Goal: Task Accomplishment & Management: Manage account settings

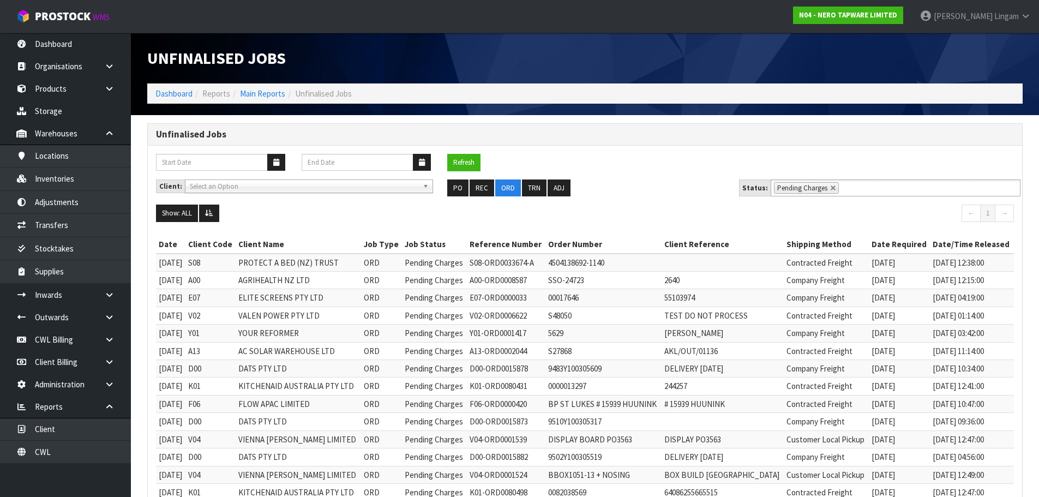
scroll to position [5, 0]
click at [174, 96] on link "Dashboard" at bounding box center [173, 93] width 37 height 10
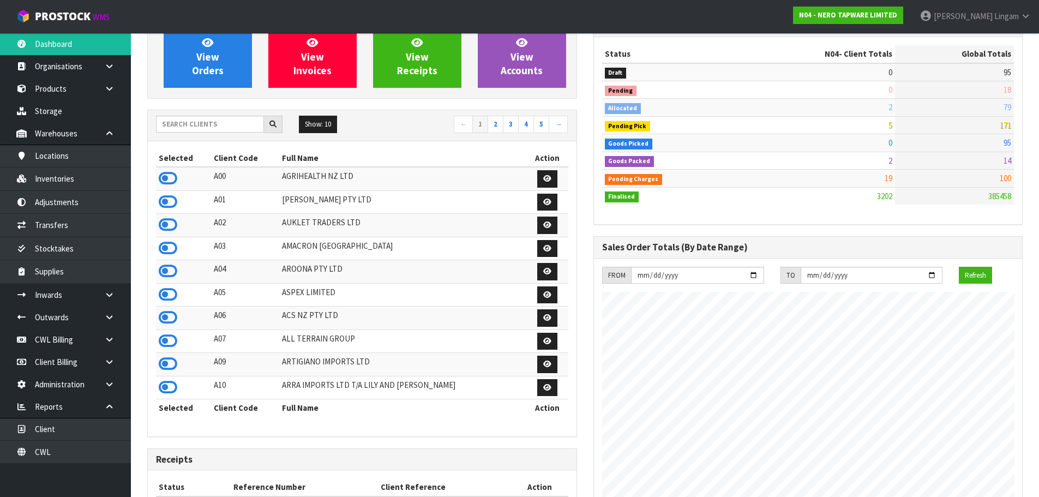
scroll to position [218, 0]
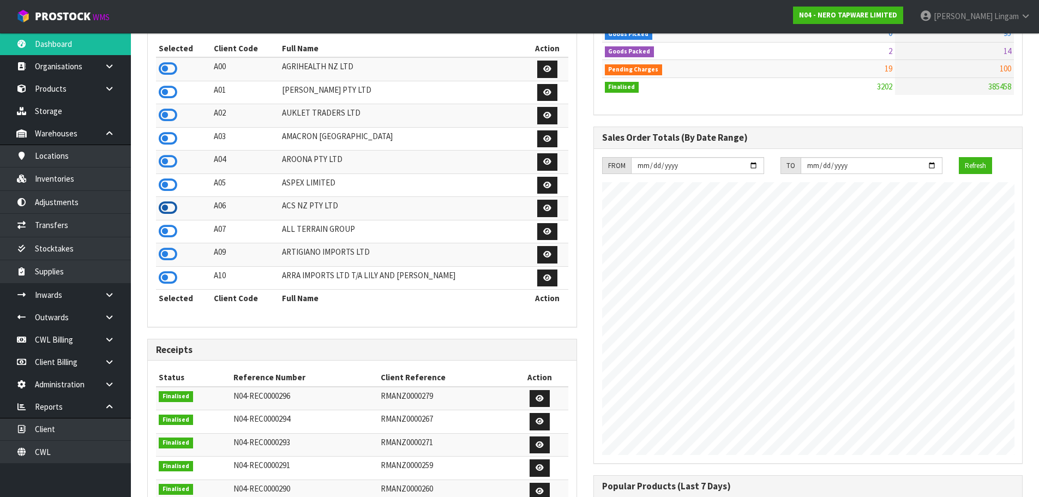
click at [174, 208] on icon at bounding box center [168, 208] width 19 height 16
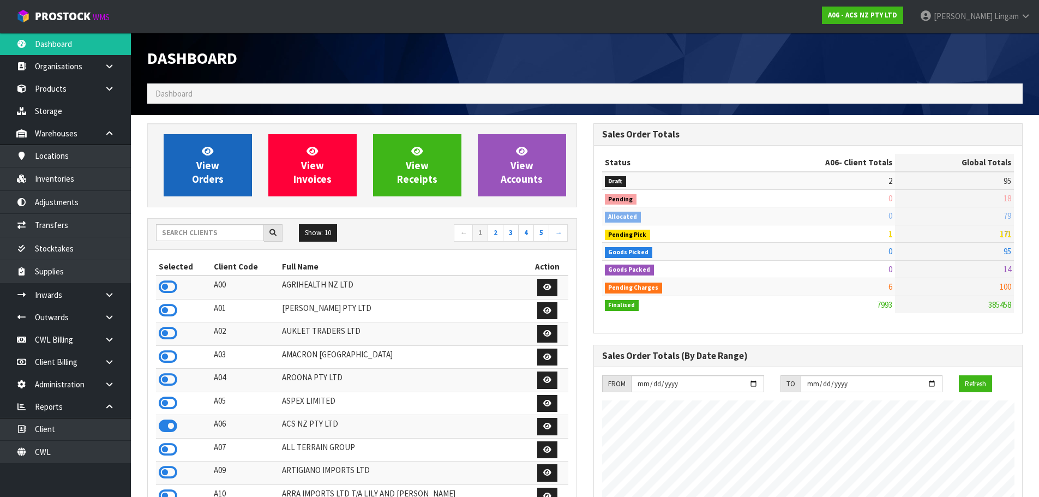
scroll to position [826, 445]
click at [202, 158] on link "View Orders" at bounding box center [208, 165] width 88 height 62
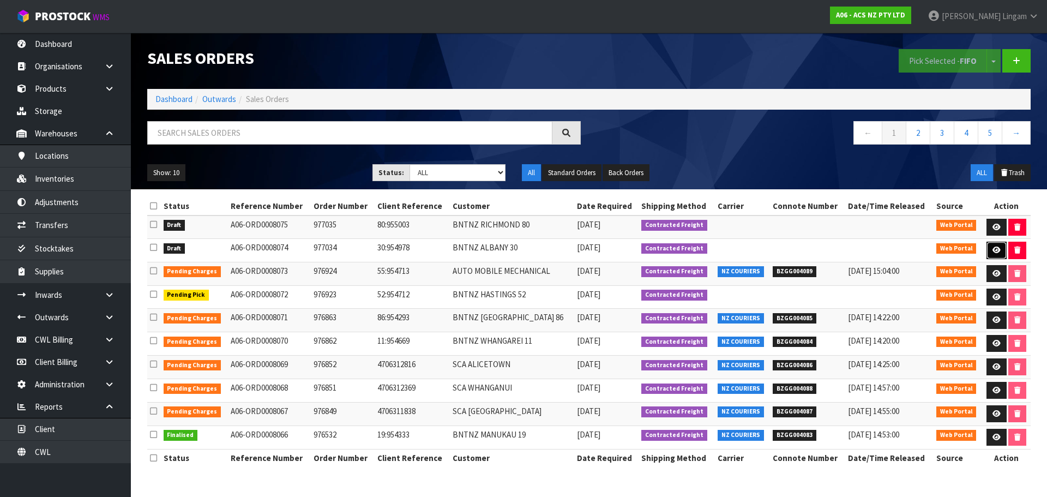
click at [994, 248] on icon at bounding box center [996, 249] width 8 height 7
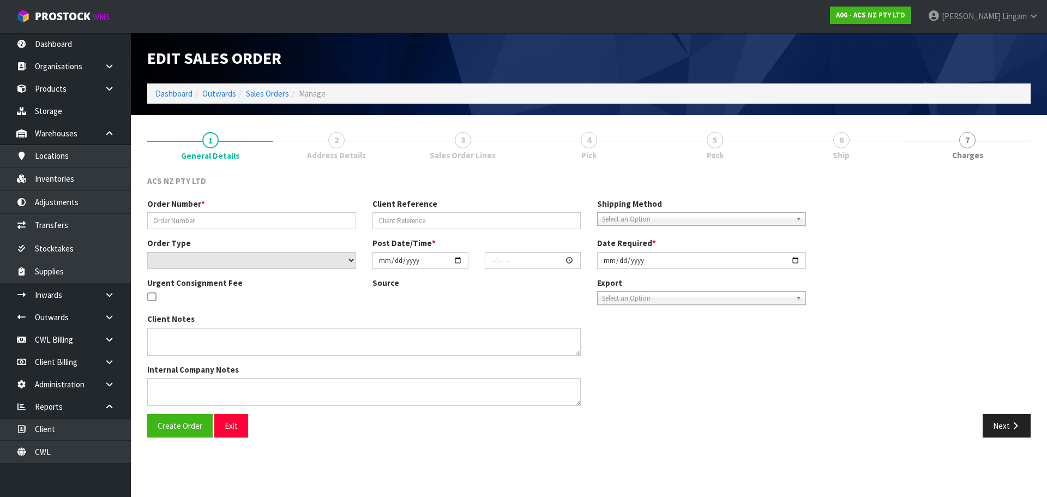
type input "977034"
type input "30:954978"
select select "number:0"
type input "[DATE]"
type input "16:43:00.000"
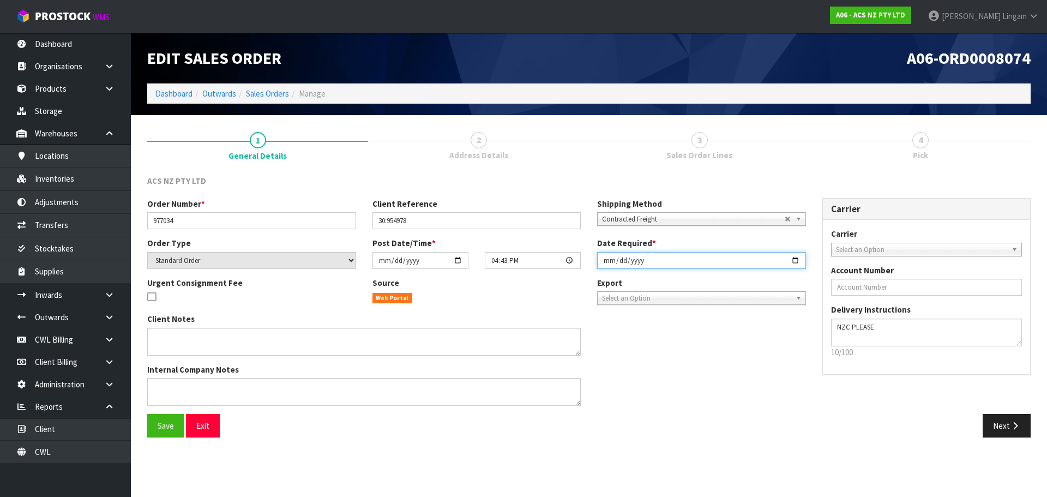
click at [601, 256] on input "[DATE]" at bounding box center [701, 260] width 209 height 17
type input "[DATE]"
click at [874, 249] on span "Select an Option" at bounding box center [922, 249] width 172 height 13
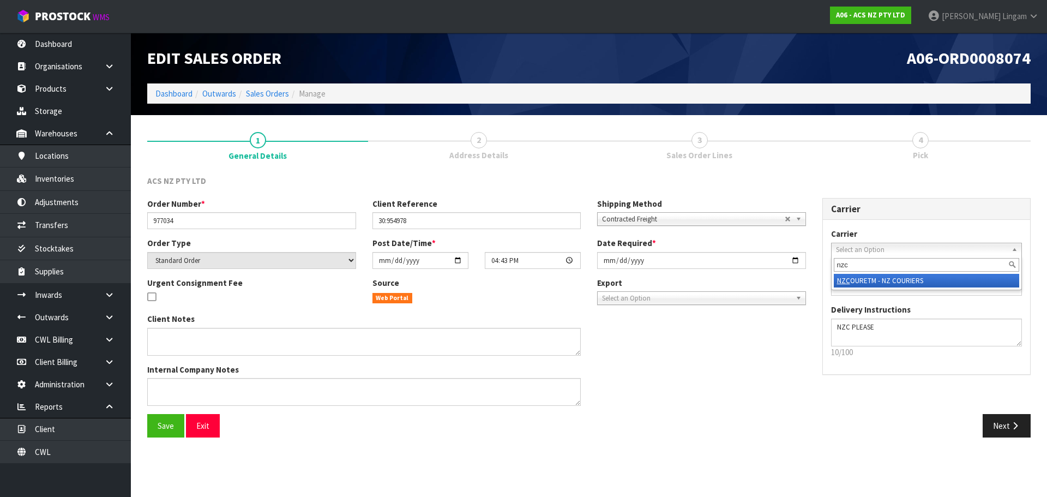
type input "nzc"
click at [883, 279] on li "NZC OURETM - NZ COURIERS" at bounding box center [927, 281] width 186 height 14
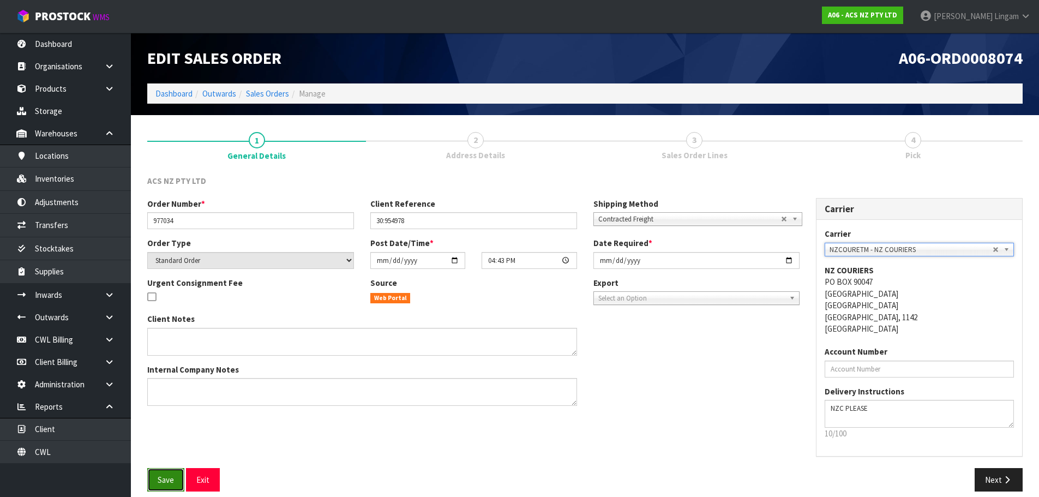
click at [153, 482] on button "Save" at bounding box center [165, 479] width 37 height 23
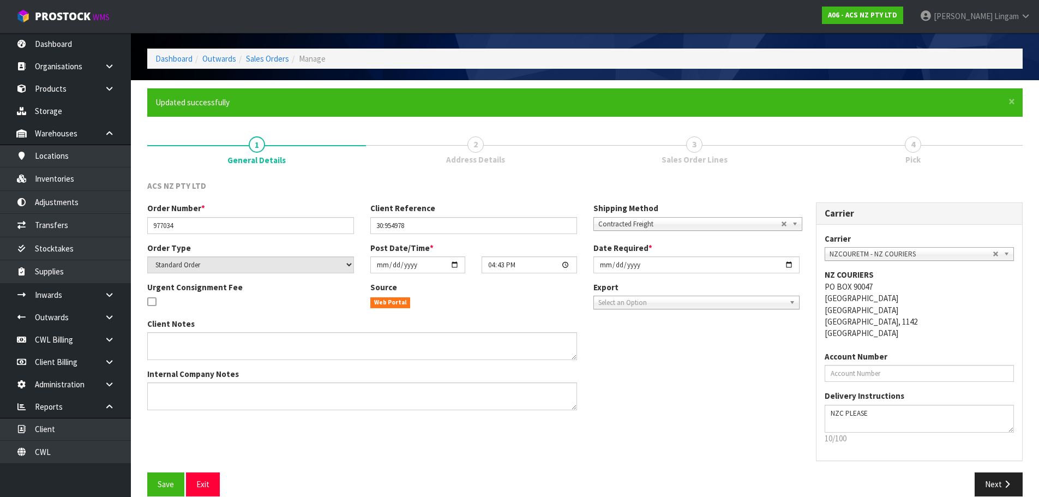
scroll to position [51, 0]
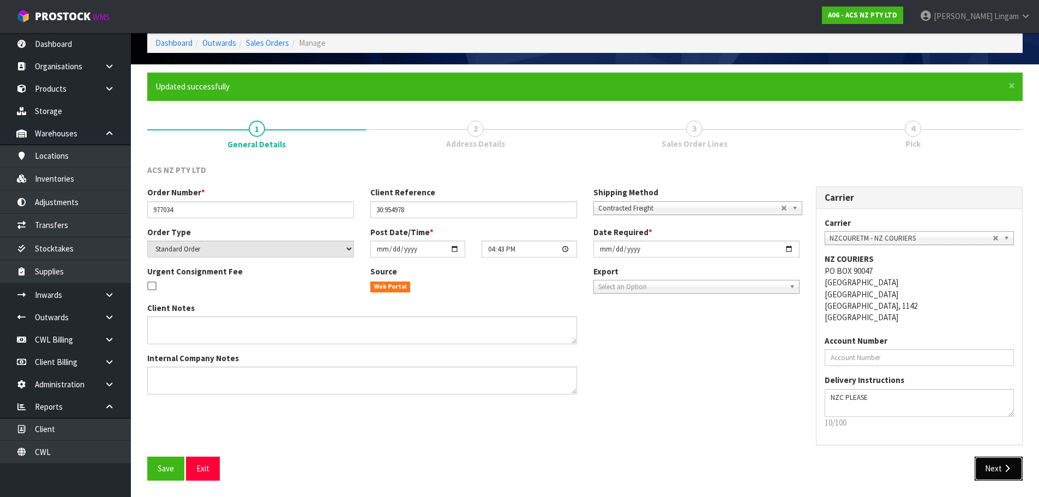
click at [990, 469] on button "Next" at bounding box center [998, 467] width 48 height 23
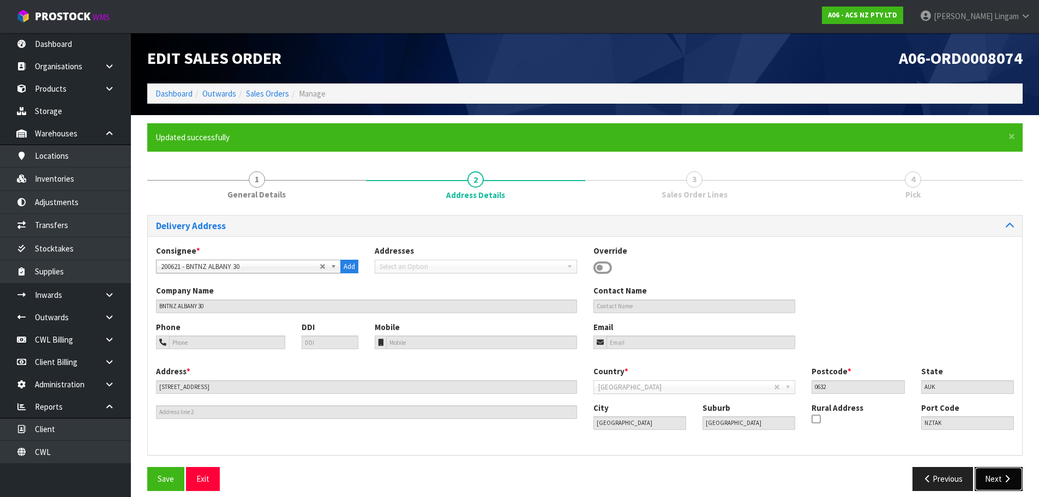
click at [990, 469] on button "Next" at bounding box center [998, 478] width 48 height 23
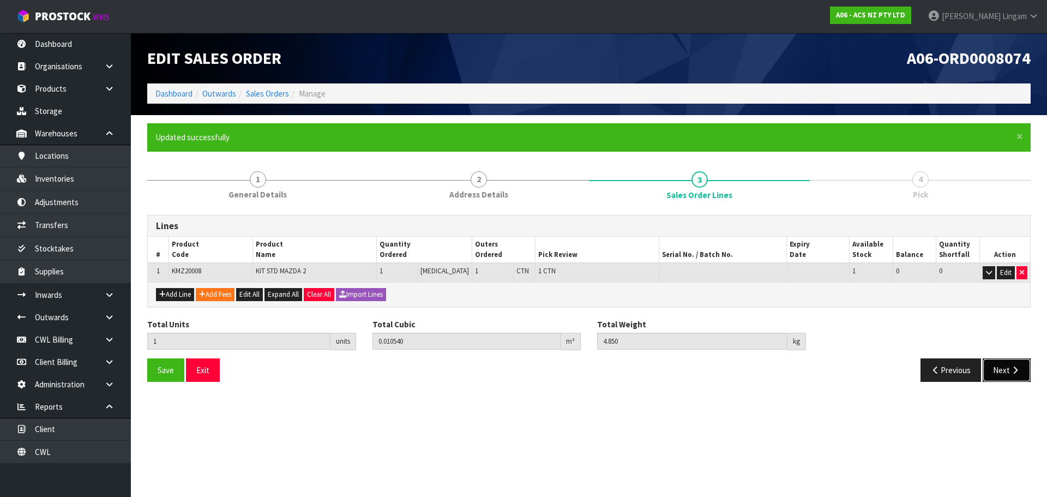
click at [1010, 364] on button "Next" at bounding box center [1006, 369] width 48 height 23
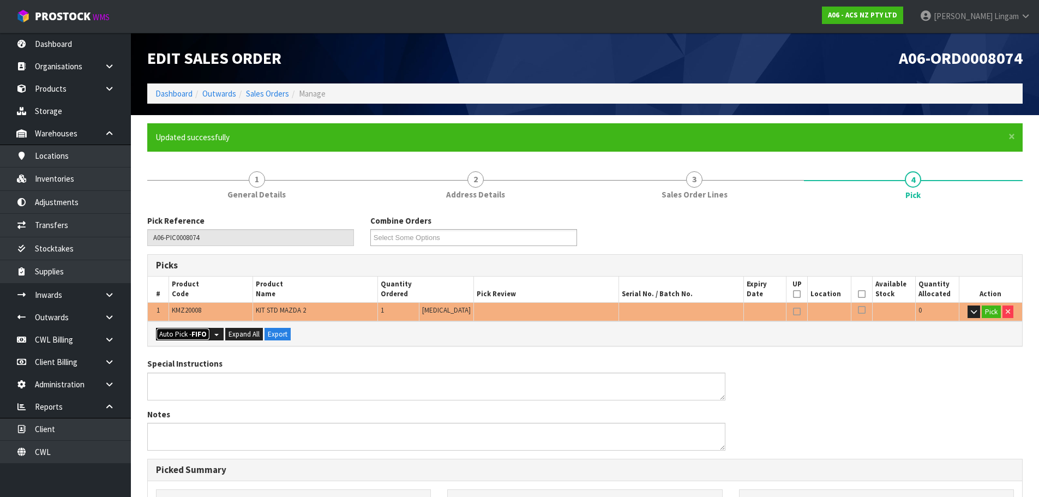
click at [194, 329] on strong "FIFO" at bounding box center [198, 333] width 15 height 9
type input "1"
type input "0.010540"
type input "4.850"
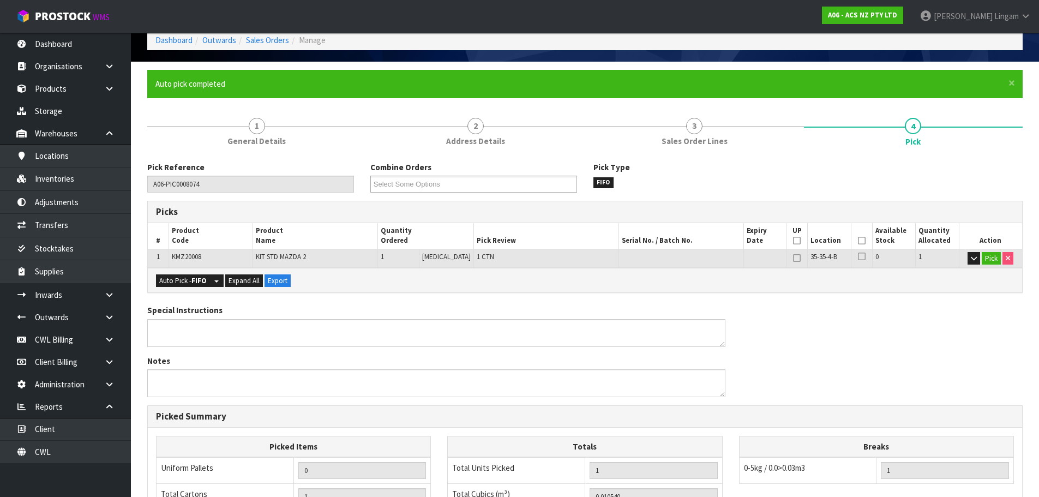
scroll to position [263, 0]
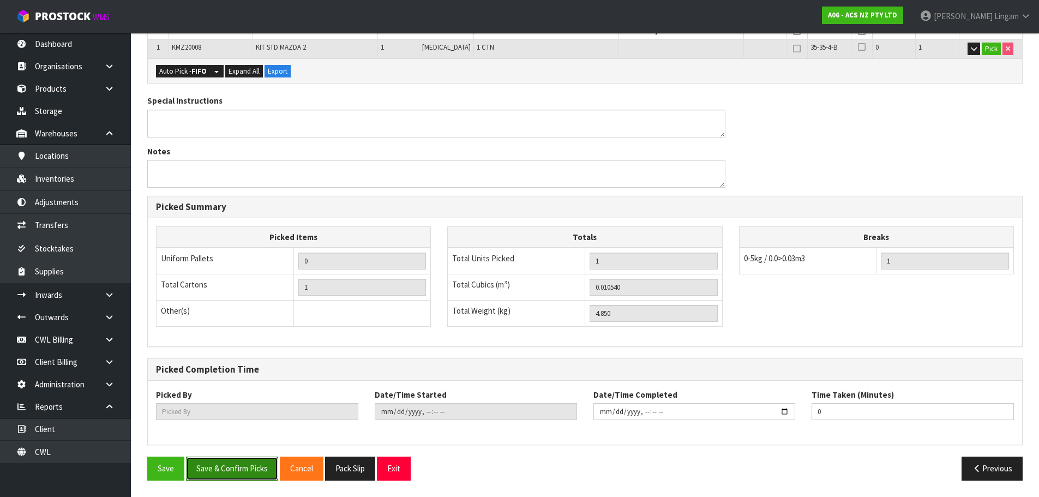
click at [240, 467] on button "Save & Confirm Picks" at bounding box center [232, 467] width 92 height 23
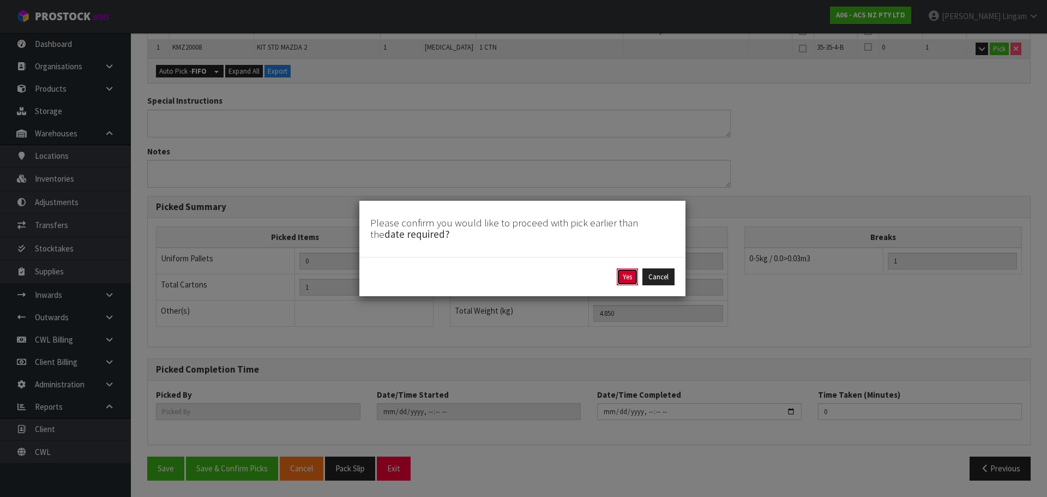
click at [621, 276] on button "Yes" at bounding box center [627, 276] width 21 height 17
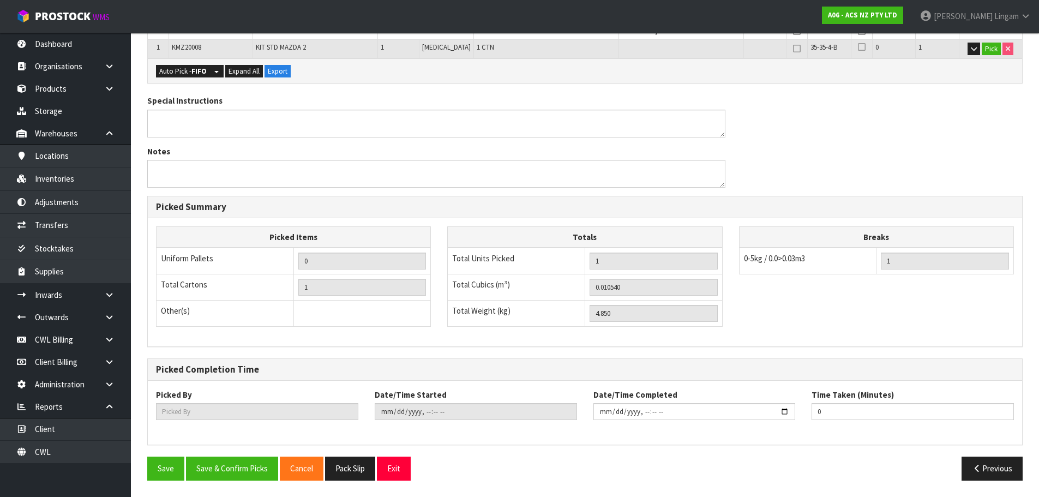
type input "[PERSON_NAME]"
type input "2025-10-13T18:01:05"
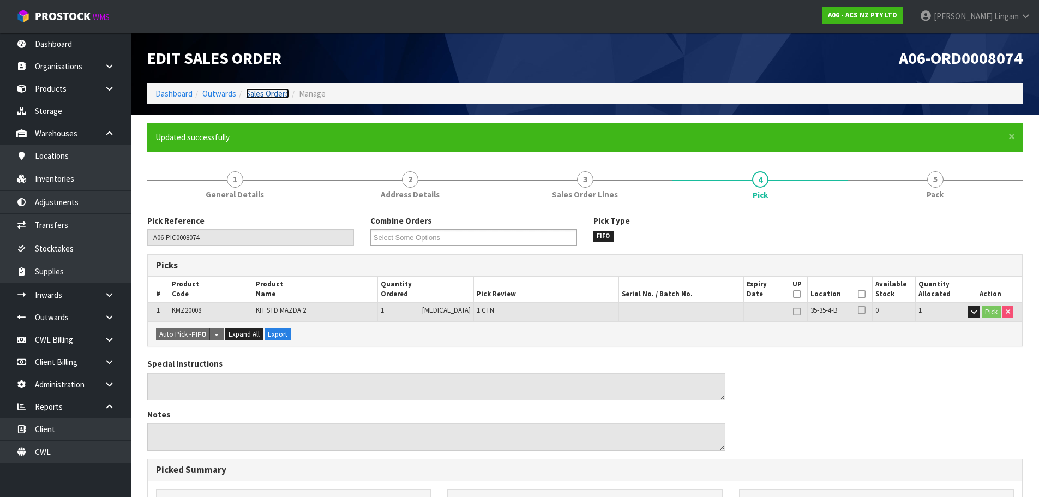
click at [280, 91] on link "Sales Orders" at bounding box center [267, 93] width 43 height 10
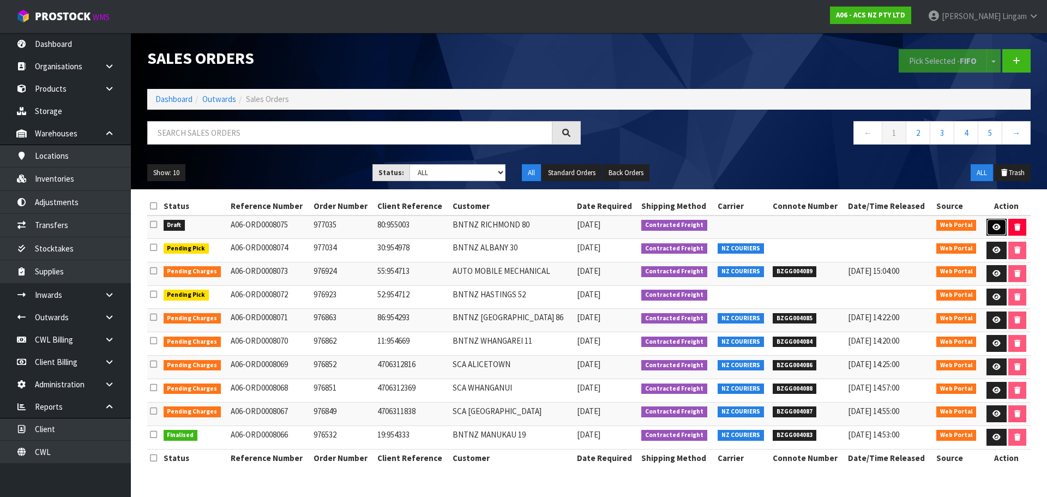
click at [994, 225] on icon at bounding box center [996, 227] width 8 height 7
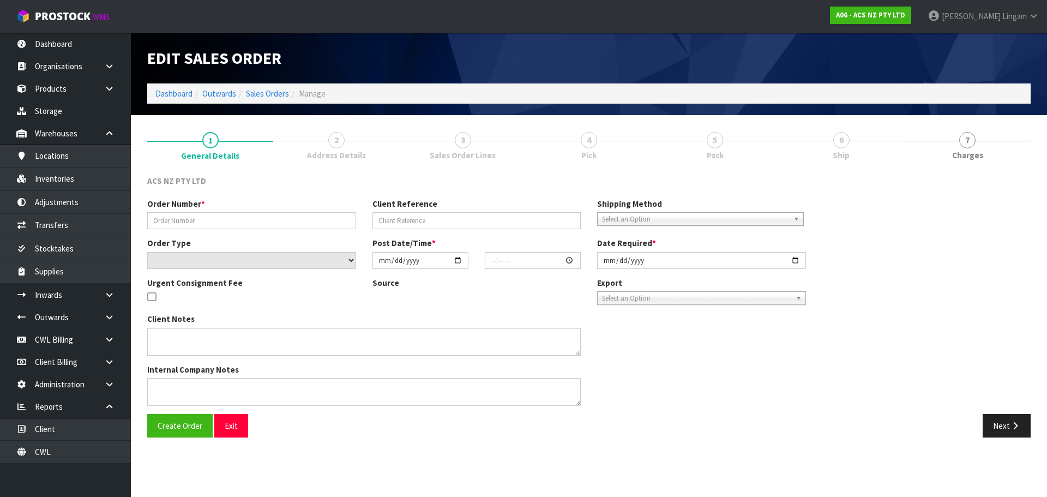
type input "977035"
type input "80:955003"
select select "number:0"
type input "[DATE]"
type input "17:04:00.000"
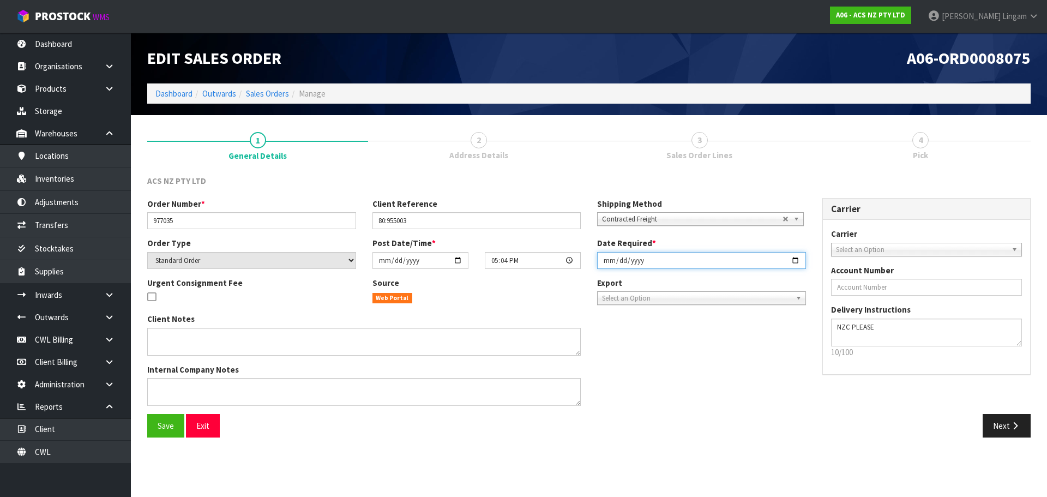
click at [603, 263] on input "[DATE]" at bounding box center [701, 260] width 209 height 17
type input "[DATE]"
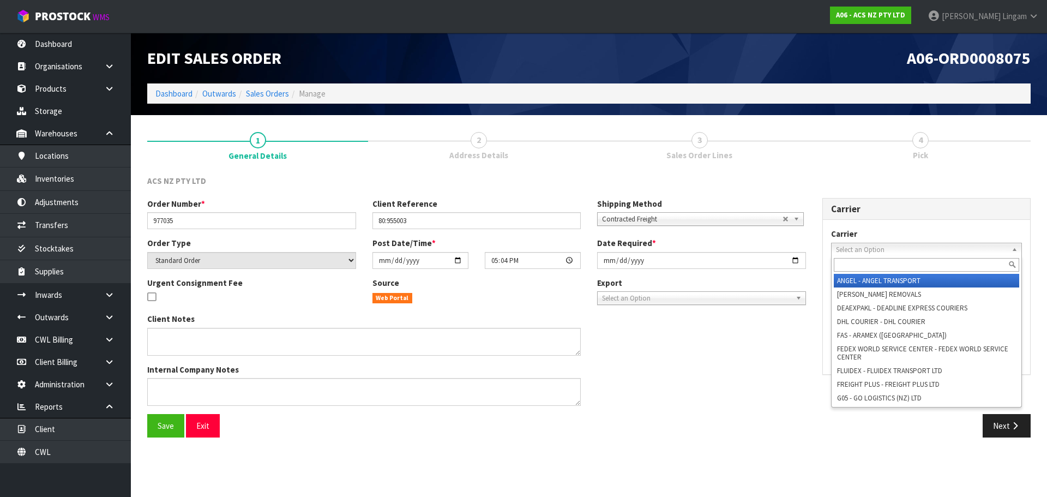
click at [894, 247] on span "Select an Option" at bounding box center [922, 249] width 172 height 13
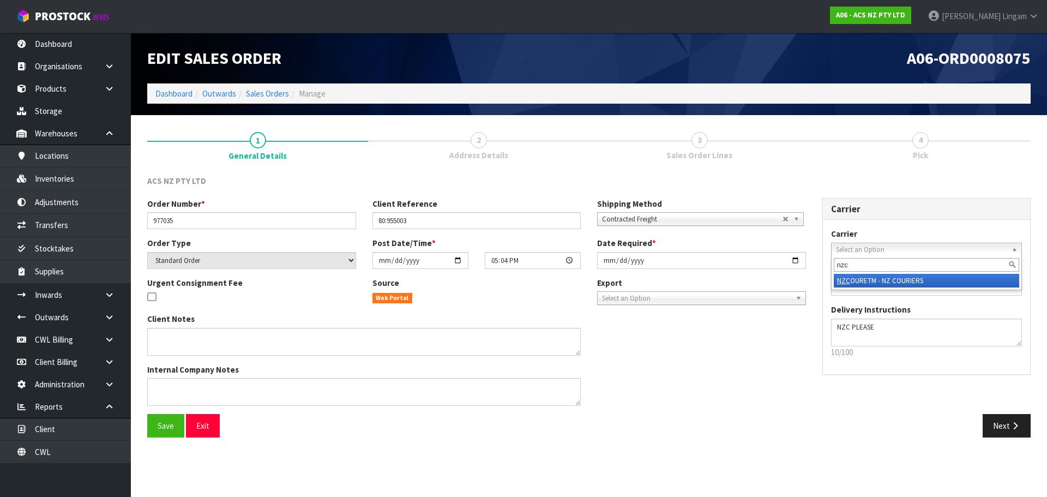
type input "nzc"
click at [903, 282] on li "NZC OURETM - NZ COURIERS" at bounding box center [927, 281] width 186 height 14
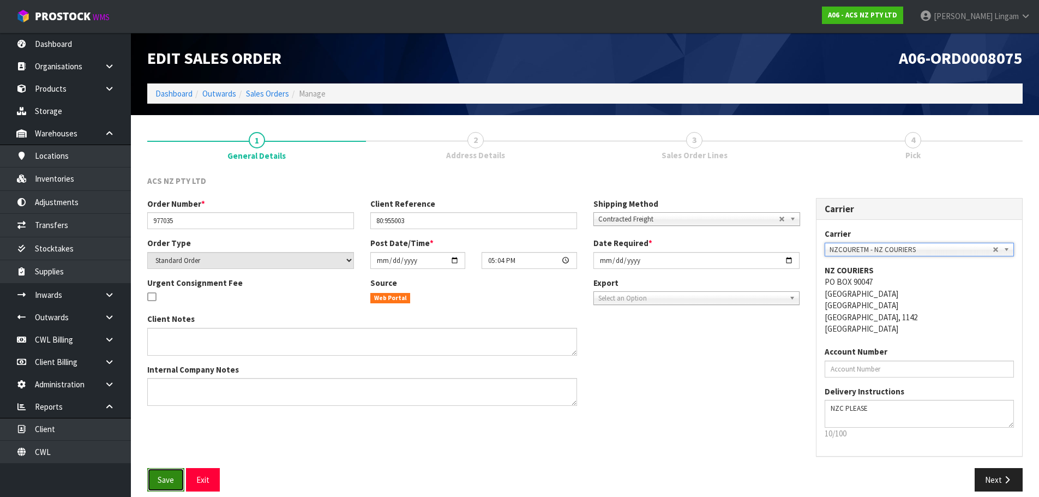
click at [172, 481] on span "Save" at bounding box center [166, 479] width 16 height 10
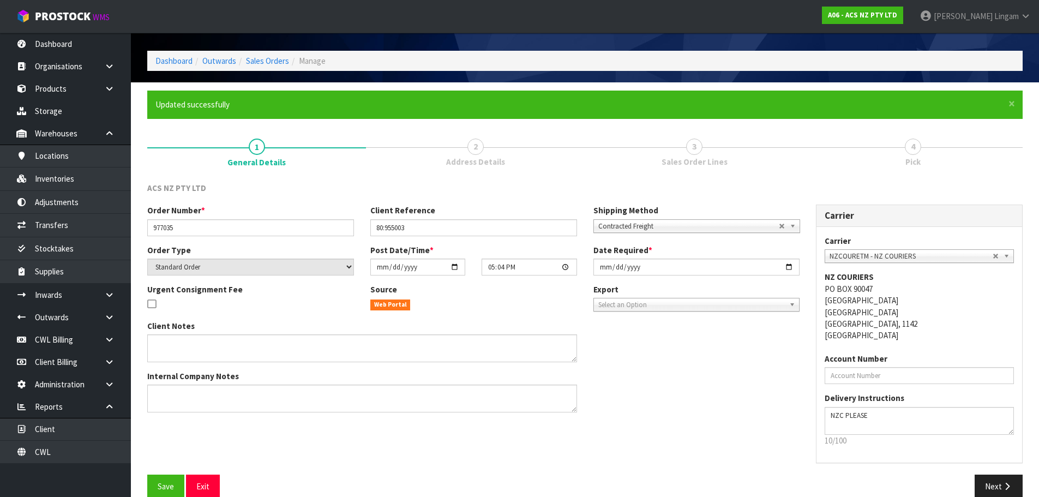
scroll to position [51, 0]
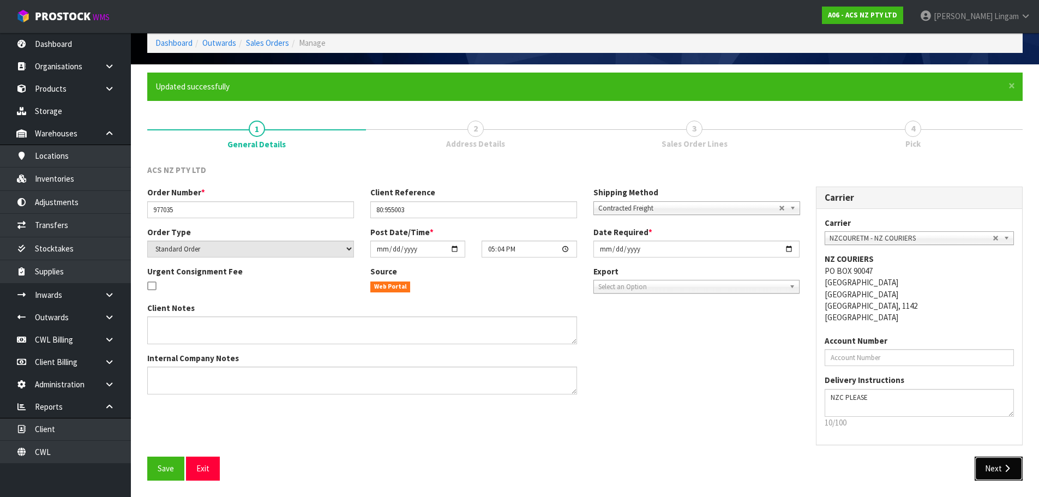
click at [1007, 474] on button "Next" at bounding box center [998, 467] width 48 height 23
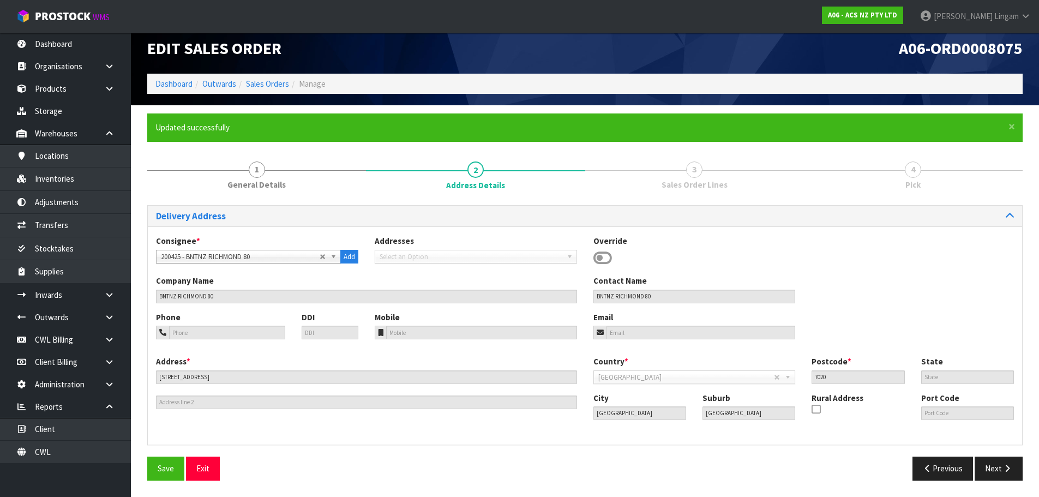
scroll to position [0, 0]
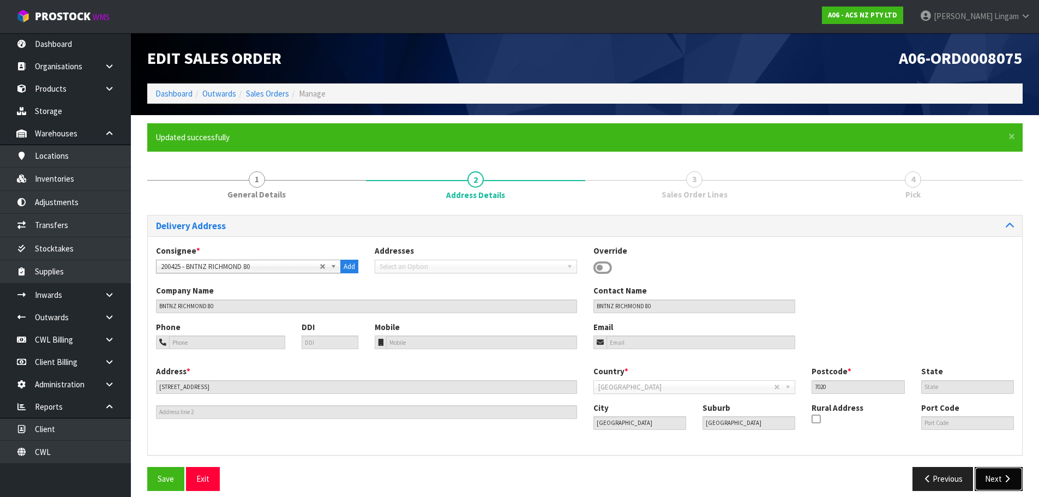
click at [994, 478] on button "Next" at bounding box center [998, 478] width 48 height 23
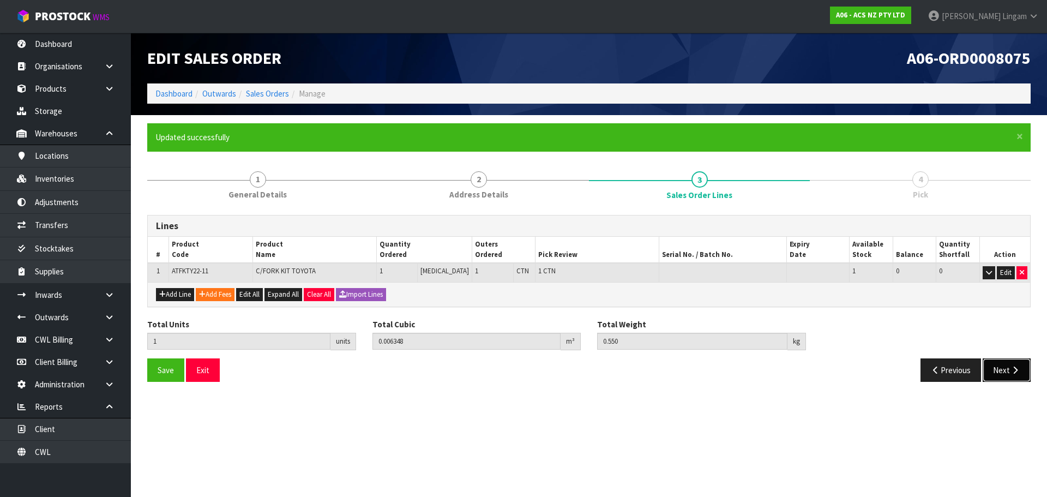
click at [1010, 375] on button "Next" at bounding box center [1006, 369] width 48 height 23
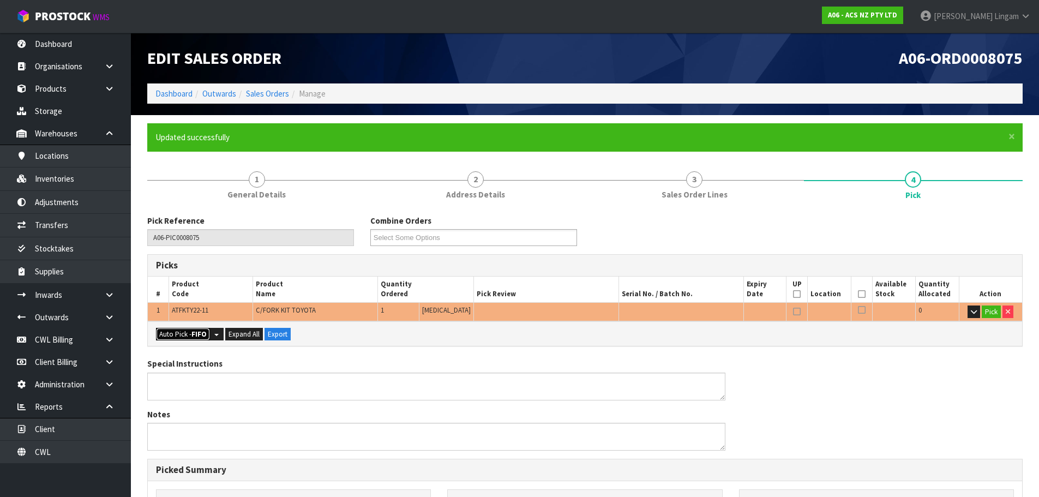
click at [185, 329] on button "Auto Pick - FIFO" at bounding box center [183, 334] width 54 height 13
type input "1"
type input "0.006348"
type input "0.550"
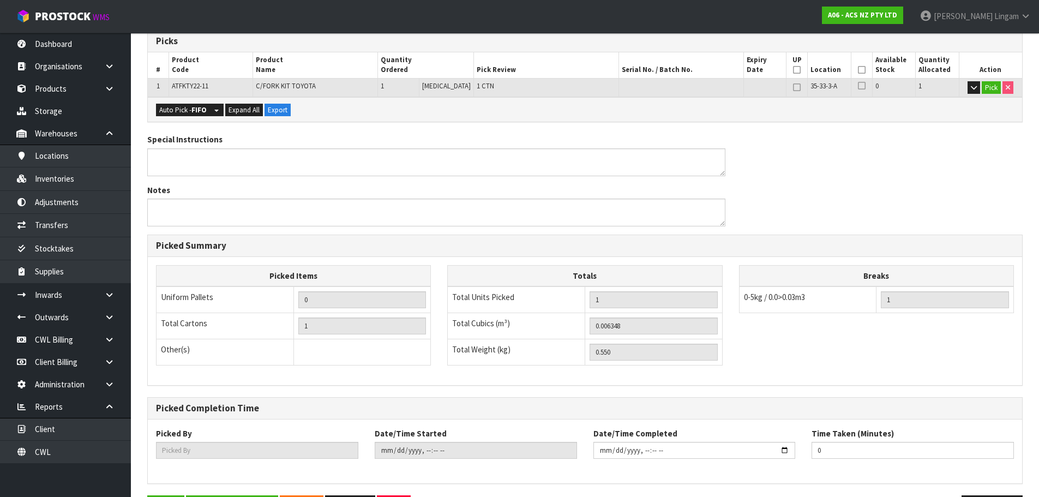
scroll to position [263, 0]
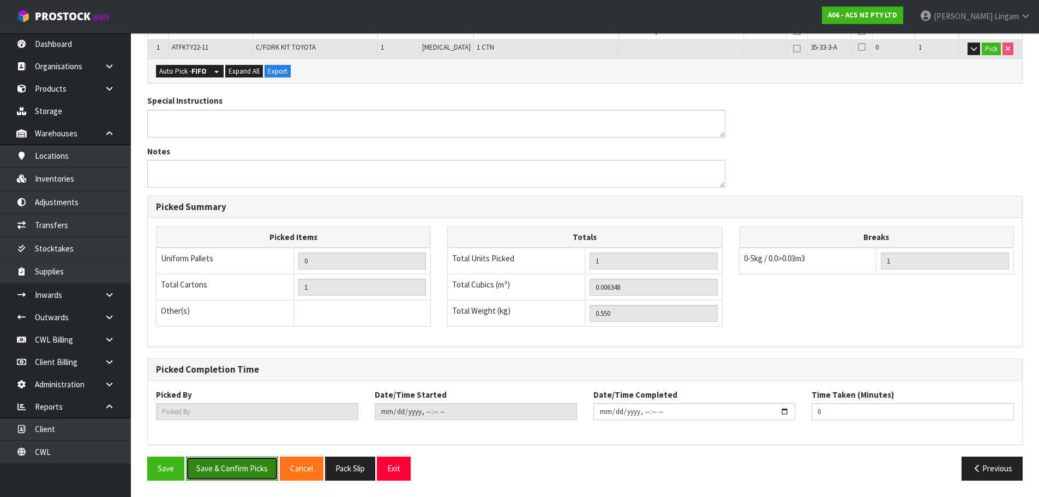
click at [224, 472] on button "Save & Confirm Picks" at bounding box center [232, 467] width 92 height 23
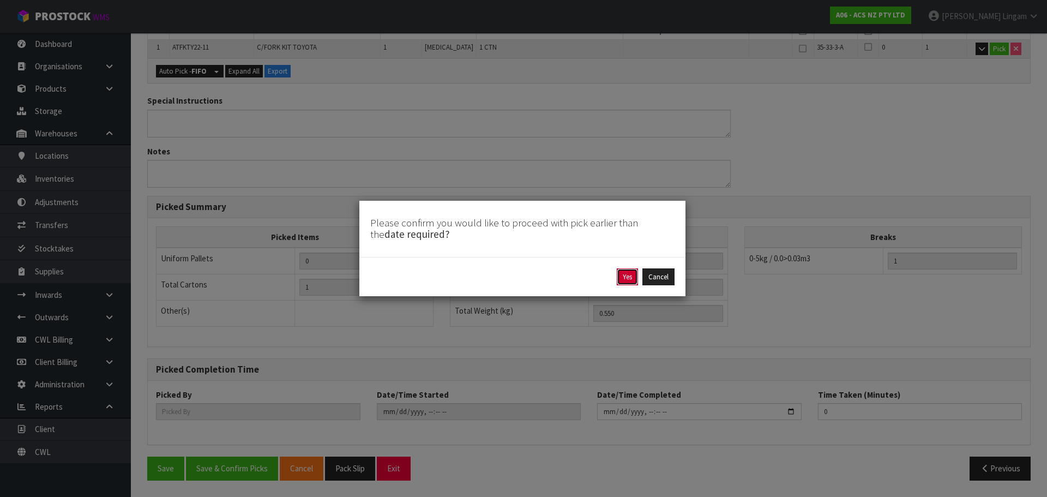
click at [630, 272] on button "Yes" at bounding box center [627, 276] width 21 height 17
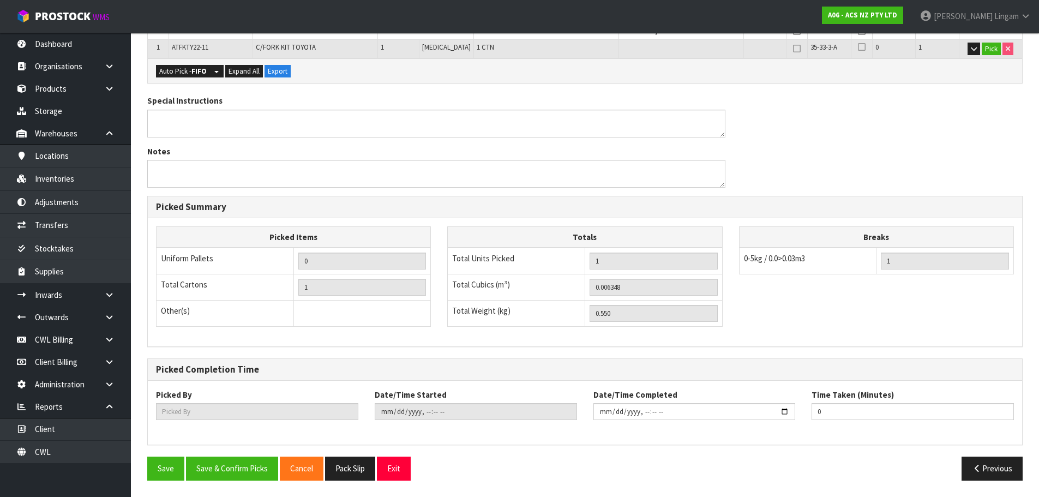
scroll to position [0, 0]
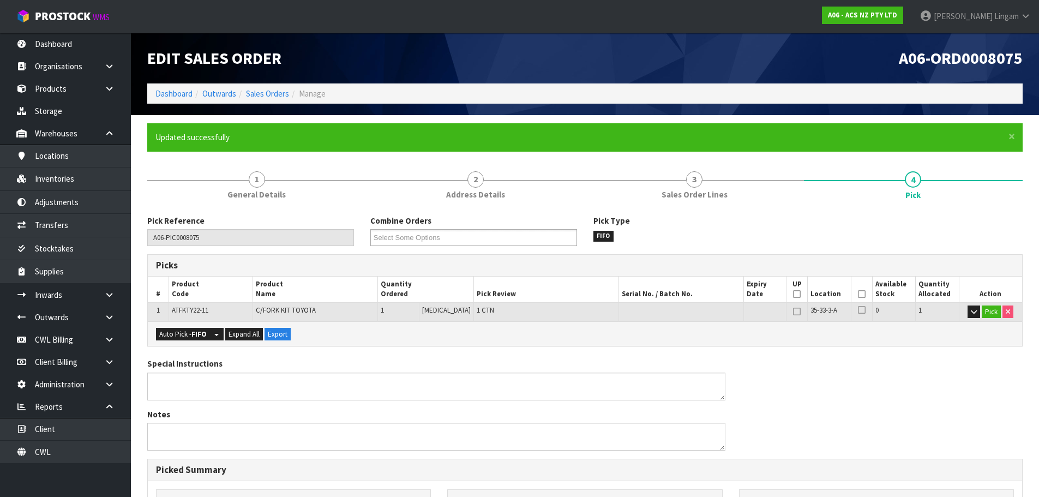
type input "[PERSON_NAME]"
type input "2025-10-13T18:01:45"
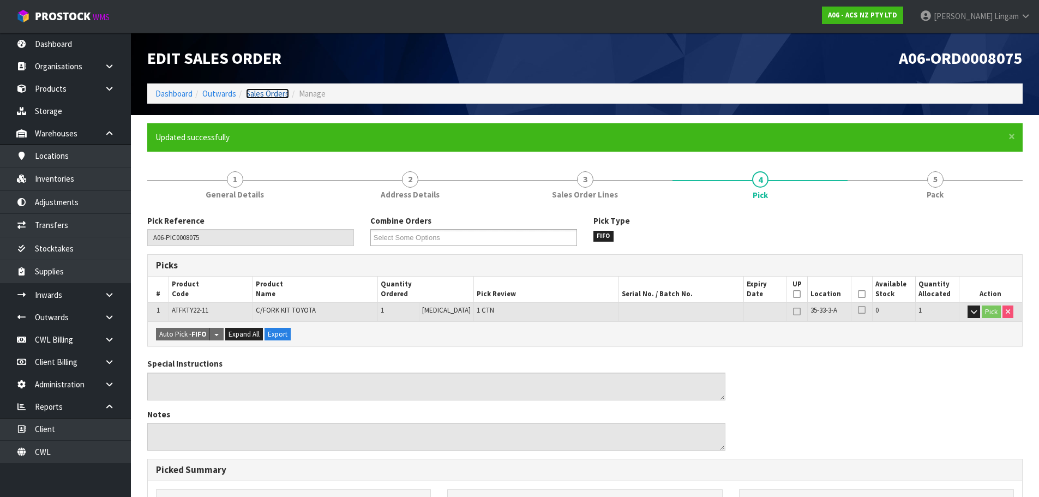
click at [278, 96] on link "Sales Orders" at bounding box center [267, 93] width 43 height 10
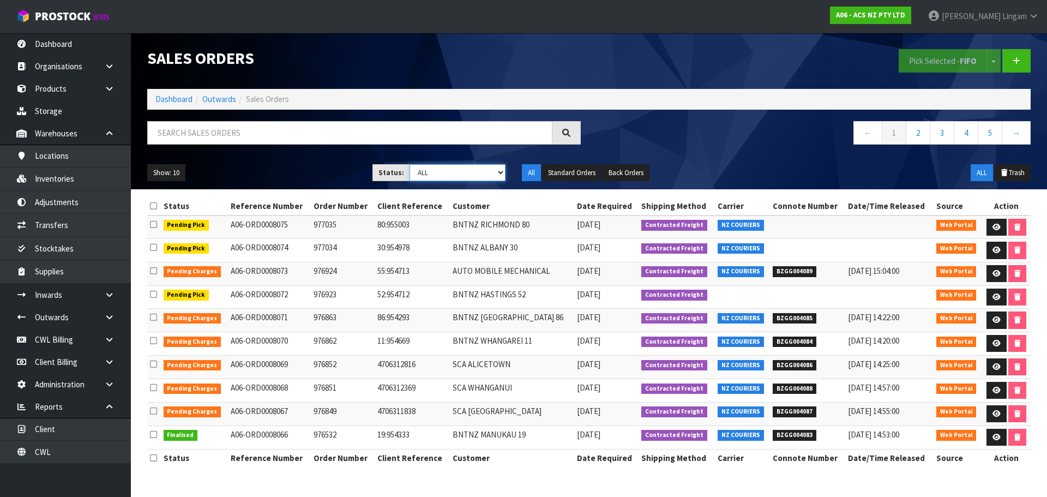
click at [482, 176] on select "Draft Pending Allocated Pending Pick Goods Picked Goods Packed Pending Charges …" at bounding box center [457, 172] width 96 height 17
select select "string:6"
click at [409, 164] on select "Draft Pending Allocated Pending Pick Goods Picked Goods Packed Pending Charges …" at bounding box center [457, 172] width 96 height 17
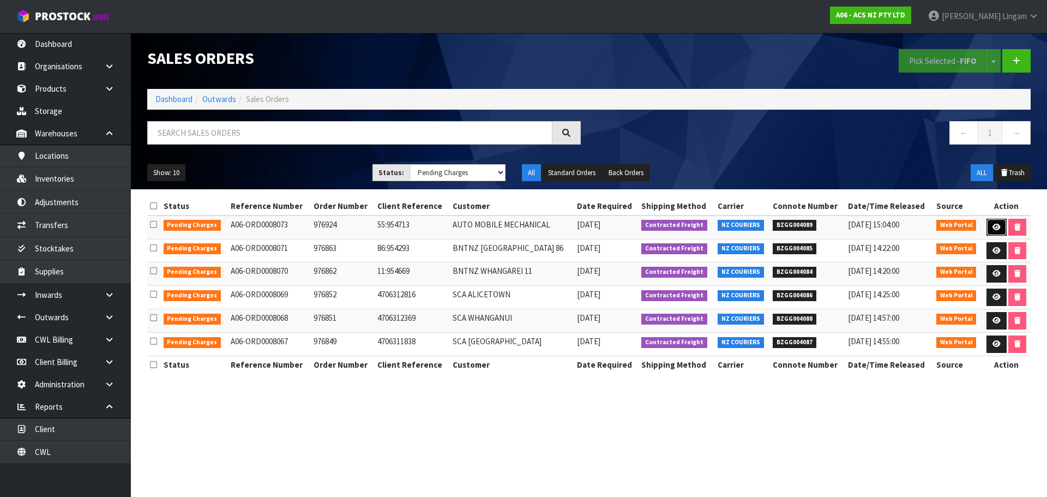
click at [988, 231] on link at bounding box center [996, 227] width 20 height 17
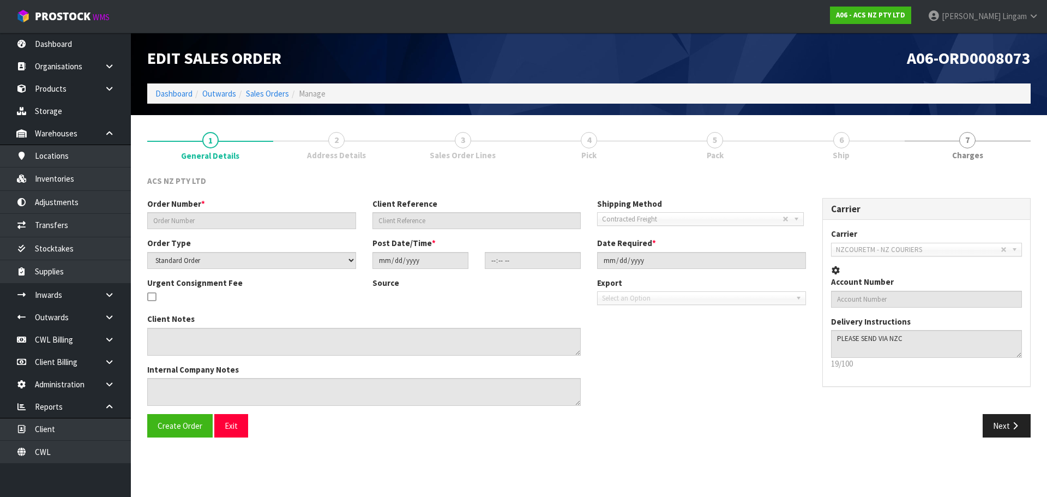
type input "976924"
type input "55:954713"
select select "number:0"
type input "[DATE]"
type input "12:55:00.000"
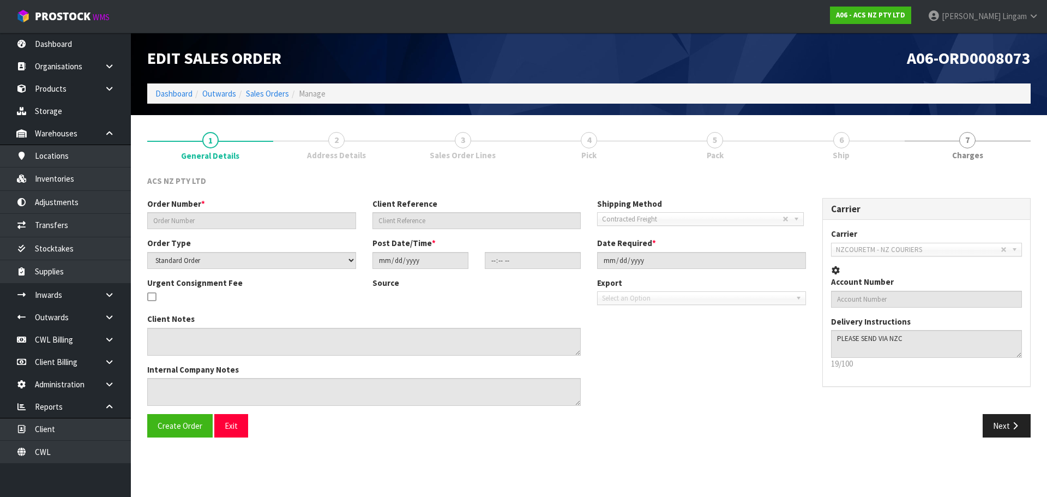
type input "[DATE]"
type textarea "NO PAPER WORK - POSTCODE AND ADDRESS WAS UPDATED BY CUSTOMER"
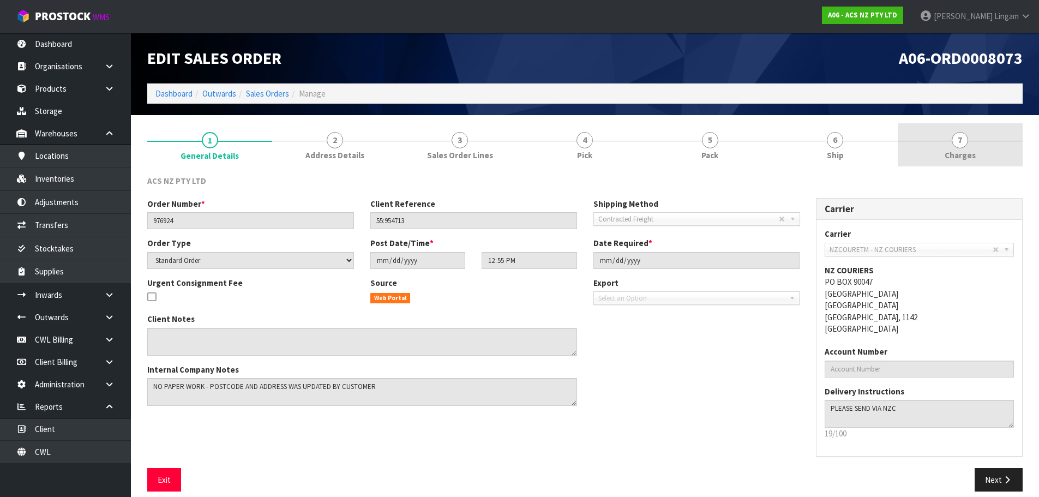
click at [1000, 153] on link "7 [GEOGRAPHIC_DATA]" at bounding box center [959, 144] width 125 height 43
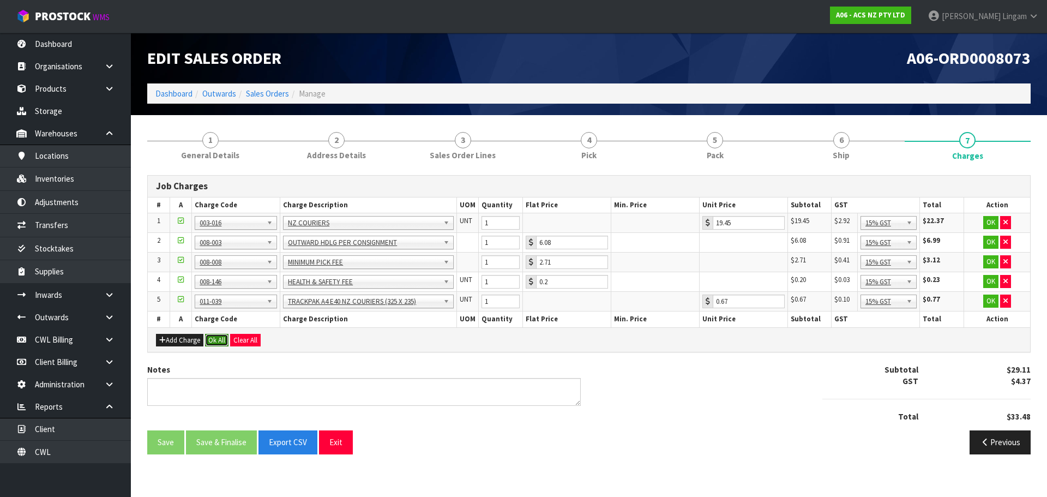
click at [218, 342] on button "Ok All" at bounding box center [216, 340] width 23 height 13
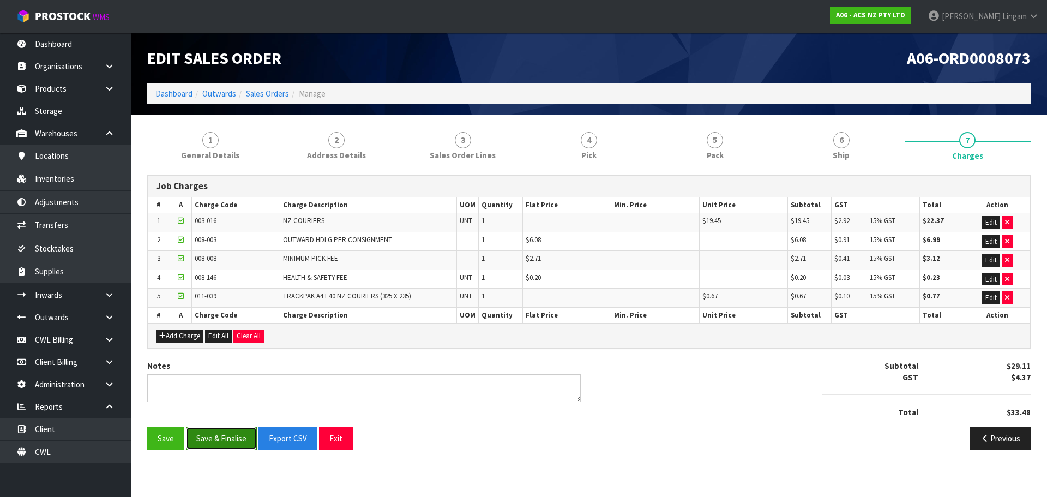
click at [231, 437] on button "Save & Finalise" at bounding box center [221, 437] width 71 height 23
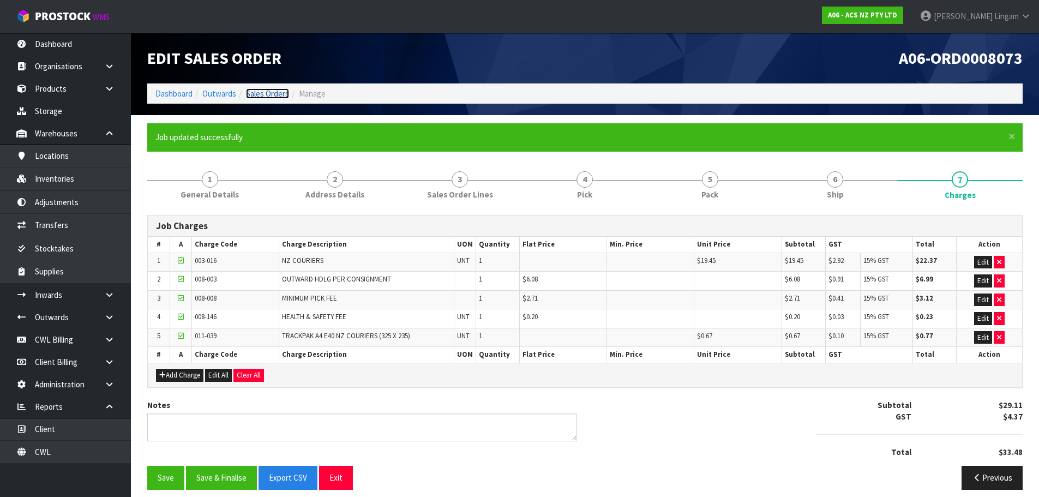
click at [266, 92] on link "Sales Orders" at bounding box center [267, 93] width 43 height 10
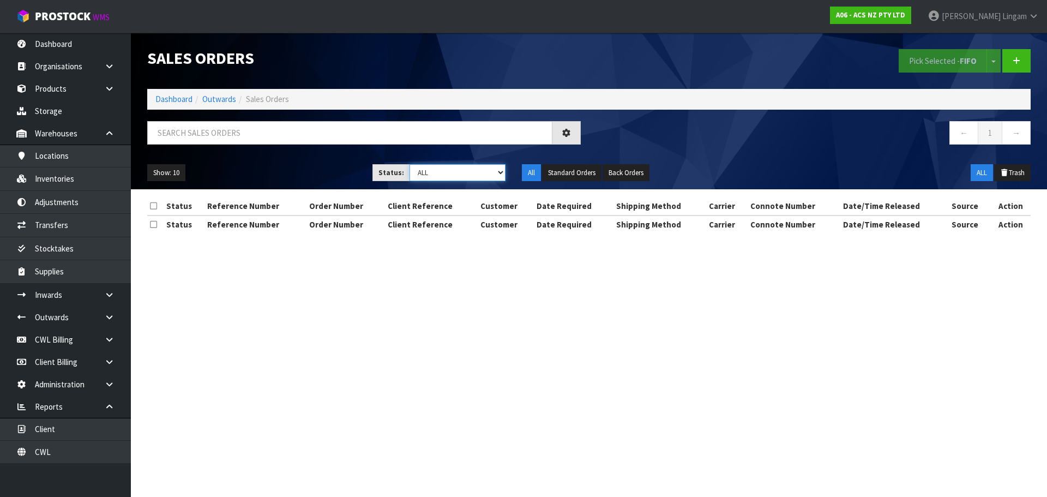
click at [490, 171] on select "Draft Pending Allocated Pending Pick Goods Picked Goods Packed Pending Charges …" at bounding box center [457, 172] width 96 height 17
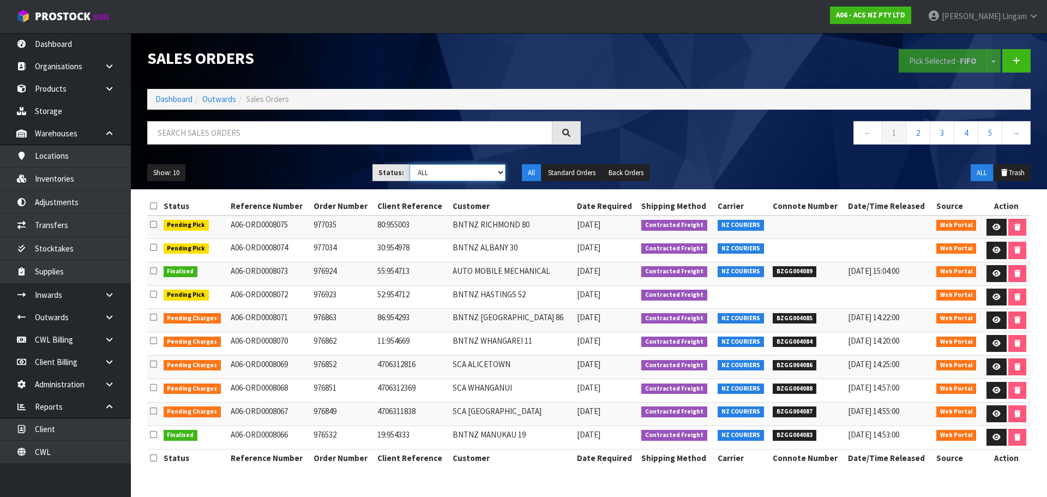
select select "string:6"
click at [409, 164] on select "Draft Pending Allocated Pending Pick Goods Picked Goods Packed Pending Charges …" at bounding box center [457, 172] width 96 height 17
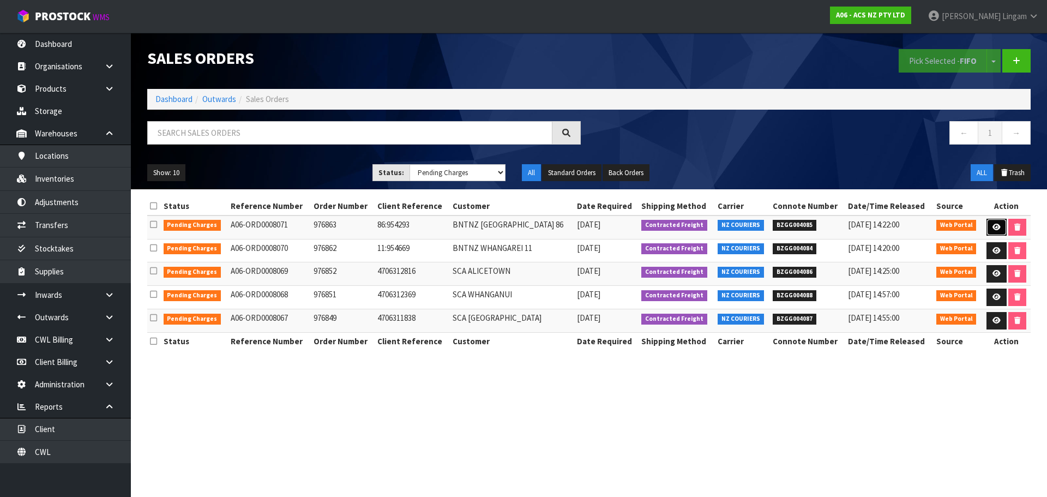
click at [996, 225] on icon at bounding box center [996, 227] width 8 height 7
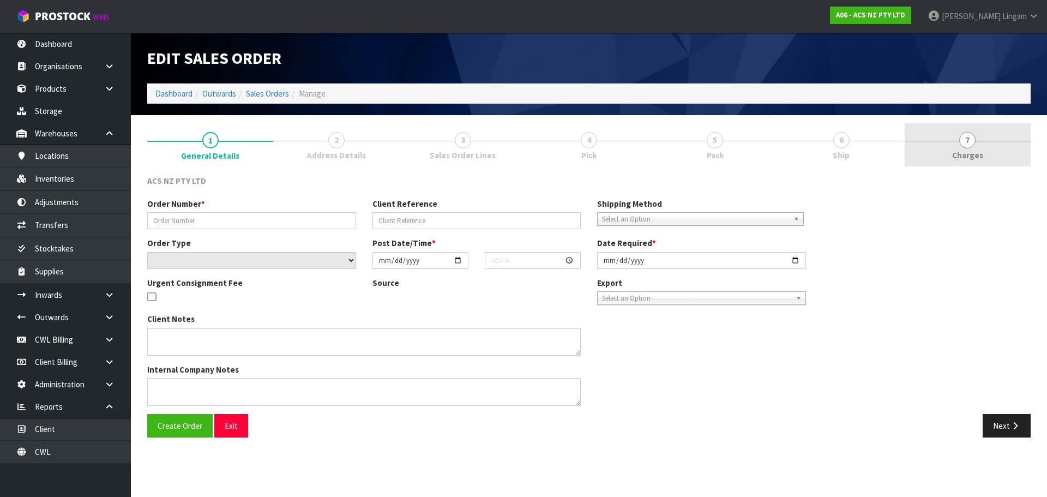
type input "976863"
type input "86:954293"
select select "number:0"
type input "[DATE]"
type input "11:26:00.000"
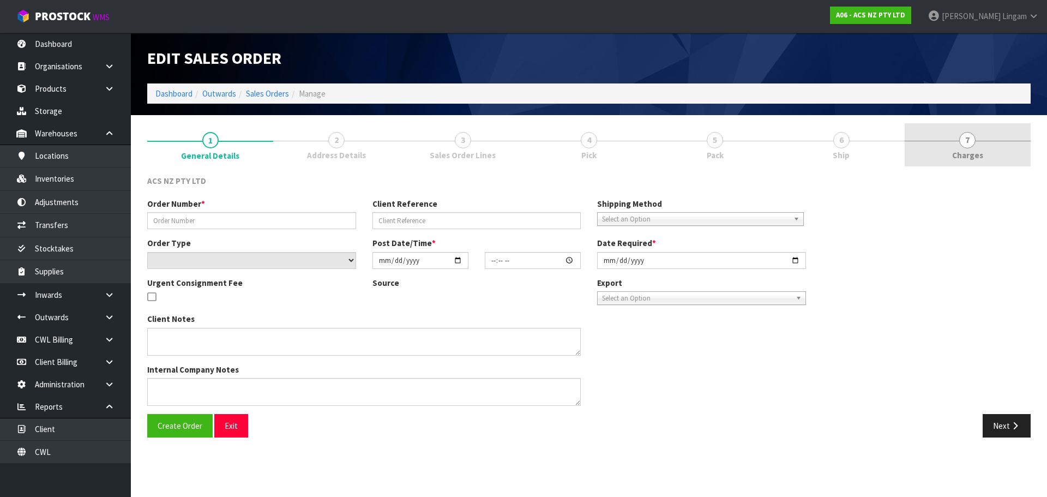
type input "[DATE]"
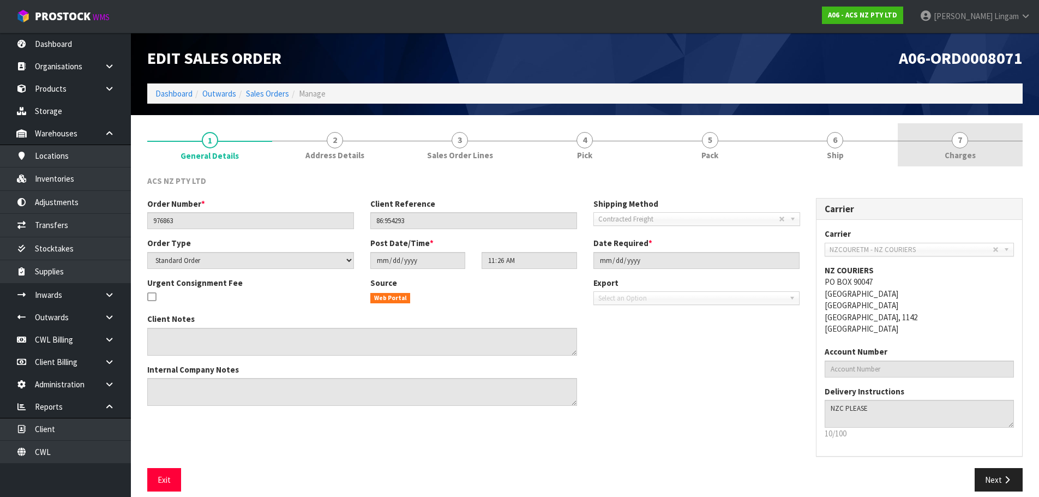
click at [995, 161] on link "7 [GEOGRAPHIC_DATA]" at bounding box center [959, 144] width 125 height 43
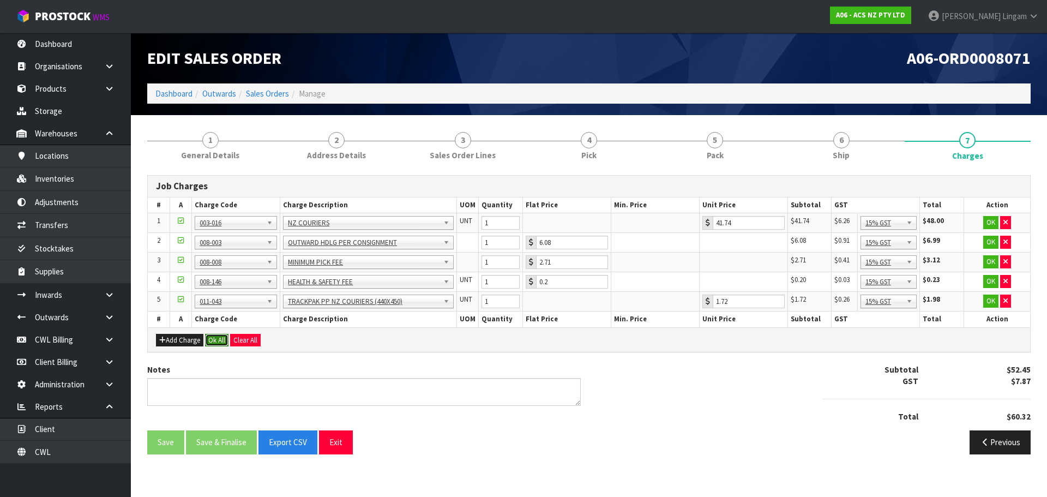
click at [222, 336] on button "Ok All" at bounding box center [216, 340] width 23 height 13
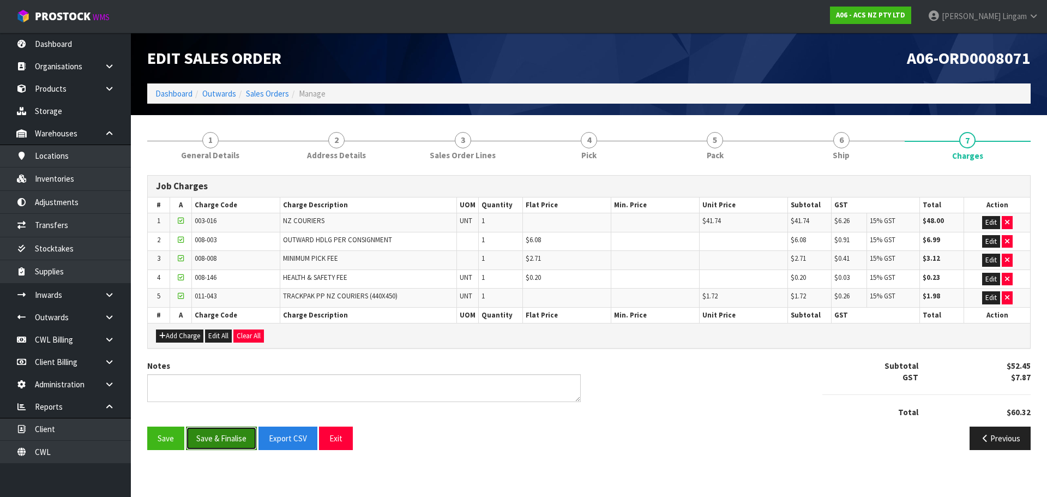
click at [232, 445] on button "Save & Finalise" at bounding box center [221, 437] width 71 height 23
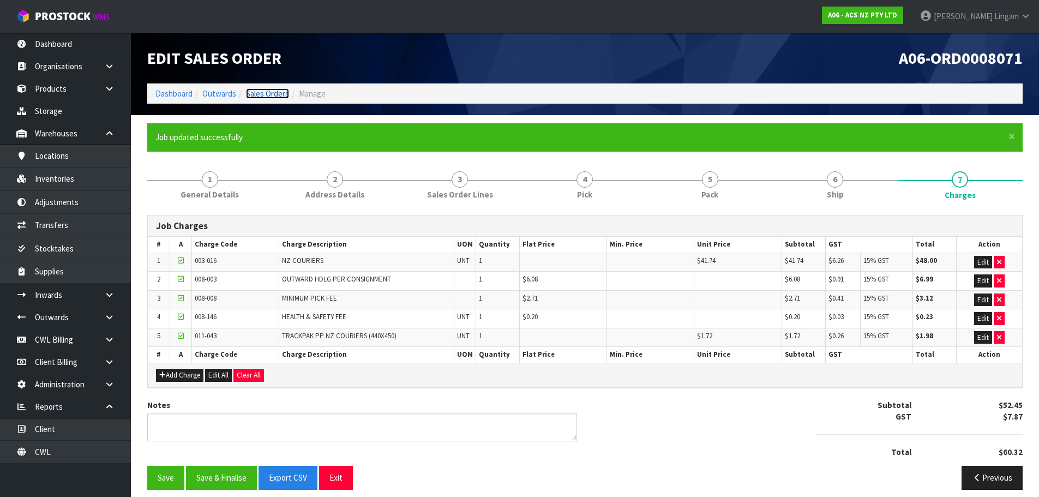
click at [271, 89] on link "Sales Orders" at bounding box center [267, 93] width 43 height 10
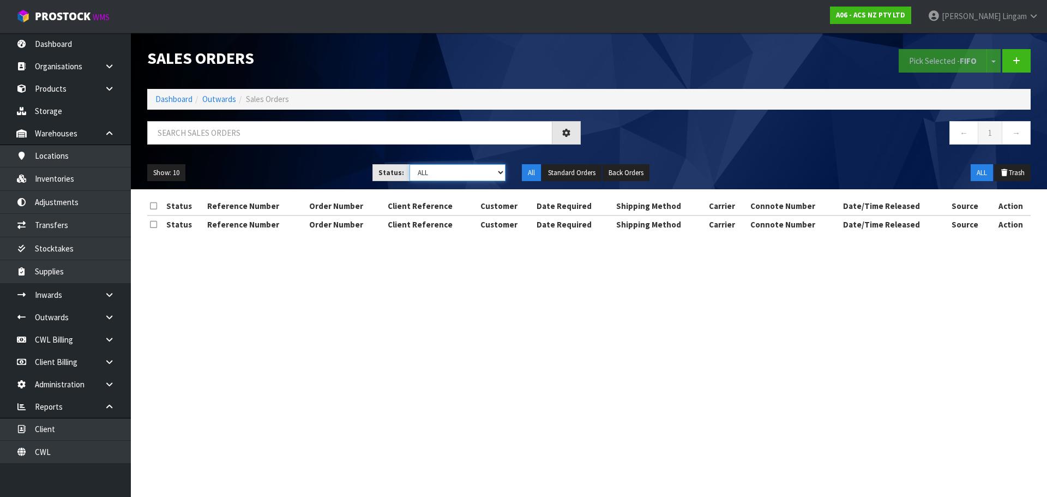
click at [488, 172] on select "Draft Pending Allocated Pending Pick Goods Picked Goods Packed Pending Charges …" at bounding box center [457, 172] width 96 height 17
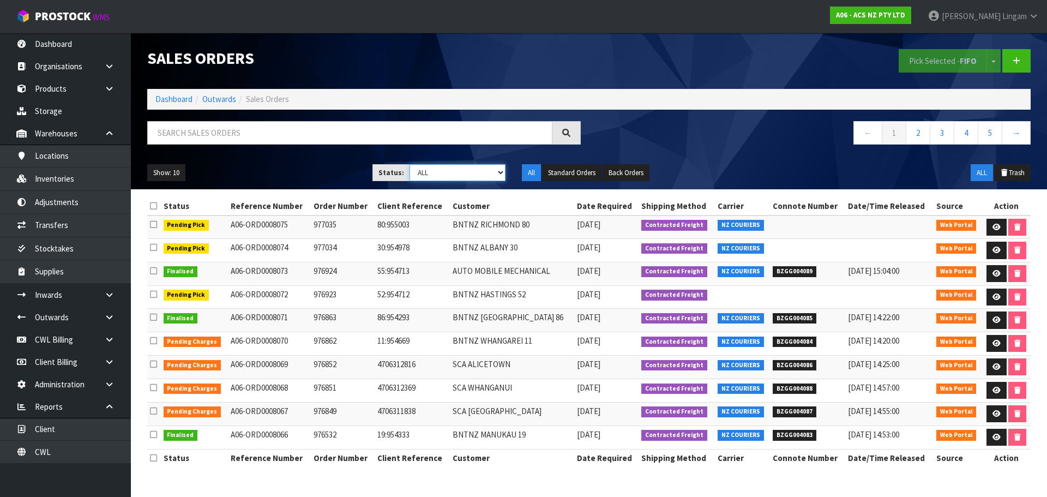
select select "string:6"
click at [409, 164] on select "Draft Pending Allocated Pending Pick Goods Picked Goods Packed Pending Charges …" at bounding box center [457, 172] width 96 height 17
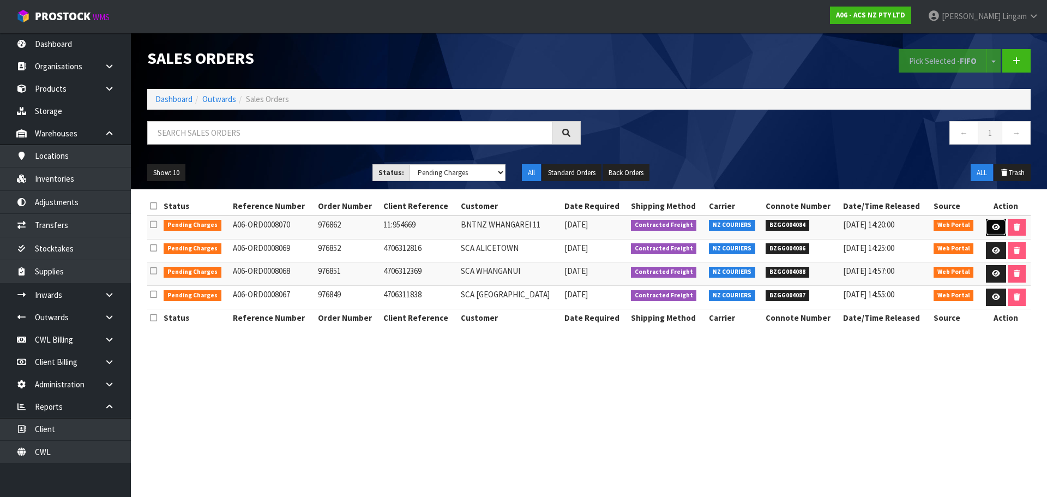
click at [1000, 226] on link at bounding box center [996, 227] width 20 height 17
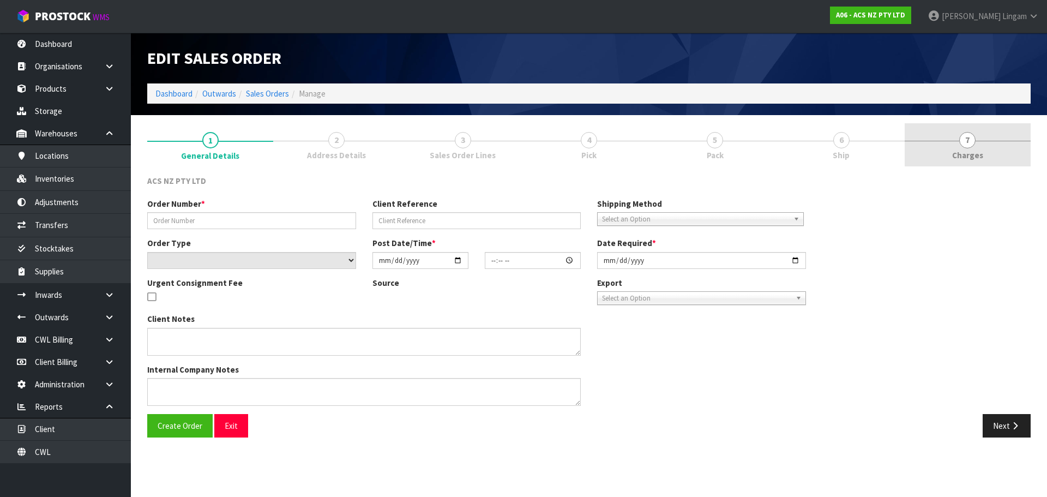
type input "976862"
type input "11:954669"
select select "number:0"
type input "[DATE]"
type input "10:33:00.000"
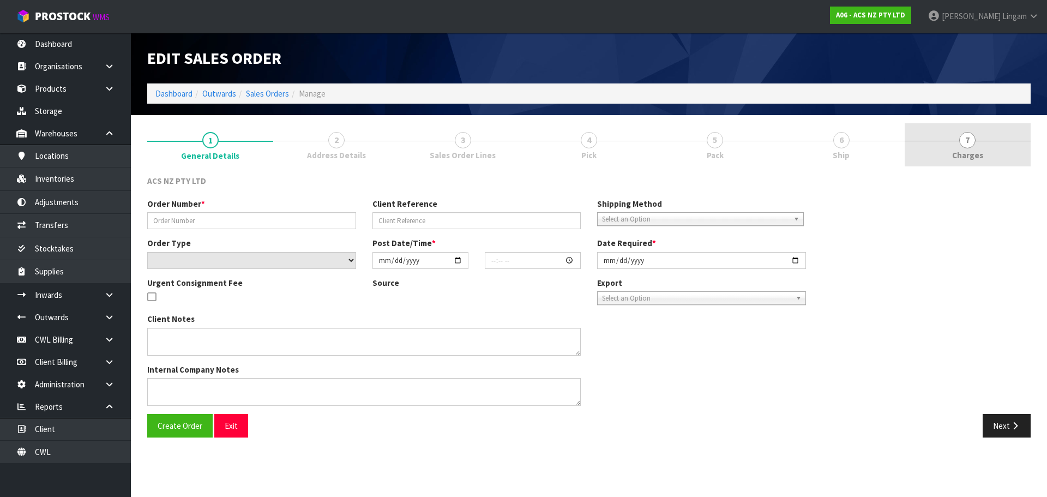
type input "[DATE]"
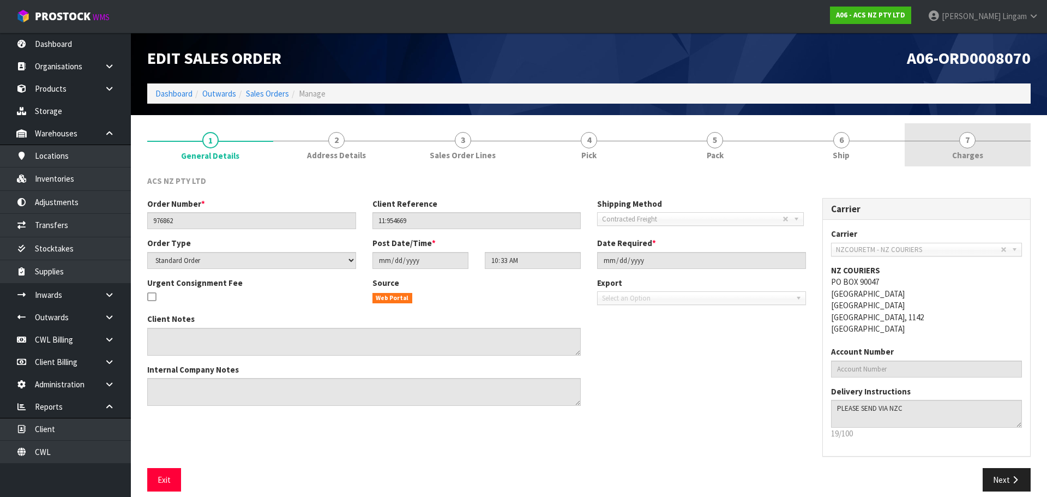
click at [1003, 147] on link "7 [GEOGRAPHIC_DATA]" at bounding box center [967, 144] width 126 height 43
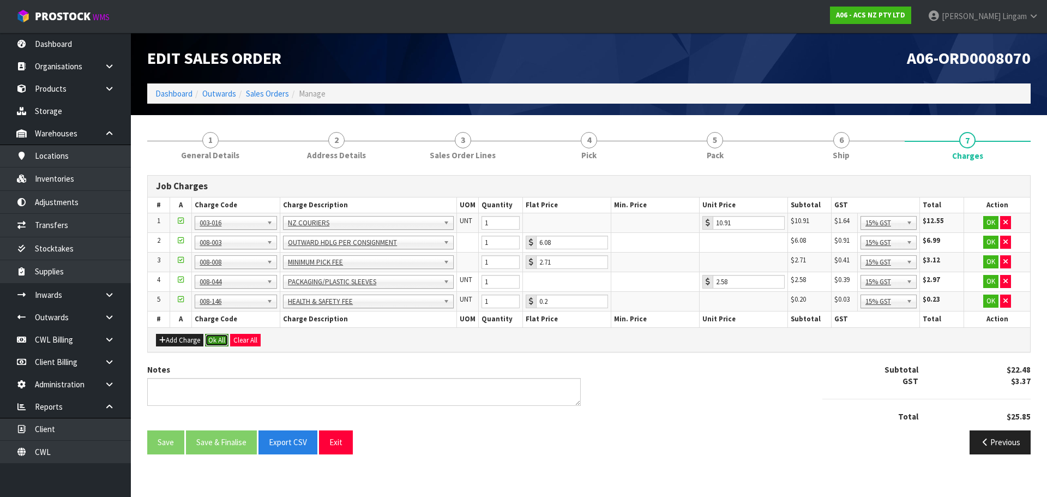
click at [225, 339] on button "Ok All" at bounding box center [216, 340] width 23 height 13
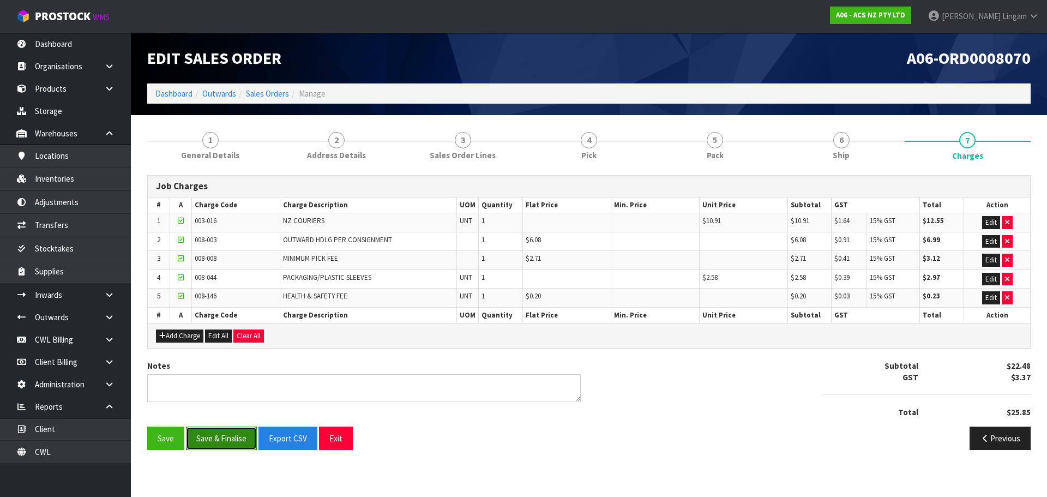
click at [212, 430] on button "Save & Finalise" at bounding box center [221, 437] width 71 height 23
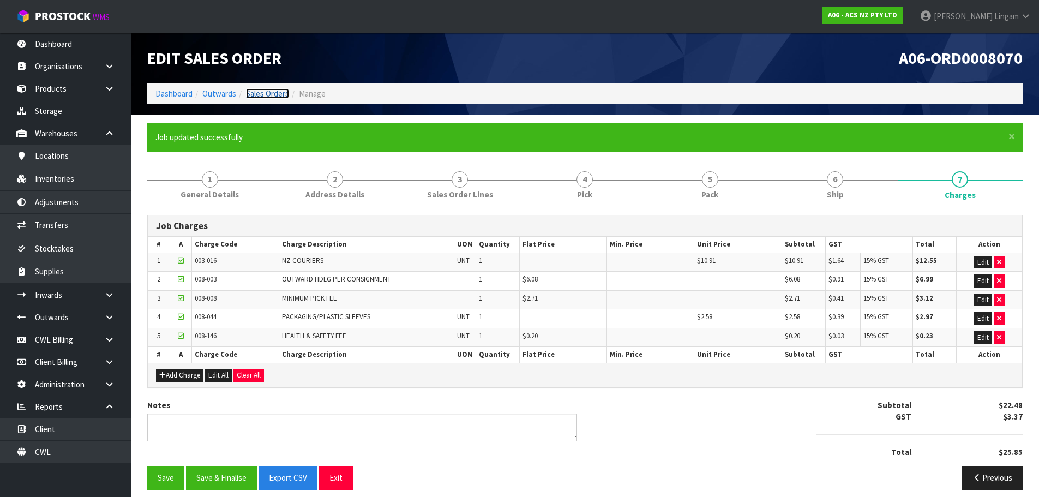
click at [271, 91] on link "Sales Orders" at bounding box center [267, 93] width 43 height 10
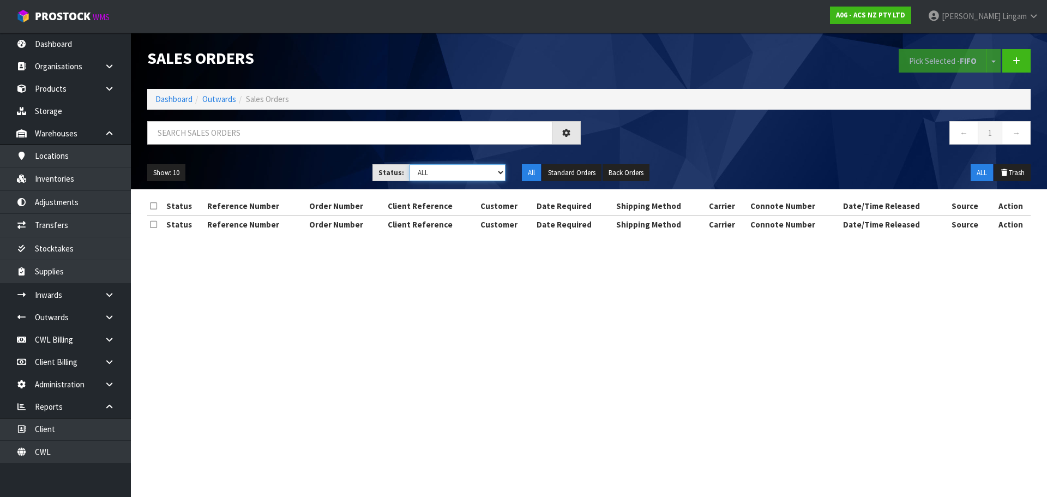
click at [484, 176] on select "Draft Pending Allocated Pending Pick Goods Picked Goods Packed Pending Charges …" at bounding box center [457, 172] width 96 height 17
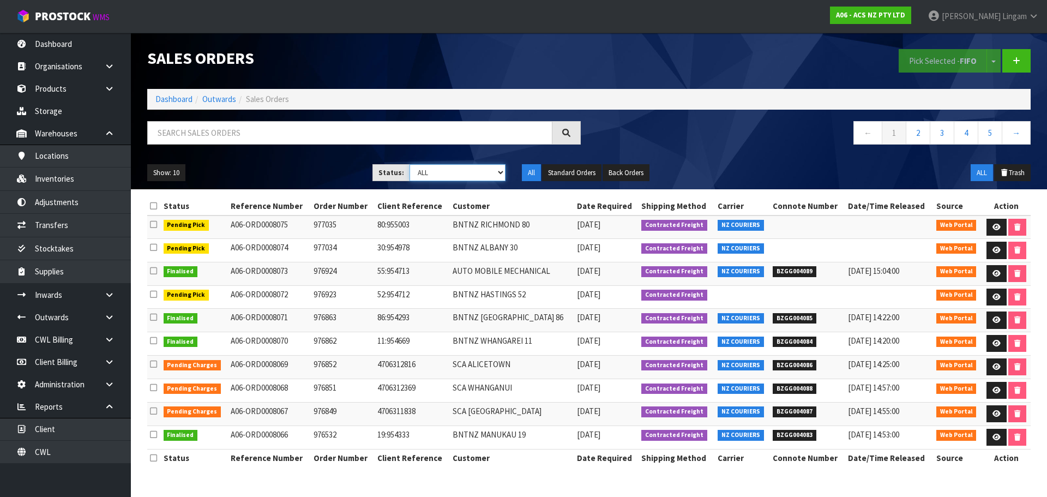
select select "string:6"
click at [409, 164] on select "Draft Pending Allocated Pending Pick Goods Picked Goods Packed Pending Charges …" at bounding box center [457, 172] width 96 height 17
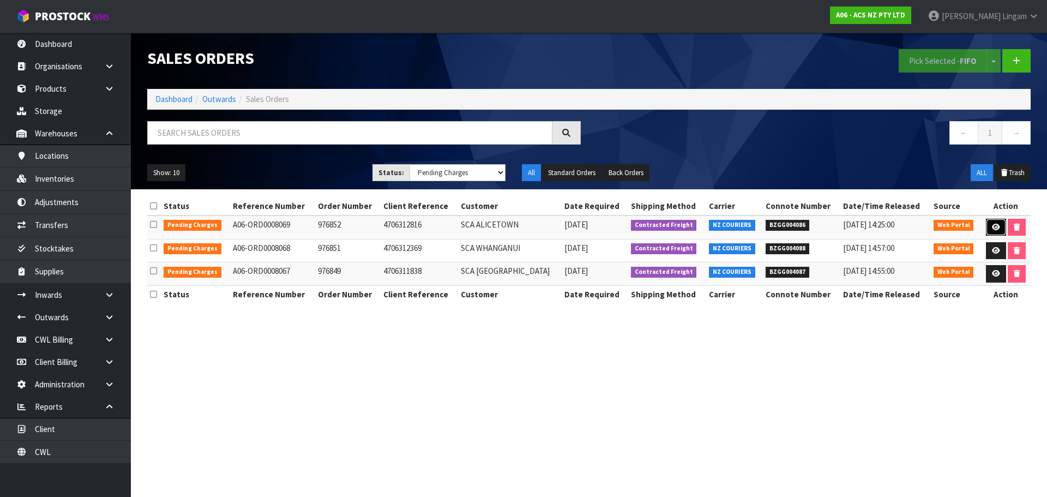
click at [992, 228] on icon at bounding box center [996, 227] width 8 height 7
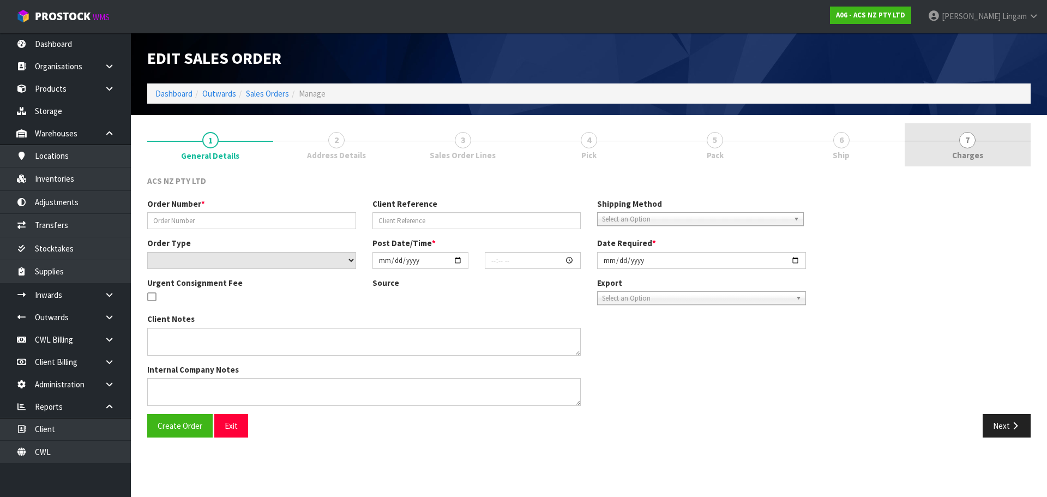
type input "976852"
type input "4706312816"
select select "number:0"
type input "[DATE]"
type input "10:31:00.000"
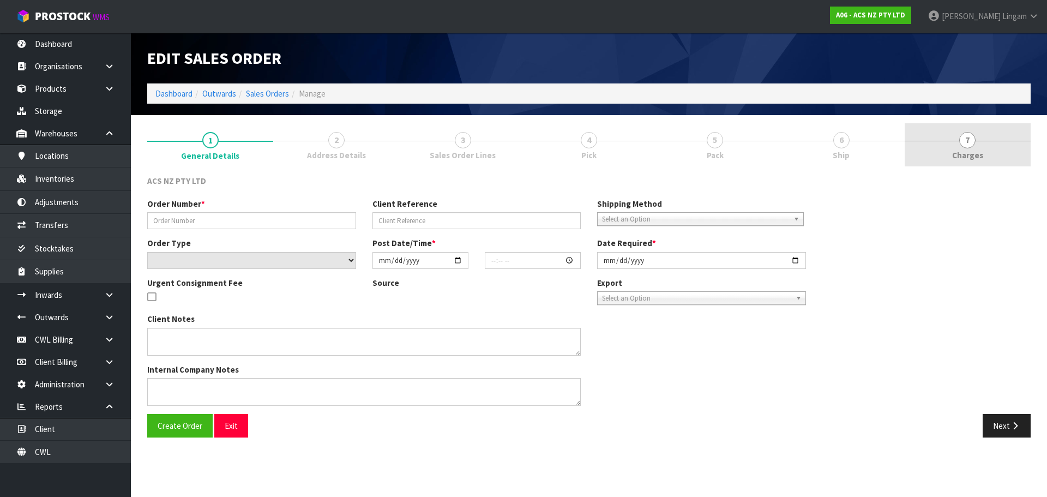
type input "[DATE]"
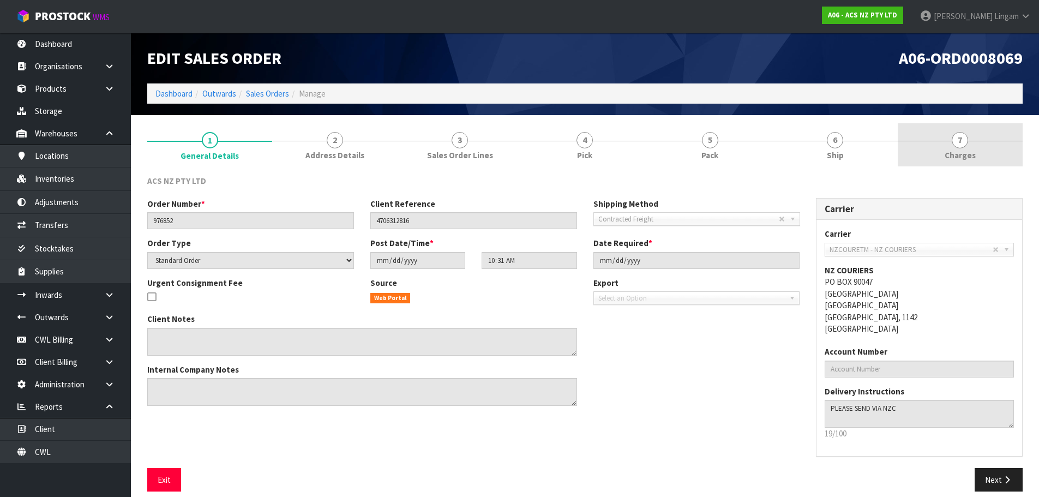
click at [988, 159] on link "7 [GEOGRAPHIC_DATA]" at bounding box center [959, 144] width 125 height 43
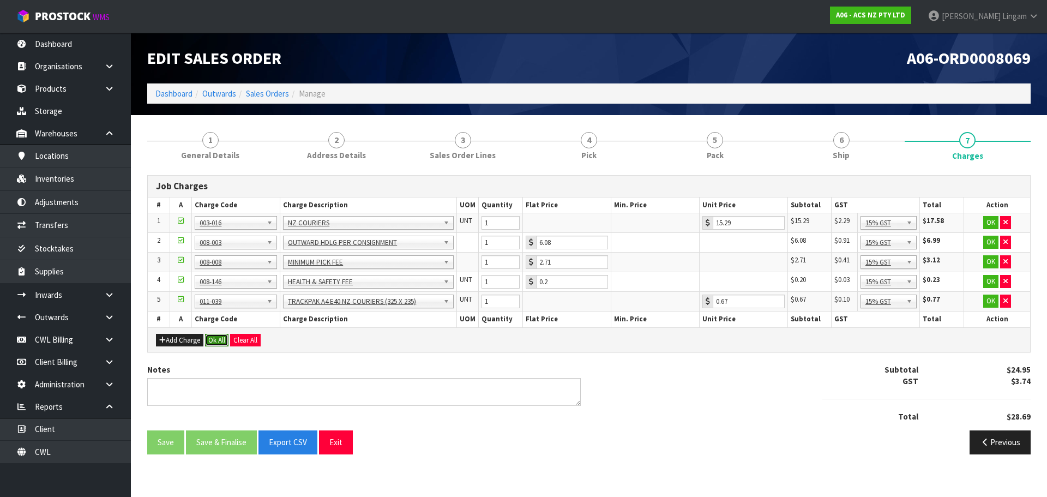
click at [221, 342] on button "Ok All" at bounding box center [216, 340] width 23 height 13
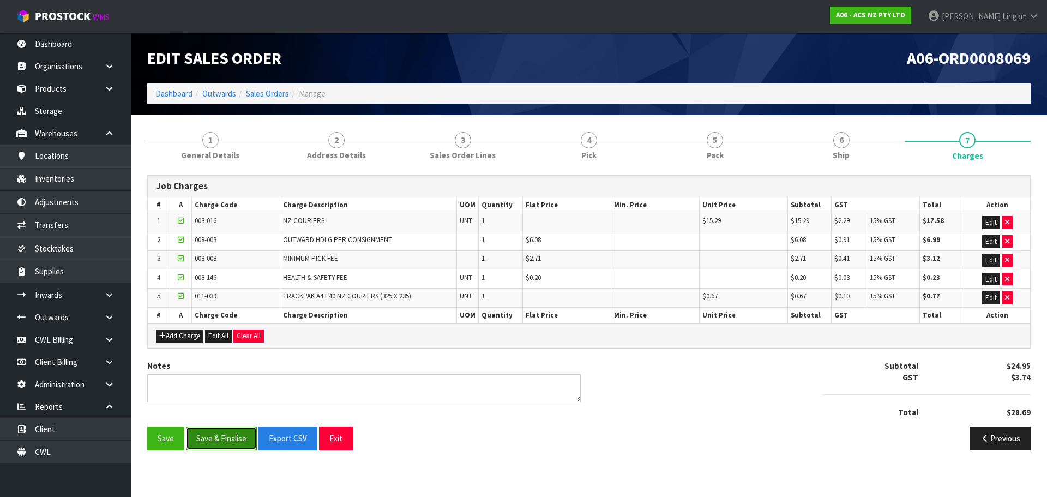
click at [239, 443] on button "Save & Finalise" at bounding box center [221, 437] width 71 height 23
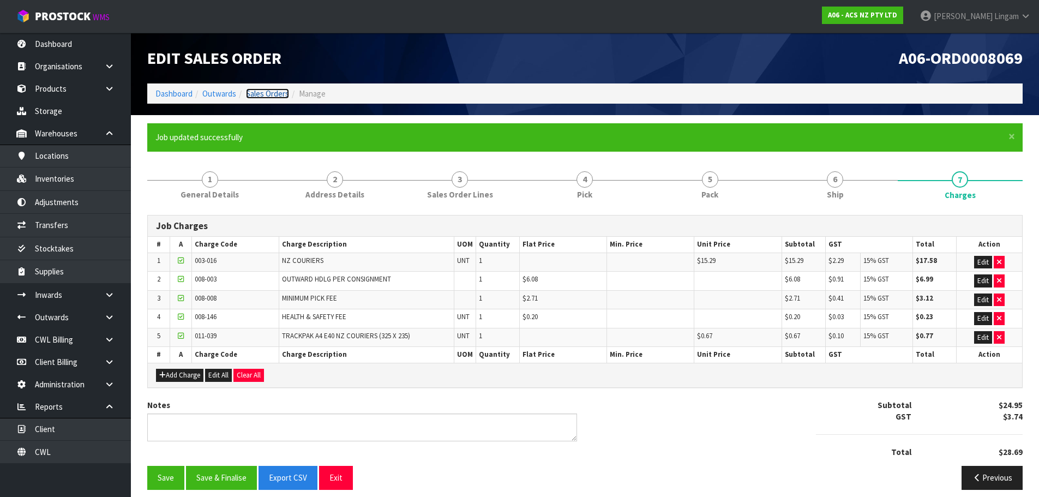
click at [279, 92] on link "Sales Orders" at bounding box center [267, 93] width 43 height 10
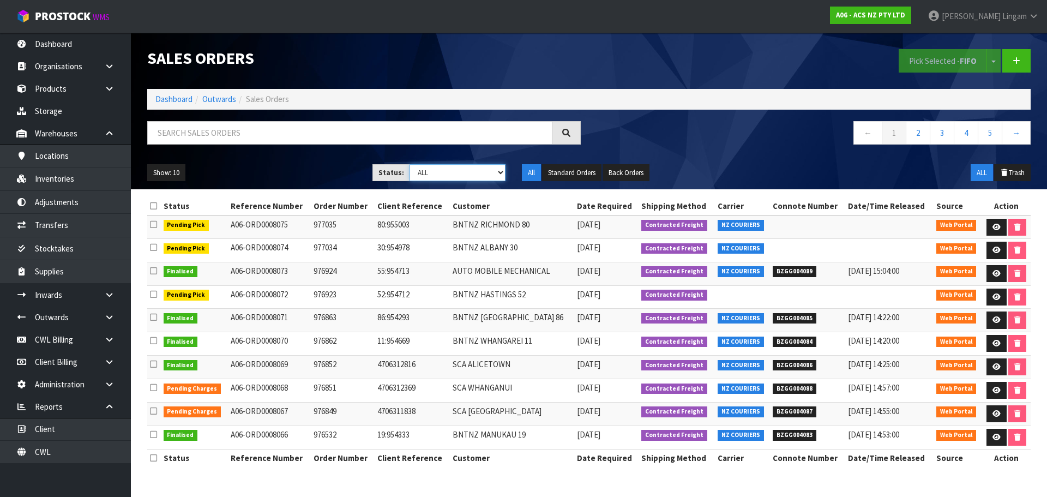
click at [503, 170] on select "Draft Pending Allocated Pending Pick Goods Picked Goods Packed Pending Charges …" at bounding box center [457, 172] width 96 height 17
select select "string:6"
click at [409, 164] on select "Draft Pending Allocated Pending Pick Goods Picked Goods Packed Pending Charges …" at bounding box center [457, 172] width 96 height 17
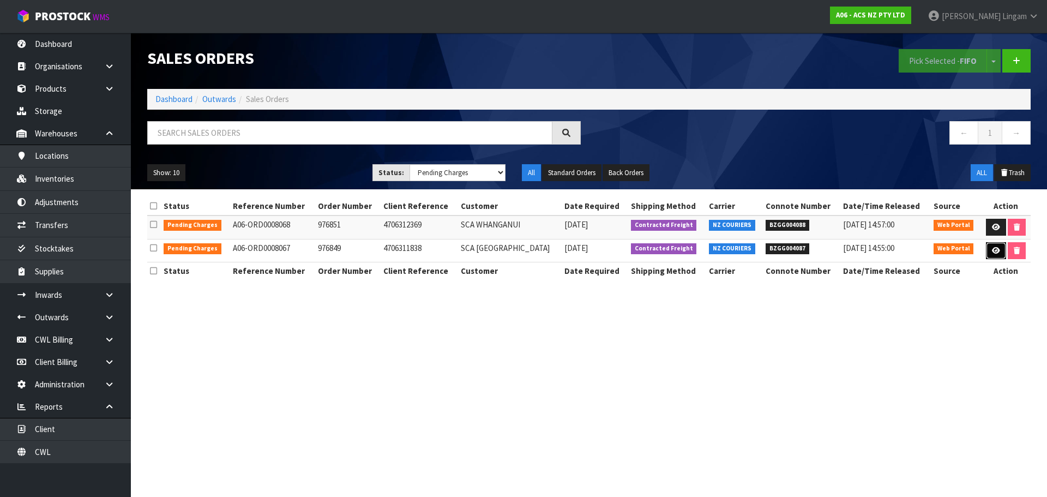
click at [997, 251] on icon at bounding box center [996, 250] width 8 height 7
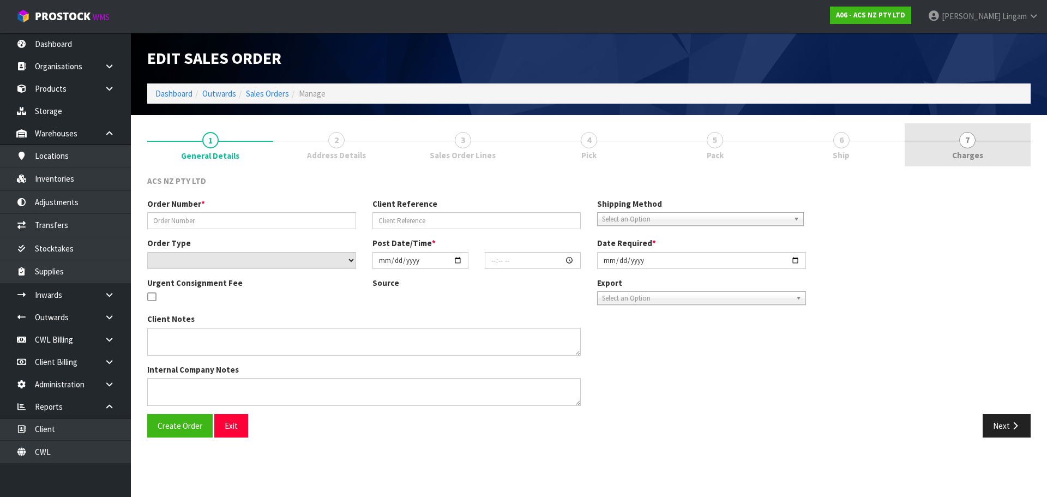
type input "976849"
type input "4706311838"
select select "number:0"
type input "[DATE]"
type input "10:29:00.000"
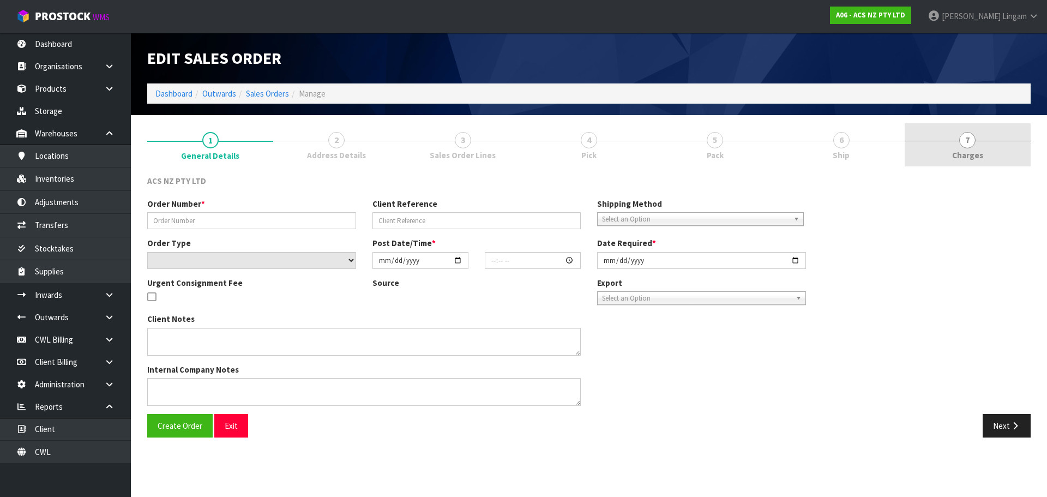
type input "[DATE]"
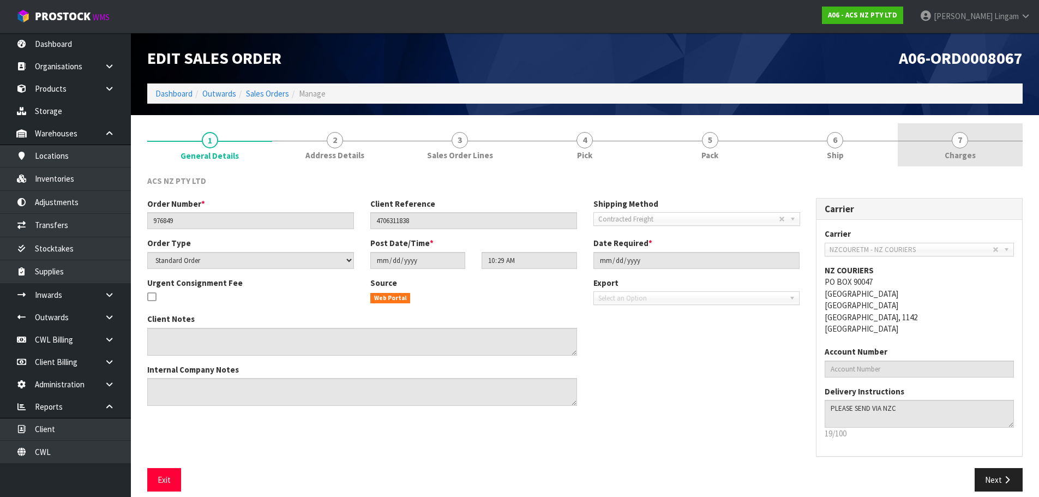
click at [1001, 156] on link "7 [GEOGRAPHIC_DATA]" at bounding box center [959, 144] width 125 height 43
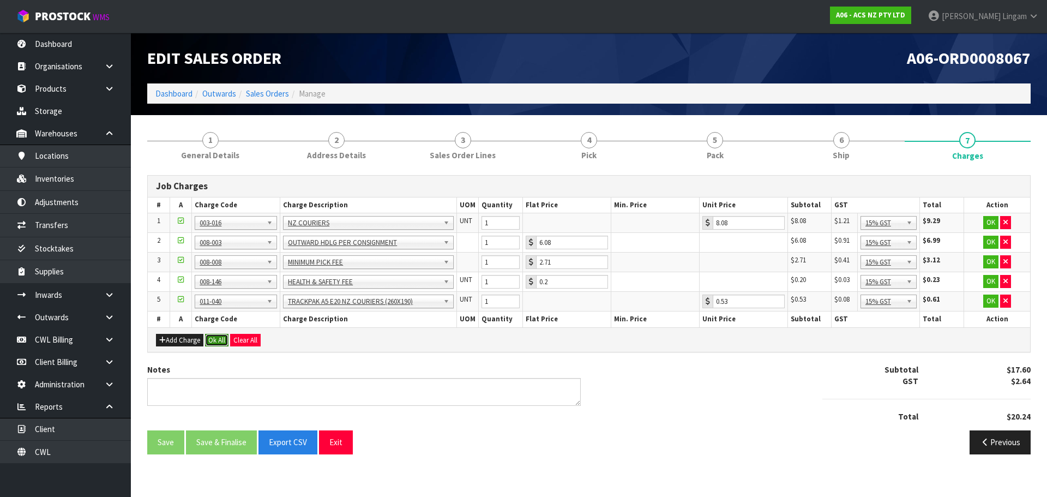
click at [213, 339] on button "Ok All" at bounding box center [216, 340] width 23 height 13
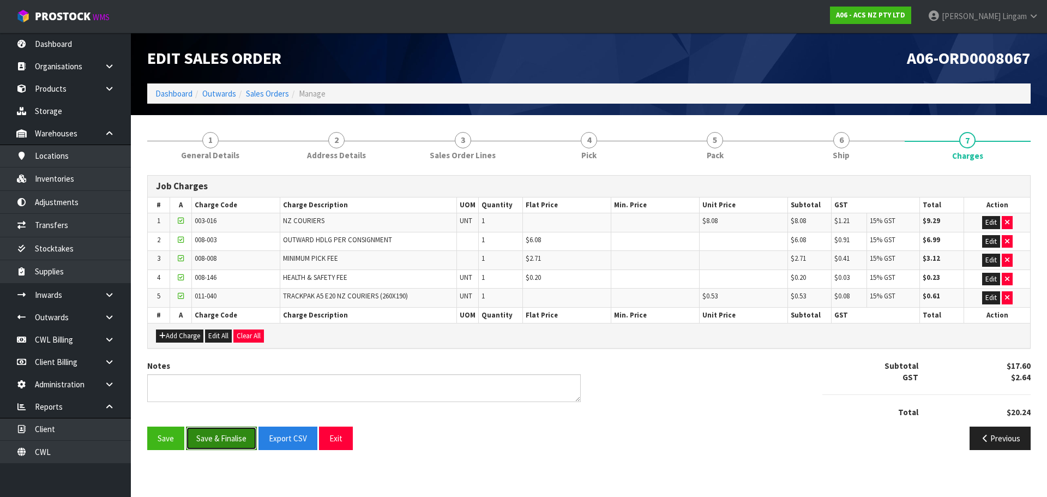
click at [232, 437] on button "Save & Finalise" at bounding box center [221, 437] width 71 height 23
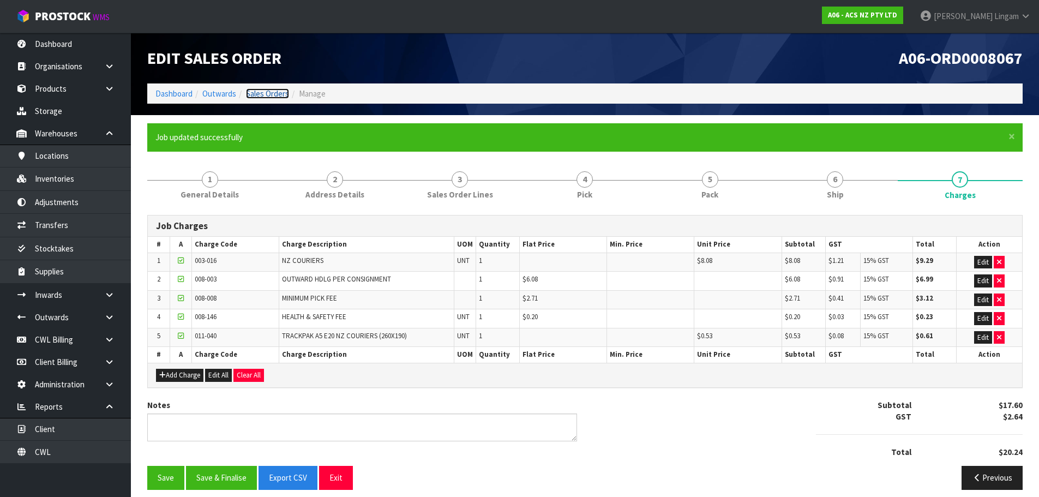
click at [282, 94] on link "Sales Orders" at bounding box center [267, 93] width 43 height 10
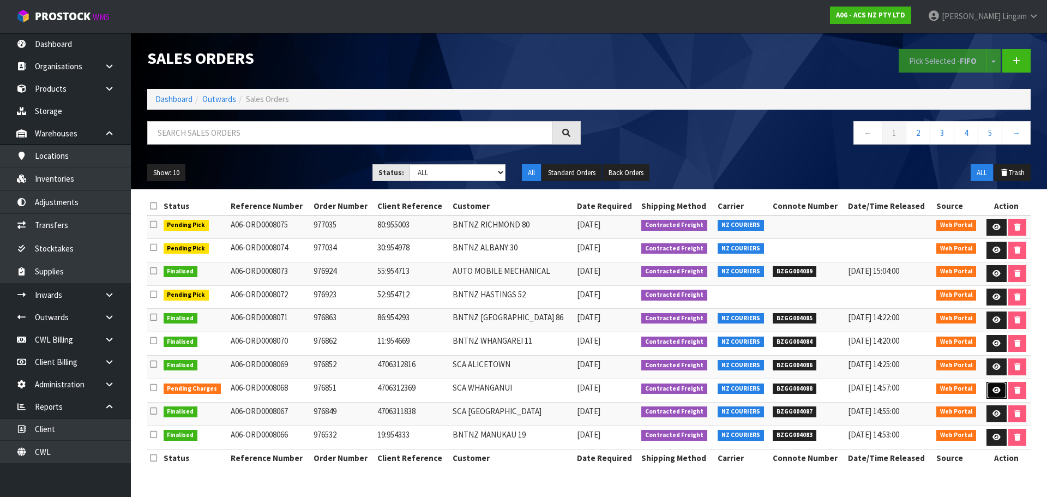
click at [993, 385] on link at bounding box center [996, 390] width 20 height 17
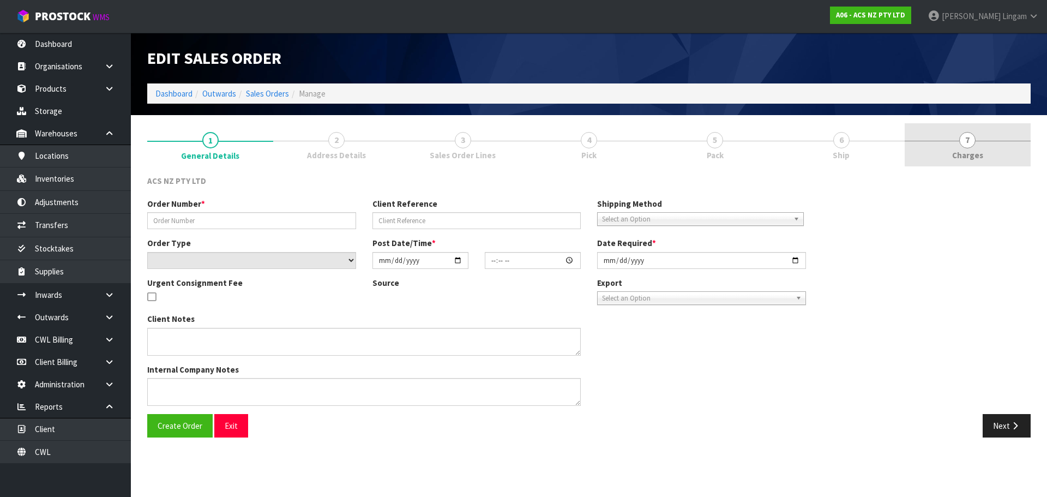
type input "976851"
type input "4706312369"
select select "number:0"
type input "[DATE]"
type input "10:31:00.000"
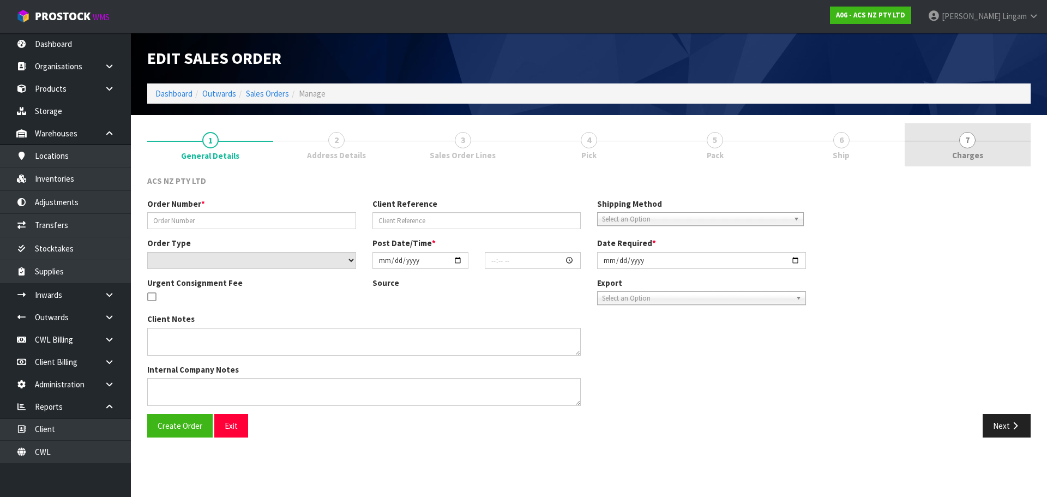
type input "[DATE]"
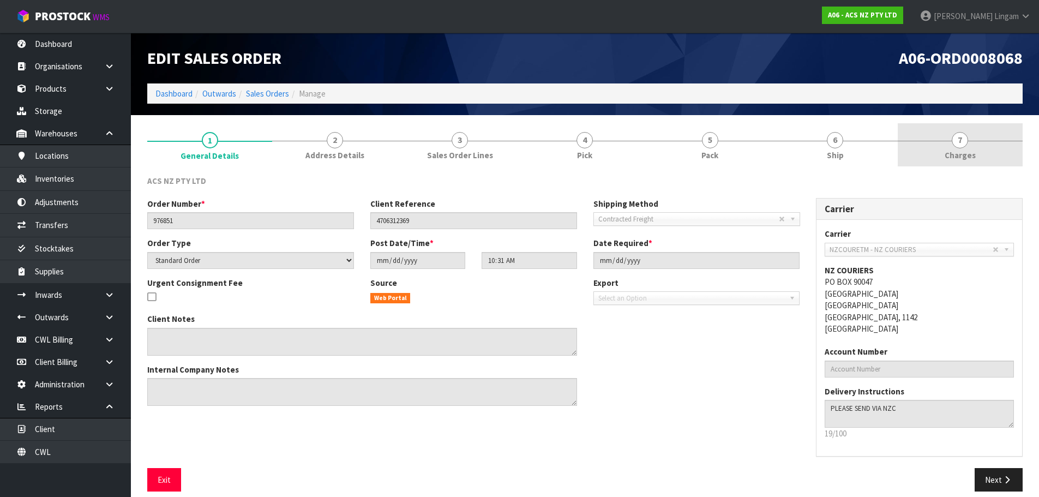
click at [993, 166] on link "7 [GEOGRAPHIC_DATA]" at bounding box center [959, 144] width 125 height 43
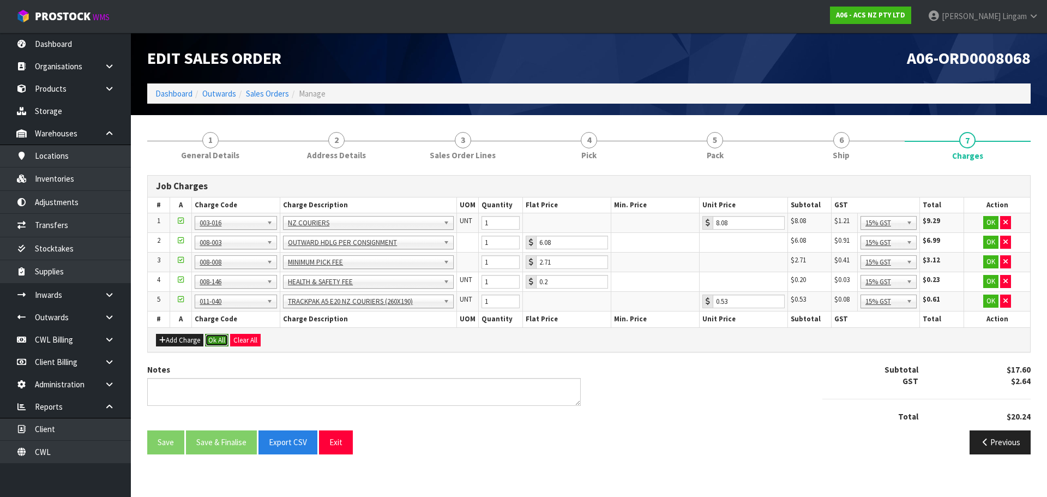
click at [213, 334] on button "Ok All" at bounding box center [216, 340] width 23 height 13
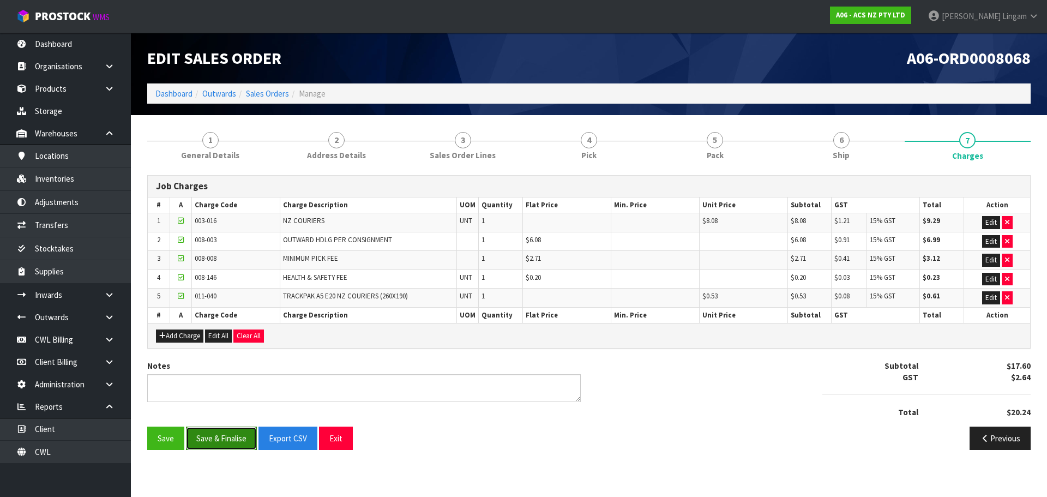
click at [221, 436] on button "Save & Finalise" at bounding box center [221, 437] width 71 height 23
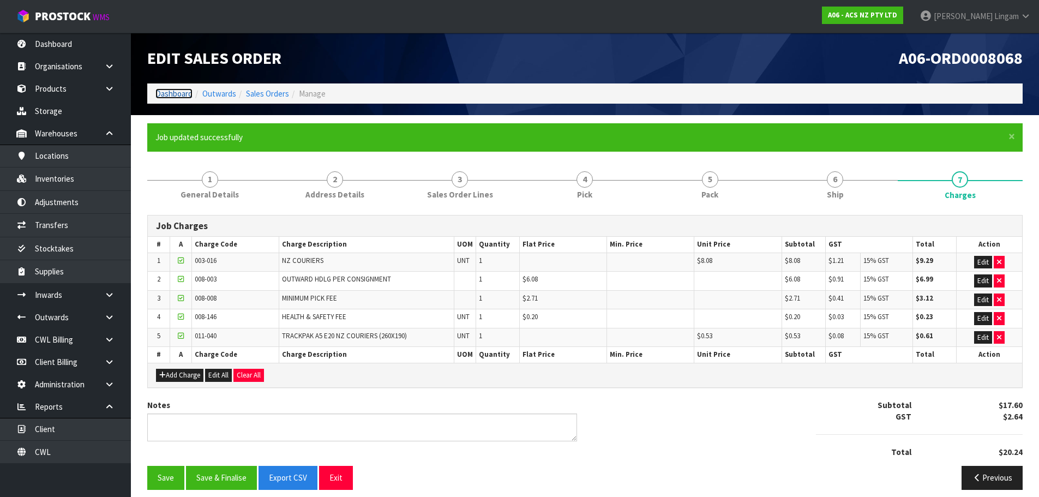
click at [171, 91] on link "Dashboard" at bounding box center [173, 93] width 37 height 10
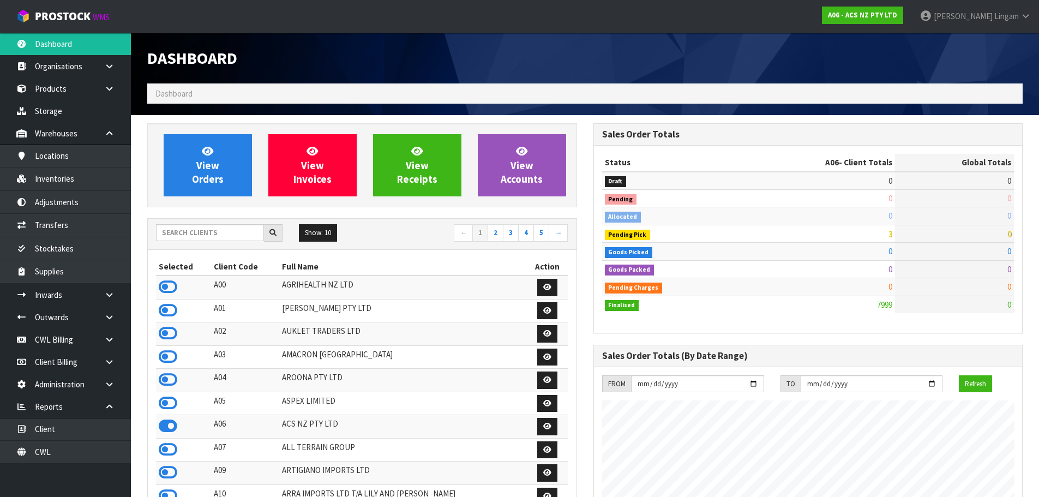
scroll to position [826, 445]
click at [228, 232] on input "text" at bounding box center [210, 232] width 108 height 17
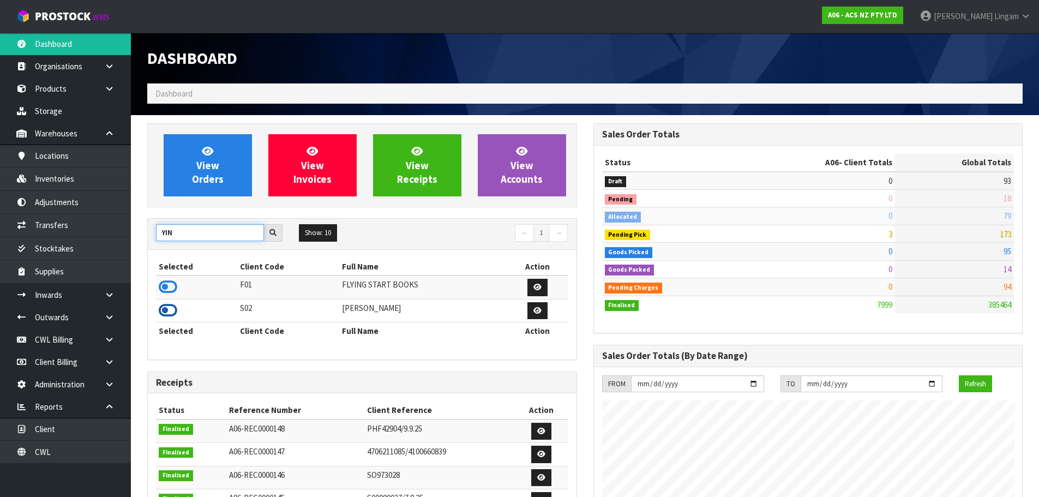
type input "YIN"
click at [168, 311] on icon at bounding box center [168, 310] width 19 height 16
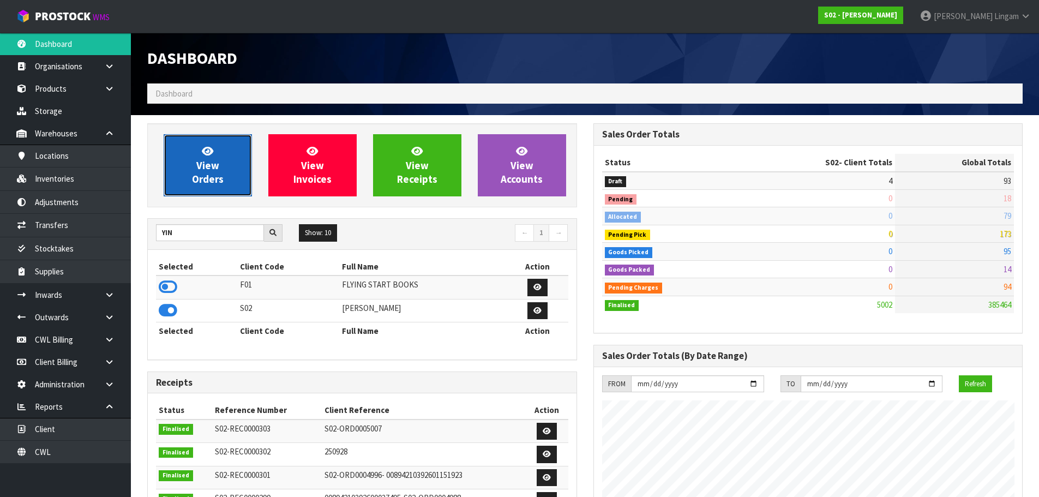
click at [219, 159] on link "View Orders" at bounding box center [208, 165] width 88 height 62
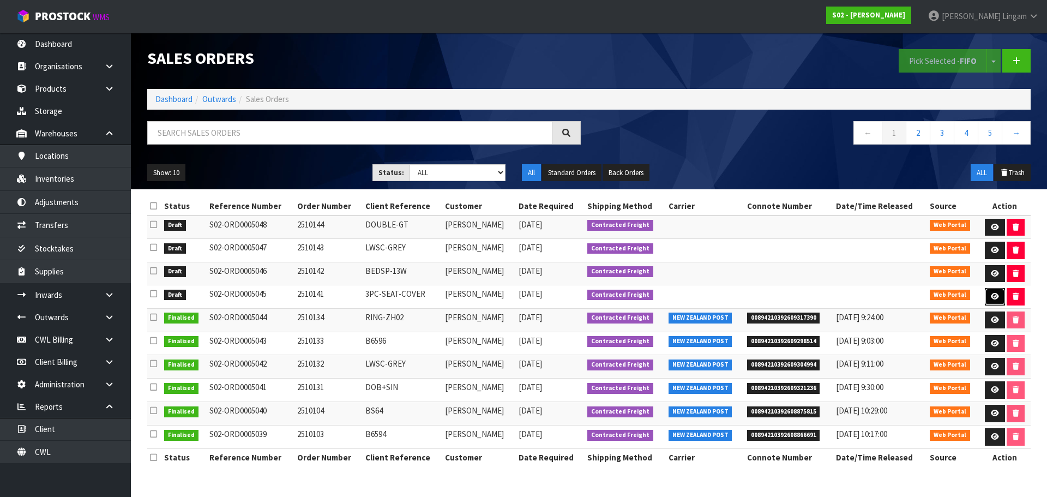
click at [991, 296] on icon at bounding box center [995, 296] width 8 height 7
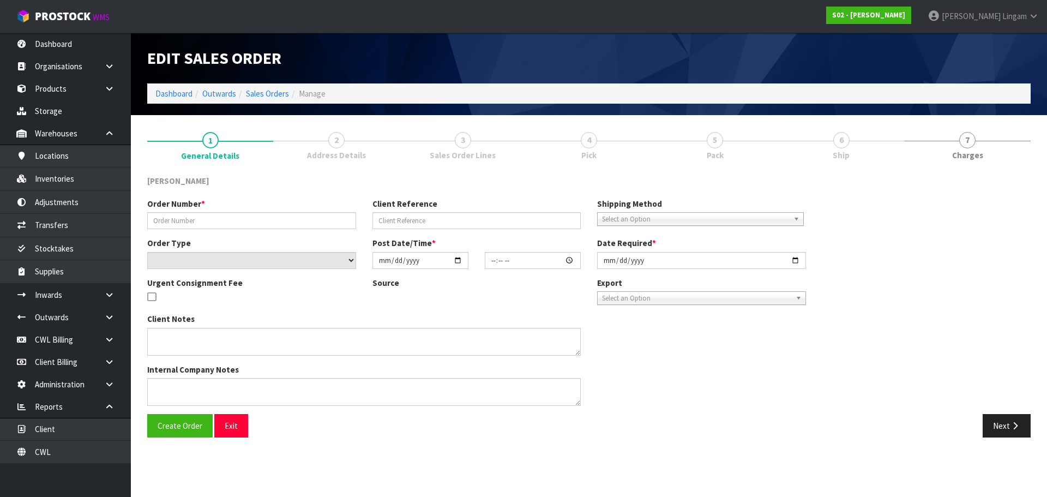
type input "2510141"
type input "3PC-SEAT-COVER"
select select "number:0"
type input "[DATE]"
type input "16:37:00.000"
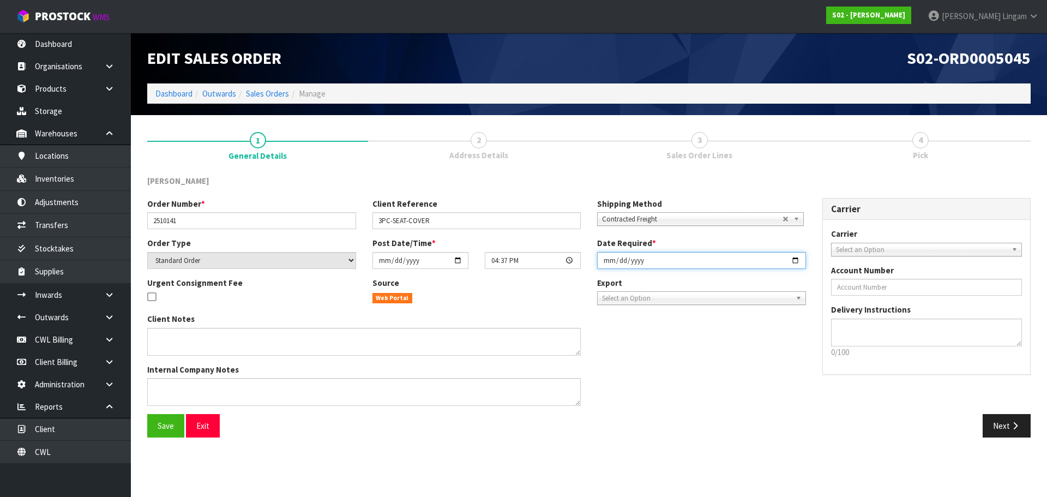
click at [605, 264] on input "[DATE]" at bounding box center [701, 260] width 209 height 17
type input "[DATE]"
click at [170, 431] on button "Save" at bounding box center [165, 425] width 37 height 23
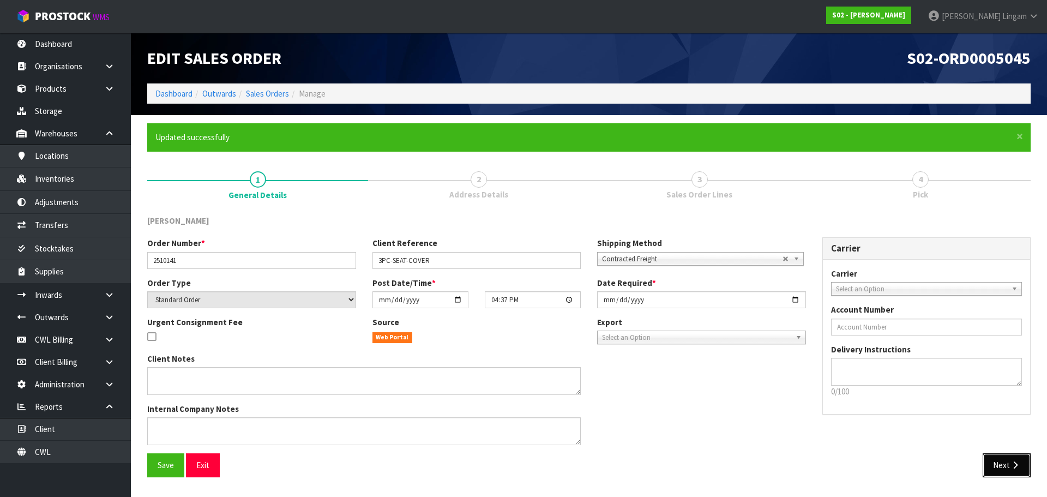
click at [993, 462] on button "Next" at bounding box center [1006, 464] width 48 height 23
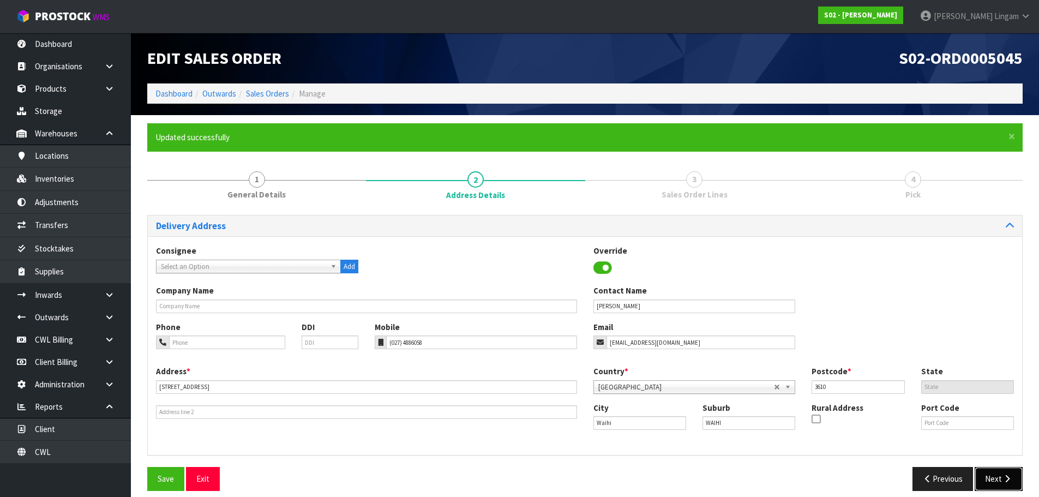
click at [993, 476] on button "Next" at bounding box center [998, 478] width 48 height 23
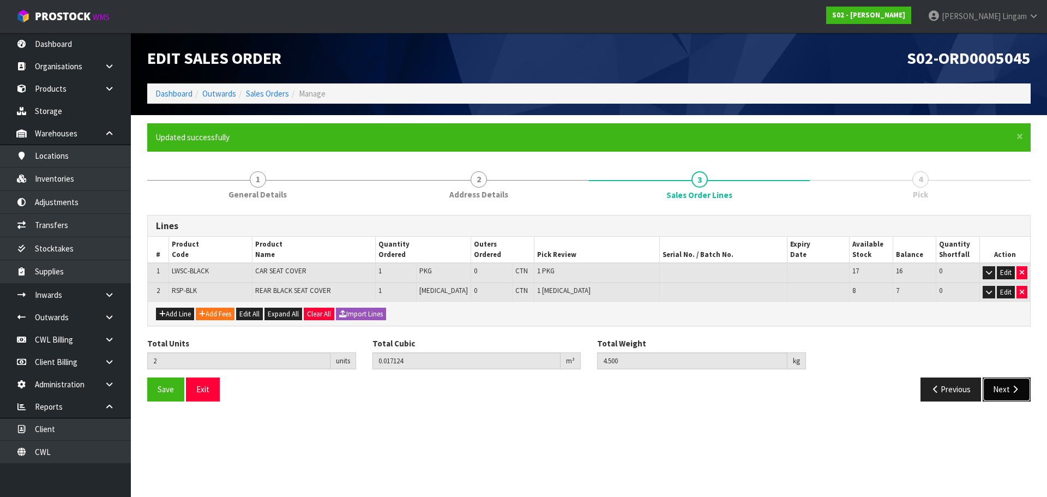
click at [1014, 398] on button "Next" at bounding box center [1006, 388] width 48 height 23
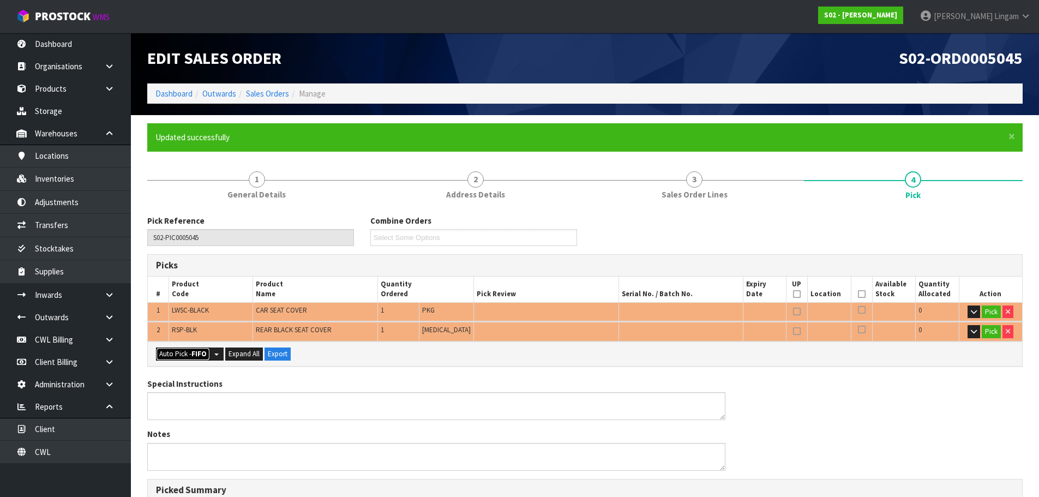
click at [193, 355] on strong "FIFO" at bounding box center [198, 353] width 15 height 9
type input "Package x 1"
type input "Piece x 1"
type input "2"
type input "0.017124"
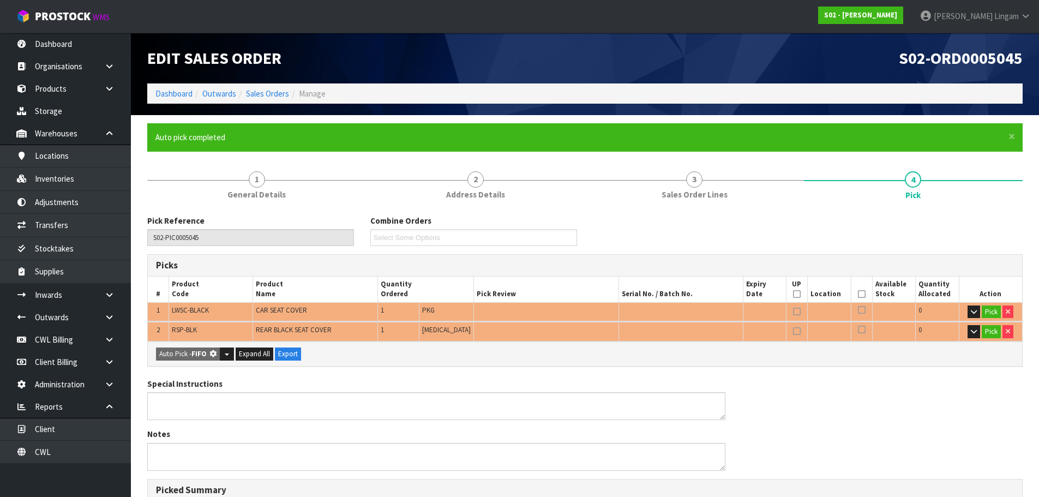
type input "4.500"
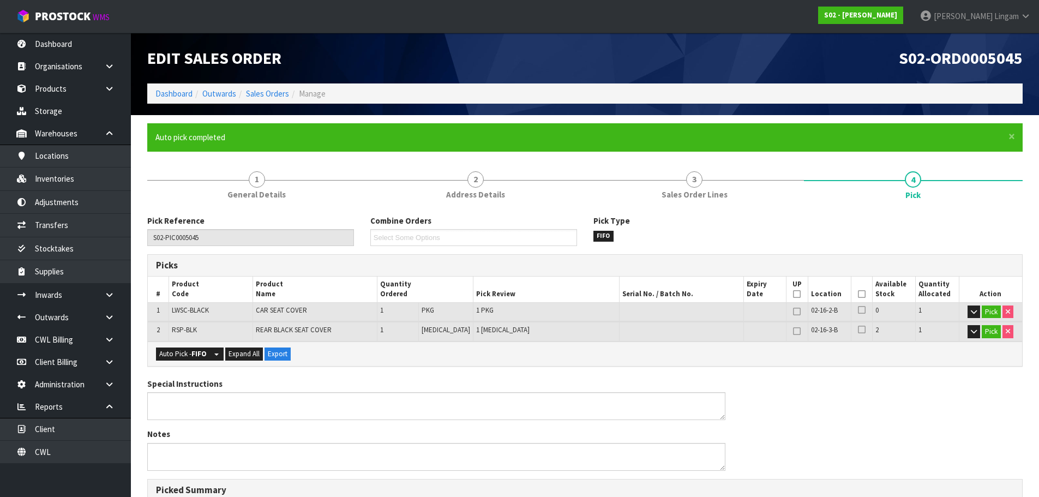
scroll to position [299, 0]
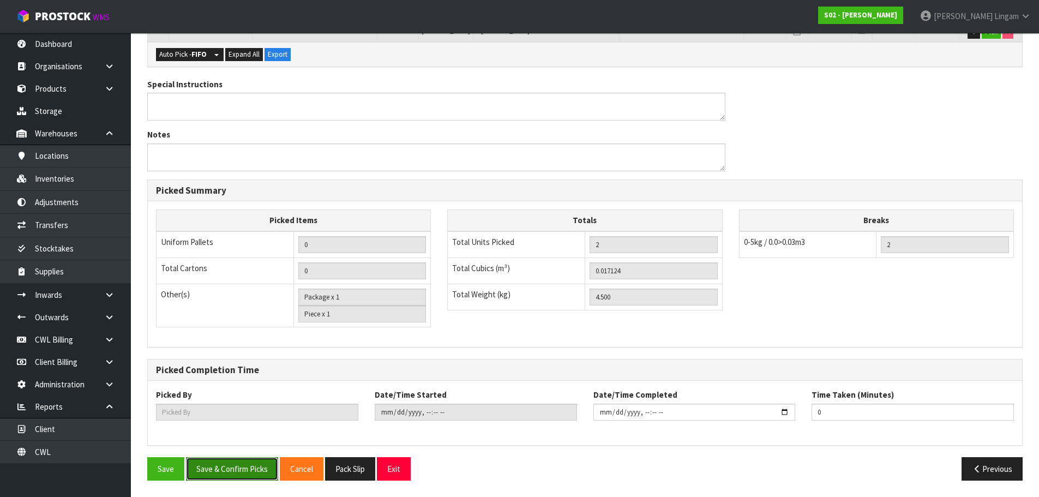
click at [233, 464] on button "Save & Confirm Picks" at bounding box center [232, 468] width 92 height 23
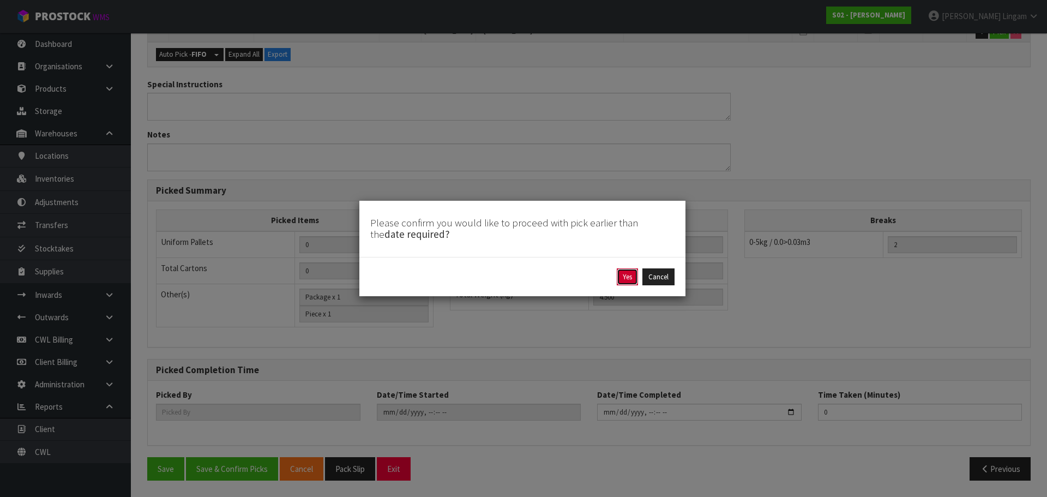
click at [622, 283] on button "Yes" at bounding box center [627, 276] width 21 height 17
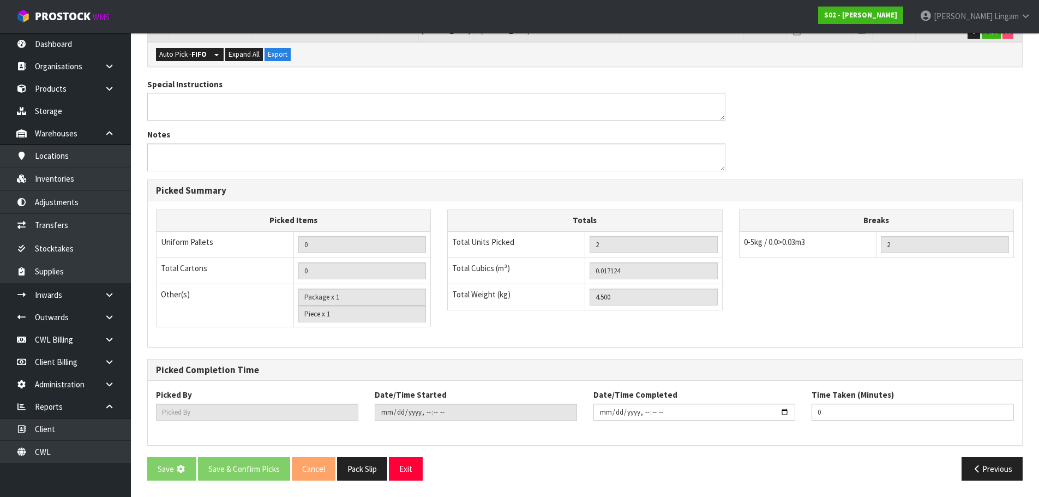
scroll to position [0, 0]
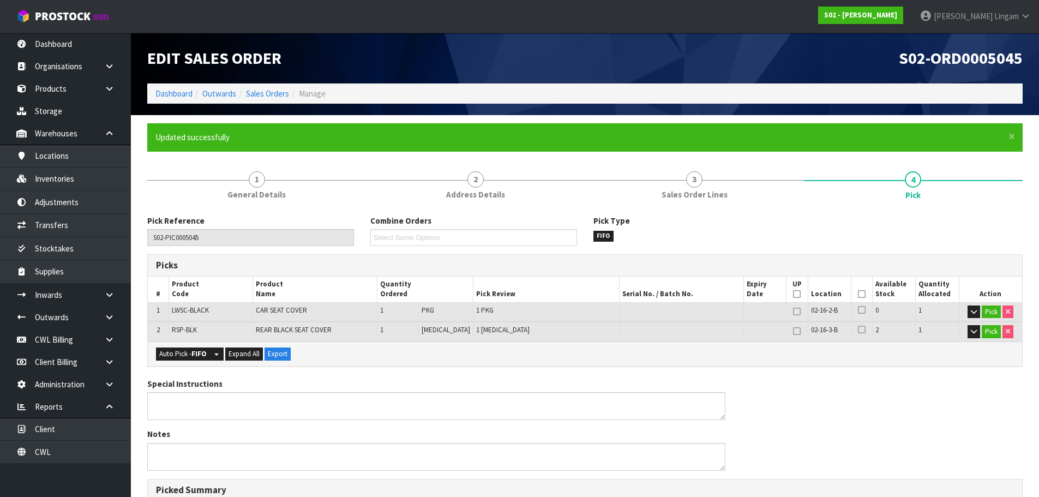
type input "[PERSON_NAME]"
type input "2025-10-13T18:03:52"
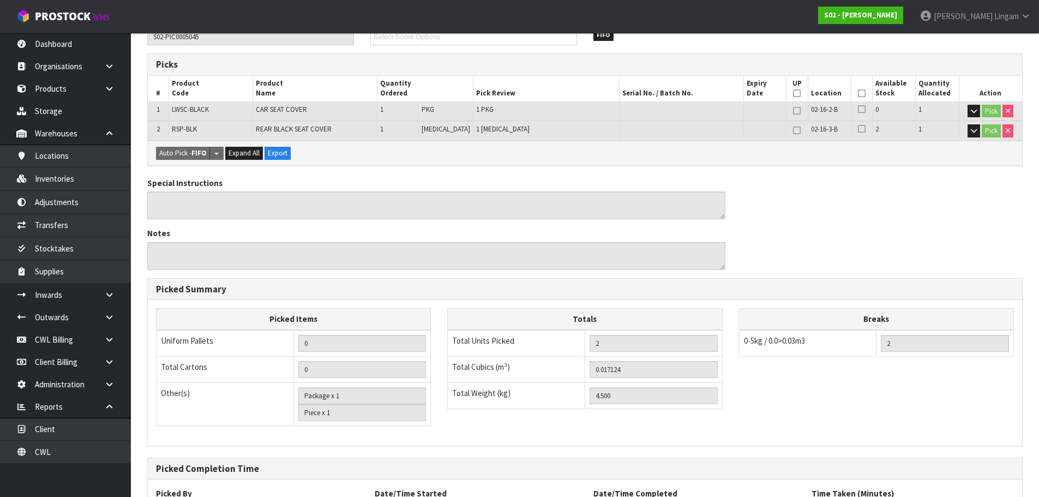
scroll to position [299, 0]
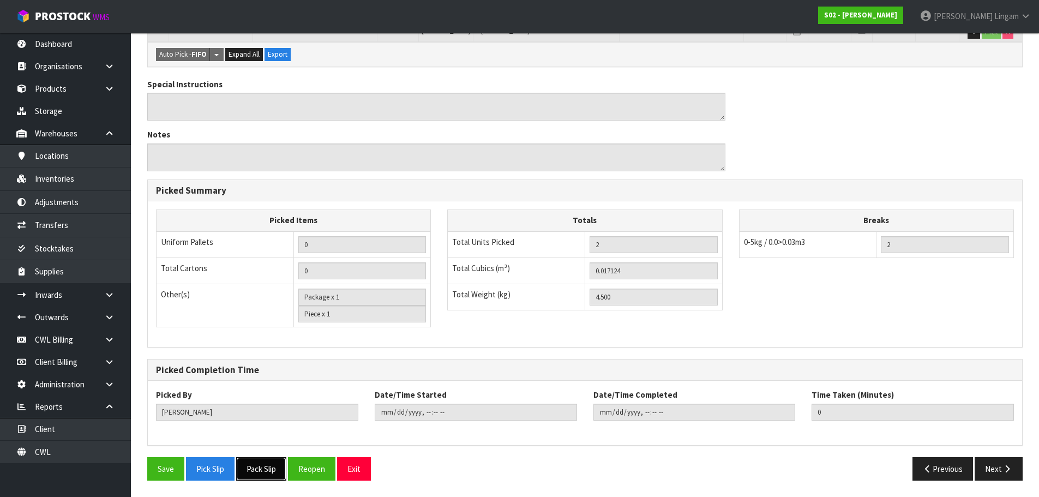
click at [263, 473] on button "Pack Slip" at bounding box center [261, 468] width 50 height 23
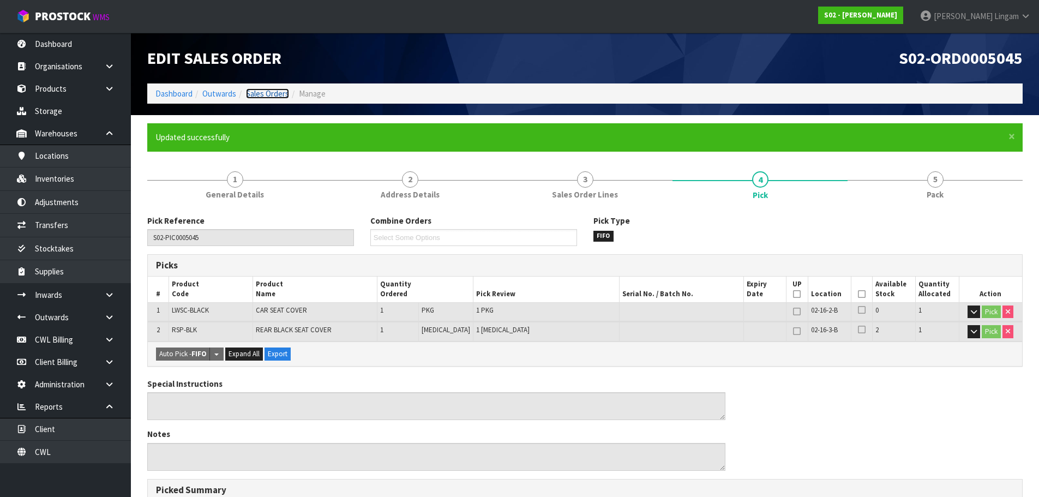
click at [276, 95] on link "Sales Orders" at bounding box center [267, 93] width 43 height 10
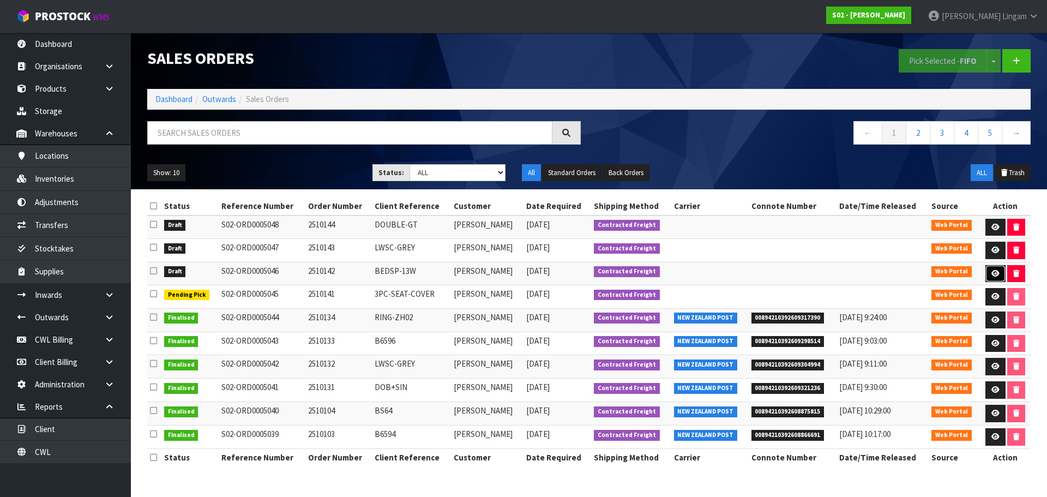
click at [993, 275] on icon at bounding box center [995, 273] width 8 height 7
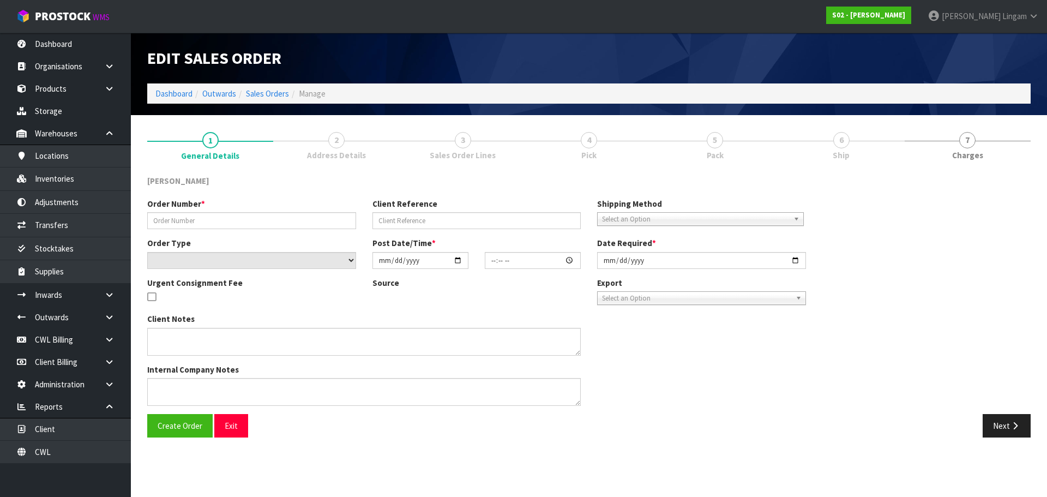
type input "2510142"
type input "BEDSP-13W"
select select "number:0"
type input "[DATE]"
type input "16:43:00.000"
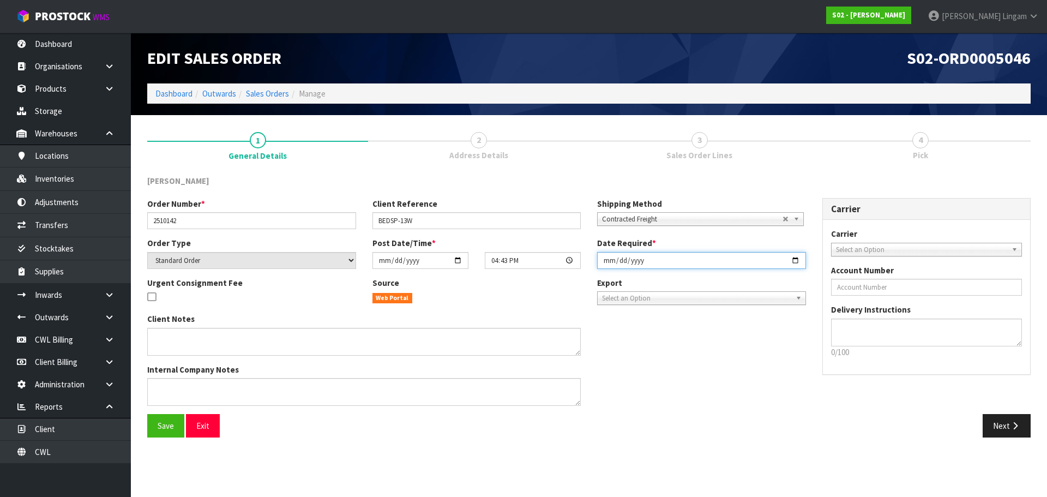
click at [601, 258] on input "[DATE]" at bounding box center [701, 260] width 209 height 17
type input "[DATE]"
click at [167, 425] on span "Save" at bounding box center [166, 425] width 16 height 10
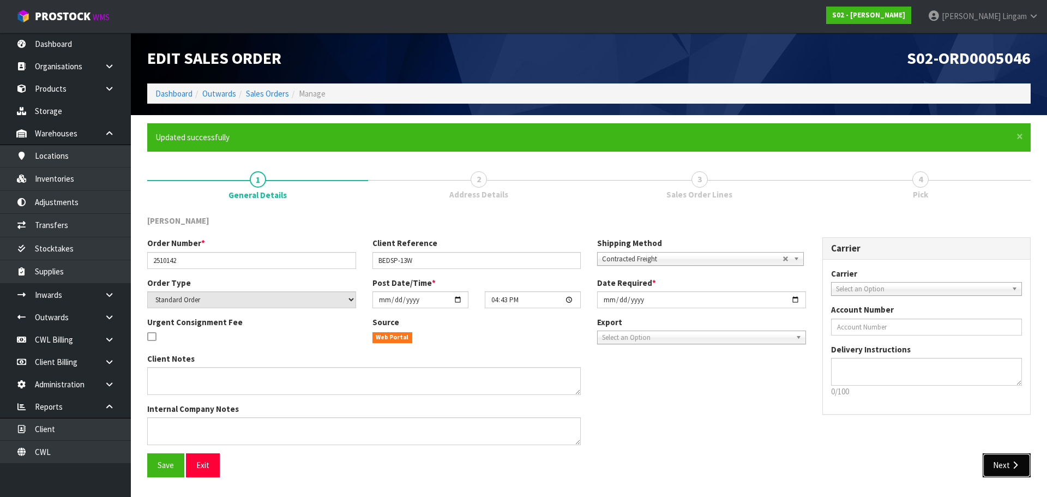
click at [997, 457] on button "Next" at bounding box center [1006, 464] width 48 height 23
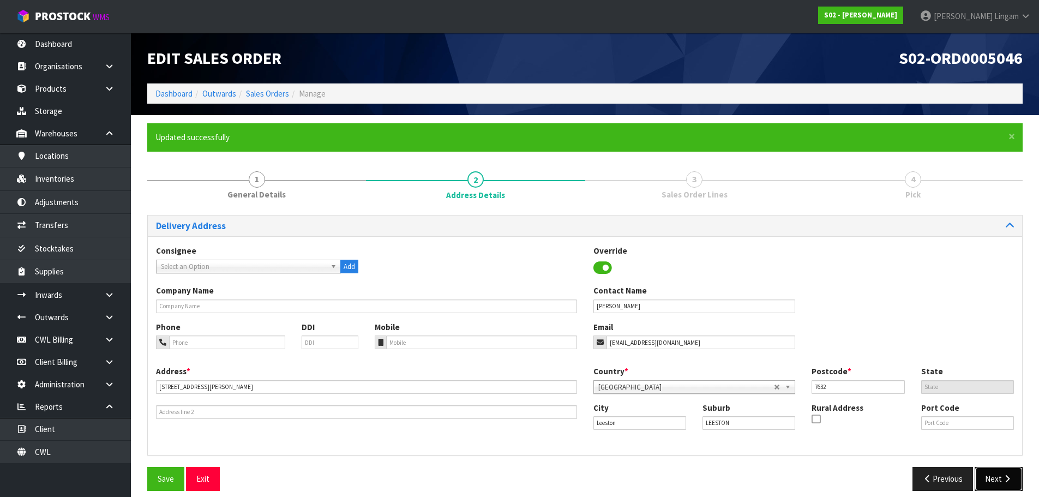
click at [1005, 476] on icon "button" at bounding box center [1006, 478] width 10 height 8
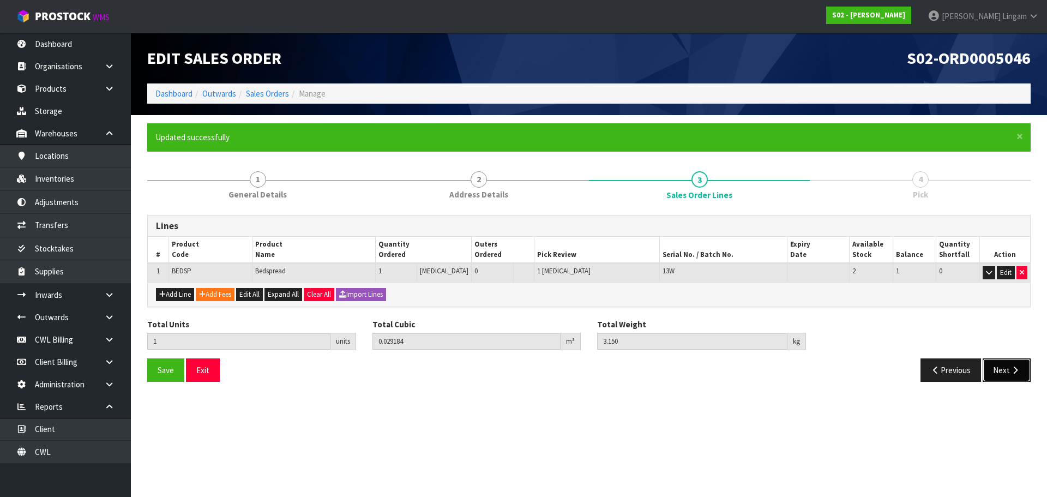
click at [1010, 366] on icon "button" at bounding box center [1015, 370] width 10 height 8
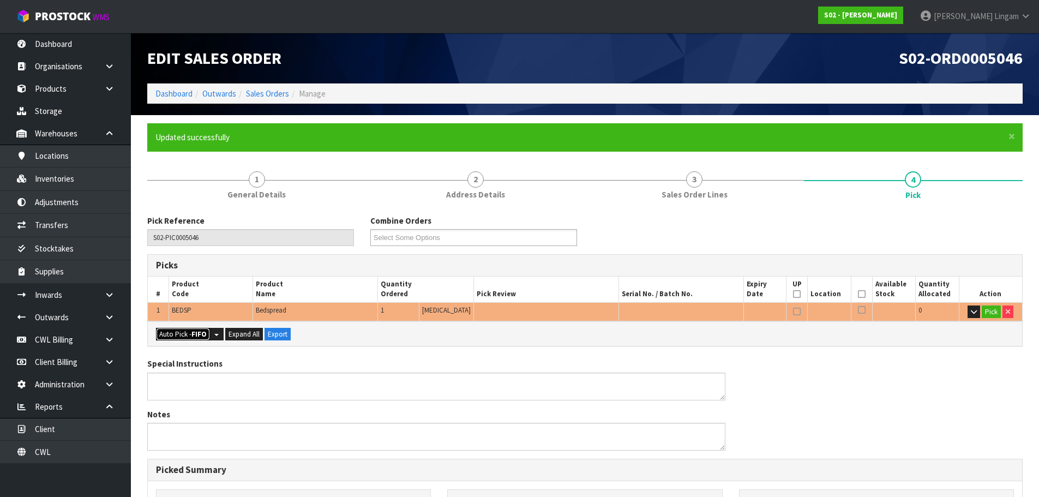
click at [182, 339] on button "Auto Pick - FIFO" at bounding box center [183, 334] width 54 height 13
type input "Piece x 1"
type input "1"
type input "0.029184"
type input "3.150"
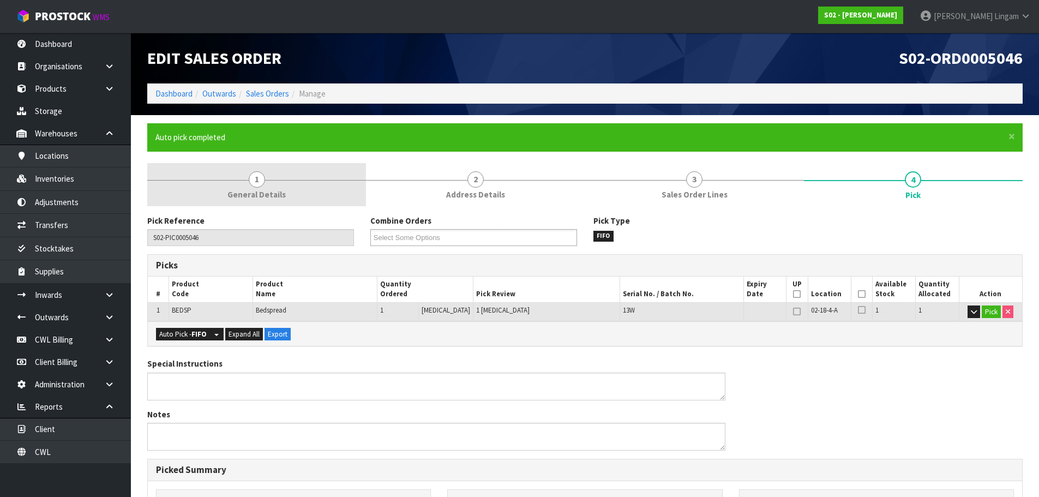
click at [284, 182] on link "1 General Details" at bounding box center [256, 184] width 219 height 43
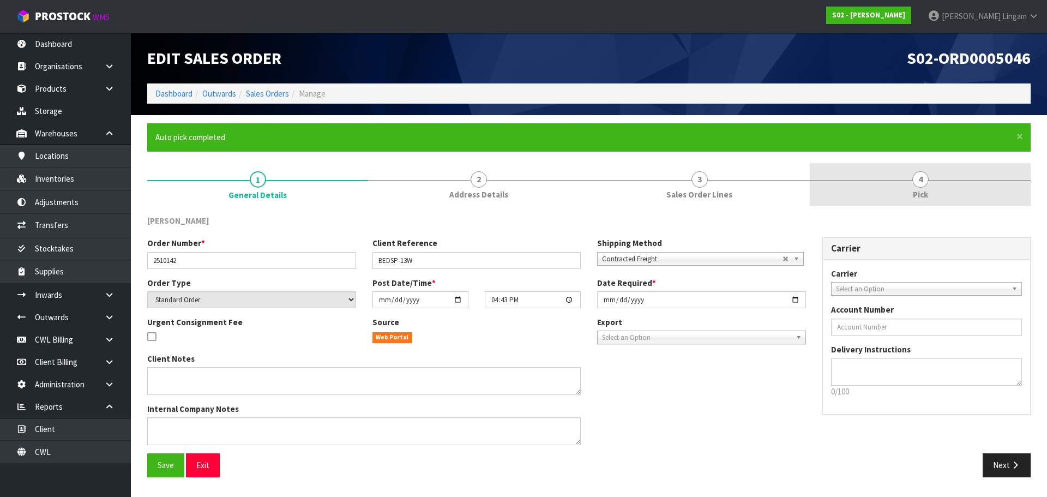
click at [939, 197] on link "4 Pick" at bounding box center [920, 184] width 221 height 43
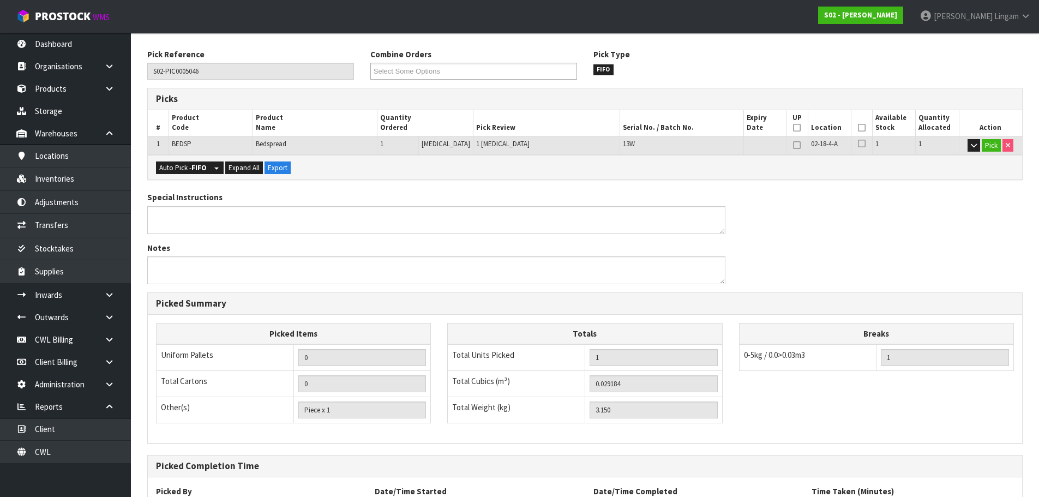
scroll to position [263, 0]
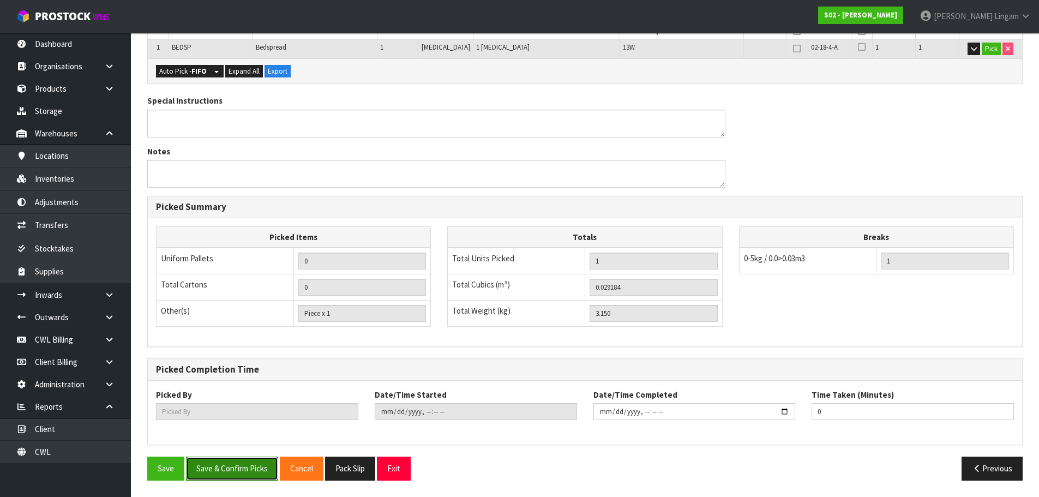
click at [252, 460] on button "Save & Confirm Picks" at bounding box center [232, 467] width 92 height 23
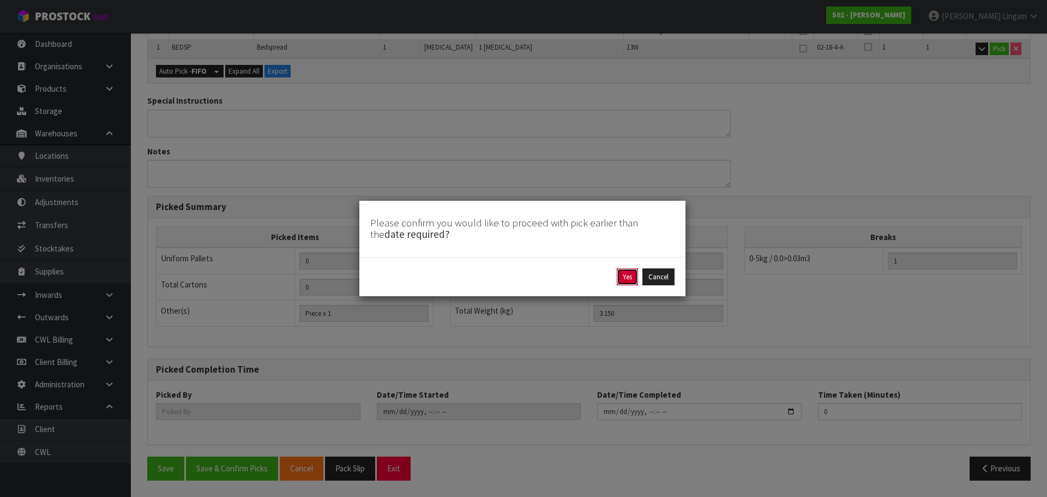
click at [620, 272] on button "Yes" at bounding box center [627, 276] width 21 height 17
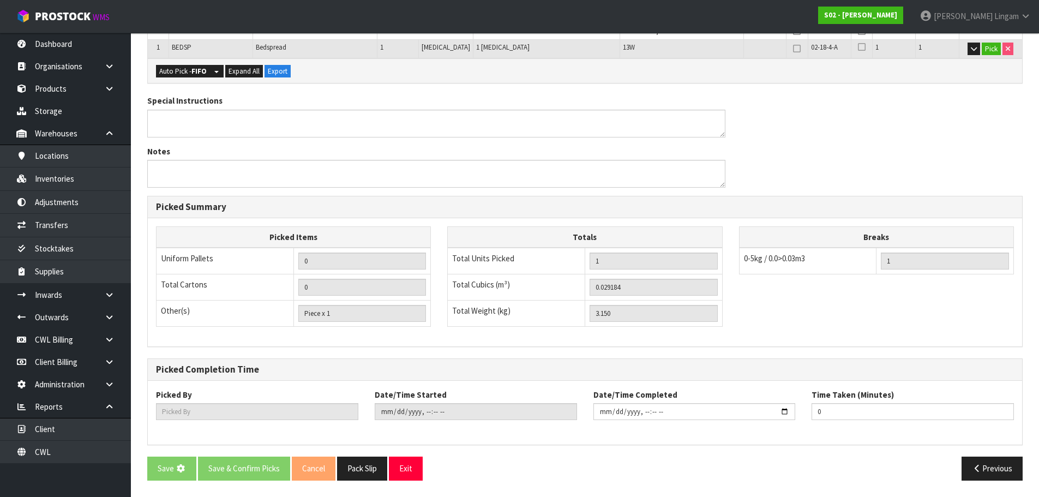
scroll to position [0, 0]
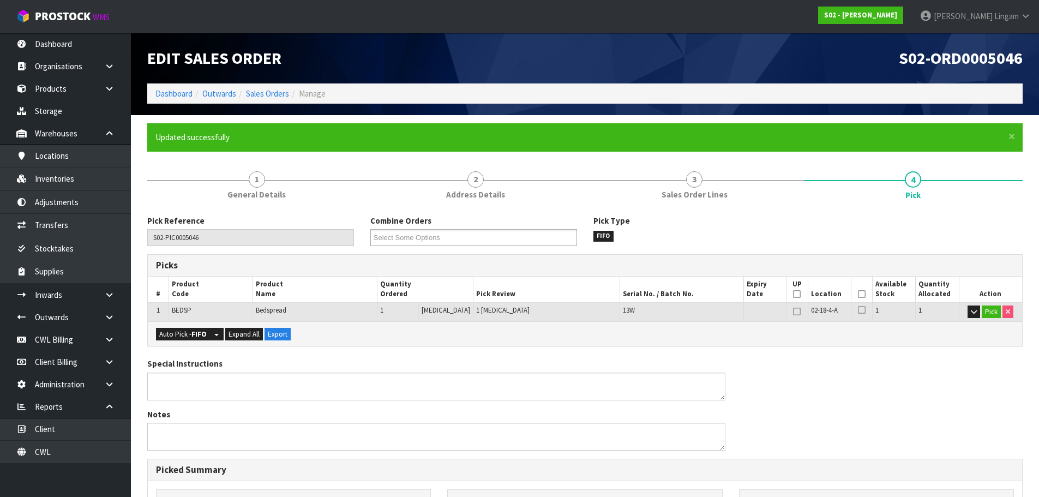
type input "[PERSON_NAME]"
type input "2025-10-13T18:05:03"
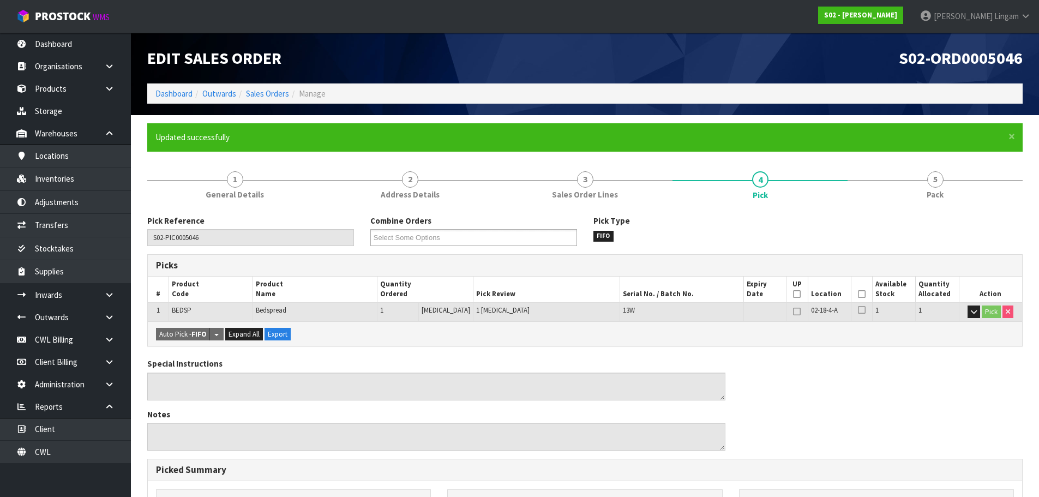
scroll to position [263, 0]
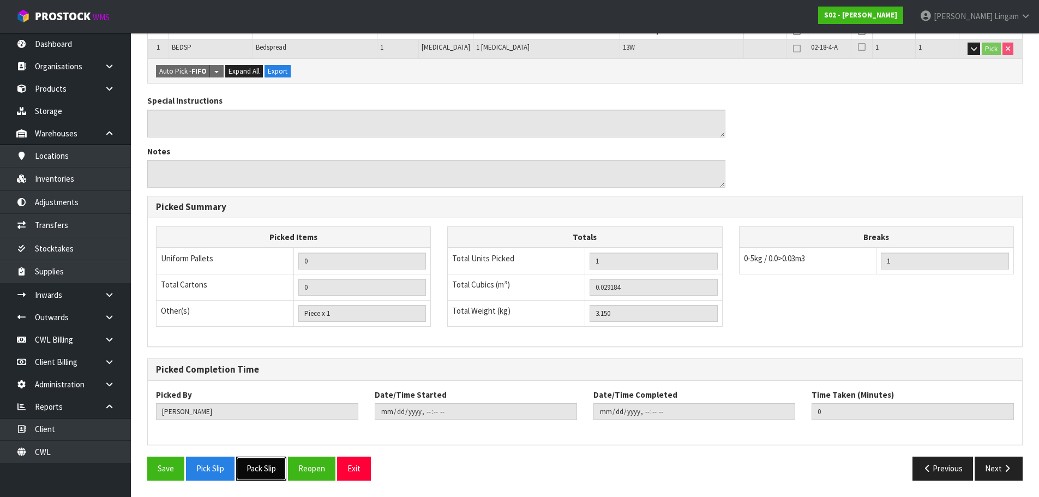
click at [268, 475] on button "Pack Slip" at bounding box center [261, 467] width 50 height 23
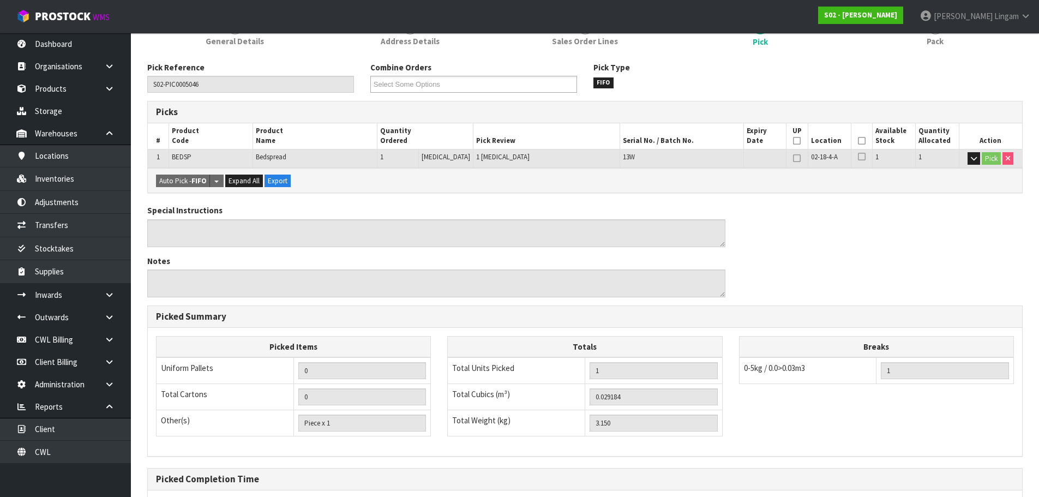
scroll to position [0, 0]
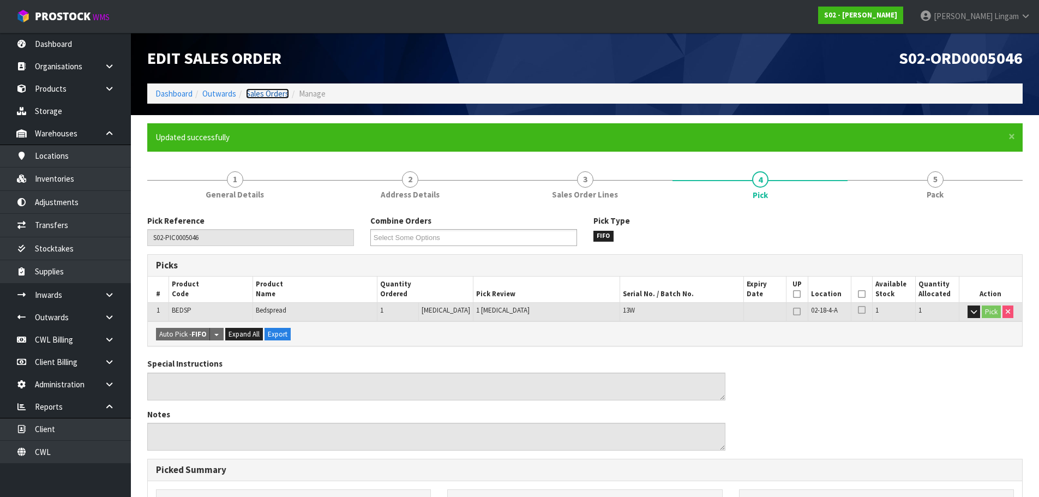
click at [268, 94] on link "Sales Orders" at bounding box center [267, 93] width 43 height 10
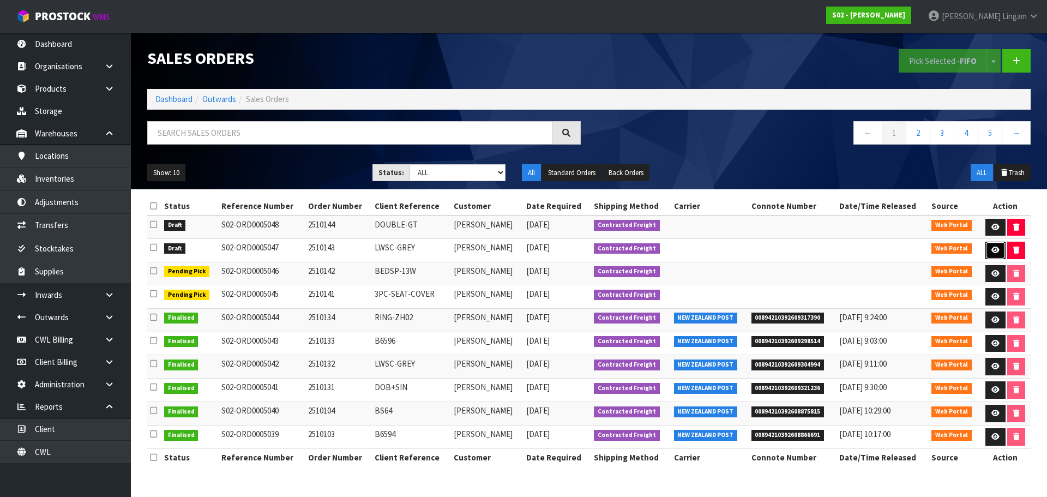
click at [998, 251] on icon at bounding box center [995, 249] width 8 height 7
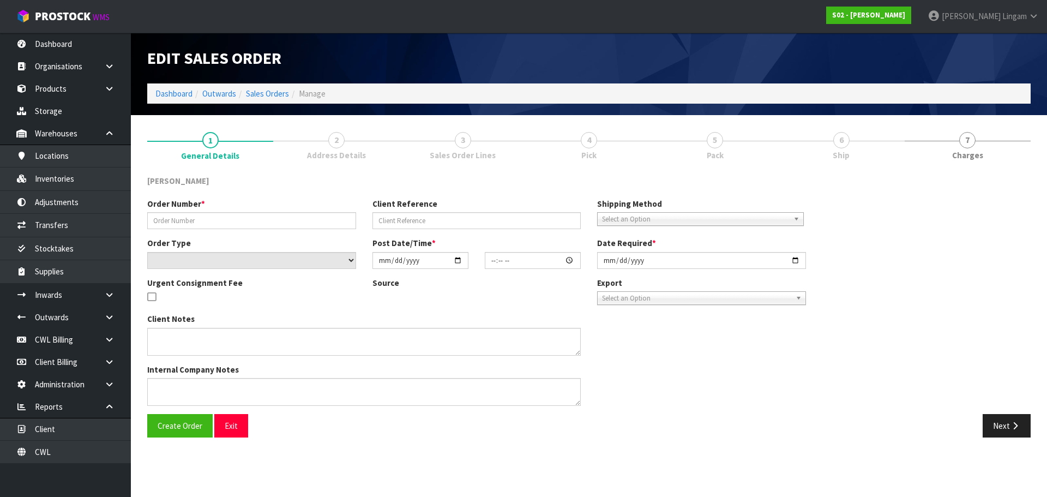
type input "2510143"
type input "LWSC-GREY"
select select "number:0"
type input "[DATE]"
type input "16:45:00.000"
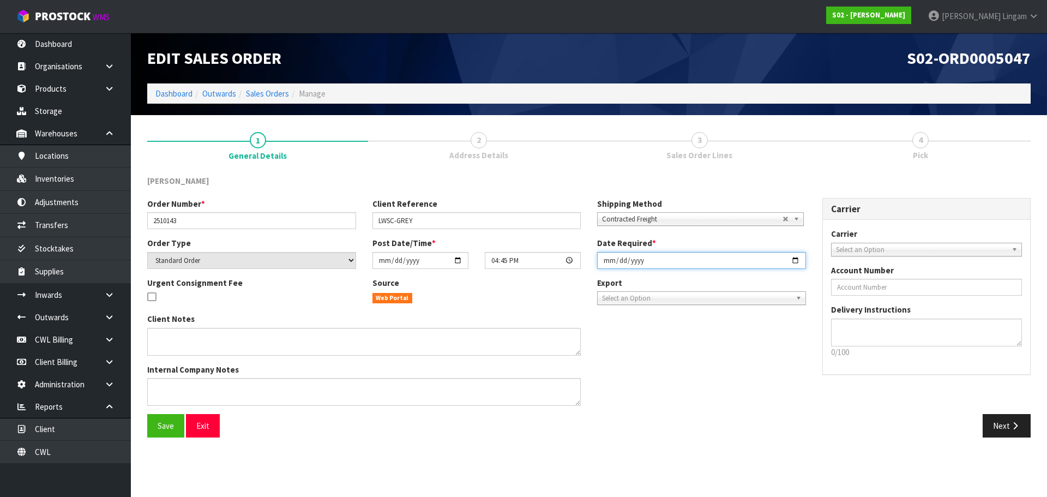
click at [601, 256] on input "[DATE]" at bounding box center [701, 260] width 209 height 17
type input "[DATE]"
click at [178, 426] on button "Save" at bounding box center [165, 425] width 37 height 23
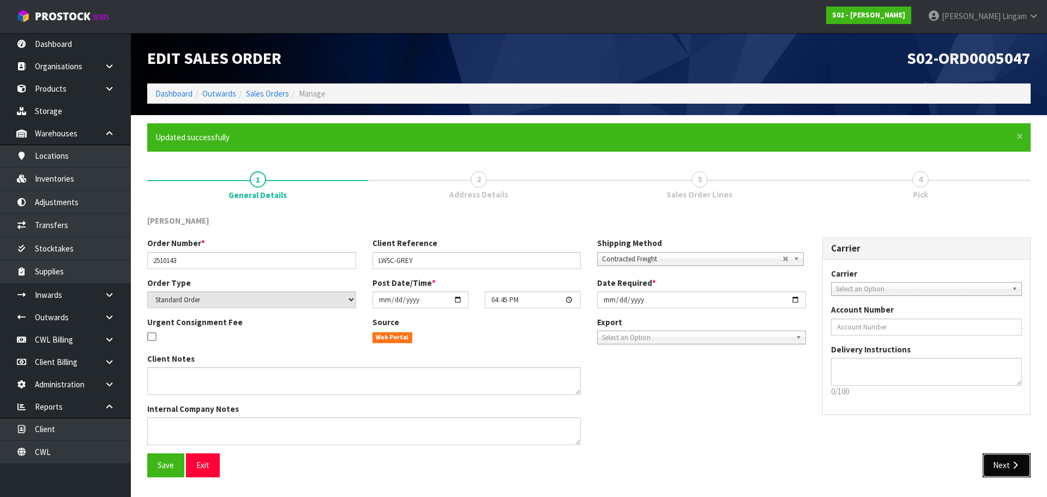
click at [1006, 469] on button "Next" at bounding box center [1006, 464] width 48 height 23
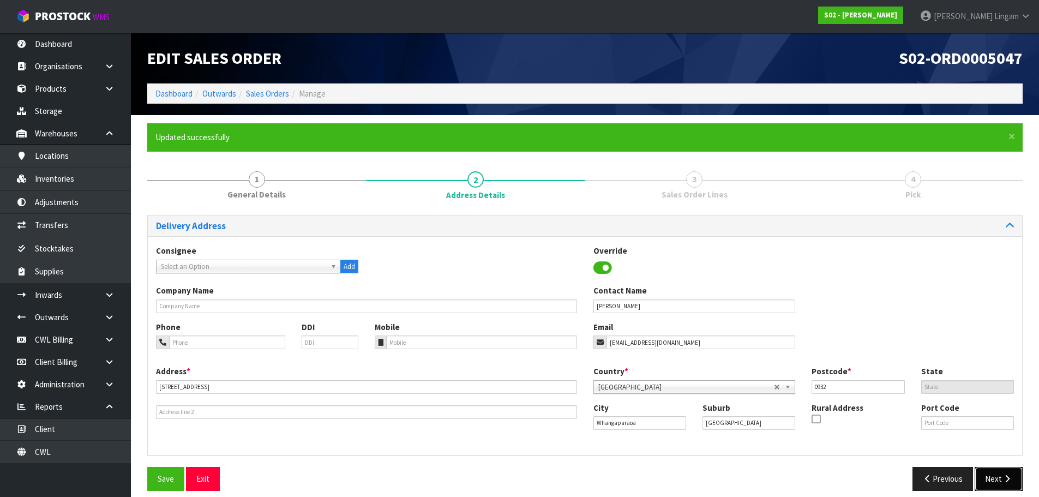
click at [1006, 469] on button "Next" at bounding box center [998, 478] width 48 height 23
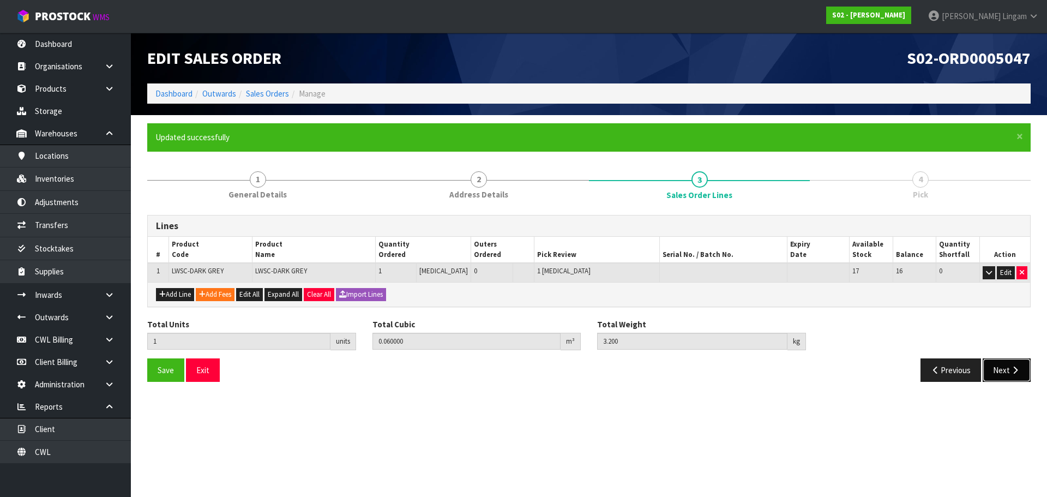
click at [1011, 370] on icon "button" at bounding box center [1015, 370] width 10 height 8
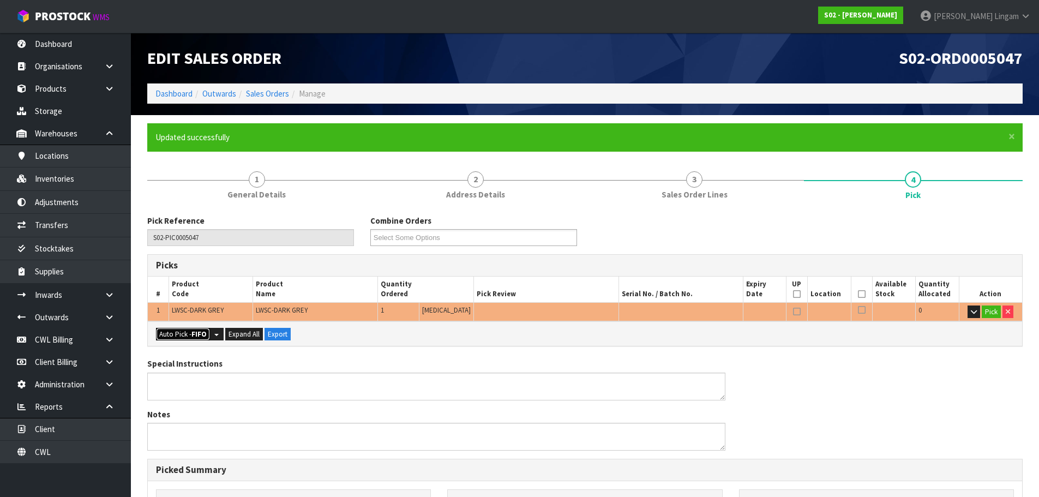
click at [170, 331] on button "Auto Pick - FIFO" at bounding box center [183, 334] width 54 height 13
type input "Piece x 1"
type input "1"
type input "0.060000"
type input "3.200"
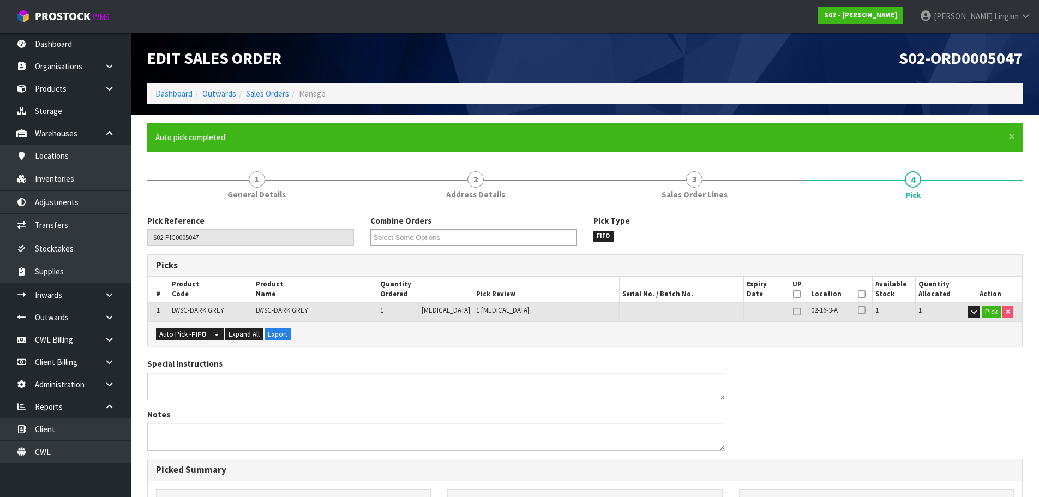
scroll to position [263, 0]
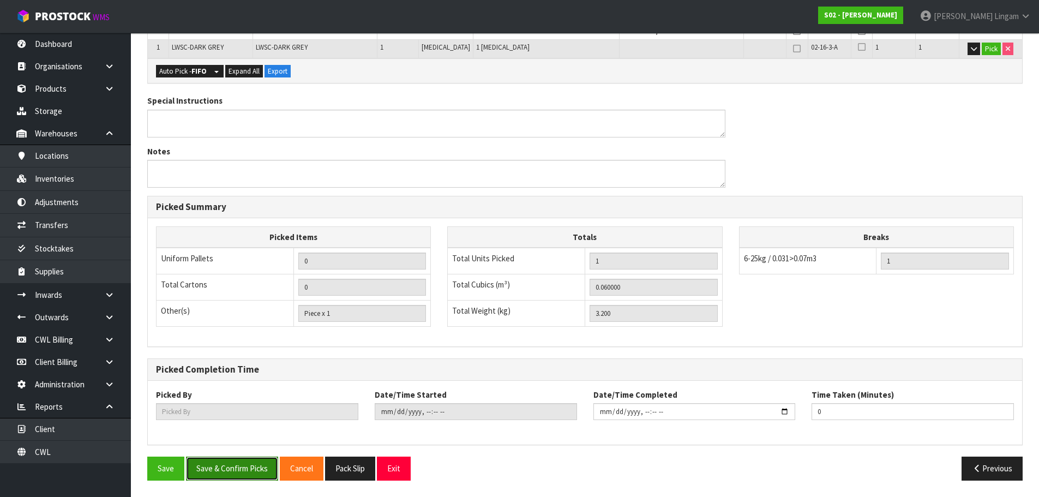
click at [222, 468] on button "Save & Confirm Picks" at bounding box center [232, 467] width 92 height 23
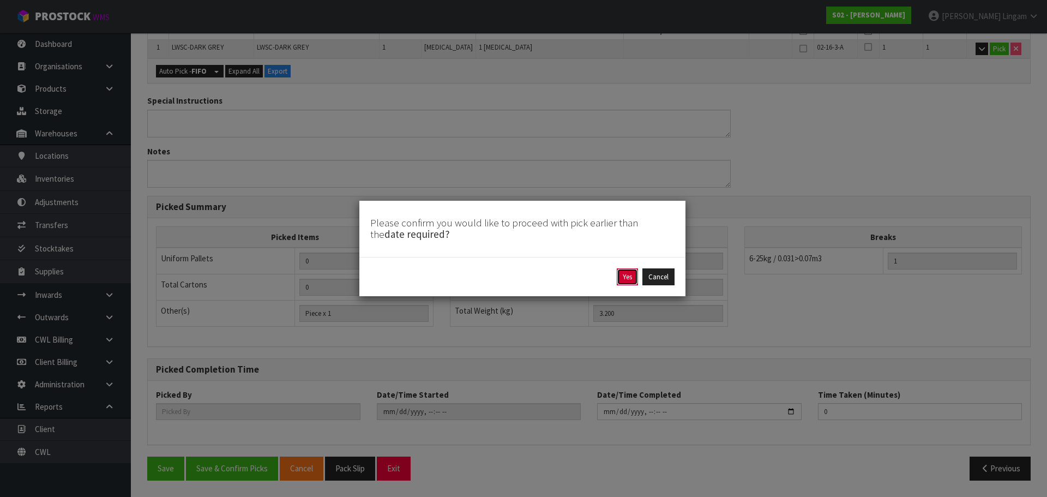
click at [630, 271] on button "Yes" at bounding box center [627, 276] width 21 height 17
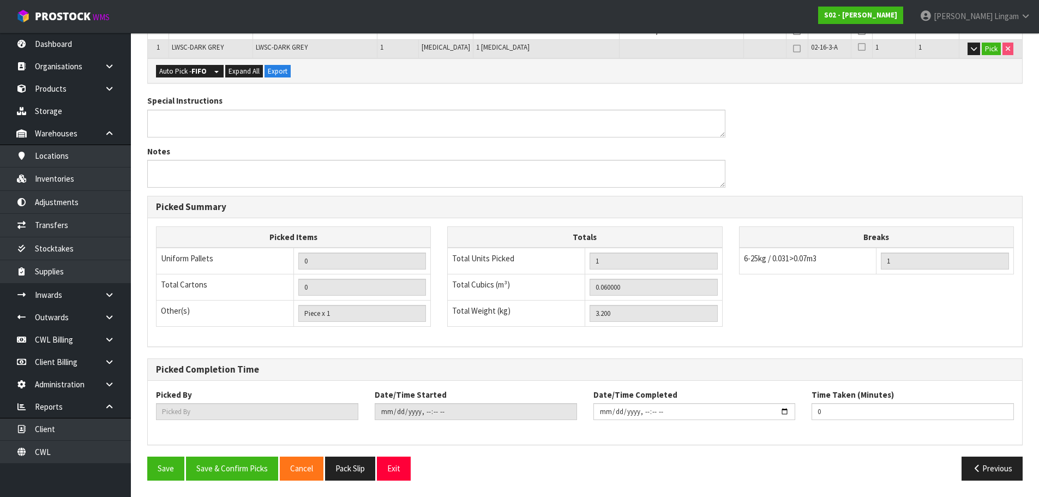
scroll to position [0, 0]
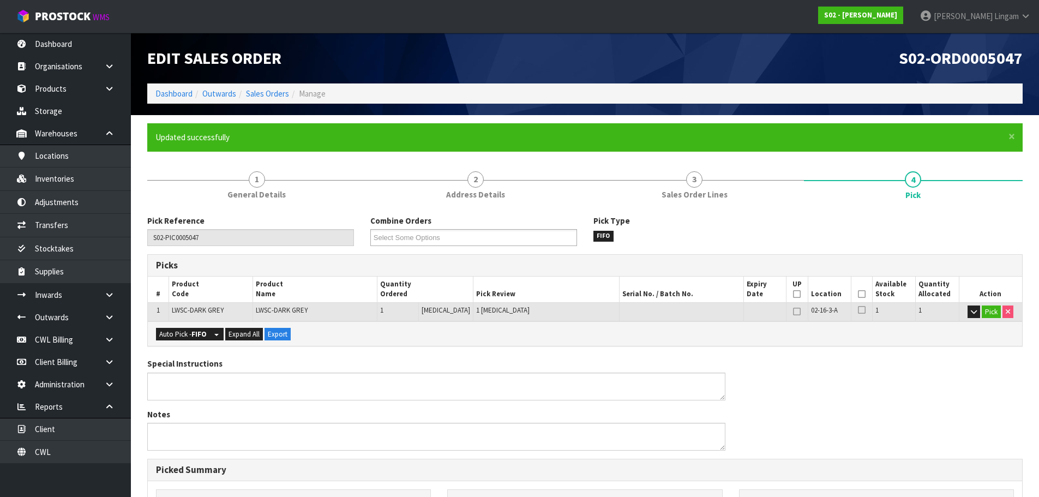
type input "[PERSON_NAME]"
type input "2025-10-13T18:06:25"
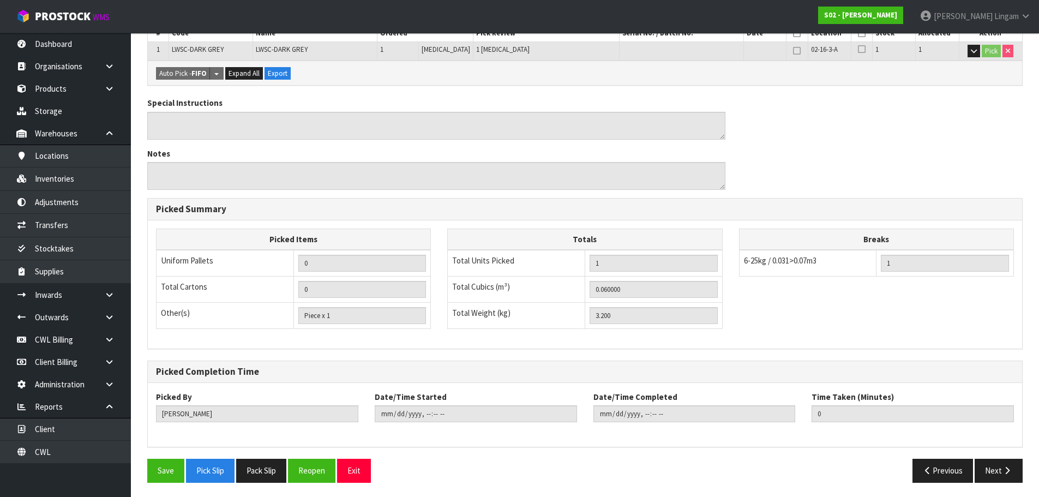
scroll to position [263, 0]
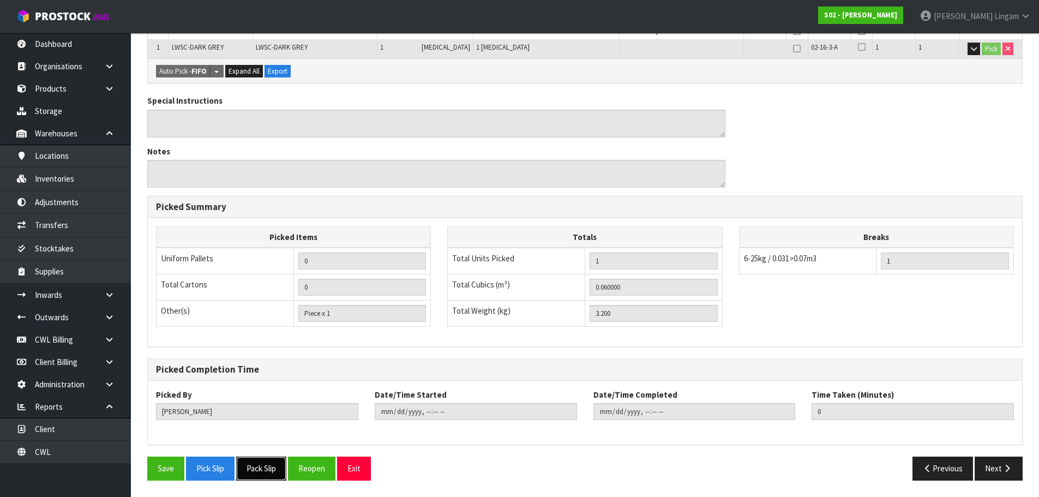
click at [262, 467] on button "Pack Slip" at bounding box center [261, 467] width 50 height 23
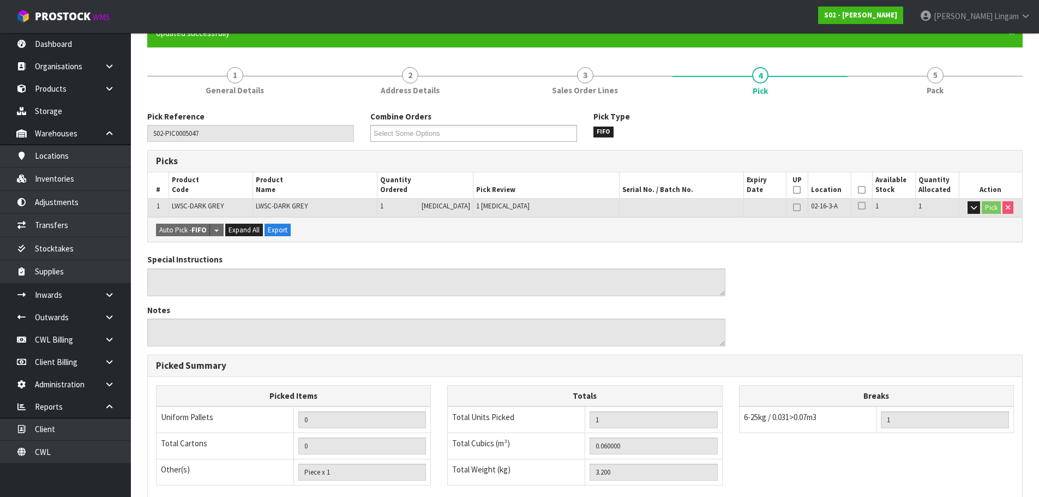
scroll to position [0, 0]
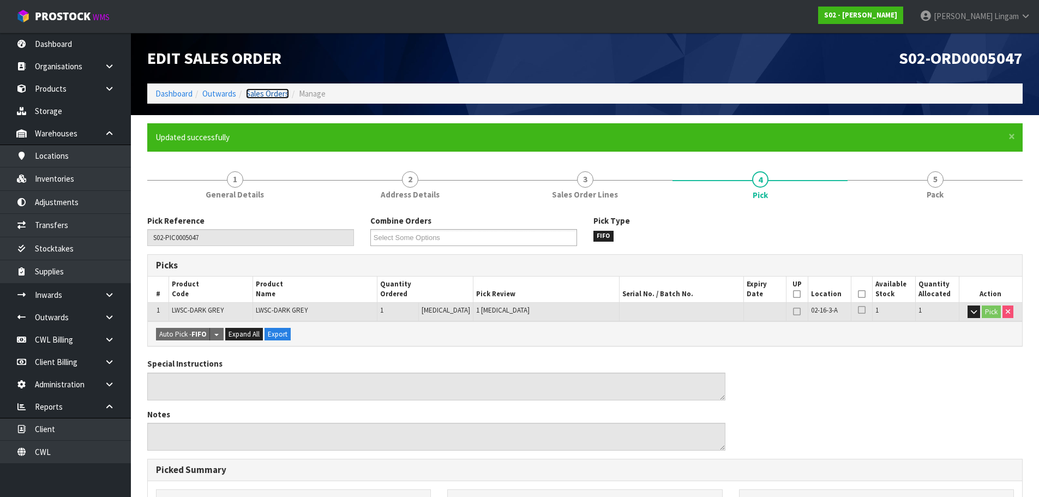
click at [281, 93] on link "Sales Orders" at bounding box center [267, 93] width 43 height 10
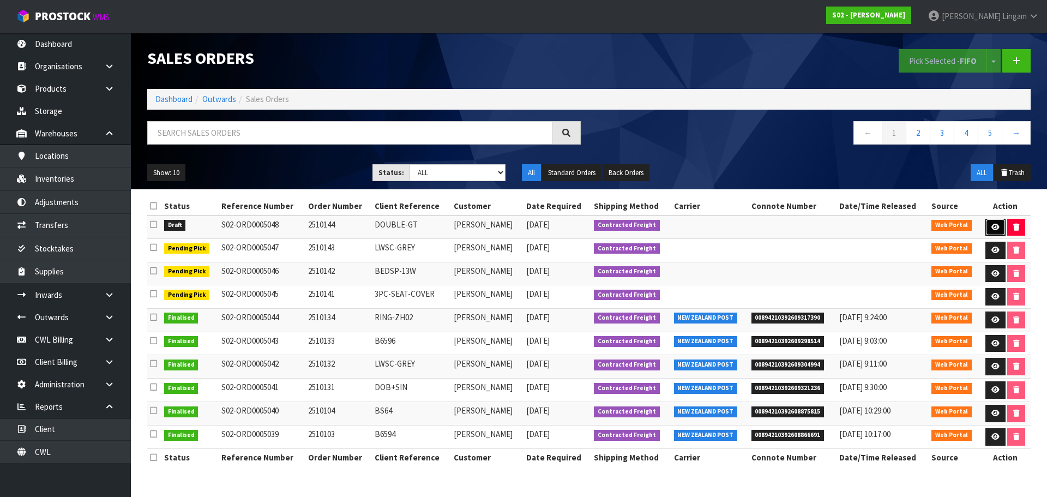
click at [992, 231] on link at bounding box center [995, 227] width 20 height 17
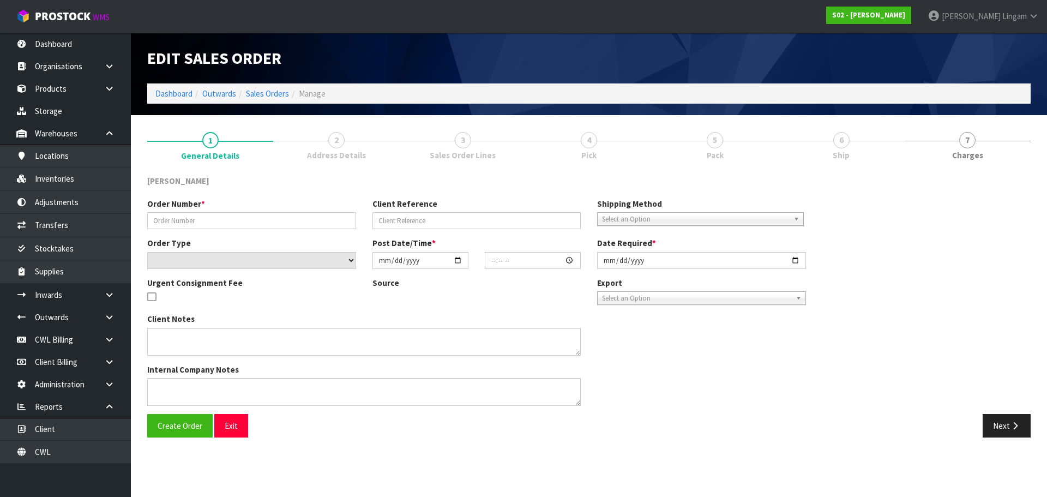
type input "2510144"
type input "DOUBLE-GT"
select select "number:0"
type input "[DATE]"
type input "16:48:00.000"
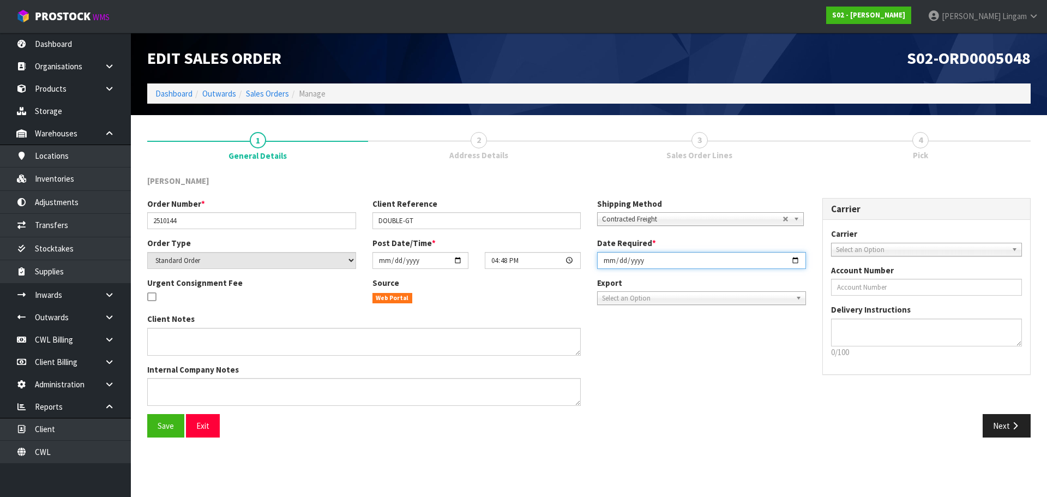
click at [602, 256] on input "[DATE]" at bounding box center [701, 260] width 209 height 17
type input "[DATE]"
click at [166, 423] on span "Save" at bounding box center [166, 425] width 16 height 10
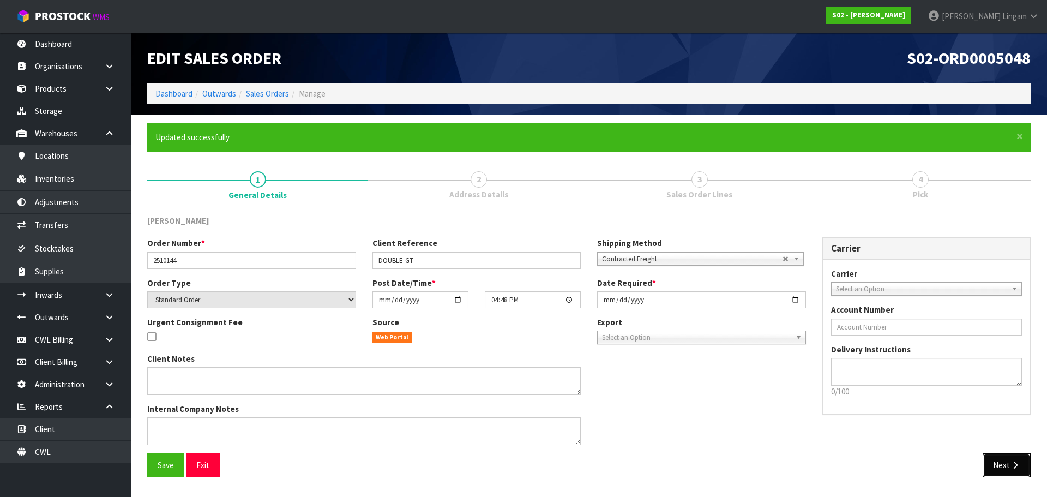
click at [1003, 463] on button "Next" at bounding box center [1006, 464] width 48 height 23
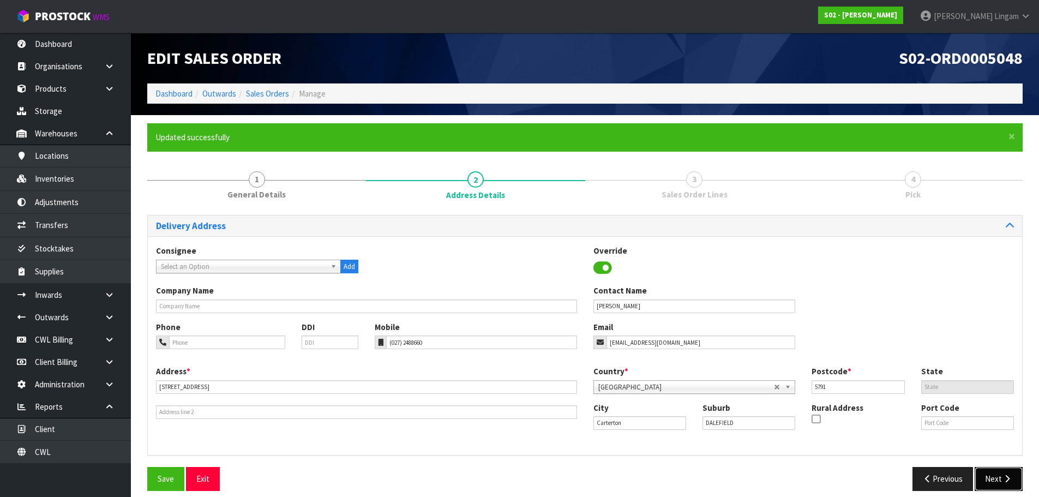
click at [1003, 470] on button "Next" at bounding box center [998, 478] width 48 height 23
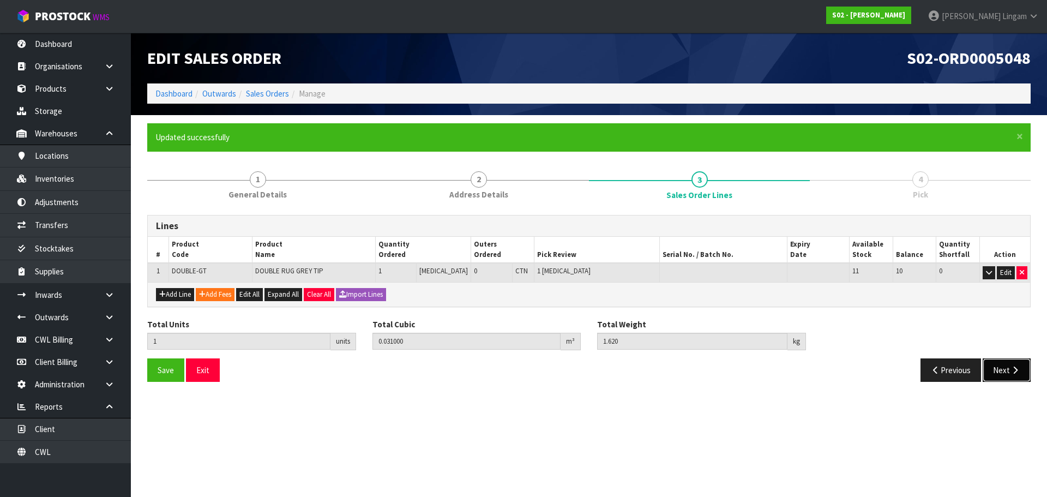
click at [1011, 374] on button "Next" at bounding box center [1006, 369] width 48 height 23
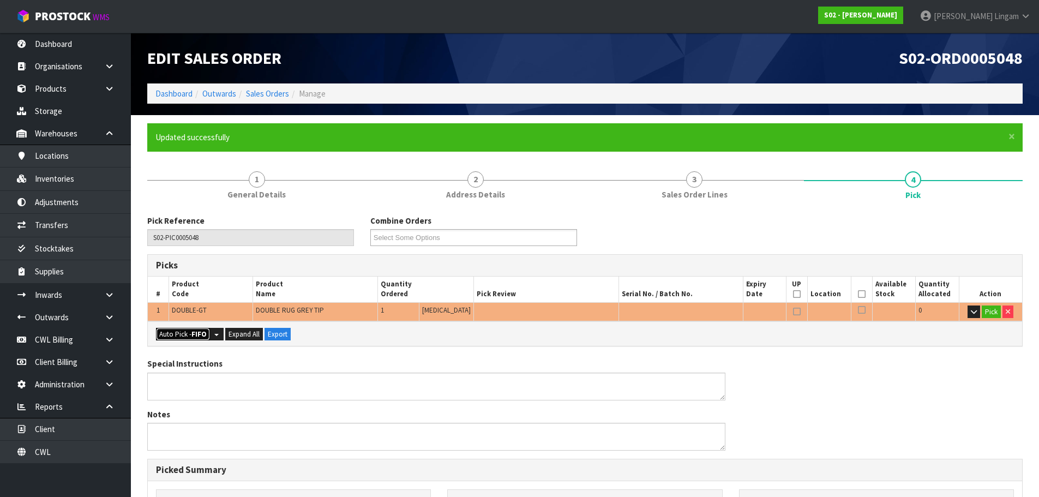
click at [180, 331] on button "Auto Pick - FIFO" at bounding box center [183, 334] width 54 height 13
type input "Piece x 1"
type input "1"
type input "0.031000"
type input "1.620"
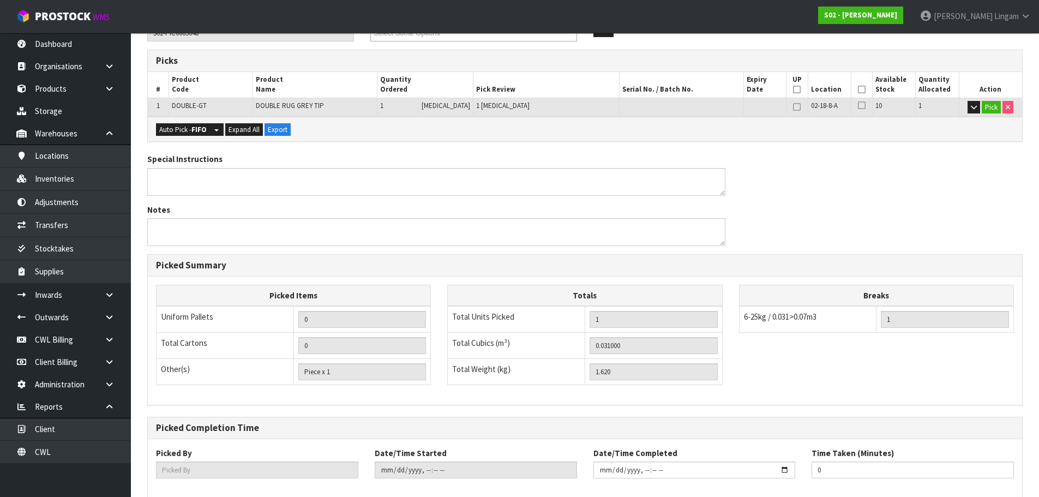
scroll to position [263, 0]
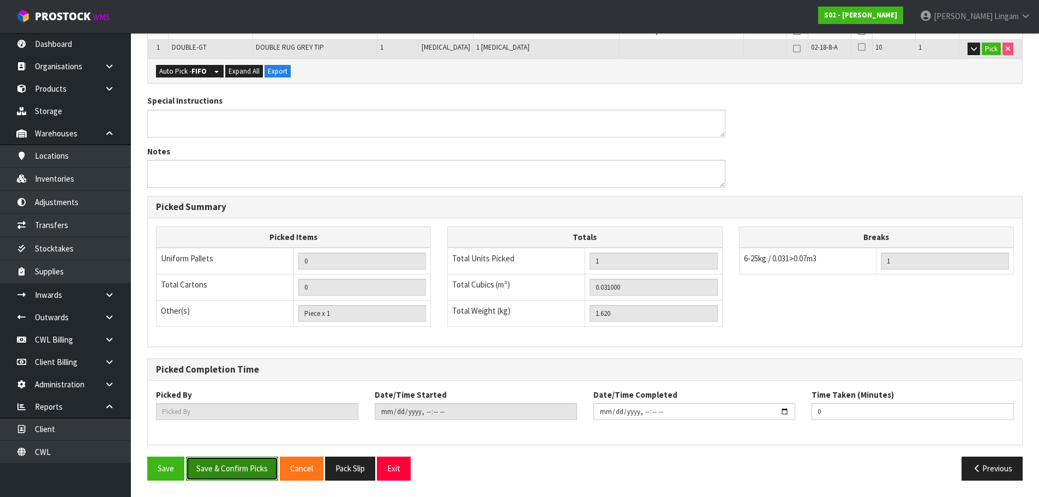
click at [227, 473] on button "Save & Confirm Picks" at bounding box center [232, 467] width 92 height 23
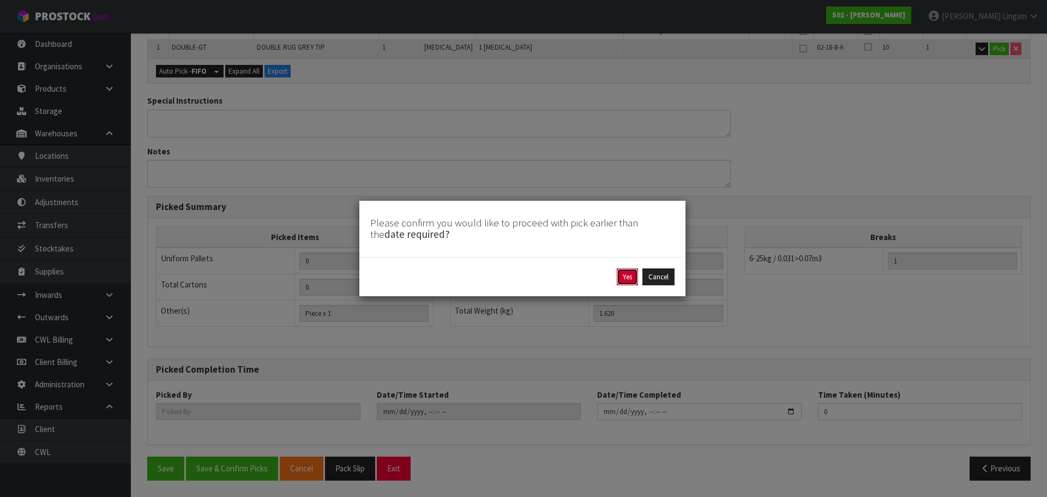
click at [631, 276] on button "Yes" at bounding box center [627, 276] width 21 height 17
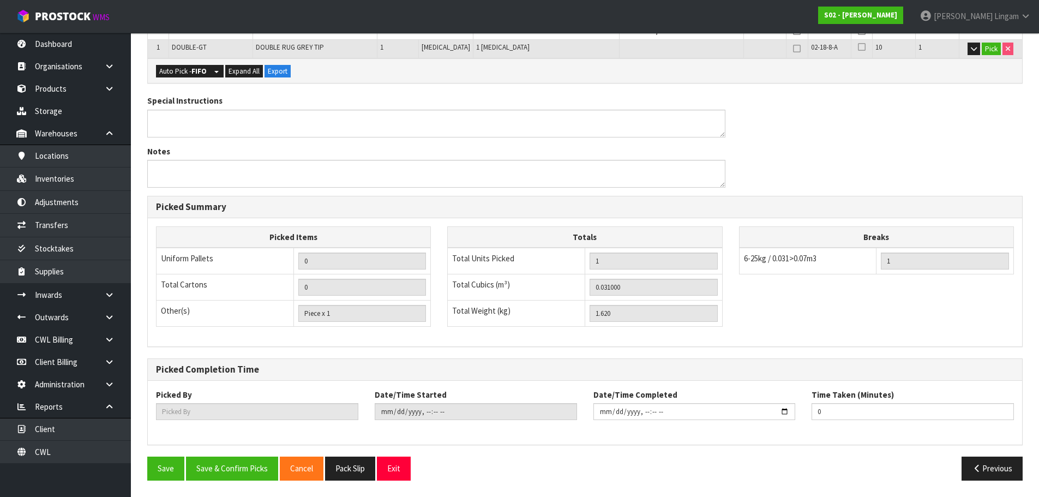
scroll to position [0, 0]
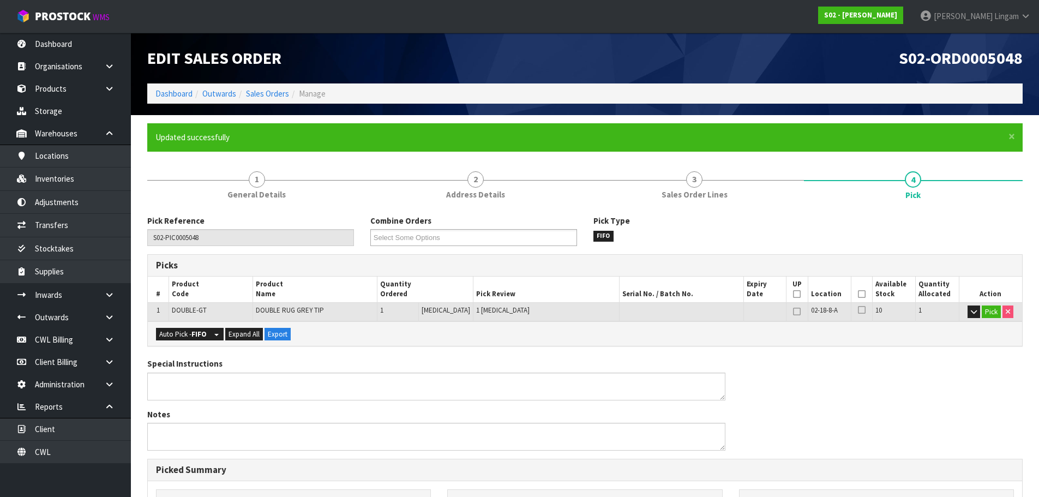
type input "[PERSON_NAME]"
type input "2025-10-13T18:07:13"
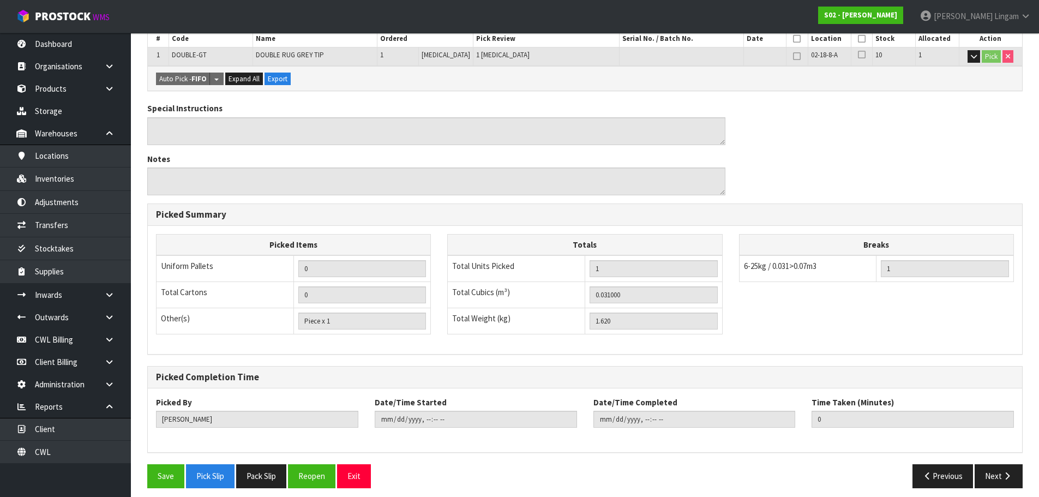
scroll to position [263, 0]
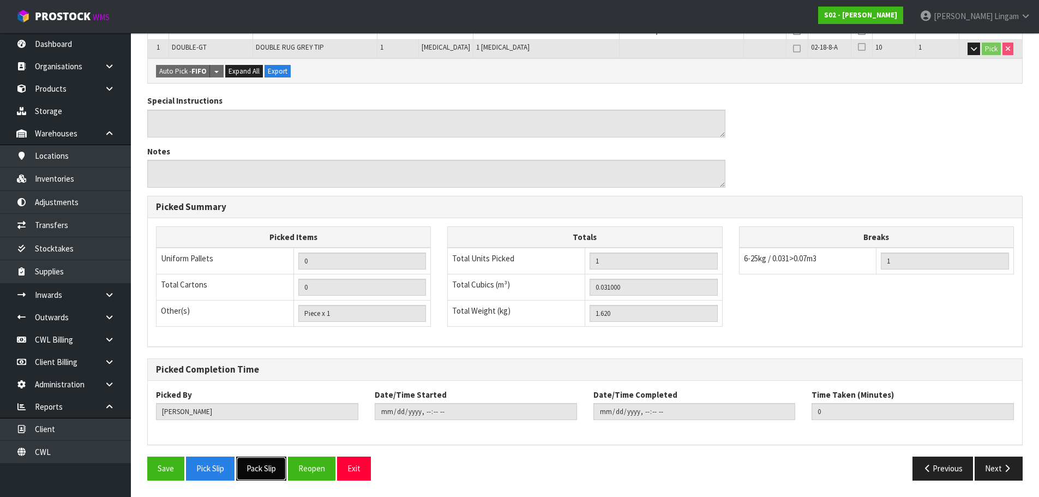
click at [265, 463] on button "Pack Slip" at bounding box center [261, 467] width 50 height 23
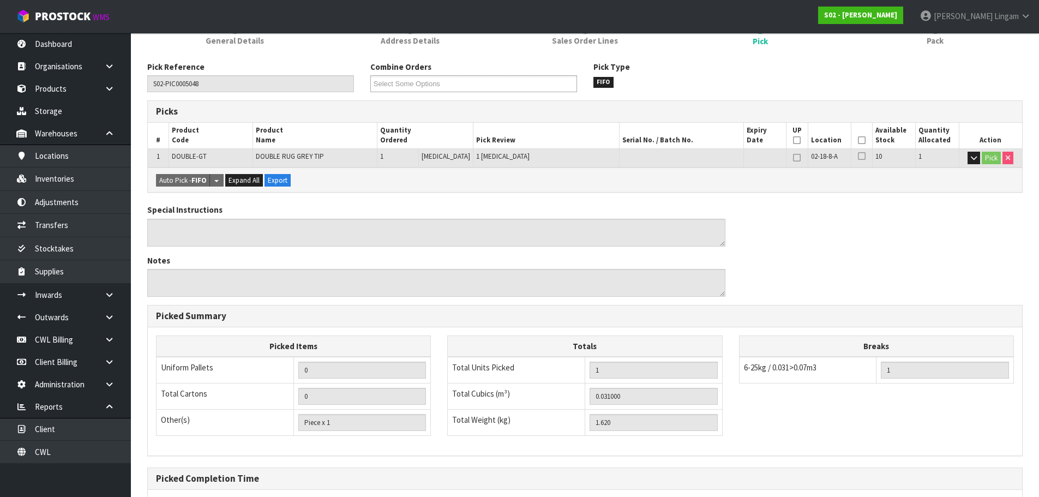
scroll to position [0, 0]
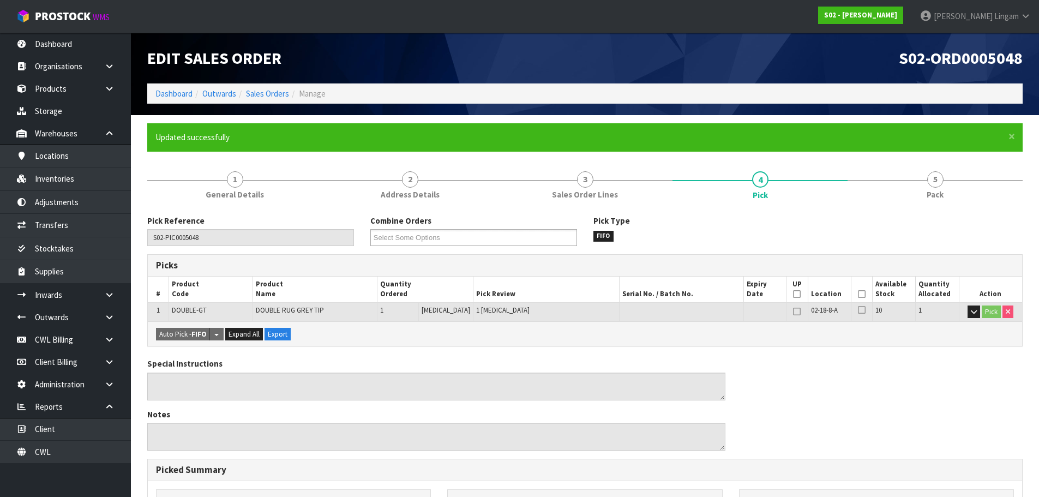
click at [167, 85] on ol "Dashboard Outwards Sales Orders Manage" at bounding box center [584, 93] width 875 height 20
click at [167, 89] on link "Dashboard" at bounding box center [173, 93] width 37 height 10
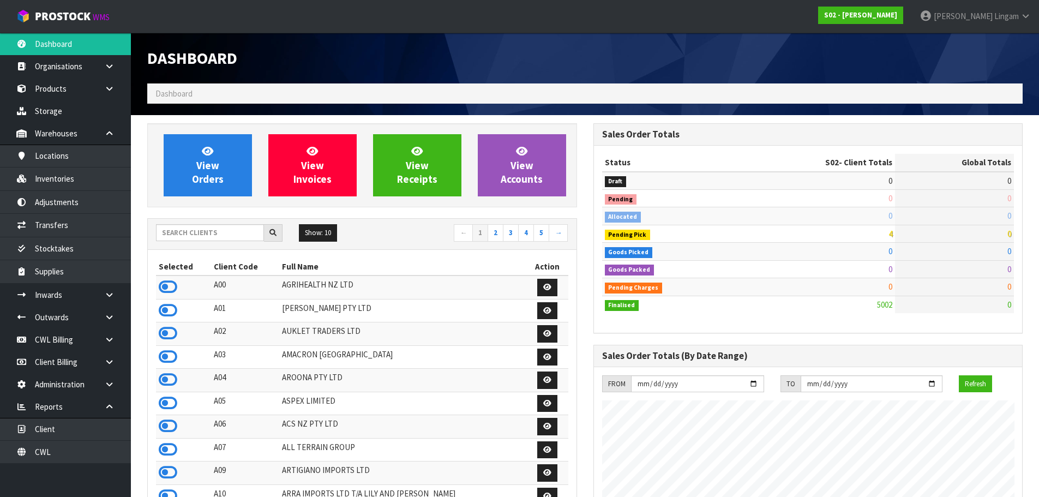
scroll to position [826, 445]
click at [200, 155] on link "View Orders" at bounding box center [208, 165] width 88 height 62
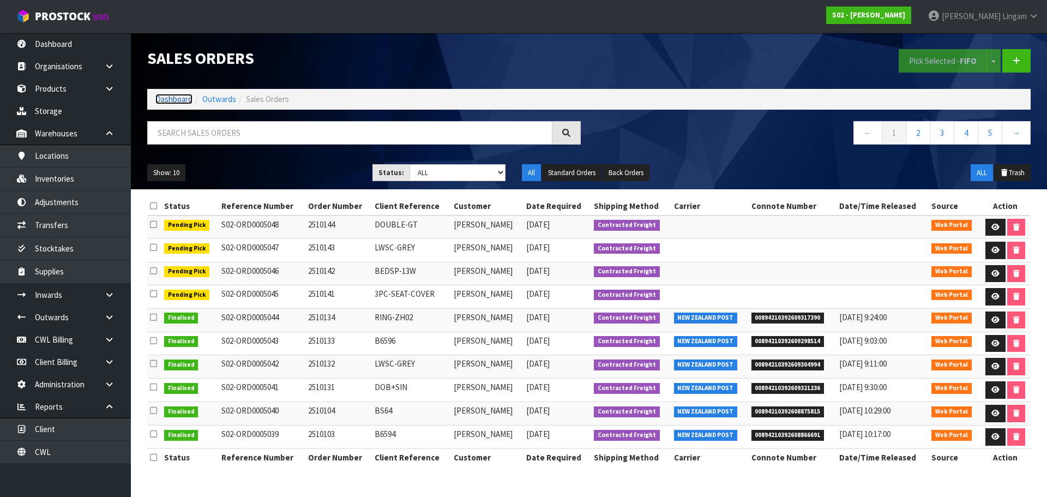
click at [178, 100] on link "Dashboard" at bounding box center [173, 99] width 37 height 10
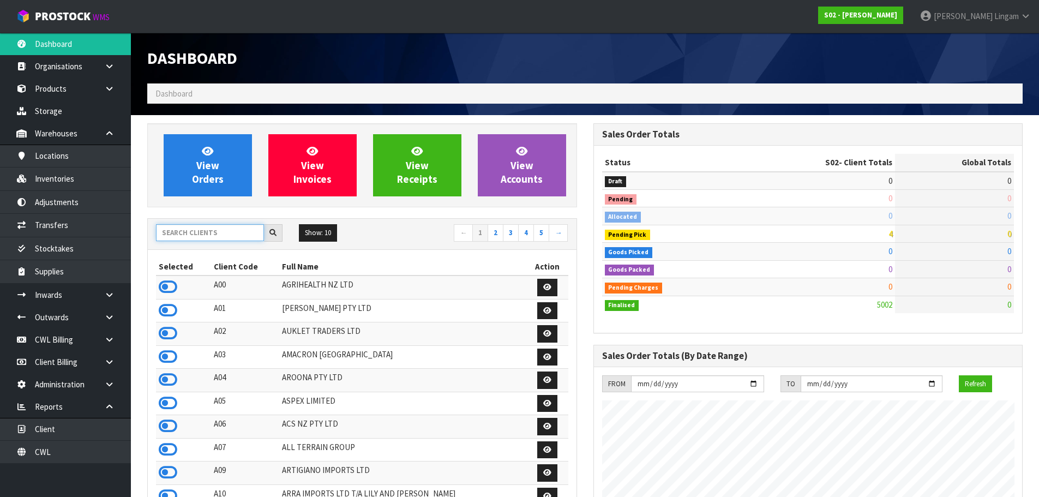
scroll to position [826, 445]
click at [213, 226] on input "text" at bounding box center [210, 232] width 108 height 17
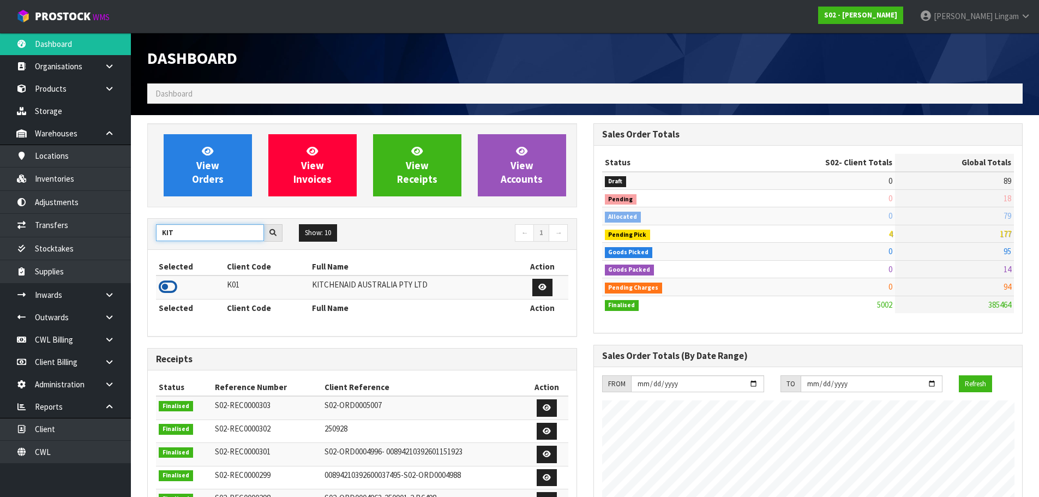
type input "KIT"
click at [171, 290] on icon at bounding box center [168, 287] width 19 height 16
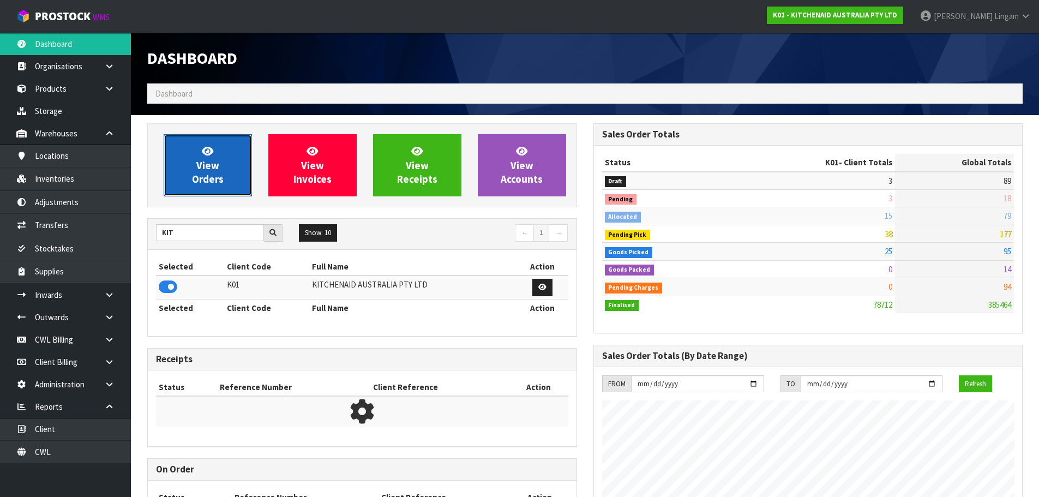
click at [221, 164] on link "View Orders" at bounding box center [208, 165] width 88 height 62
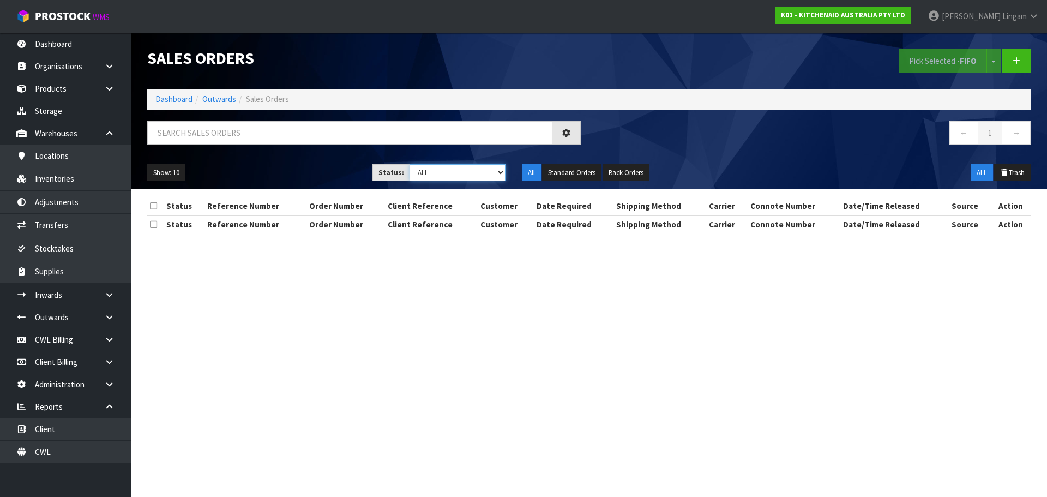
click at [488, 173] on select "Draft Pending Allocated Pending Pick Goods Picked Goods Packed Pending Charges …" at bounding box center [457, 172] width 96 height 17
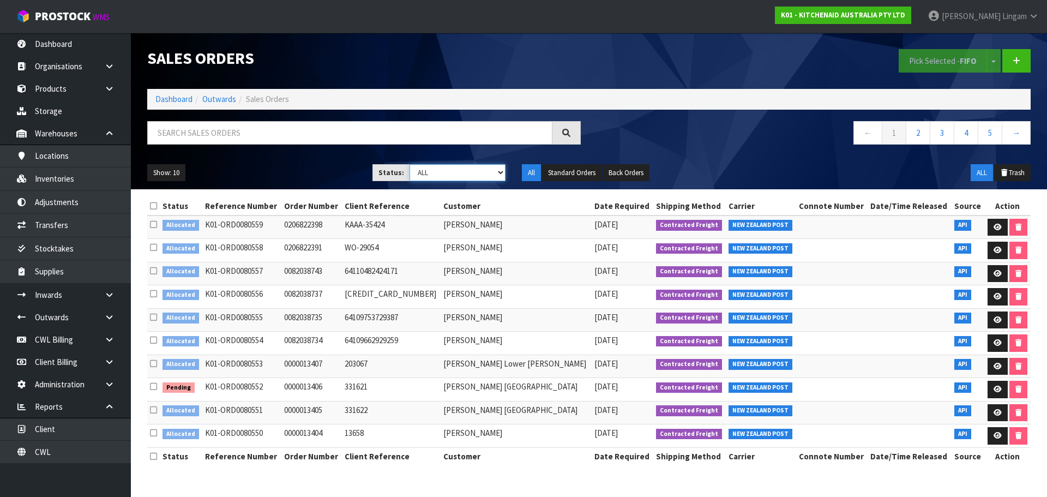
select select "string:2"
click at [409, 164] on select "Draft Pending Allocated Pending Pick Goods Picked Goods Packed Pending Charges …" at bounding box center [457, 172] width 96 height 17
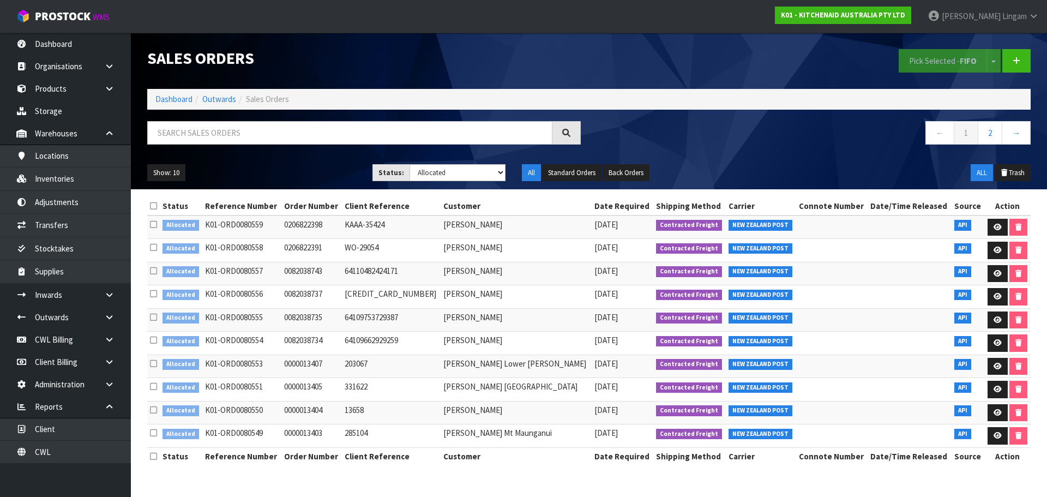
click at [156, 204] on icon at bounding box center [153, 206] width 7 height 8
click at [925, 70] on button "Pick Selected - FIFO" at bounding box center [942, 60] width 88 height 23
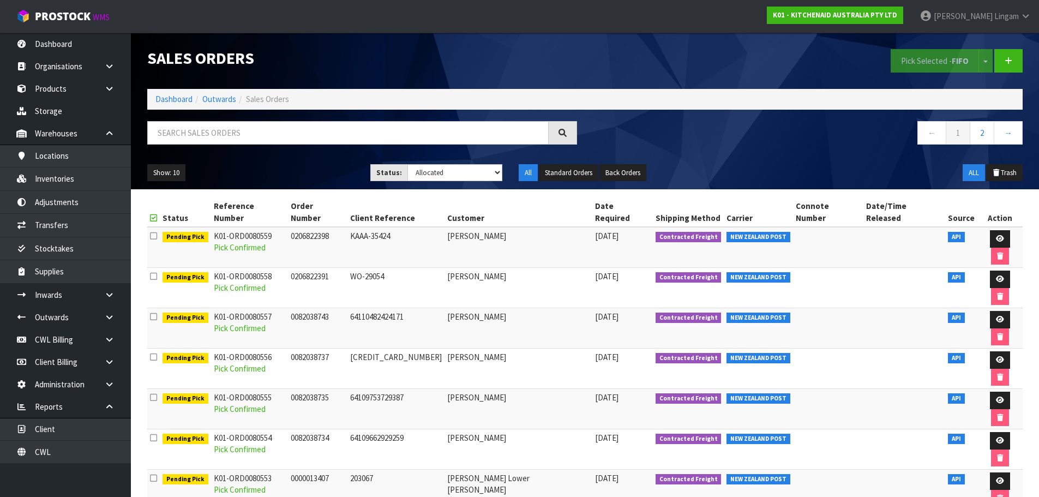
click at [700, 157] on div "Show: 10 5 10 25 50 Status: Draft Pending Allocated Pending Pick Goods Picked G…" at bounding box center [584, 173] width 891 height 34
click at [977, 137] on link "2" at bounding box center [981, 132] width 25 height 23
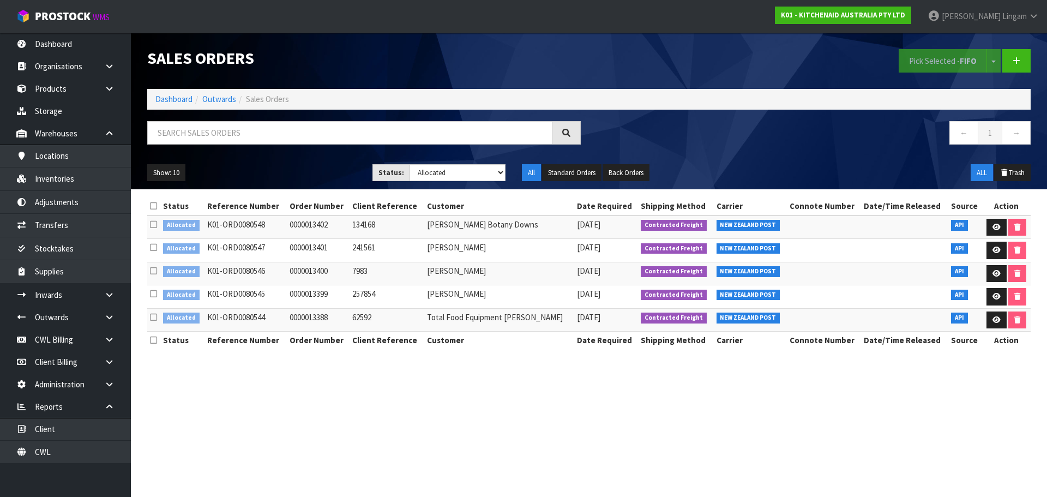
click at [153, 206] on icon at bounding box center [153, 206] width 7 height 8
click at [937, 63] on button "Pick Selected - FIFO" at bounding box center [942, 60] width 88 height 23
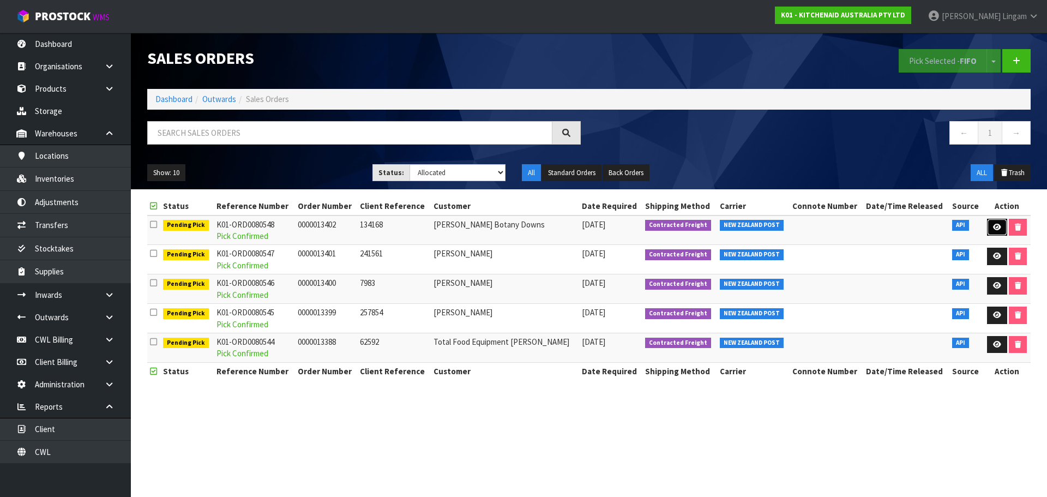
click at [993, 226] on icon at bounding box center [997, 227] width 8 height 7
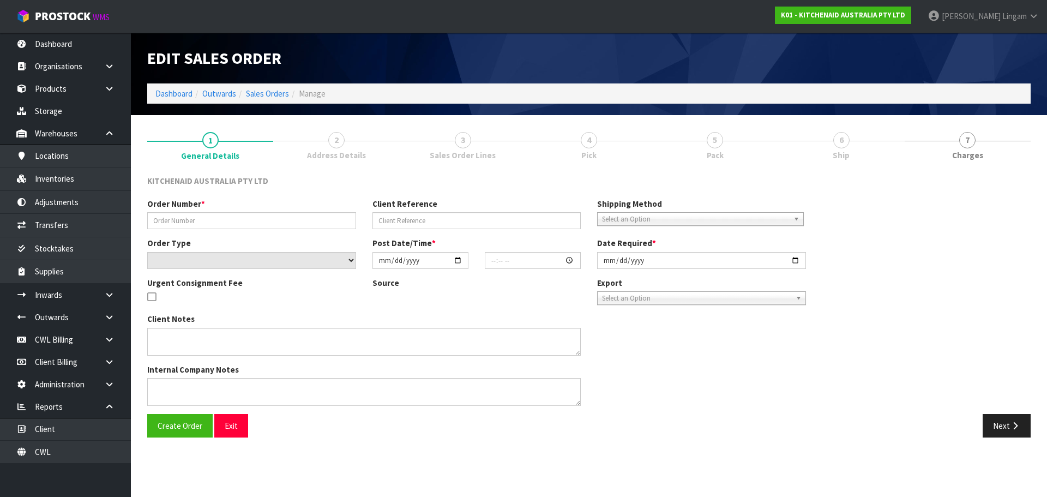
type input "0000013402"
type input "134168"
select select "number:0"
type input "[DATE]"
type input "16:31:54.000"
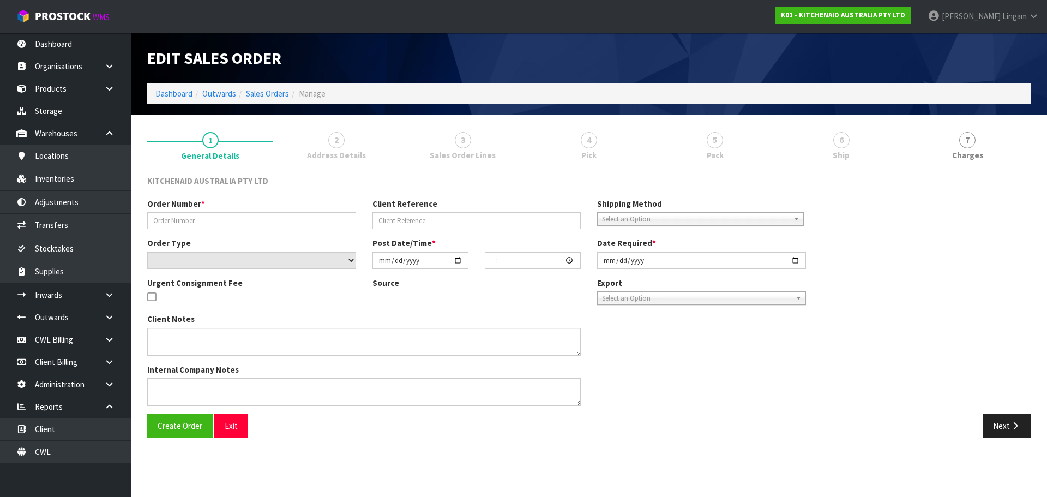
type input "[DATE]"
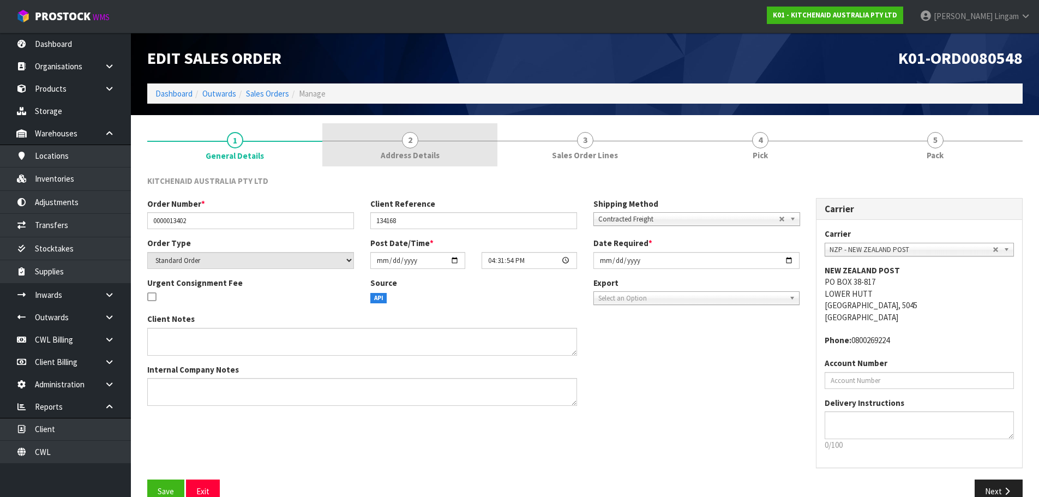
click at [408, 147] on span "2" at bounding box center [410, 140] width 16 height 16
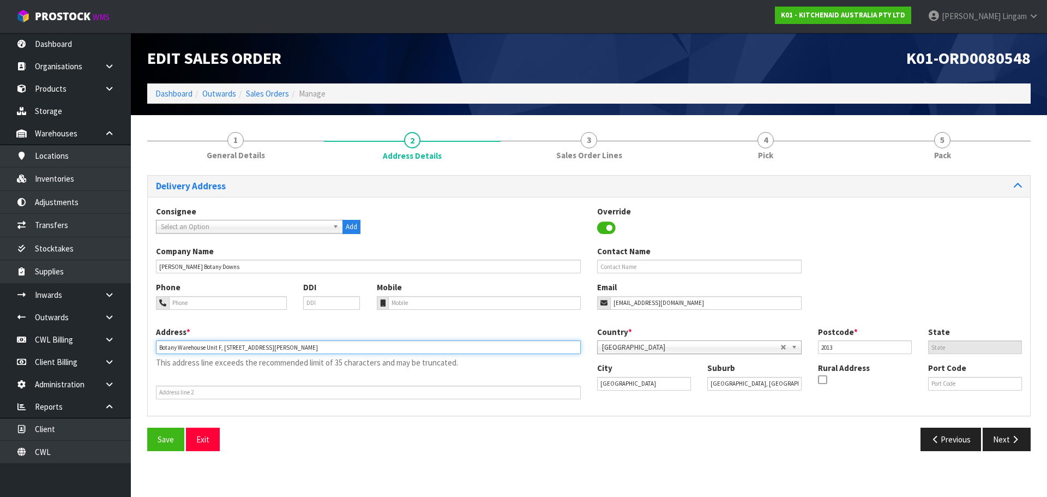
drag, startPoint x: 205, startPoint y: 347, endPoint x: 151, endPoint y: 353, distance: 54.3
click at [151, 353] on div "Address * Botany Warehouse Unit F, 88 Harris Rd This address line exceeds the r…" at bounding box center [368, 362] width 441 height 73
type input "UNIT F, 88 HARRIS RD"
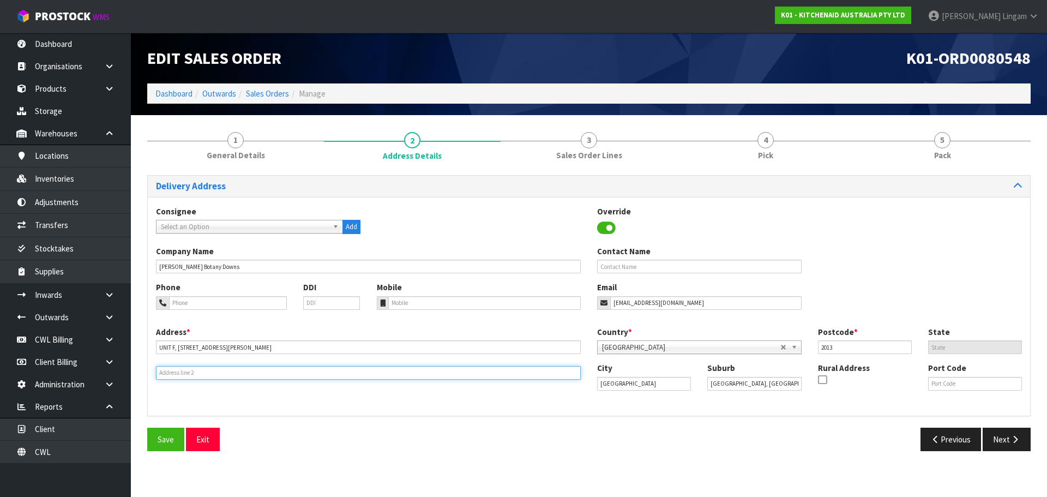
click at [224, 375] on input "text" at bounding box center [368, 373] width 425 height 14
paste input "BOTANY WAREHOUSE"
type input "BOTANY WAREHOUSE"
click at [162, 431] on button "Save" at bounding box center [165, 438] width 37 height 23
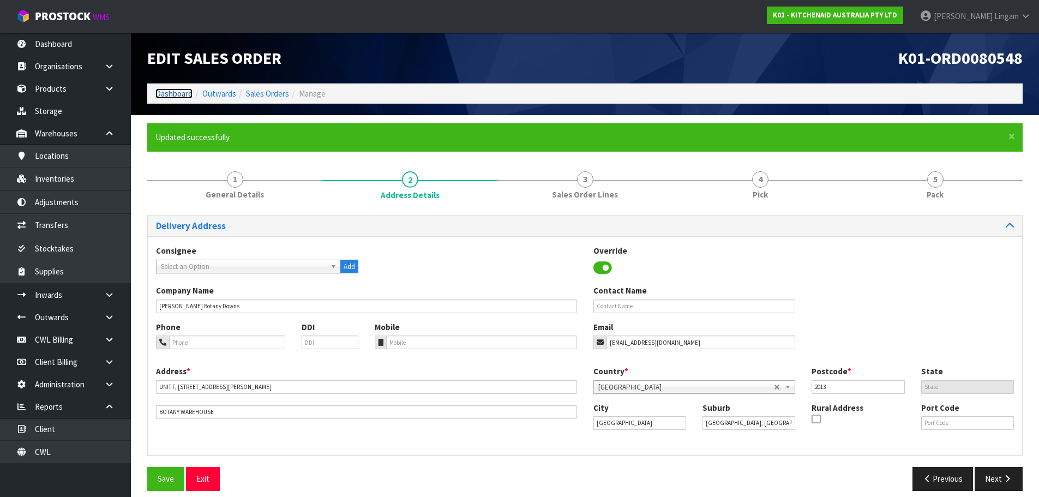
click at [174, 93] on link "Dashboard" at bounding box center [173, 93] width 37 height 10
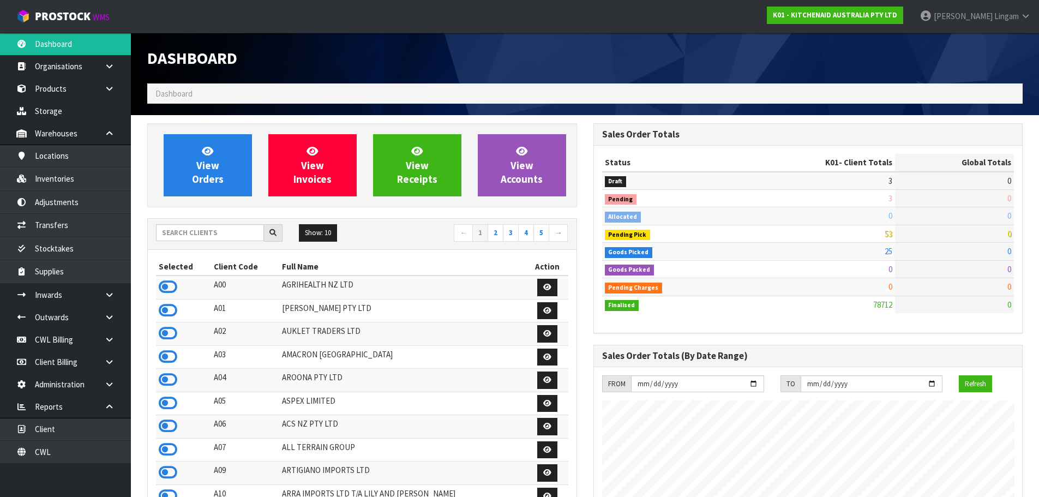
scroll to position [826, 445]
click at [222, 236] on input "text" at bounding box center [210, 232] width 108 height 17
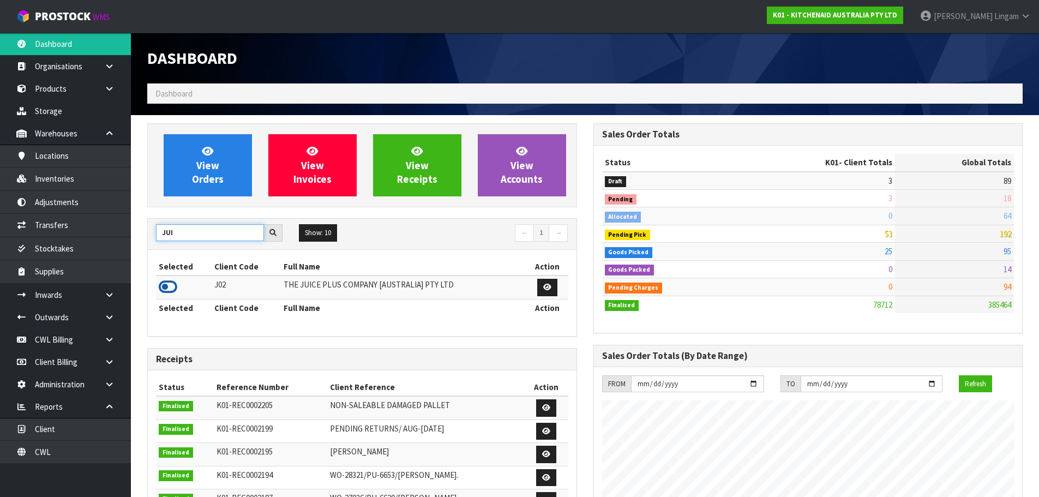
type input "JUI"
click at [176, 285] on icon at bounding box center [168, 287] width 19 height 16
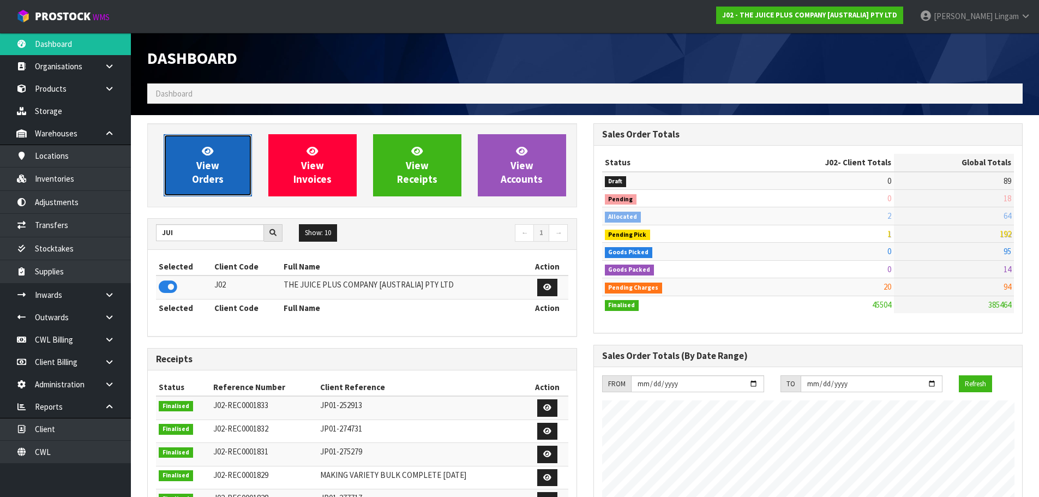
click at [221, 176] on span "View Orders" at bounding box center [208, 164] width 32 height 41
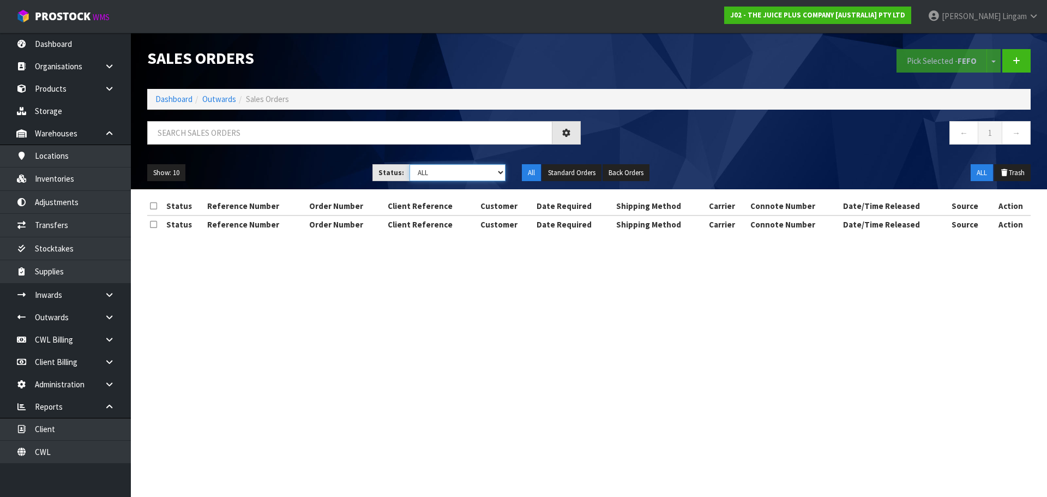
click at [491, 168] on select "Draft Pending Allocated Pending Pick Goods Picked Goods Packed Pending Charges …" at bounding box center [457, 172] width 96 height 17
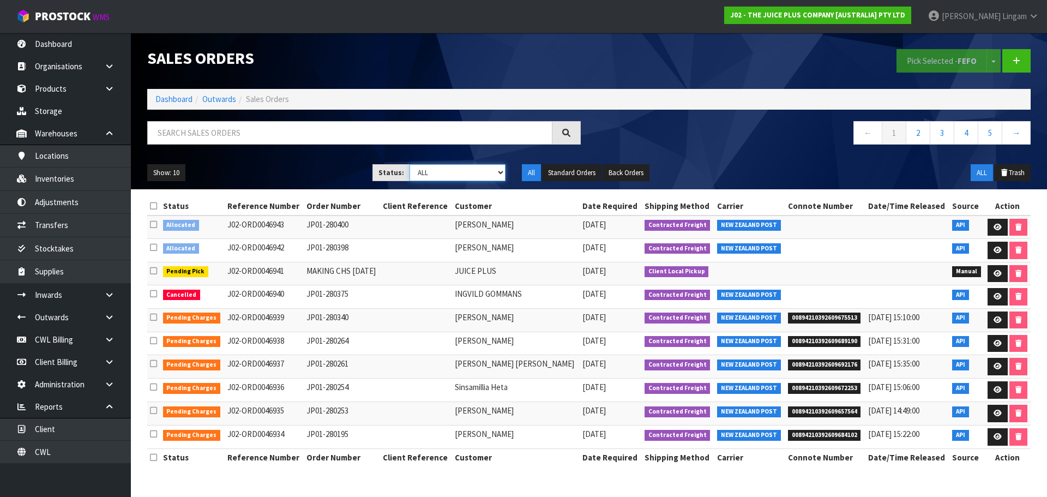
select select "string:6"
click at [409, 164] on select "Draft Pending Allocated Pending Pick Goods Picked Goods Packed Pending Charges …" at bounding box center [457, 172] width 96 height 17
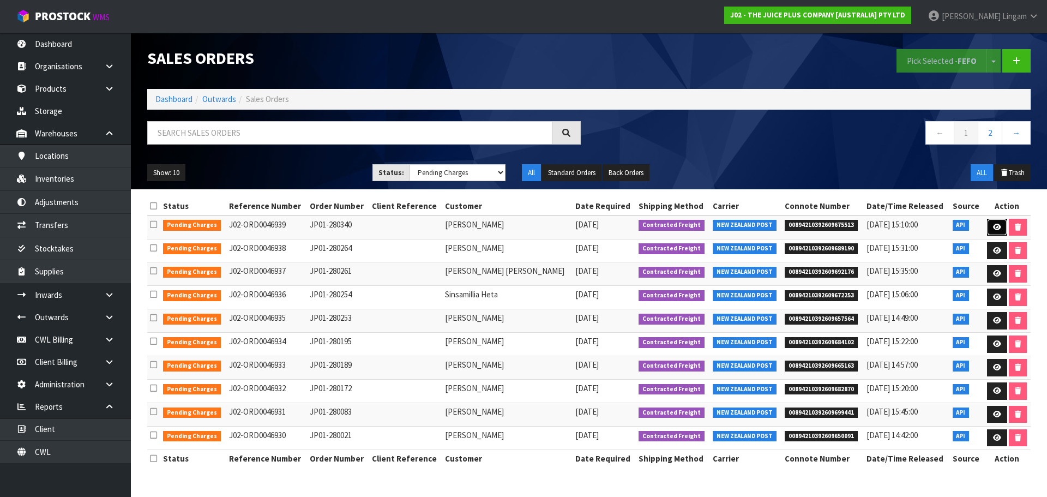
click at [989, 226] on link at bounding box center [997, 227] width 20 height 17
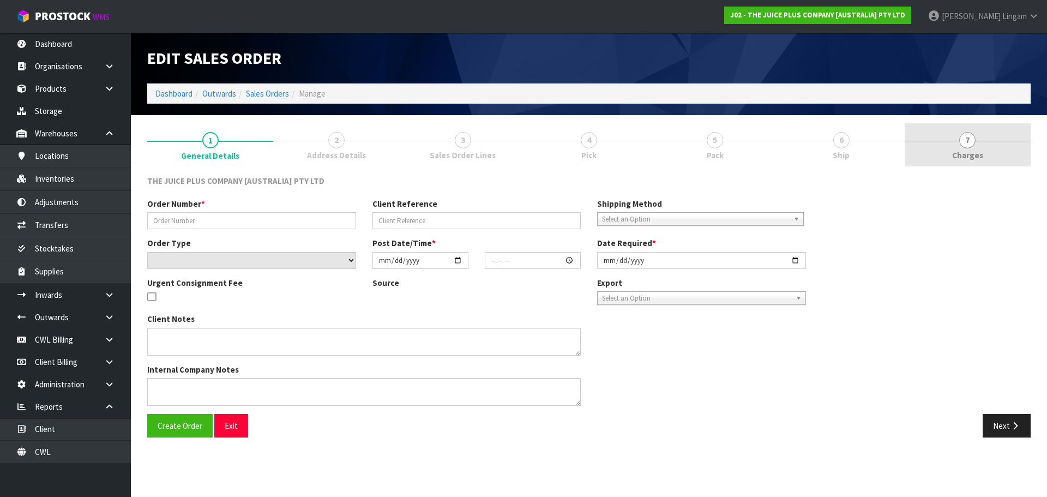
type input "JP01-280340"
select select "number:0"
type input "[DATE]"
type input "04:02:17.000"
type input "[DATE]"
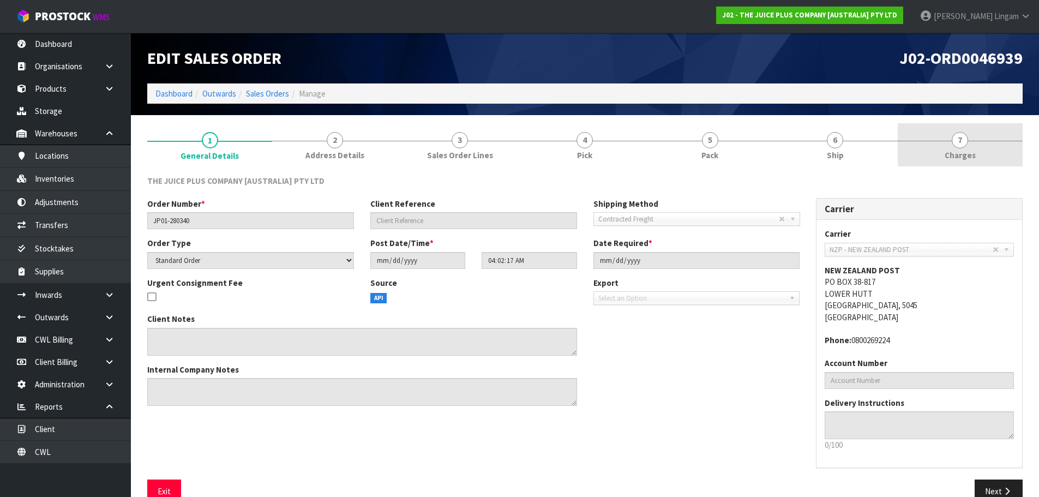
click at [996, 155] on link "7 [GEOGRAPHIC_DATA]" at bounding box center [959, 144] width 125 height 43
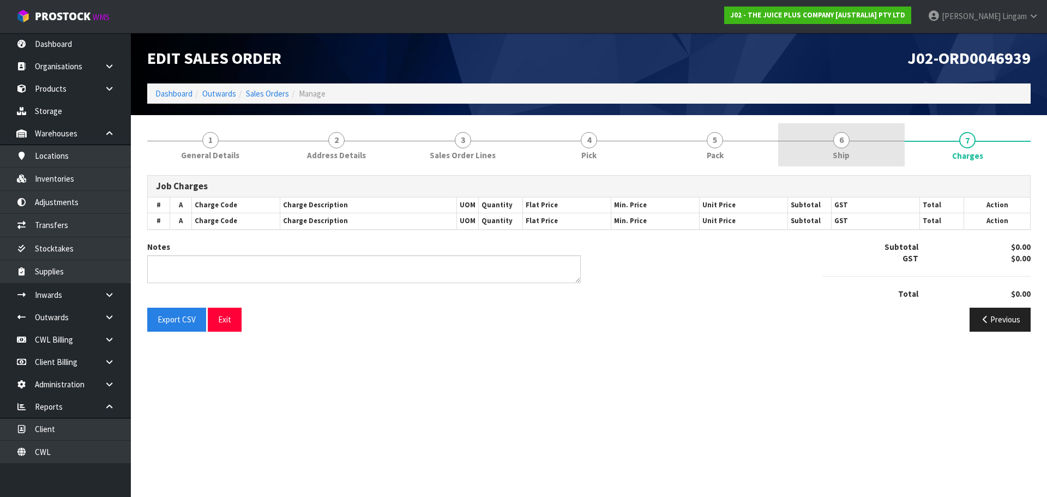
click at [853, 160] on link "6 Ship" at bounding box center [841, 144] width 126 height 43
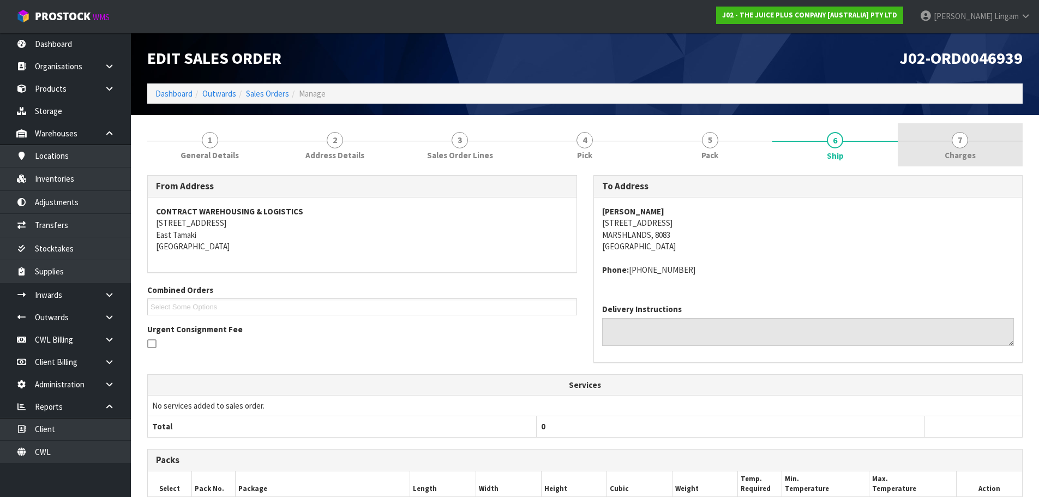
click at [980, 154] on link "7 [GEOGRAPHIC_DATA]" at bounding box center [959, 144] width 125 height 43
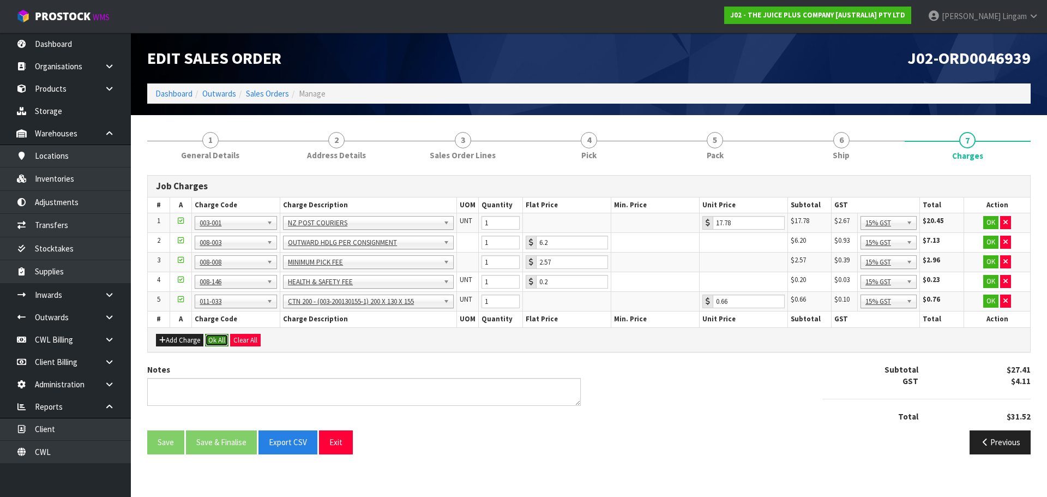
click at [222, 341] on button "Ok All" at bounding box center [216, 340] width 23 height 13
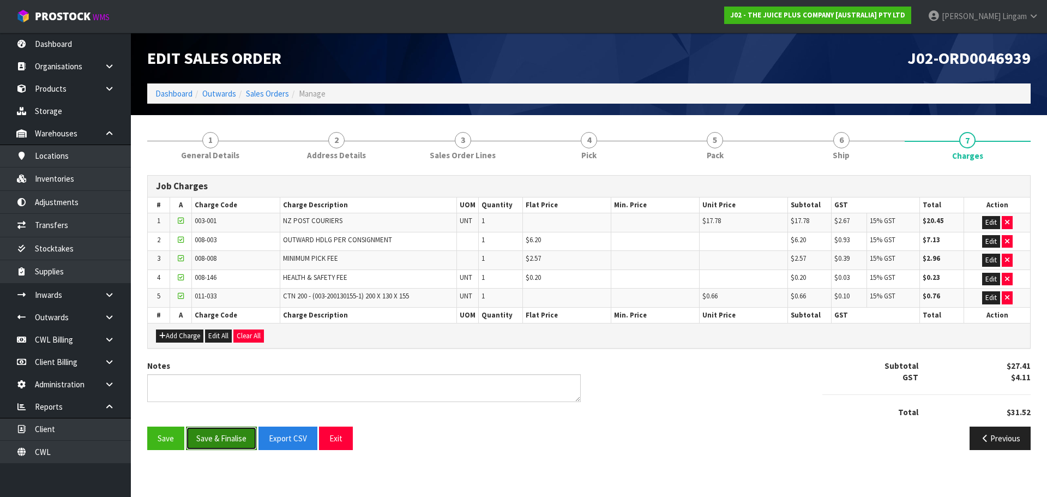
click at [232, 430] on button "Save & Finalise" at bounding box center [221, 437] width 71 height 23
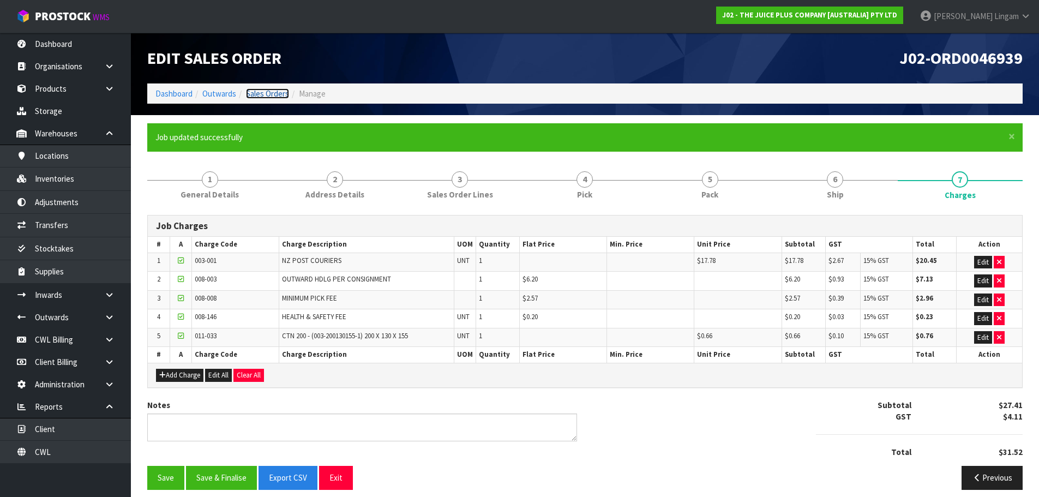
click at [255, 97] on link "Sales Orders" at bounding box center [267, 93] width 43 height 10
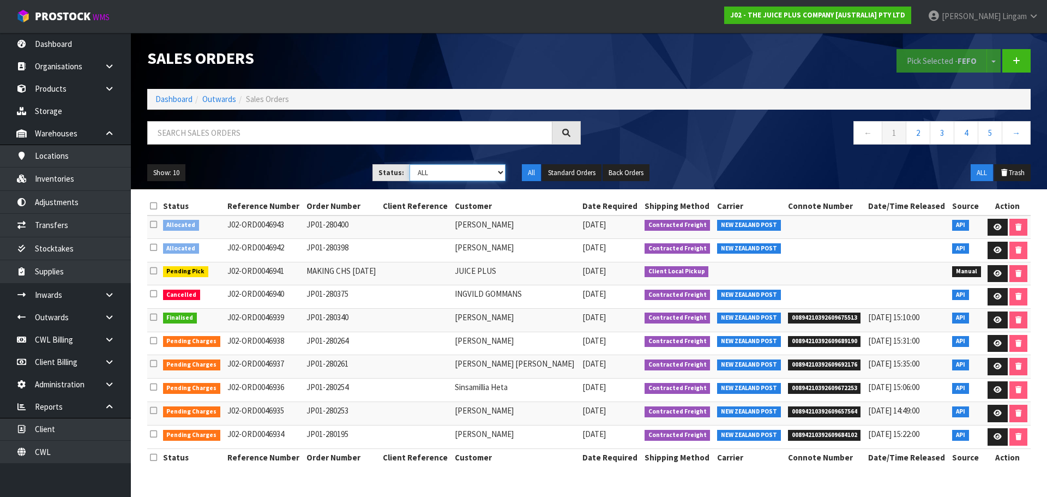
click at [460, 173] on select "Draft Pending Allocated Pending Pick Goods Picked Goods Packed Pending Charges …" at bounding box center [457, 172] width 96 height 17
select select "string:6"
click at [409, 164] on select "Draft Pending Allocated Pending Pick Goods Picked Goods Packed Pending Charges …" at bounding box center [457, 172] width 96 height 17
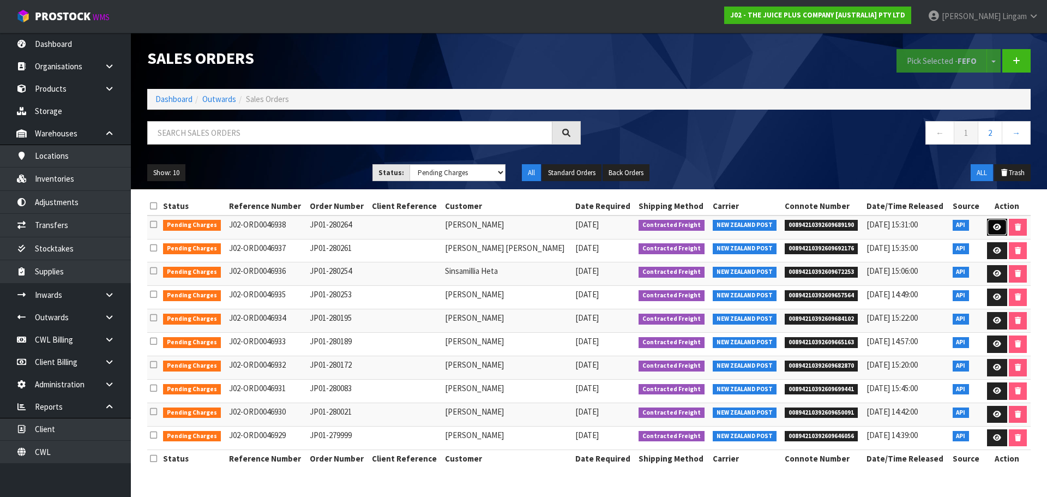
click at [989, 231] on link at bounding box center [997, 227] width 20 height 17
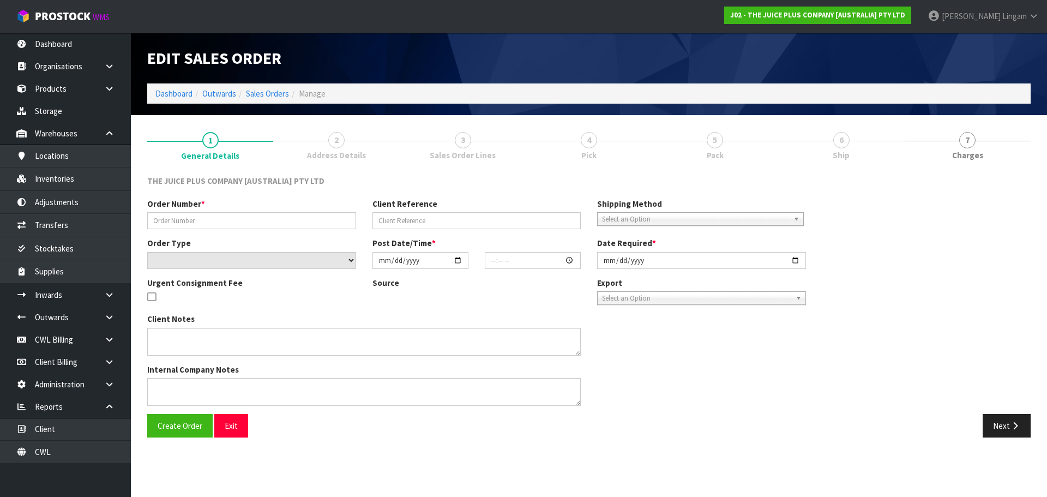
type input "JP01-280264"
select select "number:0"
type input "[DATE]"
type input "20:29:18.000"
type input "[DATE]"
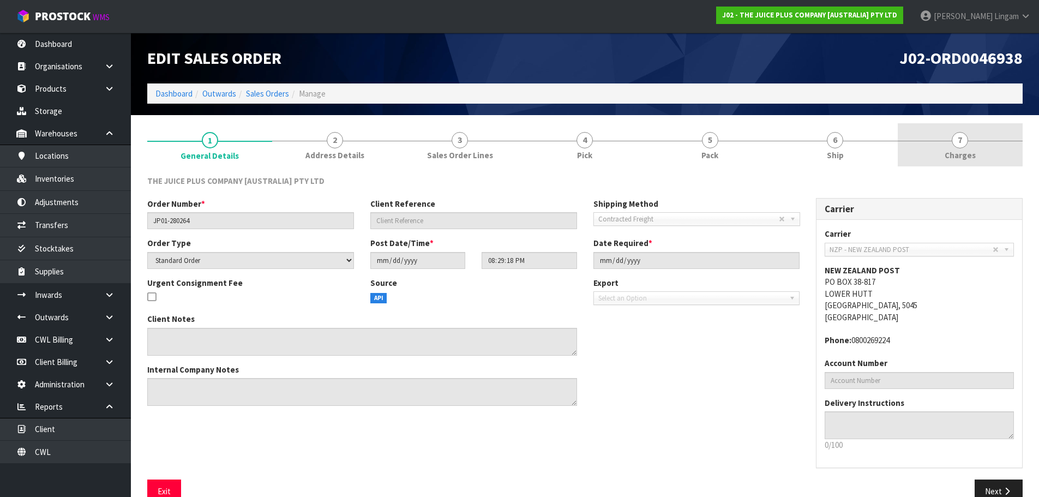
click at [1005, 159] on link "7 [GEOGRAPHIC_DATA]" at bounding box center [959, 144] width 125 height 43
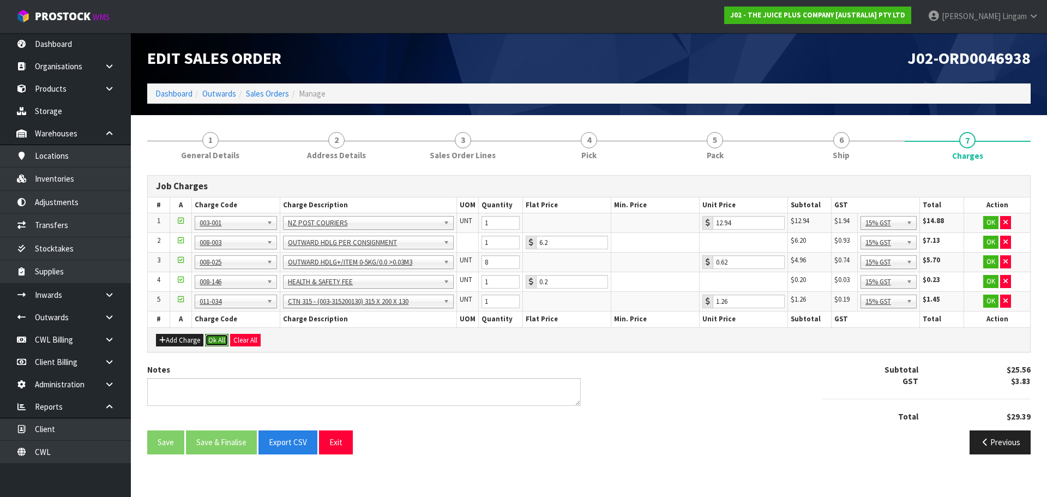
click at [214, 342] on button "Ok All" at bounding box center [216, 340] width 23 height 13
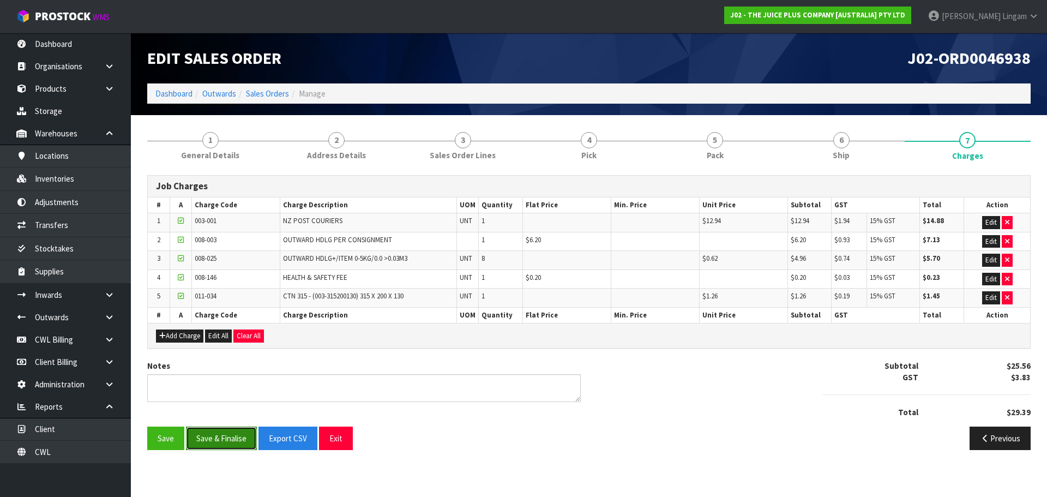
click at [225, 433] on button "Save & Finalise" at bounding box center [221, 437] width 71 height 23
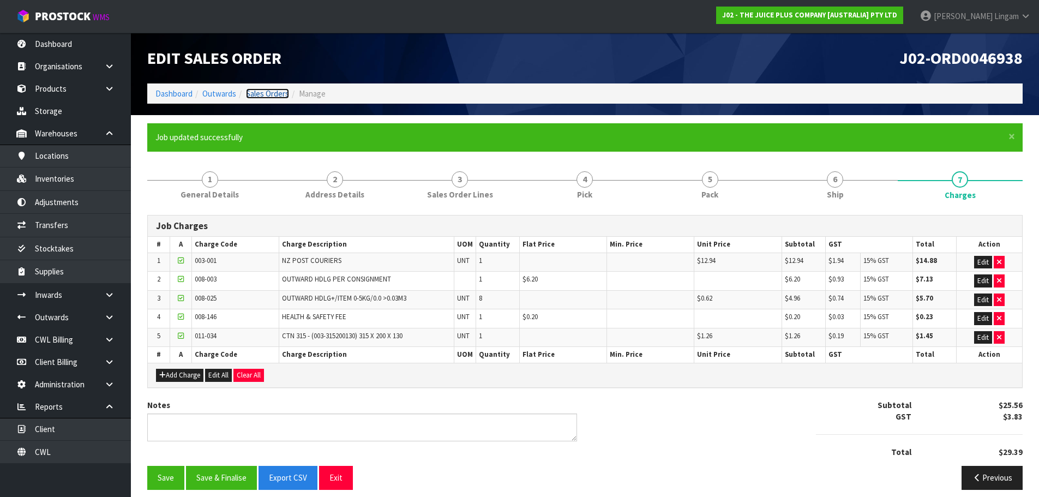
click at [275, 96] on link "Sales Orders" at bounding box center [267, 93] width 43 height 10
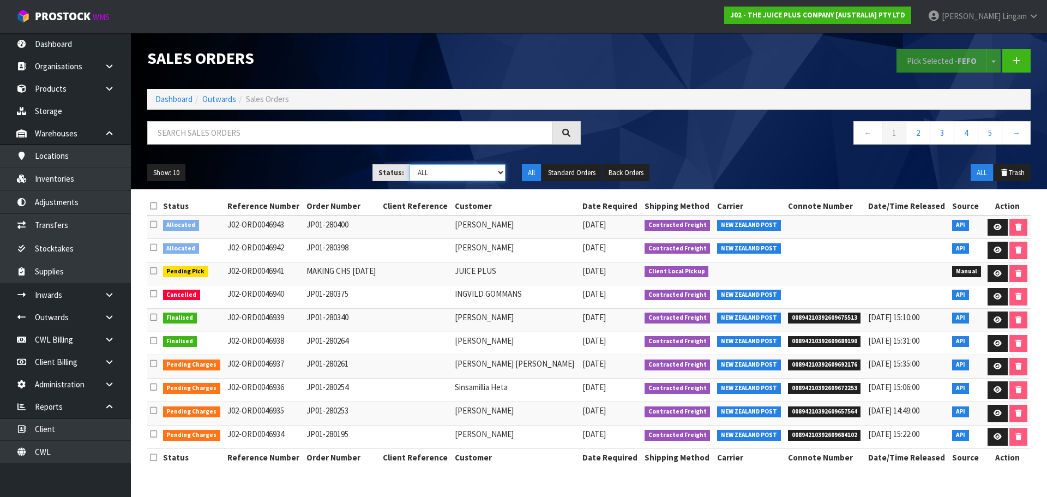
click at [493, 174] on select "Draft Pending Allocated Pending Pick Goods Picked Goods Packed Pending Charges …" at bounding box center [457, 172] width 96 height 17
select select "string:6"
click at [409, 164] on select "Draft Pending Allocated Pending Pick Goods Picked Goods Packed Pending Charges …" at bounding box center [457, 172] width 96 height 17
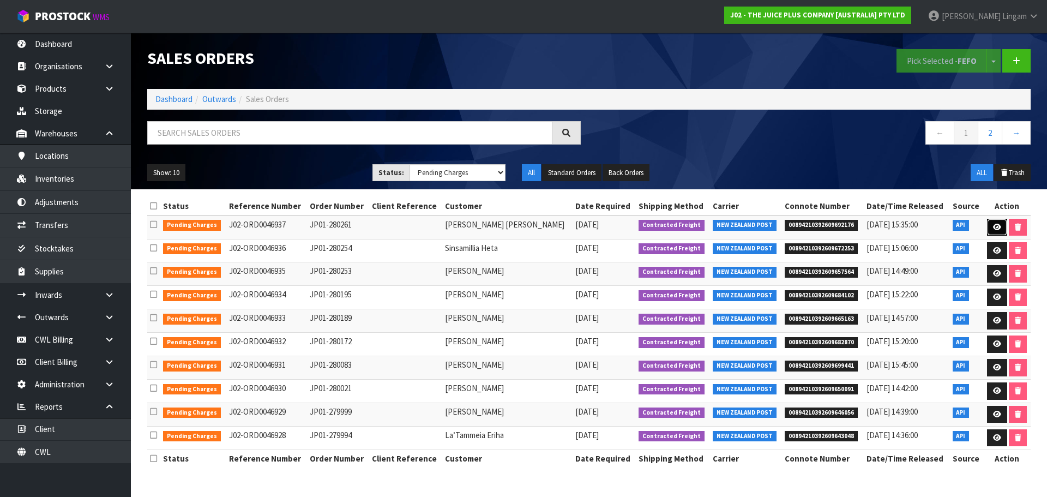
click at [989, 231] on link at bounding box center [997, 227] width 20 height 17
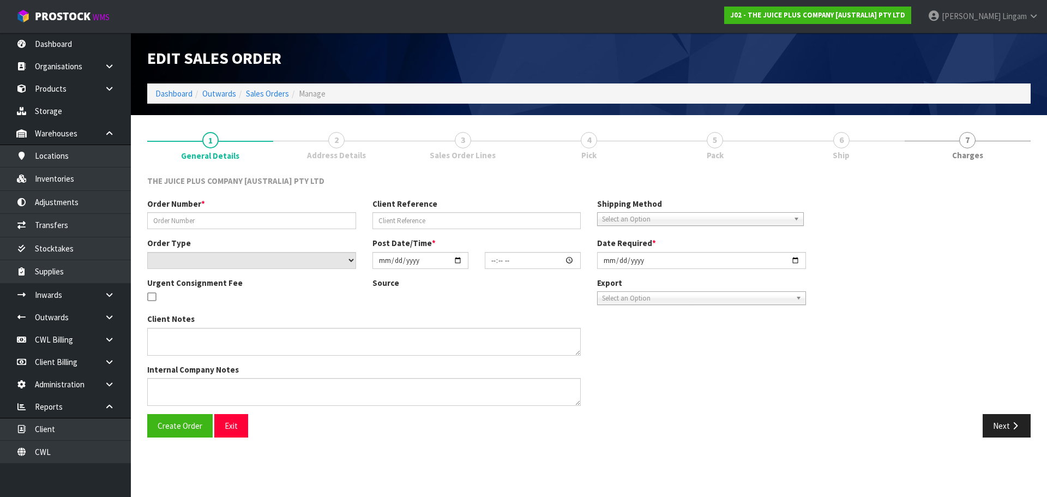
type input "JP01-280261"
select select "number:0"
type input "[DATE]"
type input "18:55:51.000"
type input "[DATE]"
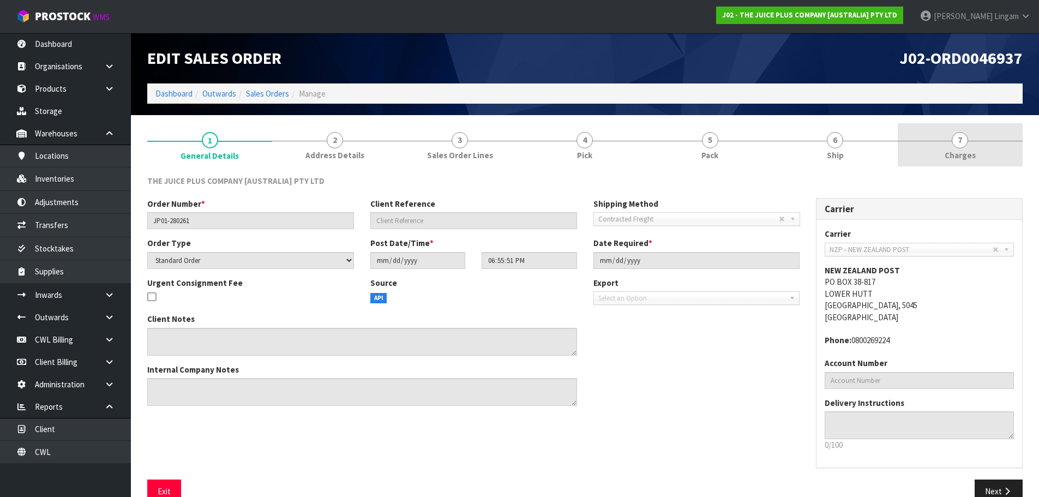
click at [994, 153] on link "7 [GEOGRAPHIC_DATA]" at bounding box center [959, 144] width 125 height 43
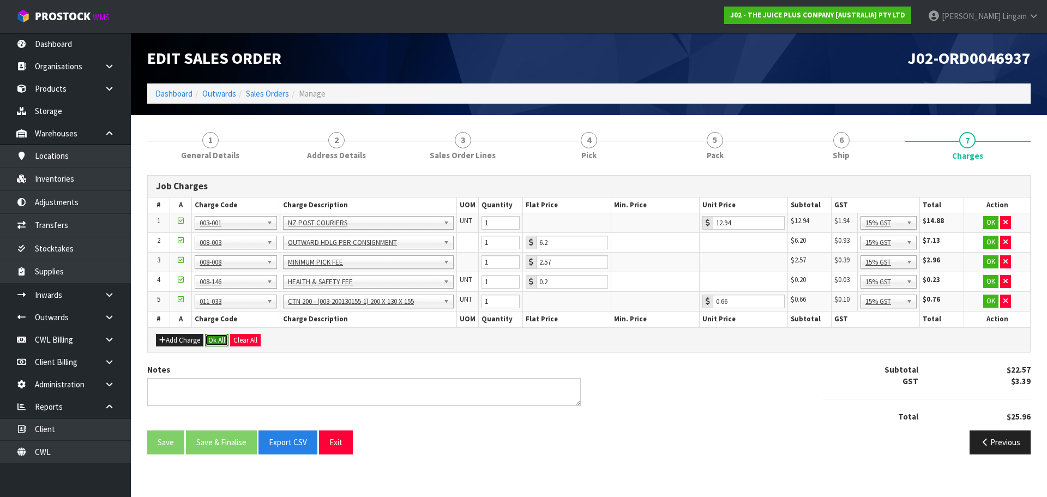
click at [222, 339] on button "Ok All" at bounding box center [216, 340] width 23 height 13
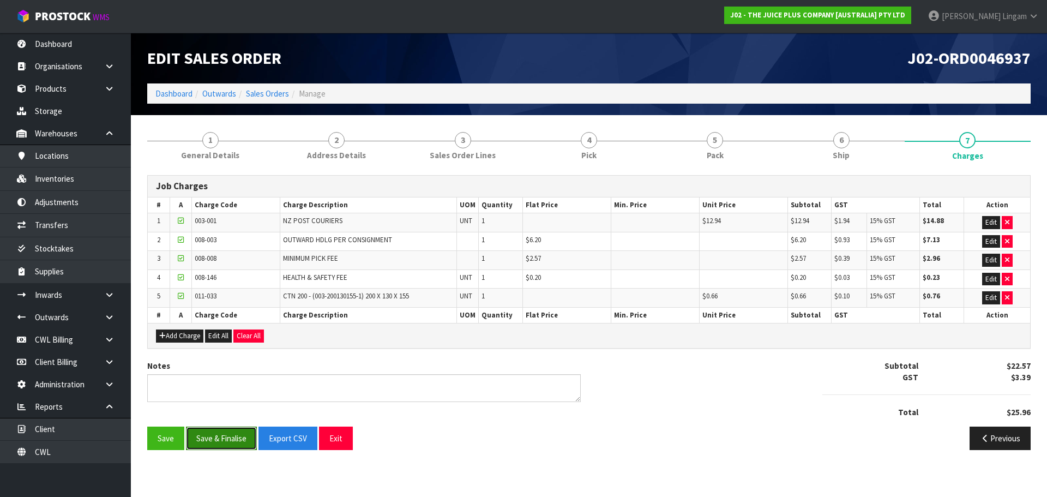
click at [232, 444] on button "Save & Finalise" at bounding box center [221, 437] width 71 height 23
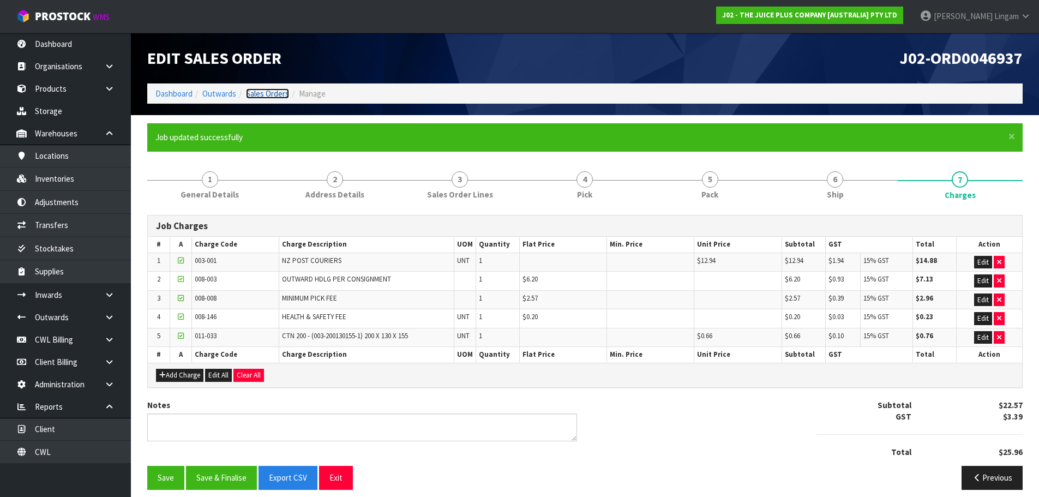
click at [272, 90] on link "Sales Orders" at bounding box center [267, 93] width 43 height 10
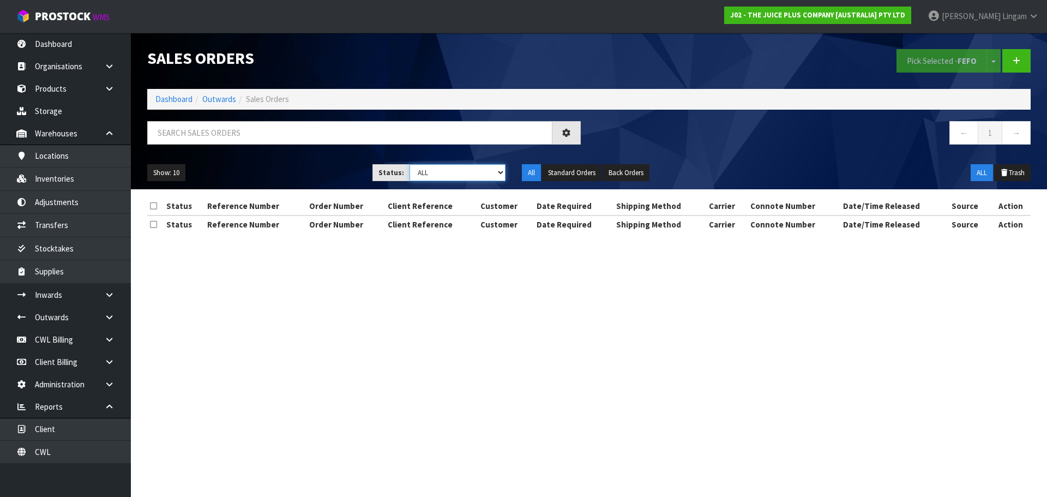
click at [476, 173] on select "Draft Pending Allocated Pending Pick Goods Picked Goods Packed Pending Charges …" at bounding box center [457, 172] width 96 height 17
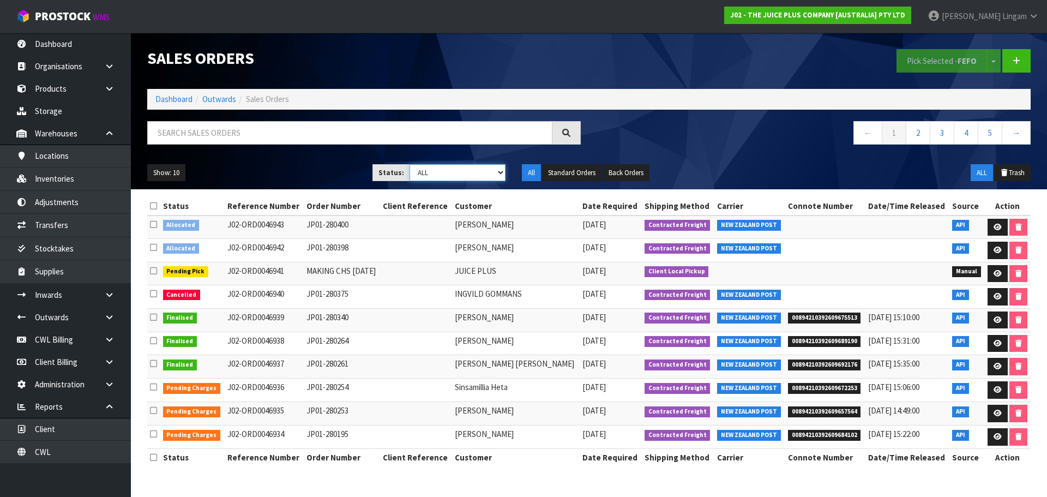
select select "string:6"
click at [409, 164] on select "Draft Pending Allocated Pending Pick Goods Picked Goods Packed Pending Charges …" at bounding box center [457, 172] width 96 height 17
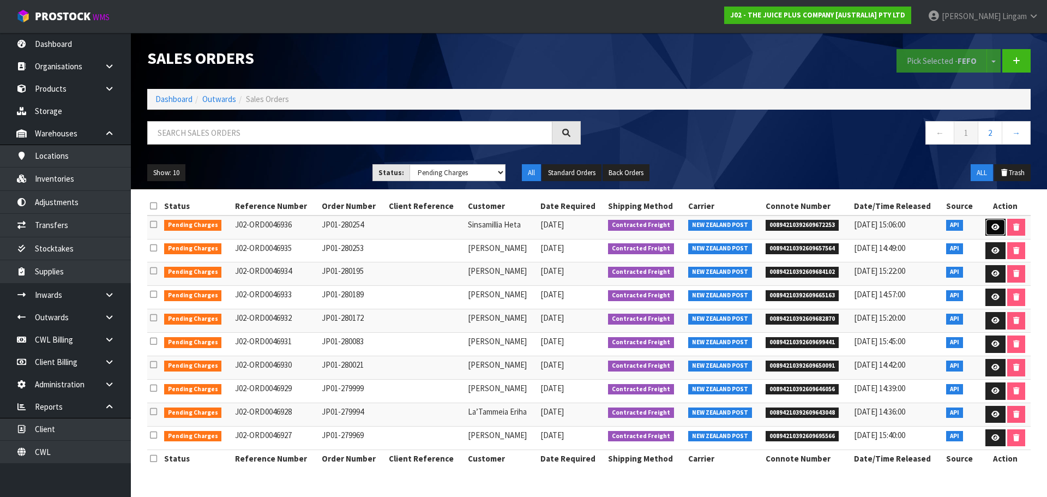
click at [998, 231] on link at bounding box center [995, 227] width 20 height 17
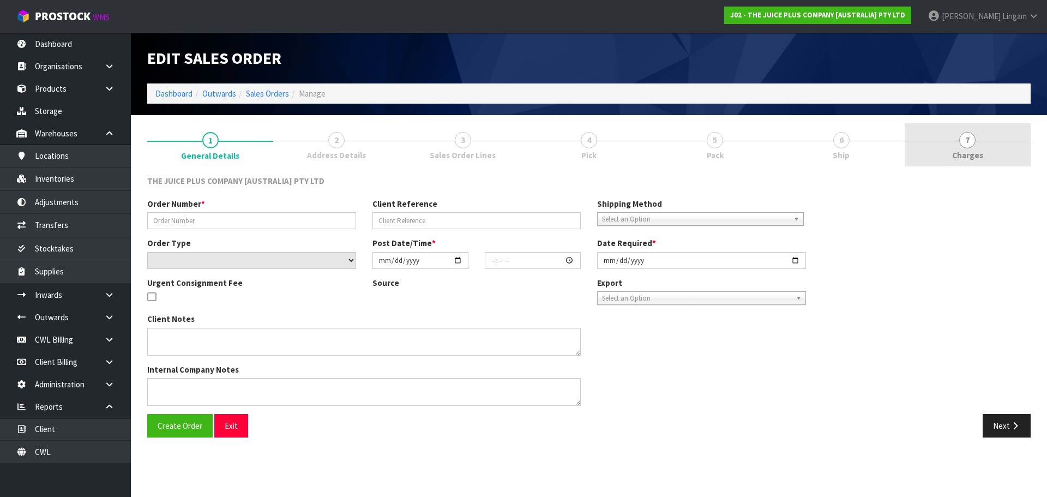
type input "JP01-280254"
select select "number:0"
type input "[DATE]"
type input "13:51:47.000"
type input "[DATE]"
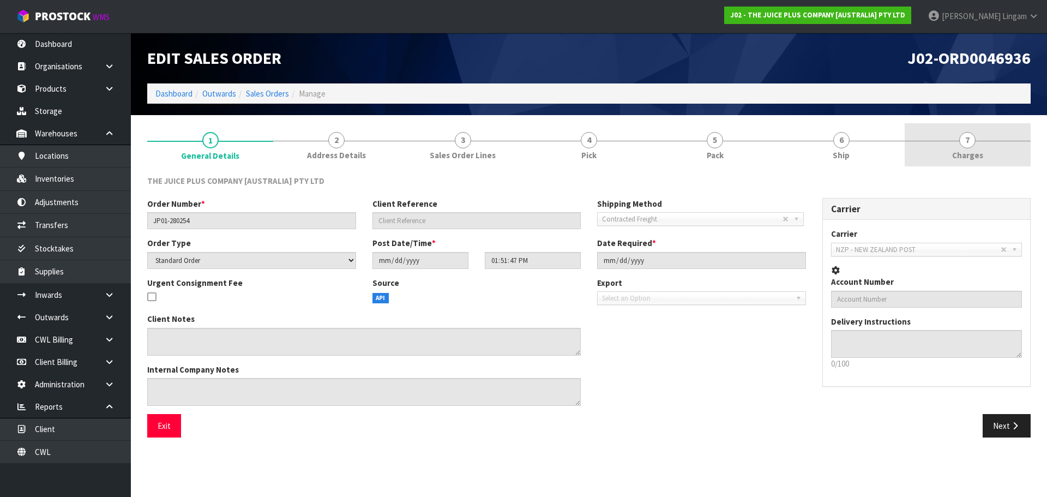
click at [990, 155] on link "7 [GEOGRAPHIC_DATA]" at bounding box center [967, 144] width 126 height 43
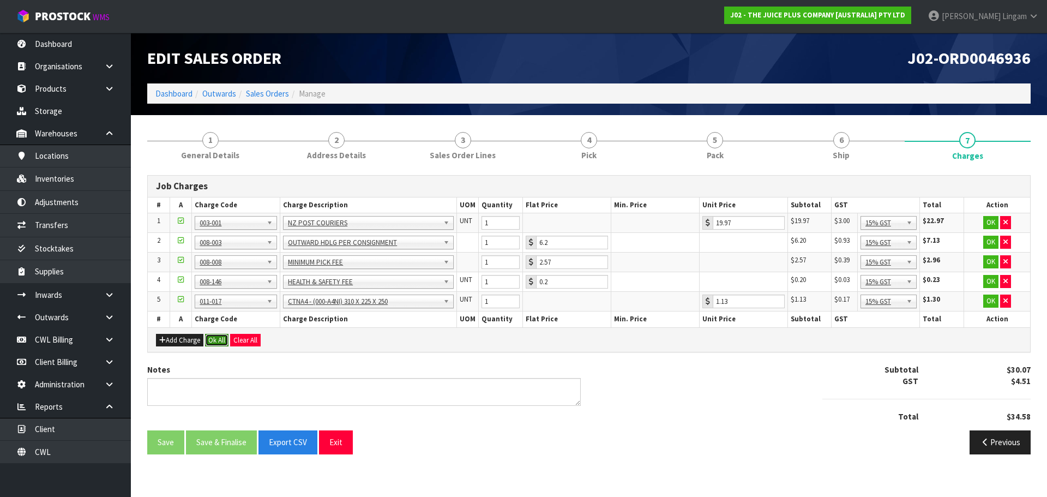
click at [219, 341] on button "Ok All" at bounding box center [216, 340] width 23 height 13
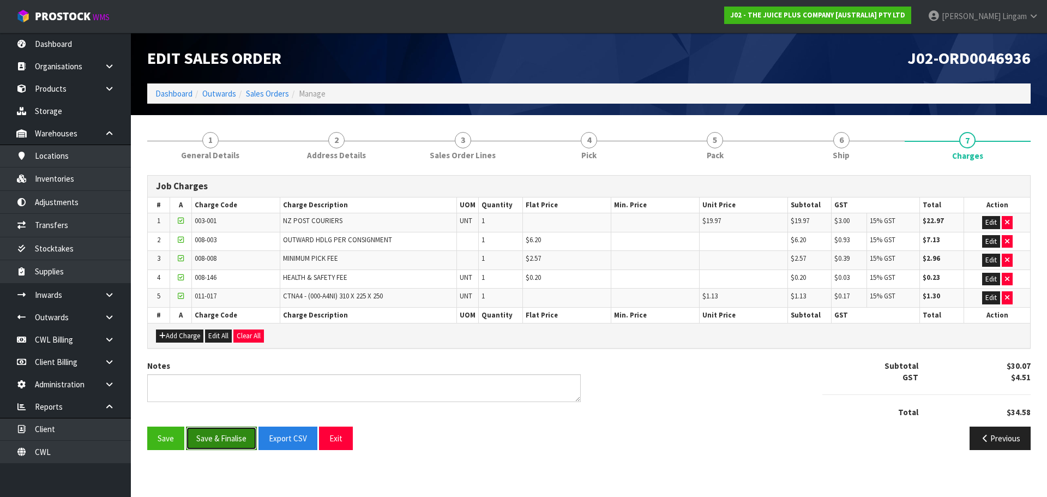
click at [208, 439] on button "Save & Finalise" at bounding box center [221, 437] width 71 height 23
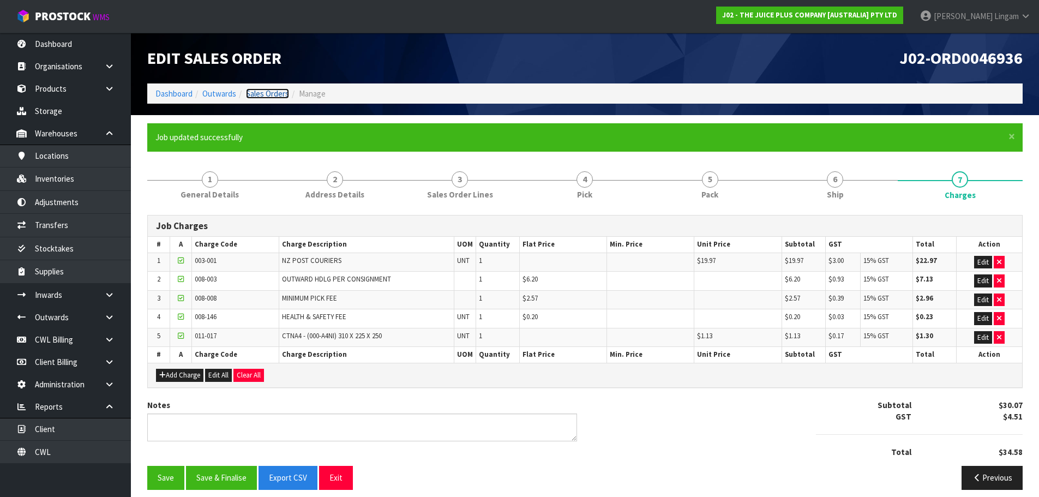
click at [261, 89] on link "Sales Orders" at bounding box center [267, 93] width 43 height 10
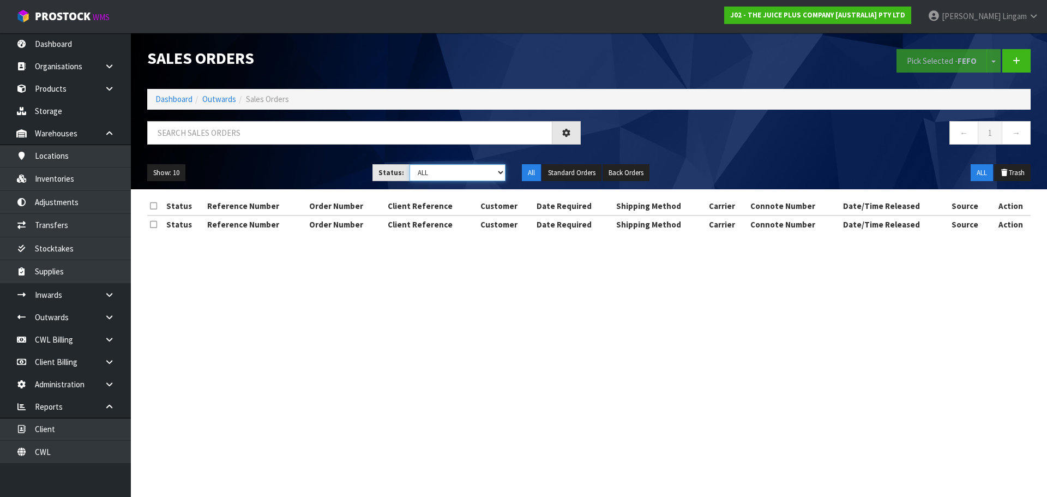
click at [484, 173] on select "Draft Pending Allocated Pending Pick Goods Picked Goods Packed Pending Charges …" at bounding box center [457, 172] width 96 height 17
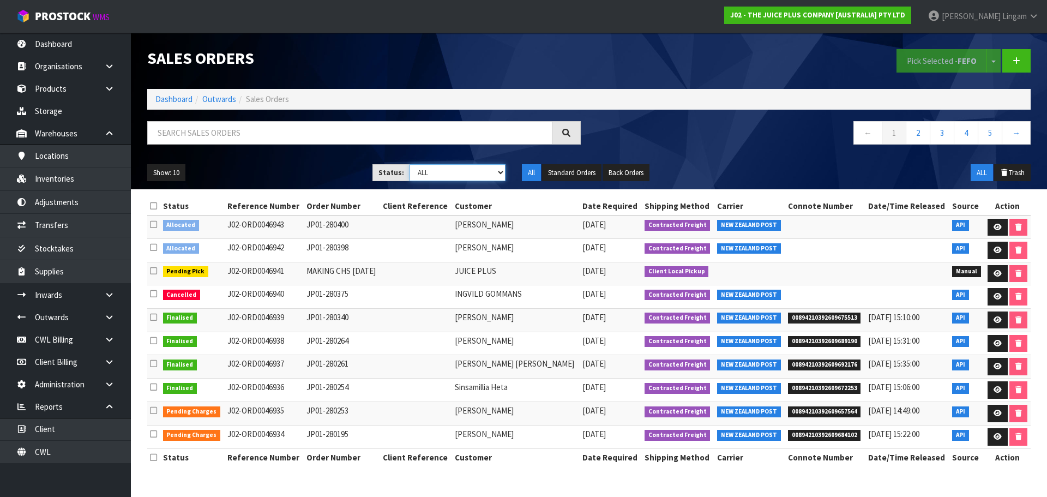
select select "string:6"
click at [409, 164] on select "Draft Pending Allocated Pending Pick Goods Picked Goods Packed Pending Charges …" at bounding box center [457, 172] width 96 height 17
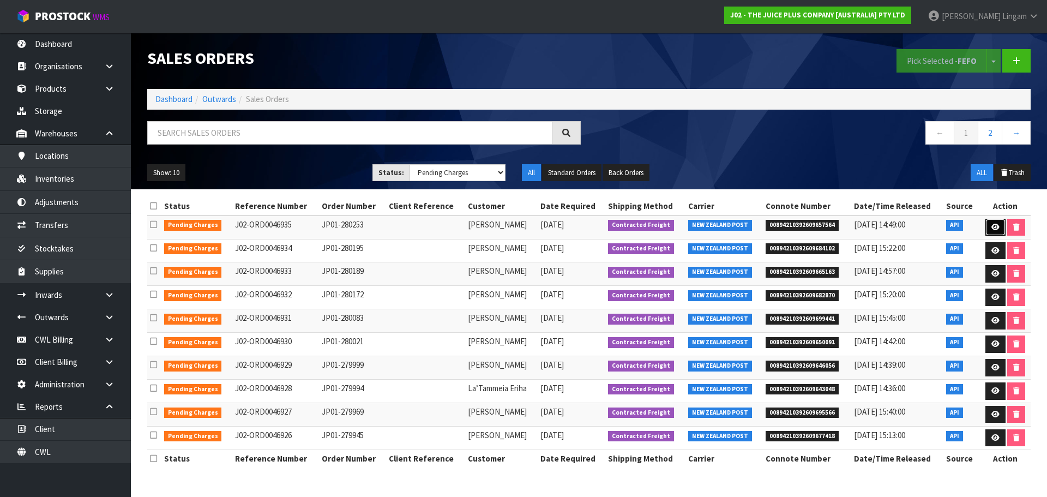
click at [993, 231] on link at bounding box center [995, 227] width 20 height 17
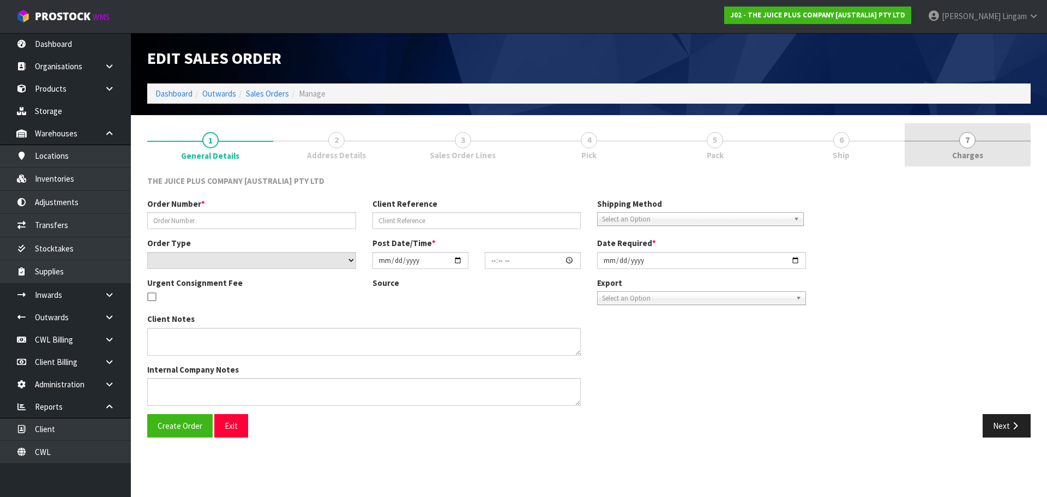
type input "JP01-280253"
select select "number:0"
type input "[DATE]"
type input "13:32:08.000"
type input "[DATE]"
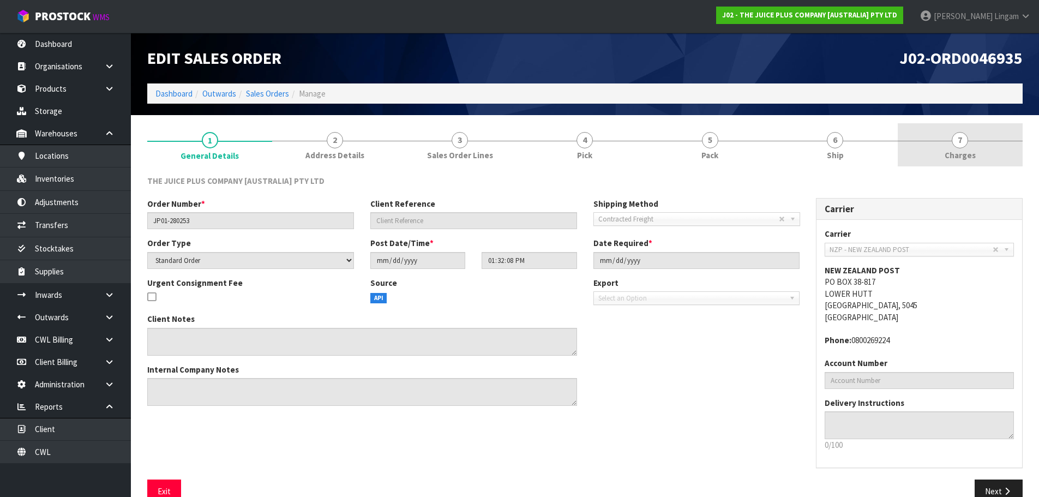
click at [994, 155] on link "7 [GEOGRAPHIC_DATA]" at bounding box center [959, 144] width 125 height 43
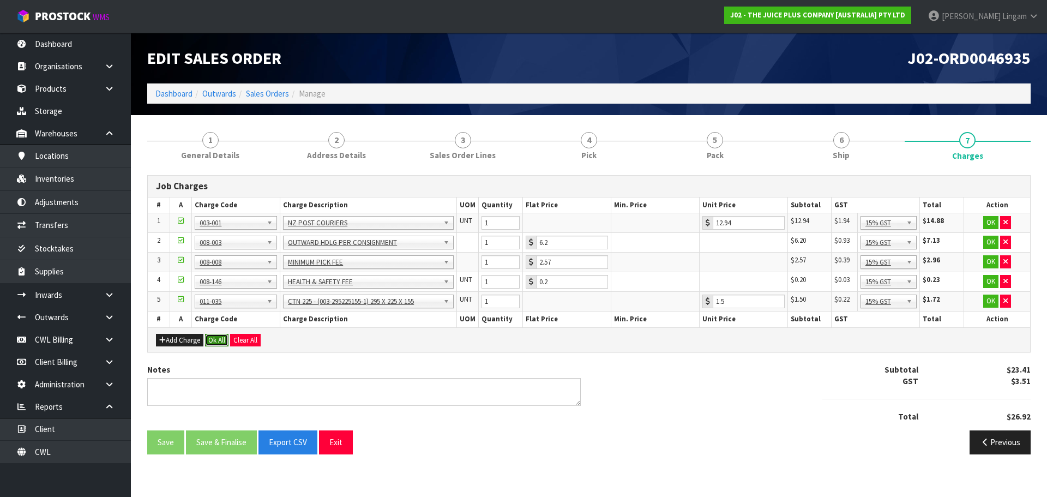
click at [219, 341] on button "Ok All" at bounding box center [216, 340] width 23 height 13
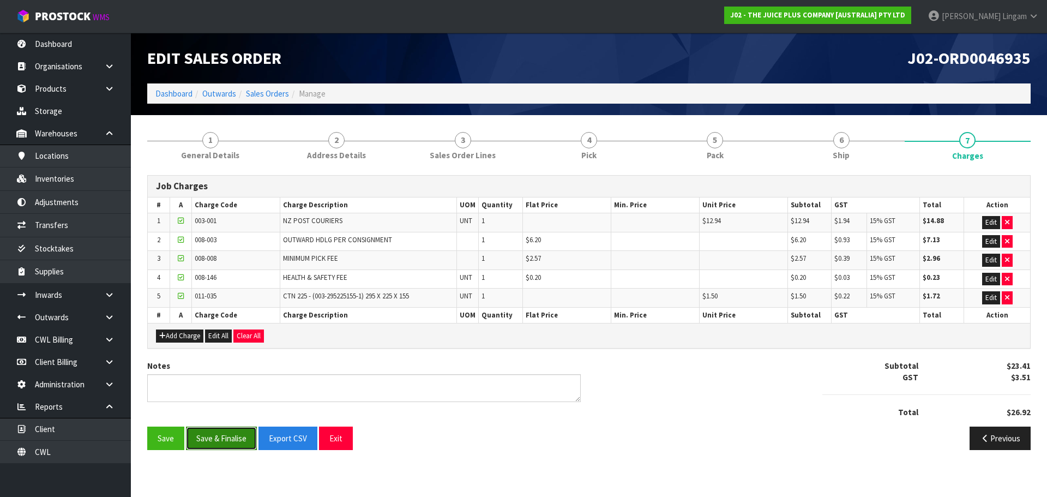
click at [228, 445] on button "Save & Finalise" at bounding box center [221, 437] width 71 height 23
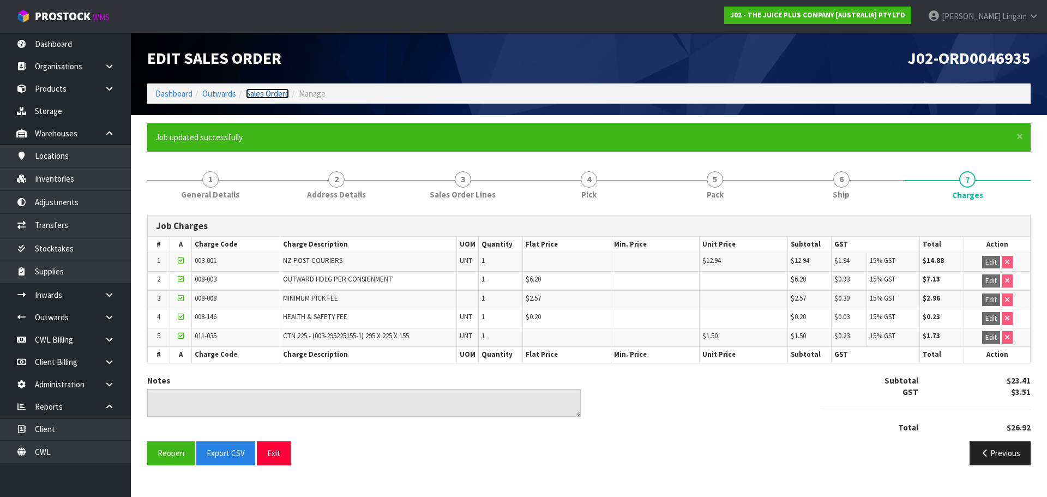
click at [254, 93] on link "Sales Orders" at bounding box center [267, 93] width 43 height 10
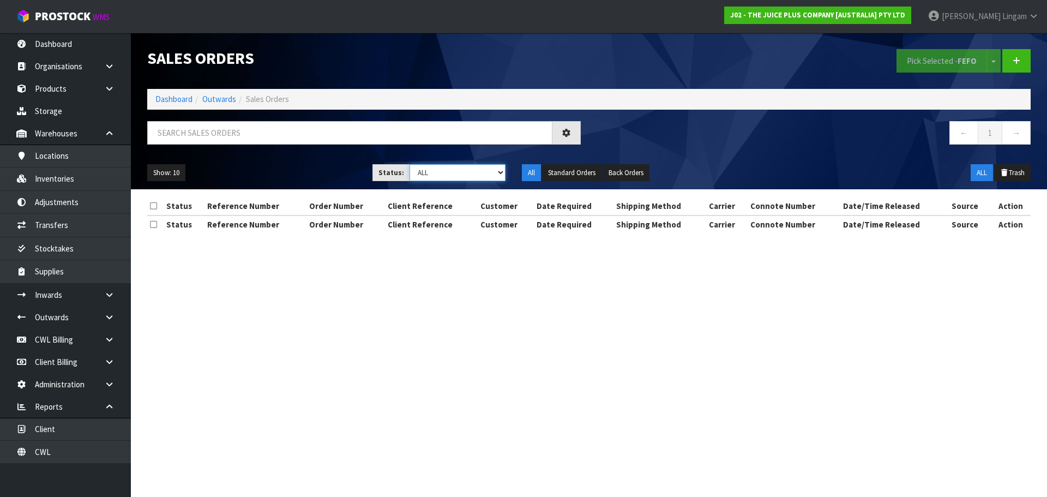
click at [469, 166] on select "Draft Pending Allocated Pending Pick Goods Picked Goods Packed Pending Charges …" at bounding box center [457, 172] width 96 height 17
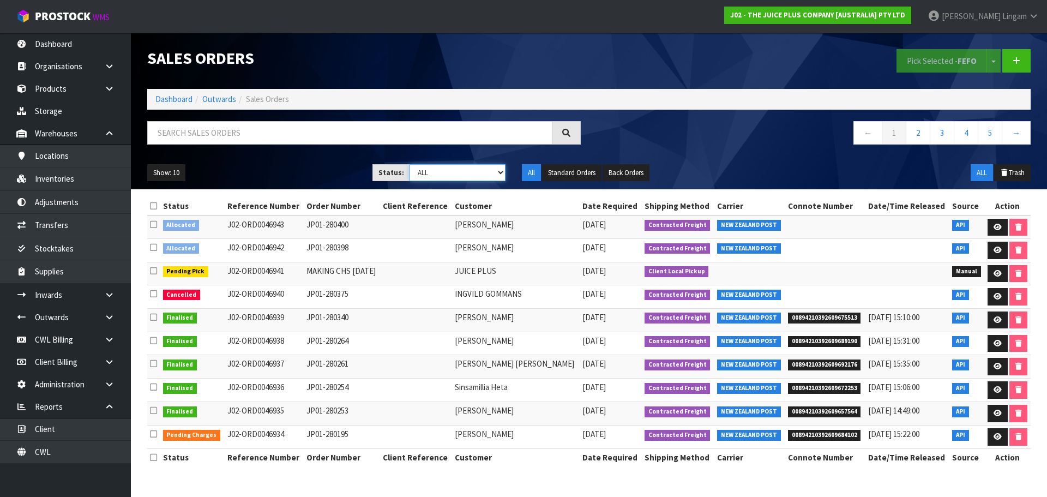
select select "string:6"
click at [409, 164] on select "Draft Pending Allocated Pending Pick Goods Picked Goods Packed Pending Charges …" at bounding box center [457, 172] width 96 height 17
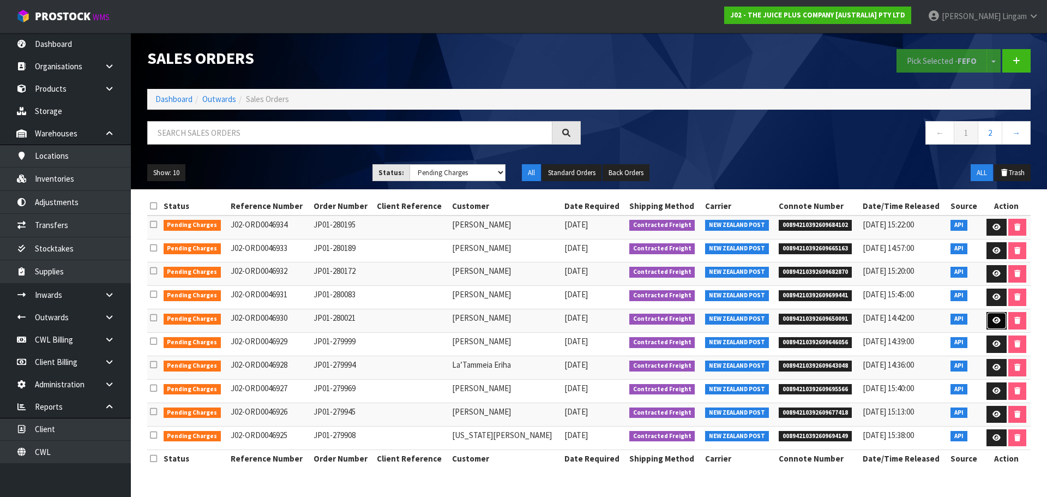
click at [996, 319] on icon at bounding box center [996, 320] width 8 height 7
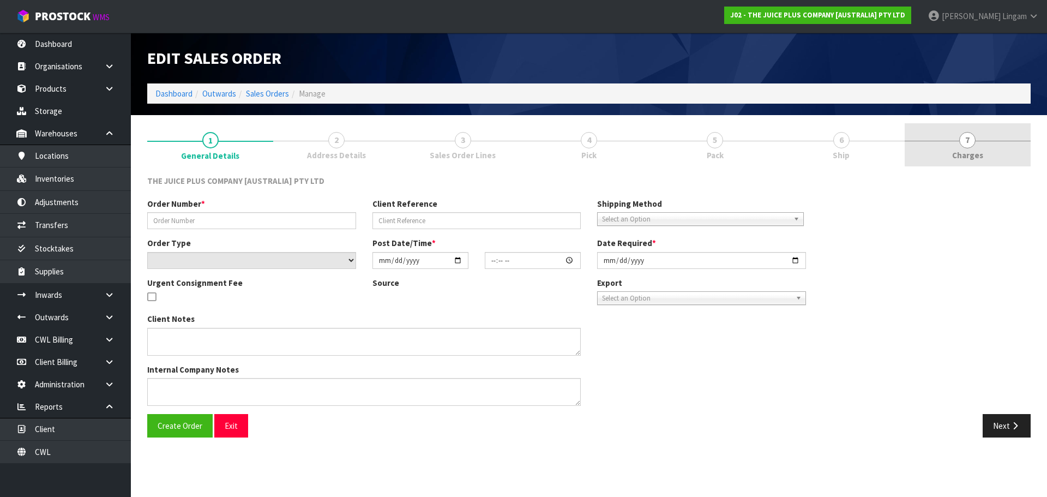
type input "JP01-280021"
select select "number:0"
type input "2025-10-11"
type input "04:03:38.000"
type input "2025-10-11"
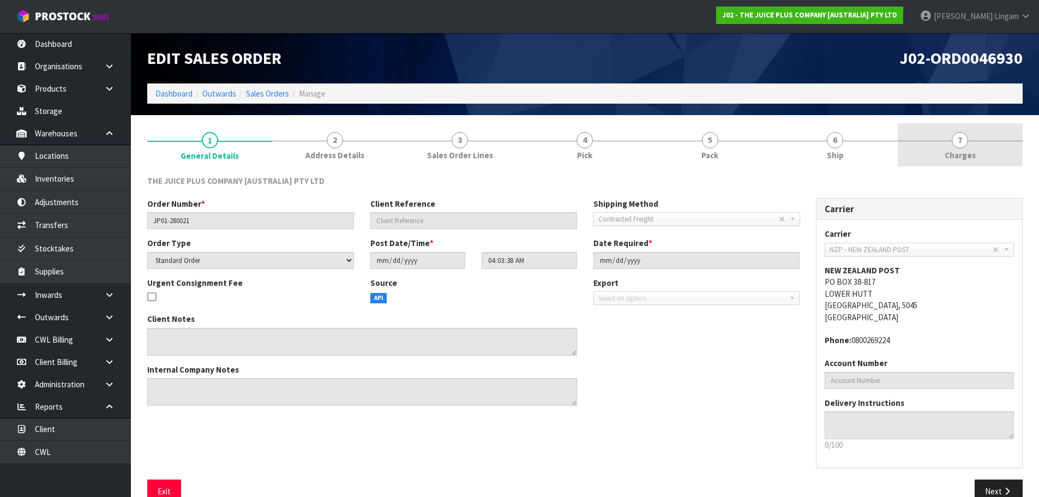
click at [969, 152] on span "Charges" at bounding box center [959, 154] width 31 height 11
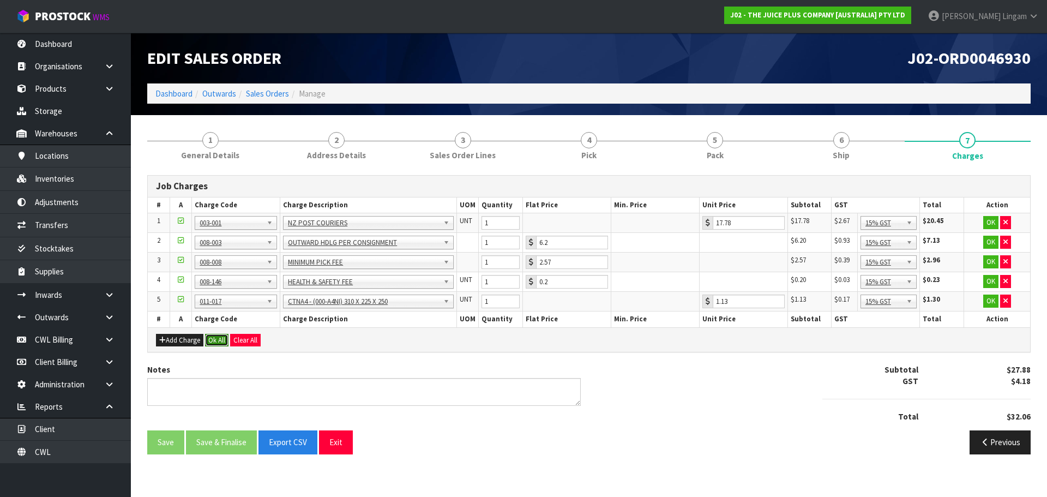
click at [218, 342] on button "Ok All" at bounding box center [216, 340] width 23 height 13
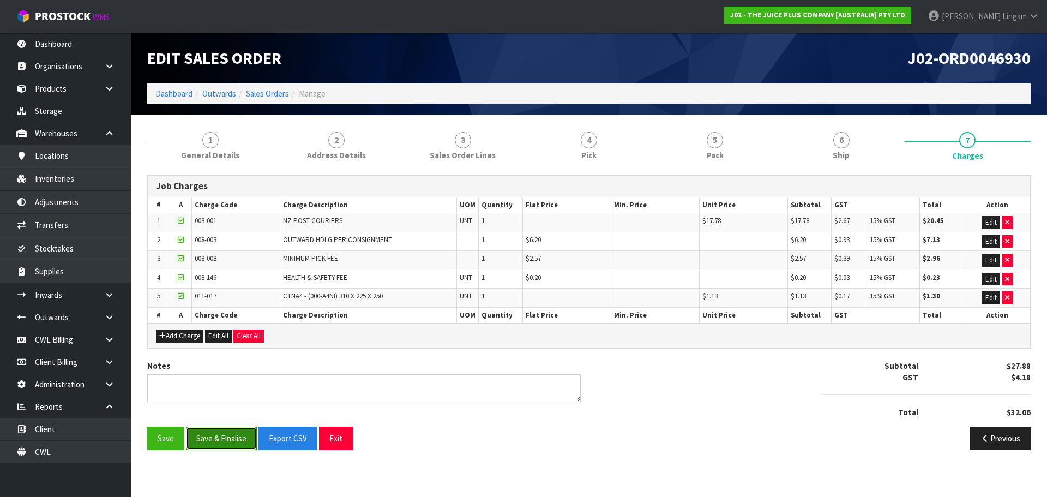
click at [225, 437] on button "Save & Finalise" at bounding box center [221, 437] width 71 height 23
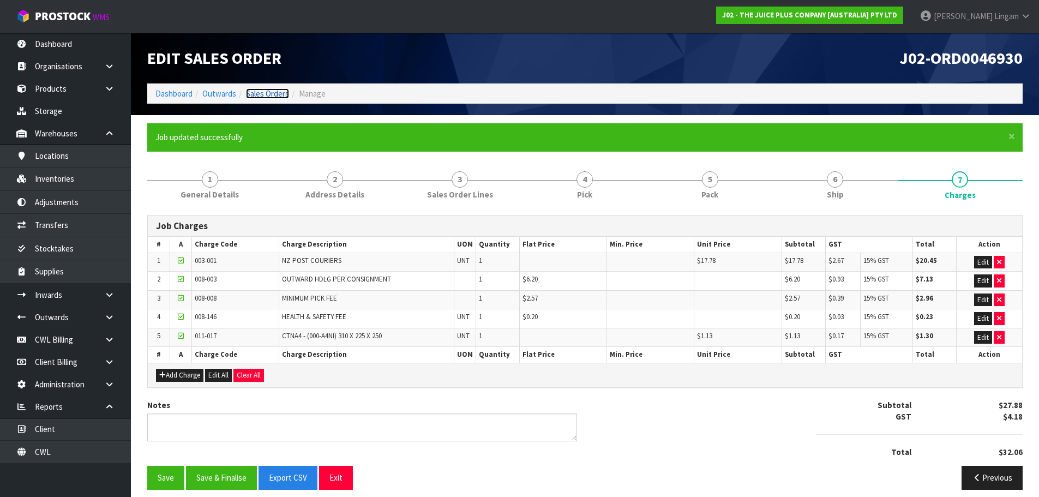
click at [265, 96] on link "Sales Orders" at bounding box center [267, 93] width 43 height 10
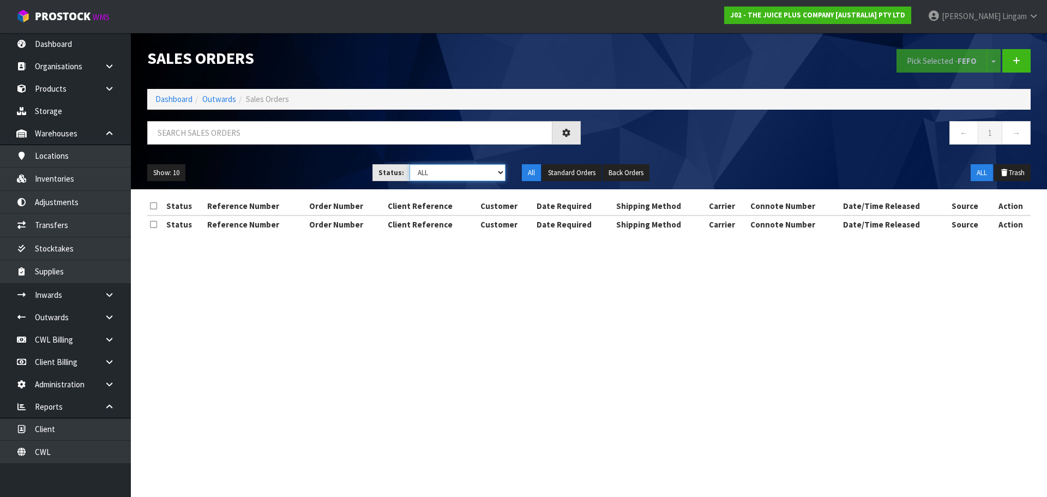
click at [466, 171] on select "Draft Pending Allocated Pending Pick Goods Picked Goods Packed Pending Charges …" at bounding box center [457, 172] width 96 height 17
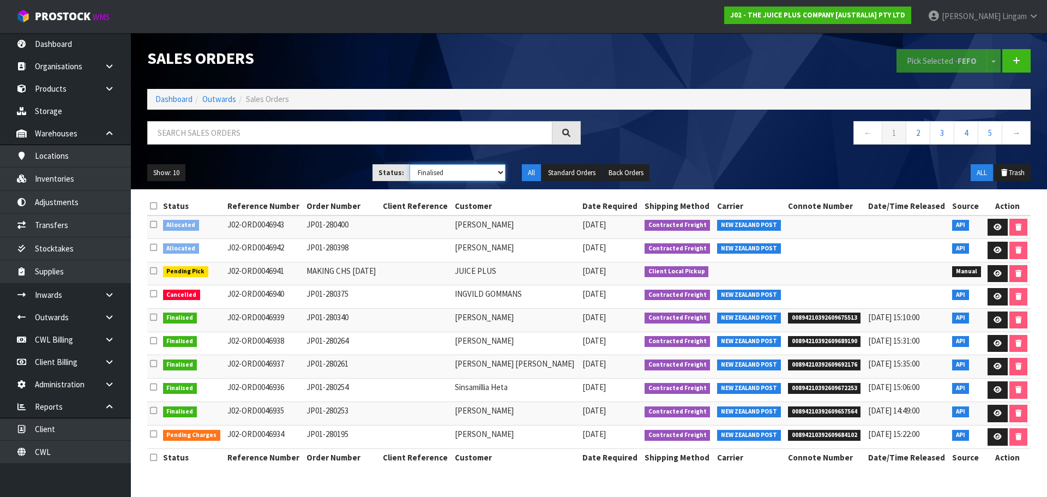
click at [409, 164] on select "Draft Pending Allocated Pending Pick Goods Picked Goods Packed Pending Charges …" at bounding box center [457, 172] width 96 height 17
click at [479, 178] on select "Draft Pending Allocated Pending Pick Goods Picked Goods Packed Pending Charges …" at bounding box center [457, 172] width 96 height 17
select select "string:6"
click at [409, 164] on select "Draft Pending Allocated Pending Pick Goods Picked Goods Packed Pending Charges …" at bounding box center [457, 172] width 96 height 17
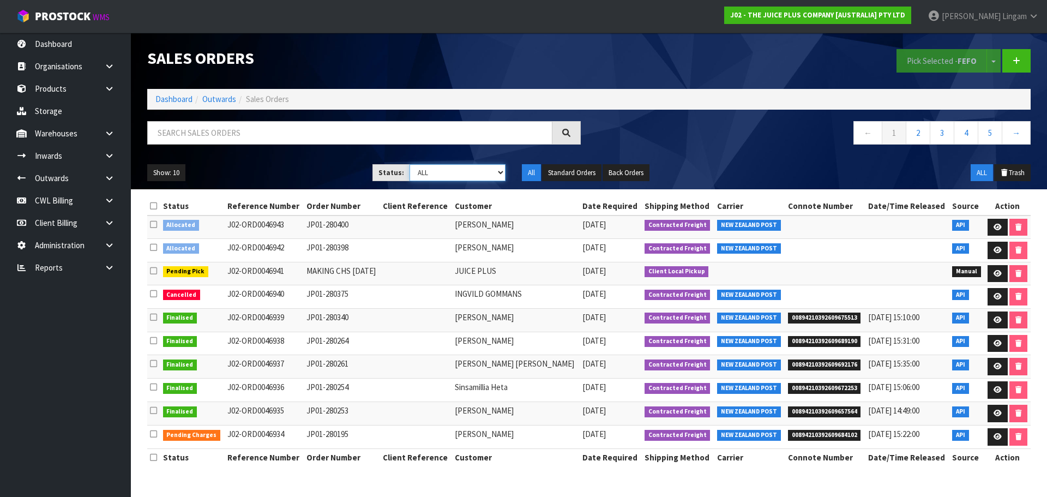
click at [487, 174] on select "Draft Pending Allocated Pending Pick Goods Picked Goods Packed Pending Charges …" at bounding box center [457, 172] width 96 height 17
select select "string:6"
click at [409, 164] on select "Draft Pending Allocated Pending Pick Goods Picked Goods Packed Pending Charges …" at bounding box center [457, 172] width 96 height 17
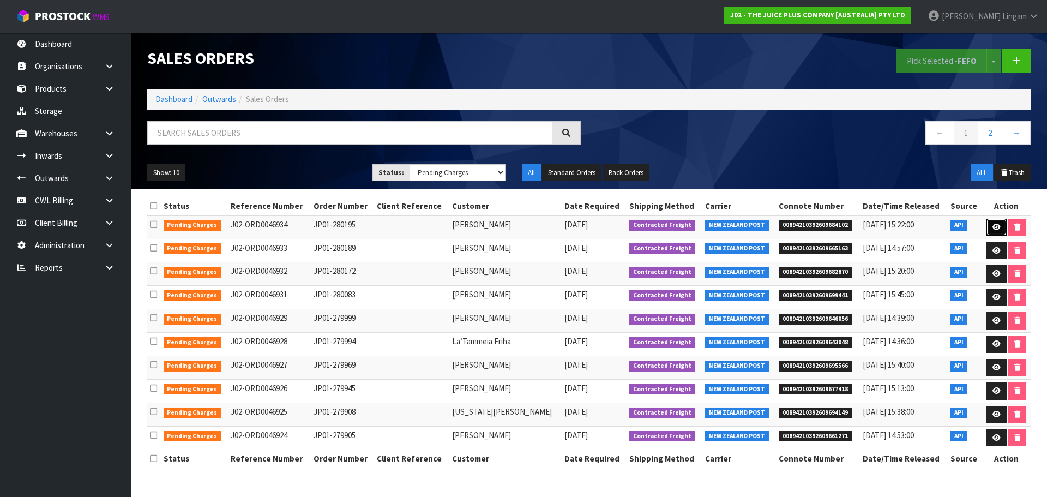
click at [997, 230] on icon at bounding box center [996, 227] width 8 height 7
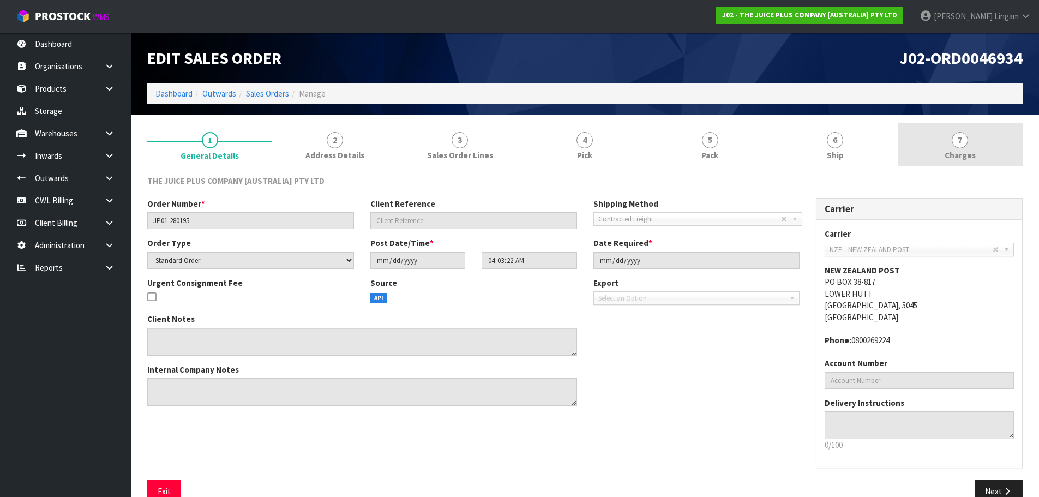
click at [970, 154] on span "Charges" at bounding box center [959, 154] width 31 height 11
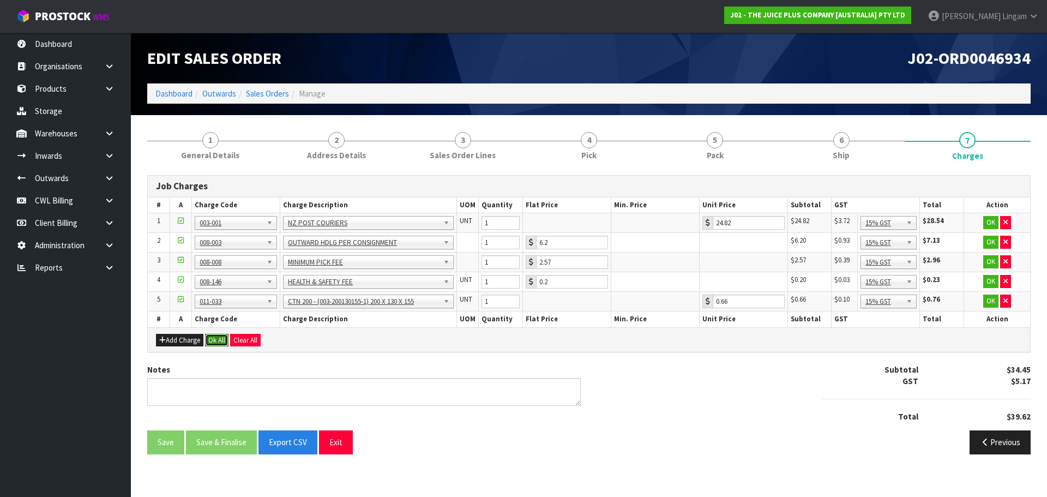
click at [212, 340] on button "Ok All" at bounding box center [216, 340] width 23 height 13
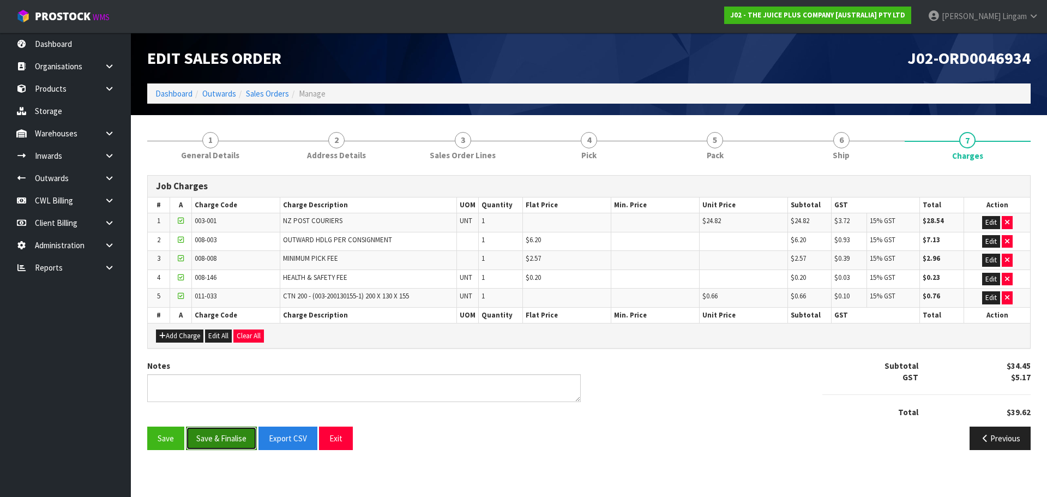
click at [219, 436] on button "Save & Finalise" at bounding box center [221, 437] width 71 height 23
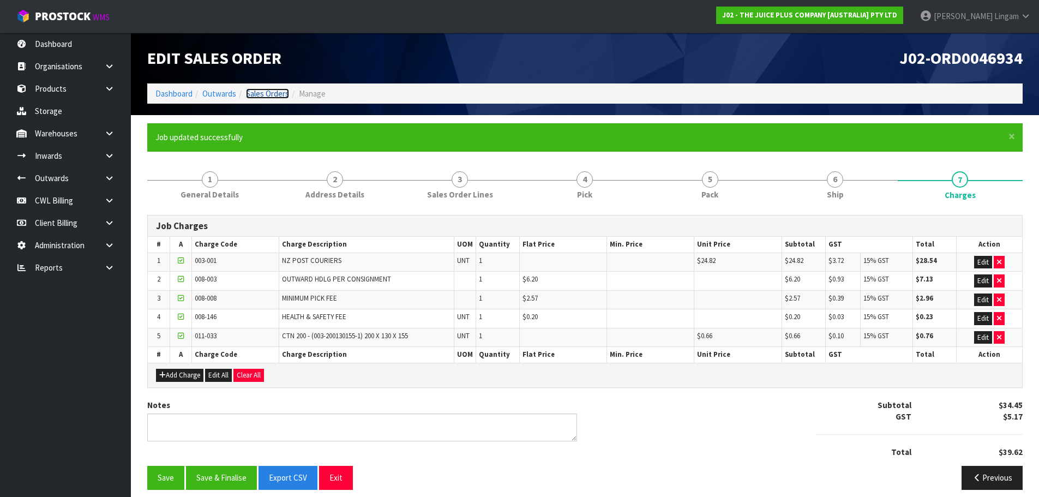
click at [277, 94] on link "Sales Orders" at bounding box center [267, 93] width 43 height 10
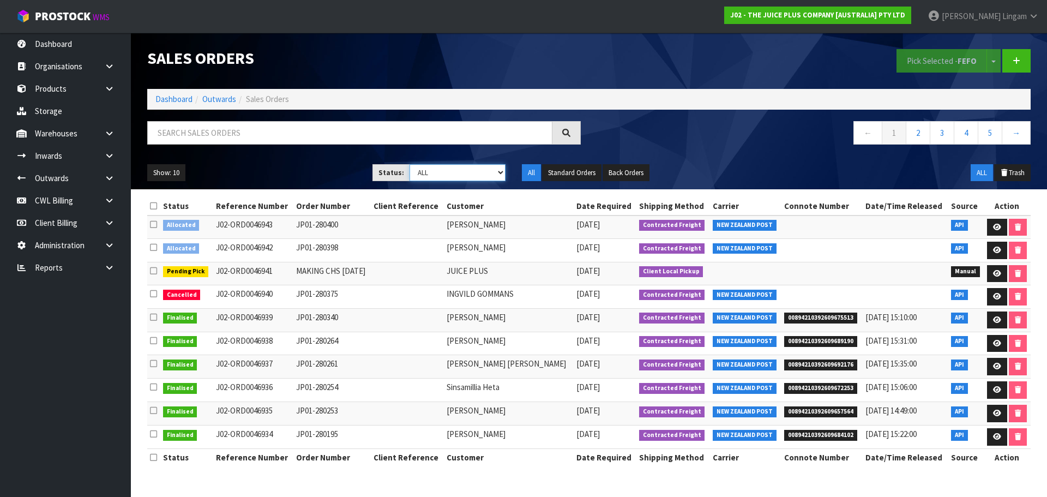
click at [462, 167] on select "Draft Pending Allocated Pending Pick Goods Picked Goods Packed Pending Charges …" at bounding box center [457, 172] width 96 height 17
select select "string:6"
click at [409, 164] on select "Draft Pending Allocated Pending Pick Goods Picked Goods Packed Pending Charges …" at bounding box center [457, 172] width 96 height 17
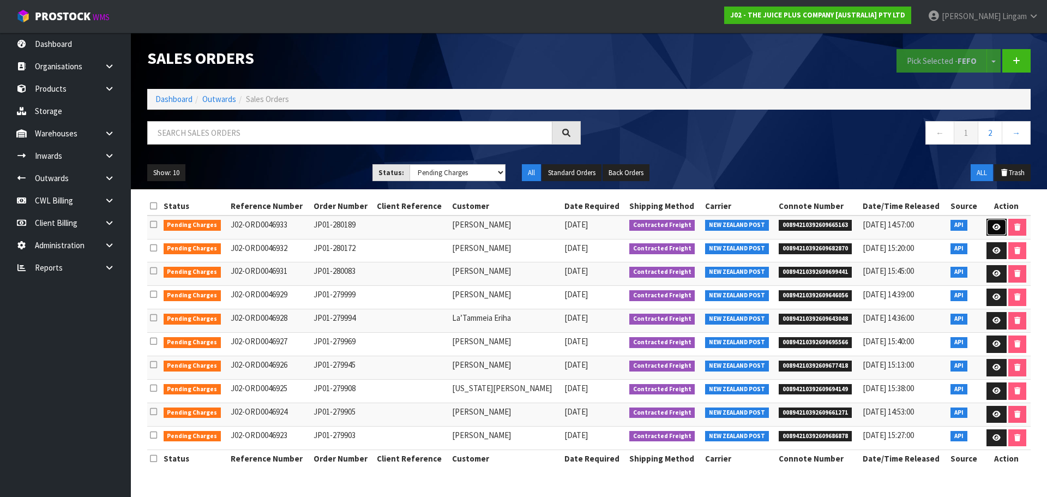
click at [997, 224] on icon at bounding box center [996, 227] width 8 height 7
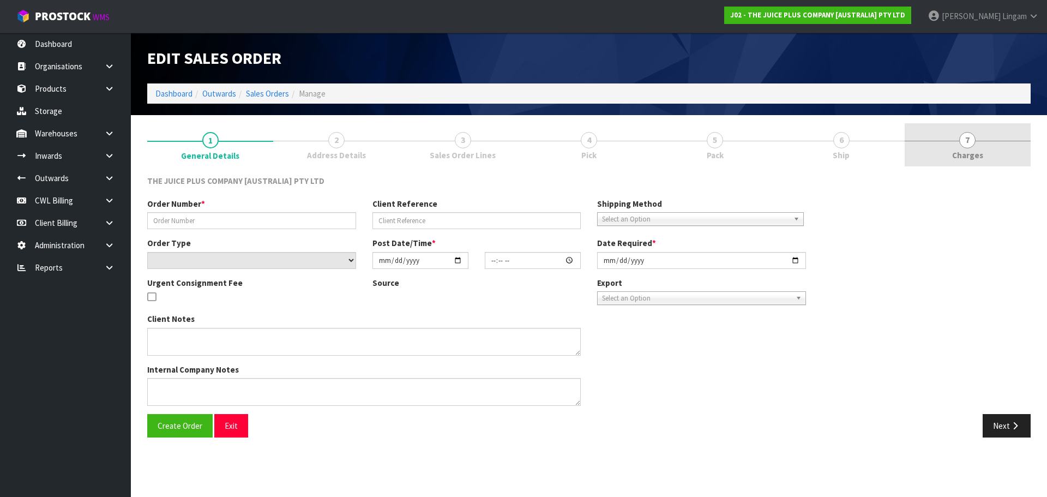
type input "JP01-280189"
select select "number:0"
type input "2025-10-12"
type input "04:03:15.000"
type input "2025-10-12"
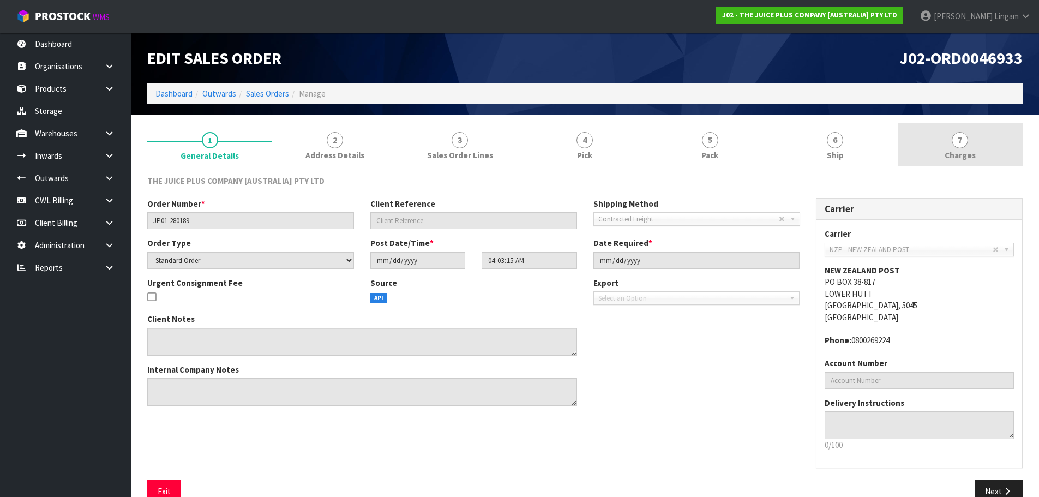
click at [996, 144] on link "7 [GEOGRAPHIC_DATA]" at bounding box center [959, 144] width 125 height 43
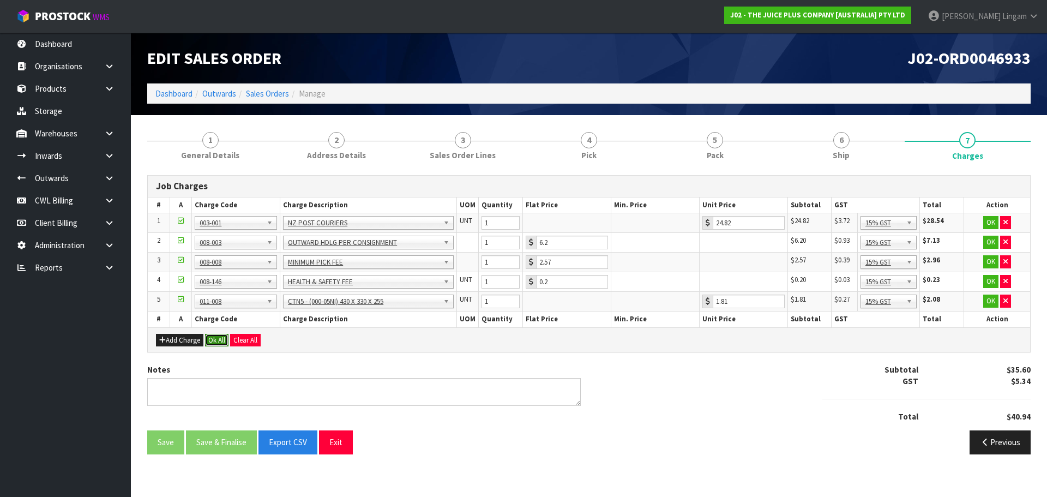
click at [214, 335] on button "Ok All" at bounding box center [216, 340] width 23 height 13
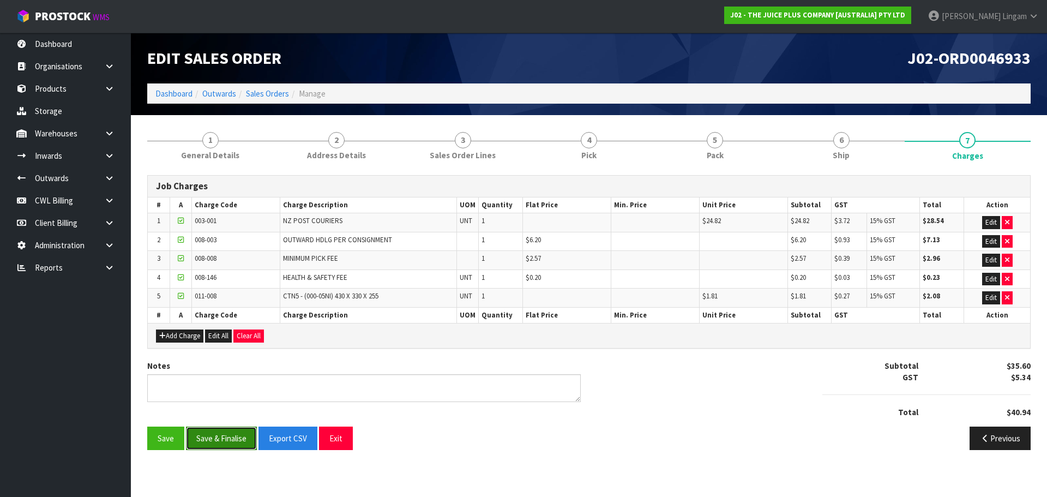
click at [228, 436] on button "Save & Finalise" at bounding box center [221, 437] width 71 height 23
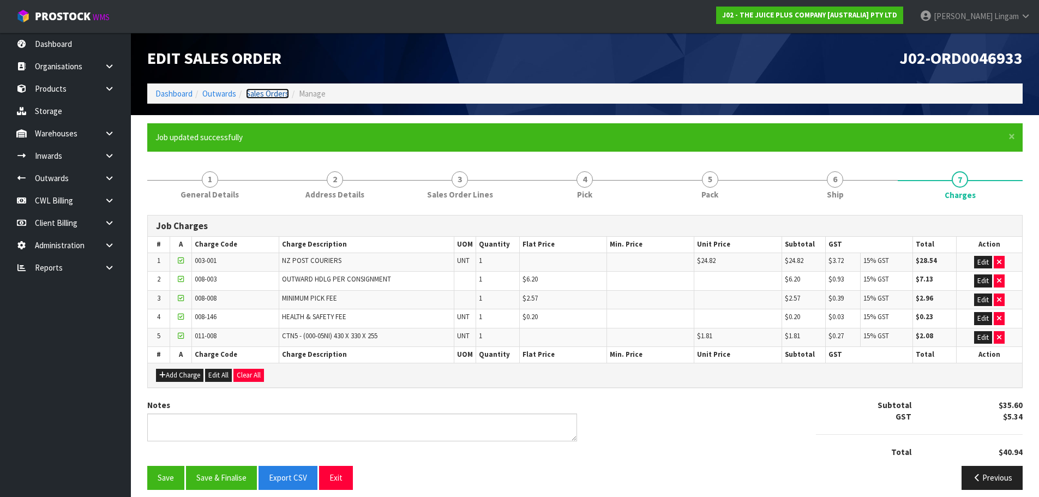
click at [276, 93] on link "Sales Orders" at bounding box center [267, 93] width 43 height 10
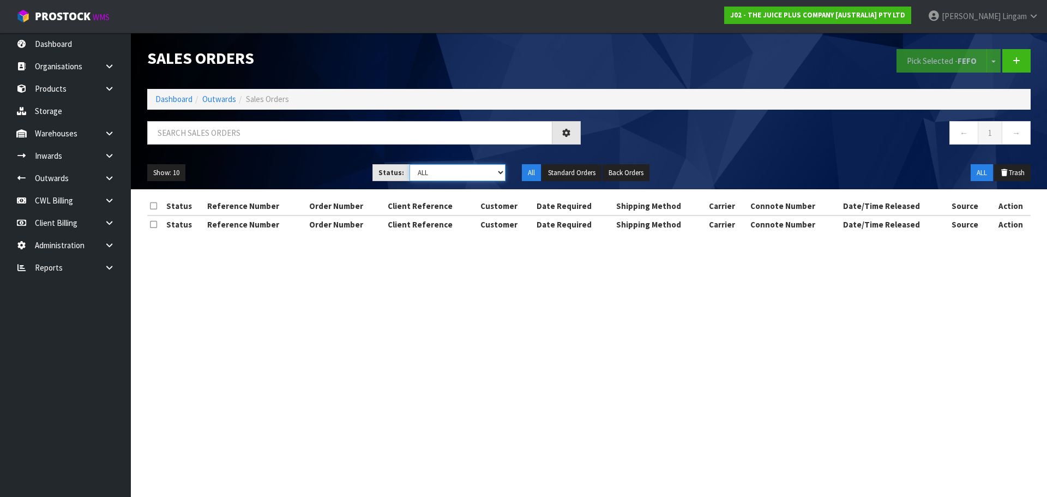
click at [484, 172] on select "Draft Pending Allocated Pending Pick Goods Picked Goods Packed Pending Charges …" at bounding box center [457, 172] width 96 height 17
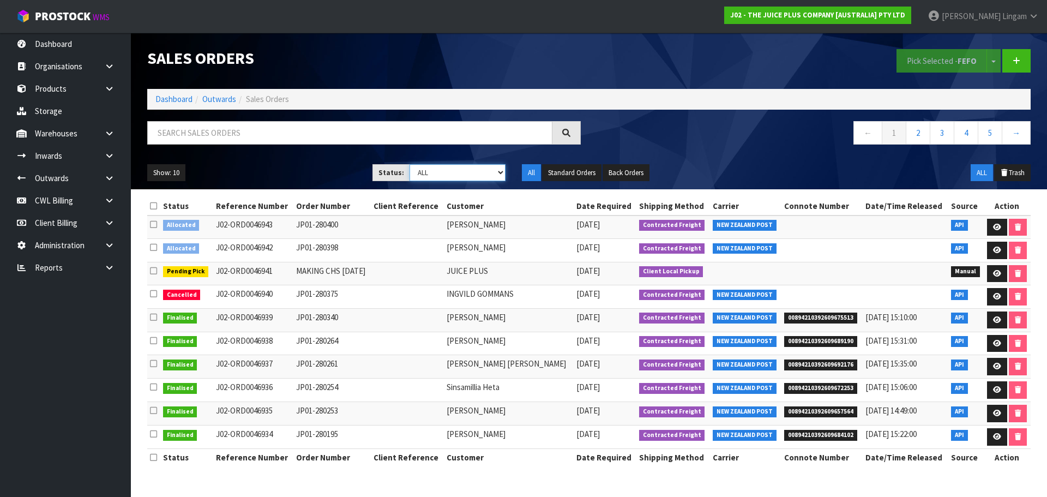
select select "string:6"
click at [409, 164] on select "Draft Pending Allocated Pending Pick Goods Picked Goods Packed Pending Charges …" at bounding box center [457, 172] width 96 height 17
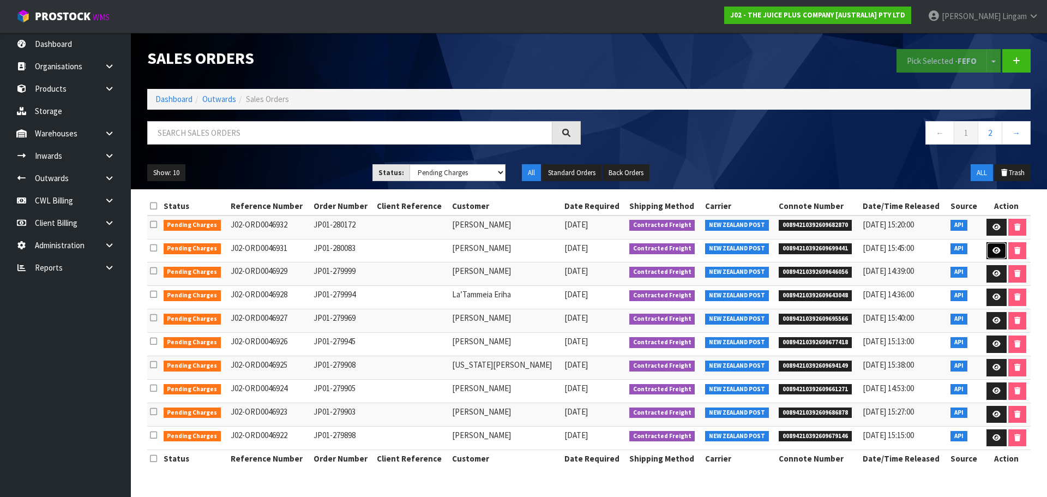
click at [992, 249] on icon at bounding box center [996, 250] width 8 height 7
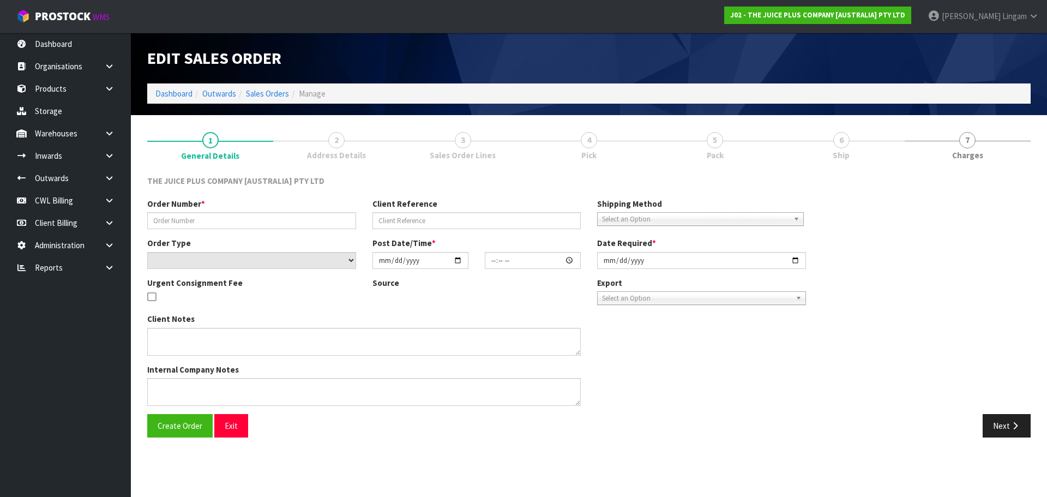
type input "JP01-280083"
select select "number:0"
type input "2025-10-11"
type input "21:18:37.000"
type input "2025-10-11"
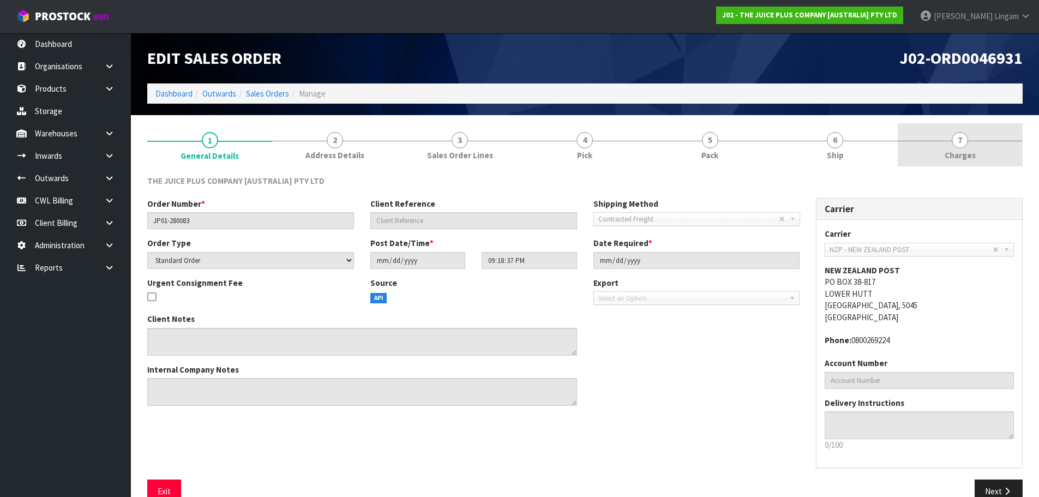
click at [1008, 155] on link "7 [GEOGRAPHIC_DATA]" at bounding box center [959, 144] width 125 height 43
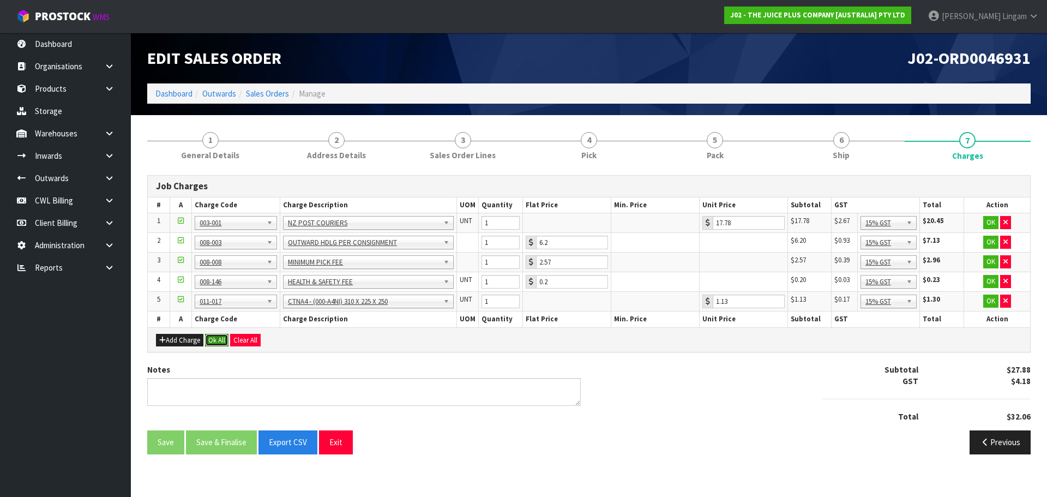
click at [214, 346] on button "Ok All" at bounding box center [216, 340] width 23 height 13
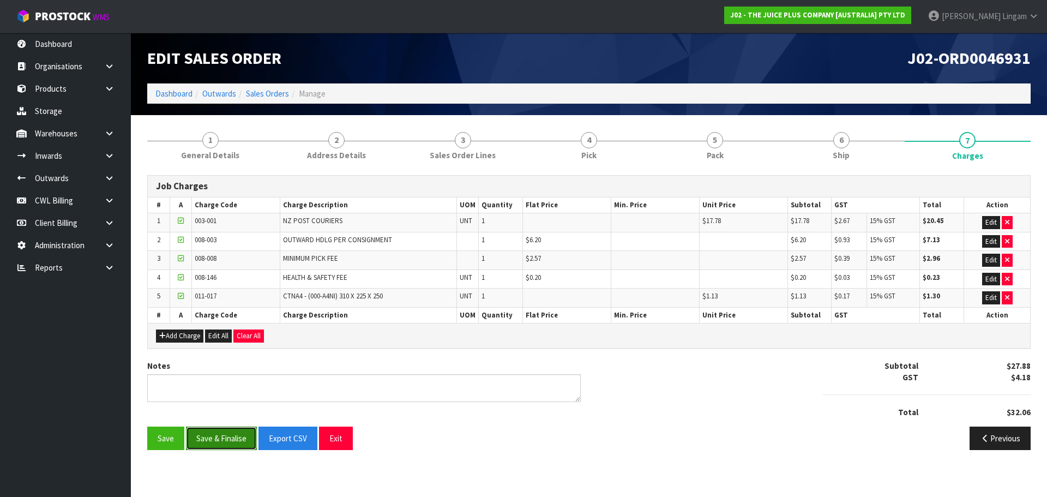
click at [219, 429] on button "Save & Finalise" at bounding box center [221, 437] width 71 height 23
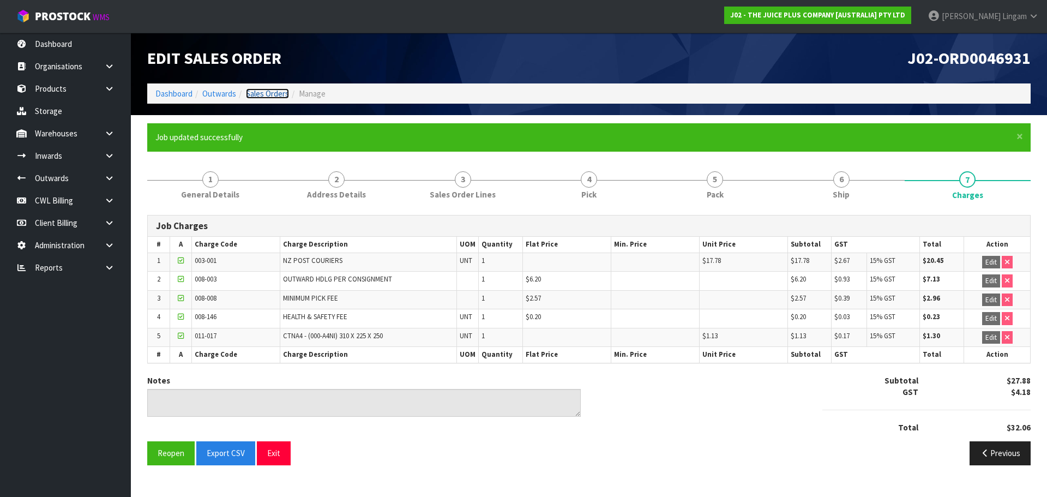
click at [283, 92] on link "Sales Orders" at bounding box center [267, 93] width 43 height 10
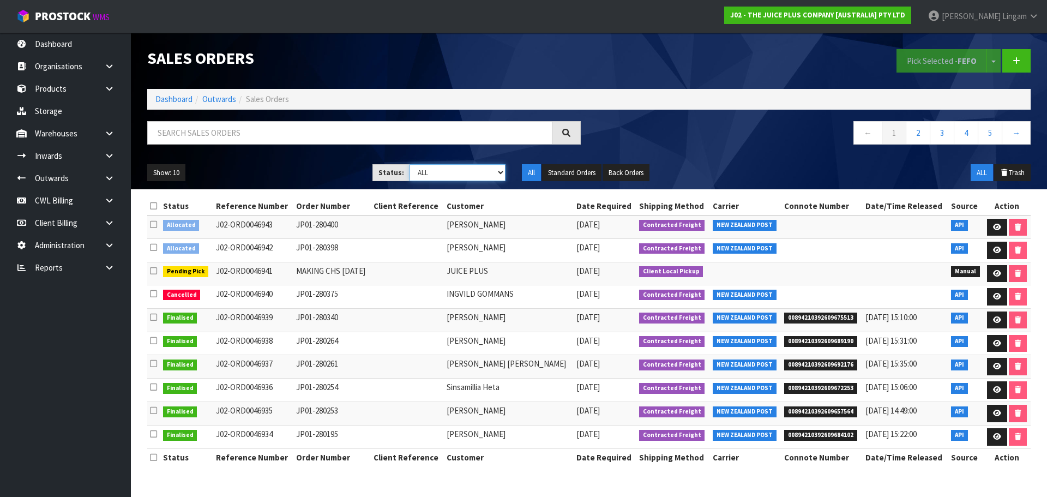
click at [481, 171] on select "Draft Pending Allocated Pending Pick Goods Picked Goods Packed Pending Charges …" at bounding box center [457, 172] width 96 height 17
select select "string:6"
click at [409, 164] on select "Draft Pending Allocated Pending Pick Goods Picked Goods Packed Pending Charges …" at bounding box center [457, 172] width 96 height 17
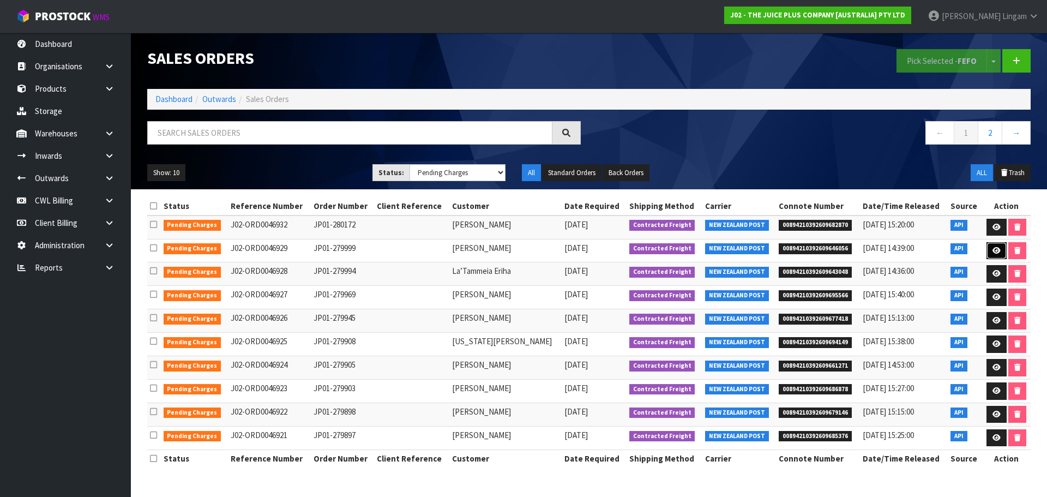
click at [998, 248] on icon at bounding box center [996, 250] width 8 height 7
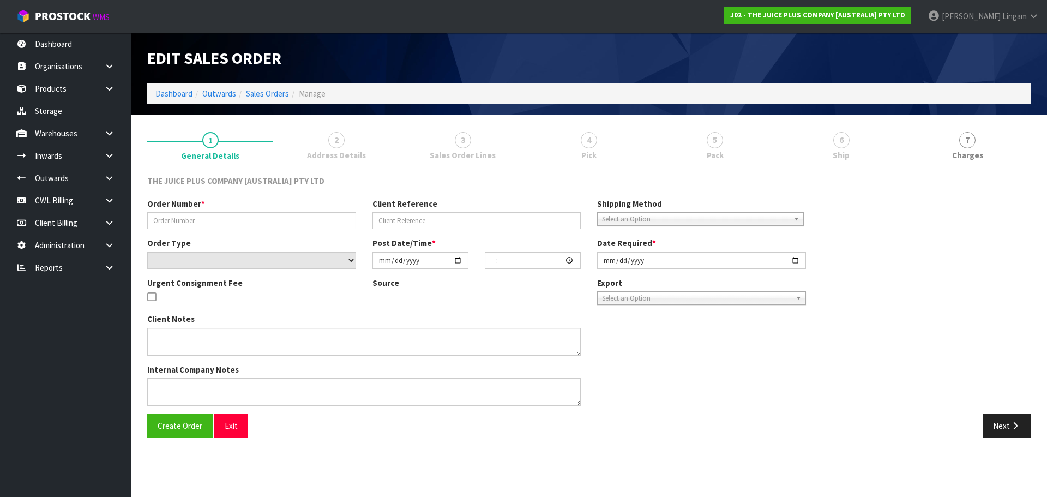
type input "JP01-279999"
select select "number:0"
type input "2025-10-11"
type input "04:02:44.000"
type input "2025-10-11"
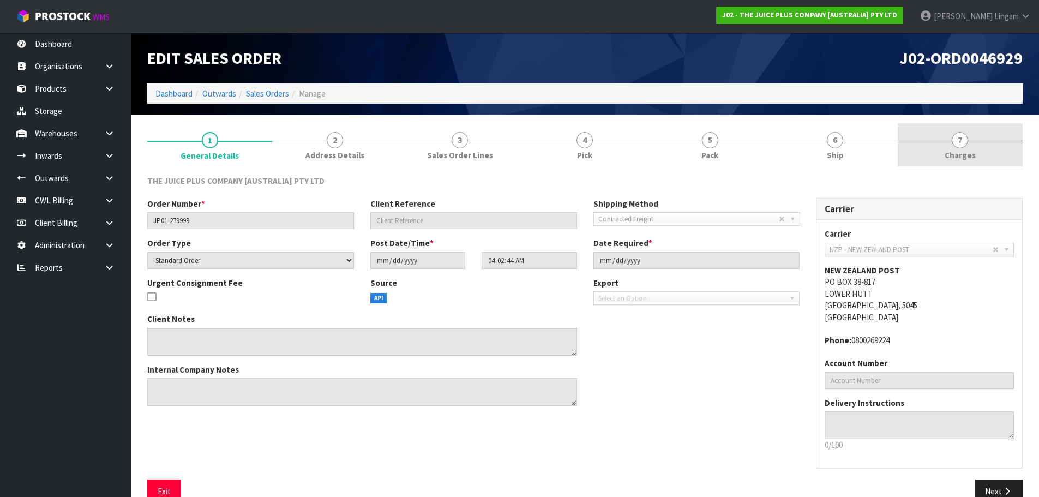
click at [1010, 158] on link "7 [GEOGRAPHIC_DATA]" at bounding box center [959, 144] width 125 height 43
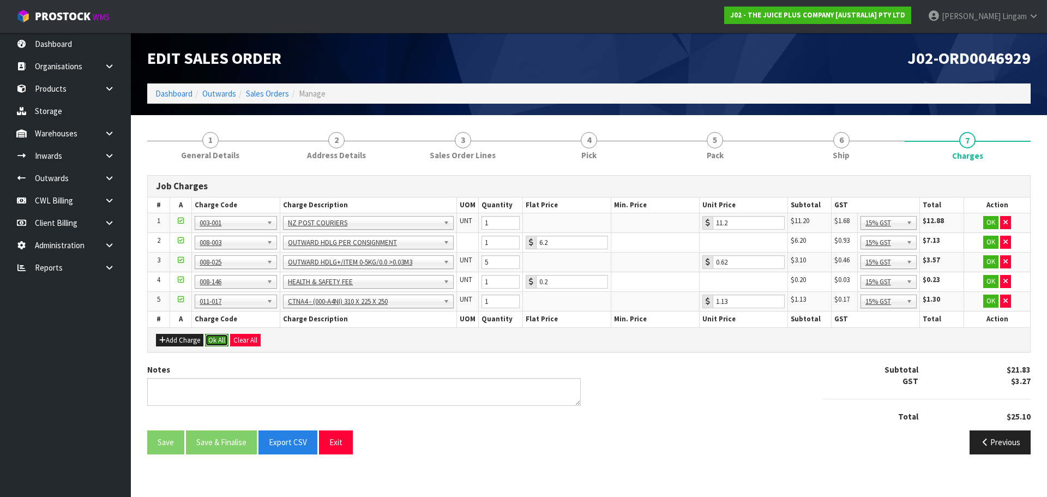
click at [214, 341] on button "Ok All" at bounding box center [216, 340] width 23 height 13
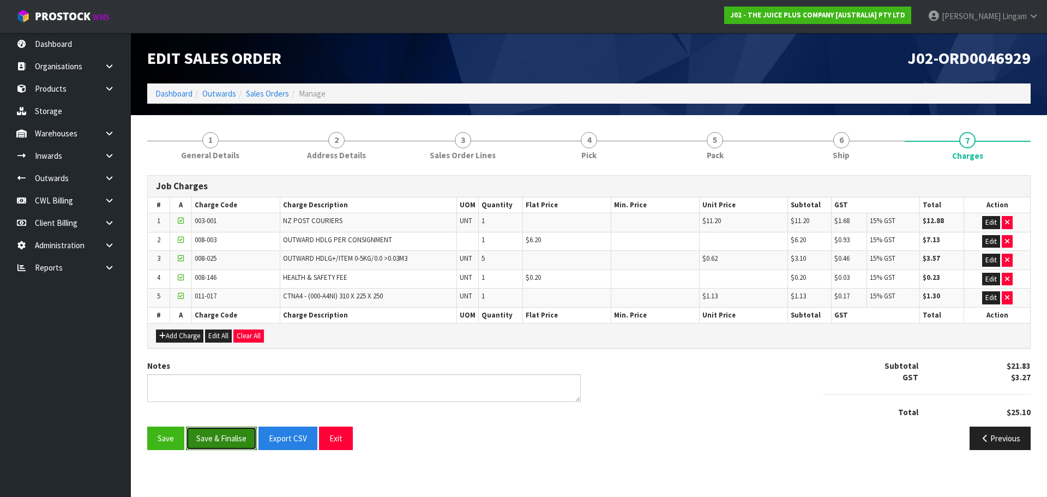
click at [238, 445] on button "Save & Finalise" at bounding box center [221, 437] width 71 height 23
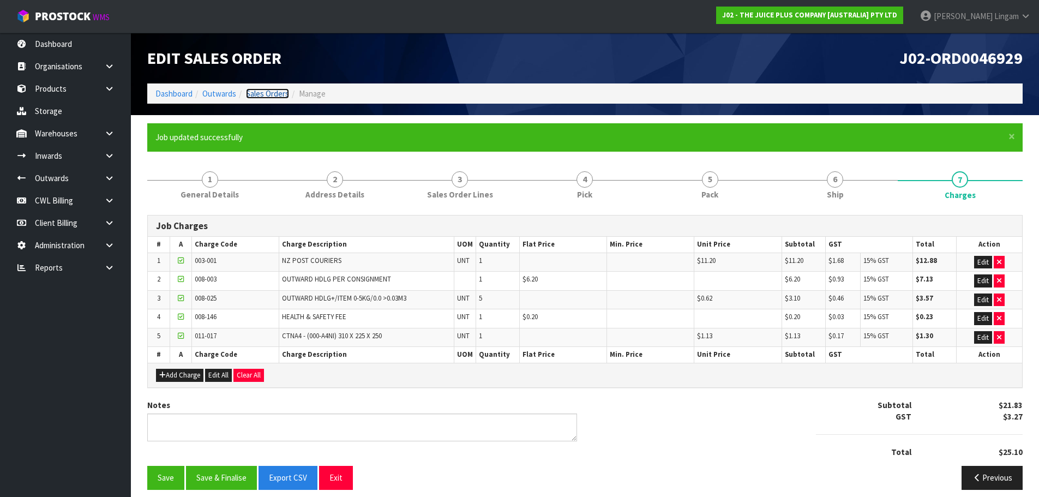
click at [271, 94] on link "Sales Orders" at bounding box center [267, 93] width 43 height 10
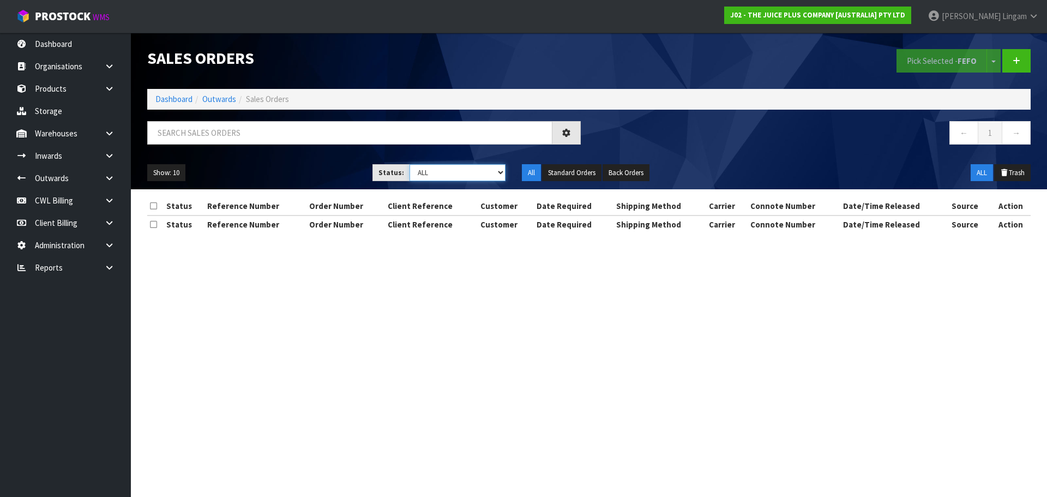
click at [500, 175] on select "Draft Pending Allocated Pending Pick Goods Picked Goods Packed Pending Charges …" at bounding box center [457, 172] width 96 height 17
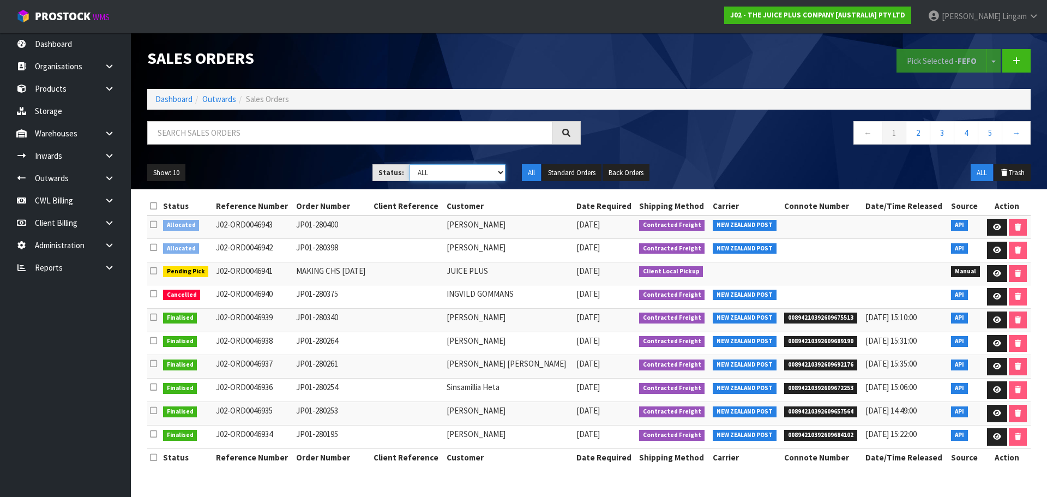
select select "string:6"
click at [409, 164] on select "Draft Pending Allocated Pending Pick Goods Picked Goods Packed Pending Charges …" at bounding box center [457, 172] width 96 height 17
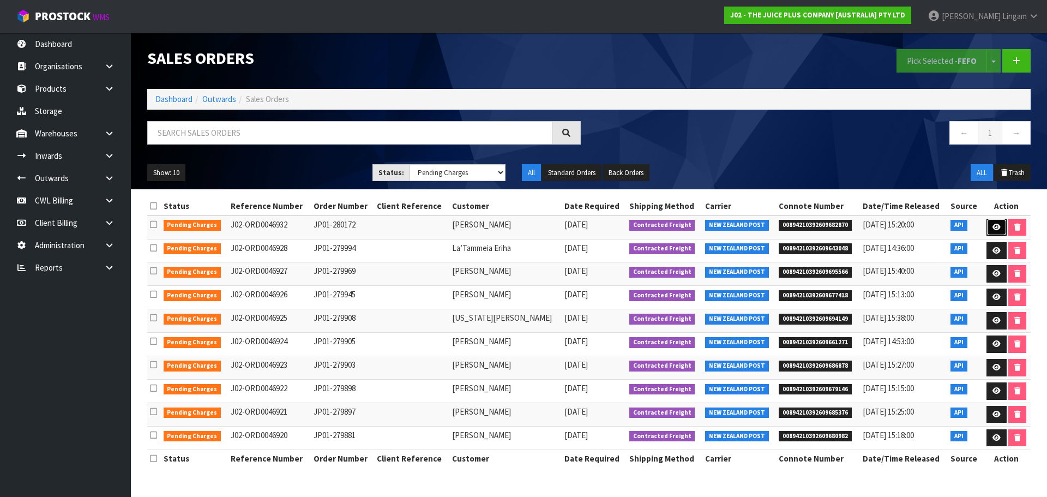
click at [997, 224] on icon at bounding box center [996, 227] width 8 height 7
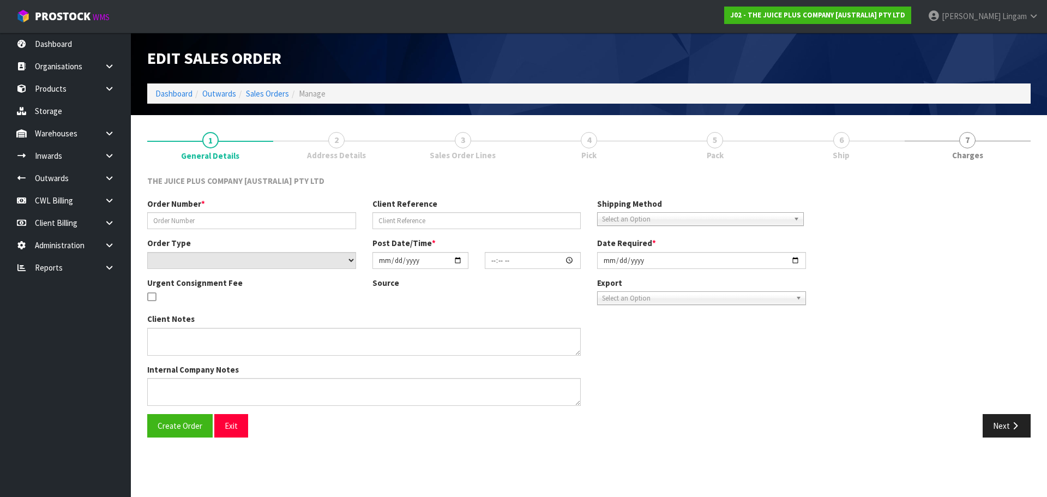
type input "JP01-280172"
select select "number:0"
type input "2025-10-12"
type input "04:02:48.000"
type input "2025-10-12"
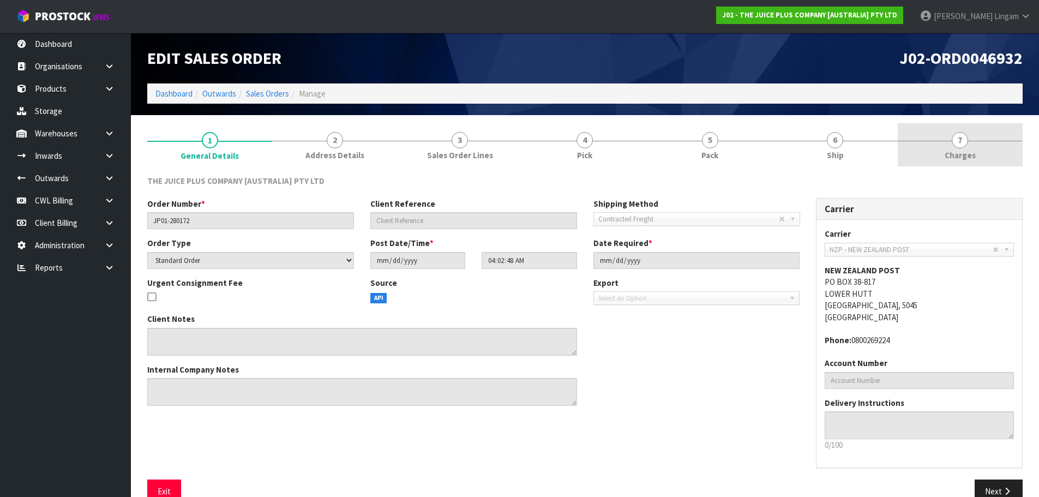
click at [1003, 145] on link "7 [GEOGRAPHIC_DATA]" at bounding box center [959, 144] width 125 height 43
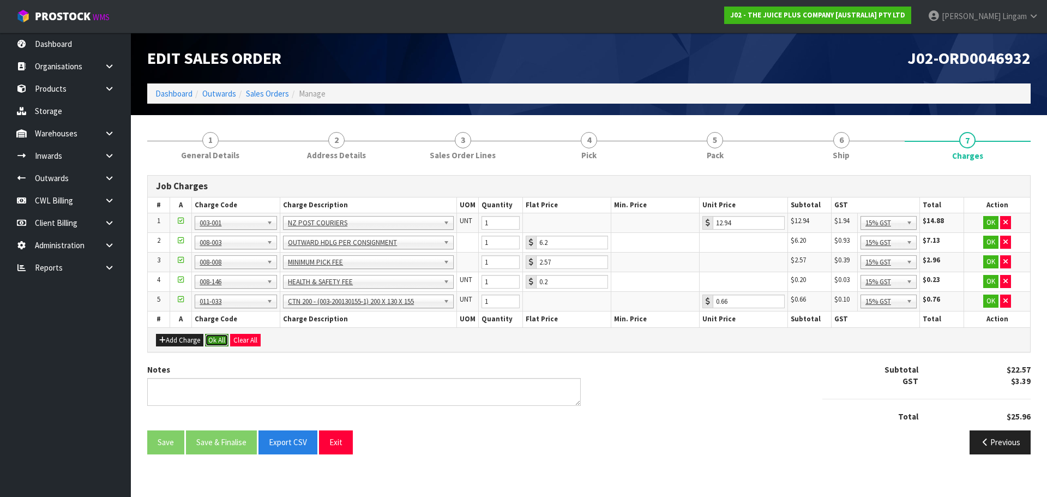
click at [216, 337] on button "Ok All" at bounding box center [216, 340] width 23 height 13
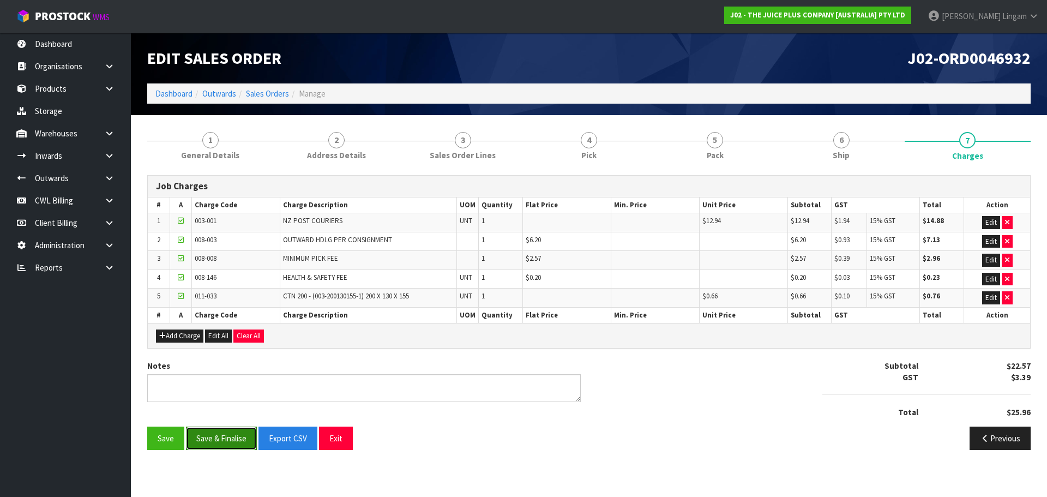
click at [220, 434] on button "Save & Finalise" at bounding box center [221, 437] width 71 height 23
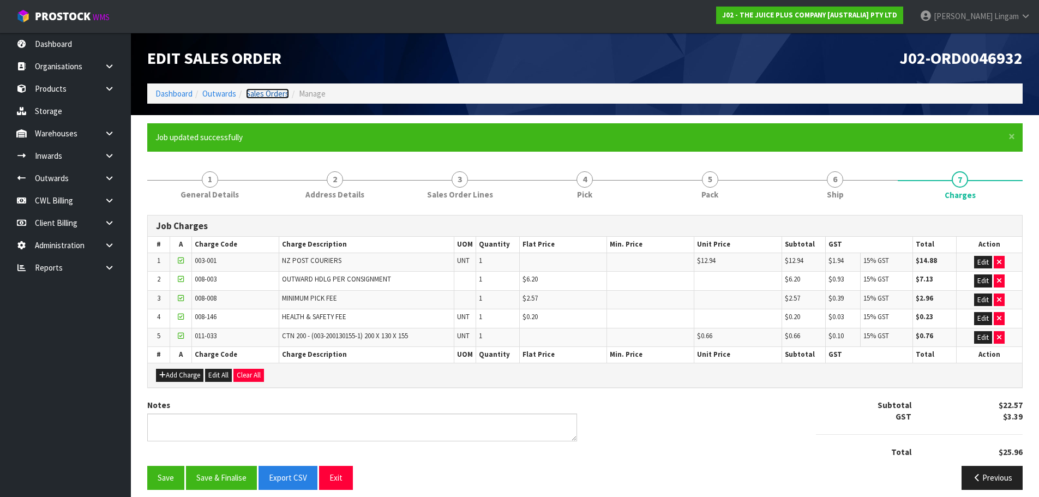
click at [271, 93] on link "Sales Orders" at bounding box center [267, 93] width 43 height 10
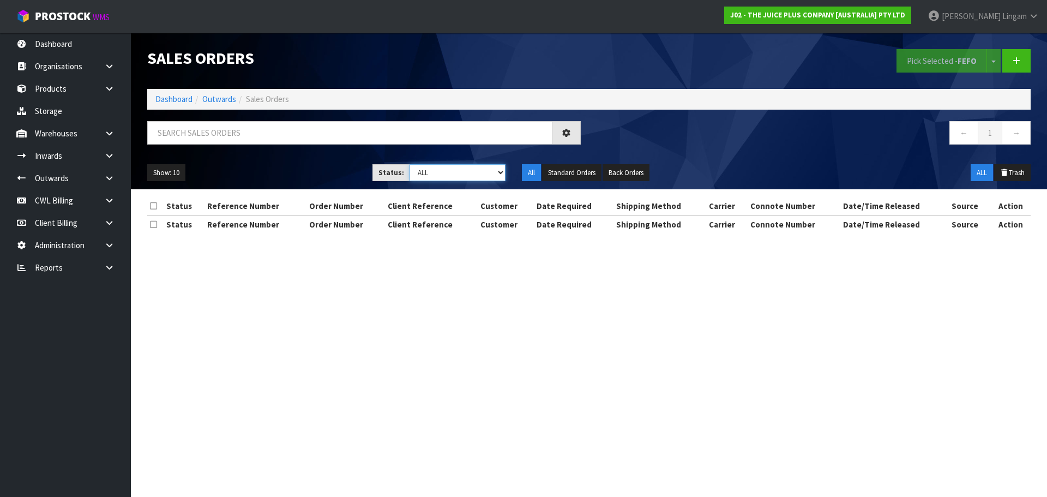
click at [475, 170] on select "Draft Pending Allocated Pending Pick Goods Picked Goods Packed Pending Charges …" at bounding box center [457, 172] width 96 height 17
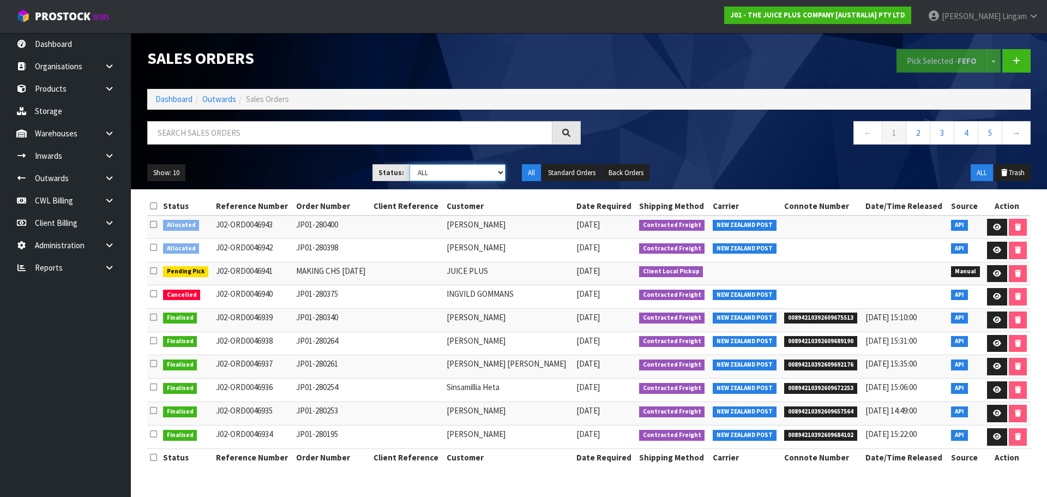
select select "string:6"
click at [409, 164] on select "Draft Pending Allocated Pending Pick Goods Picked Goods Packed Pending Charges …" at bounding box center [457, 172] width 96 height 17
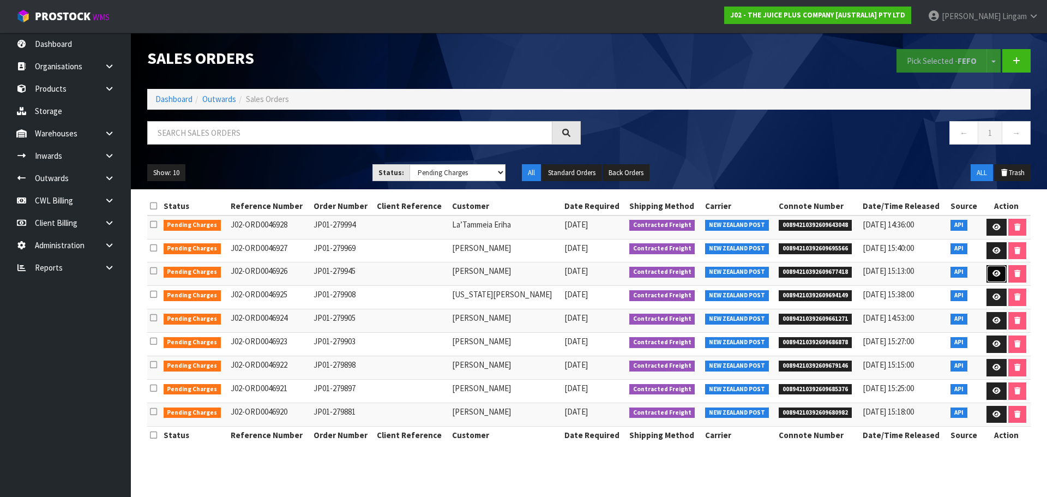
click at [996, 279] on link at bounding box center [996, 273] width 20 height 17
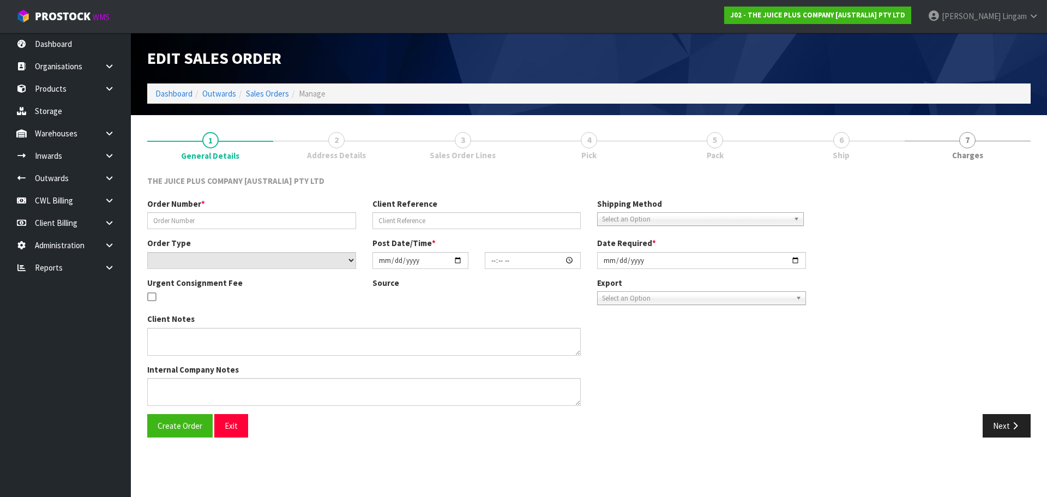
type input "JP01-279945"
select select "number:0"
type input "2025-10-11"
type input "04:01:20.000"
type input "2025-10-11"
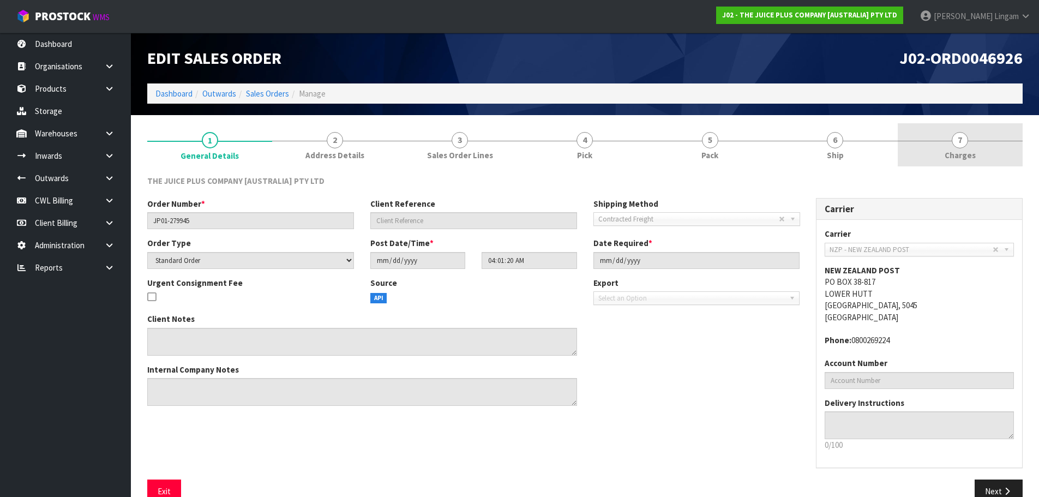
click at [1002, 154] on link "7 [GEOGRAPHIC_DATA]" at bounding box center [959, 144] width 125 height 43
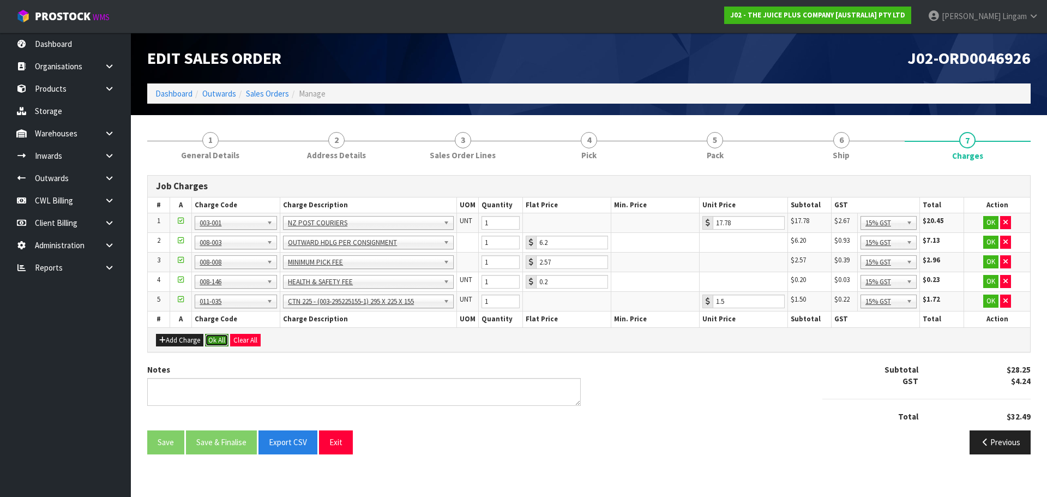
click at [216, 334] on button "Ok All" at bounding box center [216, 340] width 23 height 13
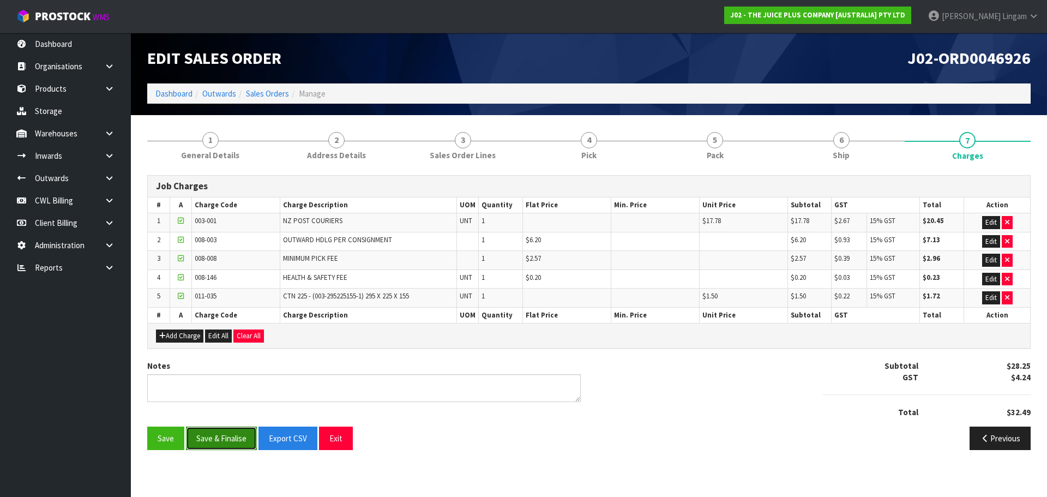
click at [218, 436] on button "Save & Finalise" at bounding box center [221, 437] width 71 height 23
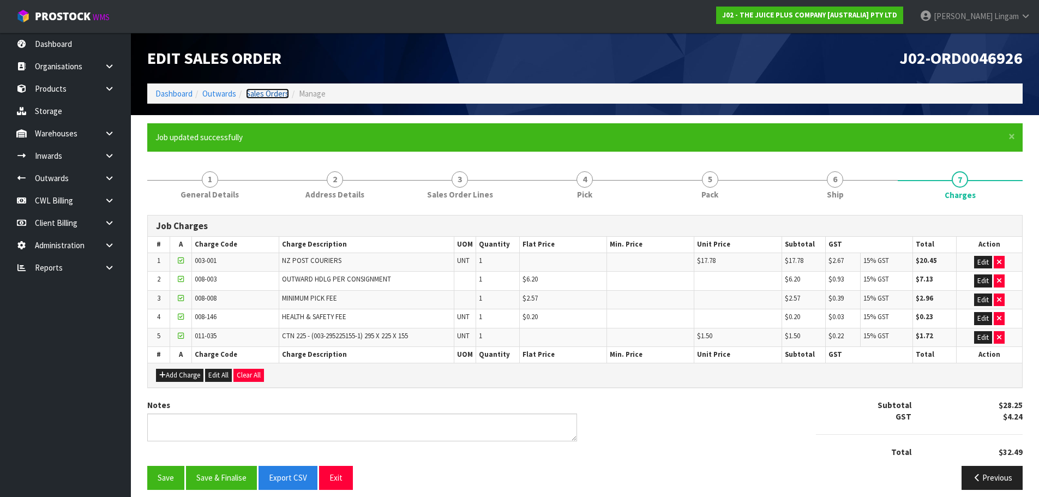
click at [265, 95] on link "Sales Orders" at bounding box center [267, 93] width 43 height 10
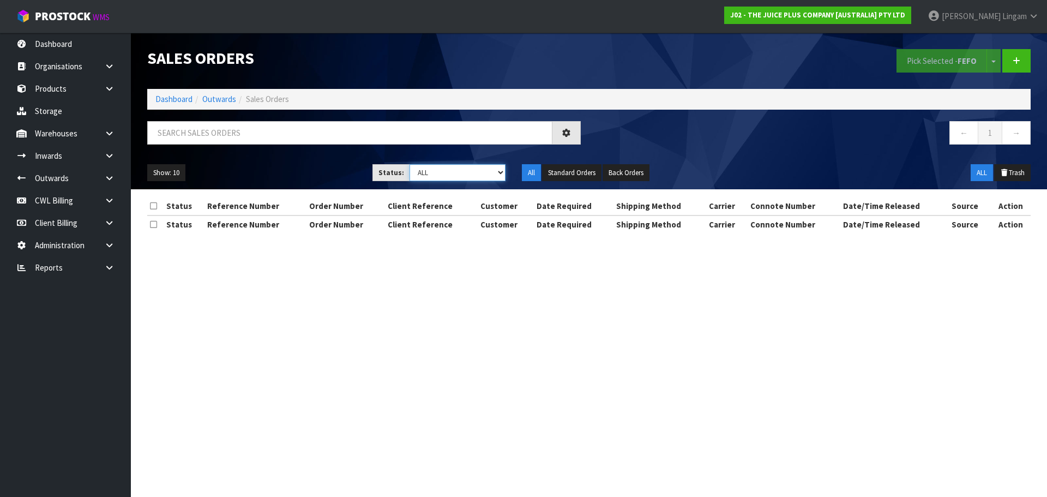
click at [491, 171] on select "Draft Pending Allocated Pending Pick Goods Picked Goods Packed Pending Charges …" at bounding box center [457, 172] width 96 height 17
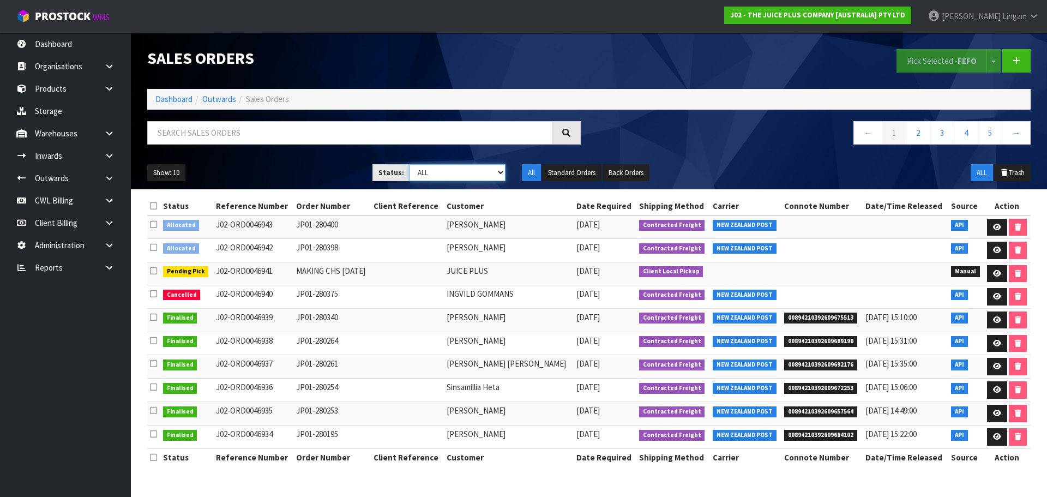
select select "string:6"
click at [409, 164] on select "Draft Pending Allocated Pending Pick Goods Picked Goods Packed Pending Charges …" at bounding box center [457, 172] width 96 height 17
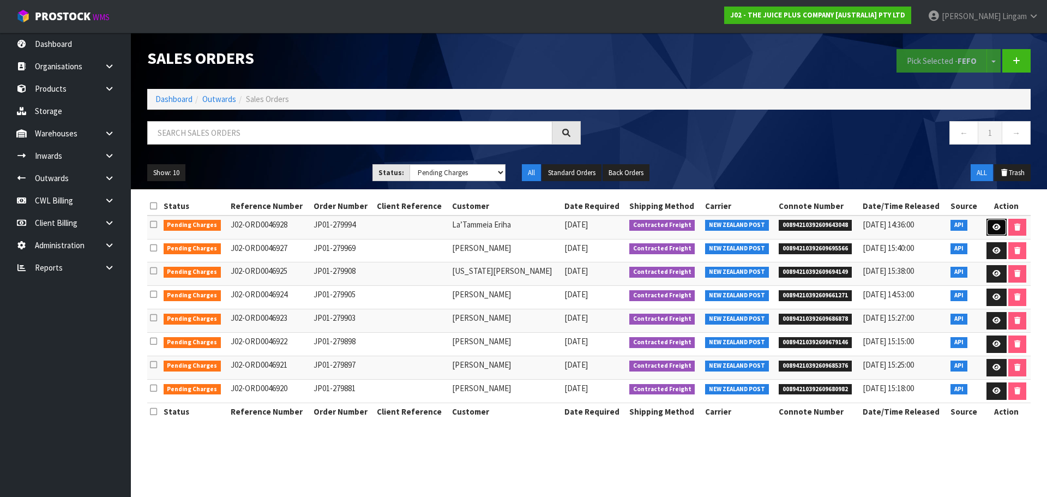
click at [995, 231] on link at bounding box center [996, 227] width 20 height 17
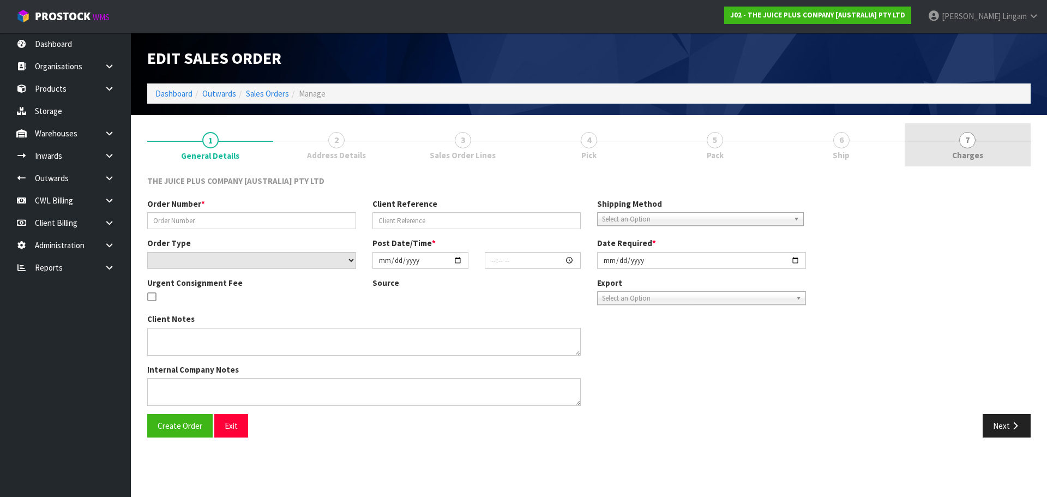
type input "JP01-279994"
select select "number:0"
type input "2025-10-11"
type input "04:02:35.000"
type input "2025-10-11"
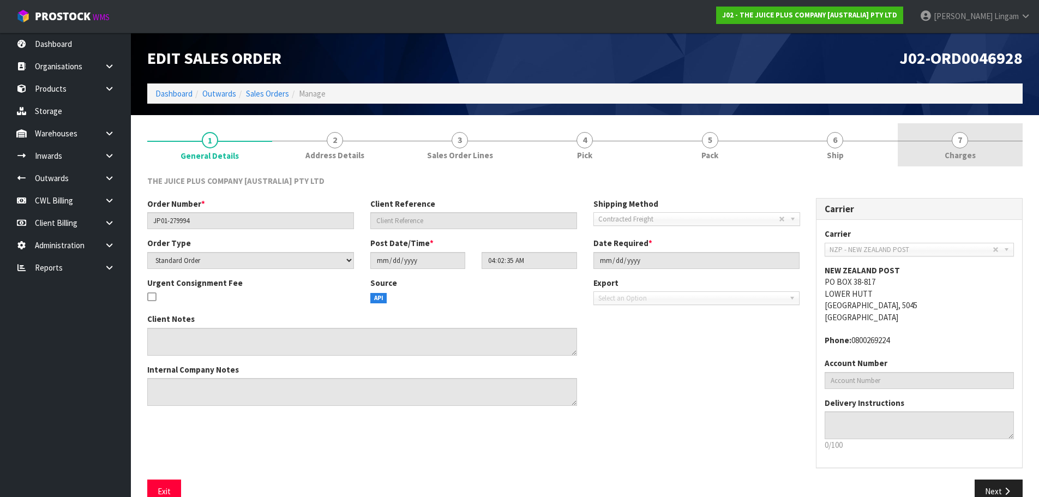
click at [1000, 143] on link "7 [GEOGRAPHIC_DATA]" at bounding box center [959, 144] width 125 height 43
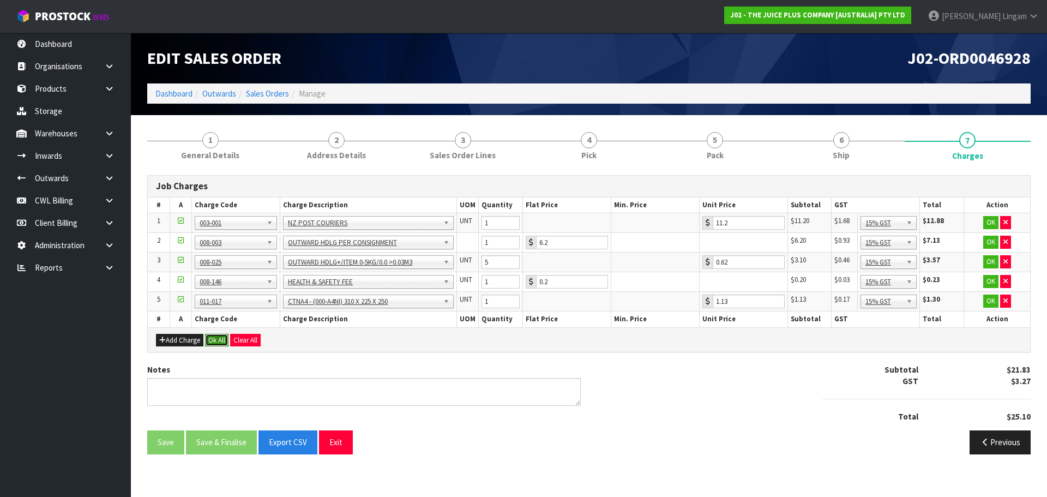
click at [220, 341] on button "Ok All" at bounding box center [216, 340] width 23 height 13
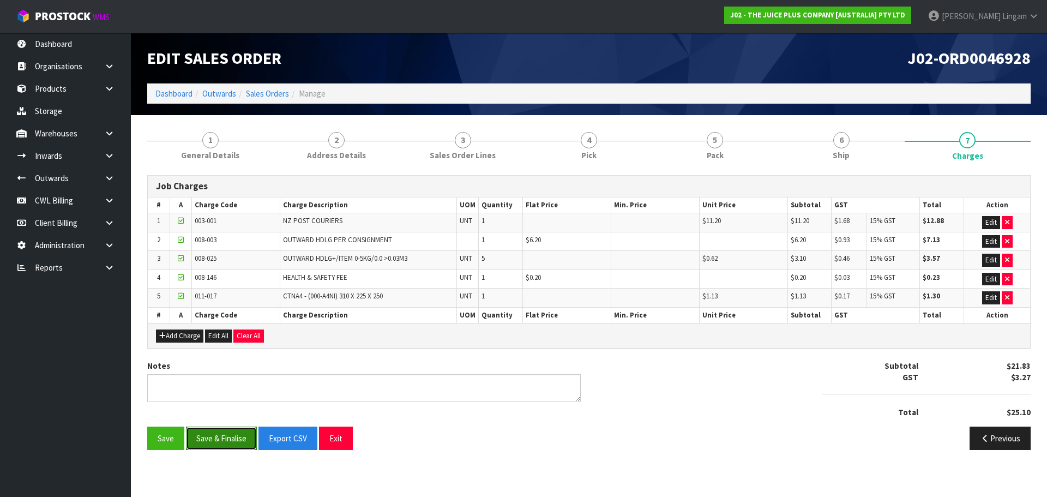
click at [225, 443] on button "Save & Finalise" at bounding box center [221, 437] width 71 height 23
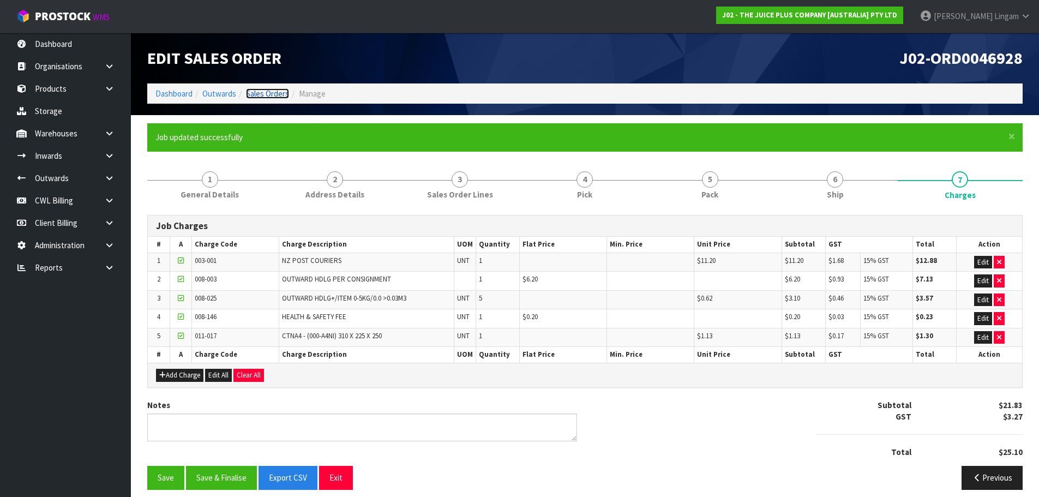
click at [279, 89] on link "Sales Orders" at bounding box center [267, 93] width 43 height 10
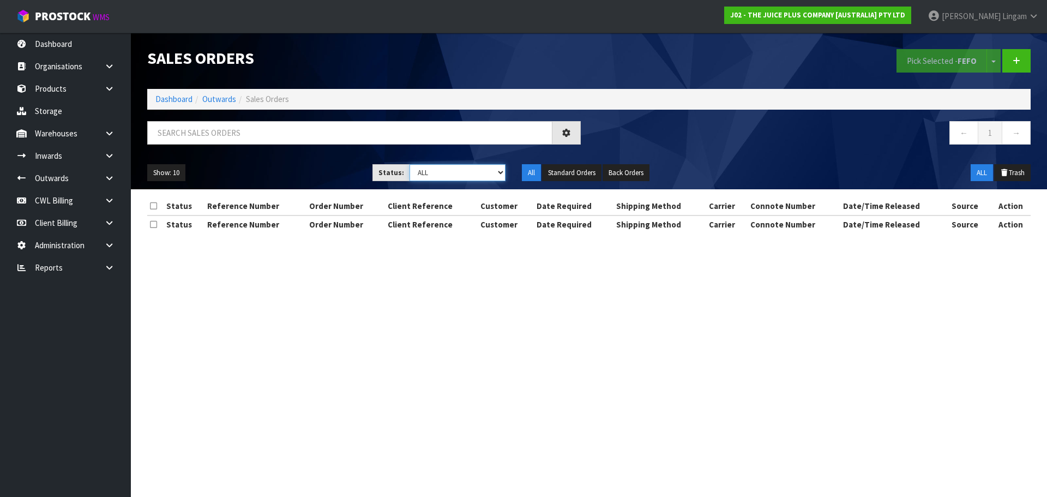
click at [484, 170] on select "Draft Pending Allocated Pending Pick Goods Picked Goods Packed Pending Charges …" at bounding box center [457, 172] width 96 height 17
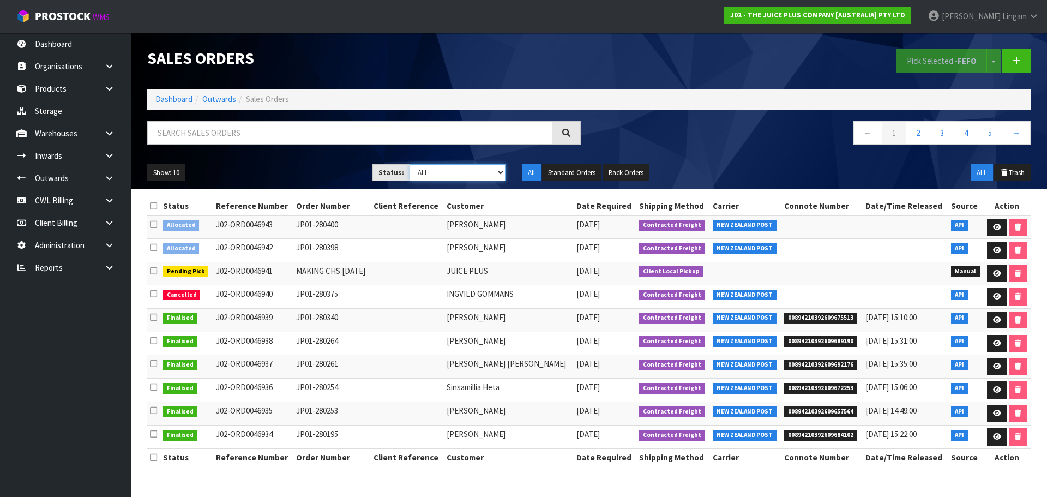
select select "string:6"
click at [409, 164] on select "Draft Pending Allocated Pending Pick Goods Picked Goods Packed Pending Charges …" at bounding box center [457, 172] width 96 height 17
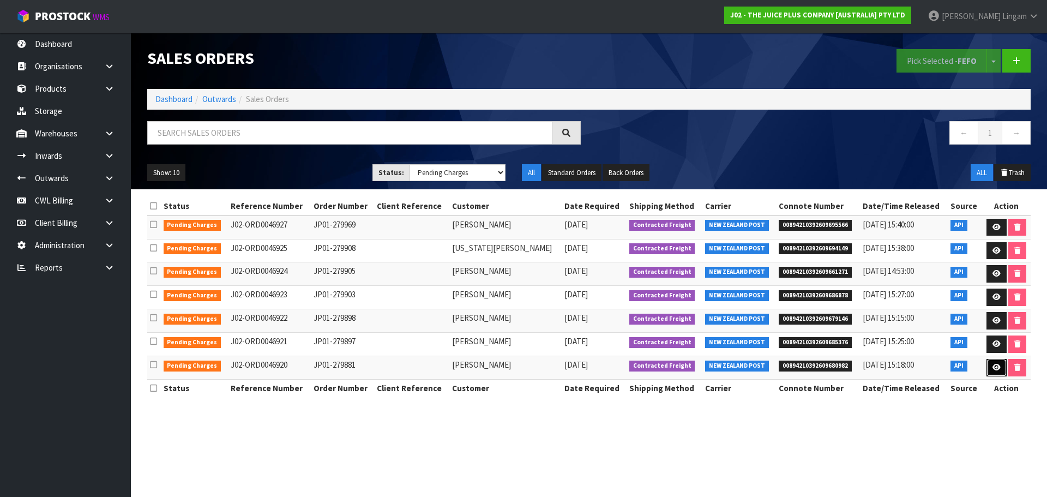
click at [992, 370] on link at bounding box center [996, 367] width 20 height 17
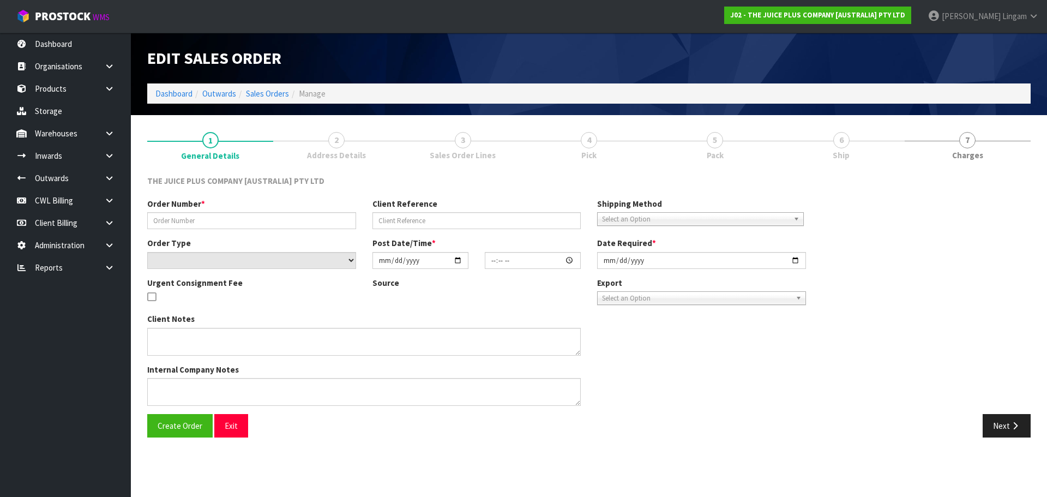
type input "JP01-279881"
select select "number:0"
type input "[DATE]"
type input "12:21:22.000"
type input "[DATE]"
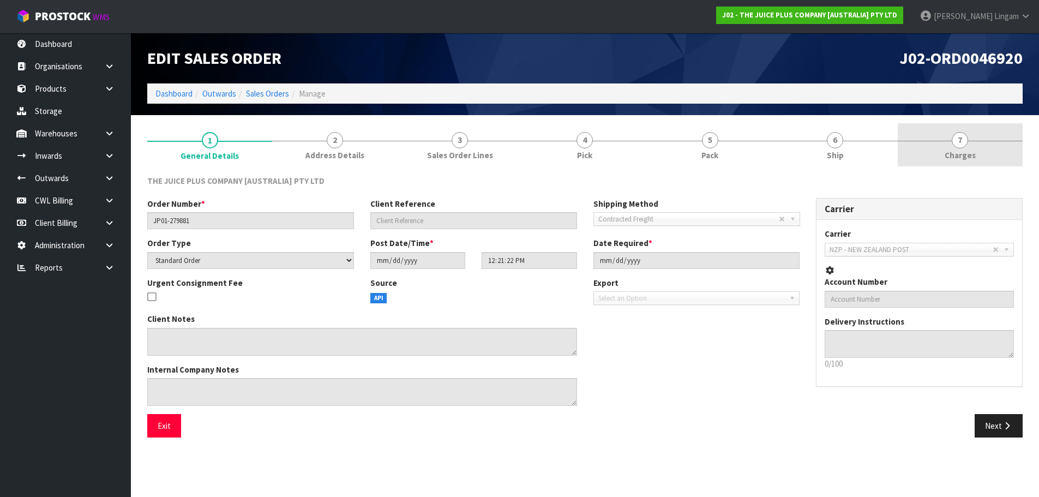
click at [963, 144] on span "7" at bounding box center [959, 140] width 16 height 16
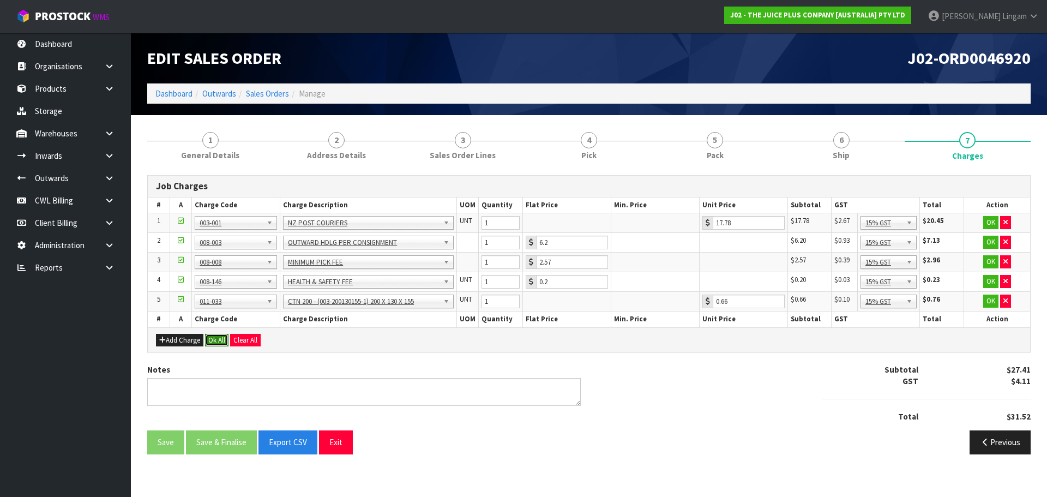
click at [214, 343] on button "Ok All" at bounding box center [216, 340] width 23 height 13
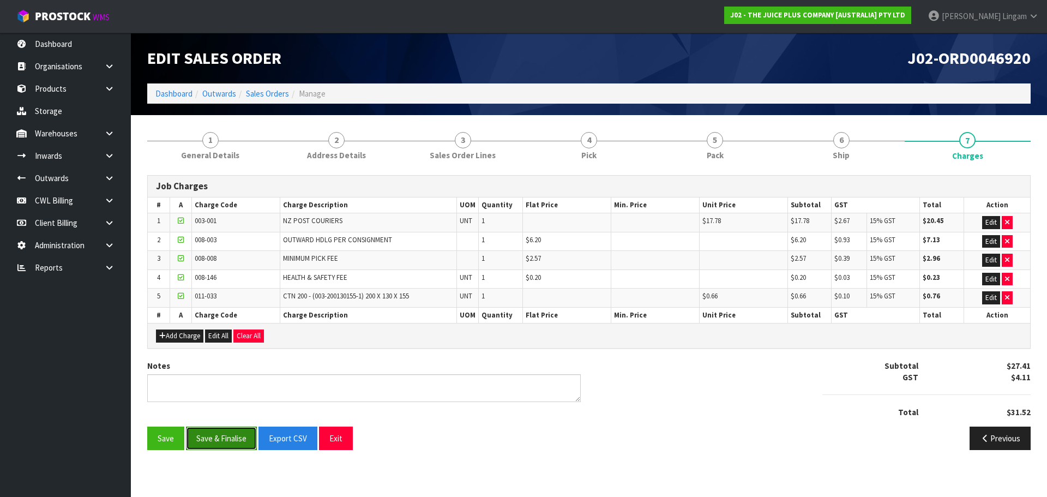
click at [219, 437] on button "Save & Finalise" at bounding box center [221, 437] width 71 height 23
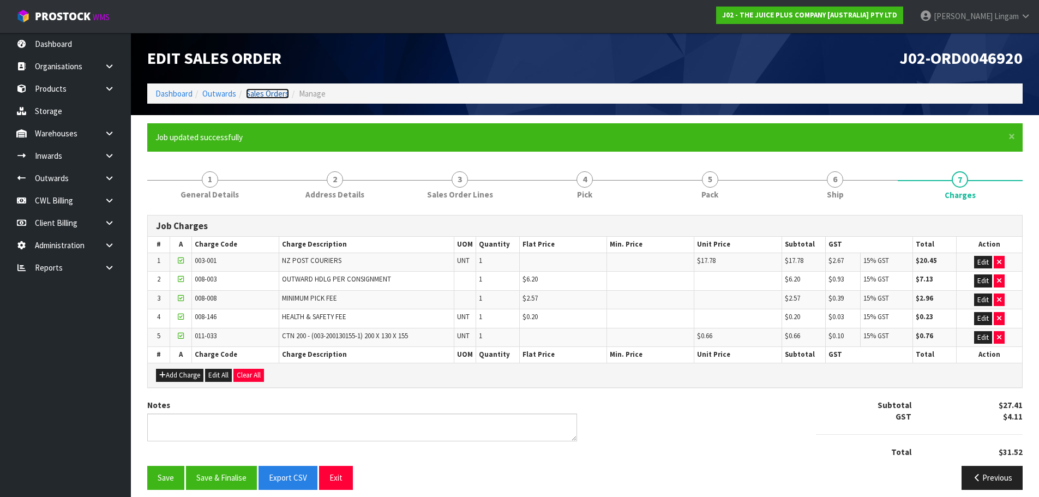
click at [276, 94] on link "Sales Orders" at bounding box center [267, 93] width 43 height 10
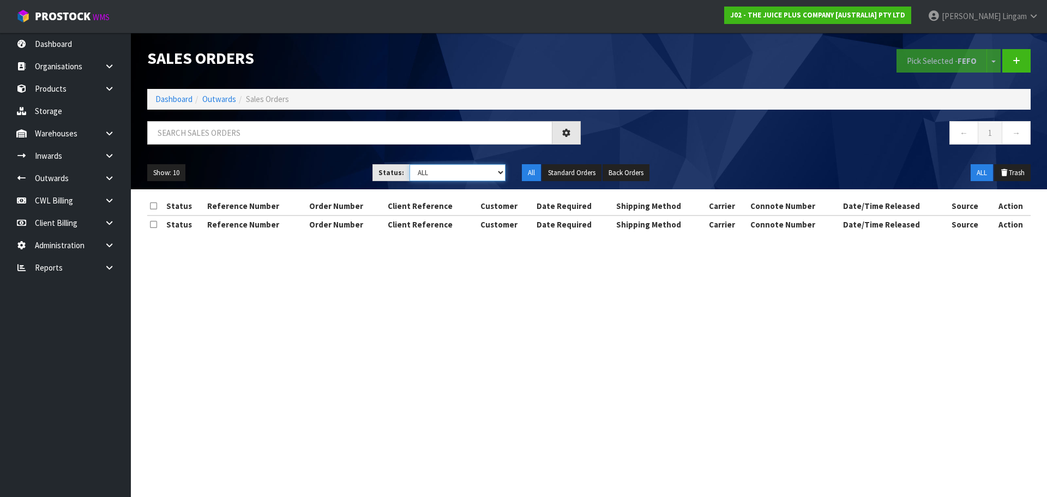
click at [478, 171] on select "Draft Pending Allocated Pending Pick Goods Picked Goods Packed Pending Charges …" at bounding box center [457, 172] width 96 height 17
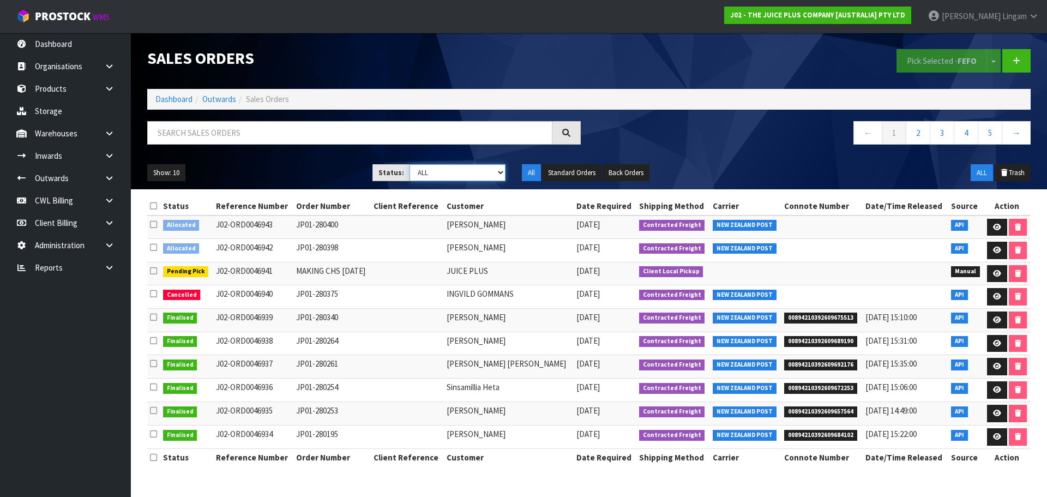
select select "string:6"
click at [409, 164] on select "Draft Pending Allocated Pending Pick Goods Picked Goods Packed Pending Charges …" at bounding box center [457, 172] width 96 height 17
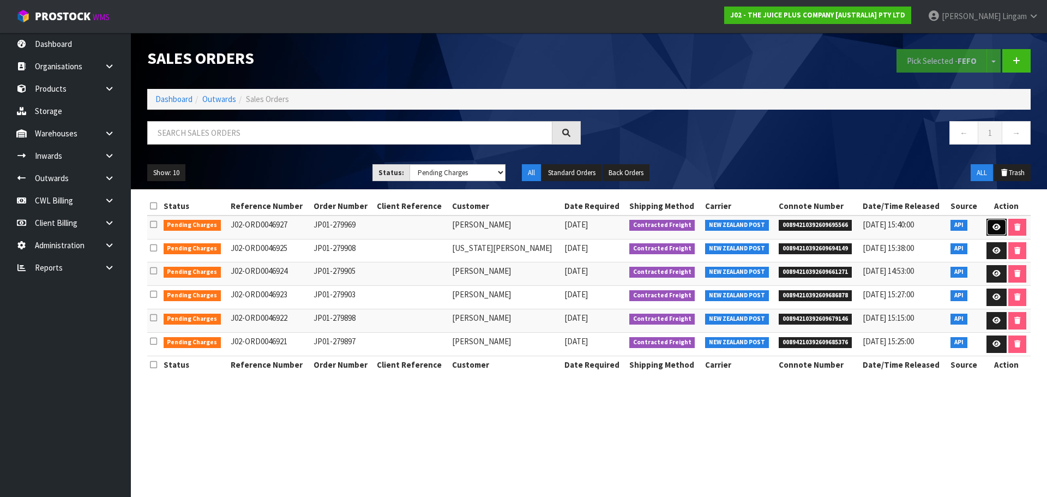
click at [993, 233] on link at bounding box center [996, 227] width 20 height 17
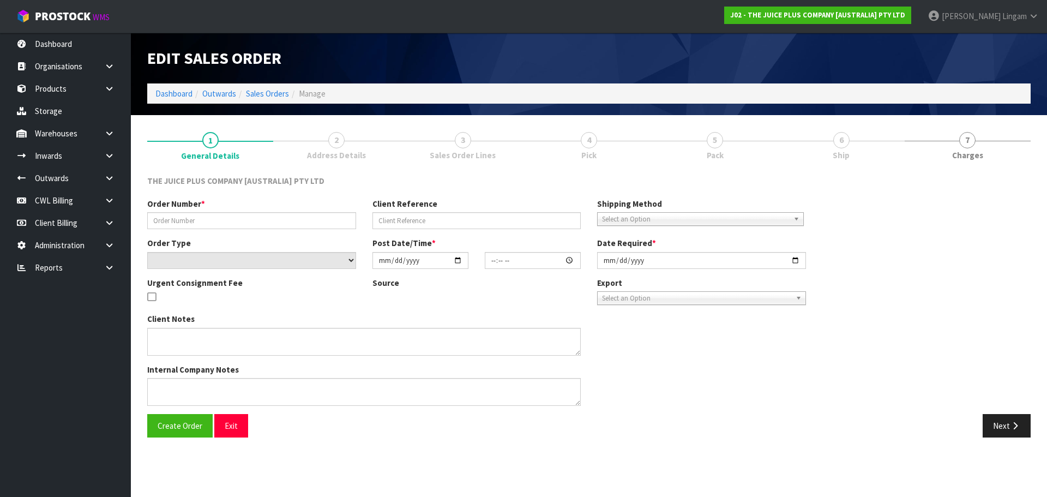
type input "JP01-279969"
select select "number:0"
type input "2025-10-11"
type input "04:02:03.000"
type input "2025-10-11"
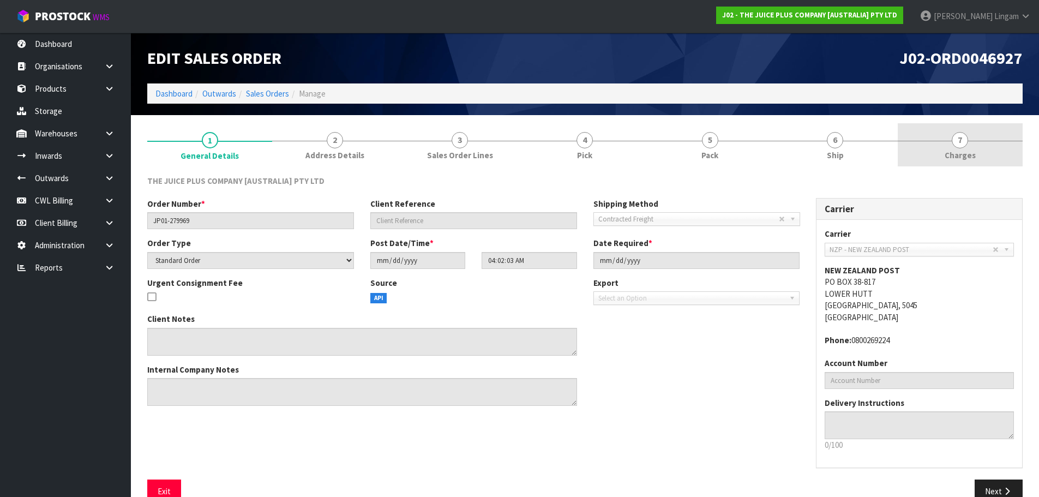
click at [966, 146] on link "7 [GEOGRAPHIC_DATA]" at bounding box center [959, 144] width 125 height 43
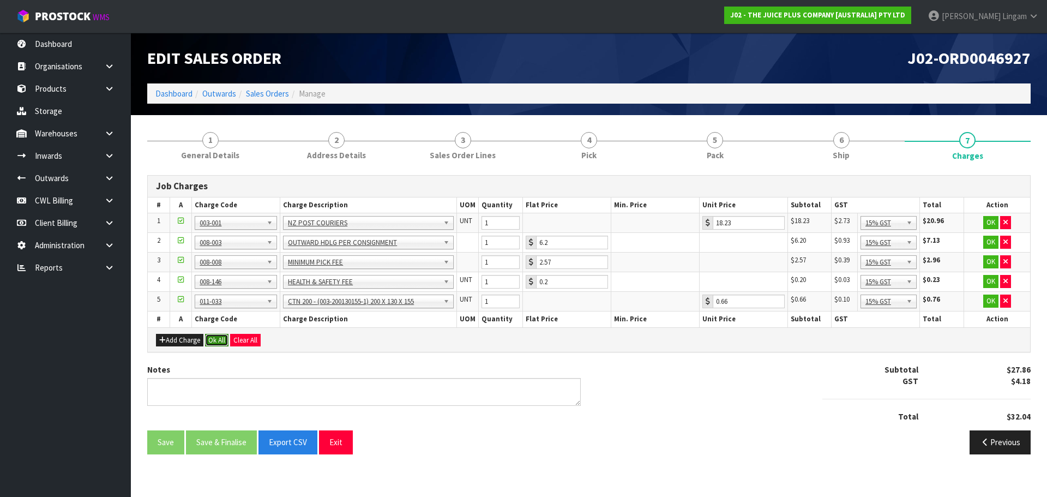
click at [212, 334] on button "Ok All" at bounding box center [216, 340] width 23 height 13
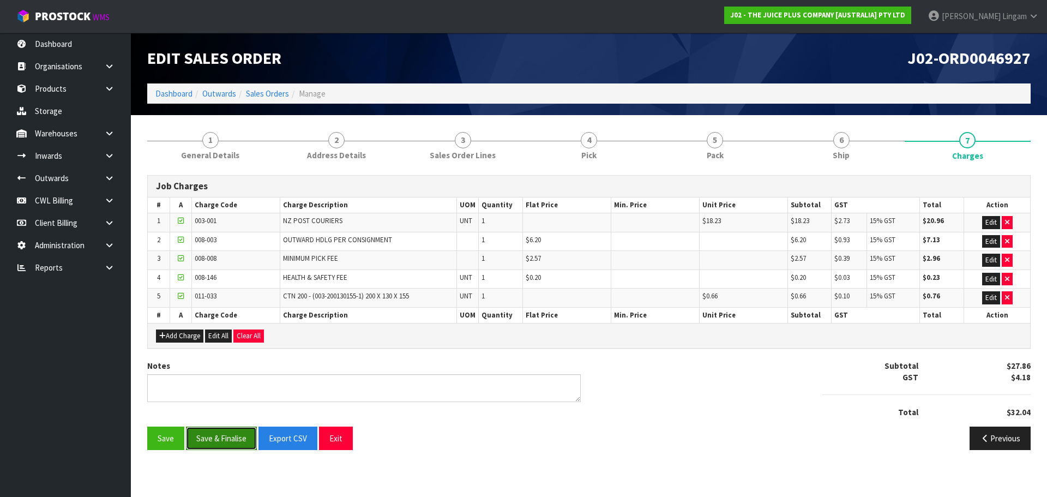
click at [232, 442] on button "Save & Finalise" at bounding box center [221, 437] width 71 height 23
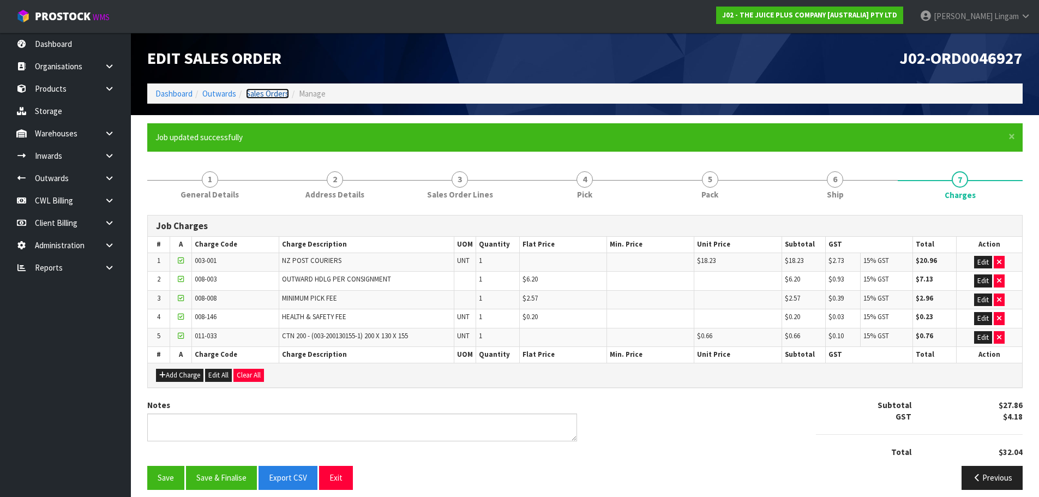
click at [279, 93] on link "Sales Orders" at bounding box center [267, 93] width 43 height 10
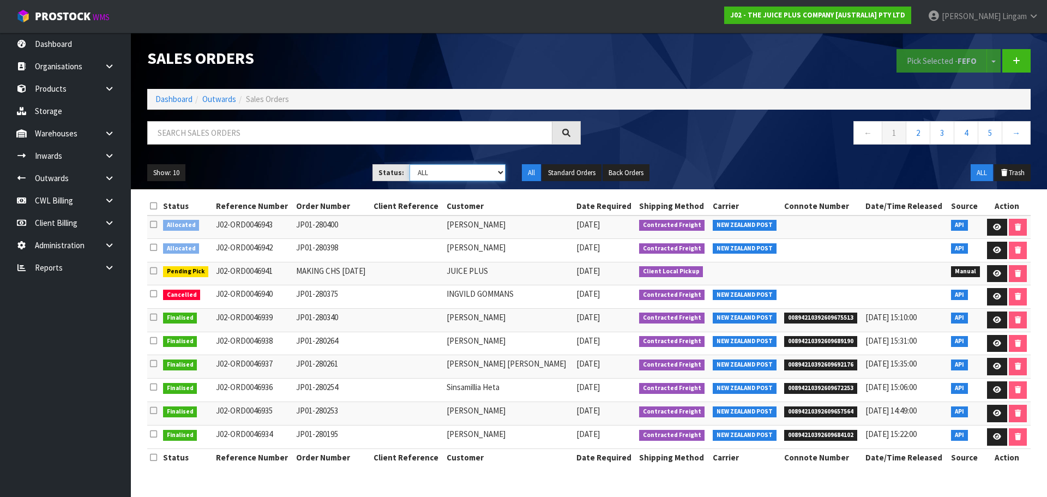
click at [485, 165] on select "Draft Pending Allocated Pending Pick Goods Picked Goods Packed Pending Charges …" at bounding box center [457, 172] width 96 height 17
select select "string:6"
click at [409, 164] on select "Draft Pending Allocated Pending Pick Goods Picked Goods Packed Pending Charges …" at bounding box center [457, 172] width 96 height 17
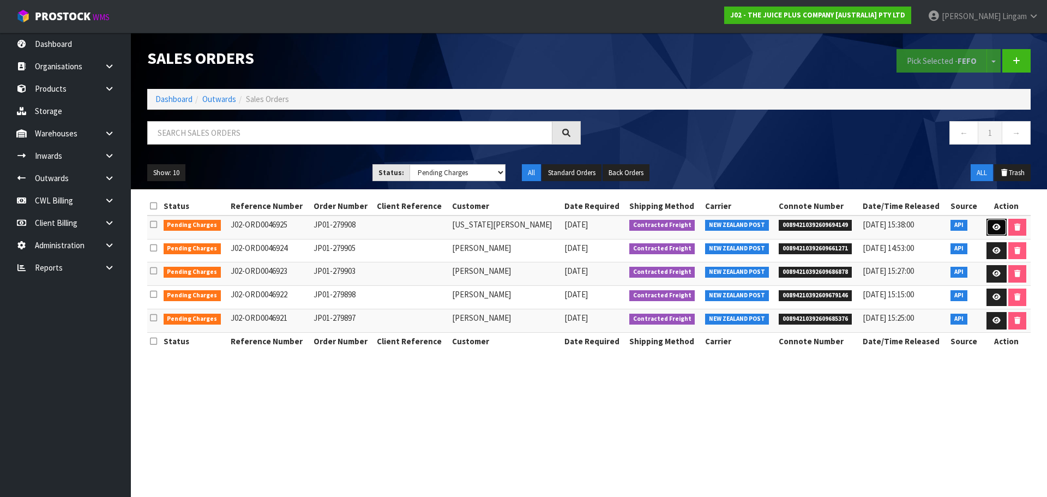
click at [1000, 230] on icon at bounding box center [996, 227] width 8 height 7
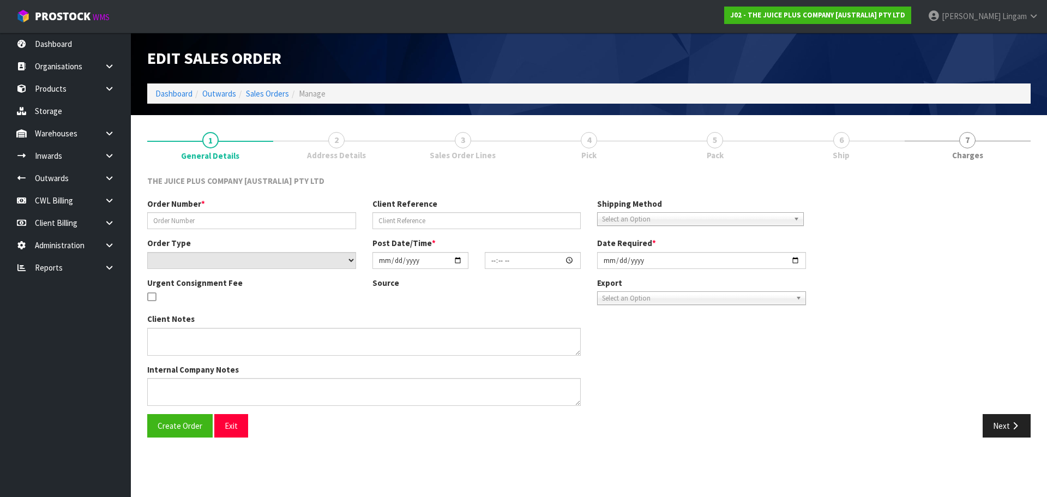
type input "JP01-279908"
select select "number:0"
type input "[DATE]"
type input "22:57:21.000"
type input "[DATE]"
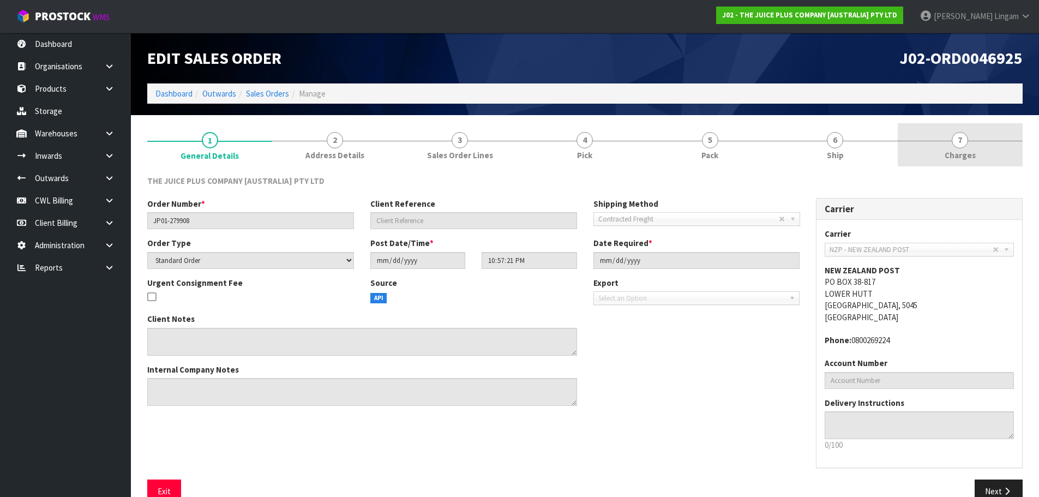
click at [977, 151] on link "7 [GEOGRAPHIC_DATA]" at bounding box center [959, 144] width 125 height 43
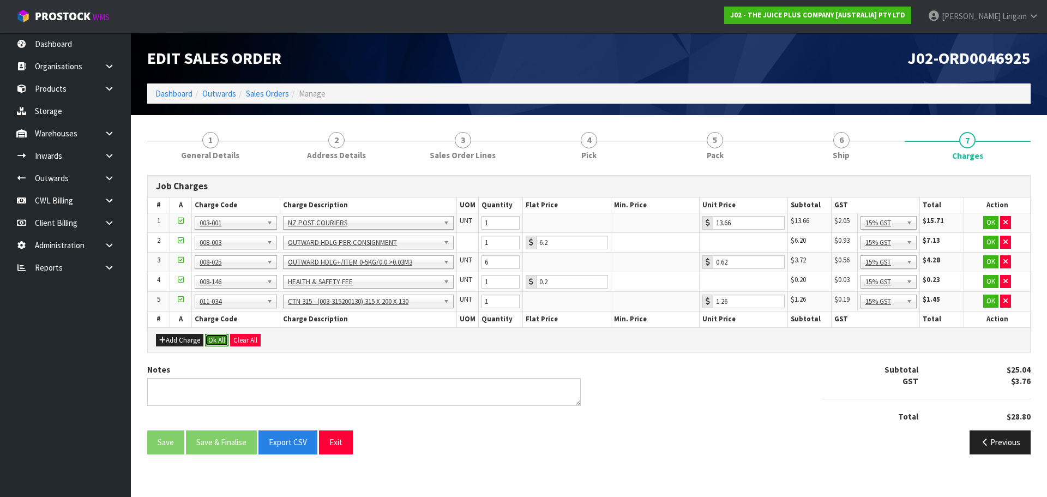
click at [215, 340] on button "Ok All" at bounding box center [216, 340] width 23 height 13
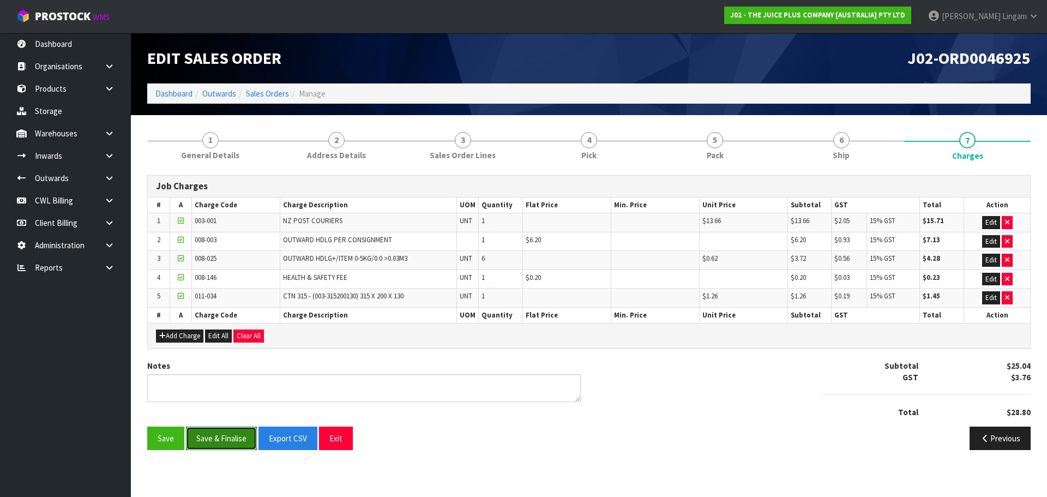
click at [219, 433] on button "Save & Finalise" at bounding box center [221, 437] width 71 height 23
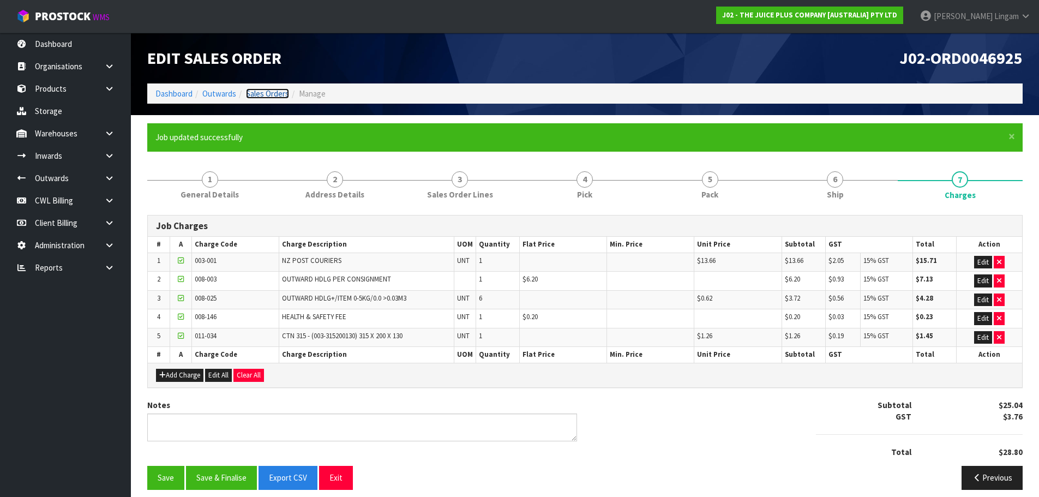
click at [271, 90] on link "Sales Orders" at bounding box center [267, 93] width 43 height 10
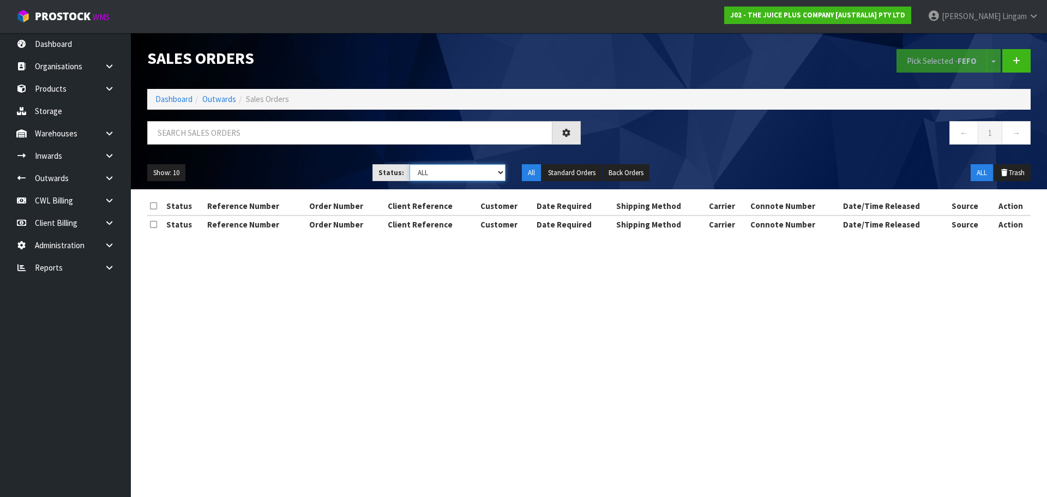
click at [473, 175] on select "Draft Pending Allocated Pending Pick Goods Picked Goods Packed Pending Charges …" at bounding box center [457, 172] width 96 height 17
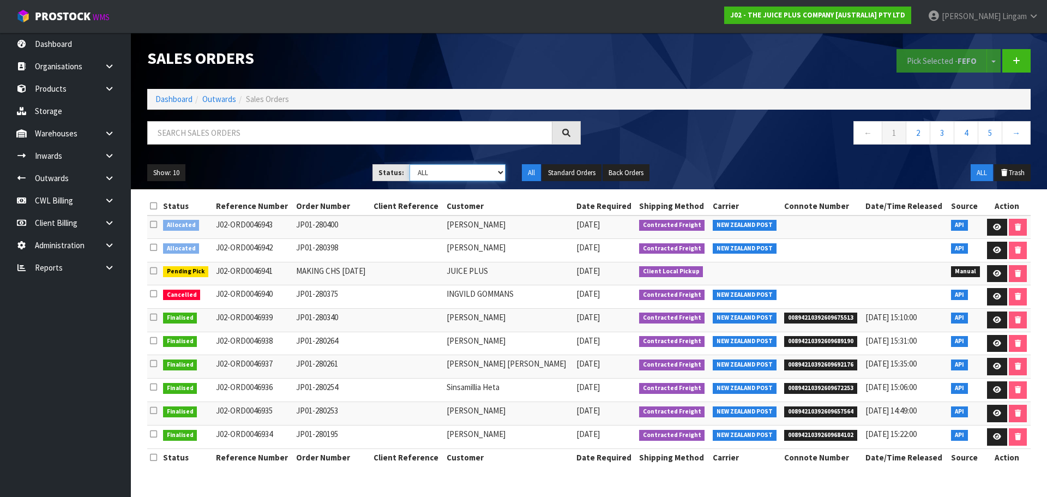
select select "string:6"
click at [409, 164] on select "Draft Pending Allocated Pending Pick Goods Picked Goods Packed Pending Charges …" at bounding box center [457, 172] width 96 height 17
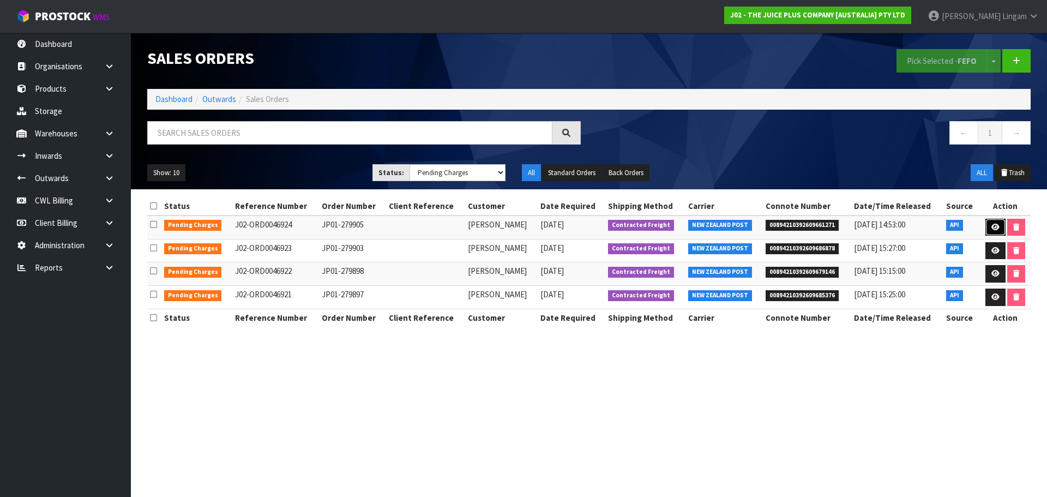
click at [997, 231] on link at bounding box center [995, 227] width 20 height 17
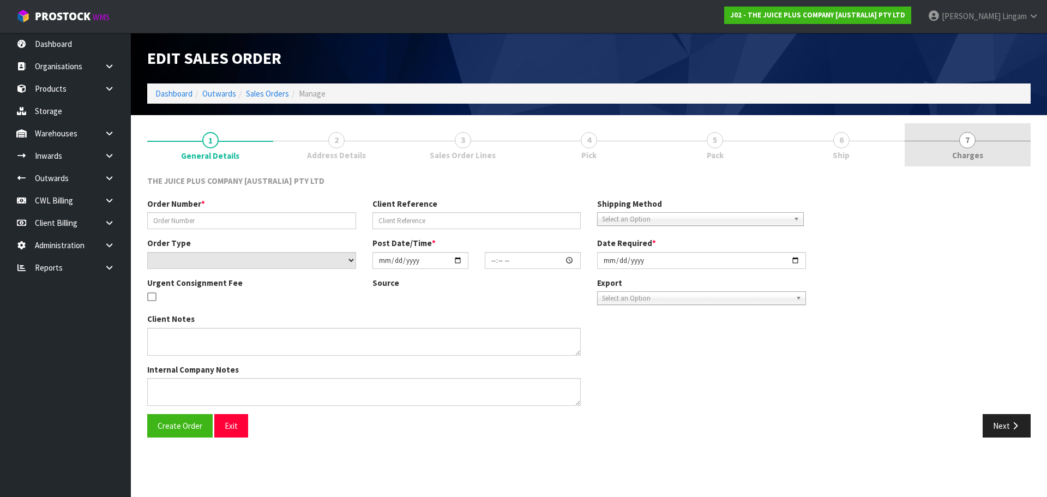
type input "JP01-279905"
select select "number:0"
type input "[DATE]"
type input "21:48:45.000"
type input "[DATE]"
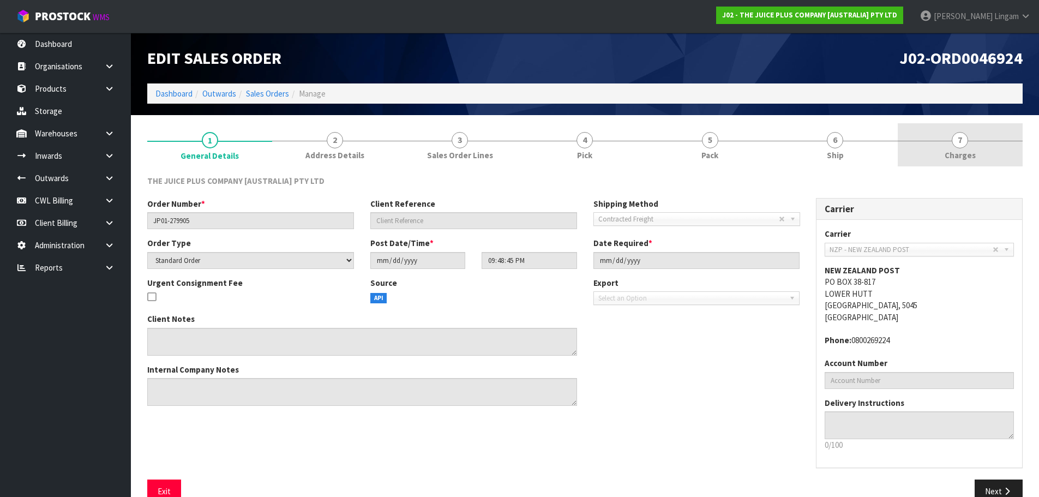
click at [993, 137] on link "7 [GEOGRAPHIC_DATA]" at bounding box center [959, 144] width 125 height 43
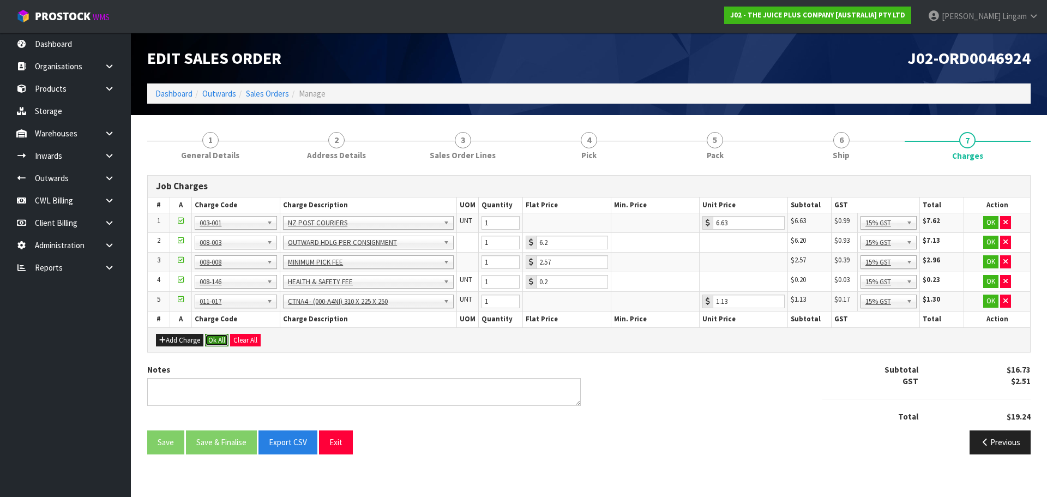
click at [219, 339] on button "Ok All" at bounding box center [216, 340] width 23 height 13
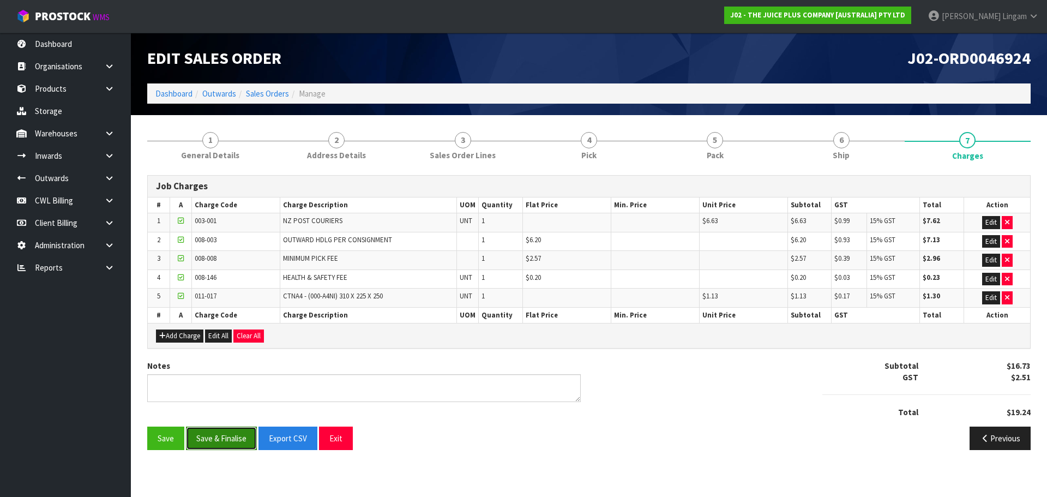
click at [220, 427] on button "Save & Finalise" at bounding box center [221, 437] width 71 height 23
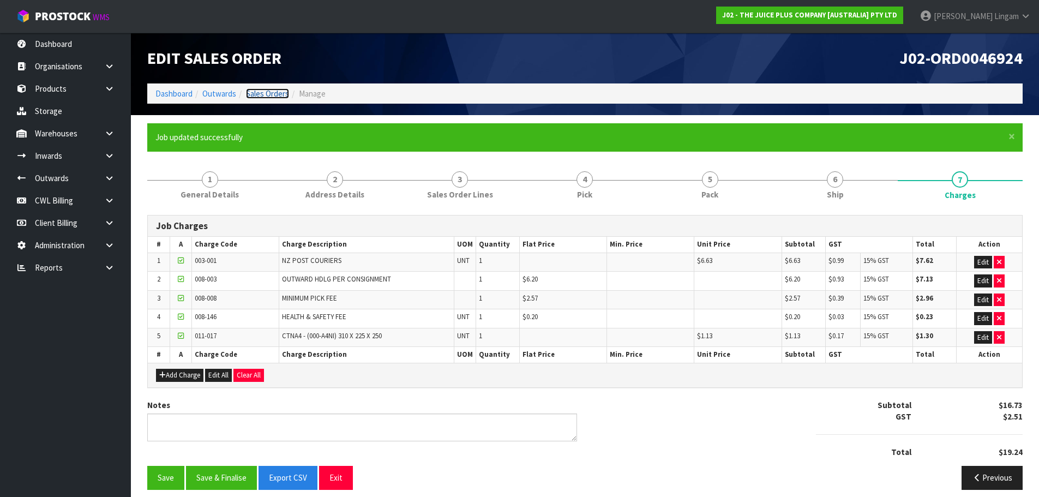
click at [274, 93] on link "Sales Orders" at bounding box center [267, 93] width 43 height 10
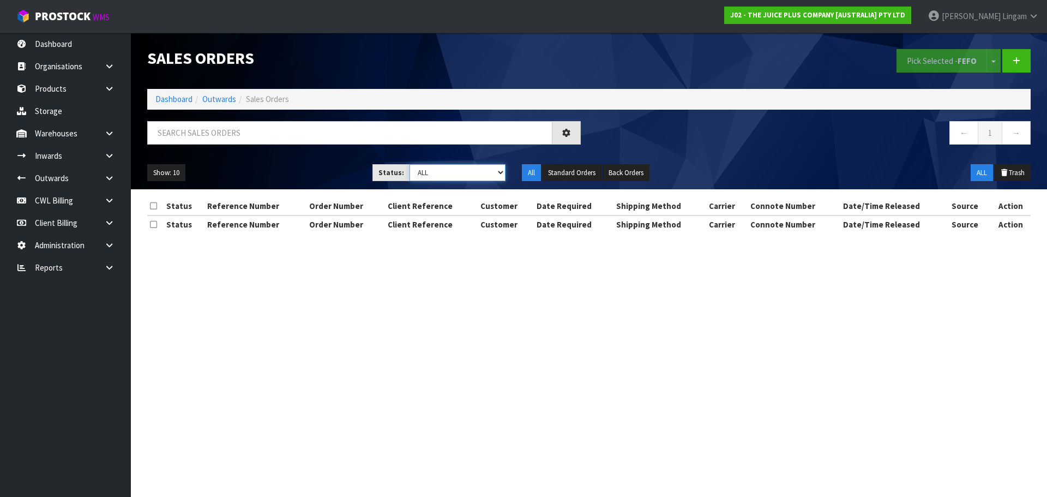
click at [494, 175] on select "Draft Pending Allocated Pending Pick Goods Picked Goods Packed Pending Charges …" at bounding box center [457, 172] width 96 height 17
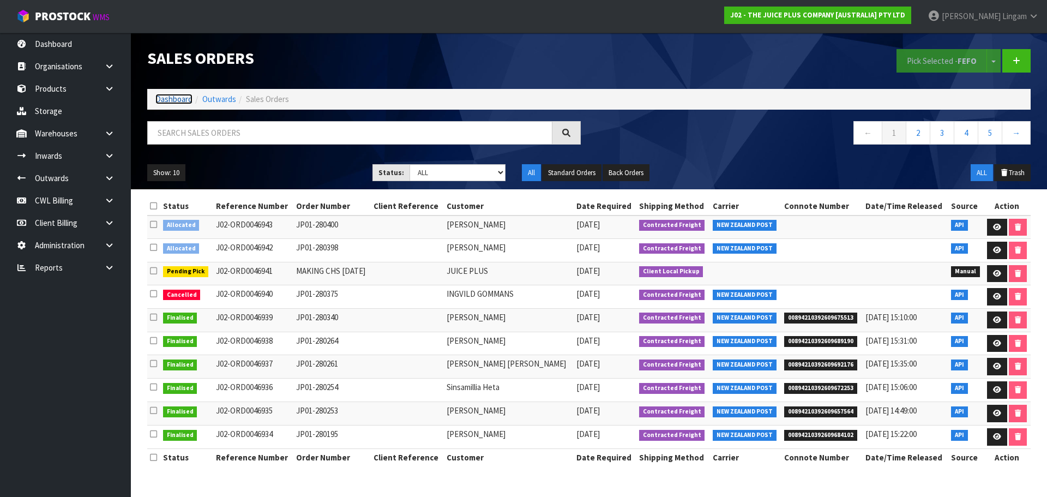
click at [173, 96] on link "Dashboard" at bounding box center [173, 99] width 37 height 10
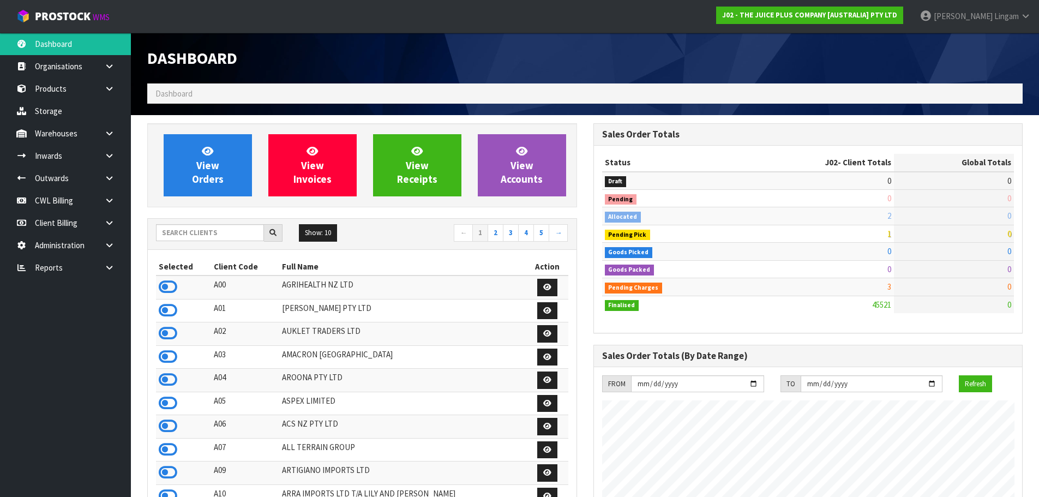
scroll to position [826, 445]
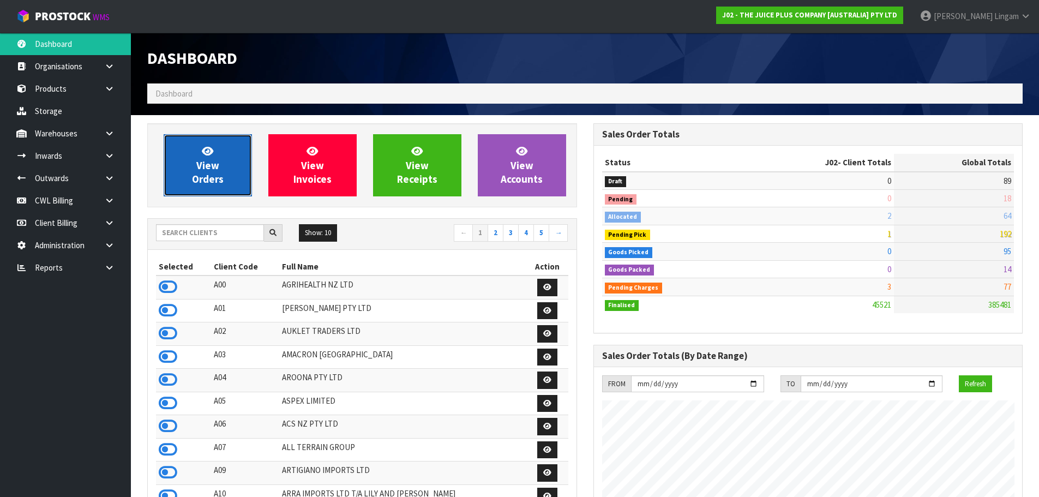
click at [196, 164] on link "View Orders" at bounding box center [208, 165] width 88 height 62
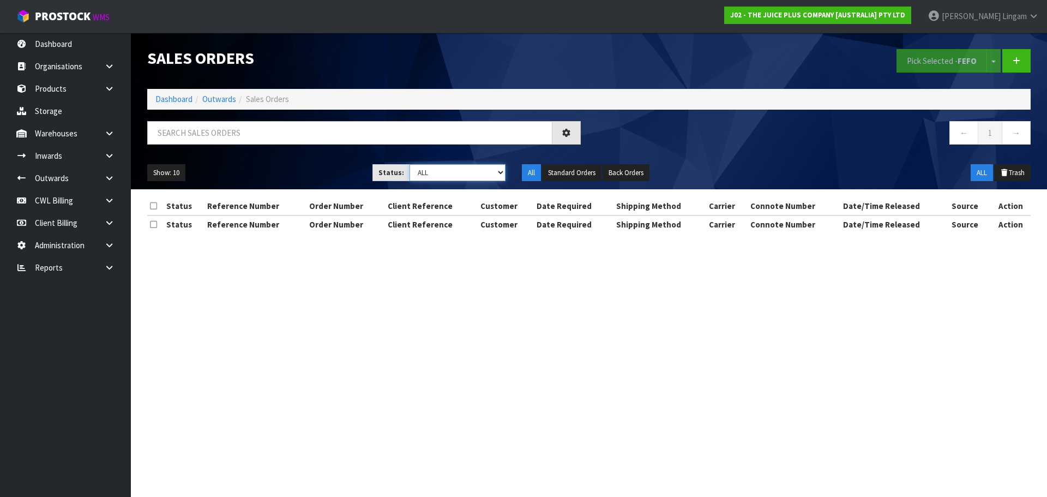
click at [478, 173] on select "Draft Pending Allocated Pending Pick Goods Picked Goods Packed Pending Charges …" at bounding box center [457, 172] width 96 height 17
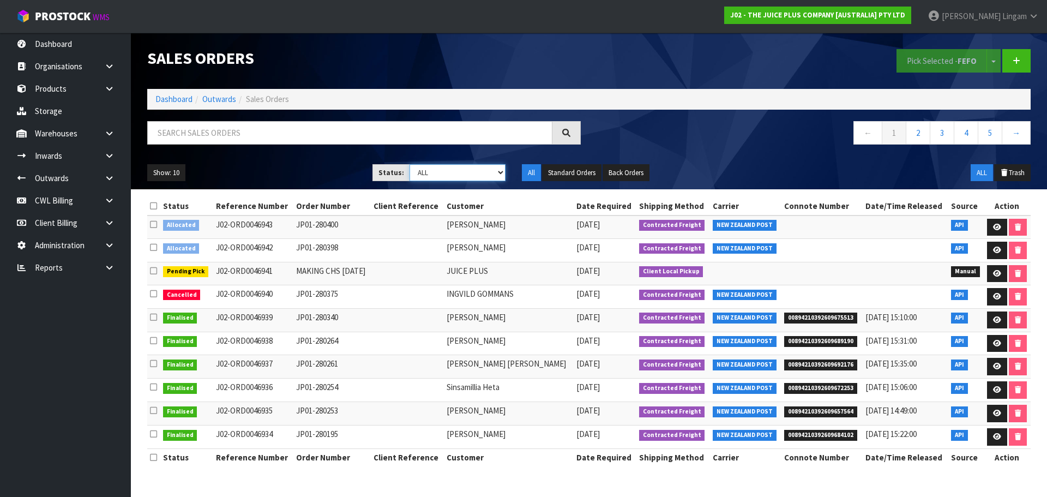
select select "string:6"
click at [409, 164] on select "Draft Pending Allocated Pending Pick Goods Picked Goods Packed Pending Charges …" at bounding box center [457, 172] width 96 height 17
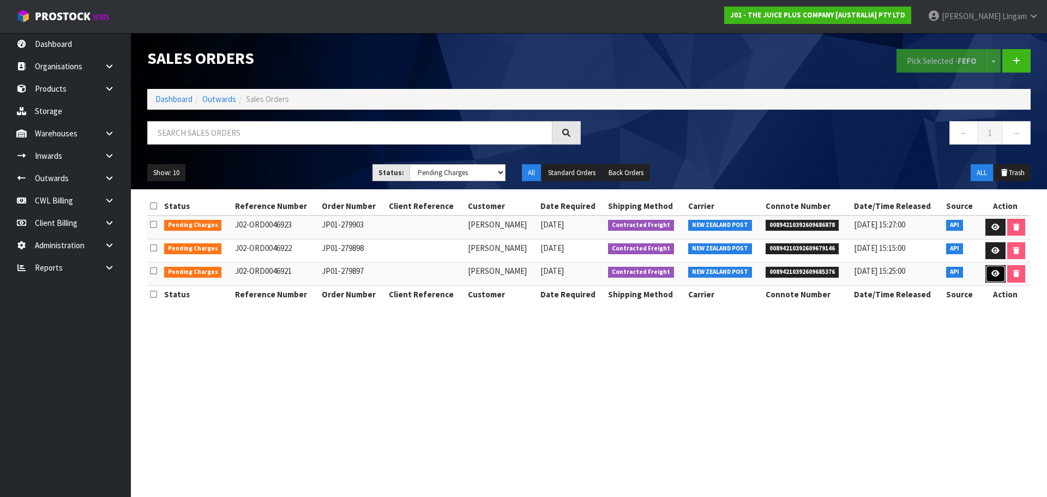
click at [993, 276] on icon at bounding box center [995, 273] width 8 height 7
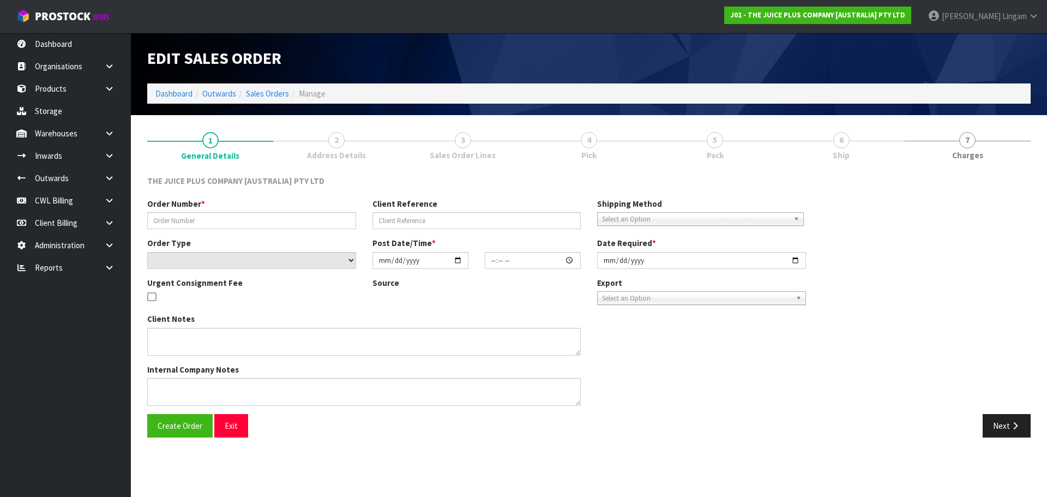
type input "JP01-279897"
select select "number:0"
type input "[DATE]"
type input "16:55:22.000"
type input "[DATE]"
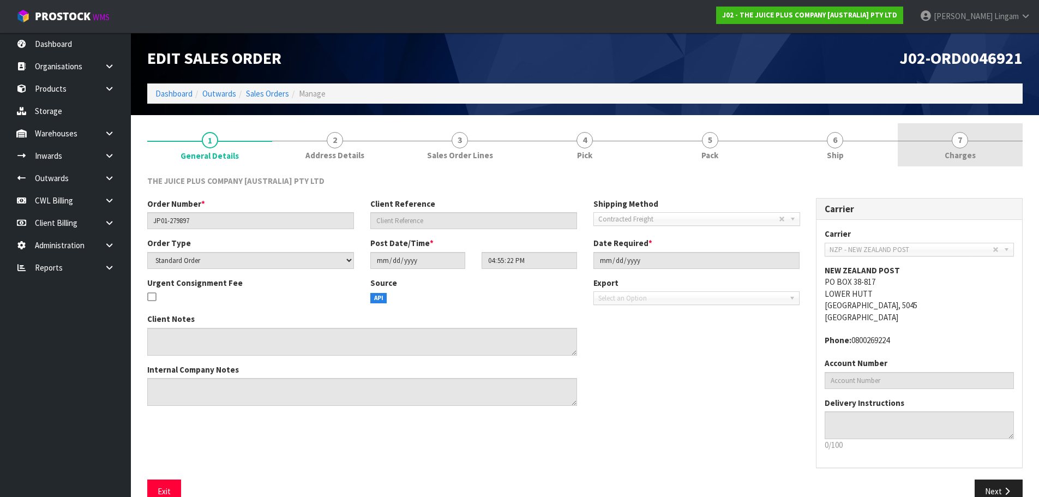
click at [1007, 153] on link "7 [GEOGRAPHIC_DATA]" at bounding box center [959, 144] width 125 height 43
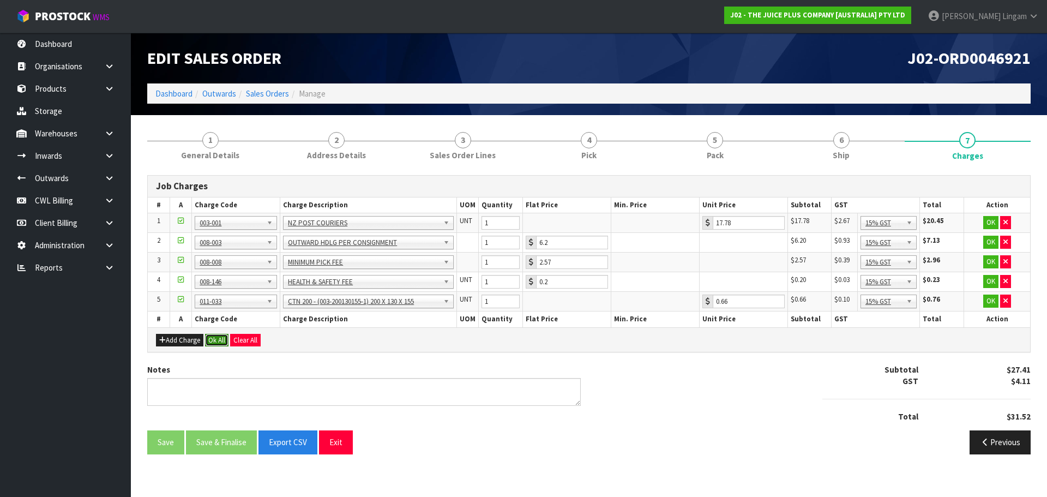
click at [219, 341] on button "Ok All" at bounding box center [216, 340] width 23 height 13
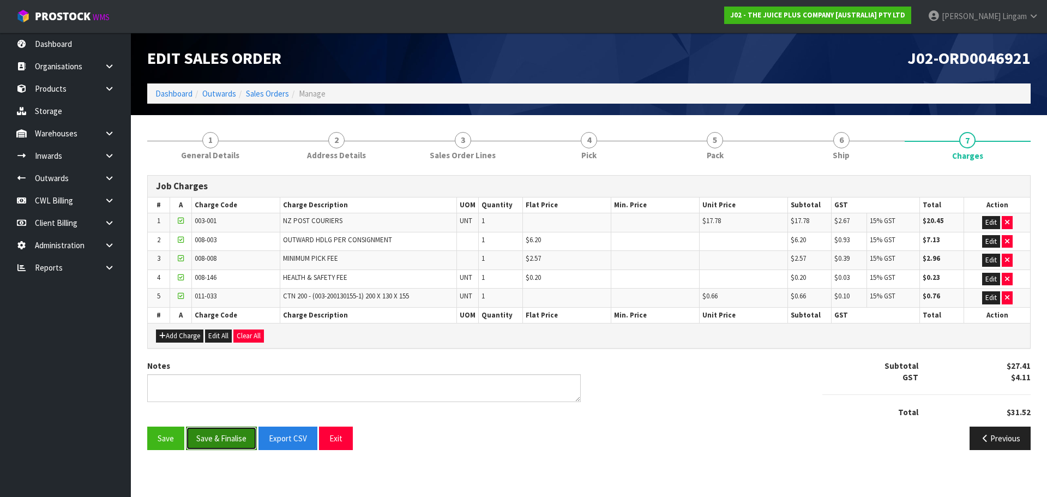
click at [235, 436] on button "Save & Finalise" at bounding box center [221, 437] width 71 height 23
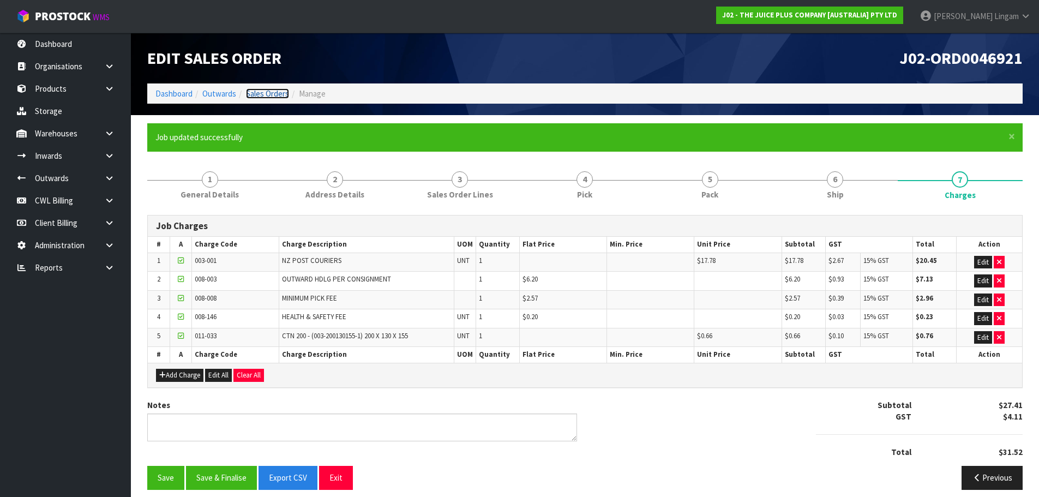
click at [270, 90] on link "Sales Orders" at bounding box center [267, 93] width 43 height 10
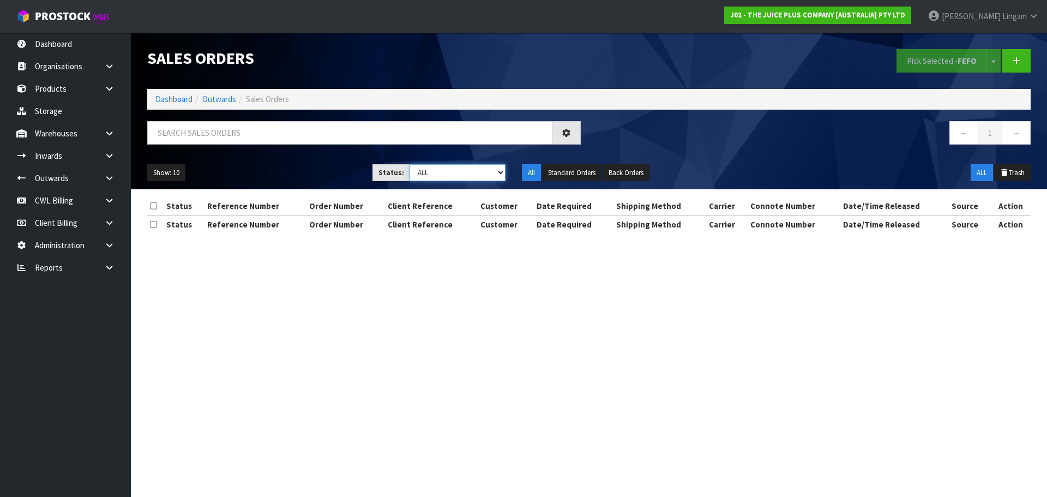
click at [496, 177] on select "Draft Pending Allocated Pending Pick Goods Picked Goods Packed Pending Charges …" at bounding box center [457, 172] width 96 height 17
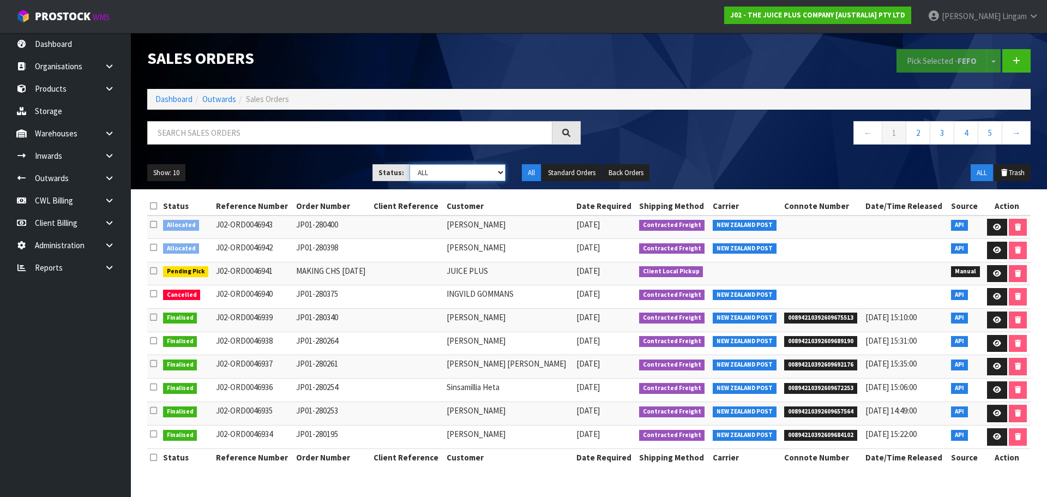
select select "string:6"
click at [409, 164] on select "Draft Pending Allocated Pending Pick Goods Picked Goods Packed Pending Charges …" at bounding box center [457, 172] width 96 height 17
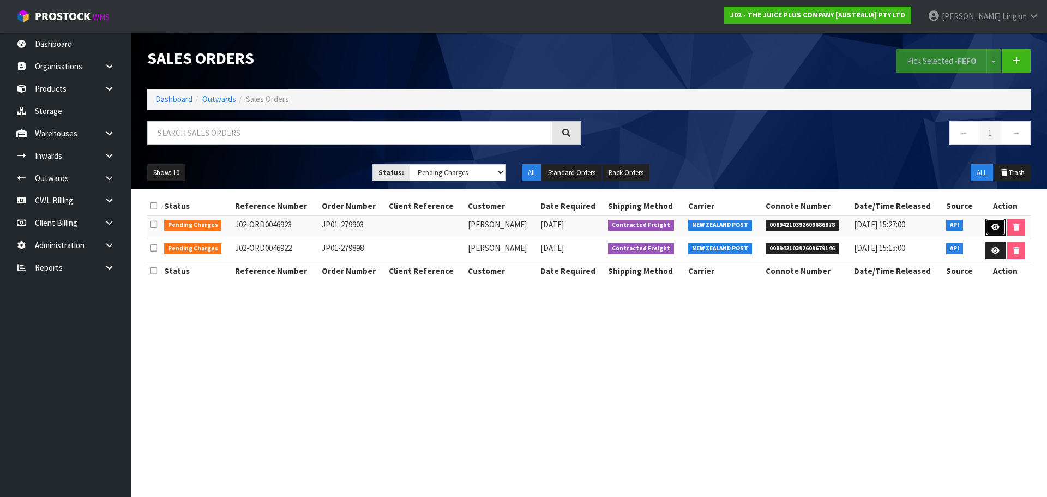
click at [992, 230] on link at bounding box center [995, 227] width 20 height 17
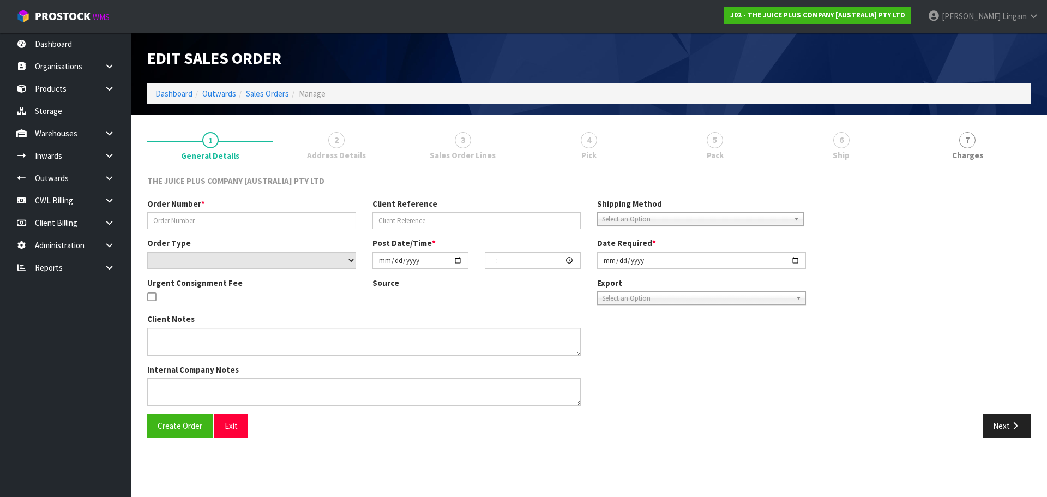
type input "JP01-279903"
select select "number:0"
type input "[DATE]"
type input "19:40:40.000"
type input "[DATE]"
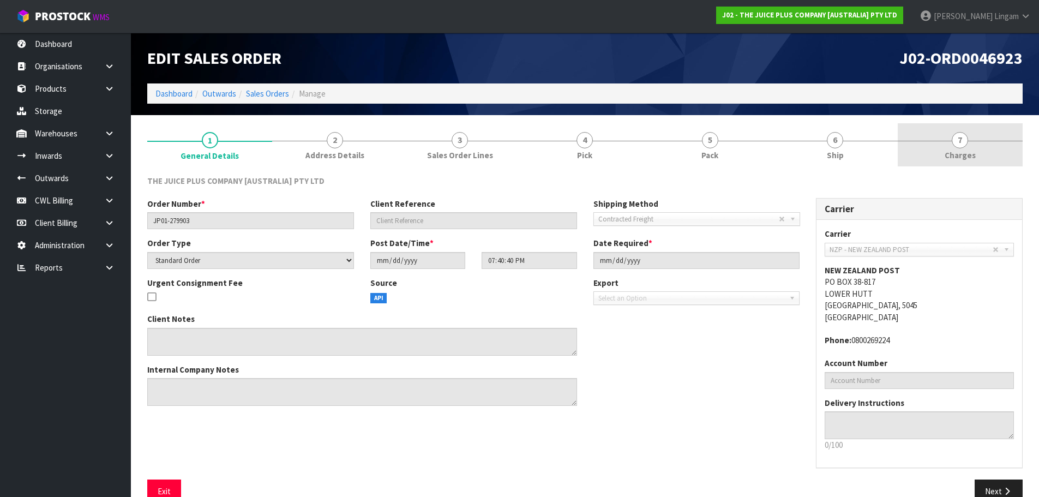
click at [998, 155] on link "7 [GEOGRAPHIC_DATA]" at bounding box center [959, 144] width 125 height 43
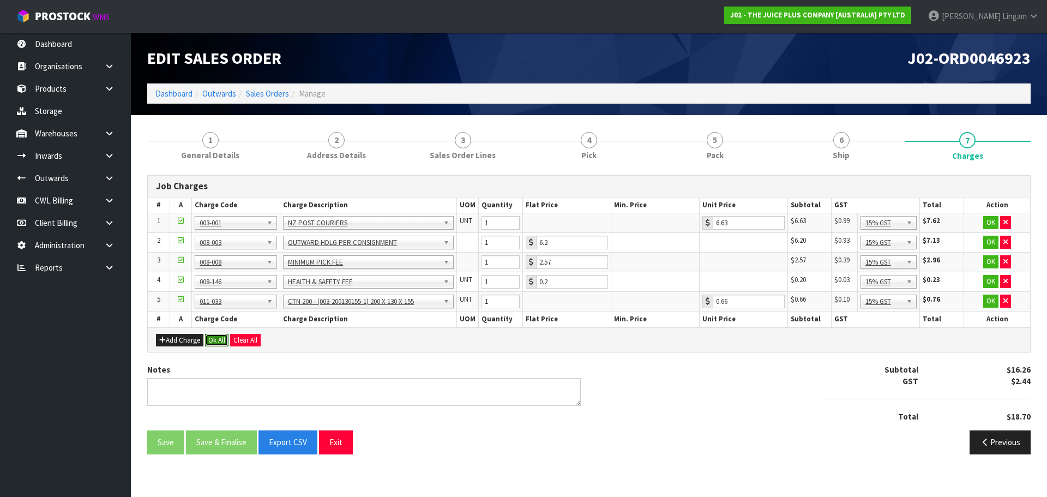
click at [214, 340] on button "Ok All" at bounding box center [216, 340] width 23 height 13
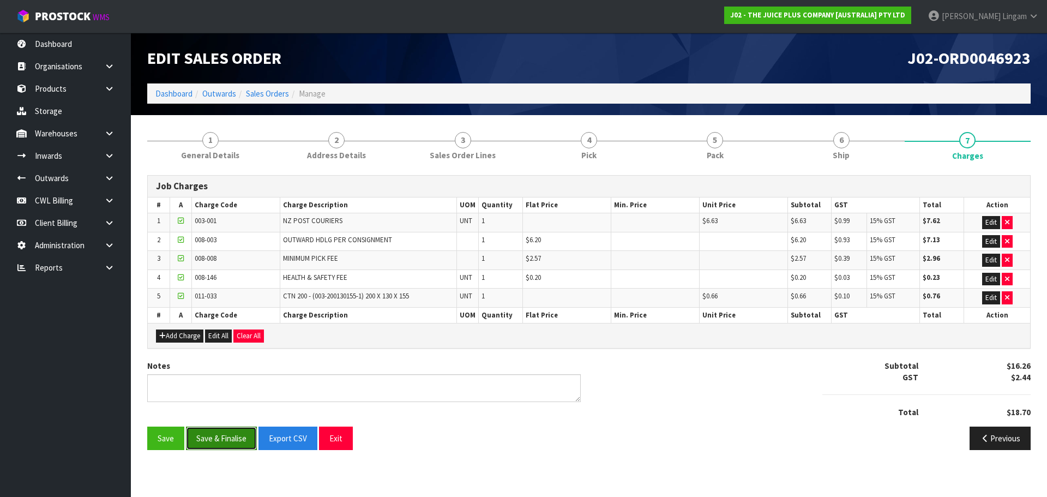
click at [233, 445] on button "Save & Finalise" at bounding box center [221, 437] width 71 height 23
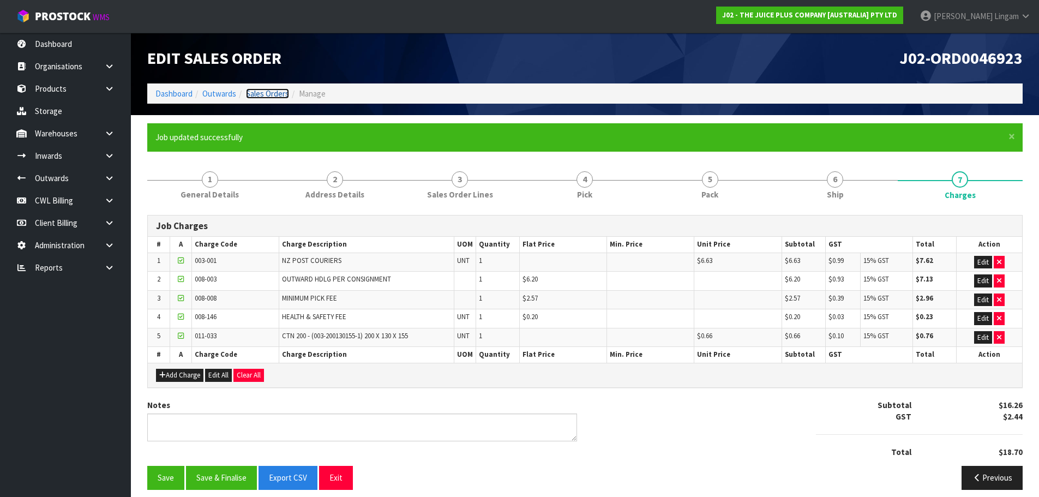
click at [273, 94] on link "Sales Orders" at bounding box center [267, 93] width 43 height 10
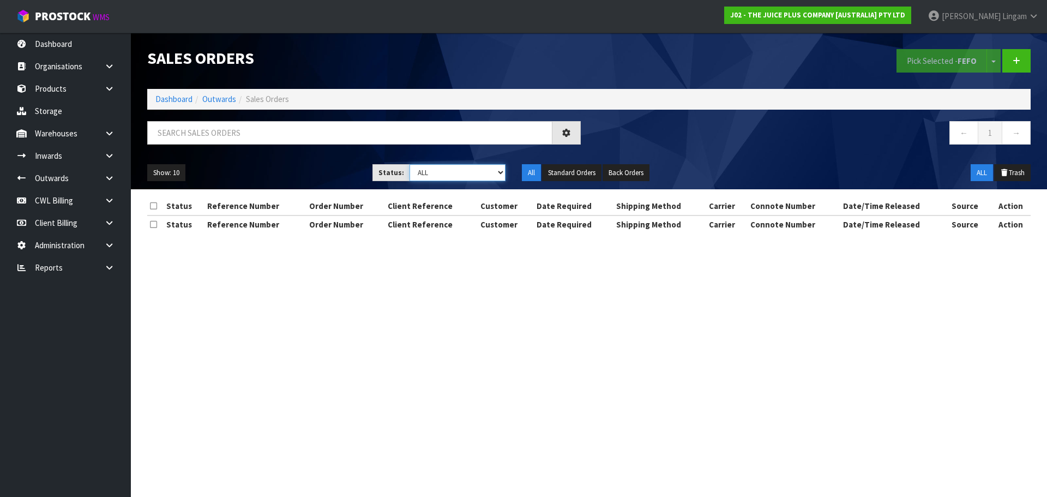
click at [482, 172] on select "Draft Pending Allocated Pending Pick Goods Picked Goods Packed Pending Charges …" at bounding box center [457, 172] width 96 height 17
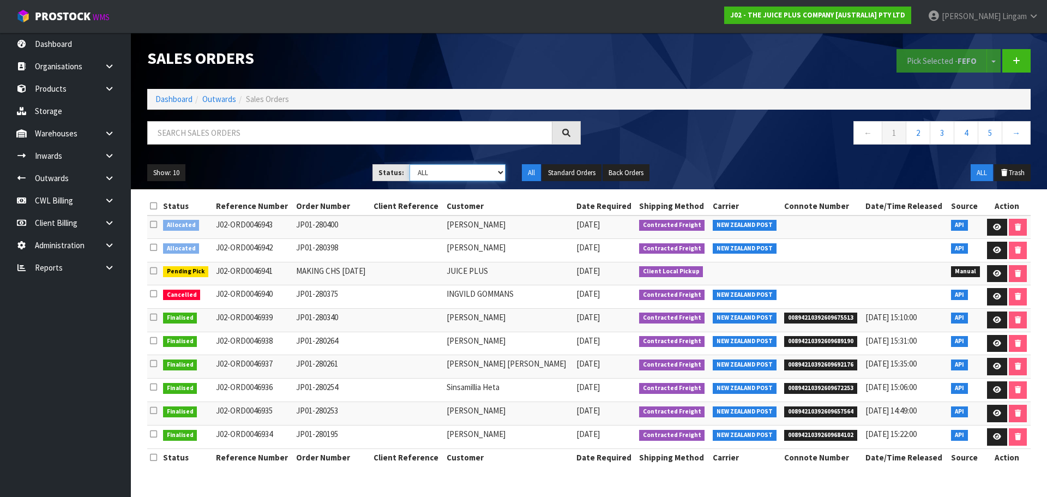
select select "string:6"
click at [409, 164] on select "Draft Pending Allocated Pending Pick Goods Picked Goods Packed Pending Charges …" at bounding box center [457, 172] width 96 height 17
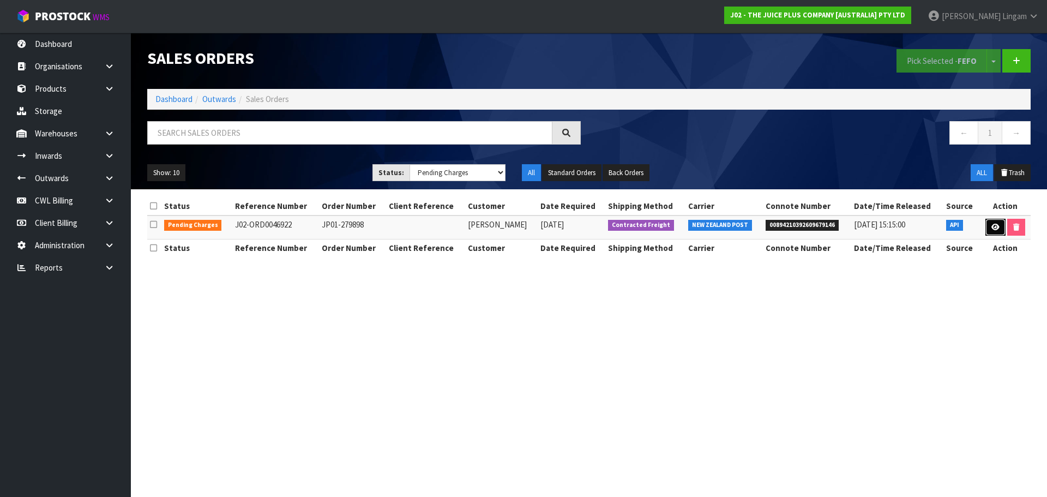
click at [991, 226] on icon at bounding box center [995, 227] width 8 height 7
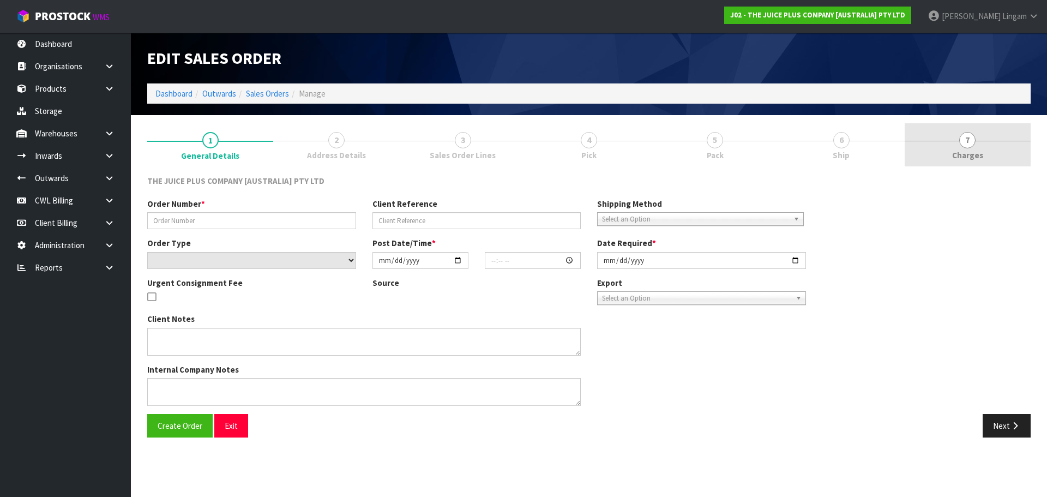
type input "JP01-279898"
select select "number:0"
type input "[DATE]"
type input "17:15:35.000"
type input "[DATE]"
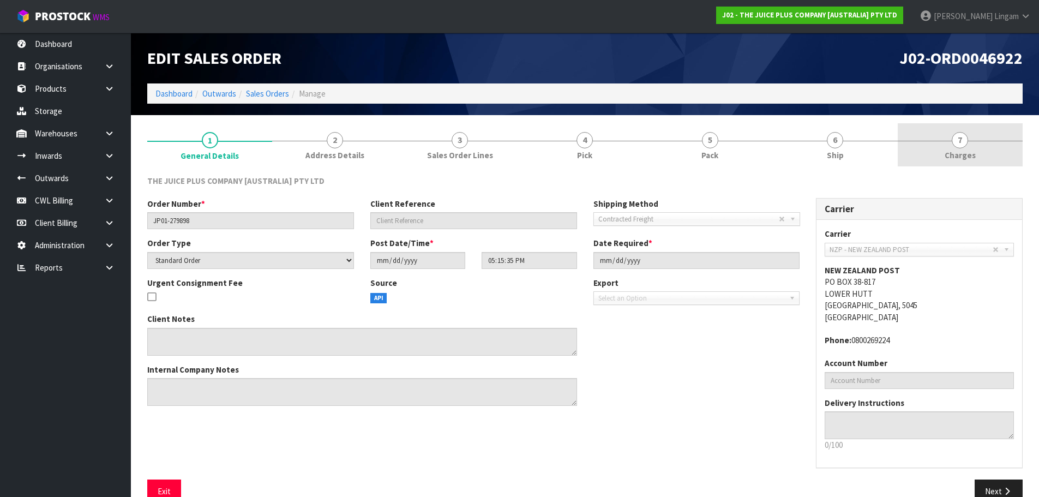
click at [983, 160] on link "7 [GEOGRAPHIC_DATA]" at bounding box center [959, 144] width 125 height 43
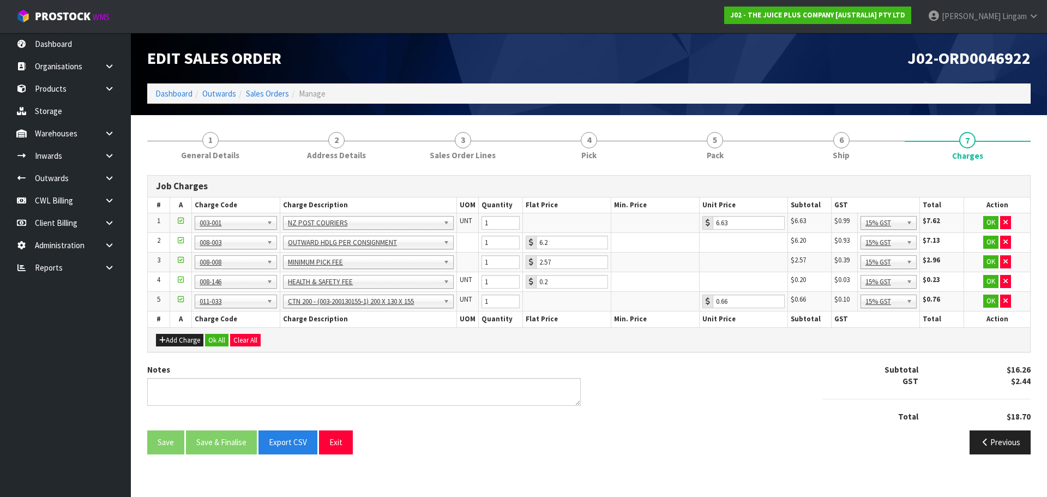
click at [214, 331] on div "Add Charge Ok All Clear All" at bounding box center [589, 339] width 882 height 25
click at [213, 337] on button "Ok All" at bounding box center [216, 340] width 23 height 13
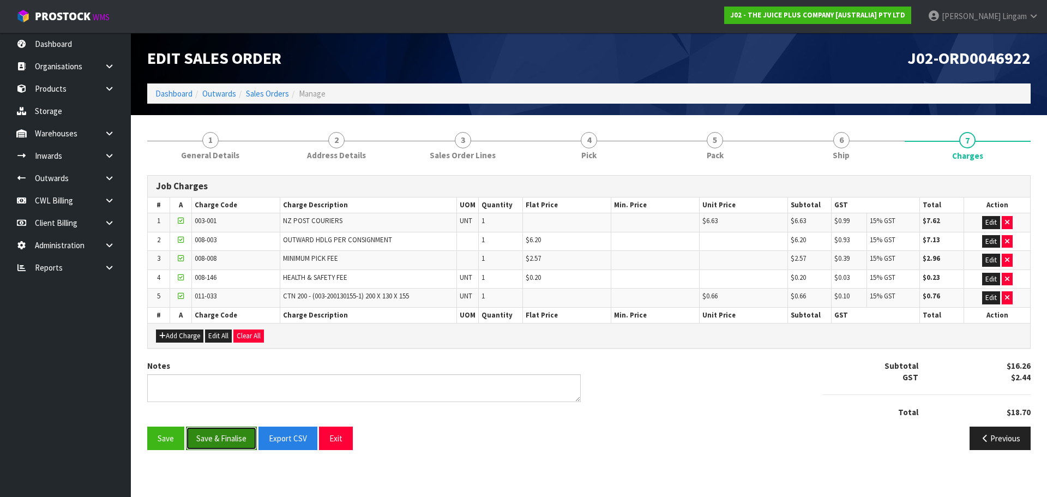
click at [236, 433] on button "Save & Finalise" at bounding box center [221, 437] width 71 height 23
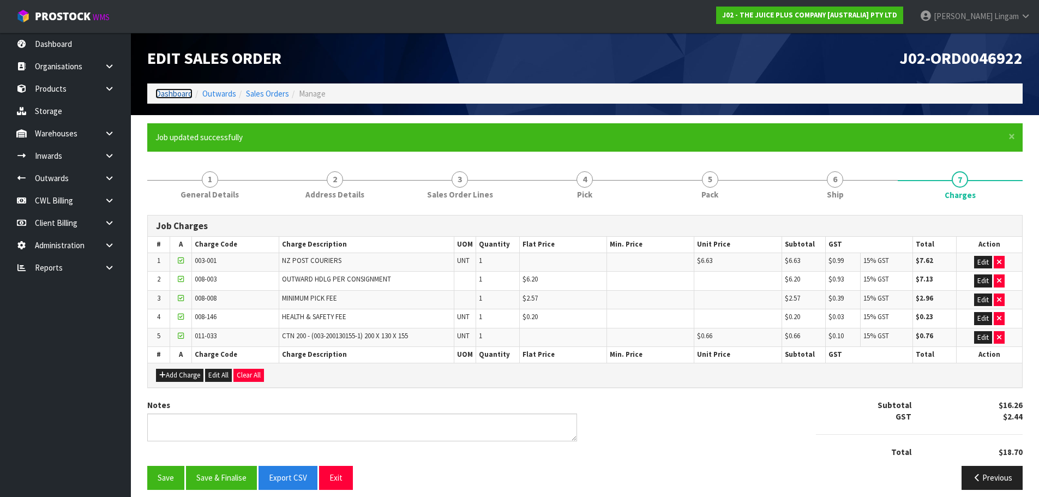
click at [166, 92] on link "Dashboard" at bounding box center [173, 93] width 37 height 10
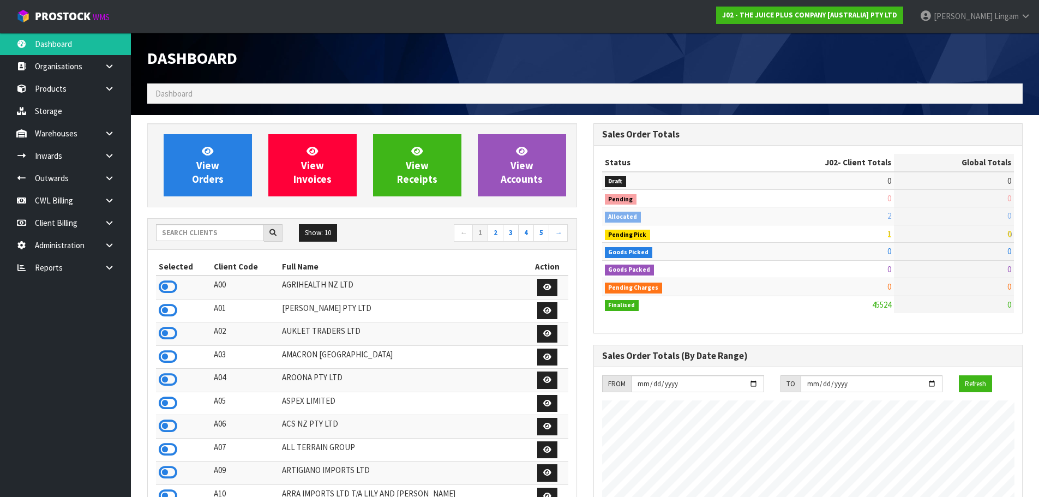
scroll to position [826, 445]
click at [234, 236] on input "text" at bounding box center [210, 232] width 108 height 17
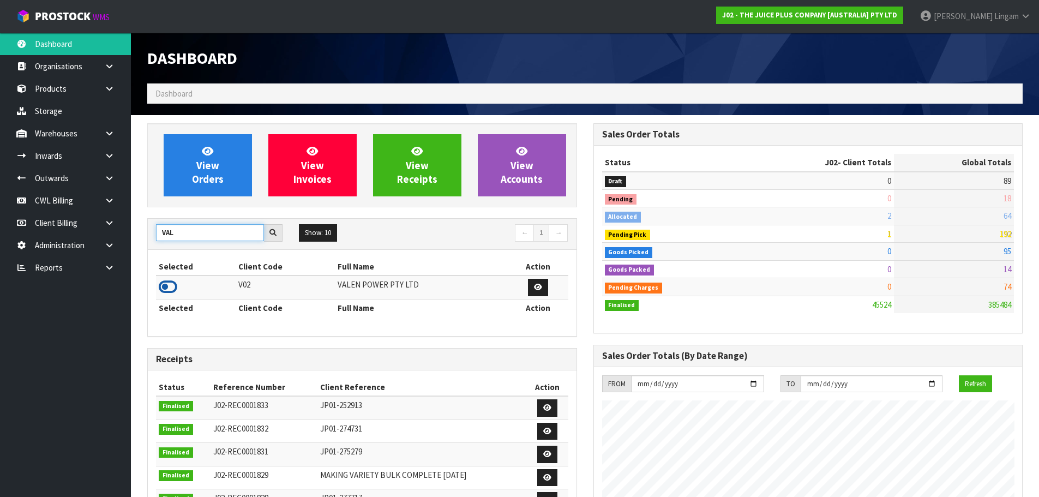
type input "VAL"
click at [166, 289] on icon at bounding box center [168, 287] width 19 height 16
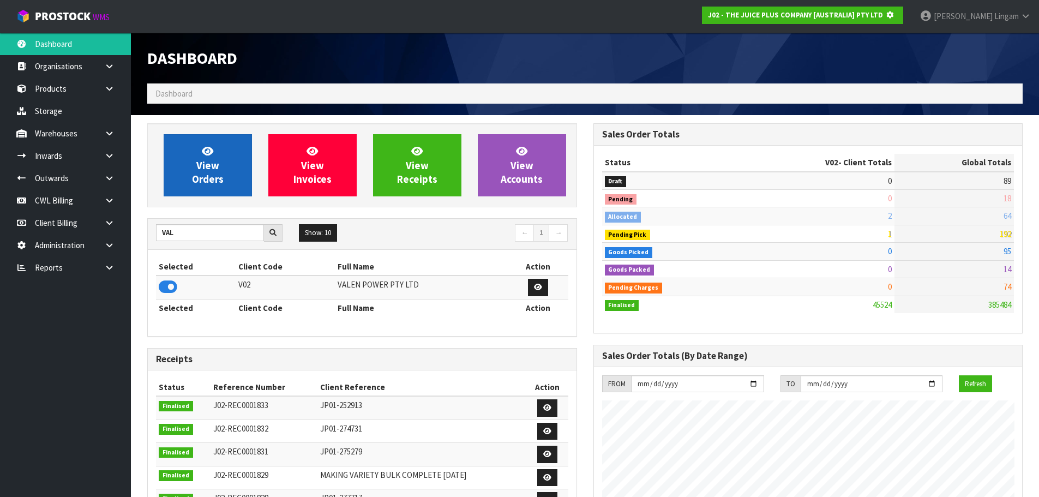
scroll to position [680, 445]
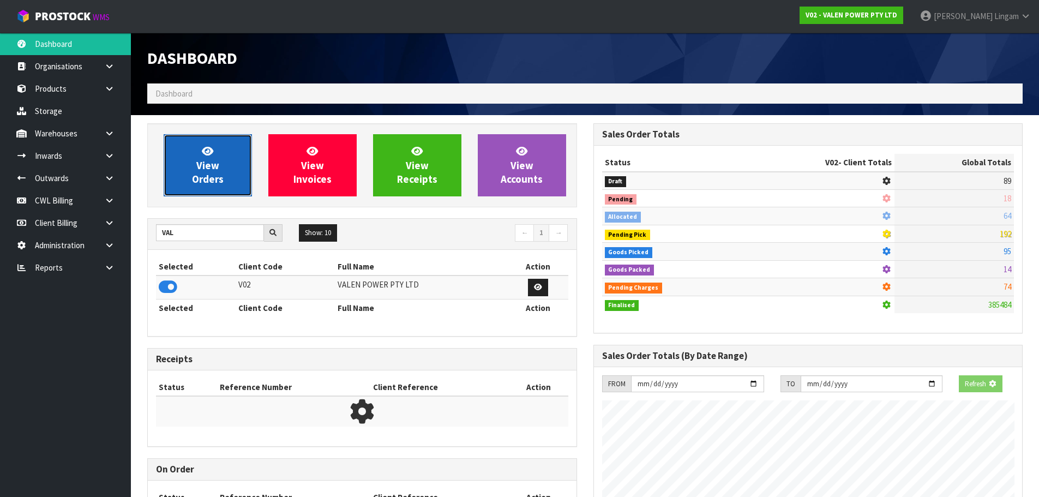
click at [231, 173] on link "View Orders" at bounding box center [208, 165] width 88 height 62
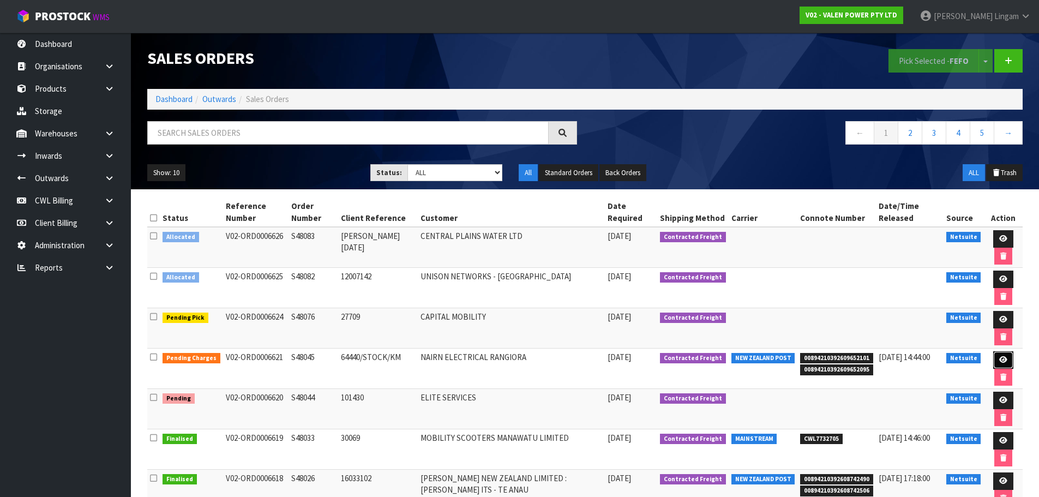
click at [1002, 354] on link at bounding box center [1003, 359] width 20 height 17
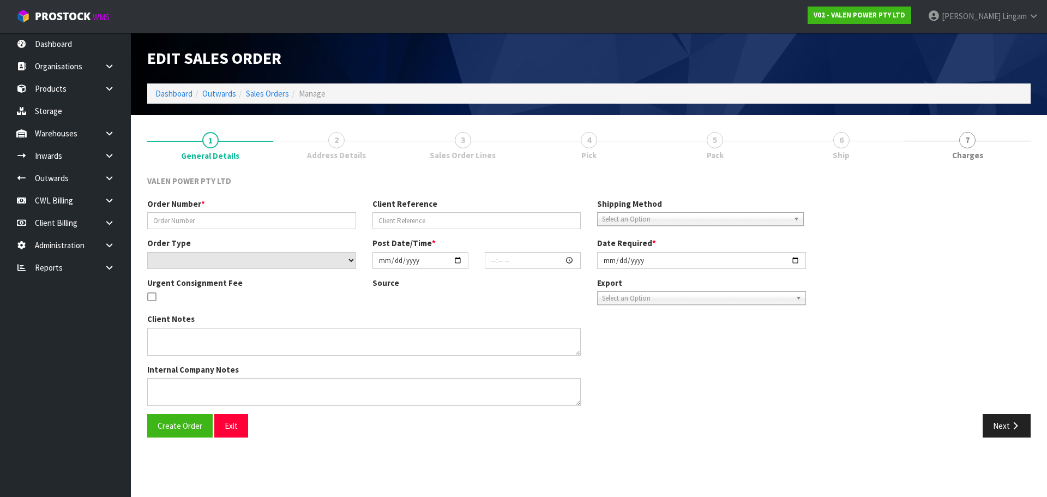
type input "S48045"
type input "64440/STOCK/KM"
select select "number:0"
type input "[DATE]"
type input "18:15:06.000"
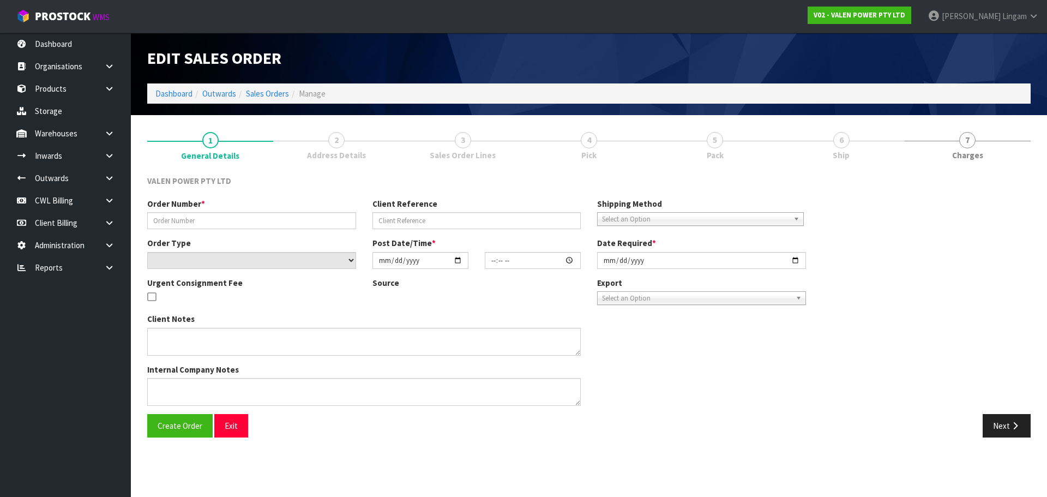
type input "[DATE]"
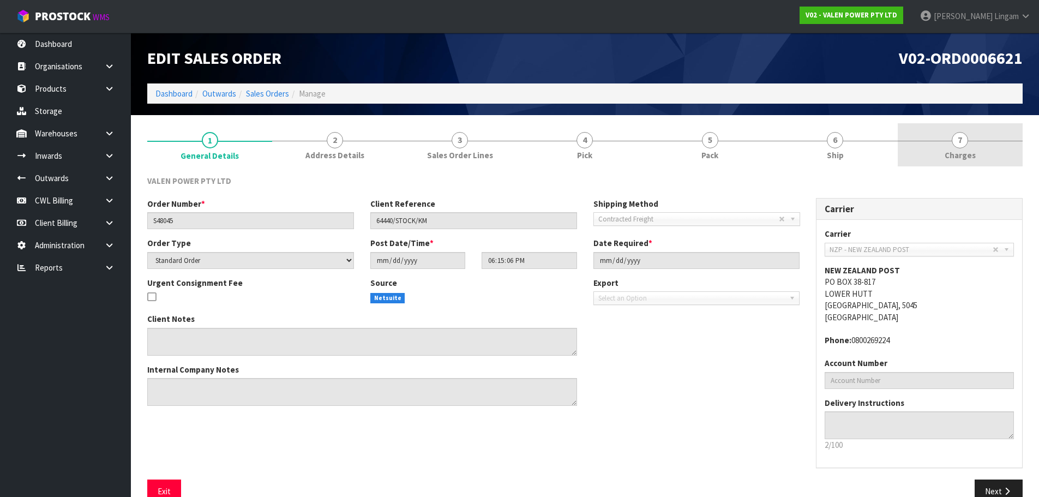
click at [1000, 152] on link "7 [GEOGRAPHIC_DATA]" at bounding box center [959, 144] width 125 height 43
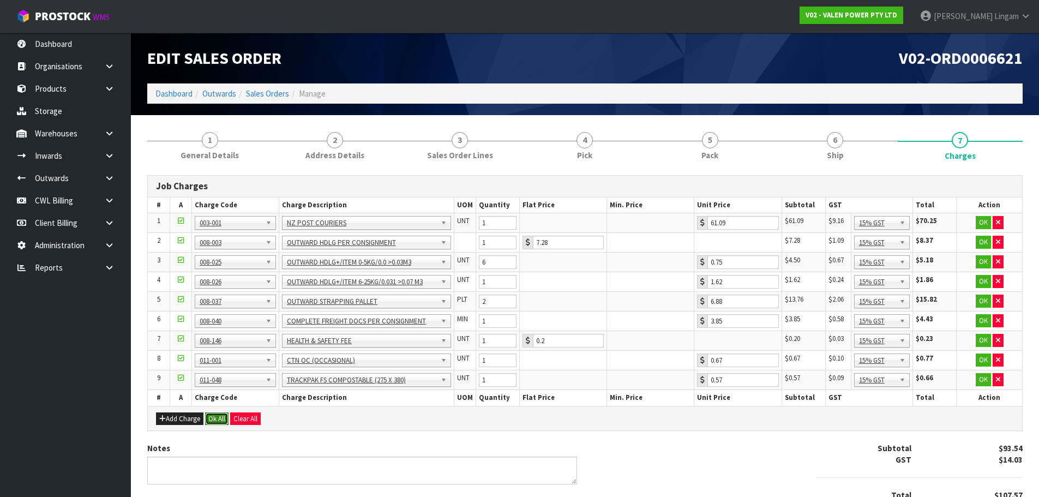
click at [220, 420] on button "Ok All" at bounding box center [216, 418] width 23 height 13
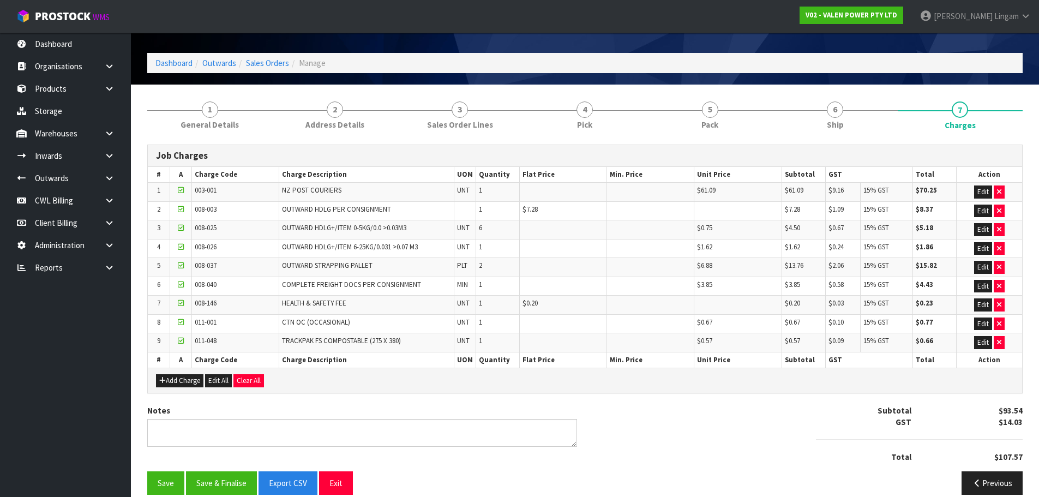
scroll to position [45, 0]
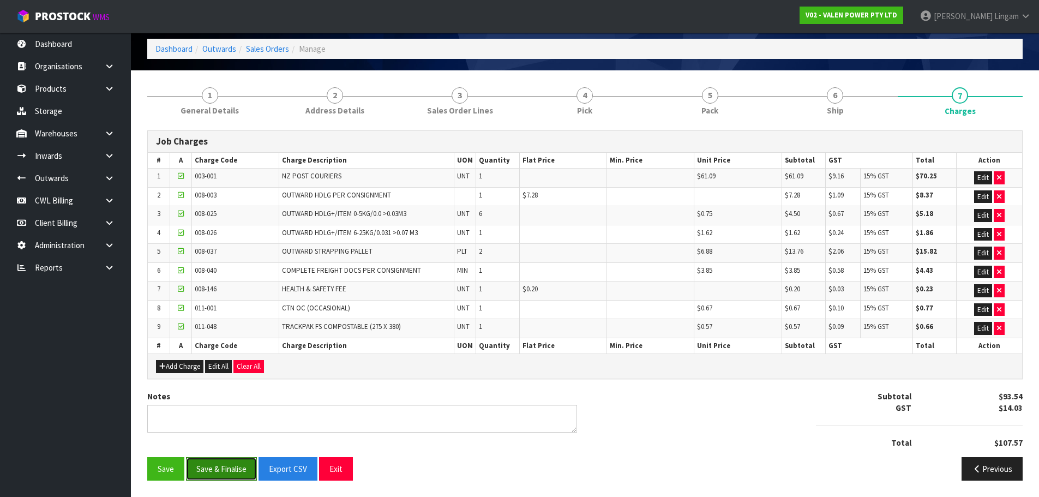
click at [240, 472] on button "Save & Finalise" at bounding box center [221, 468] width 71 height 23
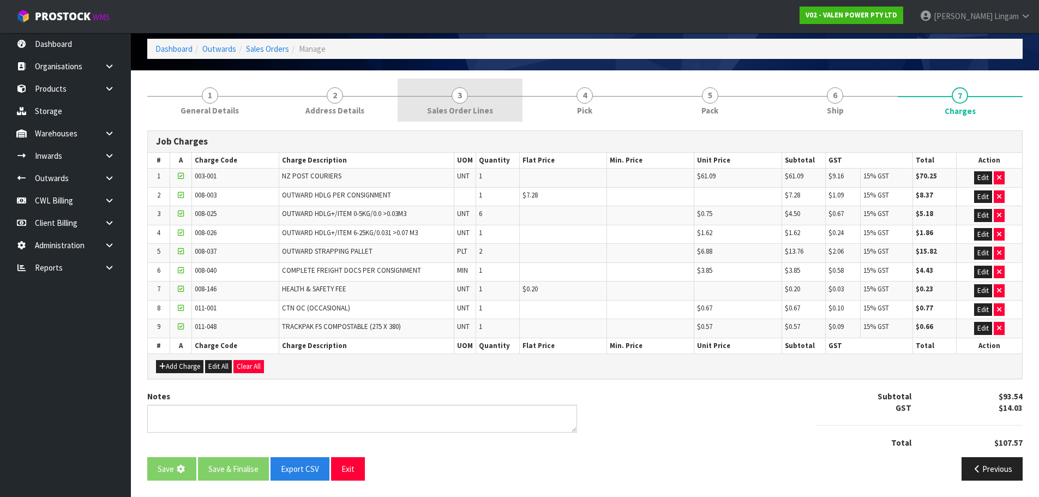
scroll to position [0, 0]
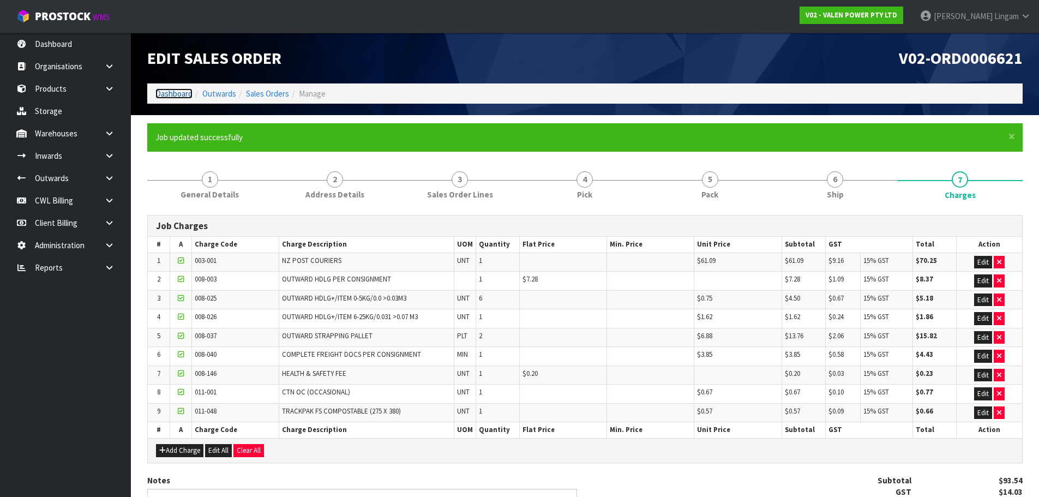
click at [167, 95] on link "Dashboard" at bounding box center [173, 93] width 37 height 10
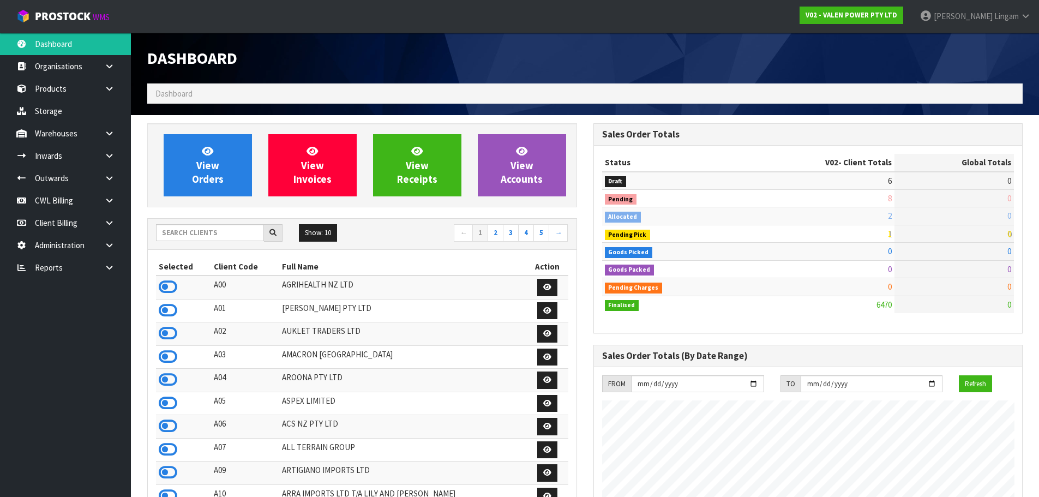
scroll to position [826, 445]
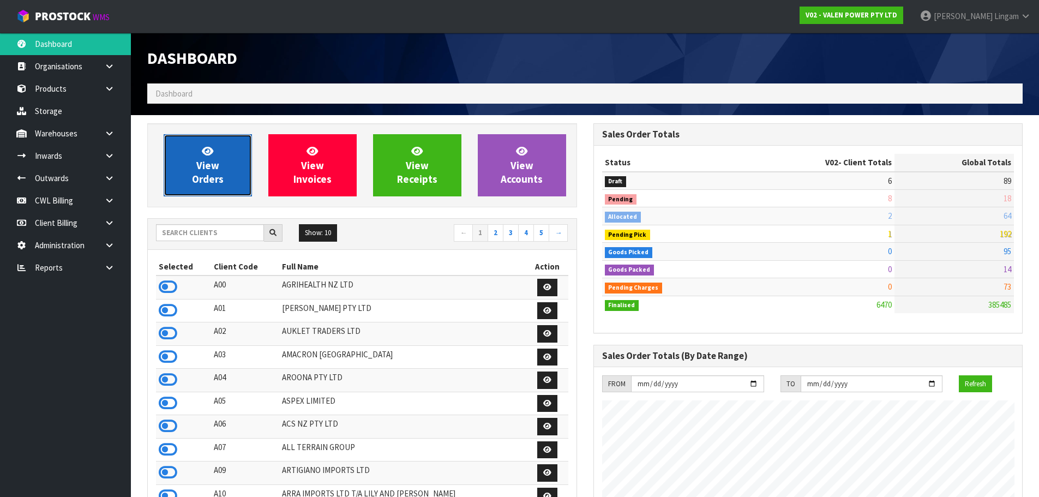
click at [215, 168] on span "View Orders" at bounding box center [208, 164] width 32 height 41
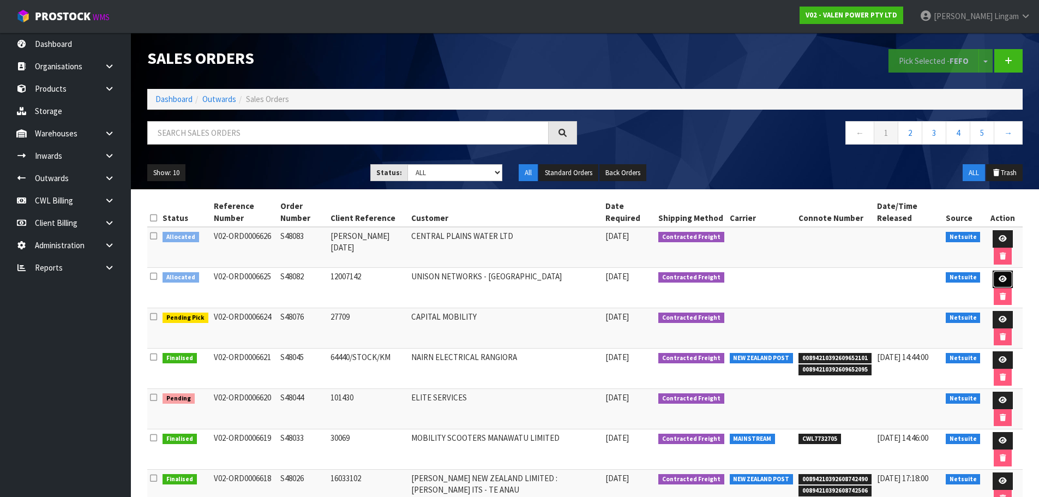
click at [1001, 276] on icon at bounding box center [1002, 278] width 8 height 7
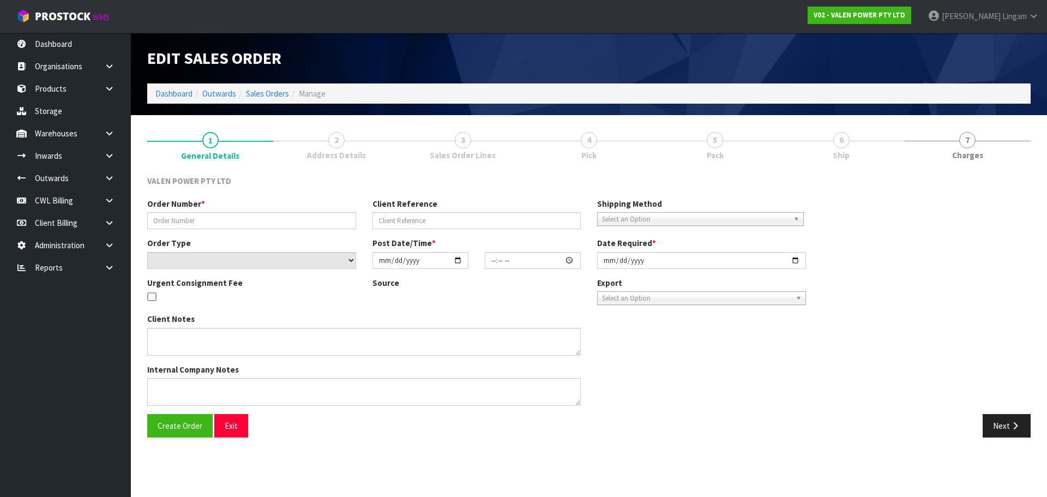
type input "S48082"
type input "12007142"
select select "number:0"
type input "[DATE]"
type input "17:30:38.000"
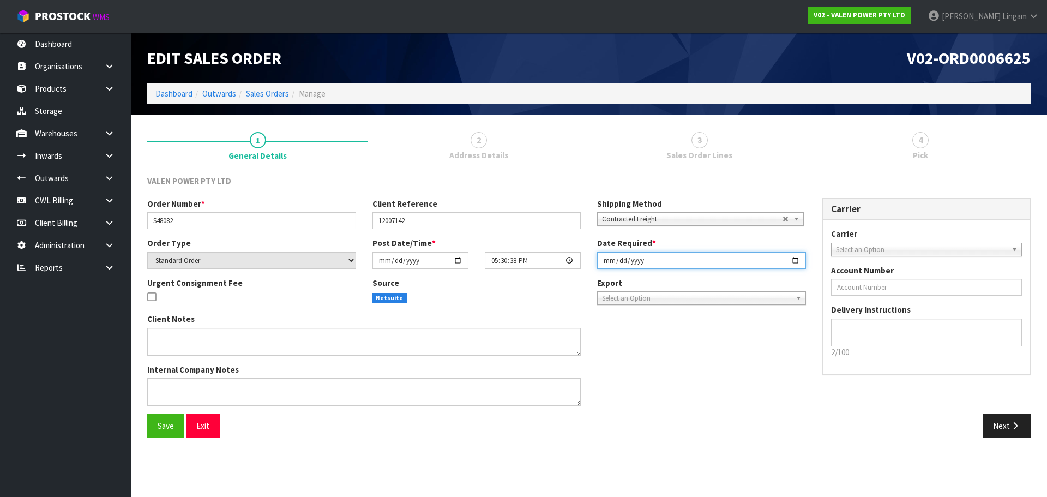
click at [602, 266] on input "[DATE]" at bounding box center [701, 260] width 209 height 17
type input "[DATE]"
click at [157, 423] on button "Save" at bounding box center [165, 425] width 37 height 23
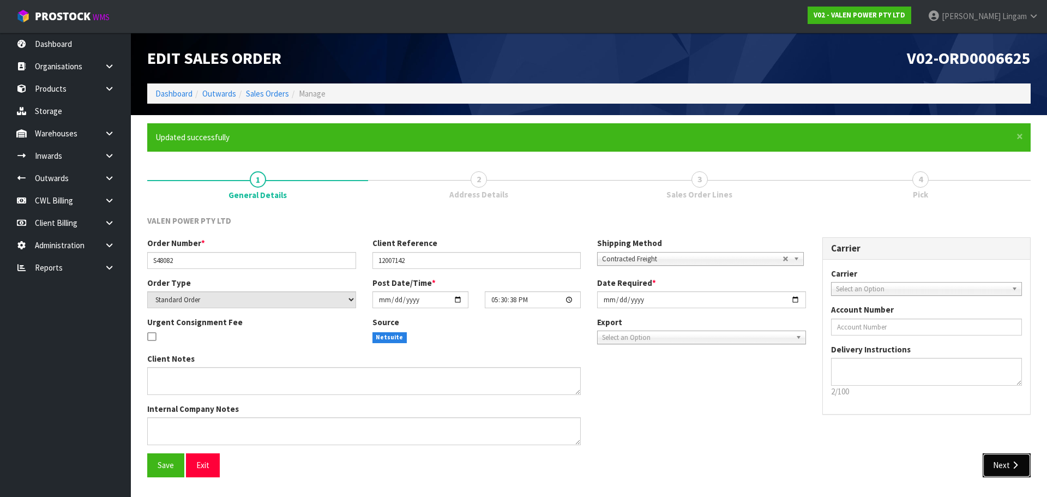
click at [1003, 458] on button "Next" at bounding box center [1006, 464] width 48 height 23
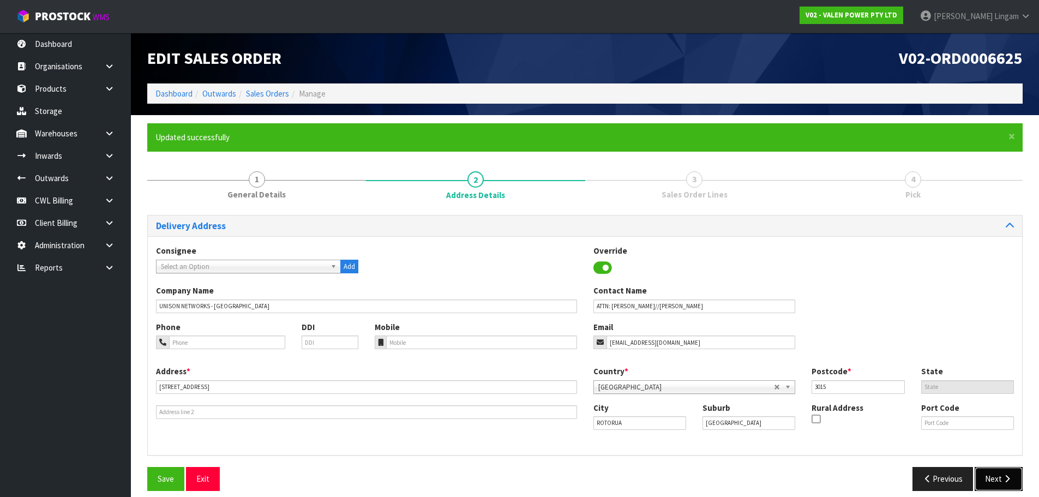
click at [1001, 473] on button "Next" at bounding box center [998, 478] width 48 height 23
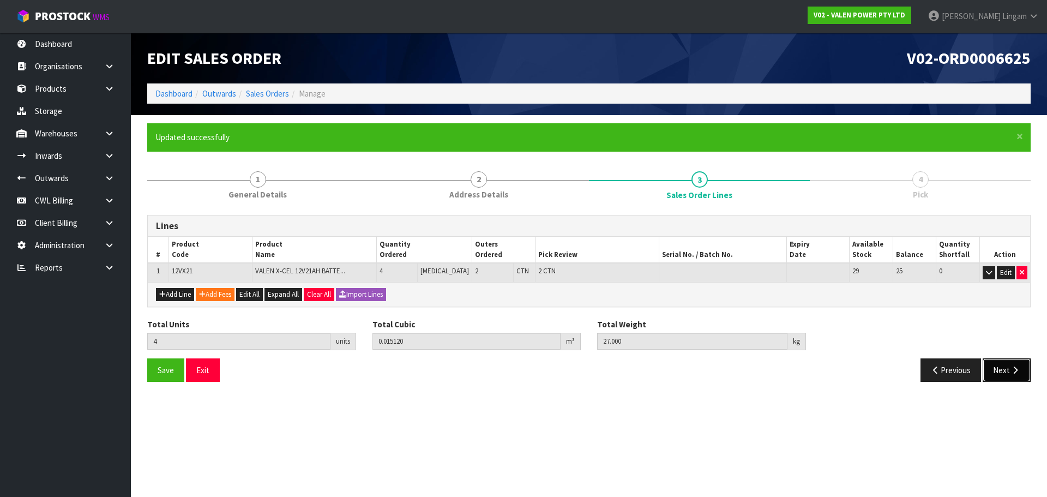
drag, startPoint x: 1007, startPoint y: 367, endPoint x: 970, endPoint y: 412, distance: 58.5
click at [970, 412] on section "Edit Sales Order V02-ORD0006625 Dashboard Outwards Sales Orders Manage × Close …" at bounding box center [523, 248] width 1047 height 497
click at [180, 295] on button "Add Line" at bounding box center [175, 294] width 38 height 13
type input "0"
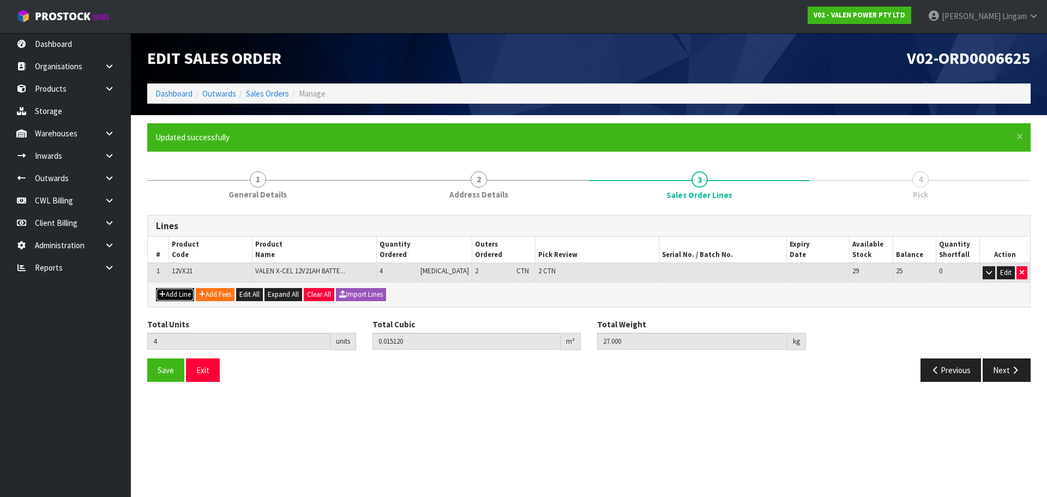
type input "0"
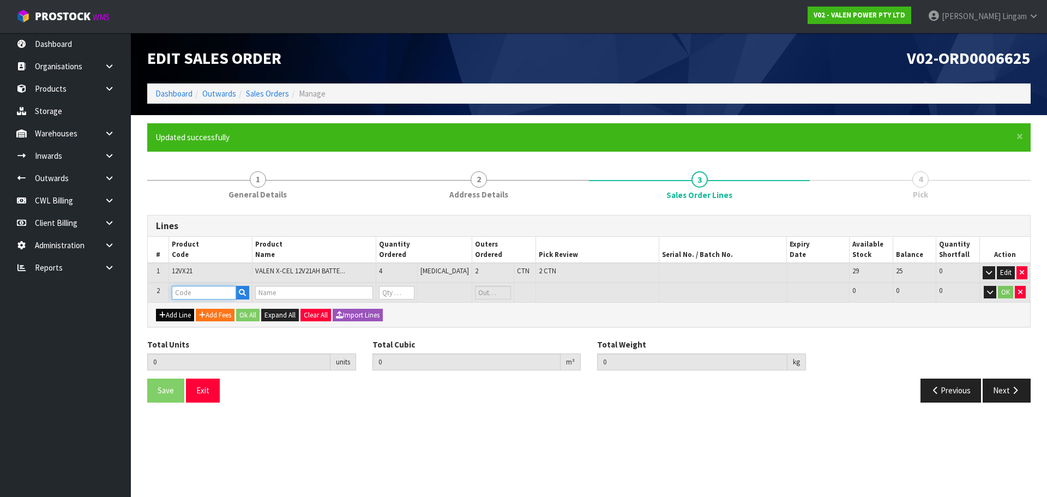
click at [180, 295] on input "text" at bounding box center [204, 293] width 64 height 14
type input "P-L"
click at [192, 313] on strong "P-L" at bounding box center [190, 311] width 13 height 10
type input "P-LOLLY"
type input "4"
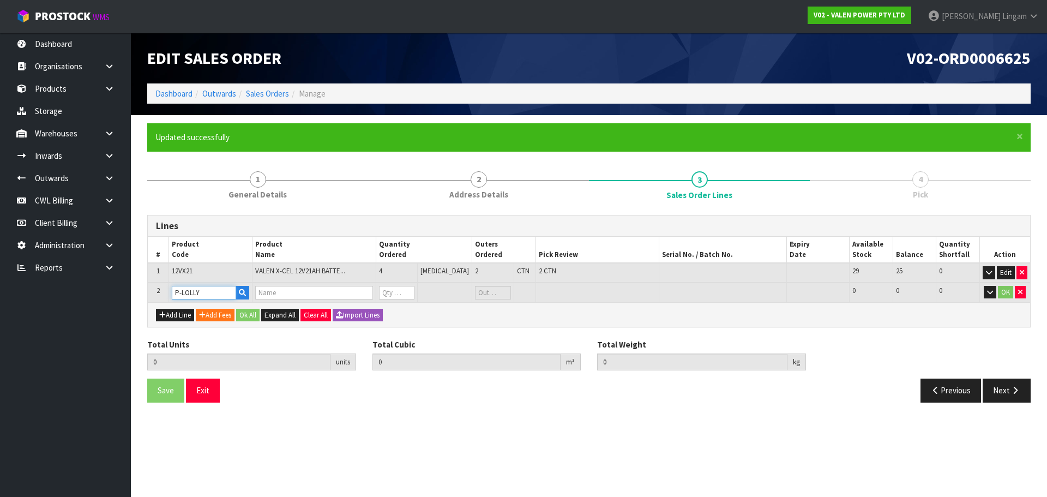
type input "0.01512"
type input "27"
type input "MEAT BOOK"
type input "0"
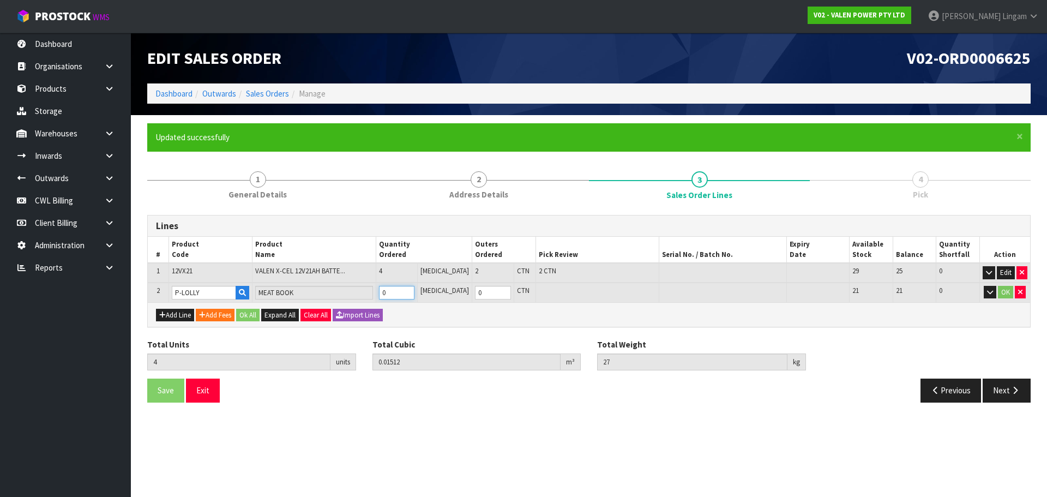
drag, startPoint x: 407, startPoint y: 292, endPoint x: 388, endPoint y: 296, distance: 18.9
click at [388, 296] on td "0" at bounding box center [396, 292] width 41 height 20
type input "5"
type input "0.01638"
type input "28.25"
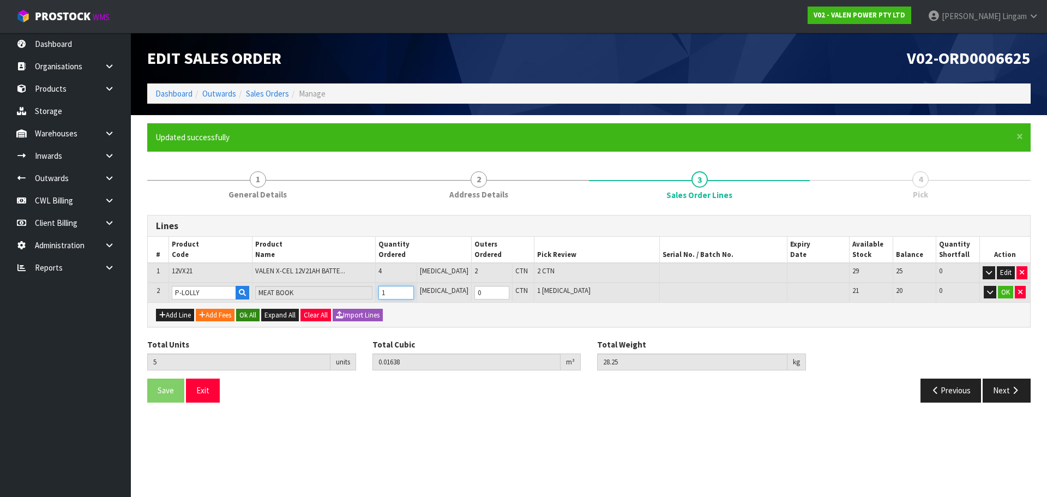
type input "1"
click at [255, 311] on button "Ok All" at bounding box center [247, 315] width 23 height 13
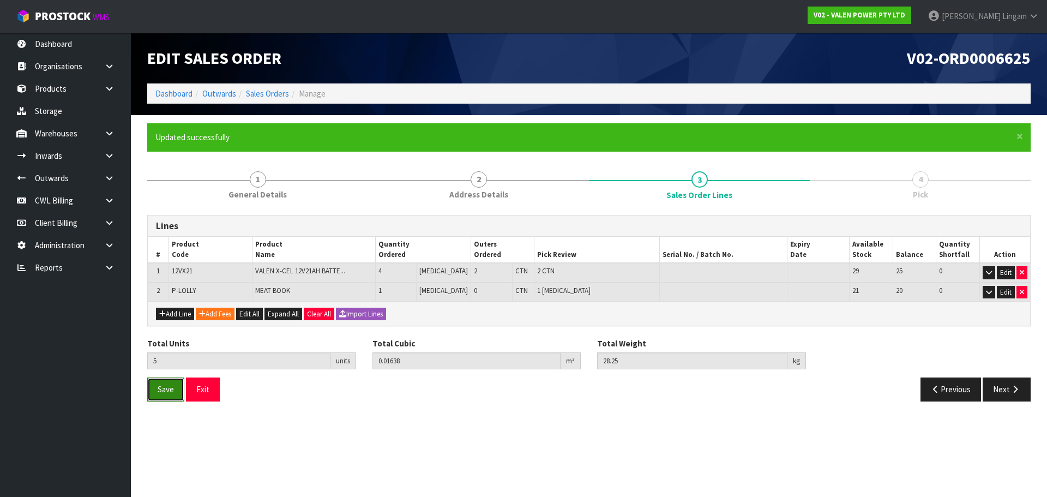
click at [178, 384] on button "Save" at bounding box center [165, 388] width 37 height 23
click at [992, 393] on button "Next" at bounding box center [1006, 388] width 48 height 23
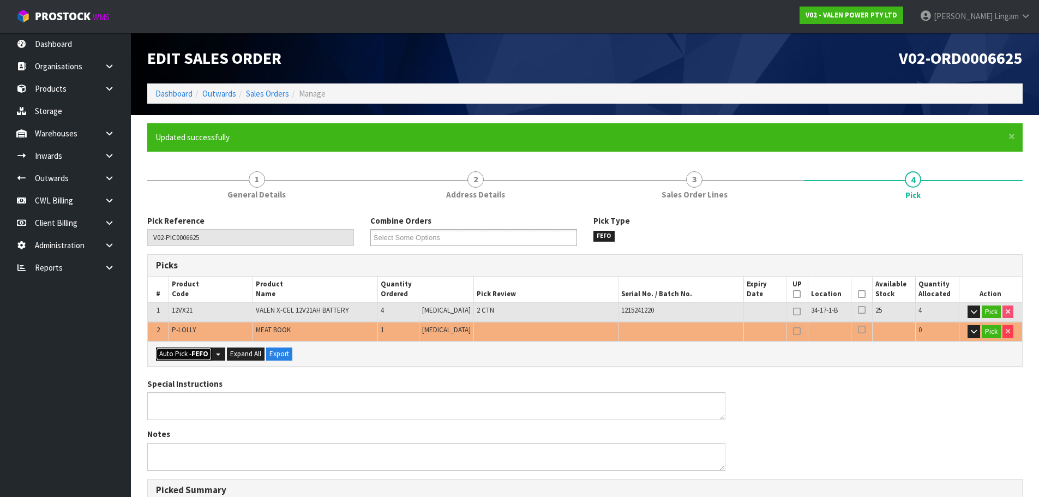
click at [174, 352] on button "Auto Pick - FEFO" at bounding box center [184, 353] width 56 height 13
type input "2"
type input "Piece x 1"
type input "5"
type input "0.016380"
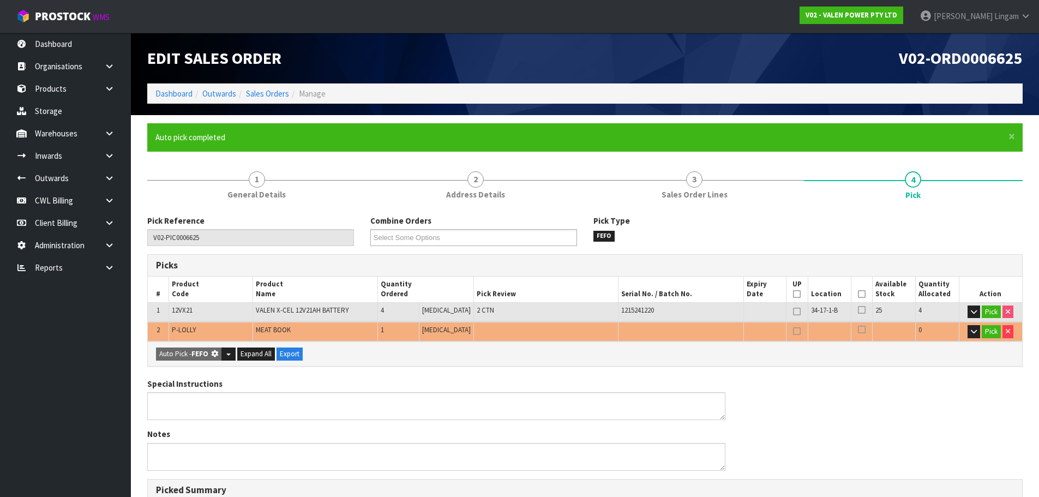
type input "28.250"
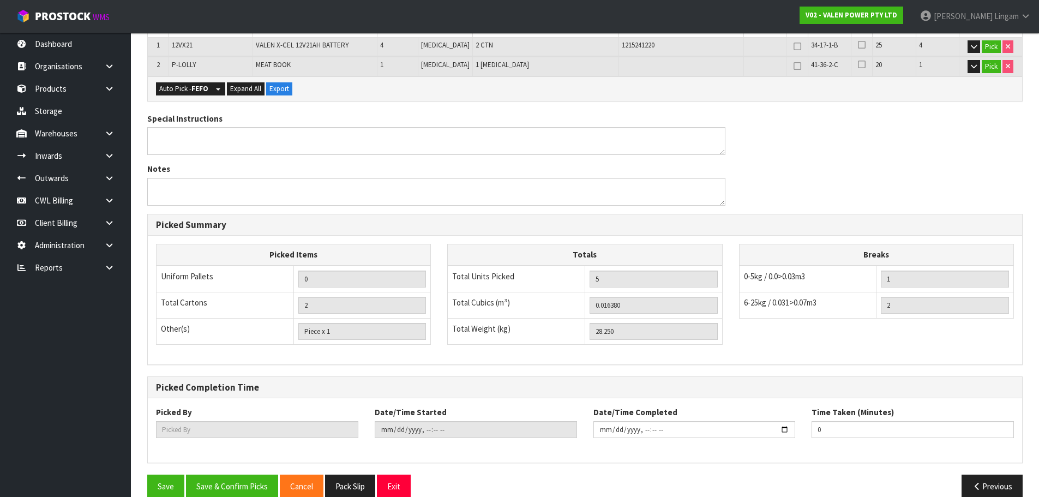
scroll to position [282, 0]
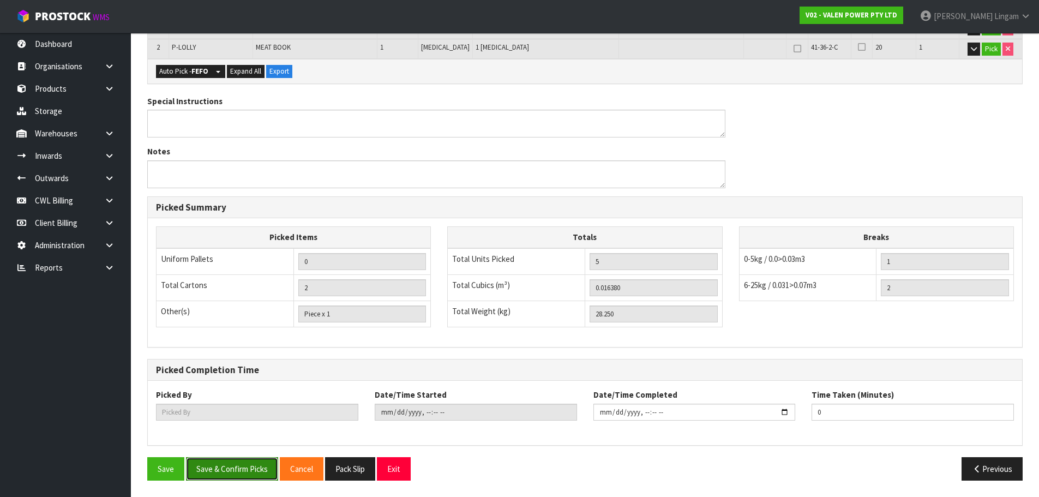
click at [250, 466] on button "Save & Confirm Picks" at bounding box center [232, 468] width 92 height 23
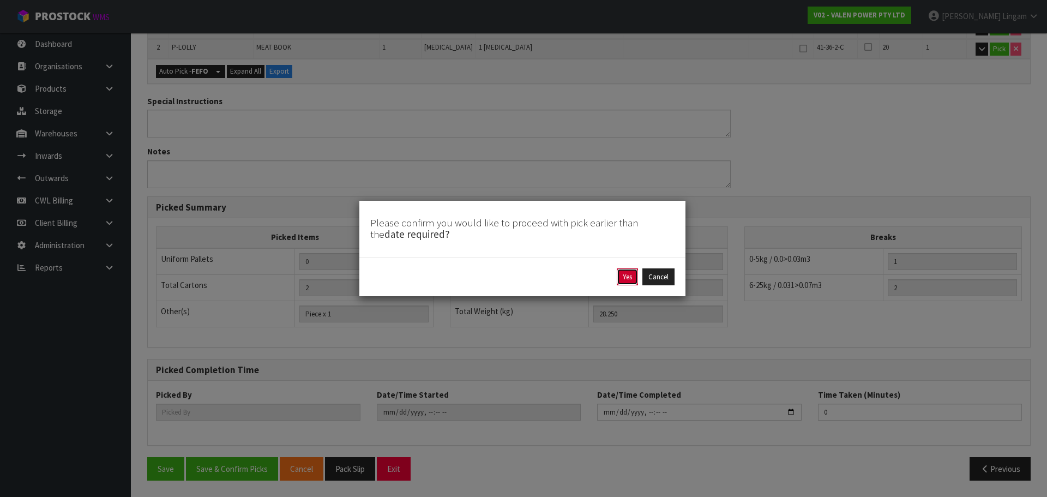
click at [626, 273] on button "Yes" at bounding box center [627, 276] width 21 height 17
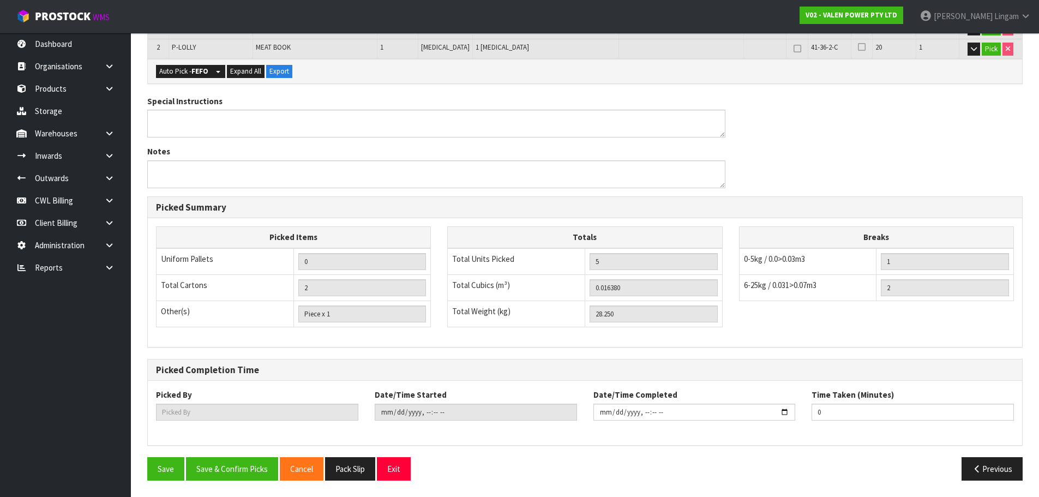
scroll to position [0, 0]
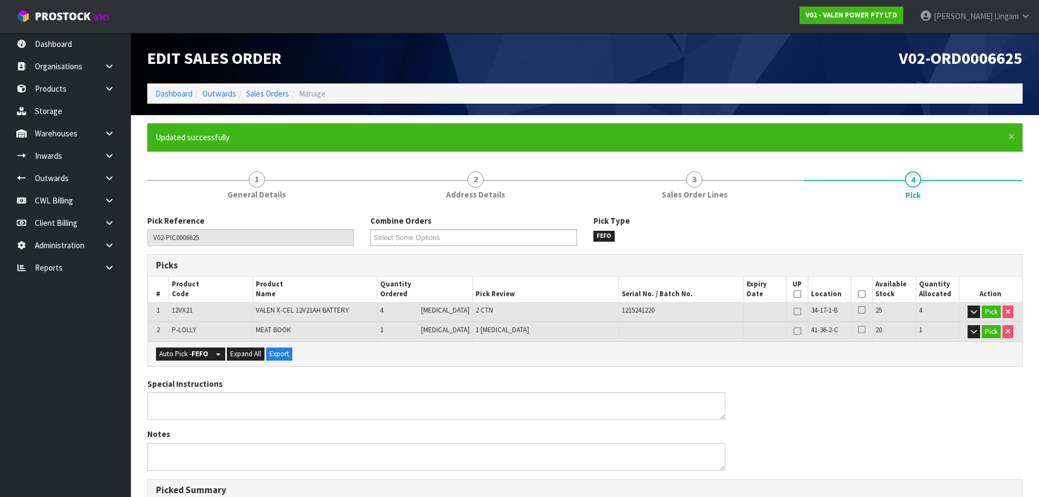
type input "[PERSON_NAME]"
type input "2025-10-13T18:37:22"
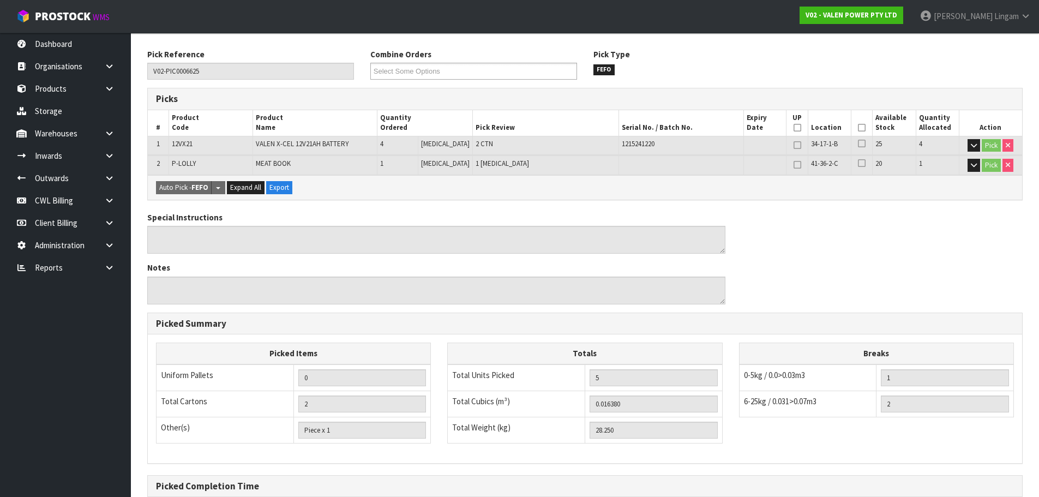
scroll to position [282, 0]
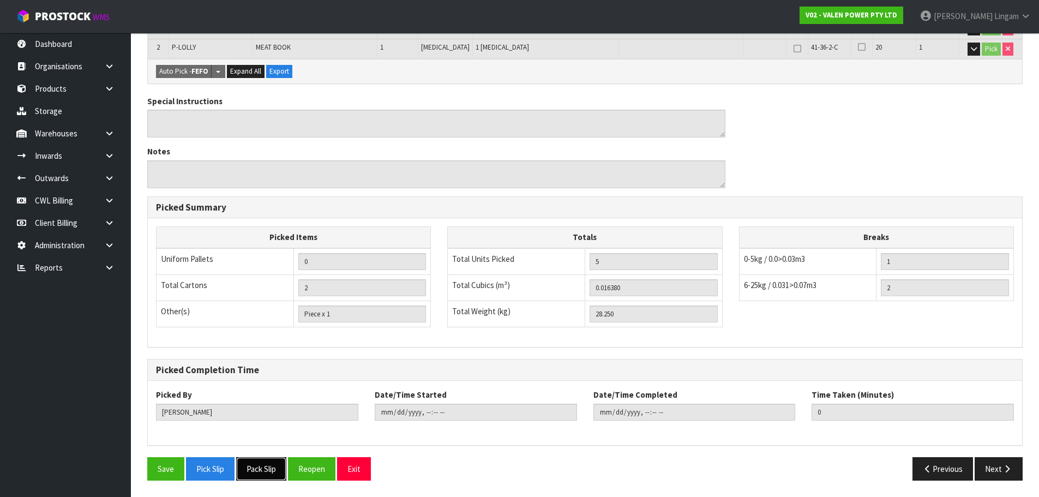
click at [265, 468] on button "Pack Slip" at bounding box center [261, 468] width 50 height 23
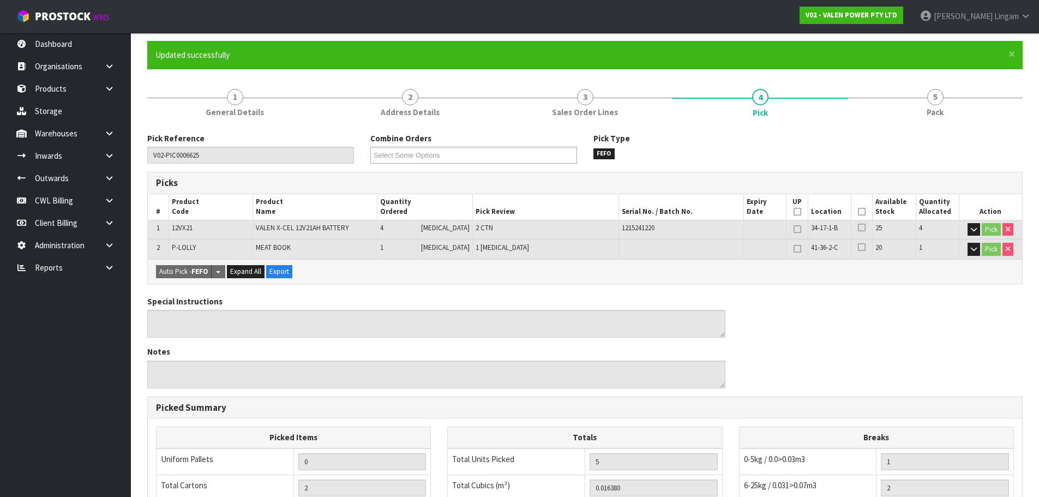
scroll to position [0, 0]
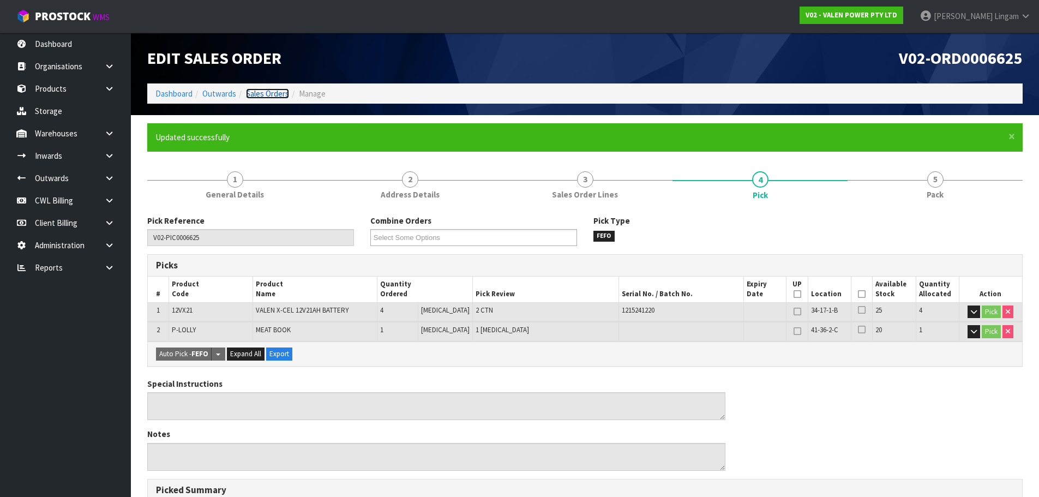
click at [278, 95] on link "Sales Orders" at bounding box center [267, 93] width 43 height 10
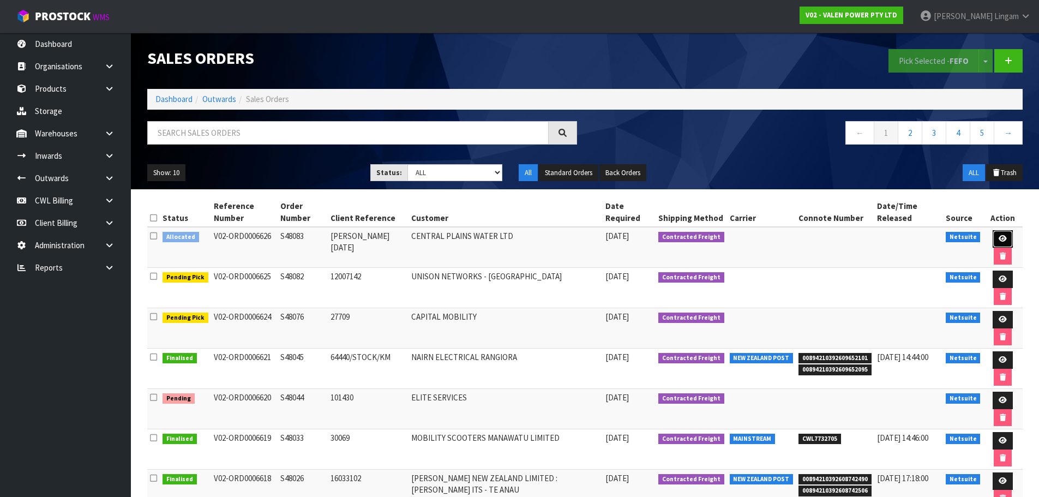
click at [993, 232] on link at bounding box center [1002, 238] width 20 height 17
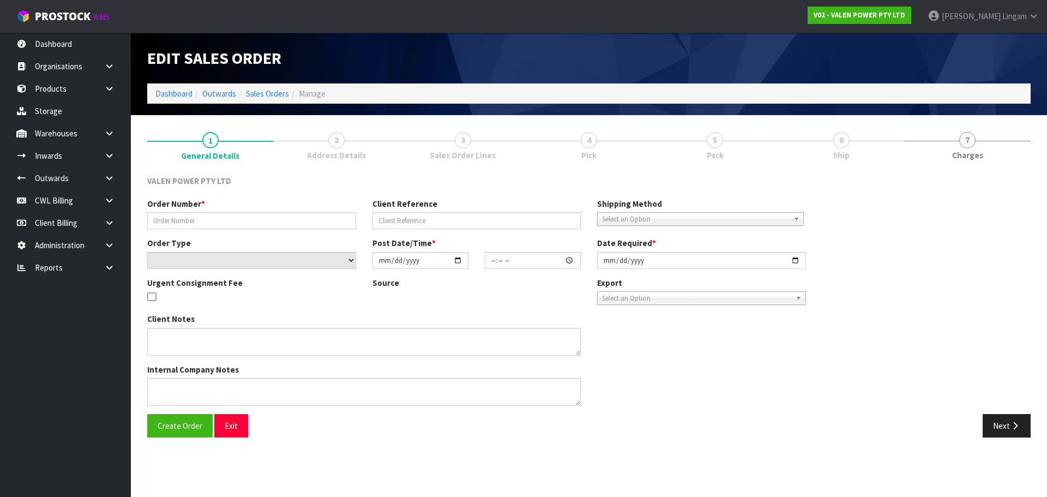
type input "S48083"
type input "[PERSON_NAME] [DATE]"
select select "number:0"
type input "[DATE]"
type input "17:30:58.000"
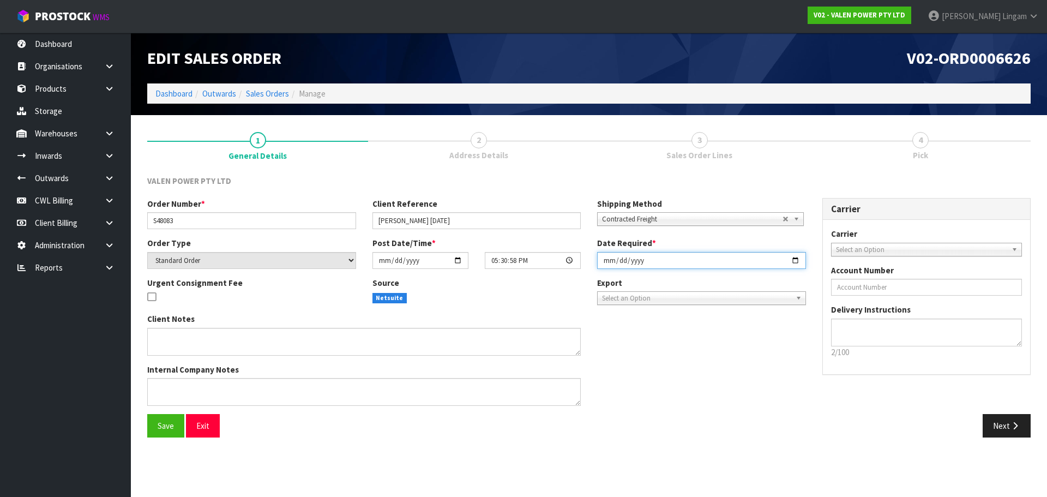
click at [602, 258] on input "[DATE]" at bounding box center [701, 260] width 209 height 17
type input "[DATE]"
click at [159, 419] on button "Save" at bounding box center [165, 425] width 37 height 23
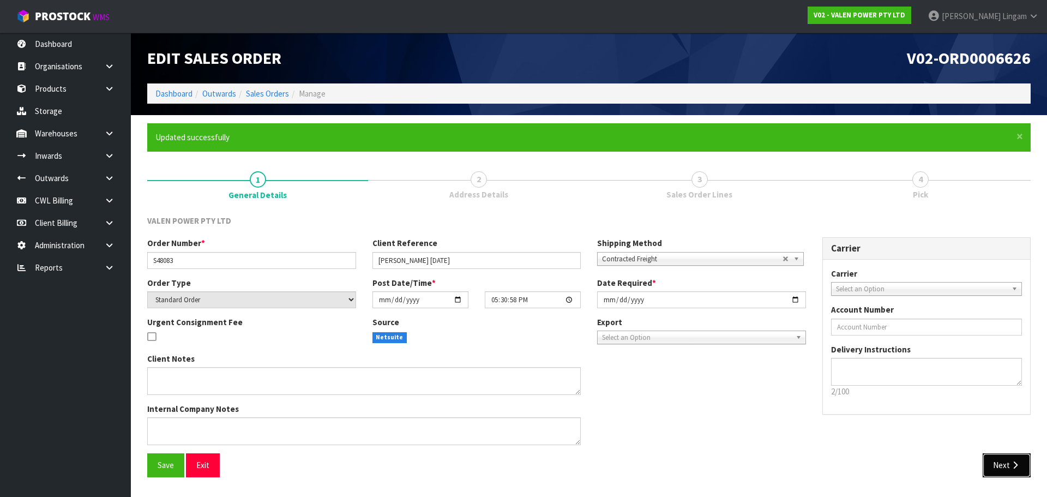
click at [1006, 464] on button "Next" at bounding box center [1006, 464] width 48 height 23
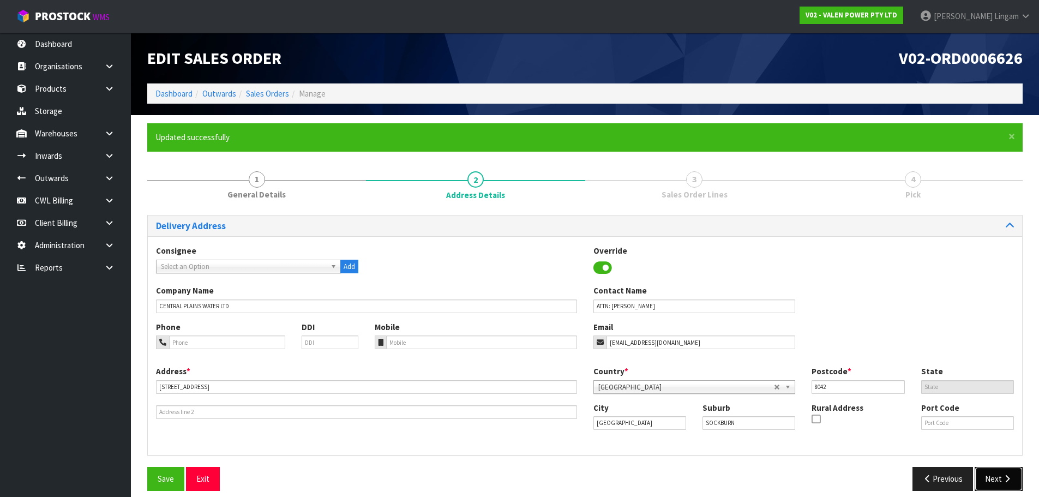
click at [999, 475] on button "Next" at bounding box center [998, 478] width 48 height 23
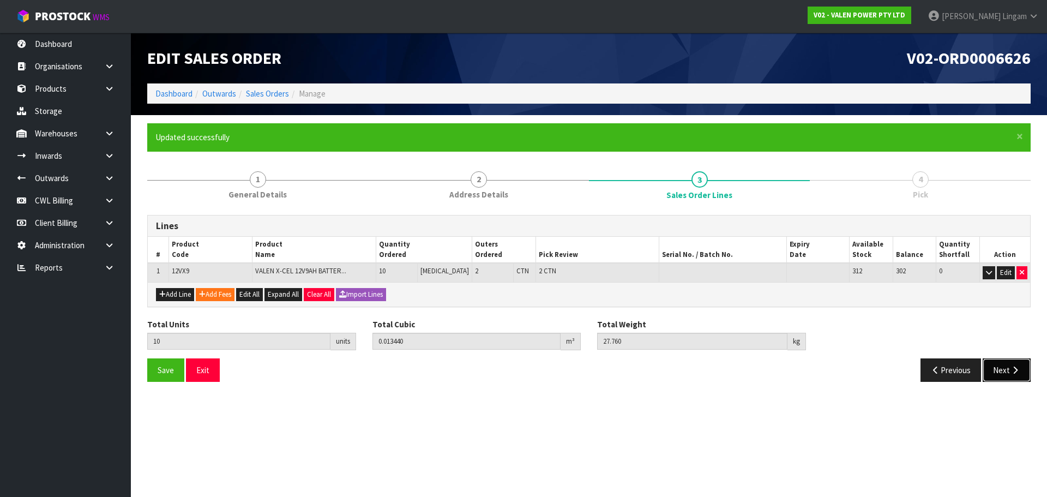
drag, startPoint x: 1011, startPoint y: 370, endPoint x: 939, endPoint y: 417, distance: 85.7
click at [939, 417] on section "Edit Sales Order V02-ORD0006626 Dashboard Outwards Sales Orders Manage × Close …" at bounding box center [523, 248] width 1047 height 497
click at [177, 296] on button "Add Line" at bounding box center [175, 294] width 38 height 13
type input "0"
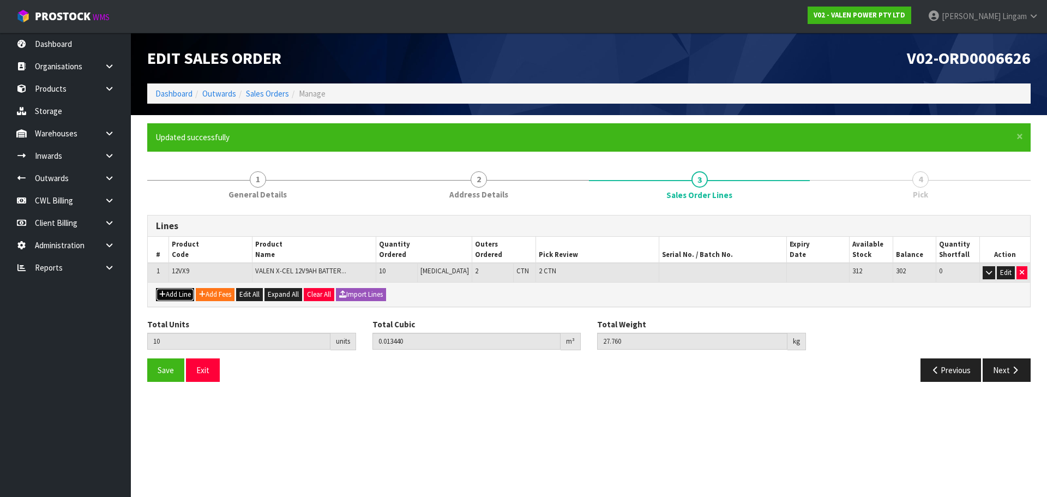
type input "0"
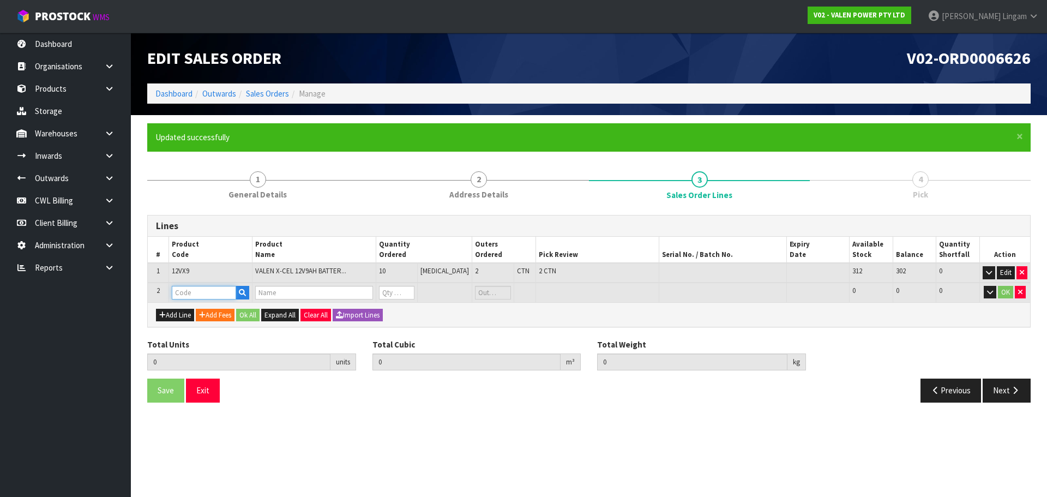
click at [178, 294] on input "text" at bounding box center [204, 293] width 64 height 14
type input "P-L"
click at [224, 313] on link "P-L OLLY" at bounding box center [216, 311] width 86 height 15
type input "P-LOLLY"
type input "10"
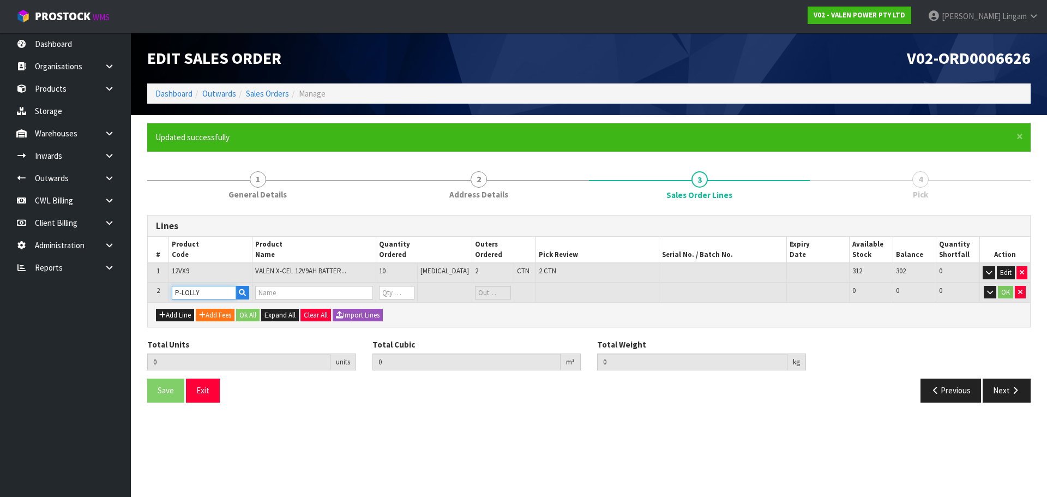
type input "0.01344"
type input "27.76"
type input "MEAT BOOK"
type input "0"
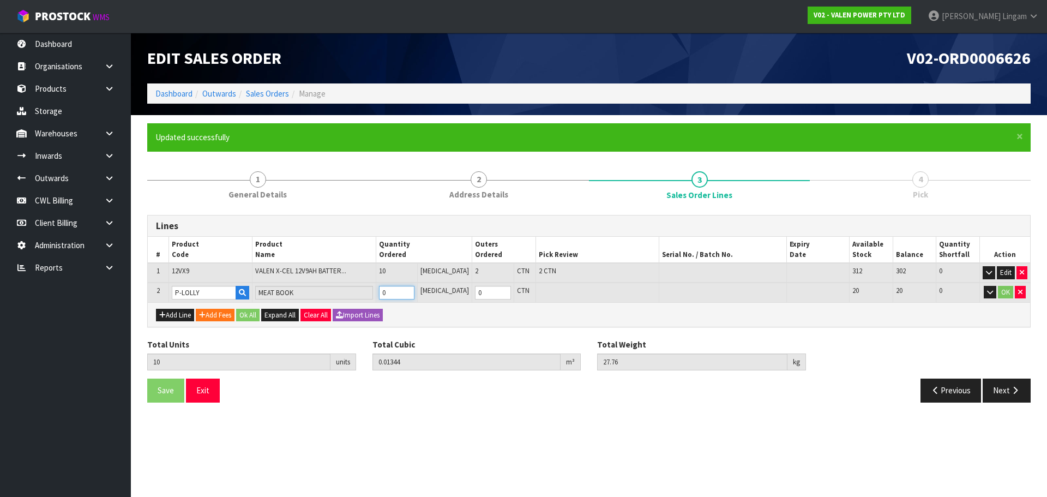
click at [374, 295] on tr "2 P-LOLLY MEAT BOOK 0 PCE 0 CTN 20 20 0 OK" at bounding box center [589, 292] width 882 height 20
type input "11"
type input "0.0147"
type input "29.01"
type input "1"
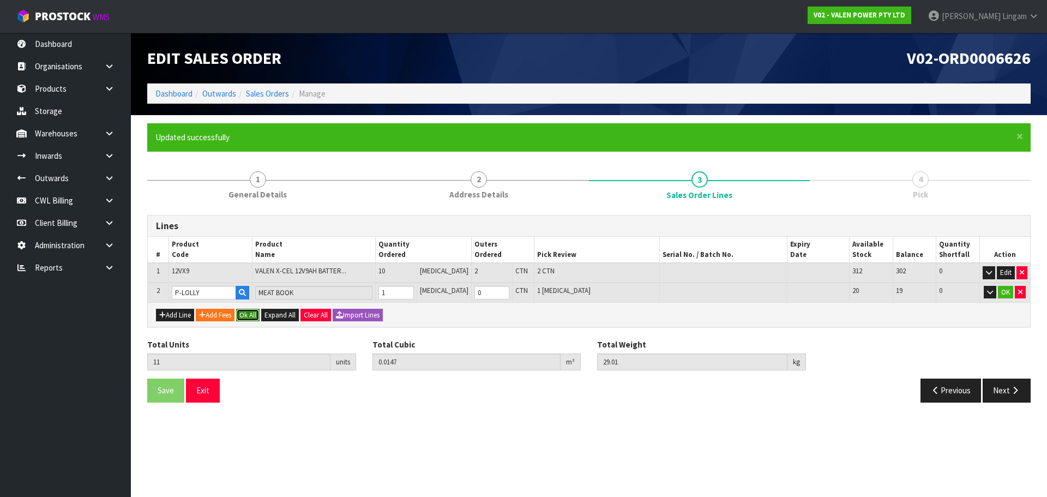
click at [255, 315] on button "Ok All" at bounding box center [247, 315] width 23 height 13
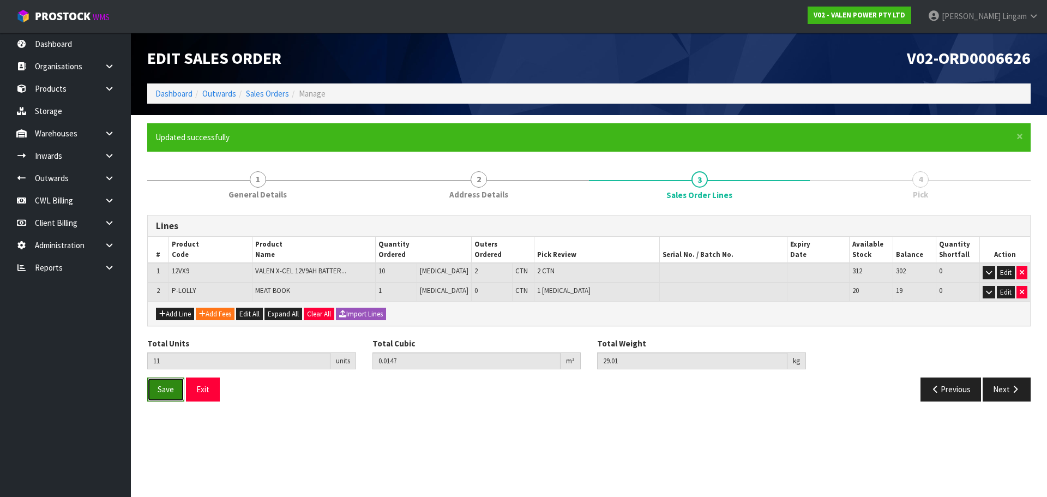
click at [179, 386] on button "Save" at bounding box center [165, 388] width 37 height 23
click at [1000, 392] on button "Next" at bounding box center [1006, 388] width 48 height 23
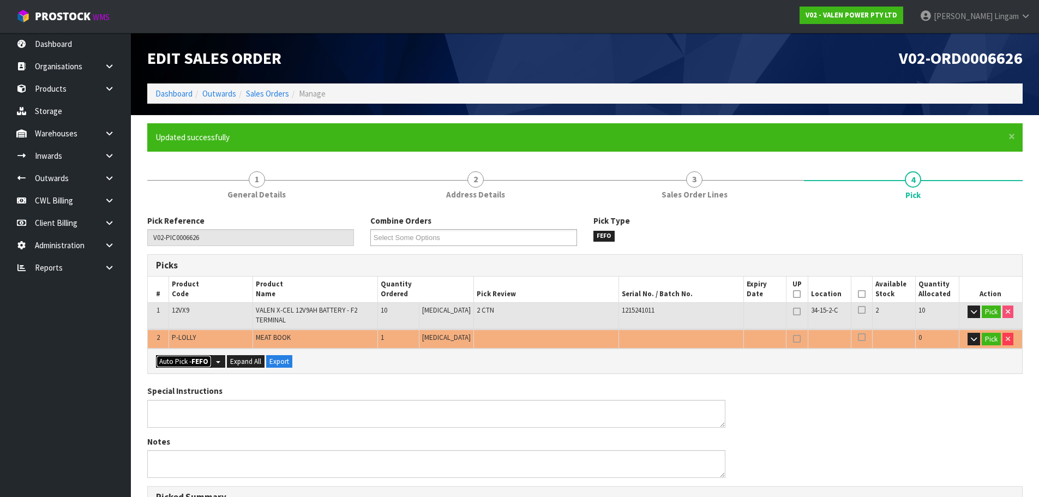
click at [176, 358] on button "Auto Pick - FEFO" at bounding box center [184, 361] width 56 height 13
type input "2"
type input "Piece x 1"
type input "11"
type input "0.014700"
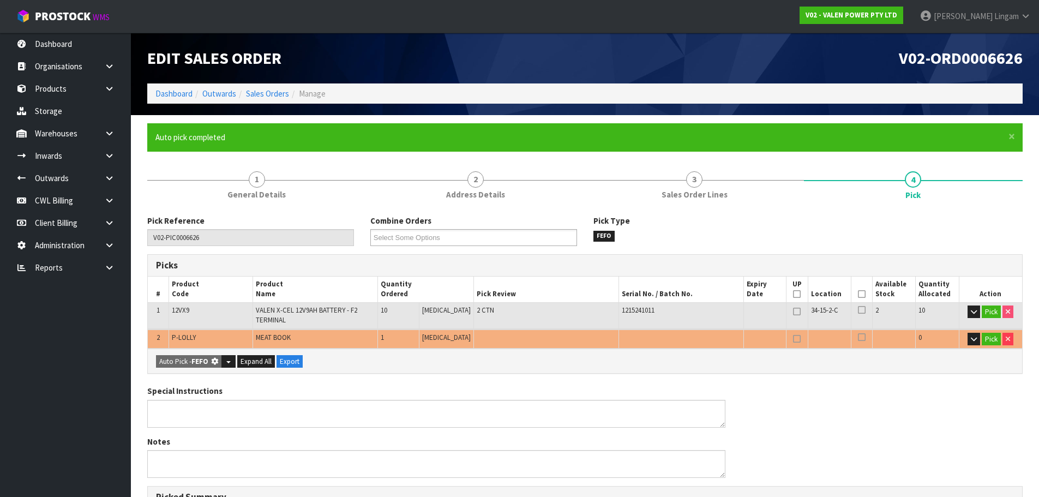
type input "29.010"
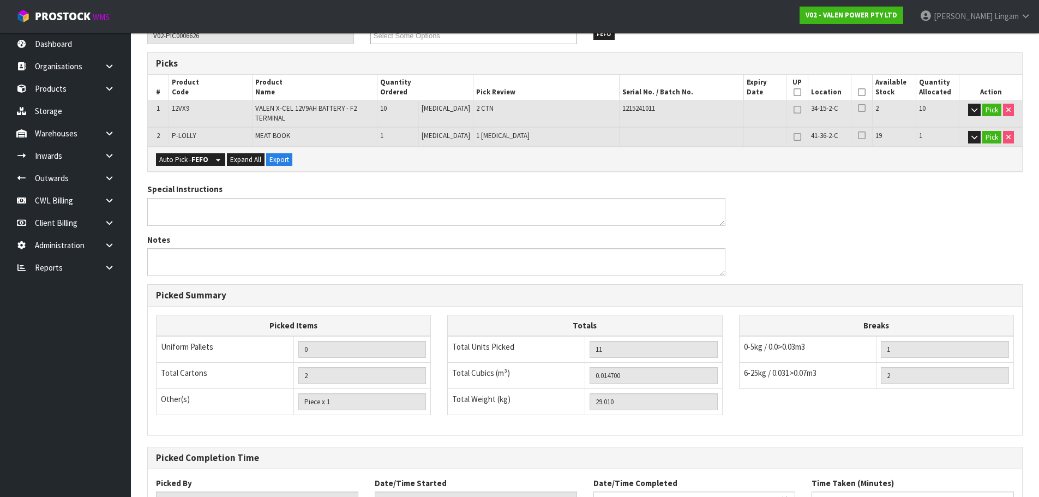
scroll to position [290, 0]
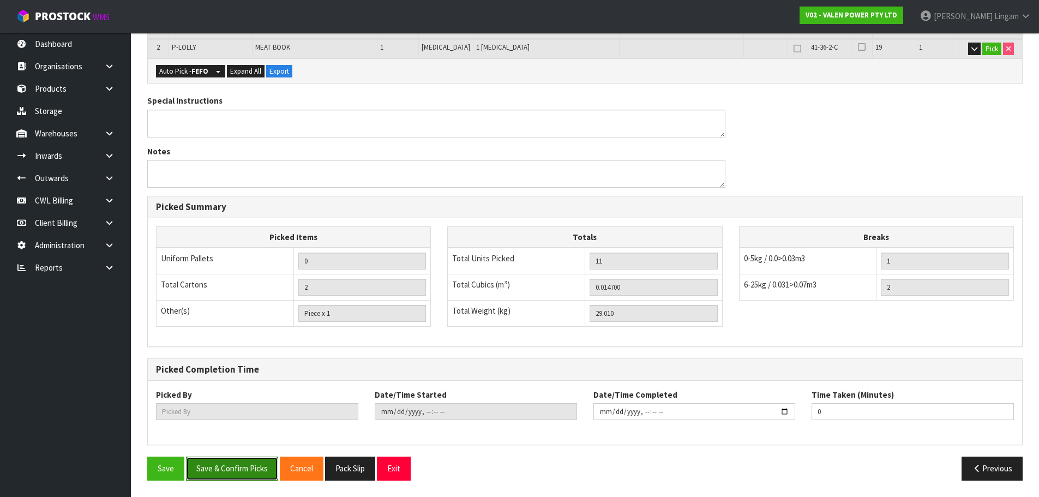
click at [258, 468] on button "Save & Confirm Picks" at bounding box center [232, 467] width 92 height 23
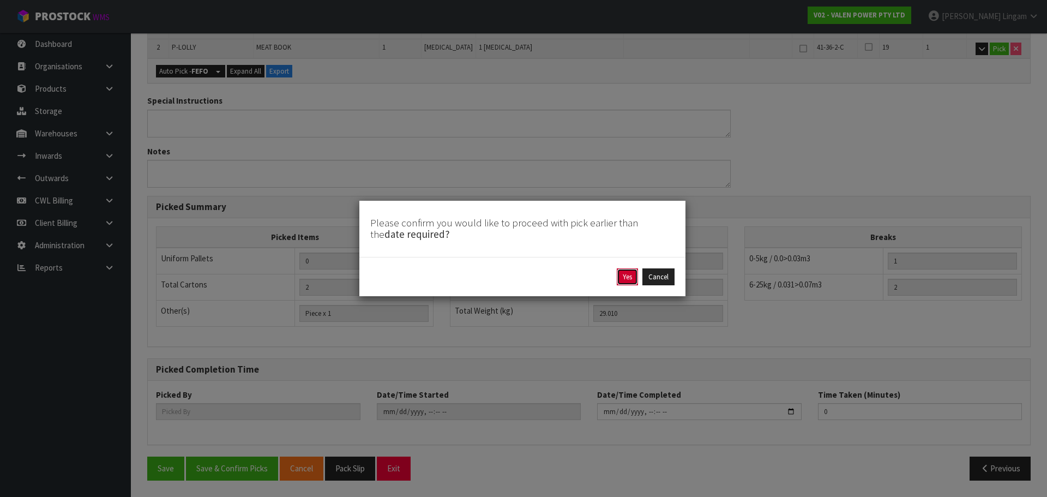
click at [621, 274] on button "Yes" at bounding box center [627, 276] width 21 height 17
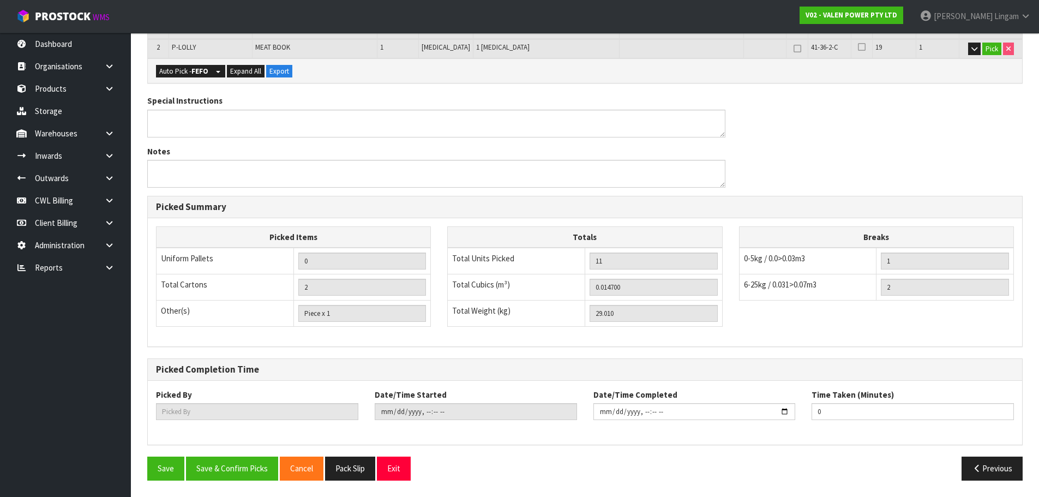
scroll to position [0, 0]
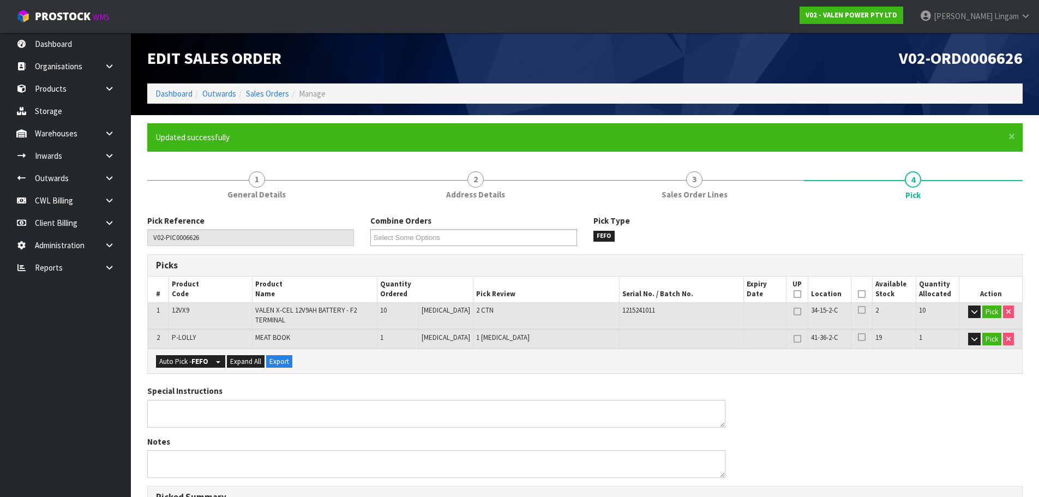
type input "[PERSON_NAME]"
type input "2025-10-13T18:38:24"
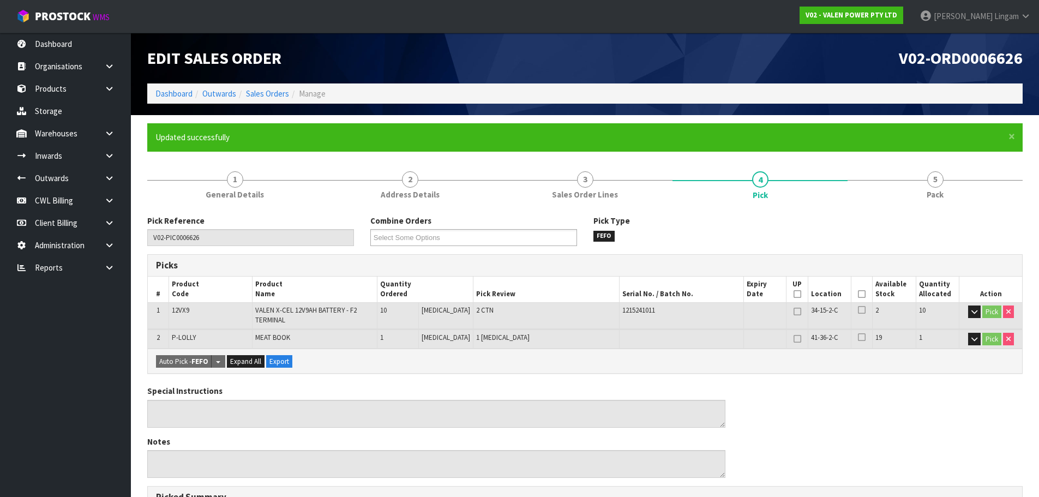
scroll to position [290, 0]
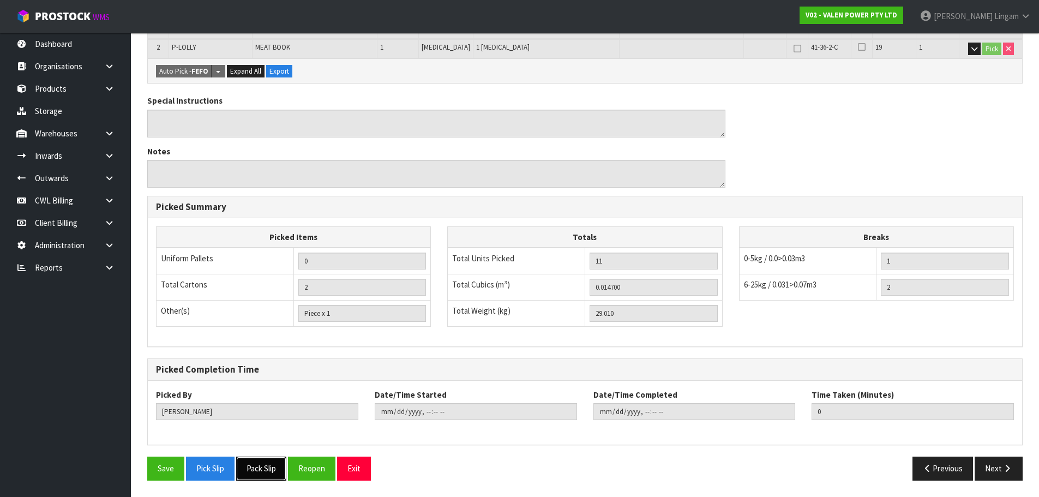
click at [261, 474] on button "Pack Slip" at bounding box center [261, 467] width 50 height 23
click at [278, 466] on button "Pack Slip" at bounding box center [261, 467] width 50 height 23
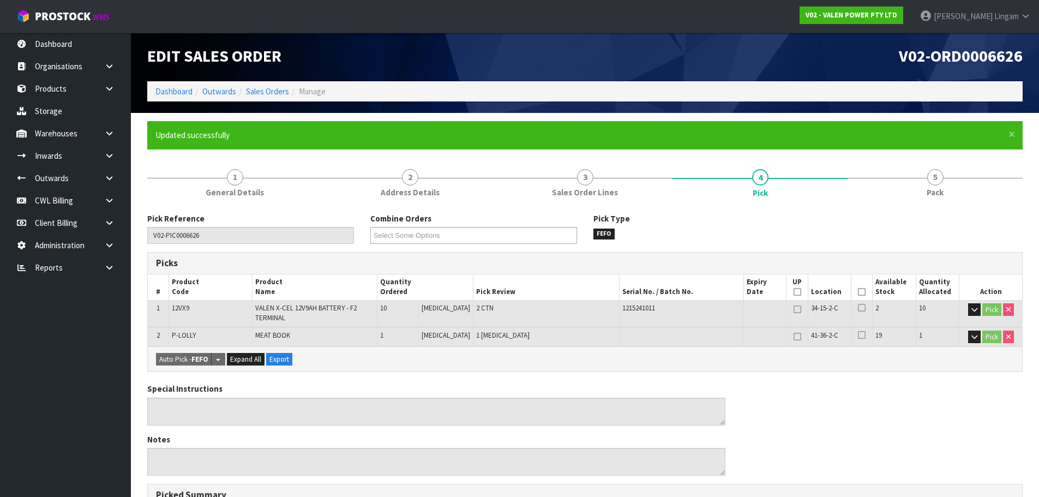
scroll to position [0, 0]
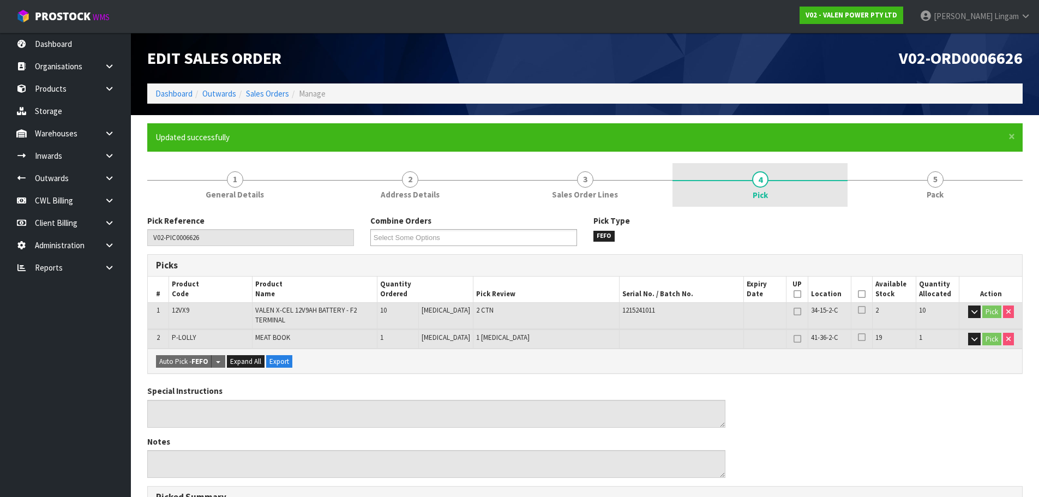
click at [749, 184] on link "4 Pick" at bounding box center [759, 185] width 175 height 44
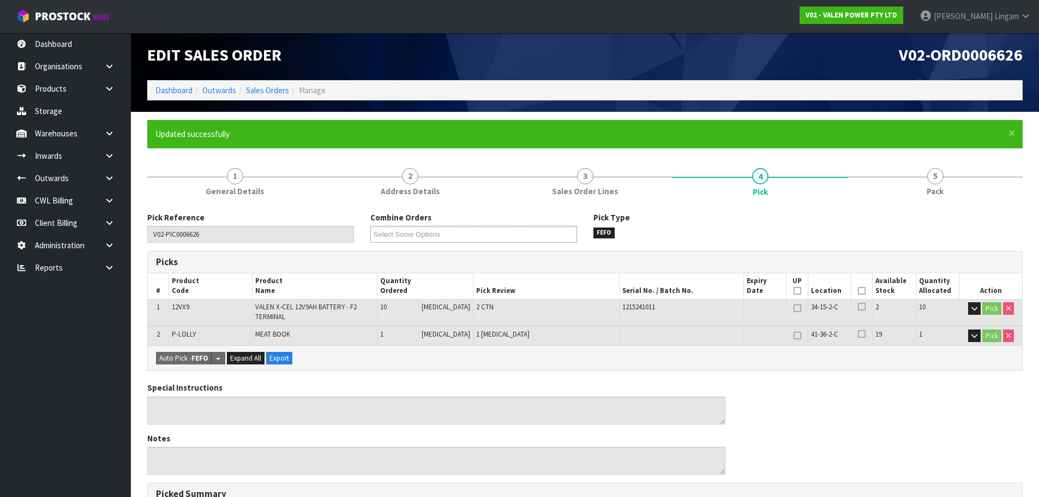
scroll to position [290, 0]
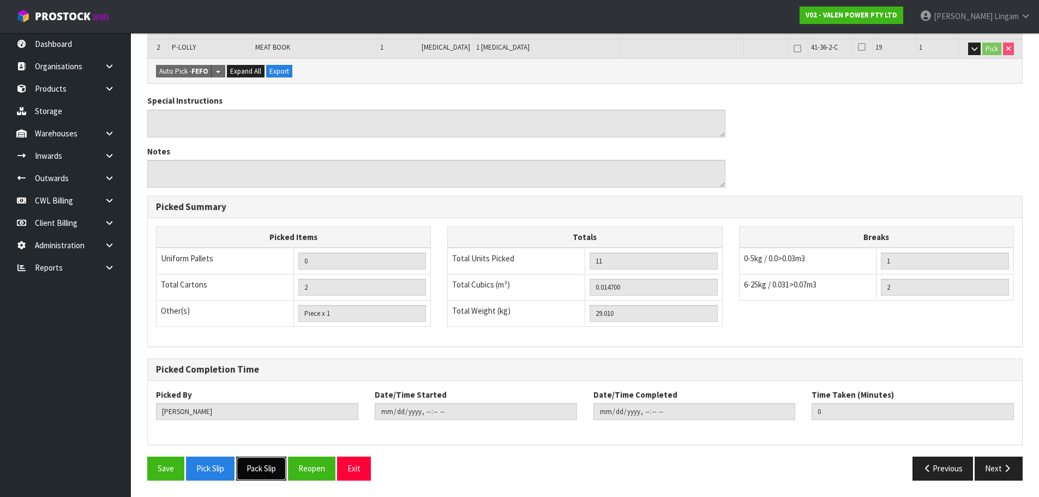
click at [276, 472] on button "Pack Slip" at bounding box center [261, 467] width 50 height 23
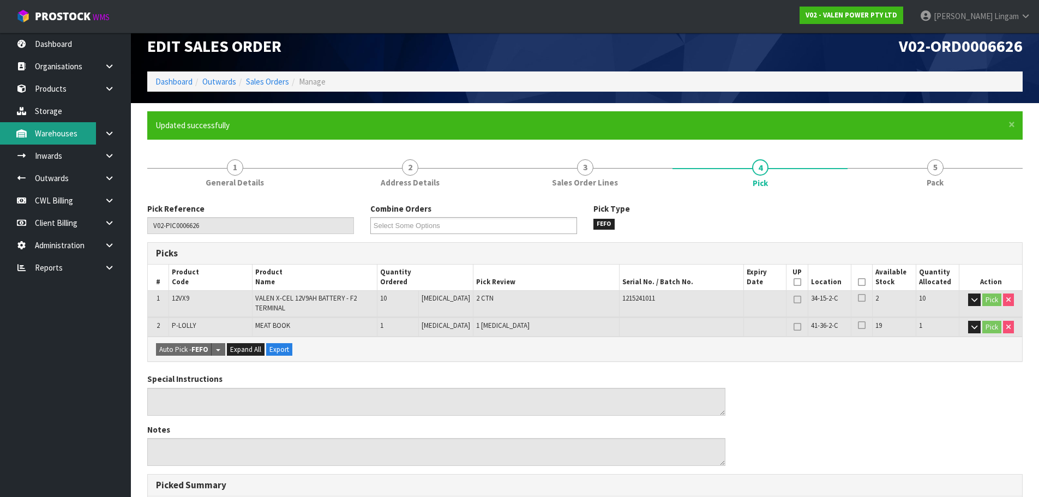
scroll to position [0, 0]
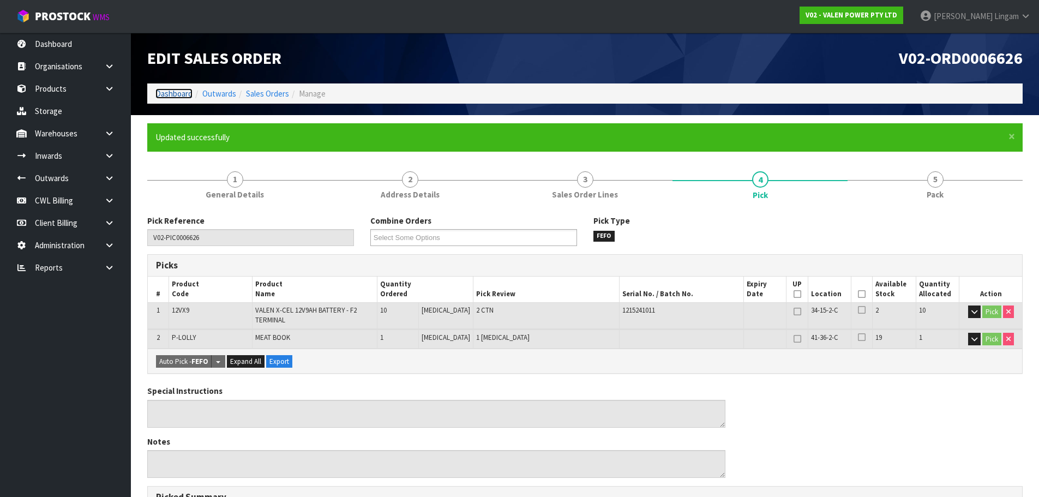
click at [184, 92] on link "Dashboard" at bounding box center [173, 93] width 37 height 10
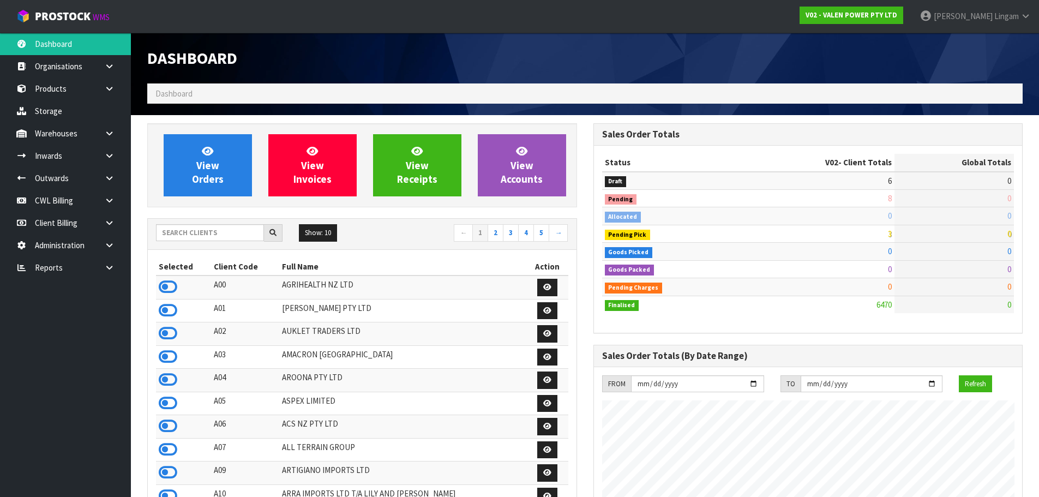
scroll to position [849, 445]
click at [113, 266] on icon at bounding box center [109, 267] width 10 height 8
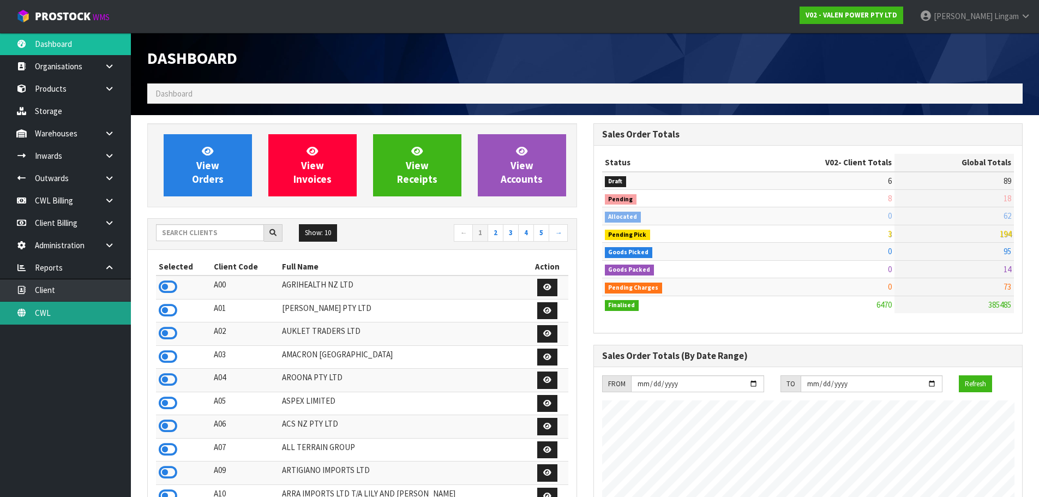
click at [97, 313] on link "CWL" at bounding box center [65, 312] width 131 height 22
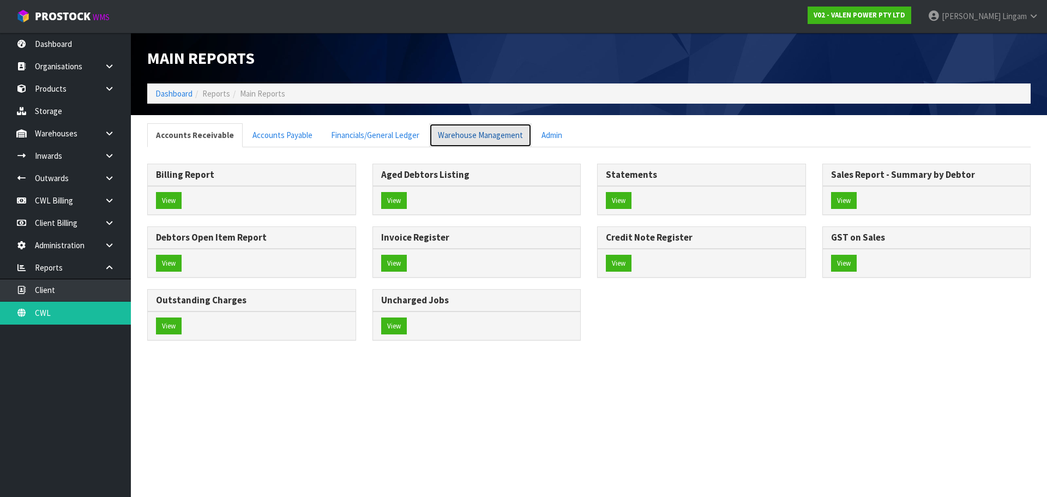
click at [464, 131] on link "Warehouse Management" at bounding box center [480, 134] width 102 height 23
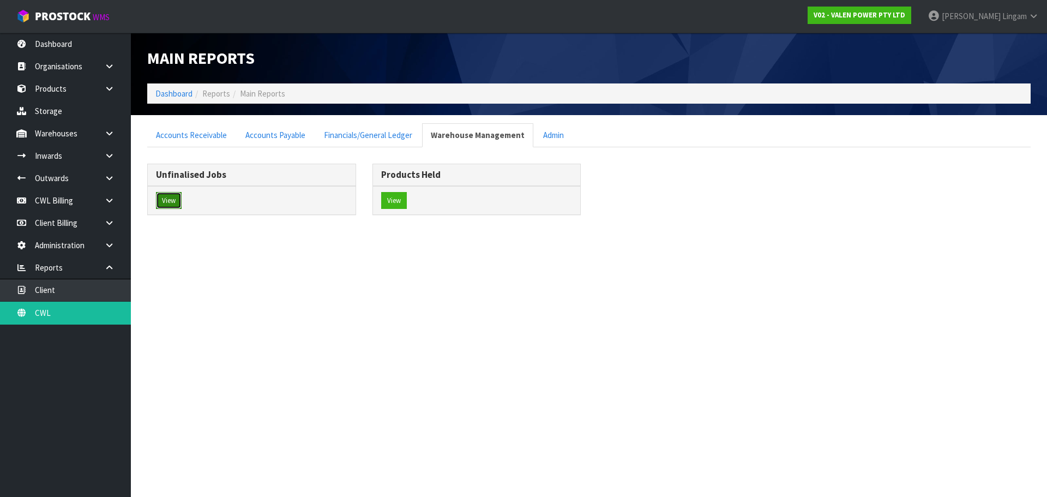
click at [170, 197] on button "View" at bounding box center [169, 200] width 26 height 17
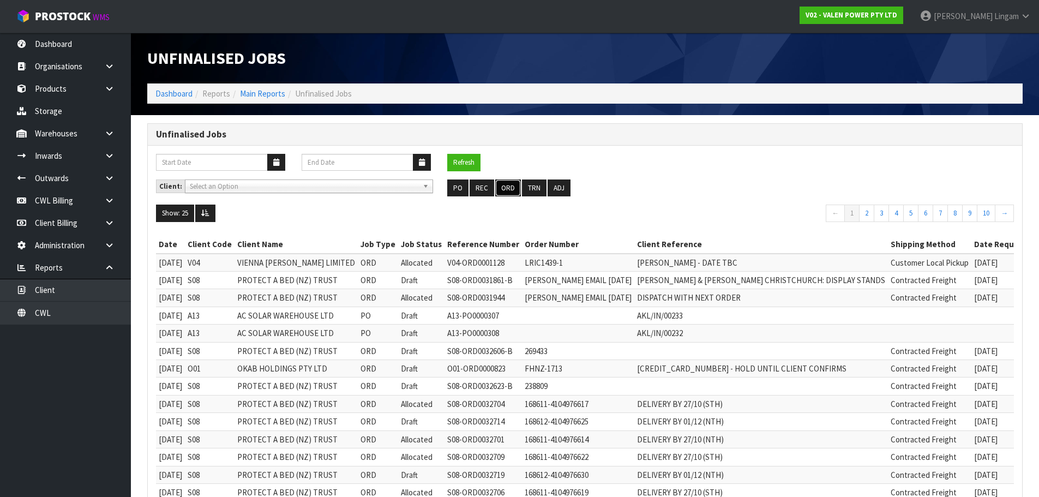
click at [517, 189] on button "ORD" at bounding box center [508, 187] width 26 height 17
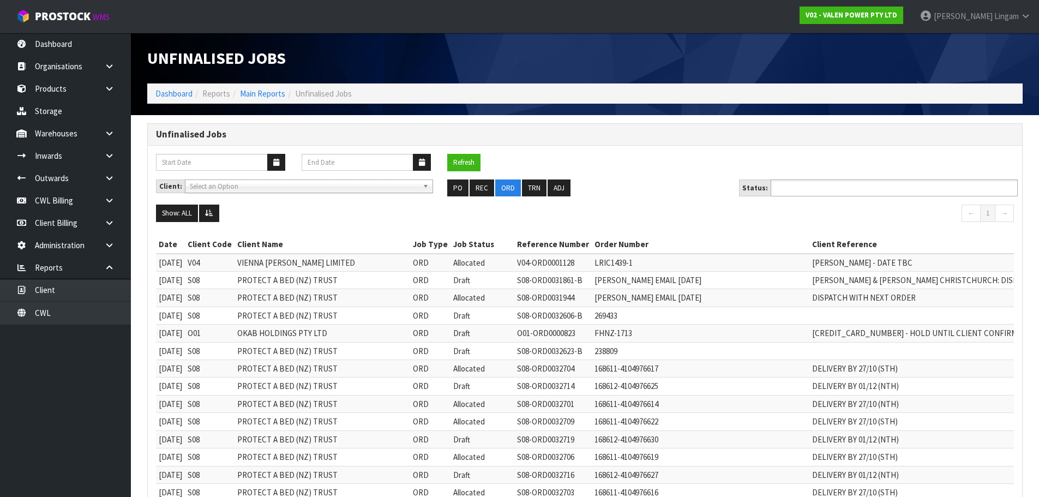
click at [859, 189] on ul at bounding box center [893, 187] width 247 height 17
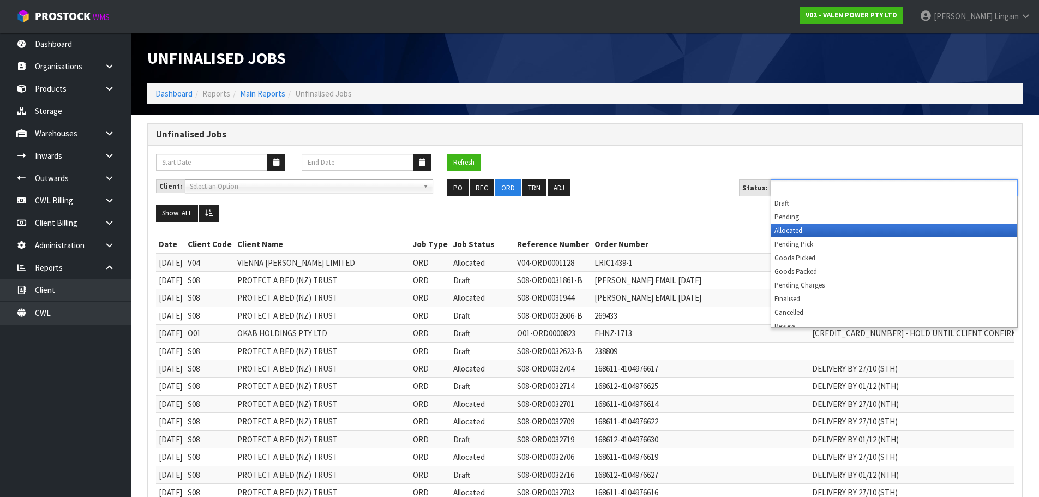
click at [792, 226] on li "Allocated" at bounding box center [894, 231] width 246 height 14
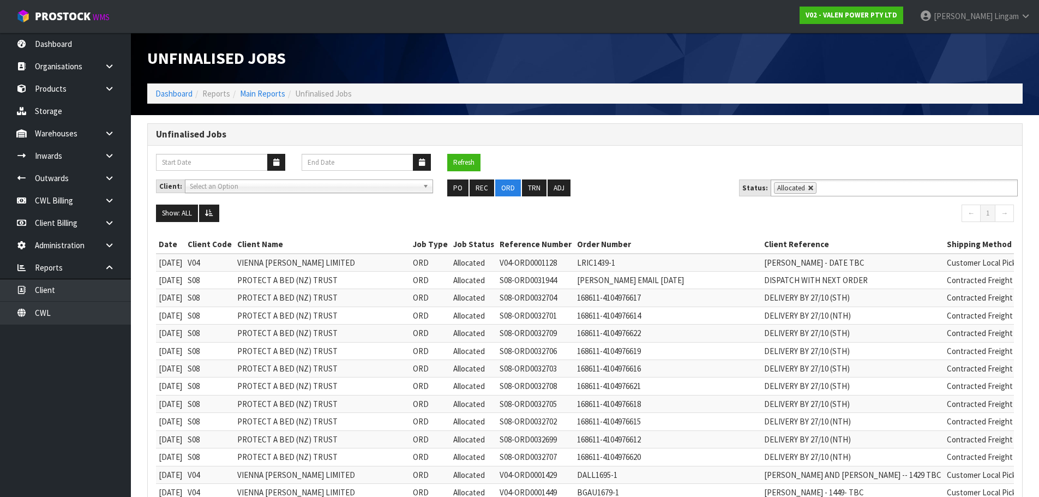
click at [809, 189] on link at bounding box center [810, 188] width 7 height 7
click at [819, 189] on input "text" at bounding box center [826, 188] width 14 height 14
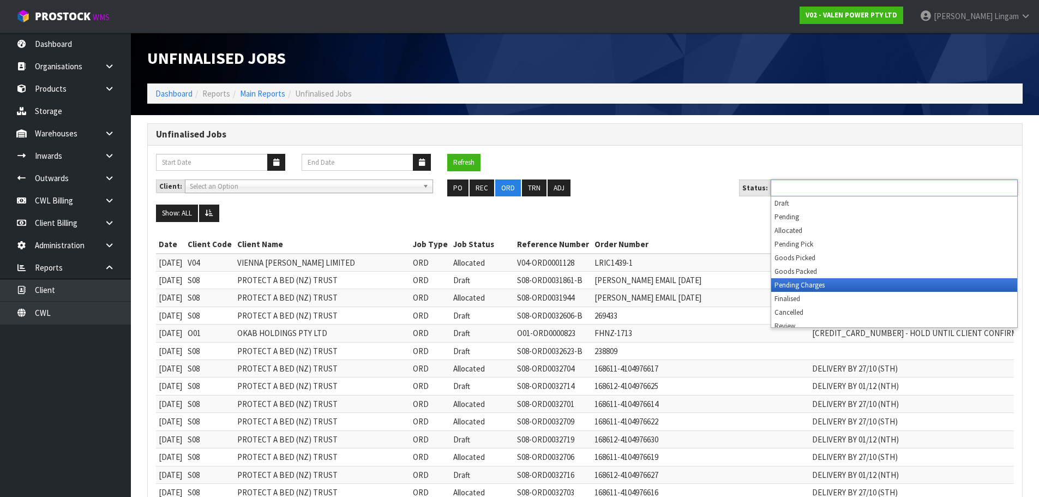
click at [793, 282] on li "Pending Charges" at bounding box center [894, 285] width 246 height 14
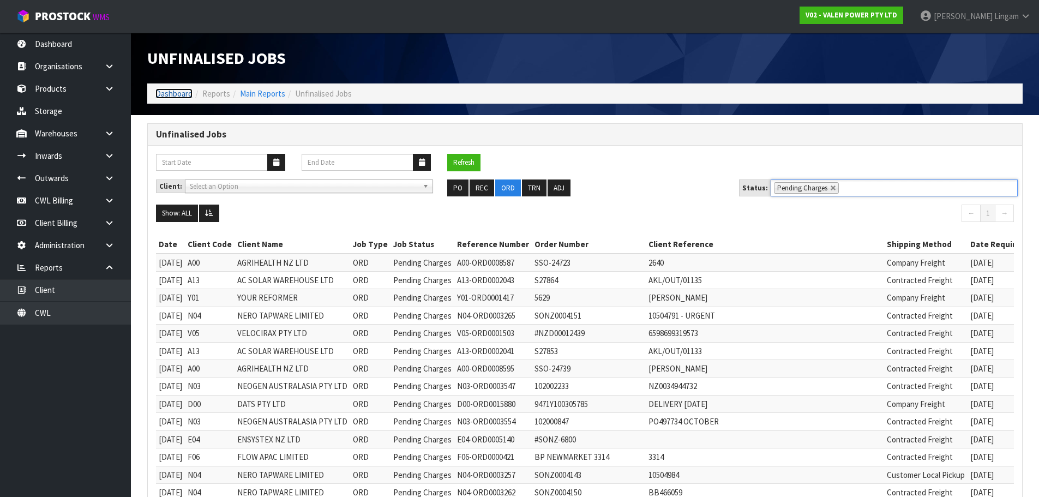
click at [180, 91] on link "Dashboard" at bounding box center [173, 93] width 37 height 10
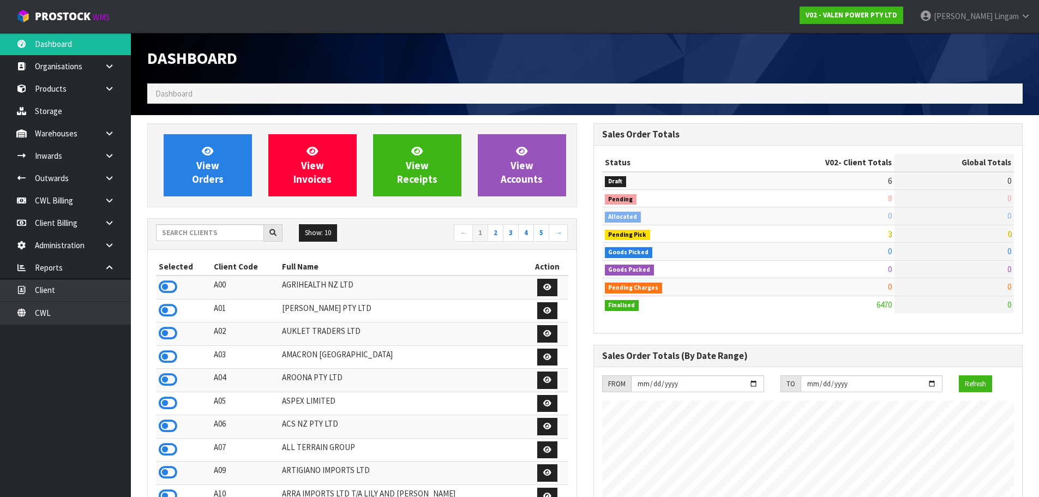
scroll to position [849, 445]
click at [220, 234] on input "text" at bounding box center [210, 232] width 108 height 17
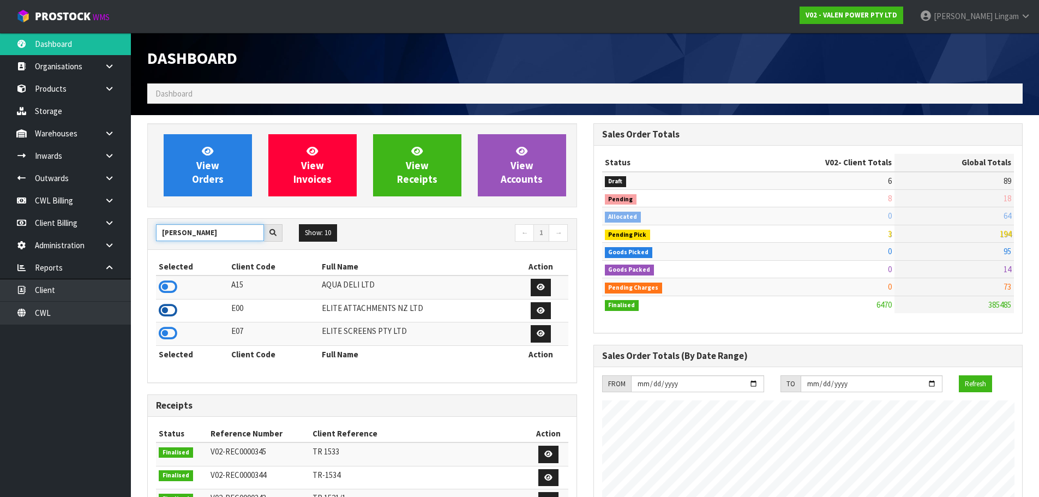
type input "ELI"
click at [161, 311] on icon at bounding box center [168, 310] width 19 height 16
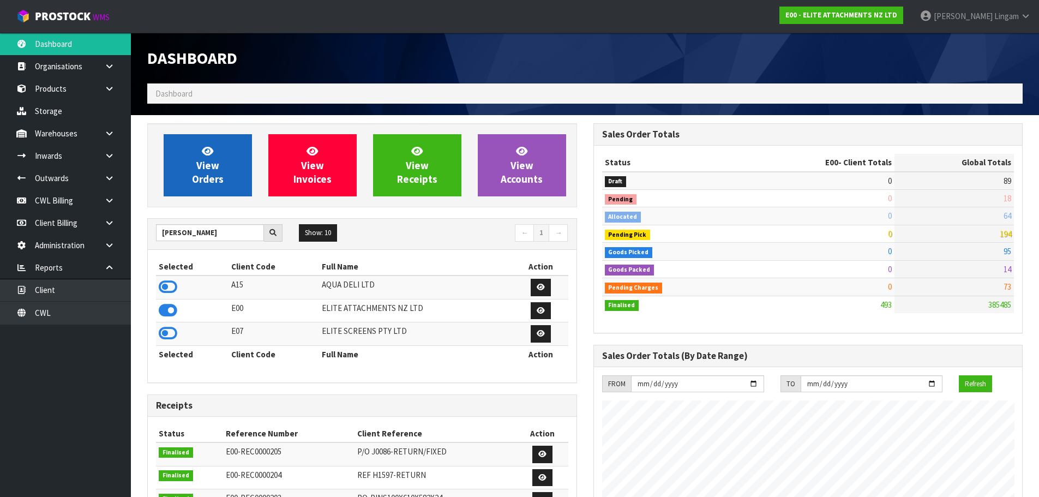
scroll to position [667, 445]
click at [173, 337] on icon at bounding box center [168, 333] width 19 height 16
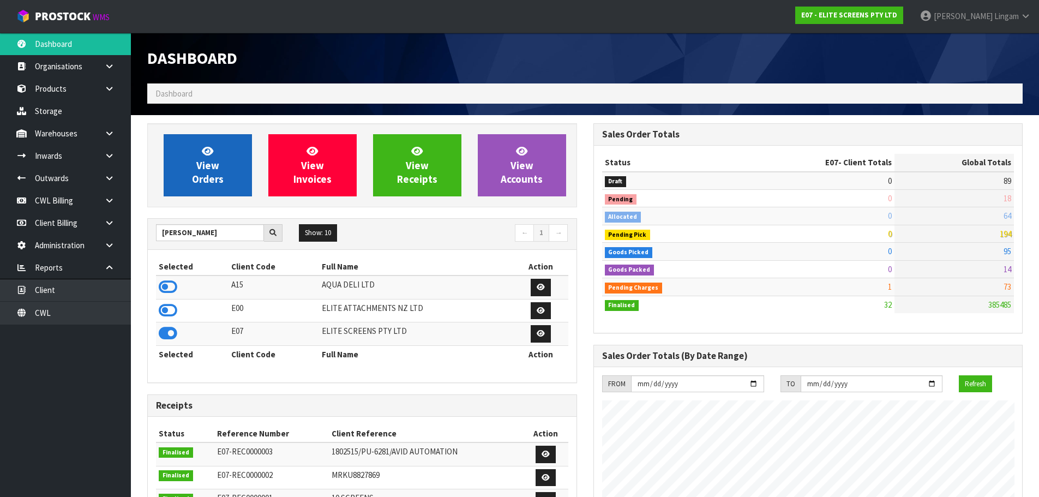
scroll to position [702, 445]
click at [209, 174] on span "View Orders" at bounding box center [208, 164] width 32 height 41
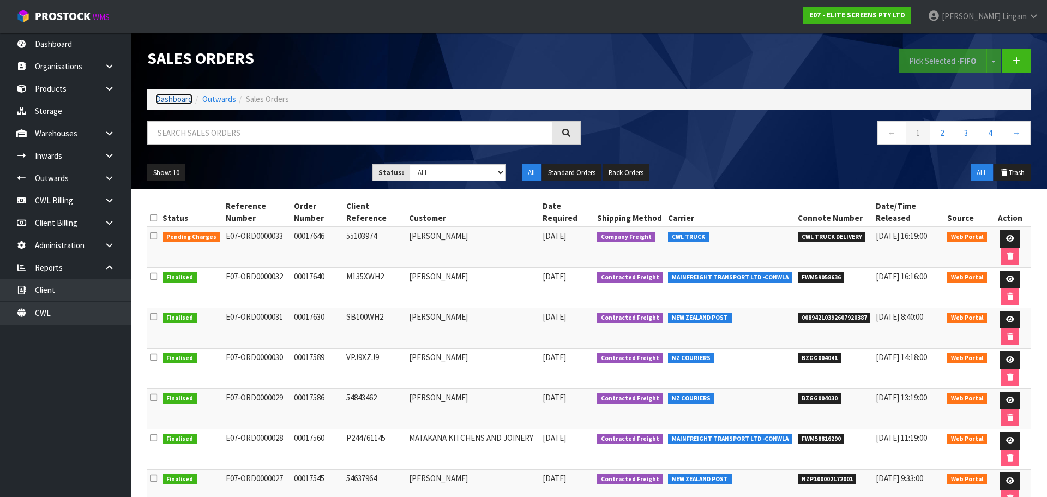
click at [183, 96] on link "Dashboard" at bounding box center [173, 99] width 37 height 10
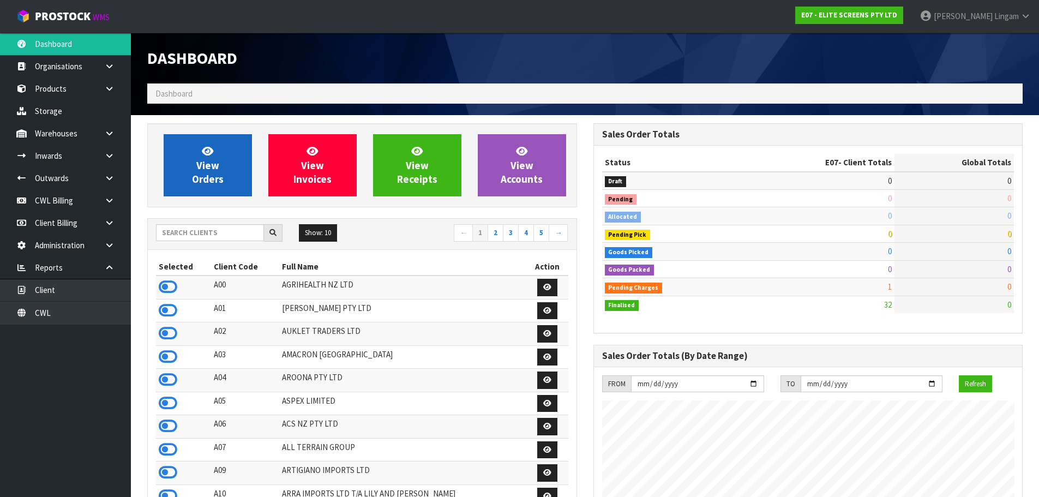
scroll to position [702, 445]
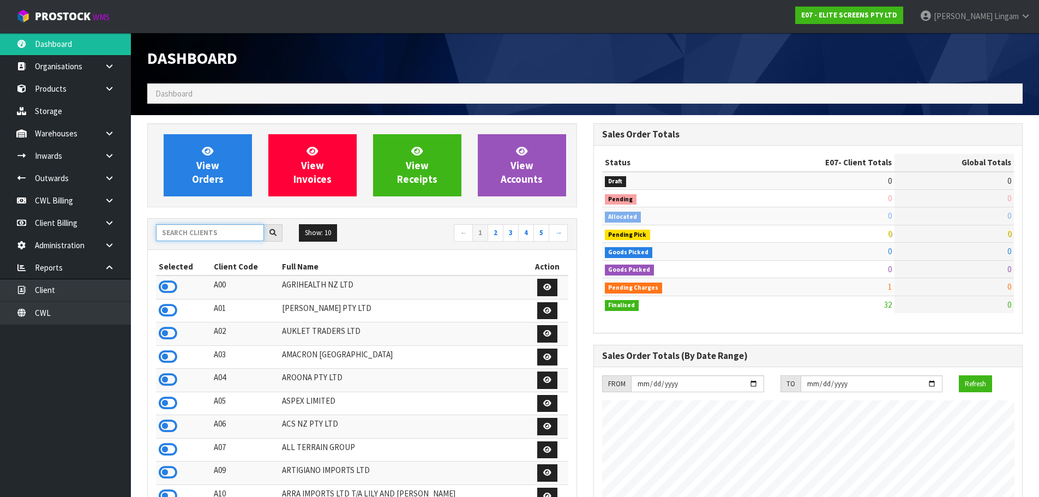
click at [227, 227] on input "text" at bounding box center [210, 232] width 108 height 17
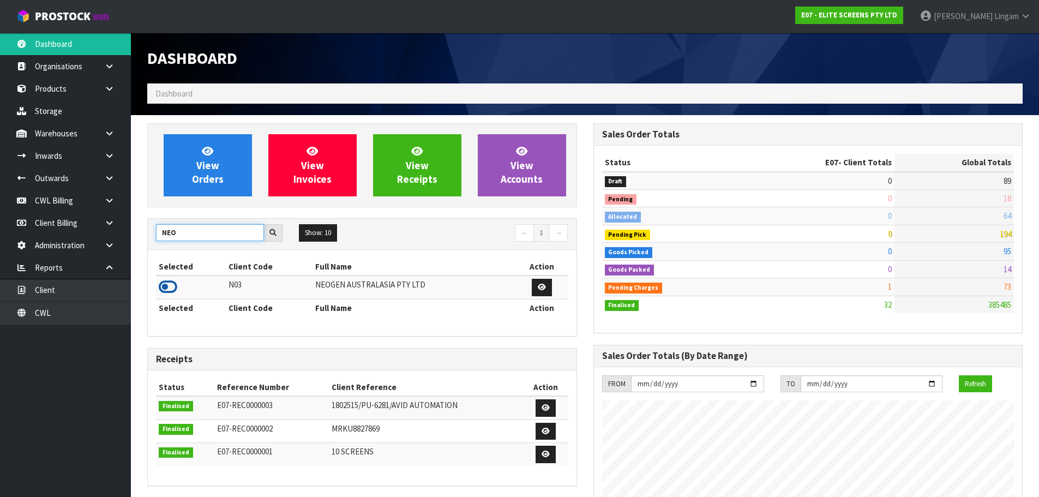
type input "NEO"
click at [172, 289] on icon at bounding box center [168, 287] width 19 height 16
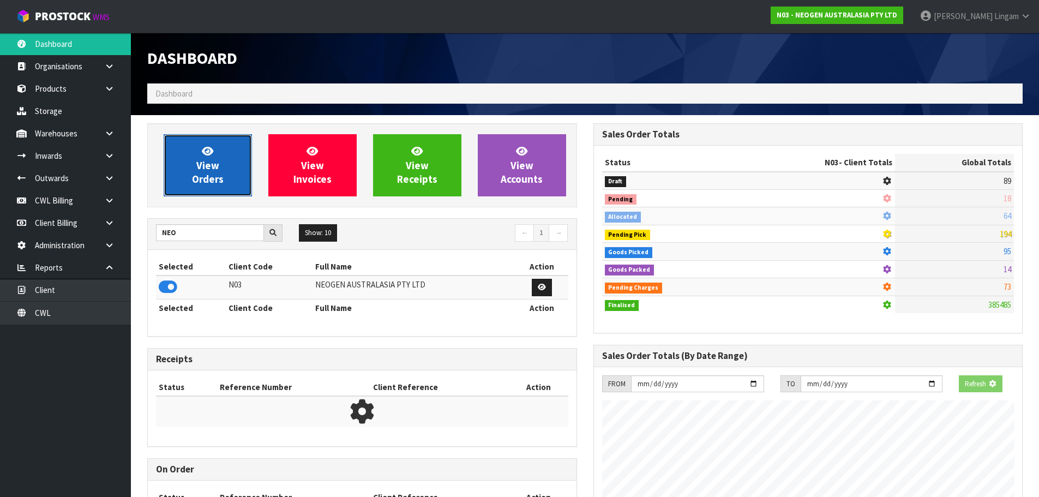
scroll to position [826, 445]
click at [213, 179] on span "View Orders" at bounding box center [208, 164] width 32 height 41
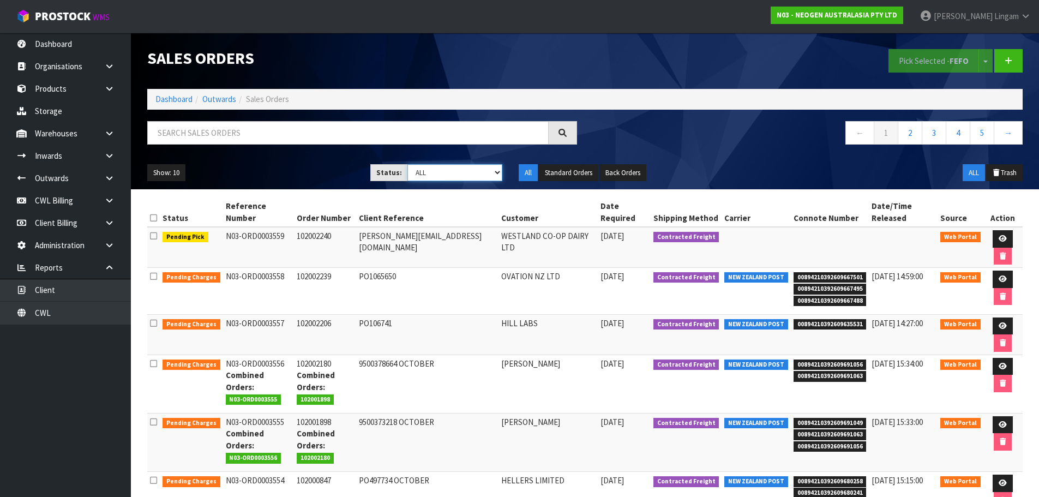
click at [469, 166] on select "Draft Pending Allocated Pending Pick Goods Picked Goods Packed Pending Charges …" at bounding box center [454, 172] width 95 height 17
select select "string:6"
click at [407, 164] on select "Draft Pending Allocated Pending Pick Goods Picked Goods Packed Pending Charges …" at bounding box center [454, 172] width 95 height 17
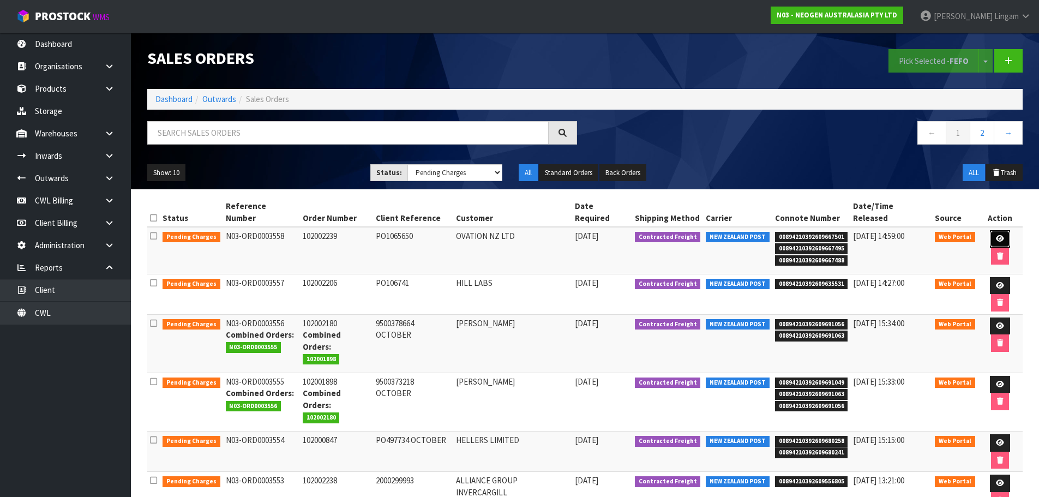
click at [995, 235] on icon at bounding box center [999, 238] width 8 height 7
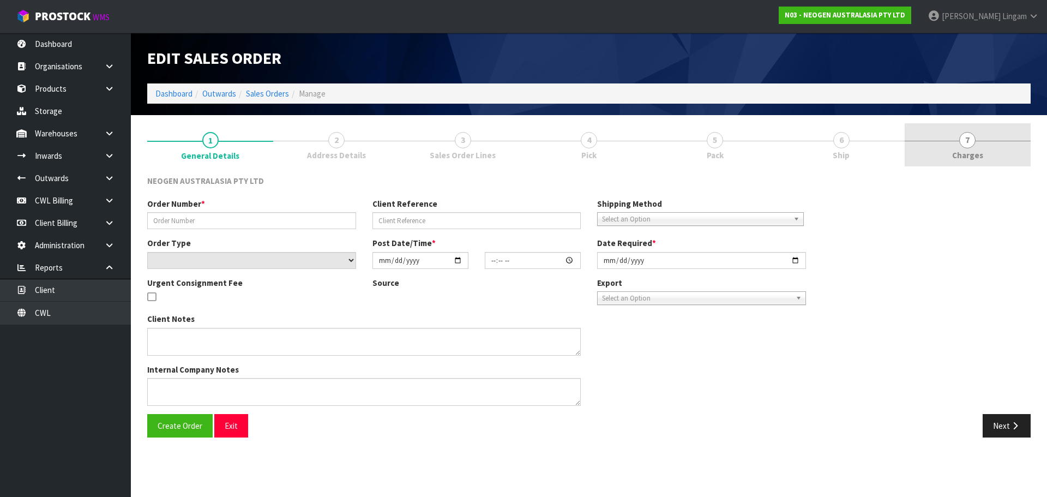
type input "102002239"
type input "PO1065650"
select select "number:0"
type input "[DATE]"
type input "11:49:00.000"
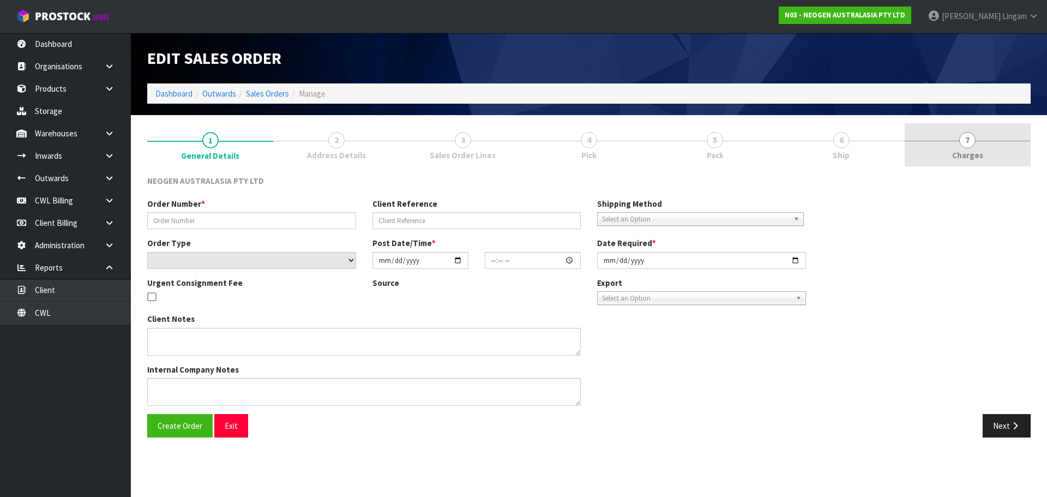
type input "[DATE]"
type textarea "ATTN: ERIN JENKINS"
click at [972, 153] on span "Charges" at bounding box center [967, 154] width 31 height 11
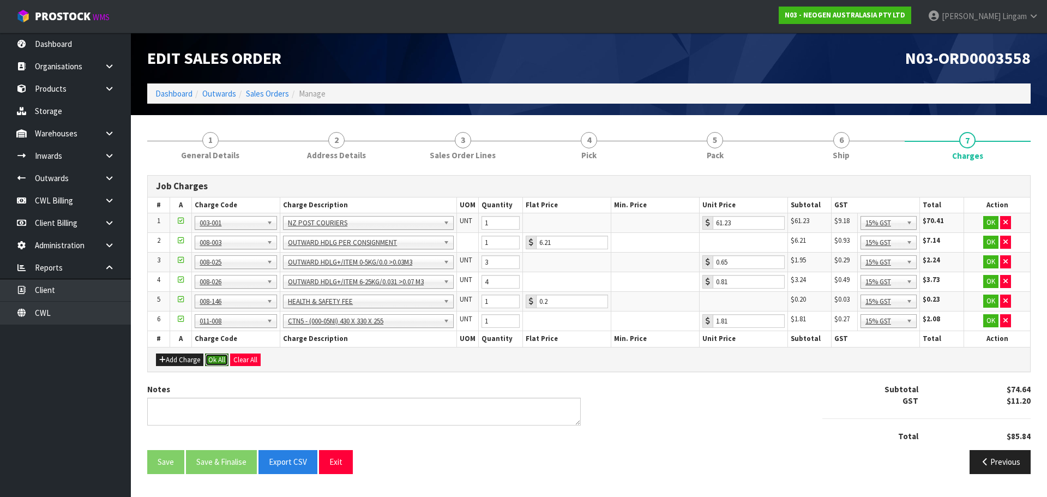
click at [214, 362] on button "Ok All" at bounding box center [216, 359] width 23 height 13
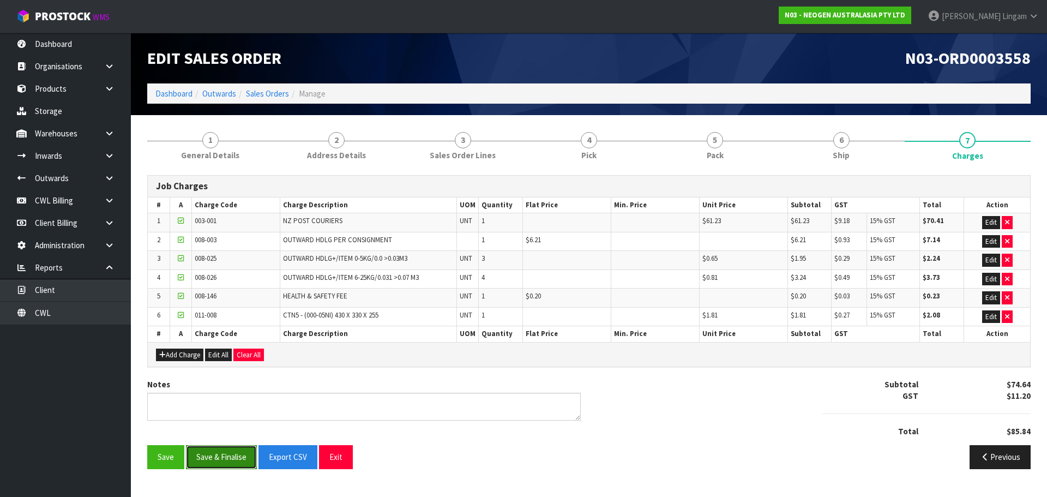
click at [210, 454] on button "Save & Finalise" at bounding box center [221, 456] width 71 height 23
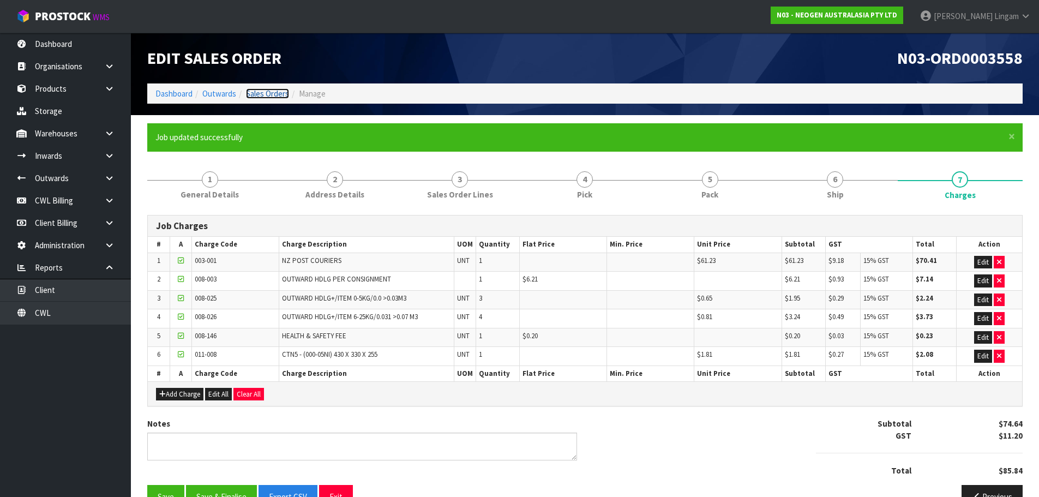
click at [273, 94] on link "Sales Orders" at bounding box center [267, 93] width 43 height 10
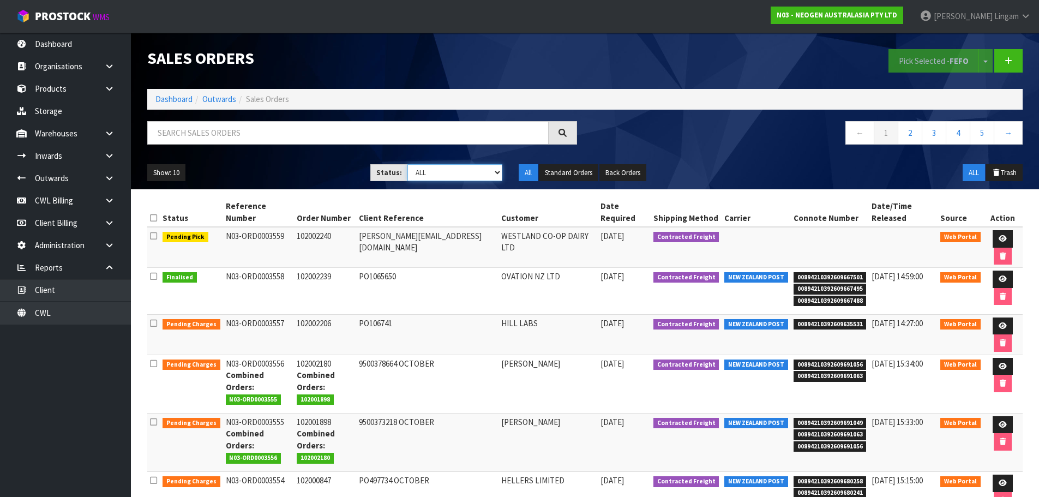
click at [484, 172] on select "Draft Pending Allocated Pending Pick Goods Picked Goods Packed Pending Charges …" at bounding box center [454, 172] width 95 height 17
select select "string:6"
click at [407, 164] on select "Draft Pending Allocated Pending Pick Goods Picked Goods Packed Pending Charges …" at bounding box center [454, 172] width 95 height 17
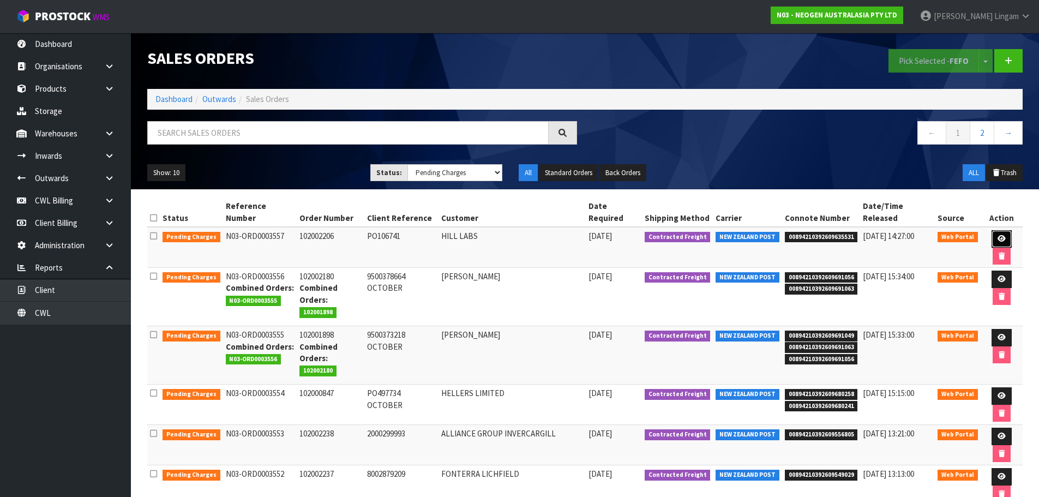
click at [991, 235] on link at bounding box center [1001, 238] width 20 height 17
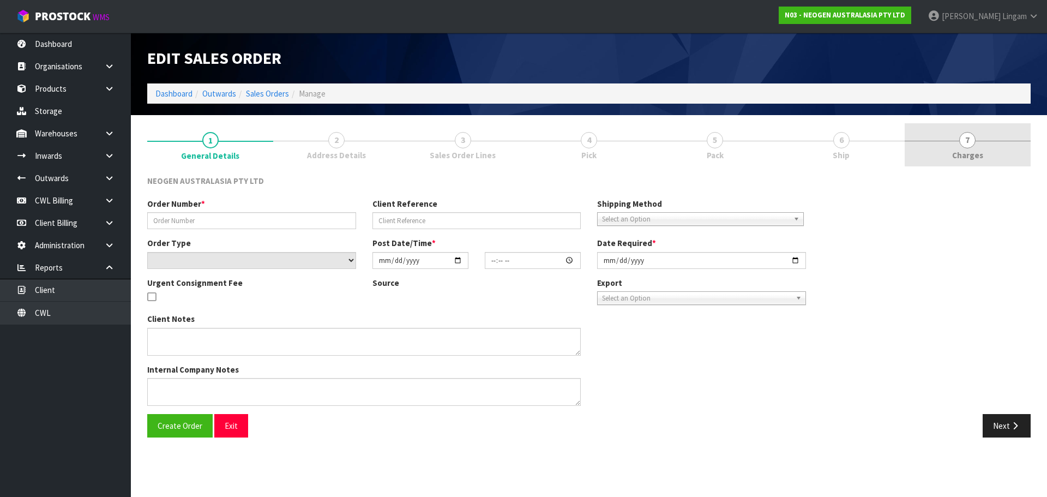
type input "102002206"
type input "PO106741"
select select "number:0"
type input "[DATE]"
type input "11:43:00.000"
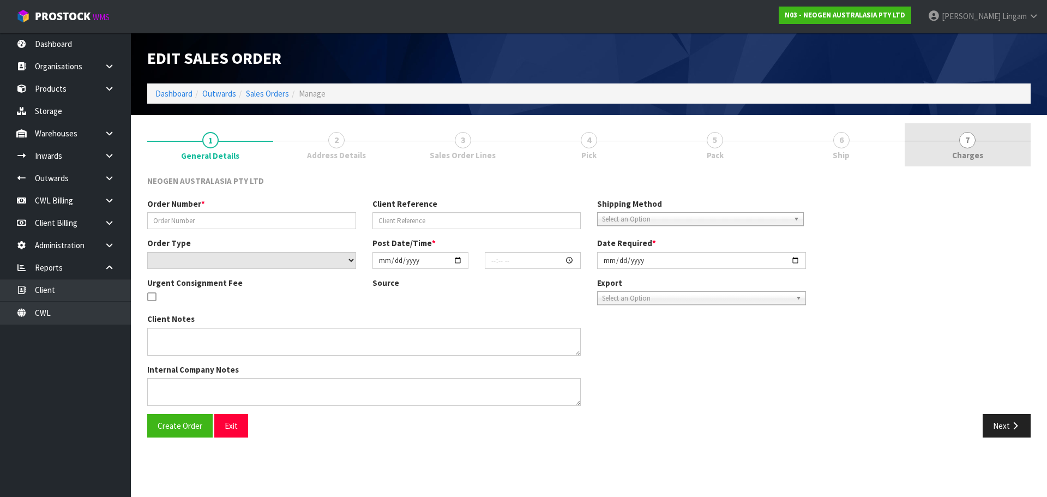
type input "[DATE]"
type textarea "ATTN: INWARDS GOODS (BAY 3)"
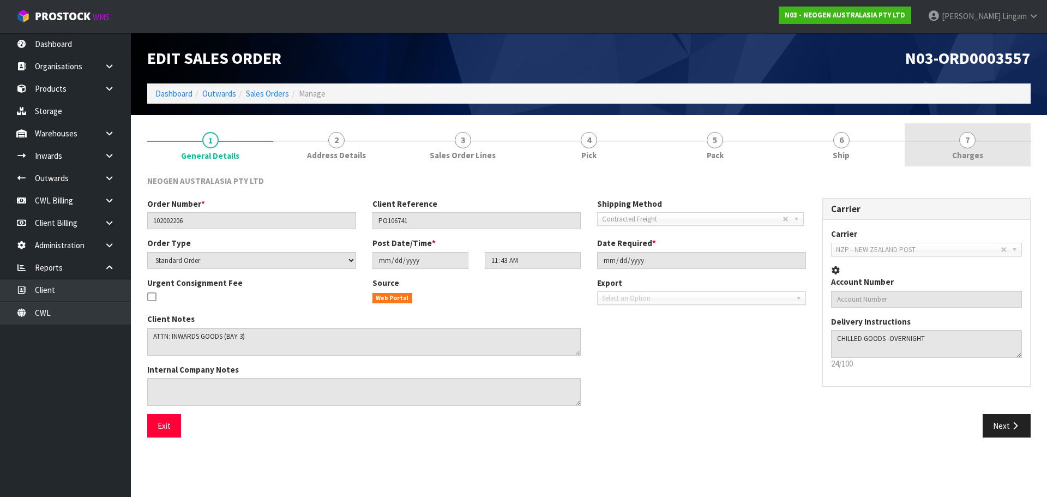
click at [985, 138] on link "7 [GEOGRAPHIC_DATA]" at bounding box center [967, 144] width 126 height 43
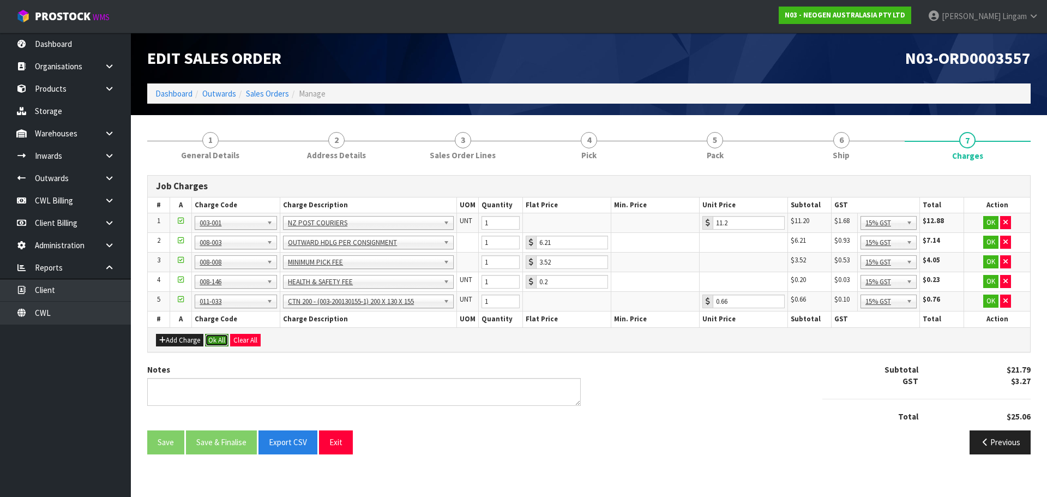
click at [222, 336] on button "Ok All" at bounding box center [216, 340] width 23 height 13
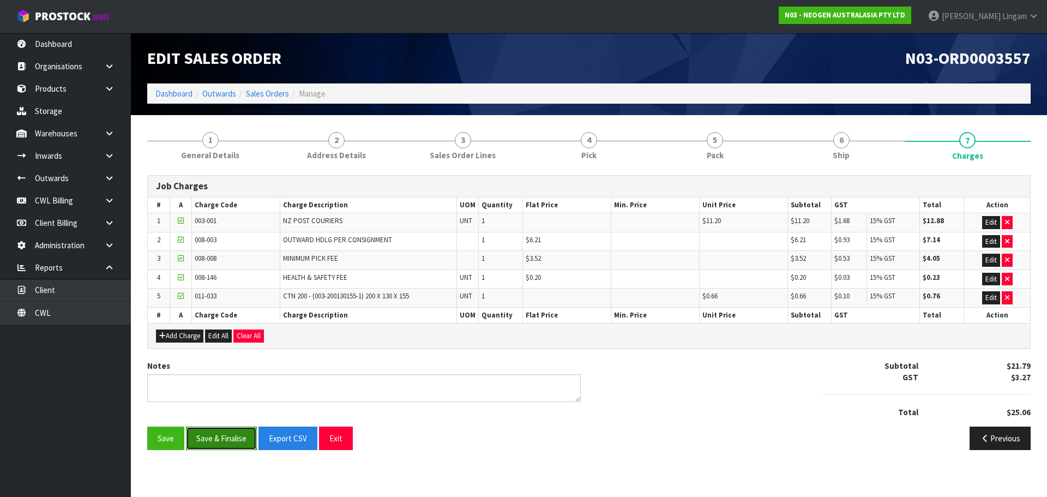
click at [227, 430] on button "Save & Finalise" at bounding box center [221, 437] width 71 height 23
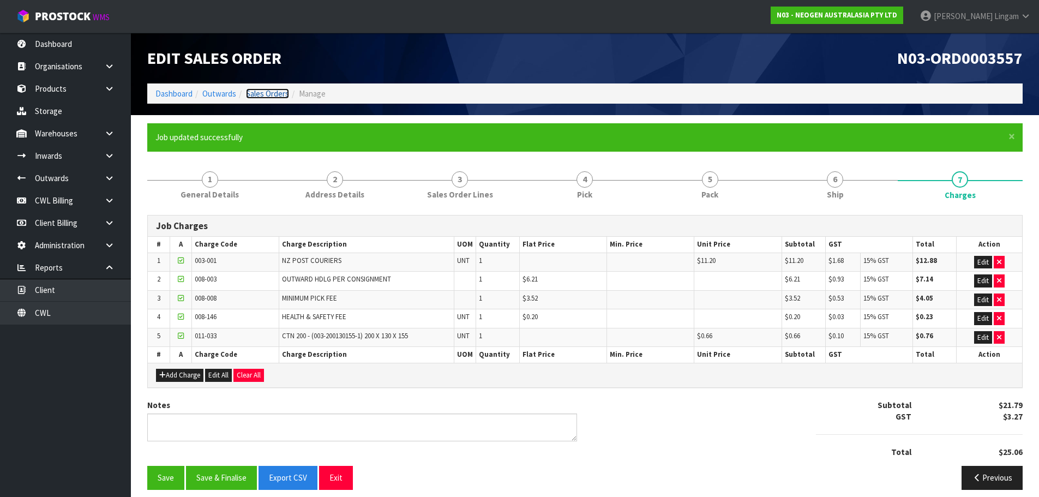
click at [276, 92] on link "Sales Orders" at bounding box center [267, 93] width 43 height 10
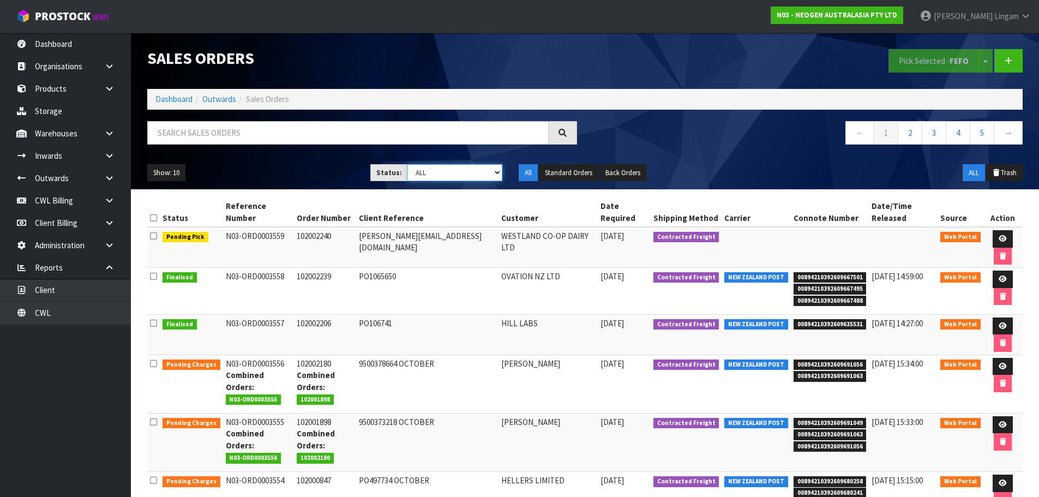
click at [489, 179] on select "Draft Pending Allocated Pending Pick Goods Picked Goods Packed Pending Charges …" at bounding box center [454, 172] width 95 height 17
select select "string:6"
click at [407, 164] on select "Draft Pending Allocated Pending Pick Goods Picked Goods Packed Pending Charges …" at bounding box center [454, 172] width 95 height 17
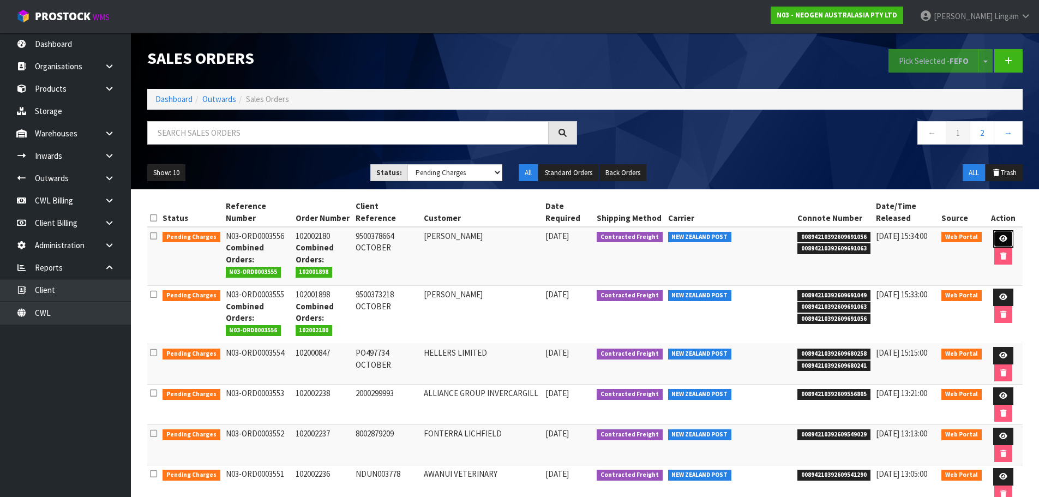
click at [997, 238] on link at bounding box center [1003, 238] width 20 height 17
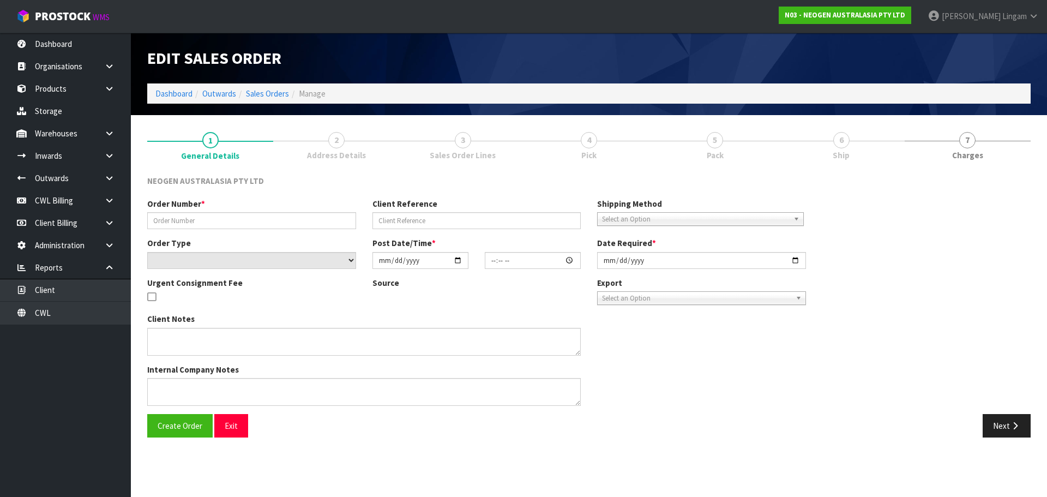
type input "102002180"
type input "9500378664 OCTOBER"
select select "number:0"
type input "[DATE]"
type input "11:38:00.000"
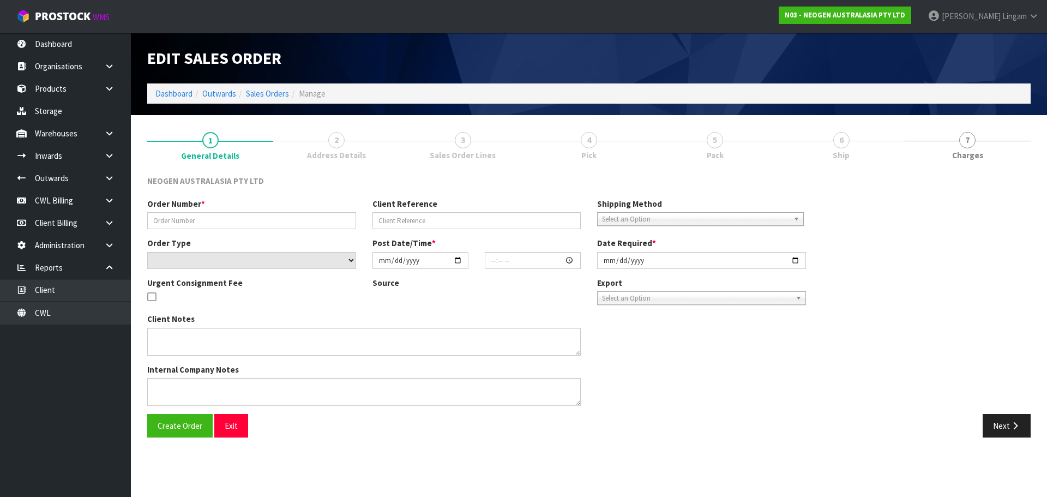
type input "[DATE]"
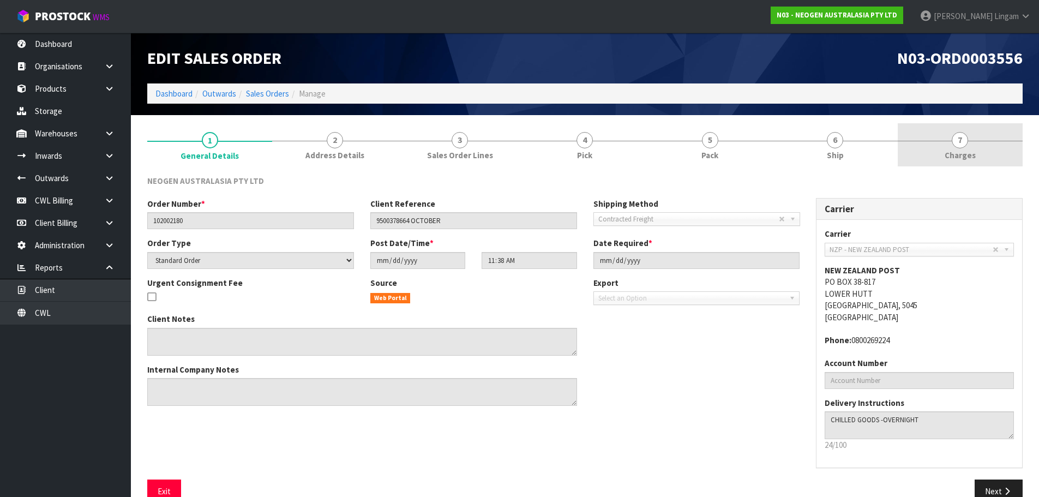
click at [982, 155] on link "7 [GEOGRAPHIC_DATA]" at bounding box center [959, 144] width 125 height 43
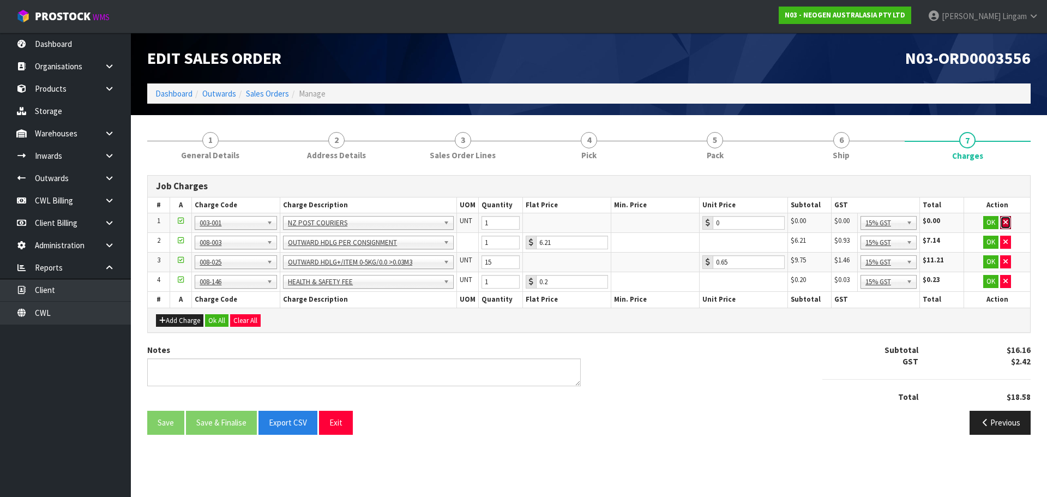
click at [1001, 215] on td "OK" at bounding box center [997, 223] width 66 height 20
click at [1005, 224] on icon "button" at bounding box center [1005, 222] width 4 height 7
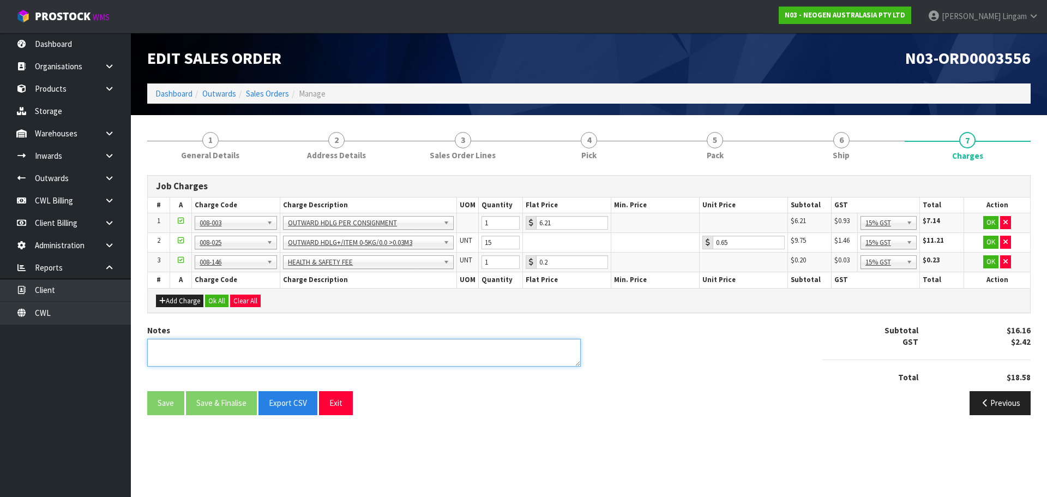
click at [466, 352] on textarea at bounding box center [363, 353] width 433 height 28
type textarea "COMBINE"
click at [219, 298] on button "Ok All" at bounding box center [216, 300] width 23 height 13
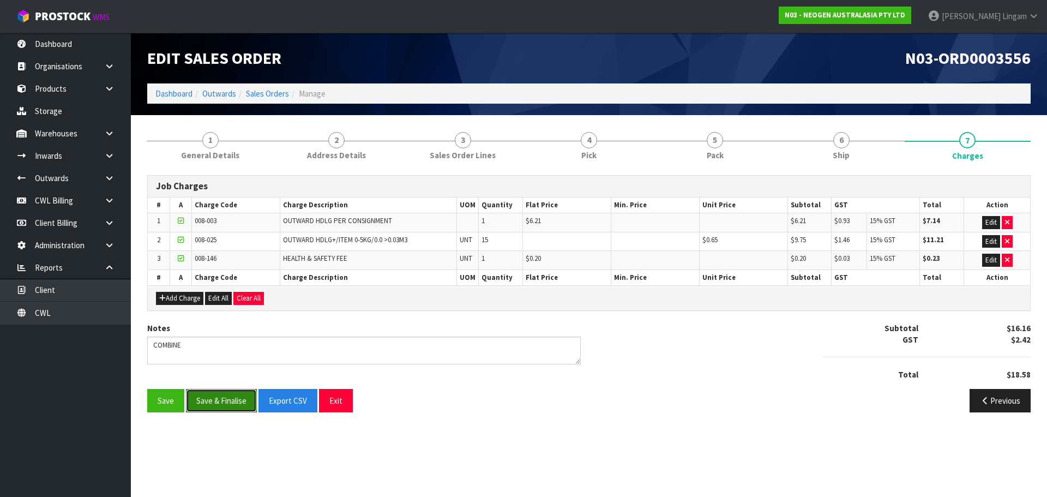
click at [233, 399] on button "Save & Finalise" at bounding box center [221, 400] width 71 height 23
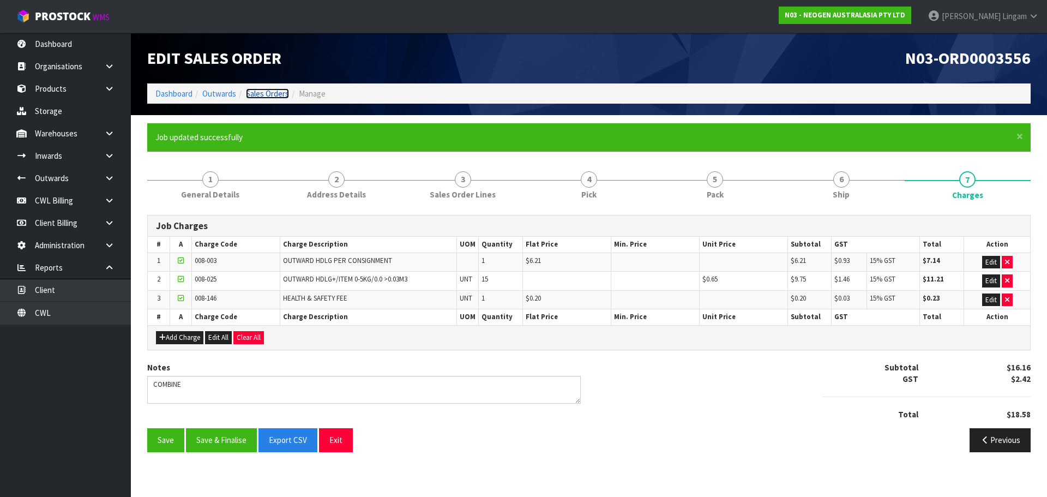
click at [274, 91] on link "Sales Orders" at bounding box center [267, 93] width 43 height 10
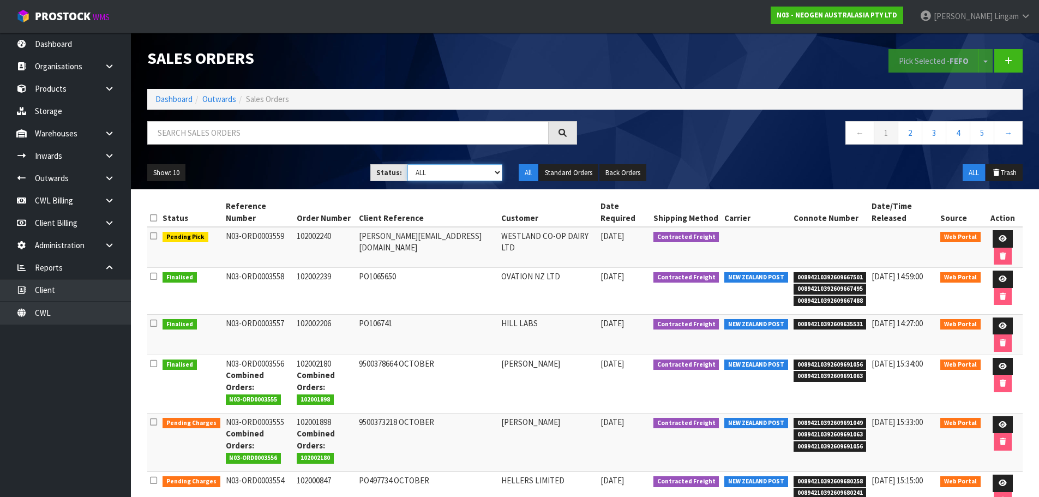
click at [484, 171] on select "Draft Pending Allocated Pending Pick Goods Picked Goods Packed Pending Charges …" at bounding box center [454, 172] width 95 height 17
select select "string:6"
click at [407, 164] on select "Draft Pending Allocated Pending Pick Goods Picked Goods Packed Pending Charges …" at bounding box center [454, 172] width 95 height 17
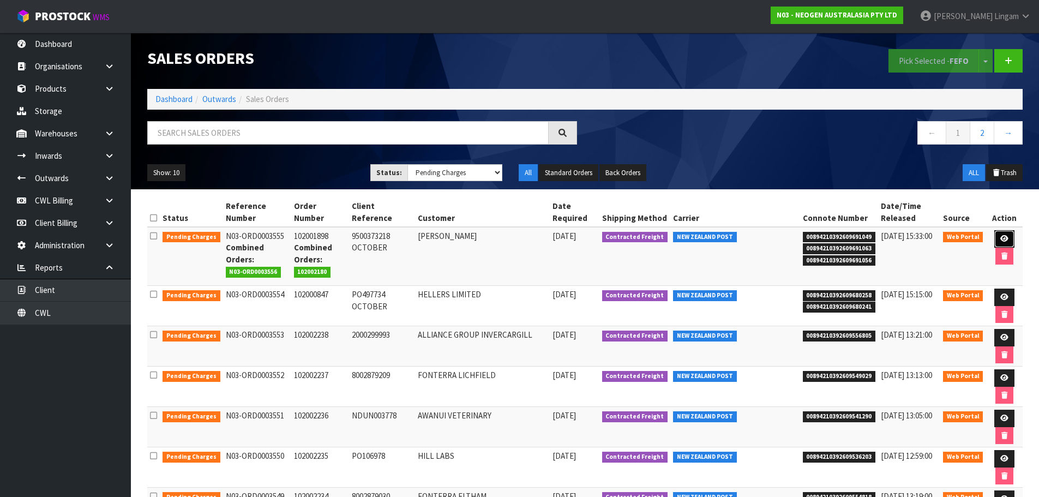
click at [998, 238] on link at bounding box center [1004, 238] width 20 height 17
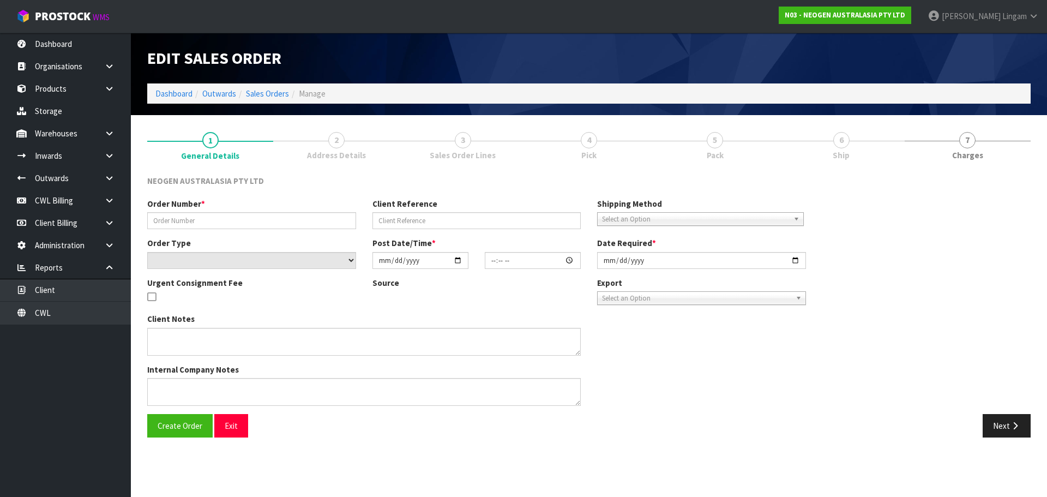
type input "102001898"
type input "9500373218 OCTOBER"
select select "number:0"
type input "[DATE]"
type input "11:33:00.000"
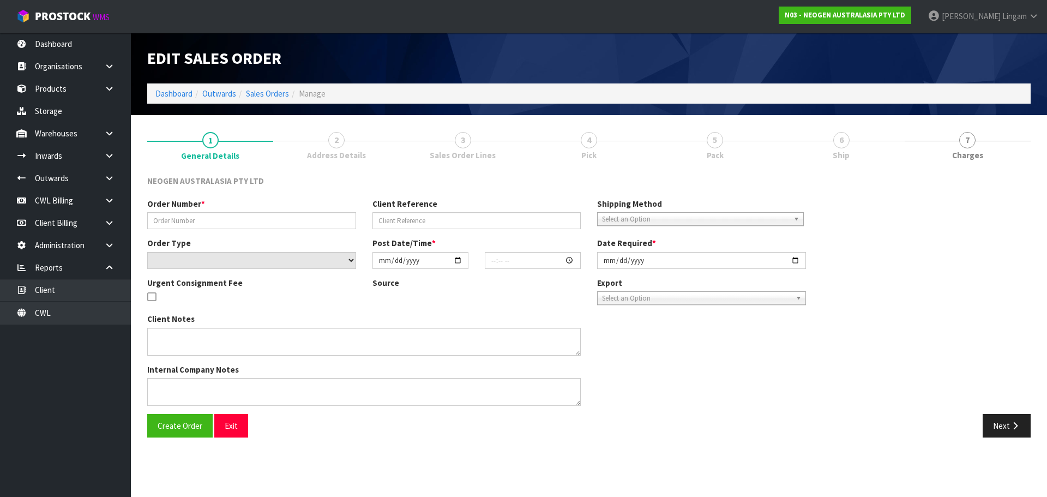
type input "[DATE]"
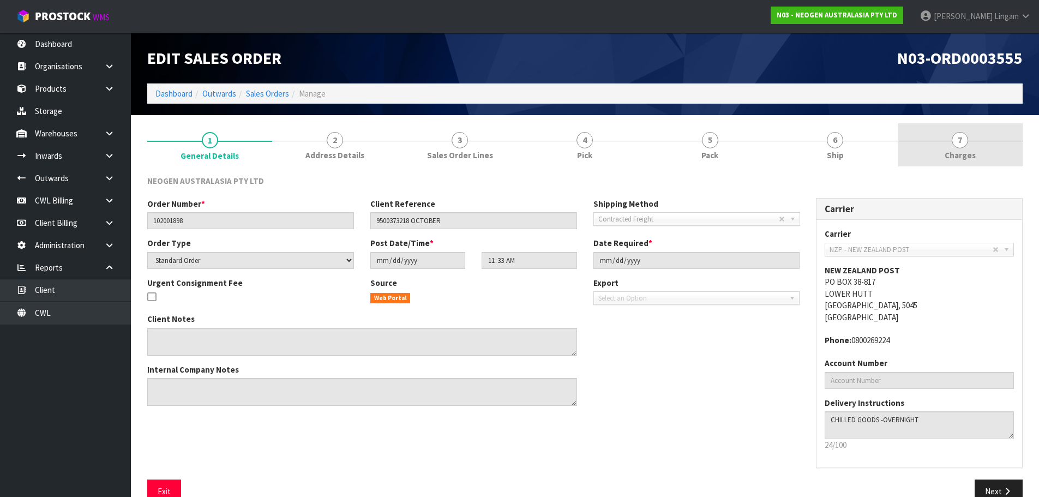
click at [973, 159] on span "Charges" at bounding box center [959, 154] width 31 height 11
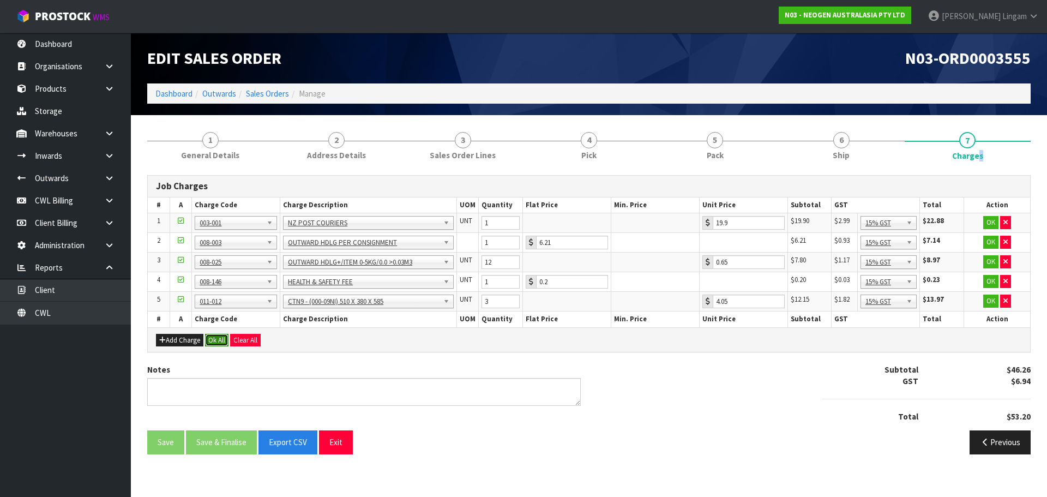
click at [209, 337] on button "Ok All" at bounding box center [216, 340] width 23 height 13
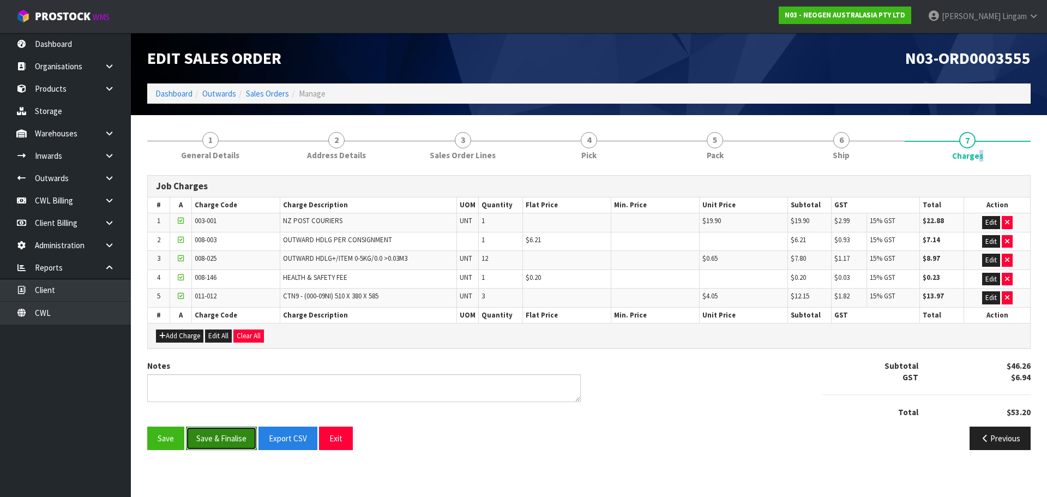
click at [239, 439] on button "Save & Finalise" at bounding box center [221, 437] width 71 height 23
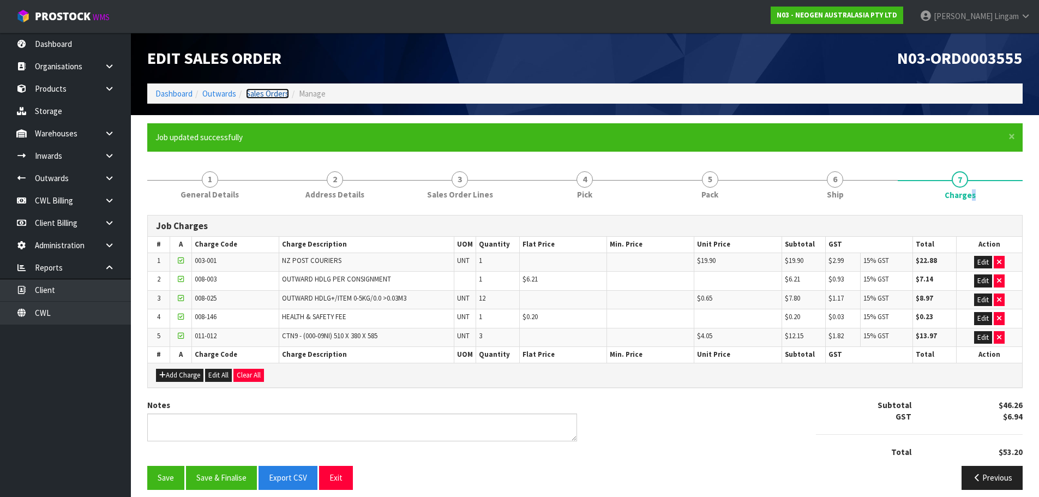
click at [276, 92] on link "Sales Orders" at bounding box center [267, 93] width 43 height 10
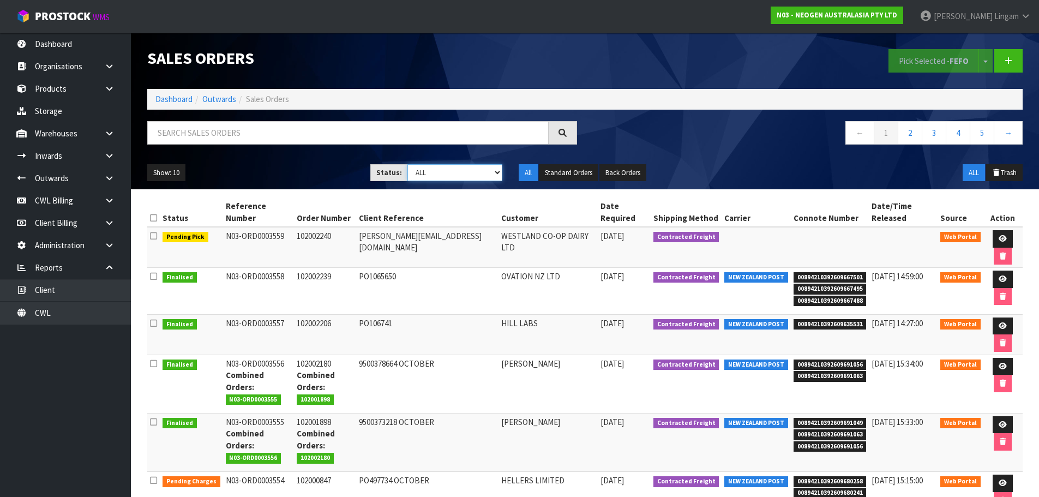
click at [484, 174] on select "Draft Pending Allocated Pending Pick Goods Picked Goods Packed Pending Charges …" at bounding box center [454, 172] width 95 height 17
select select "string:6"
click at [407, 164] on select "Draft Pending Allocated Pending Pick Goods Picked Goods Packed Pending Charges …" at bounding box center [454, 172] width 95 height 17
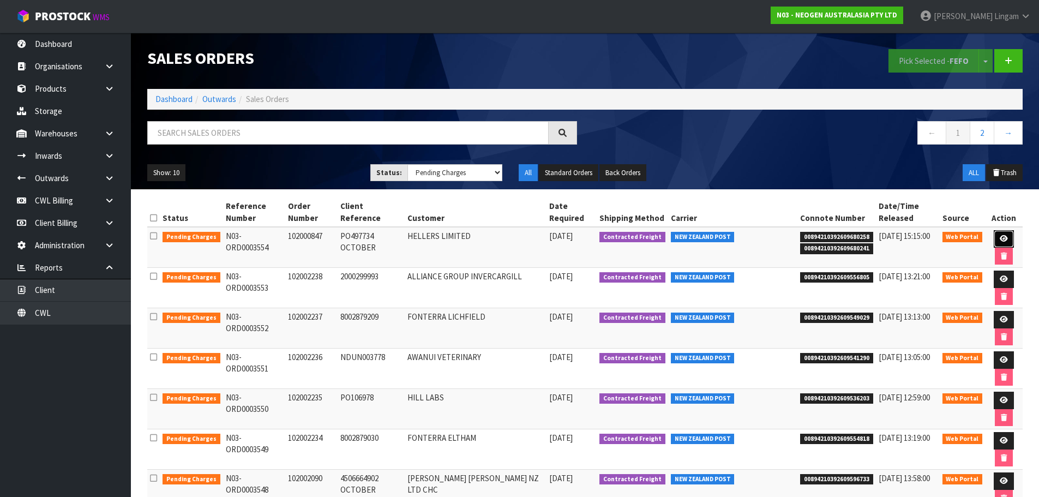
click at [997, 236] on link at bounding box center [1003, 238] width 20 height 17
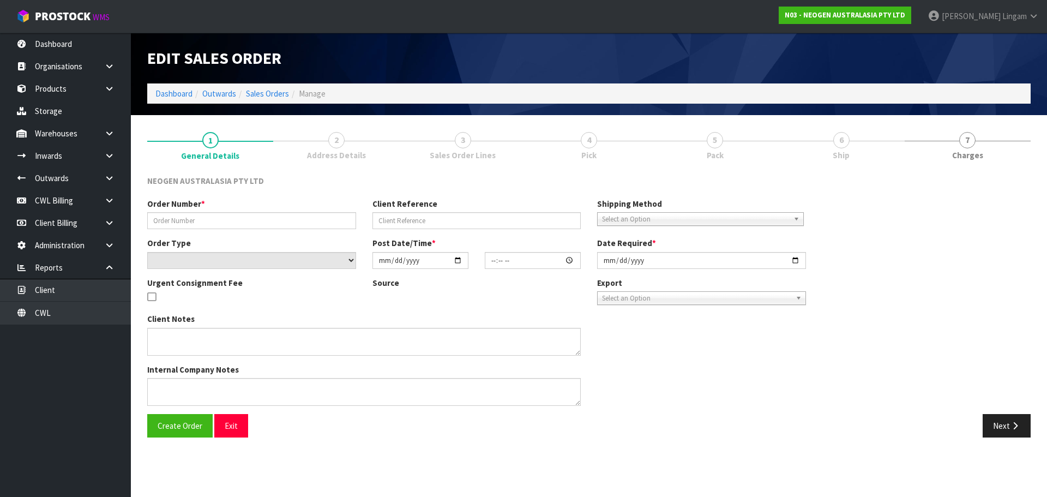
type input "102000847"
type input "PO497734 OCTOBER"
select select "number:0"
type input "[DATE]"
type input "11:29:00.000"
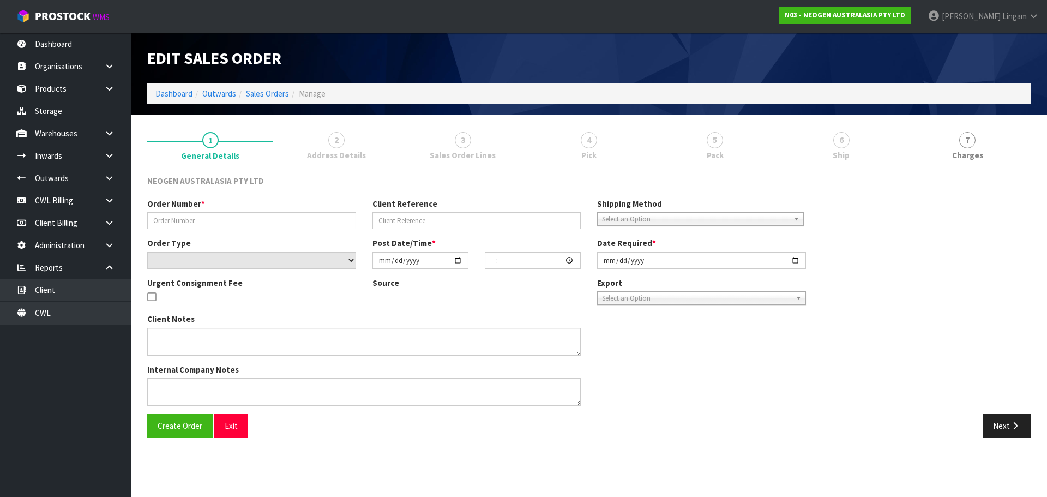
type input "[DATE]"
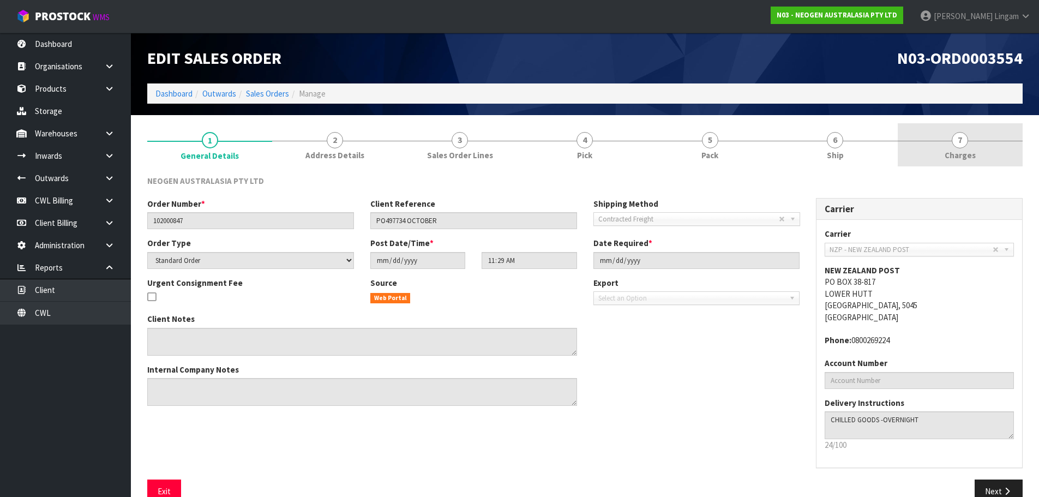
click at [995, 155] on link "7 [GEOGRAPHIC_DATA]" at bounding box center [959, 144] width 125 height 43
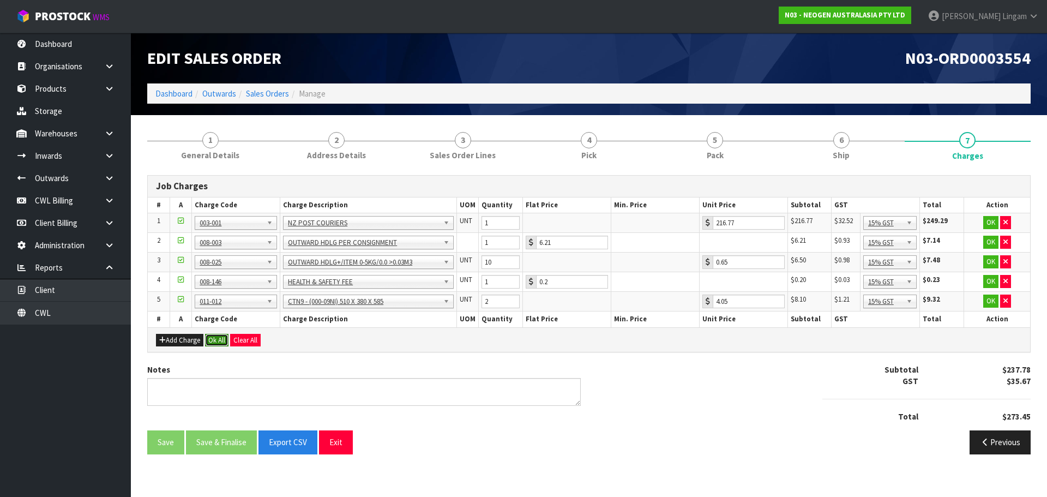
click at [218, 337] on button "Ok All" at bounding box center [216, 340] width 23 height 13
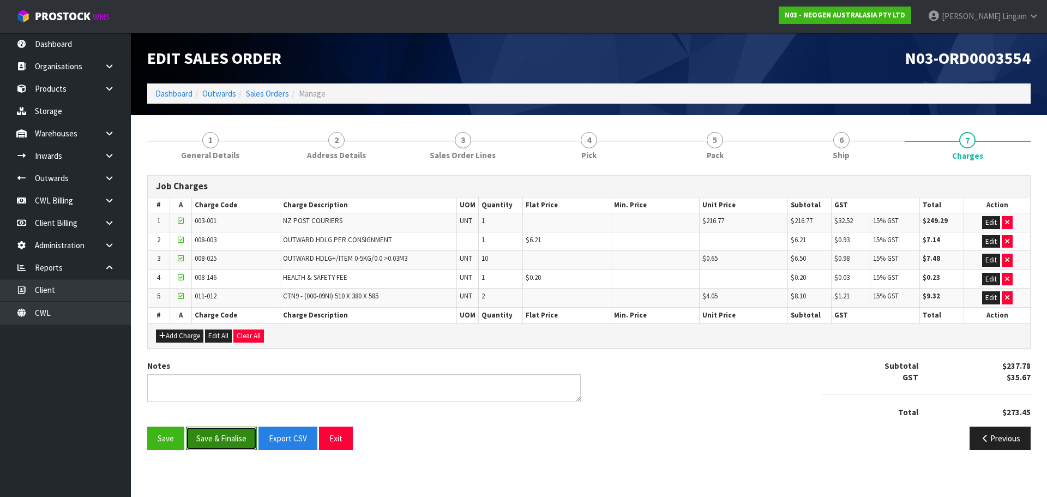
click at [238, 438] on button "Save & Finalise" at bounding box center [221, 437] width 71 height 23
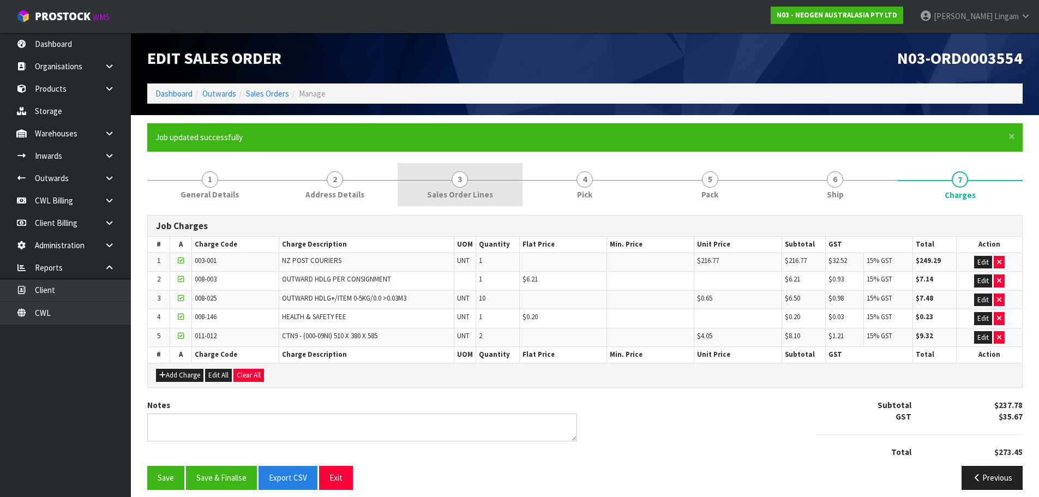
click at [502, 198] on link "3 Sales Order Lines" at bounding box center [459, 184] width 125 height 43
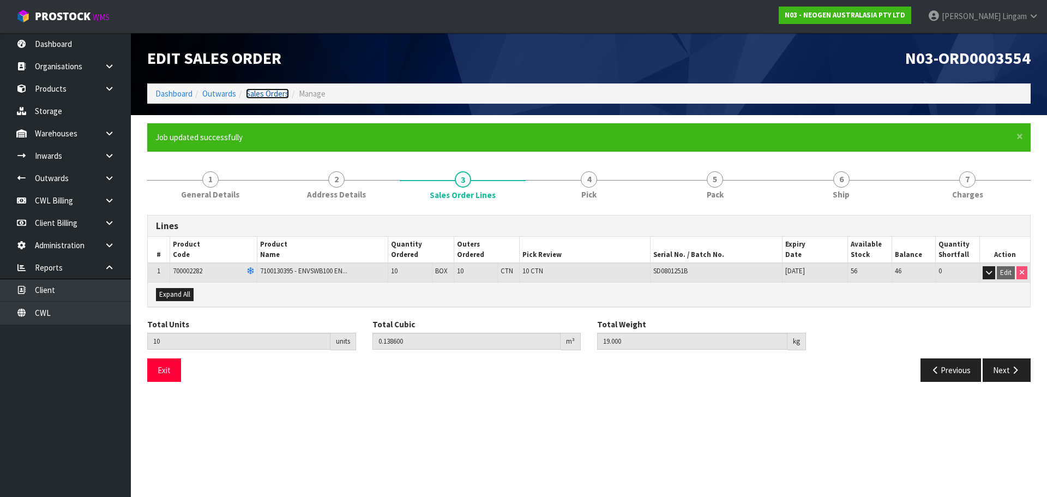
click at [268, 91] on link "Sales Orders" at bounding box center [267, 93] width 43 height 10
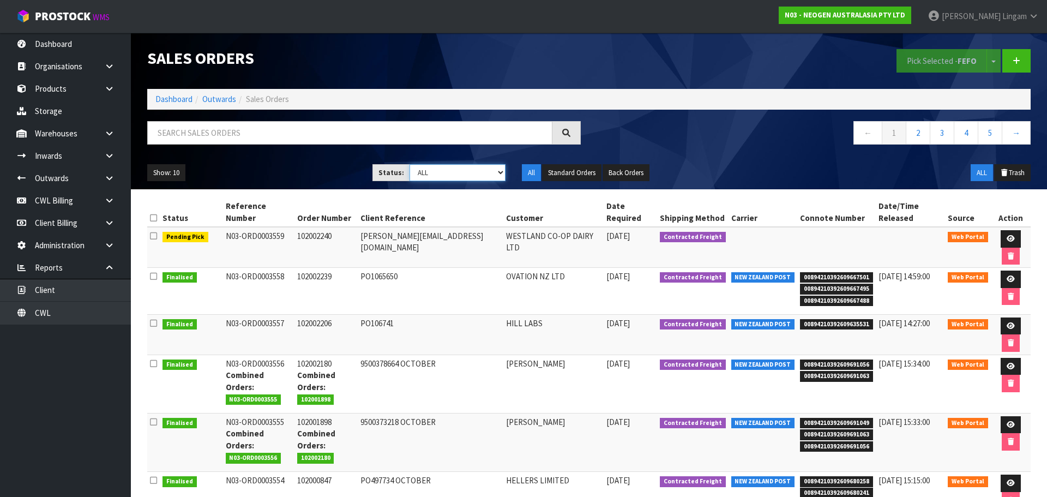
click at [474, 170] on select "Draft Pending Allocated Pending Pick Goods Picked Goods Packed Pending Charges …" at bounding box center [457, 172] width 96 height 17
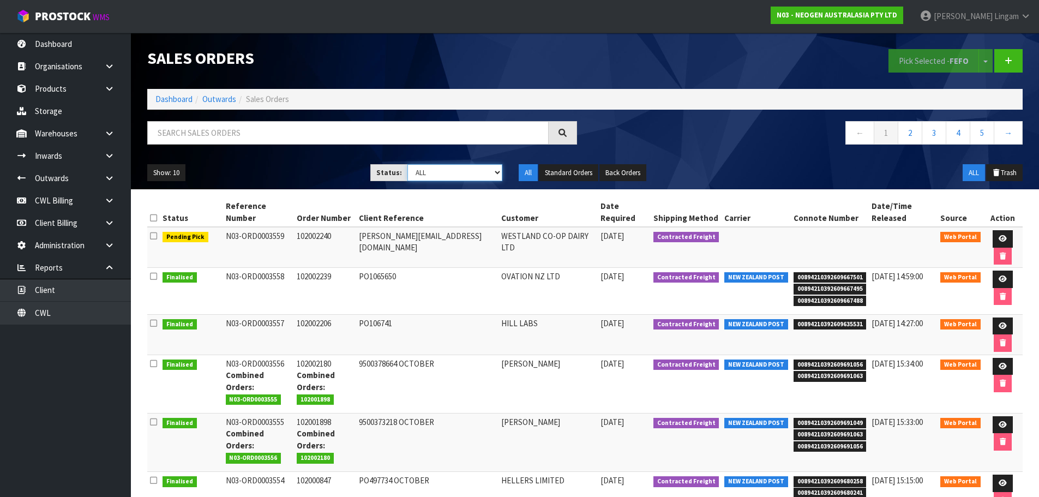
select select "string:6"
click at [407, 164] on select "Draft Pending Allocated Pending Pick Goods Picked Goods Packed Pending Charges …" at bounding box center [454, 172] width 95 height 17
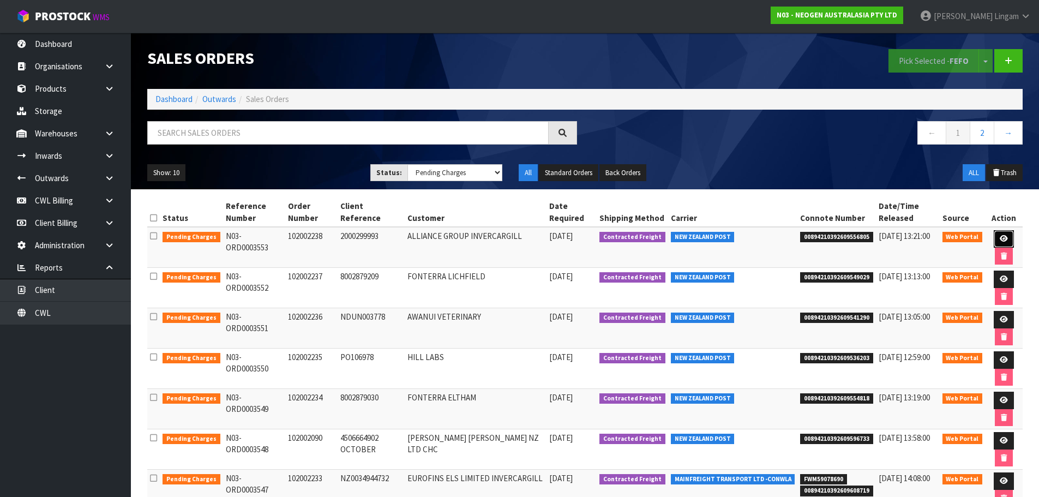
click at [1001, 234] on link at bounding box center [1003, 238] width 20 height 17
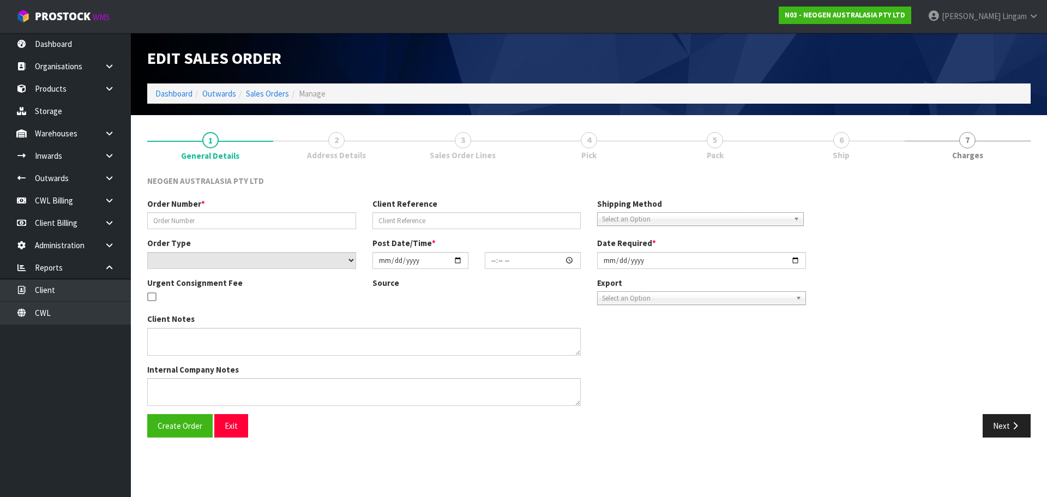
type input "102002238"
type input "2000299993"
select select "number:0"
type input "[DATE]"
type input "11:26:00.000"
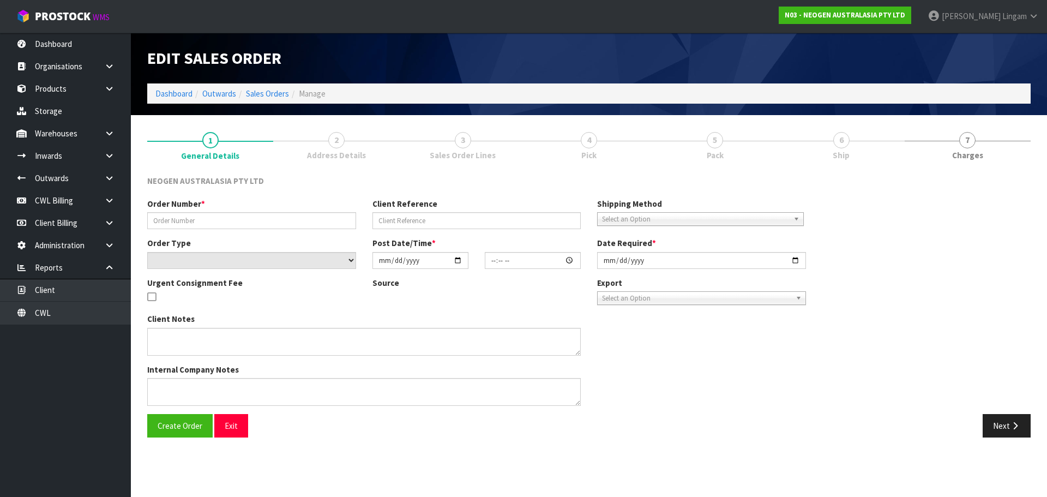
type input "[DATE]"
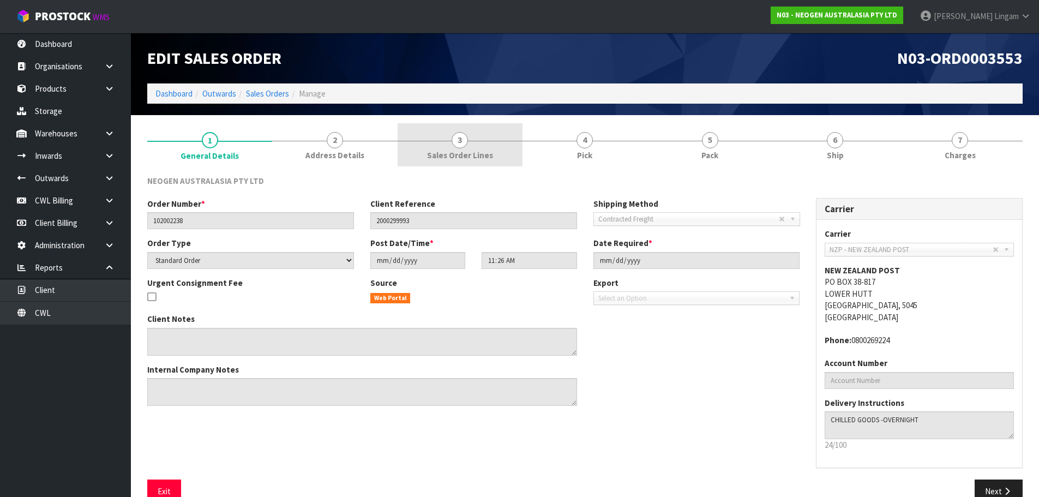
click at [503, 153] on link "3 Sales Order Lines" at bounding box center [459, 144] width 125 height 43
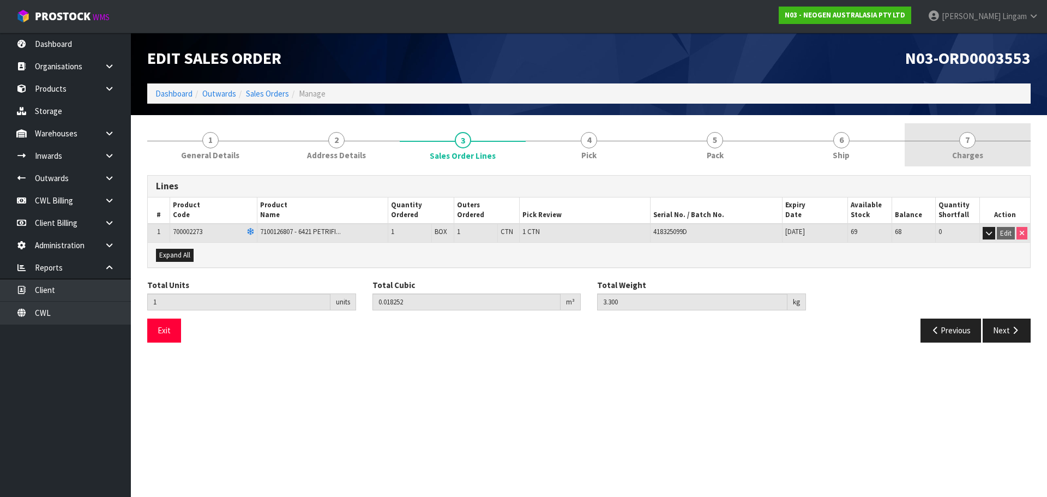
click at [973, 138] on span "7" at bounding box center [967, 140] width 16 height 16
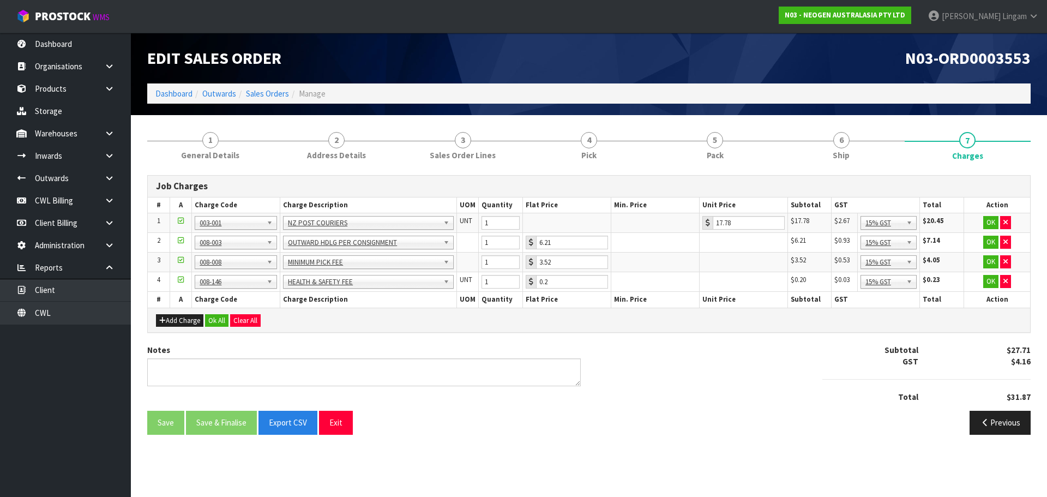
click at [215, 309] on div "Add Charge Ok All Clear All" at bounding box center [589, 319] width 882 height 25
click at [215, 315] on button "Ok All" at bounding box center [216, 320] width 23 height 13
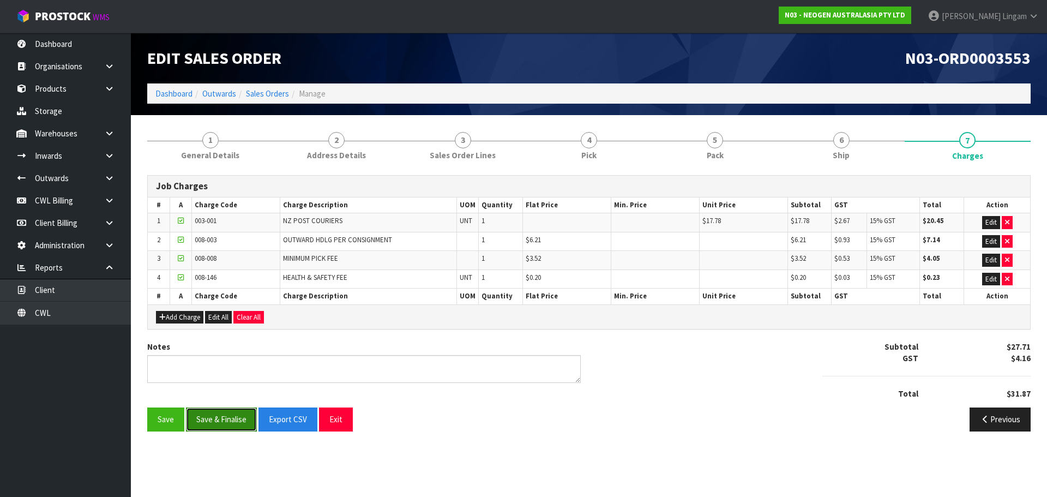
click at [238, 416] on button "Save & Finalise" at bounding box center [221, 418] width 71 height 23
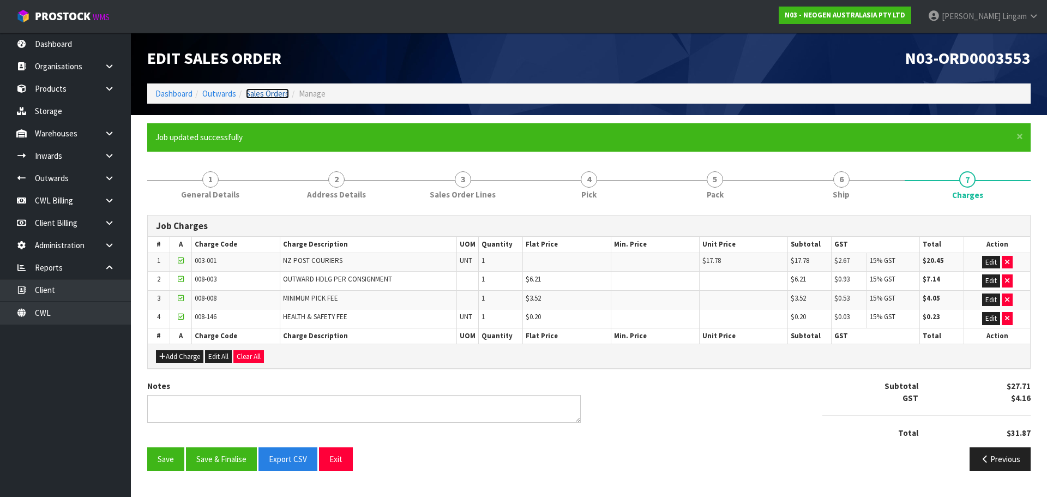
click at [282, 93] on link "Sales Orders" at bounding box center [267, 93] width 43 height 10
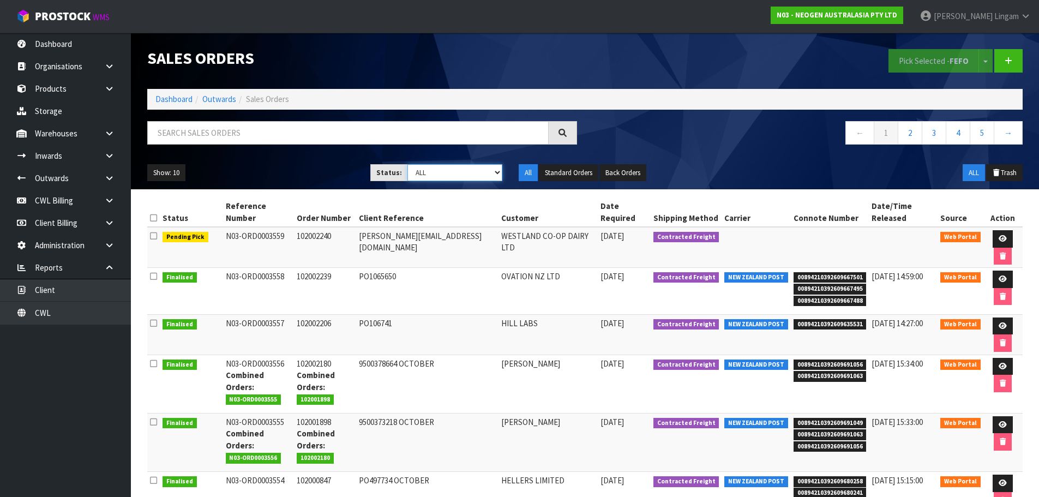
click at [484, 173] on select "Draft Pending Allocated Pending Pick Goods Picked Goods Packed Pending Charges …" at bounding box center [454, 172] width 95 height 17
select select "string:6"
click at [407, 164] on select "Draft Pending Allocated Pending Pick Goods Picked Goods Packed Pending Charges …" at bounding box center [454, 172] width 95 height 17
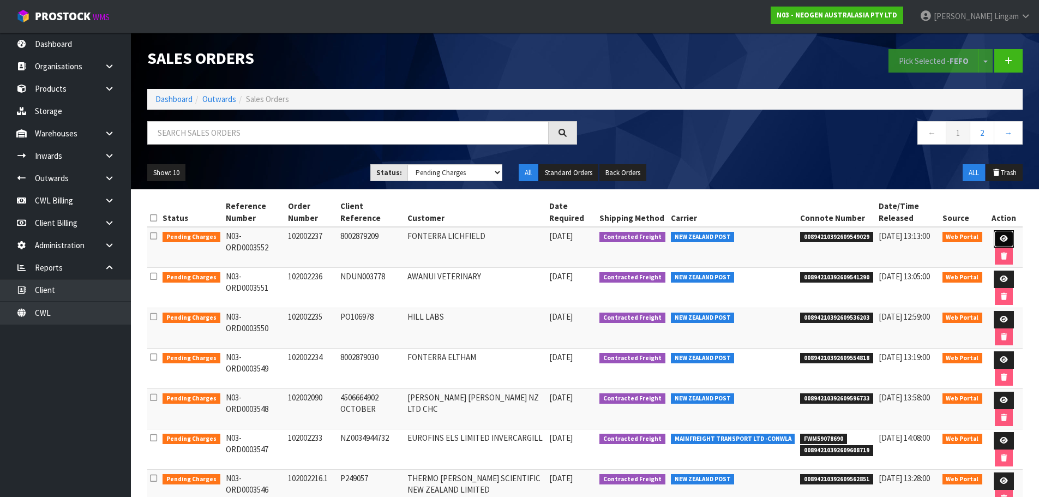
click at [999, 236] on icon at bounding box center [1003, 238] width 8 height 7
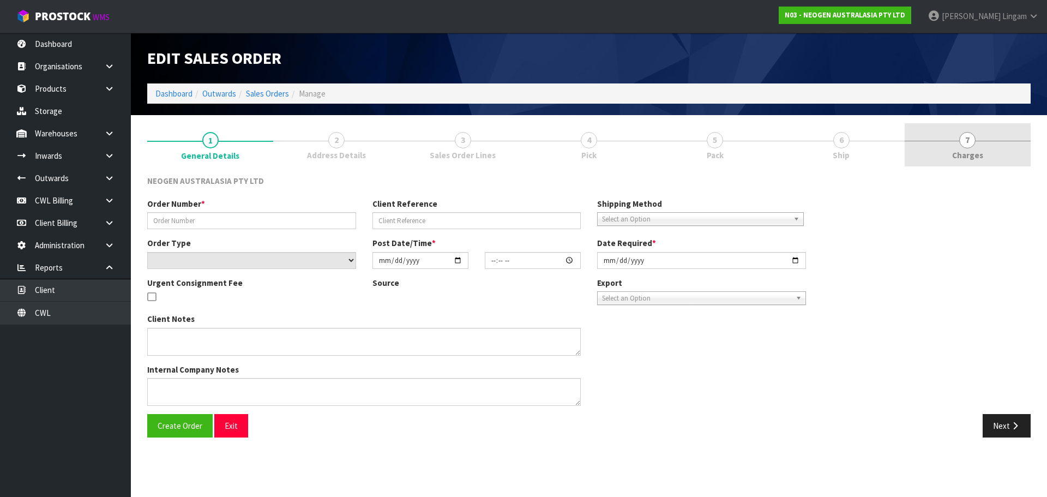
type input "102002237"
type input "8002879209"
select select "number:0"
type input "[DATE]"
type input "11:21:00.000"
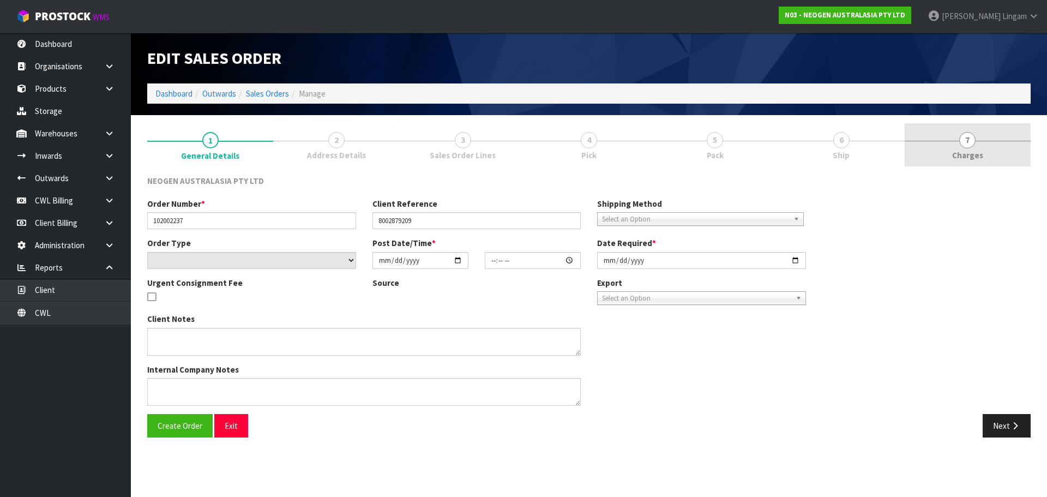
type input "[DATE]"
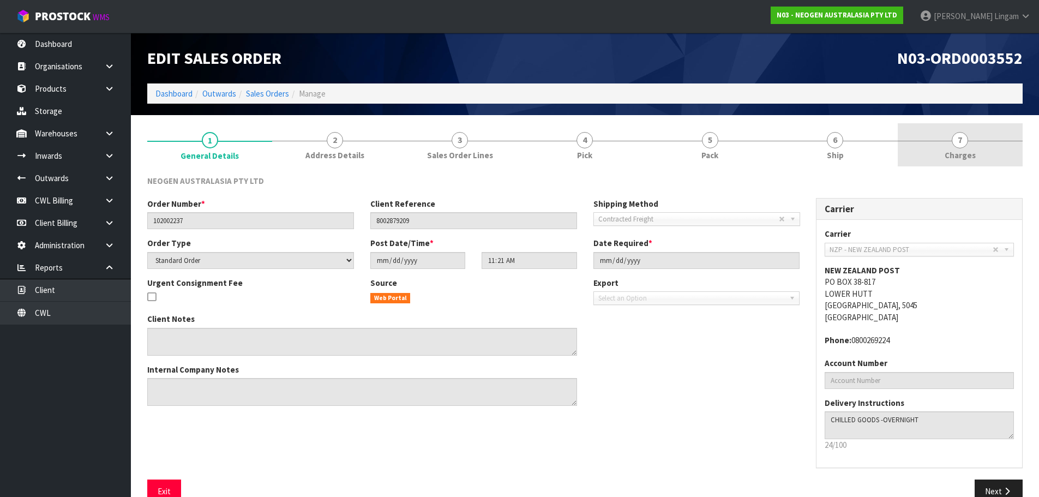
click at [1009, 144] on link "7 [GEOGRAPHIC_DATA]" at bounding box center [959, 144] width 125 height 43
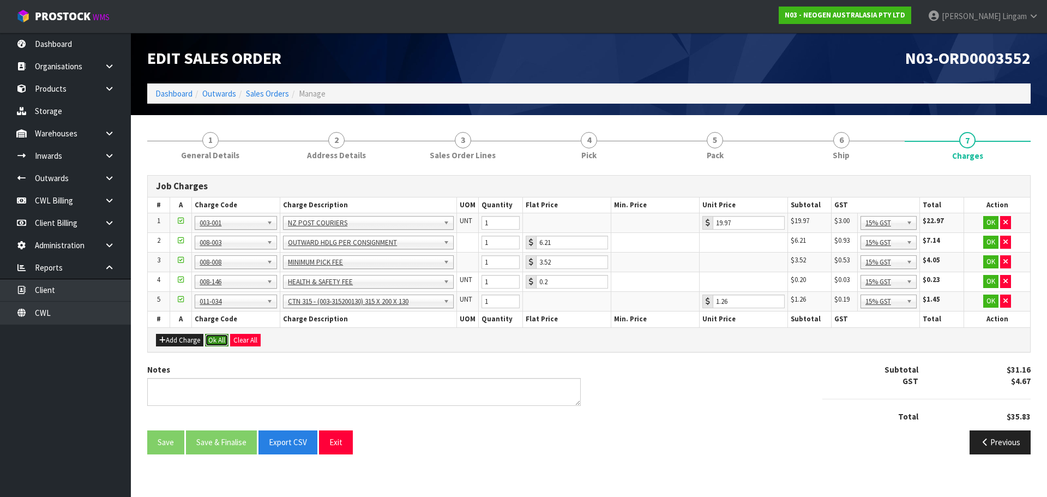
click at [222, 335] on button "Ok All" at bounding box center [216, 340] width 23 height 13
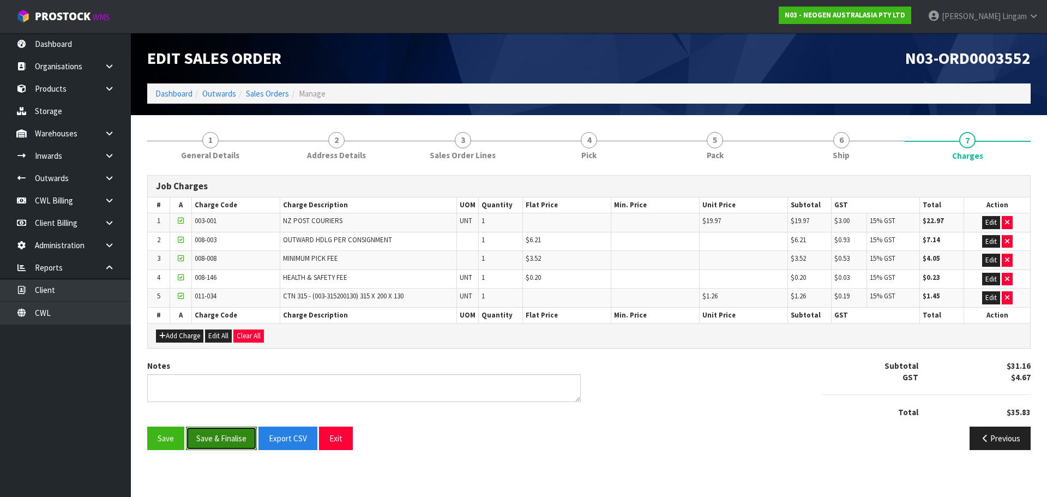
click at [234, 434] on button "Save & Finalise" at bounding box center [221, 437] width 71 height 23
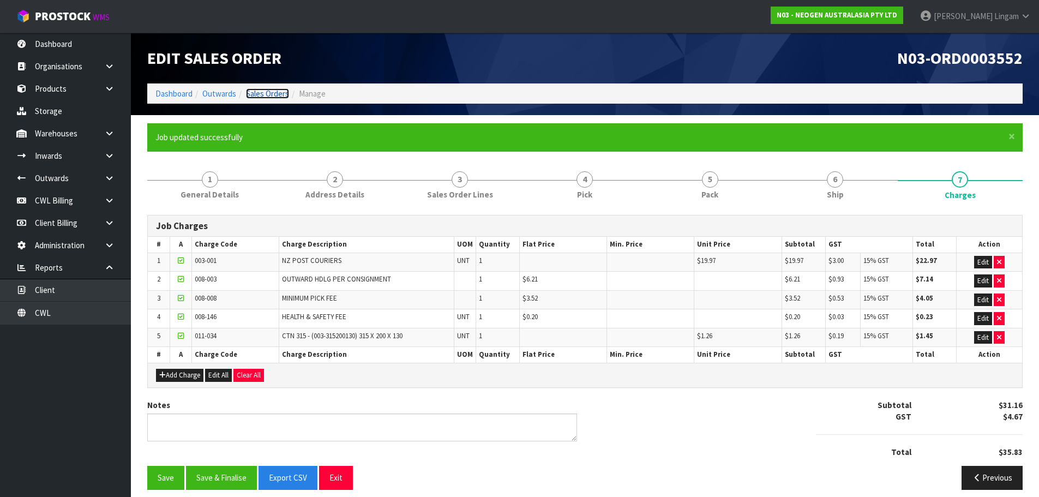
click at [278, 93] on link "Sales Orders" at bounding box center [267, 93] width 43 height 10
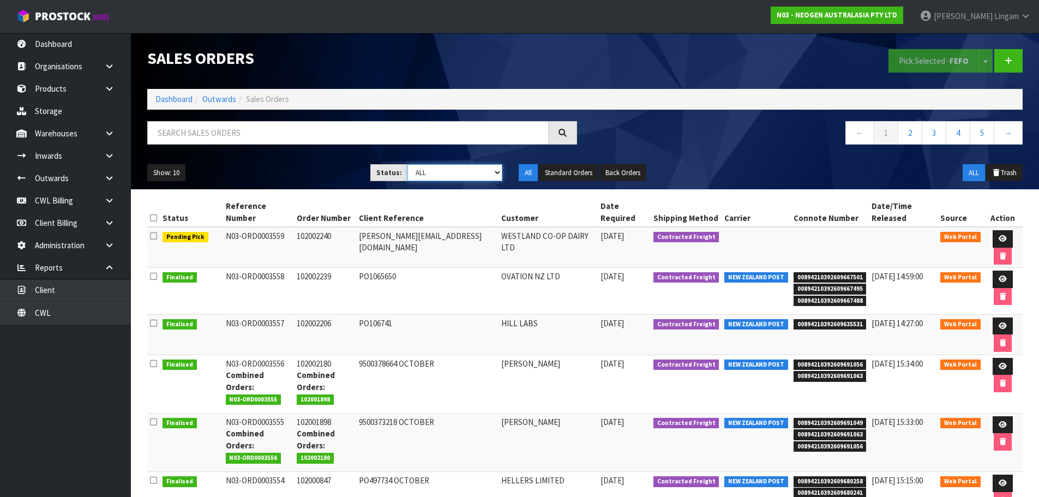
click at [487, 171] on select "Draft Pending Allocated Pending Pick Goods Picked Goods Packed Pending Charges …" at bounding box center [454, 172] width 95 height 17
select select "string:6"
click at [407, 164] on select "Draft Pending Allocated Pending Pick Goods Picked Goods Packed Pending Charges …" at bounding box center [454, 172] width 95 height 17
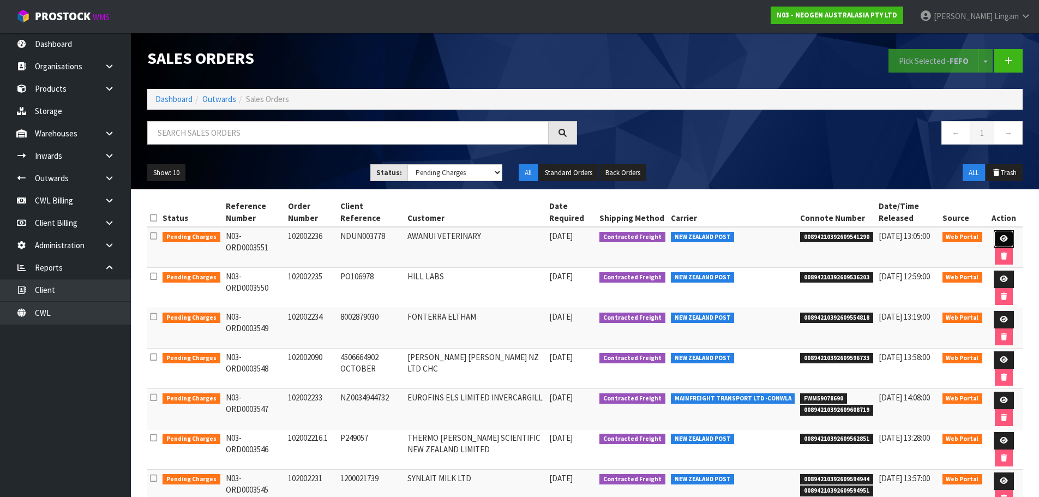
click at [1001, 232] on link at bounding box center [1003, 238] width 20 height 17
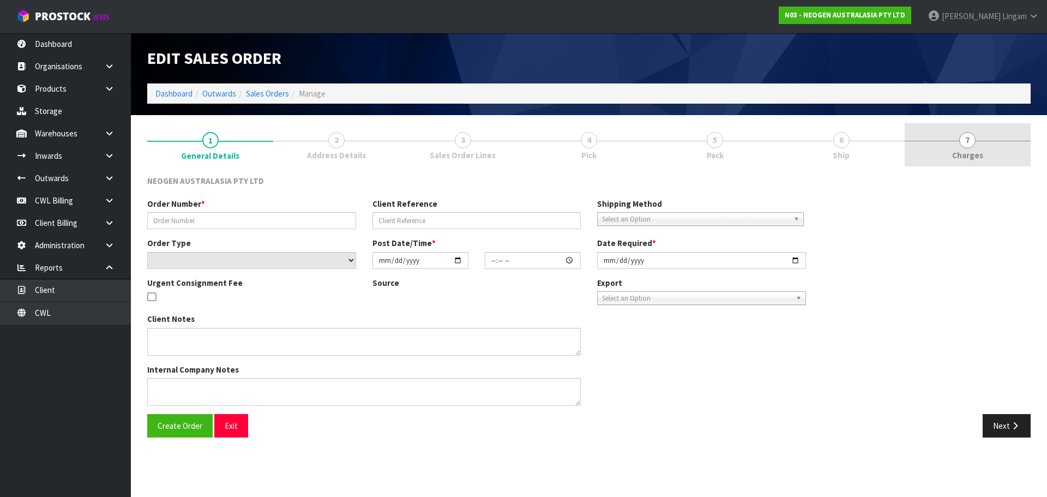
type input "102002236"
type input "NDUN003778"
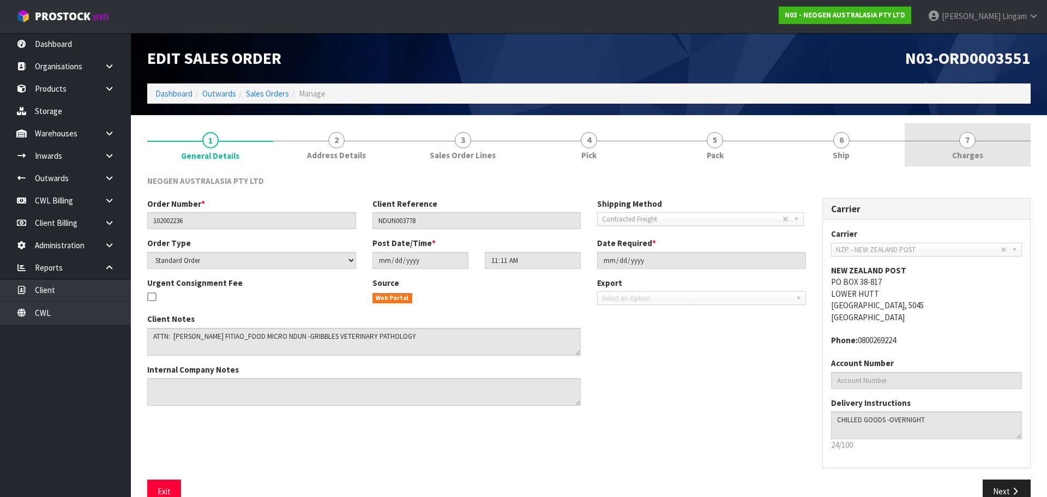
click at [974, 147] on link "7 [GEOGRAPHIC_DATA]" at bounding box center [967, 144] width 126 height 43
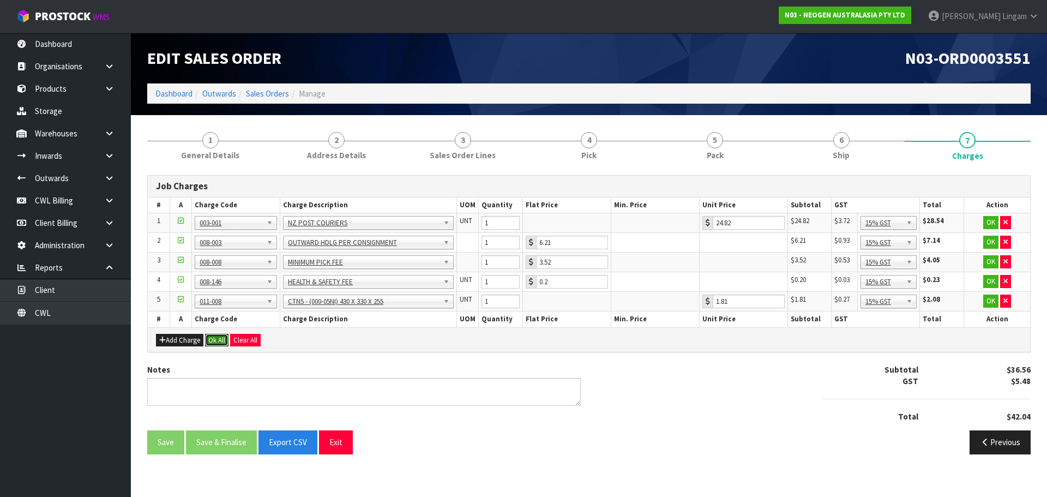
click at [219, 333] on div "Add Charge Ok All Clear All" at bounding box center [589, 339] width 882 height 25
click at [214, 340] on button "Ok All" at bounding box center [216, 340] width 23 height 13
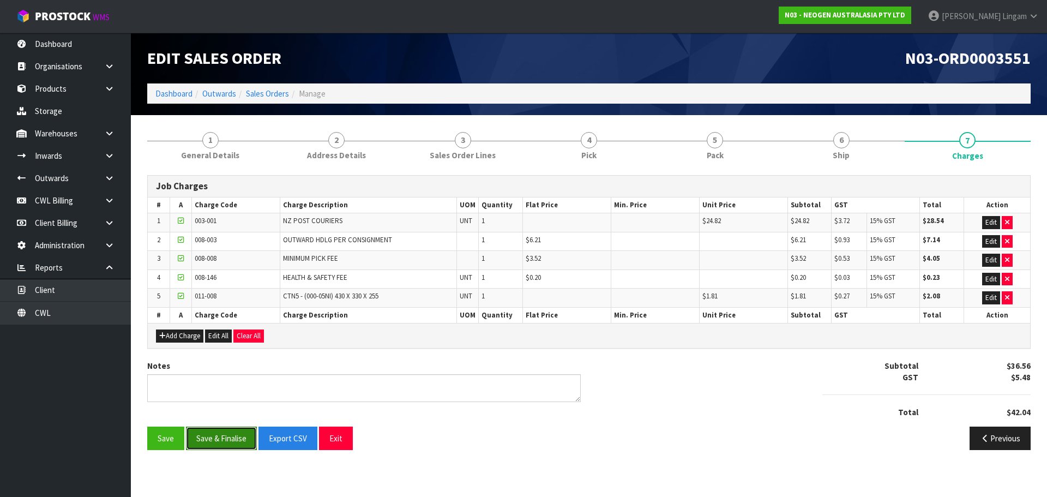
click at [219, 442] on button "Save & Finalise" at bounding box center [221, 437] width 71 height 23
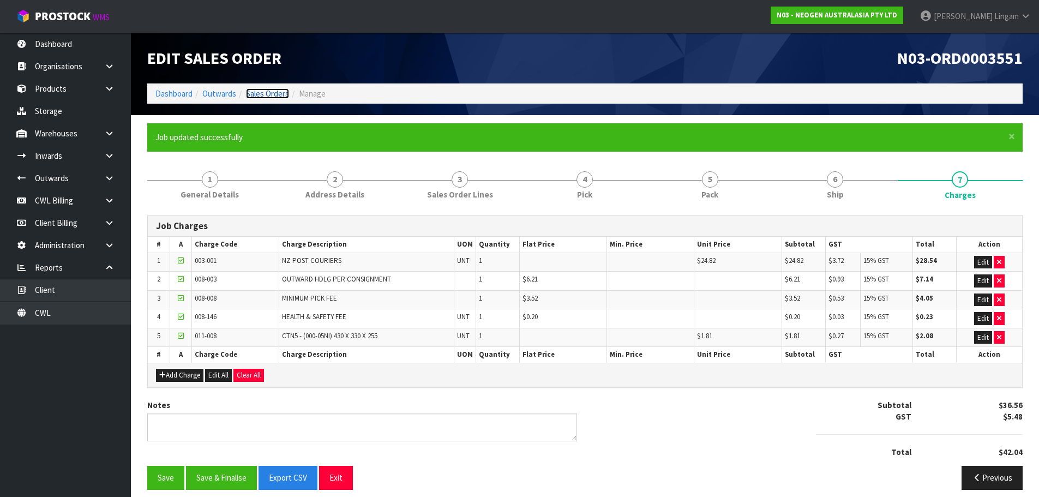
click at [267, 90] on link "Sales Orders" at bounding box center [267, 93] width 43 height 10
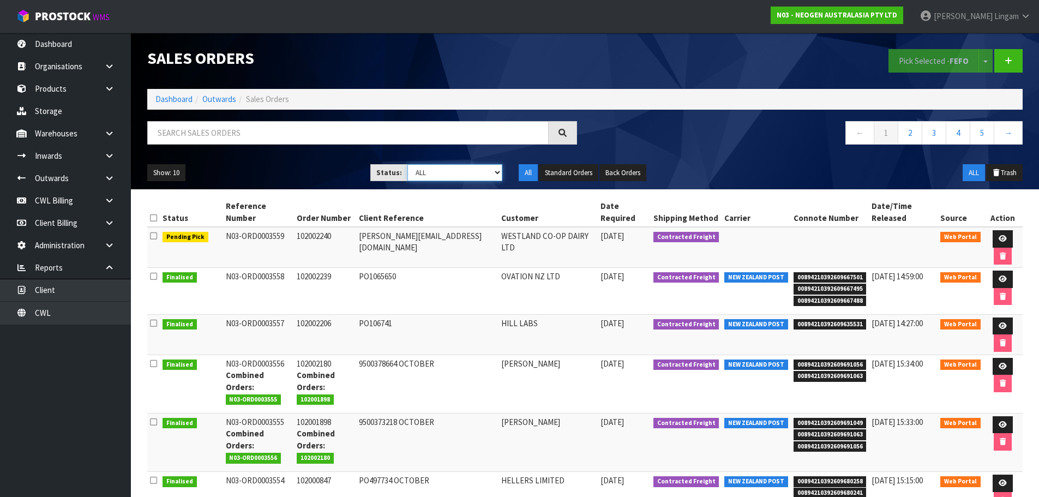
click at [486, 173] on select "Draft Pending Allocated Pending Pick Goods Picked Goods Packed Pending Charges …" at bounding box center [454, 172] width 95 height 17
click at [407, 164] on select "Draft Pending Allocated Pending Pick Goods Picked Goods Packed Pending Charges …" at bounding box center [454, 172] width 95 height 17
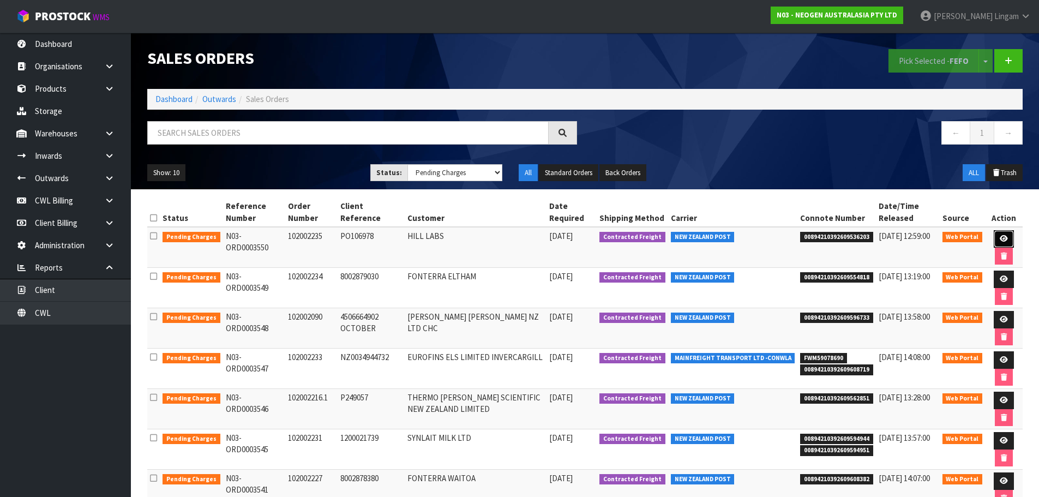
click at [998, 234] on link at bounding box center [1003, 238] width 20 height 17
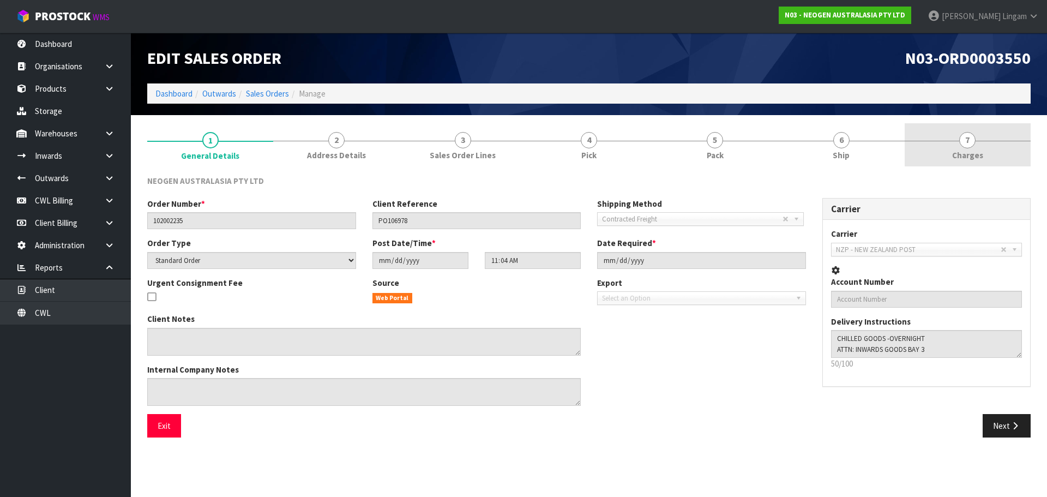
click at [987, 154] on link "7 [GEOGRAPHIC_DATA]" at bounding box center [967, 144] width 126 height 43
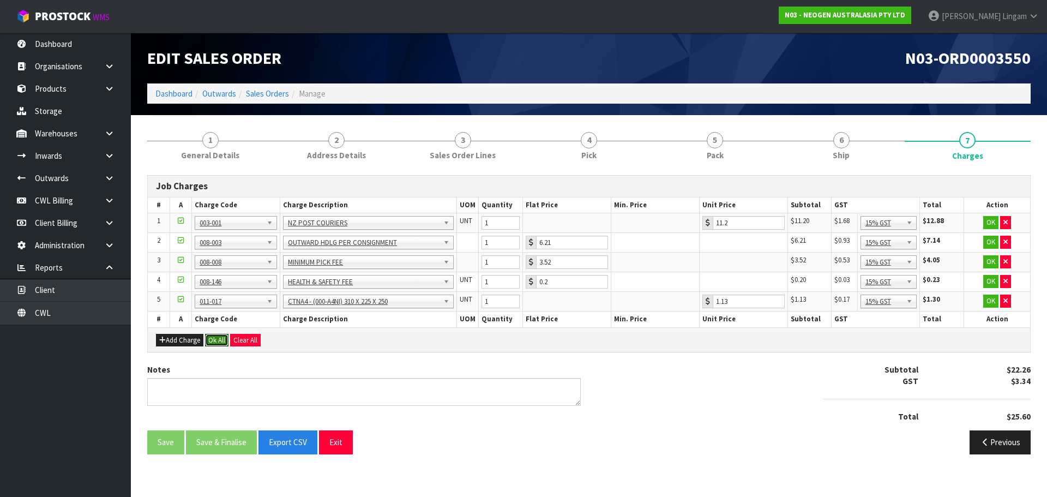
click at [218, 342] on button "Ok All" at bounding box center [216, 340] width 23 height 13
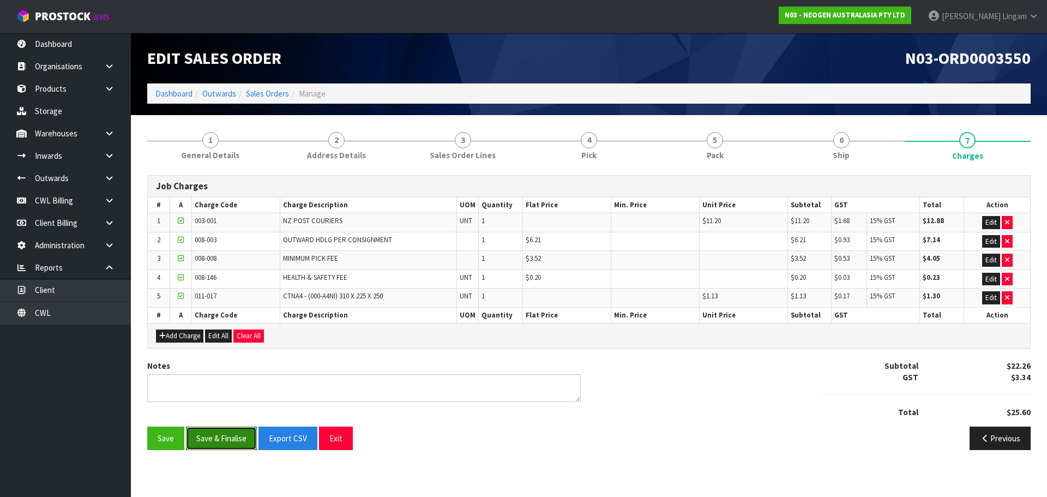
click at [234, 443] on button "Save & Finalise" at bounding box center [221, 437] width 71 height 23
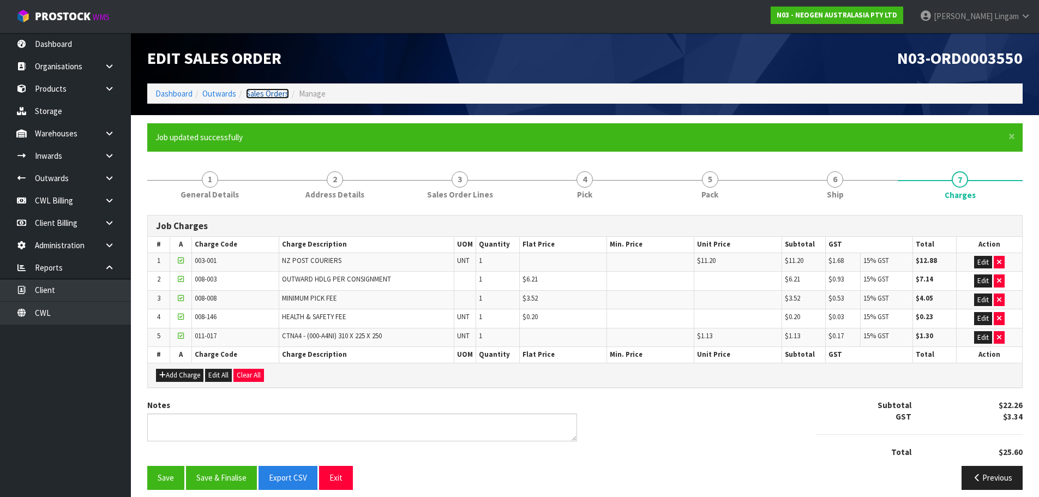
click at [280, 91] on link "Sales Orders" at bounding box center [267, 93] width 43 height 10
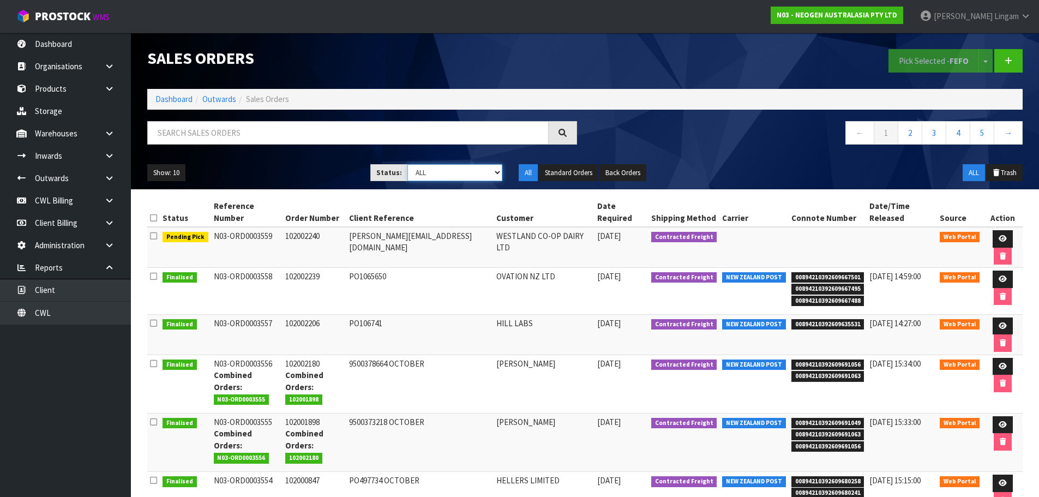
click at [489, 176] on select "Draft Pending Allocated Pending Pick Goods Picked Goods Packed Pending Charges …" at bounding box center [454, 172] width 95 height 17
click at [407, 164] on select "Draft Pending Allocated Pending Pick Goods Picked Goods Packed Pending Charges …" at bounding box center [454, 172] width 95 height 17
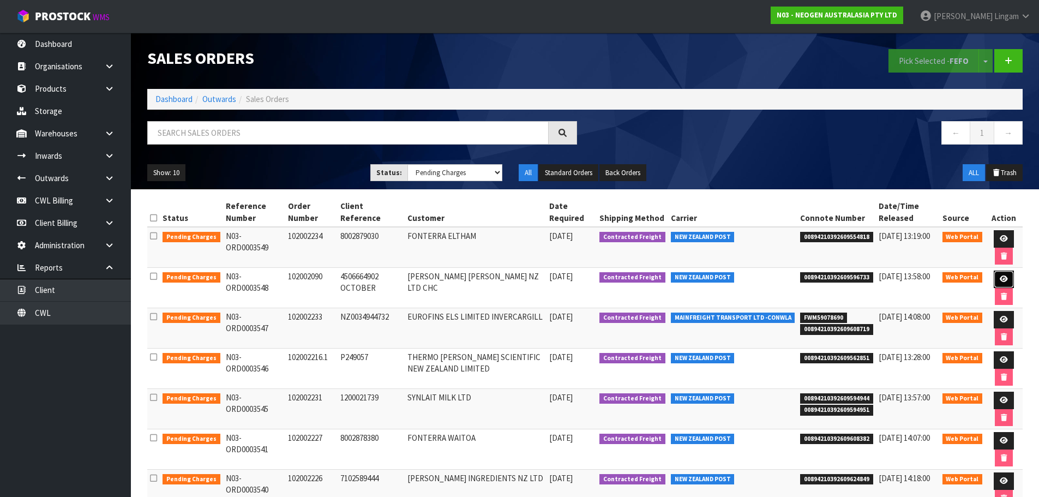
click at [1000, 274] on link at bounding box center [1003, 278] width 20 height 17
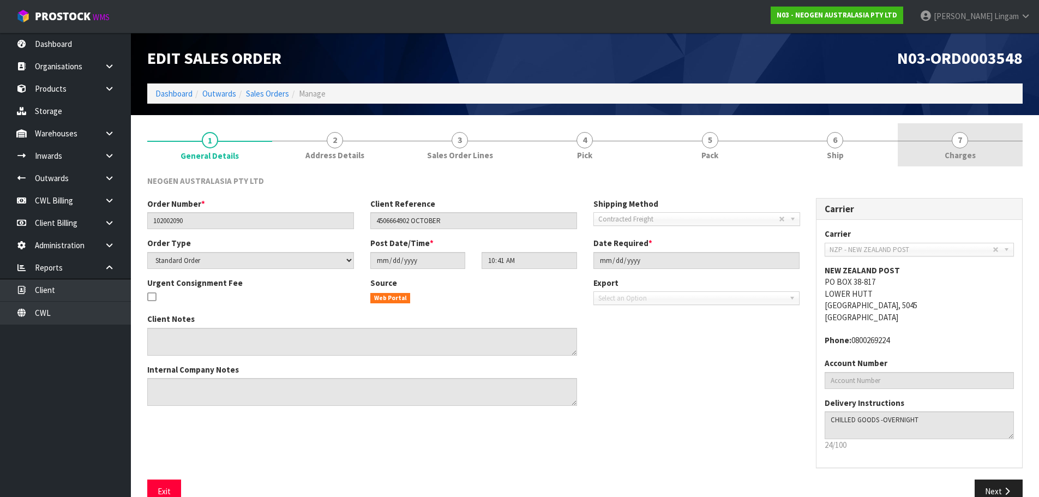
click at [985, 151] on link "7 [GEOGRAPHIC_DATA]" at bounding box center [959, 144] width 125 height 43
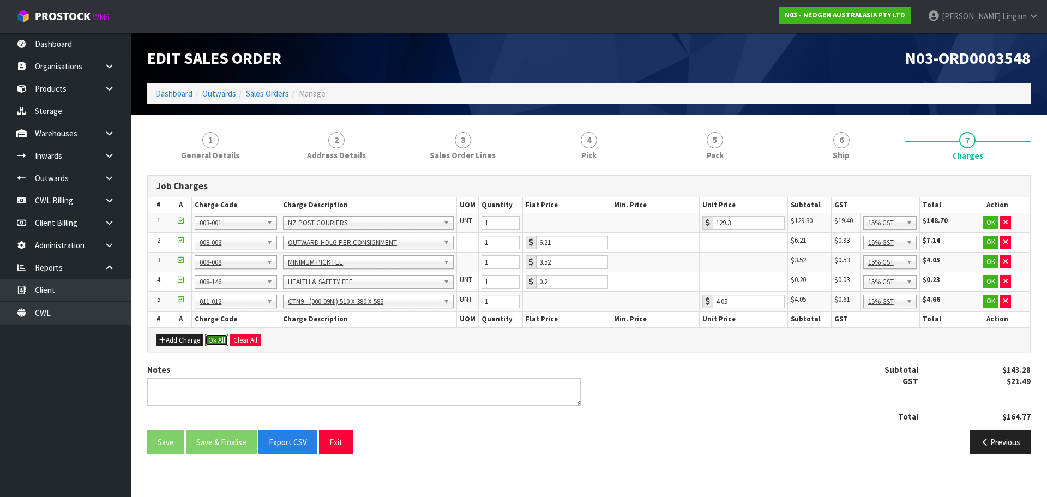
click at [224, 337] on button "Ok All" at bounding box center [216, 340] width 23 height 13
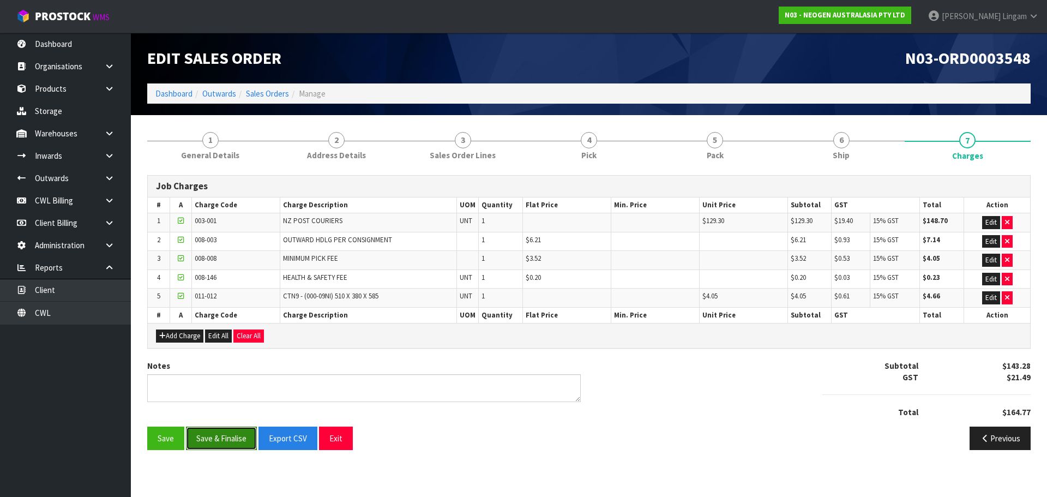
click at [233, 439] on button "Save & Finalise" at bounding box center [221, 437] width 71 height 23
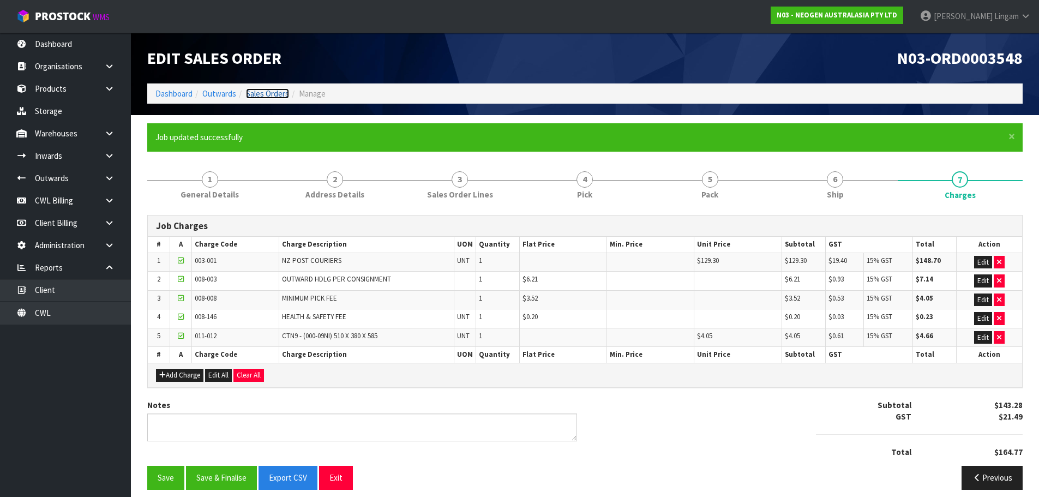
click at [272, 97] on link "Sales Orders" at bounding box center [267, 93] width 43 height 10
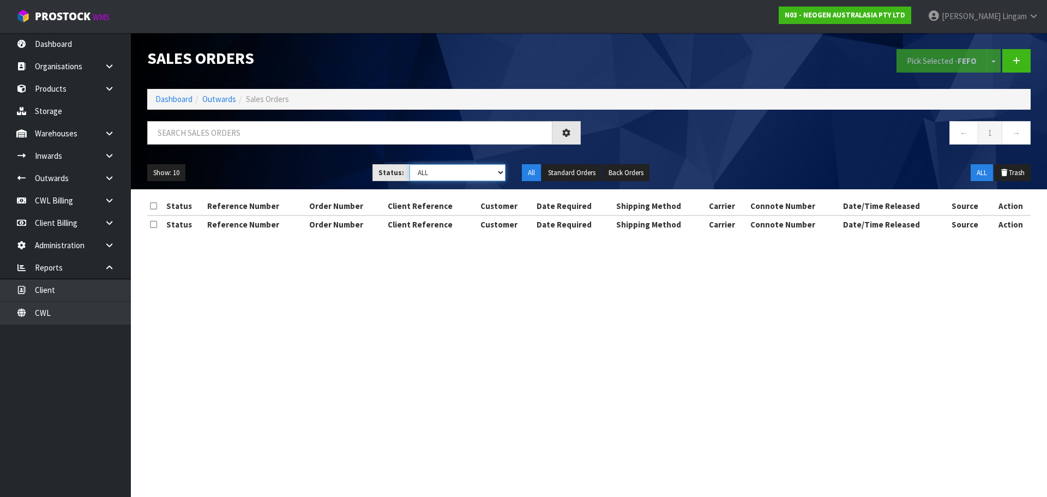
click at [487, 171] on select "Draft Pending Allocated Pending Pick Goods Picked Goods Packed Pending Charges …" at bounding box center [457, 172] width 96 height 17
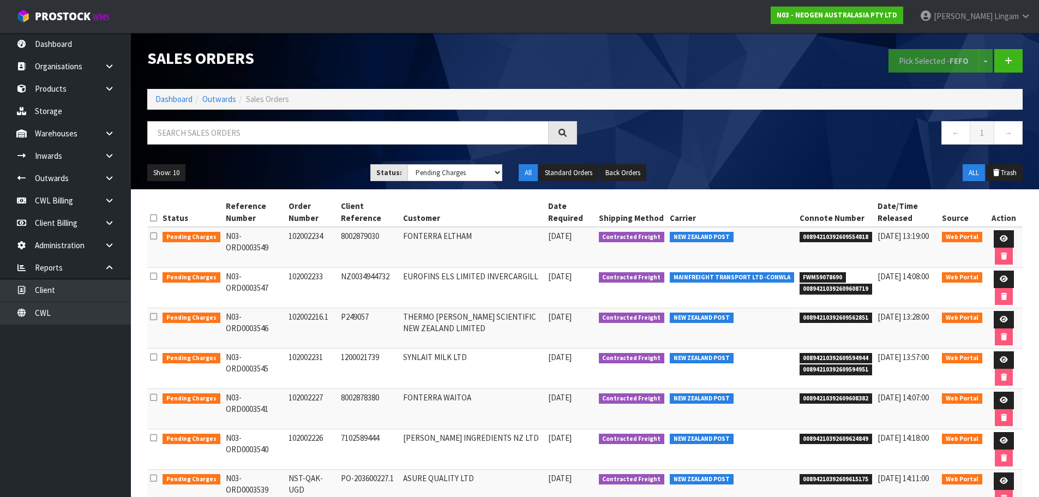
select select "string:6"
click at [1000, 234] on link at bounding box center [1003, 238] width 20 height 17
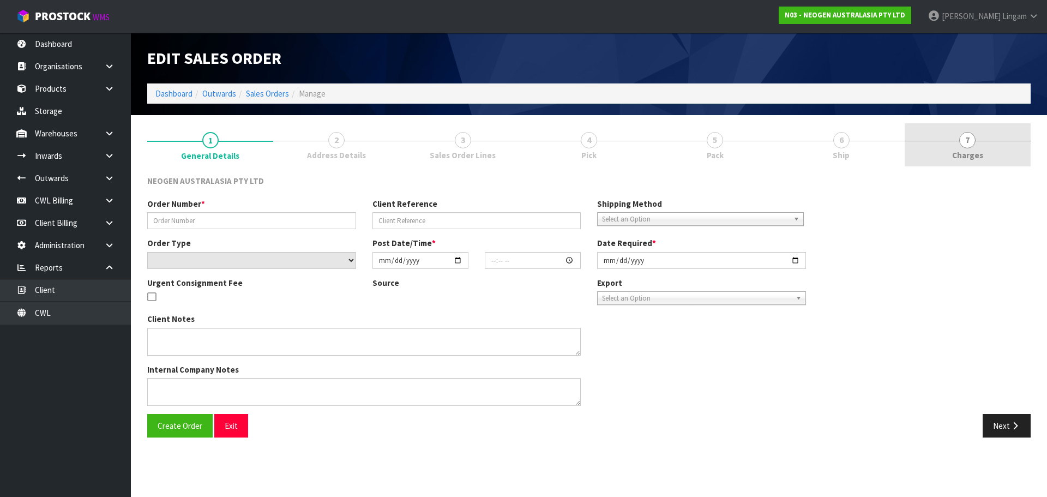
type input "102002234"
type input "8002879030"
select select "number:0"
type input "[DATE]"
type input "10:55:00.000"
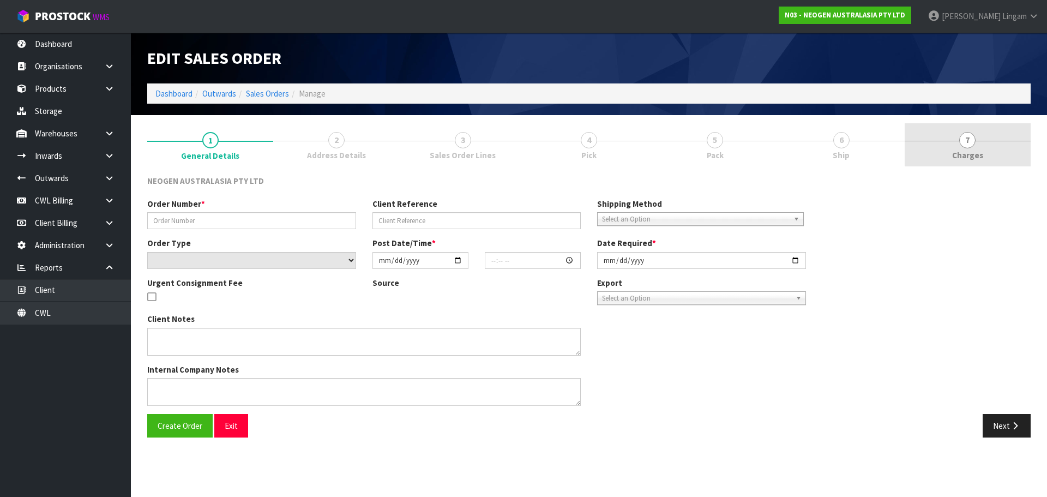
type input "[DATE]"
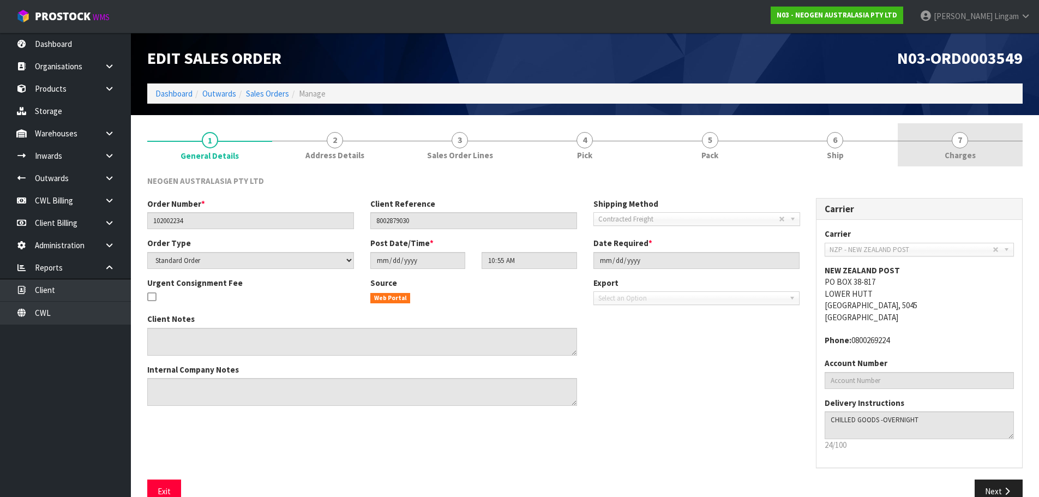
click at [992, 139] on link "7 [GEOGRAPHIC_DATA]" at bounding box center [959, 144] width 125 height 43
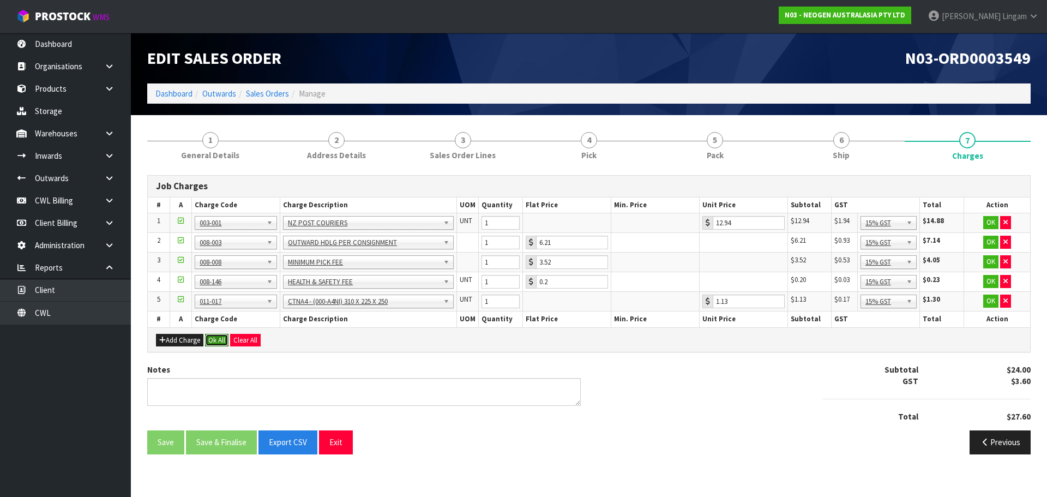
click at [219, 339] on button "Ok All" at bounding box center [216, 340] width 23 height 13
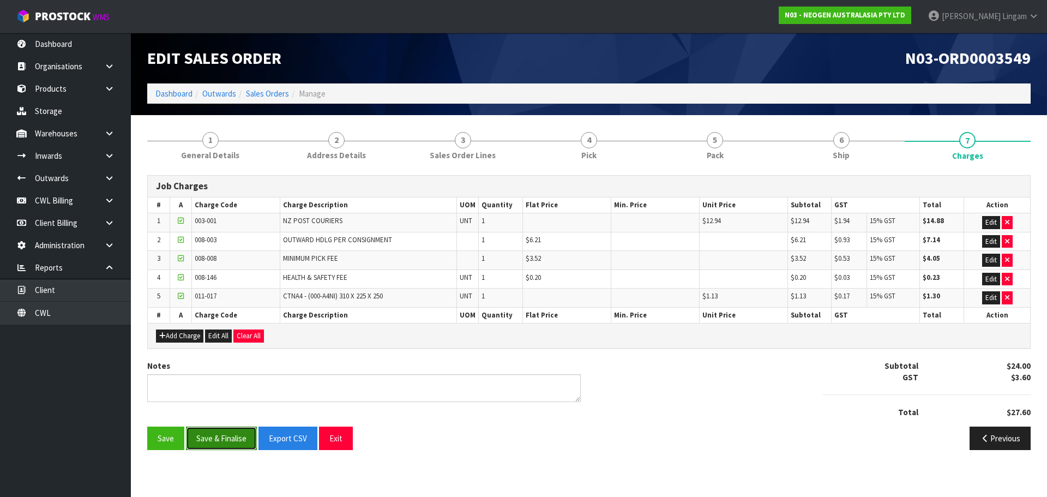
click at [229, 442] on button "Save & Finalise" at bounding box center [221, 437] width 71 height 23
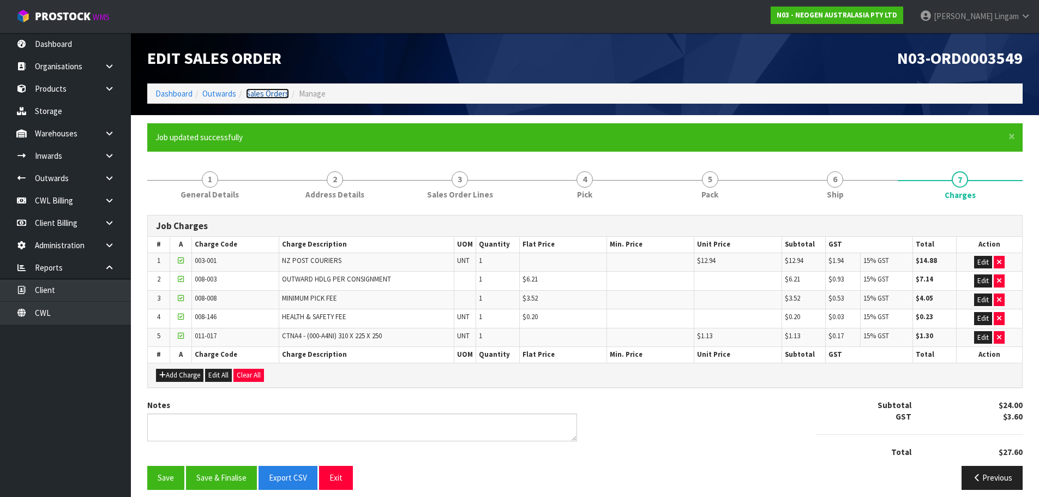
click at [282, 90] on link "Sales Orders" at bounding box center [267, 93] width 43 height 10
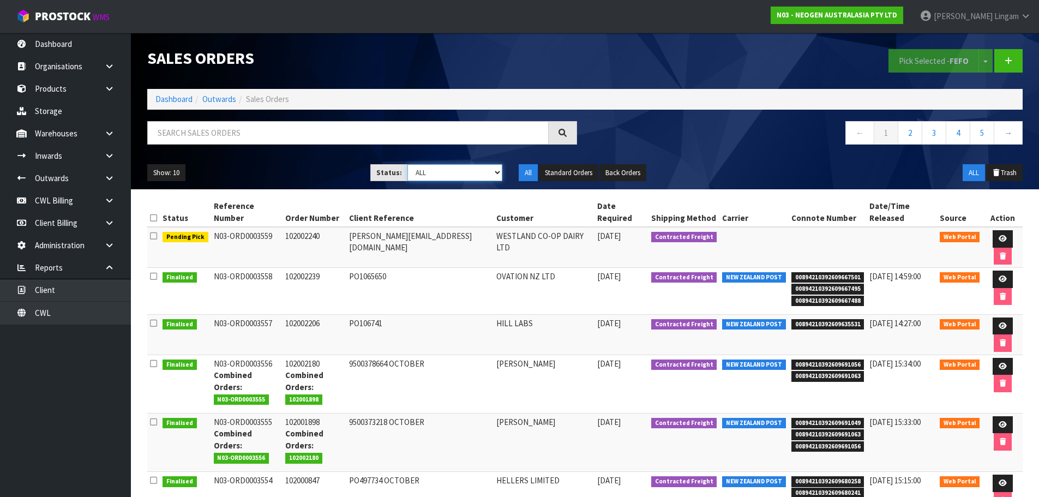
click at [491, 171] on select "Draft Pending Allocated Pending Pick Goods Picked Goods Packed Pending Charges …" at bounding box center [454, 172] width 95 height 17
select select "string:6"
click at [407, 164] on select "Draft Pending Allocated Pending Pick Goods Picked Goods Packed Pending Charges …" at bounding box center [454, 172] width 95 height 17
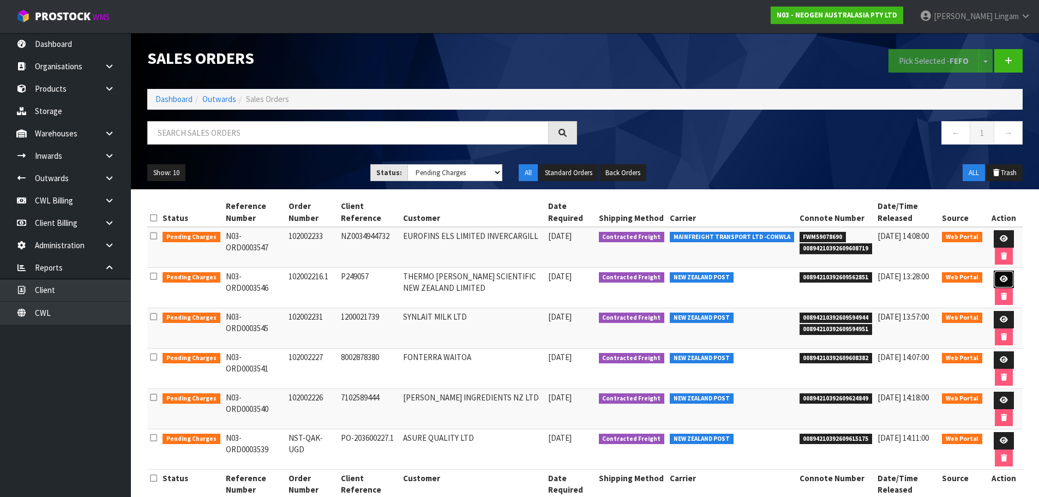
click at [1000, 281] on icon at bounding box center [1003, 278] width 8 height 7
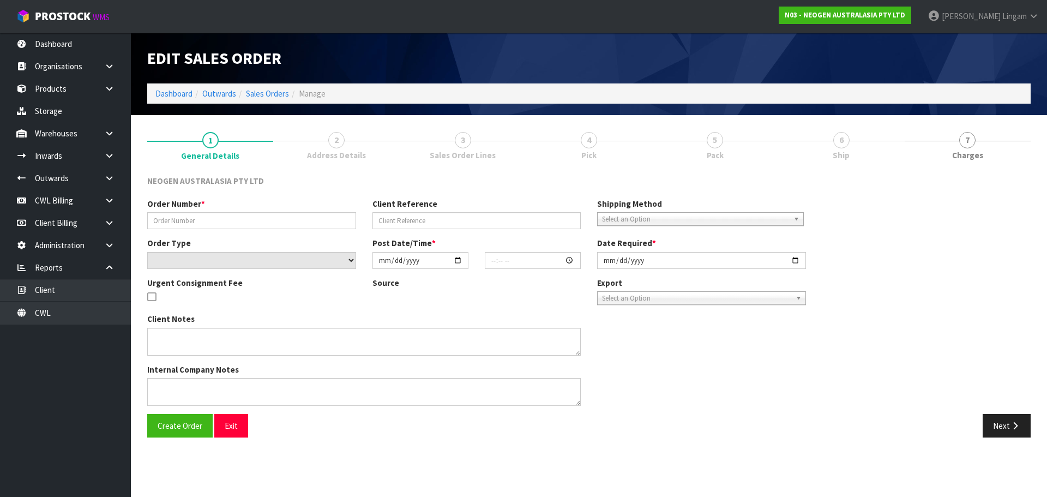
type input "102002216.1"
type input "P249057"
select select "number:0"
type input "[DATE]"
type input "10:28:00.000"
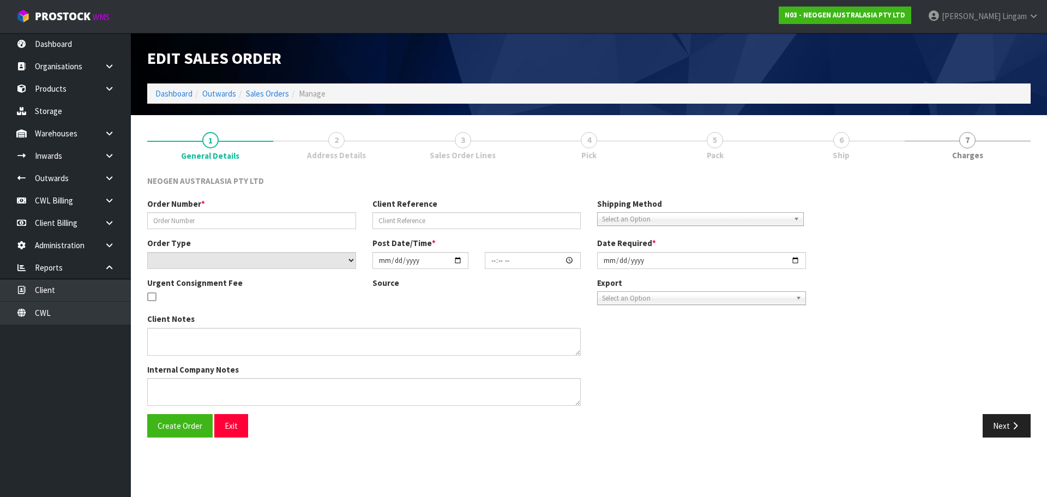
type input "[DATE]"
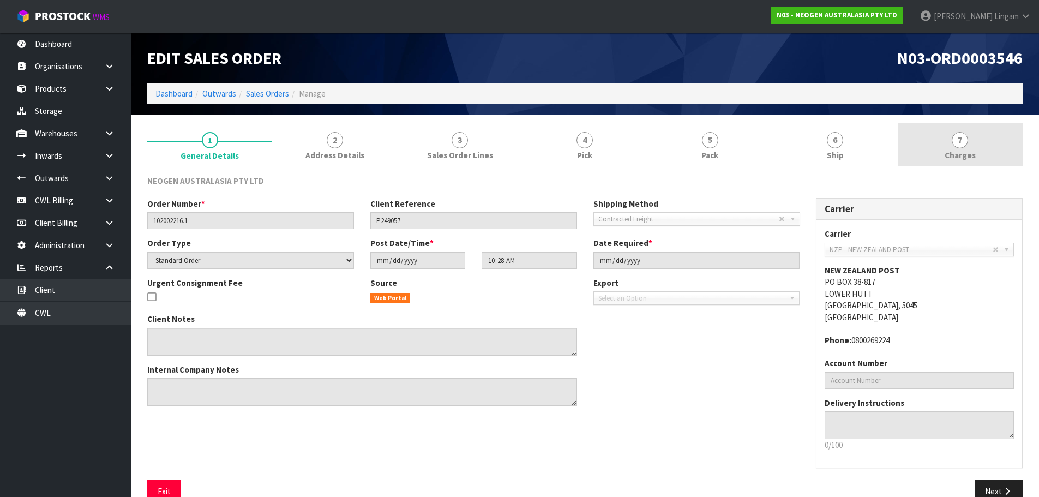
click at [985, 154] on link "7 [GEOGRAPHIC_DATA]" at bounding box center [959, 144] width 125 height 43
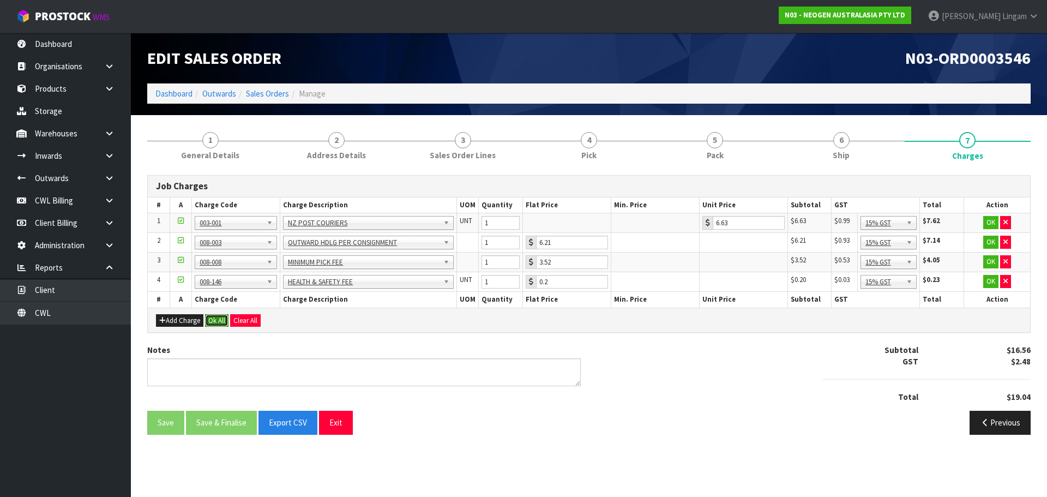
click at [224, 322] on button "Ok All" at bounding box center [216, 320] width 23 height 13
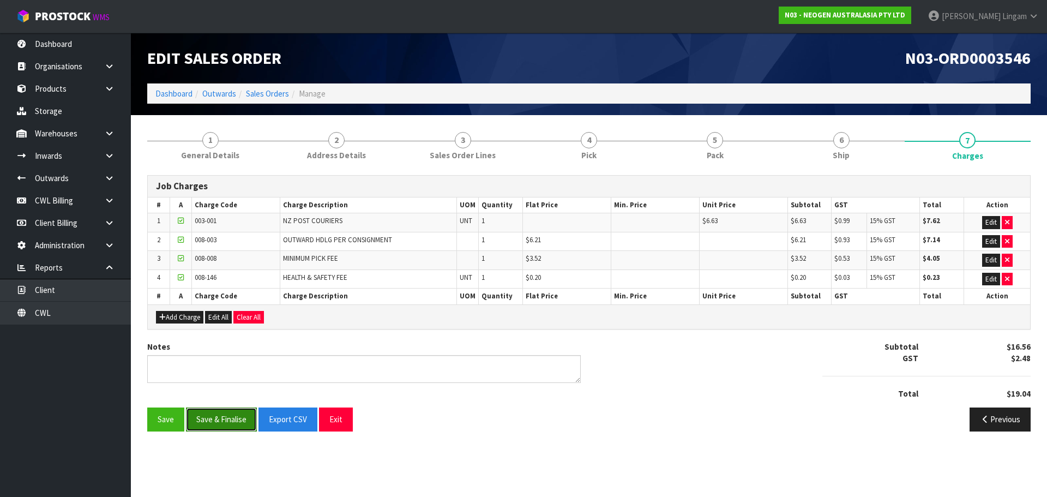
click at [221, 419] on button "Save & Finalise" at bounding box center [221, 418] width 71 height 23
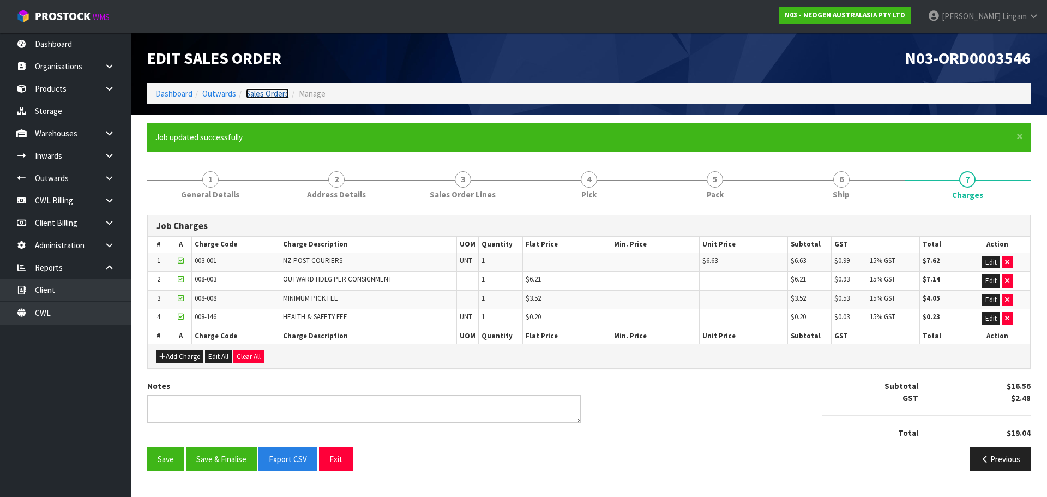
click at [276, 95] on link "Sales Orders" at bounding box center [267, 93] width 43 height 10
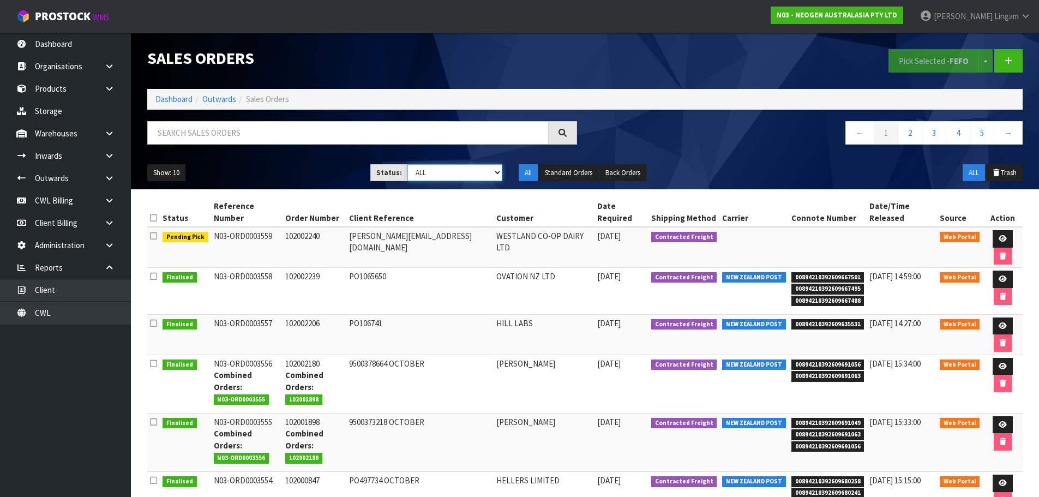
click at [490, 178] on select "Draft Pending Allocated Pending Pick Goods Picked Goods Packed Pending Charges …" at bounding box center [454, 172] width 95 height 17
select select "string:6"
click at [407, 164] on select "Draft Pending Allocated Pending Pick Goods Picked Goods Packed Pending Charges …" at bounding box center [454, 172] width 95 height 17
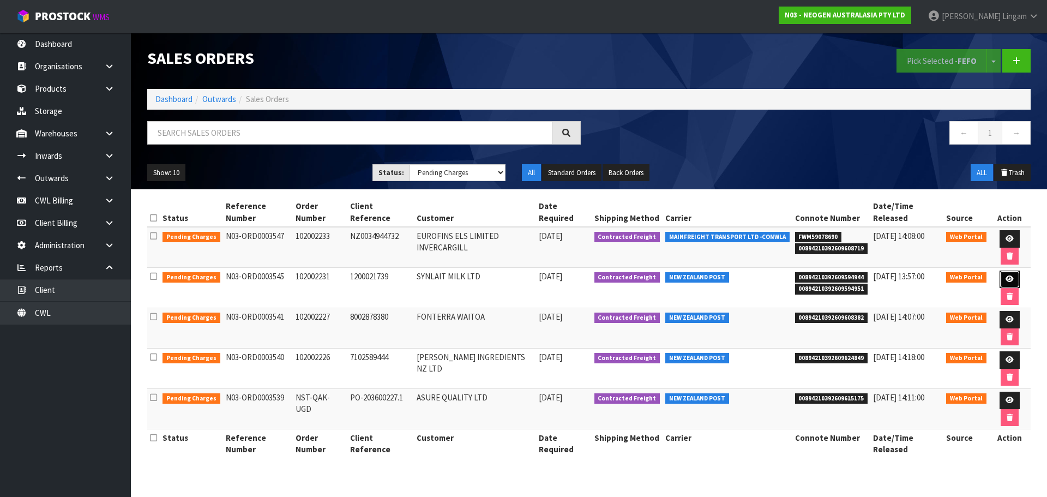
click at [1007, 277] on icon at bounding box center [1009, 278] width 8 height 7
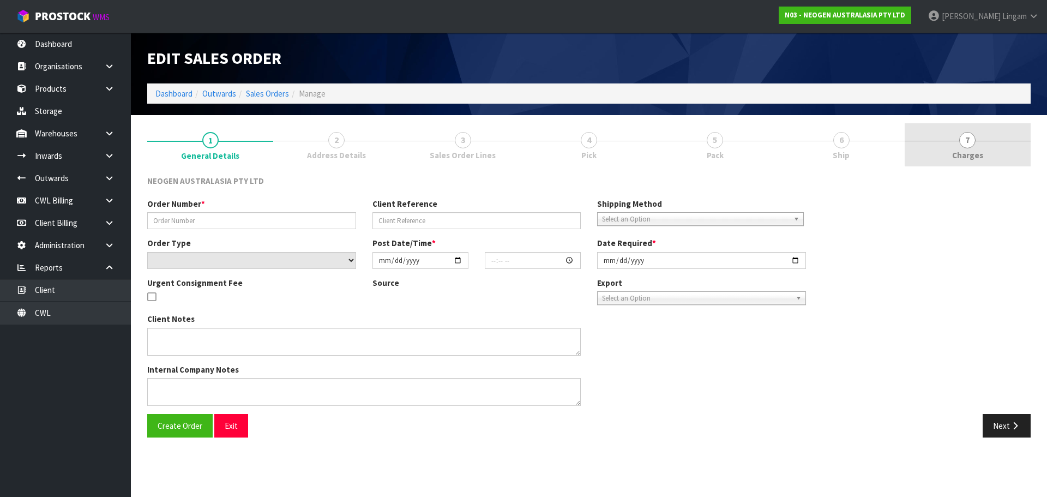
type input "102002231"
type input "1200021739"
select select "number:0"
type input "[DATE]"
type input "16:56:00.000"
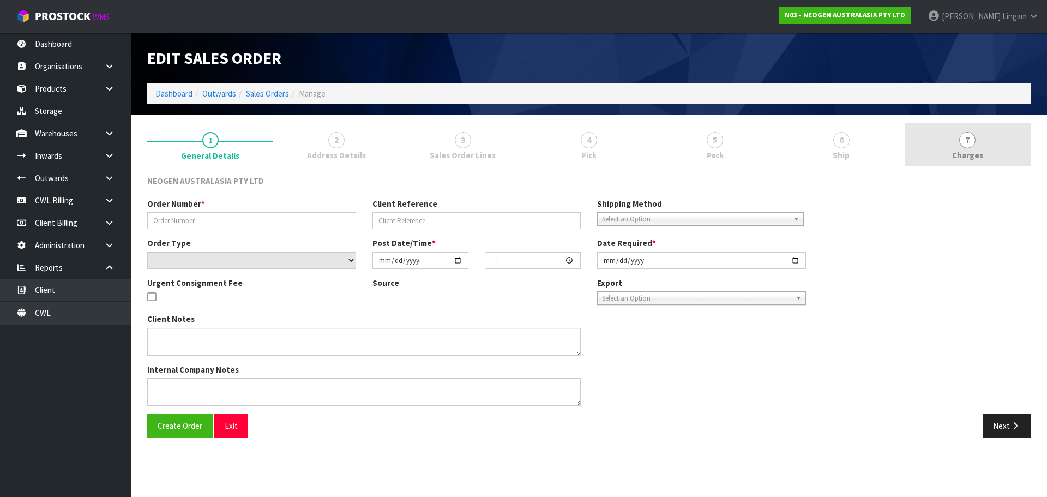
type input "[DATE]"
type textarea "ATTN: [PERSON_NAME] SANTA [PERSON_NAME]"
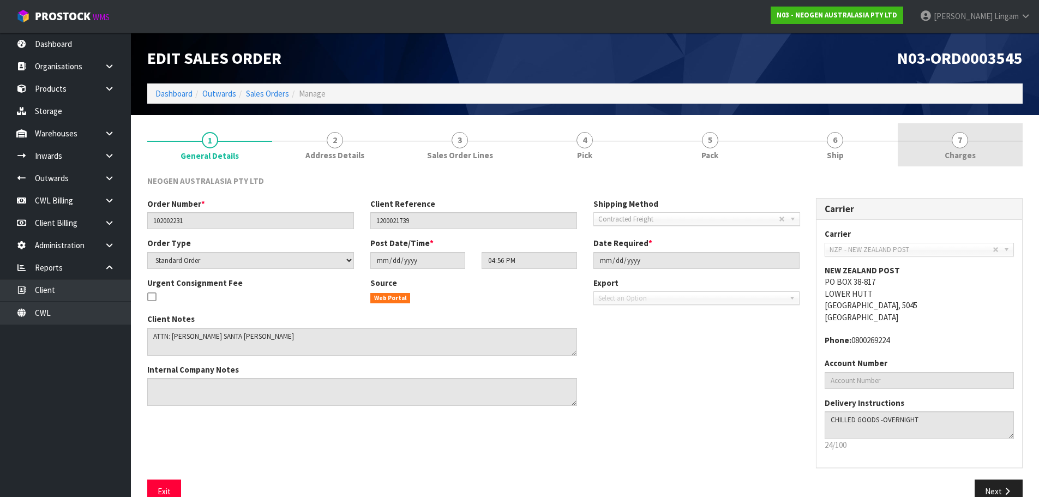
click at [968, 151] on span "Charges" at bounding box center [959, 154] width 31 height 11
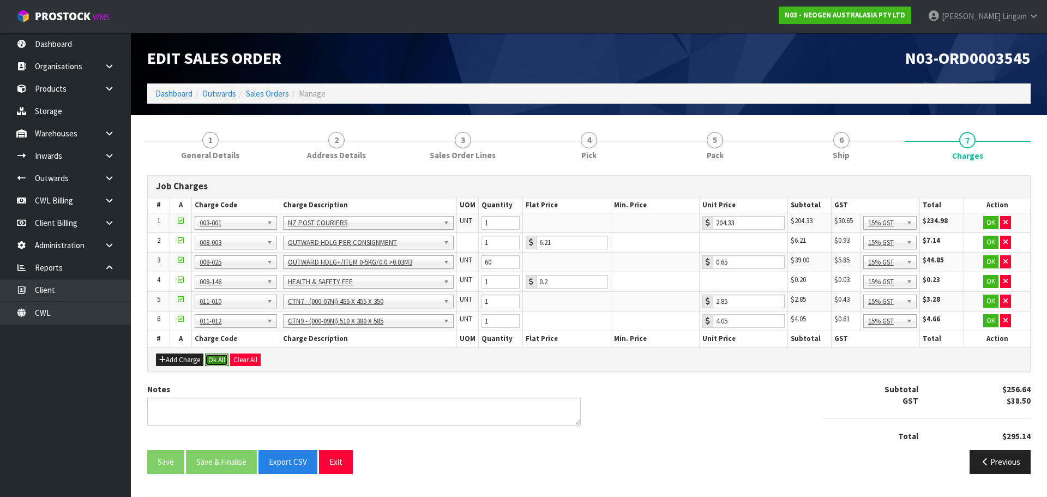
click at [214, 360] on button "Ok All" at bounding box center [216, 359] width 23 height 13
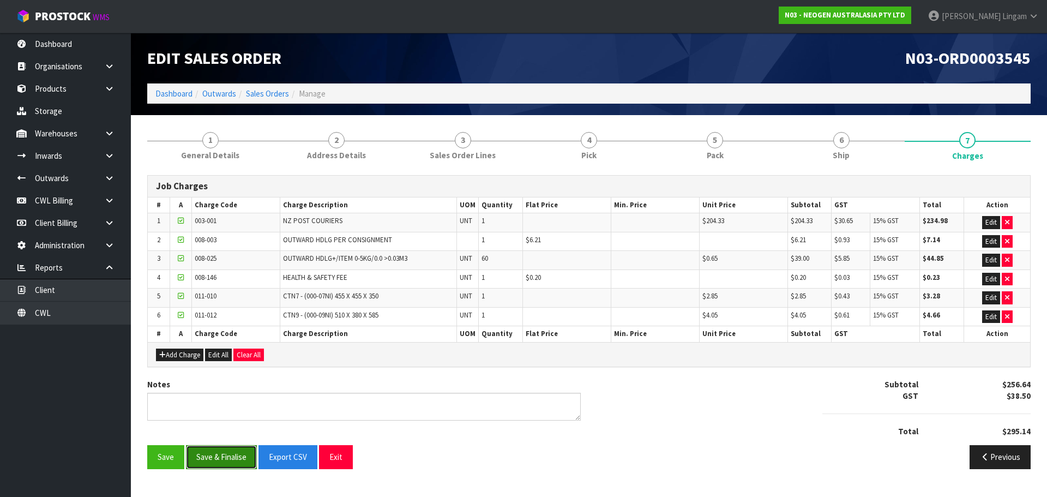
click at [221, 463] on button "Save & Finalise" at bounding box center [221, 456] width 71 height 23
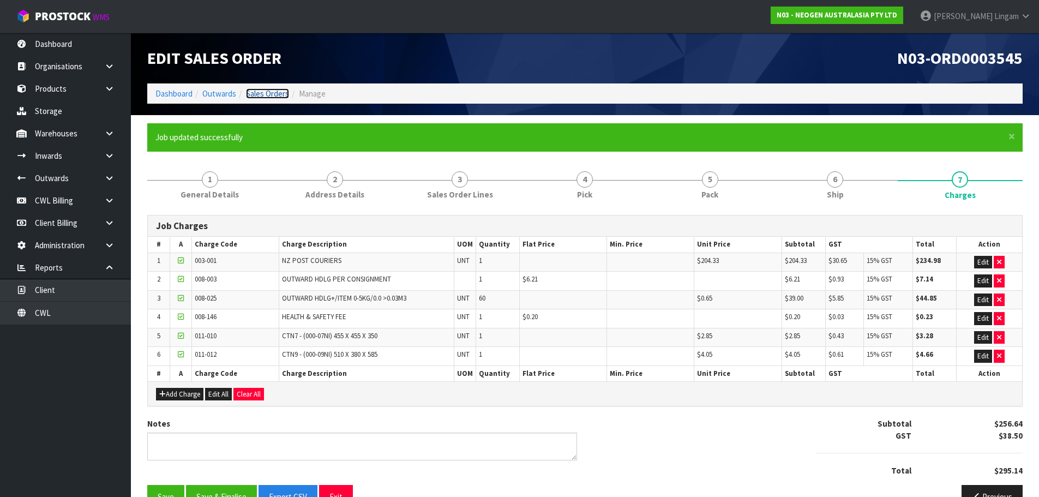
click at [267, 94] on link "Sales Orders" at bounding box center [267, 93] width 43 height 10
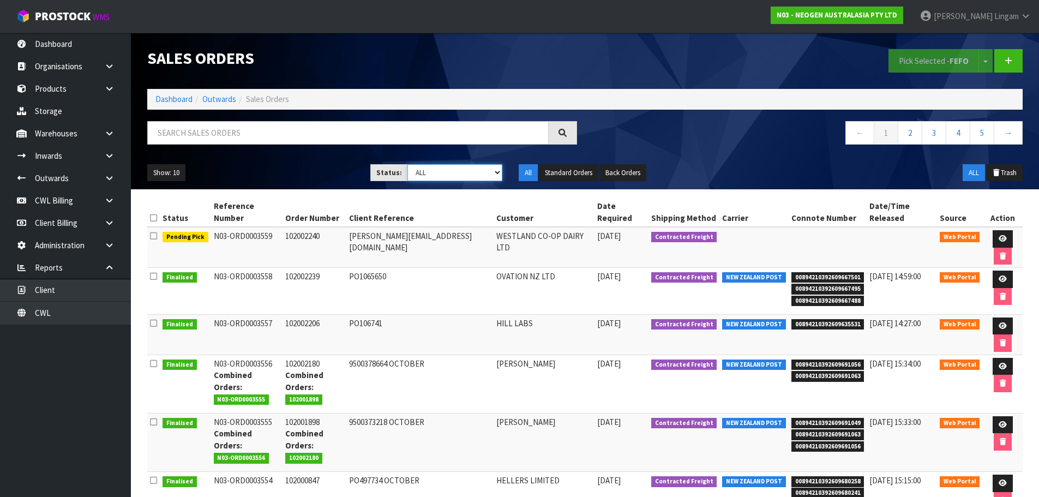
click at [472, 176] on select "Draft Pending Allocated Pending Pick Goods Picked Goods Packed Pending Charges …" at bounding box center [454, 172] width 95 height 17
select select "string:6"
click at [407, 164] on select "Draft Pending Allocated Pending Pick Goods Picked Goods Packed Pending Charges …" at bounding box center [454, 172] width 95 height 17
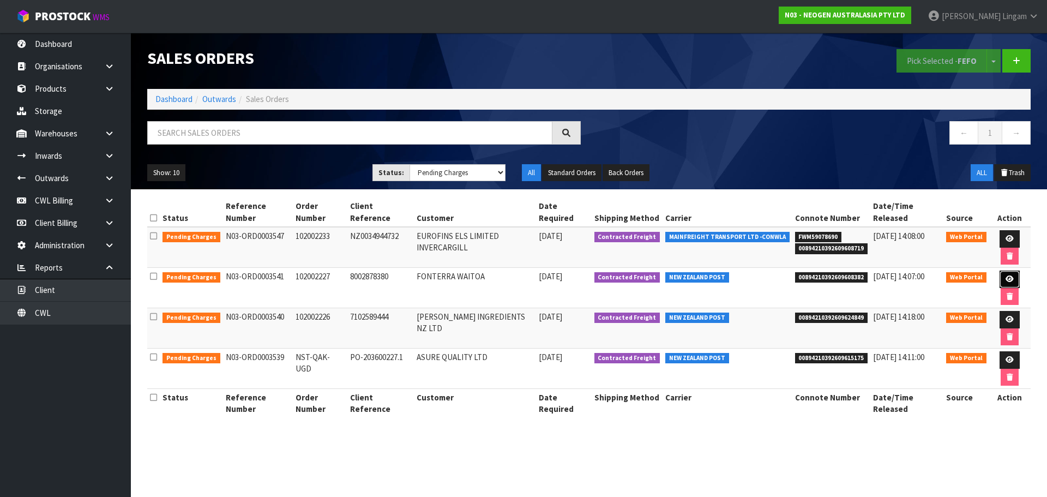
click at [1005, 279] on icon at bounding box center [1009, 278] width 8 height 7
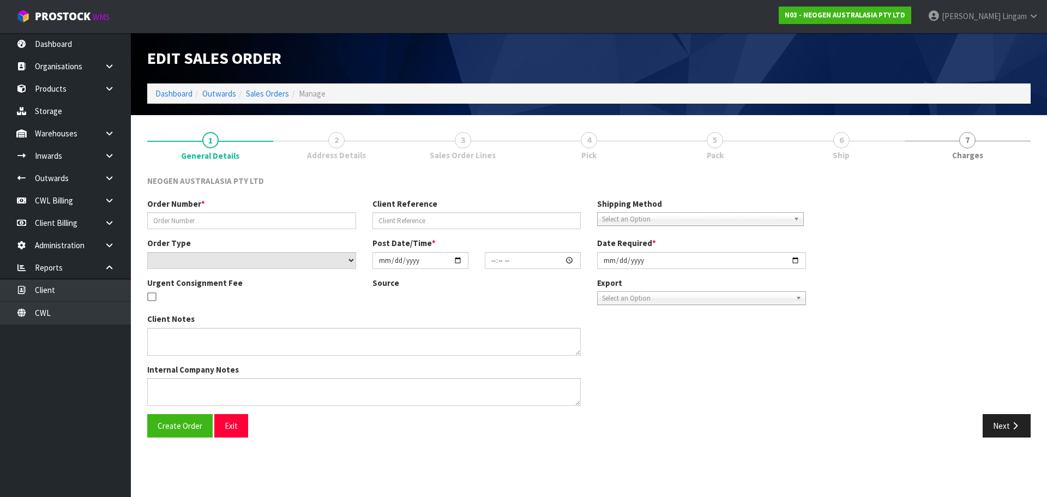
type input "102002227"
type input "8002878380"
select select "number:0"
type input "[DATE]"
type input "11:16:00.000"
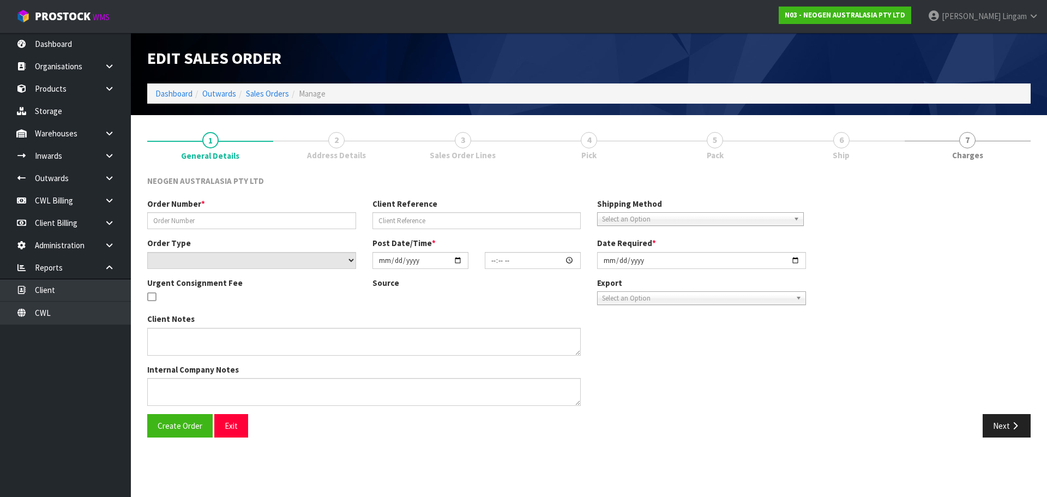
type input "[DATE]"
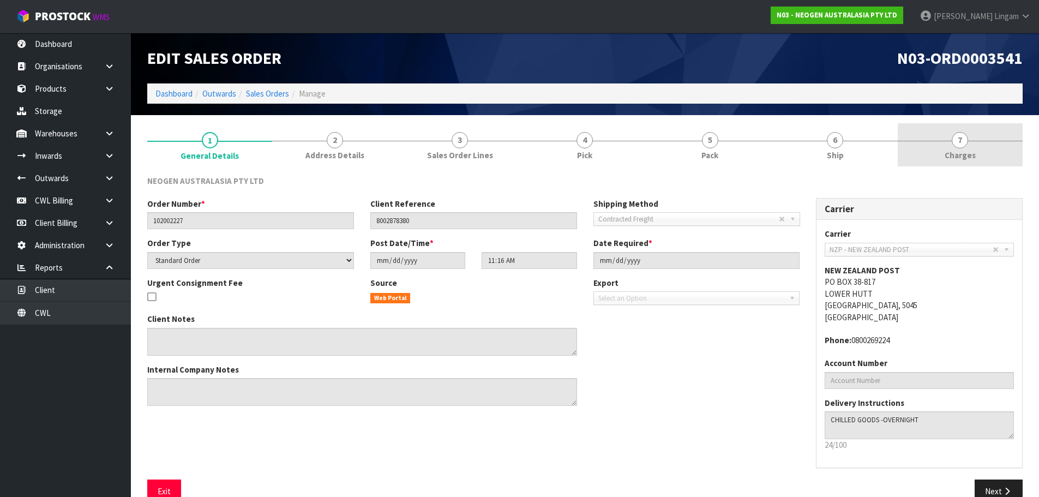
click at [1004, 158] on link "7 [GEOGRAPHIC_DATA]" at bounding box center [959, 144] width 125 height 43
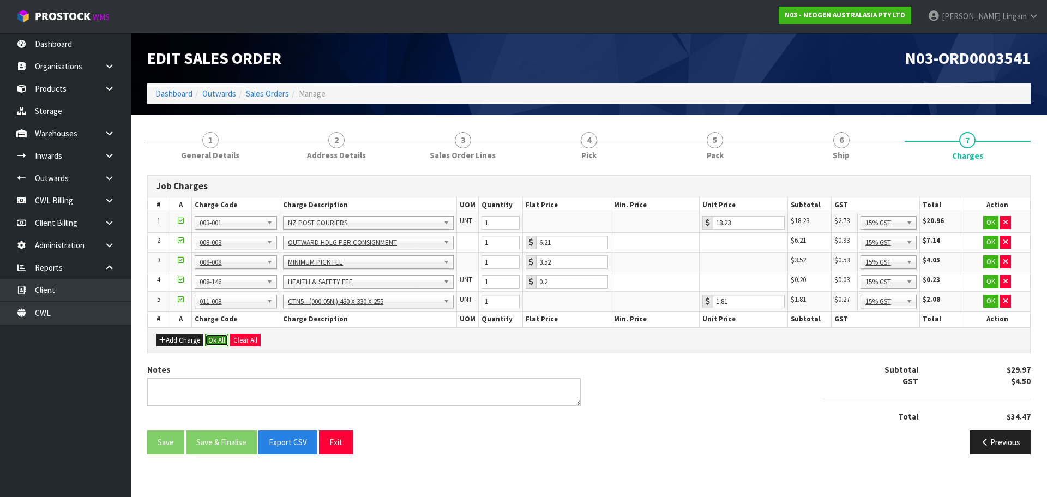
click at [220, 335] on button "Ok All" at bounding box center [216, 340] width 23 height 13
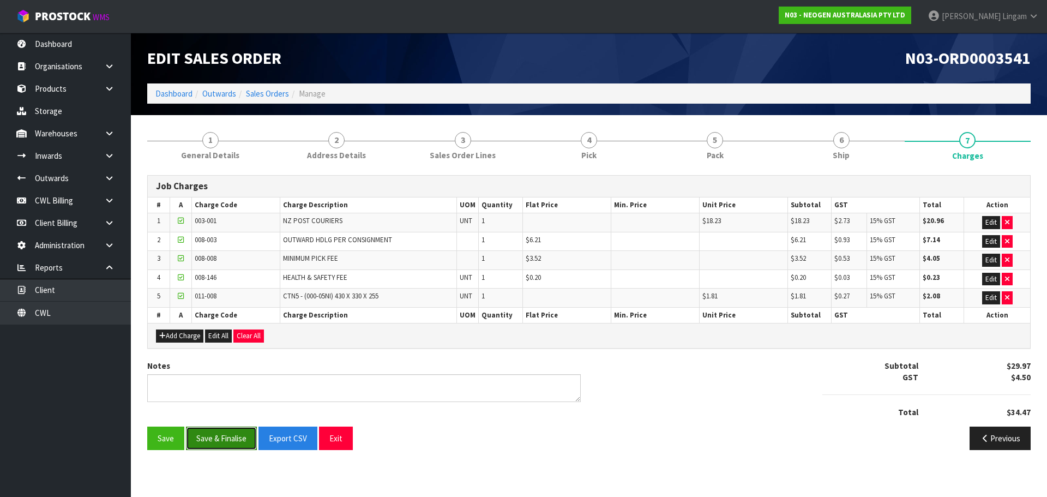
click at [220, 432] on button "Save & Finalise" at bounding box center [221, 437] width 71 height 23
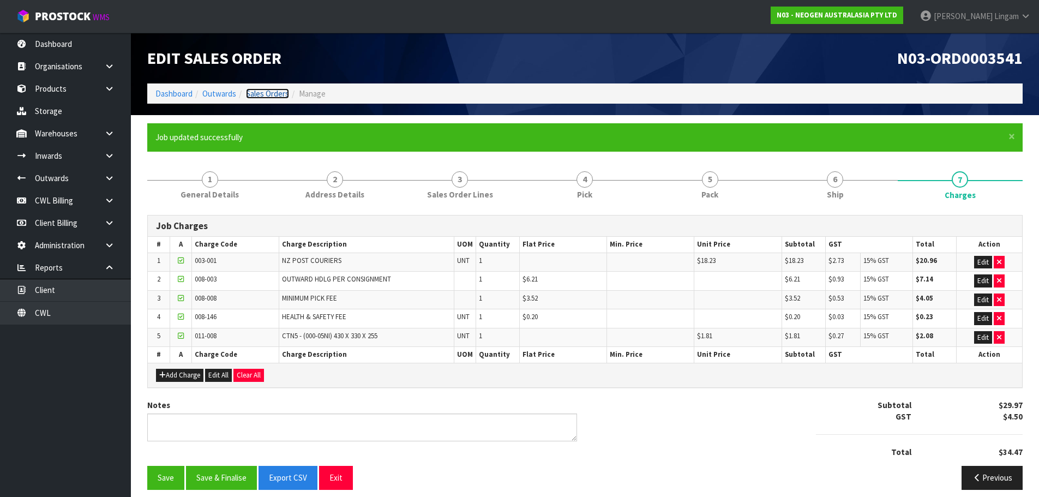
click at [280, 96] on link "Sales Orders" at bounding box center [267, 93] width 43 height 10
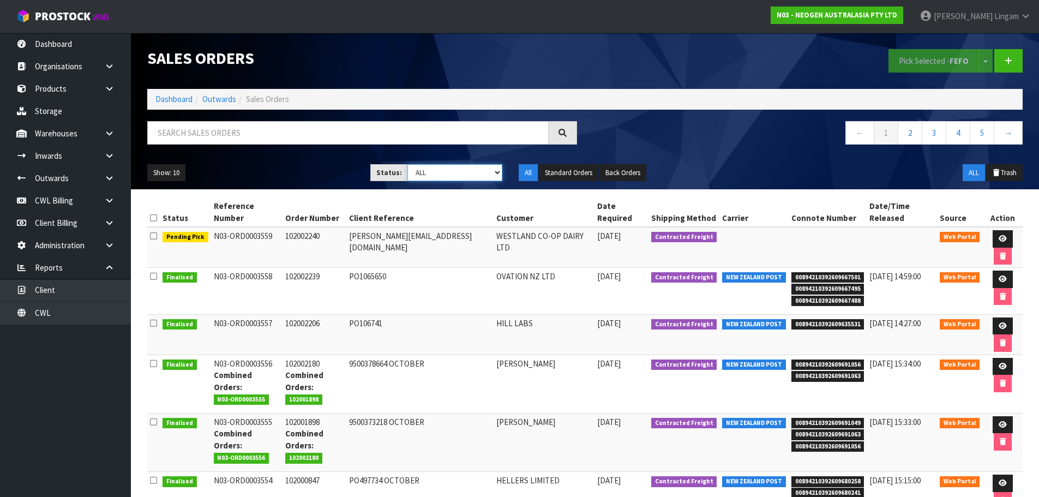
click at [484, 173] on select "Draft Pending Allocated Pending Pick Goods Picked Goods Packed Pending Charges …" at bounding box center [454, 172] width 95 height 17
select select "string:6"
click at [407, 164] on select "Draft Pending Allocated Pending Pick Goods Picked Goods Packed Pending Charges …" at bounding box center [454, 172] width 95 height 17
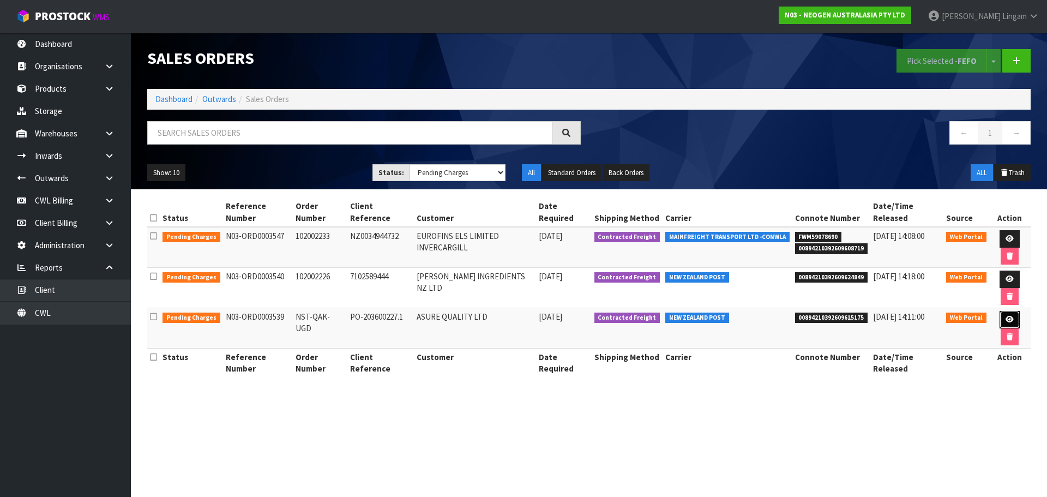
click at [1006, 318] on icon at bounding box center [1009, 319] width 8 height 7
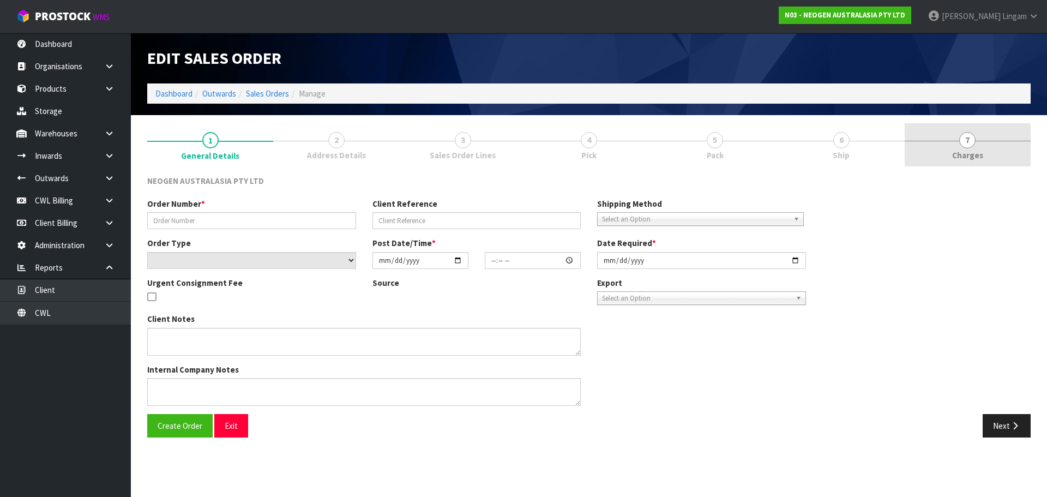
type input "NST-QAK-UGD"
type input "PO-203600227.1"
select select "number:0"
type input "[DATE]"
type input "13:56:00.000"
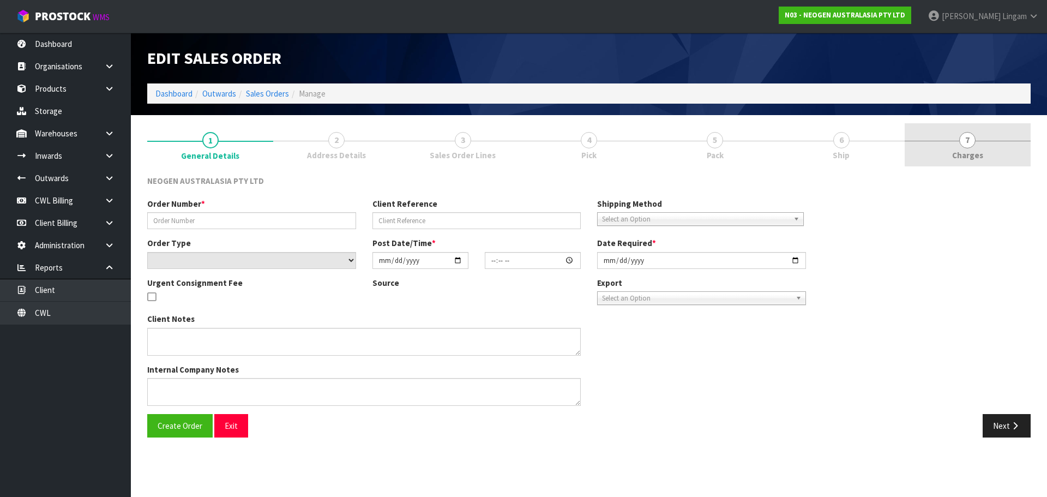
type input "[DATE]"
type textarea "PLEASE NOTE - THIS BOX MUST COME FROM HELD WAREHOUSE – BATCH # 418325155A A BAR…"
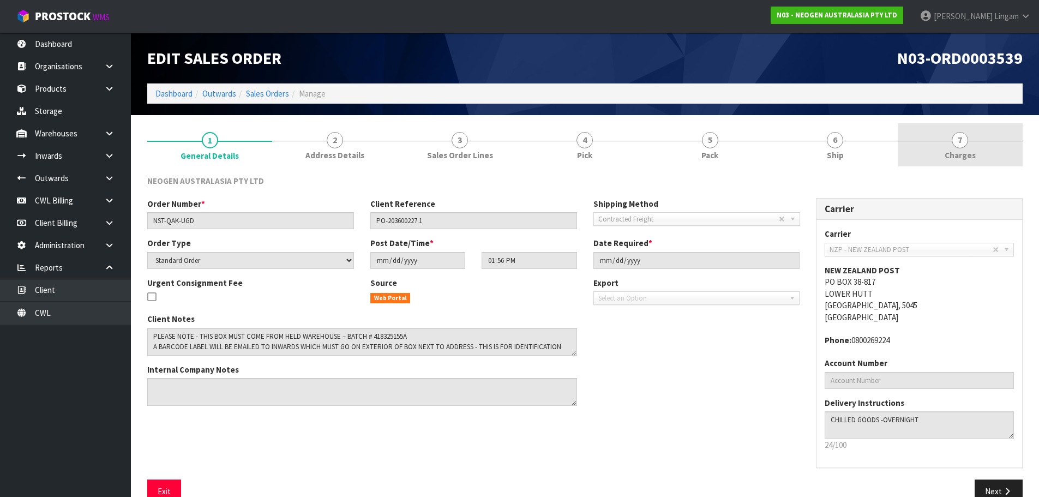
click at [977, 152] on link "7 [GEOGRAPHIC_DATA]" at bounding box center [959, 144] width 125 height 43
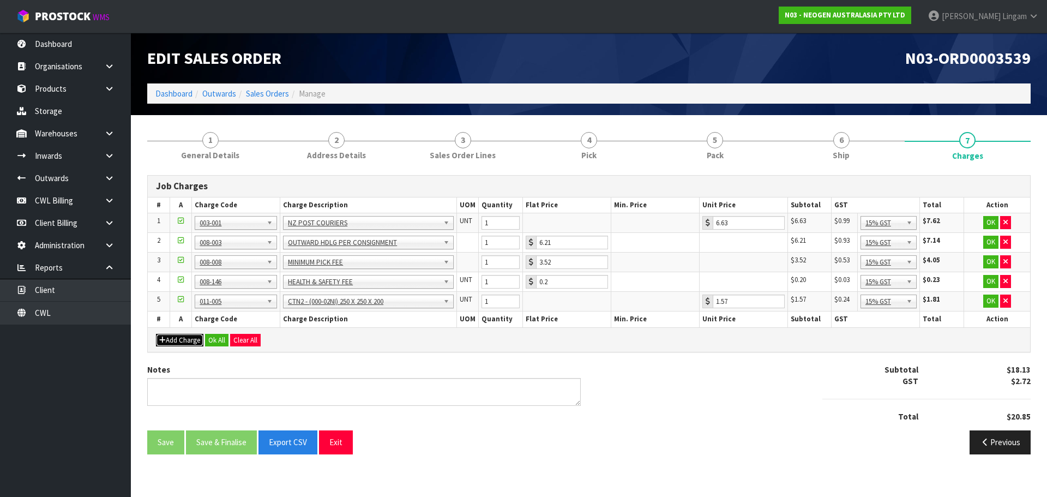
click at [192, 342] on button "Add Charge" at bounding box center [179, 340] width 47 height 13
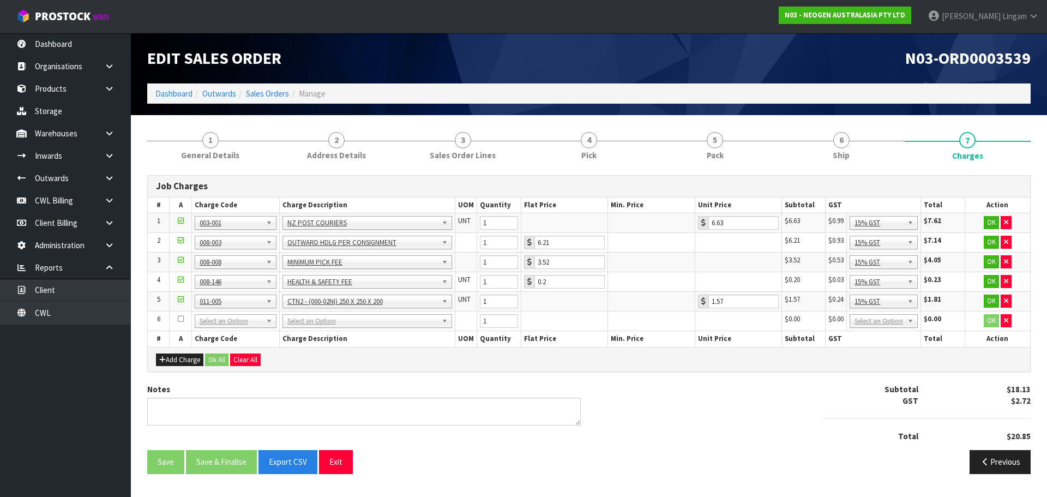
click at [298, 312] on td "IMPORT DEMMURAGE IMPORT NZ CUSTOMS ENTRY IMPORT PORT CHARGES IMPORT CUSTOMS IMP…" at bounding box center [367, 321] width 176 height 20
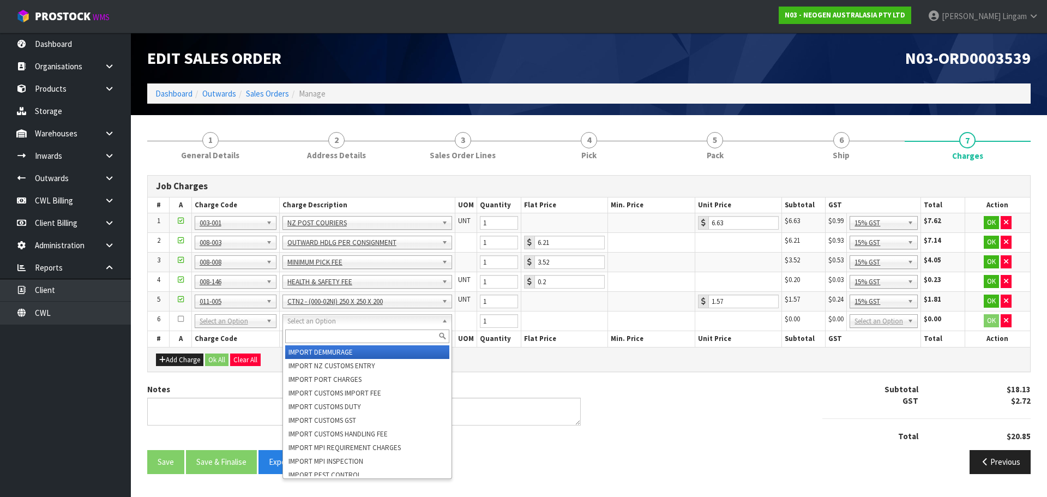
click at [313, 336] on input "text" at bounding box center [367, 336] width 164 height 14
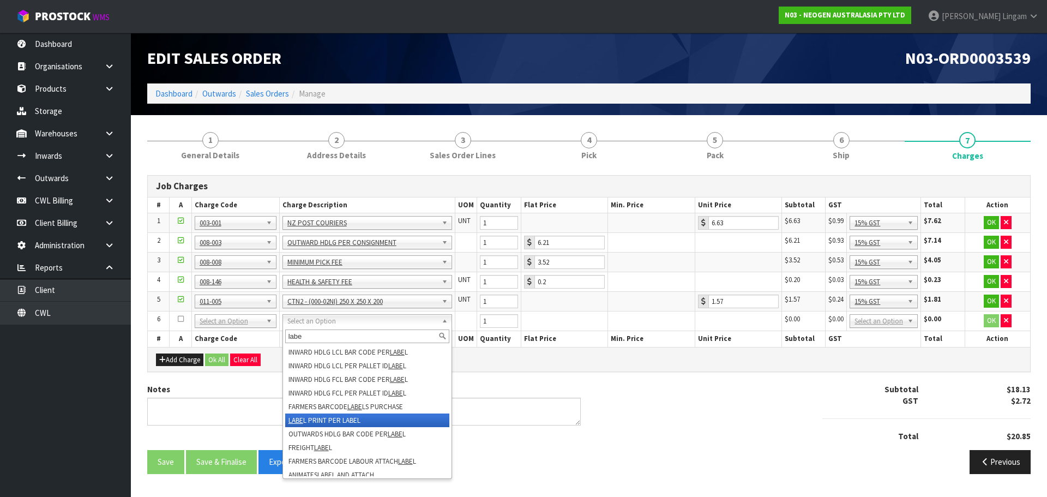
type input "labe"
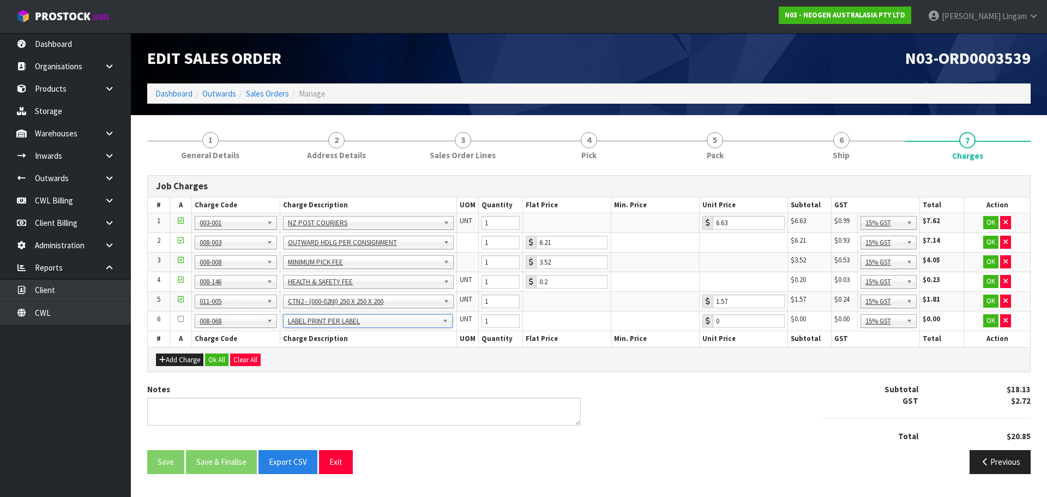
type input "0.22"
click at [212, 358] on button "Ok All" at bounding box center [216, 359] width 23 height 13
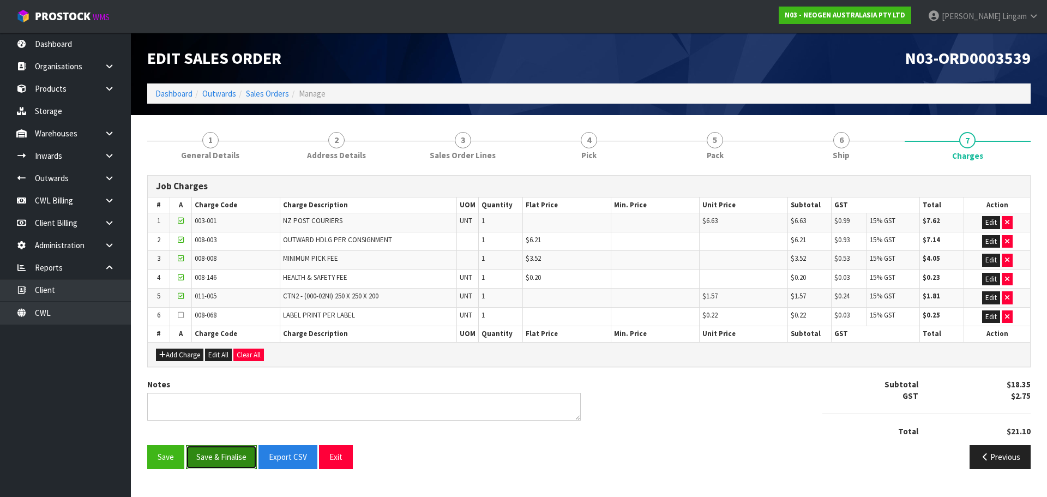
click at [229, 448] on button "Save & Finalise" at bounding box center [221, 456] width 71 height 23
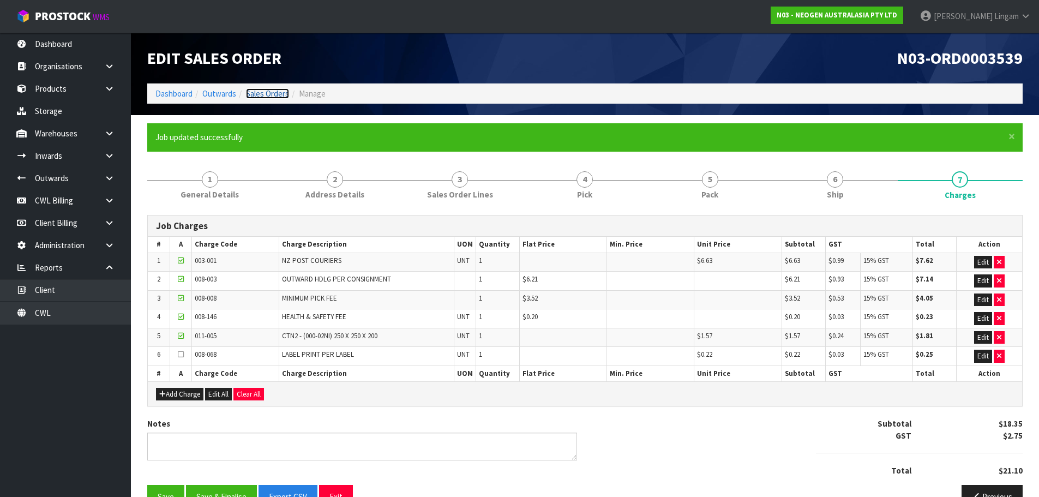
click at [271, 89] on link "Sales Orders" at bounding box center [267, 93] width 43 height 10
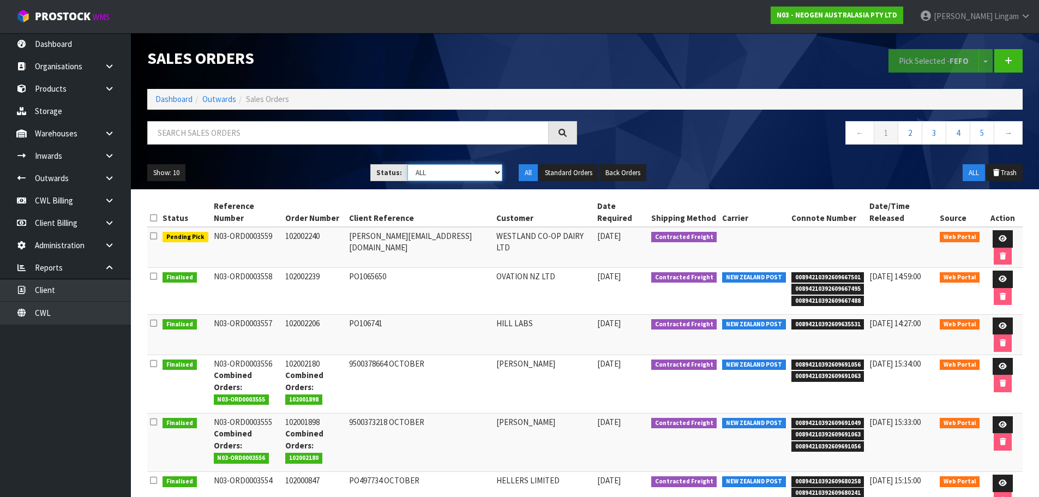
click at [484, 169] on select "Draft Pending Allocated Pending Pick Goods Picked Goods Packed Pending Charges …" at bounding box center [454, 172] width 95 height 17
select select "string:6"
click at [407, 164] on select "Draft Pending Allocated Pending Pick Goods Picked Goods Packed Pending Charges …" at bounding box center [454, 172] width 95 height 17
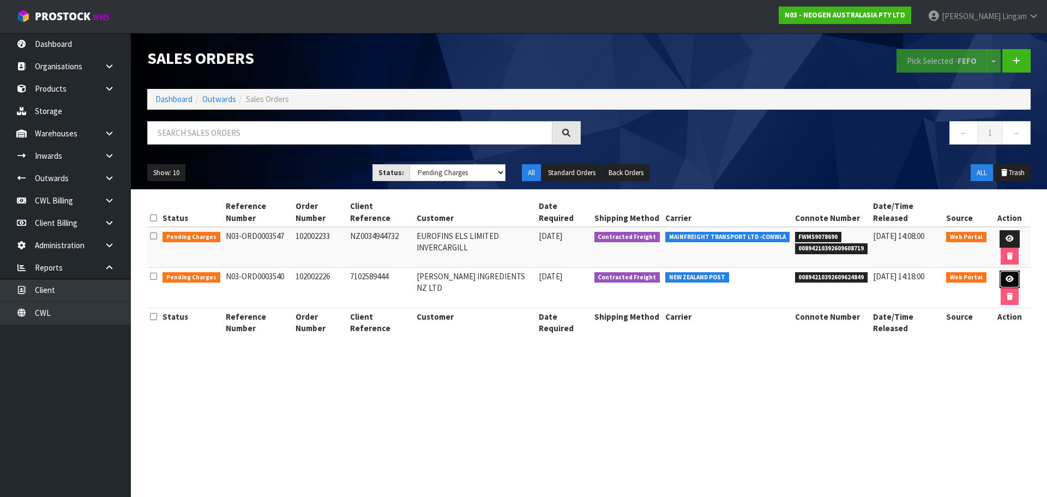
click at [1006, 273] on link at bounding box center [1009, 278] width 20 height 17
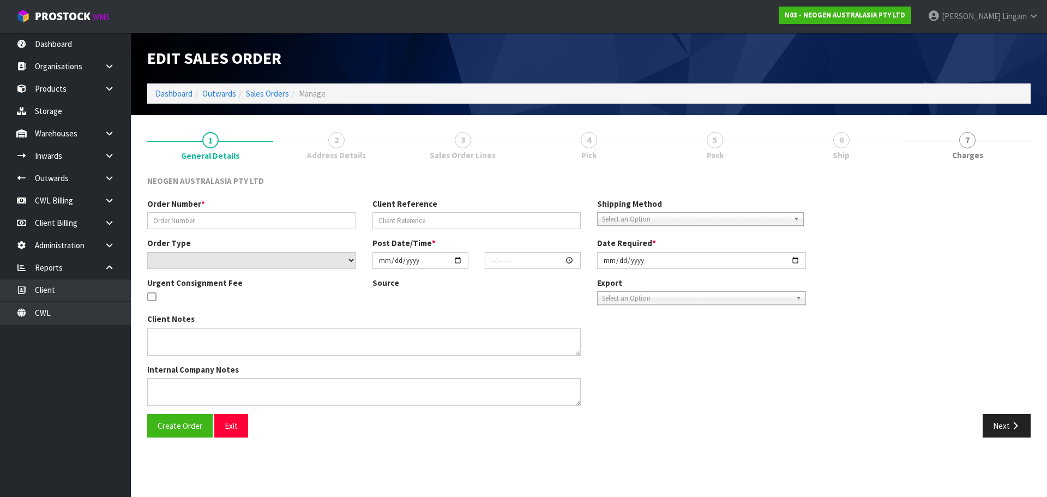
type input "102002226"
type input "7102589444"
select select "number:0"
type input "[DATE]"
type input "11:06:00.000"
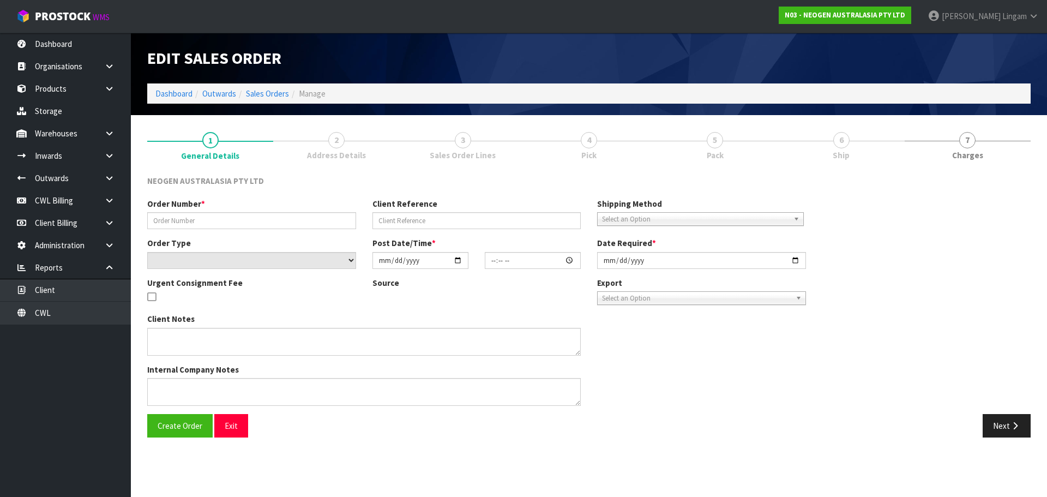
type input "[DATE]"
type textarea "ATTN: [PERSON_NAME]"
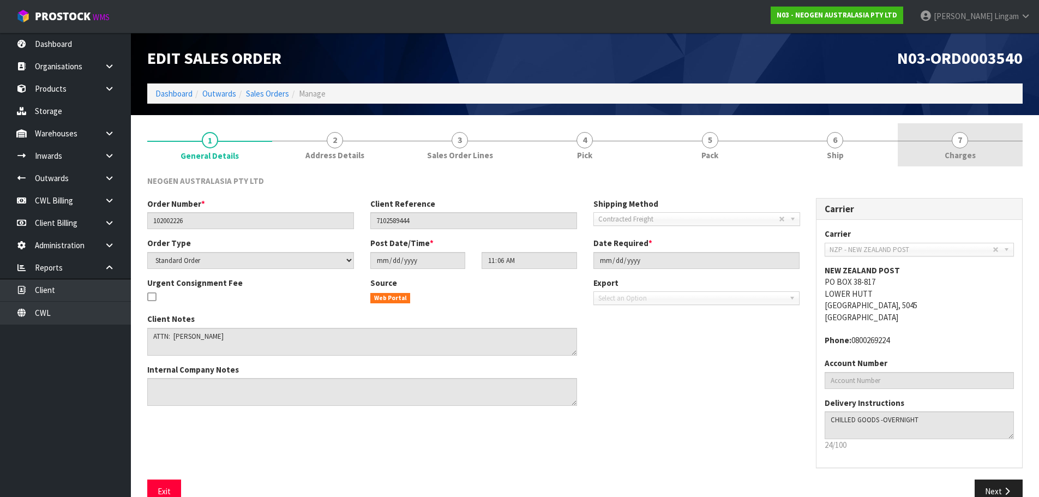
click at [981, 150] on link "7 [GEOGRAPHIC_DATA]" at bounding box center [959, 144] width 125 height 43
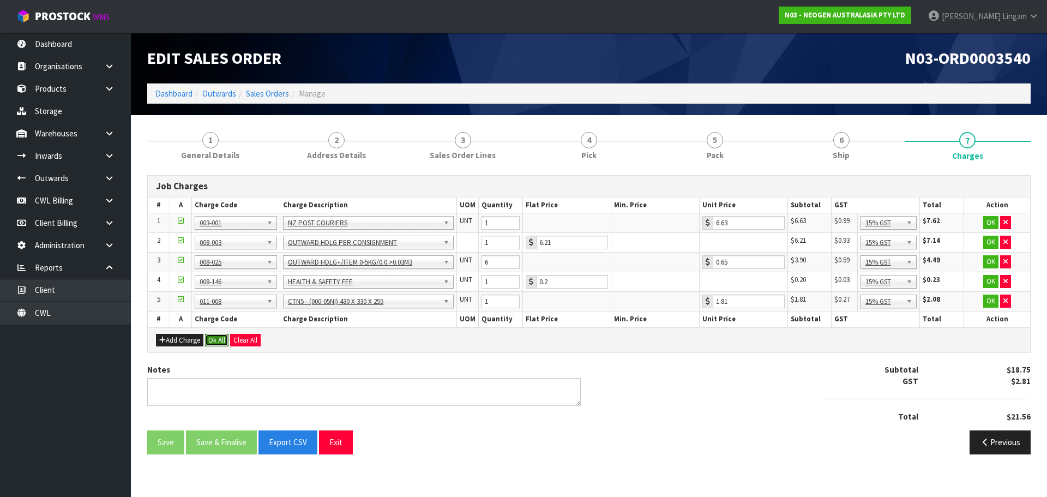
click at [221, 340] on button "Ok All" at bounding box center [216, 340] width 23 height 13
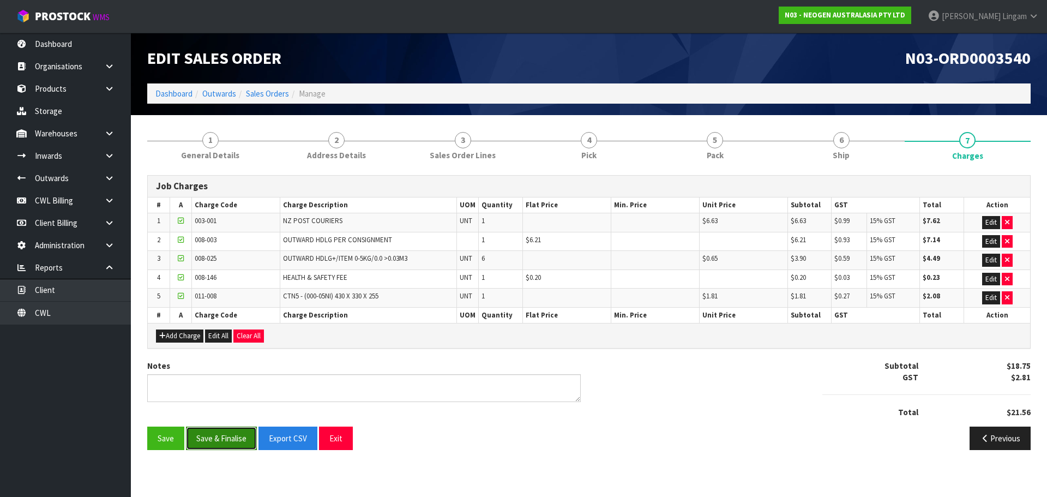
click at [230, 436] on button "Save & Finalise" at bounding box center [221, 437] width 71 height 23
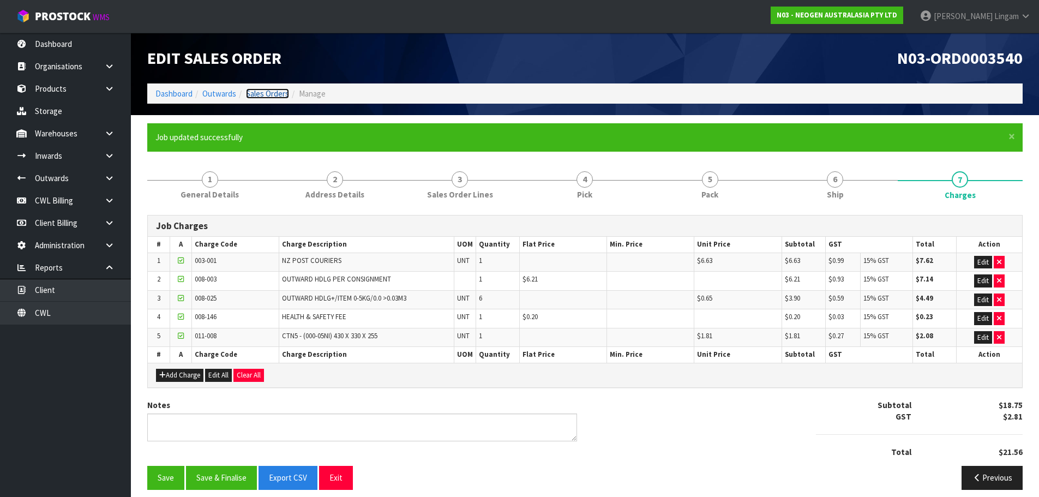
click at [268, 96] on link "Sales Orders" at bounding box center [267, 93] width 43 height 10
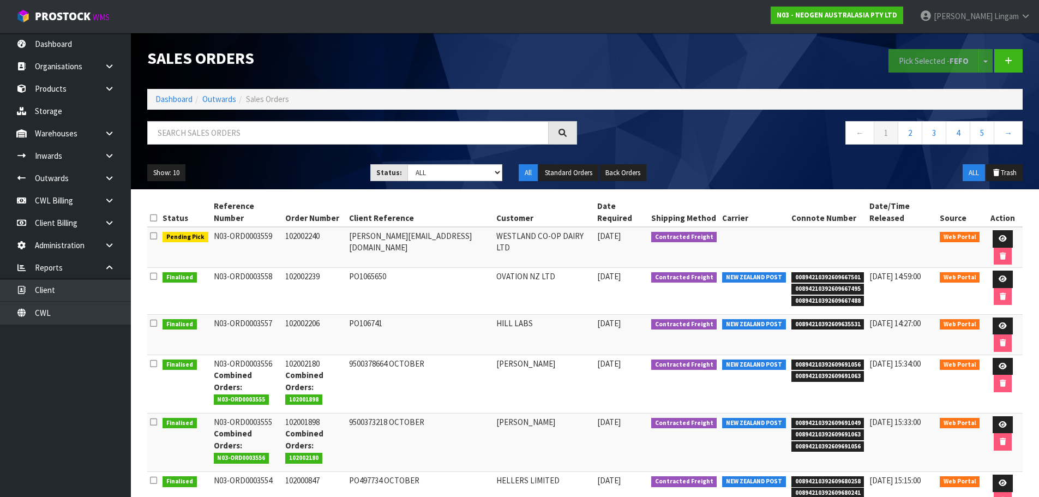
click at [466, 159] on div "Show: 10 5 10 25 50 Status: Draft Pending Allocated Pending Pick Goods Picked G…" at bounding box center [584, 173] width 891 height 34
click at [462, 172] on select "Draft Pending Allocated Pending Pick Goods Picked Goods Packed Pending Charges …" at bounding box center [454, 172] width 95 height 17
select select "string:6"
click at [407, 164] on select "Draft Pending Allocated Pending Pick Goods Picked Goods Packed Pending Charges …" at bounding box center [454, 172] width 95 height 17
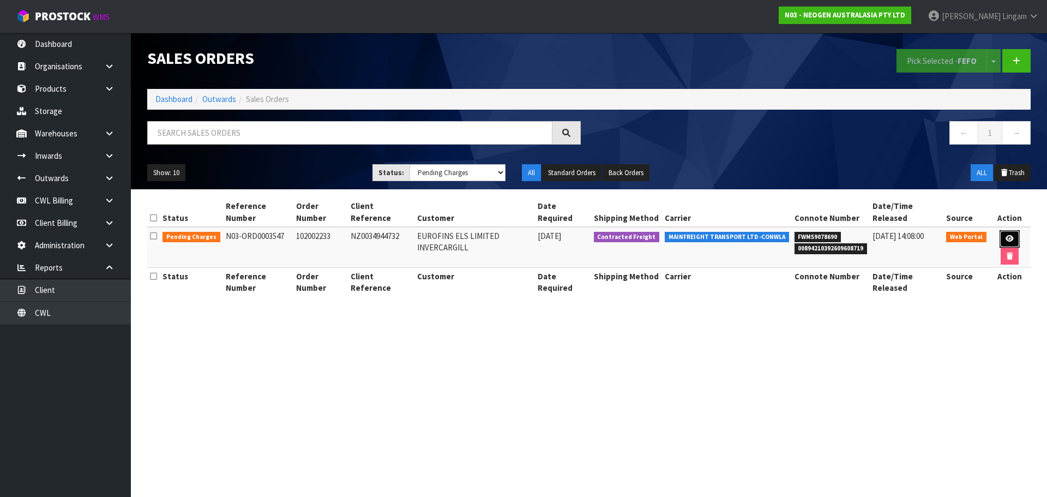
click at [1005, 242] on link at bounding box center [1009, 238] width 20 height 17
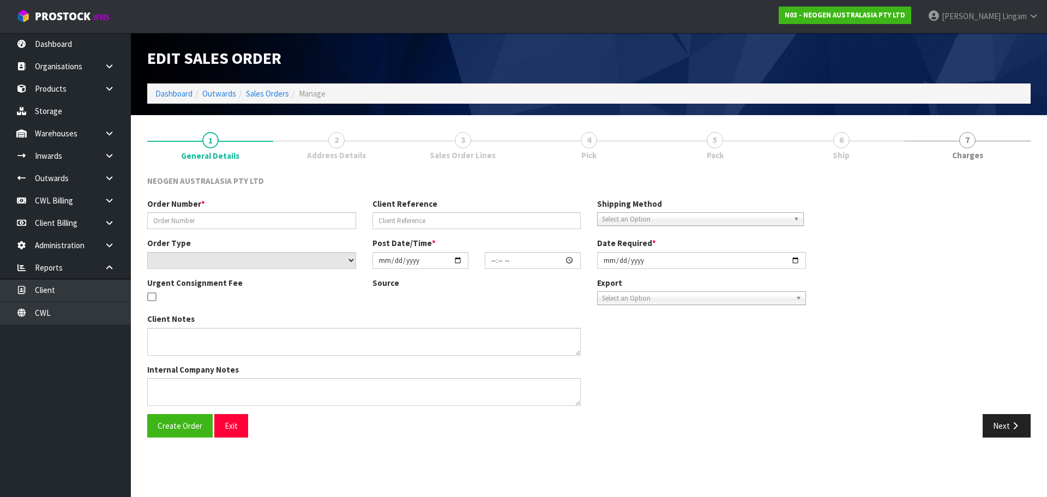
type input "102002233"
type input "NZ0034944732"
select select "number:0"
type input "[DATE]"
type input "10:31:00.000"
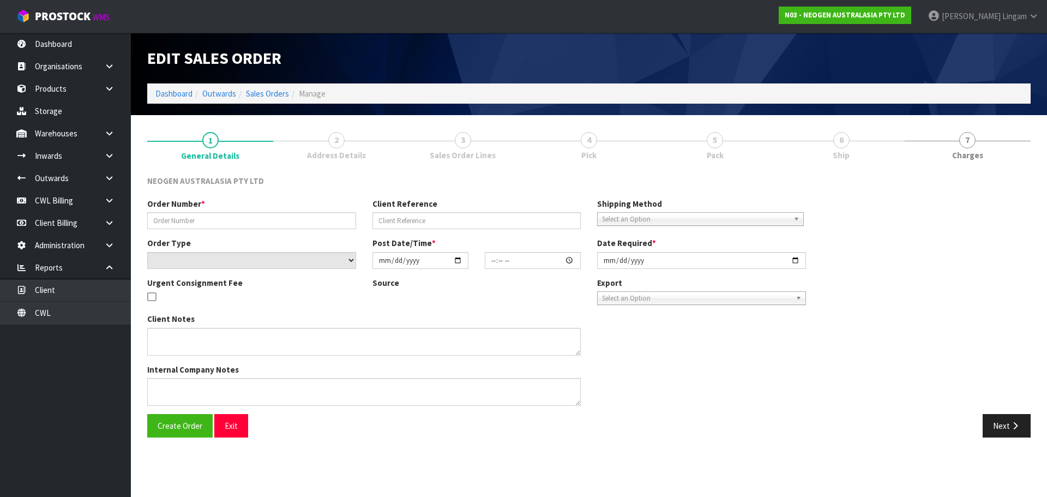
type input "[DATE]"
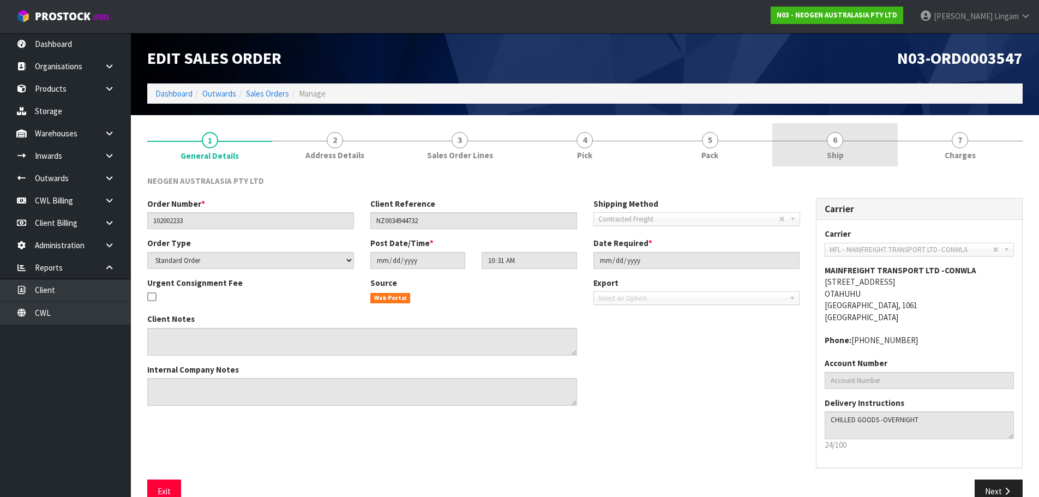
click at [846, 157] on link "6 Ship" at bounding box center [834, 144] width 125 height 43
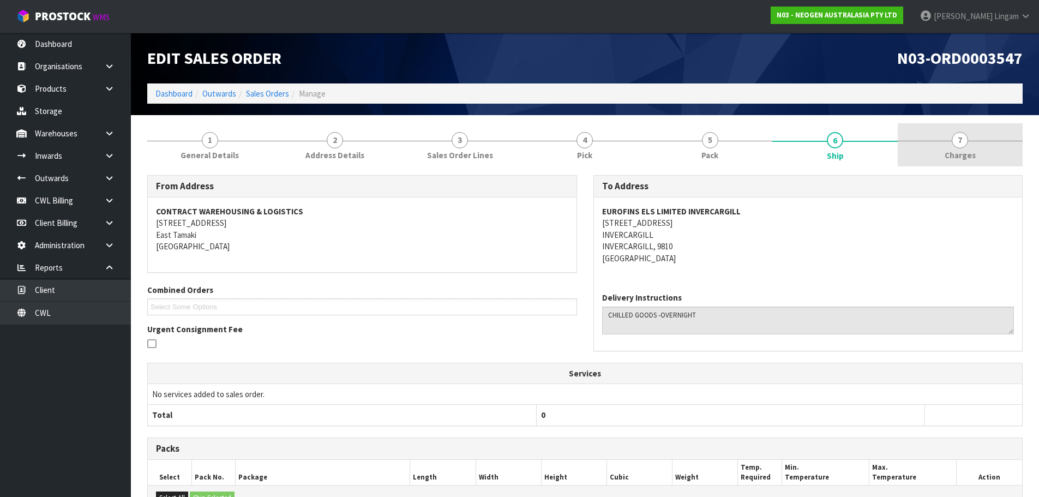
click at [989, 149] on link "7 [GEOGRAPHIC_DATA]" at bounding box center [959, 144] width 125 height 43
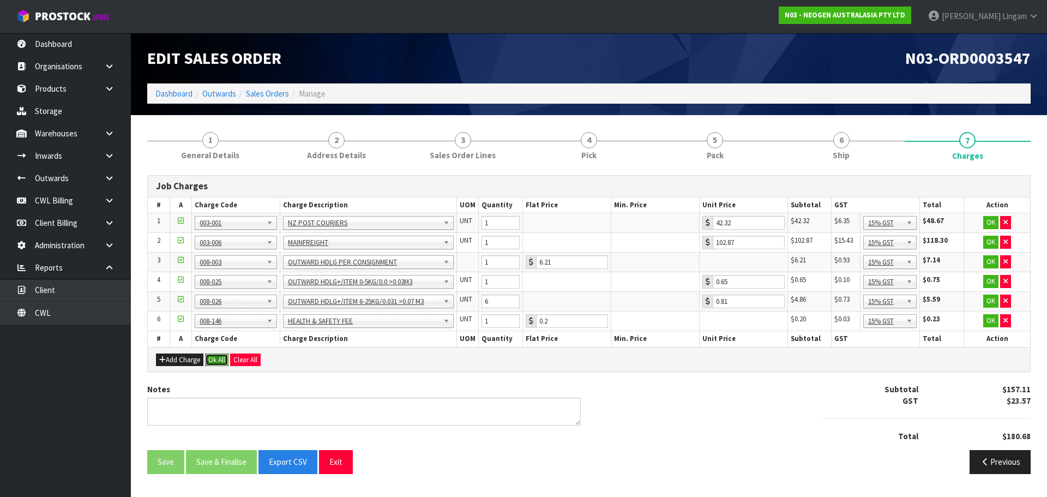
click at [216, 362] on button "Ok All" at bounding box center [216, 359] width 23 height 13
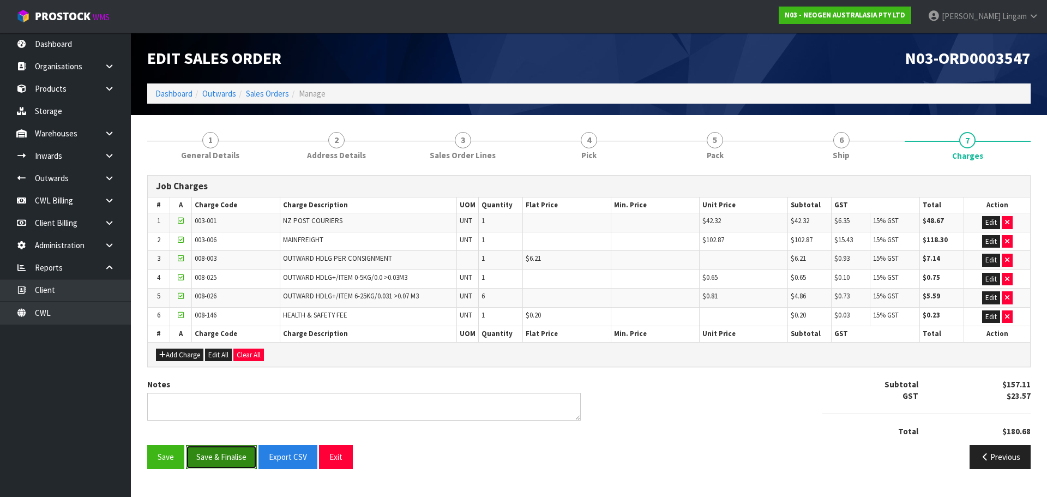
click at [227, 456] on button "Save & Finalise" at bounding box center [221, 456] width 71 height 23
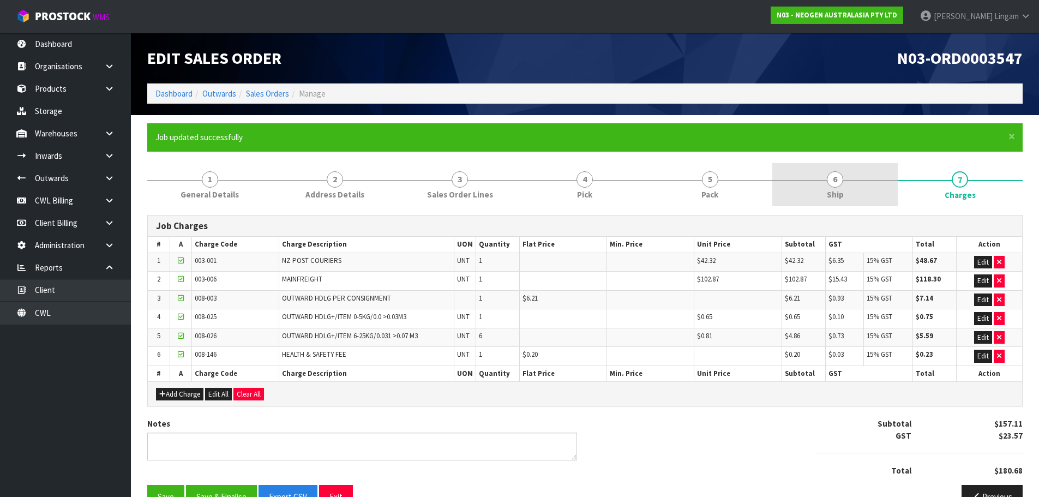
click at [834, 179] on span "6" at bounding box center [834, 179] width 16 height 16
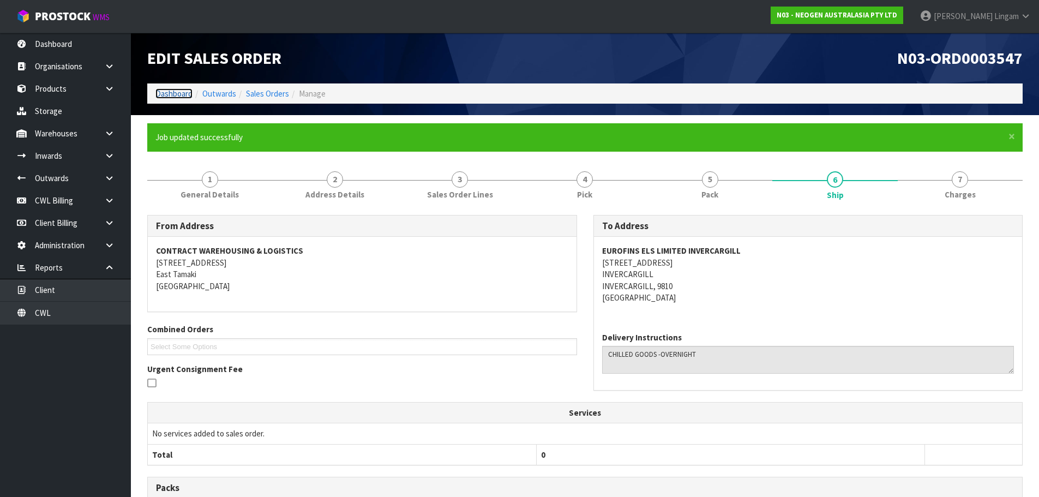
click at [180, 91] on link "Dashboard" at bounding box center [173, 93] width 37 height 10
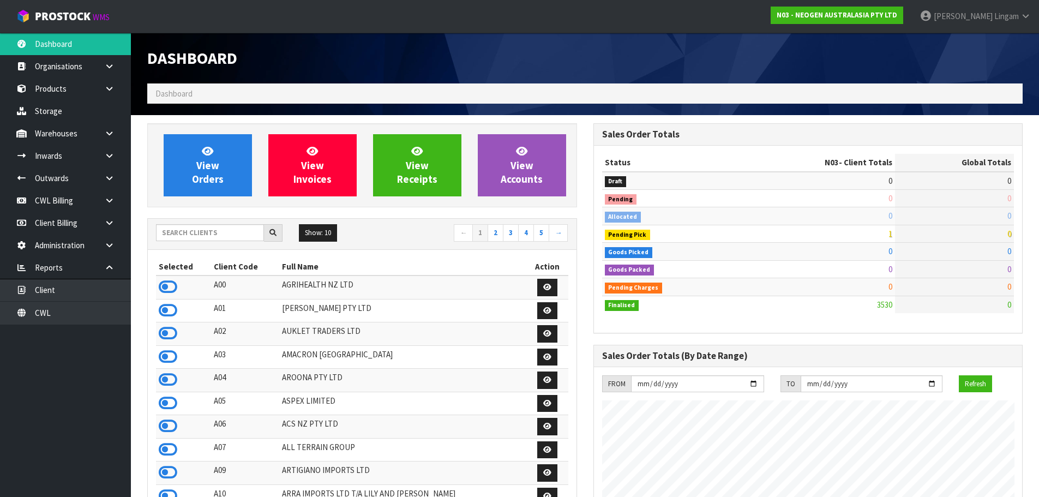
scroll to position [826, 445]
click at [215, 239] on input "text" at bounding box center [210, 232] width 108 height 17
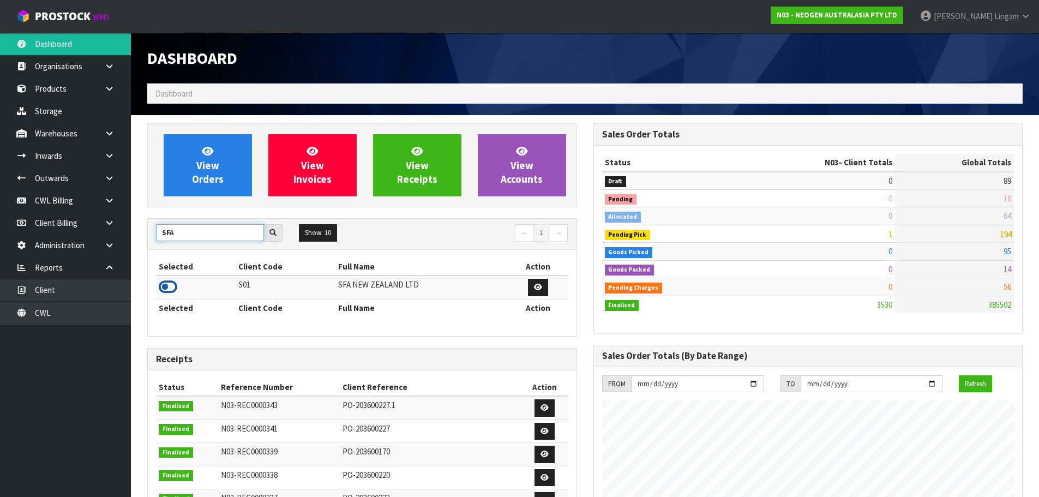
type input "SFA"
click at [166, 281] on icon at bounding box center [168, 287] width 19 height 16
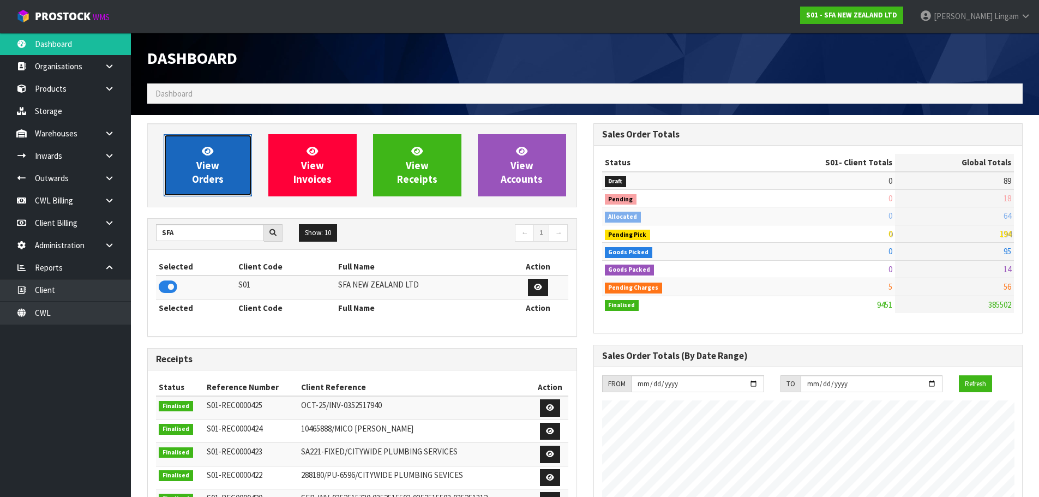
click at [201, 167] on span "View Orders" at bounding box center [208, 164] width 32 height 41
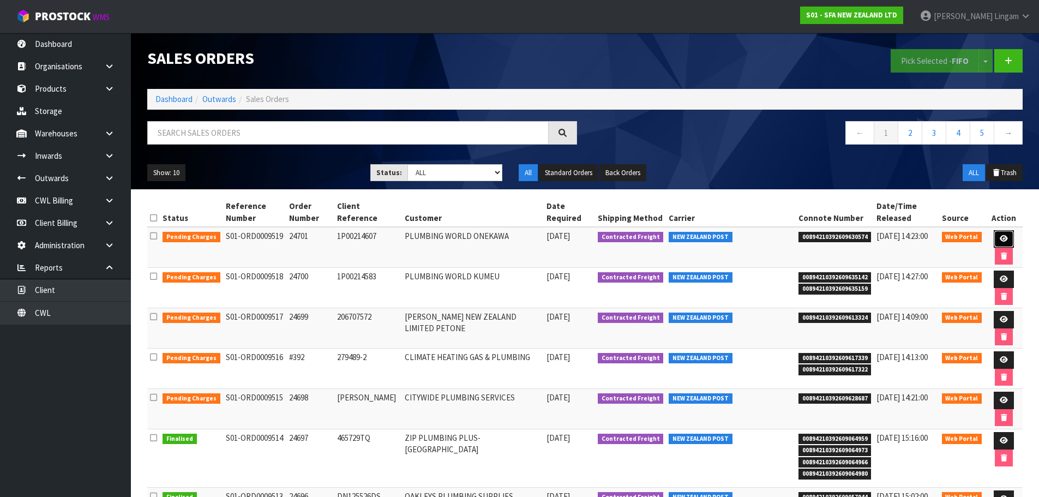
click at [999, 237] on icon at bounding box center [1003, 238] width 8 height 7
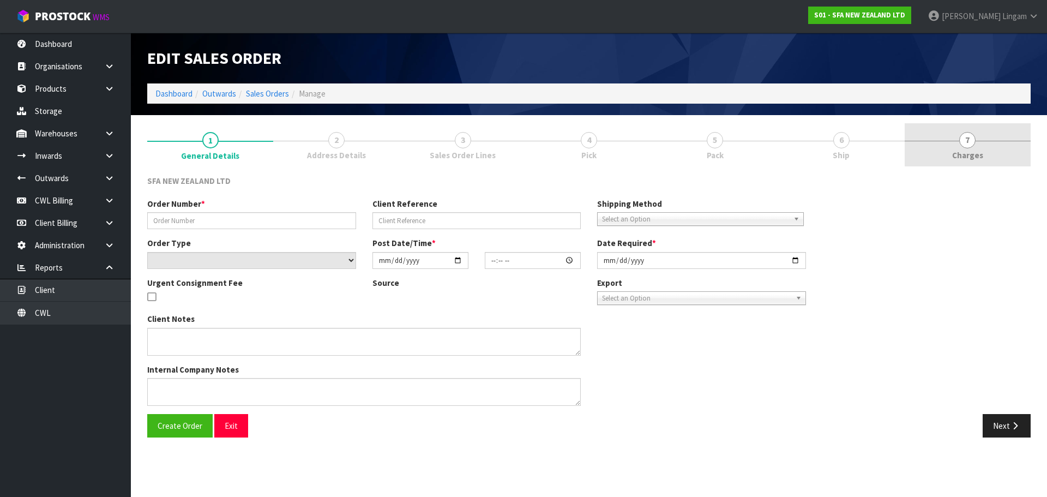
type input "24701"
type input "1P00214607"
select select "number:0"
type input "[DATE]"
type input "09:52:00.000"
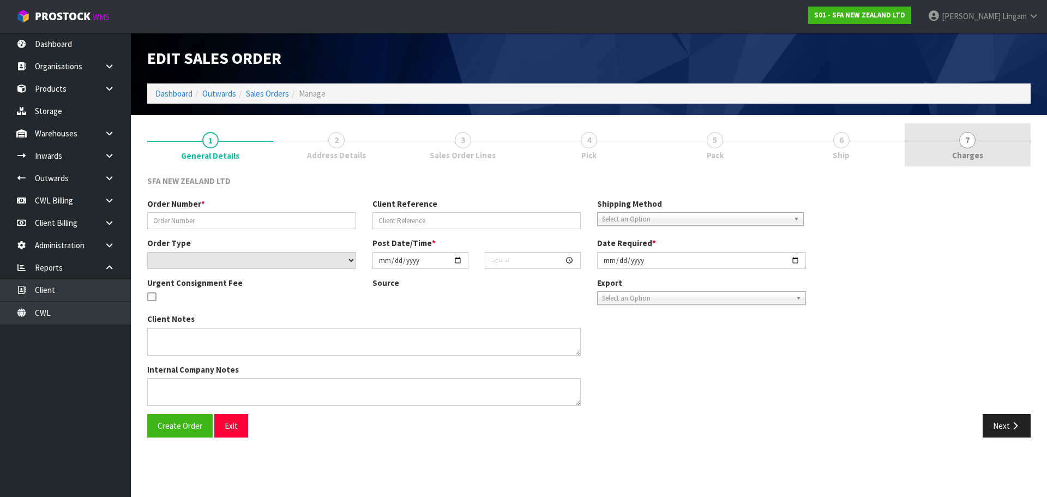
type input "[DATE]"
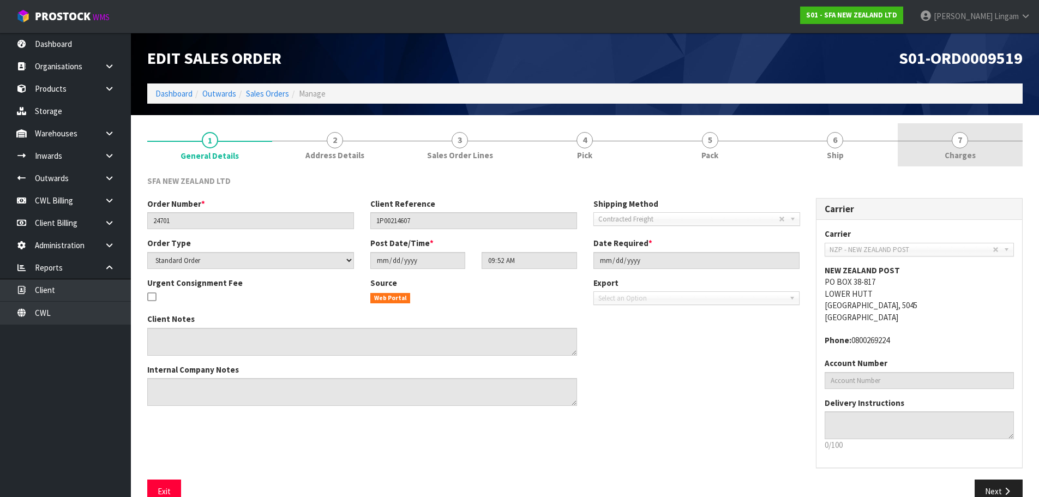
click at [1002, 130] on link "7 [GEOGRAPHIC_DATA]" at bounding box center [959, 144] width 125 height 43
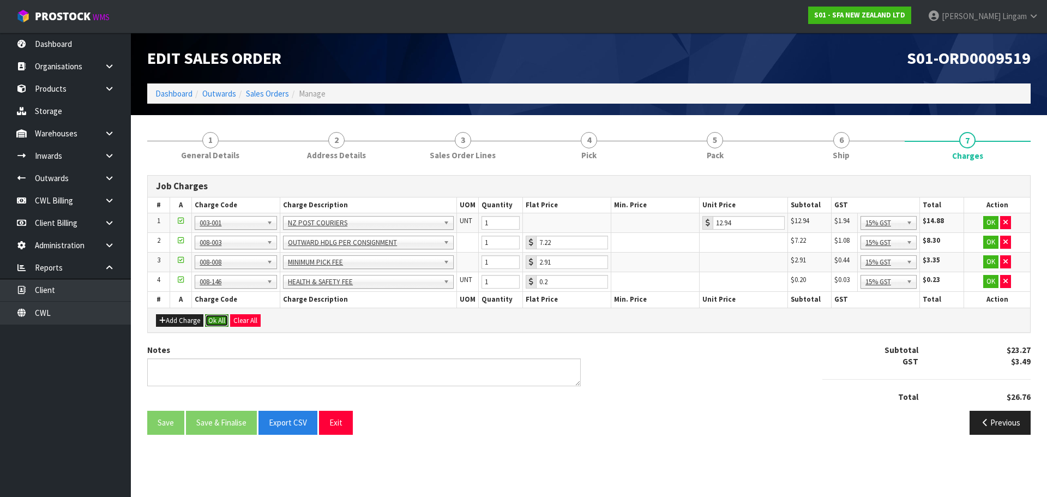
click at [216, 319] on button "Ok All" at bounding box center [216, 320] width 23 height 13
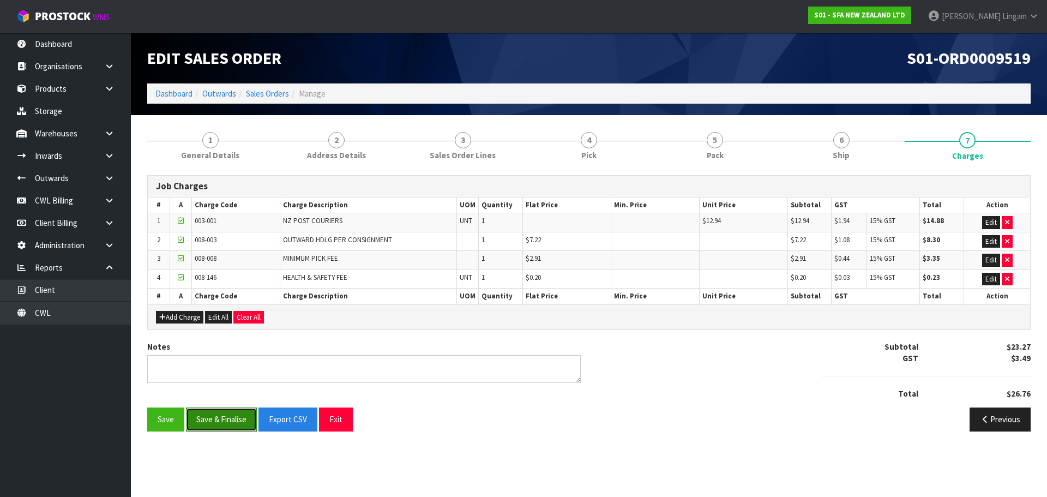
click at [222, 416] on button "Save & Finalise" at bounding box center [221, 418] width 71 height 23
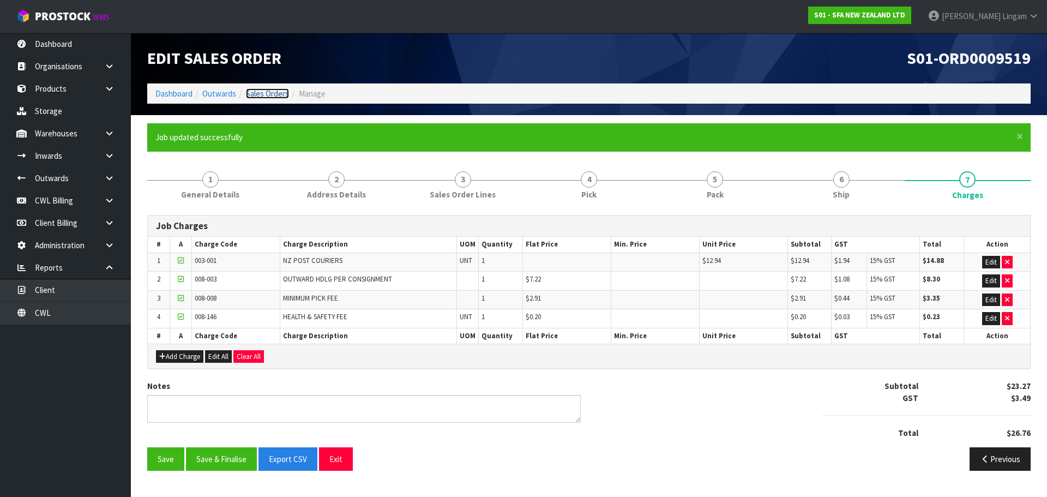
click at [271, 93] on link "Sales Orders" at bounding box center [267, 93] width 43 height 10
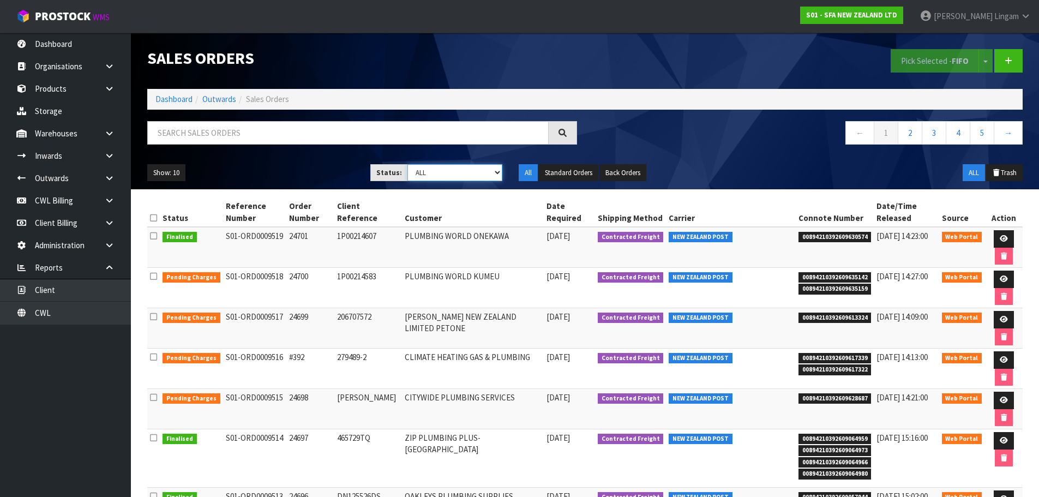
click at [484, 171] on select "Draft Pending Allocated Pending Pick Goods Picked Goods Packed Pending Charges …" at bounding box center [454, 172] width 95 height 17
click at [1000, 274] on link at bounding box center [1003, 278] width 20 height 17
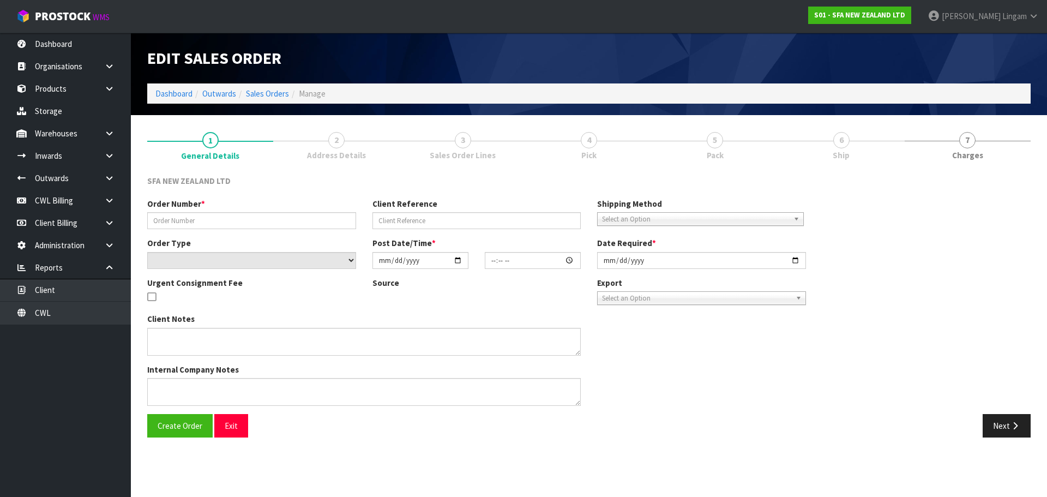
type input "24700"
type input "1P00214583"
select select "number:0"
type input "[DATE]"
type input "09:51:00.000"
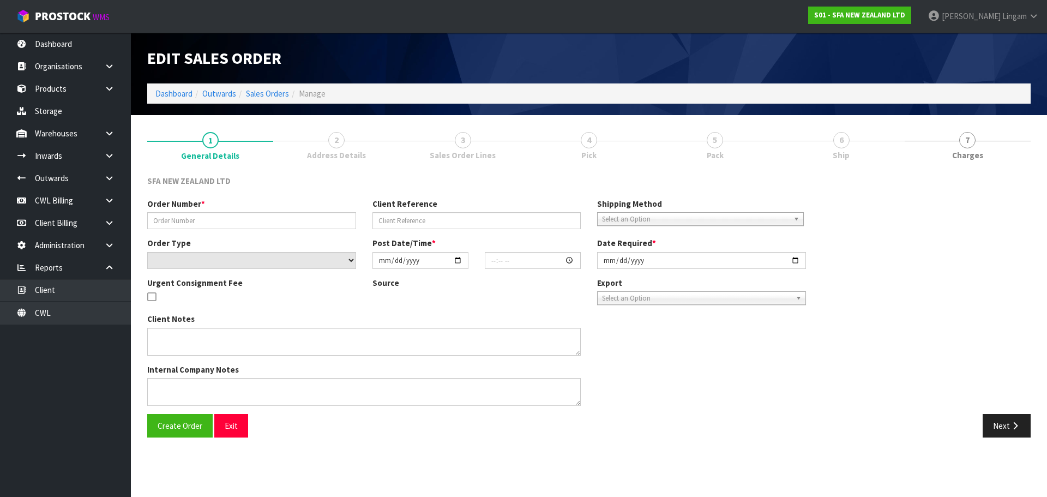
type input "[DATE]"
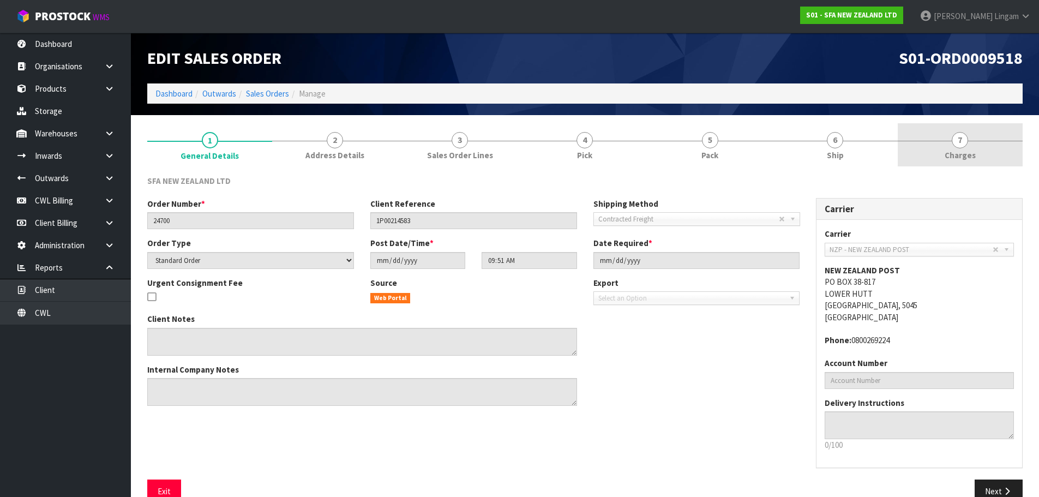
click at [992, 146] on link "7 [GEOGRAPHIC_DATA]" at bounding box center [959, 144] width 125 height 43
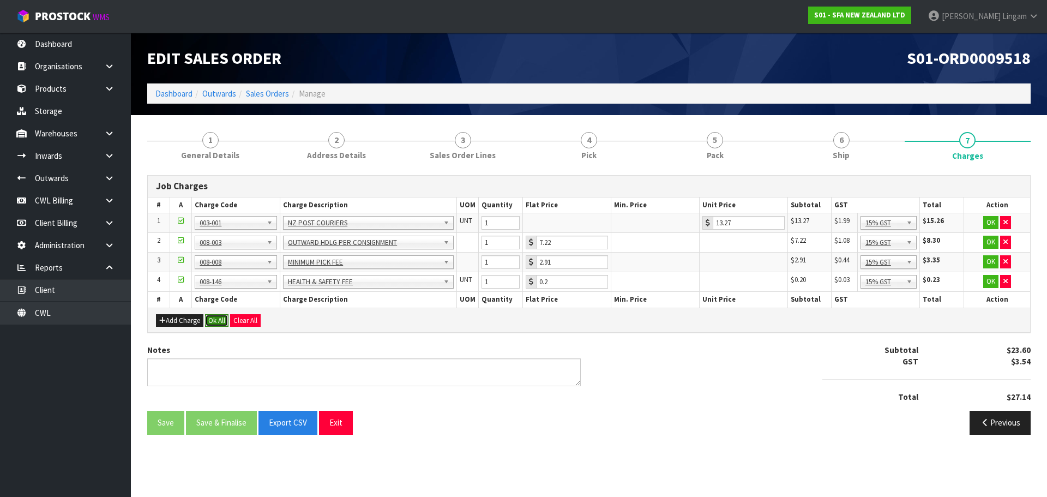
click at [209, 317] on button "Ok All" at bounding box center [216, 320] width 23 height 13
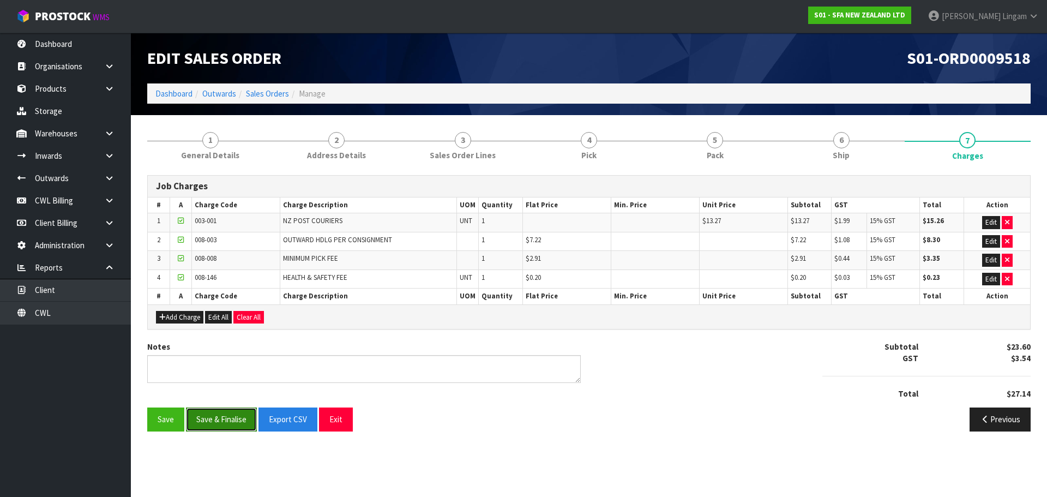
click at [234, 426] on button "Save & Finalise" at bounding box center [221, 418] width 71 height 23
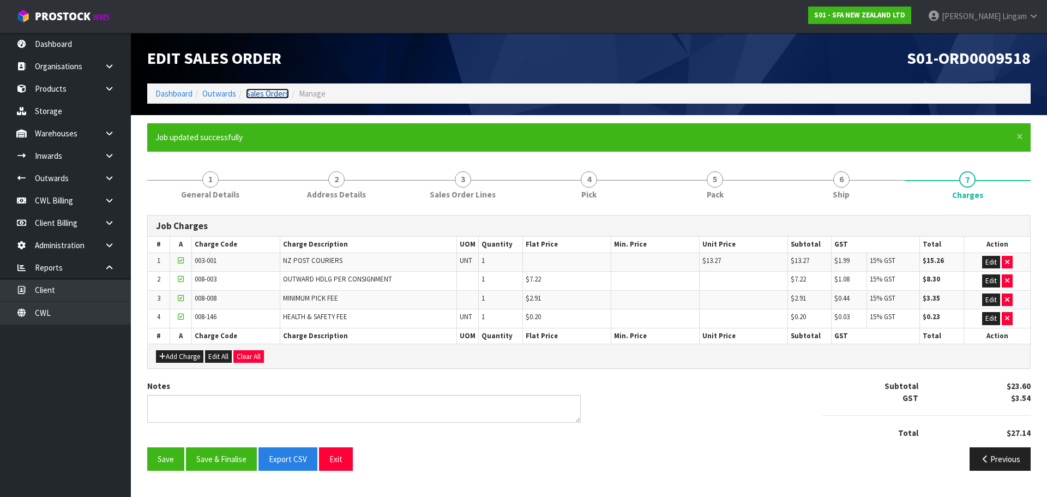
click at [270, 90] on link "Sales Orders" at bounding box center [267, 93] width 43 height 10
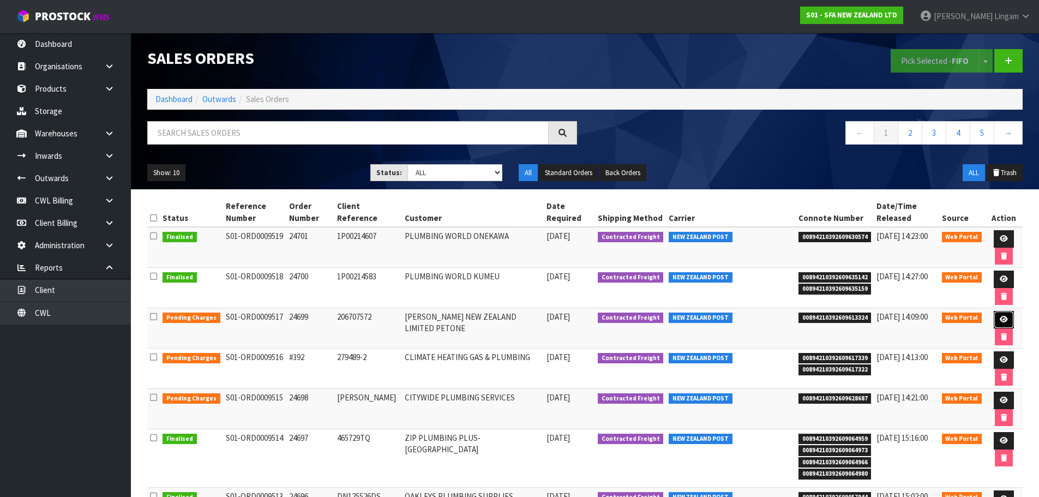
click at [999, 318] on icon at bounding box center [1003, 319] width 8 height 7
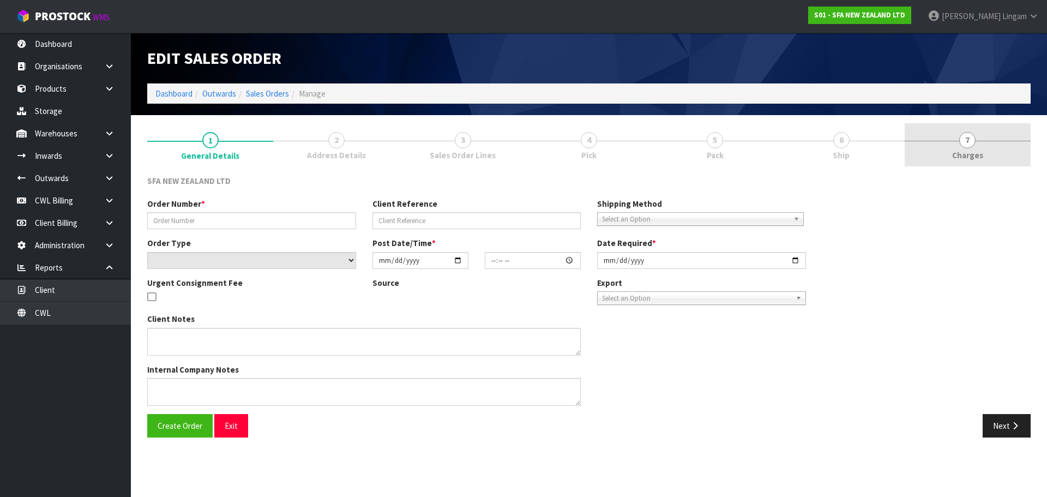
type input "24699"
type input "206707572"
select select "number:0"
type input "[DATE]"
type input "09:45:00.000"
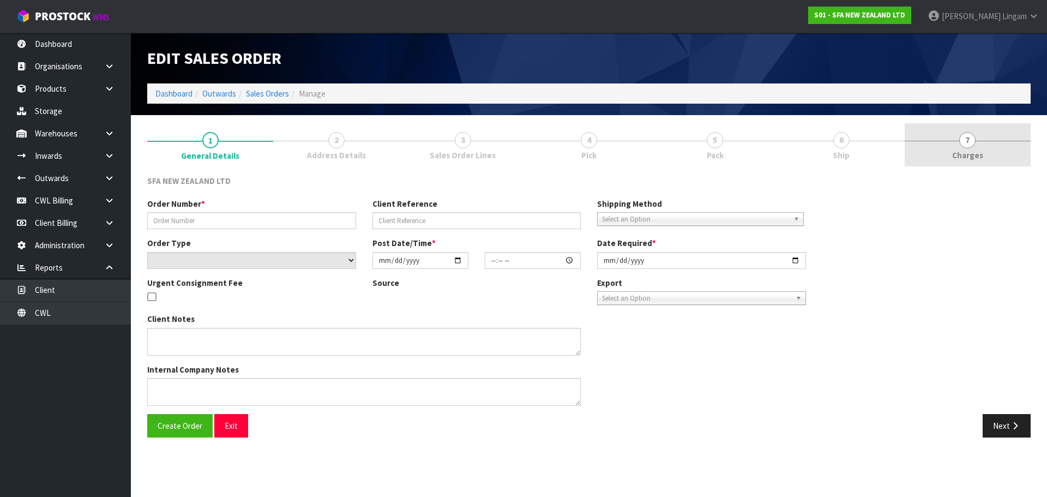
type input "[DATE]"
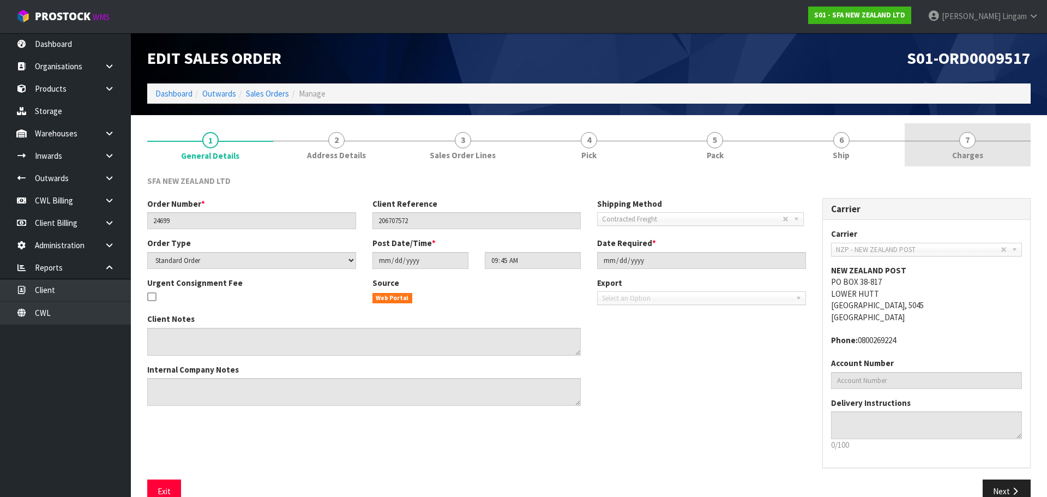
click at [982, 149] on link "7 [GEOGRAPHIC_DATA]" at bounding box center [967, 144] width 126 height 43
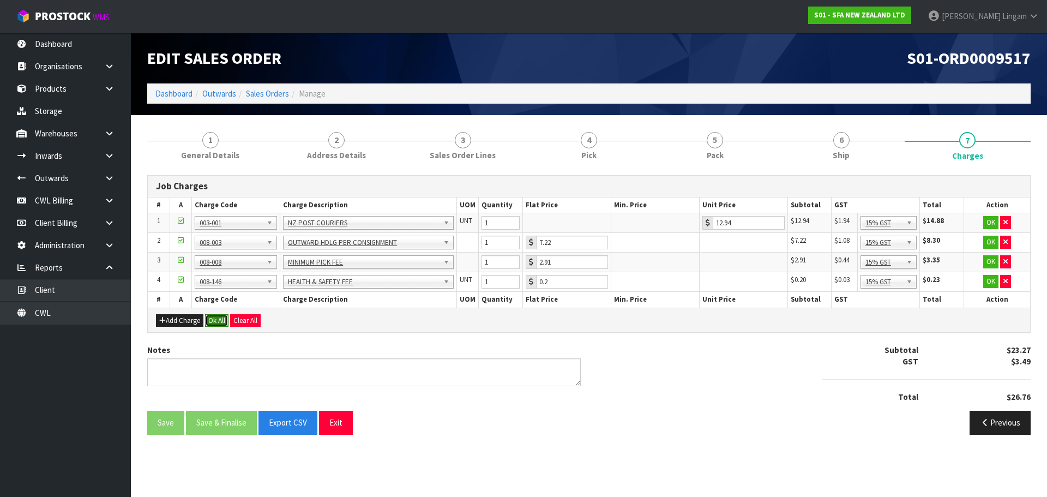
click at [221, 321] on button "Ok All" at bounding box center [216, 320] width 23 height 13
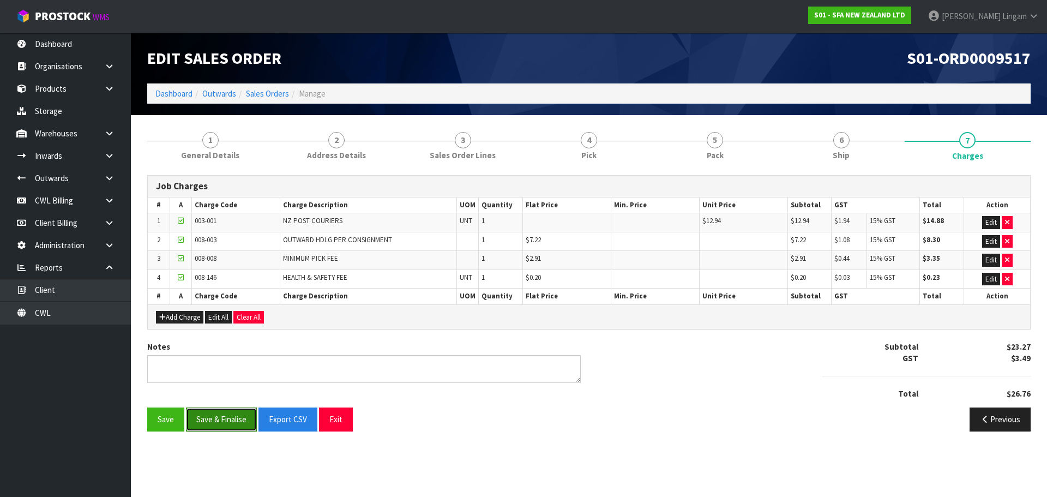
click at [213, 416] on button "Save & Finalise" at bounding box center [221, 418] width 71 height 23
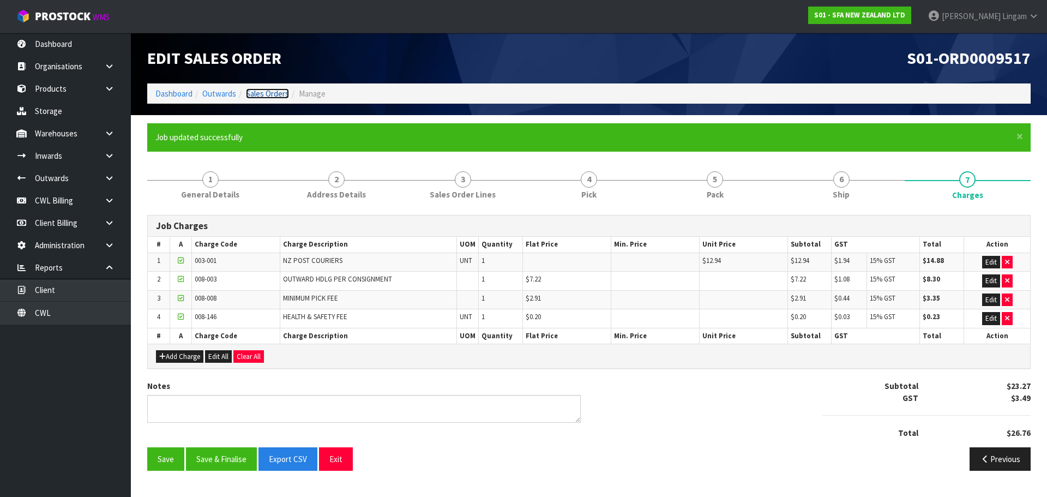
click at [263, 91] on link "Sales Orders" at bounding box center [267, 93] width 43 height 10
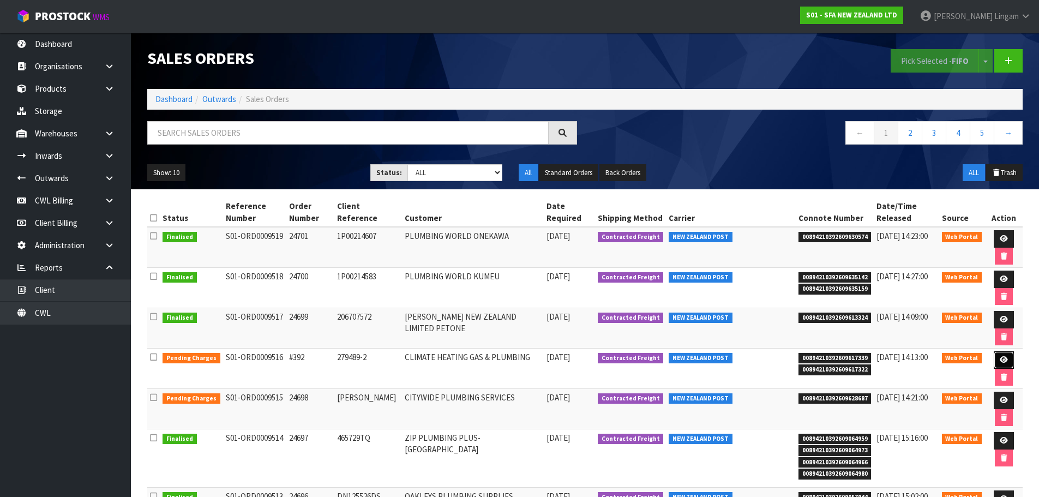
click at [1001, 360] on icon at bounding box center [1003, 359] width 8 height 7
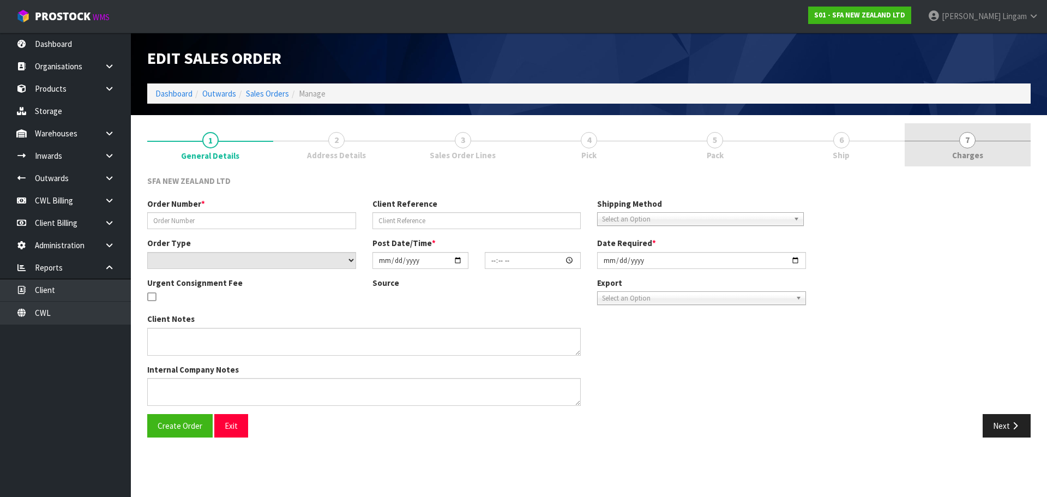
type input "#392"
type input "279489-2"
select select "number:0"
type input "[DATE]"
type input "14:16:00.000"
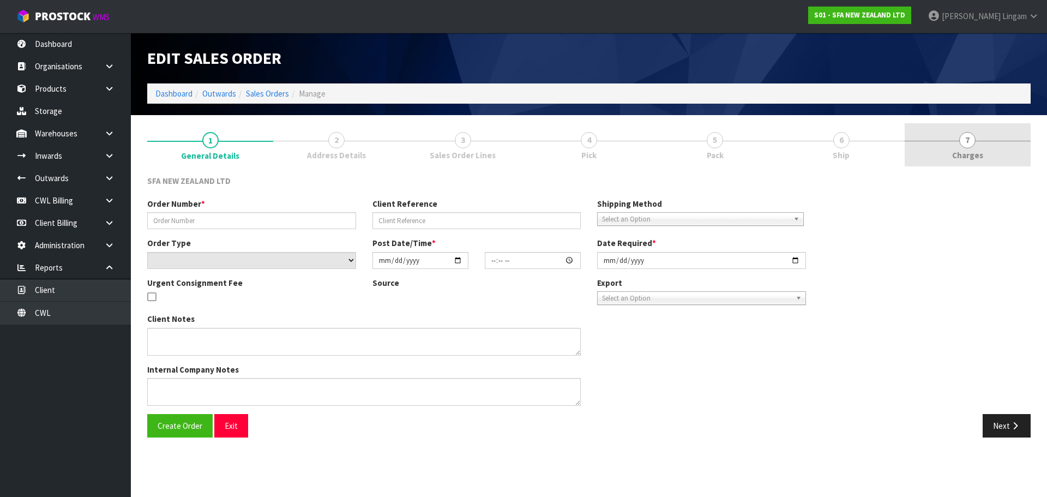
type input "[DATE]"
type textarea "FOR T2 JOB 279489-2"
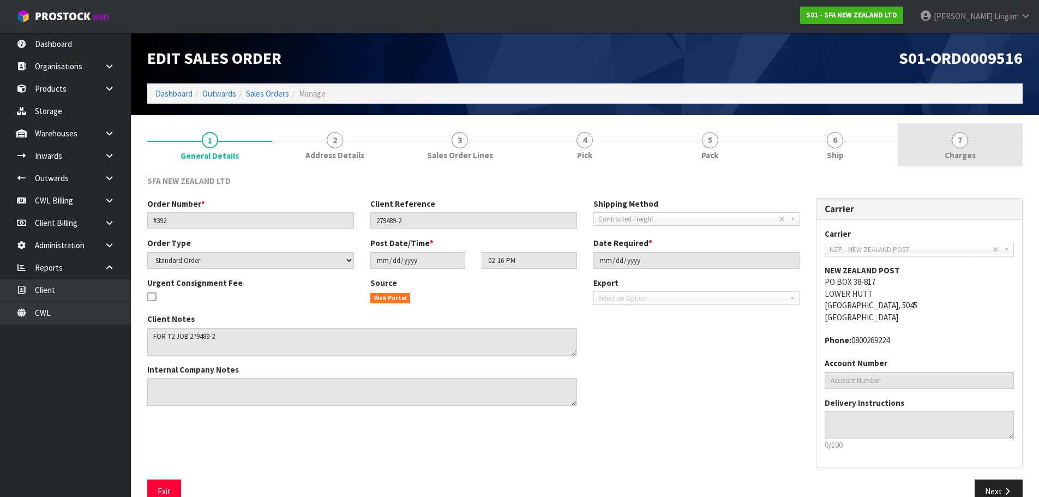
click at [981, 149] on link "7 [GEOGRAPHIC_DATA]" at bounding box center [959, 144] width 125 height 43
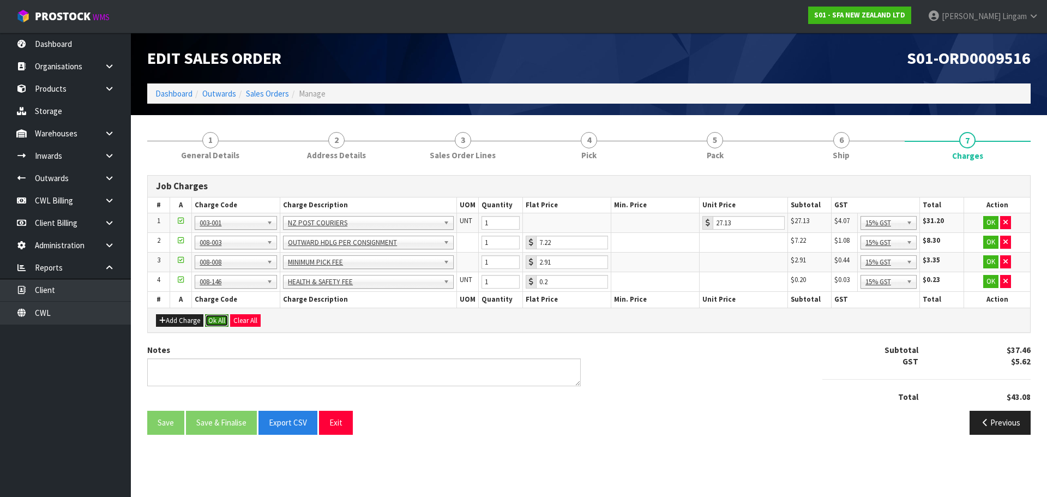
click at [216, 322] on button "Ok All" at bounding box center [216, 320] width 23 height 13
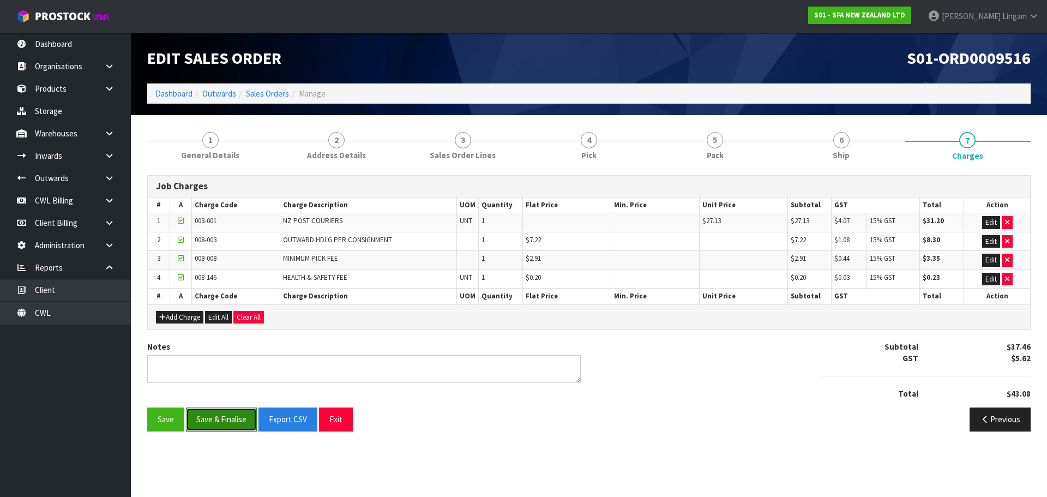
click at [222, 418] on button "Save & Finalise" at bounding box center [221, 418] width 71 height 23
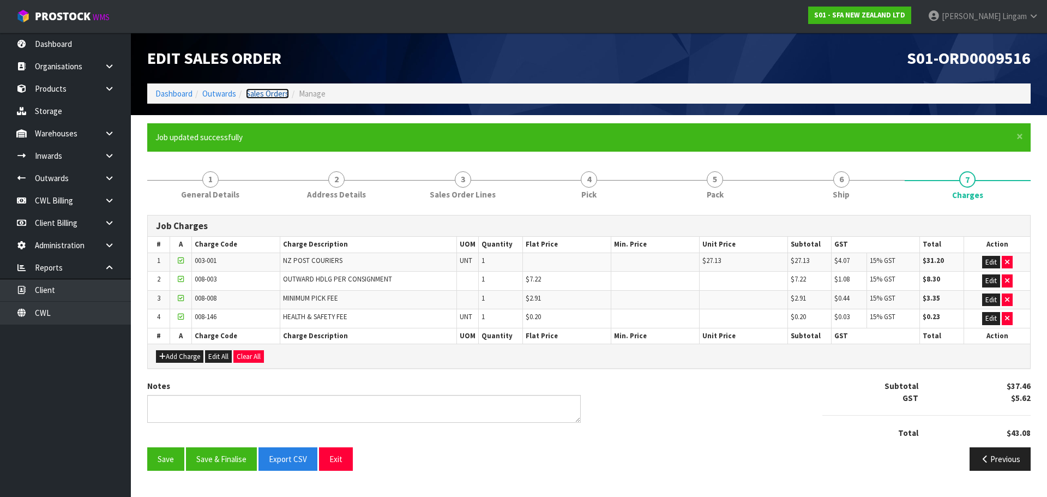
click at [265, 96] on link "Sales Orders" at bounding box center [267, 93] width 43 height 10
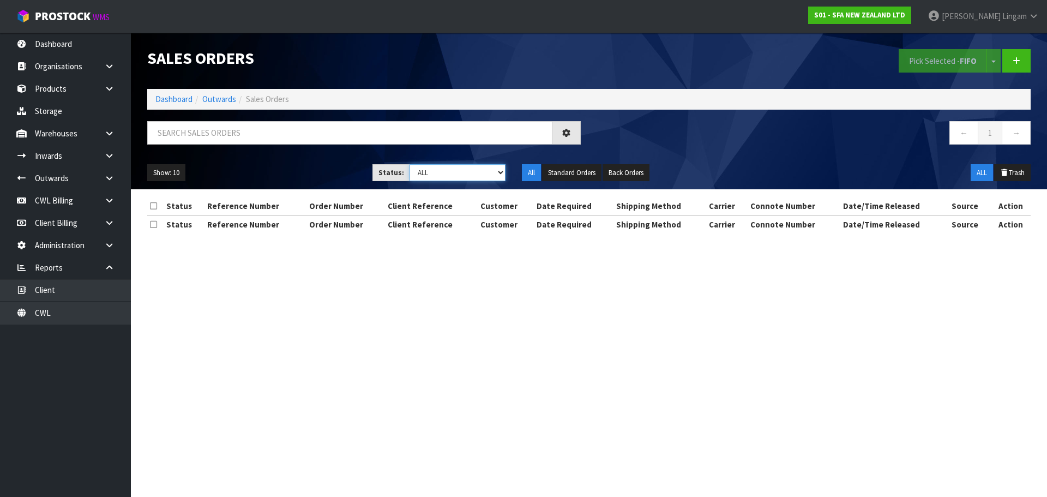
click at [482, 168] on select "Draft Pending Allocated Pending Pick Goods Picked Goods Packed Pending Charges …" at bounding box center [457, 172] width 96 height 17
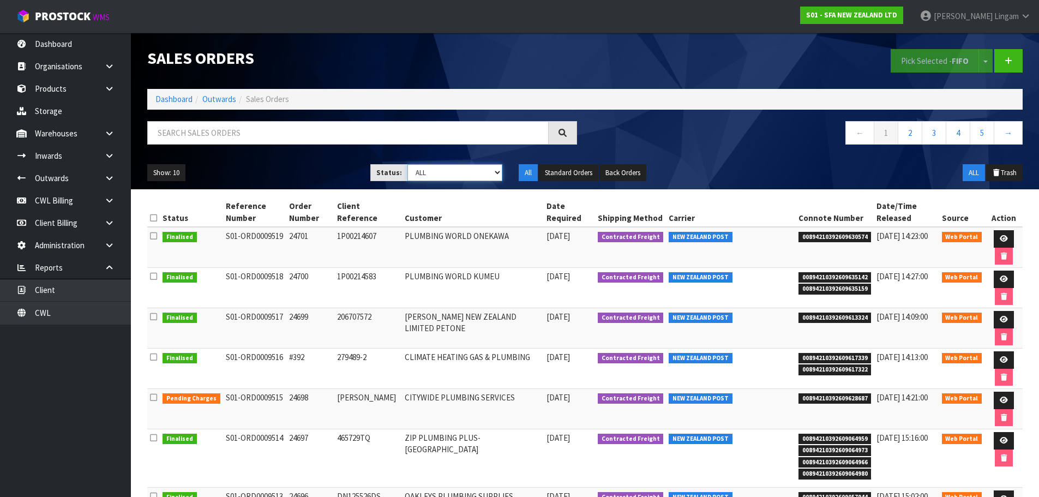
select select "string:6"
click at [407, 164] on select "Draft Pending Allocated Pending Pick Goods Picked Goods Packed Pending Charges …" at bounding box center [454, 172] width 95 height 17
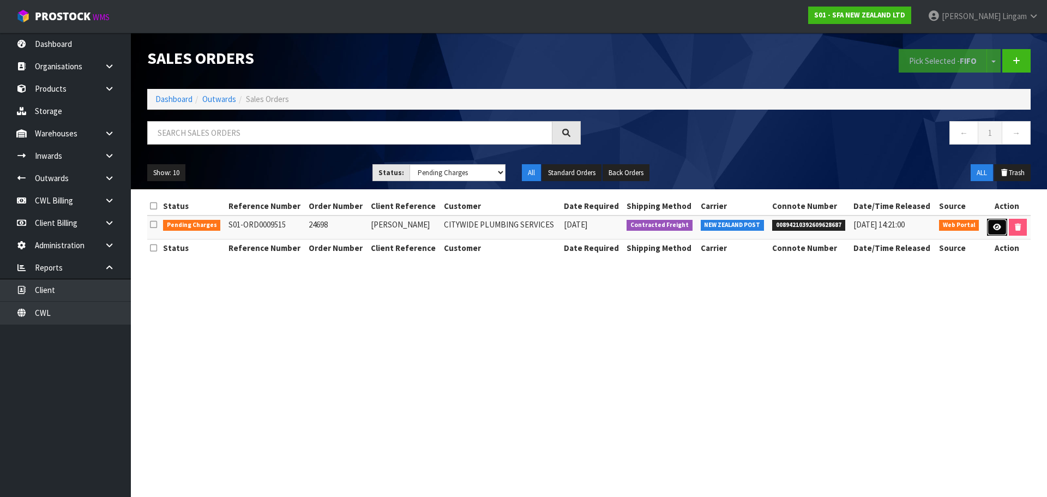
click at [995, 228] on icon at bounding box center [997, 227] width 8 height 7
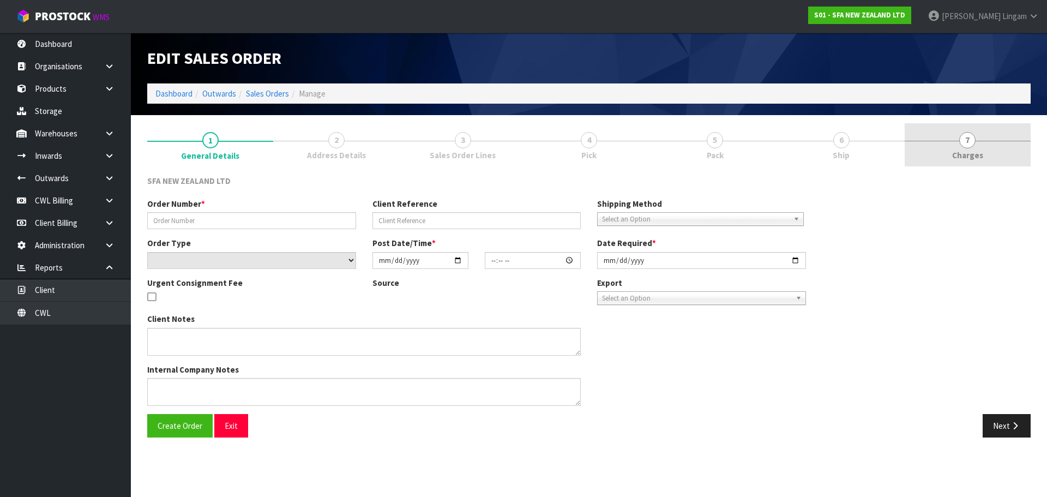
type input "24698"
type input "SHANNON"
select select "number:0"
type input "[DATE]"
type input "14:13:00.000"
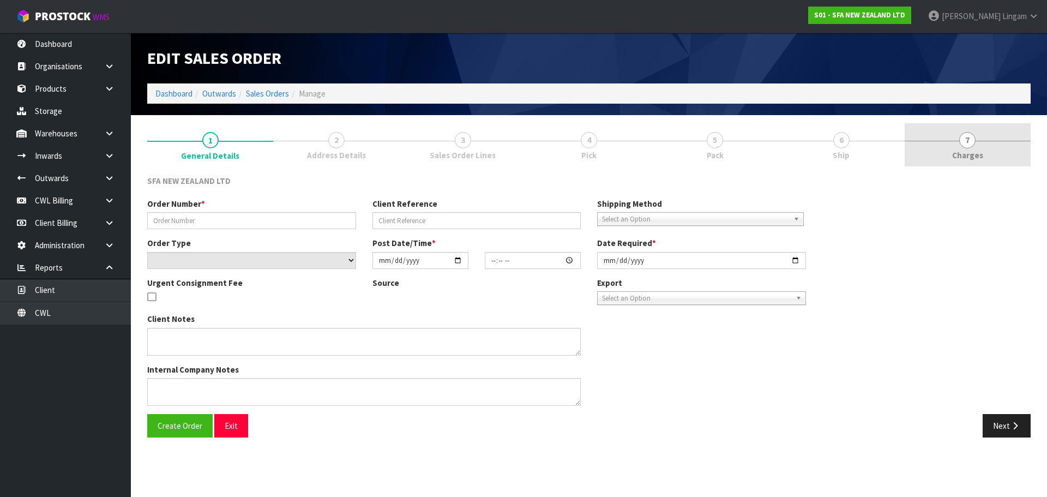
type input "[DATE]"
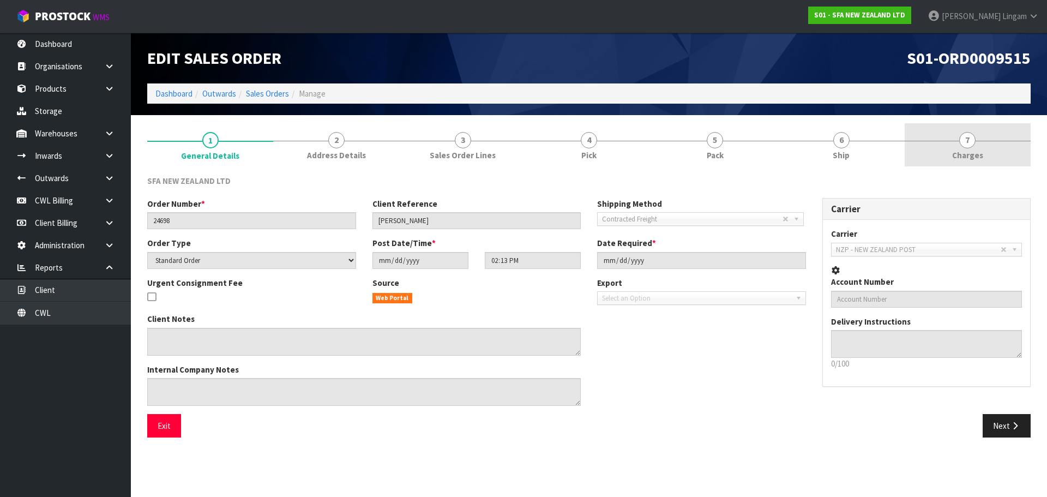
click at [995, 155] on link "7 [GEOGRAPHIC_DATA]" at bounding box center [967, 144] width 126 height 43
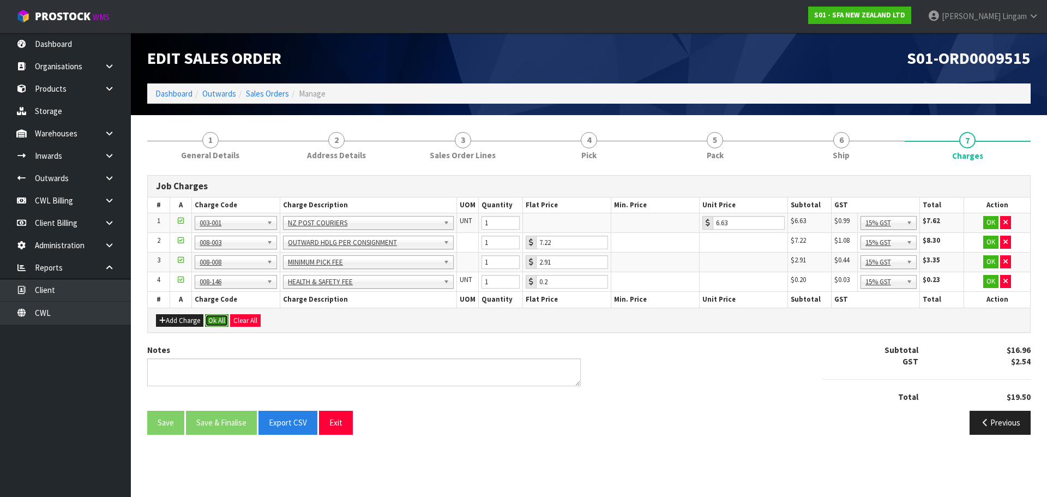
click at [213, 319] on button "Ok All" at bounding box center [216, 320] width 23 height 13
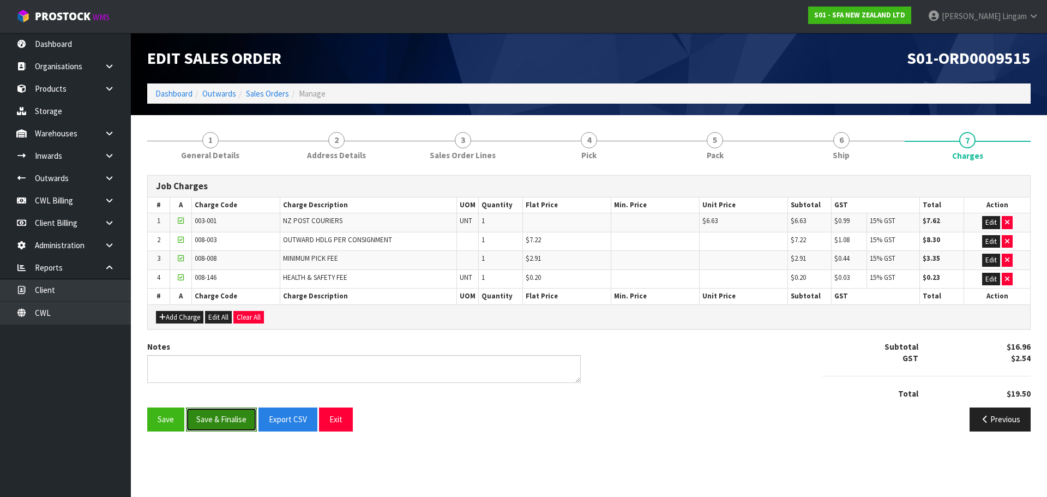
click at [230, 422] on button "Save & Finalise" at bounding box center [221, 418] width 71 height 23
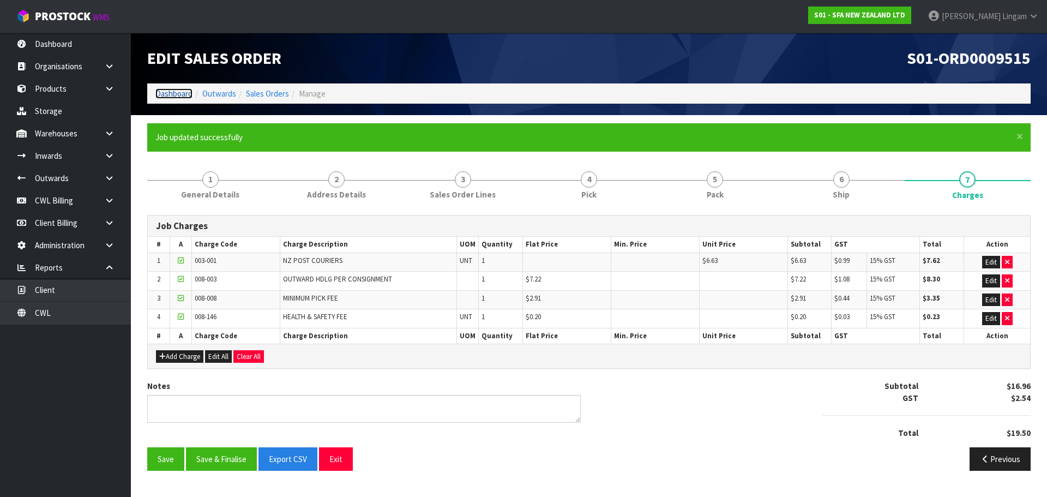
click at [167, 93] on link "Dashboard" at bounding box center [173, 93] width 37 height 10
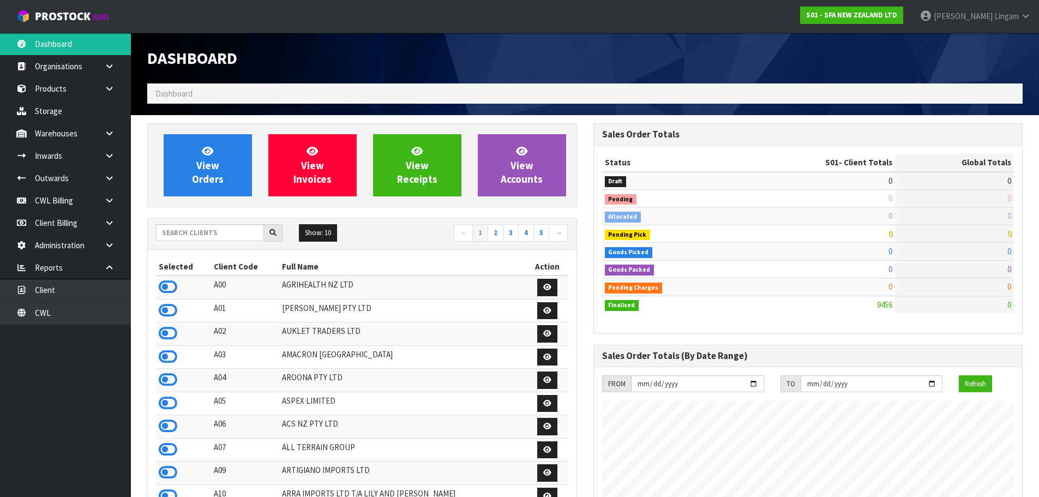
scroll to position [826, 445]
click at [40, 322] on link "CWL" at bounding box center [65, 312] width 131 height 22
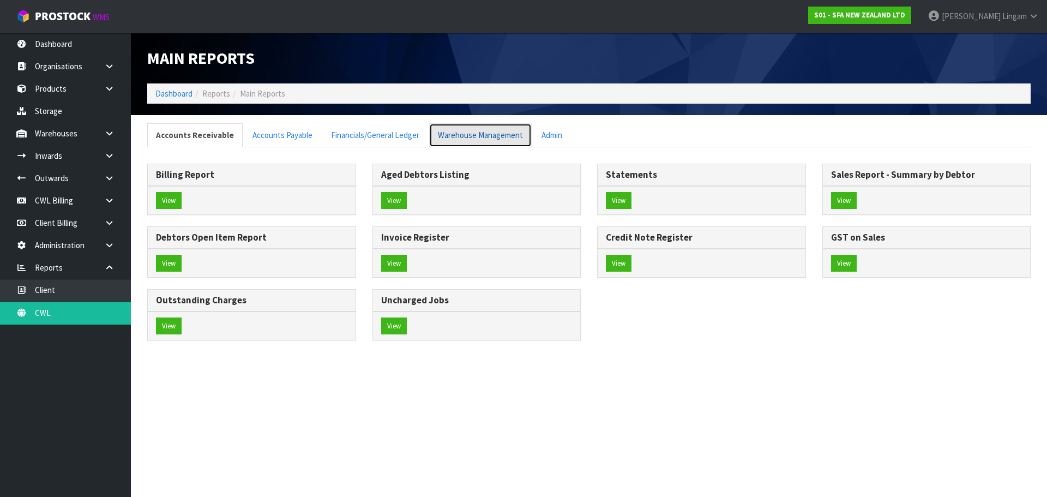
click at [480, 136] on link "Warehouse Management" at bounding box center [480, 134] width 102 height 23
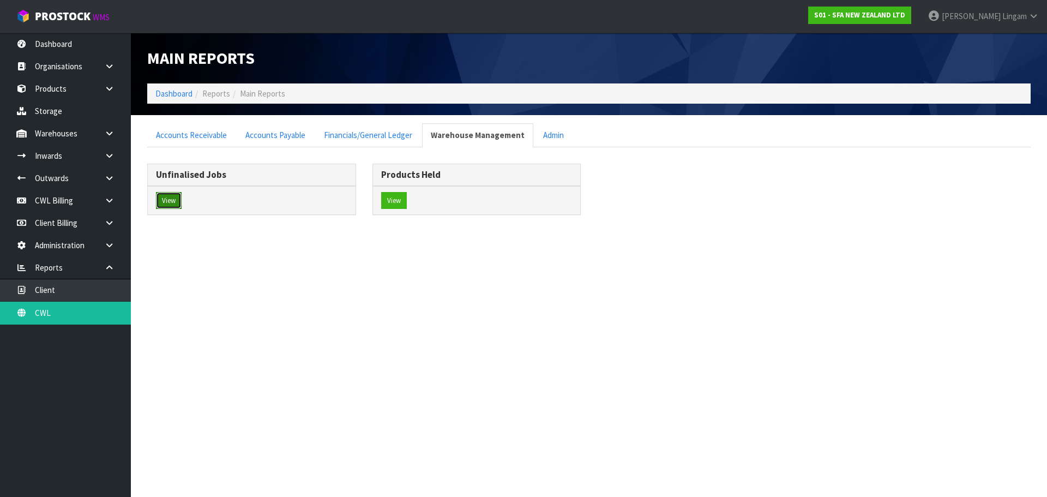
click at [177, 203] on button "View" at bounding box center [169, 200] width 26 height 17
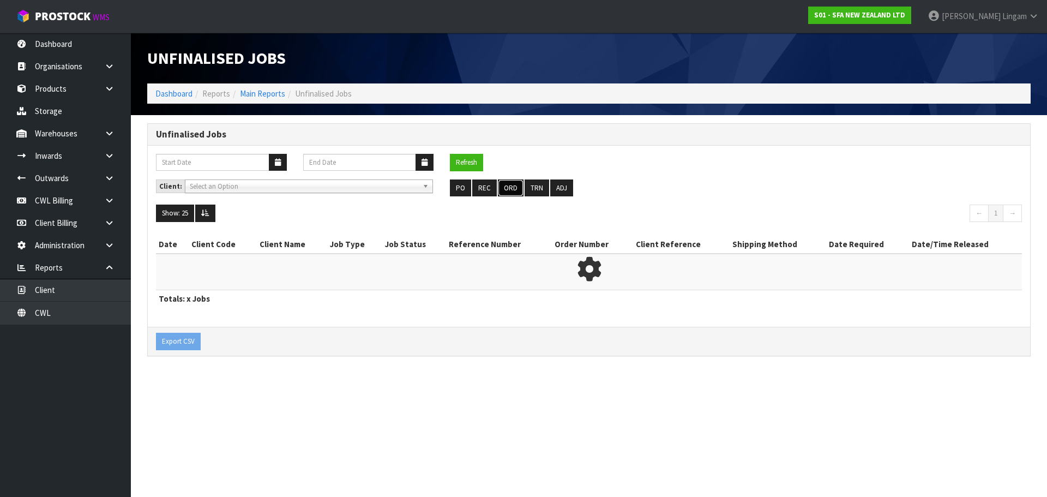
drag, startPoint x: 499, startPoint y: 185, endPoint x: 691, endPoint y: 186, distance: 191.9
click at [499, 185] on button "ORD" at bounding box center [511, 187] width 26 height 17
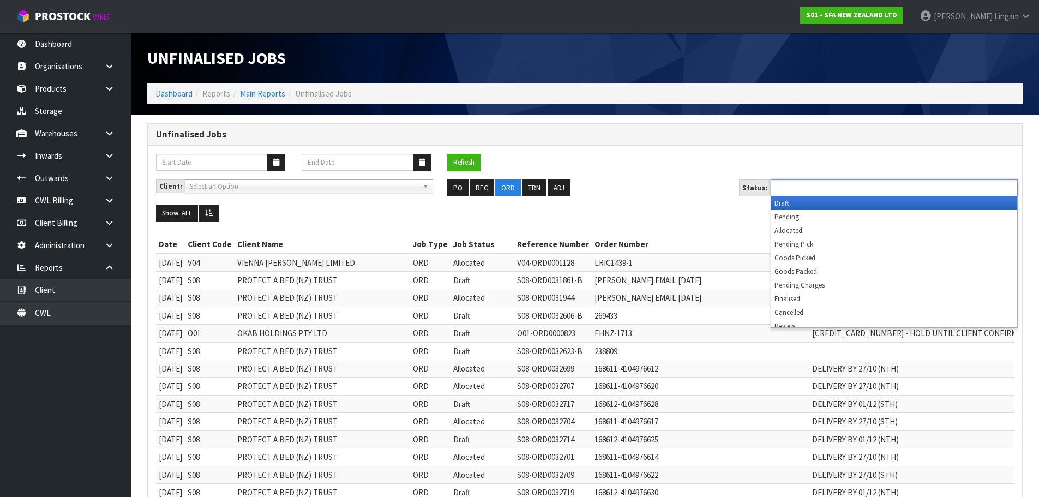
click at [810, 185] on input "text" at bounding box center [814, 188] width 80 height 14
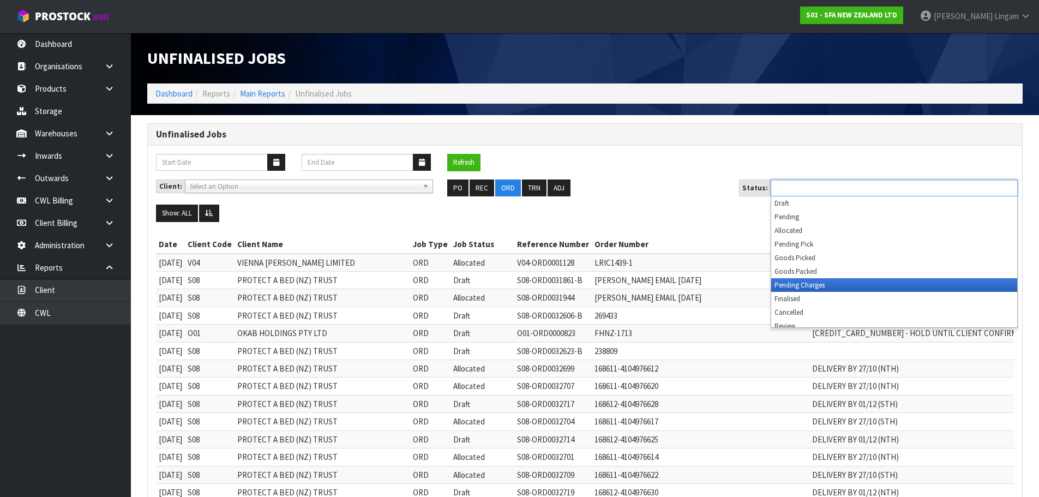
click at [825, 282] on li "Pending Charges" at bounding box center [894, 285] width 246 height 14
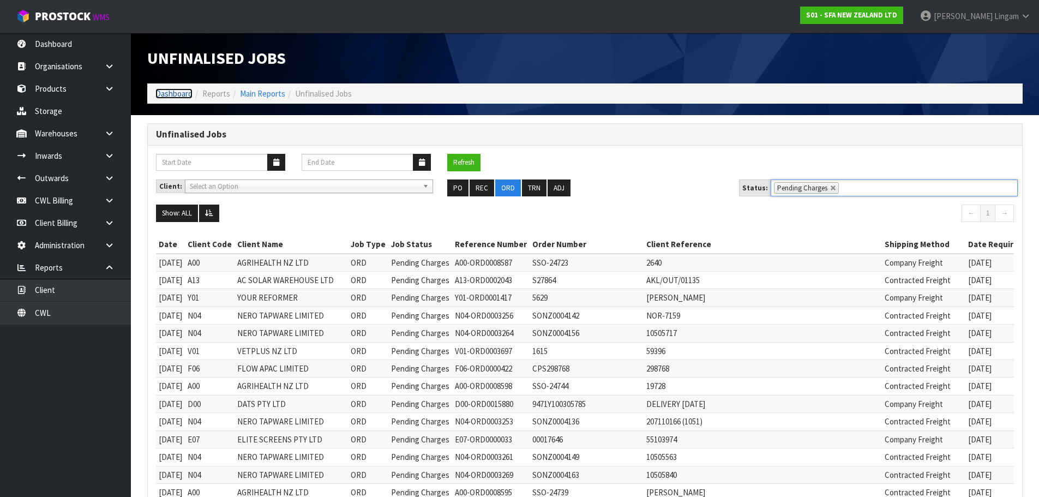
click at [170, 92] on link "Dashboard" at bounding box center [173, 93] width 37 height 10
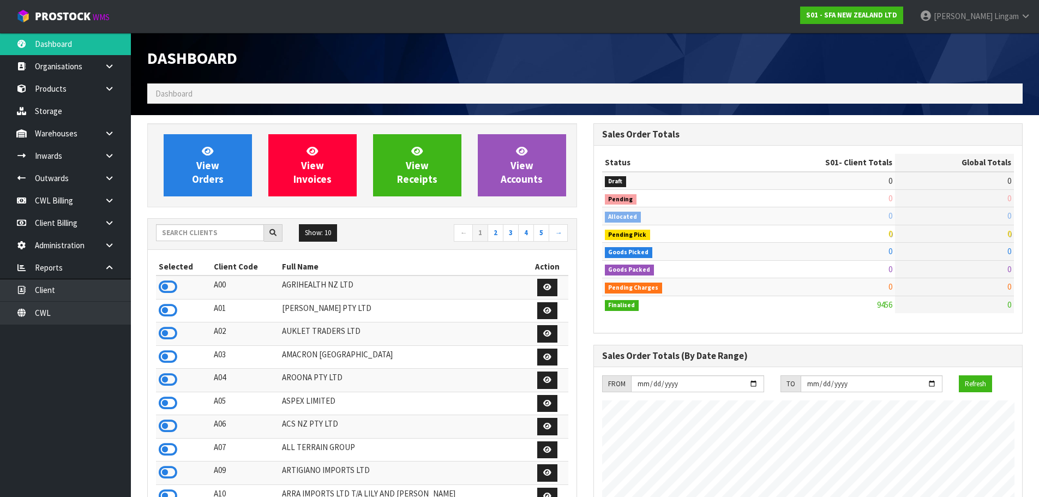
scroll to position [826, 445]
click at [197, 234] on input "text" at bounding box center [210, 232] width 108 height 17
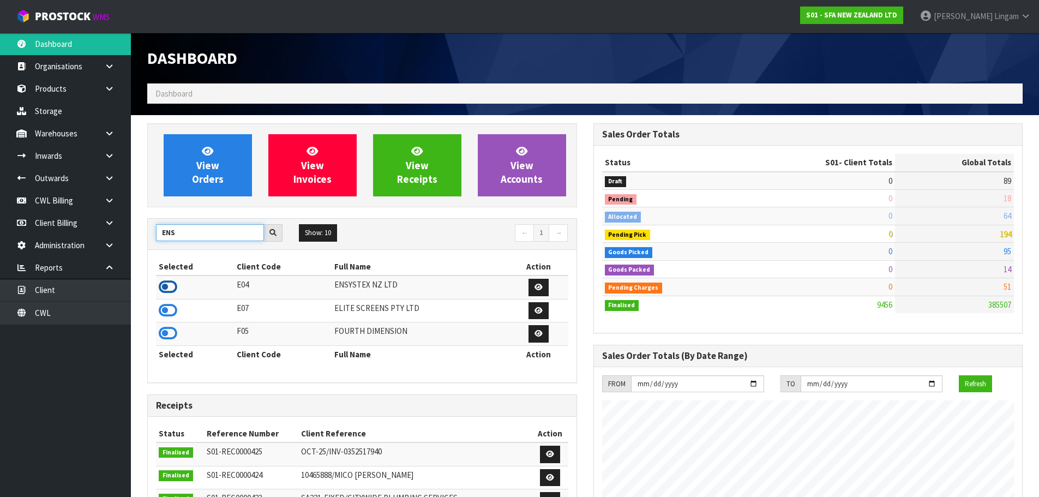
type input "ENS"
click at [159, 287] on icon at bounding box center [168, 287] width 19 height 16
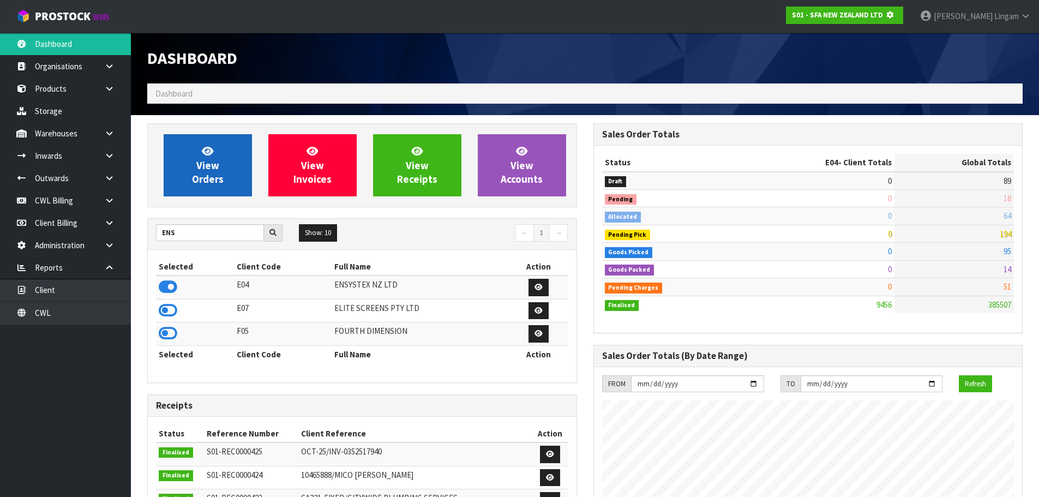
scroll to position [680, 445]
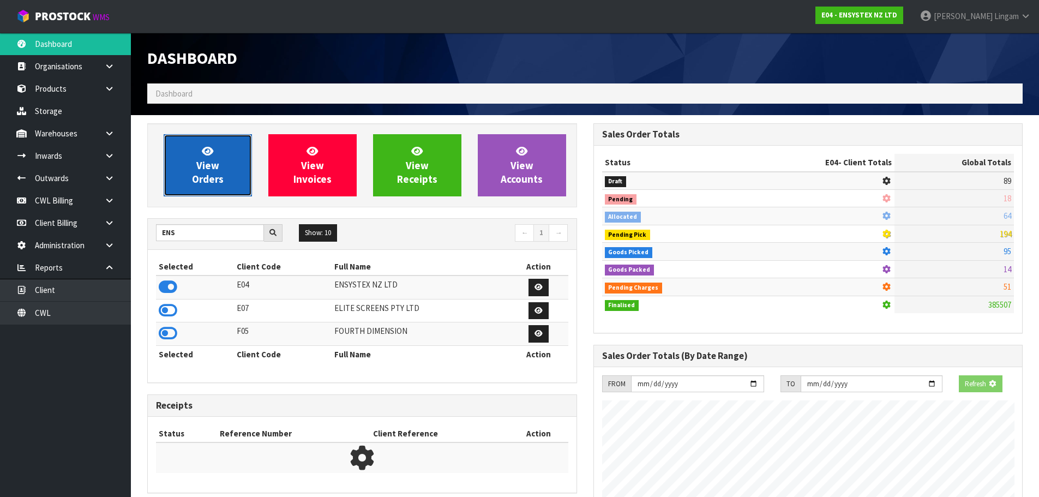
click at [207, 164] on span "View Orders" at bounding box center [208, 164] width 32 height 41
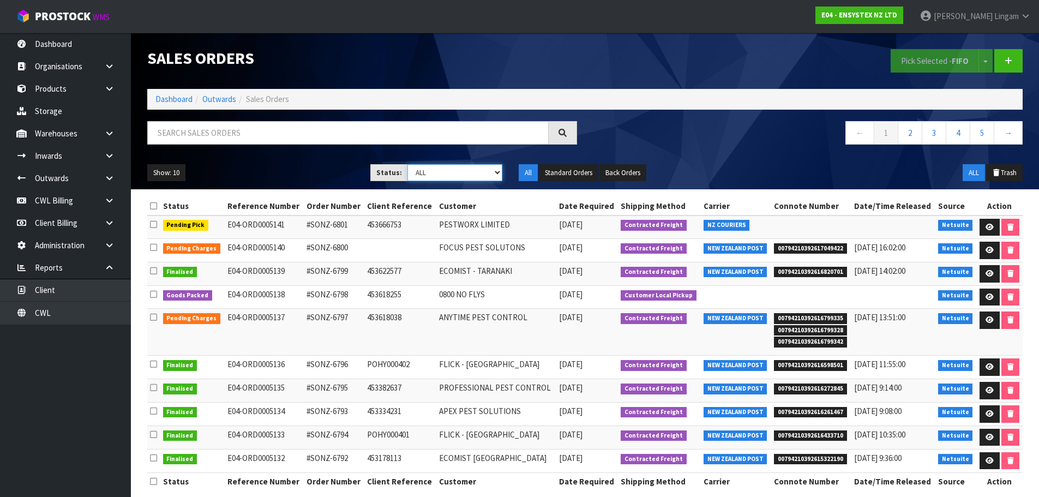
click at [466, 171] on select "Draft Pending Allocated Pending Pick Goods Picked Goods Packed Pending Charges …" at bounding box center [454, 172] width 95 height 17
select select "string:6"
click at [407, 164] on select "Draft Pending Allocated Pending Pick Goods Picked Goods Packed Pending Charges …" at bounding box center [454, 172] width 95 height 17
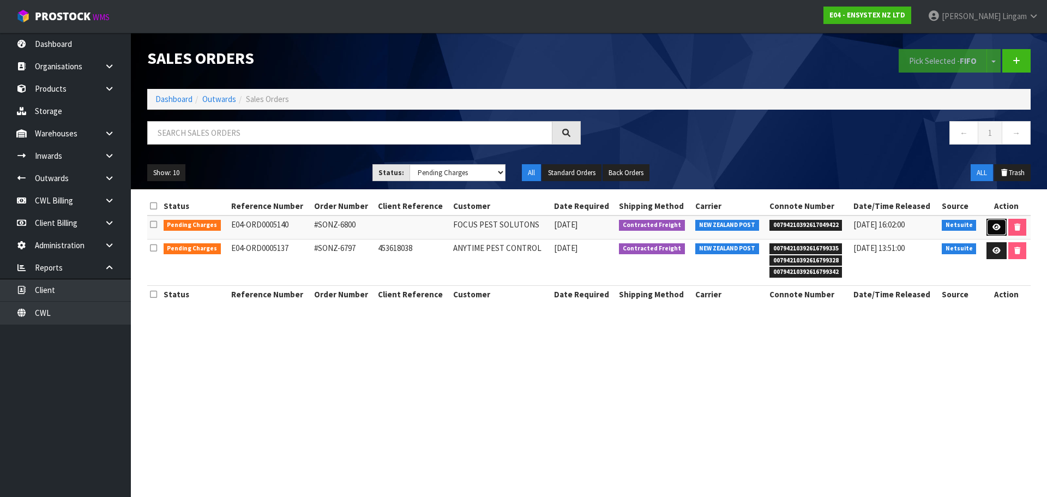
click at [994, 228] on icon at bounding box center [996, 227] width 8 height 7
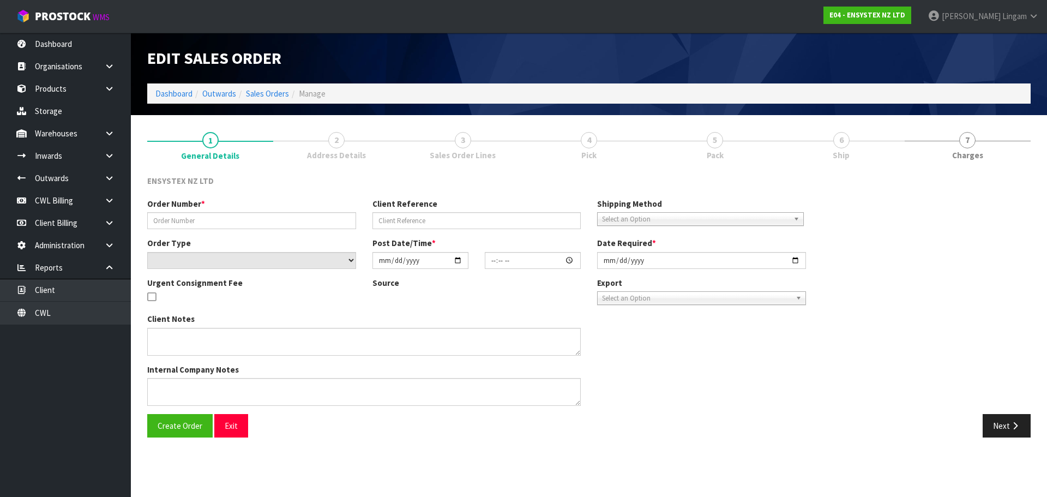
type input "#SONZ-6800"
select select "number:0"
type input "[DATE]"
type input "13:30:22.000"
type input "[DATE]"
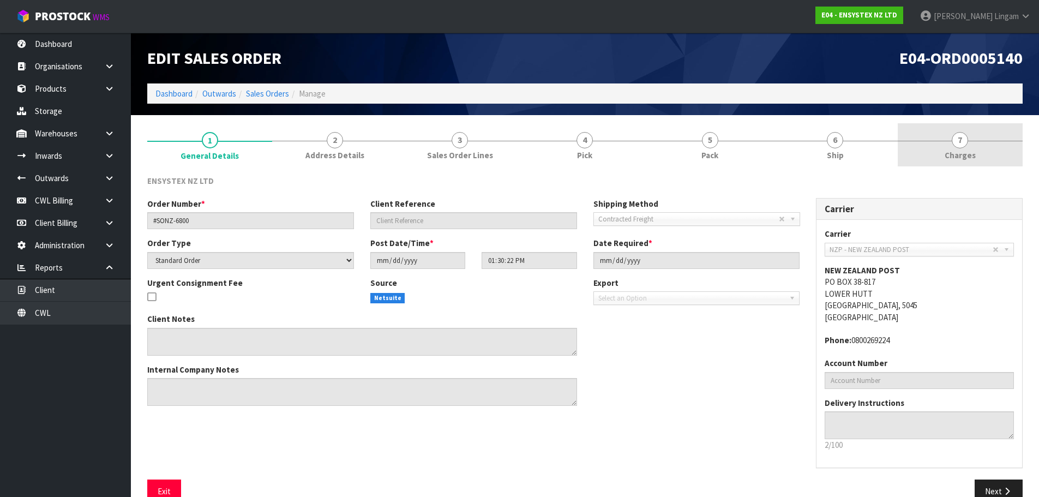
click at [965, 158] on span "Charges" at bounding box center [959, 154] width 31 height 11
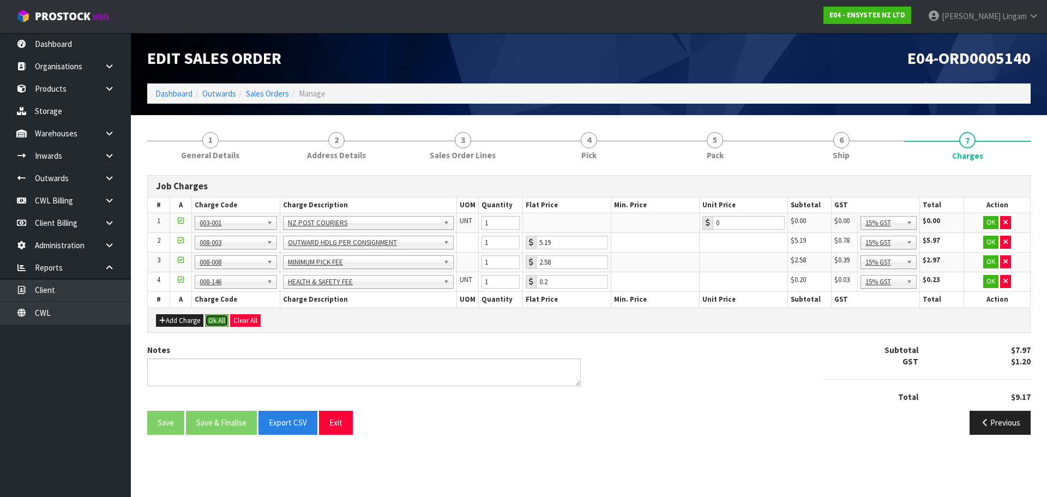
click at [220, 321] on button "Ok All" at bounding box center [216, 320] width 23 height 13
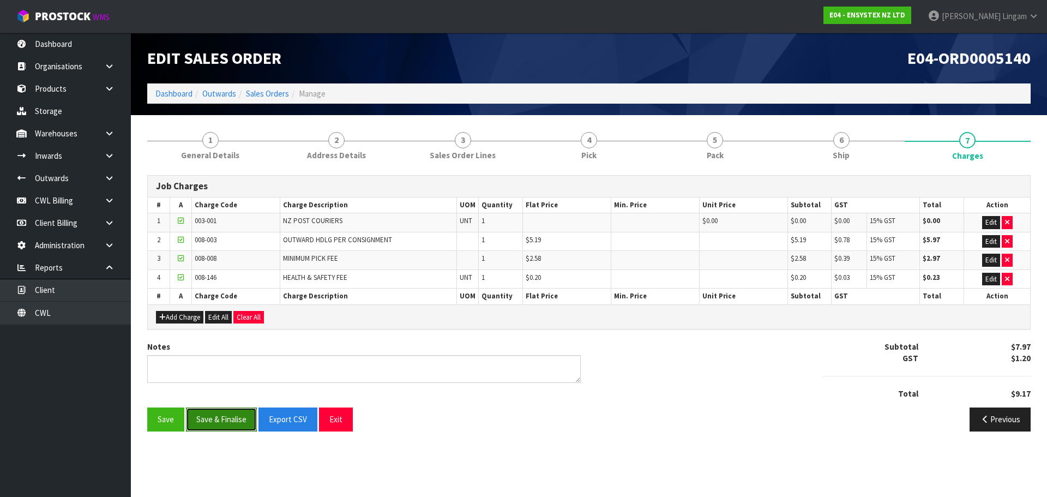
click at [236, 410] on button "Save & Finalise" at bounding box center [221, 418] width 71 height 23
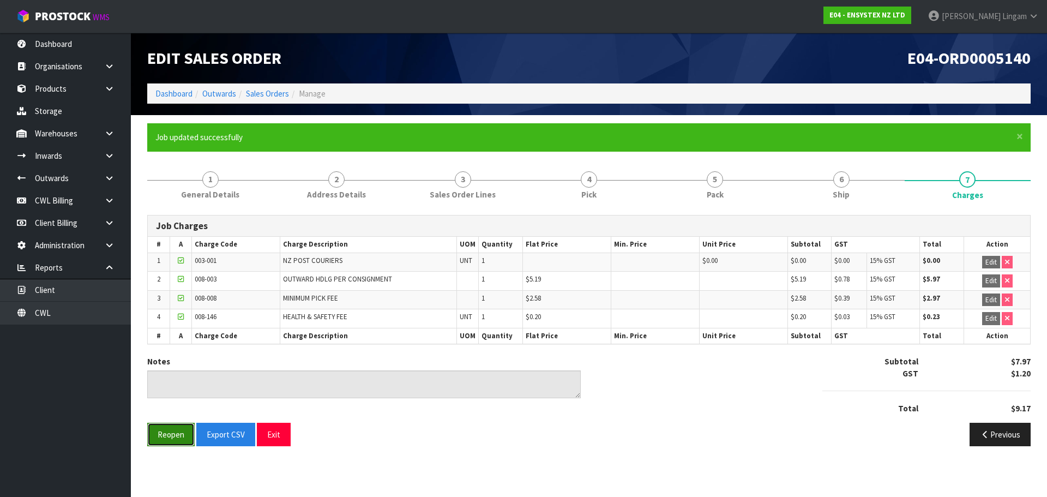
click at [174, 436] on button "Reopen" at bounding box center [170, 434] width 47 height 23
click at [846, 198] on span "Ship" at bounding box center [840, 194] width 17 height 11
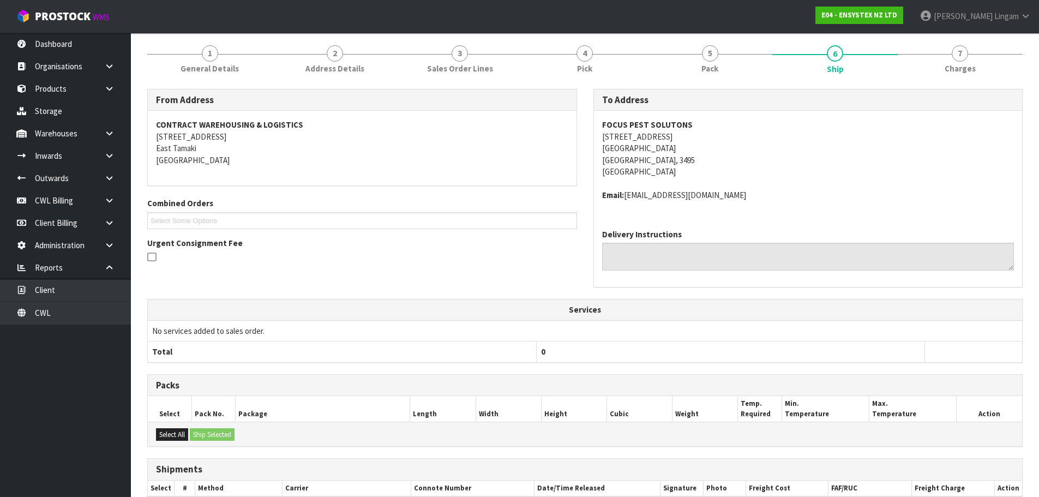
scroll to position [237, 0]
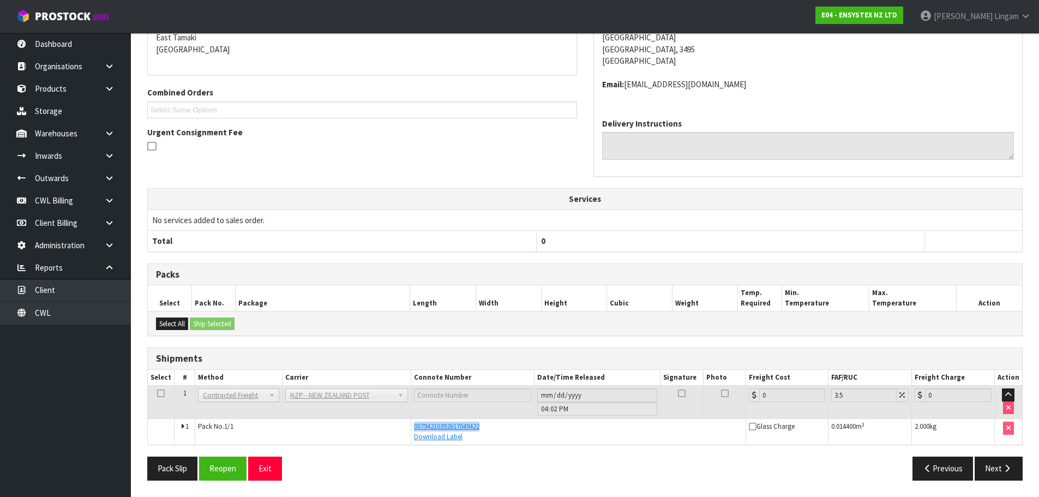
drag, startPoint x: 494, startPoint y: 427, endPoint x: 405, endPoint y: 428, distance: 89.4
click at [405, 428] on tr "1 Pack No. 1/1 00794210392617049422 Download Label Glass Charge 0.014400 m 3 2.…" at bounding box center [585, 432] width 874 height 26
copy tr "00794210392617049422"
click at [210, 470] on button "Reopen" at bounding box center [222, 467] width 47 height 23
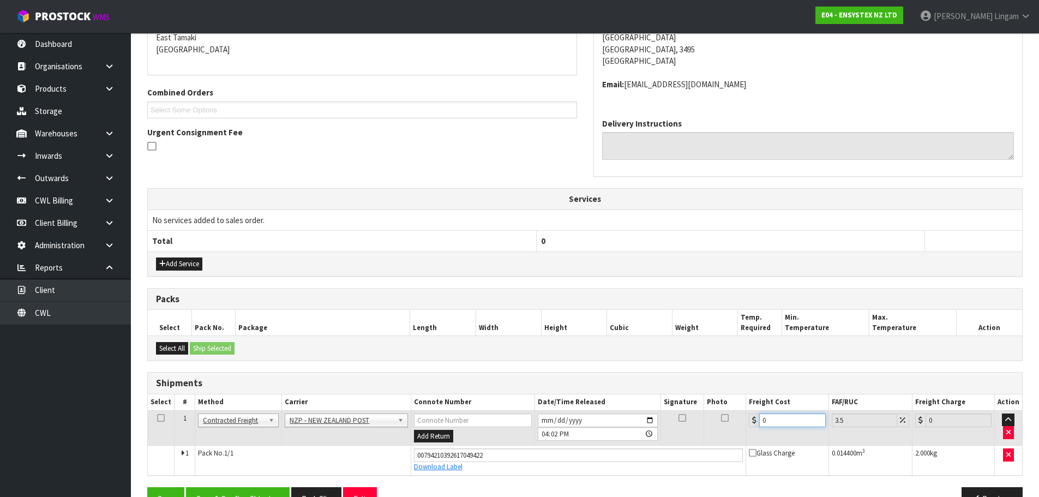
drag, startPoint x: 771, startPoint y: 414, endPoint x: 745, endPoint y: 419, distance: 26.1
click at [745, 419] on tr "1 Client Local Pickup Customer Local Pickup Company Freight Contracted Freight …" at bounding box center [585, 427] width 874 height 35
type input "1"
type input "1.03"
type input "11"
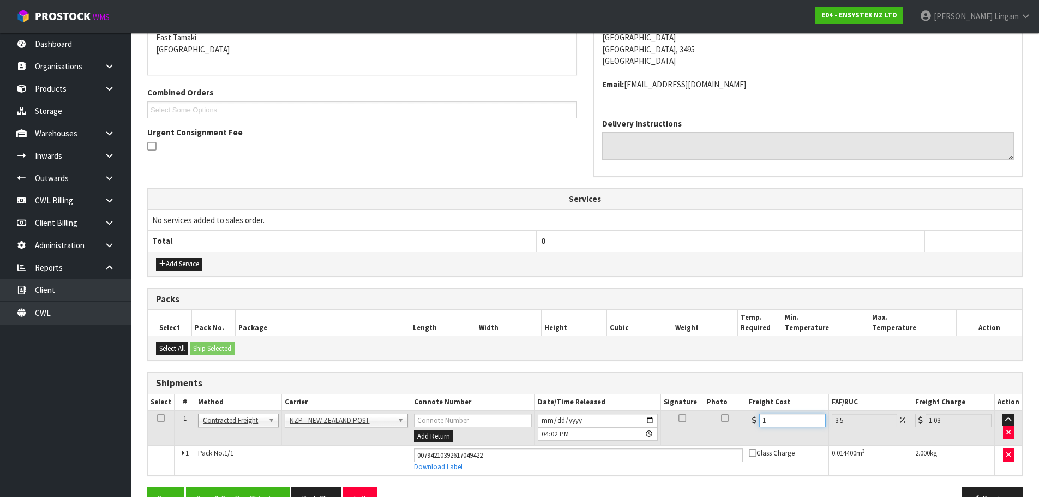
type input "11.38"
type input "11.4"
type input "11.8"
type input "11.45"
type input "11.85"
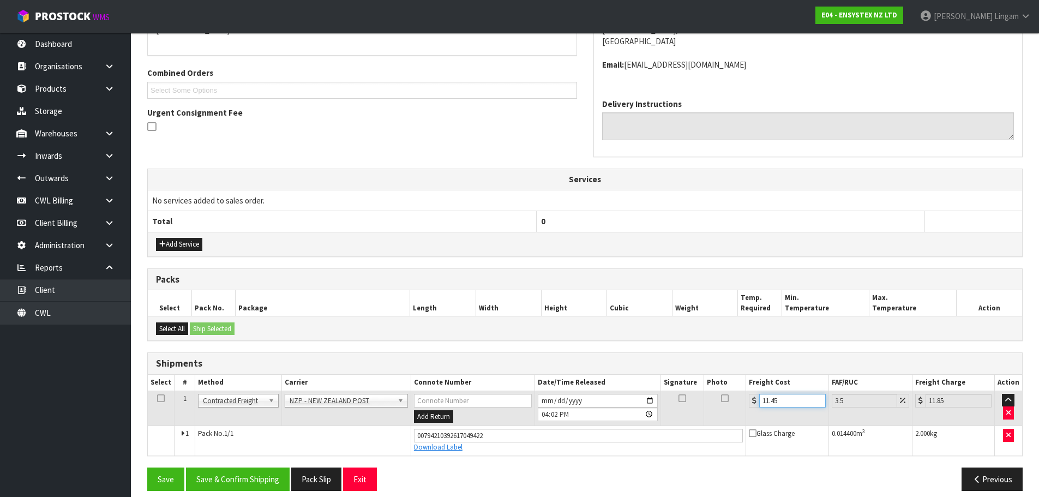
scroll to position [267, 0]
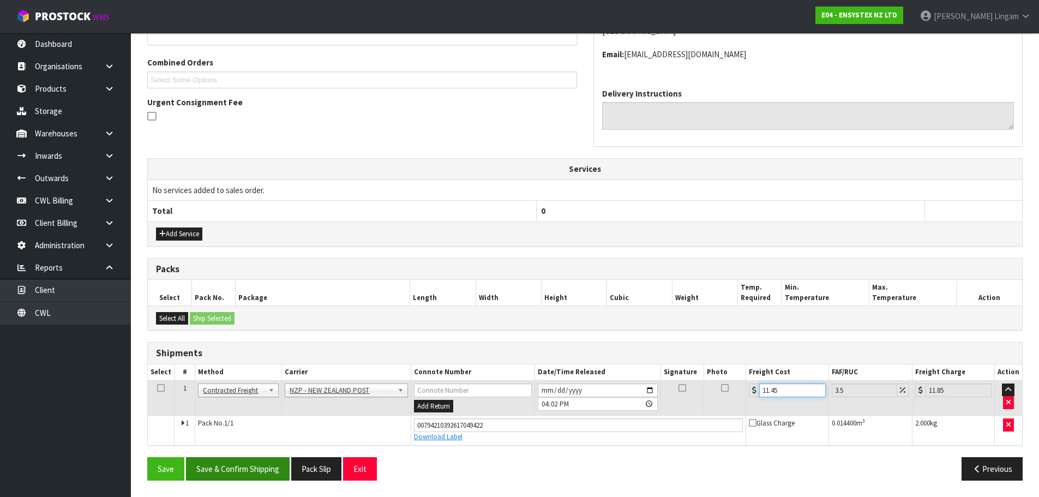
type input "11.45"
click at [271, 467] on button "Save & Confirm Shipping" at bounding box center [238, 468] width 104 height 23
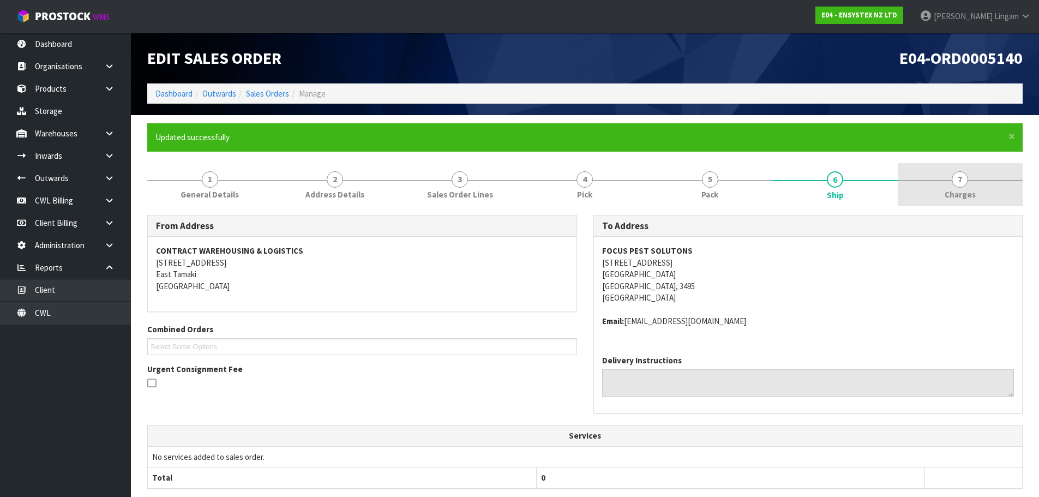
click at [989, 177] on link "7 [GEOGRAPHIC_DATA]" at bounding box center [959, 184] width 125 height 43
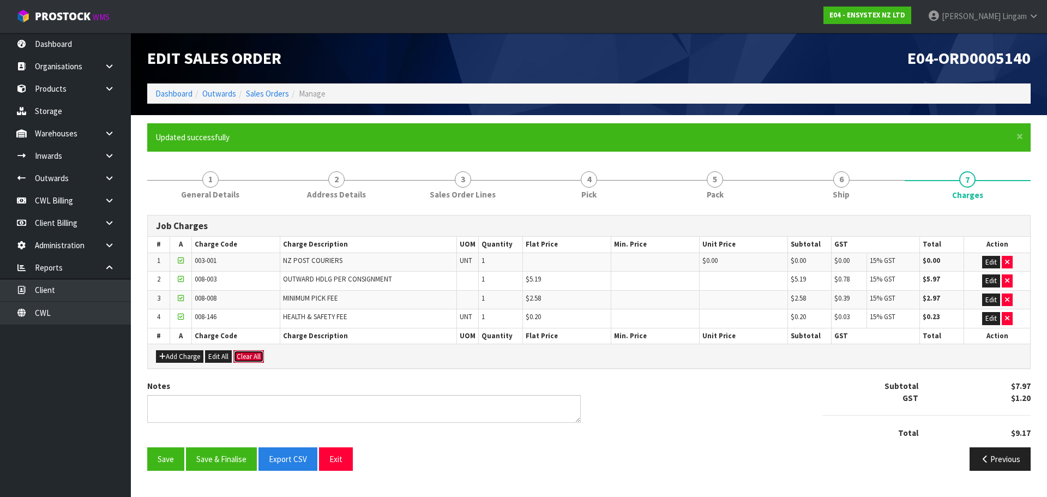
click at [252, 355] on button "Clear All" at bounding box center [248, 356] width 31 height 13
click at [252, 355] on span "Confirm" at bounding box center [249, 356] width 24 height 9
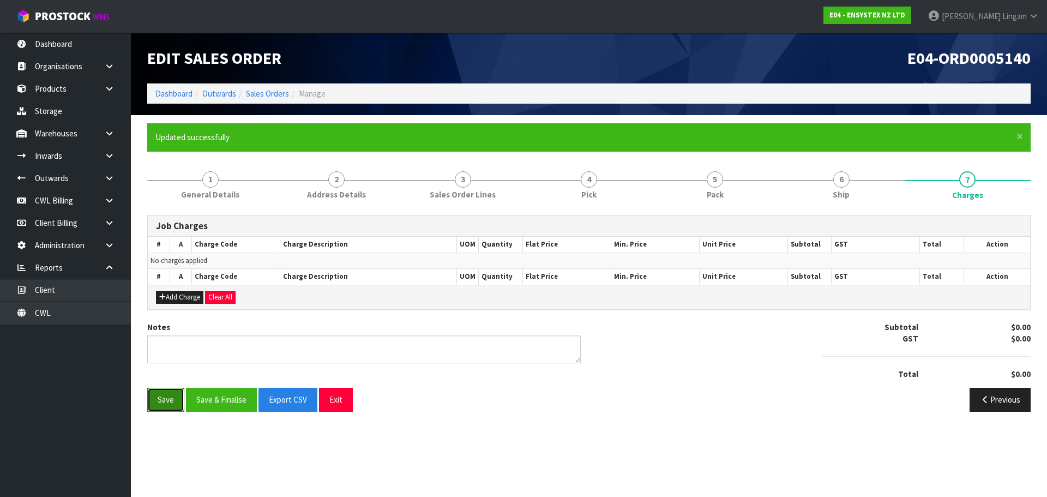
click at [159, 396] on button "Save" at bounding box center [165, 399] width 37 height 23
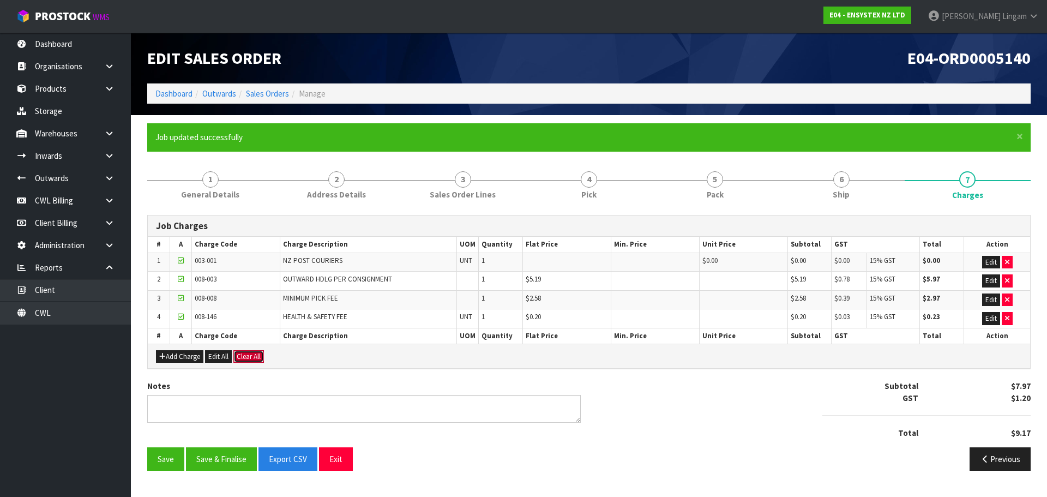
click at [252, 357] on button "Clear All" at bounding box center [248, 356] width 31 height 13
click at [252, 357] on span "Confirm" at bounding box center [249, 356] width 24 height 9
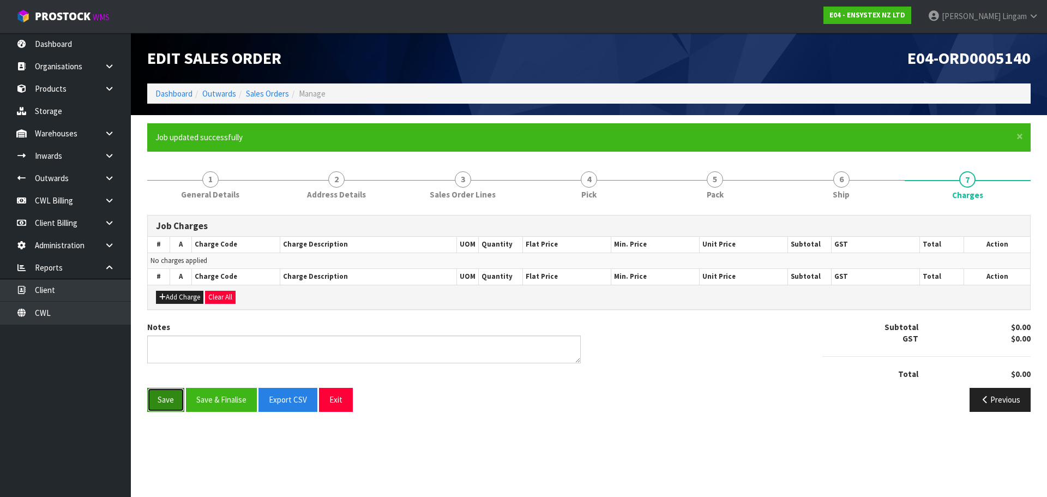
click at [160, 400] on button "Save" at bounding box center [165, 399] width 37 height 23
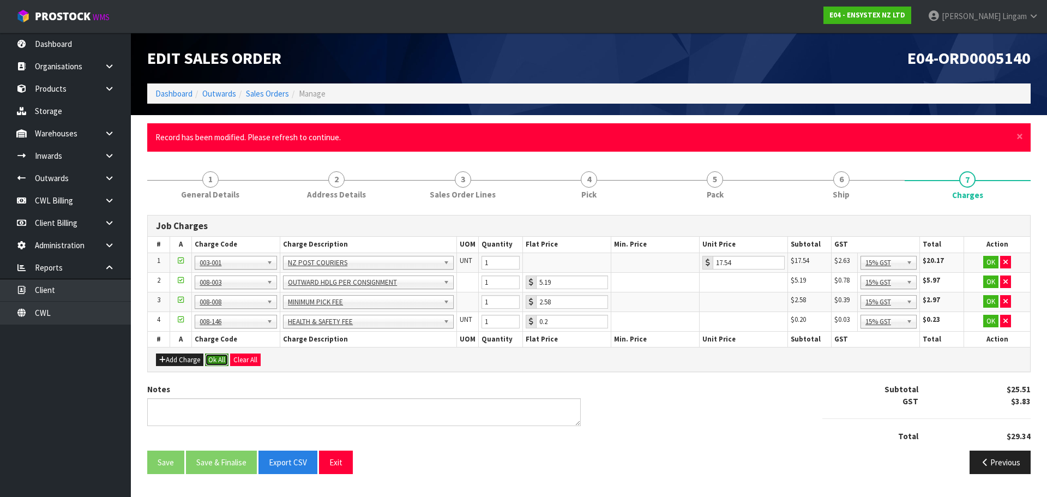
click at [216, 360] on button "Ok All" at bounding box center [216, 359] width 23 height 13
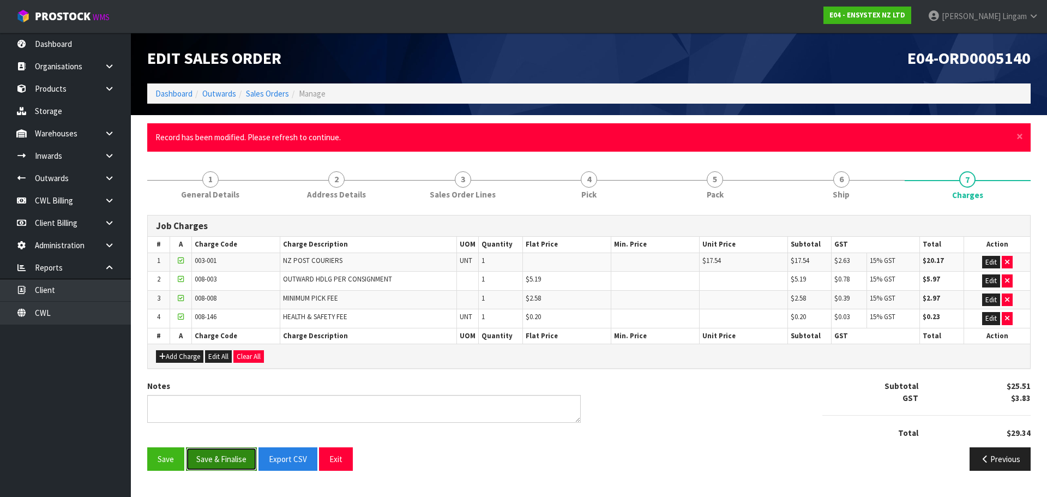
click at [227, 457] on button "Save & Finalise" at bounding box center [221, 458] width 71 height 23
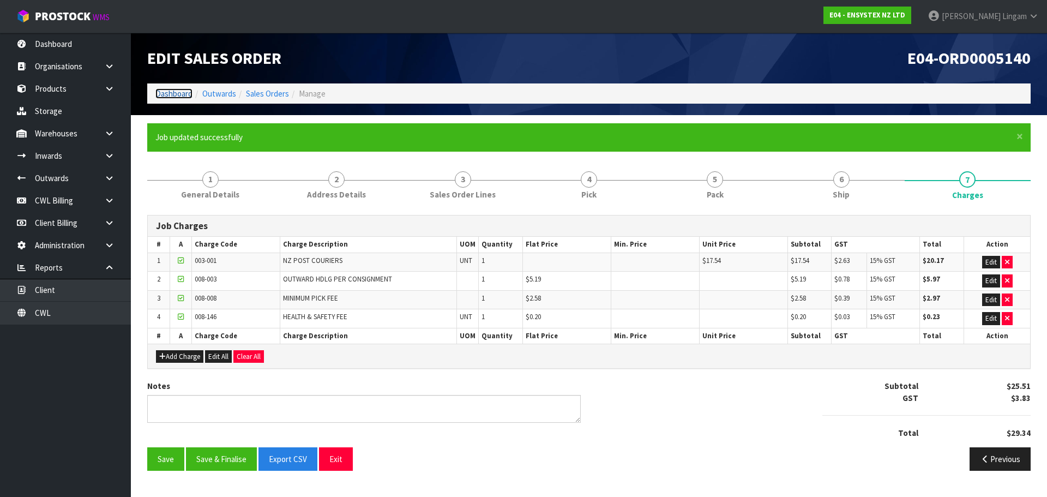
click at [186, 93] on link "Dashboard" at bounding box center [173, 93] width 37 height 10
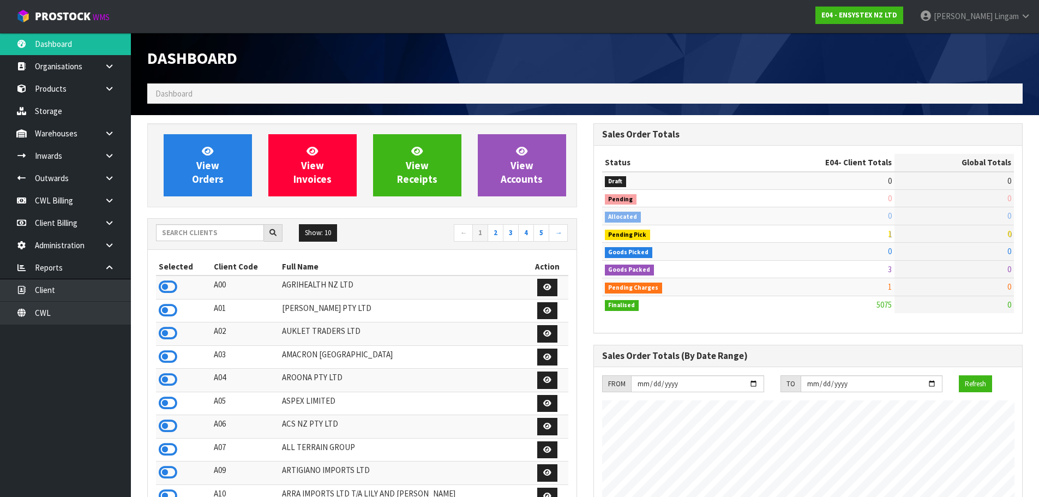
scroll to position [826, 445]
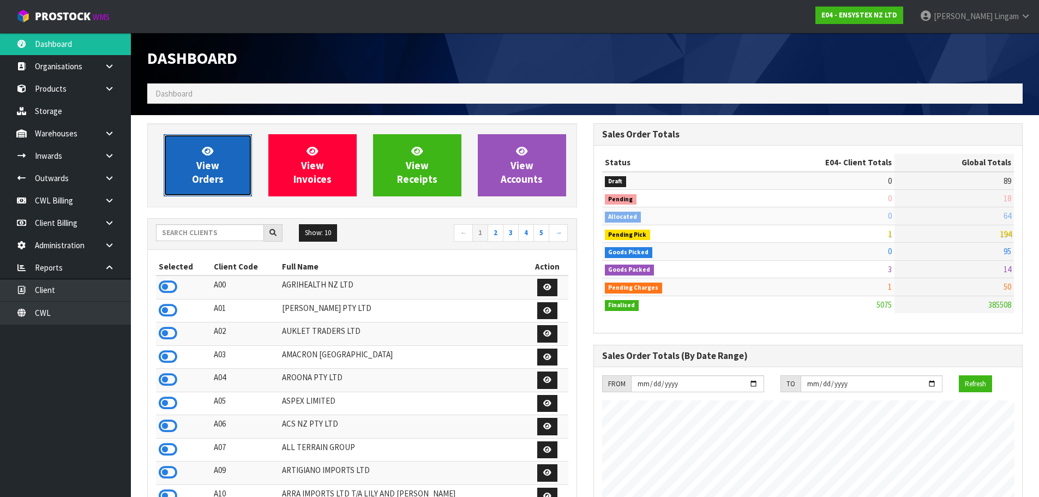
click at [216, 160] on span "View Orders" at bounding box center [208, 164] width 32 height 41
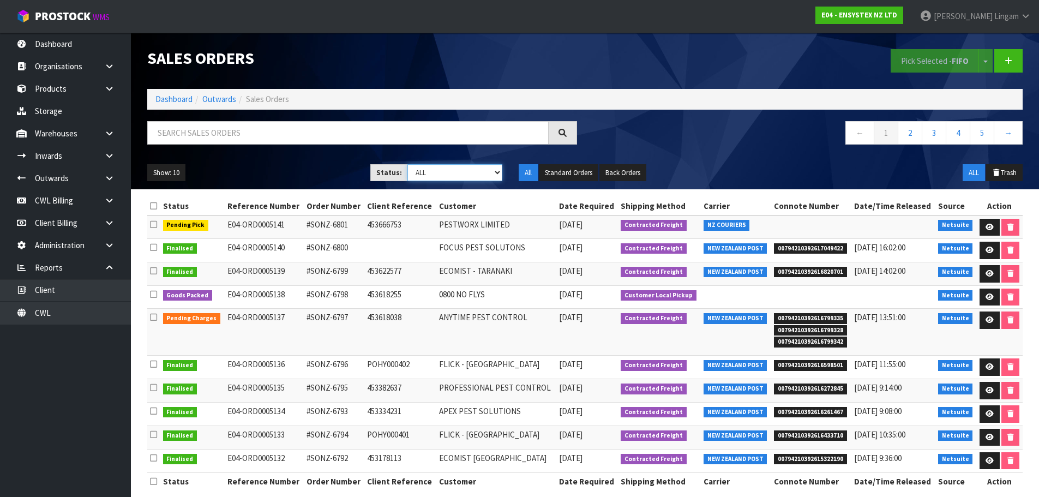
click at [480, 171] on select "Draft Pending Allocated Pending Pick Goods Picked Goods Packed Pending Charges …" at bounding box center [454, 172] width 95 height 17
select select "string:6"
click at [407, 164] on select "Draft Pending Allocated Pending Pick Goods Picked Goods Packed Pending Charges …" at bounding box center [454, 172] width 95 height 17
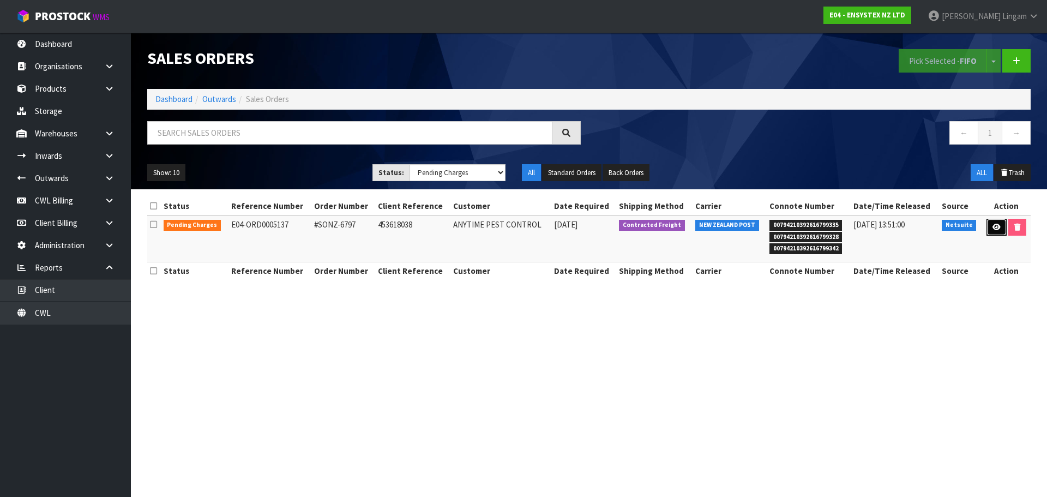
click at [993, 224] on icon at bounding box center [996, 227] width 8 height 7
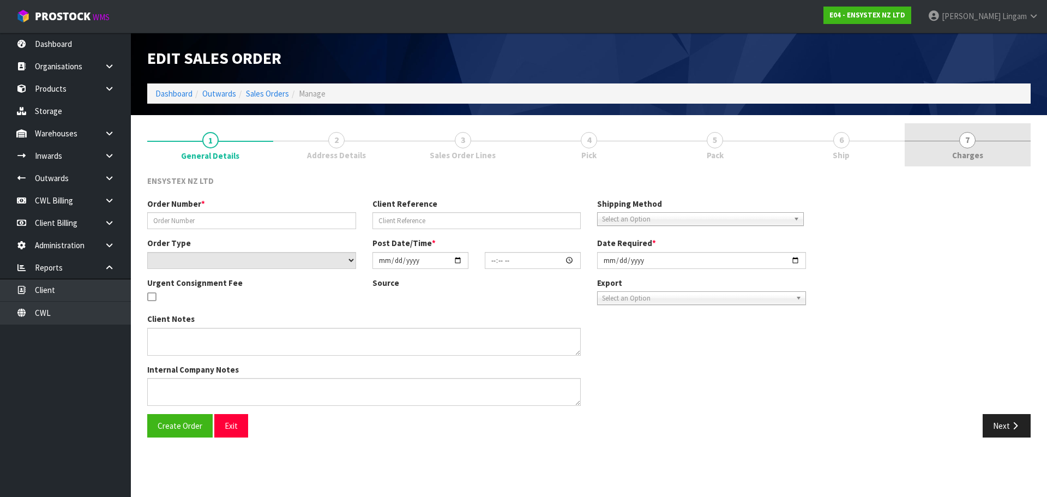
type input "#SONZ-6797"
type input "453618038"
select select "number:0"
type input "[DATE]"
type input "10:00:38.000"
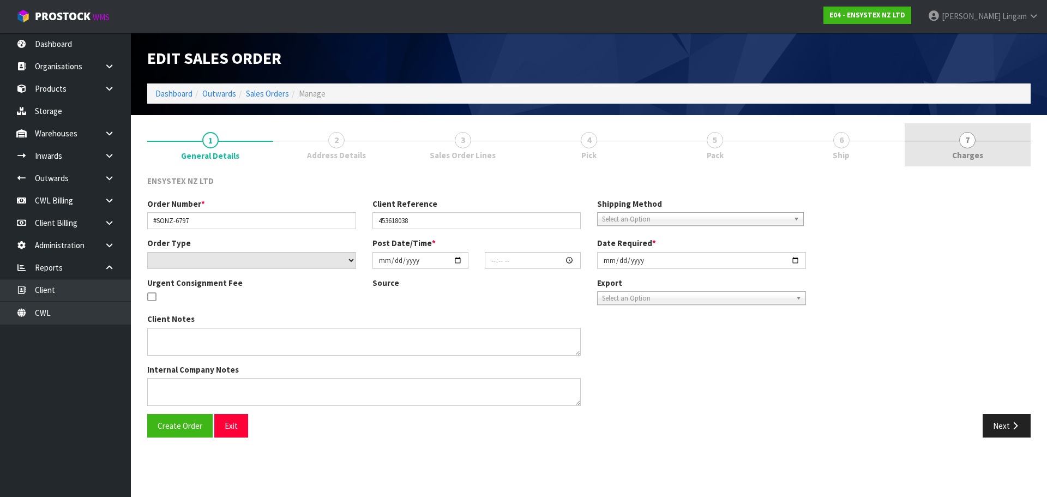
type input "[DATE]"
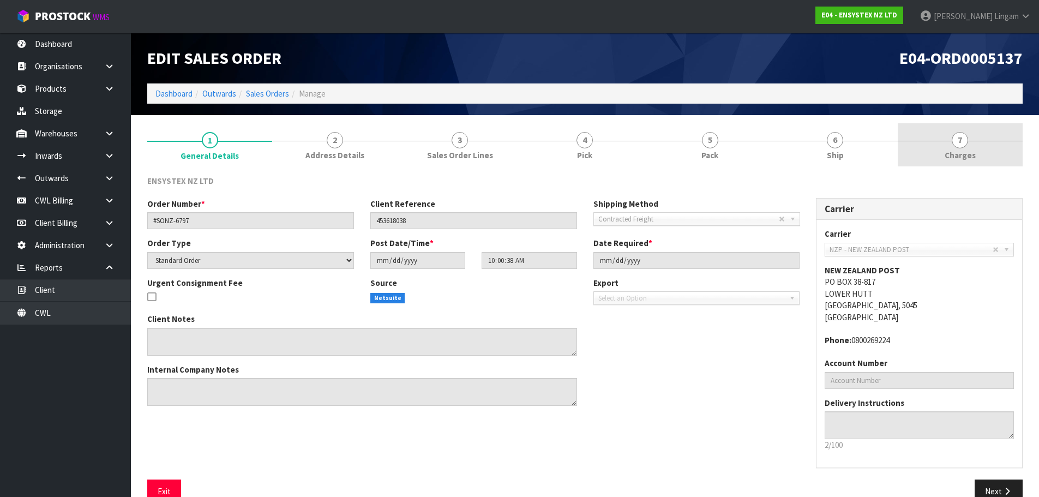
click at [988, 158] on link "7 [GEOGRAPHIC_DATA]" at bounding box center [959, 144] width 125 height 43
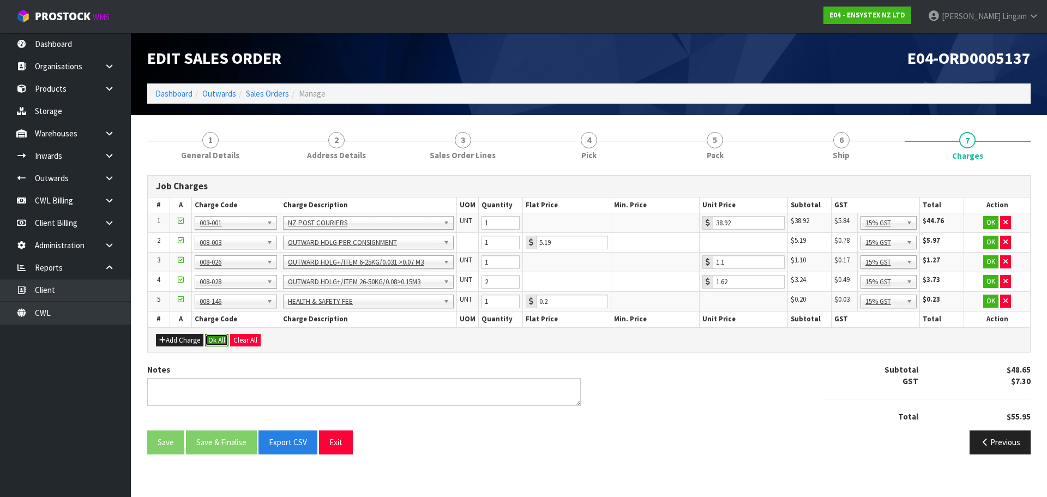
click at [218, 339] on button "Ok All" at bounding box center [216, 340] width 23 height 13
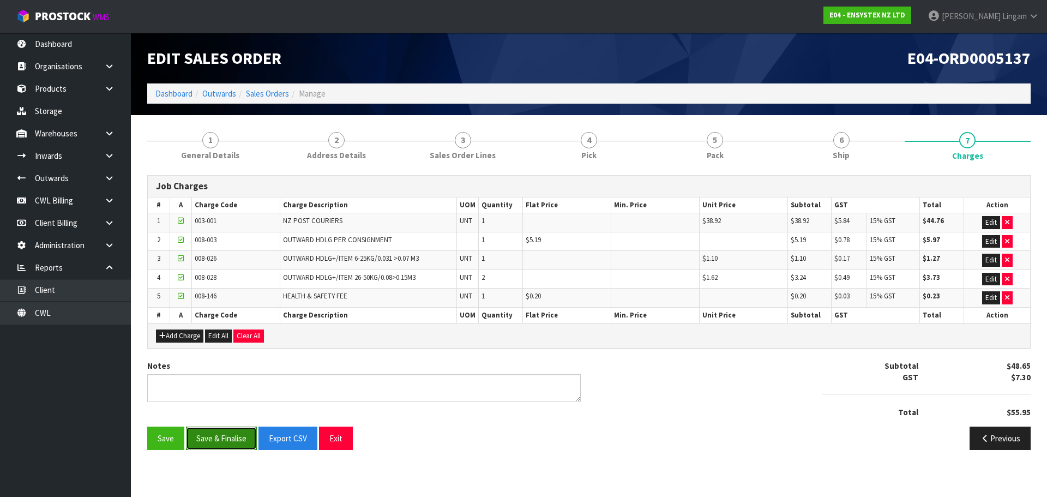
click at [221, 431] on button "Save & Finalise" at bounding box center [221, 437] width 71 height 23
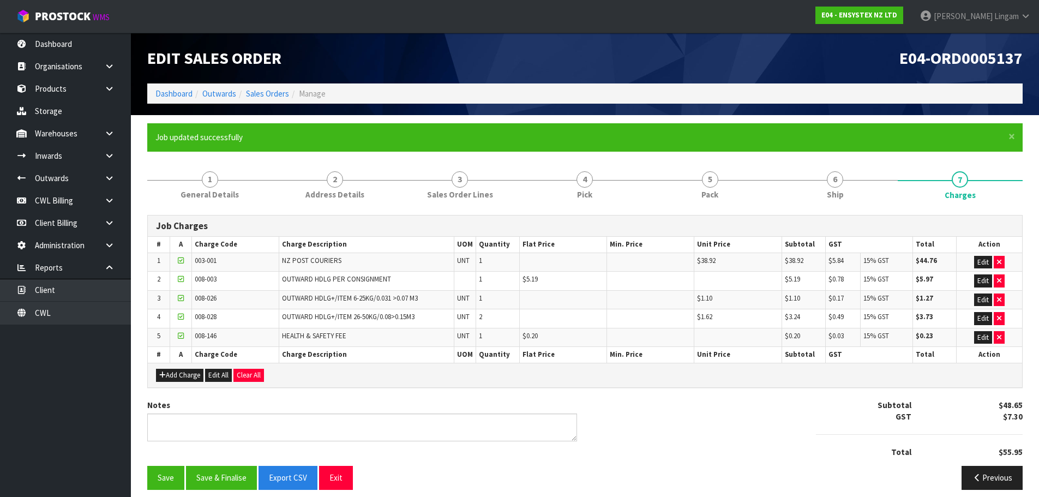
click at [172, 86] on ol "Dashboard Outwards Sales Orders Manage" at bounding box center [584, 93] width 875 height 20
click at [171, 90] on link "Dashboard" at bounding box center [173, 93] width 37 height 10
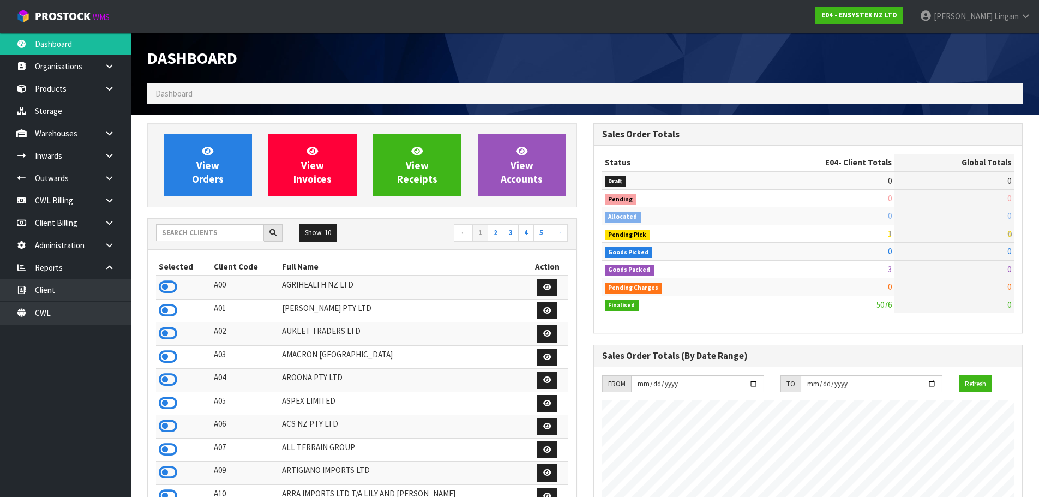
scroll to position [826, 445]
click at [218, 227] on input "text" at bounding box center [210, 232] width 108 height 17
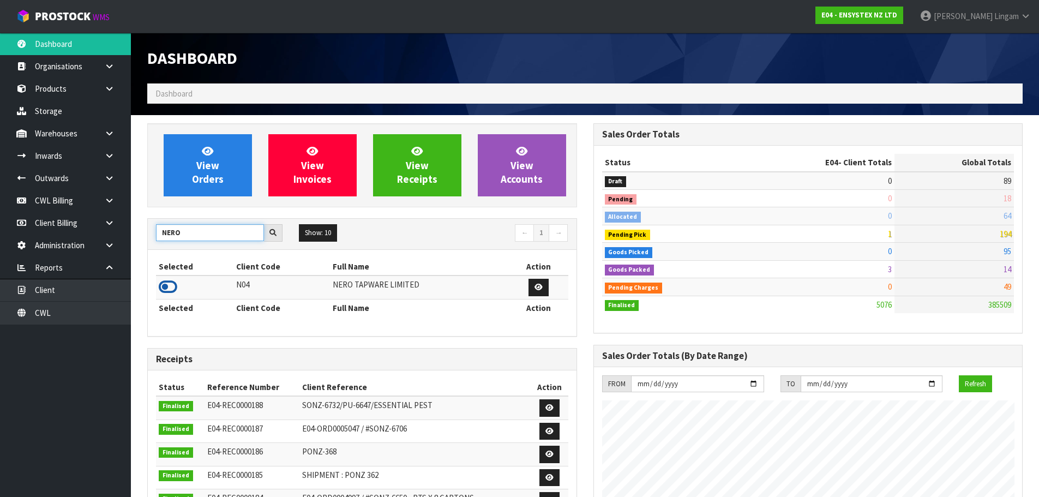
type input "NERO"
click at [170, 287] on icon at bounding box center [168, 287] width 19 height 16
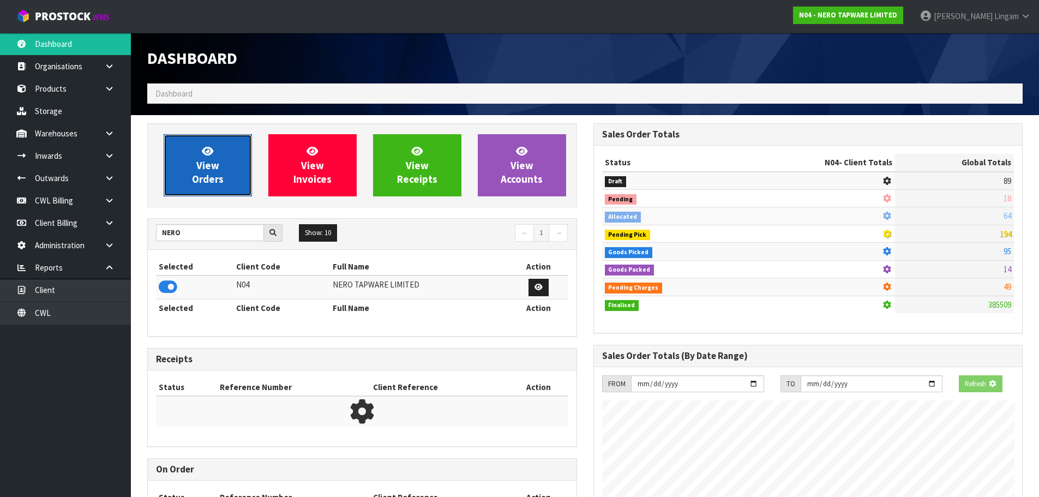
scroll to position [849, 445]
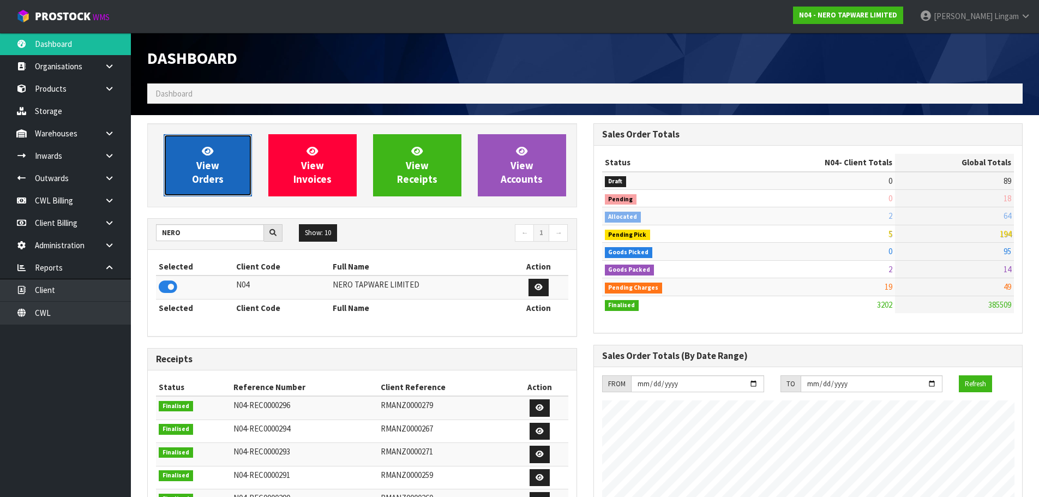
click at [230, 172] on link "View Orders" at bounding box center [208, 165] width 88 height 62
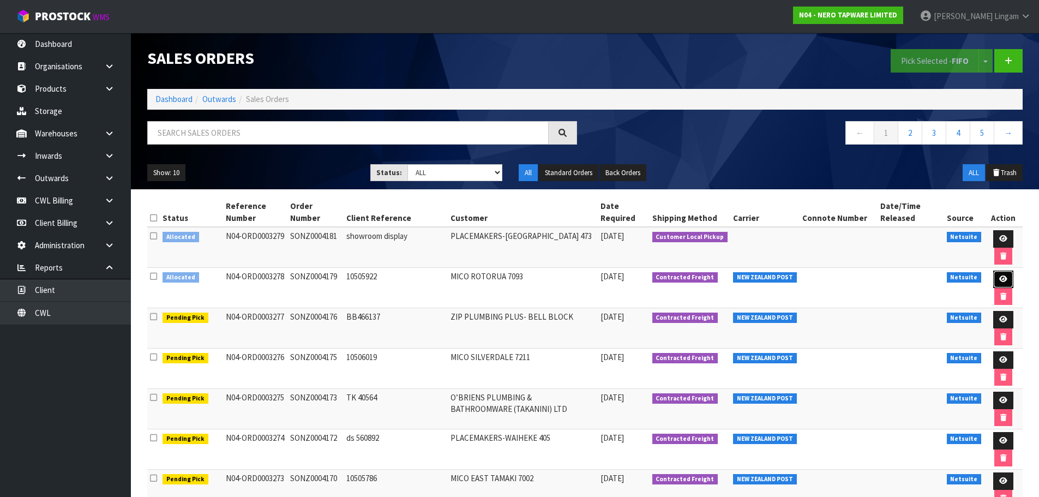
click at [1000, 272] on link at bounding box center [1003, 278] width 20 height 17
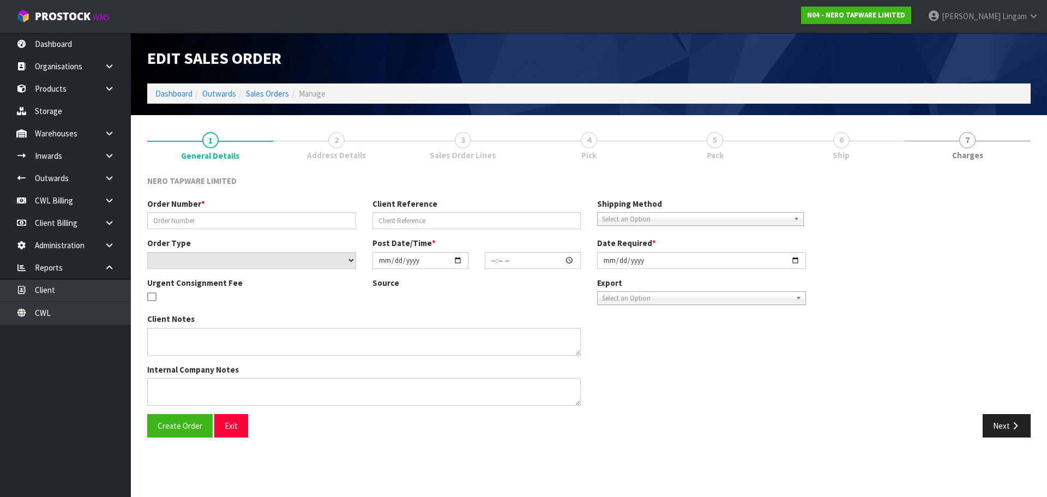
type input "SONZ0004179"
type input "10505922"
select select "number:0"
type input "[DATE]"
type input "16:00:09.000"
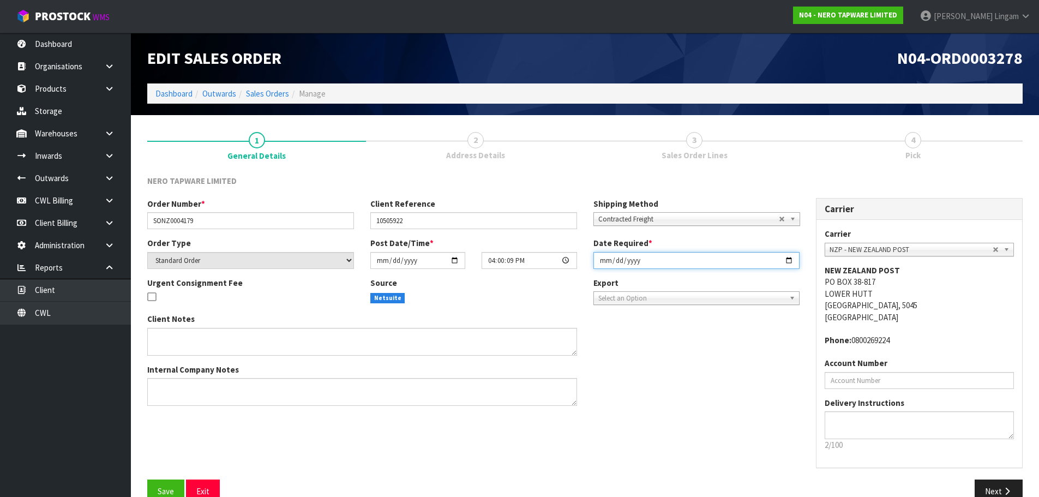
click at [604, 258] on input "[DATE]" at bounding box center [696, 260] width 207 height 17
type input "[DATE]"
click at [168, 482] on button "Save" at bounding box center [165, 490] width 37 height 23
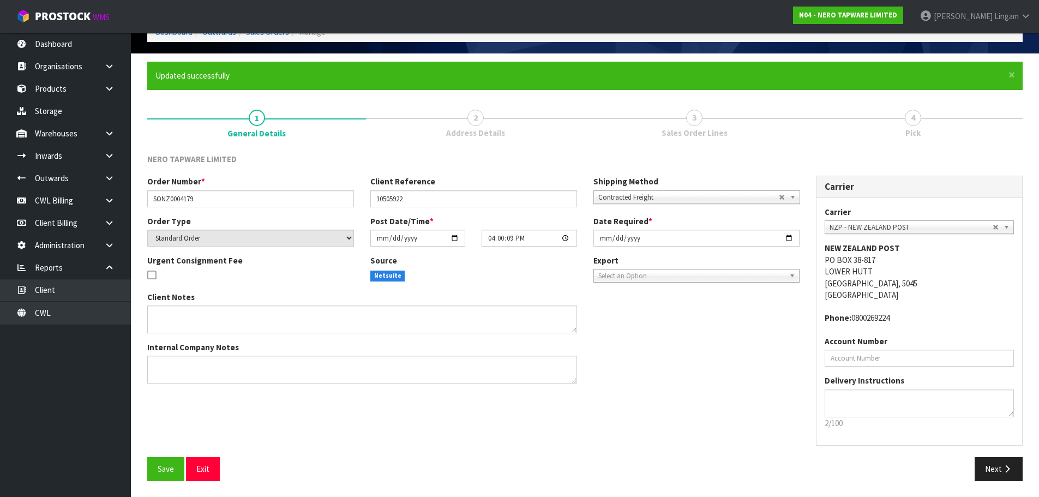
scroll to position [62, 0]
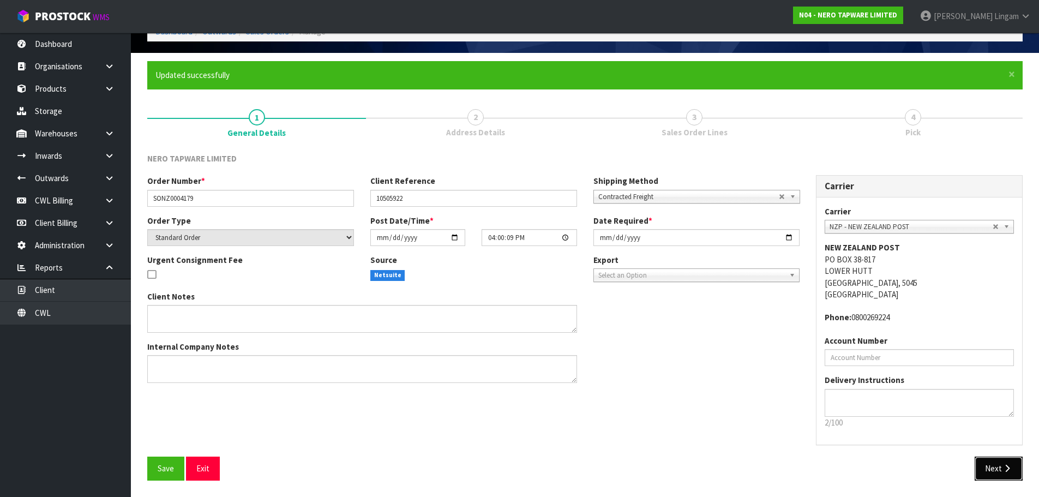
click at [997, 470] on button "Next" at bounding box center [998, 467] width 48 height 23
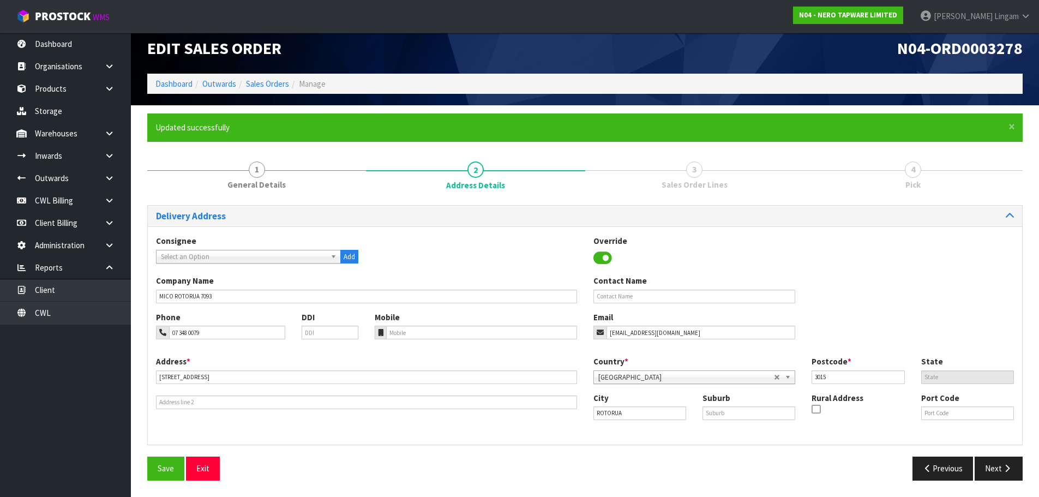
scroll to position [0, 0]
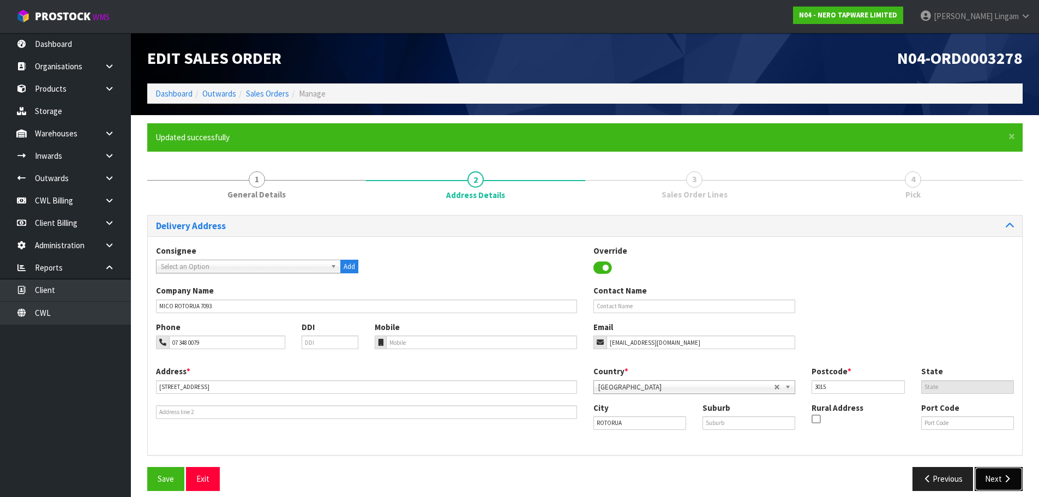
click at [998, 467] on button "Next" at bounding box center [998, 478] width 48 height 23
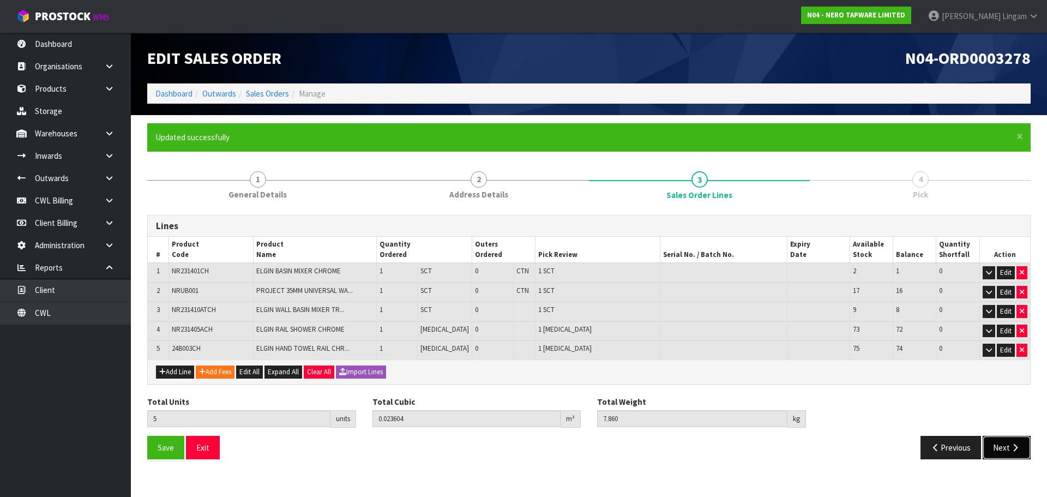
click at [1002, 448] on button "Next" at bounding box center [1006, 447] width 48 height 23
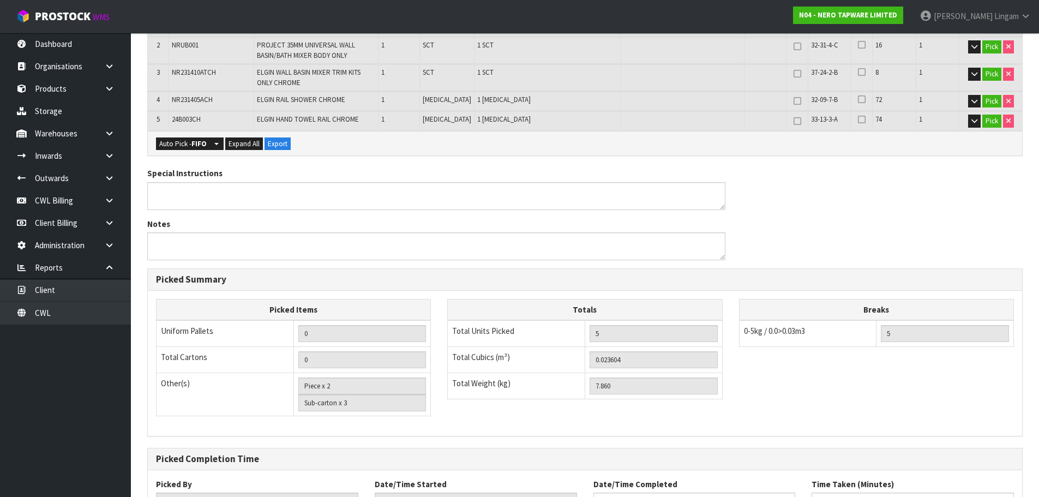
scroll to position [374, 0]
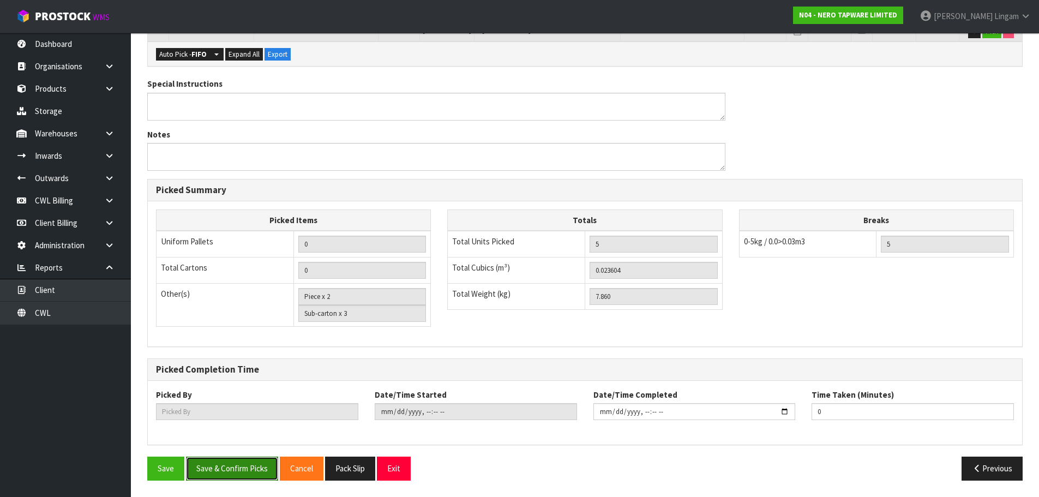
click at [232, 472] on button "Save & Confirm Picks" at bounding box center [232, 467] width 92 height 23
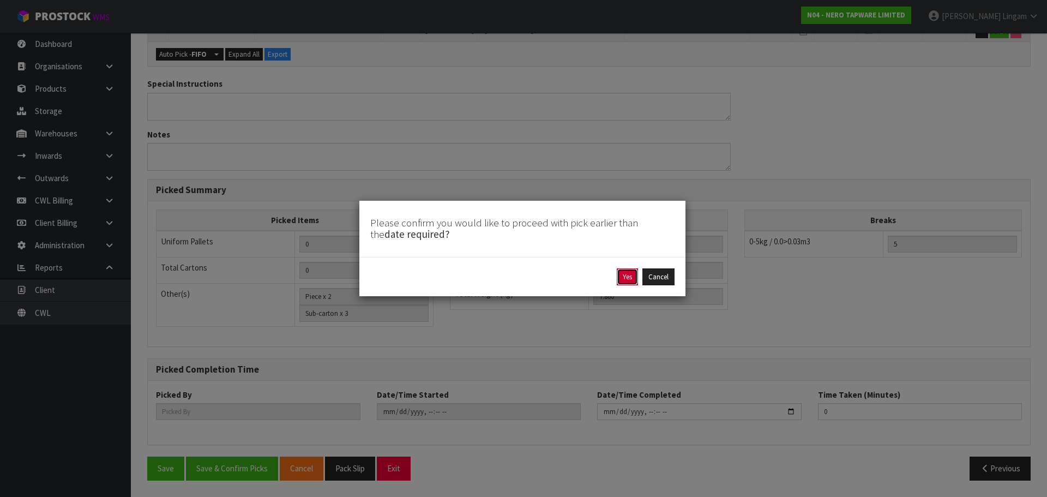
click at [629, 276] on button "Yes" at bounding box center [627, 276] width 21 height 17
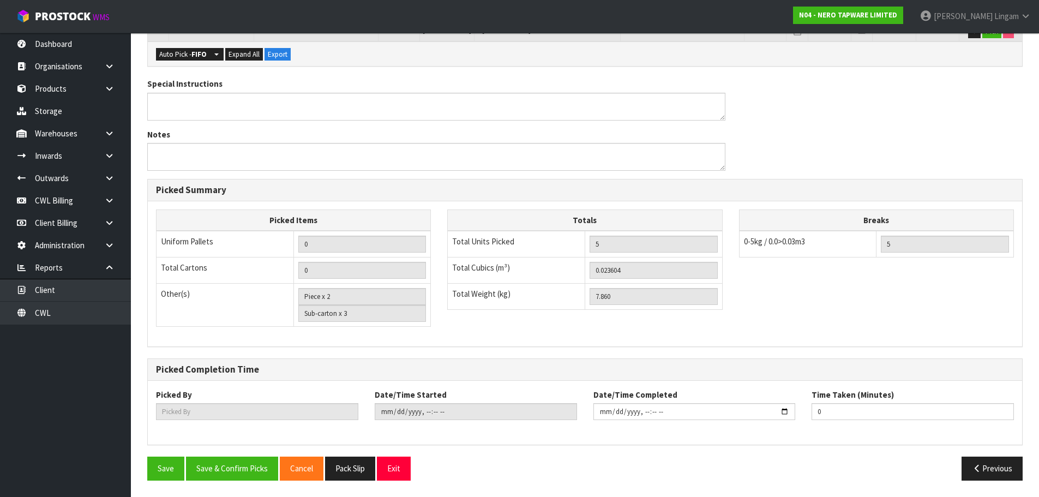
scroll to position [0, 0]
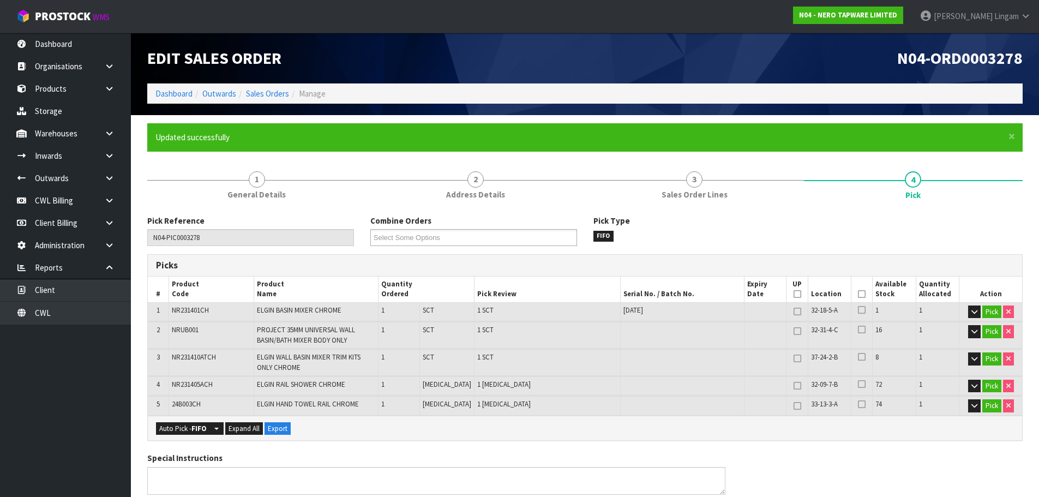
type input "[PERSON_NAME]"
type input "2025-10-13T18:51:13"
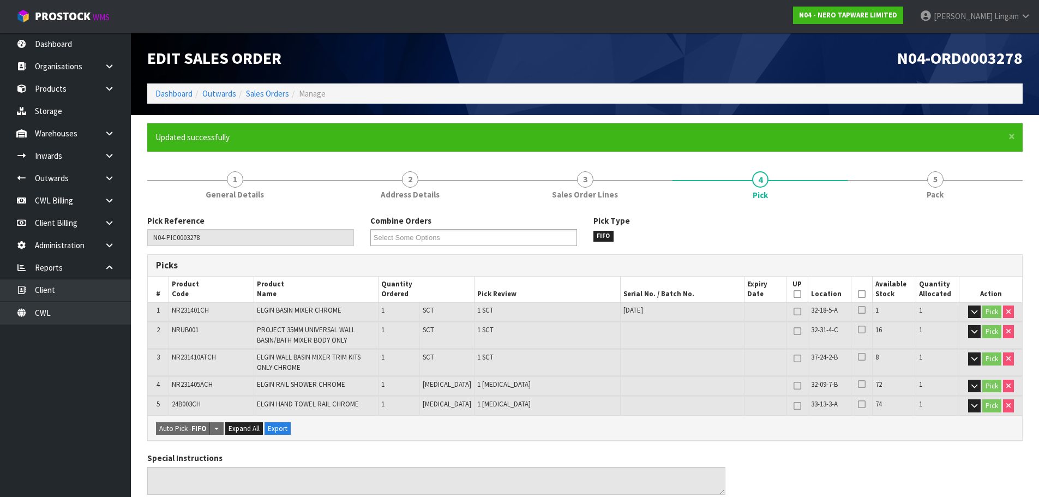
scroll to position [374, 0]
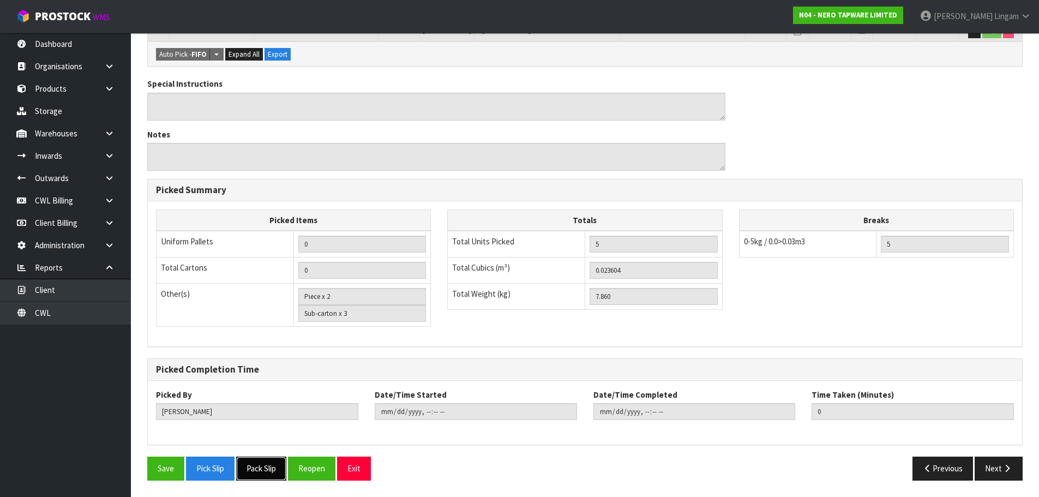
click at [270, 467] on button "Pack Slip" at bounding box center [261, 467] width 50 height 23
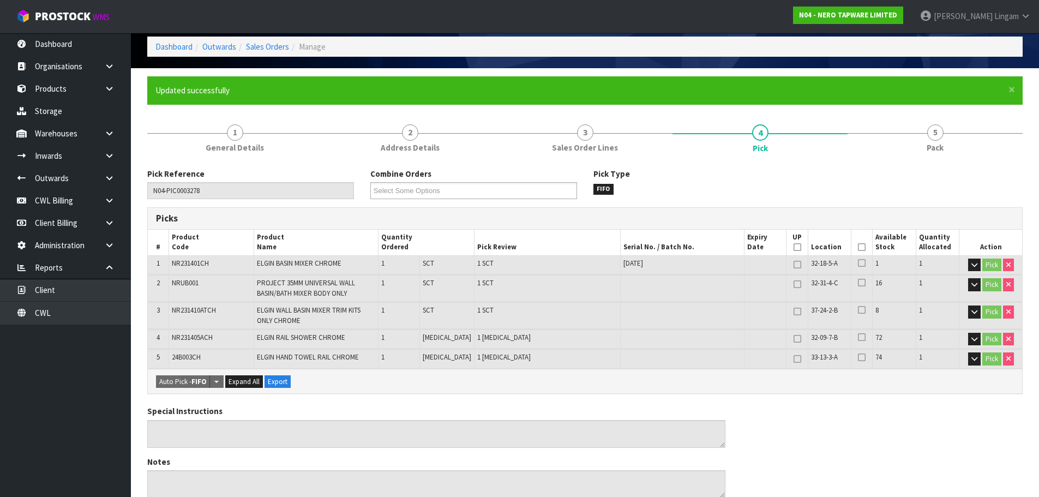
scroll to position [0, 0]
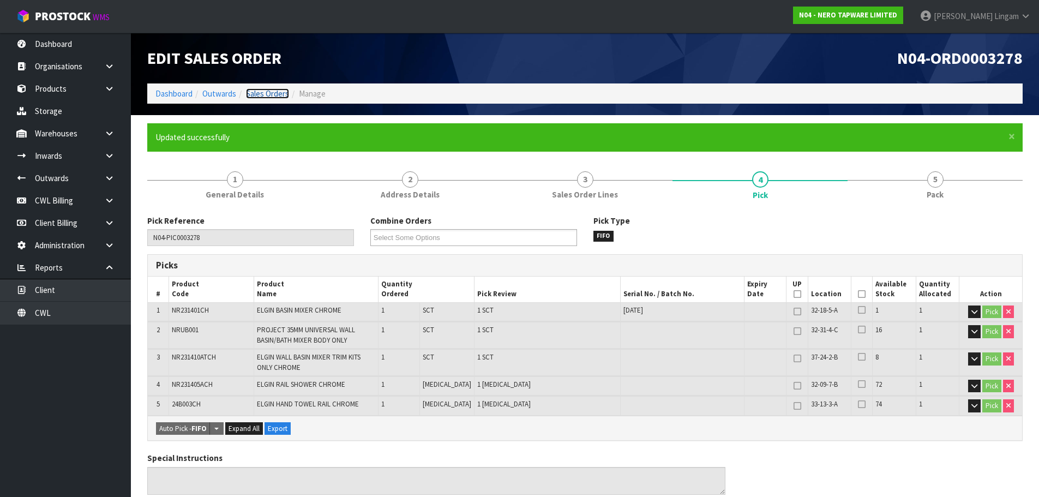
click at [268, 93] on link "Sales Orders" at bounding box center [267, 93] width 43 height 10
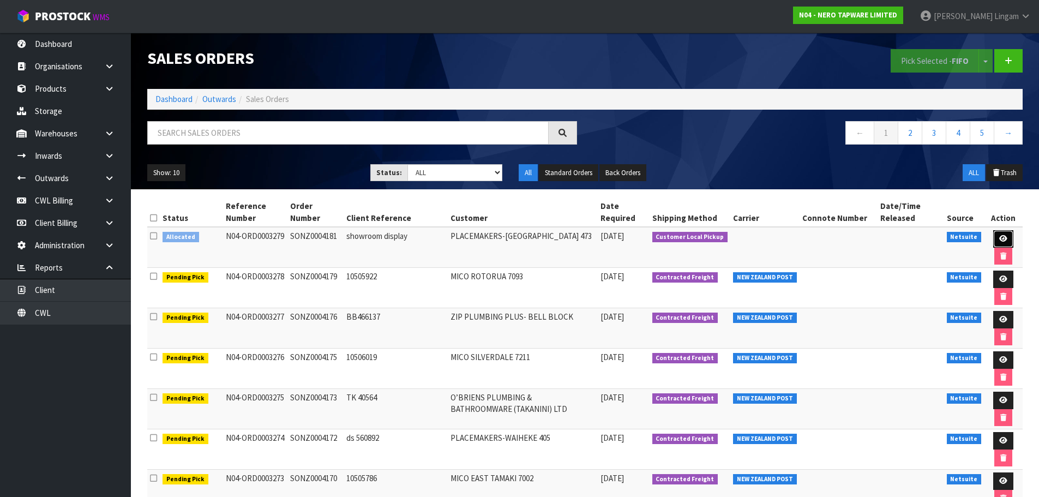
click at [993, 235] on link at bounding box center [1003, 238] width 20 height 17
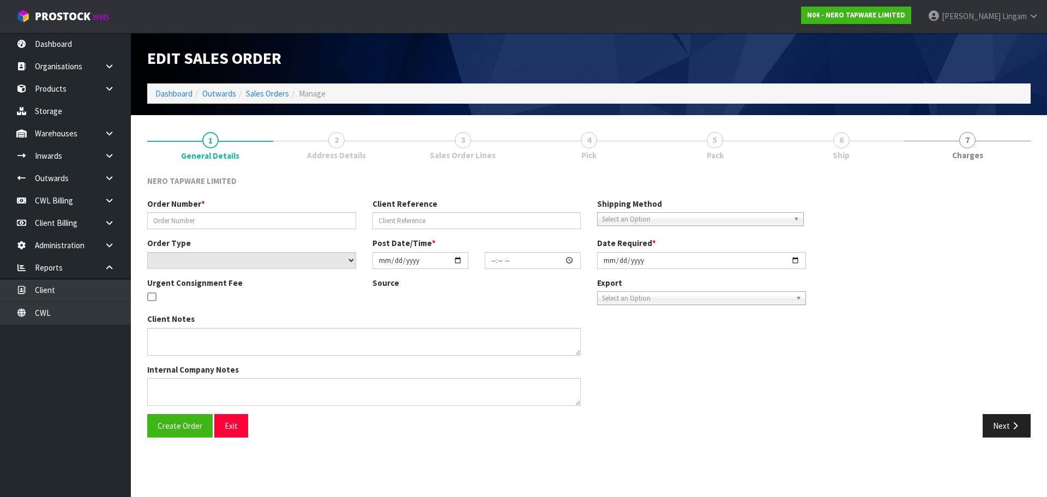
type input "SONZ0004181"
type input "showroom display"
select select "number:0"
type input "[DATE]"
type input "16:00:11.000"
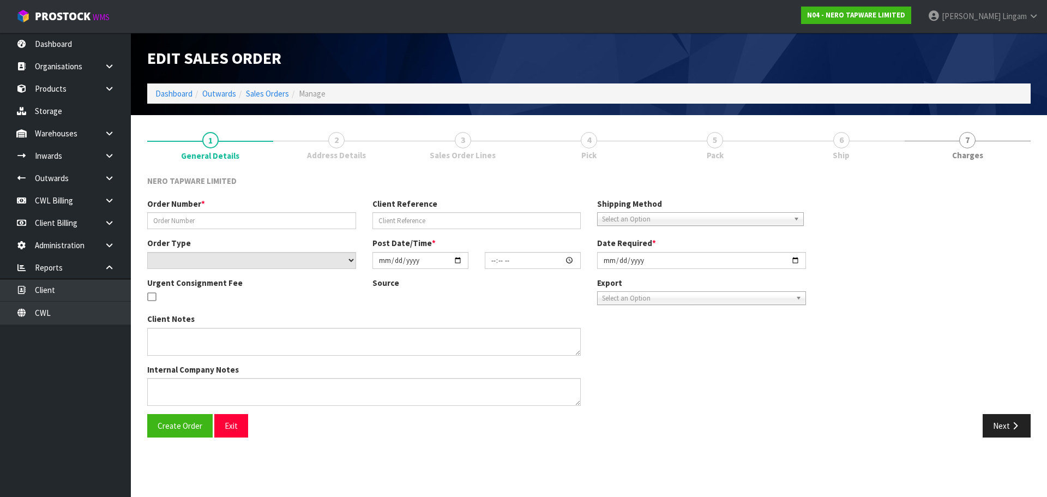
type input "[DATE]"
type textarea "Tony pick up"
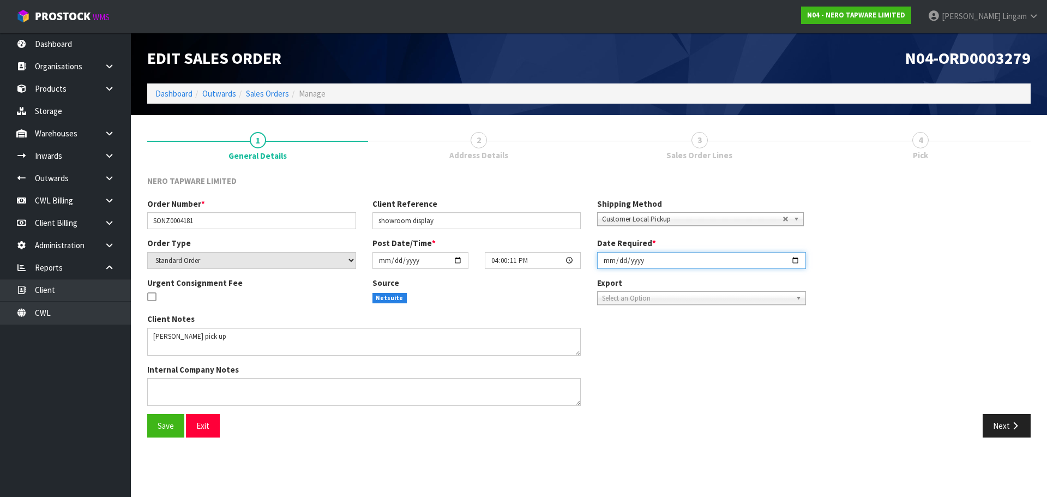
click at [599, 259] on input "[DATE]" at bounding box center [701, 260] width 209 height 17
type input "[DATE]"
click at [166, 424] on span "Save" at bounding box center [166, 425] width 16 height 10
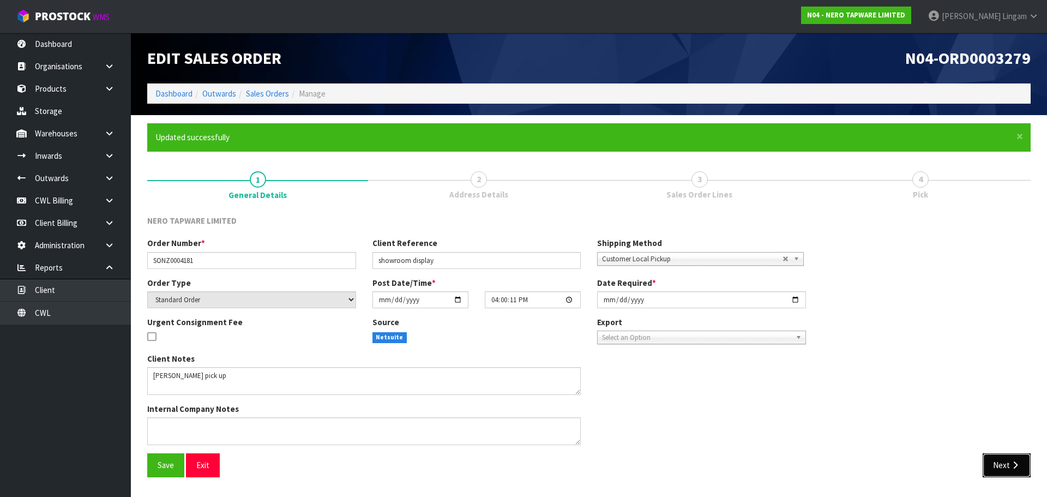
click at [993, 464] on button "Next" at bounding box center [1006, 464] width 48 height 23
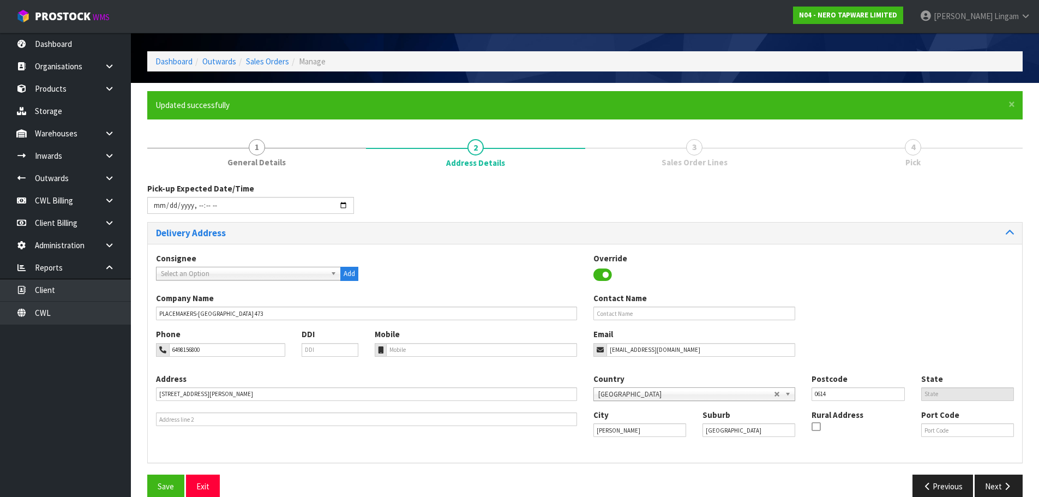
scroll to position [50, 0]
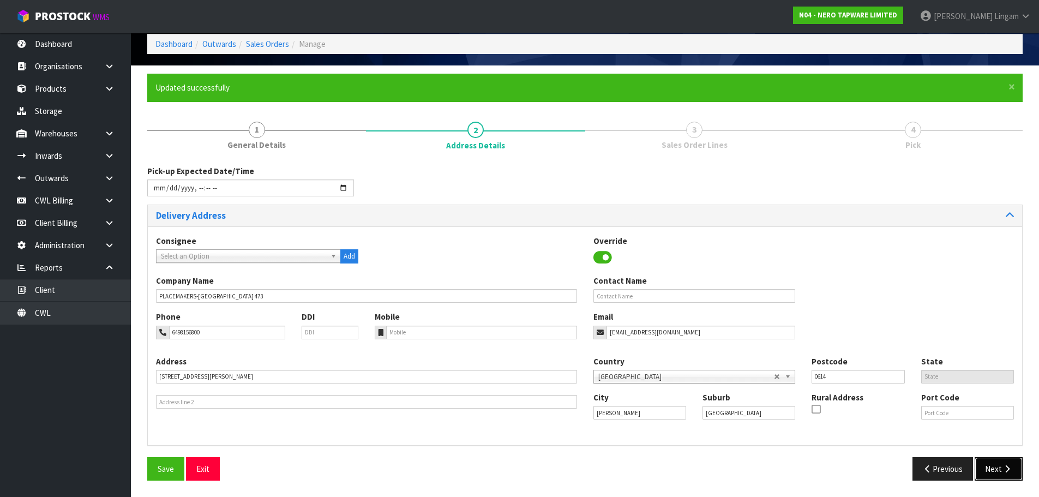
click at [989, 466] on button "Next" at bounding box center [998, 468] width 48 height 23
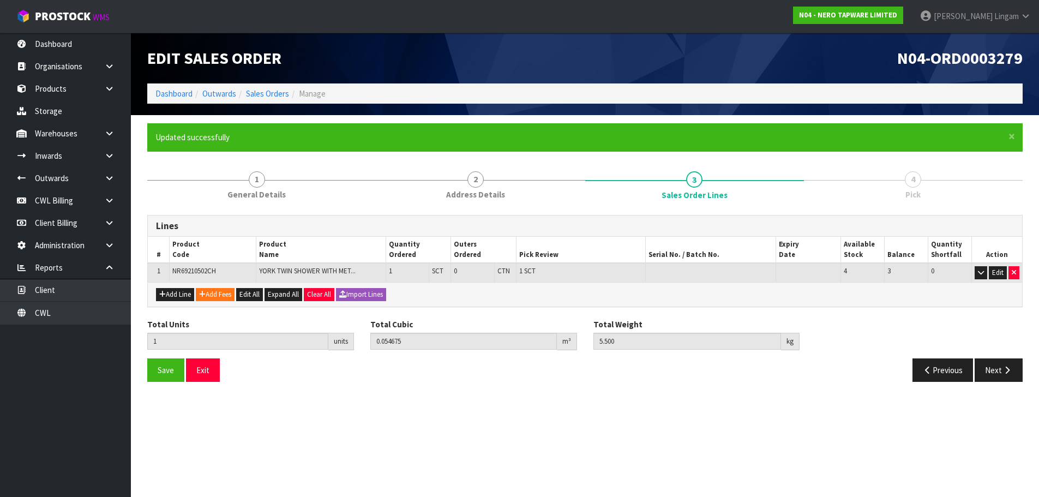
scroll to position [0, 0]
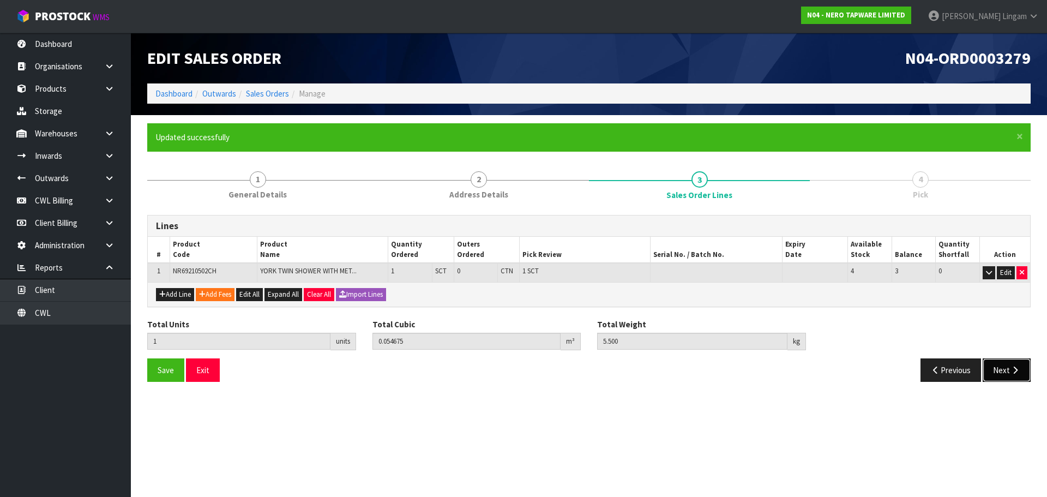
click at [1001, 372] on button "Next" at bounding box center [1006, 369] width 48 height 23
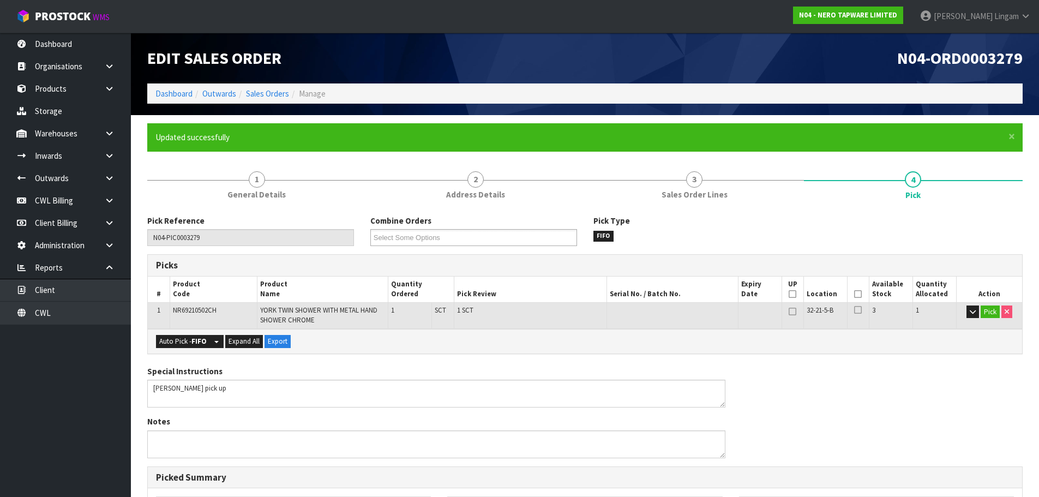
scroll to position [270, 0]
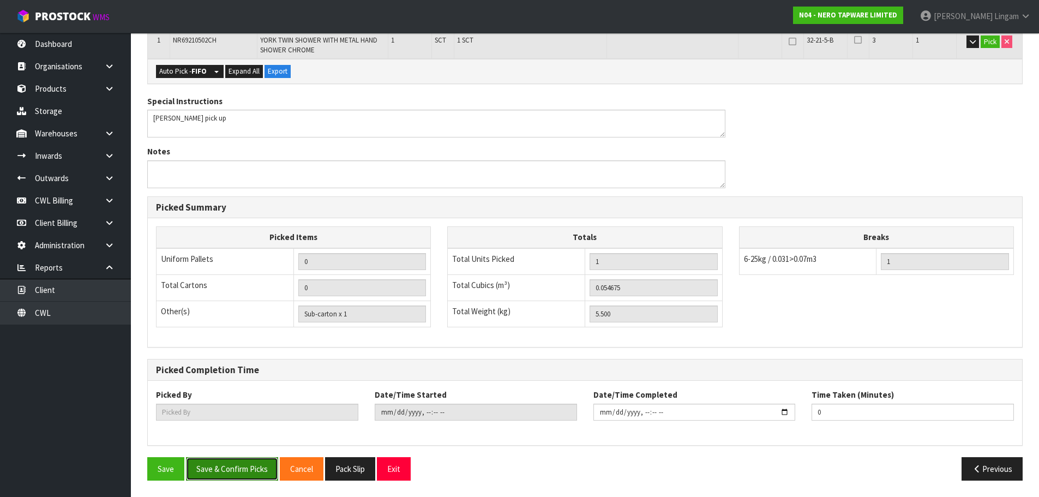
click at [245, 472] on button "Save & Confirm Picks" at bounding box center [232, 468] width 92 height 23
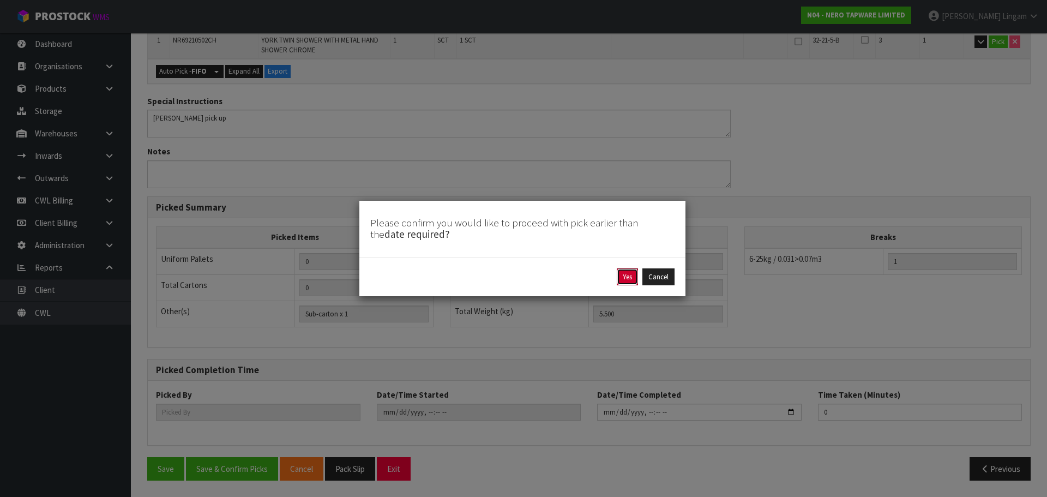
click at [625, 283] on button "Yes" at bounding box center [627, 276] width 21 height 17
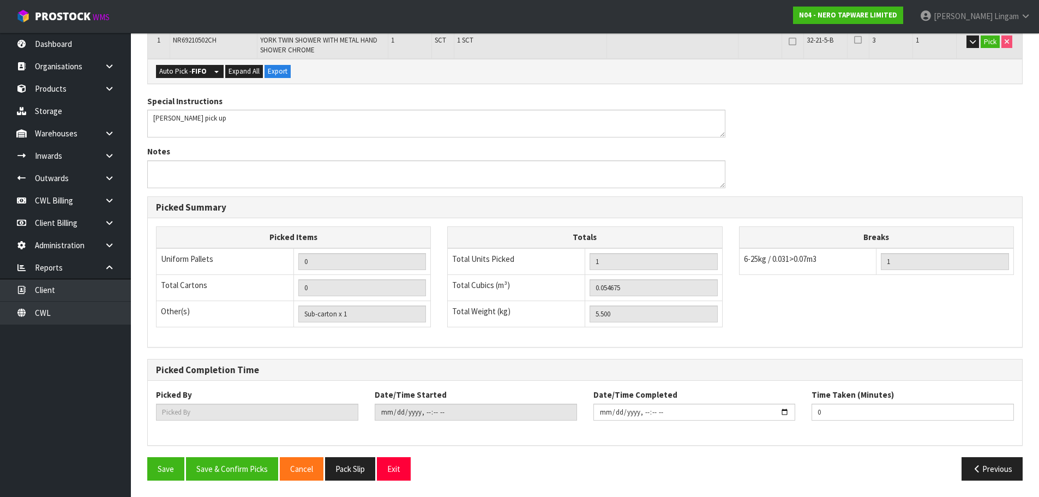
scroll to position [0, 0]
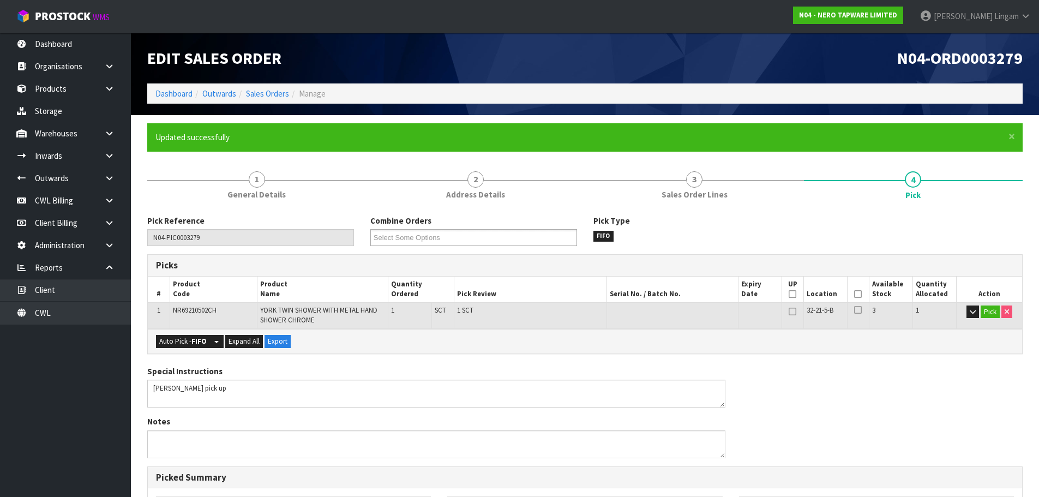
type input "[PERSON_NAME]"
type input "2025-10-13T18:51:55"
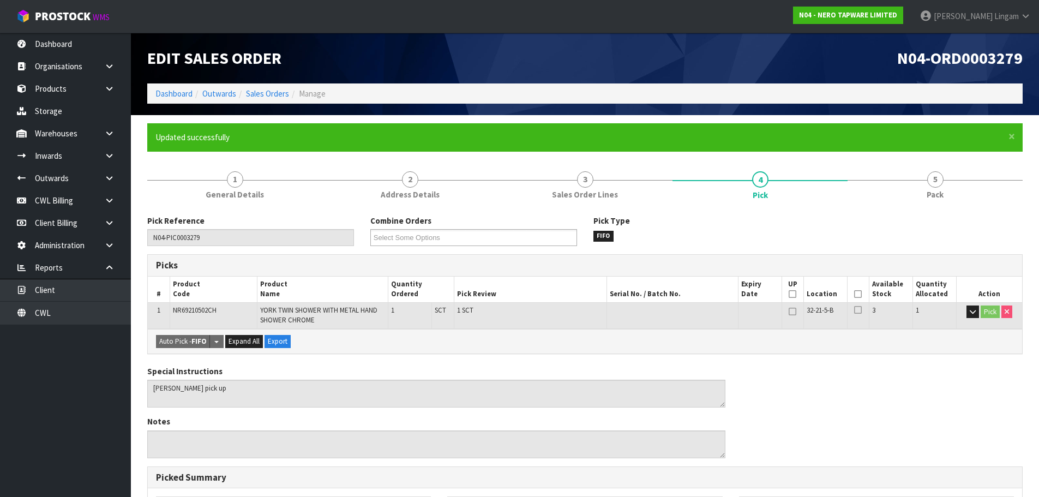
scroll to position [270, 0]
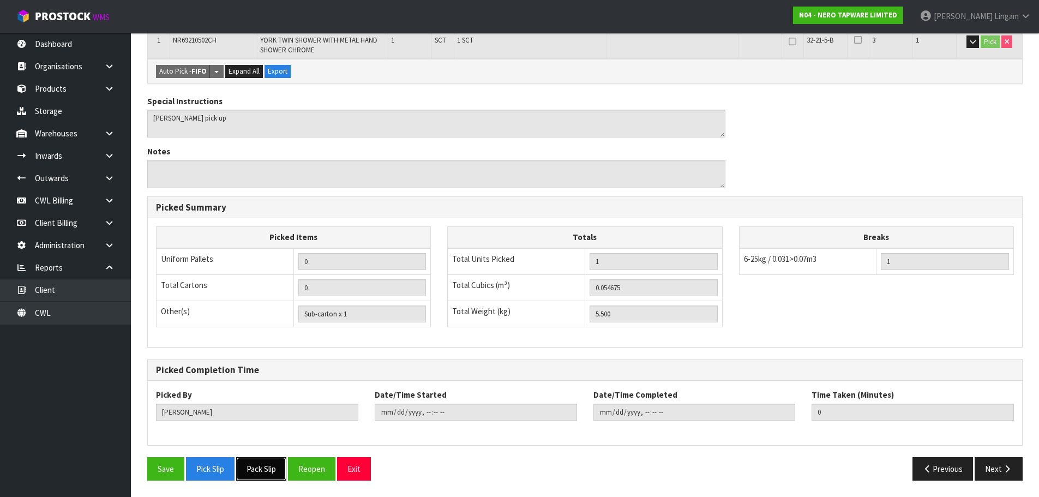
click at [276, 469] on button "Pack Slip" at bounding box center [261, 468] width 50 height 23
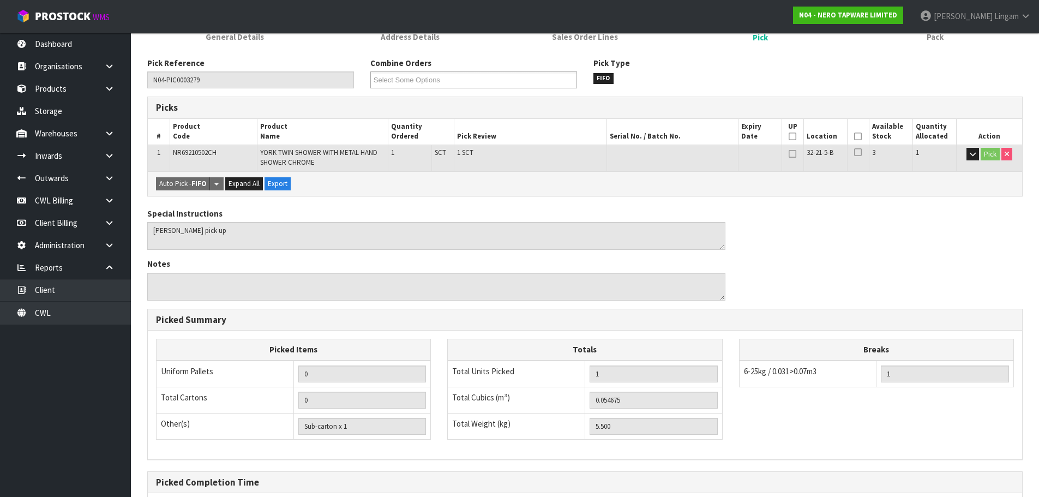
scroll to position [0, 0]
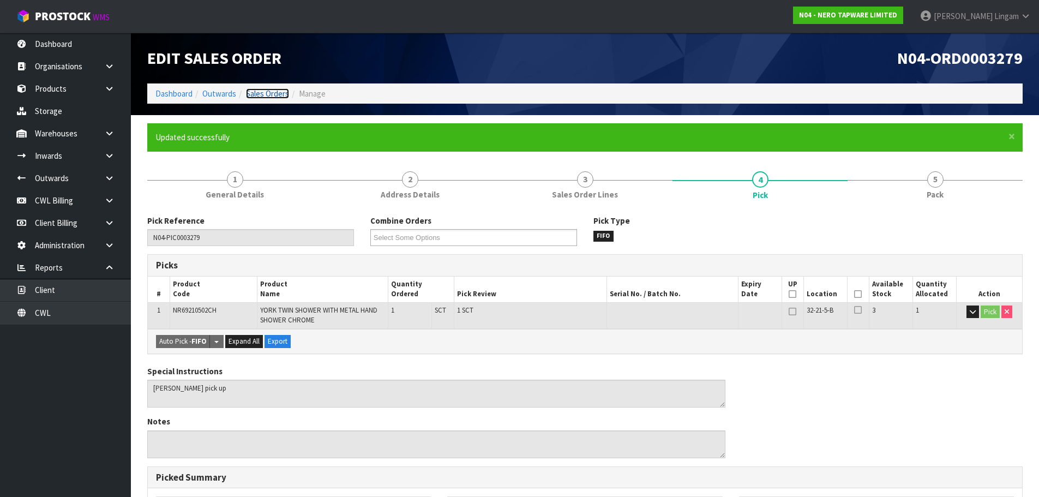
click at [268, 89] on link "Sales Orders" at bounding box center [267, 93] width 43 height 10
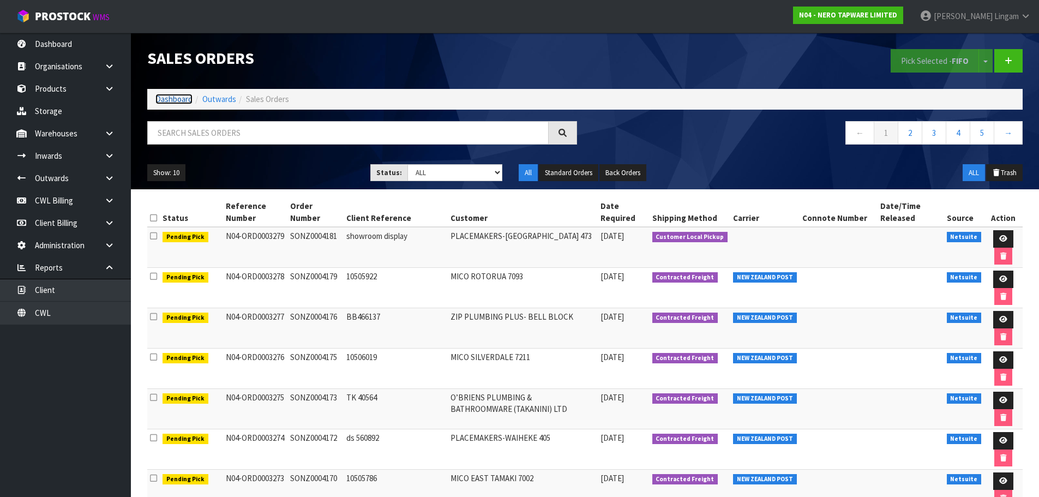
click at [178, 98] on link "Dashboard" at bounding box center [173, 99] width 37 height 10
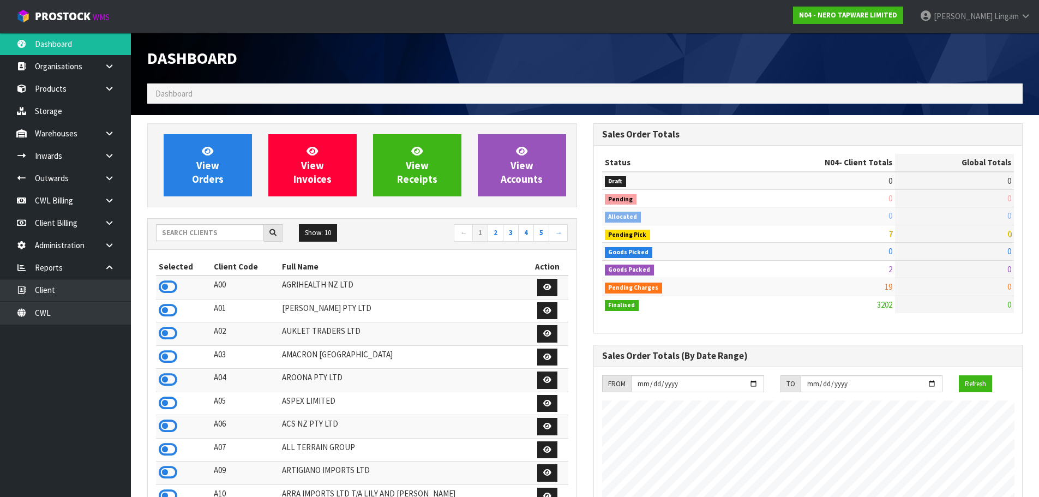
scroll to position [849, 445]
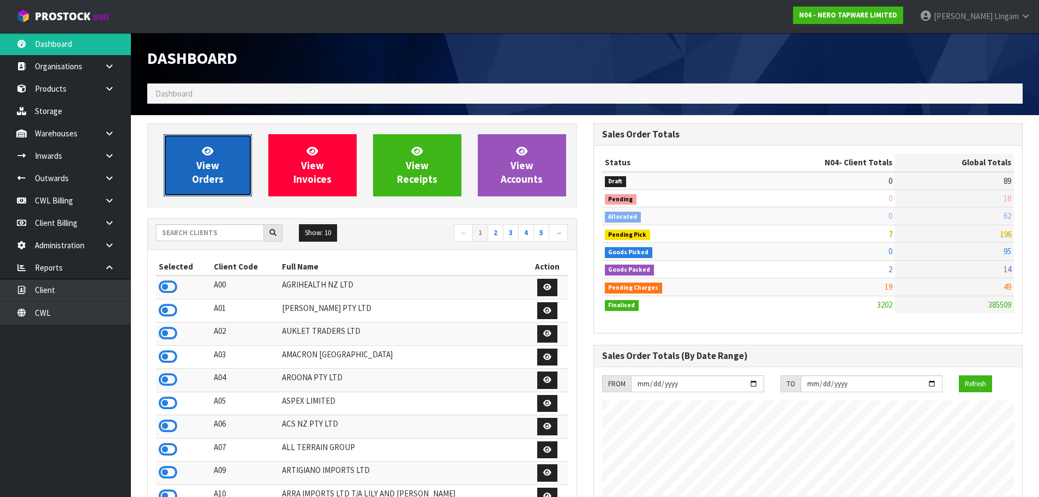
click at [203, 176] on span "View Orders" at bounding box center [208, 164] width 32 height 41
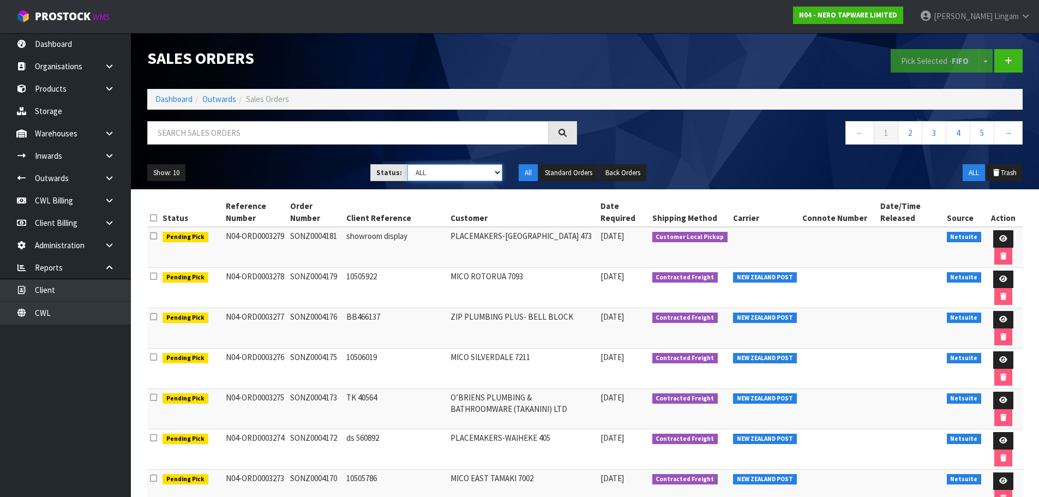
click at [494, 175] on select "Draft Pending Allocated Pending Pick Goods Picked Goods Packed Pending Charges …" at bounding box center [454, 172] width 95 height 17
select select "string:6"
click at [407, 164] on select "Draft Pending Allocated Pending Pick Goods Picked Goods Packed Pending Charges …" at bounding box center [454, 172] width 95 height 17
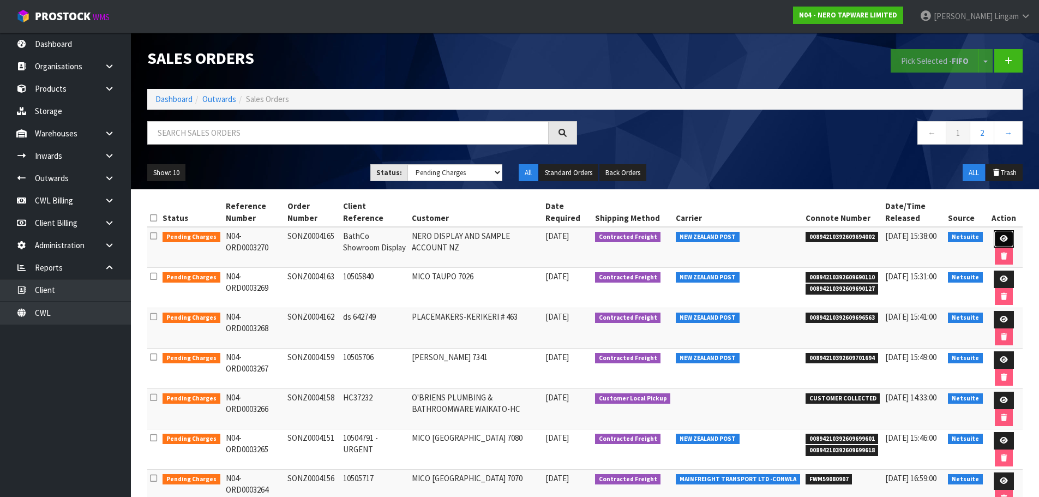
click at [1001, 236] on icon at bounding box center [1003, 238] width 8 height 7
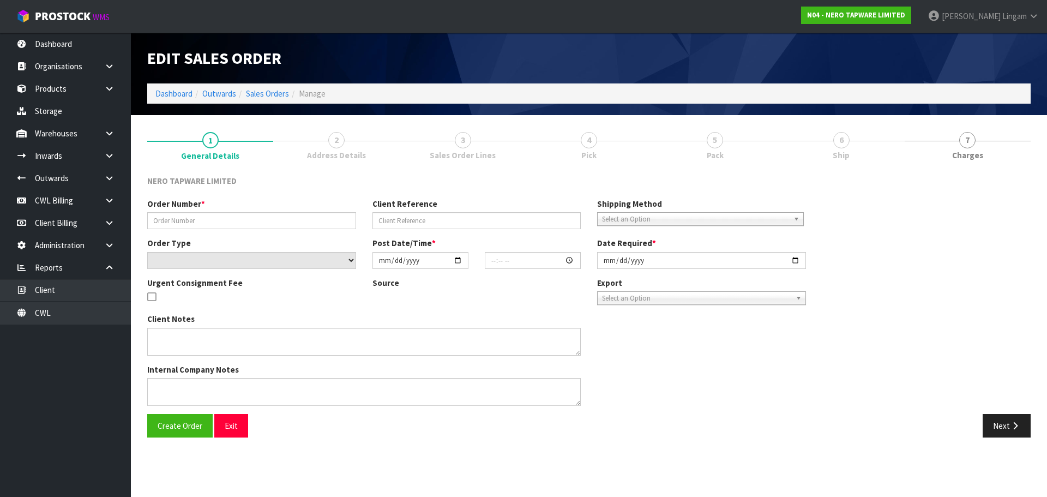
type input "SONZ0004165"
type input "BathCo Showroom Display"
select select "number:0"
type input "[DATE]"
type input "13:00:15.000"
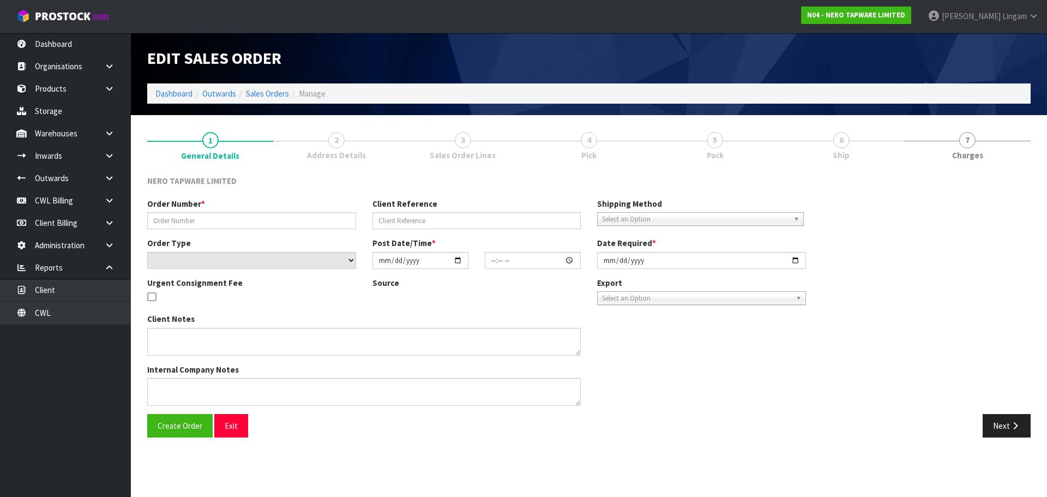
type input "[DATE]"
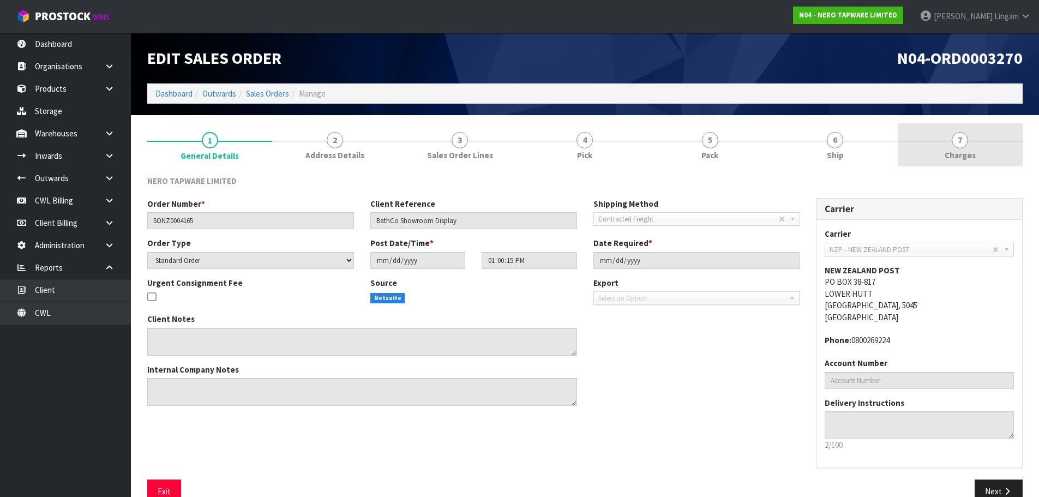
click at [987, 147] on link "7 [GEOGRAPHIC_DATA]" at bounding box center [959, 144] width 125 height 43
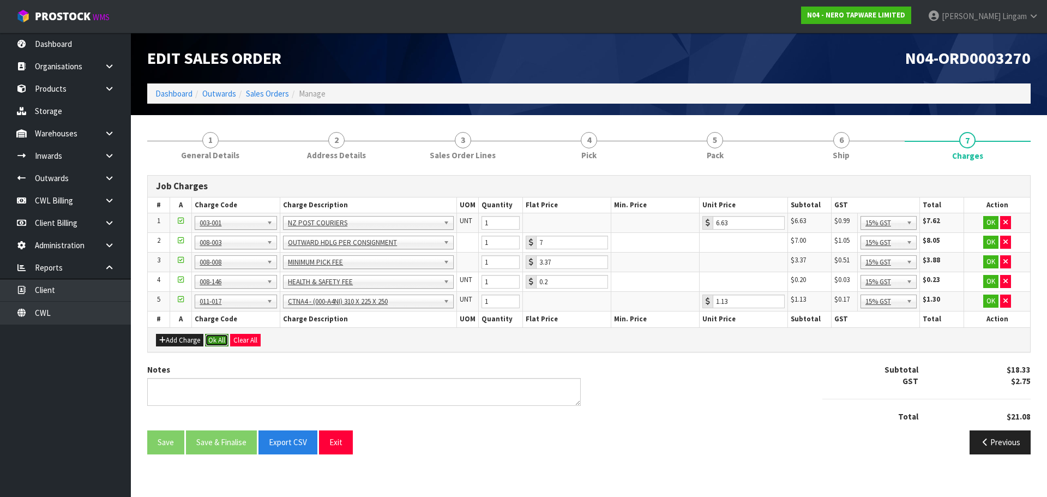
click at [213, 341] on button "Ok All" at bounding box center [216, 340] width 23 height 13
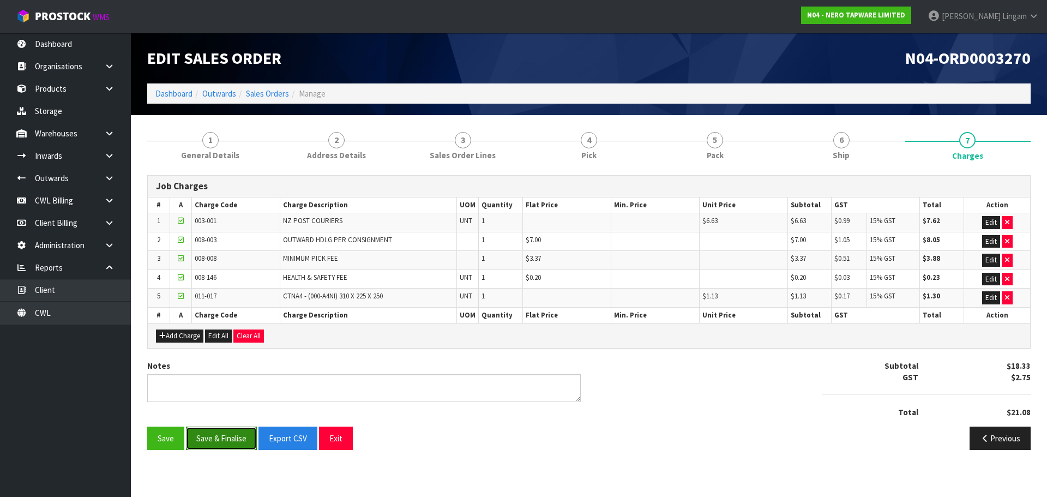
click at [226, 433] on button "Save & Finalise" at bounding box center [221, 437] width 71 height 23
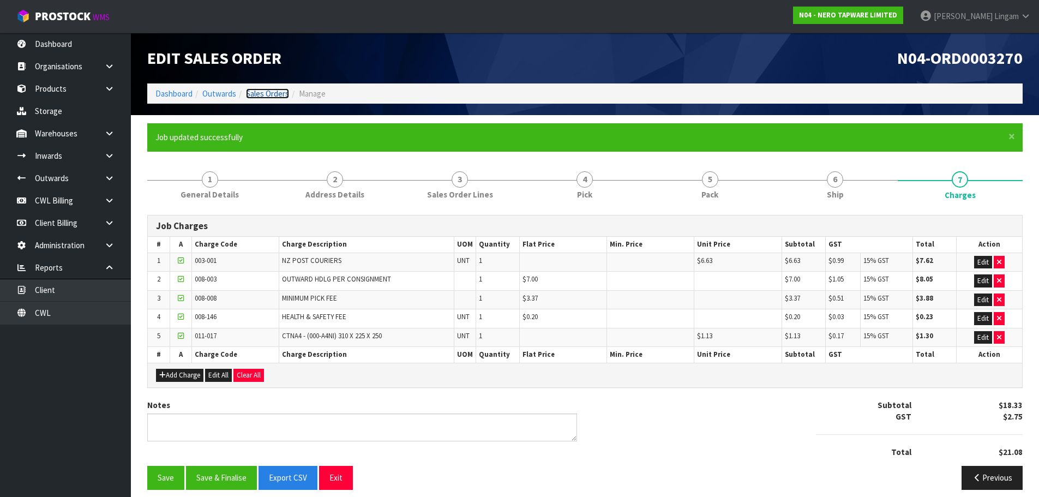
click at [274, 91] on link "Sales Orders" at bounding box center [267, 93] width 43 height 10
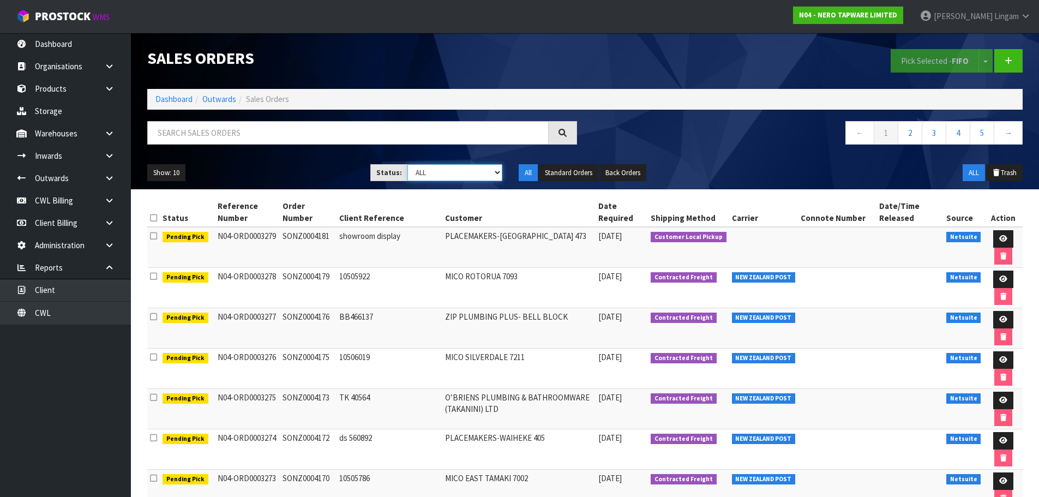
click at [480, 171] on select "Draft Pending Allocated Pending Pick Goods Picked Goods Packed Pending Charges …" at bounding box center [454, 172] width 95 height 17
select select "string:6"
click at [407, 164] on select "Draft Pending Allocated Pending Pick Goods Picked Goods Packed Pending Charges …" at bounding box center [454, 172] width 95 height 17
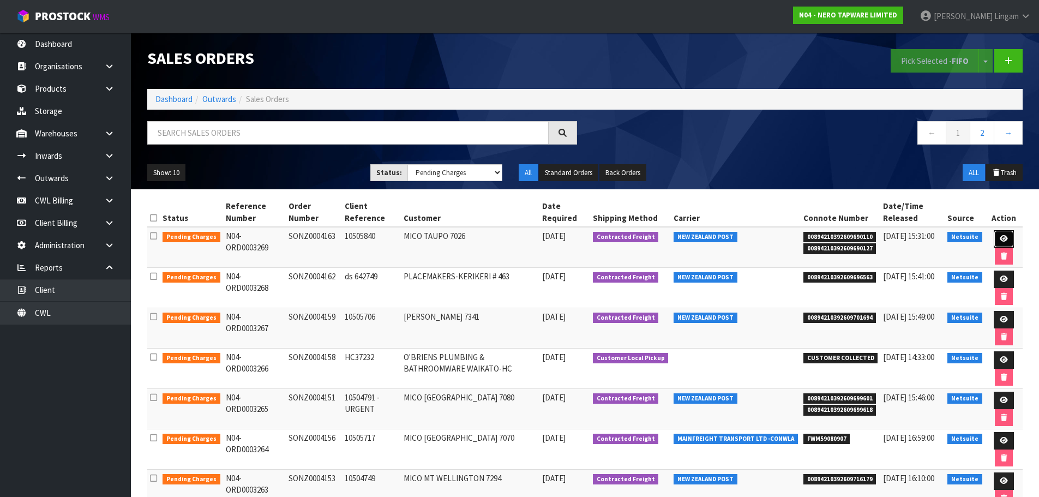
click at [1001, 236] on icon at bounding box center [1003, 238] width 8 height 7
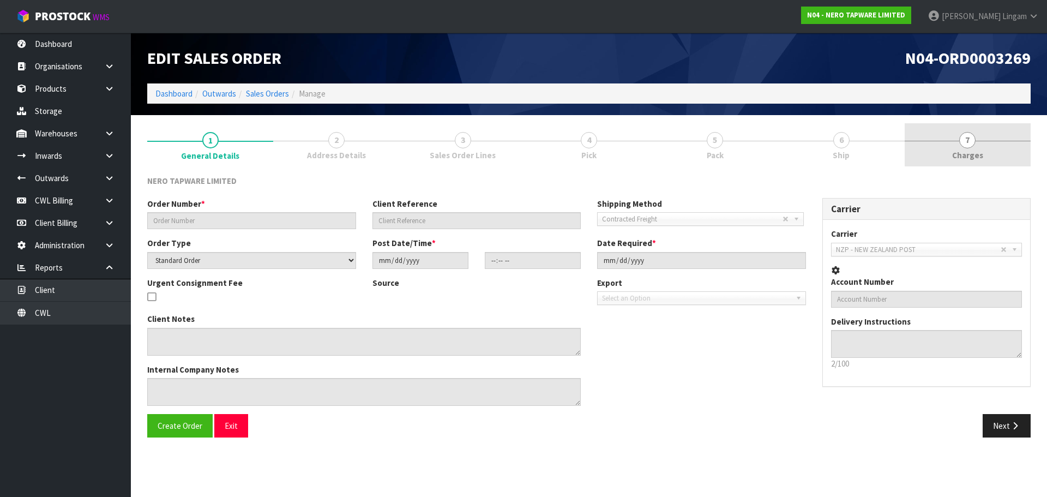
type input "SONZ0004163"
type input "10505840"
select select "number:0"
type input "[DATE]"
type input "13:00:13.000"
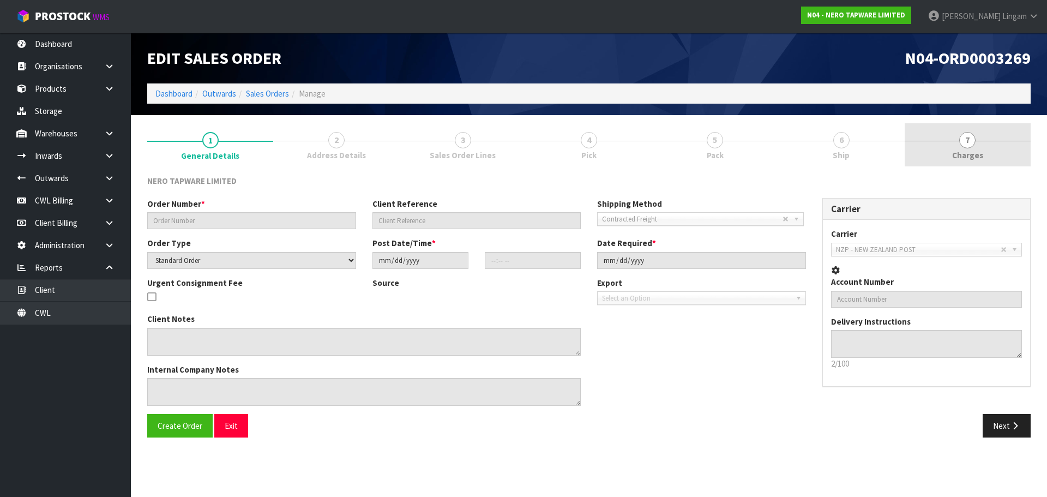
type input "[DATE]"
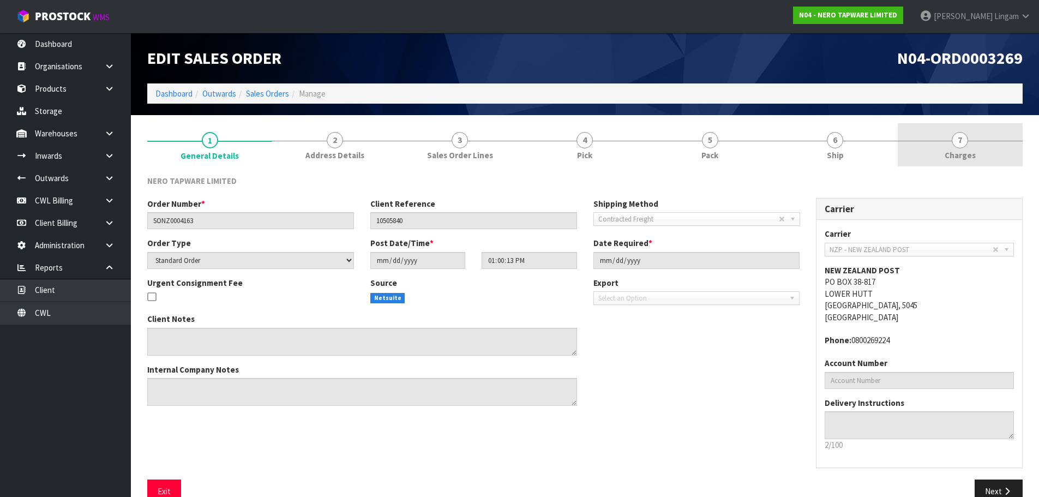
click at [996, 150] on link "7 [GEOGRAPHIC_DATA]" at bounding box center [959, 144] width 125 height 43
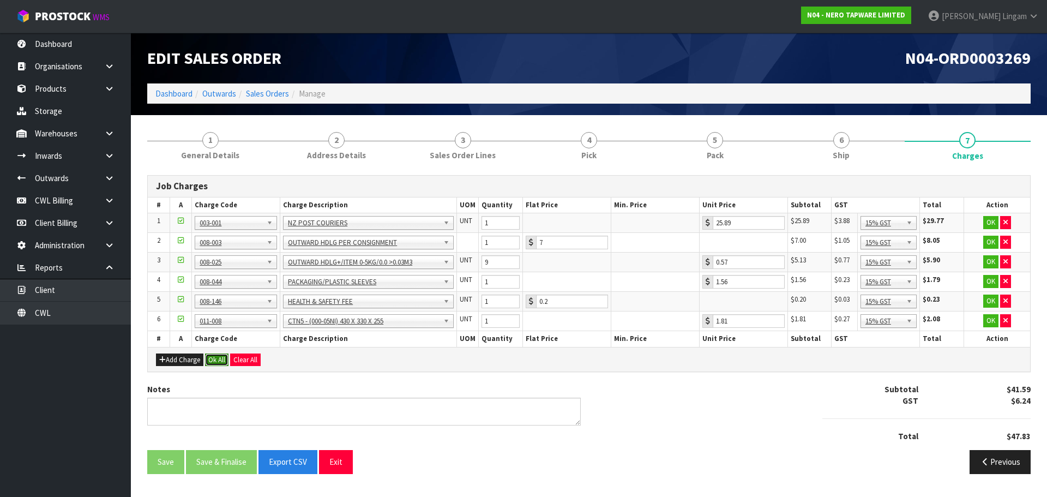
click at [213, 364] on button "Ok All" at bounding box center [216, 359] width 23 height 13
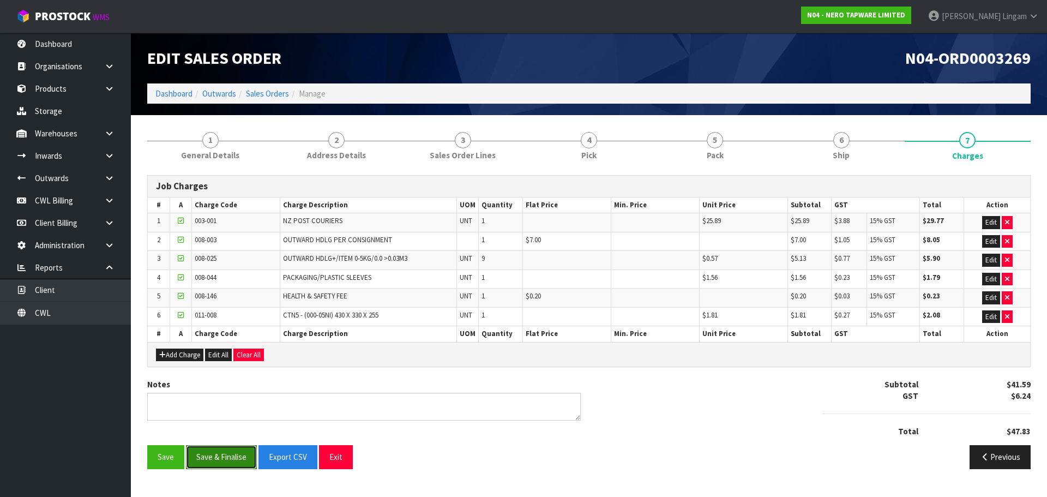
click at [225, 449] on button "Save & Finalise" at bounding box center [221, 456] width 71 height 23
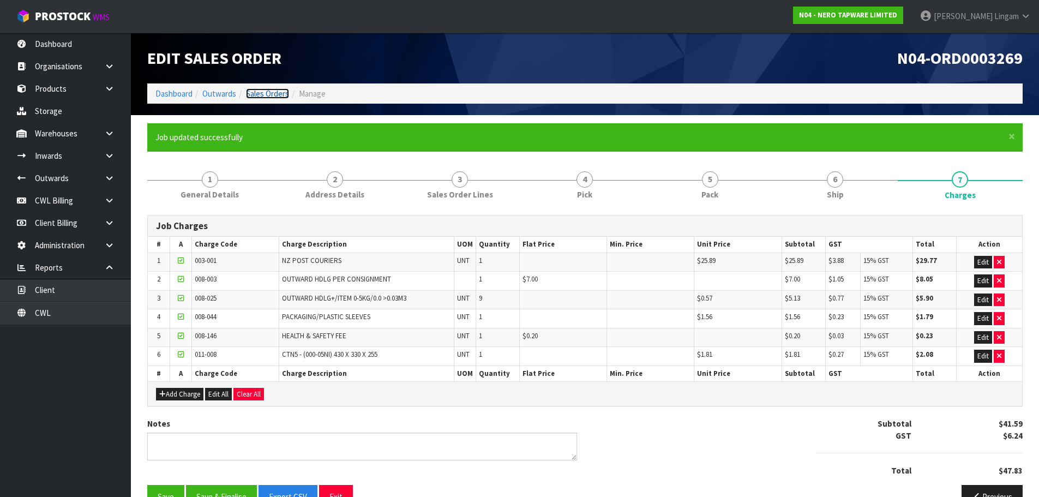
click at [279, 90] on link "Sales Orders" at bounding box center [267, 93] width 43 height 10
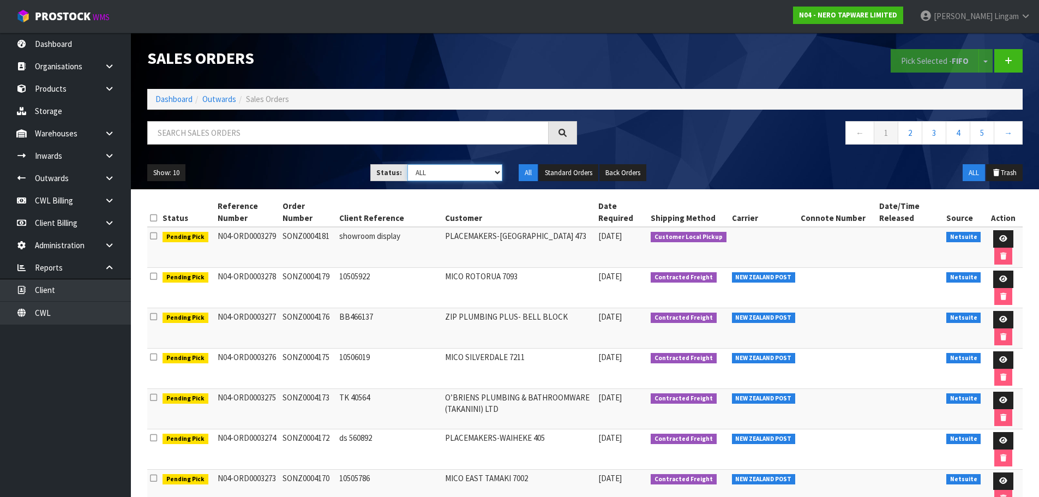
click at [490, 175] on select "Draft Pending Allocated Pending Pick Goods Picked Goods Packed Pending Charges …" at bounding box center [454, 172] width 95 height 17
select select "string:6"
click at [407, 164] on select "Draft Pending Allocated Pending Pick Goods Picked Goods Packed Pending Charges …" at bounding box center [454, 172] width 95 height 17
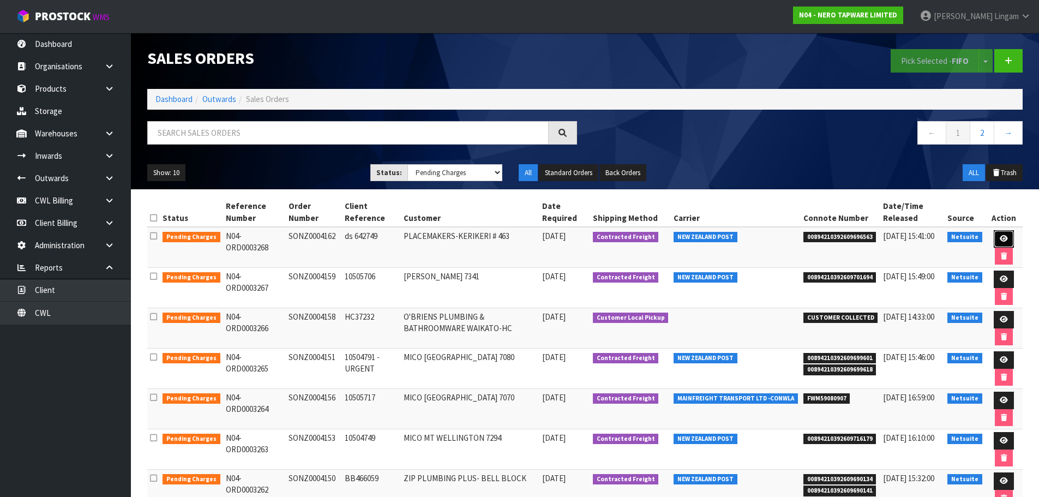
click at [1001, 240] on icon at bounding box center [1003, 238] width 8 height 7
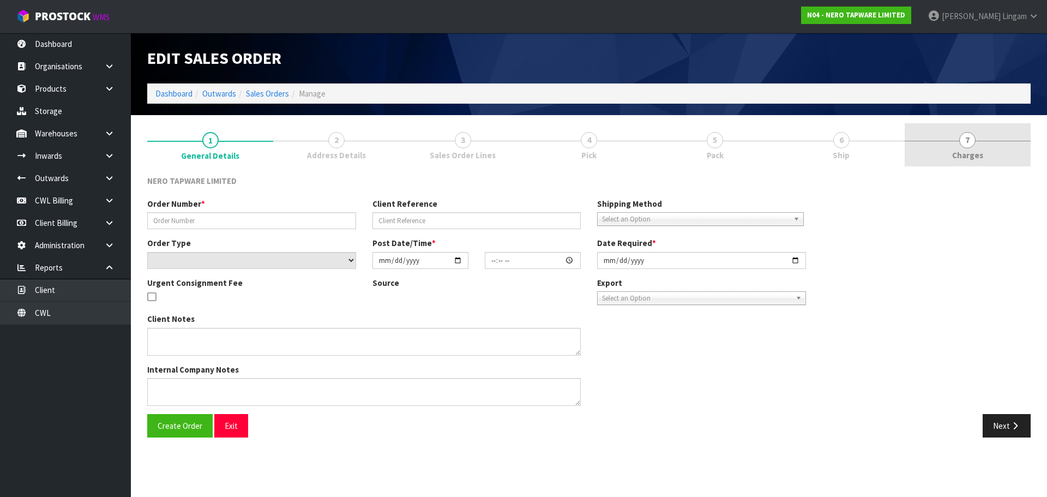
type input "SONZ0004162"
type input "ds 642749"
select select "number:0"
type input "[DATE]"
type input "13:00:10.000"
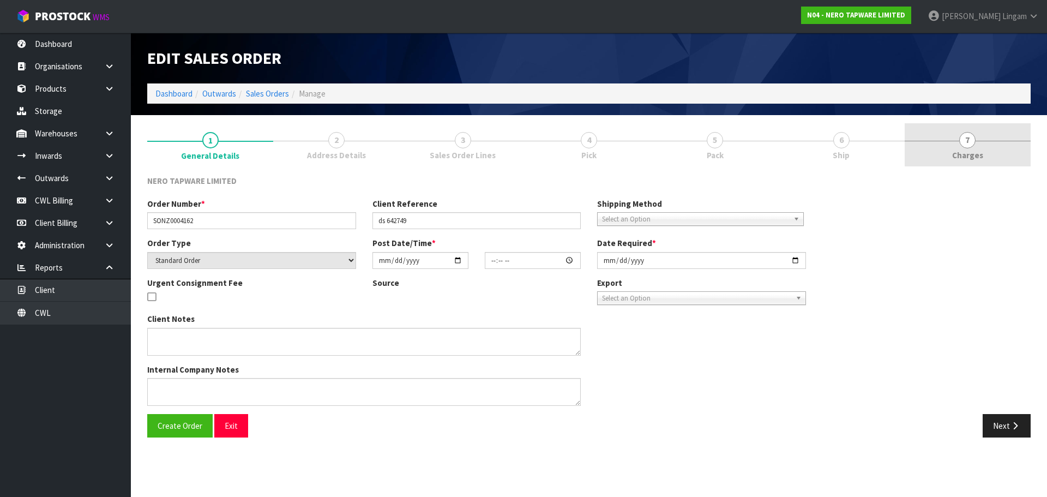
type input "[DATE]"
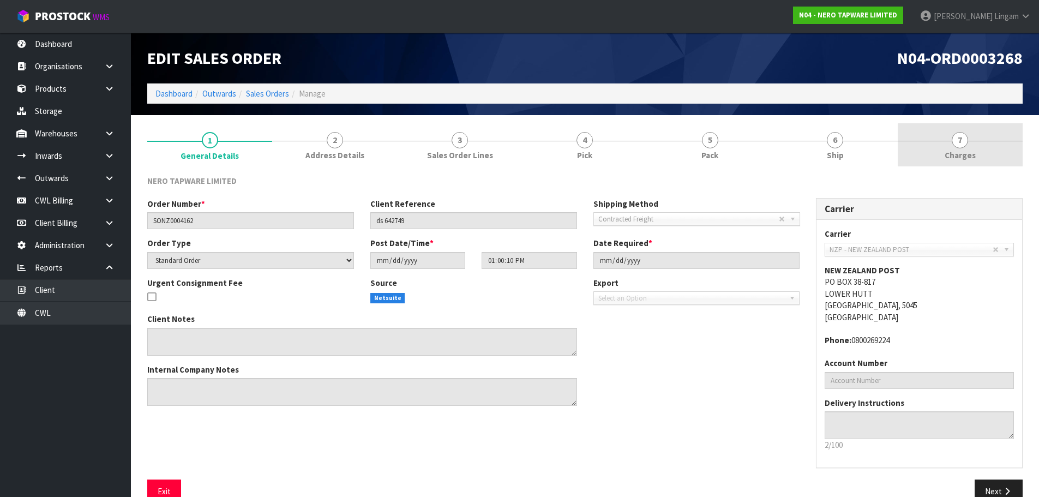
click at [980, 147] on link "7 [GEOGRAPHIC_DATA]" at bounding box center [959, 144] width 125 height 43
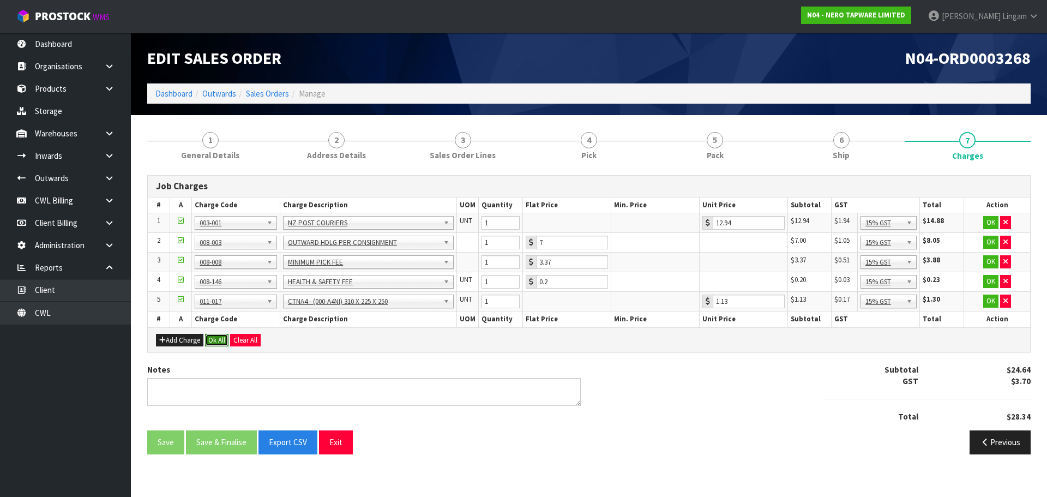
click at [221, 337] on button "Ok All" at bounding box center [216, 340] width 23 height 13
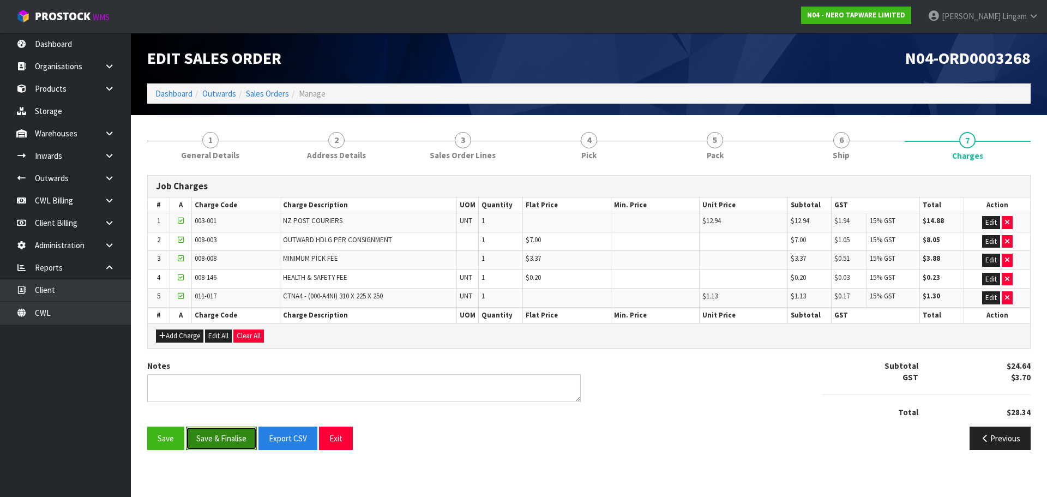
click at [224, 434] on button "Save & Finalise" at bounding box center [221, 437] width 71 height 23
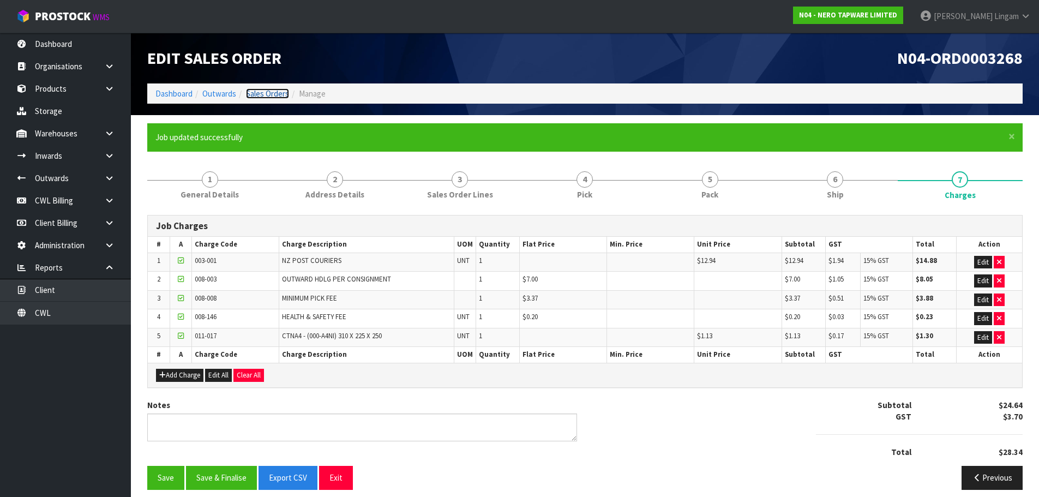
click at [280, 91] on link "Sales Orders" at bounding box center [267, 93] width 43 height 10
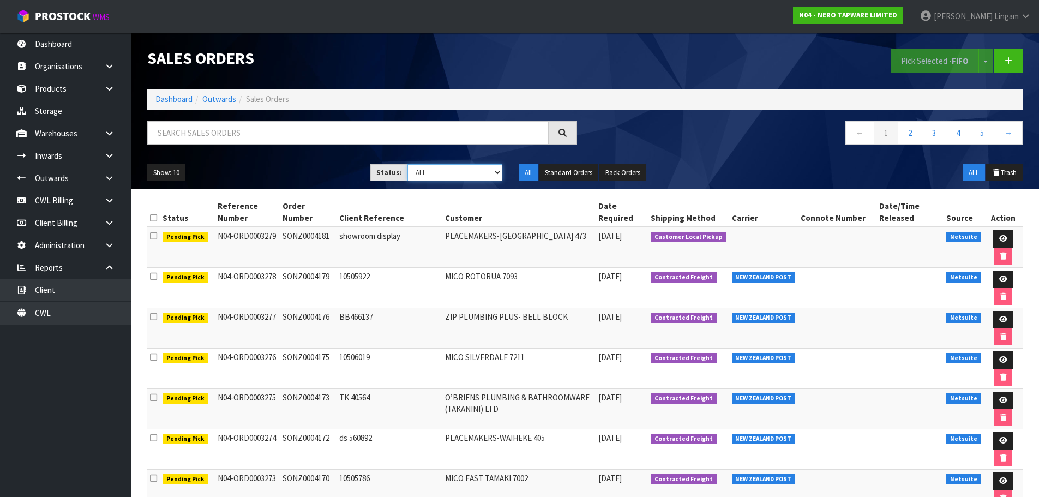
click at [470, 170] on select "Draft Pending Allocated Pending Pick Goods Picked Goods Packed Pending Charges …" at bounding box center [454, 172] width 95 height 17
select select "string:6"
click at [407, 164] on select "Draft Pending Allocated Pending Pick Goods Picked Goods Packed Pending Charges …" at bounding box center [454, 172] width 95 height 17
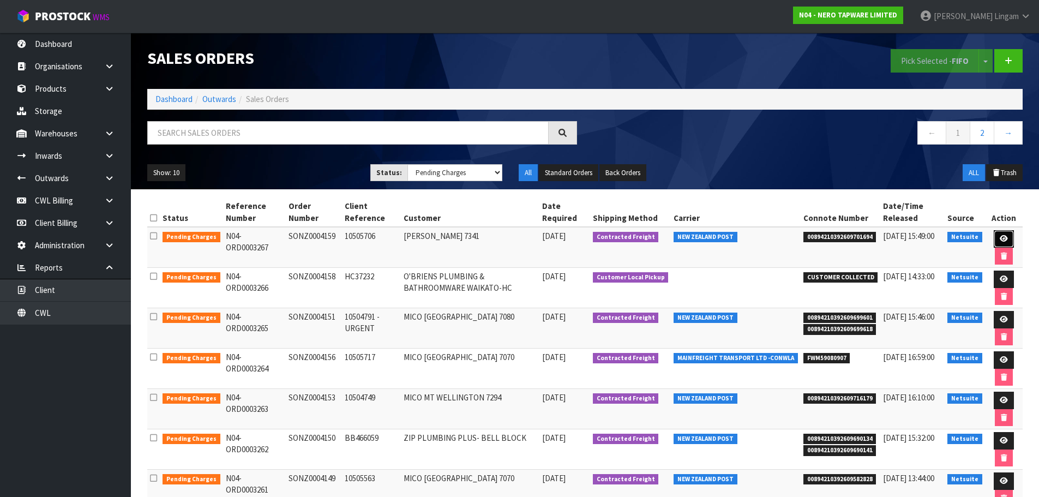
click at [997, 236] on link at bounding box center [1003, 238] width 20 height 17
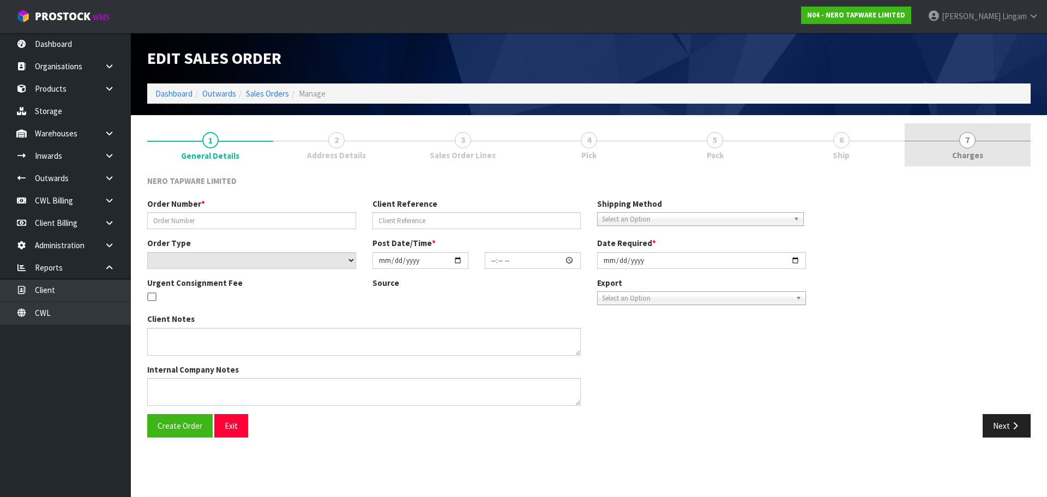
type input "SONZ0004159"
type input "10505706"
select select "number:0"
type input "[DATE]"
type input "13:00:09.000"
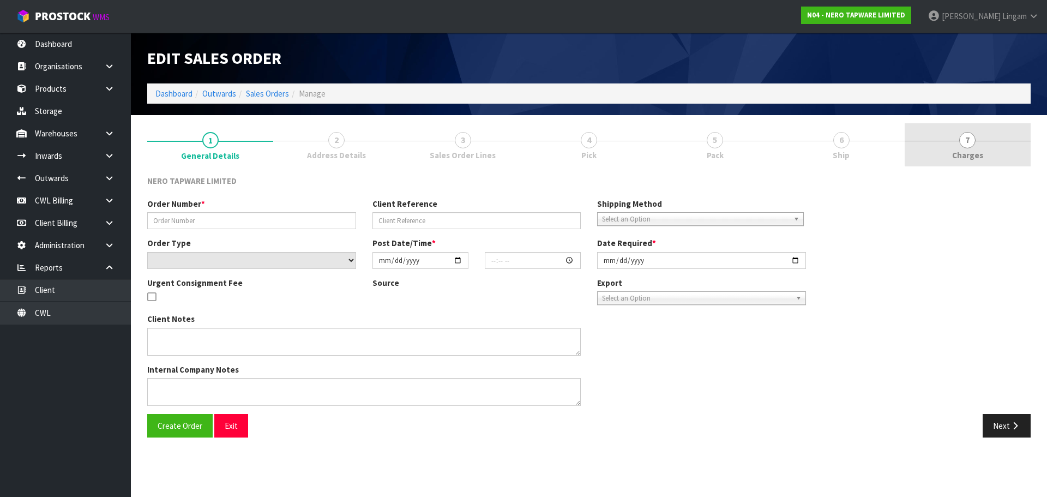
type input "[DATE]"
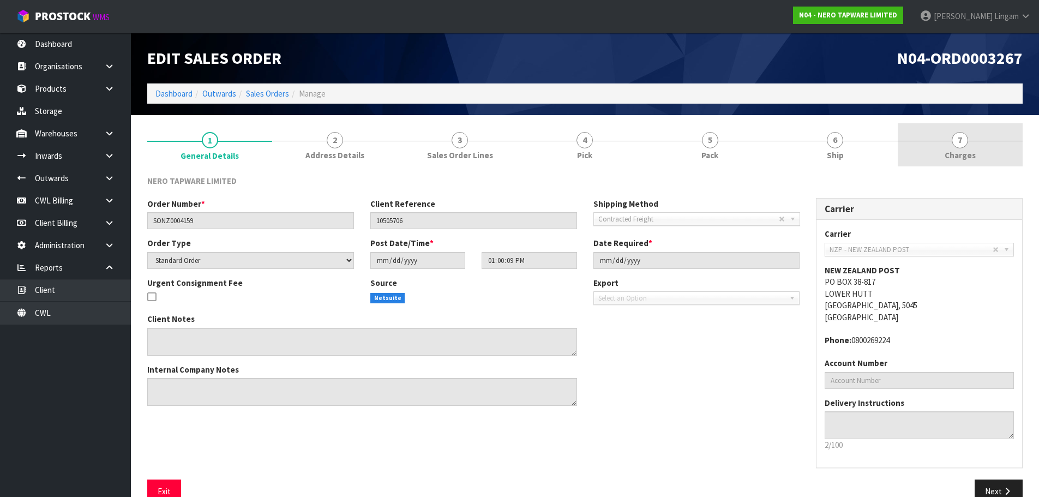
click at [1006, 150] on link "7 [GEOGRAPHIC_DATA]" at bounding box center [959, 144] width 125 height 43
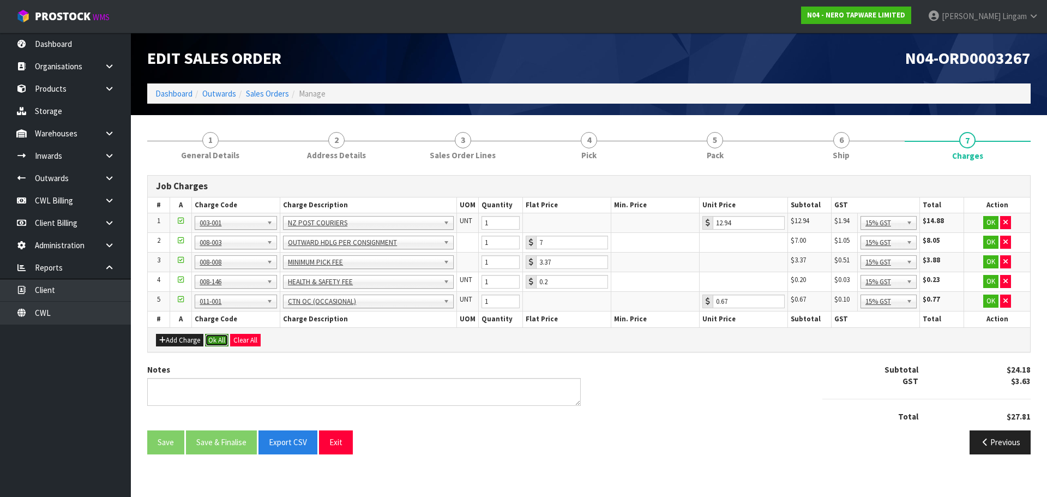
click at [221, 336] on button "Ok All" at bounding box center [216, 340] width 23 height 13
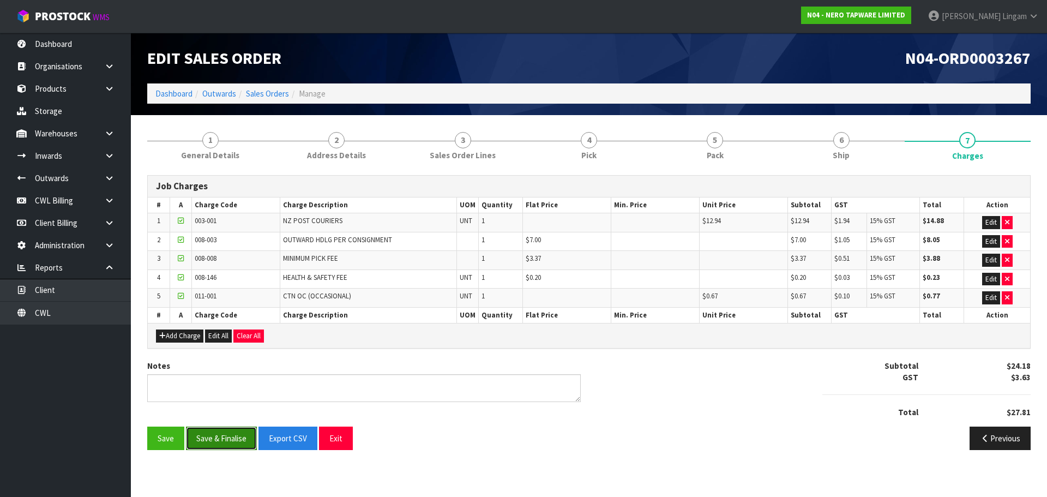
click at [241, 431] on button "Save & Finalise" at bounding box center [221, 437] width 71 height 23
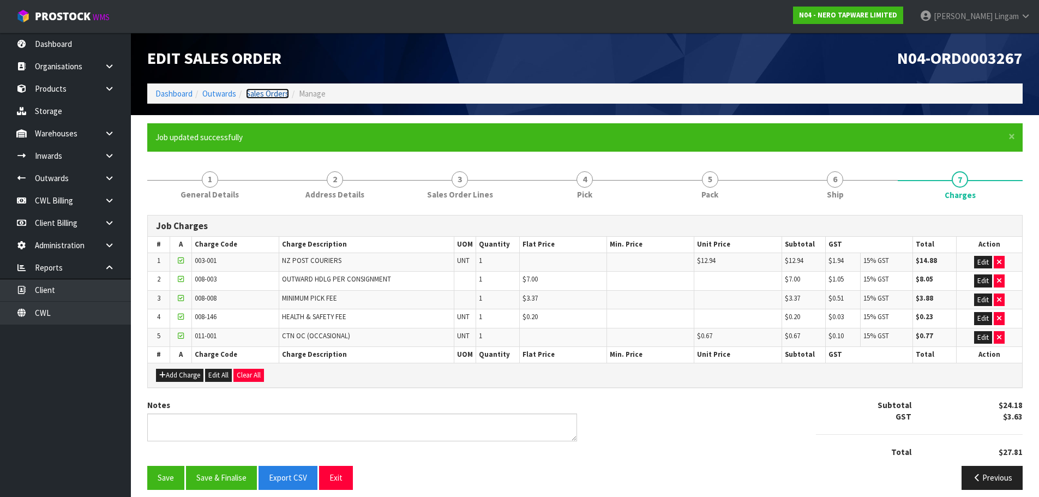
click at [278, 90] on link "Sales Orders" at bounding box center [267, 93] width 43 height 10
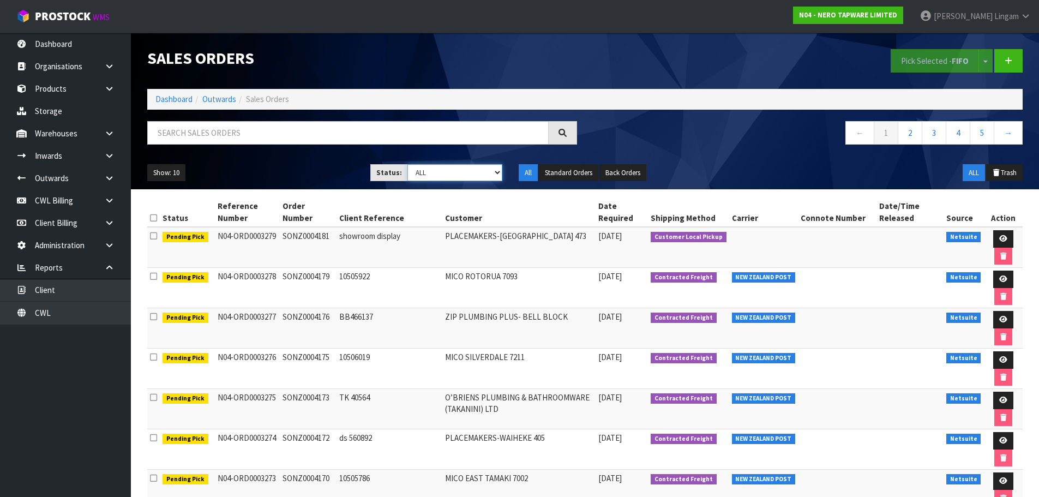
click at [484, 168] on select "Draft Pending Allocated Pending Pick Goods Picked Goods Packed Pending Charges …" at bounding box center [454, 172] width 95 height 17
select select "string:6"
click at [407, 164] on select "Draft Pending Allocated Pending Pick Goods Picked Goods Packed Pending Charges …" at bounding box center [454, 172] width 95 height 17
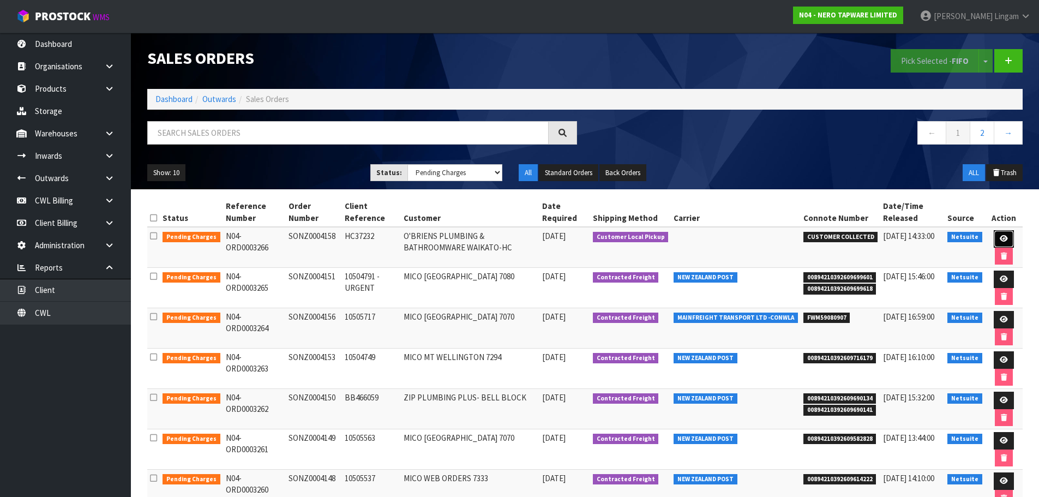
click at [999, 240] on icon at bounding box center [1003, 238] width 8 height 7
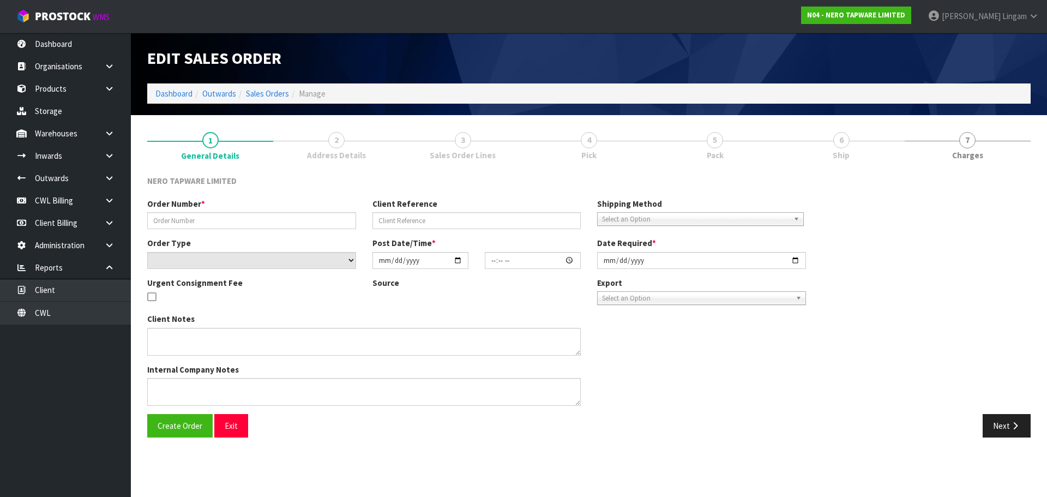
type input "SONZ0004158"
type input "HC37232"
select select "number:0"
type input "[DATE]"
type input "12:00:08.000"
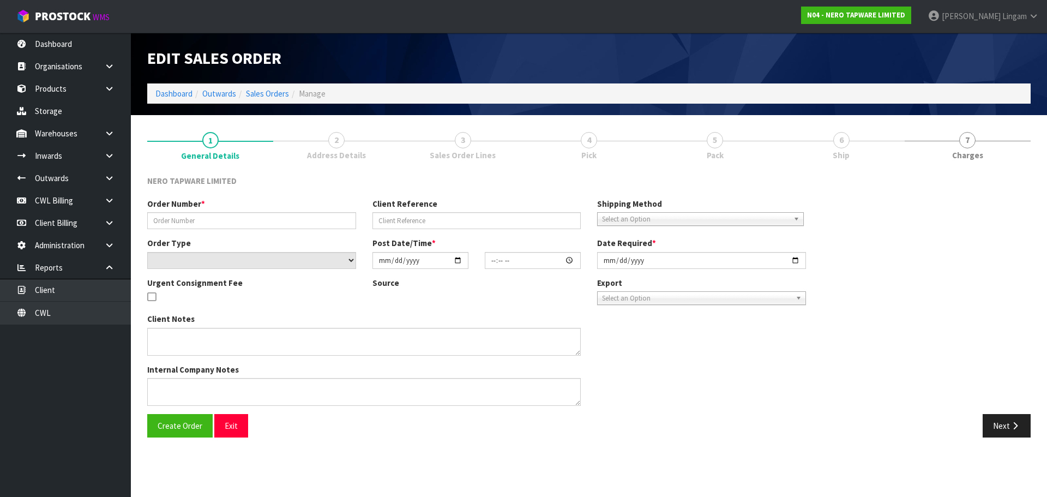
type input "[DATE]"
type textarea "Tracy pick up 13/10"
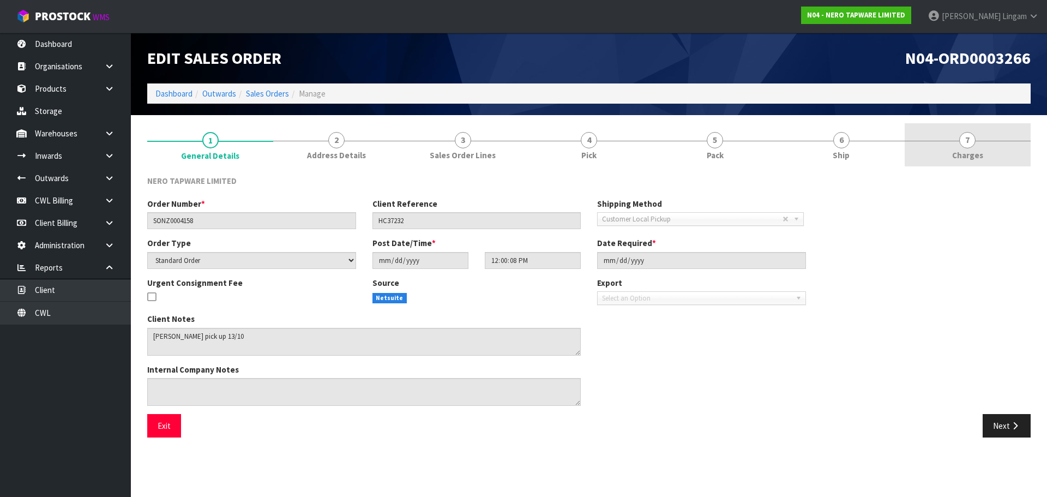
click at [990, 145] on link "7 [GEOGRAPHIC_DATA]" at bounding box center [967, 144] width 126 height 43
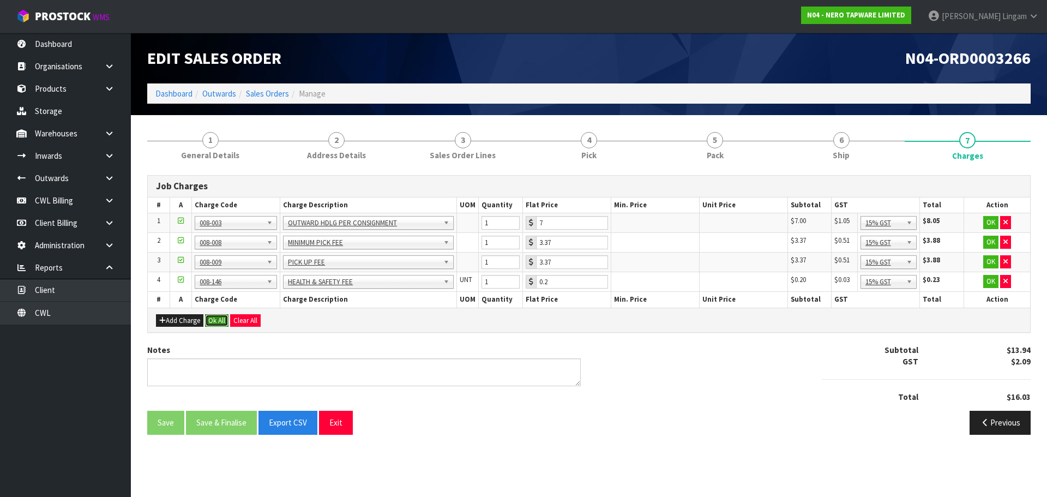
click at [214, 323] on button "Ok All" at bounding box center [216, 320] width 23 height 13
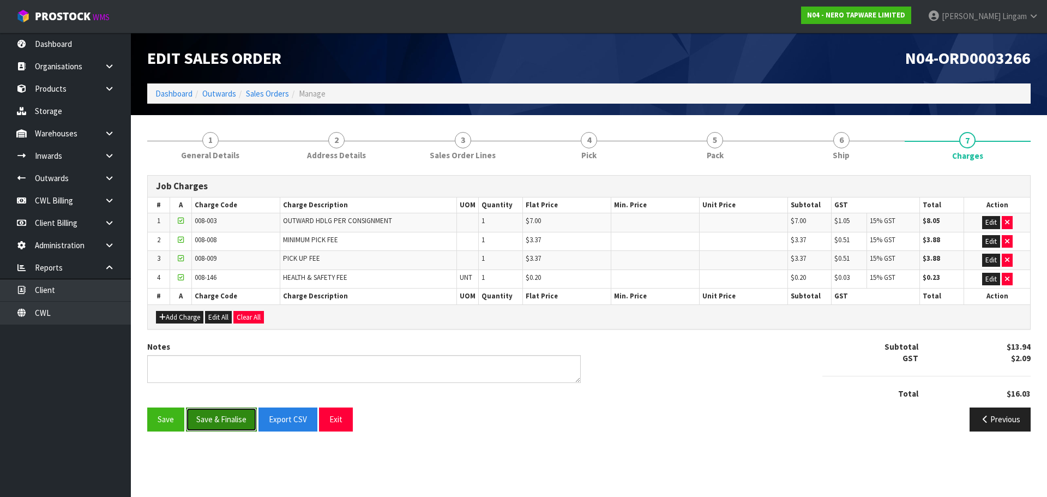
click at [213, 420] on button "Save & Finalise" at bounding box center [221, 418] width 71 height 23
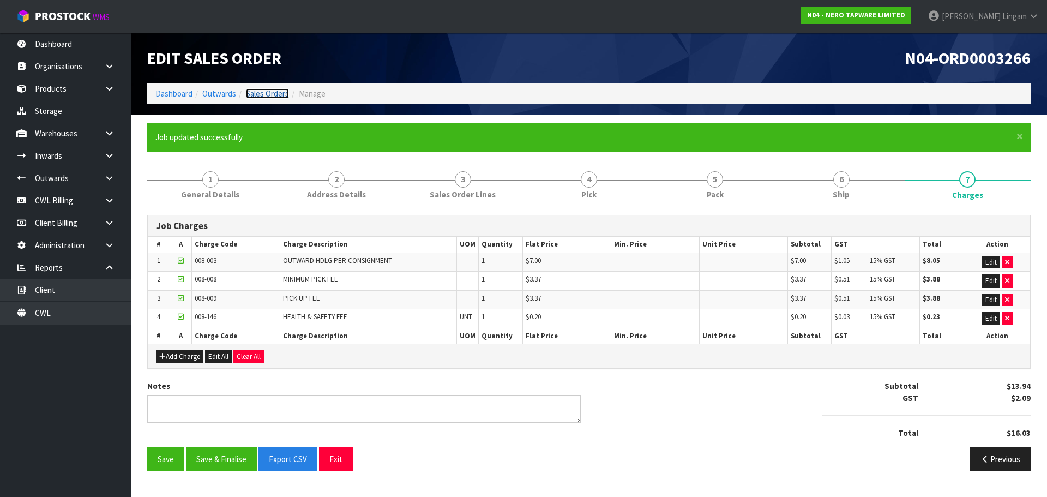
click at [258, 95] on link "Sales Orders" at bounding box center [267, 93] width 43 height 10
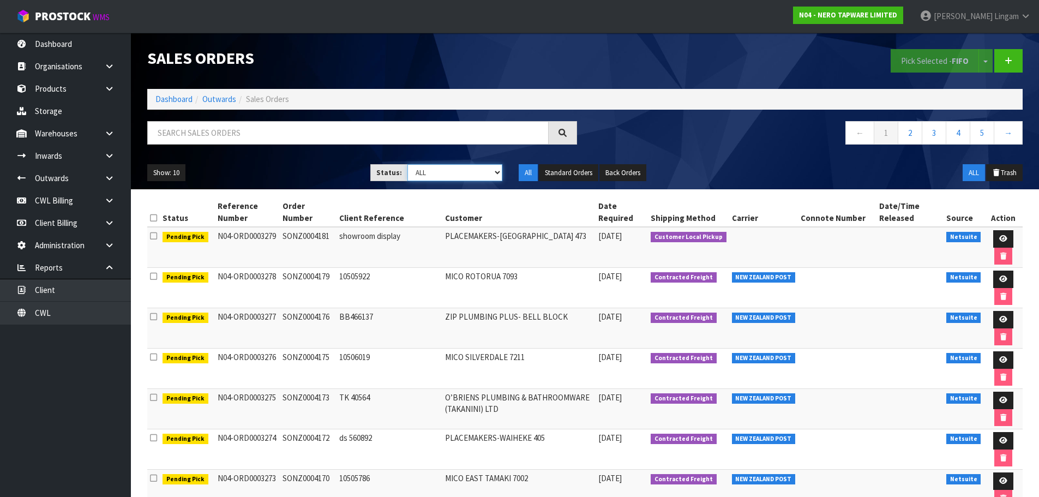
click at [468, 171] on select "Draft Pending Allocated Pending Pick Goods Picked Goods Packed Pending Charges …" at bounding box center [454, 172] width 95 height 17
select select "string:6"
click at [407, 164] on select "Draft Pending Allocated Pending Pick Goods Picked Goods Packed Pending Charges …" at bounding box center [454, 172] width 95 height 17
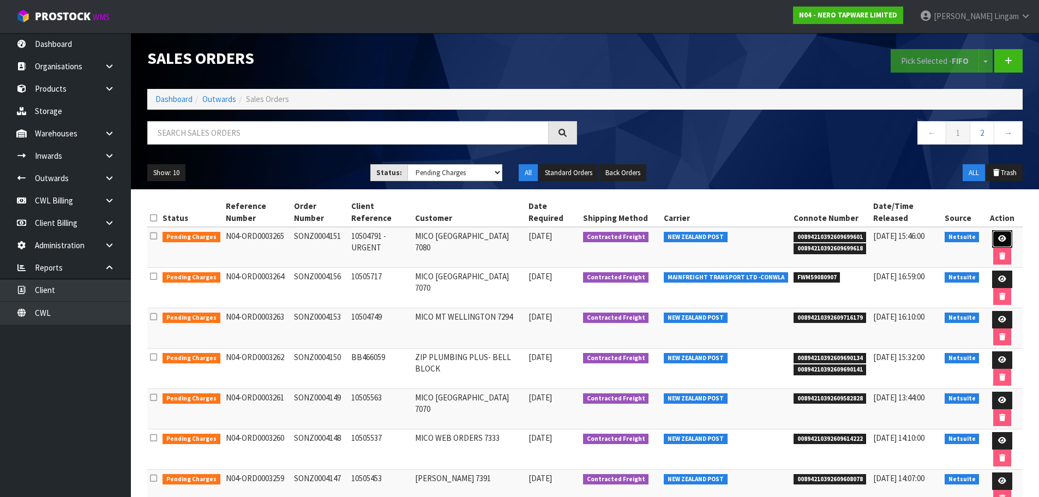
click at [1001, 237] on icon at bounding box center [1002, 238] width 8 height 7
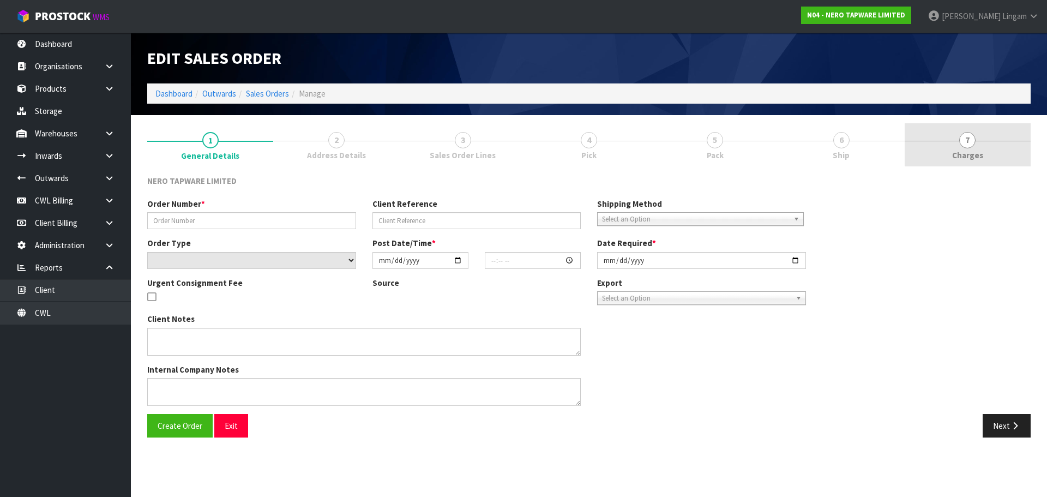
click at [992, 147] on link "7 [GEOGRAPHIC_DATA]" at bounding box center [967, 144] width 126 height 43
type input "SONZ0004151"
type input "10504791 - URGENT"
select select "number:0"
type input "[DATE]"
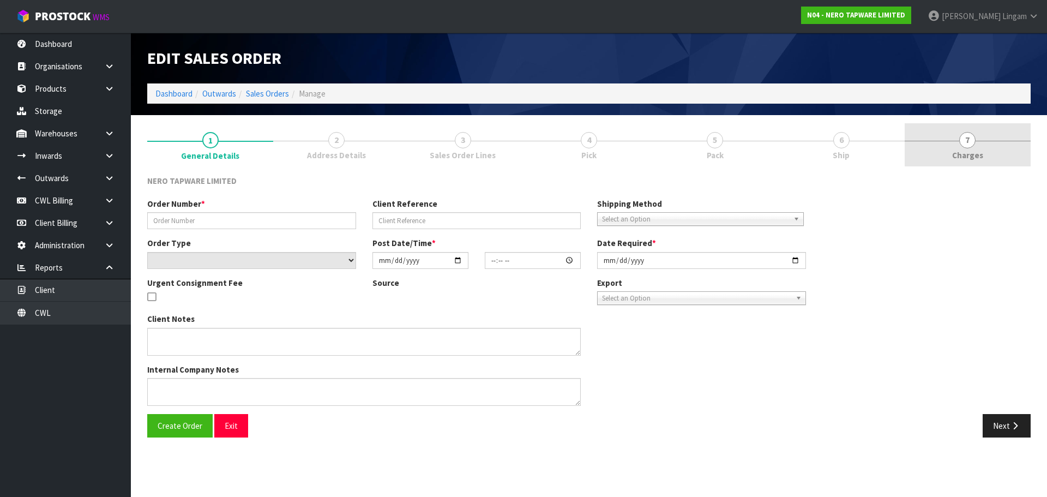
type input "12:00:06.000"
type input "[DATE]"
type textarea "Please dispatch today if possible"
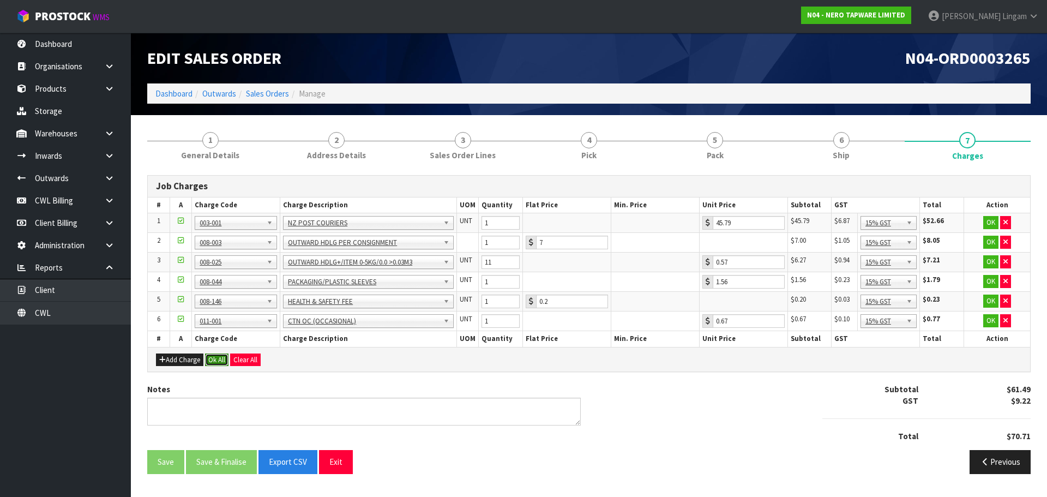
click at [213, 363] on button "Ok All" at bounding box center [216, 359] width 23 height 13
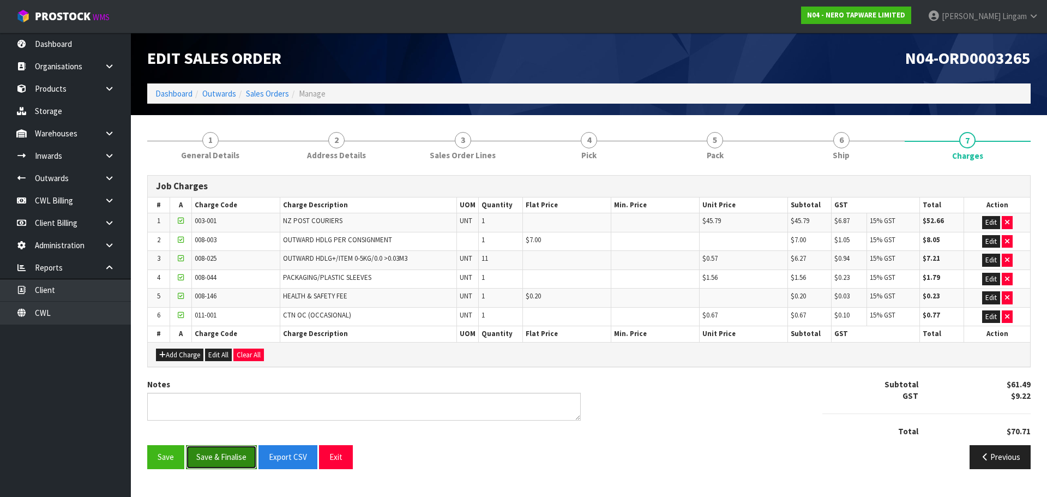
click at [224, 454] on button "Save & Finalise" at bounding box center [221, 456] width 71 height 23
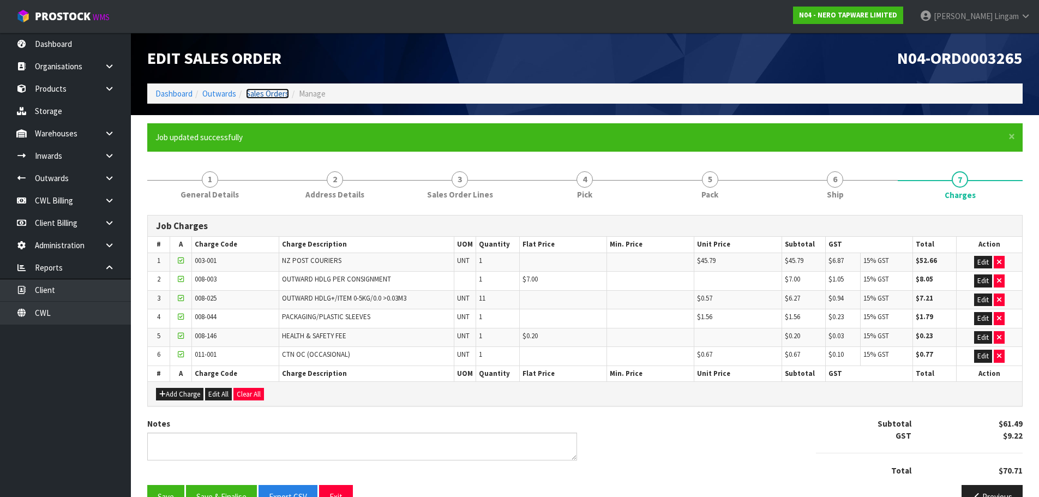
click at [265, 90] on link "Sales Orders" at bounding box center [267, 93] width 43 height 10
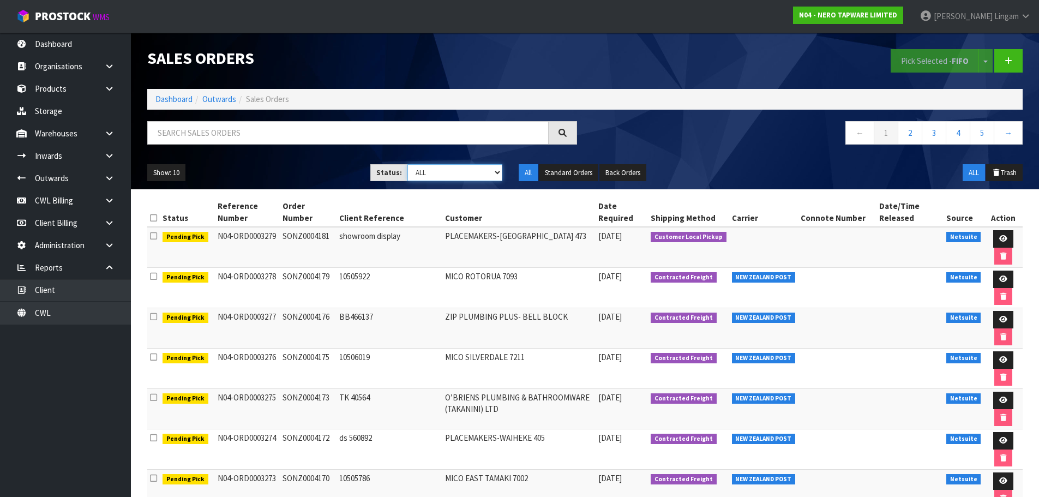
click at [474, 176] on select "Draft Pending Allocated Pending Pick Goods Picked Goods Packed Pending Charges …" at bounding box center [454, 172] width 95 height 17
select select "string:6"
click at [407, 164] on select "Draft Pending Allocated Pending Pick Goods Picked Goods Packed Pending Charges …" at bounding box center [454, 172] width 95 height 17
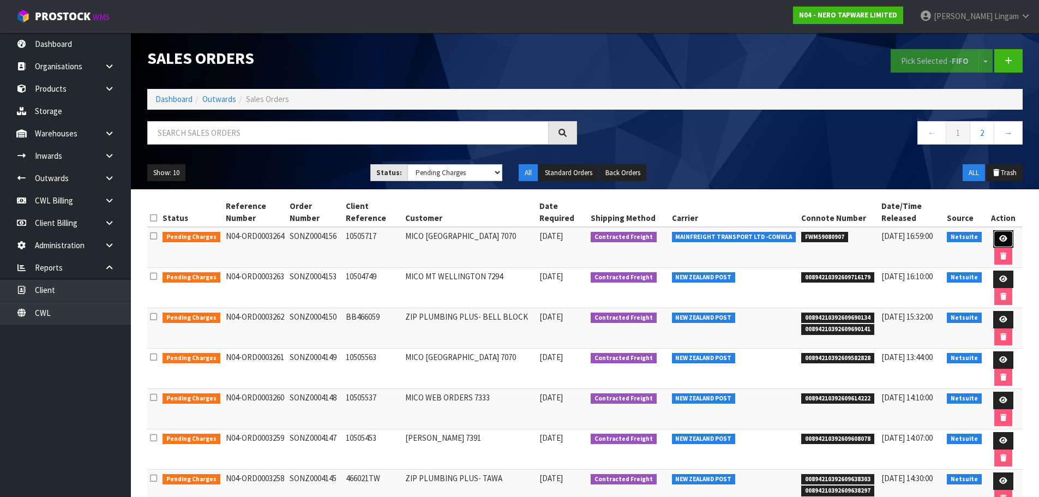
click at [1000, 238] on icon at bounding box center [1003, 238] width 8 height 7
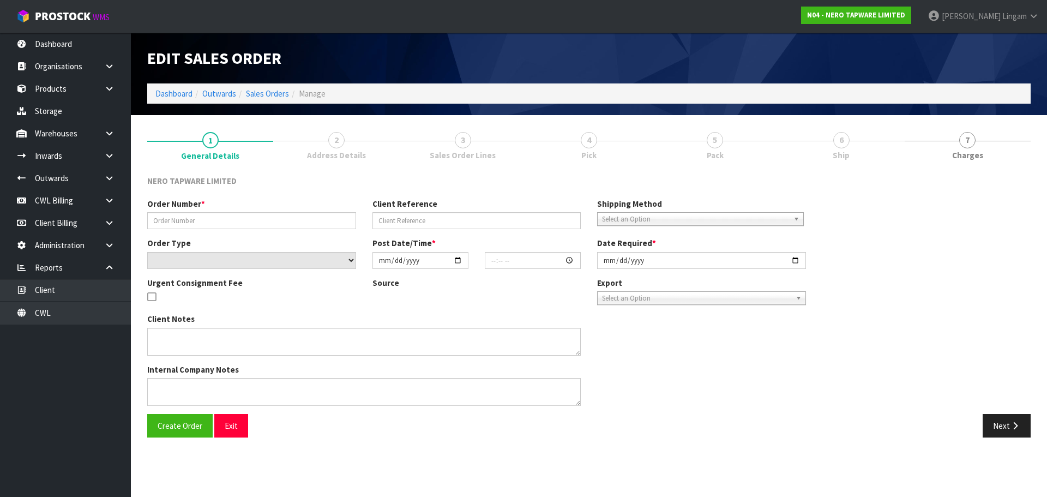
type input "SONZ0004156"
type input "10505717"
select select "number:0"
type input "[DATE]"
type input "11:45:17.000"
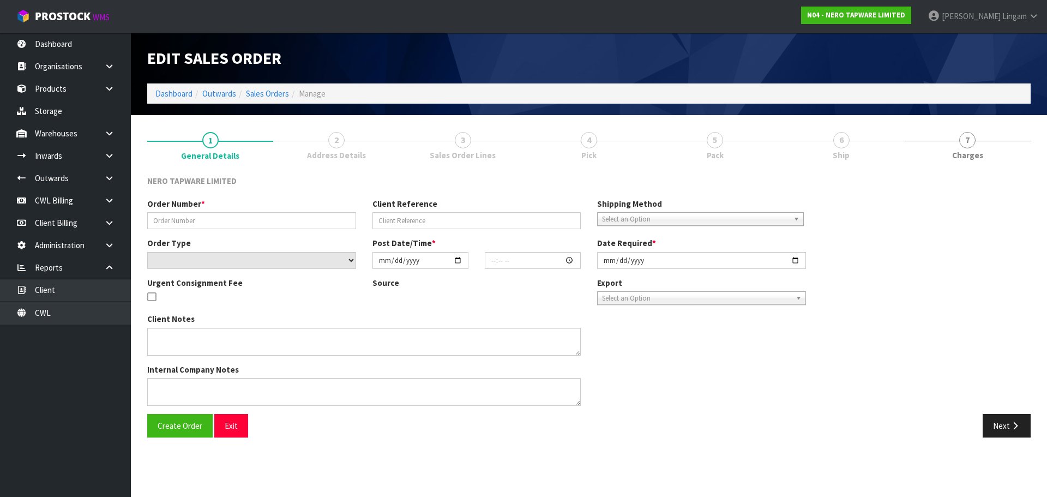
type input "[DATE]"
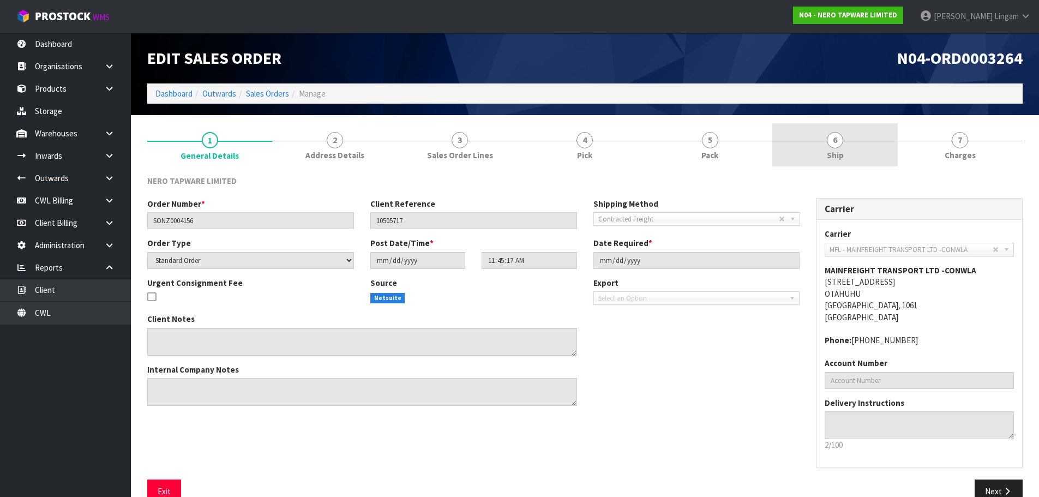
click at [837, 155] on span "Ship" at bounding box center [834, 154] width 17 height 11
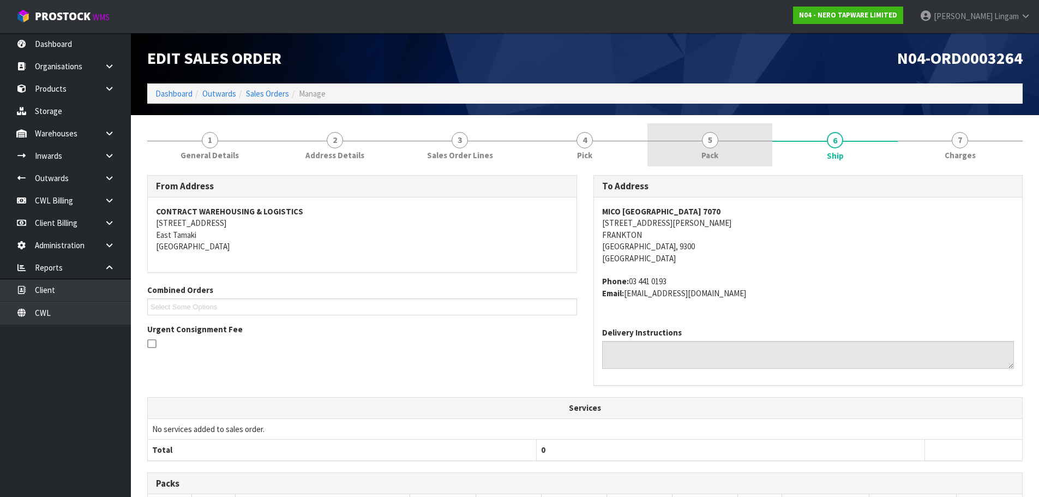
click at [717, 158] on span "Pack" at bounding box center [709, 154] width 17 height 11
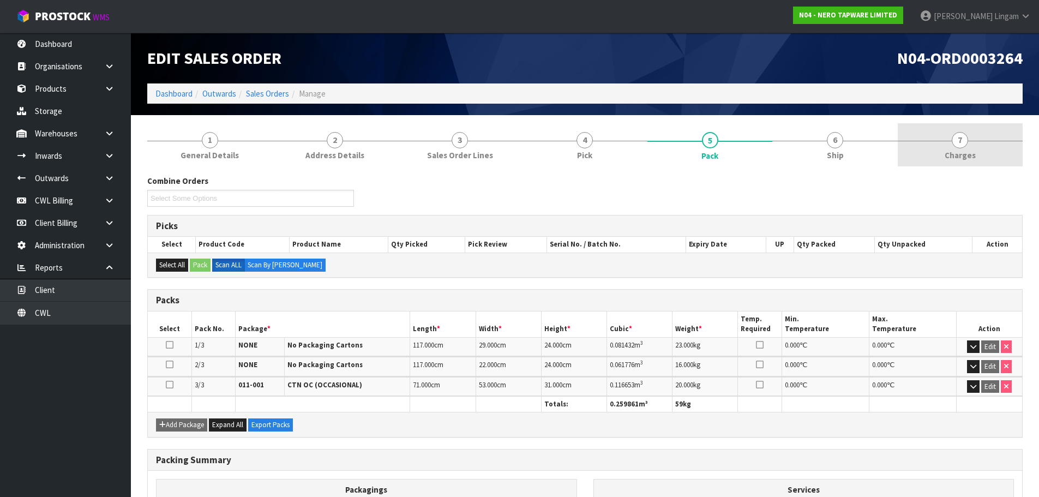
click at [977, 152] on link "7 [GEOGRAPHIC_DATA]" at bounding box center [959, 144] width 125 height 43
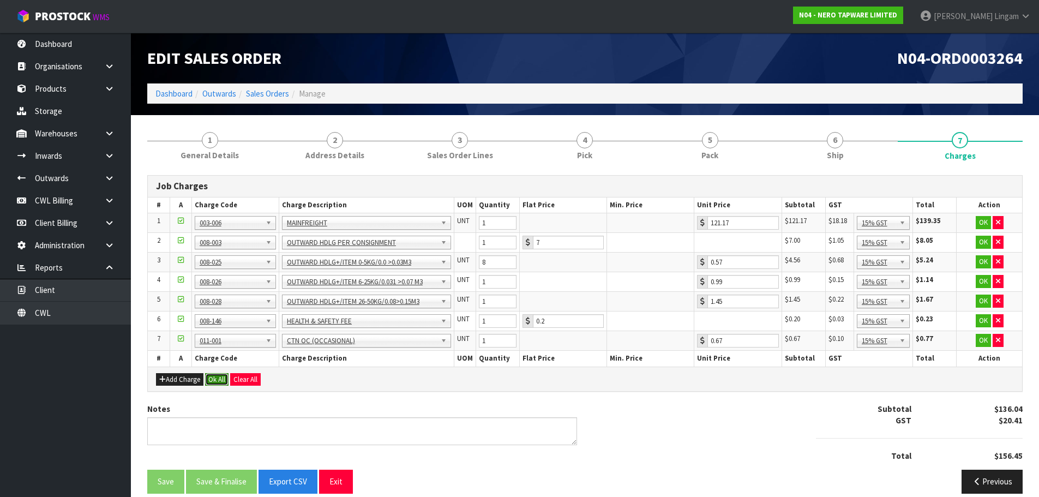
click at [219, 376] on button "Ok All" at bounding box center [216, 379] width 23 height 13
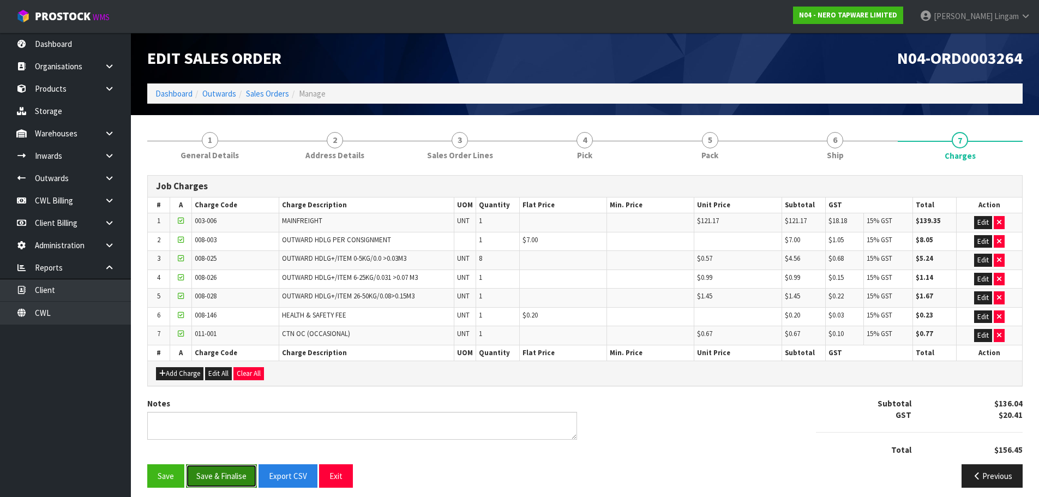
click at [231, 478] on button "Save & Finalise" at bounding box center [221, 475] width 71 height 23
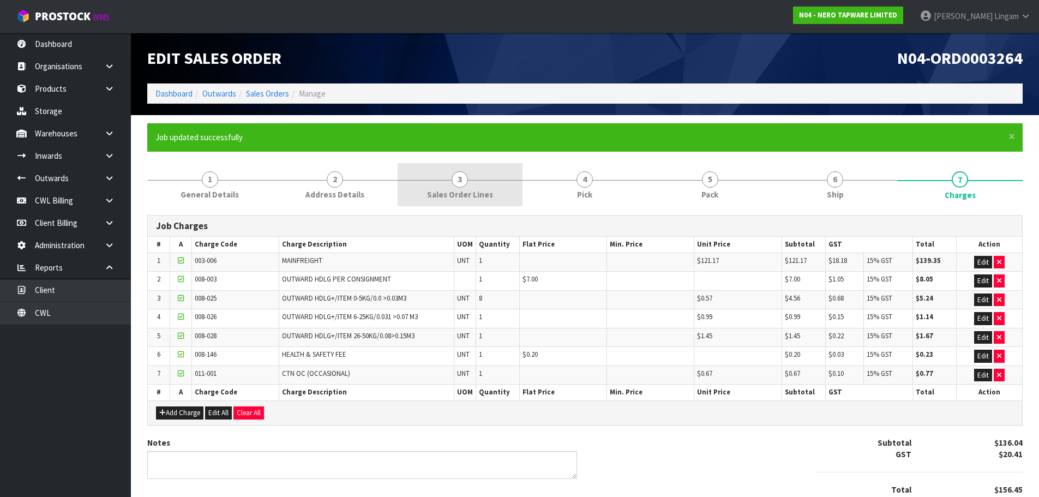
click at [497, 193] on link "3 Sales Order Lines" at bounding box center [459, 184] width 125 height 43
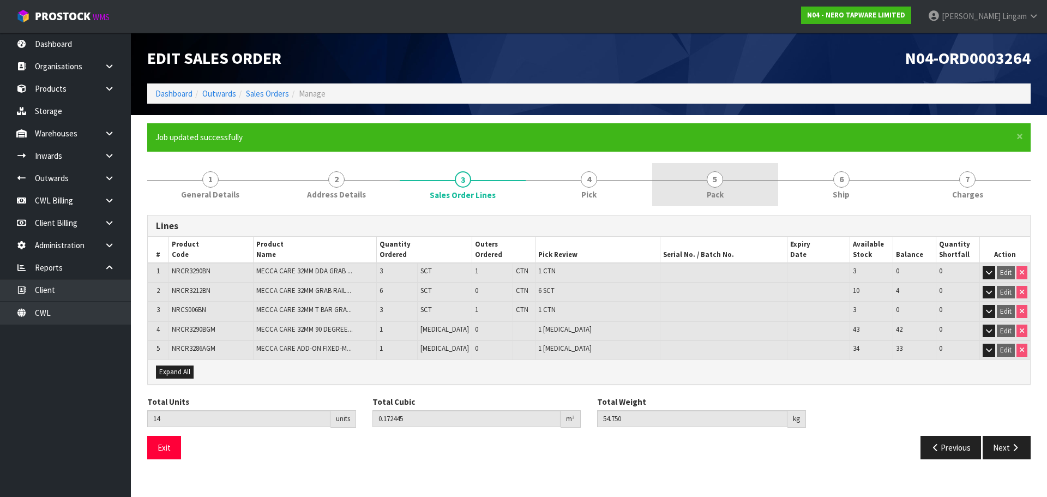
click at [729, 182] on link "5 Pack" at bounding box center [715, 184] width 126 height 43
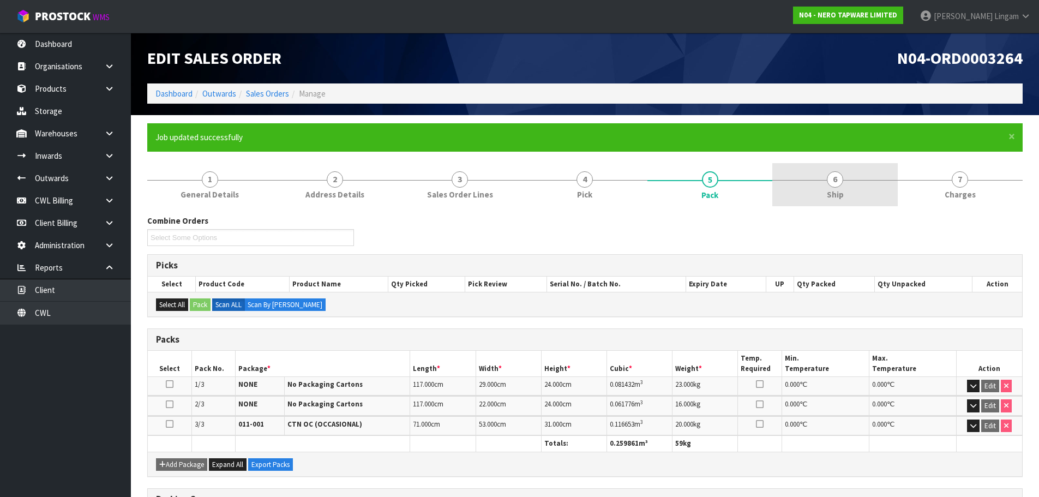
click at [891, 196] on link "6 Ship" at bounding box center [834, 184] width 125 height 43
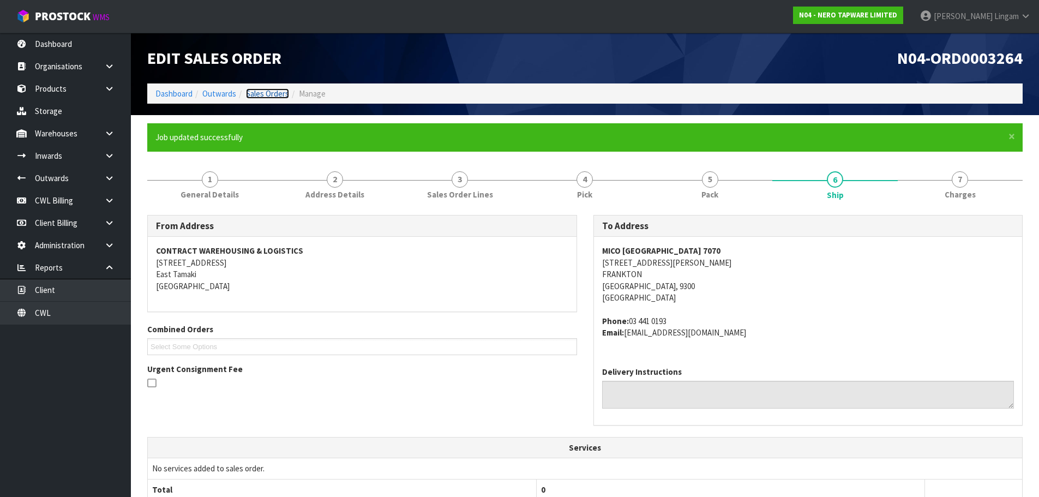
click at [263, 90] on link "Sales Orders" at bounding box center [267, 93] width 43 height 10
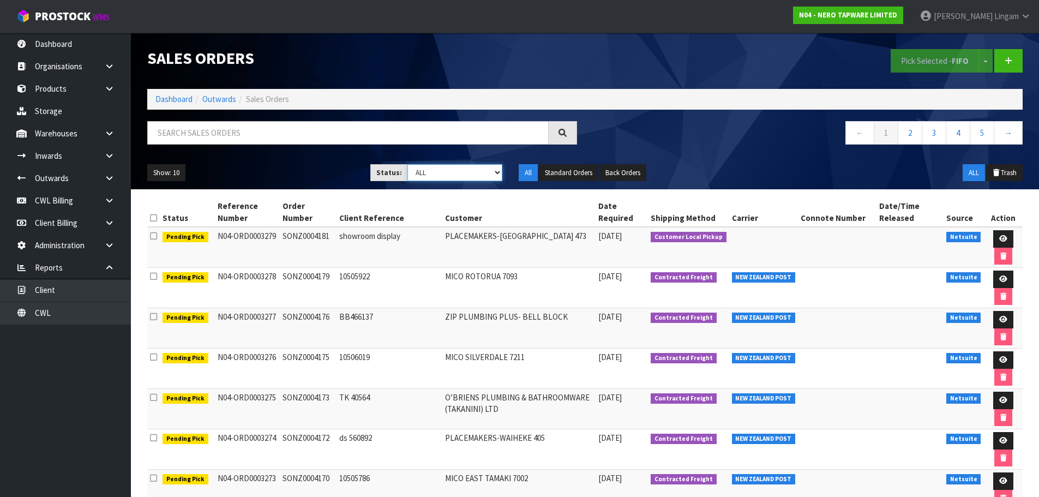
click at [488, 176] on select "Draft Pending Allocated Pending Pick Goods Picked Goods Packed Pending Charges …" at bounding box center [454, 172] width 95 height 17
select select "string:6"
click at [407, 164] on select "Draft Pending Allocated Pending Pick Goods Picked Goods Packed Pending Charges …" at bounding box center [454, 172] width 95 height 17
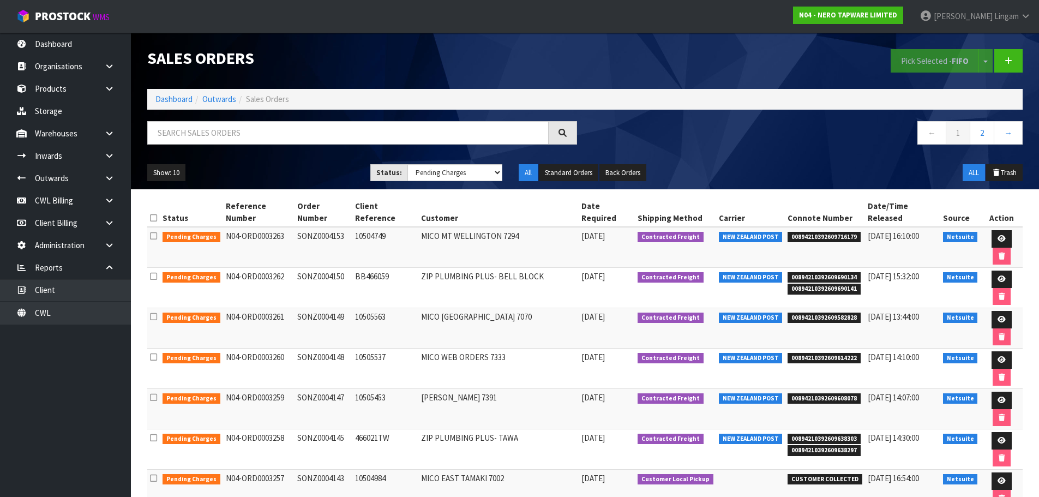
click at [980, 227] on td at bounding box center [1001, 247] width 43 height 41
click at [997, 235] on icon at bounding box center [1001, 238] width 8 height 7
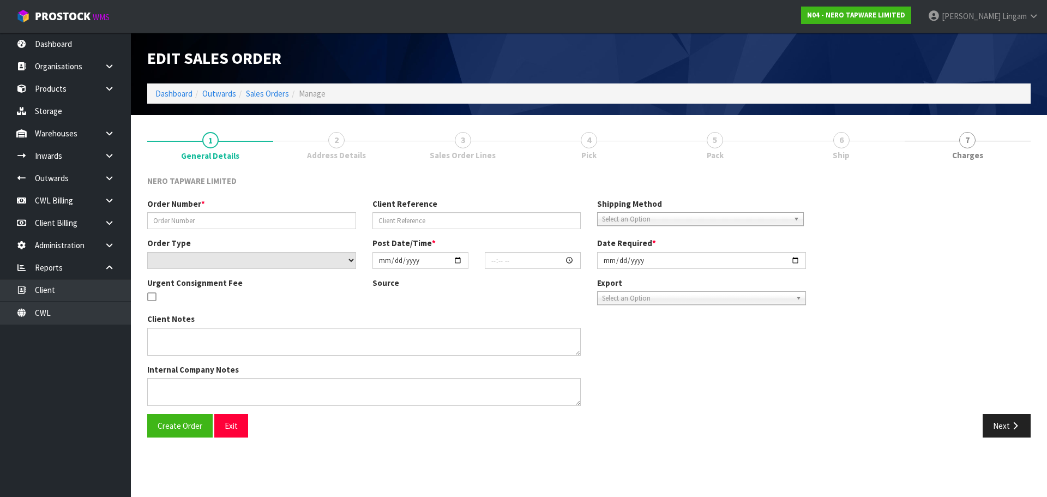
type input "SONZ0004153"
type input "10504749"
select select "number:0"
type input "[DATE]"
type input "11:45:15.000"
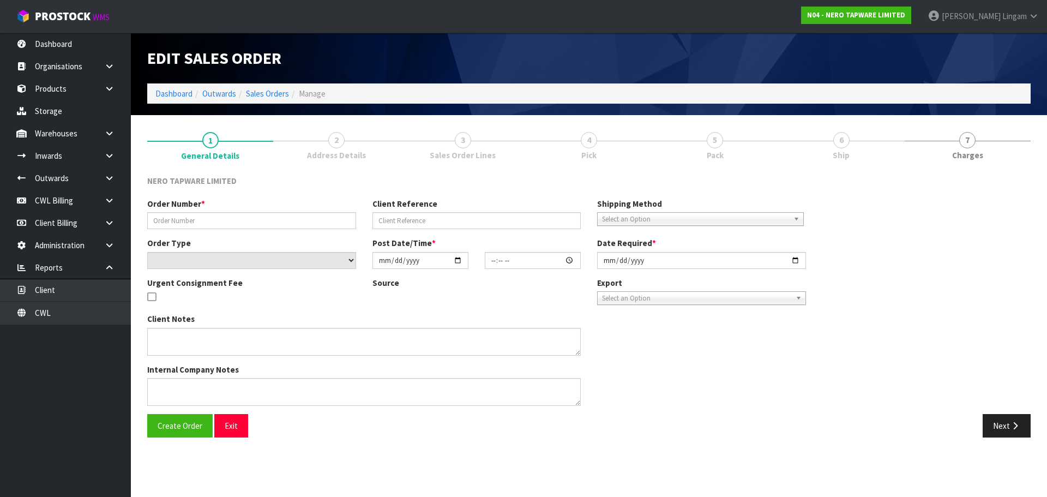
type input "[DATE]"
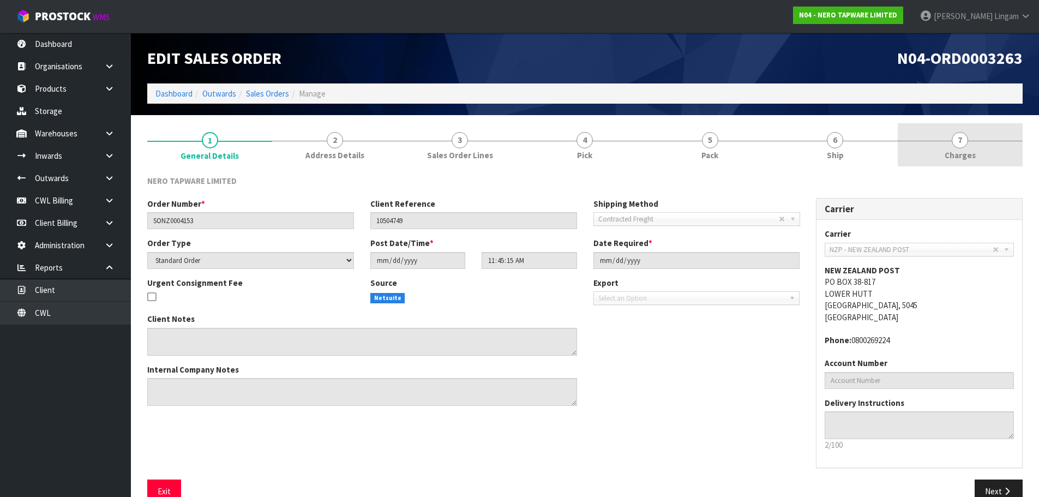
click at [977, 156] on link "7 [GEOGRAPHIC_DATA]" at bounding box center [959, 144] width 125 height 43
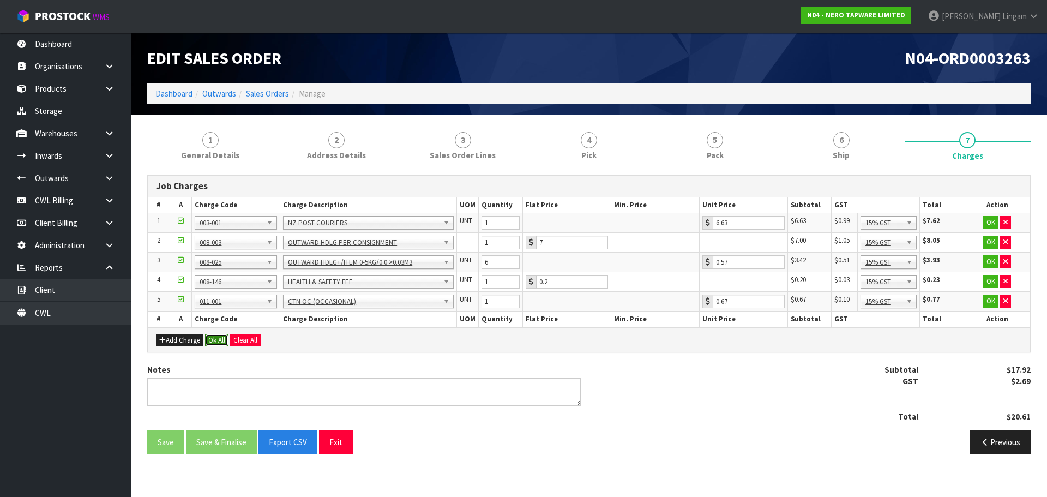
click at [219, 340] on button "Ok All" at bounding box center [216, 340] width 23 height 13
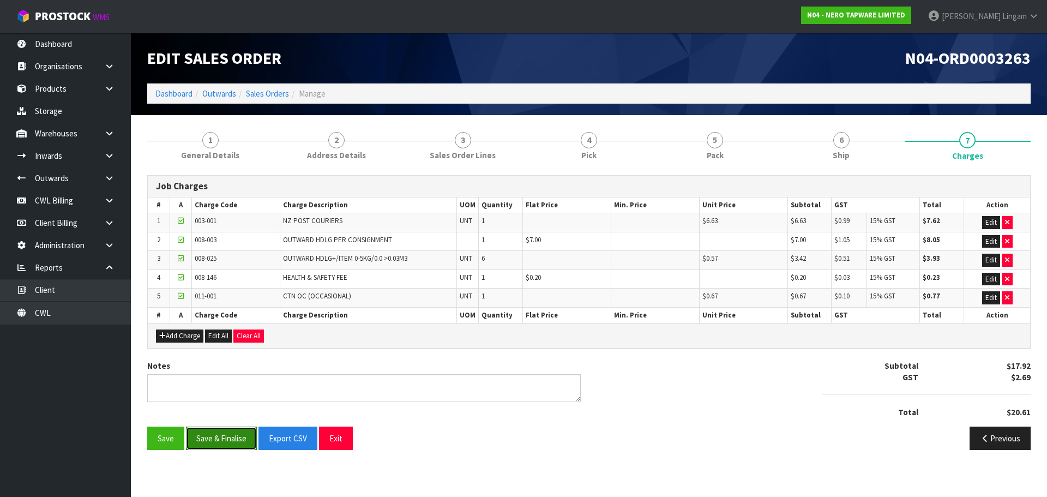
click at [234, 436] on button "Save & Finalise" at bounding box center [221, 437] width 71 height 23
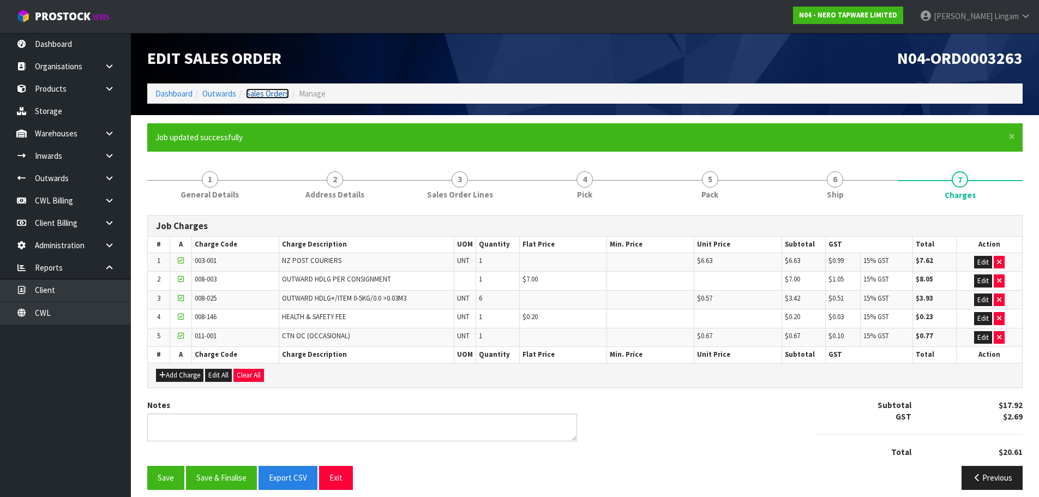
click at [258, 91] on link "Sales Orders" at bounding box center [267, 93] width 43 height 10
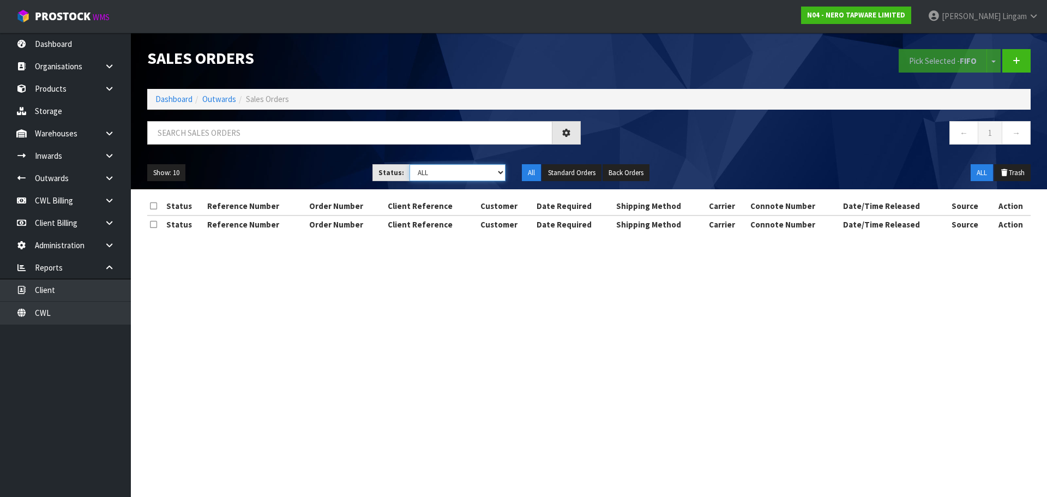
click at [482, 171] on select "Draft Pending Allocated Pending Pick Goods Picked Goods Packed Pending Charges …" at bounding box center [457, 172] width 96 height 17
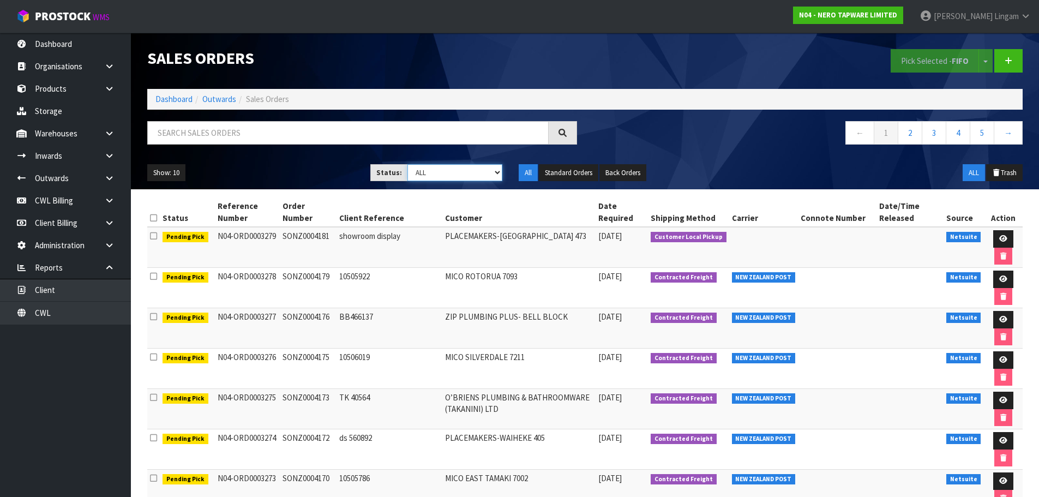
select select "string:6"
click at [407, 164] on select "Draft Pending Allocated Pending Pick Goods Picked Goods Packed Pending Charges …" at bounding box center [454, 172] width 95 height 17
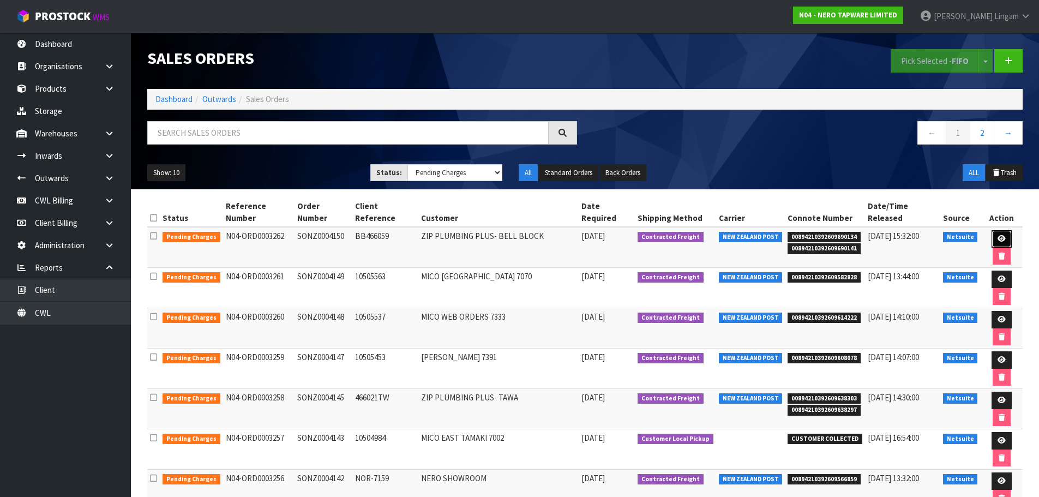
click at [997, 235] on icon at bounding box center [1001, 238] width 8 height 7
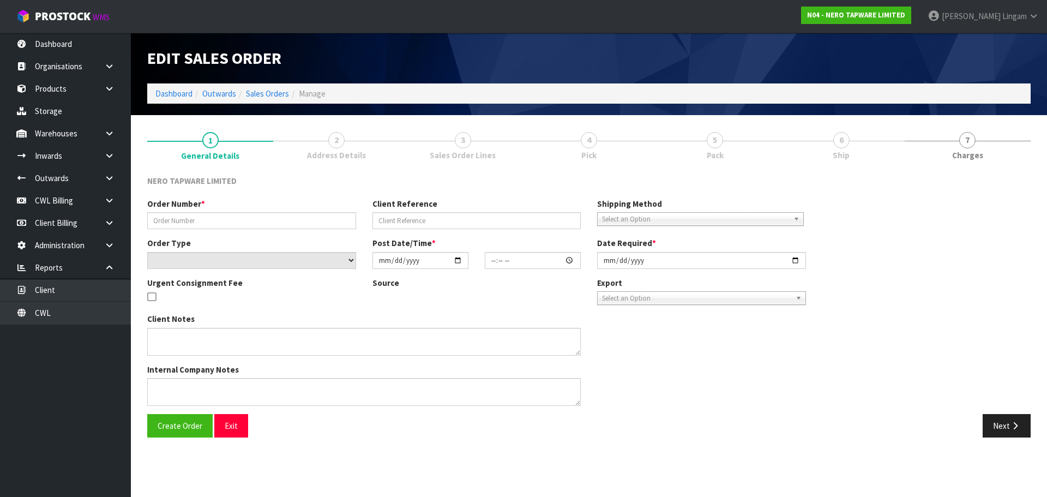
type input "SONZ0004150"
type input "BB466059"
select select "number:0"
type input "[DATE]"
type input "11:45:13.000"
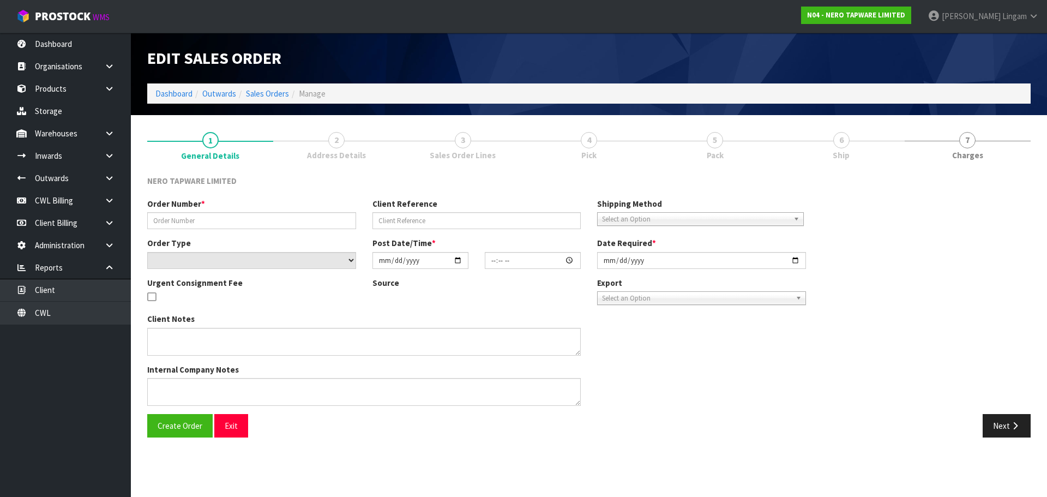
type input "[DATE]"
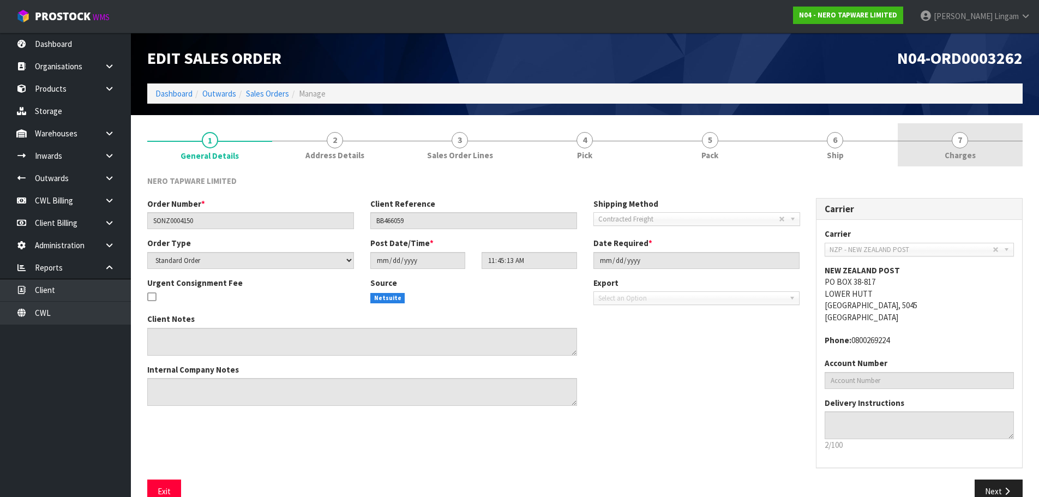
click at [973, 155] on span "Charges" at bounding box center [959, 154] width 31 height 11
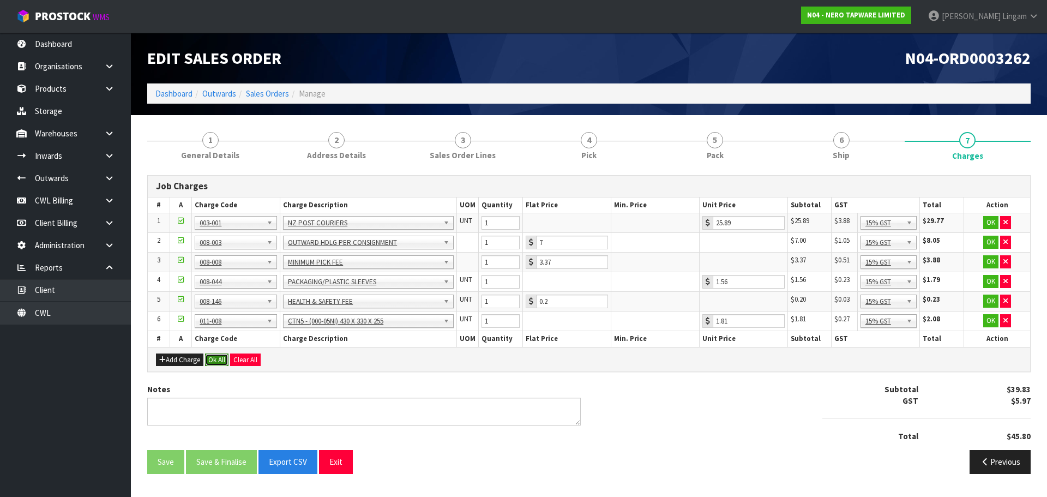
click at [214, 361] on button "Ok All" at bounding box center [216, 359] width 23 height 13
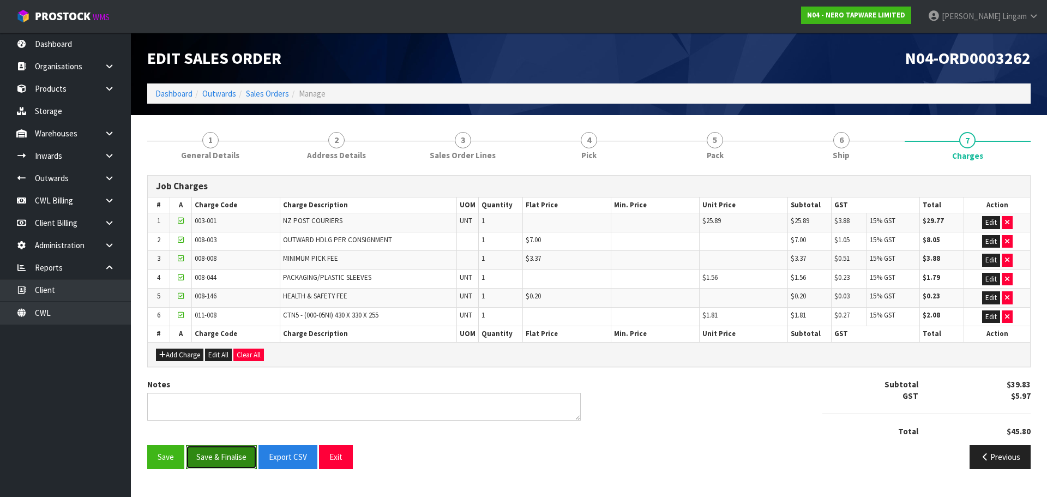
click at [218, 457] on button "Save & Finalise" at bounding box center [221, 456] width 71 height 23
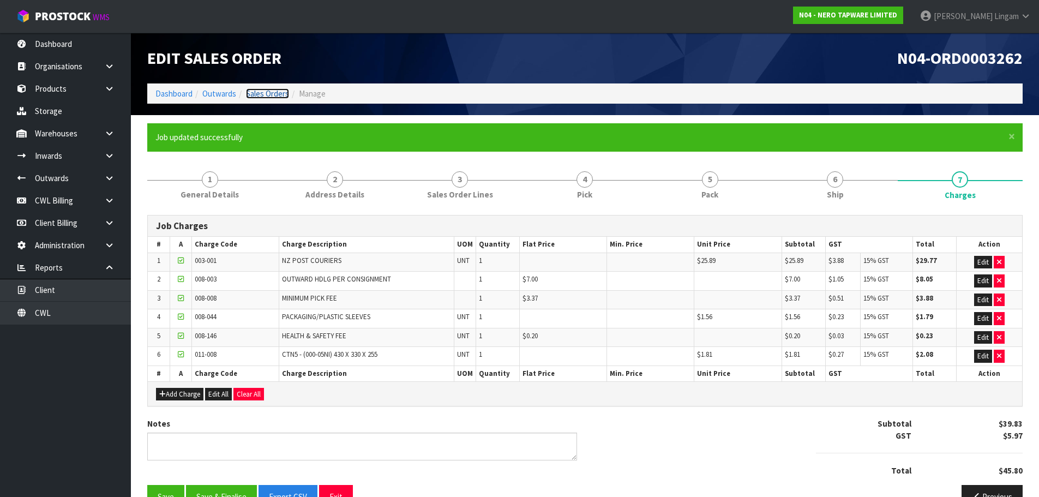
click at [268, 93] on link "Sales Orders" at bounding box center [267, 93] width 43 height 10
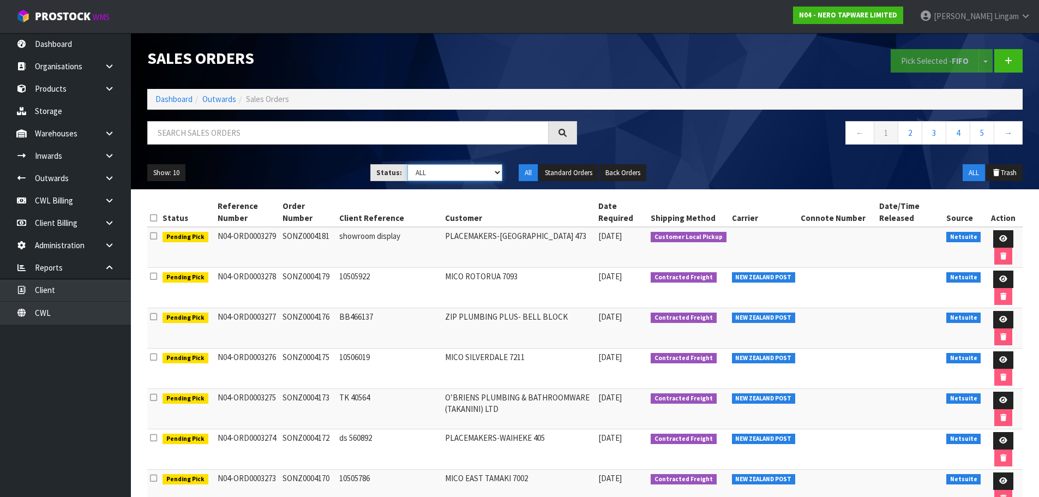
click at [488, 177] on select "Draft Pending Allocated Pending Pick Goods Picked Goods Packed Pending Charges …" at bounding box center [454, 172] width 95 height 17
select select "string:6"
click at [407, 164] on select "Draft Pending Allocated Pending Pick Goods Picked Goods Packed Pending Charges …" at bounding box center [454, 172] width 95 height 17
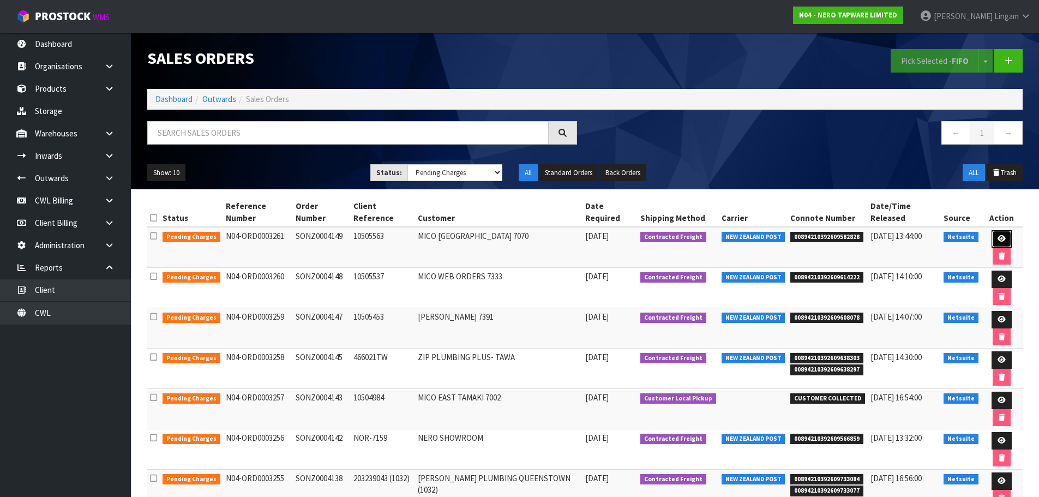
click at [1000, 238] on icon at bounding box center [1001, 238] width 8 height 7
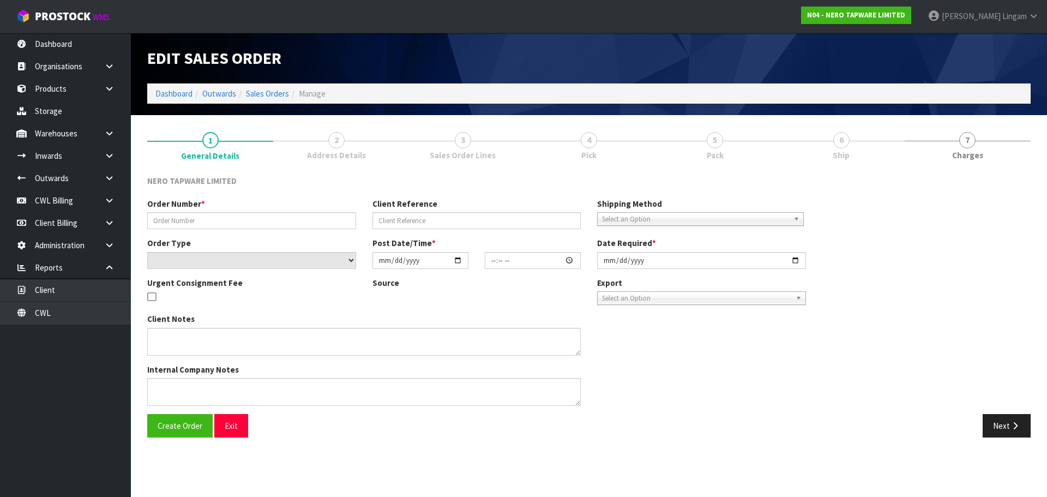
type input "SONZ0004149"
type input "10505563"
select select "number:0"
type input "[DATE]"
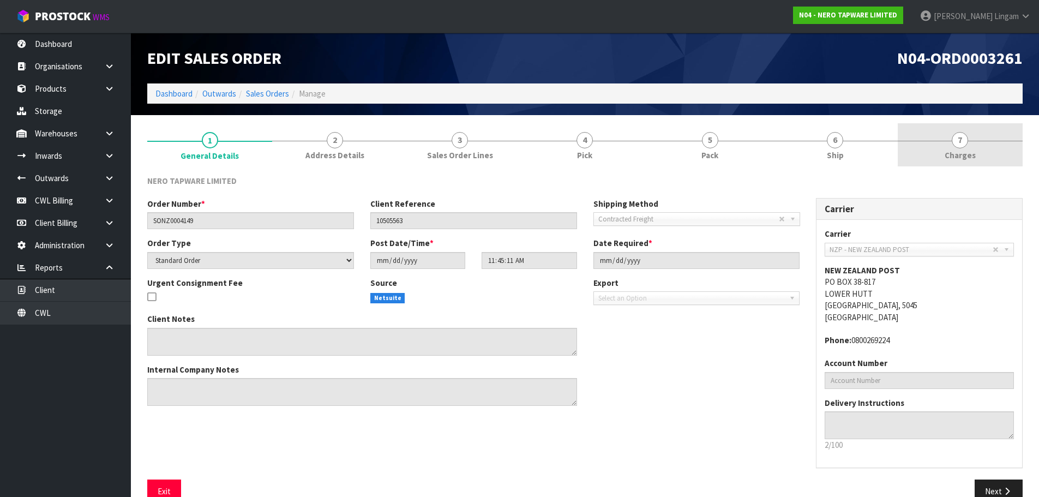
click at [957, 162] on link "7 [GEOGRAPHIC_DATA]" at bounding box center [959, 144] width 125 height 43
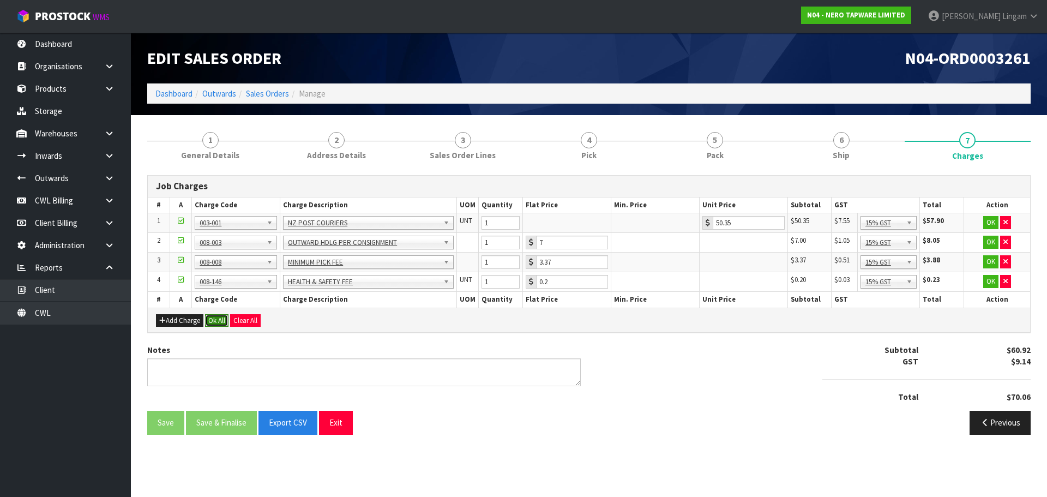
click at [221, 318] on button "Ok All" at bounding box center [216, 320] width 23 height 13
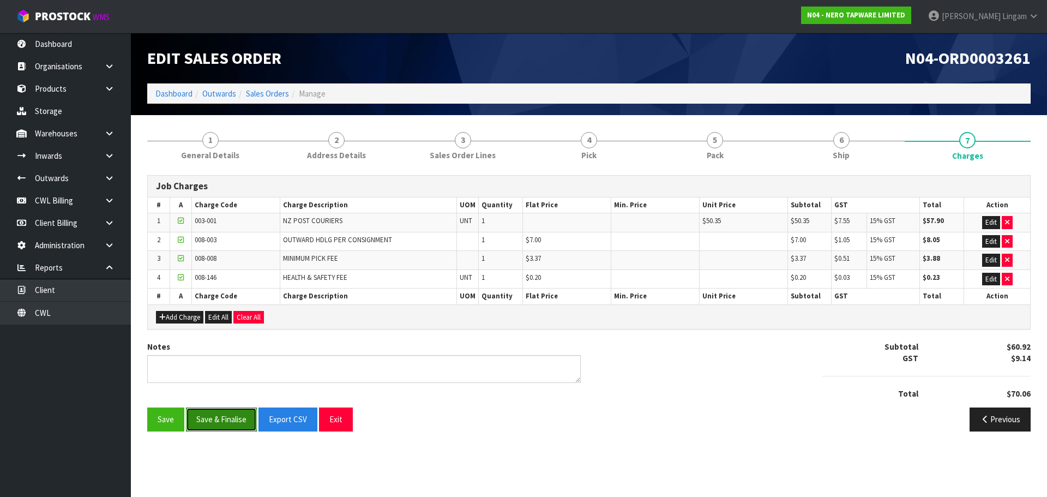
click at [230, 414] on button "Save & Finalise" at bounding box center [221, 418] width 71 height 23
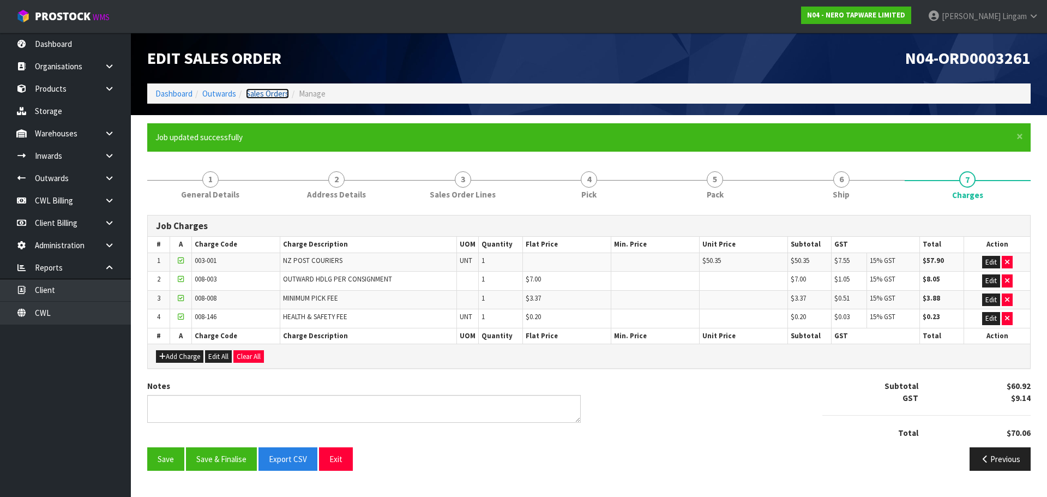
click at [271, 93] on link "Sales Orders" at bounding box center [267, 93] width 43 height 10
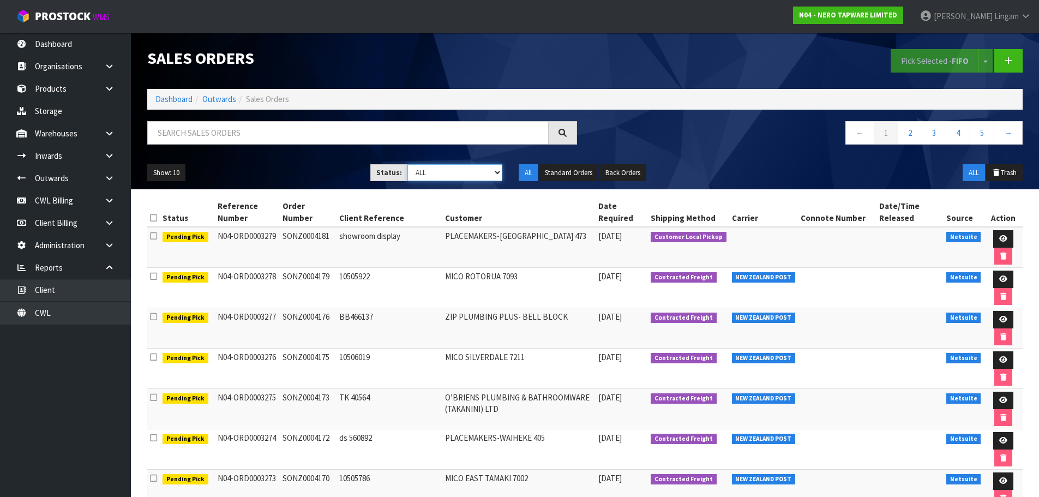
click at [480, 171] on select "Draft Pending Allocated Pending Pick Goods Picked Goods Packed Pending Charges …" at bounding box center [454, 172] width 95 height 17
click at [407, 164] on select "Draft Pending Allocated Pending Pick Goods Picked Goods Packed Pending Charges …" at bounding box center [454, 172] width 95 height 17
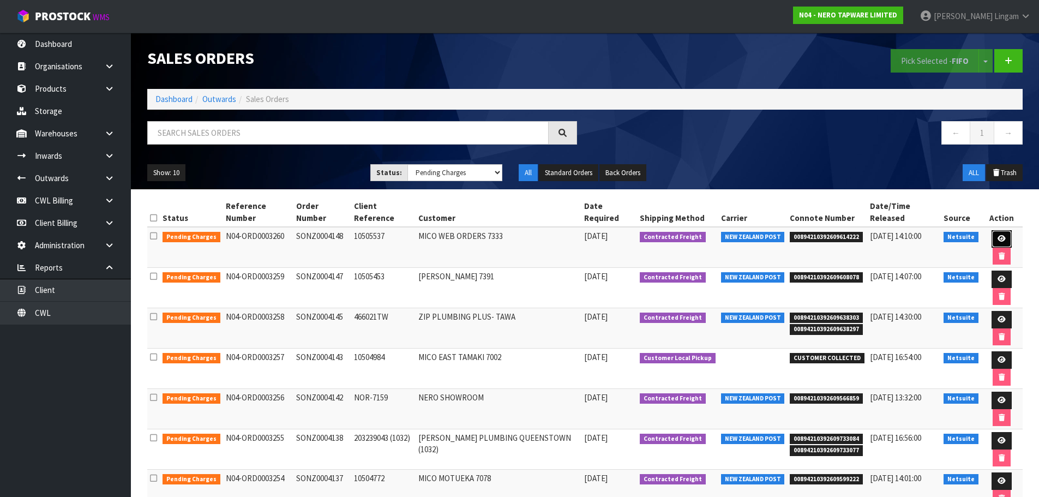
click at [999, 237] on icon at bounding box center [1001, 238] width 8 height 7
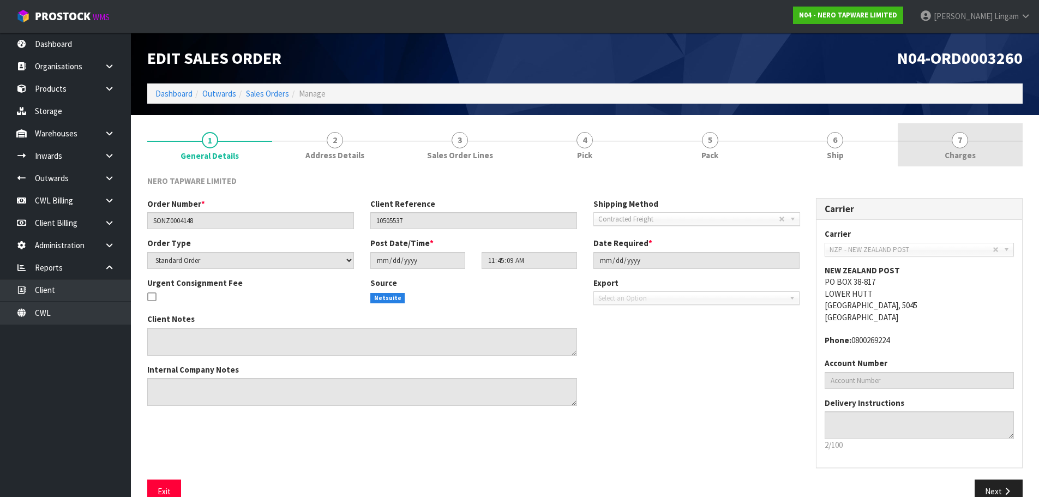
click at [994, 153] on link "7 [GEOGRAPHIC_DATA]" at bounding box center [959, 144] width 125 height 43
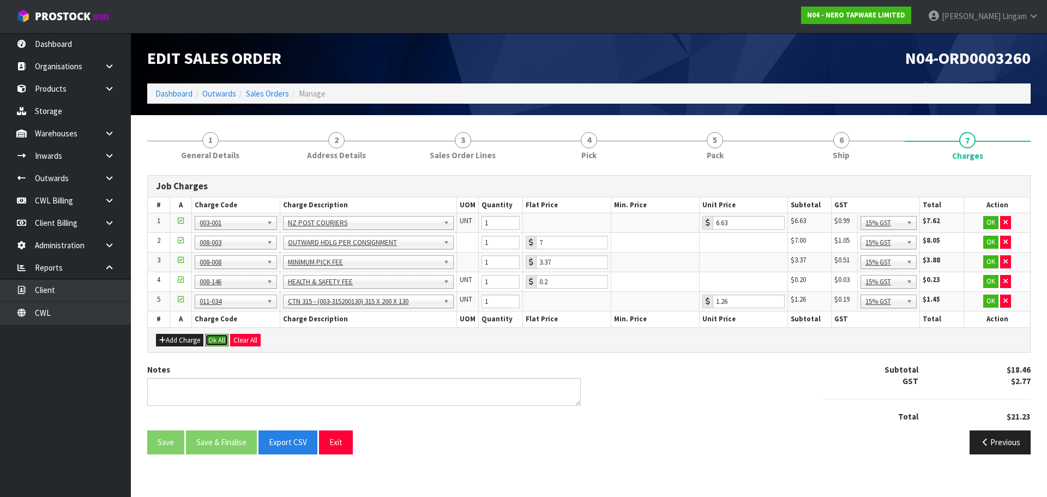
click at [213, 335] on button "Ok All" at bounding box center [216, 340] width 23 height 13
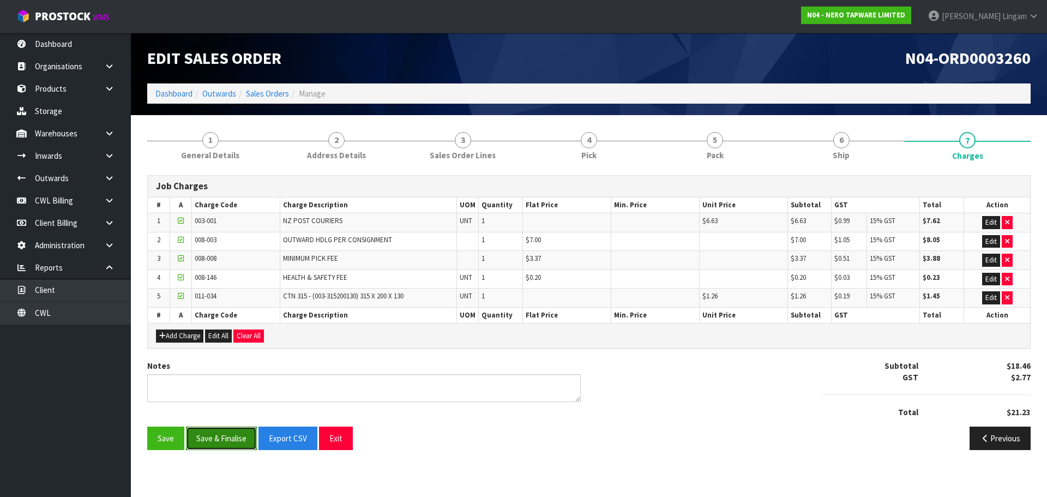
click at [227, 436] on button "Save & Finalise" at bounding box center [221, 437] width 71 height 23
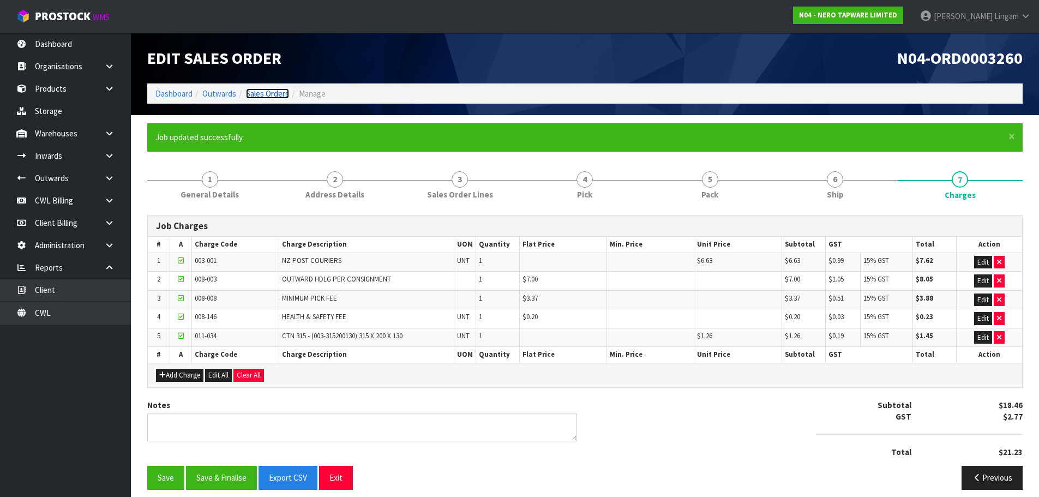
click at [268, 93] on link "Sales Orders" at bounding box center [267, 93] width 43 height 10
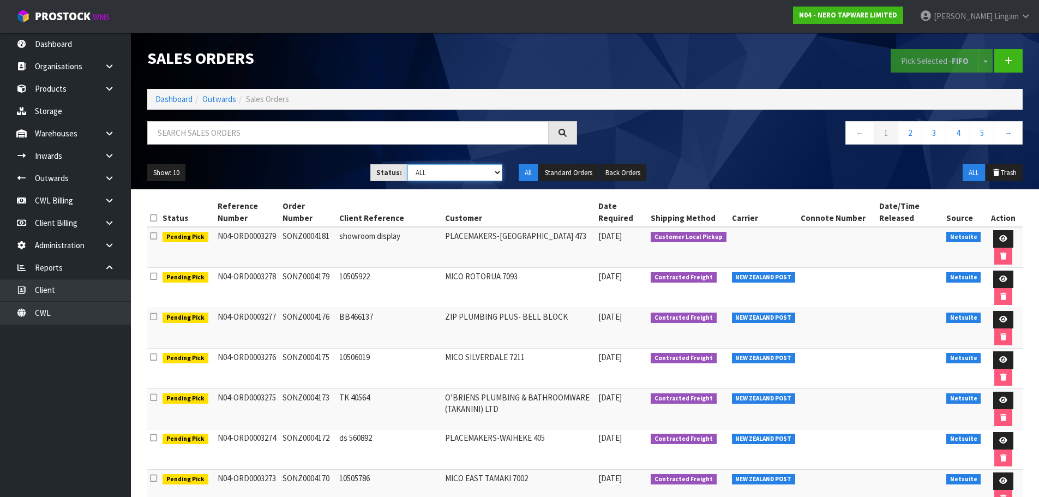
click at [470, 177] on select "Draft Pending Allocated Pending Pick Goods Picked Goods Packed Pending Charges …" at bounding box center [454, 172] width 95 height 17
click at [407, 164] on select "Draft Pending Allocated Pending Pick Goods Picked Goods Packed Pending Charges …" at bounding box center [454, 172] width 95 height 17
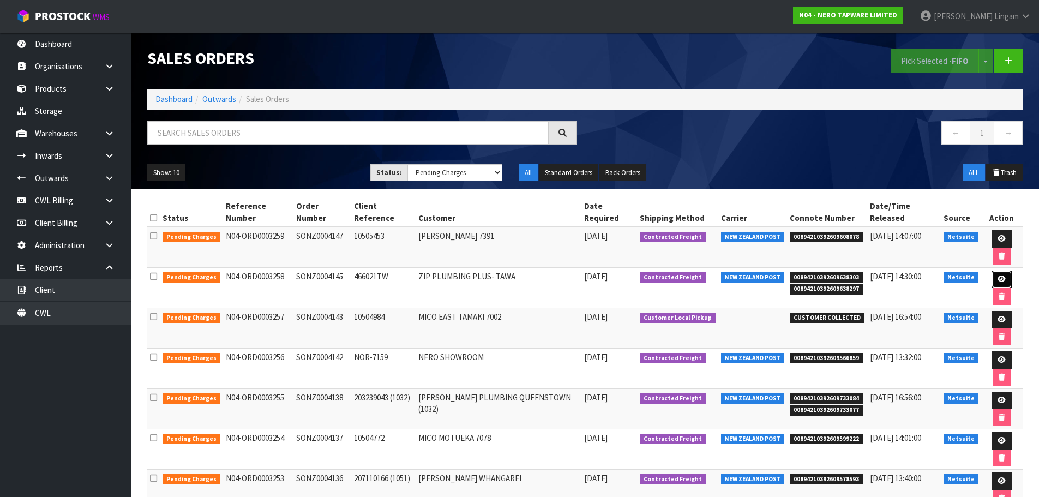
click at [998, 276] on icon at bounding box center [1001, 278] width 8 height 7
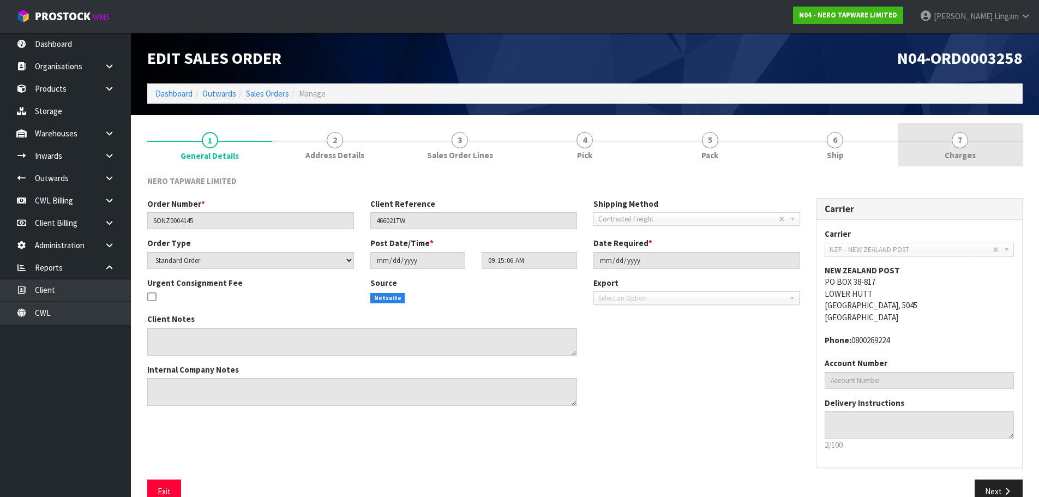
click at [993, 150] on link "7 [GEOGRAPHIC_DATA]" at bounding box center [959, 144] width 125 height 43
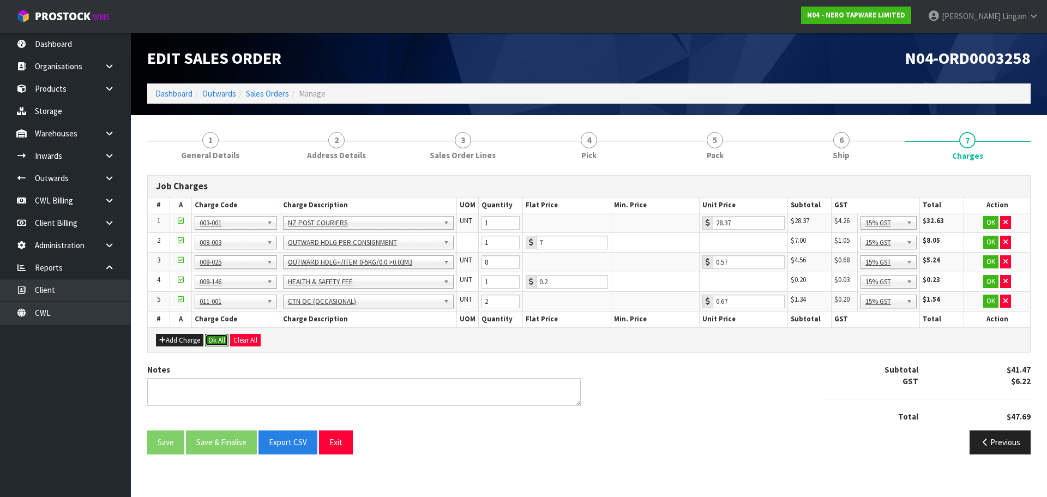
click at [216, 335] on button "Ok All" at bounding box center [216, 340] width 23 height 13
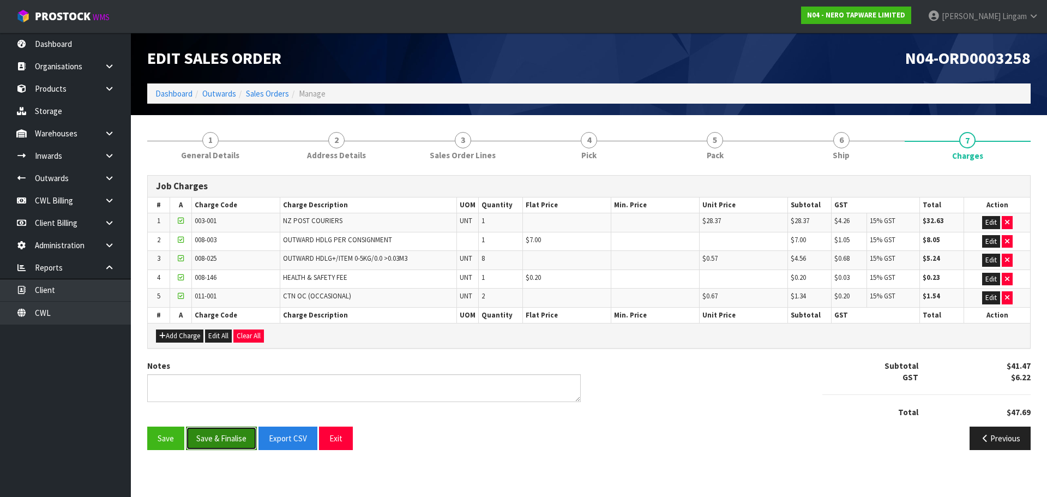
click at [227, 440] on button "Save & Finalise" at bounding box center [221, 437] width 71 height 23
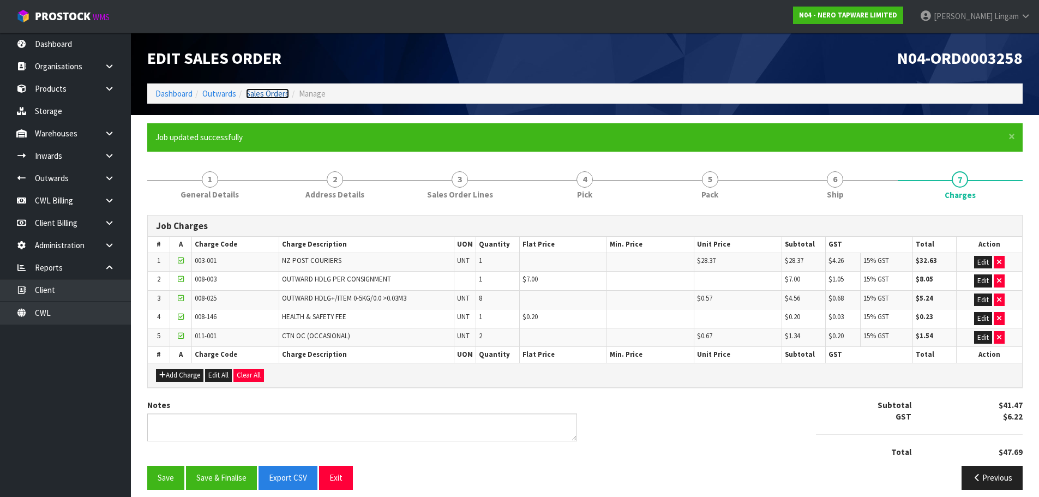
click at [271, 94] on link "Sales Orders" at bounding box center [267, 93] width 43 height 10
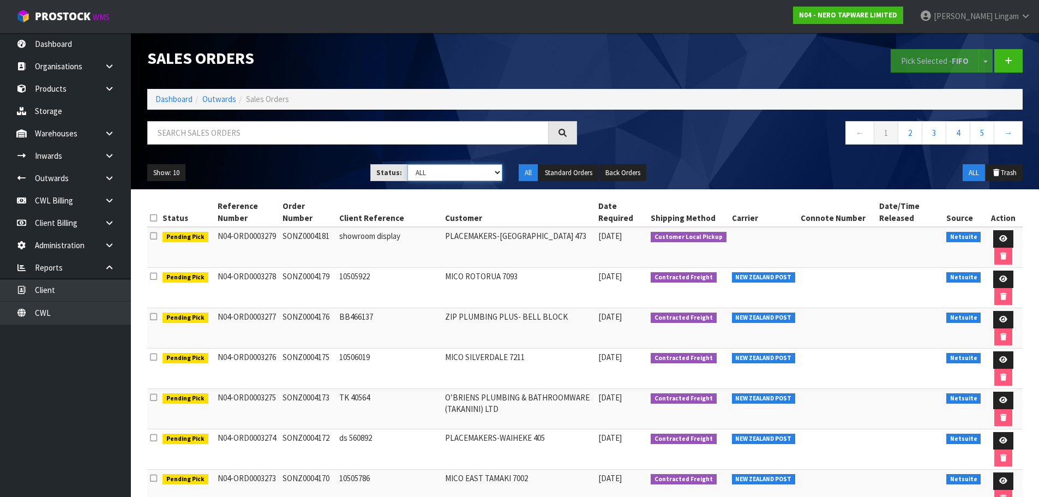
click at [484, 167] on select "Draft Pending Allocated Pending Pick Goods Picked Goods Packed Pending Charges …" at bounding box center [454, 172] width 95 height 17
click at [407, 164] on select "Draft Pending Allocated Pending Pick Goods Picked Goods Packed Pending Charges …" at bounding box center [454, 172] width 95 height 17
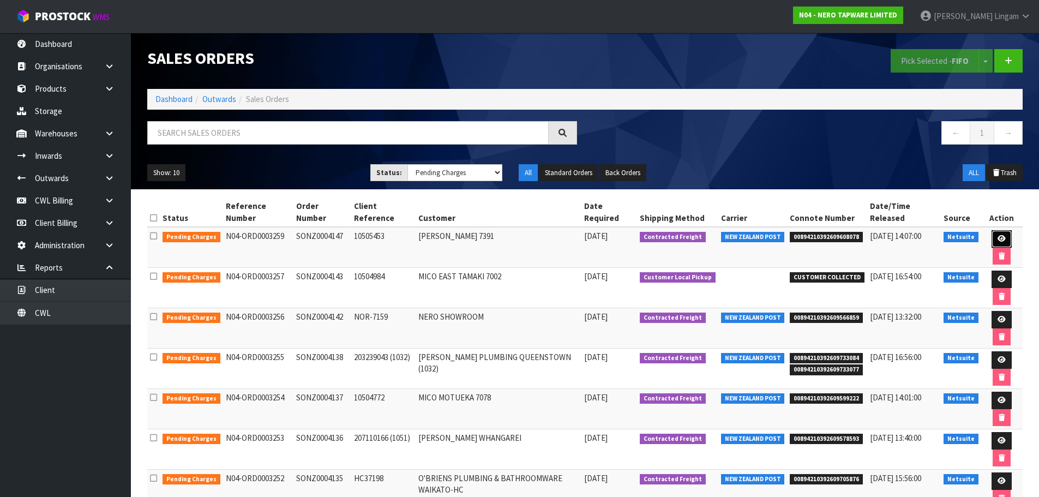
click at [1003, 235] on icon at bounding box center [1001, 238] width 8 height 7
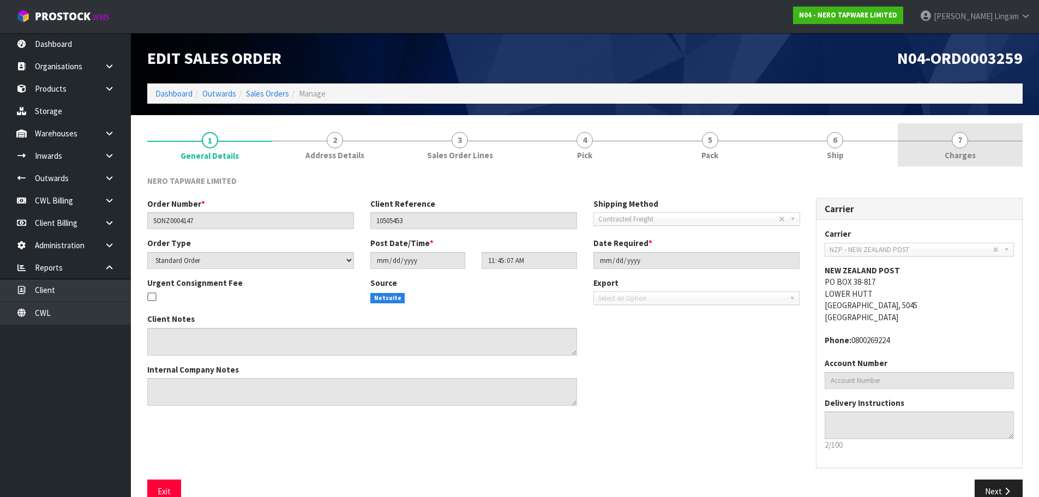
click at [970, 146] on link "7 [GEOGRAPHIC_DATA]" at bounding box center [959, 144] width 125 height 43
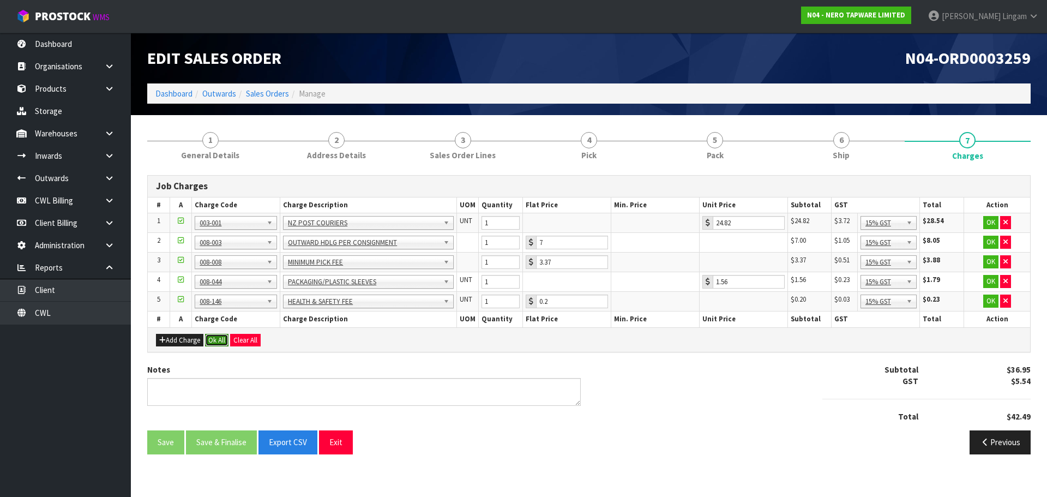
click at [219, 341] on button "Ok All" at bounding box center [216, 340] width 23 height 13
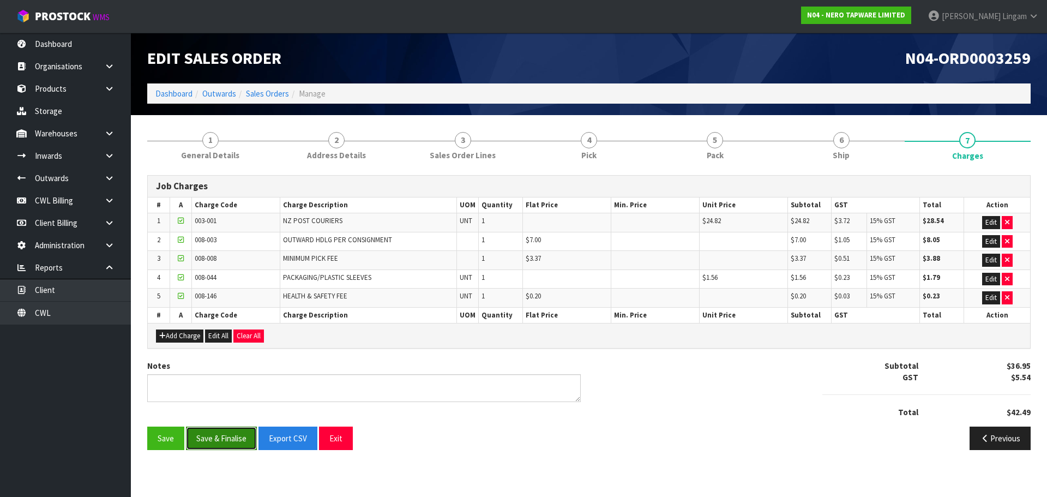
click at [228, 439] on button "Save & Finalise" at bounding box center [221, 437] width 71 height 23
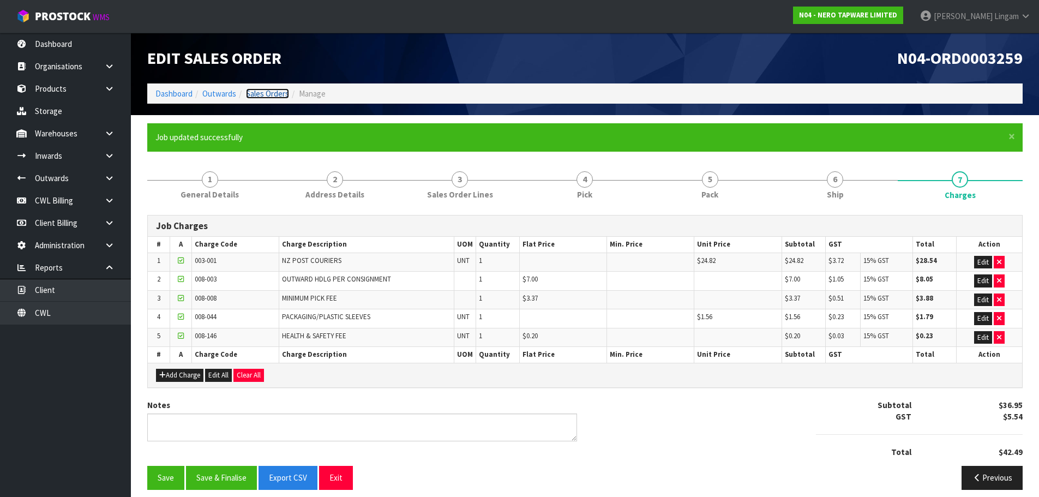
click at [276, 94] on link "Sales Orders" at bounding box center [267, 93] width 43 height 10
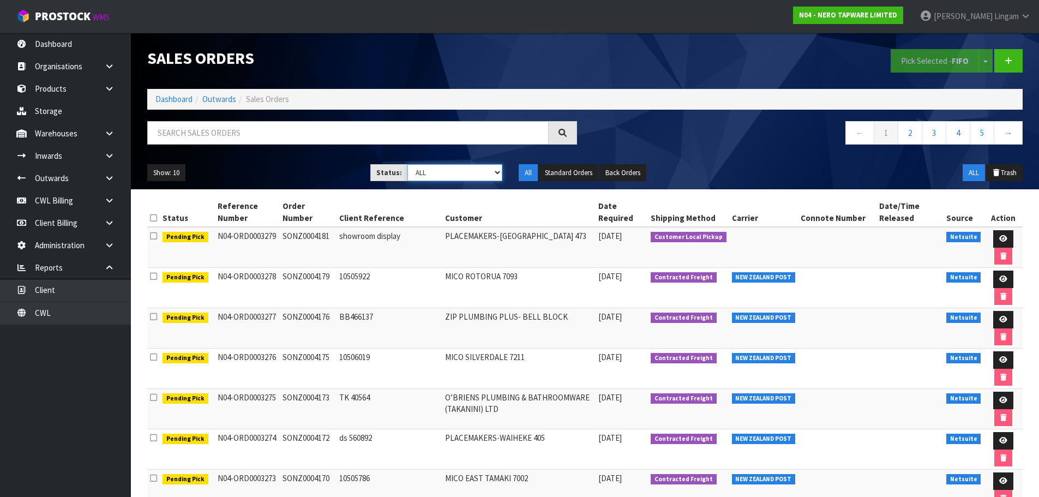
click at [480, 171] on select "Draft Pending Allocated Pending Pick Goods Picked Goods Packed Pending Charges …" at bounding box center [454, 172] width 95 height 17
click at [407, 164] on select "Draft Pending Allocated Pending Pick Goods Picked Goods Packed Pending Charges …" at bounding box center [454, 172] width 95 height 17
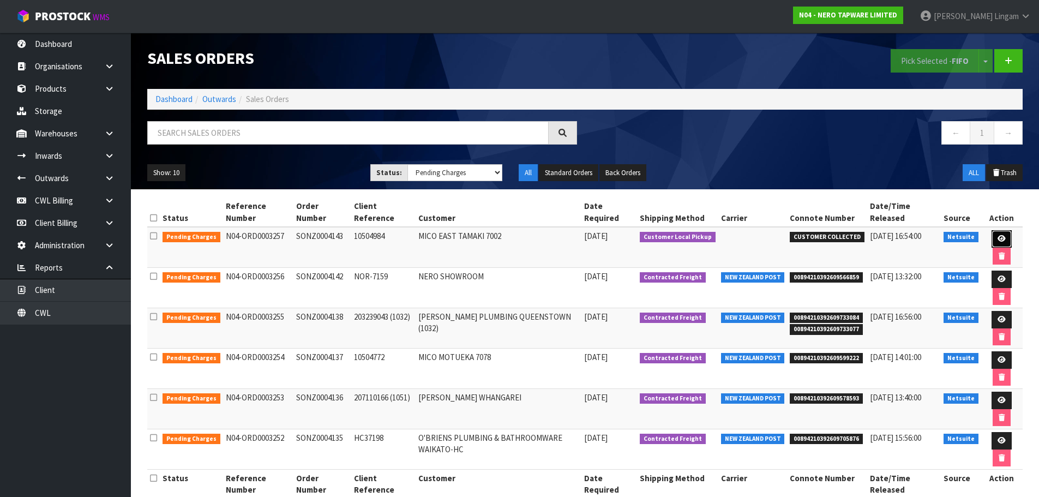
click at [996, 232] on link at bounding box center [1001, 238] width 20 height 17
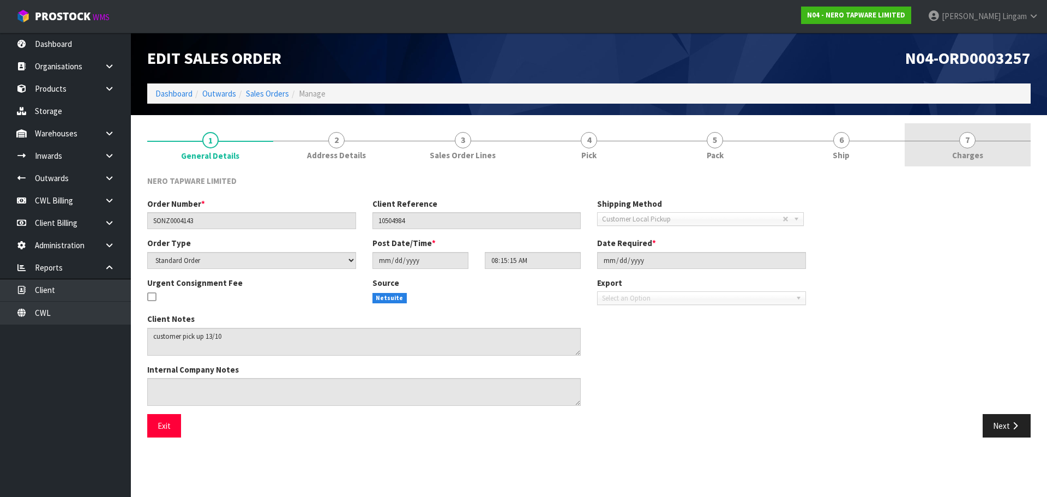
click at [1001, 154] on link "7 [GEOGRAPHIC_DATA]" at bounding box center [967, 144] width 126 height 43
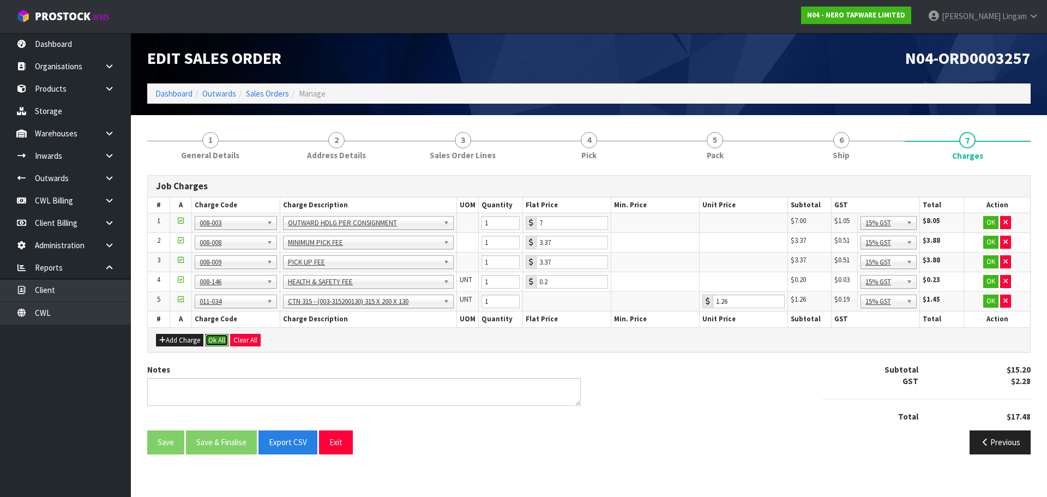
click at [210, 340] on button "Ok All" at bounding box center [216, 340] width 23 height 13
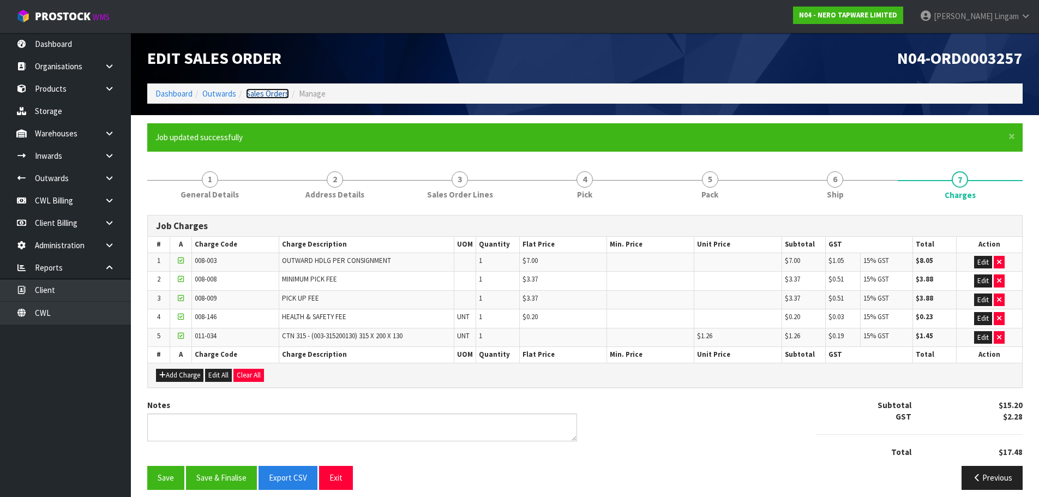
click at [278, 96] on link "Sales Orders" at bounding box center [267, 93] width 43 height 10
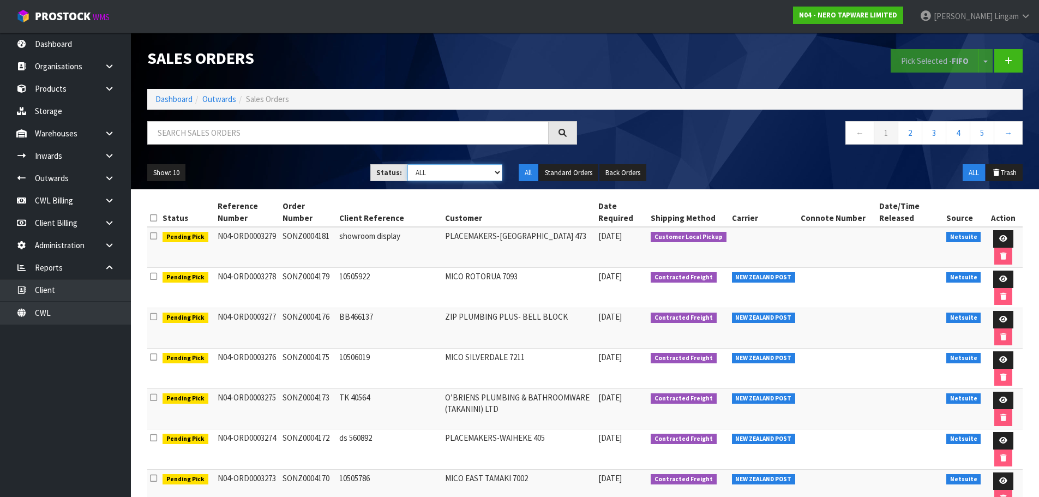
click at [474, 170] on select "Draft Pending Allocated Pending Pick Goods Picked Goods Packed Pending Charges …" at bounding box center [454, 172] width 95 height 17
select select "string:6"
click at [407, 164] on select "Draft Pending Allocated Pending Pick Goods Picked Goods Packed Pending Charges …" at bounding box center [454, 172] width 95 height 17
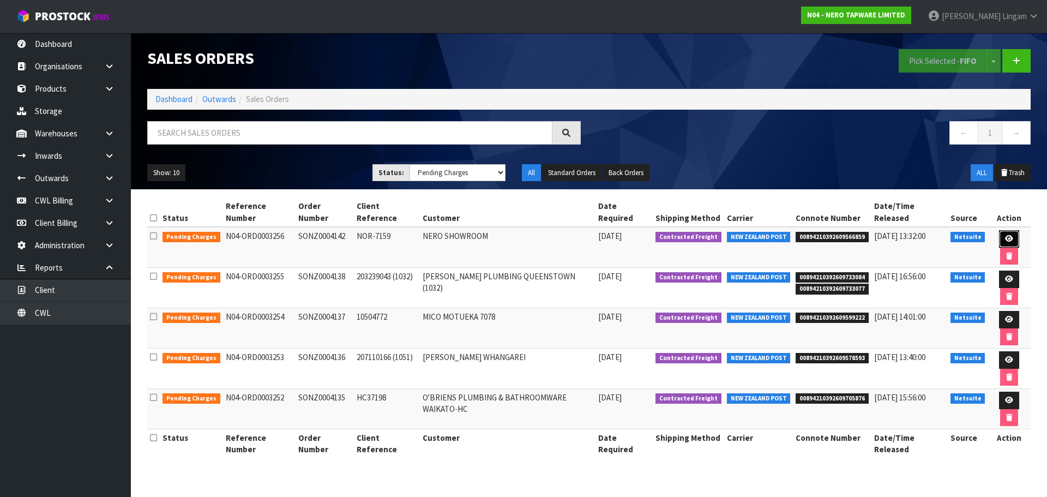
click at [1005, 235] on icon at bounding box center [1009, 238] width 8 height 7
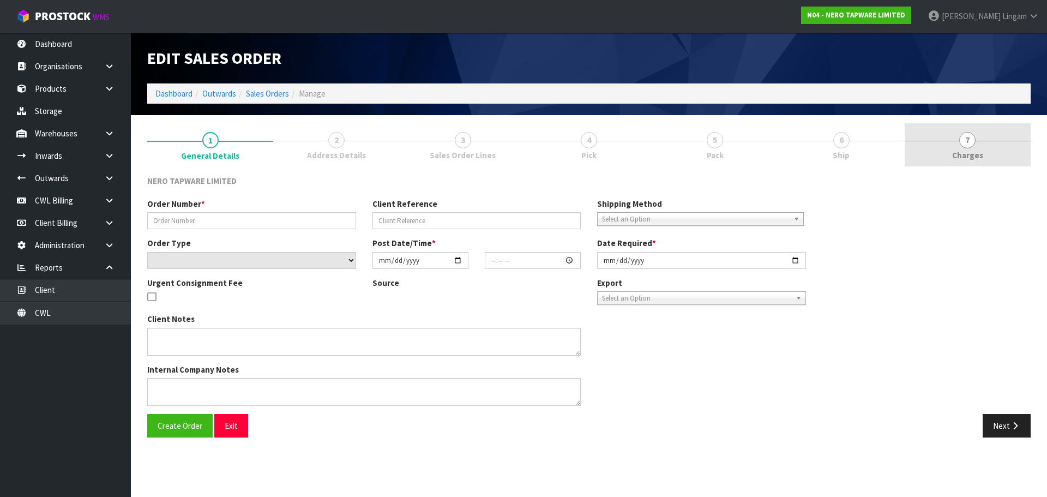
type input "SONZ0004142"
type input "NOR-7159"
select select "number:0"
type input "[DATE]"
type input "08:15:14.000"
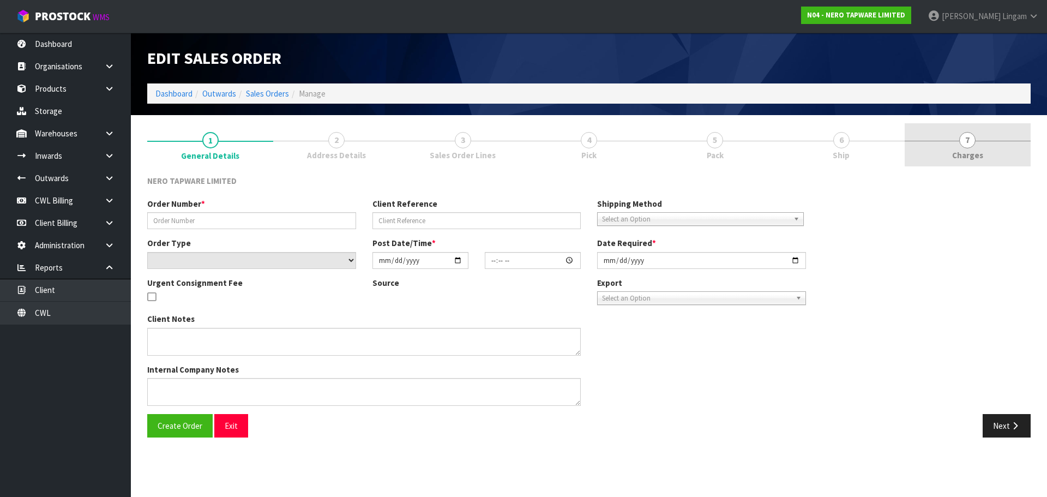
type input "[DATE]"
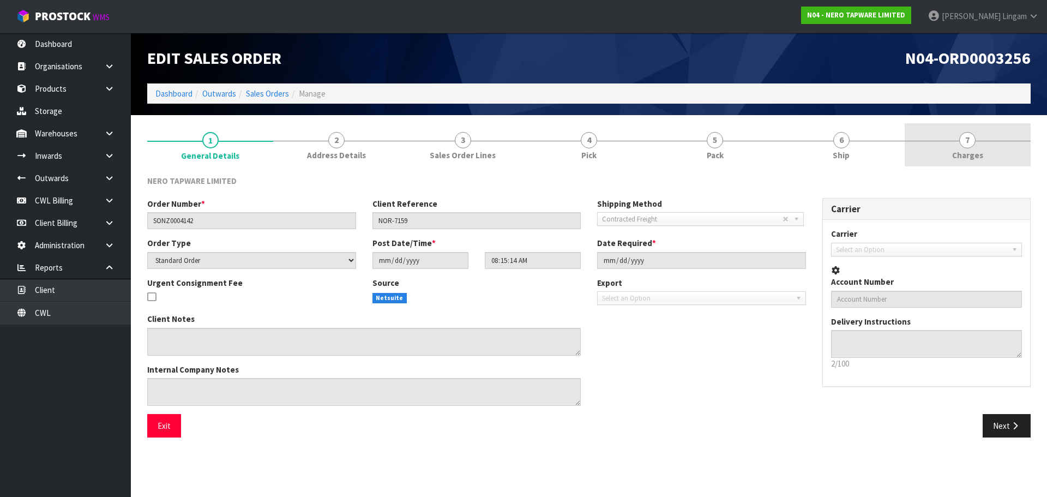
click at [982, 161] on link "7 [GEOGRAPHIC_DATA]" at bounding box center [967, 144] width 126 height 43
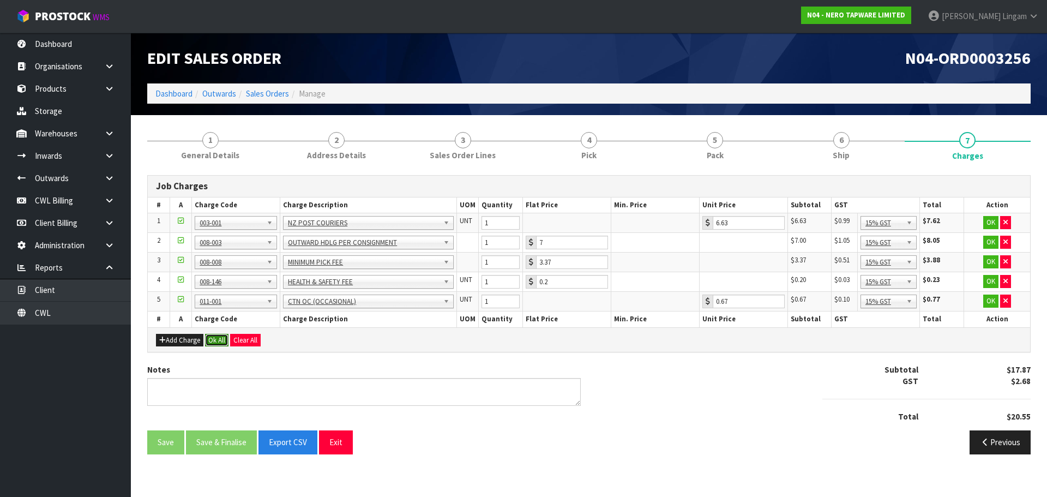
click at [210, 342] on button "Ok All" at bounding box center [216, 340] width 23 height 13
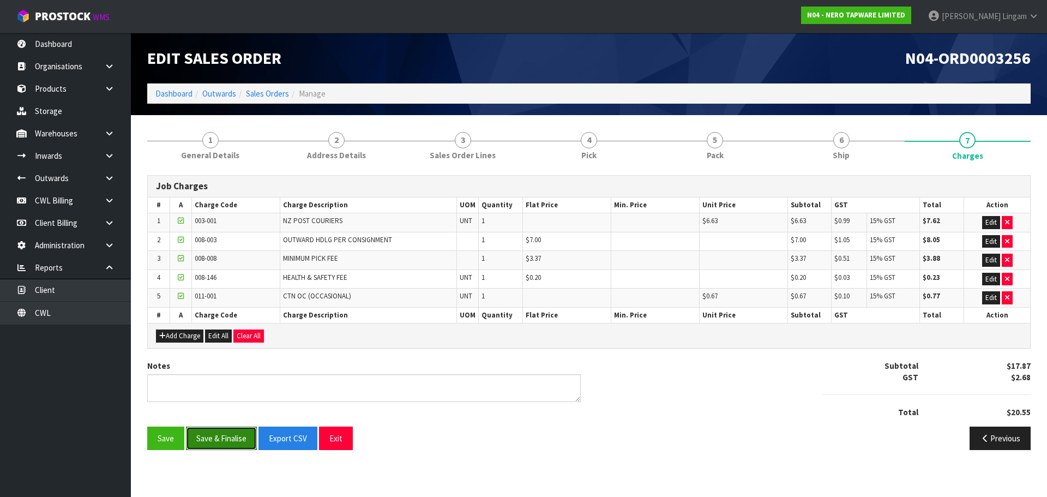
click at [216, 426] on button "Save & Finalise" at bounding box center [221, 437] width 71 height 23
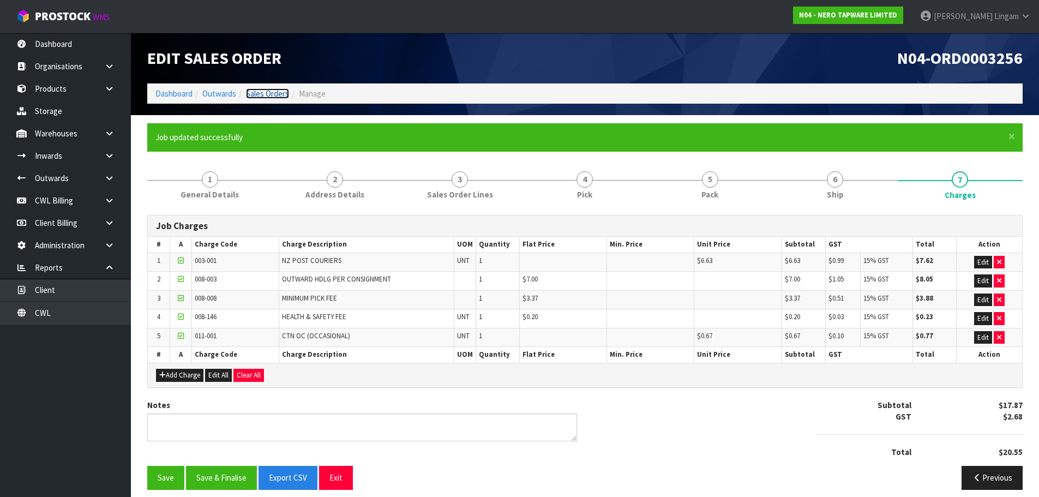
click at [274, 92] on link "Sales Orders" at bounding box center [267, 93] width 43 height 10
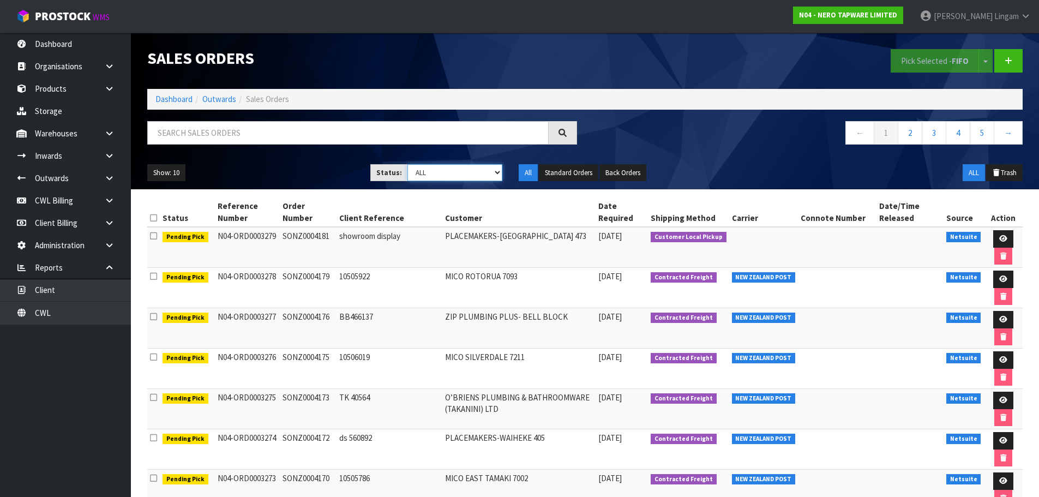
click at [488, 170] on select "Draft Pending Allocated Pending Pick Goods Picked Goods Packed Pending Charges …" at bounding box center [454, 172] width 95 height 17
select select "string:6"
click at [407, 164] on select "Draft Pending Allocated Pending Pick Goods Picked Goods Packed Pending Charges …" at bounding box center [454, 172] width 95 height 17
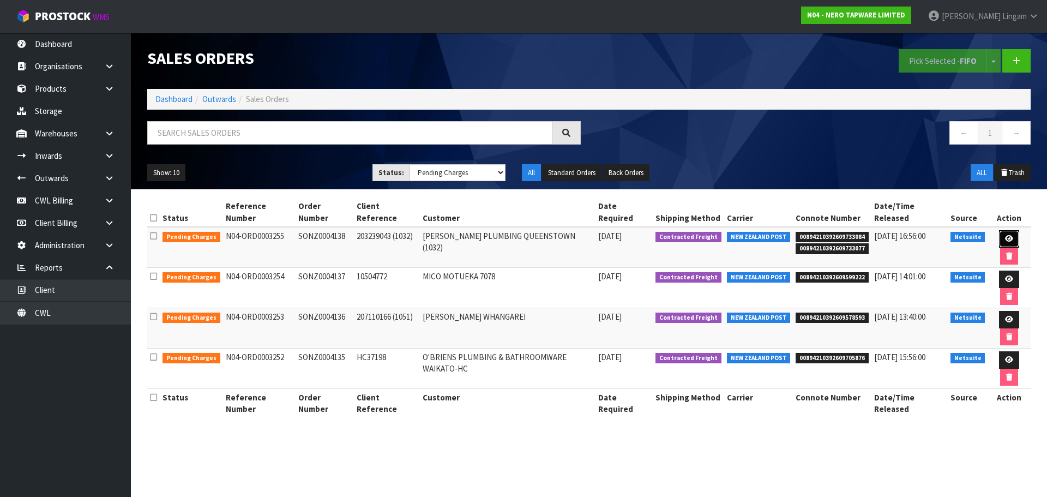
click at [999, 230] on link at bounding box center [1009, 238] width 20 height 17
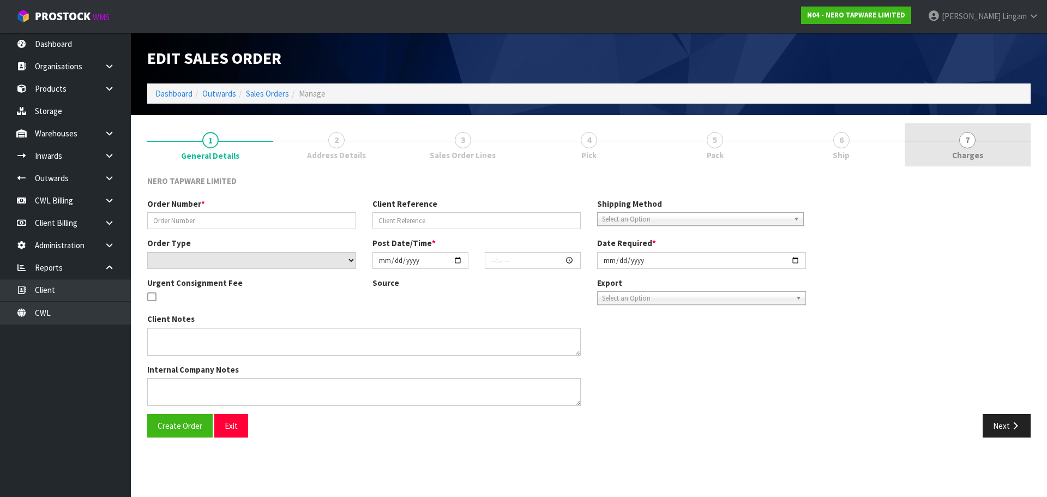
type input "SONZ0004138"
type input "203239043 (1032)"
select select "number:0"
type input "[DATE]"
type input "08:15:12.000"
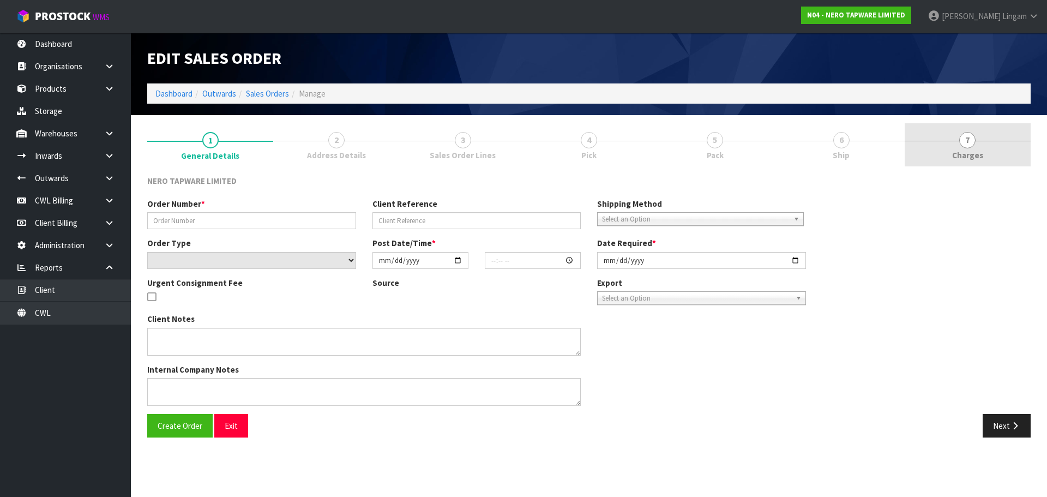
type input "[DATE]"
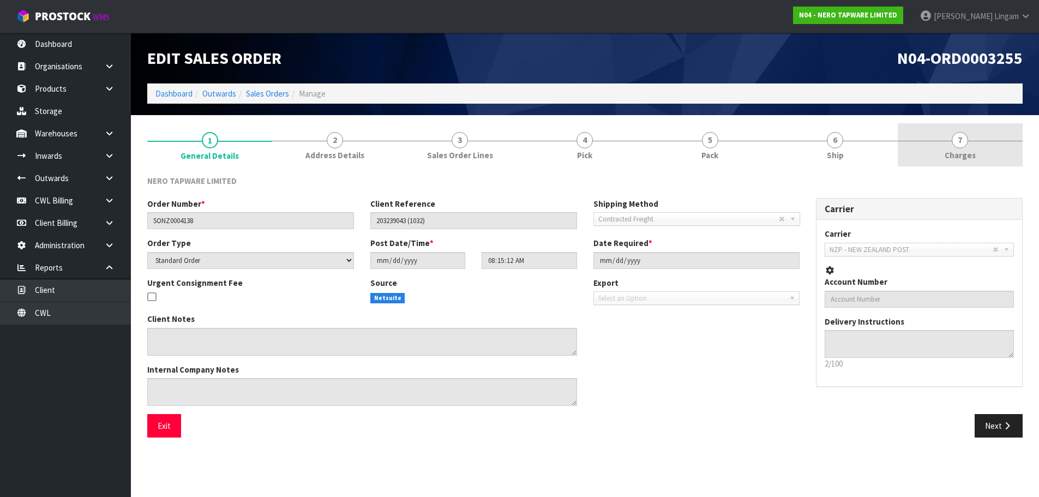
click at [976, 151] on link "7 [GEOGRAPHIC_DATA]" at bounding box center [959, 144] width 125 height 43
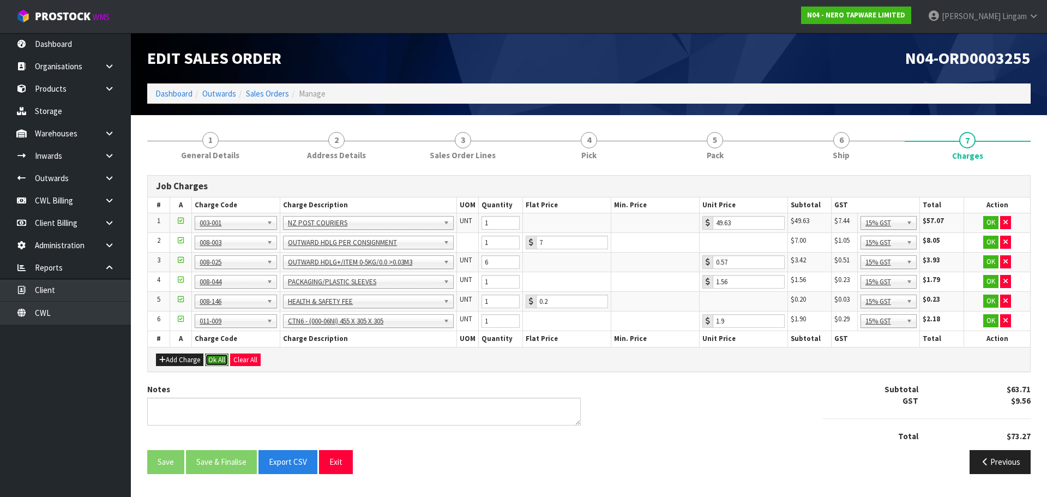
click at [213, 360] on button "Ok All" at bounding box center [216, 359] width 23 height 13
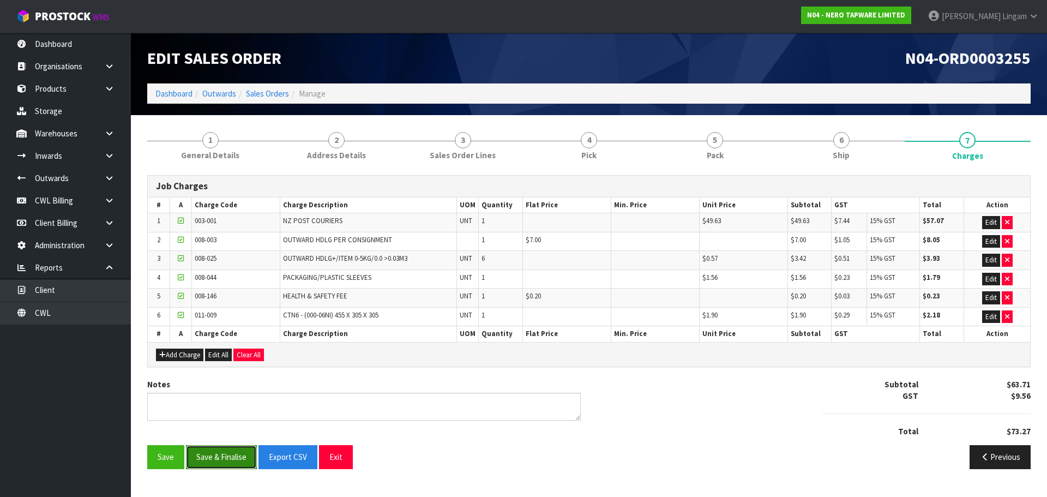
click at [213, 452] on button "Save & Finalise" at bounding box center [221, 456] width 71 height 23
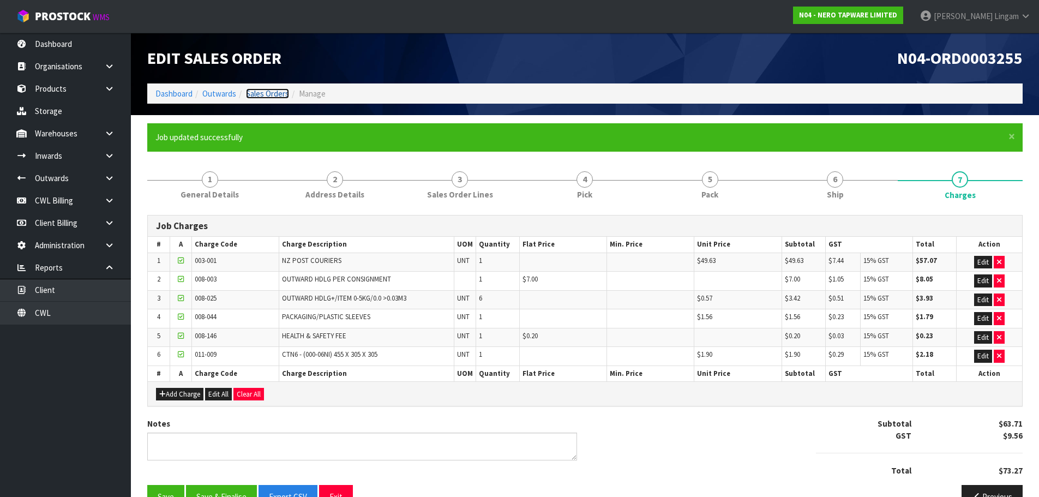
click at [270, 93] on link "Sales Orders" at bounding box center [267, 93] width 43 height 10
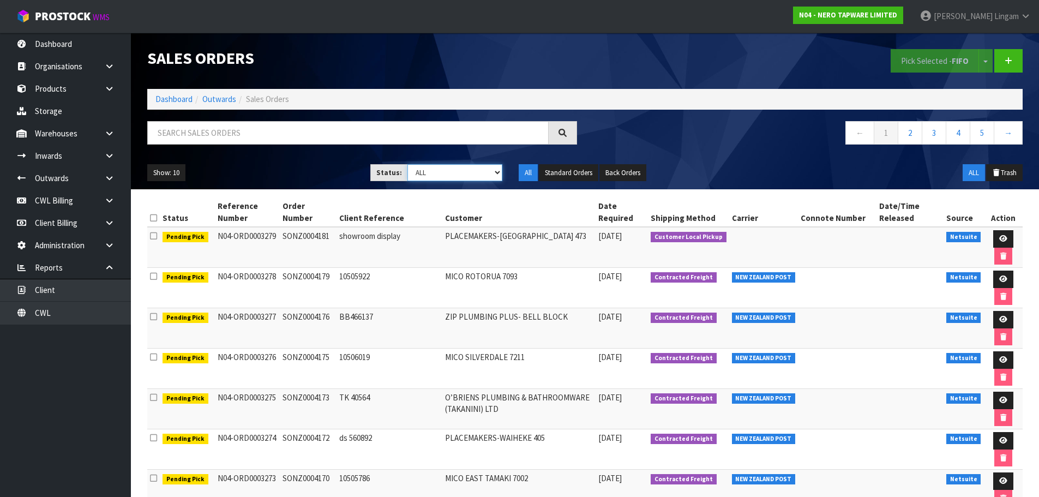
click at [488, 177] on select "Draft Pending Allocated Pending Pick Goods Picked Goods Packed Pending Charges …" at bounding box center [454, 172] width 95 height 17
select select "string:6"
click at [407, 164] on select "Draft Pending Allocated Pending Pick Goods Picked Goods Packed Pending Charges …" at bounding box center [454, 172] width 95 height 17
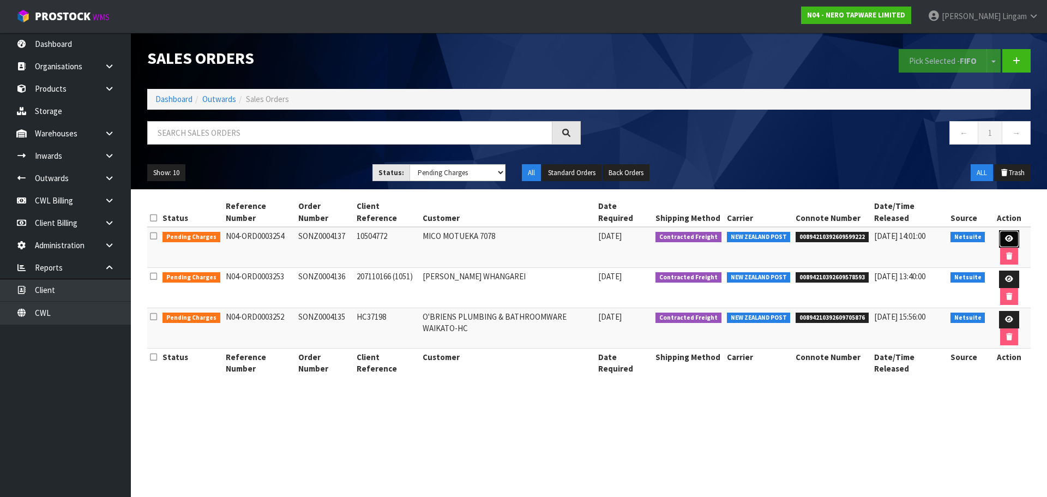
click at [1005, 235] on icon at bounding box center [1009, 238] width 8 height 7
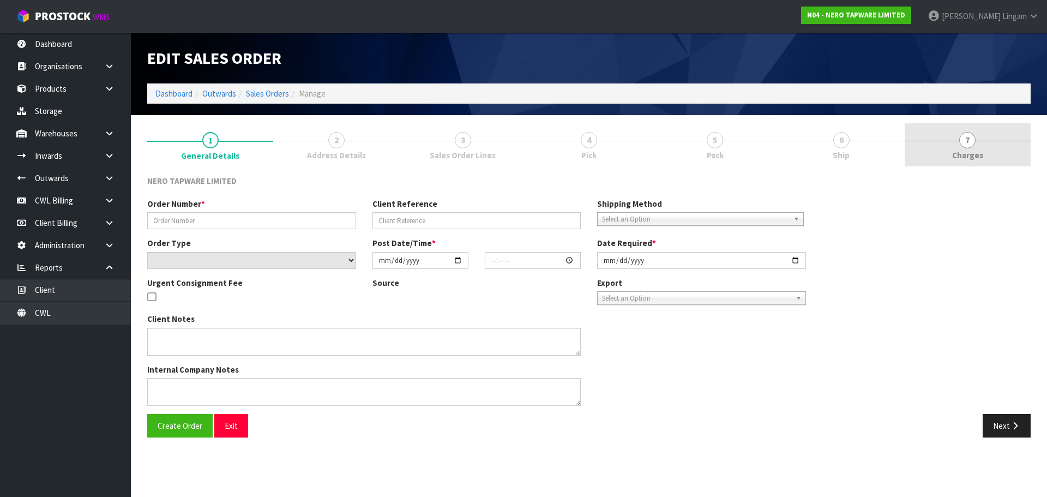
type input "SONZ0004137"
type input "10504772"
select select "number:0"
type input "[DATE]"
type input "15:15:08.000"
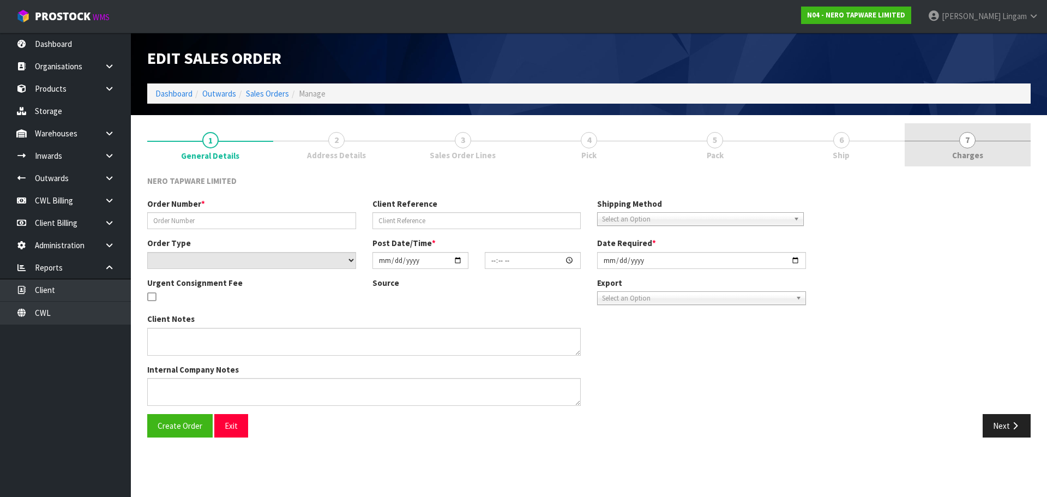
type input "[DATE]"
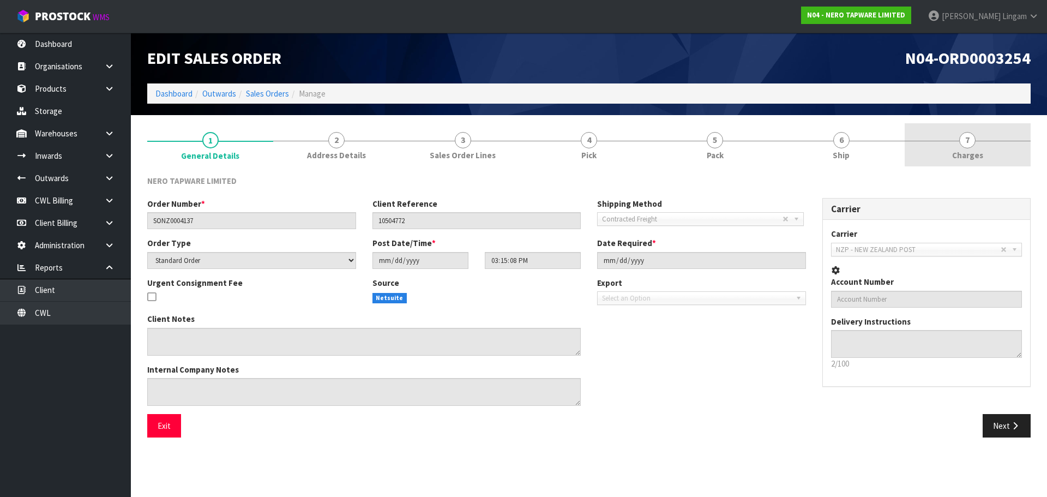
click at [1006, 158] on link "7 [GEOGRAPHIC_DATA]" at bounding box center [967, 144] width 126 height 43
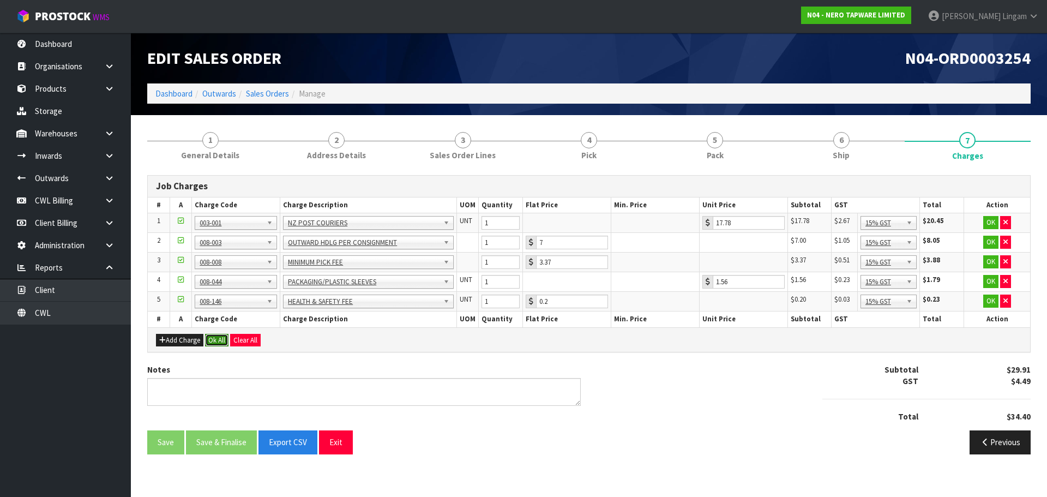
click at [212, 335] on button "Ok All" at bounding box center [216, 340] width 23 height 13
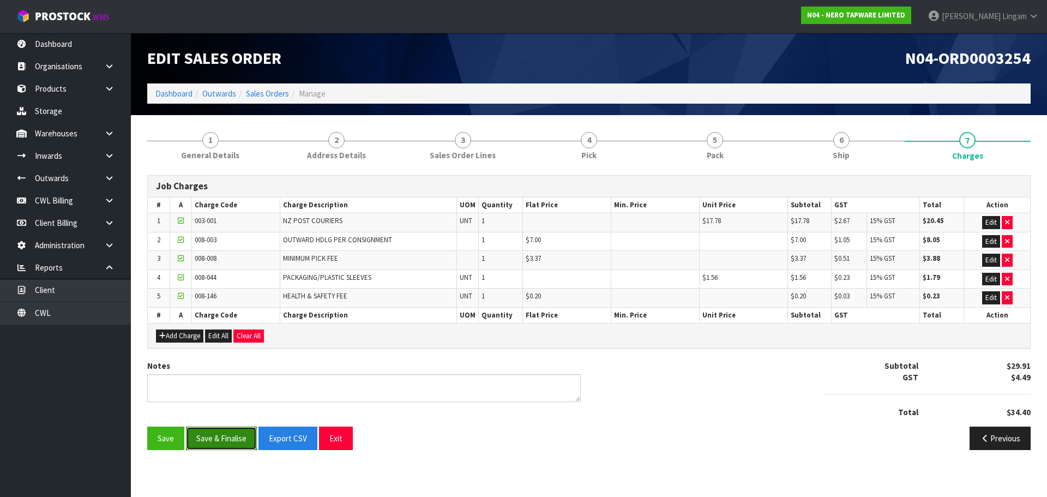
click at [218, 437] on button "Save & Finalise" at bounding box center [221, 437] width 71 height 23
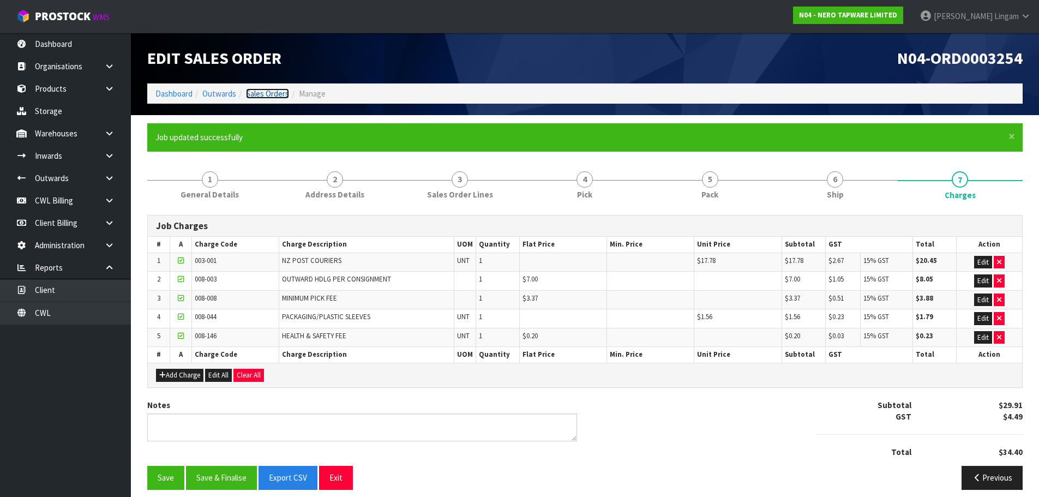
click at [268, 94] on link "Sales Orders" at bounding box center [267, 93] width 43 height 10
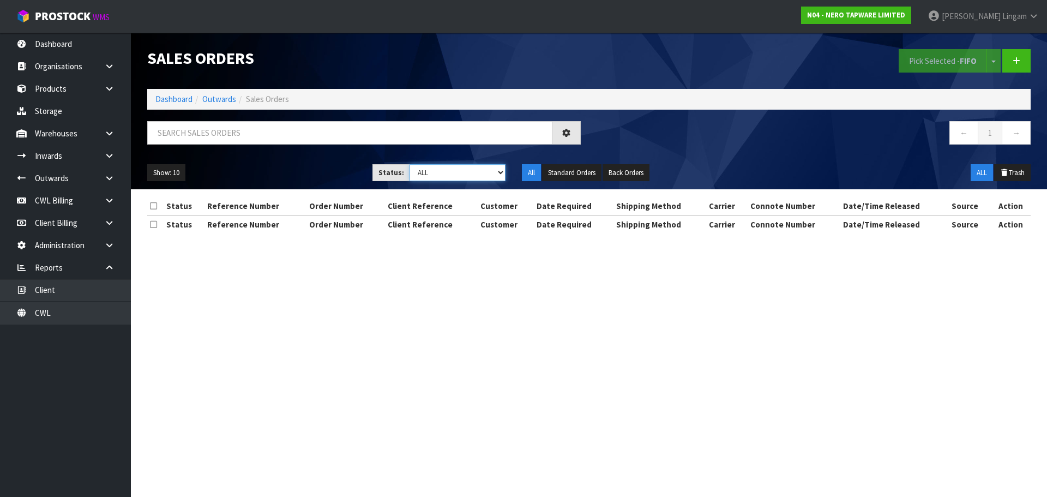
click at [485, 173] on select "Draft Pending Allocated Pending Pick Goods Picked Goods Packed Pending Charges …" at bounding box center [457, 172] width 96 height 17
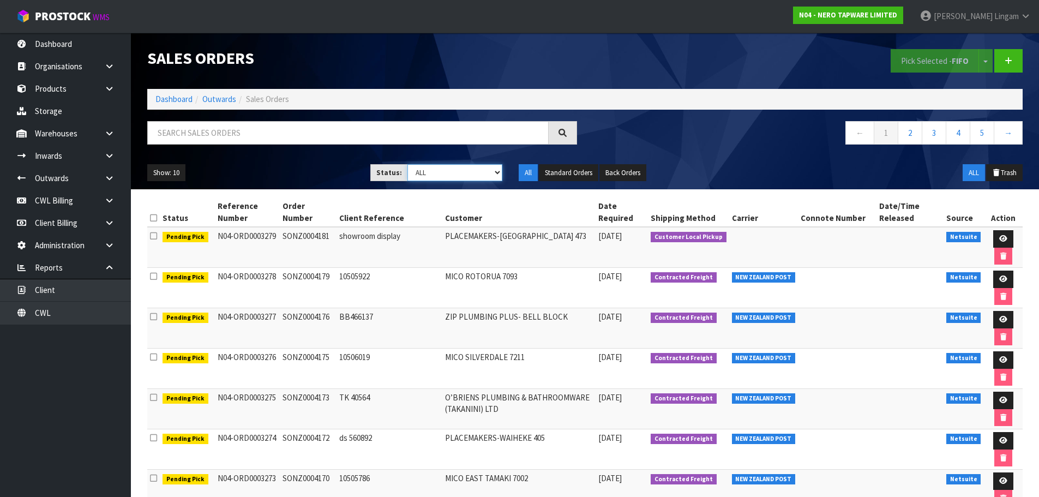
select select "string:6"
click at [407, 164] on select "Draft Pending Allocated Pending Pick Goods Picked Goods Packed Pending Charges …" at bounding box center [454, 172] width 95 height 17
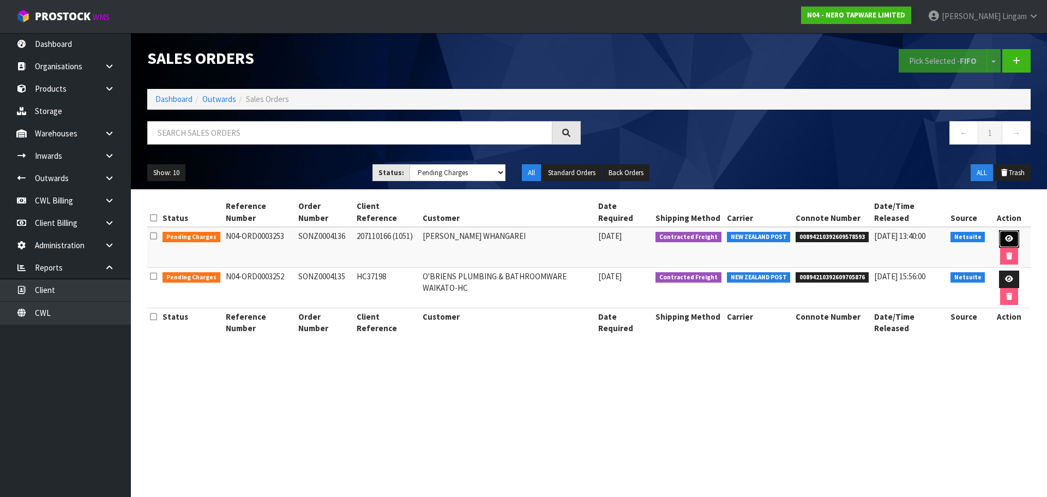
click at [999, 232] on link at bounding box center [1009, 238] width 20 height 17
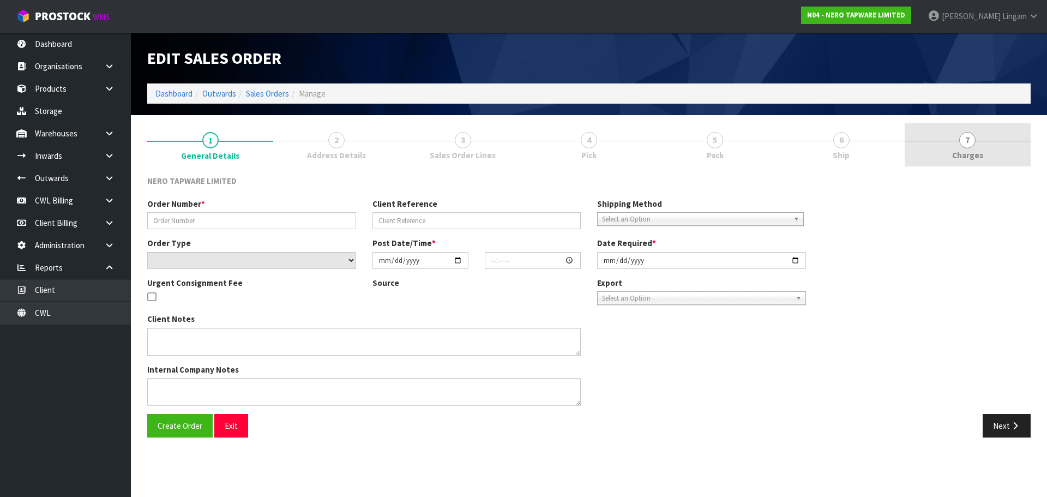
type input "SONZ0004136"
type input "207110166 (1051)"
select select "number:0"
type input "[DATE]"
type input "15:15:07.000"
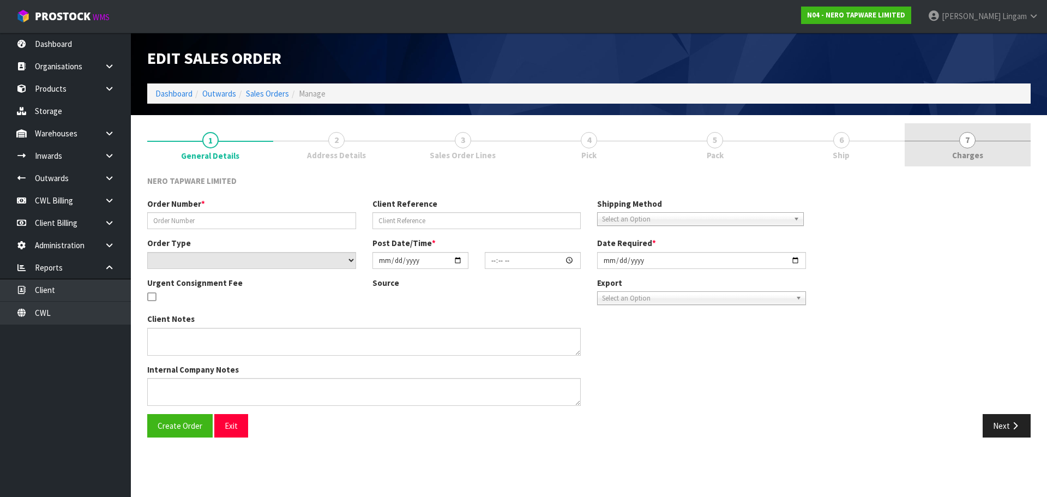
type input "[DATE]"
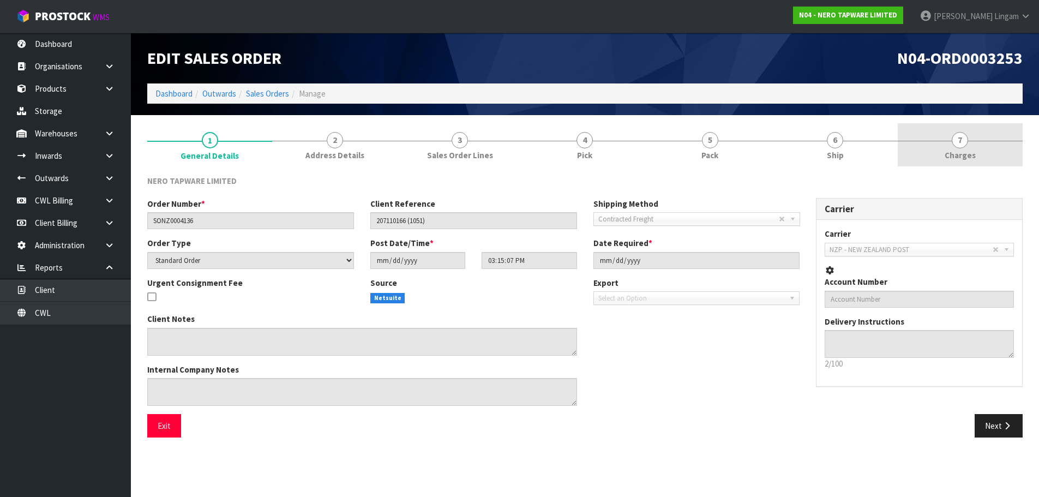
click at [997, 159] on link "7 [GEOGRAPHIC_DATA]" at bounding box center [959, 144] width 125 height 43
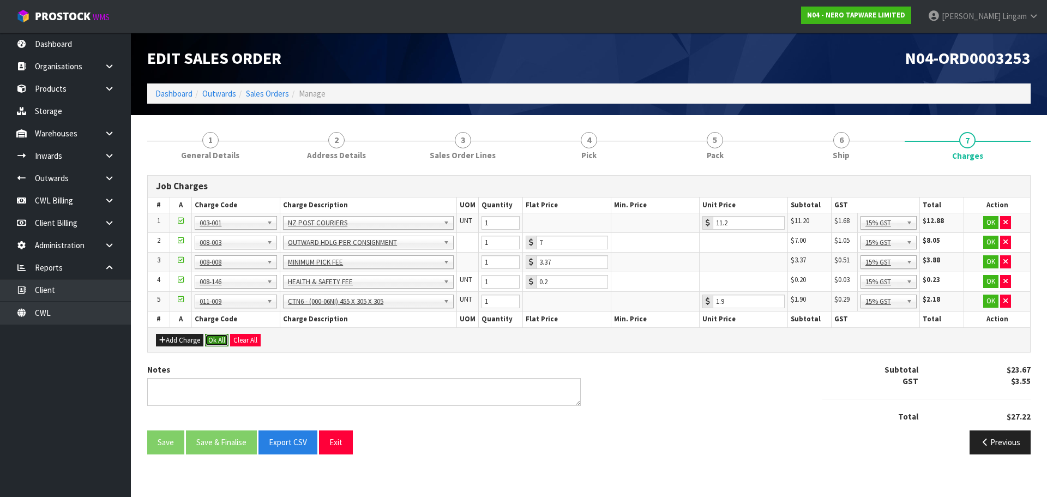
click at [209, 337] on button "Ok All" at bounding box center [216, 340] width 23 height 13
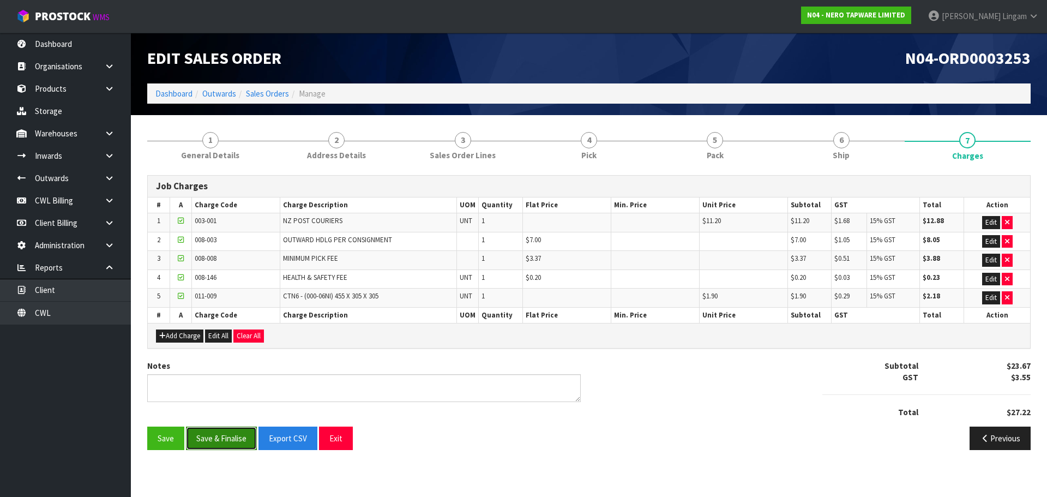
click at [210, 426] on button "Save & Finalise" at bounding box center [221, 437] width 71 height 23
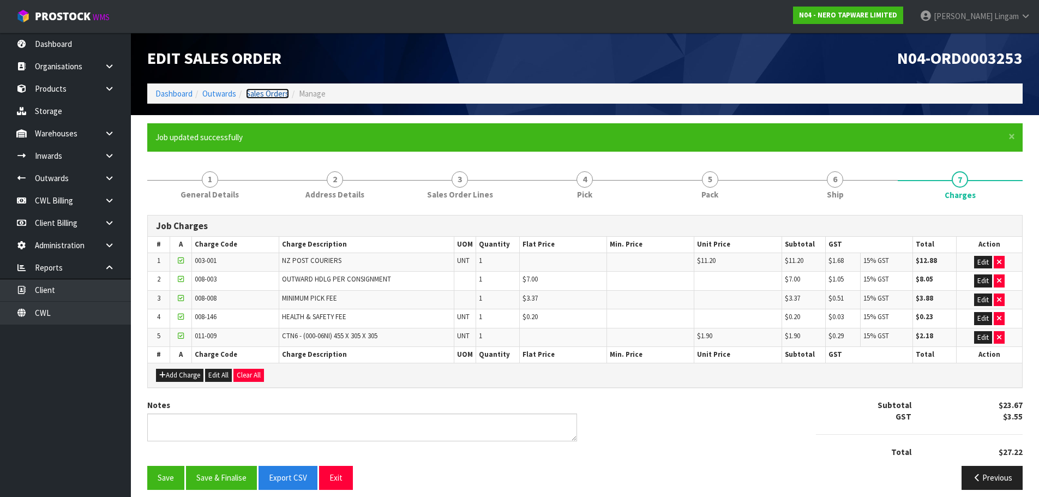
click at [280, 91] on link "Sales Orders" at bounding box center [267, 93] width 43 height 10
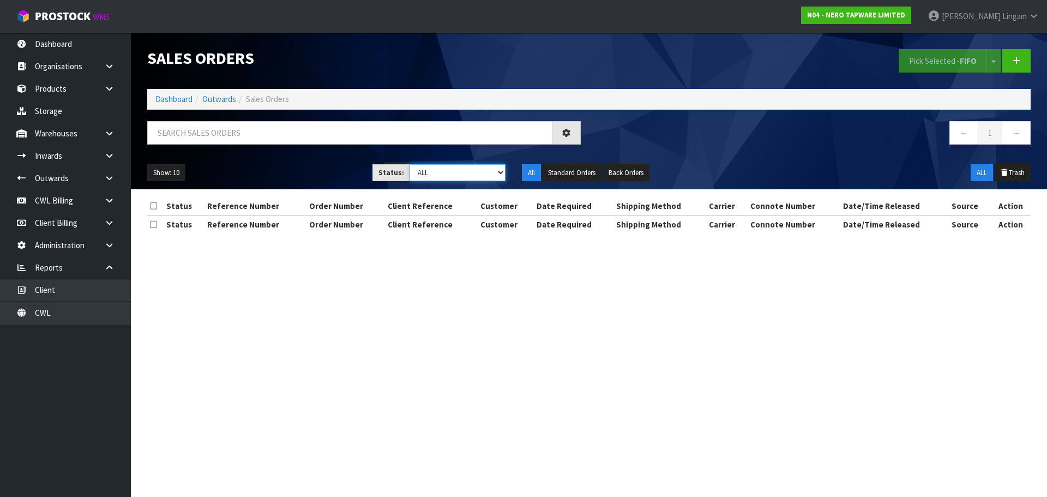
click at [482, 176] on select "Draft Pending Allocated Pending Pick Goods Picked Goods Packed Pending Charges …" at bounding box center [457, 172] width 96 height 17
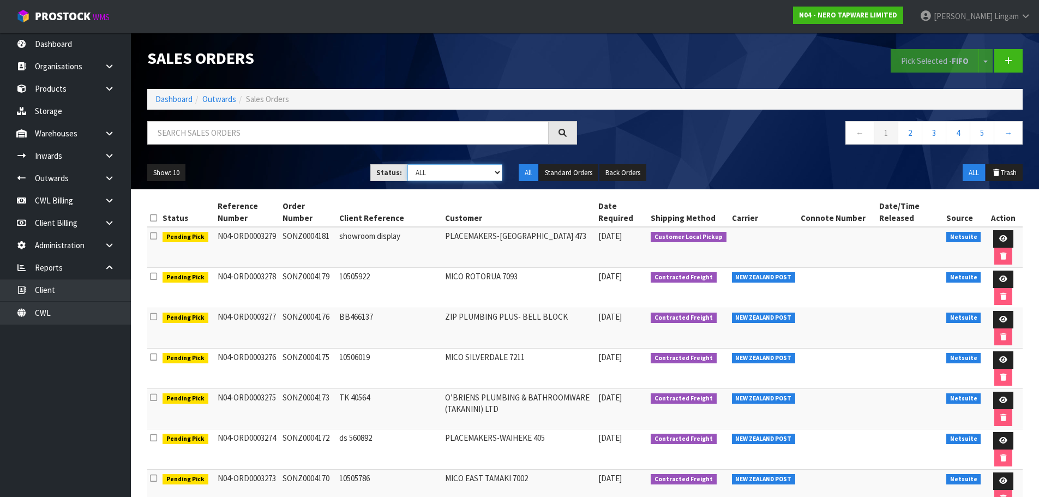
select select "string:6"
click at [407, 164] on select "Draft Pending Allocated Pending Pick Goods Picked Goods Packed Pending Charges …" at bounding box center [454, 172] width 95 height 17
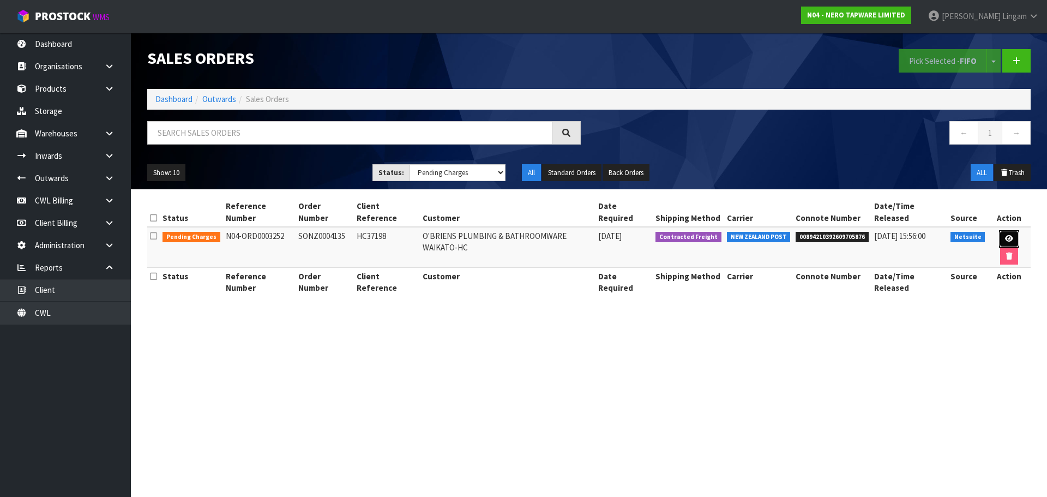
click at [1001, 234] on link at bounding box center [1009, 238] width 20 height 17
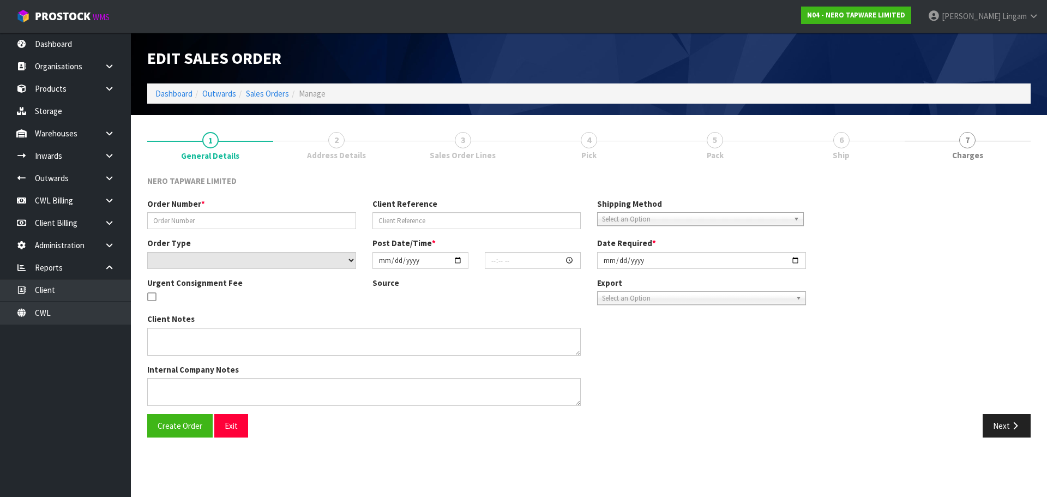
type input "SONZ0004135"
type input "HC37198"
select select "number:0"
type input "[DATE]"
type input "15:15:05.000"
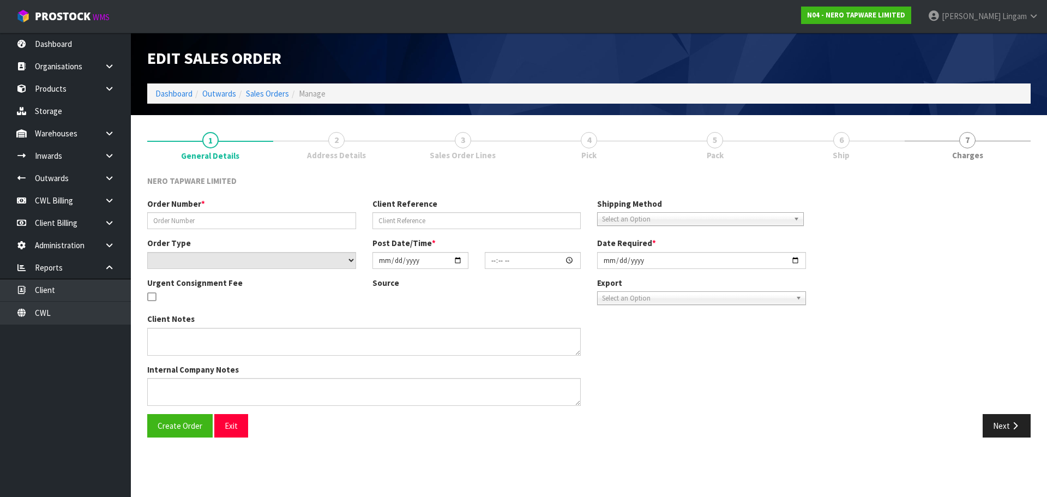
type input "[DATE]"
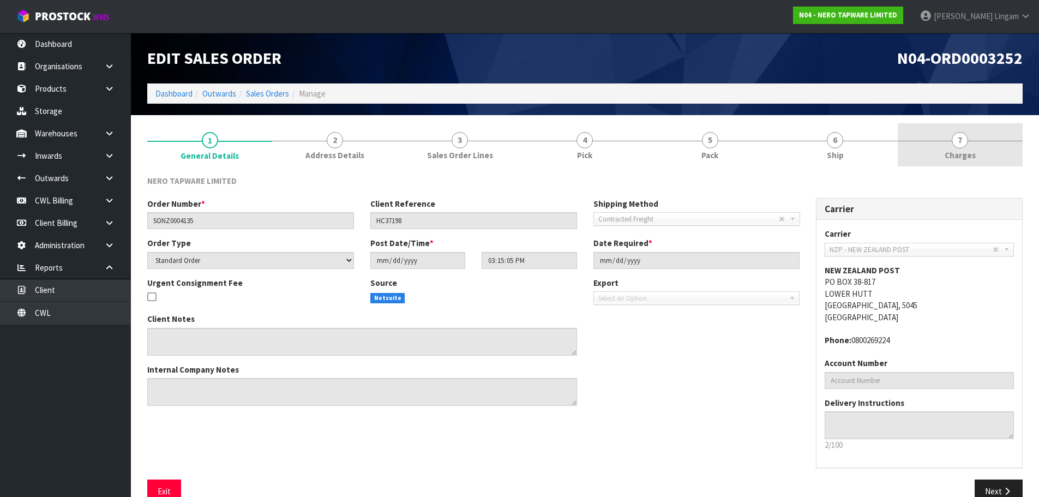
click at [1000, 157] on link "7 [GEOGRAPHIC_DATA]" at bounding box center [959, 144] width 125 height 43
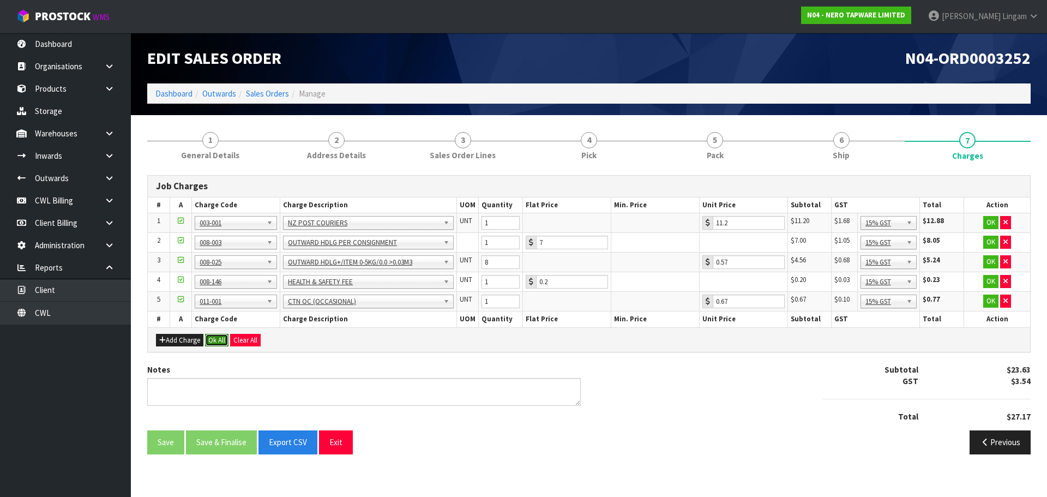
click at [216, 340] on button "Ok All" at bounding box center [216, 340] width 23 height 13
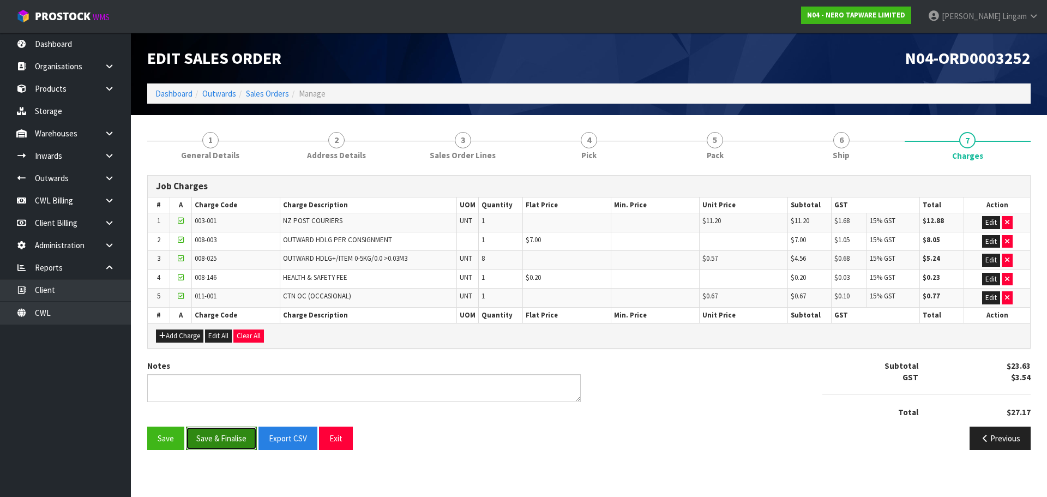
click at [224, 438] on button "Save & Finalise" at bounding box center [221, 437] width 71 height 23
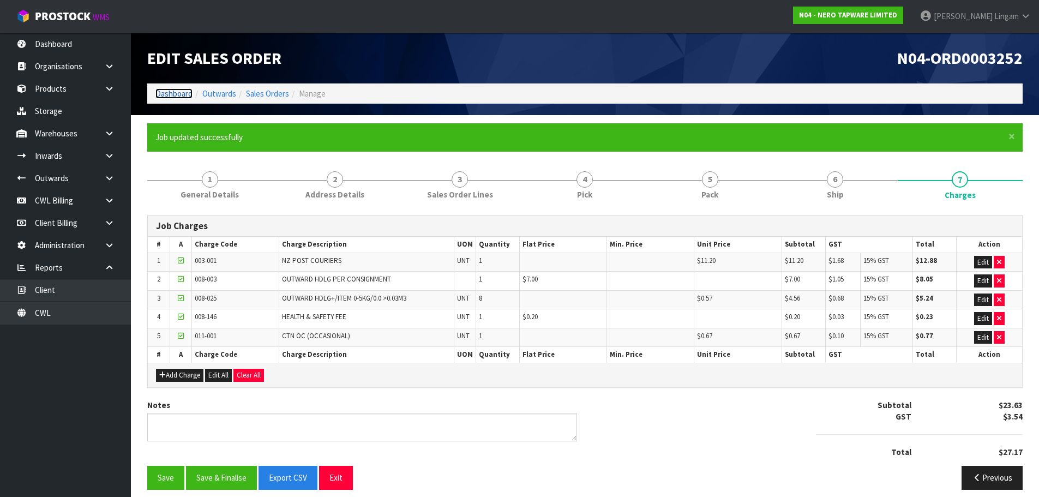
click at [172, 95] on link "Dashboard" at bounding box center [173, 93] width 37 height 10
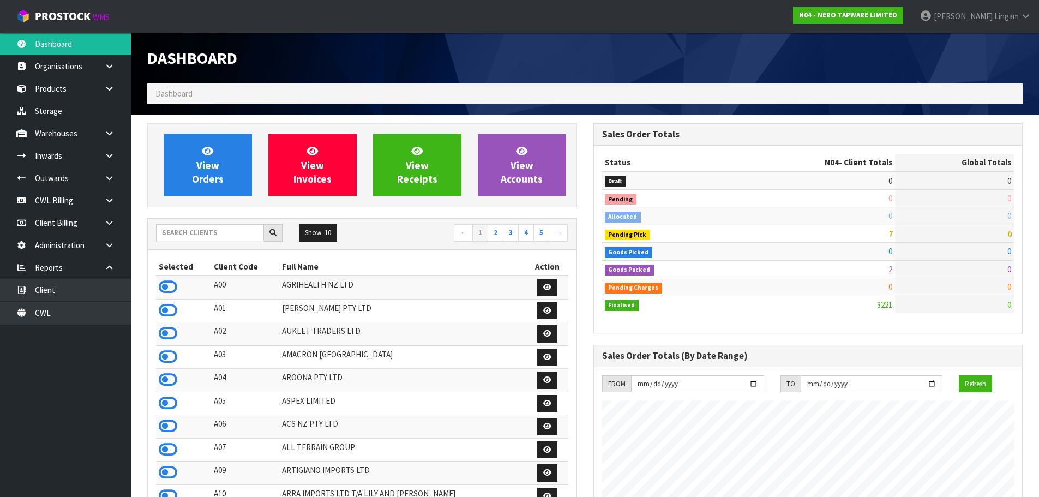
scroll to position [849, 445]
click at [167, 285] on icon at bounding box center [168, 287] width 19 height 16
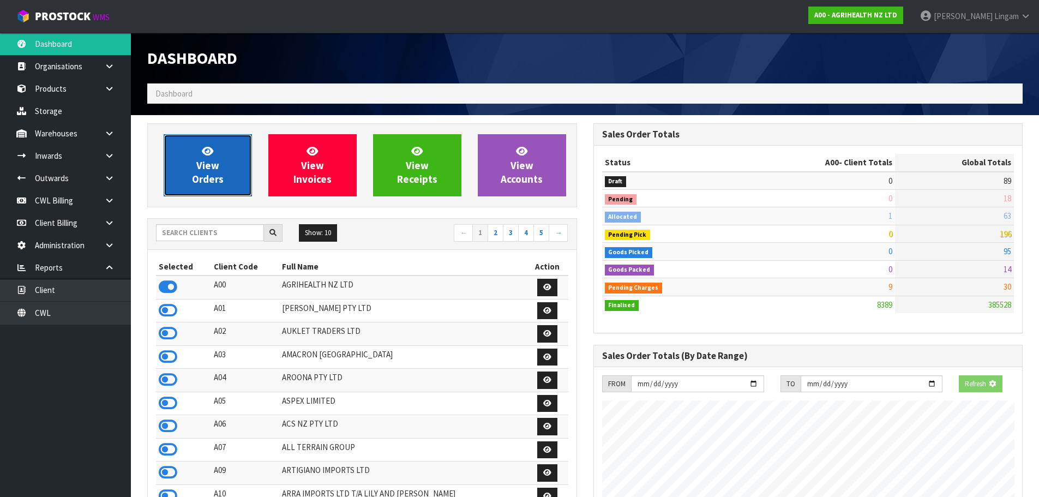
scroll to position [826, 445]
click at [220, 182] on span "View Orders" at bounding box center [208, 164] width 32 height 41
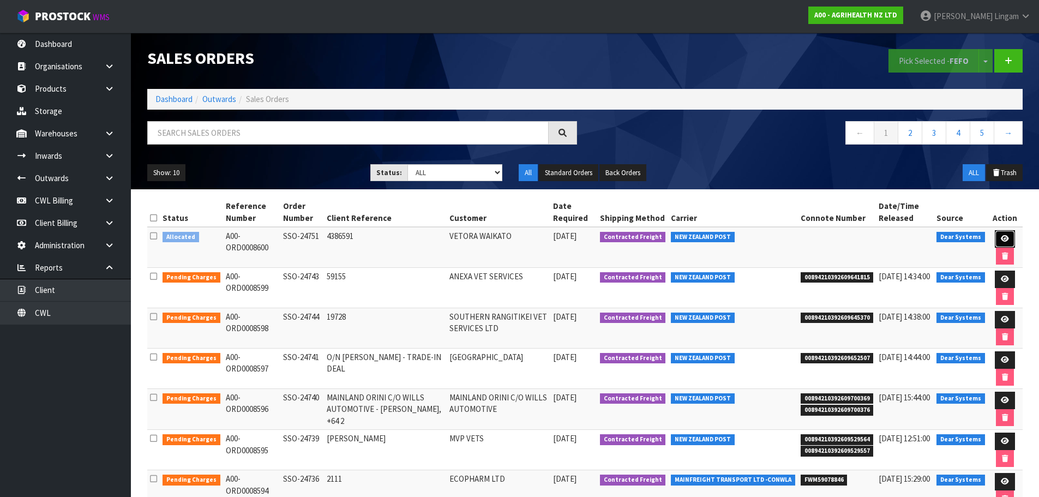
click at [998, 239] on link at bounding box center [1004, 238] width 20 height 17
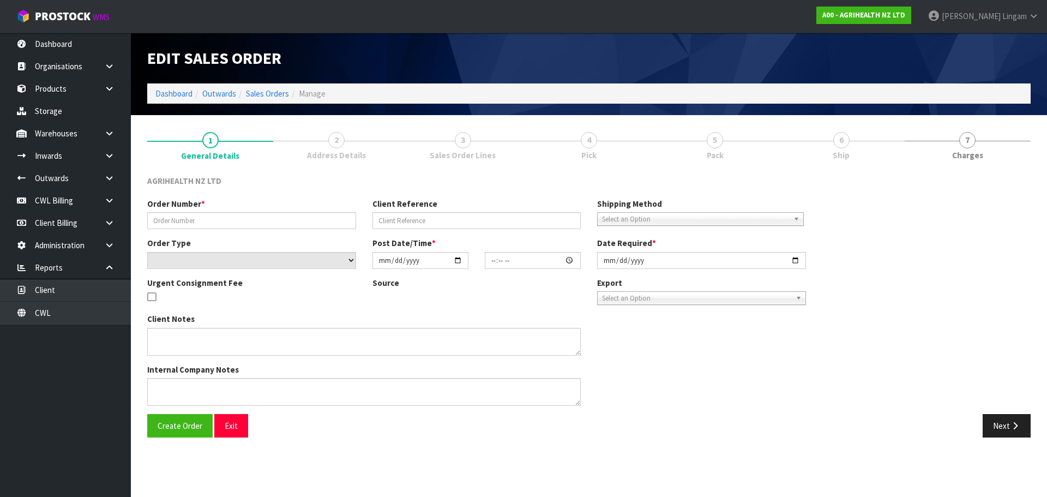
type input "SSO-24751"
type input "4386591"
select select "number:0"
type input "[DATE]"
type input "16:17:14.000"
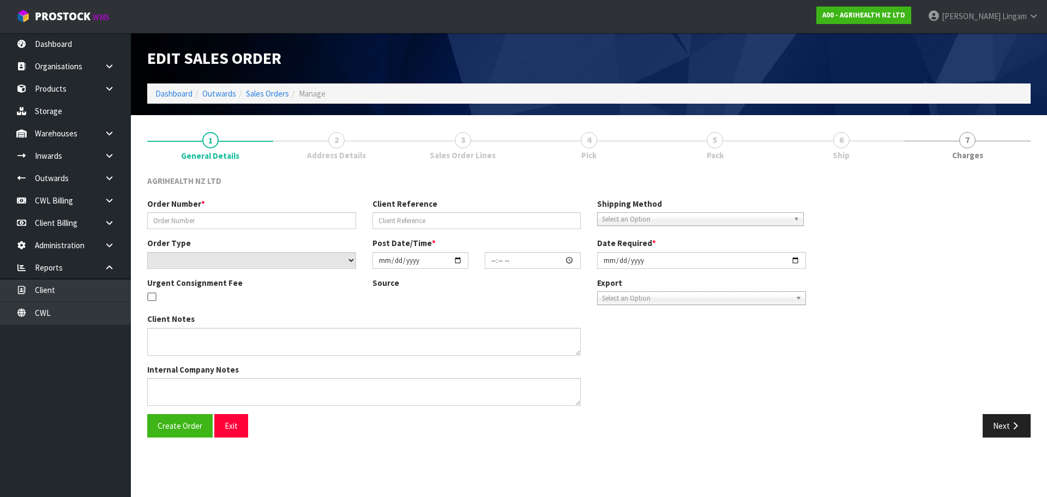
type input "[DATE]"
type textarea "SHIP BY: Overnight Courier Rotorua = BOP"
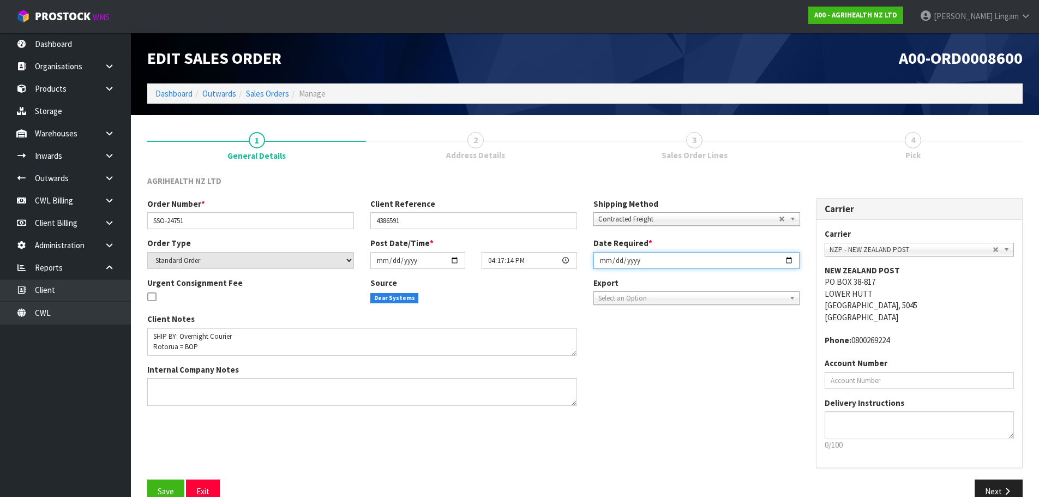
click at [602, 261] on input "[DATE]" at bounding box center [696, 260] width 207 height 17
type input "[DATE]"
click at [170, 485] on button "Save" at bounding box center [165, 490] width 37 height 23
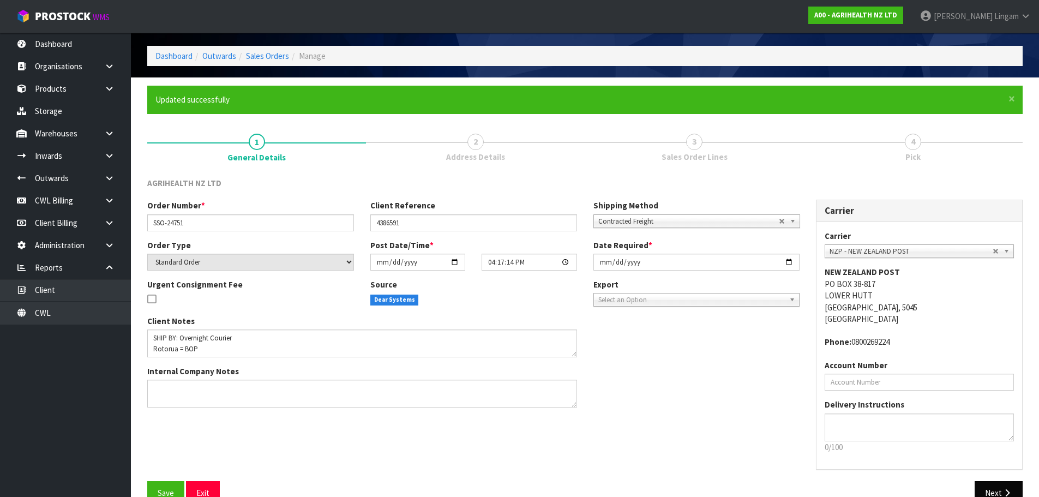
scroll to position [62, 0]
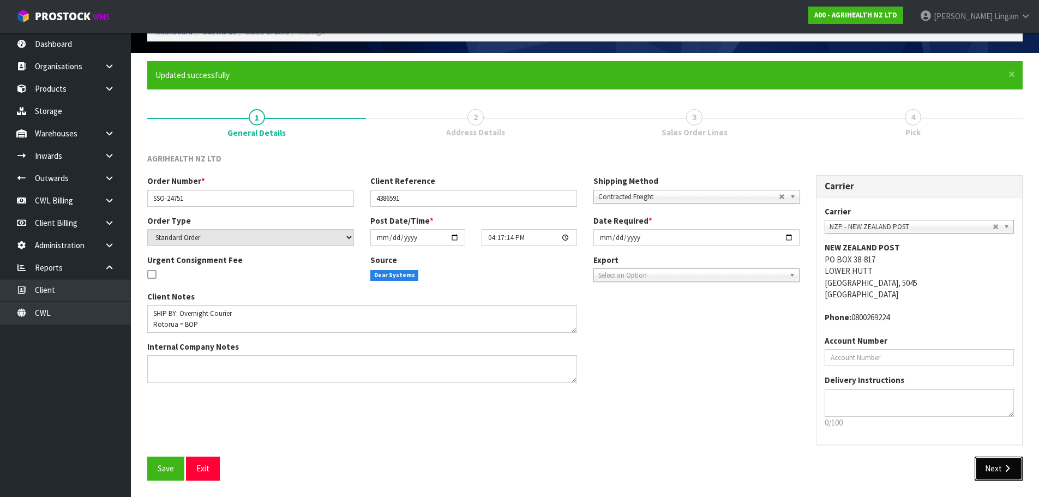
click at [987, 469] on button "Next" at bounding box center [998, 467] width 48 height 23
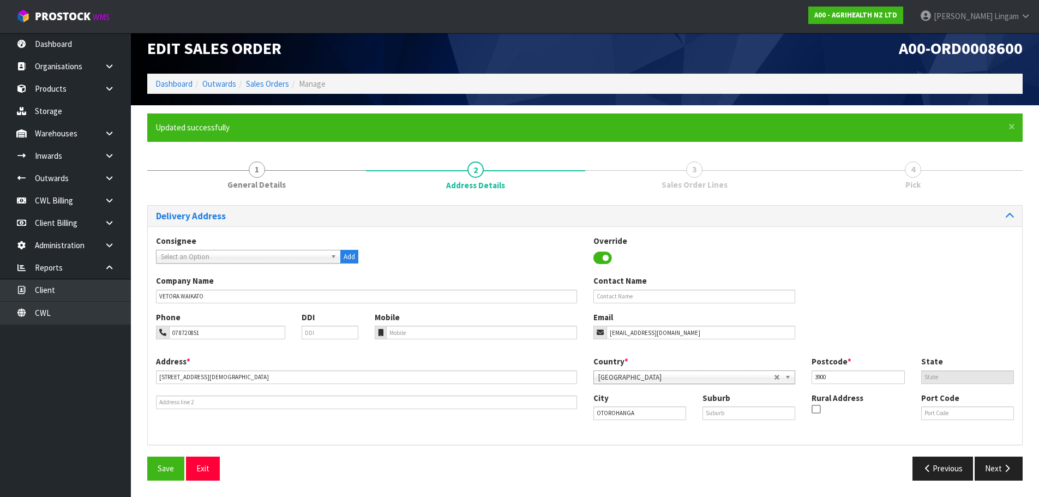
scroll to position [0, 0]
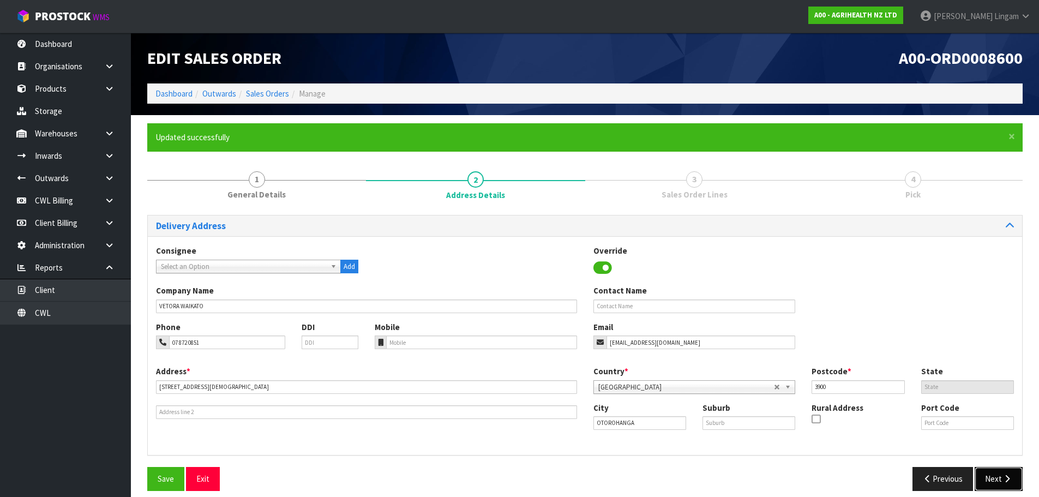
click at [987, 469] on button "Next" at bounding box center [998, 478] width 48 height 23
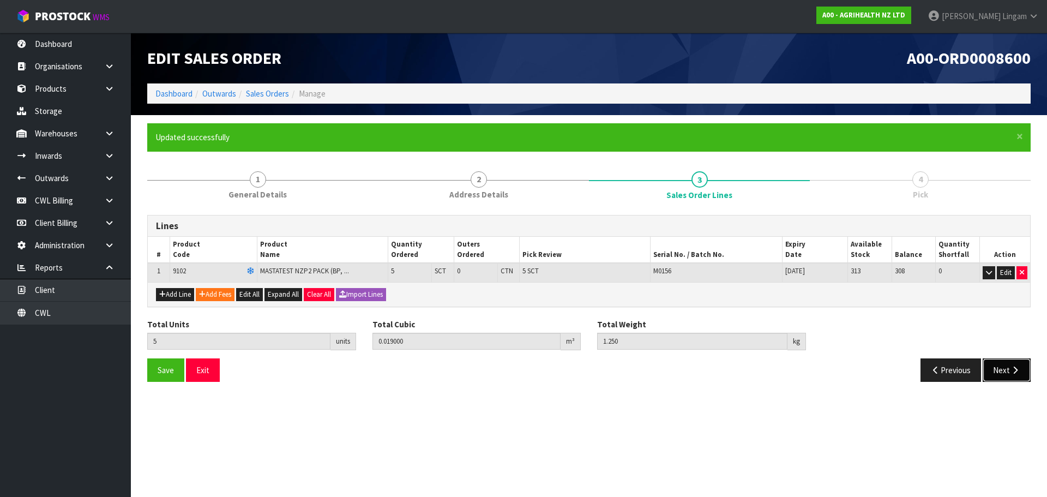
click at [995, 366] on button "Next" at bounding box center [1006, 369] width 48 height 23
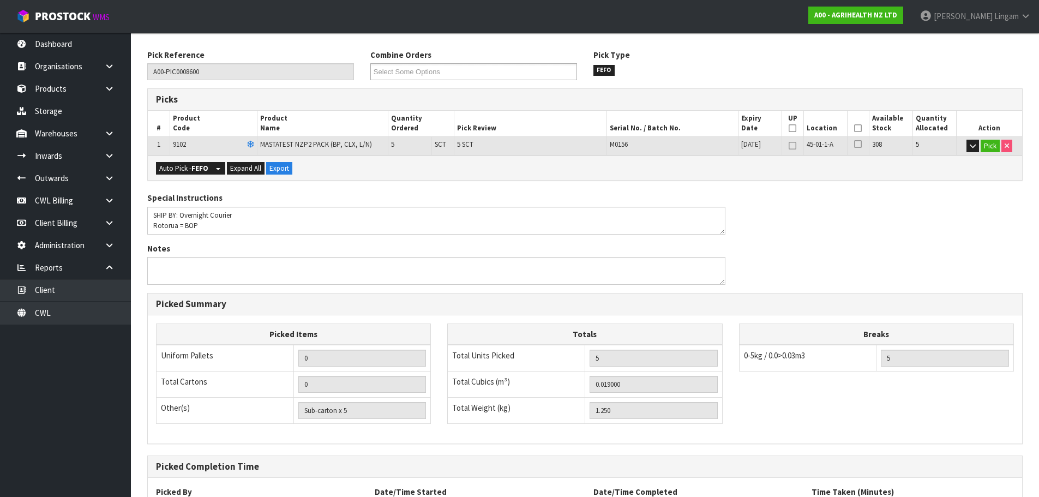
scroll to position [263, 0]
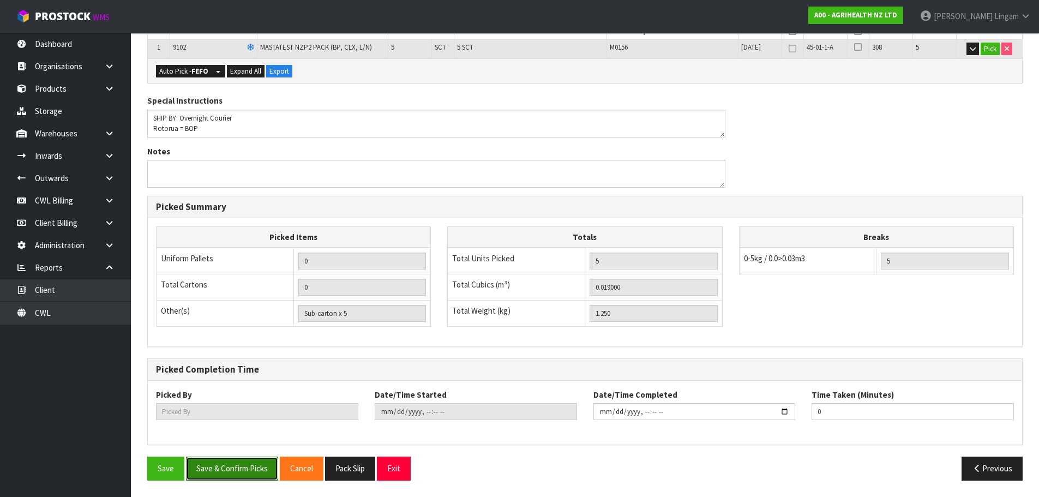
click at [234, 475] on button "Save & Confirm Picks" at bounding box center [232, 467] width 92 height 23
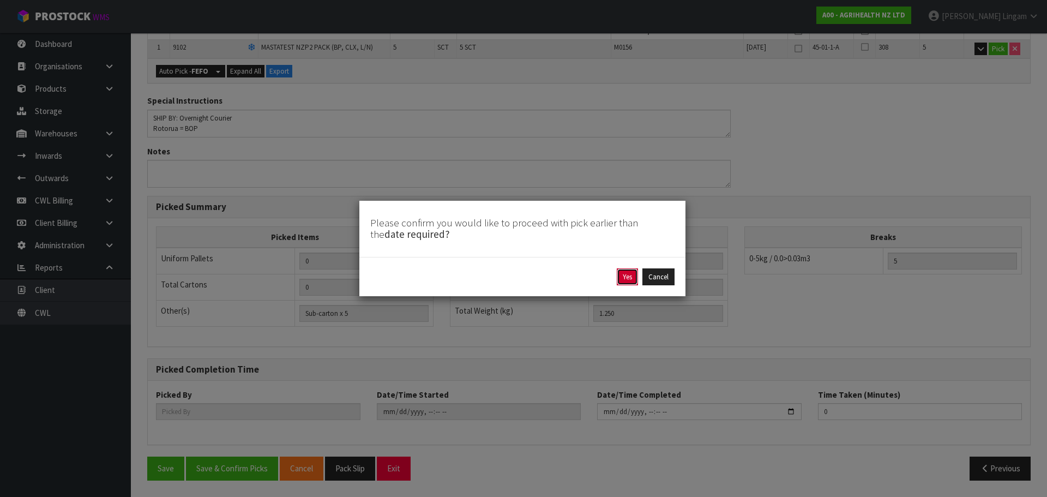
click at [629, 271] on button "Yes" at bounding box center [627, 276] width 21 height 17
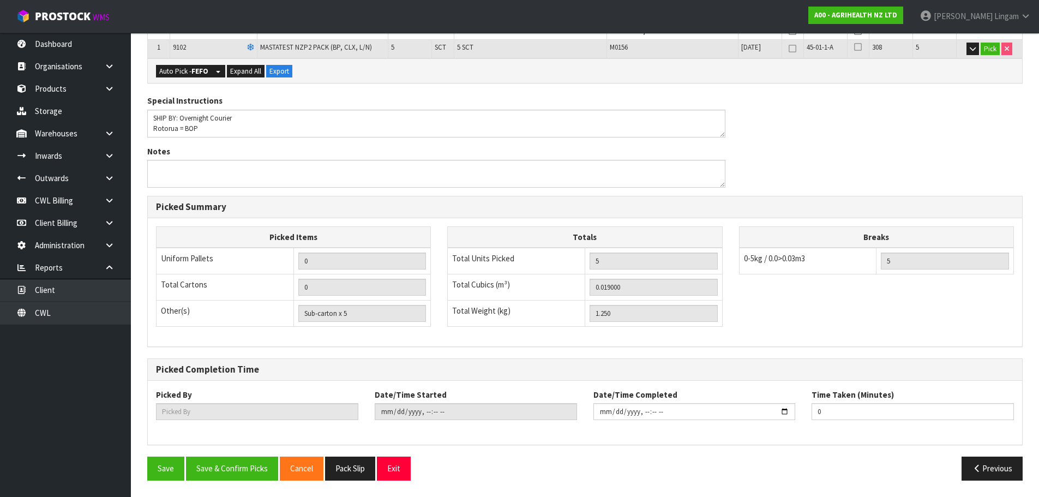
scroll to position [0, 0]
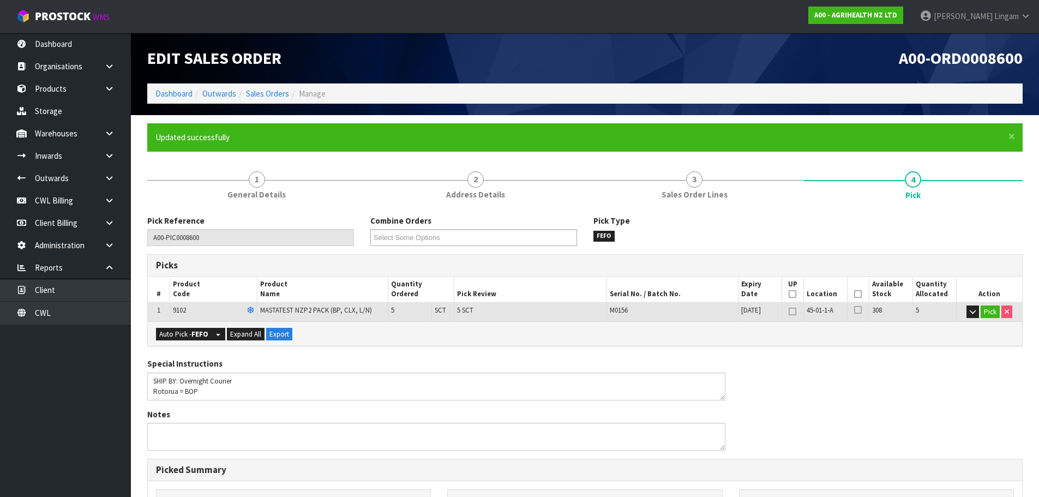
type input "[PERSON_NAME]"
type input "2025-10-13T18:58:56"
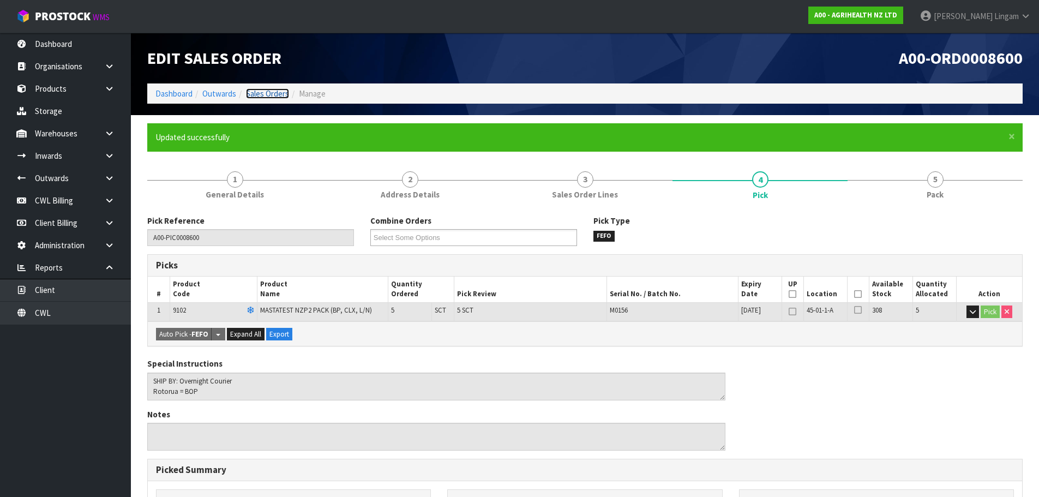
click at [281, 96] on link "Sales Orders" at bounding box center [267, 93] width 43 height 10
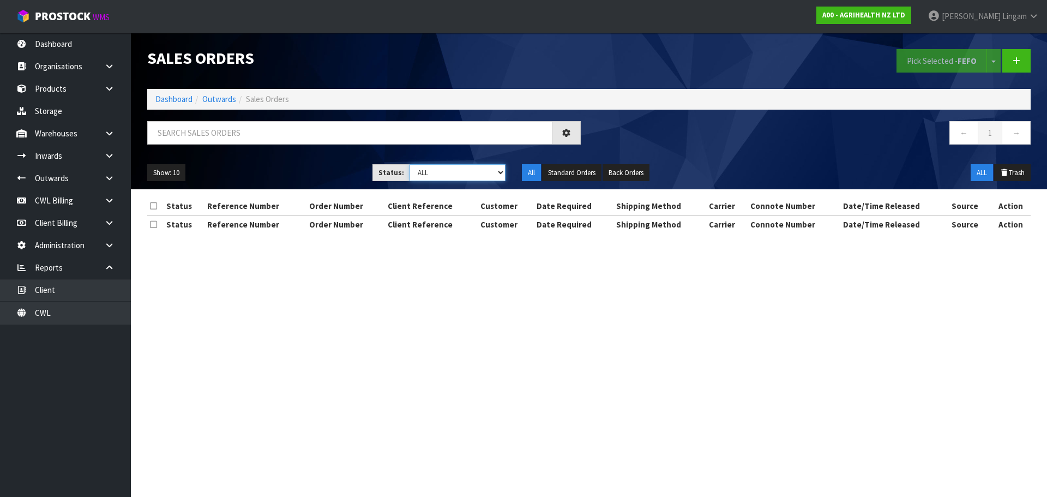
click at [490, 171] on select "Draft Pending Allocated Pending Pick Goods Picked Goods Packed Pending Charges …" at bounding box center [457, 172] width 96 height 17
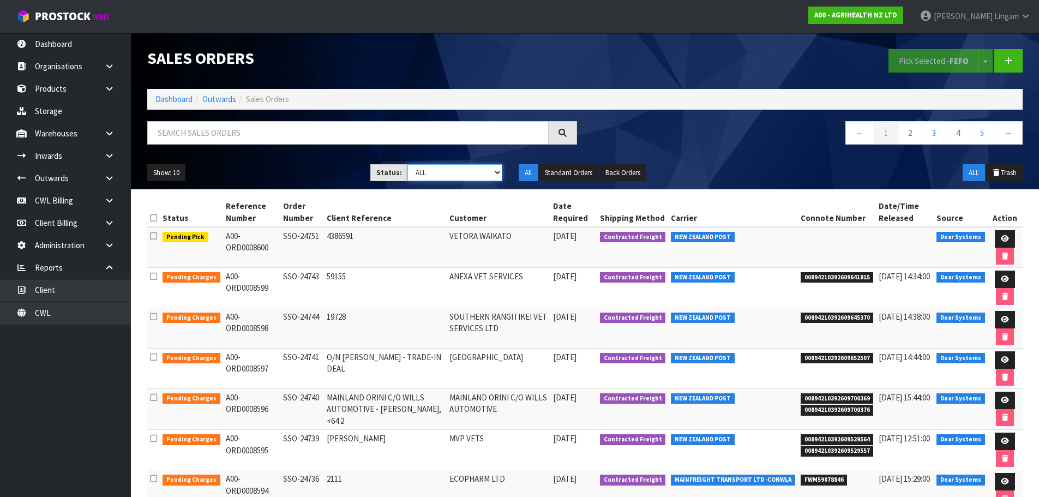
select select "string:6"
click at [407, 164] on select "Draft Pending Allocated Pending Pick Goods Picked Goods Packed Pending Charges …" at bounding box center [454, 172] width 95 height 17
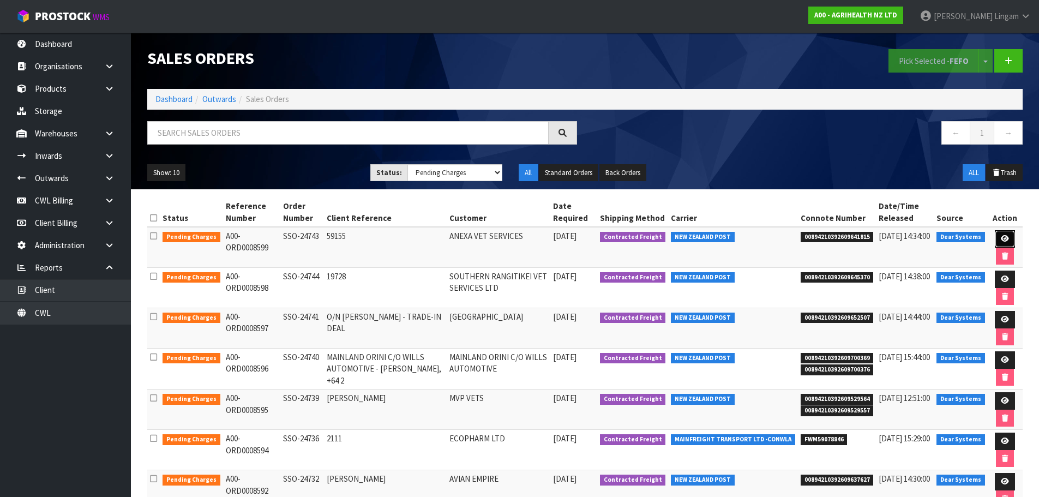
click at [1000, 238] on icon at bounding box center [1004, 238] width 8 height 7
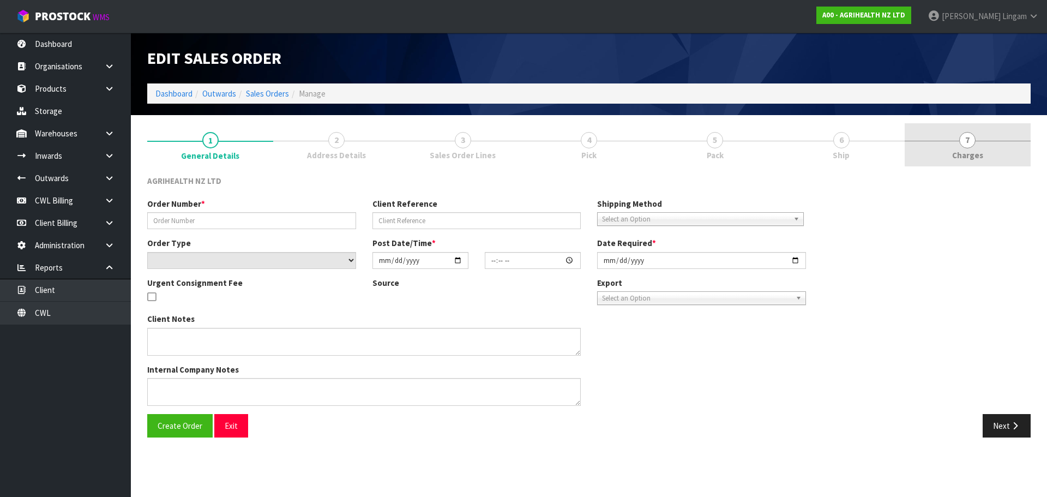
type input "SSO-24743"
type input "59155"
select select "number:0"
type input "[DATE]"
type input "11:58:56.000"
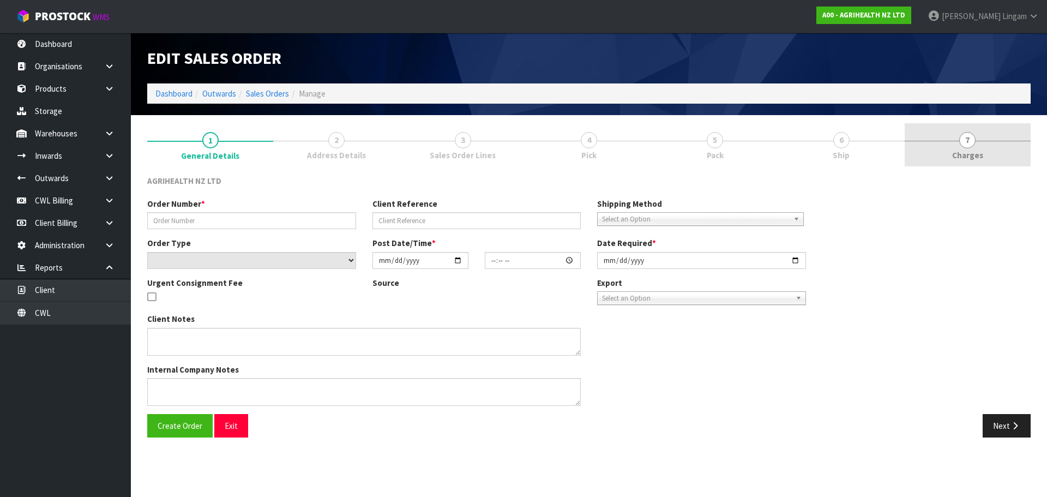
type input "[DATE]"
type textarea "SHIP BY: Overnight Courier"
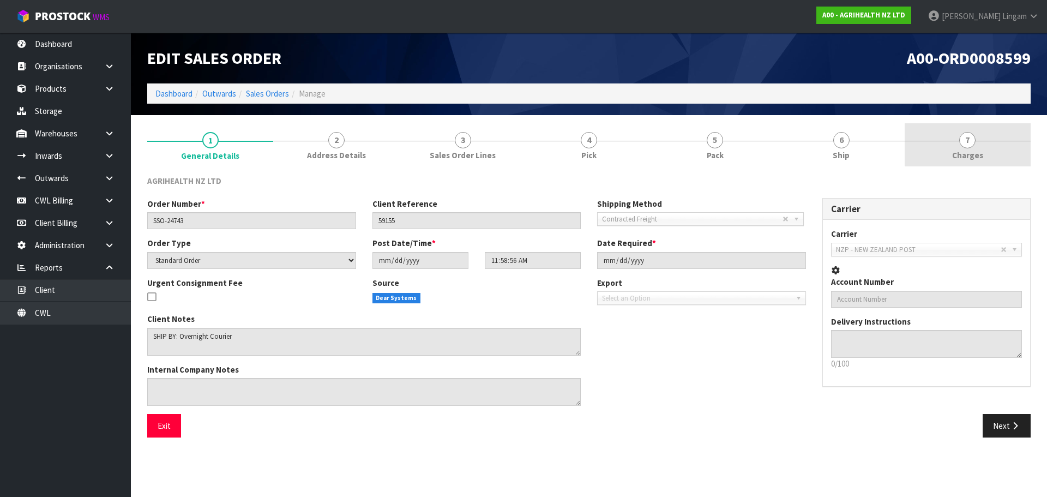
click at [993, 153] on link "7 [GEOGRAPHIC_DATA]" at bounding box center [967, 144] width 126 height 43
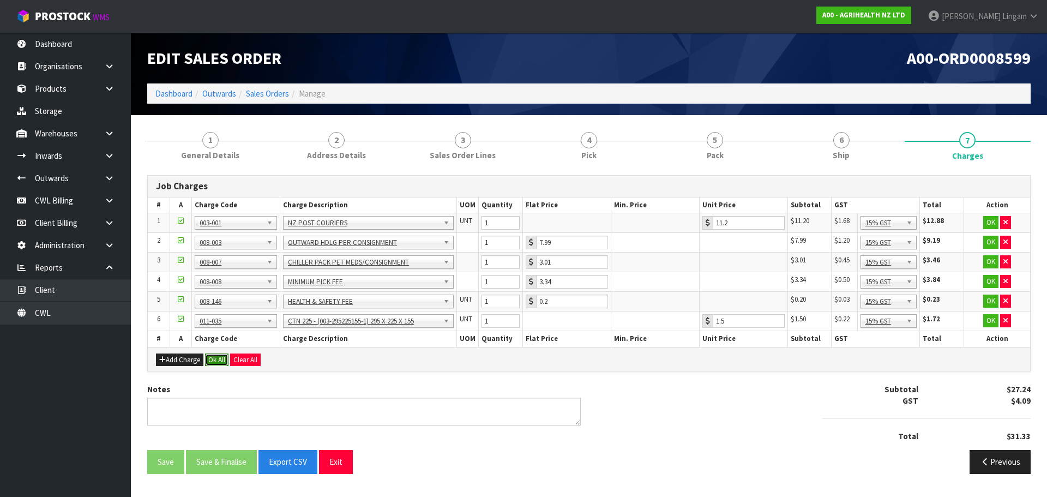
click at [214, 360] on button "Ok All" at bounding box center [216, 359] width 23 height 13
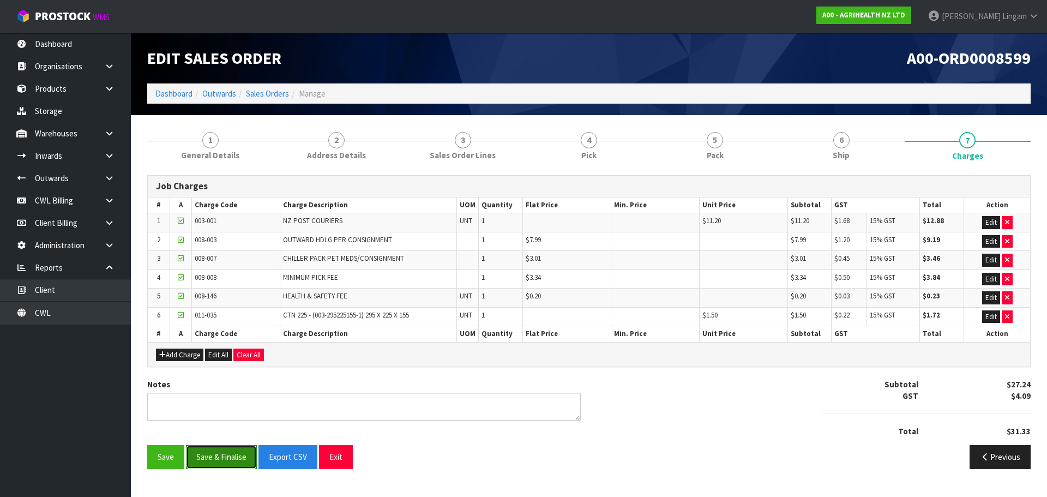
click at [222, 452] on button "Save & Finalise" at bounding box center [221, 456] width 71 height 23
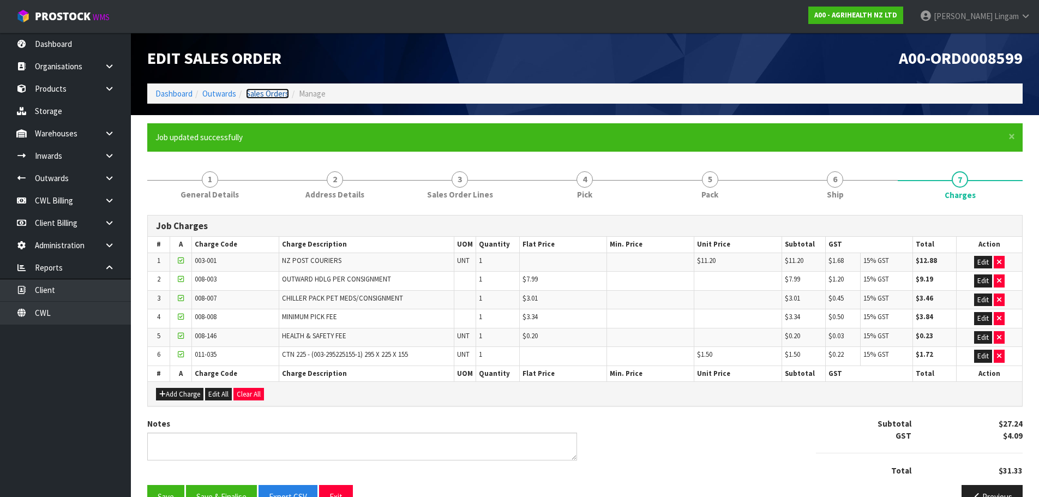
click at [273, 94] on link "Sales Orders" at bounding box center [267, 93] width 43 height 10
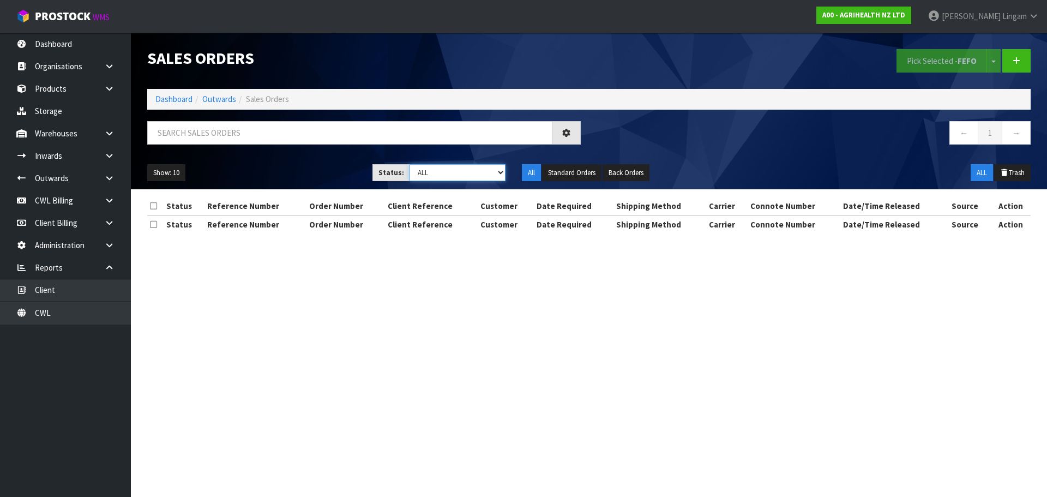
click at [480, 176] on select "Draft Pending Allocated Pending Pick Goods Picked Goods Packed Pending Charges …" at bounding box center [457, 172] width 96 height 17
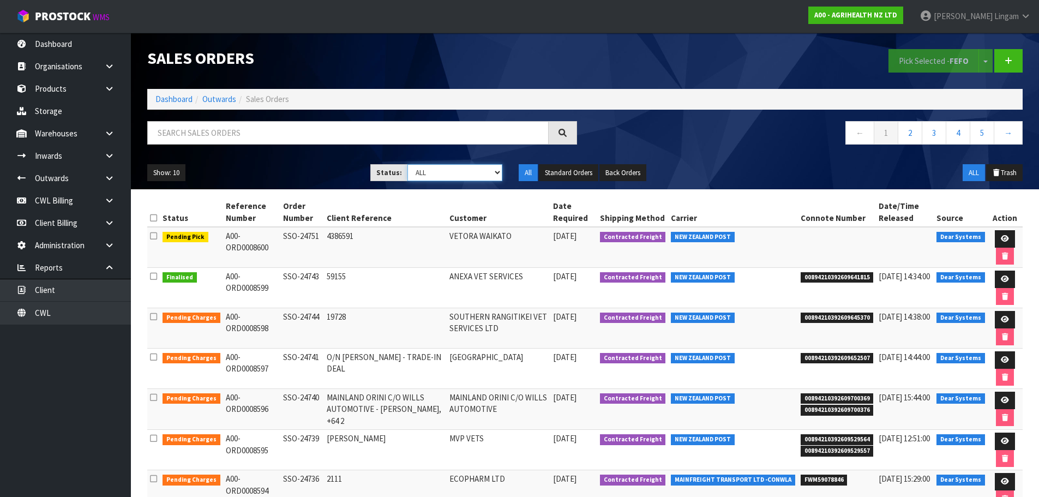
select select "string:6"
click at [407, 164] on select "Draft Pending Allocated Pending Pick Goods Picked Goods Packed Pending Charges …" at bounding box center [454, 172] width 95 height 17
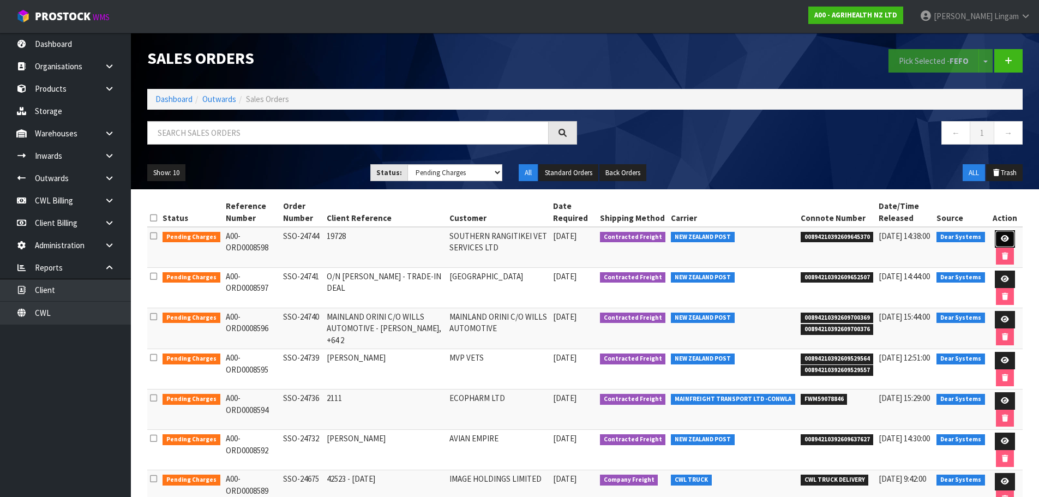
click at [1007, 233] on link at bounding box center [1004, 238] width 20 height 17
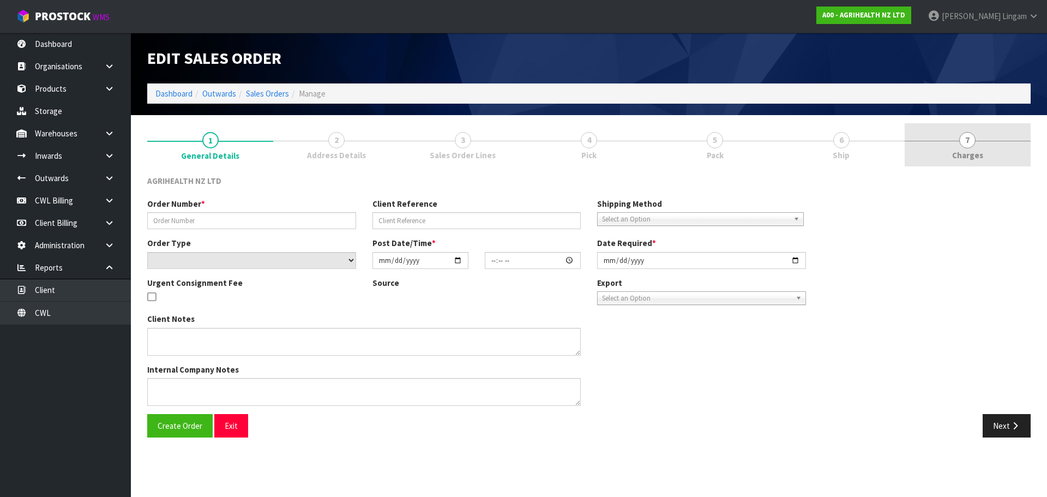
type input "SSO-24744"
type input "19728"
select select "number:0"
type input "[DATE]"
type input "11:58:55.000"
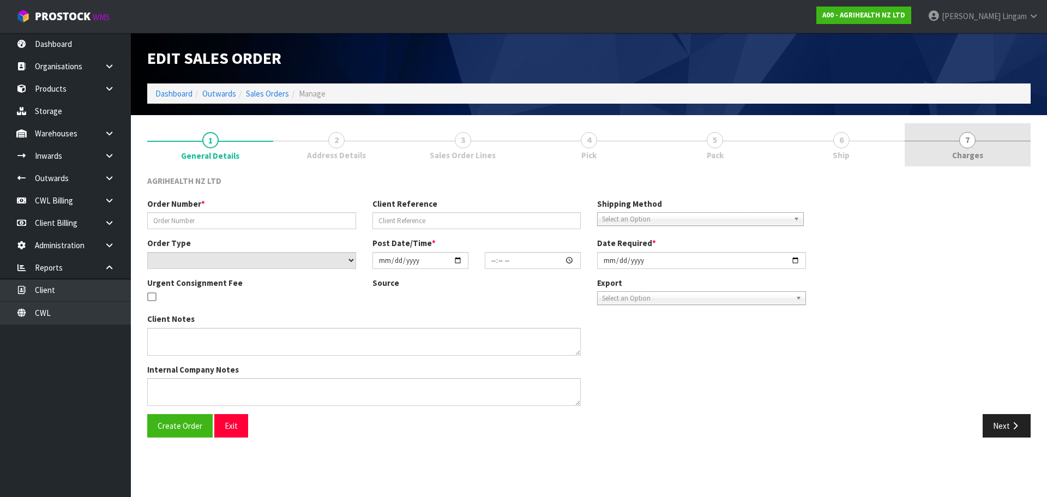
type input "[DATE]"
type textarea "SHIP BY: Overnight Courier"
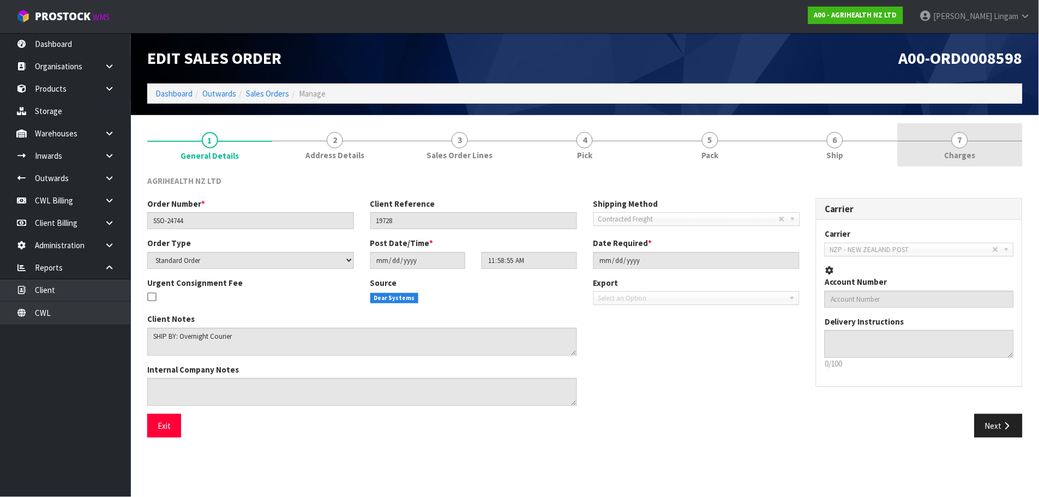
click at [1001, 149] on link "7 [GEOGRAPHIC_DATA]" at bounding box center [959, 144] width 125 height 43
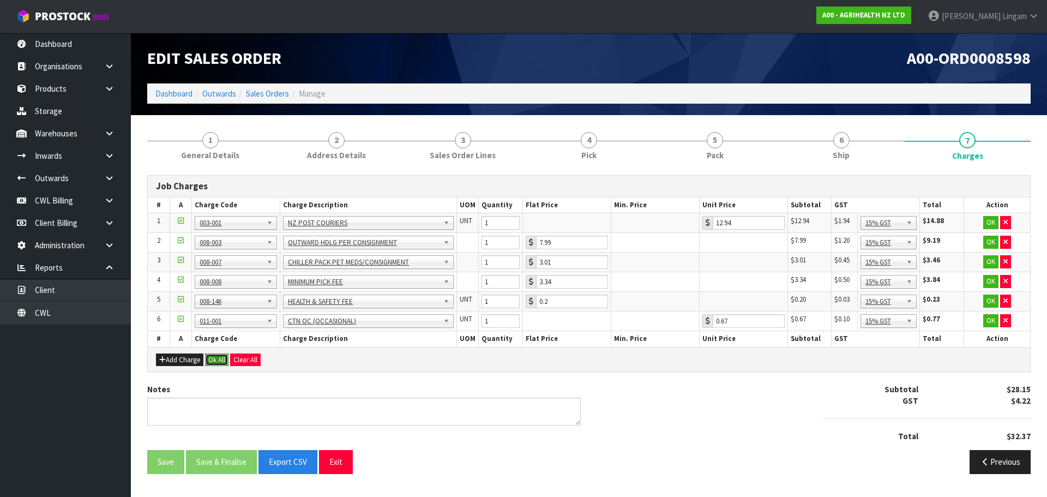
click at [218, 355] on button "Ok All" at bounding box center [216, 359] width 23 height 13
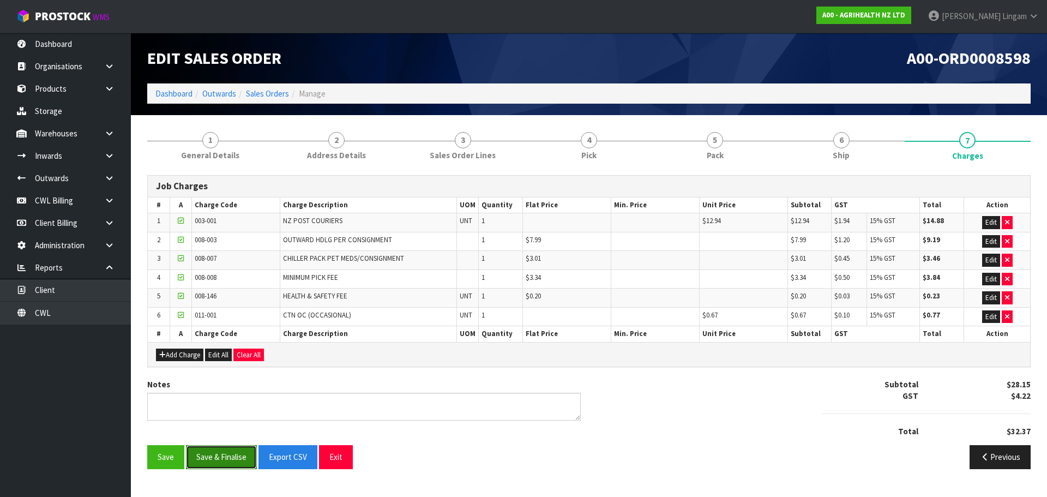
click at [233, 461] on button "Save & Finalise" at bounding box center [221, 456] width 71 height 23
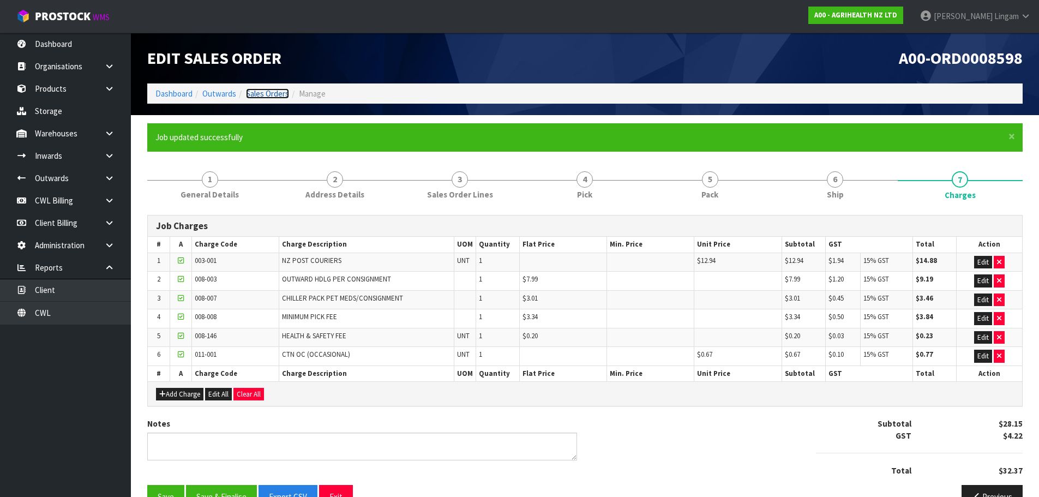
click at [271, 94] on link "Sales Orders" at bounding box center [267, 93] width 43 height 10
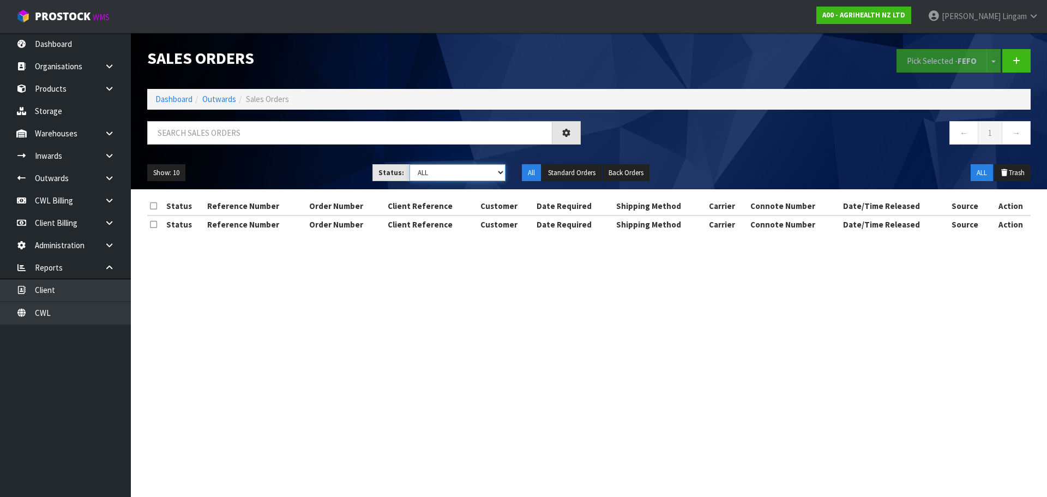
click at [474, 170] on select "Draft Pending Allocated Pending Pick Goods Picked Goods Packed Pending Charges …" at bounding box center [457, 172] width 96 height 17
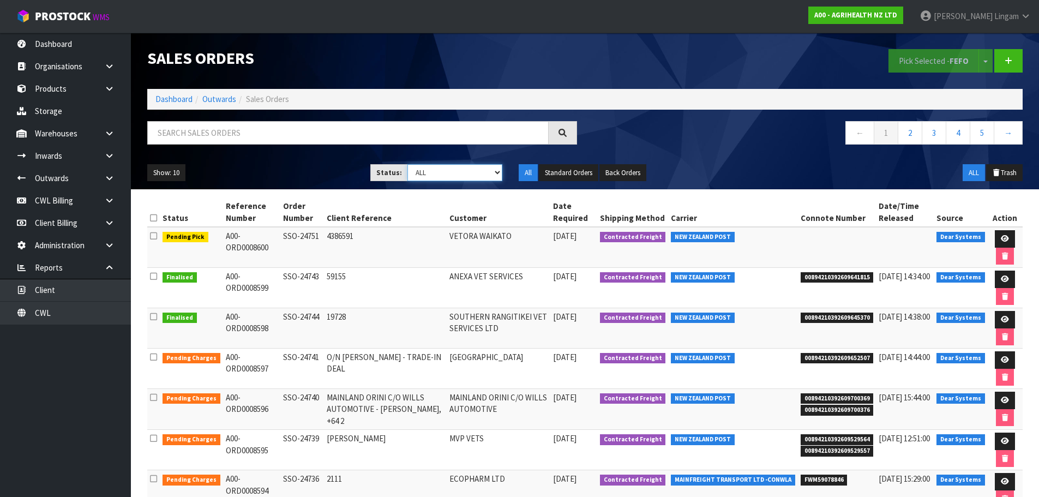
select select "string:6"
click at [407, 164] on select "Draft Pending Allocated Pending Pick Goods Picked Goods Packed Pending Charges …" at bounding box center [454, 172] width 95 height 17
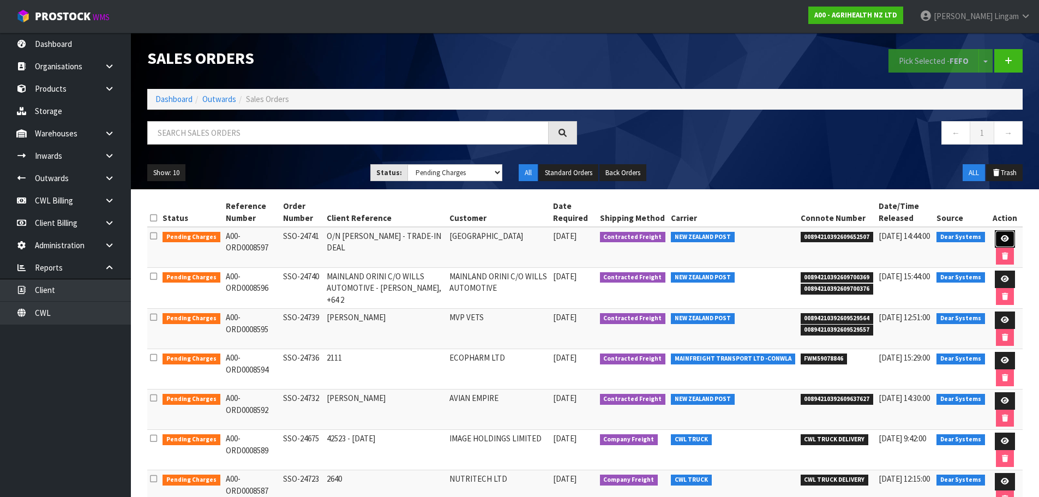
click at [1001, 234] on link at bounding box center [1004, 238] width 20 height 17
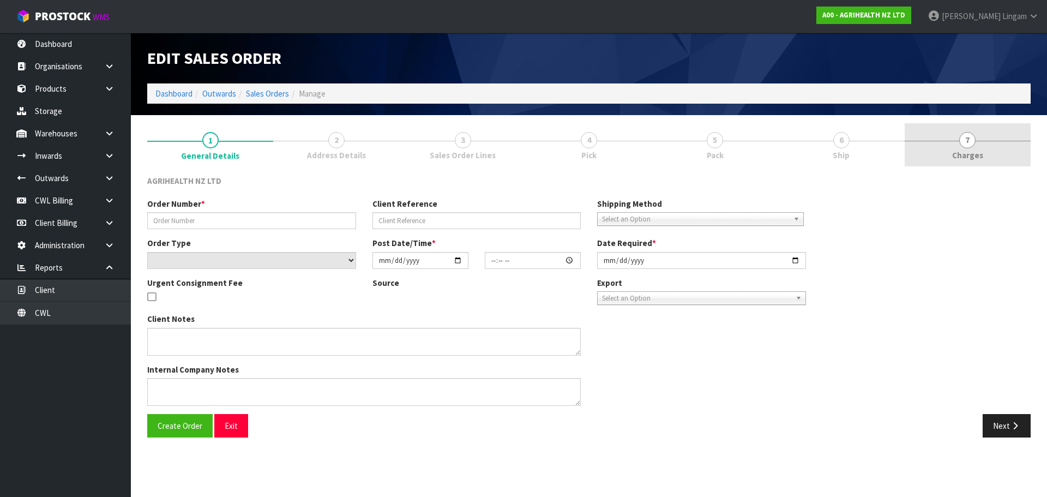
click at [997, 156] on link "7 [GEOGRAPHIC_DATA]" at bounding box center [967, 144] width 126 height 43
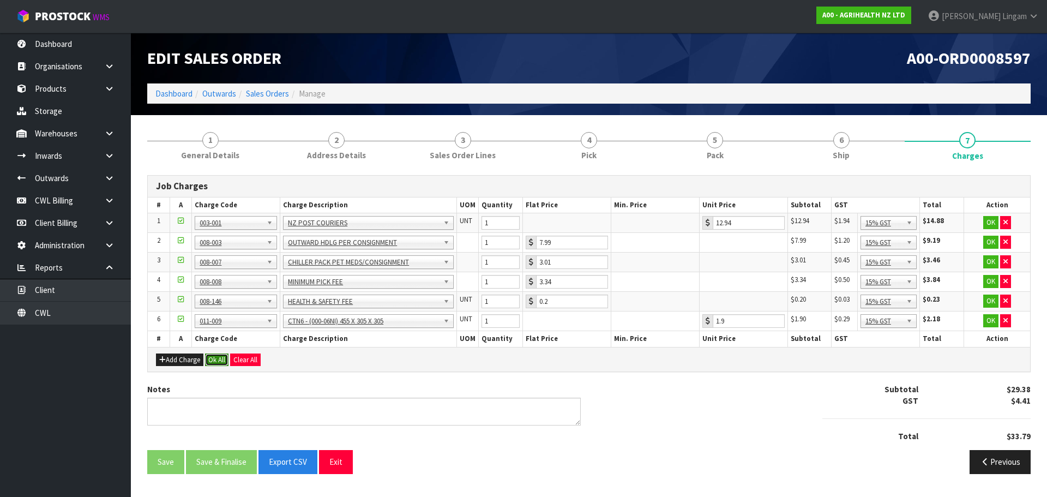
click at [215, 353] on button "Ok All" at bounding box center [216, 359] width 23 height 13
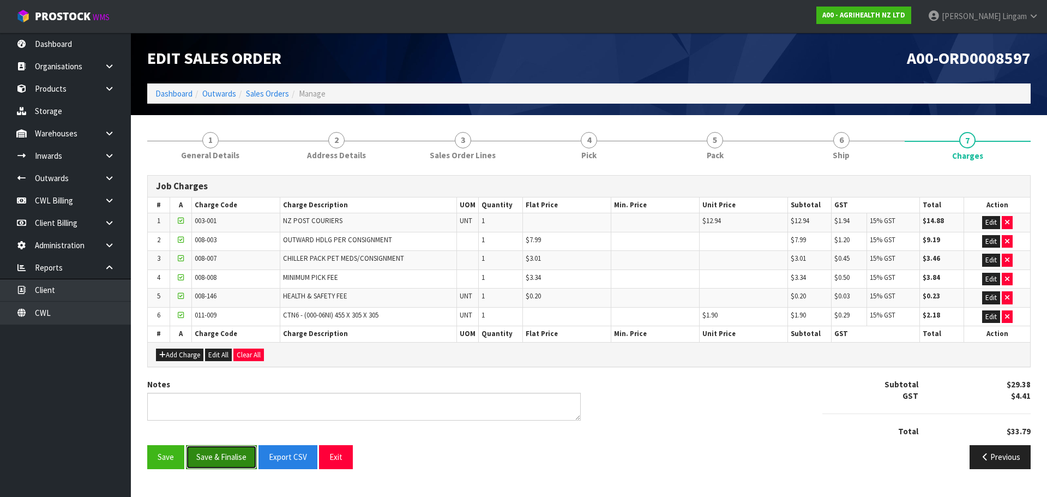
click at [222, 456] on button "Save & Finalise" at bounding box center [221, 456] width 71 height 23
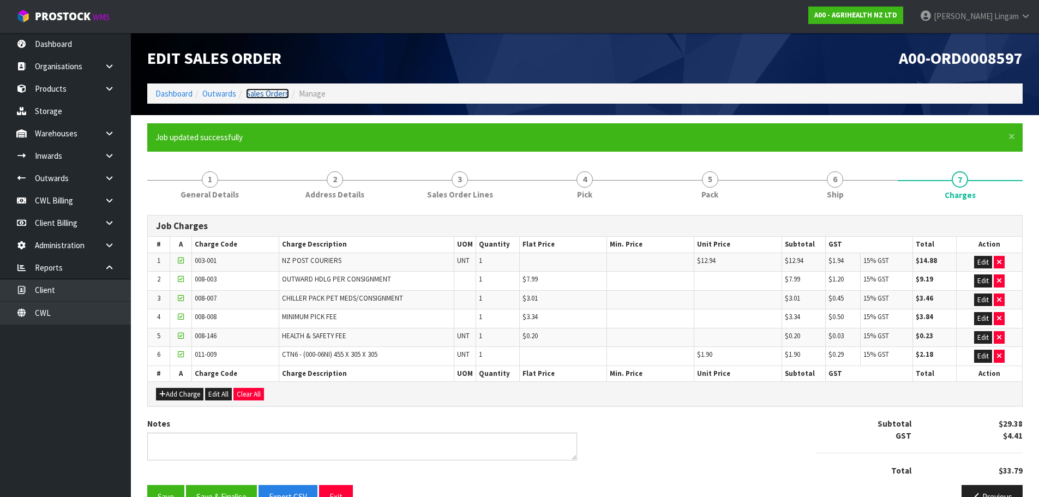
click at [271, 92] on link "Sales Orders" at bounding box center [267, 93] width 43 height 10
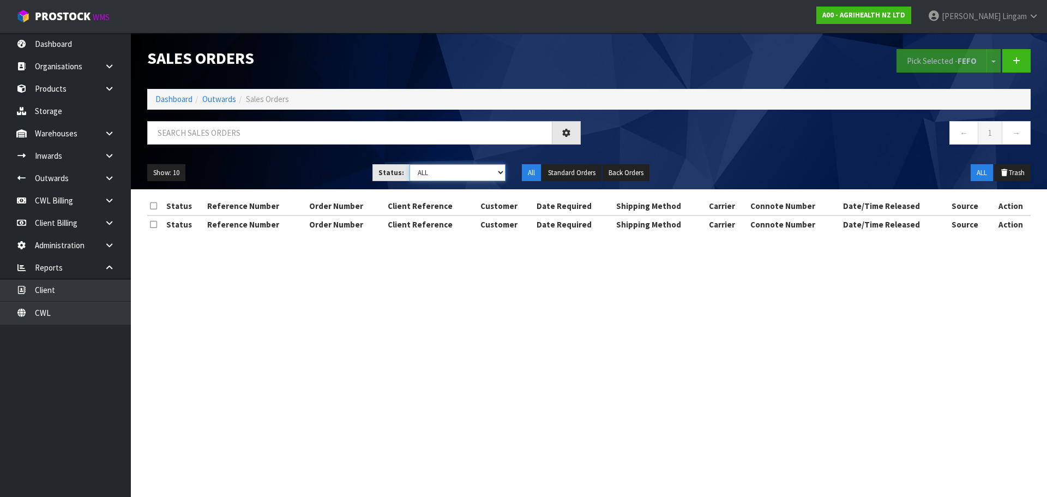
click at [478, 171] on select "Draft Pending Allocated Pending Pick Goods Picked Goods Packed Pending Charges …" at bounding box center [457, 172] width 96 height 17
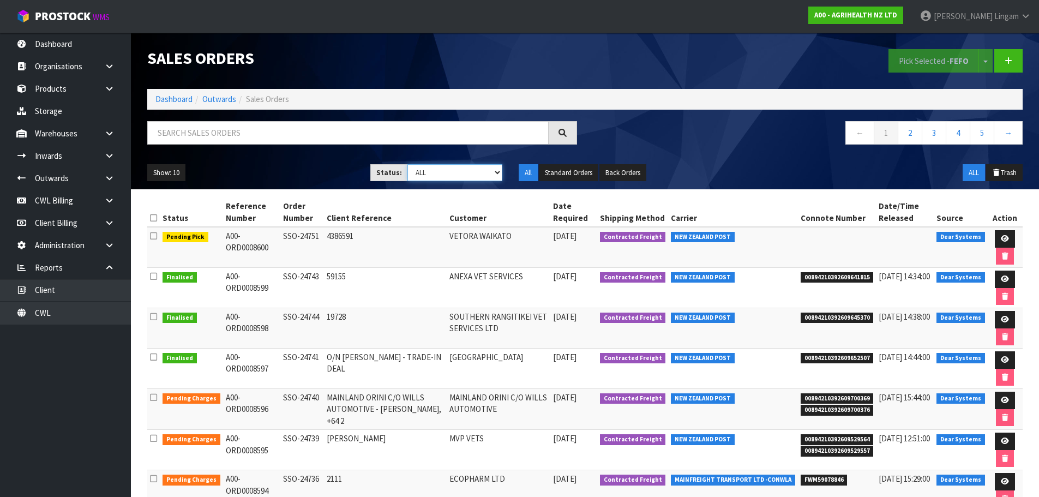
select select "string:6"
click at [407, 164] on select "Draft Pending Allocated Pending Pick Goods Picked Goods Packed Pending Charges …" at bounding box center [454, 172] width 95 height 17
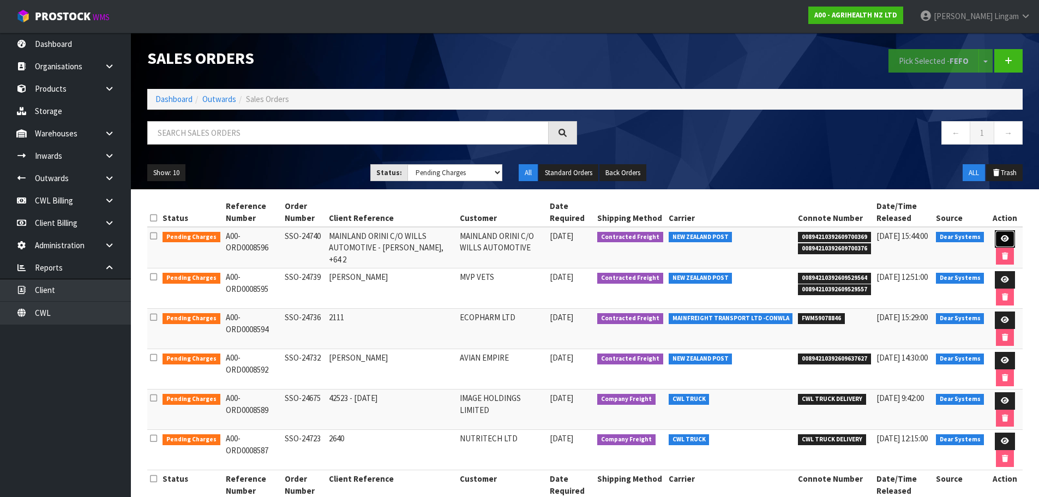
click at [1001, 239] on icon at bounding box center [1004, 238] width 8 height 7
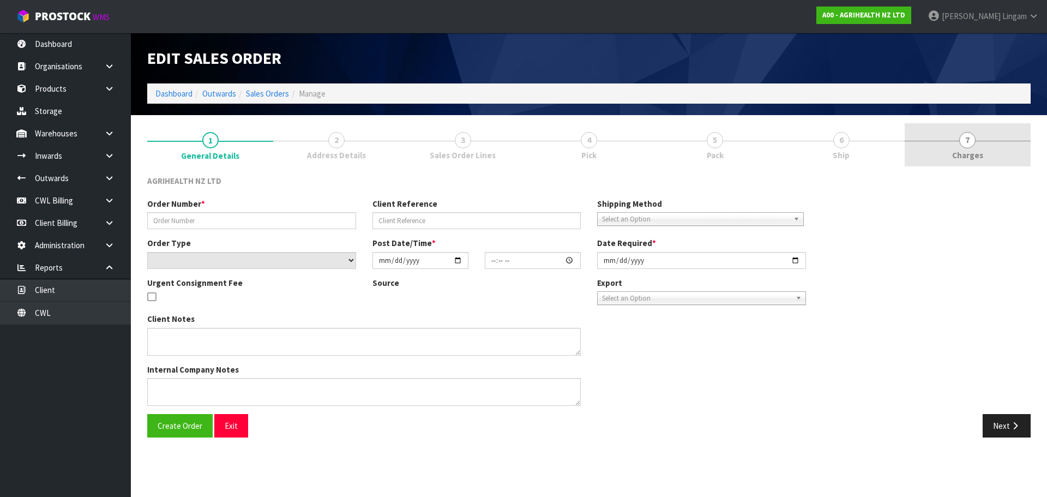
type input "SSO-24740"
type input "MAINLAND ORINI C/O WILLS AUTOMOTIVE - [PERSON_NAME], +64 2"
select select "number:0"
type input "[DATE]"
type input "11:50:26.000"
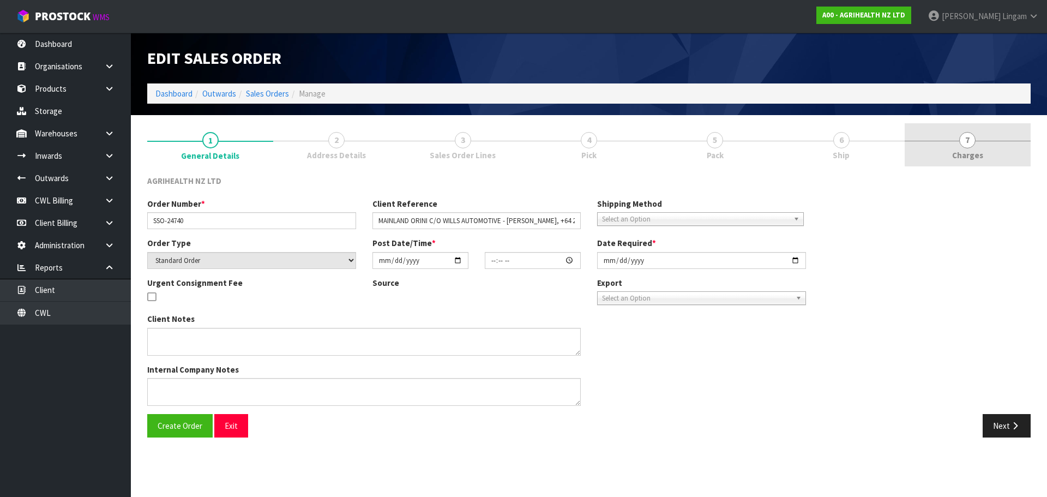
type input "[DATE]"
type textarea "TO MAINLAND ORINI C/O WILLS AUTOMOTIVE, 9 DURHAM STREET, NGARUAWAHIA 3720. CONT…"
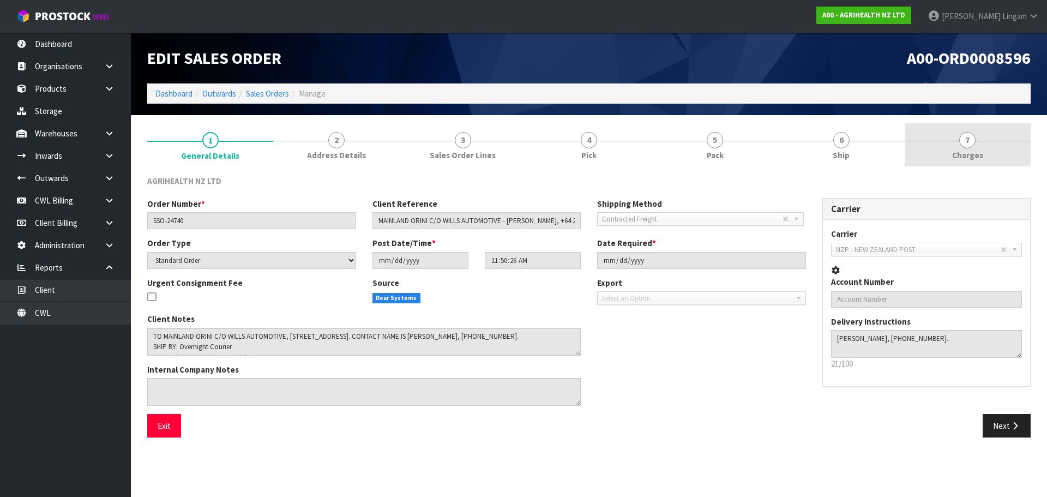
click at [994, 153] on link "7 [GEOGRAPHIC_DATA]" at bounding box center [967, 144] width 126 height 43
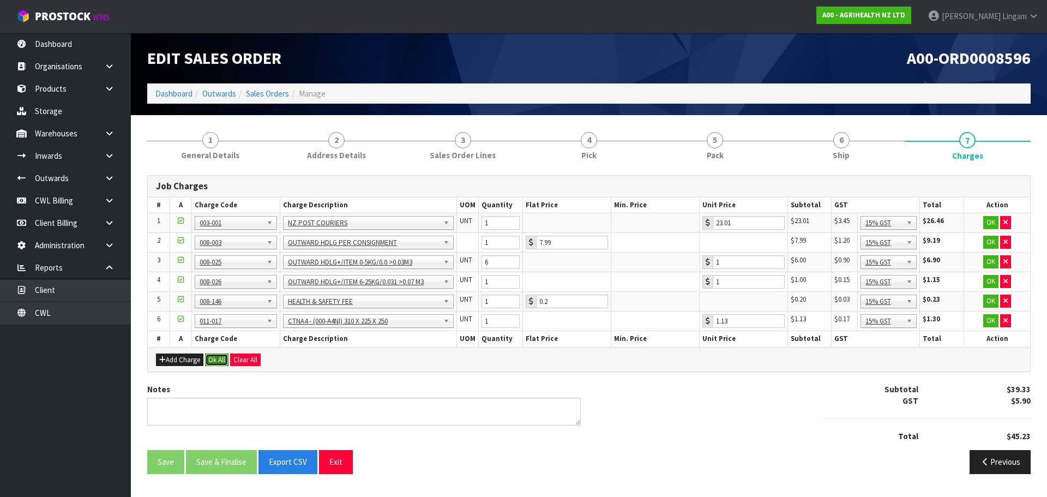
click at [207, 361] on button "Ok All" at bounding box center [216, 359] width 23 height 13
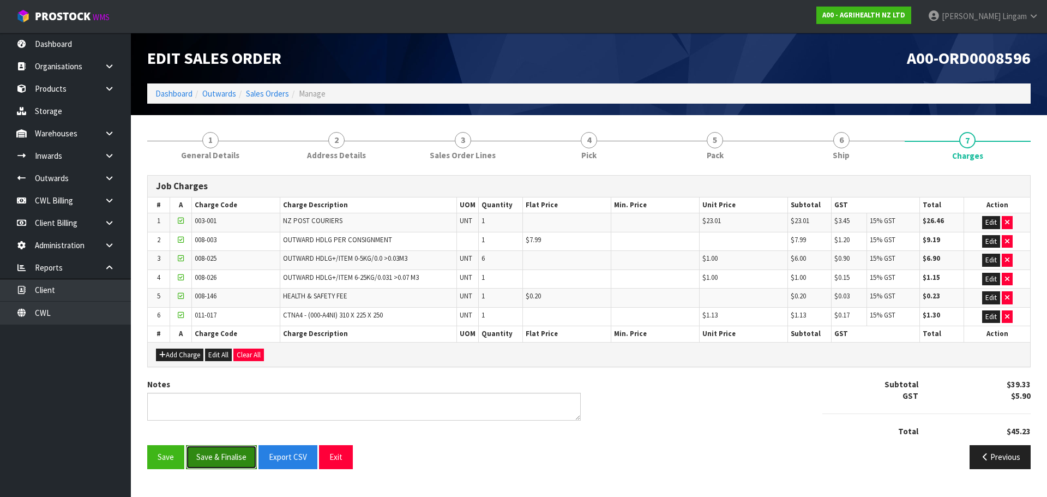
click at [210, 457] on button "Save & Finalise" at bounding box center [221, 456] width 71 height 23
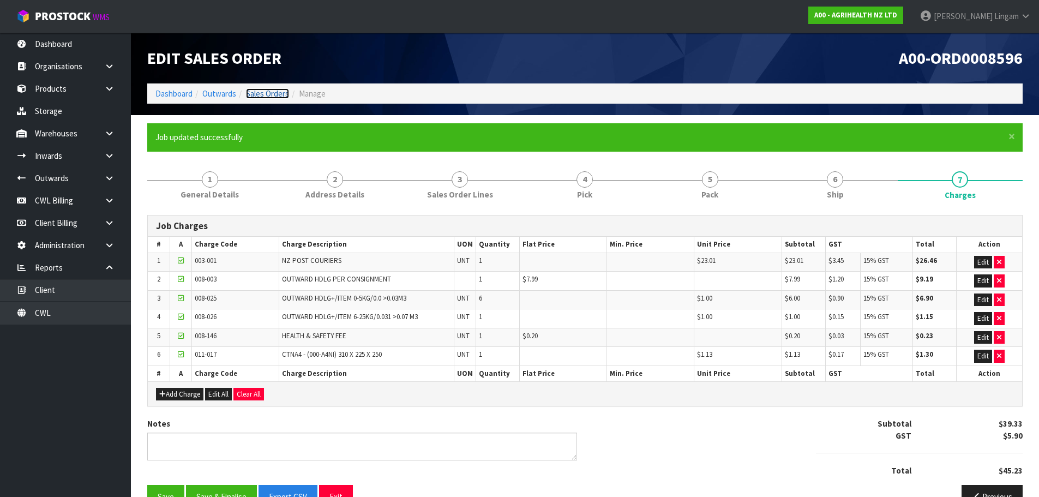
click at [257, 88] on link "Sales Orders" at bounding box center [267, 93] width 43 height 10
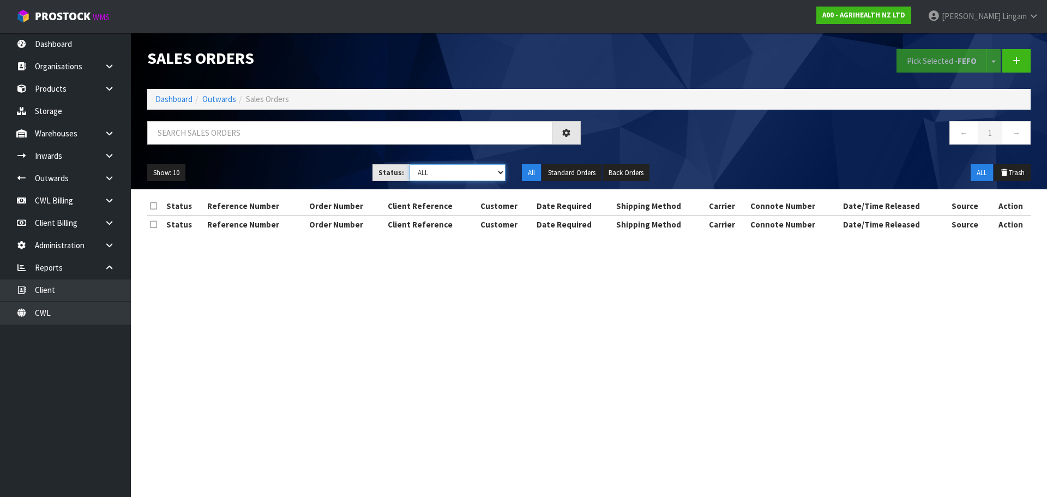
click at [476, 171] on select "Draft Pending Allocated Pending Pick Goods Picked Goods Packed Pending Charges …" at bounding box center [457, 172] width 96 height 17
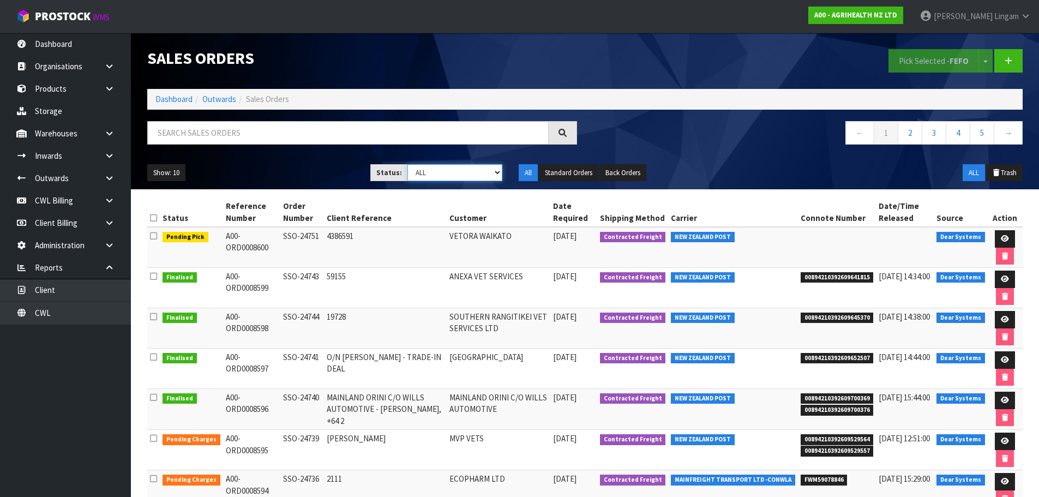
select select "string:6"
click at [407, 164] on select "Draft Pending Allocated Pending Pick Goods Picked Goods Packed Pending Charges …" at bounding box center [454, 172] width 95 height 17
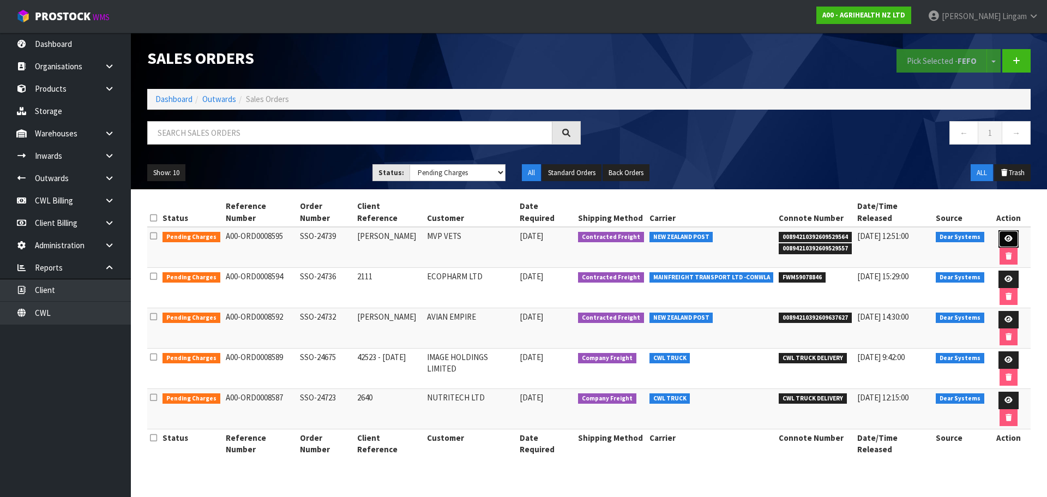
click at [1004, 235] on icon at bounding box center [1008, 238] width 8 height 7
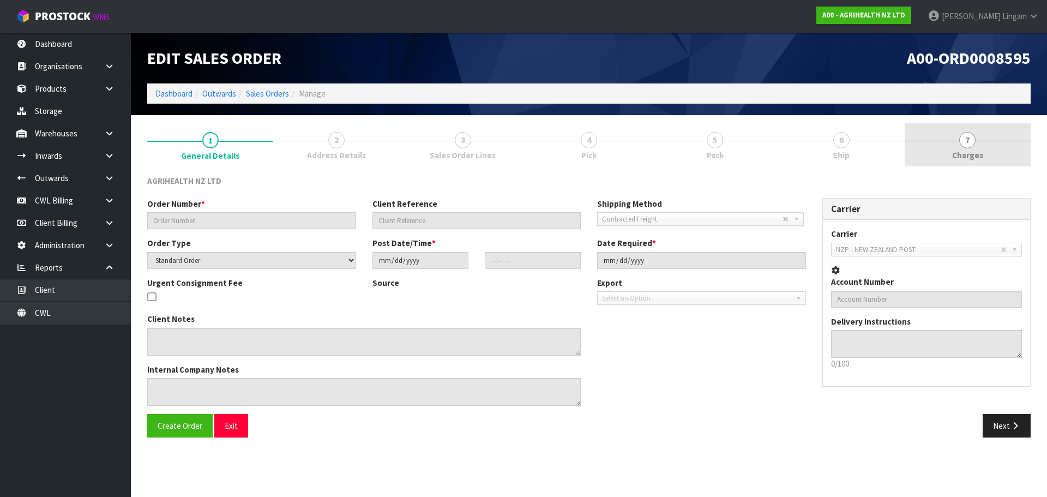
type input "SSO-24739"
type input "[PERSON_NAME]"
select select "number:0"
type input "[DATE]"
type input "10:09:45.000"
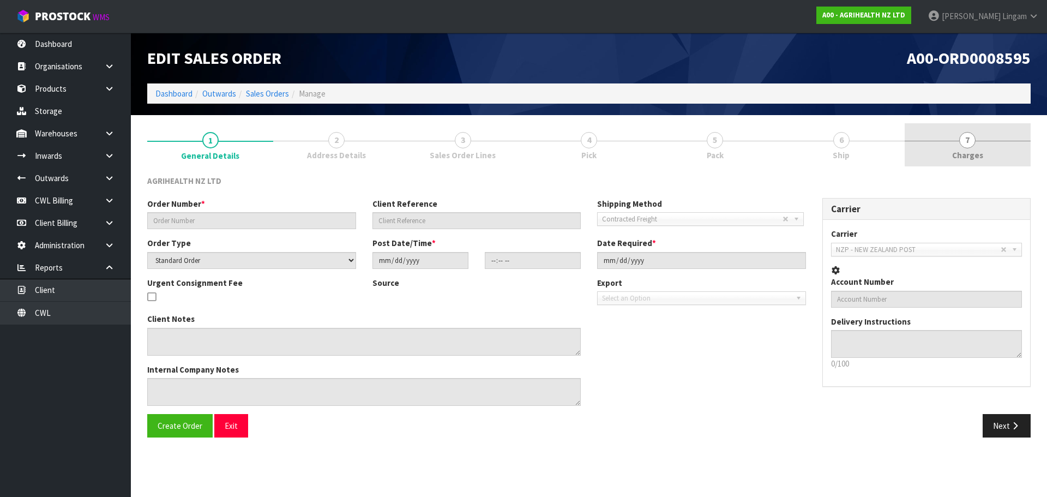
type input "[DATE]"
type textarea "SHIP BY: Overnight Courier Business Name: Chasing Cows Ltd"
click at [1005, 144] on link "7 [GEOGRAPHIC_DATA]" at bounding box center [967, 144] width 126 height 43
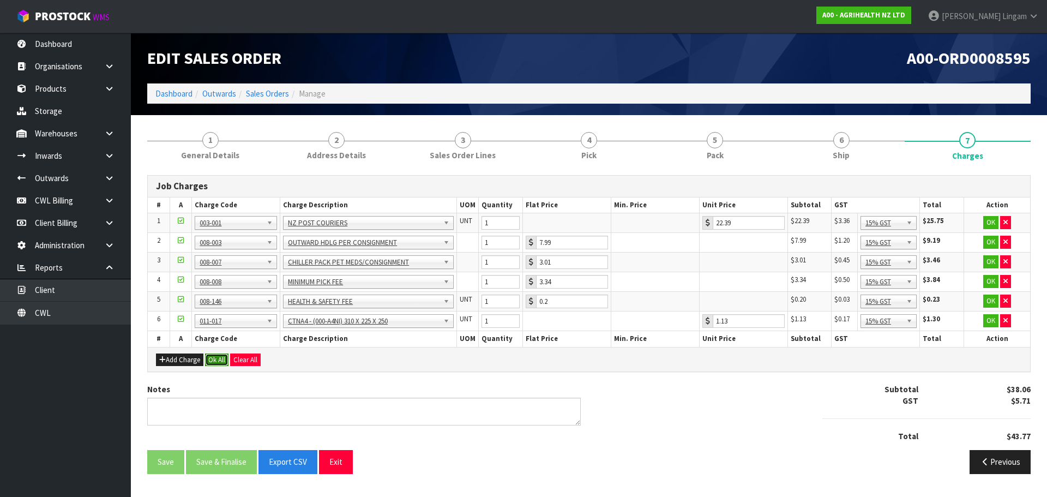
click at [221, 357] on button "Ok All" at bounding box center [216, 359] width 23 height 13
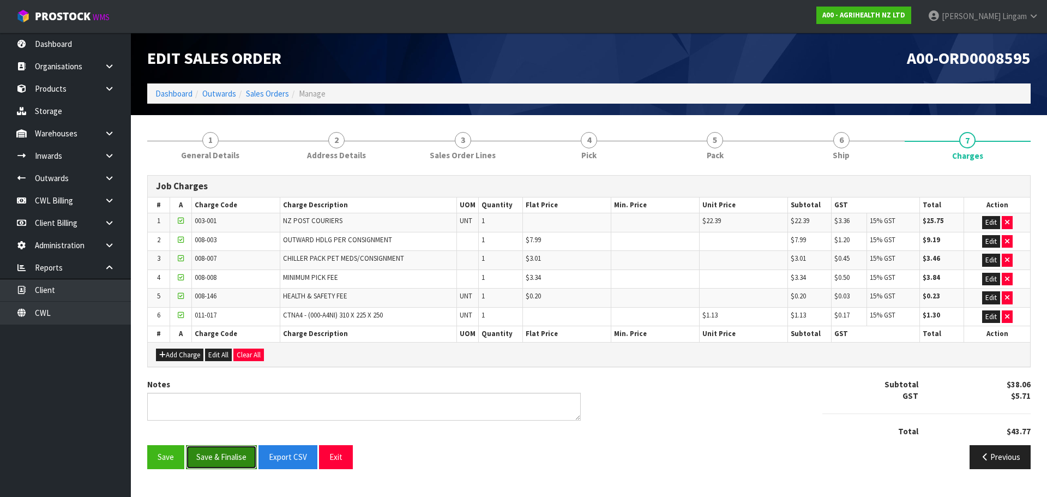
click at [216, 455] on button "Save & Finalise" at bounding box center [221, 456] width 71 height 23
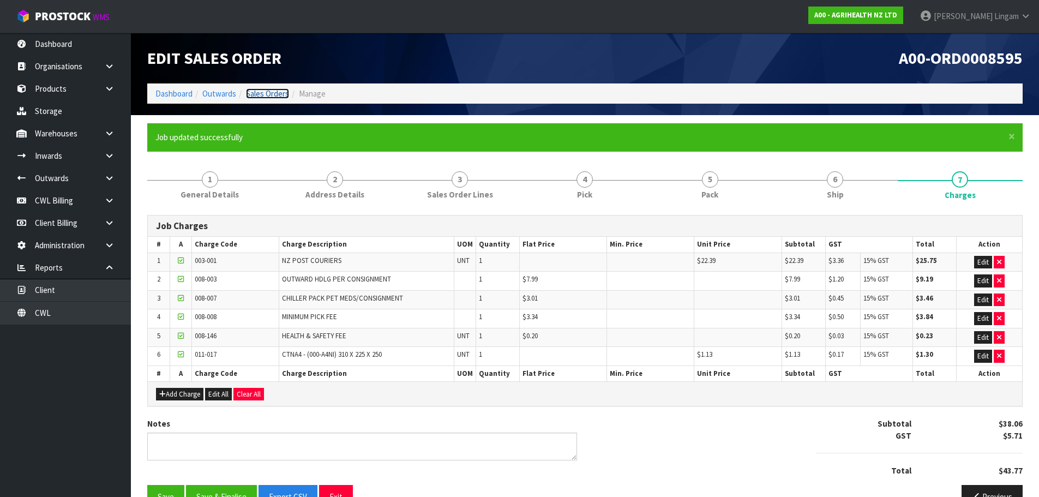
click at [271, 96] on link "Sales Orders" at bounding box center [267, 93] width 43 height 10
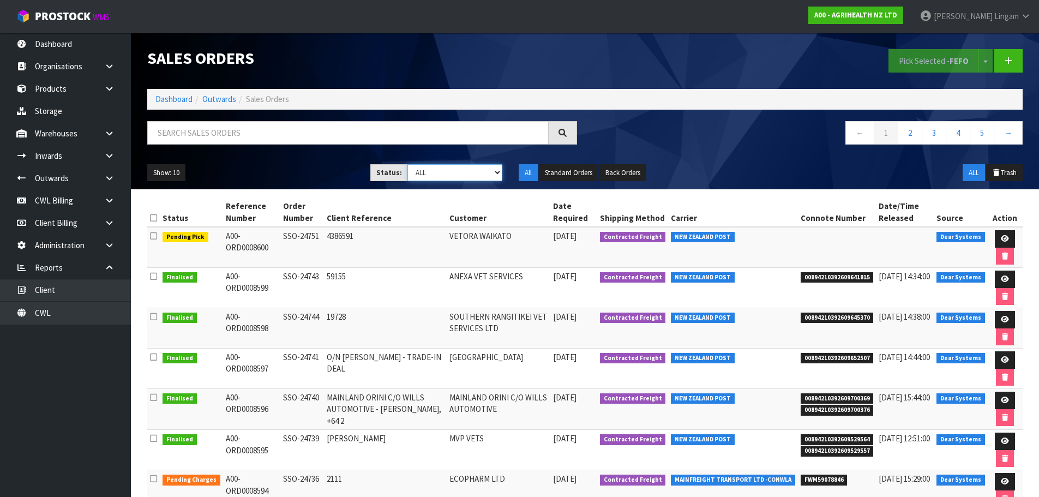
click at [491, 176] on select "Draft Pending Allocated Pending Pick Goods Picked Goods Packed Pending Charges …" at bounding box center [454, 172] width 95 height 17
select select "string:6"
click at [407, 164] on select "Draft Pending Allocated Pending Pick Goods Picked Goods Packed Pending Charges …" at bounding box center [454, 172] width 95 height 17
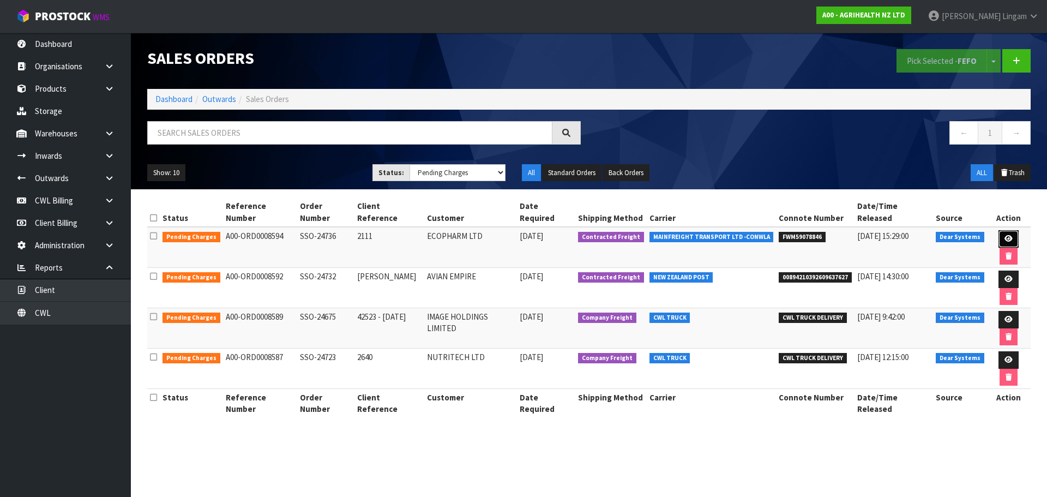
click at [1001, 232] on link at bounding box center [1008, 238] width 20 height 17
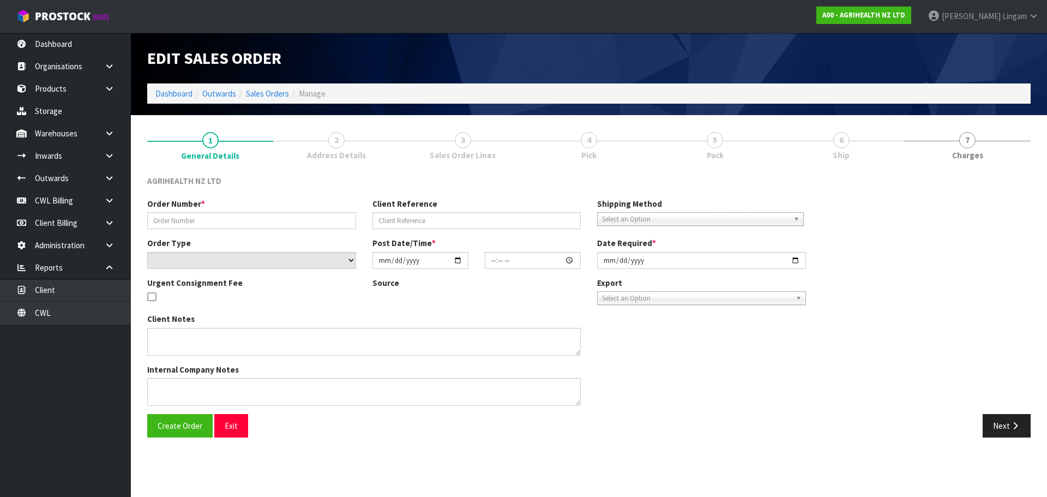
type input "SSO-24736"
type input "2111"
select select "number:0"
type input "[DATE]"
type input "09:35:30.000"
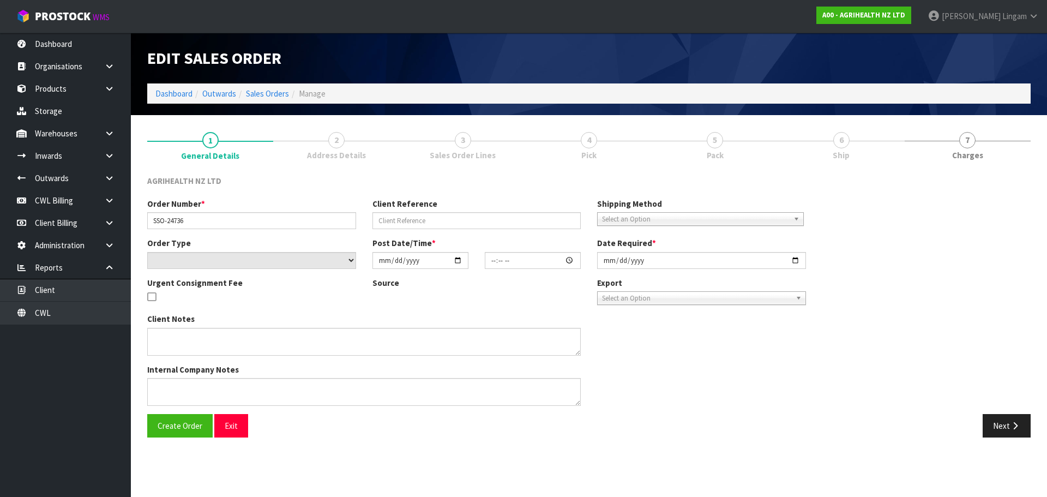
type input "[DATE]"
type textarea "SHIP BY: Freight"
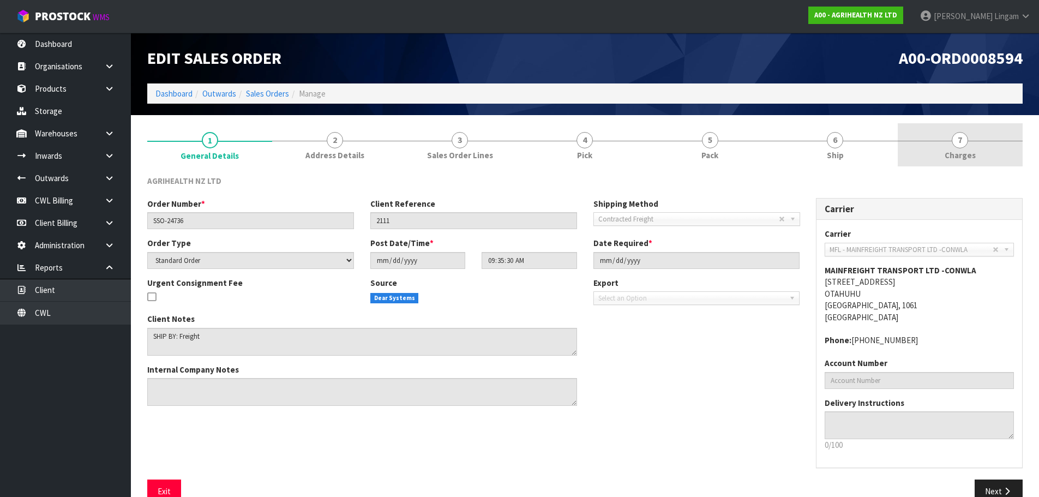
click at [998, 152] on link "7 [GEOGRAPHIC_DATA]" at bounding box center [959, 144] width 125 height 43
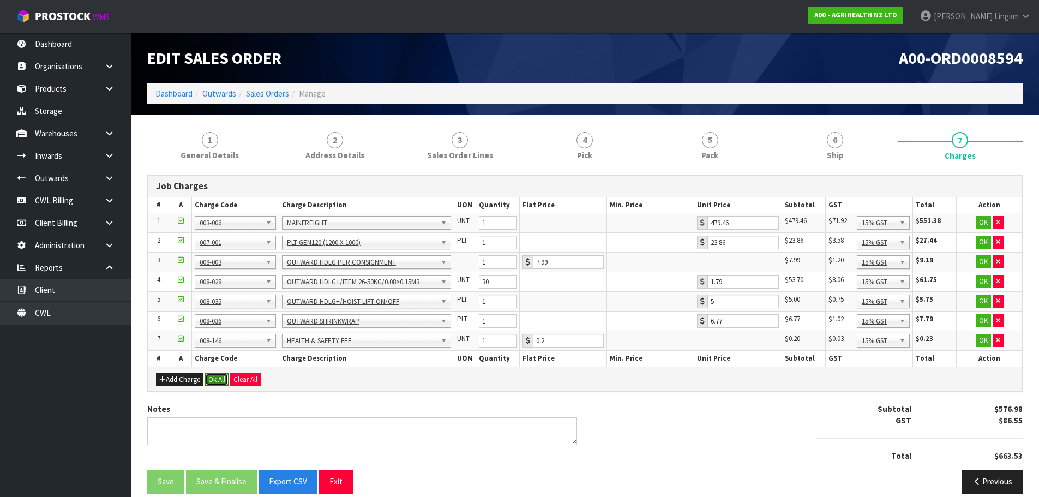
click at [214, 385] on button "Ok All" at bounding box center [216, 379] width 23 height 13
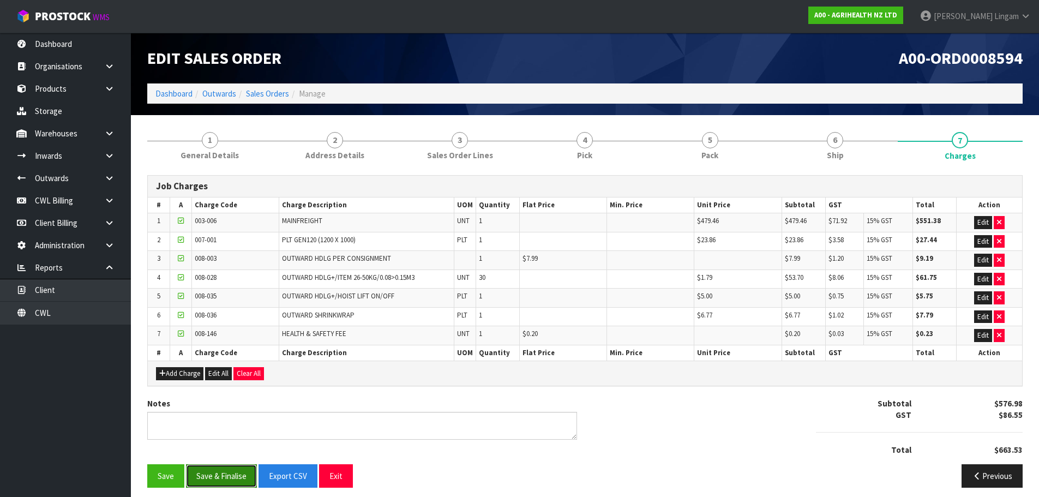
click at [214, 476] on button "Save & Finalise" at bounding box center [221, 475] width 71 height 23
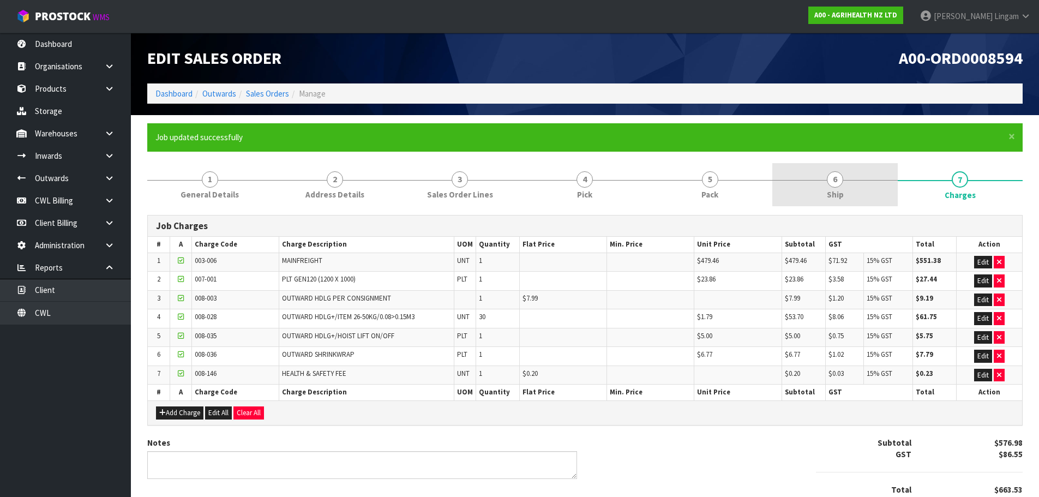
click at [846, 177] on link "6 Ship" at bounding box center [834, 184] width 125 height 43
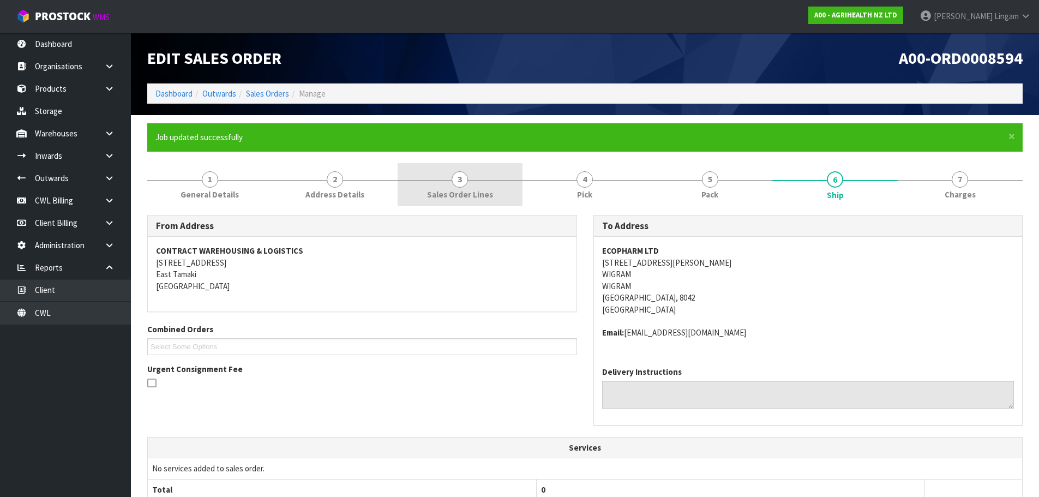
click at [487, 189] on span "Sales Order Lines" at bounding box center [460, 194] width 66 height 11
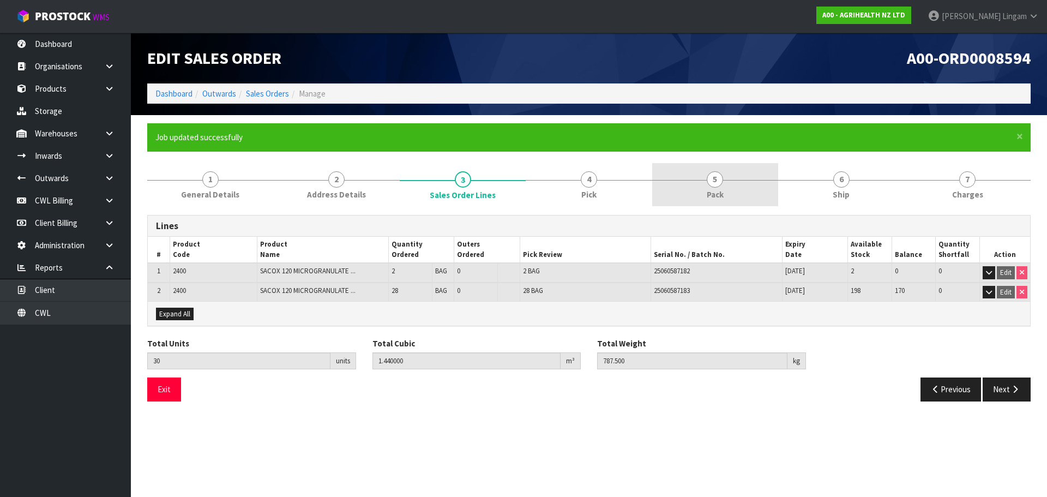
click at [727, 183] on link "5 Pack" at bounding box center [715, 184] width 126 height 43
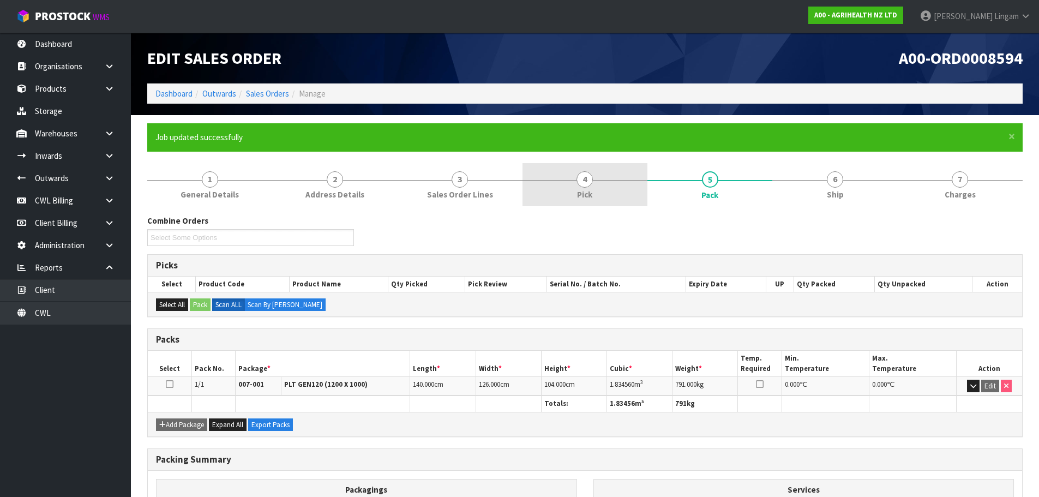
click at [615, 189] on link "4 Pick" at bounding box center [584, 184] width 125 height 43
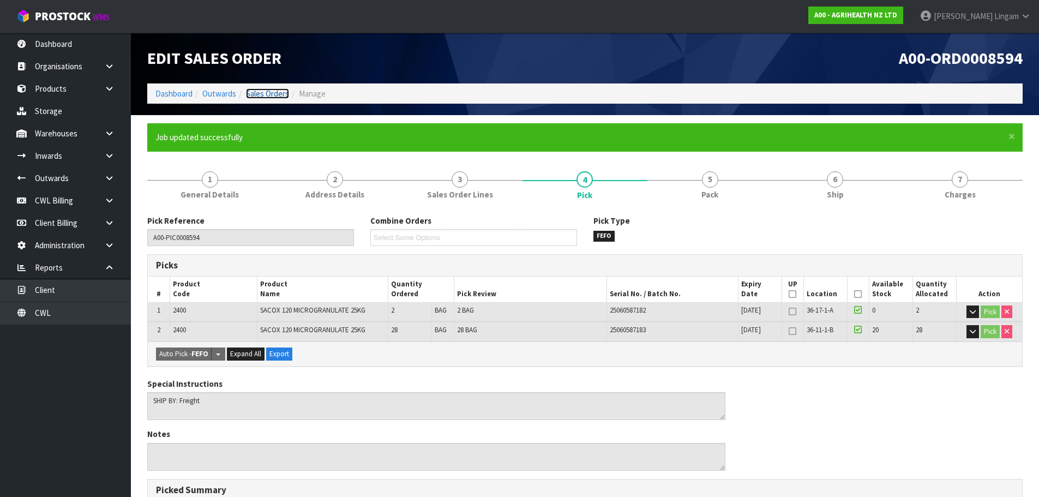
click at [265, 95] on link "Sales Orders" at bounding box center [267, 93] width 43 height 10
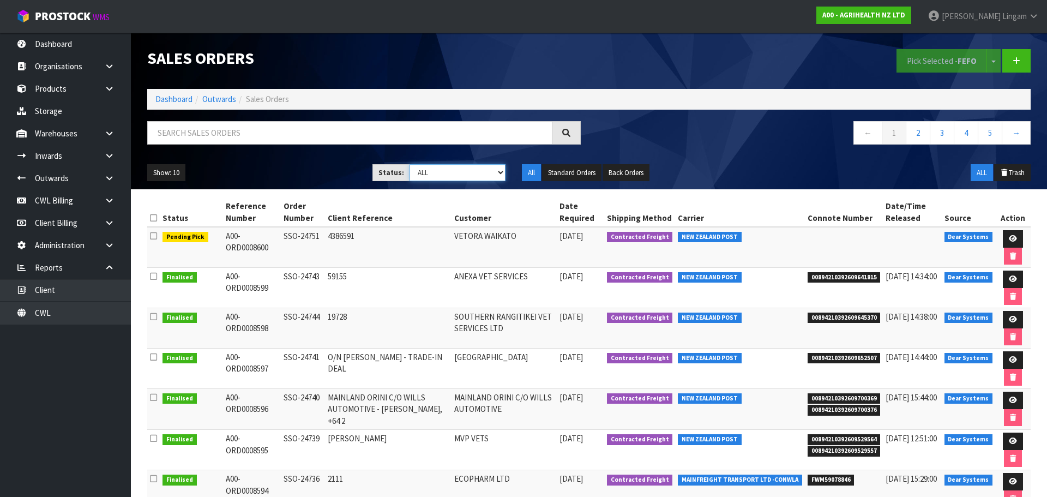
click at [464, 178] on select "Draft Pending Allocated Pending Pick Goods Picked Goods Packed Pending Charges …" at bounding box center [457, 172] width 96 height 17
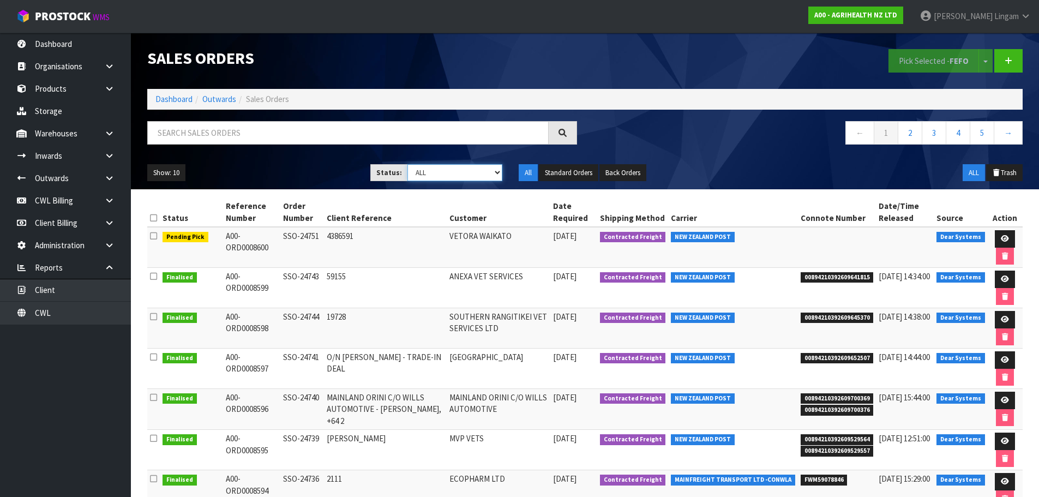
select select "string:6"
click at [407, 164] on select "Draft Pending Allocated Pending Pick Goods Picked Goods Packed Pending Charges …" at bounding box center [454, 172] width 95 height 17
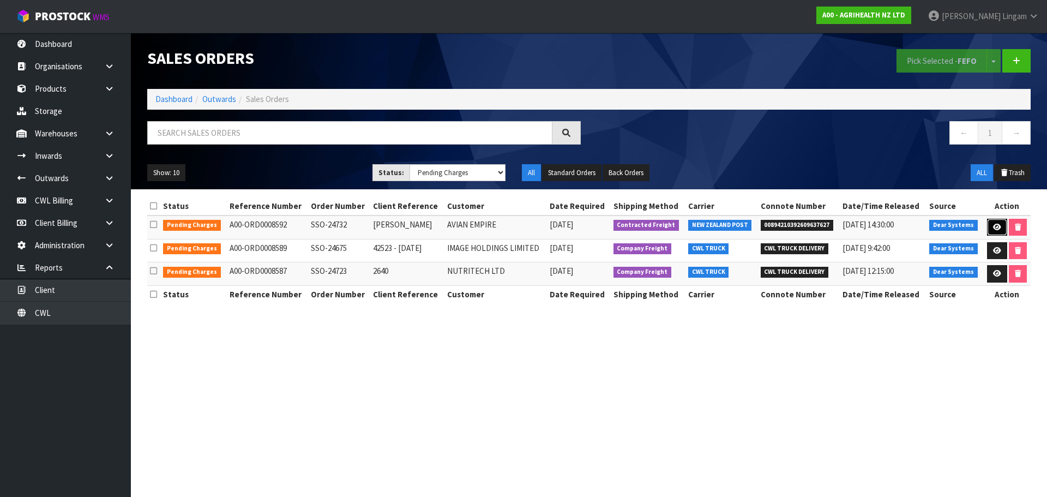
click at [993, 226] on icon at bounding box center [997, 227] width 8 height 7
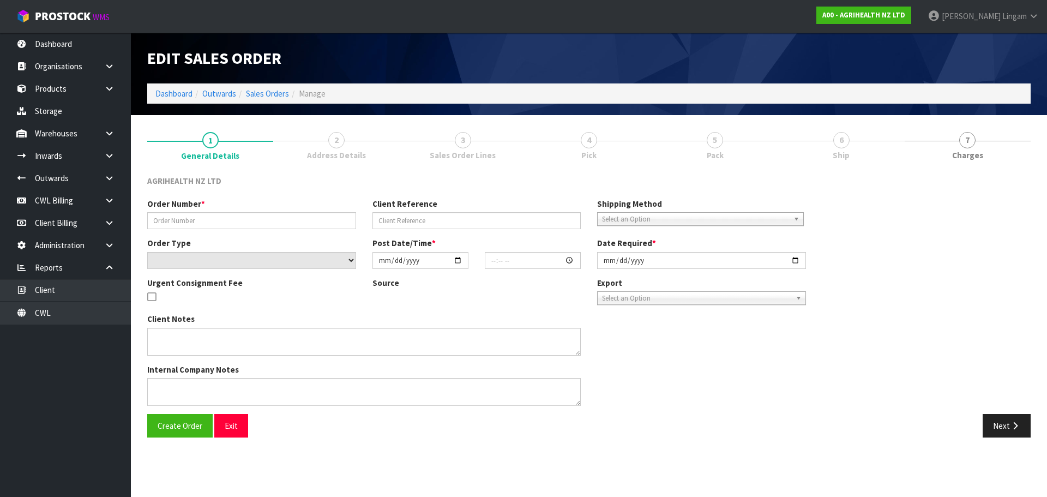
type input "SSO-24732"
type input "[PERSON_NAME]"
select select "number:0"
type input "[DATE]"
type input "09:19:04.000"
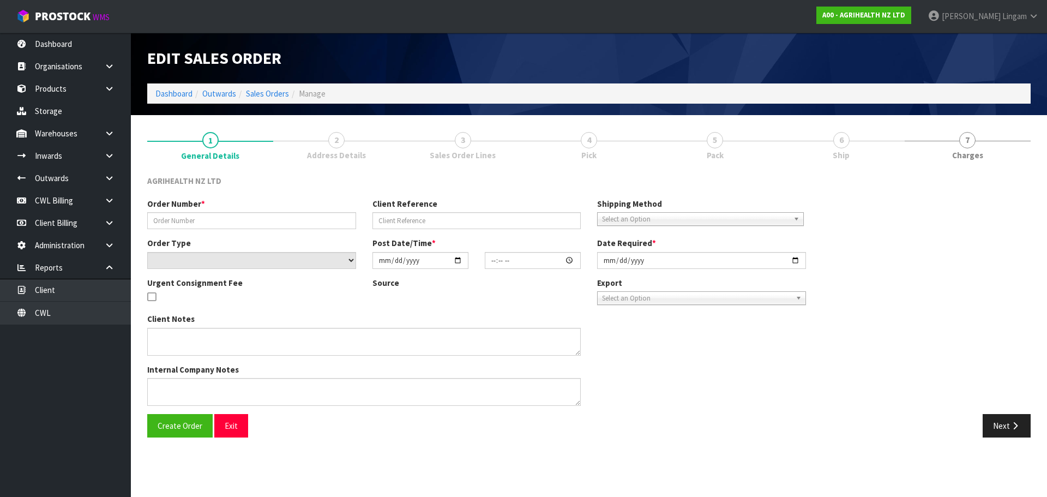
type input "[DATE]"
type textarea "SHIP BY: Overnight Courier"
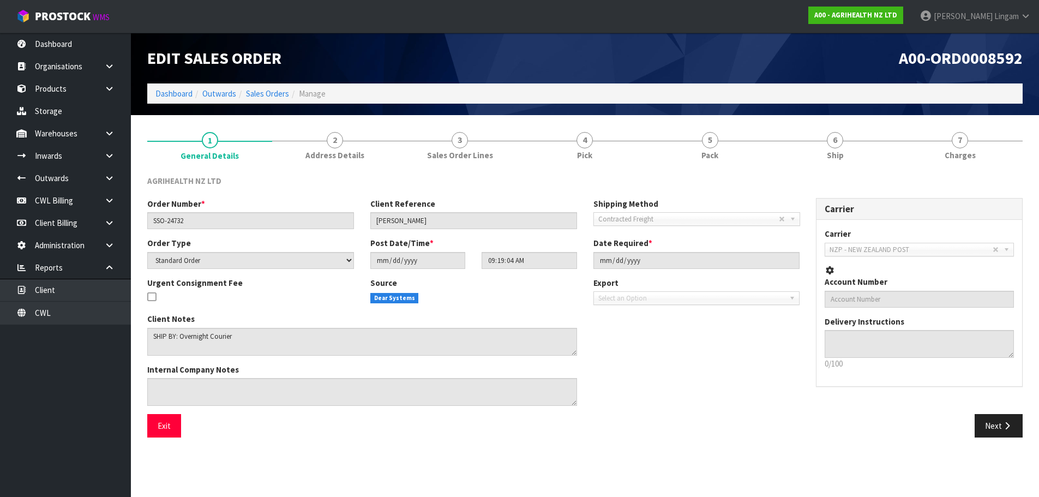
click at [999, 169] on div "AGRIHEALTH NZ LTD Order Number * SSO-24732 Client Reference SAM Shipping Method…" at bounding box center [584, 306] width 875 height 279
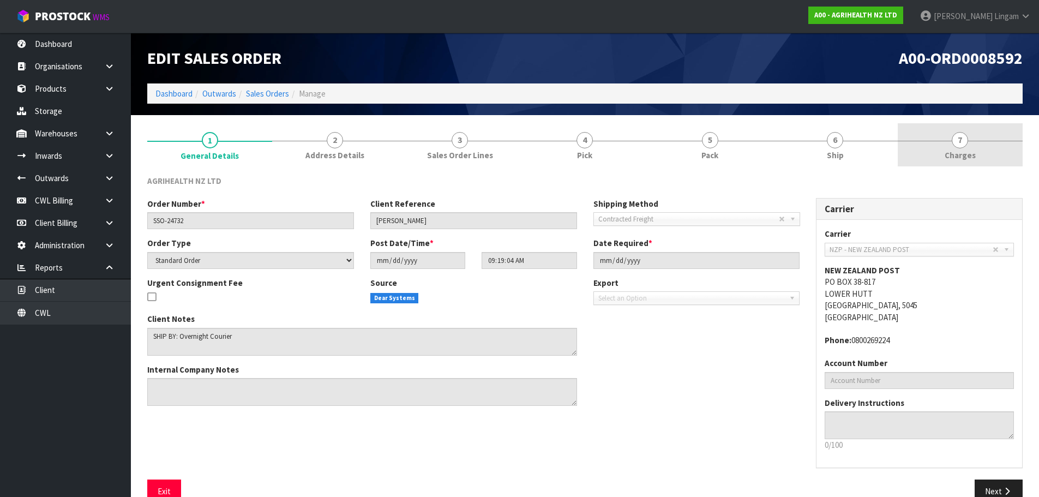
click at [992, 160] on link "7 [GEOGRAPHIC_DATA]" at bounding box center [959, 144] width 125 height 43
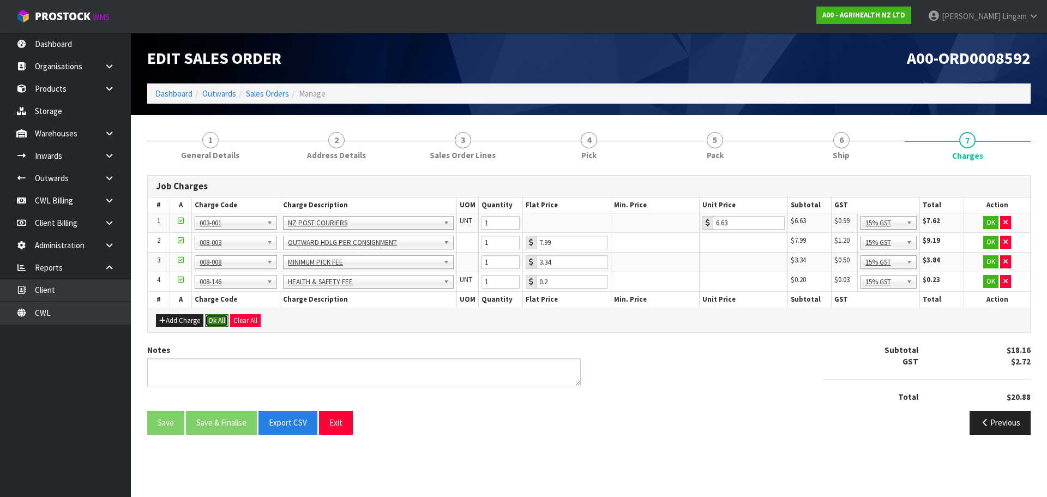
click at [220, 318] on button "Ok All" at bounding box center [216, 320] width 23 height 13
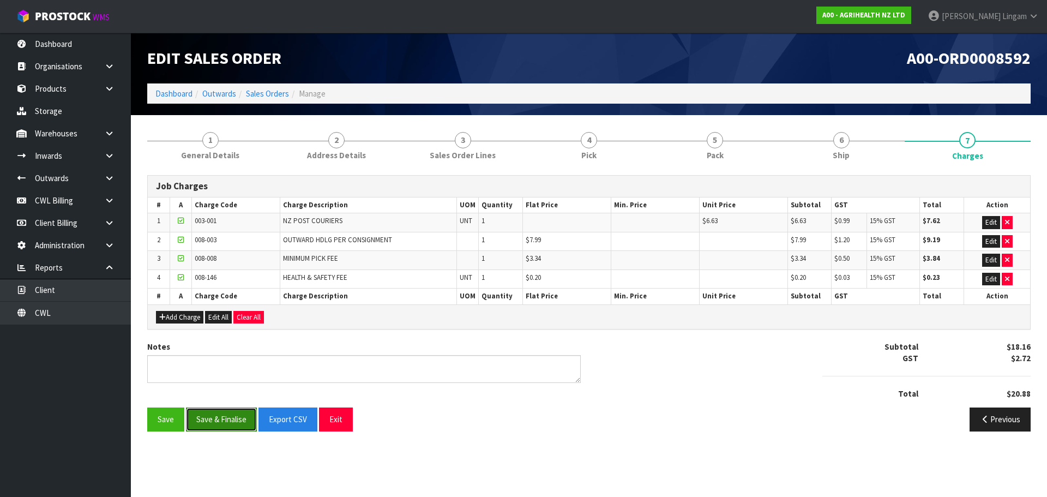
click at [226, 421] on button "Save & Finalise" at bounding box center [221, 418] width 71 height 23
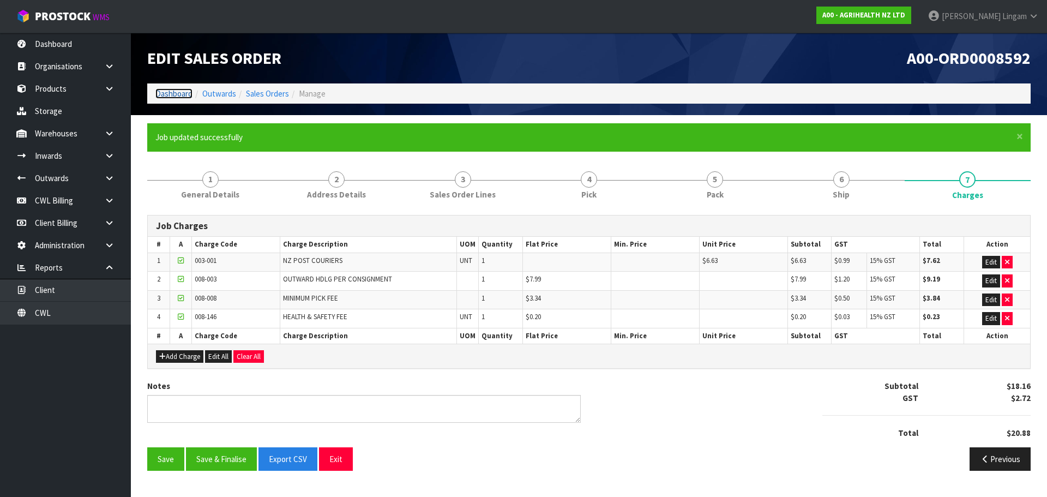
click at [165, 98] on link "Dashboard" at bounding box center [173, 93] width 37 height 10
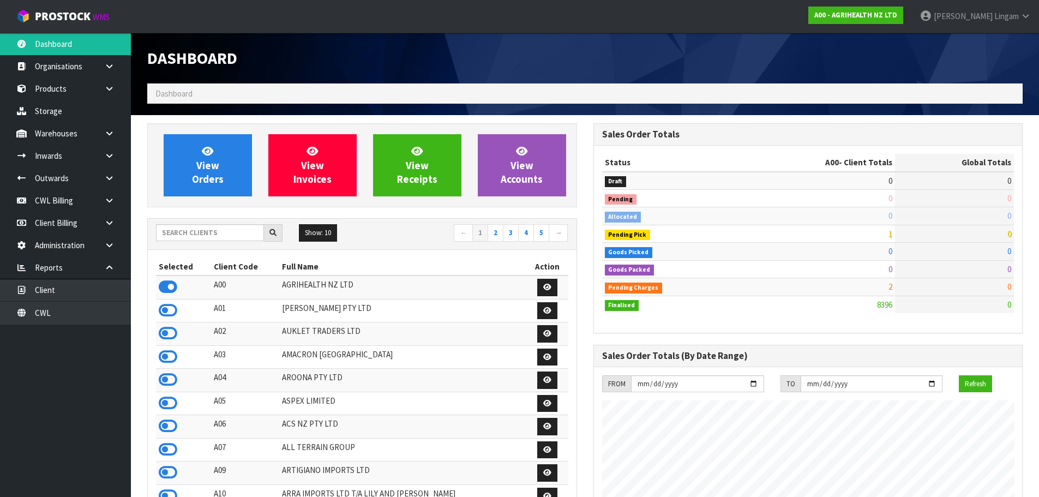
scroll to position [826, 445]
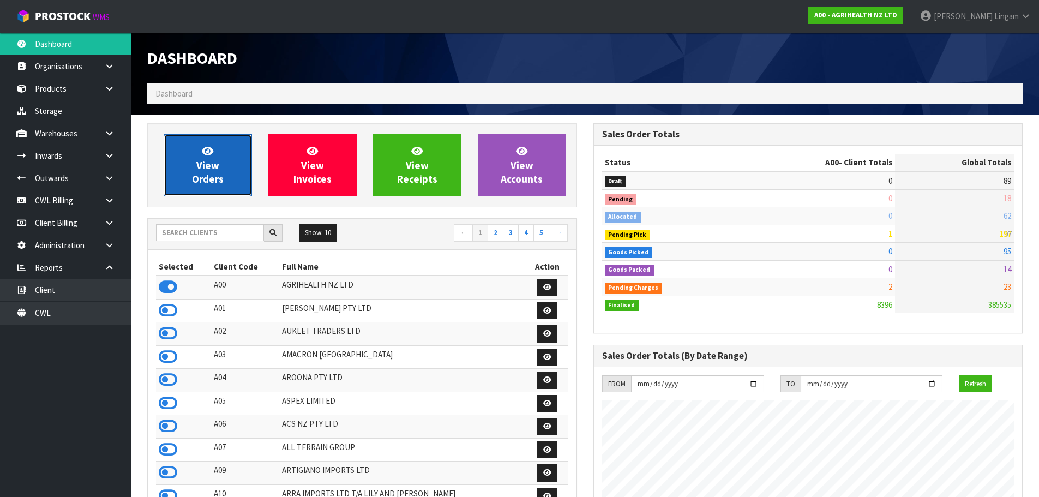
click at [229, 170] on link "View Orders" at bounding box center [208, 165] width 88 height 62
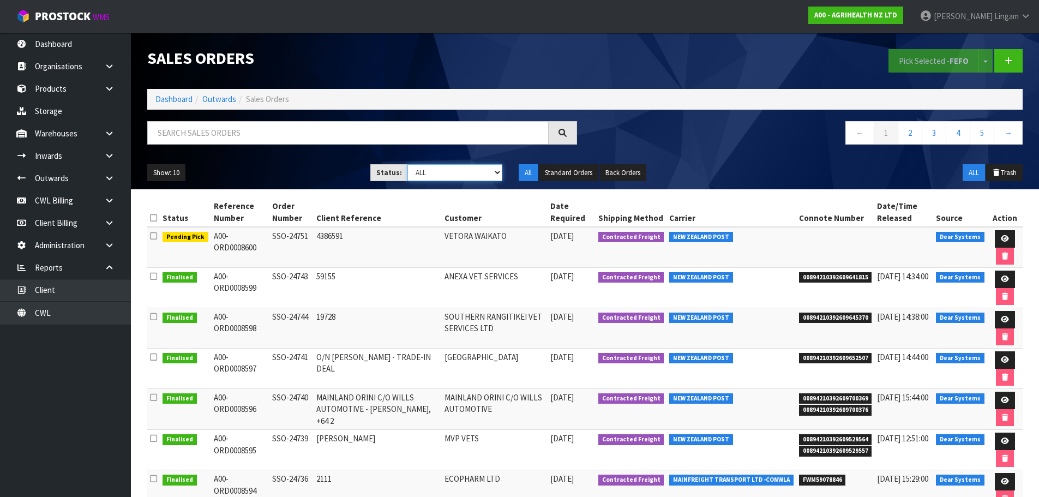
click at [474, 176] on select "Draft Pending Allocated Pending Pick Goods Picked Goods Packed Pending Charges …" at bounding box center [454, 172] width 95 height 17
select select "string:6"
click at [407, 164] on select "Draft Pending Allocated Pending Pick Goods Picked Goods Packed Pending Charges …" at bounding box center [454, 172] width 95 height 17
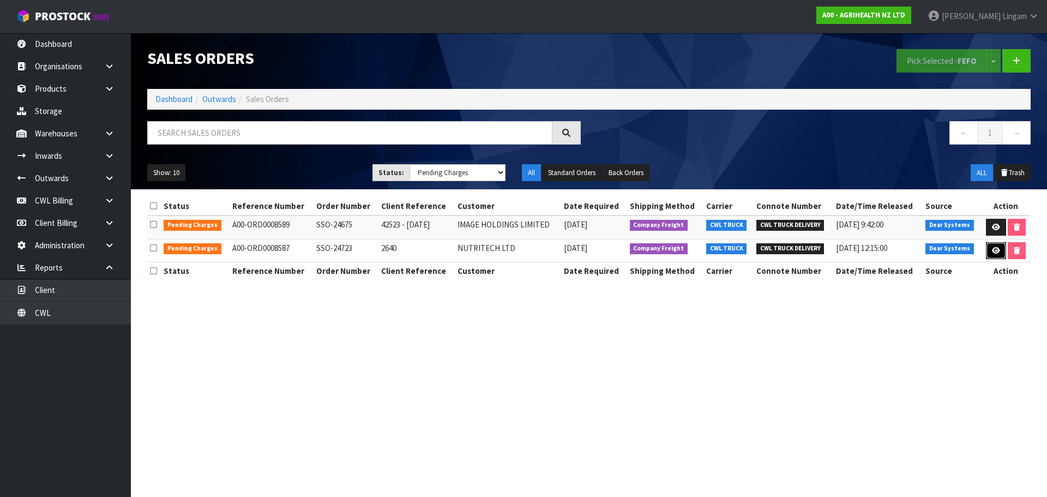
click at [998, 252] on icon at bounding box center [996, 250] width 8 height 7
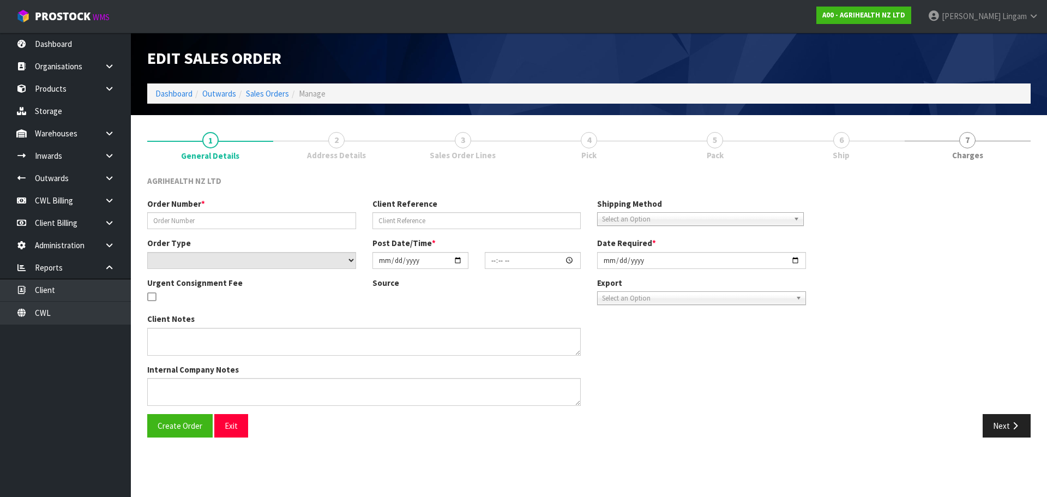
type input "SSO-24723"
type input "2640"
select select "number:0"
type input "[DATE]"
type input "15:00:11.000"
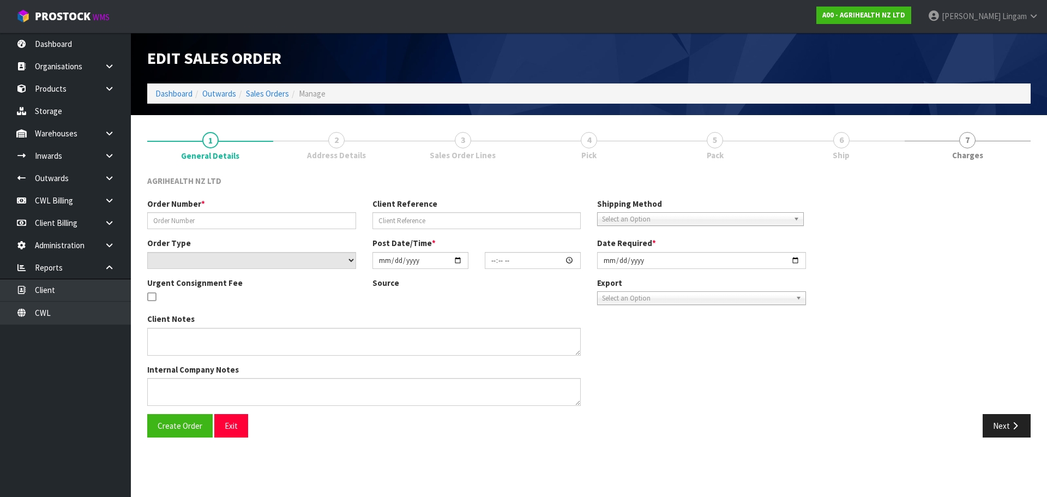
type input "[DATE]"
type textarea "SHIP BY: Freight"
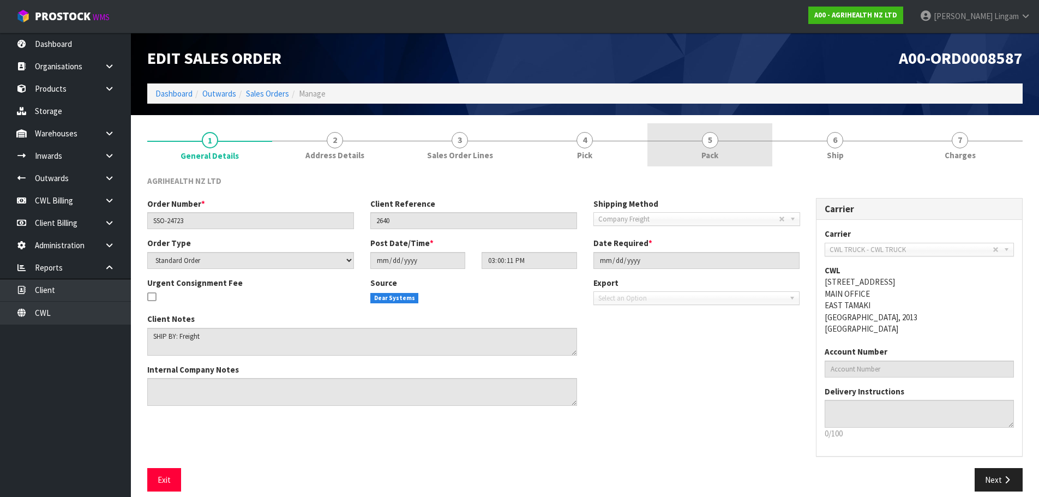
click at [699, 156] on link "5 Pack" at bounding box center [709, 144] width 125 height 43
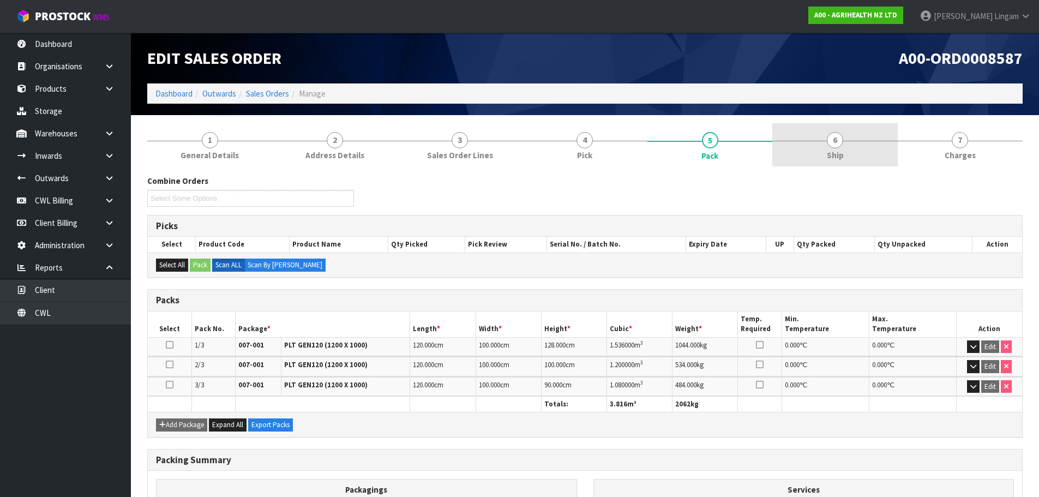
click at [829, 144] on span "6" at bounding box center [834, 140] width 16 height 16
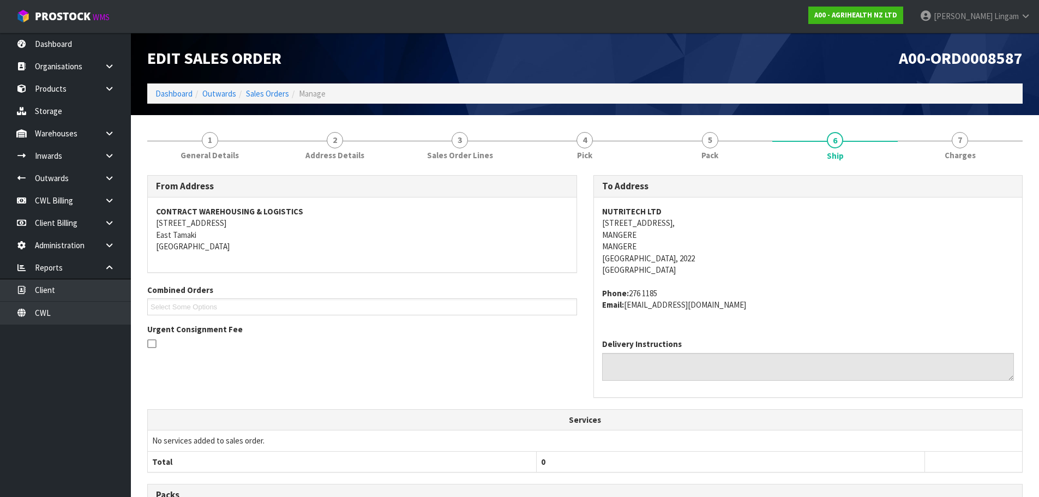
scroll to position [251, 0]
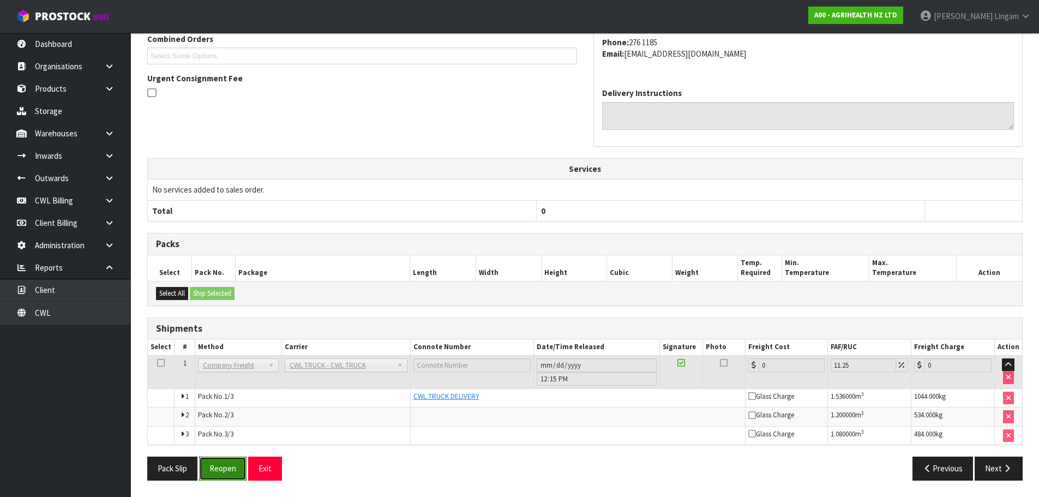
click at [227, 462] on button "Reopen" at bounding box center [222, 467] width 47 height 23
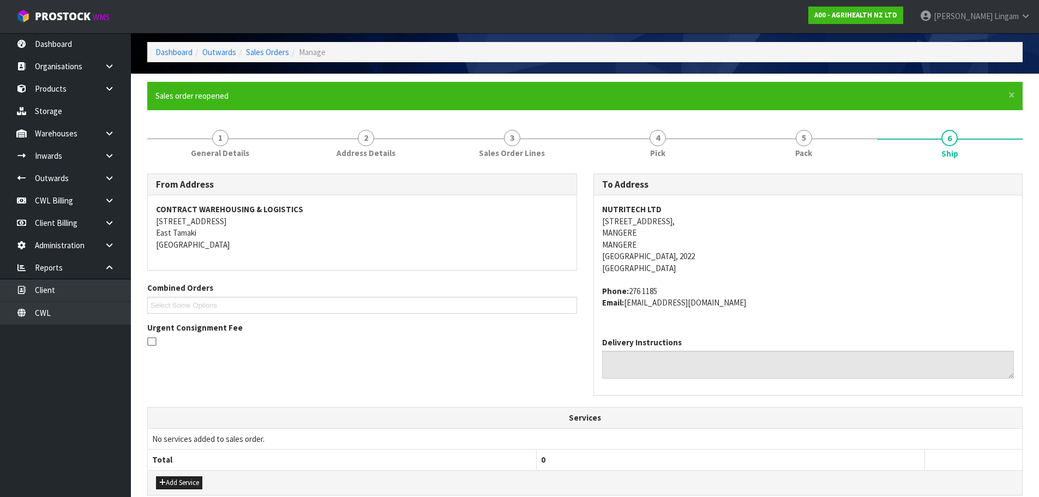
scroll to position [319, 0]
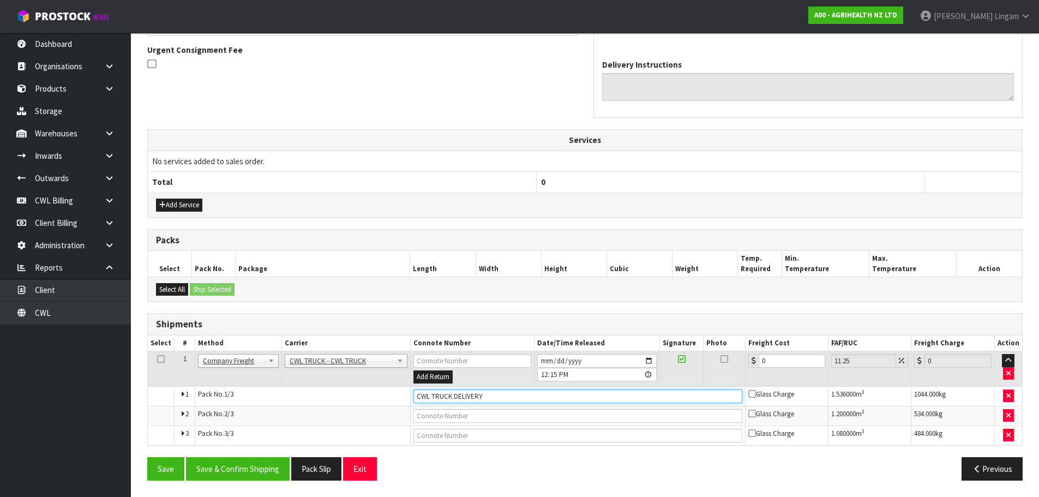
click at [491, 394] on input "CWL TRUCK DELIVERY" at bounding box center [577, 396] width 329 height 14
type input "CWL TRUCK DELIVERED"
drag, startPoint x: 763, startPoint y: 359, endPoint x: 747, endPoint y: 361, distance: 16.5
click at [747, 361] on td "0" at bounding box center [786, 368] width 82 height 35
type input "1"
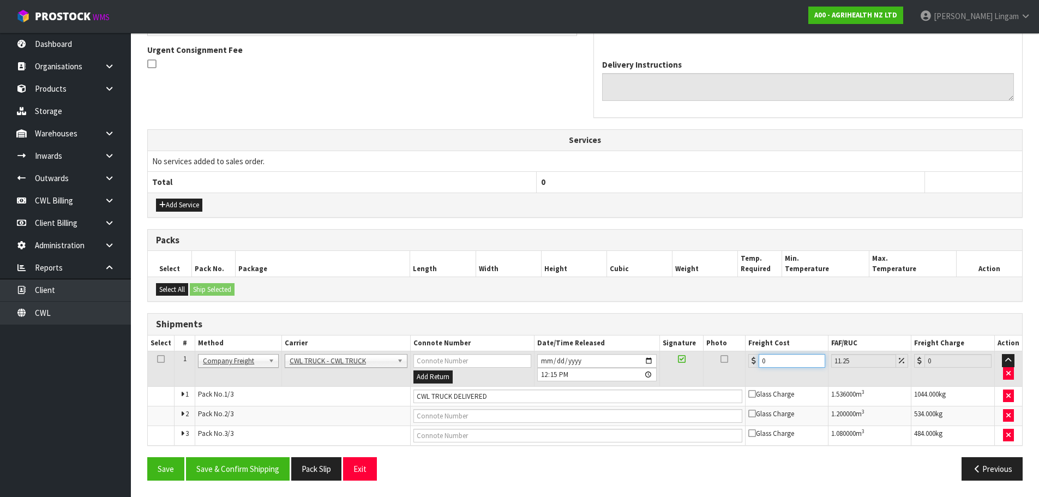
type input "1.11"
type input "11"
type input "12.24"
type input "114"
type input "126.83"
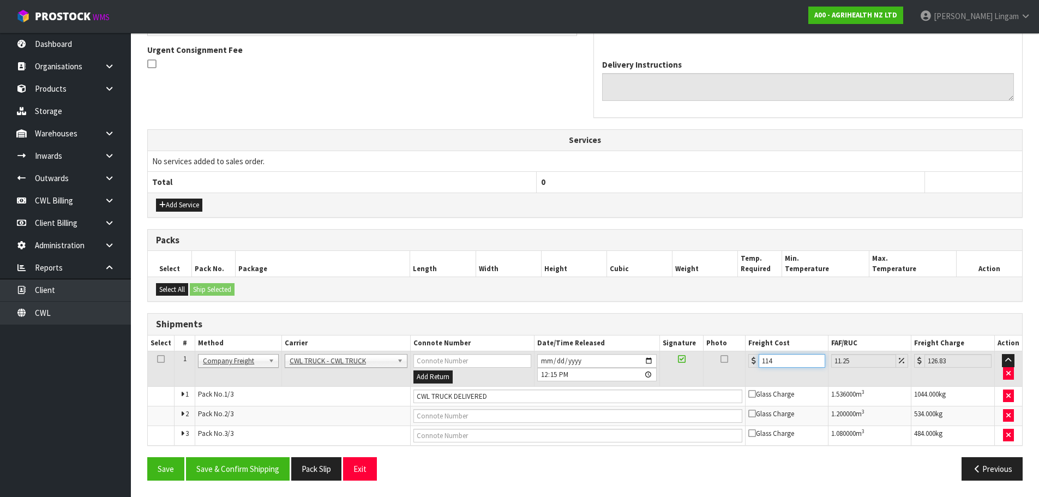
type input "114.5"
type input "127.38"
type input "114.57"
type input "127.46"
type input "114.57"
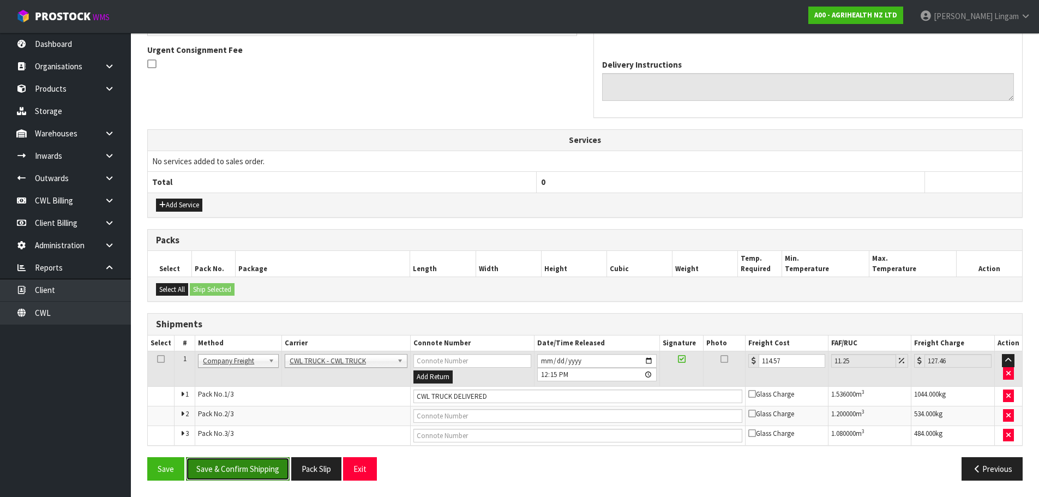
click at [251, 472] on button "Save & Confirm Shipping" at bounding box center [238, 468] width 104 height 23
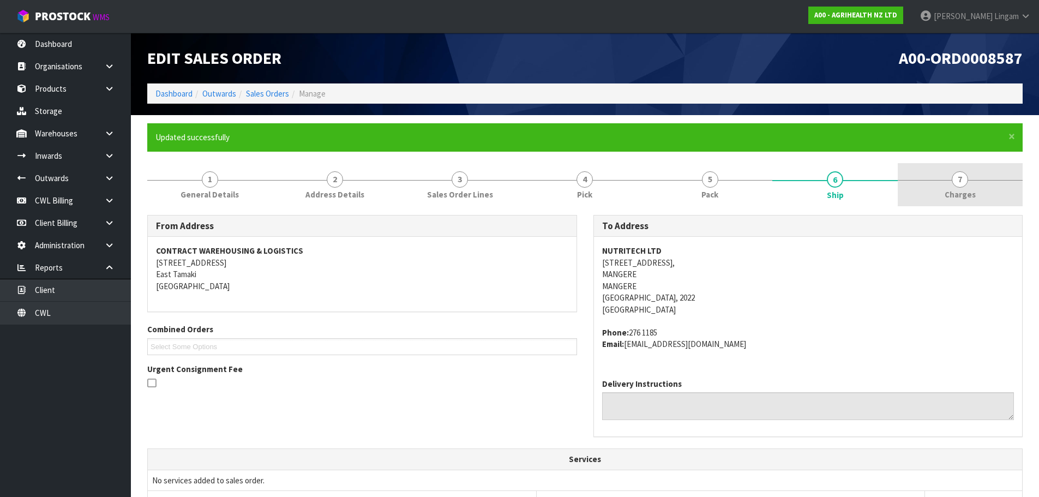
click at [986, 185] on link "7 [GEOGRAPHIC_DATA]" at bounding box center [959, 184] width 125 height 43
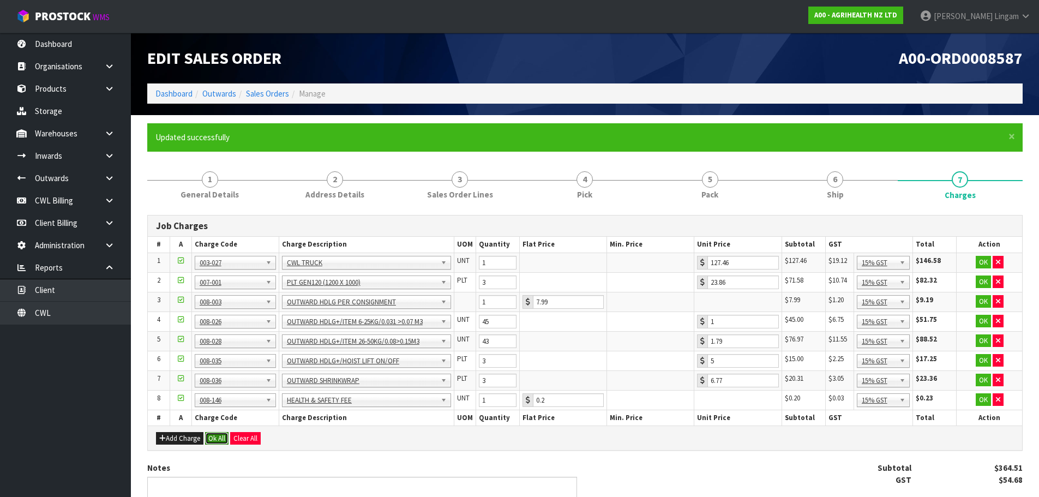
click at [215, 442] on button "Ok All" at bounding box center [216, 438] width 23 height 13
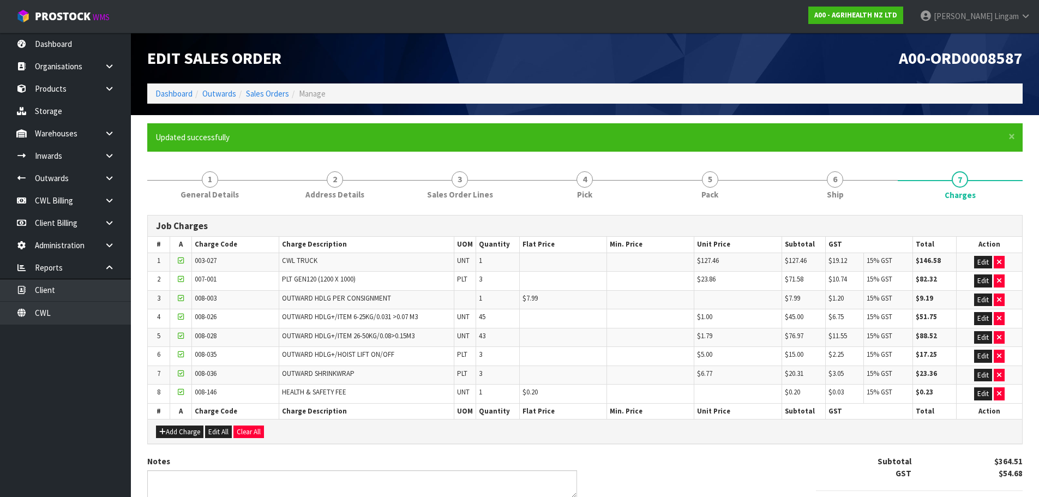
scroll to position [65, 0]
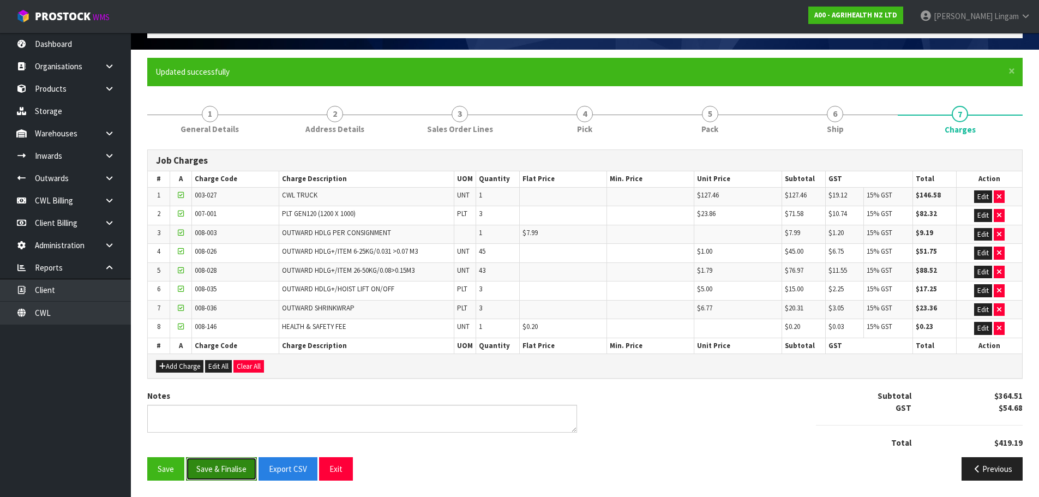
click at [231, 476] on button "Save & Finalise" at bounding box center [221, 468] width 71 height 23
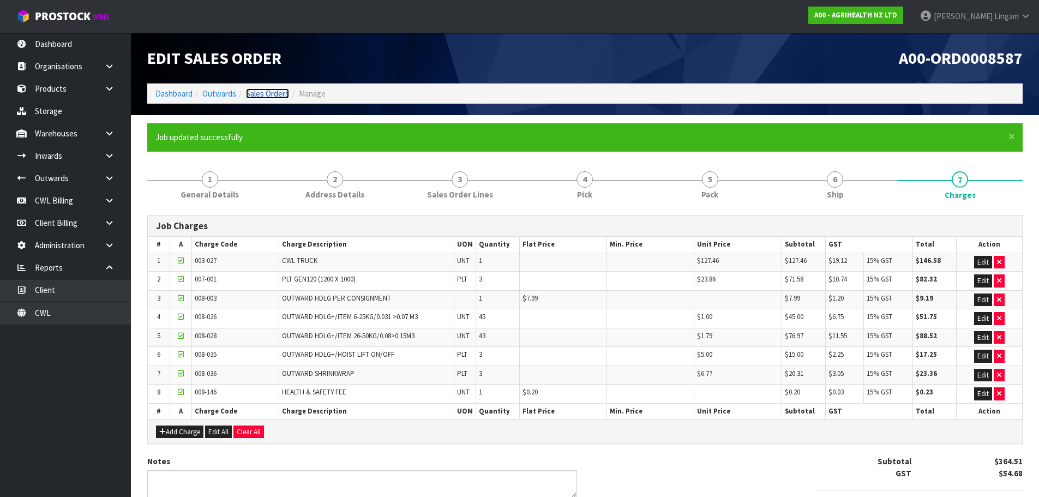
click at [262, 94] on link "Sales Orders" at bounding box center [267, 93] width 43 height 10
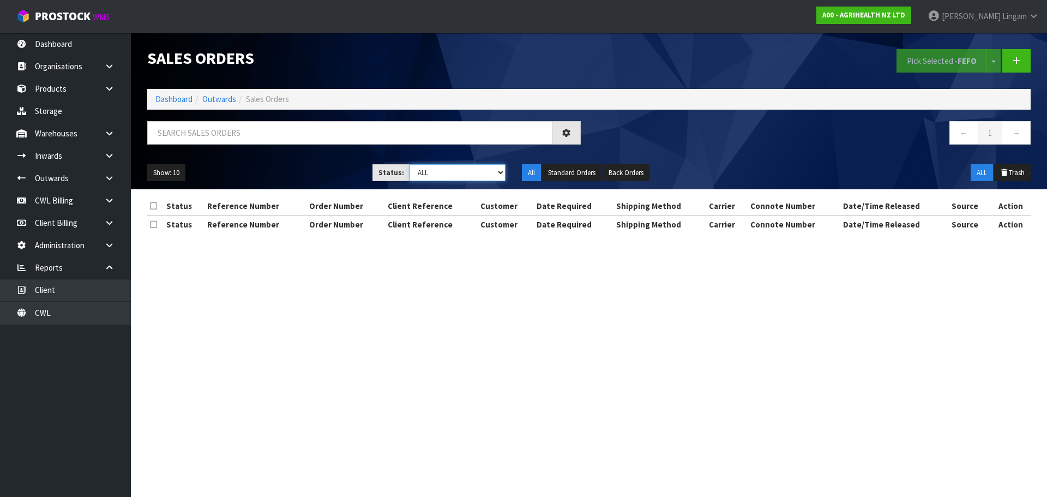
click at [481, 176] on select "Draft Pending Allocated Pending Pick Goods Picked Goods Packed Pending Charges …" at bounding box center [457, 172] width 96 height 17
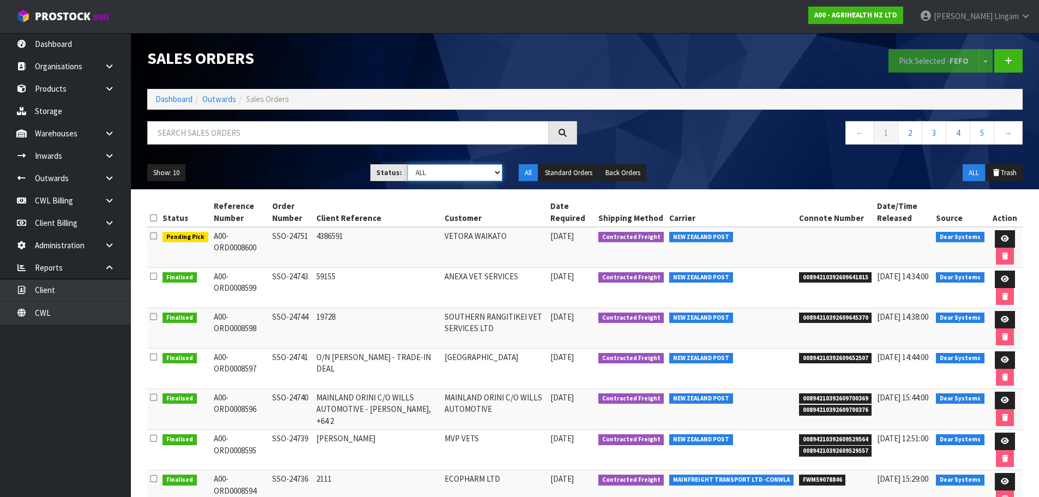
select select "string:6"
click at [407, 164] on select "Draft Pending Allocated Pending Pick Goods Picked Goods Packed Pending Charges …" at bounding box center [454, 172] width 95 height 17
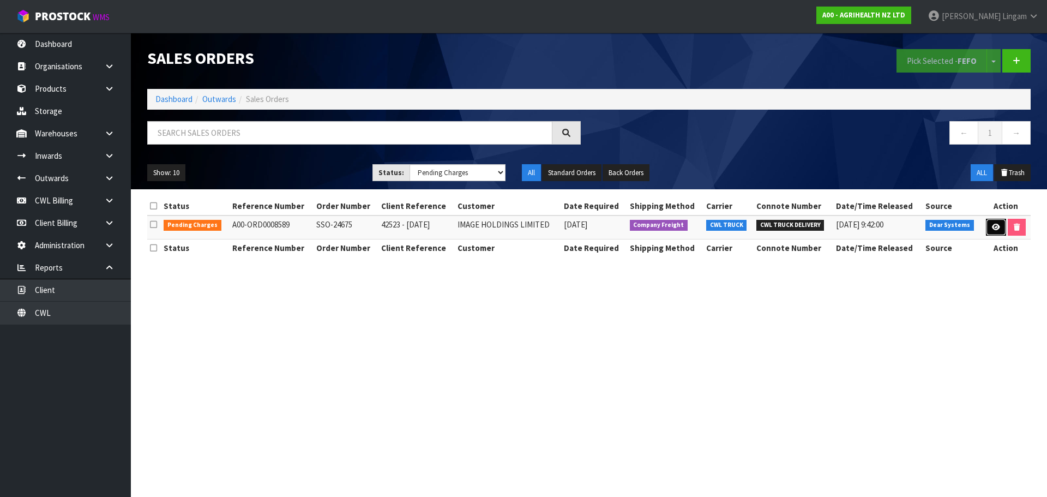
click at [993, 232] on link at bounding box center [996, 227] width 20 height 17
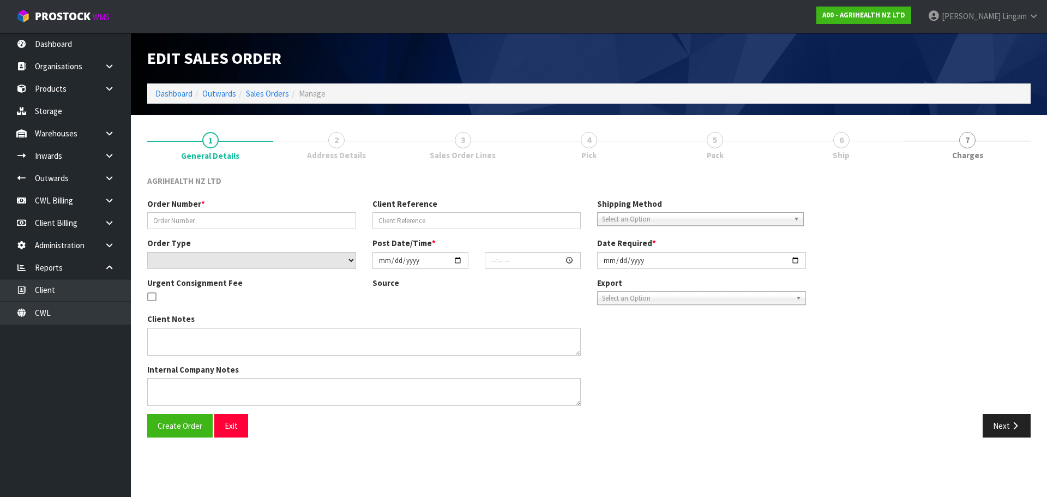
type input "SSO-24675"
type input "42523 - [DATE]"
select select "number:0"
type input "[DATE]"
type input "16:08:04.000"
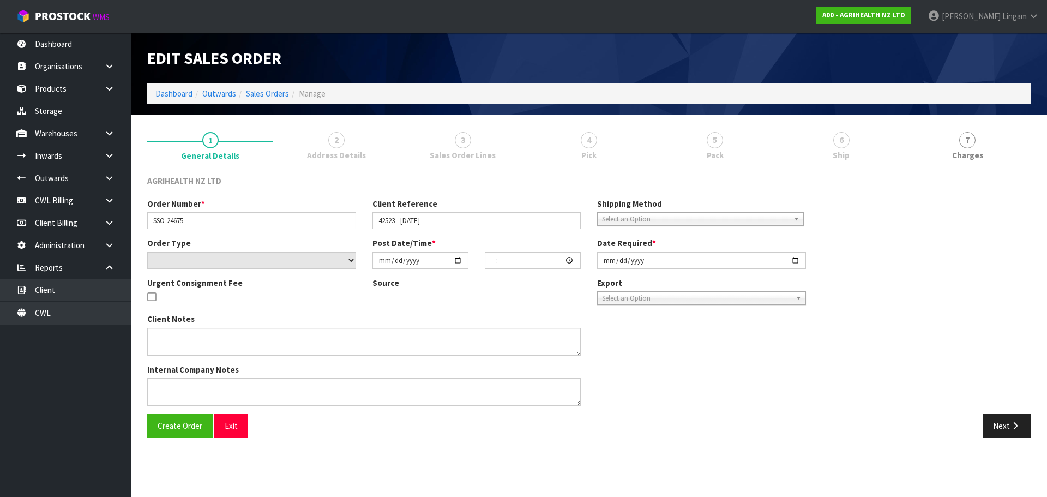
type input "[DATE]"
type textarea "SHIP BY: Freight"
type textarea "CAN DELIVER ON MONDAY"
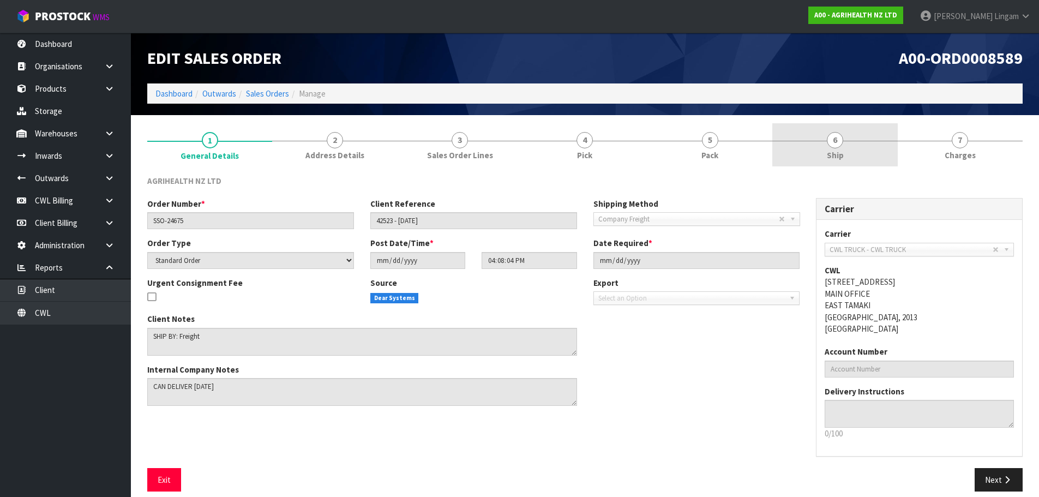
click at [842, 156] on span "Ship" at bounding box center [834, 154] width 17 height 11
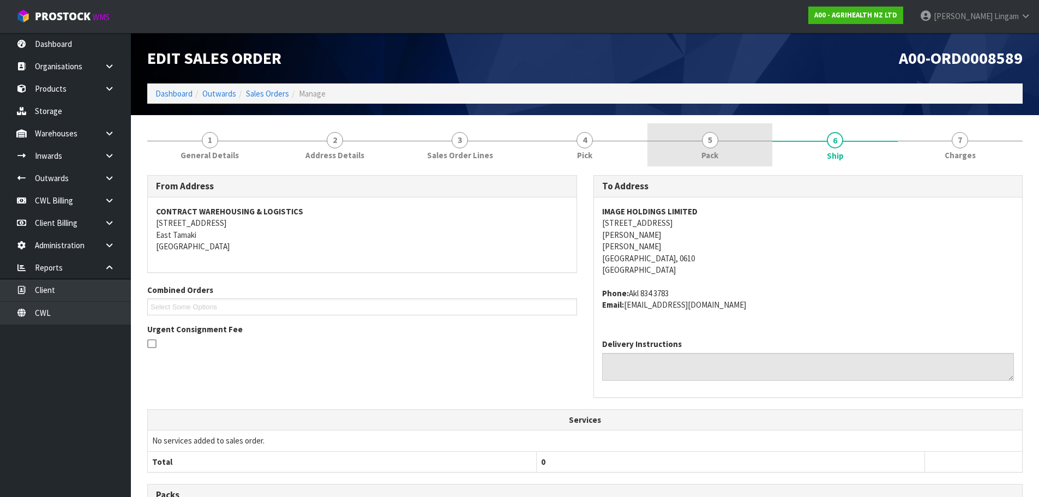
click at [702, 151] on span "Pack" at bounding box center [709, 154] width 17 height 11
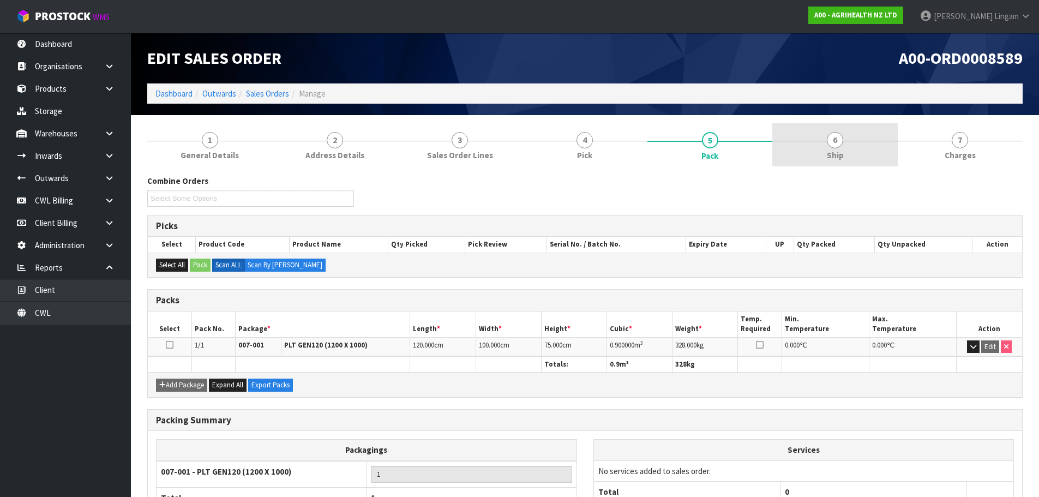
click at [862, 147] on link "6 Ship" at bounding box center [834, 144] width 125 height 43
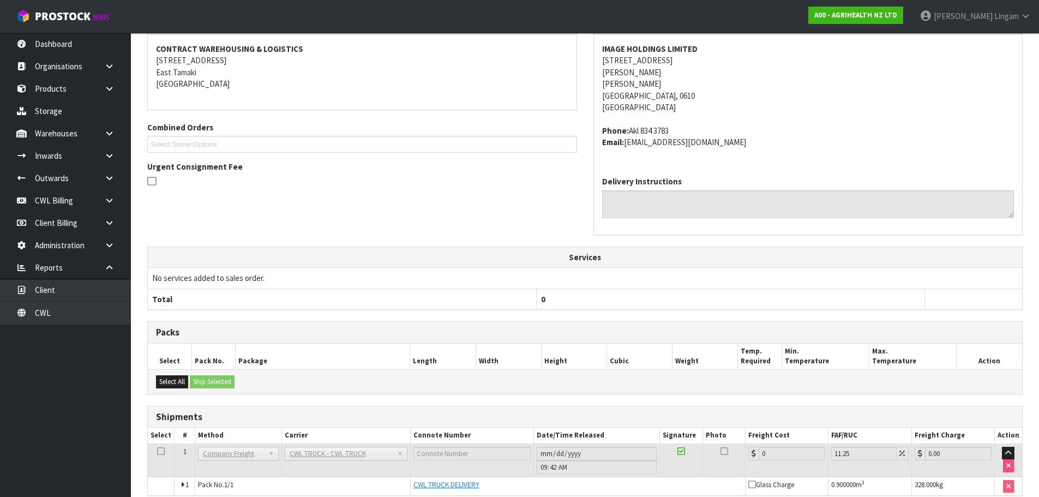
scroll to position [213, 0]
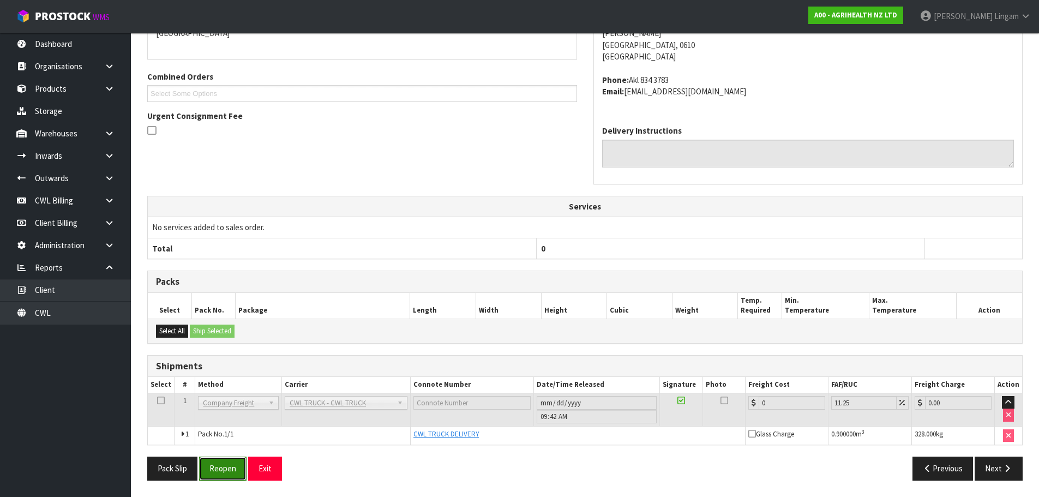
click at [227, 478] on button "Reopen" at bounding box center [222, 467] width 47 height 23
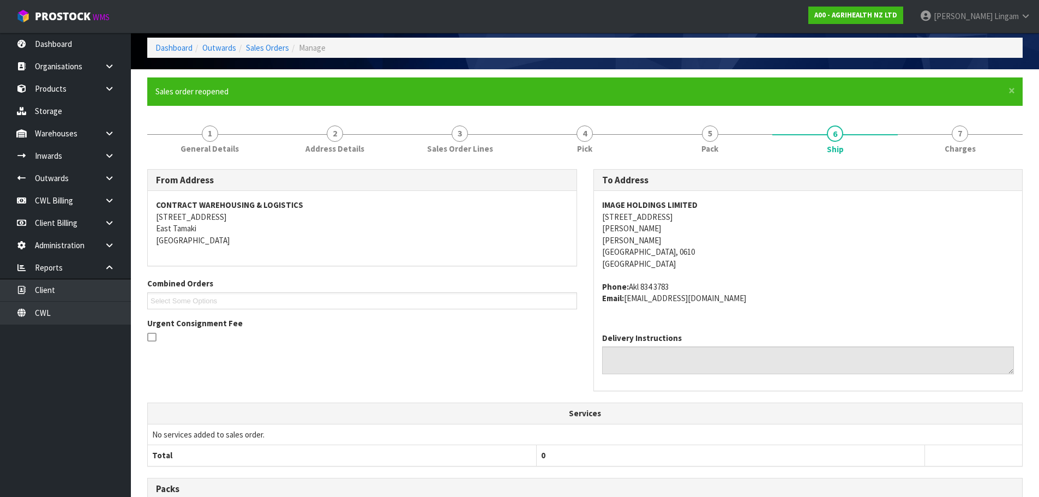
scroll to position [252, 0]
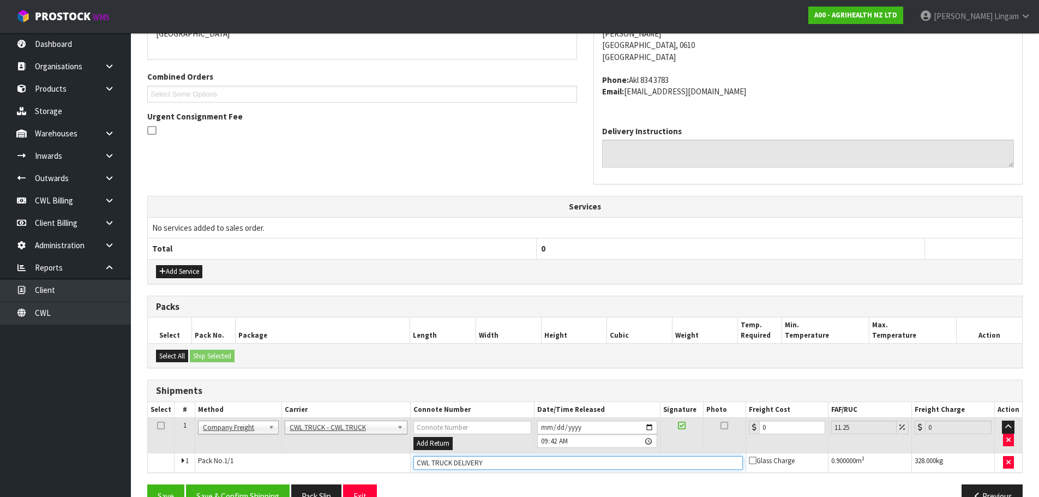
click at [482, 464] on input "CWL TRUCK DELIVERY" at bounding box center [577, 463] width 329 height 14
type input "CWL TRUCK DELIVERED"
drag, startPoint x: 772, startPoint y: 426, endPoint x: 752, endPoint y: 427, distance: 19.7
click at [752, 427] on div "0" at bounding box center [787, 427] width 76 height 14
type input "8"
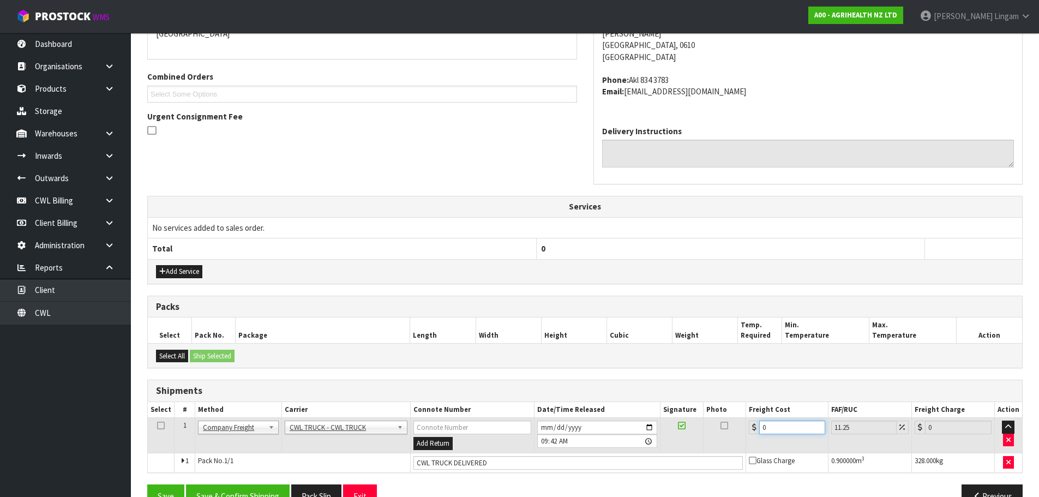
type input "8.9"
type input "81"
type input "90.11"
type input "81.5"
type input "90.67"
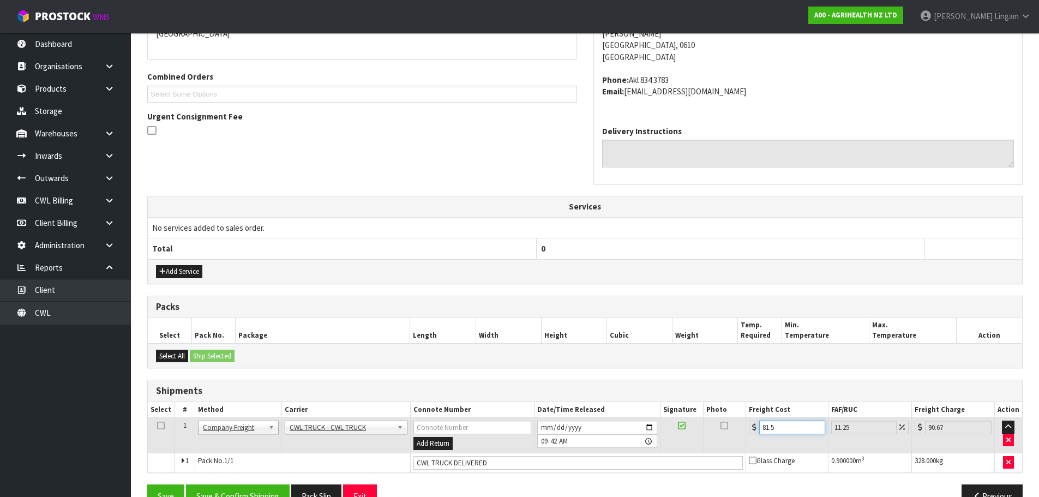
type input "81.59"
type input "90.77"
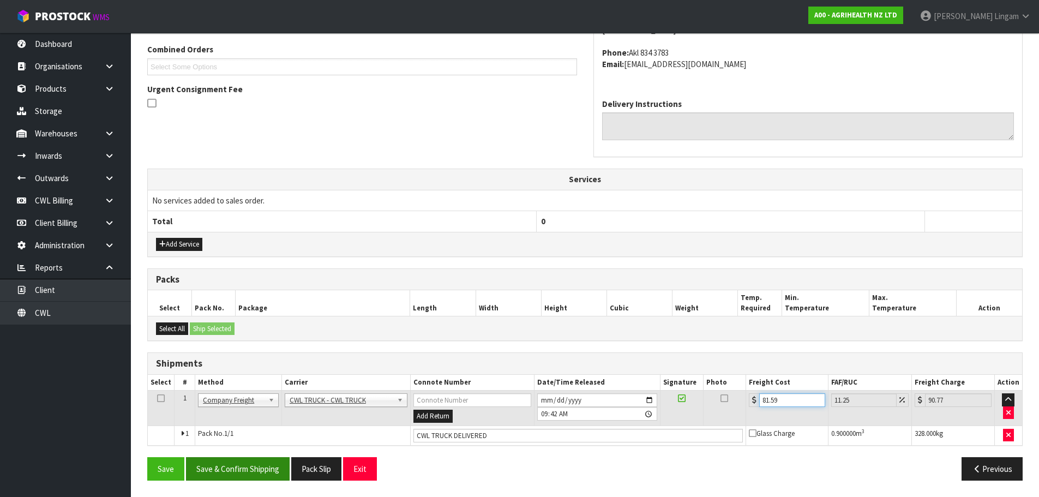
type input "81.59"
click at [249, 476] on button "Save & Confirm Shipping" at bounding box center [238, 468] width 104 height 23
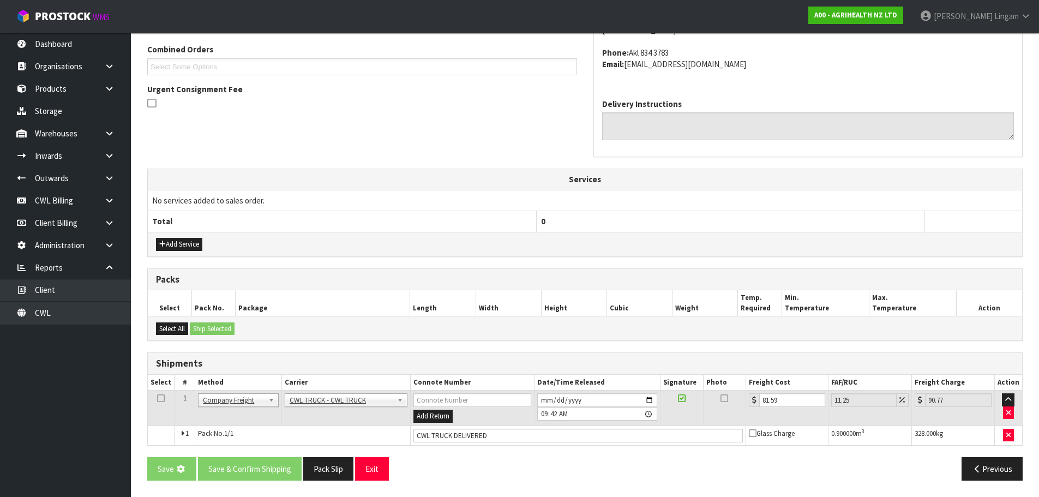
scroll to position [0, 0]
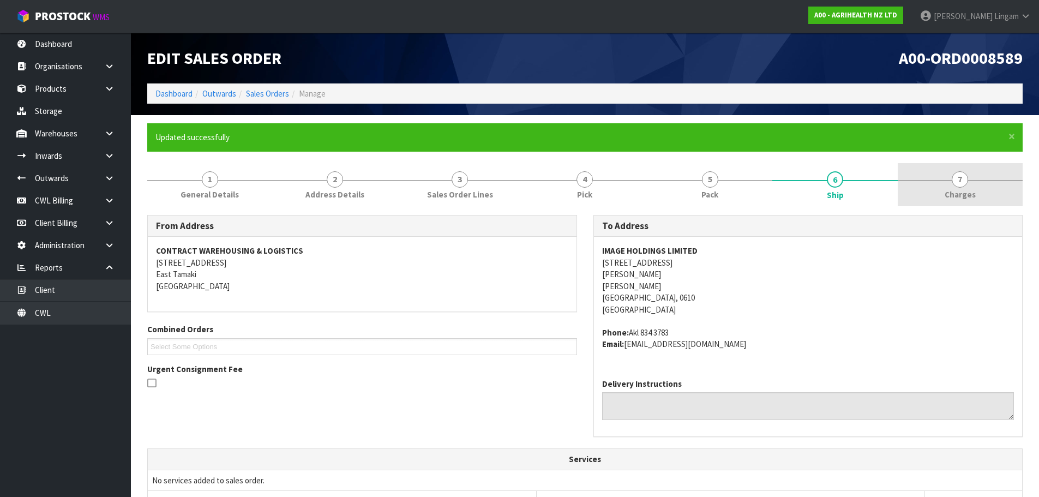
click at [981, 192] on link "7 [GEOGRAPHIC_DATA]" at bounding box center [959, 184] width 125 height 43
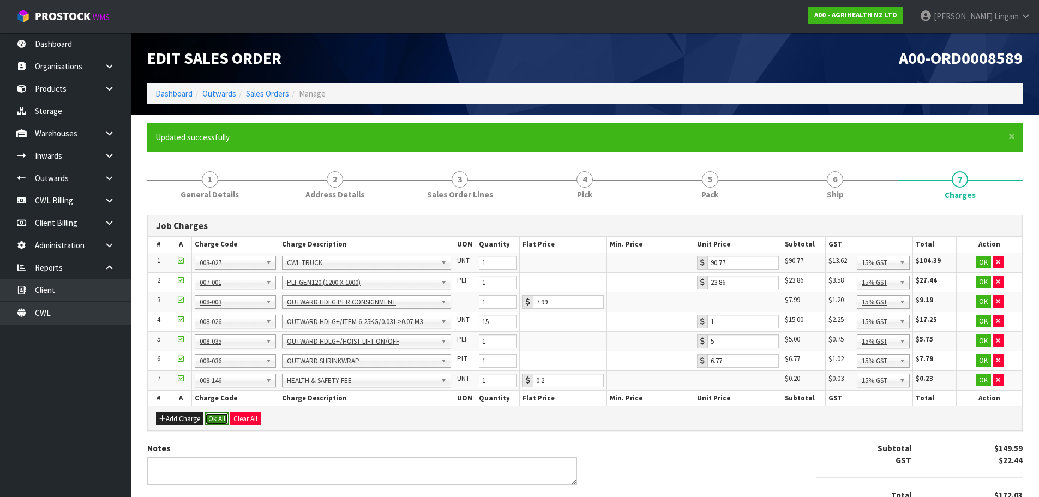
click at [208, 417] on button "Ok All" at bounding box center [216, 418] width 23 height 13
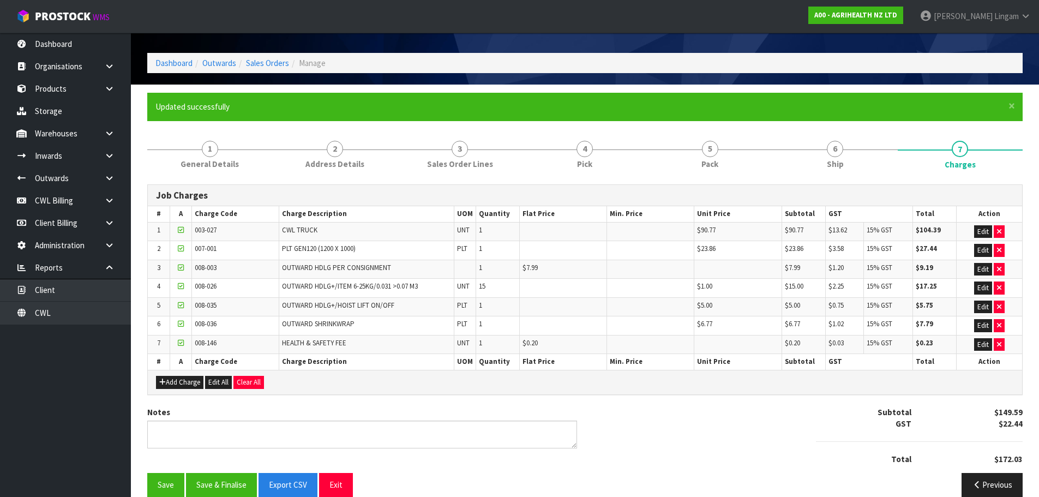
scroll to position [47, 0]
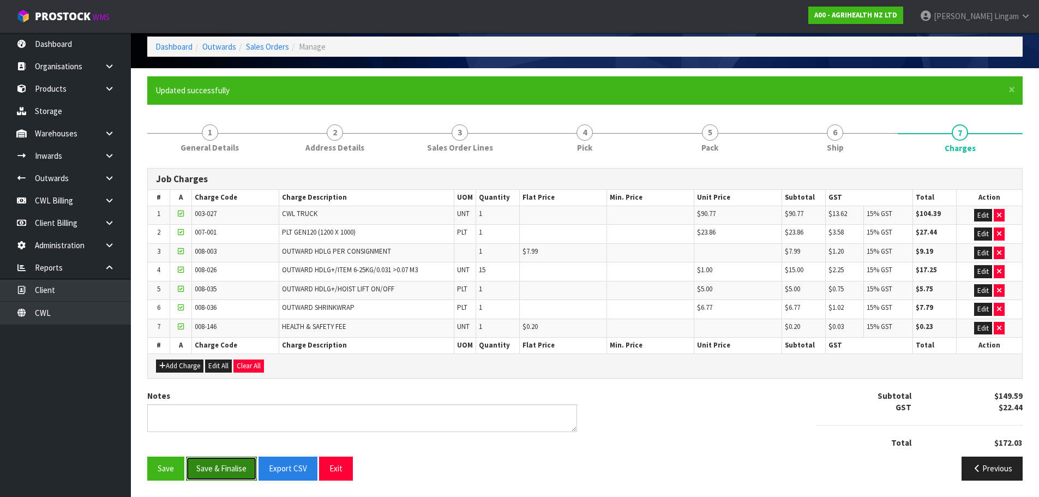
click at [214, 476] on button "Save & Finalise" at bounding box center [221, 467] width 71 height 23
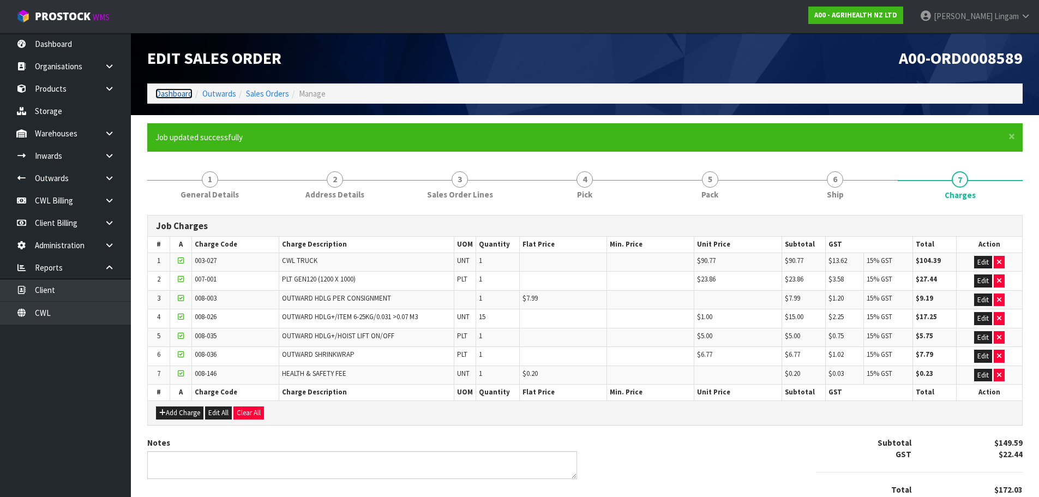
click at [172, 93] on link "Dashboard" at bounding box center [173, 93] width 37 height 10
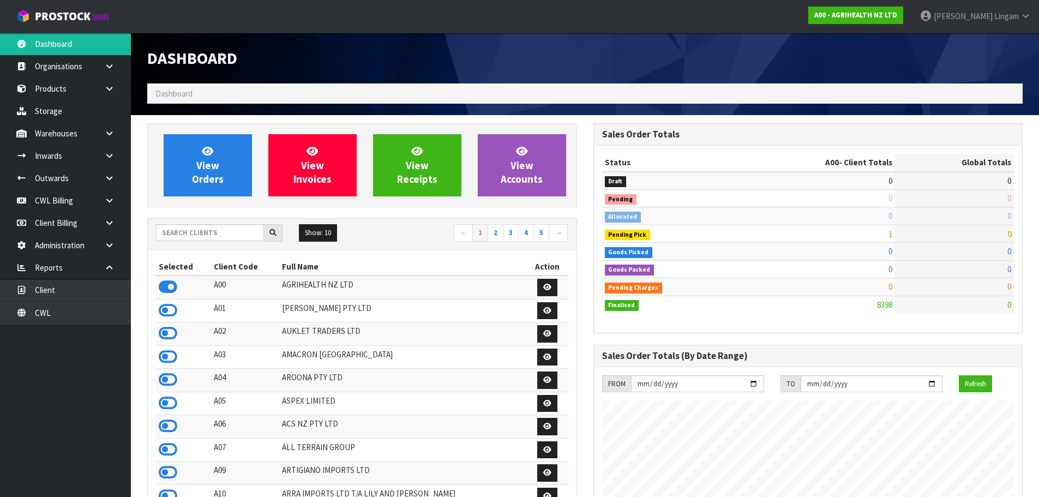
scroll to position [826, 445]
click at [83, 319] on link "CWL" at bounding box center [65, 312] width 131 height 22
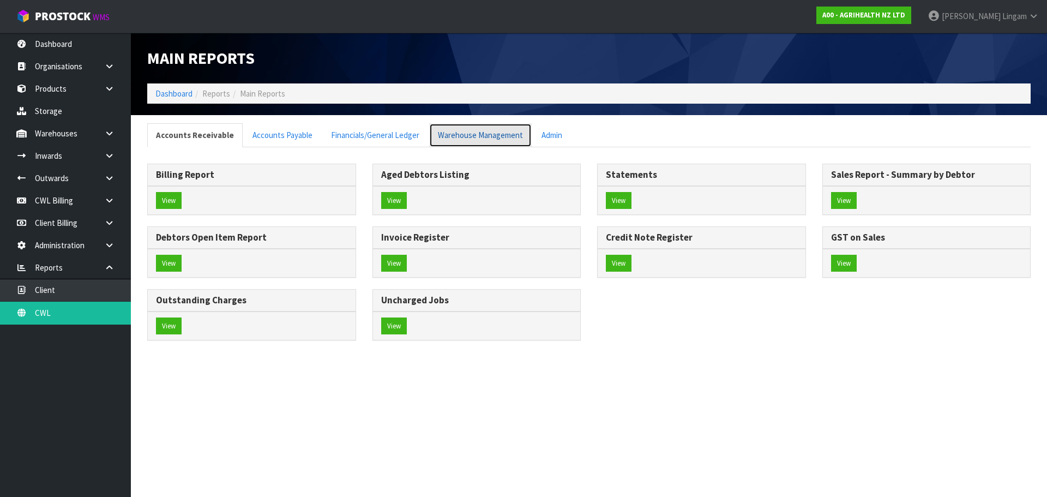
click at [462, 134] on link "Warehouse Management" at bounding box center [480, 134] width 102 height 23
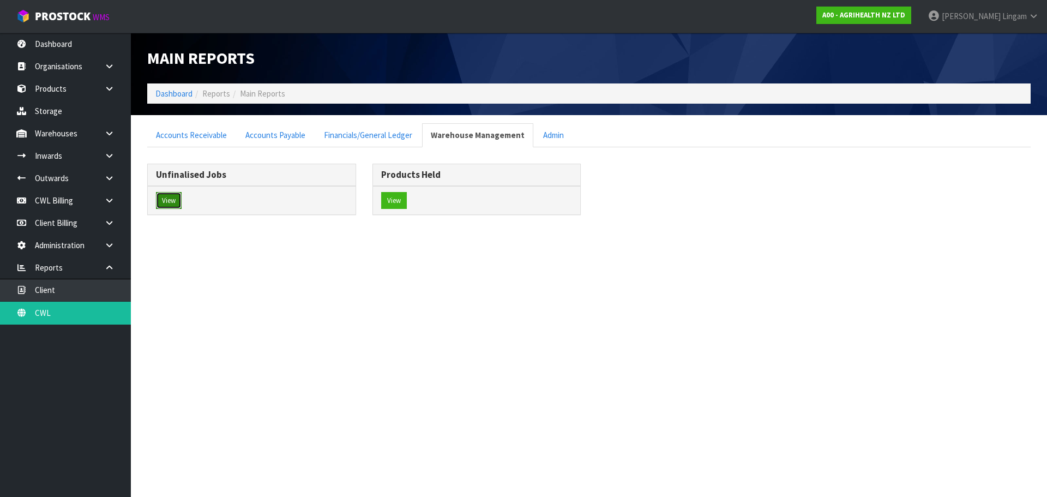
click at [172, 203] on button "View" at bounding box center [169, 200] width 26 height 17
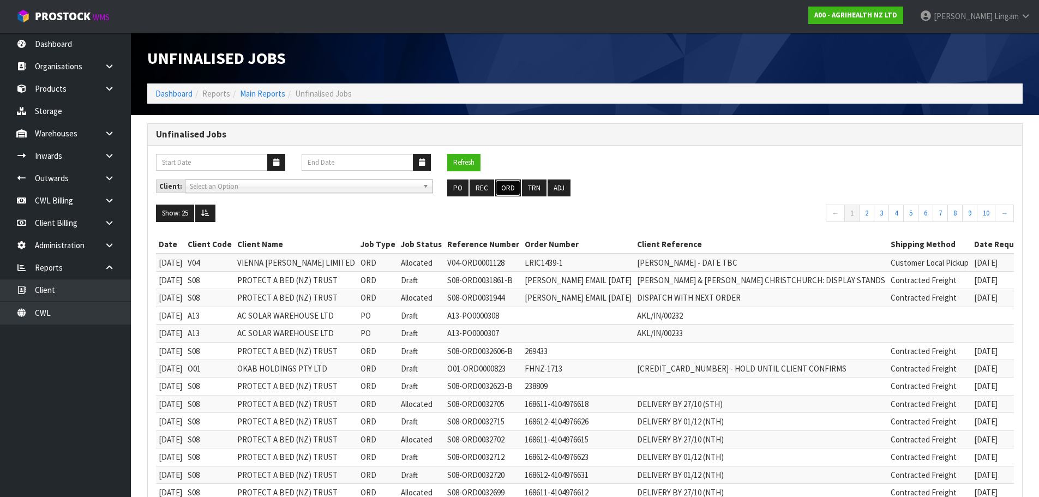
click at [511, 191] on button "ORD" at bounding box center [508, 187] width 26 height 17
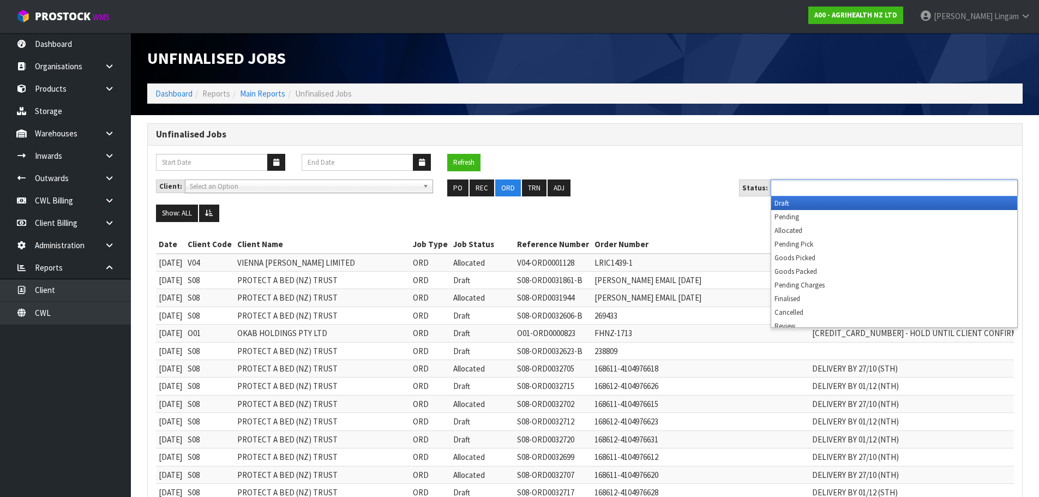
click at [834, 187] on input "text" at bounding box center [814, 188] width 80 height 14
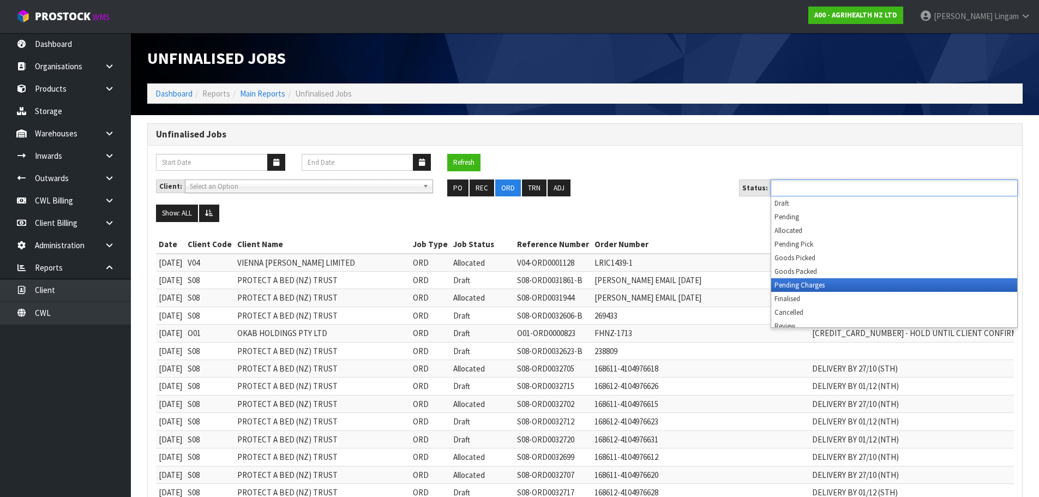
click at [821, 287] on li "Pending Charges" at bounding box center [894, 285] width 246 height 14
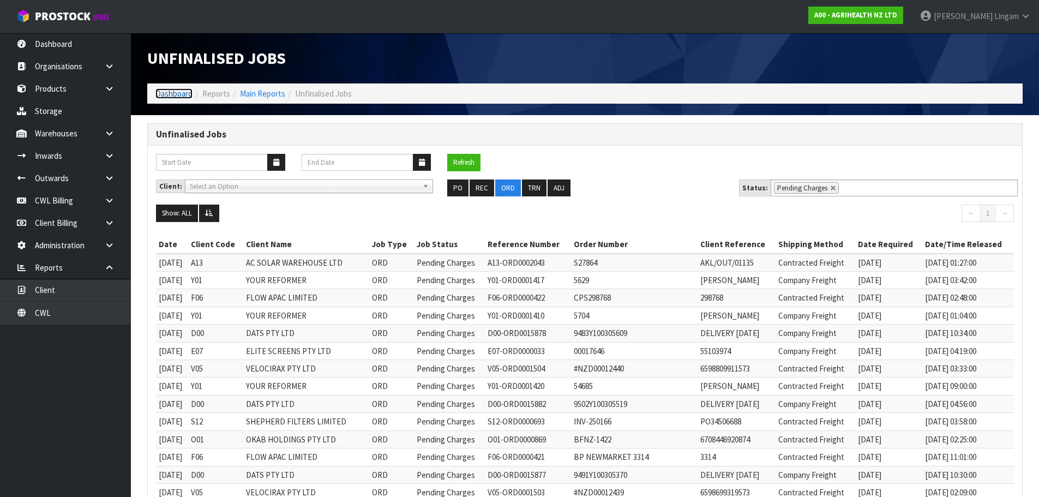
click at [172, 97] on link "Dashboard" at bounding box center [173, 93] width 37 height 10
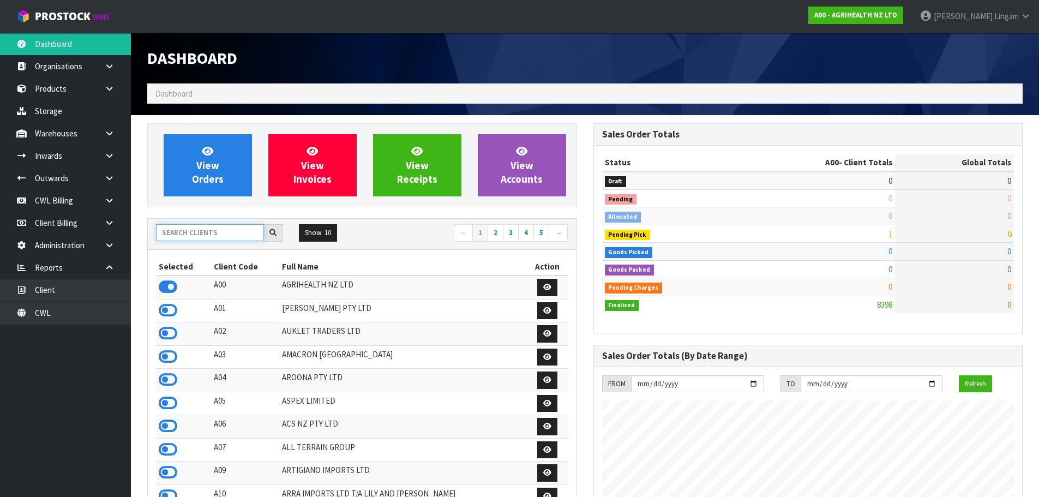
scroll to position [826, 445]
click at [200, 227] on input "text" at bounding box center [210, 232] width 108 height 17
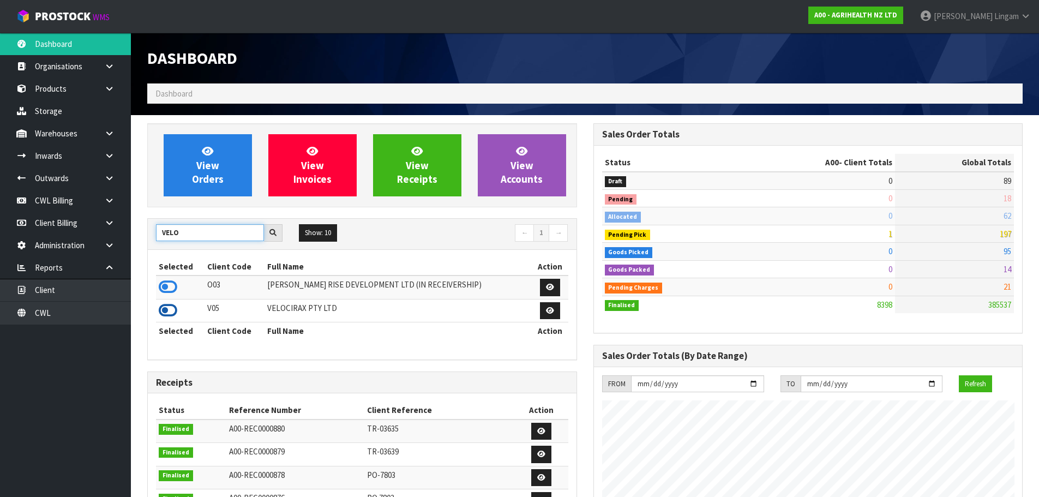
type input "VELO"
click at [165, 305] on icon at bounding box center [168, 310] width 19 height 16
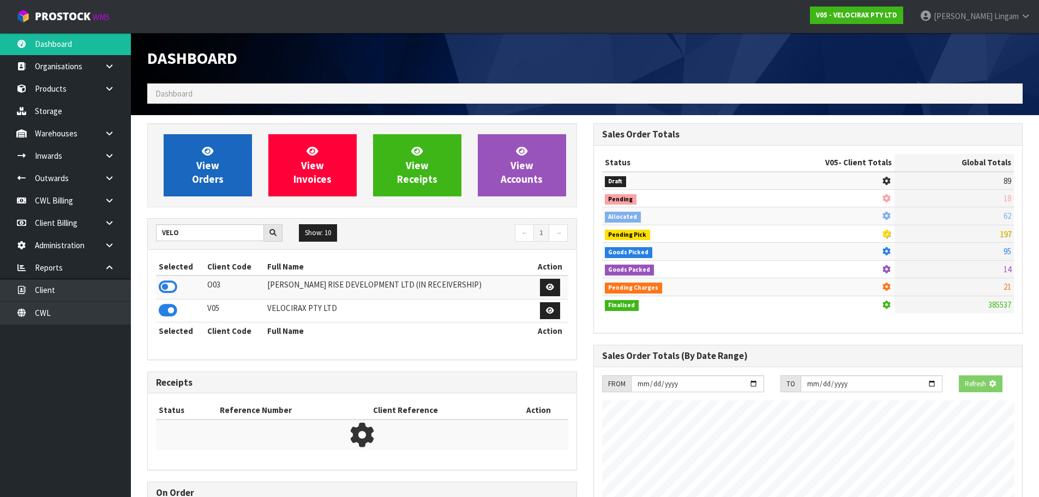
scroll to position [680, 445]
click at [222, 176] on span "View Orders" at bounding box center [208, 164] width 32 height 41
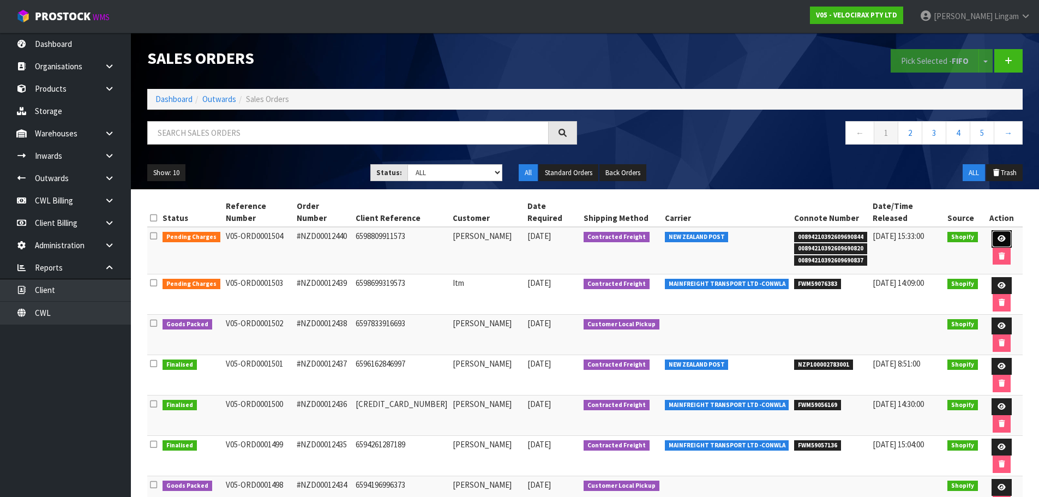
click at [997, 235] on icon at bounding box center [1001, 238] width 8 height 7
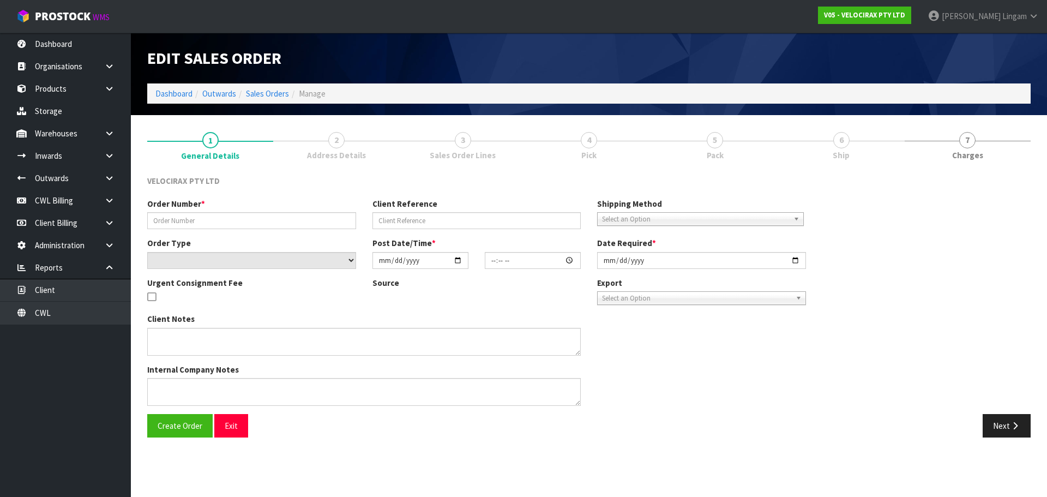
type input "#NZD00012440"
type input "6598809911573"
select select "number:0"
type input "[DATE]"
type input "12:56:11.000"
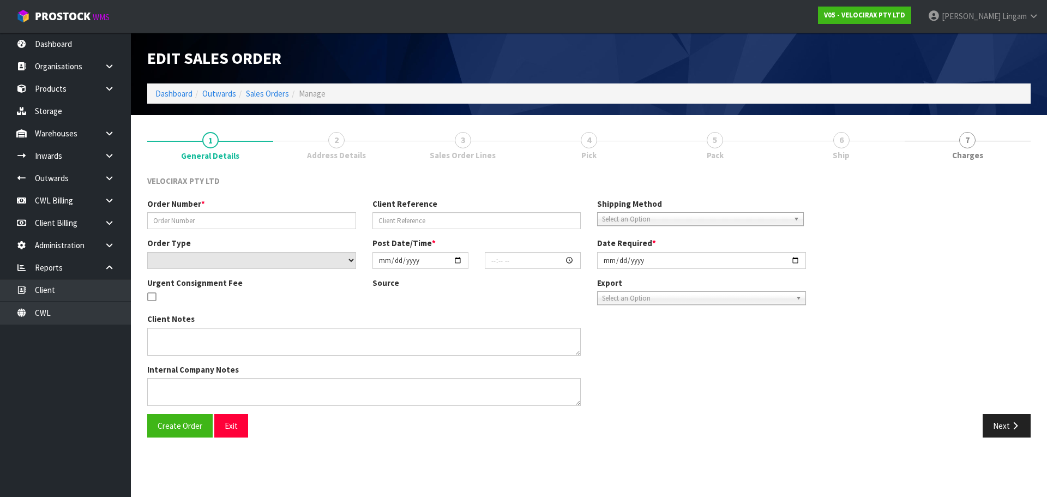
type input "[DATE]"
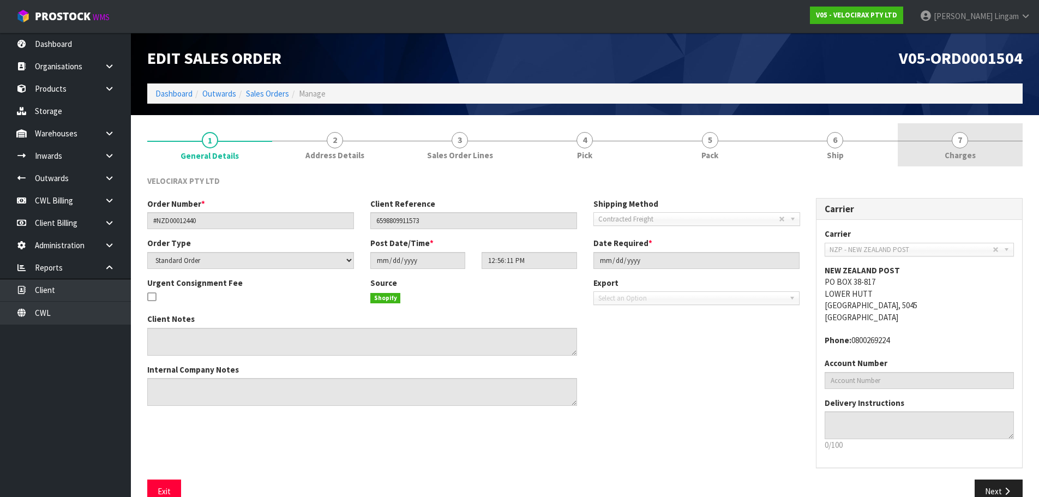
click at [995, 152] on link "7 [GEOGRAPHIC_DATA]" at bounding box center [959, 144] width 125 height 43
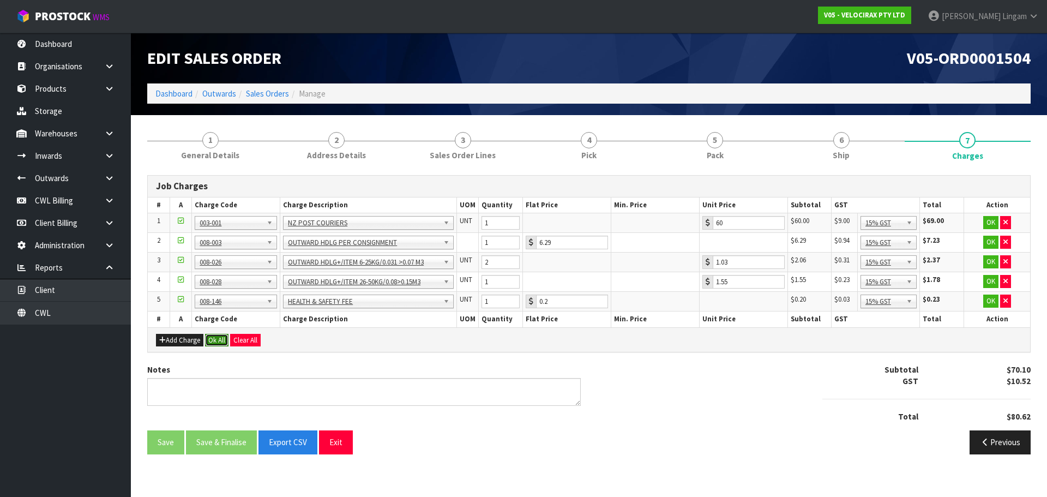
click at [215, 341] on button "Ok All" at bounding box center [216, 340] width 23 height 13
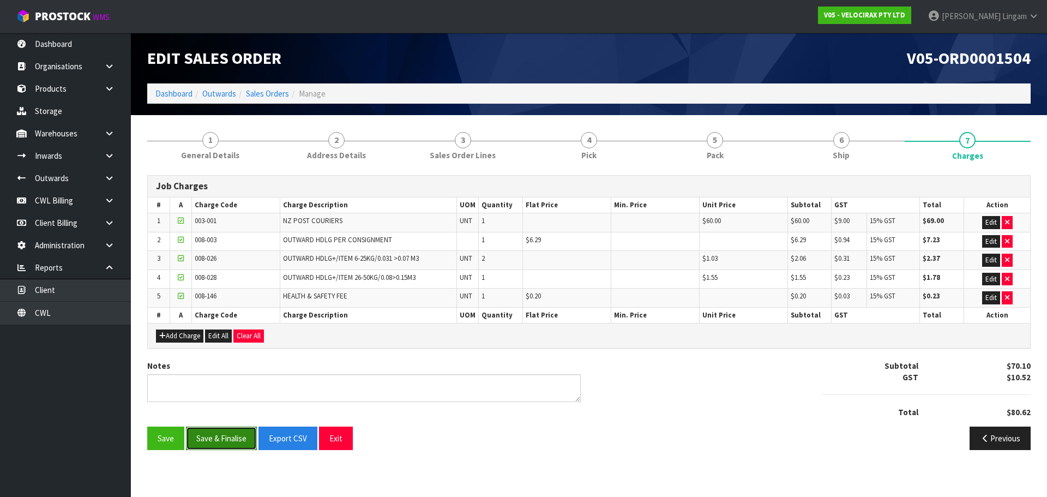
click at [218, 434] on button "Save & Finalise" at bounding box center [221, 437] width 71 height 23
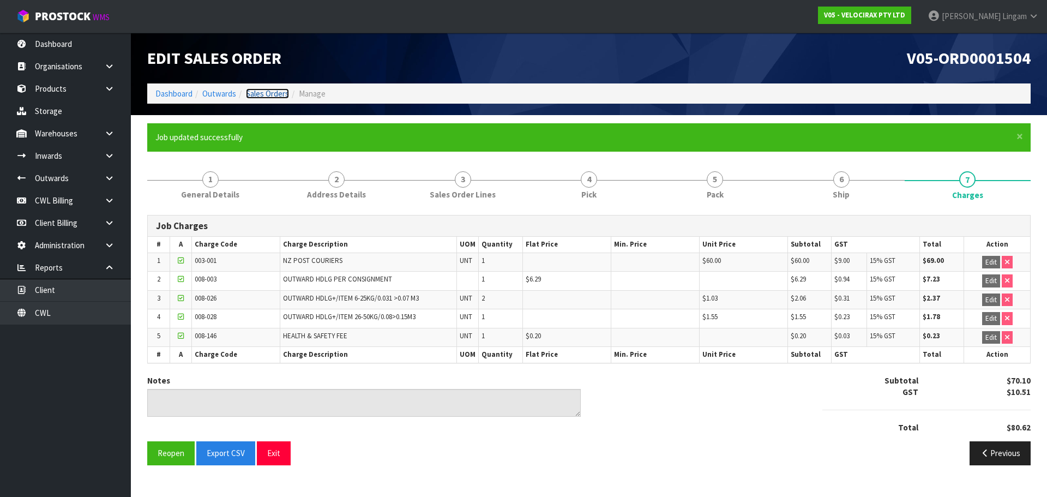
click at [278, 92] on link "Sales Orders" at bounding box center [267, 93] width 43 height 10
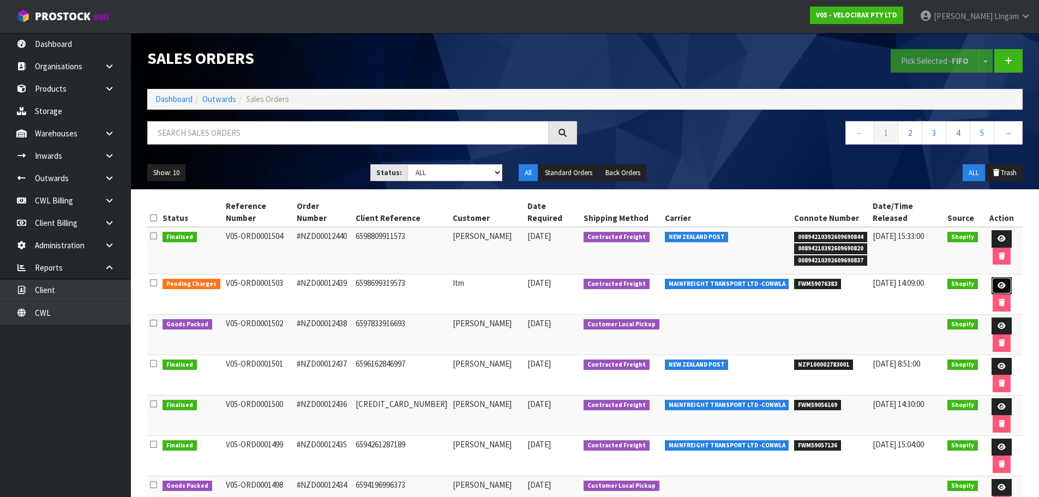
click at [991, 277] on link at bounding box center [1001, 285] width 20 height 17
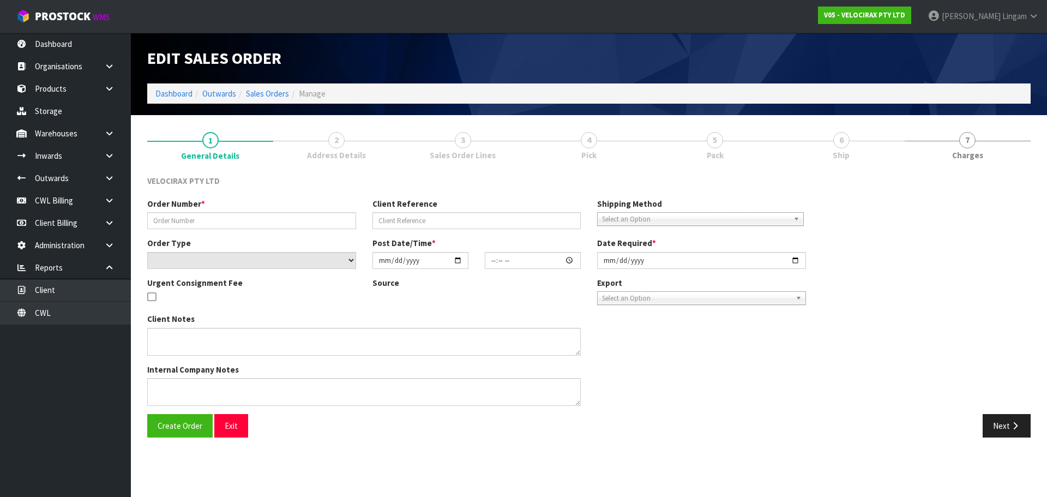
type input "#NZD00012439"
type input "6598699319573"
select select "number:0"
type input "[DATE]"
type input "10:23:22.000"
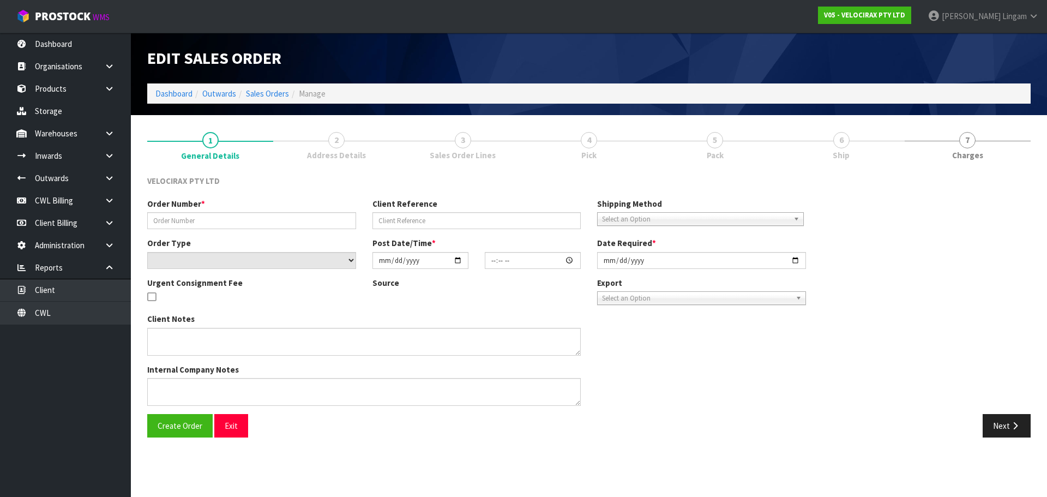
type input "[DATE]"
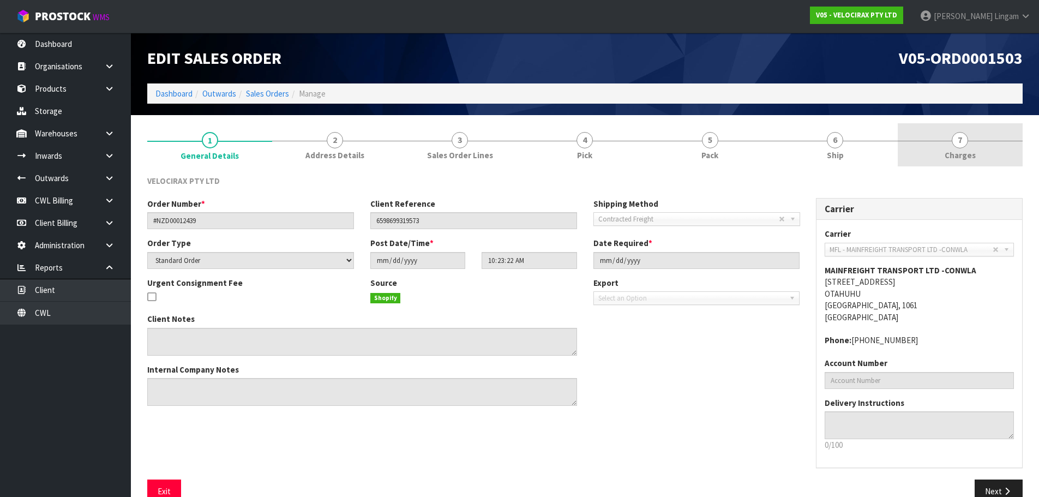
click at [997, 151] on link "7 [GEOGRAPHIC_DATA]" at bounding box center [959, 144] width 125 height 43
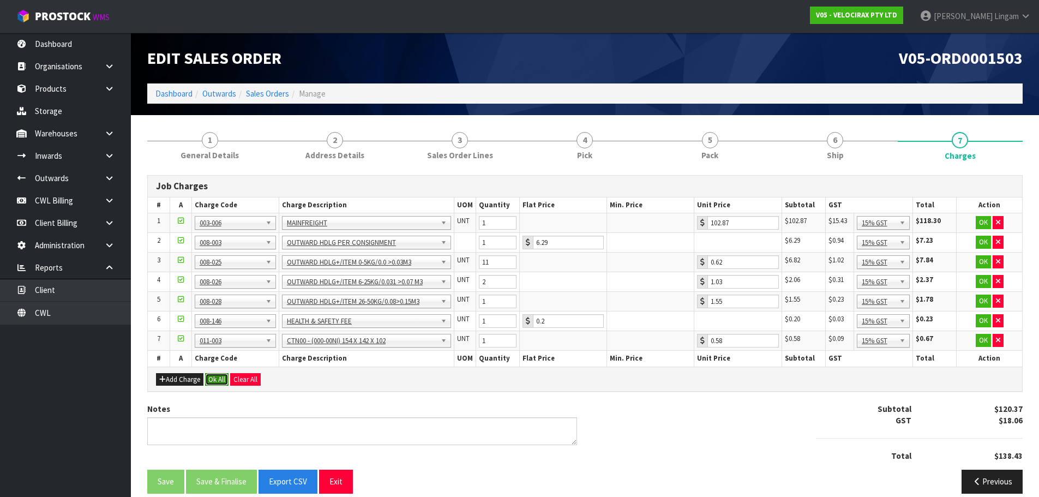
click at [221, 378] on button "Ok All" at bounding box center [216, 379] width 23 height 13
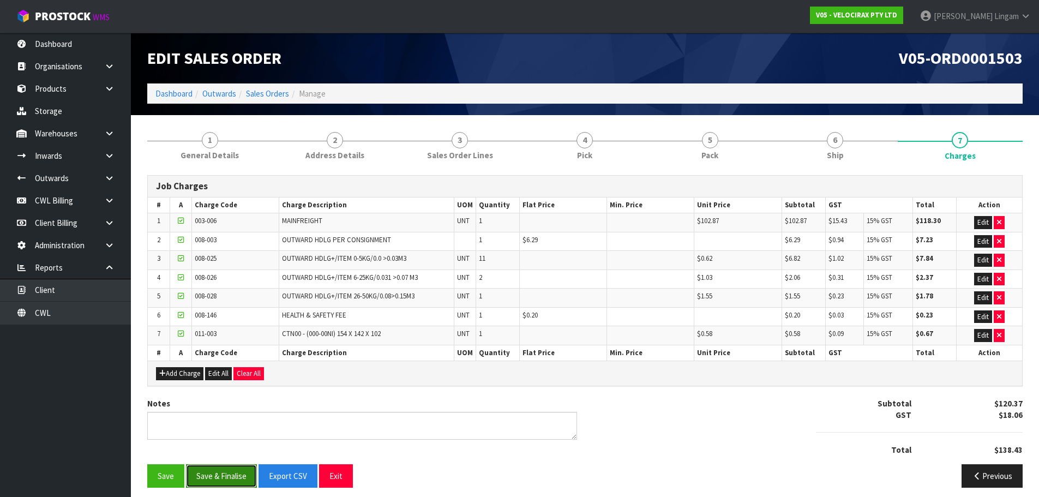
click at [228, 469] on button "Save & Finalise" at bounding box center [221, 475] width 71 height 23
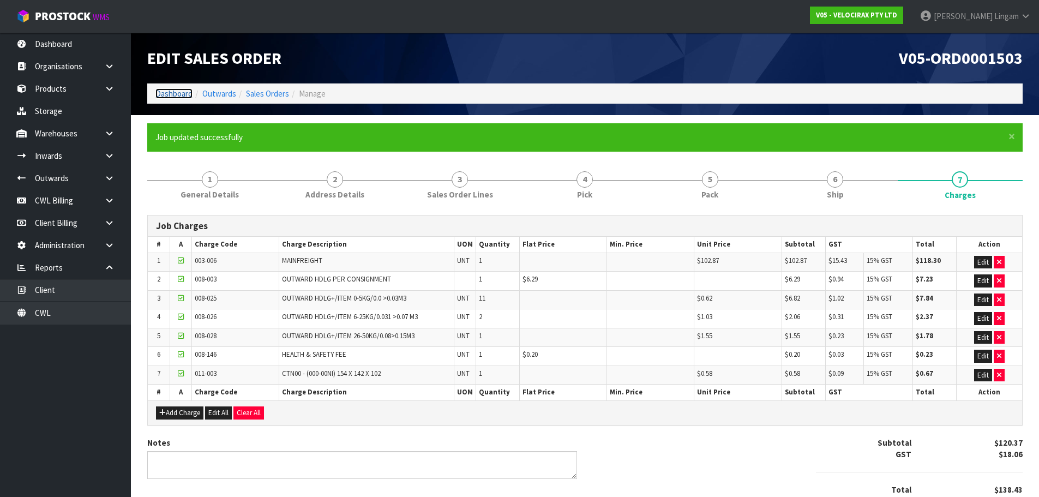
click at [171, 92] on link "Dashboard" at bounding box center [173, 93] width 37 height 10
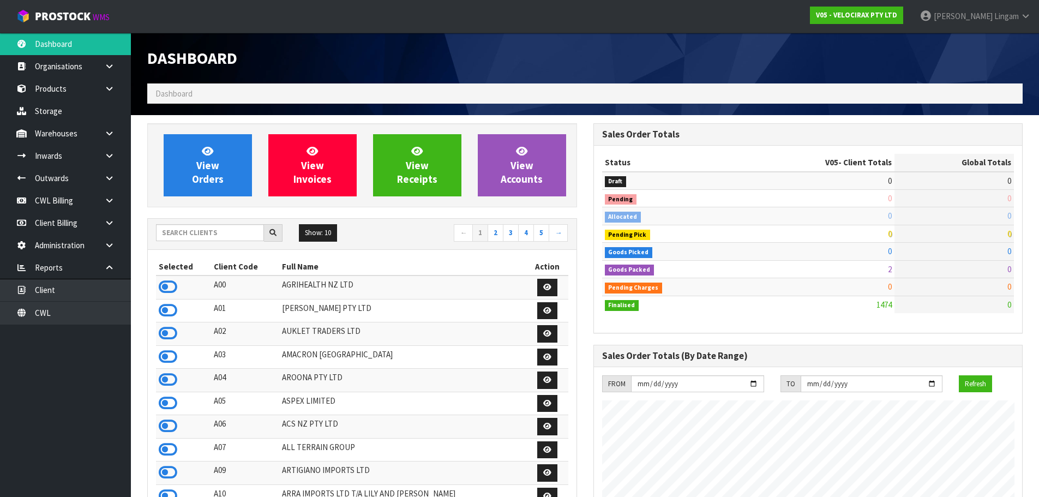
scroll to position [849, 445]
click at [227, 236] on input "text" at bounding box center [210, 232] width 108 height 17
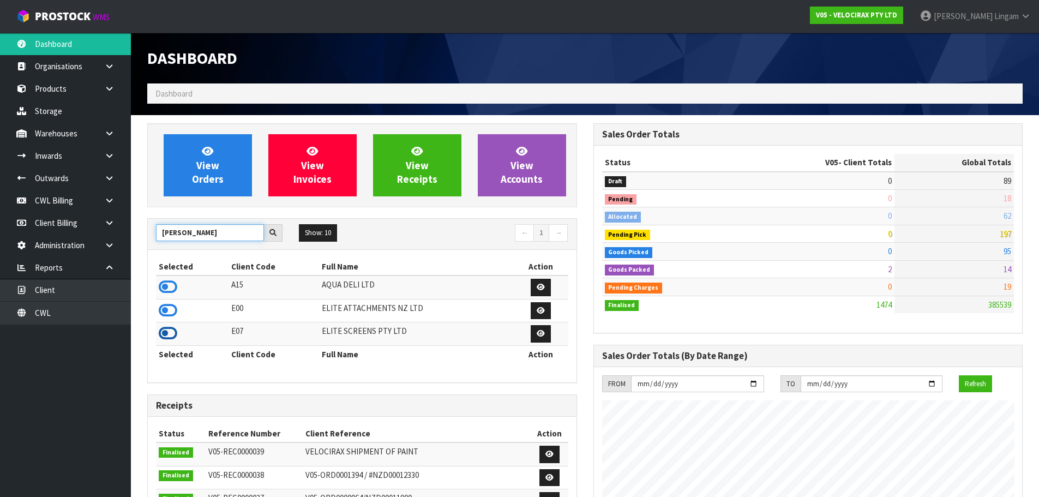
type input "ELI"
click at [170, 339] on icon at bounding box center [168, 333] width 19 height 16
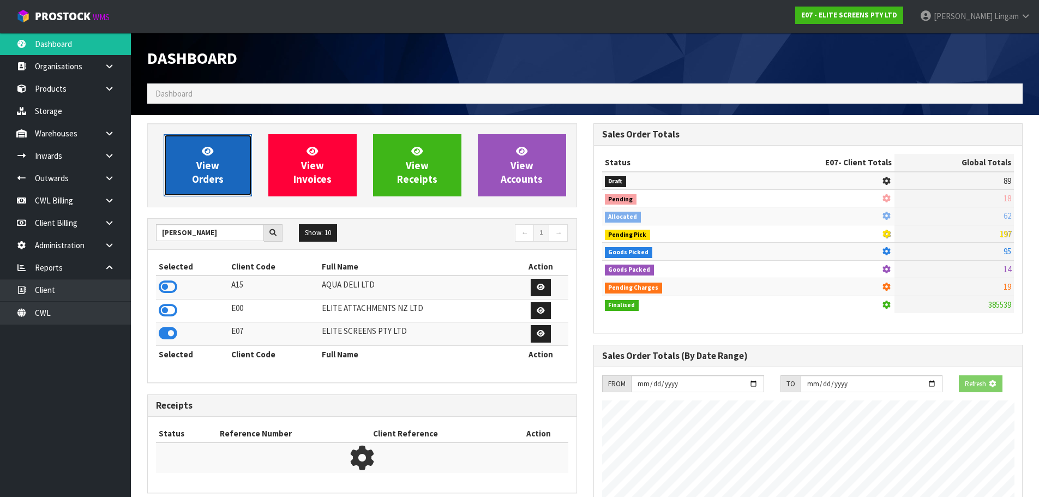
scroll to position [702, 445]
click at [246, 190] on link "View Orders" at bounding box center [208, 165] width 88 height 62
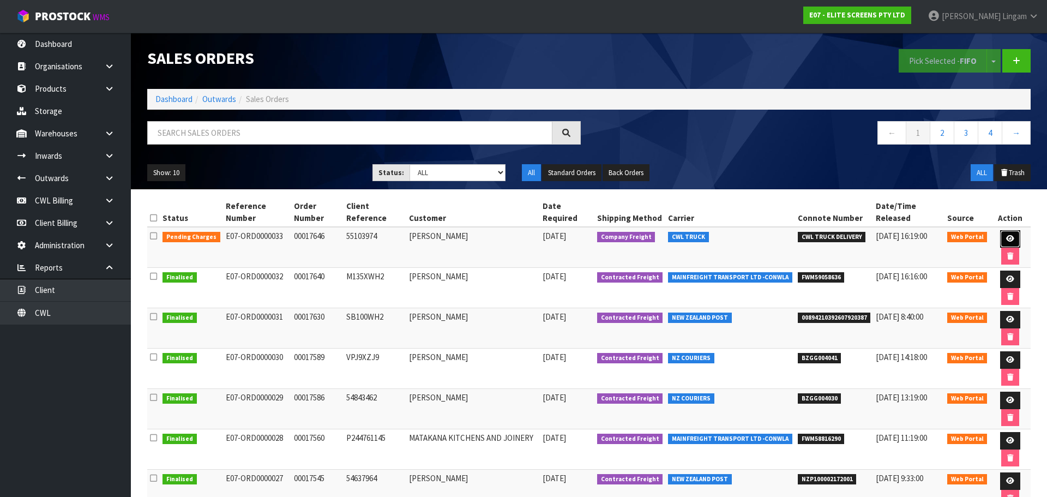
click at [1005, 231] on link at bounding box center [1010, 238] width 20 height 17
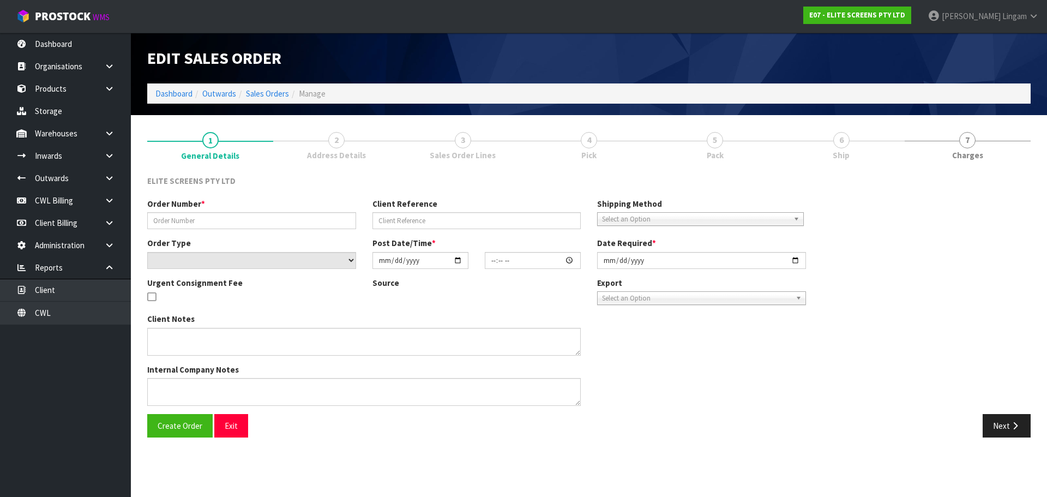
type input "00017646"
type input "55103974"
select select "number:0"
type input "[DATE]"
type input "15:09:00.000"
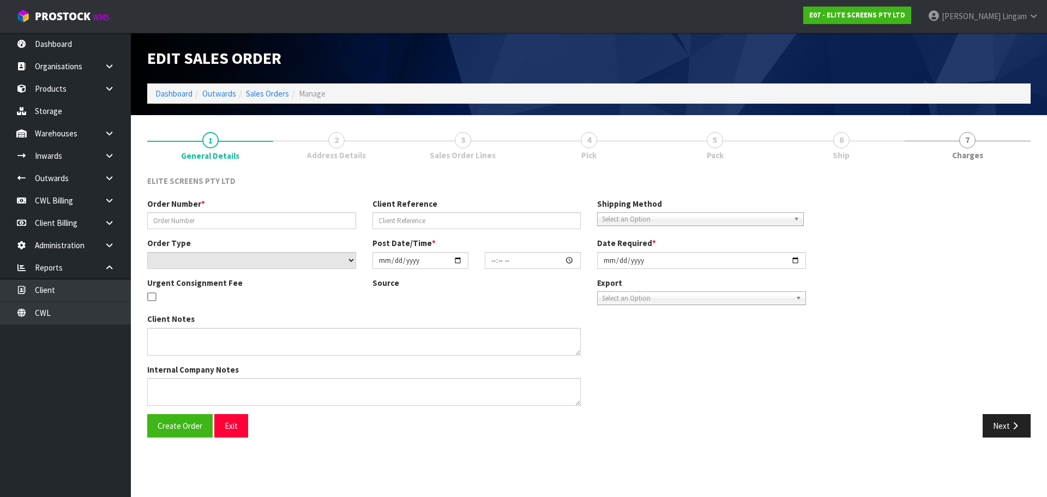
type input "[DATE]"
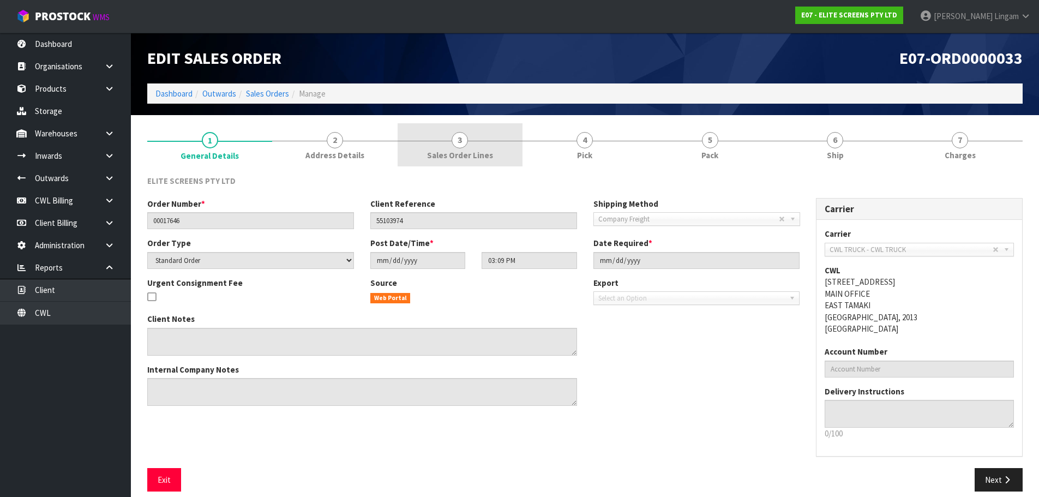
click at [443, 133] on link "3 Sales Order Lines" at bounding box center [459, 144] width 125 height 43
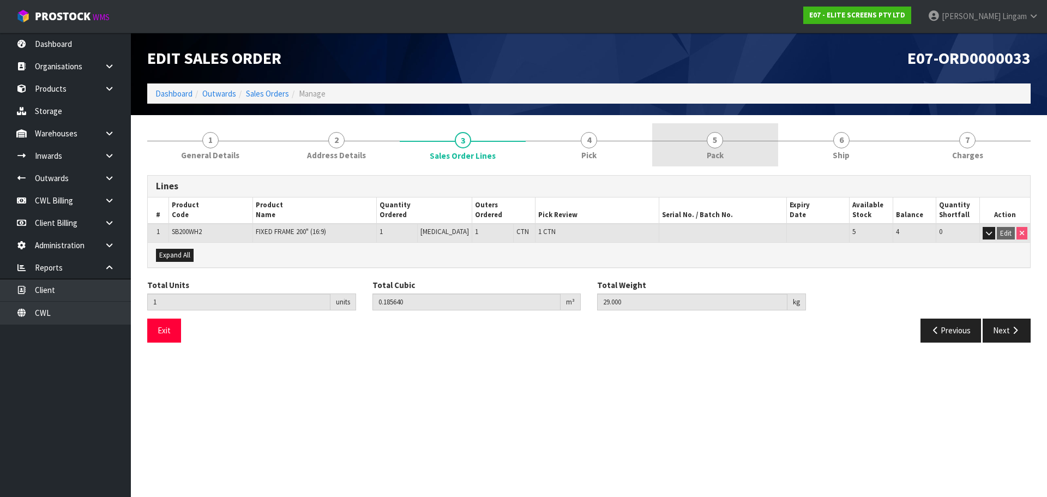
click at [723, 149] on span "Pack" at bounding box center [715, 154] width 17 height 11
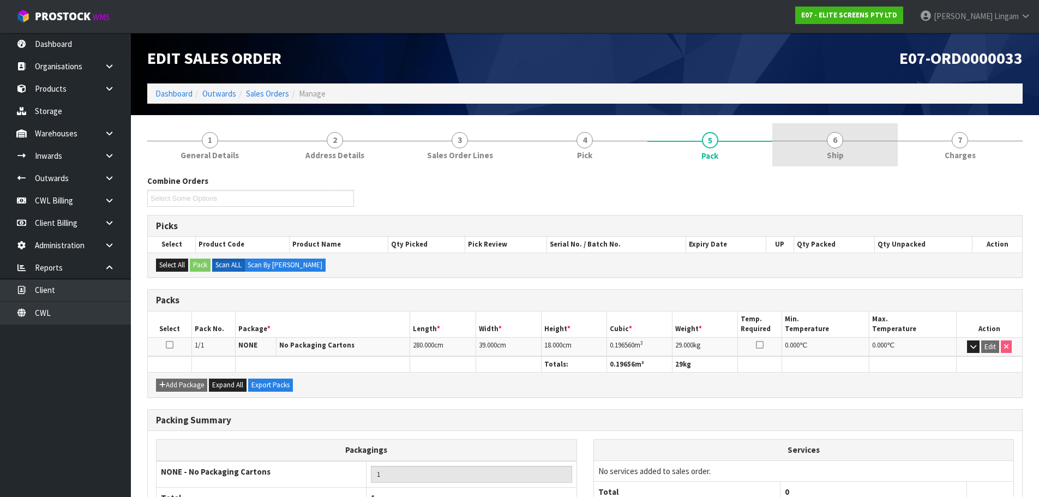
click at [853, 158] on link "6 Ship" at bounding box center [834, 144] width 125 height 43
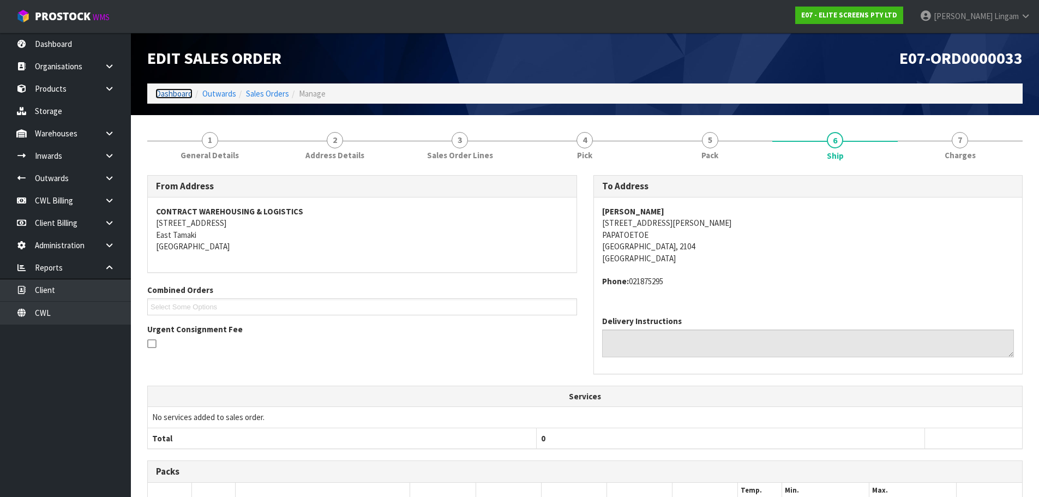
click at [172, 92] on link "Dashboard" at bounding box center [173, 93] width 37 height 10
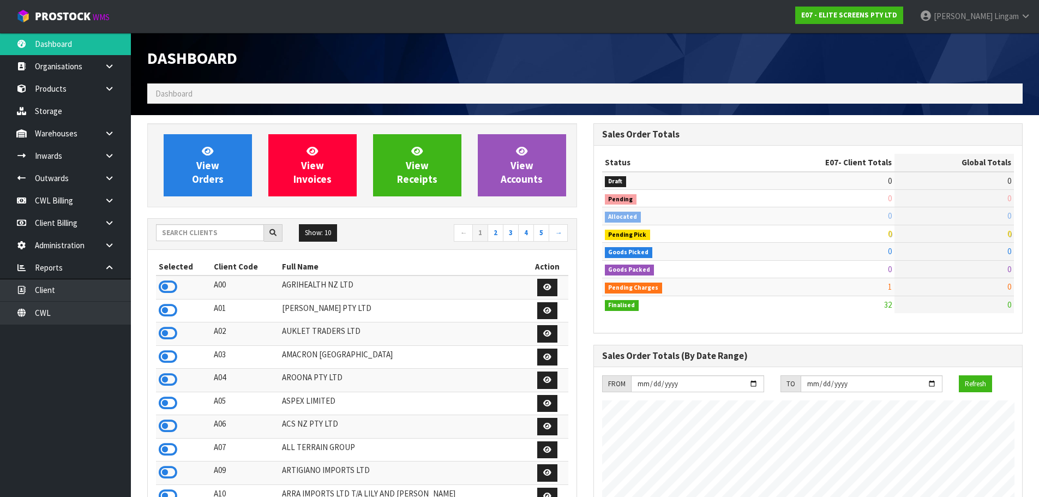
scroll to position [702, 445]
click at [98, 317] on link "CWL" at bounding box center [65, 312] width 131 height 22
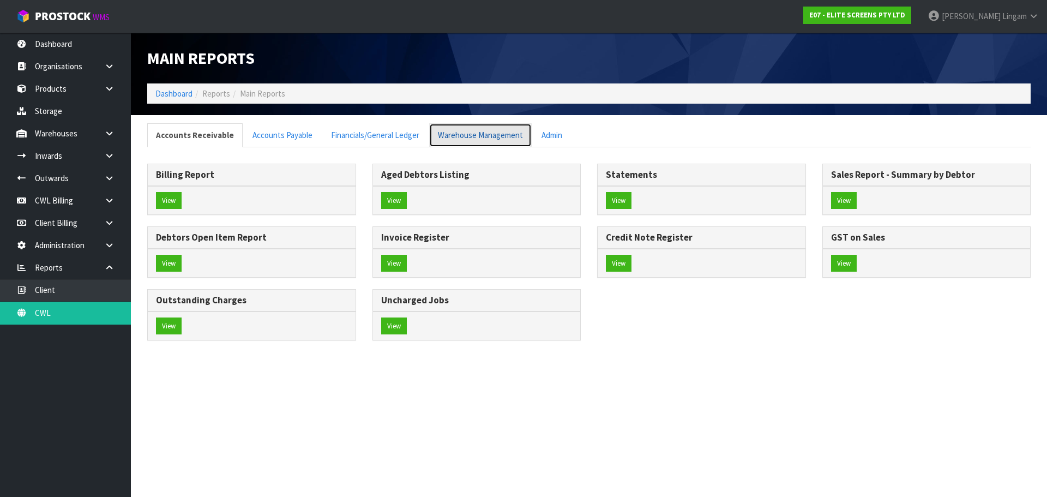
click at [482, 136] on link "Warehouse Management" at bounding box center [480, 134] width 102 height 23
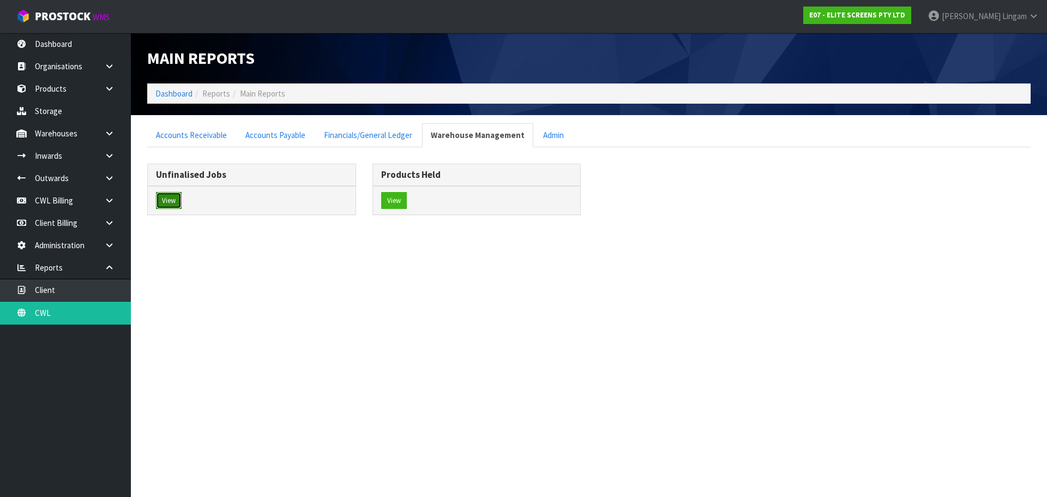
click at [166, 201] on button "View" at bounding box center [169, 200] width 26 height 17
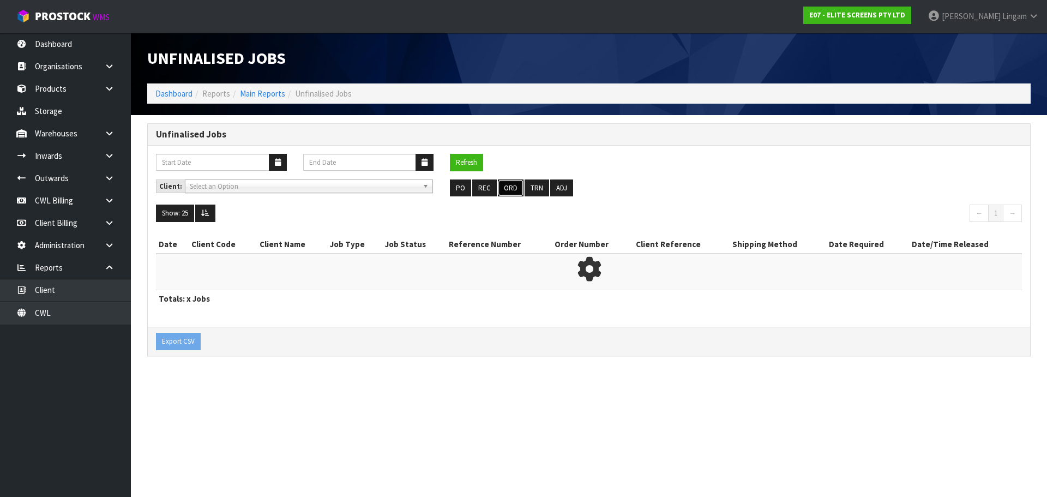
click at [499, 185] on button "ORD" at bounding box center [511, 187] width 26 height 17
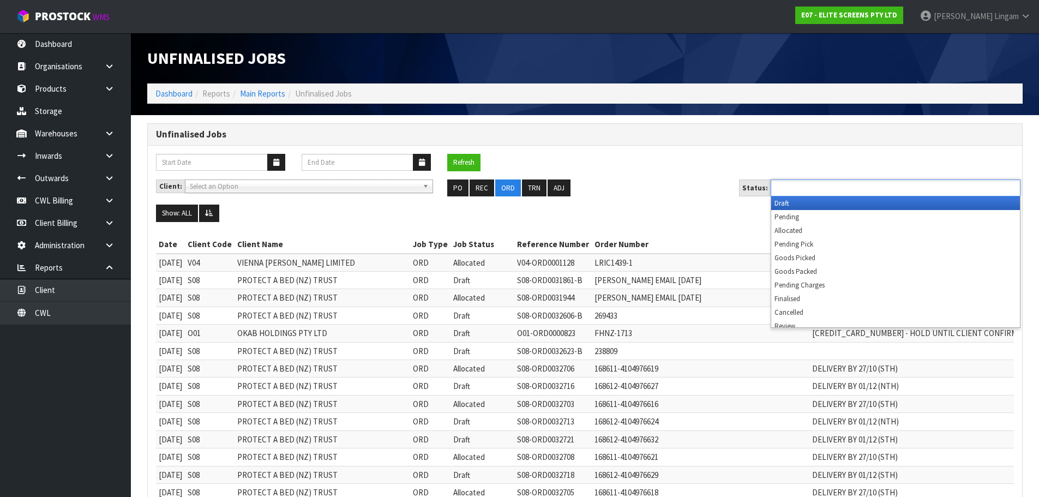
click at [814, 188] on input "text" at bounding box center [814, 188] width 80 height 14
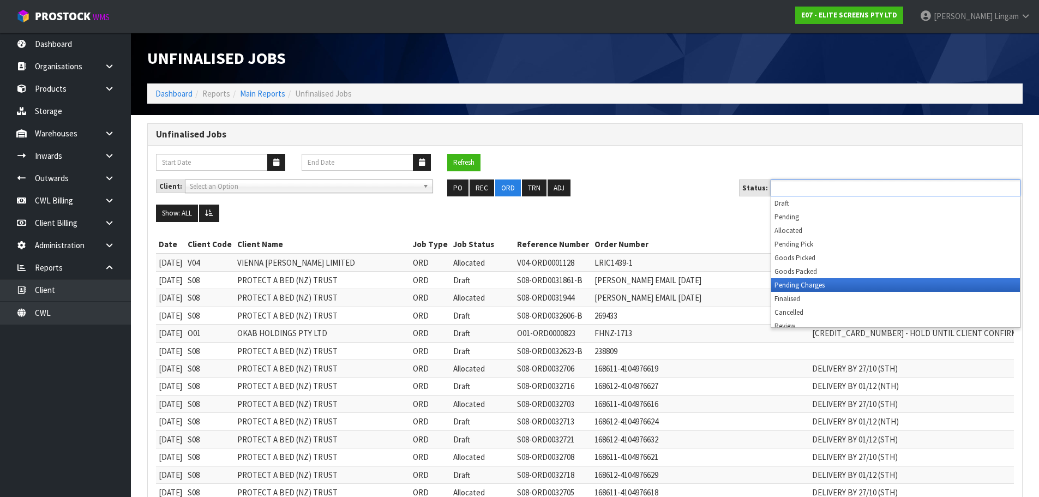
click at [813, 280] on li "Pending Charges" at bounding box center [895, 285] width 249 height 14
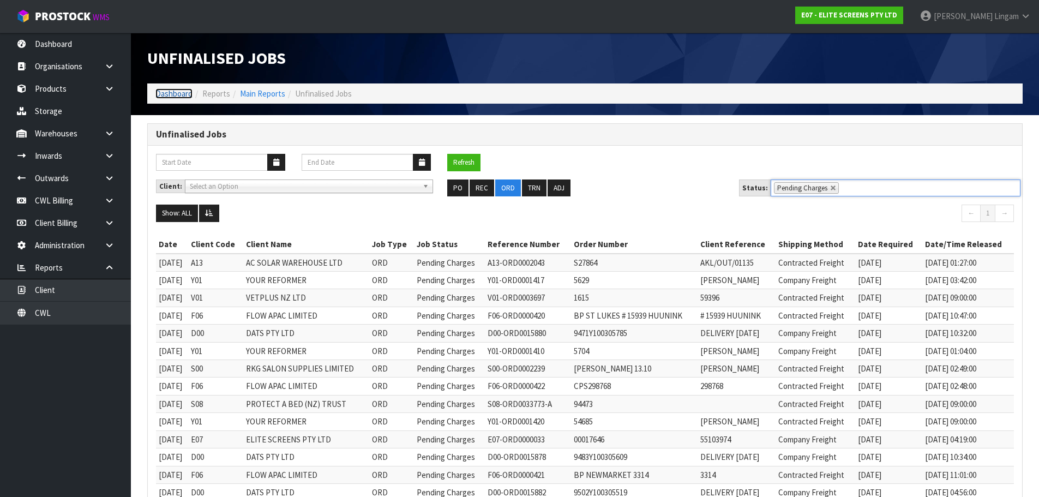
click at [155, 88] on link "Dashboard" at bounding box center [173, 93] width 37 height 10
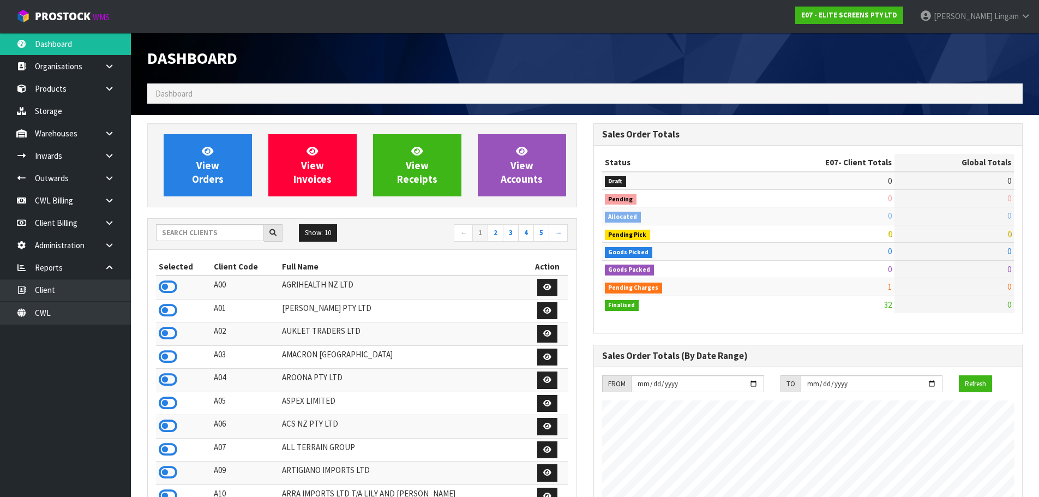
scroll to position [702, 445]
click at [491, 231] on link "2" at bounding box center [495, 232] width 16 height 17
click at [172, 331] on icon at bounding box center [168, 333] width 19 height 16
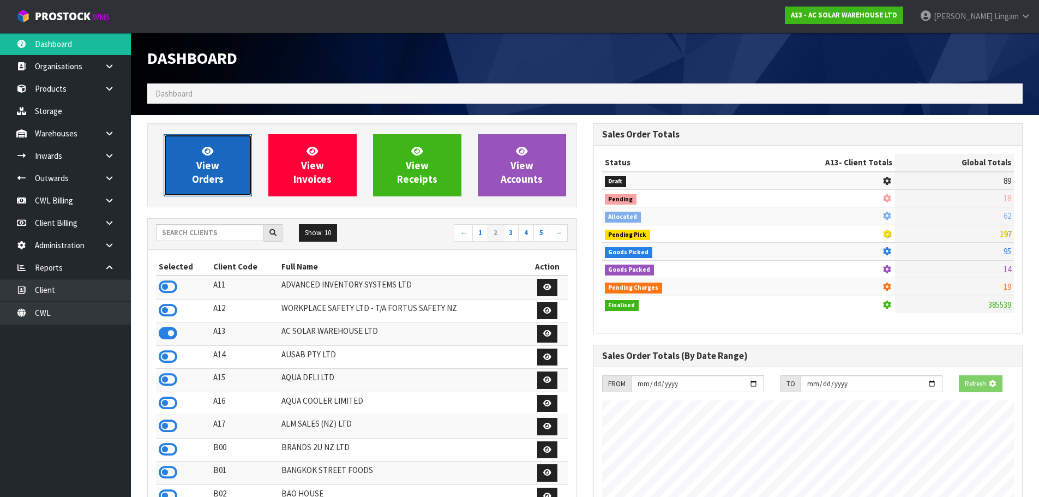
scroll to position [896, 445]
click at [210, 185] on link "View Orders" at bounding box center [208, 165] width 88 height 62
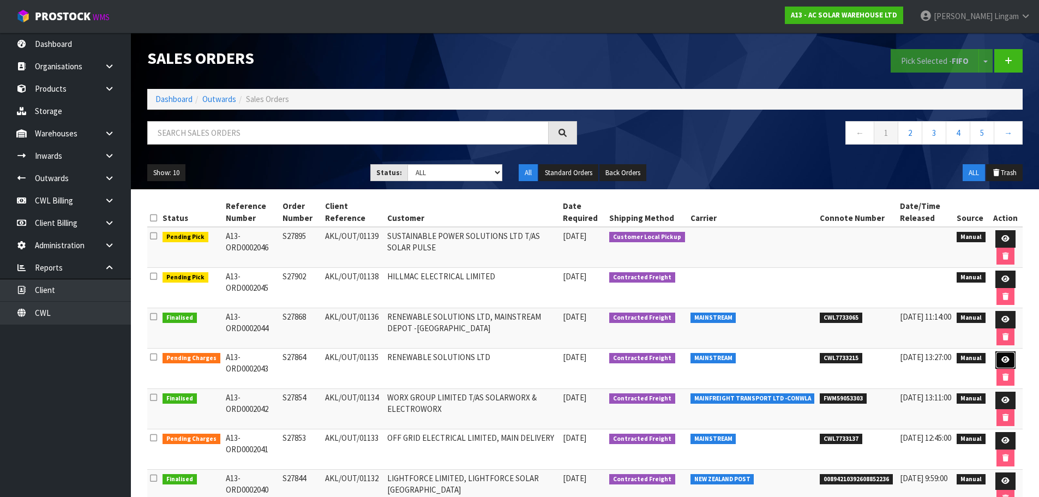
click at [1003, 359] on icon at bounding box center [1005, 359] width 8 height 7
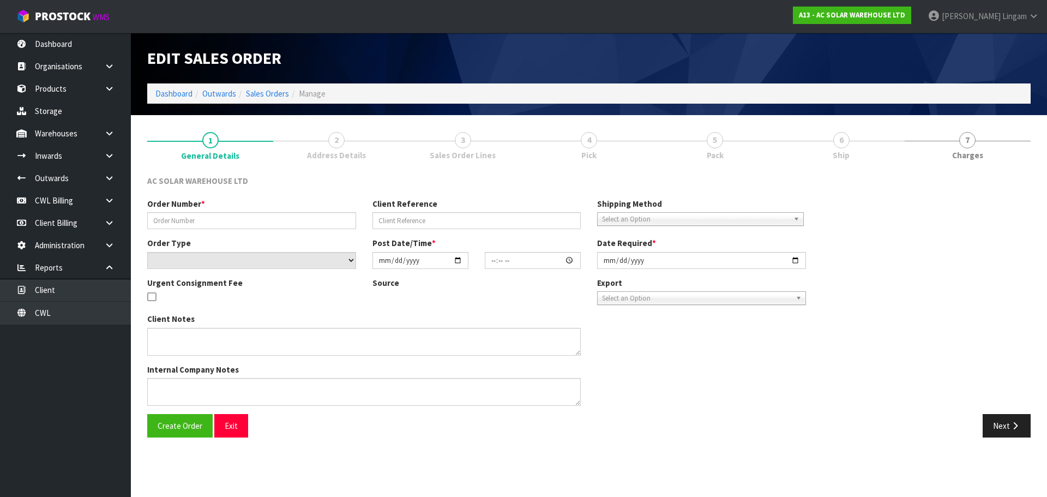
type input "S27864"
type input "AKL/OUT/01135"
select select "number:0"
type input "[DATE]"
type input "15:21:00.000"
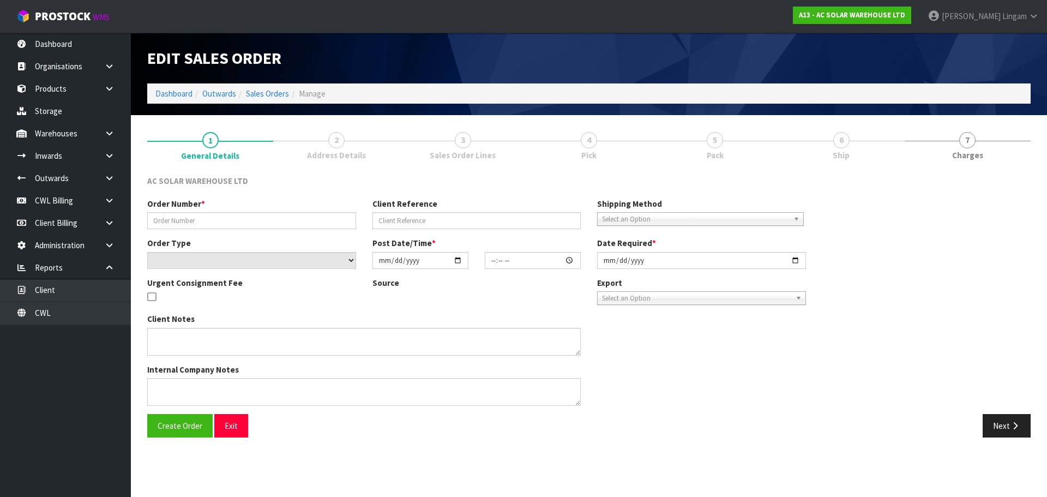
type input "[DATE]"
type textarea "SEND WITH MAINSTREAM -> PLEASE MAKE SURE PANELS LEAVE CWL ON MONDAY 13TH OCTOBER"
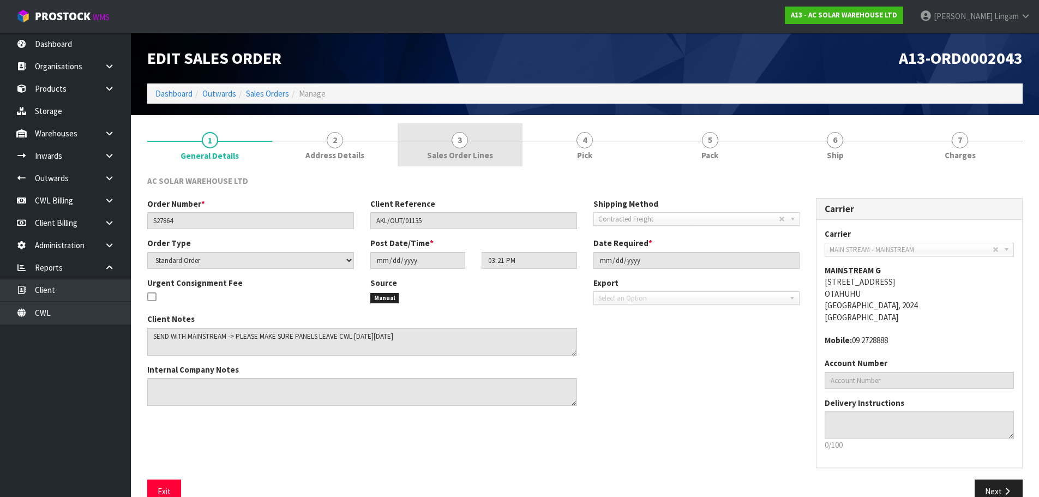
click at [484, 153] on span "Sales Order Lines" at bounding box center [460, 154] width 66 height 11
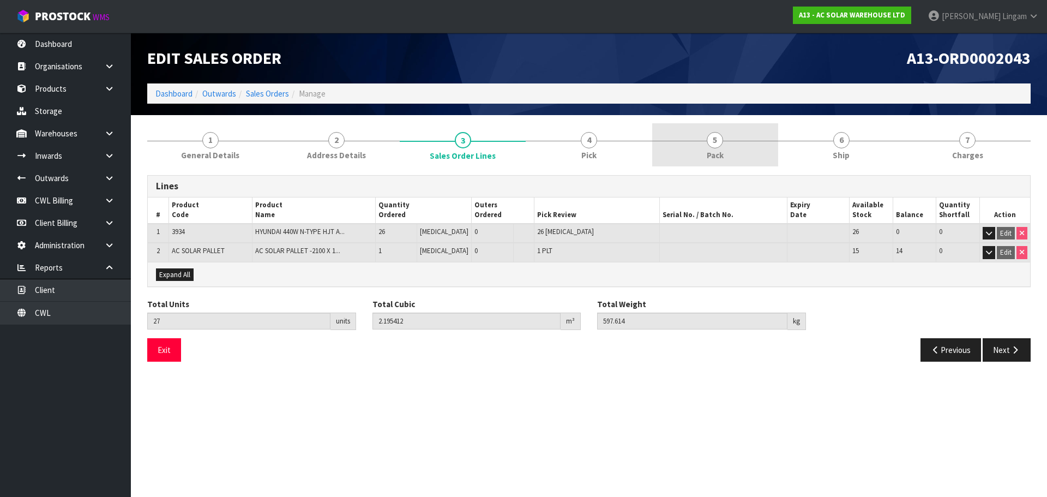
click at [719, 152] on span "Pack" at bounding box center [715, 154] width 17 height 11
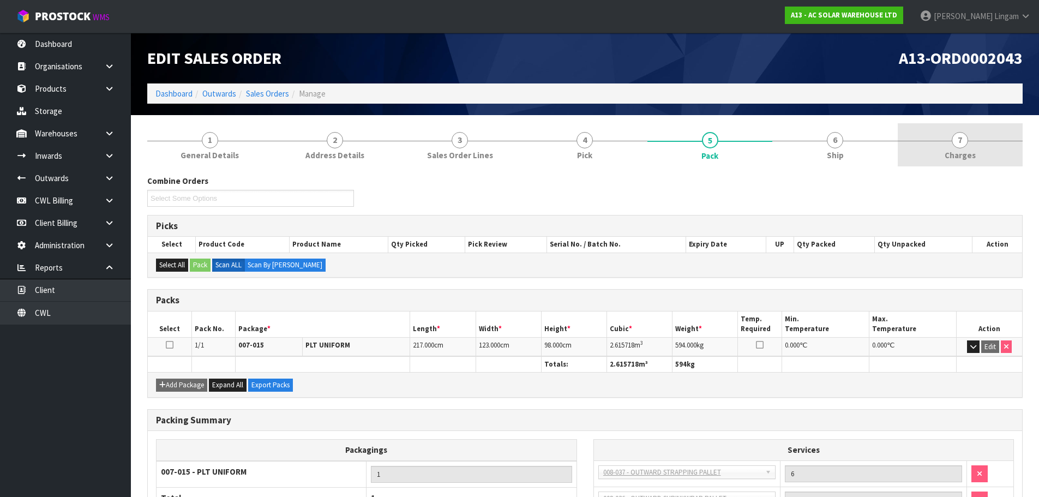
click at [964, 138] on span "7" at bounding box center [959, 140] width 16 height 16
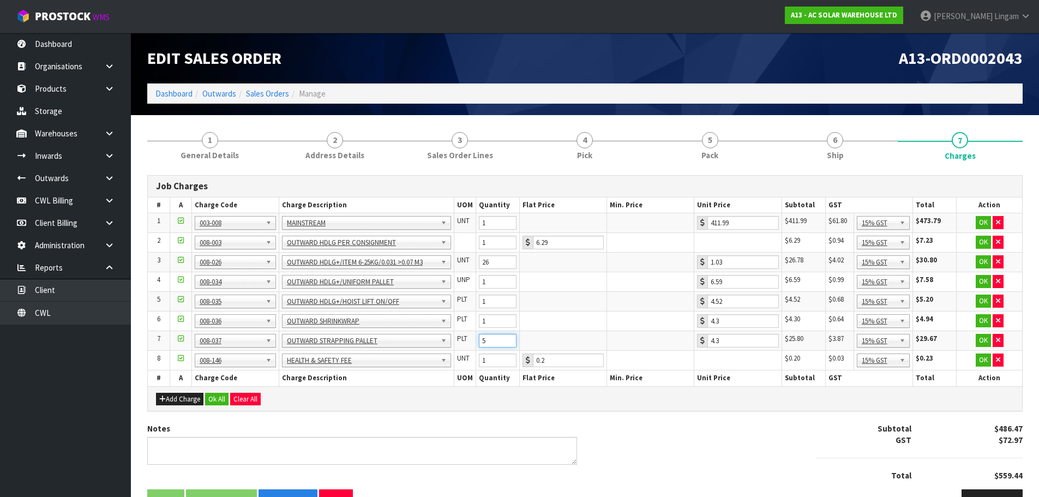
click at [509, 342] on input "5" at bounding box center [498, 341] width 38 height 14
type input "4"
click at [509, 342] on input "4" at bounding box center [498, 341] width 38 height 14
click at [215, 396] on button "Ok All" at bounding box center [216, 399] width 23 height 13
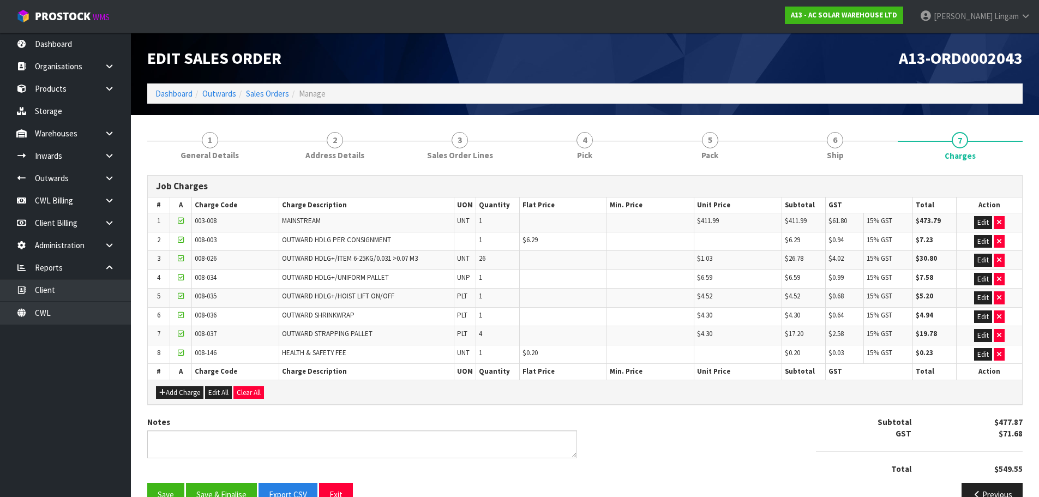
scroll to position [26, 0]
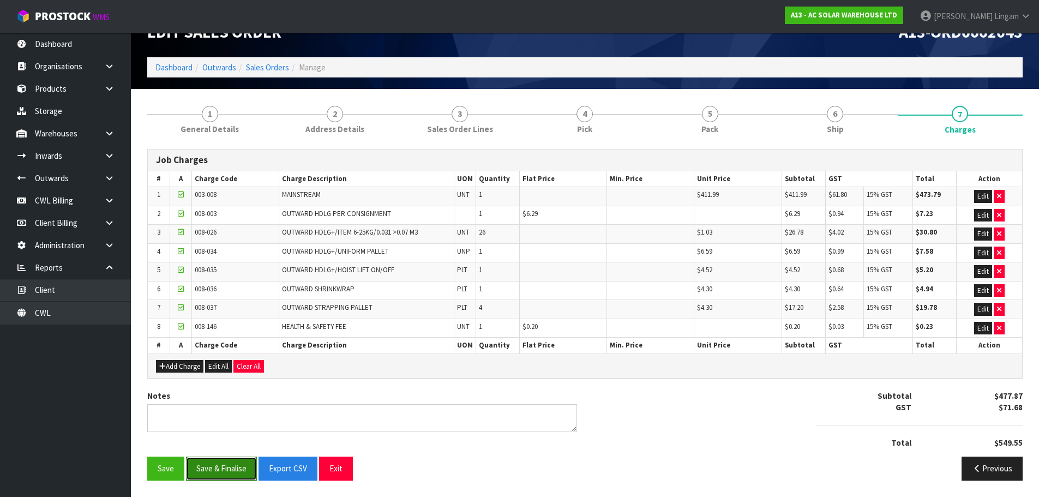
click at [220, 476] on button "Save & Finalise" at bounding box center [221, 467] width 71 height 23
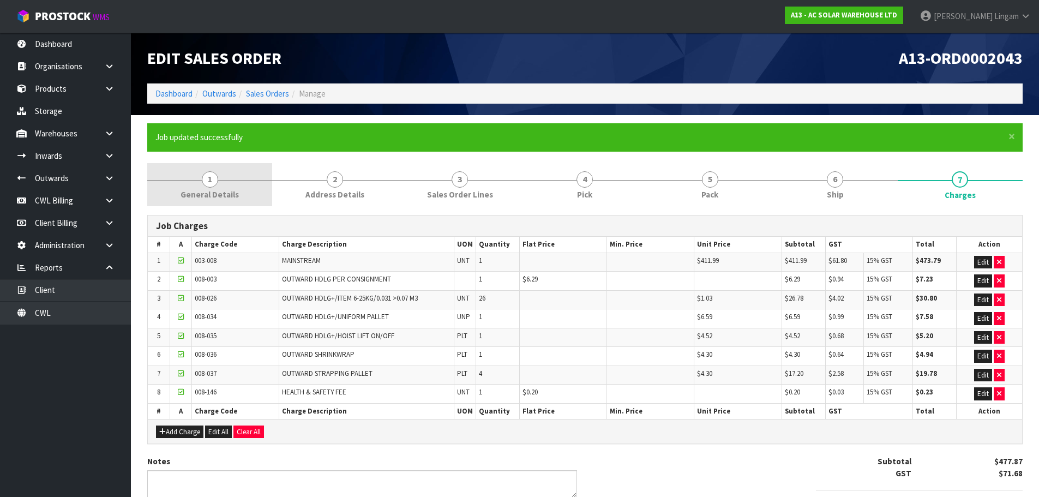
click at [225, 196] on span "General Details" at bounding box center [209, 194] width 58 height 11
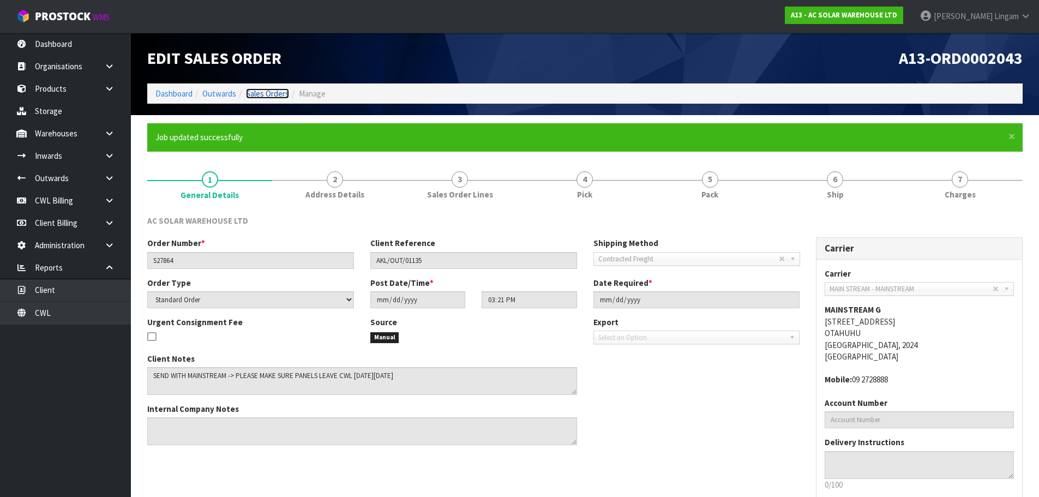
click at [275, 93] on link "Sales Orders" at bounding box center [267, 93] width 43 height 10
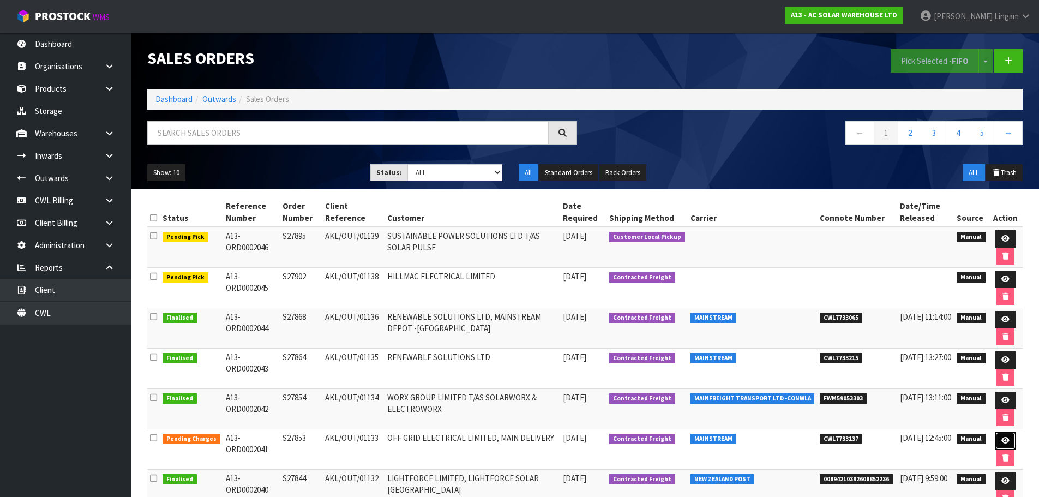
click at [999, 442] on link at bounding box center [1005, 440] width 20 height 17
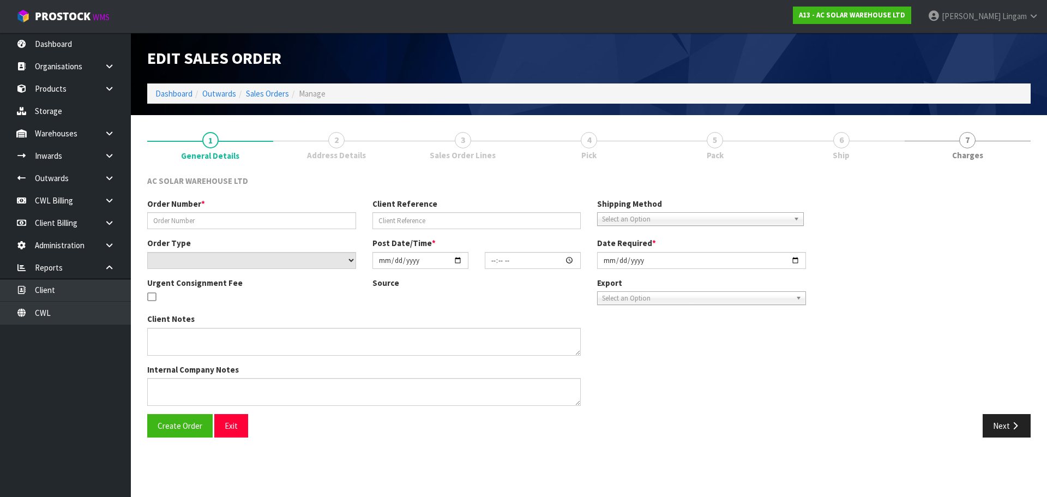
type input "S27853"
type input "AKL/OUT/01133"
select select "number:0"
type input "[DATE]"
type input "12:14:00.000"
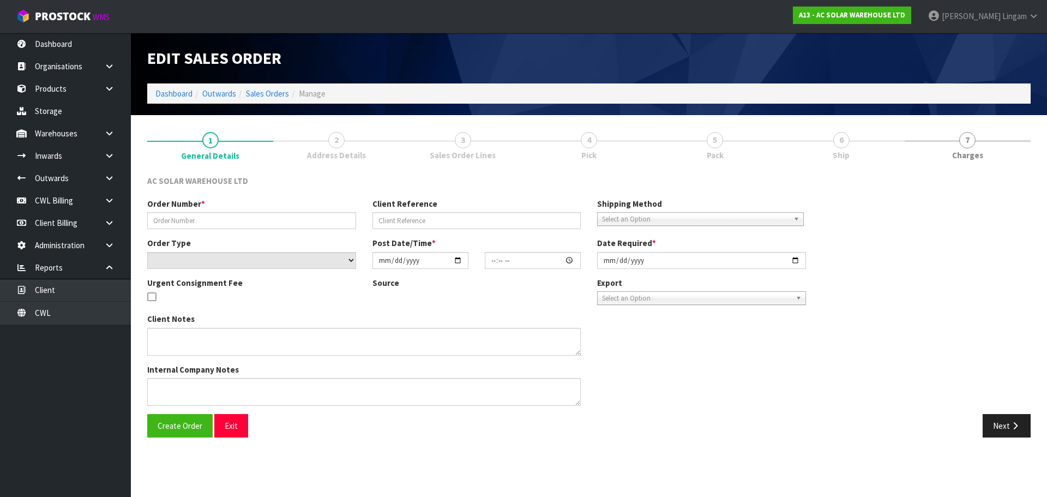
type input "[DATE]"
type textarea "SEND WITH MAINSTREAM"
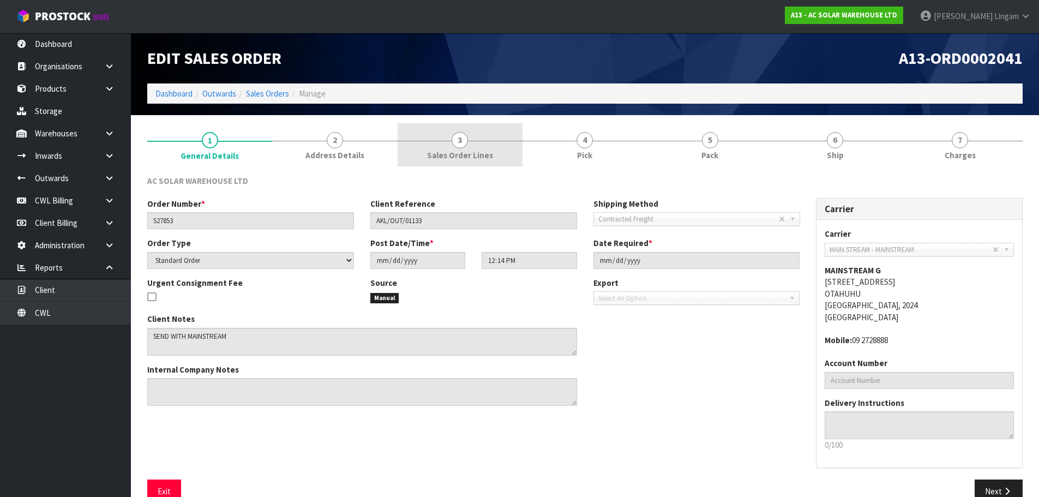
click at [478, 159] on span "Sales Order Lines" at bounding box center [460, 154] width 66 height 11
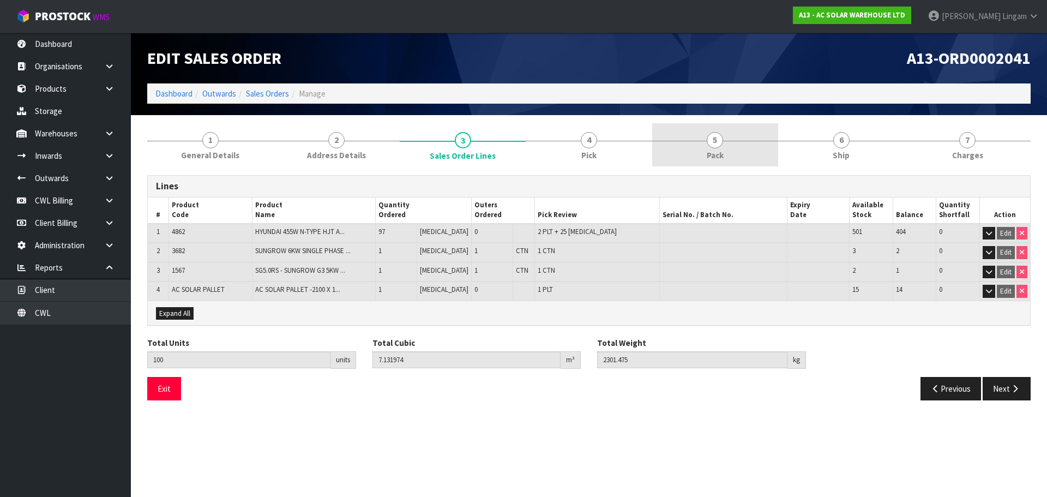
click at [708, 161] on span "Pack" at bounding box center [715, 154] width 17 height 11
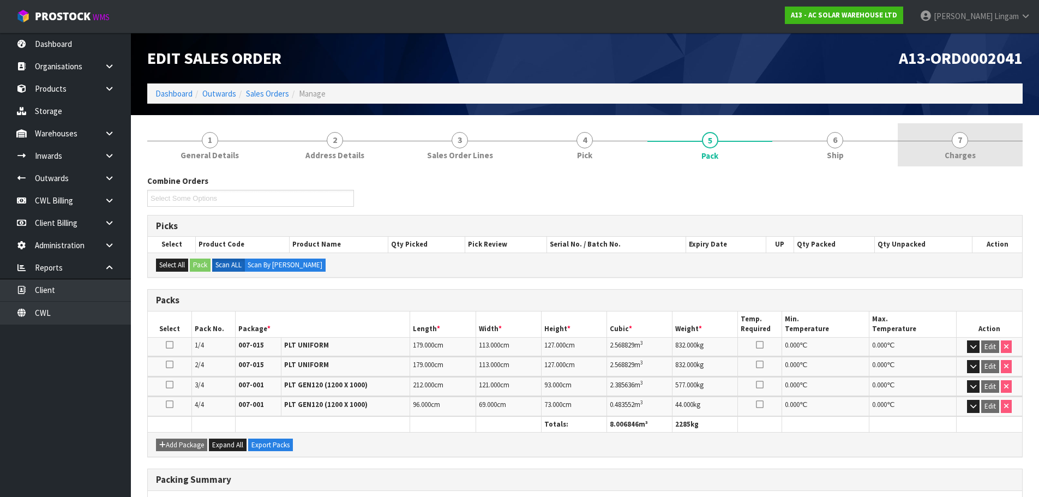
click at [983, 153] on link "7 [GEOGRAPHIC_DATA]" at bounding box center [959, 144] width 125 height 43
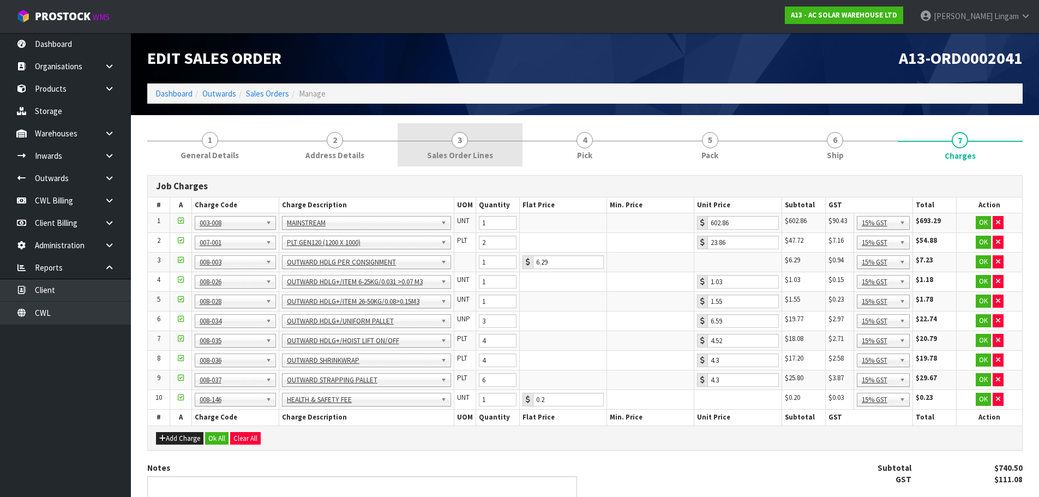
click at [505, 158] on link "3 Sales Order Lines" at bounding box center [459, 144] width 125 height 43
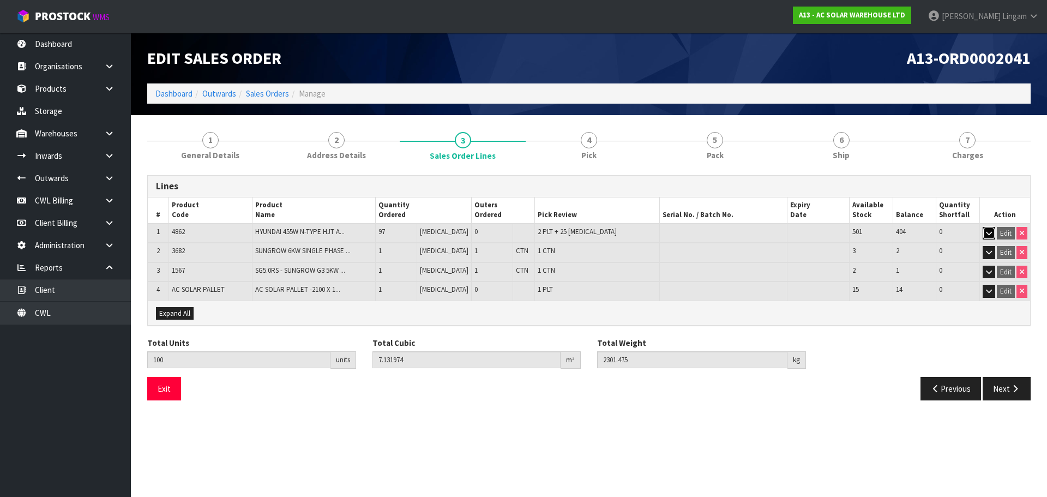
click at [986, 232] on icon "button" at bounding box center [989, 233] width 6 height 7
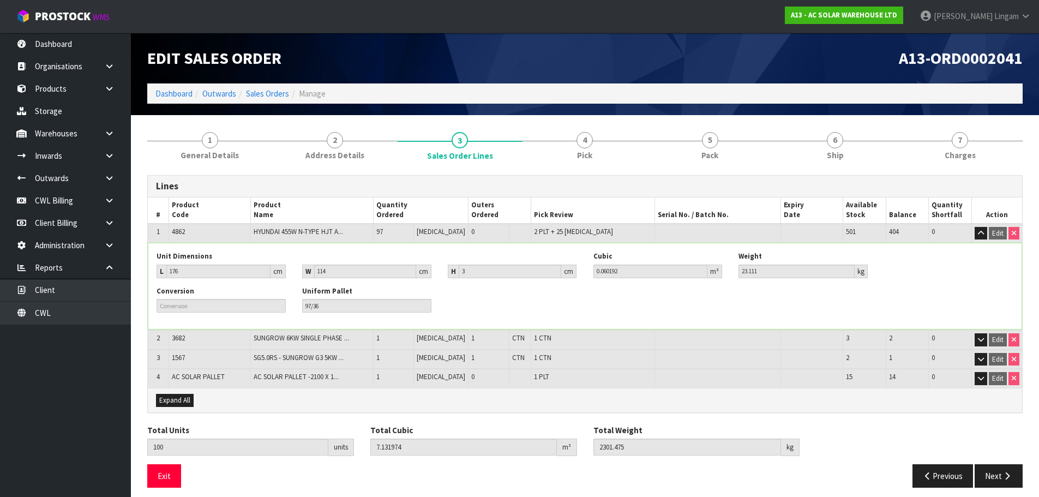
click at [179, 230] on span "4862" at bounding box center [178, 231] width 13 height 9
copy span "4862"
click at [274, 95] on link "Sales Orders" at bounding box center [267, 93] width 43 height 10
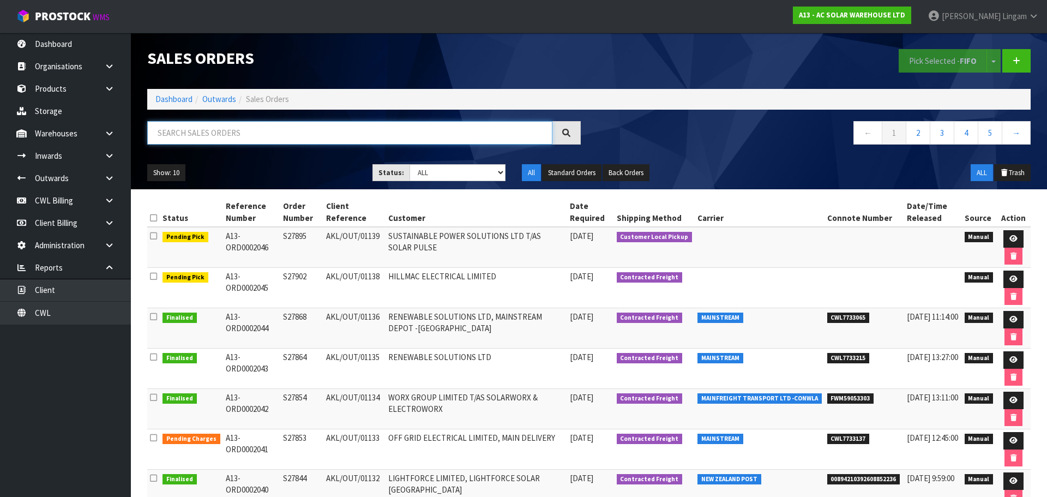
click at [428, 131] on input "text" at bounding box center [349, 132] width 405 height 23
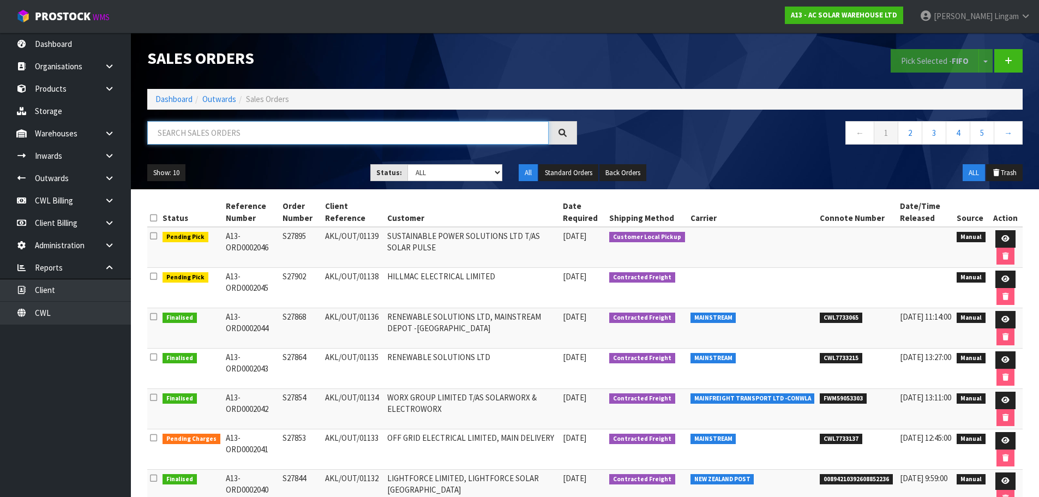
paste input "4862"
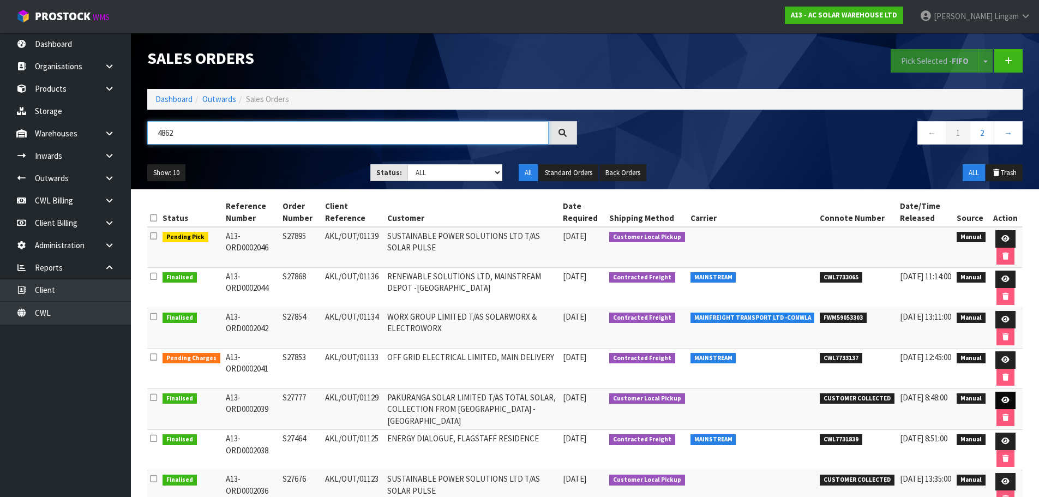
type input "4862"
click at [1001, 399] on icon at bounding box center [1005, 399] width 8 height 7
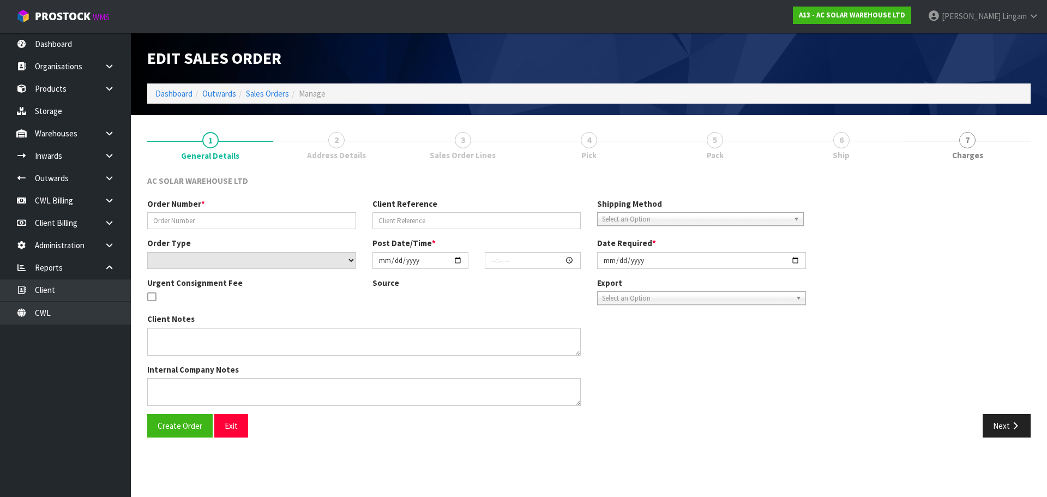
type input "S27777"
type input "AKL/OUT/01129"
select select "number:0"
type input "2025-10-08"
type input "16:19:00.000"
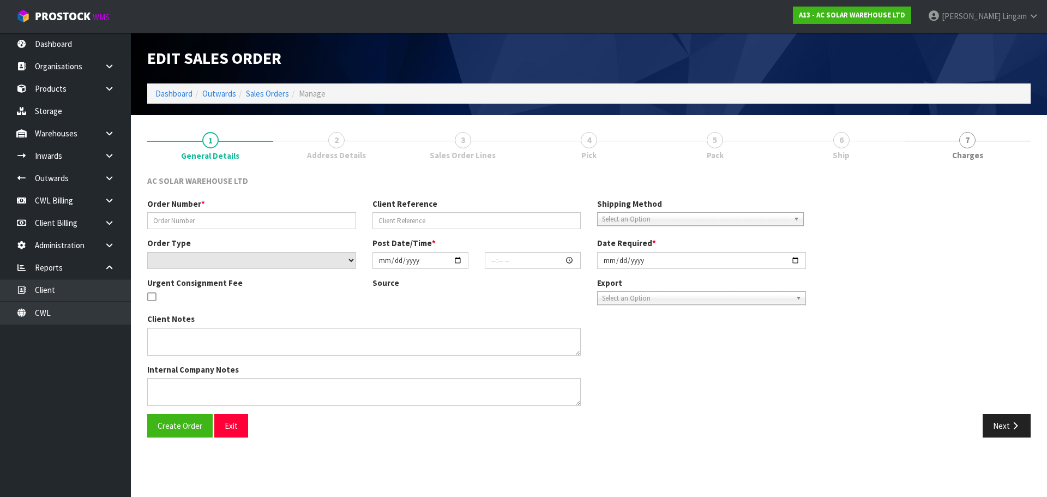
type input "[DATE]"
type textarea "CUSTOMER TO COLLECT @ 8AM ON THURSDAY 9TH OCTOBER PANELS DO NOT NEED TO BE PACK…"
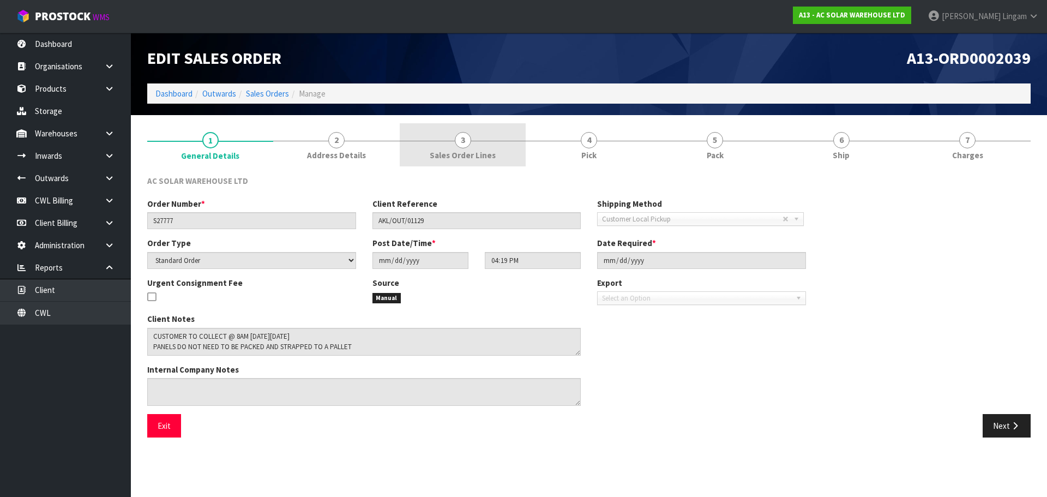
click at [491, 152] on span "Sales Order Lines" at bounding box center [463, 154] width 66 height 11
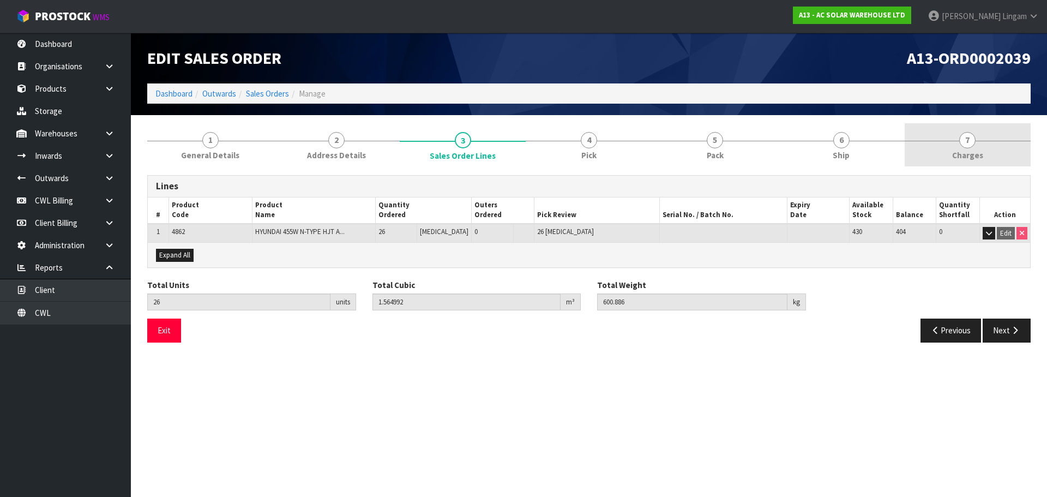
click at [990, 156] on link "7 [GEOGRAPHIC_DATA]" at bounding box center [967, 144] width 126 height 43
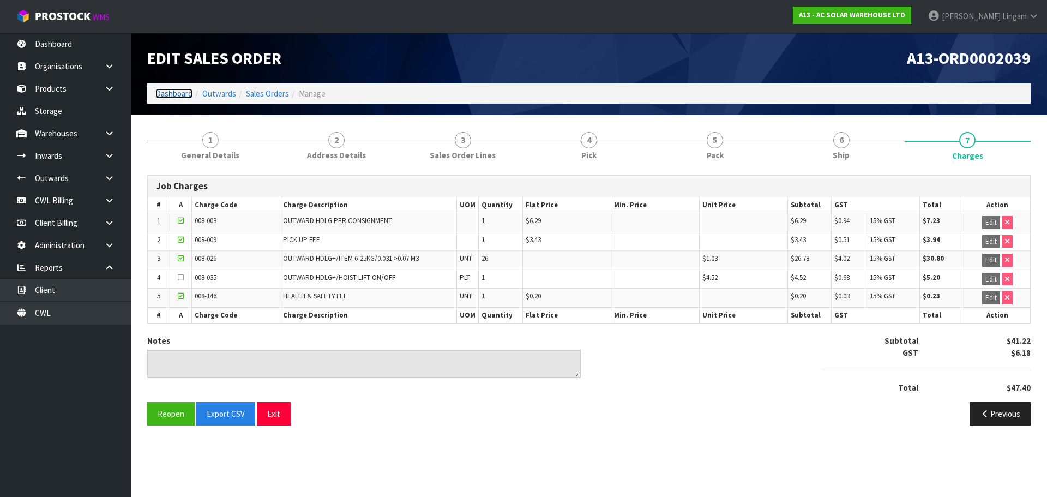
click at [180, 92] on link "Dashboard" at bounding box center [173, 93] width 37 height 10
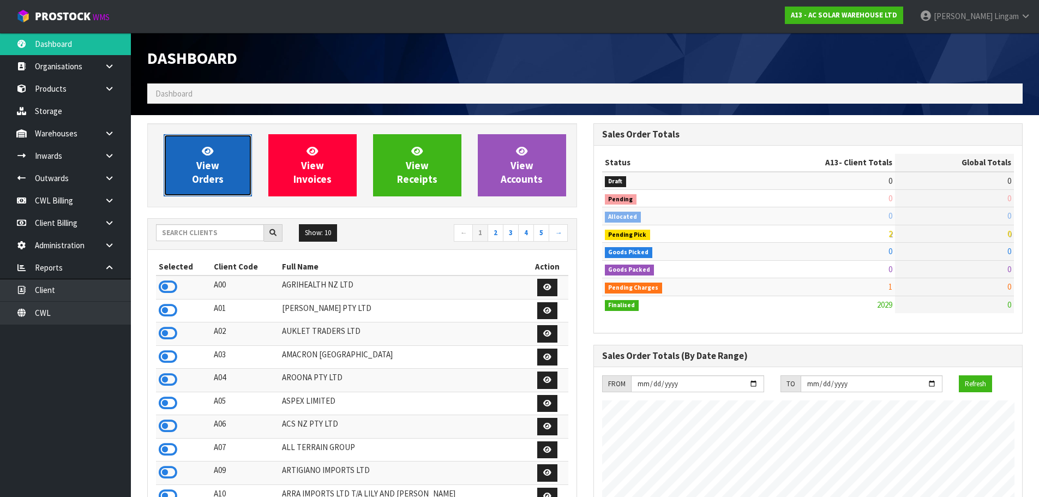
scroll to position [896, 445]
click at [222, 162] on link "View Orders" at bounding box center [208, 165] width 88 height 62
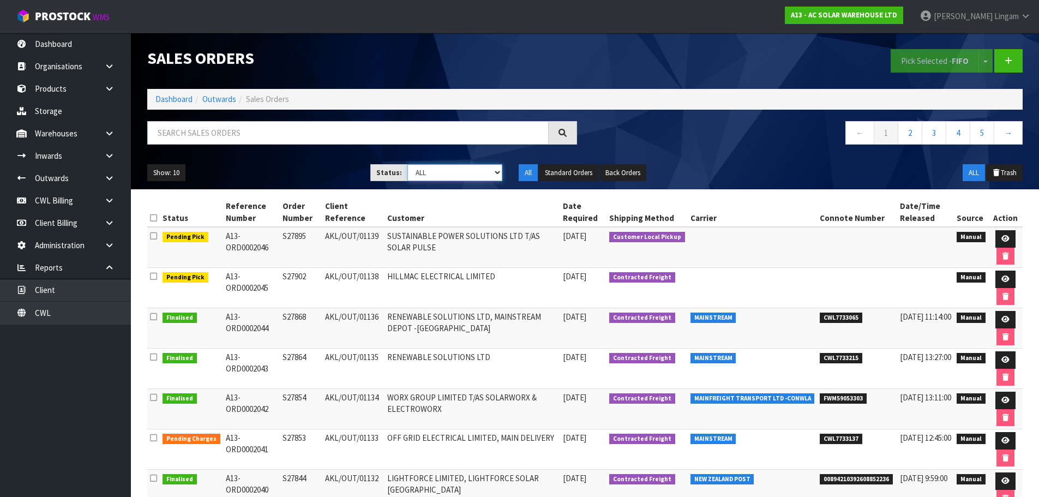
click at [491, 167] on select "Draft Pending Allocated Pending Pick Goods Picked Goods Packed Pending Charges …" at bounding box center [454, 172] width 95 height 17
select select "string:6"
click at [407, 164] on select "Draft Pending Allocated Pending Pick Goods Picked Goods Packed Pending Charges …" at bounding box center [454, 172] width 95 height 17
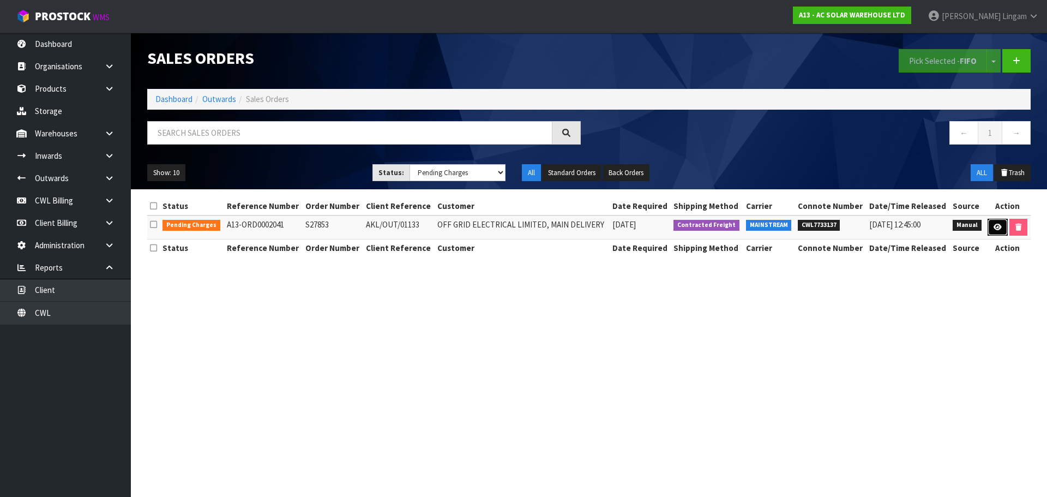
click at [997, 225] on icon at bounding box center [997, 227] width 8 height 7
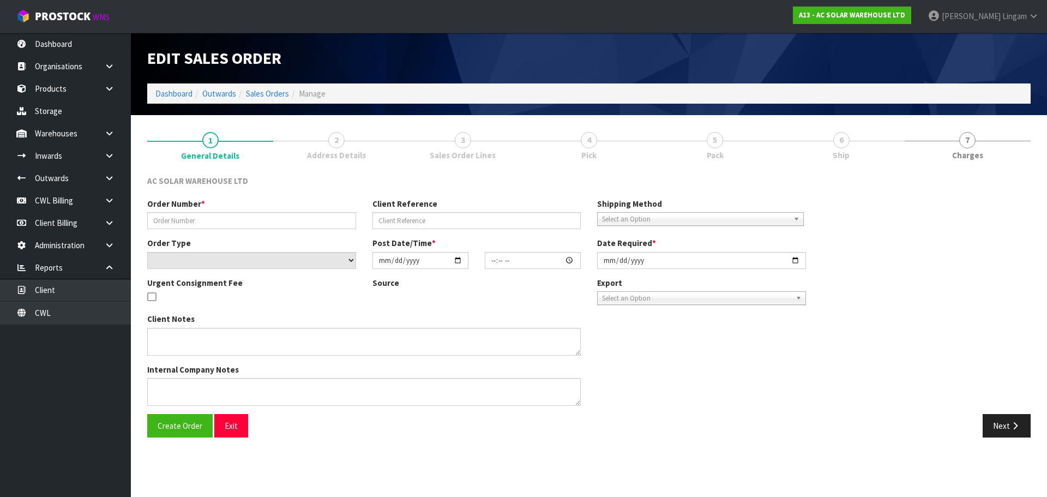
type input "S27853"
type input "AKL/OUT/01133"
select select "number:0"
type input "[DATE]"
type input "12:14:00.000"
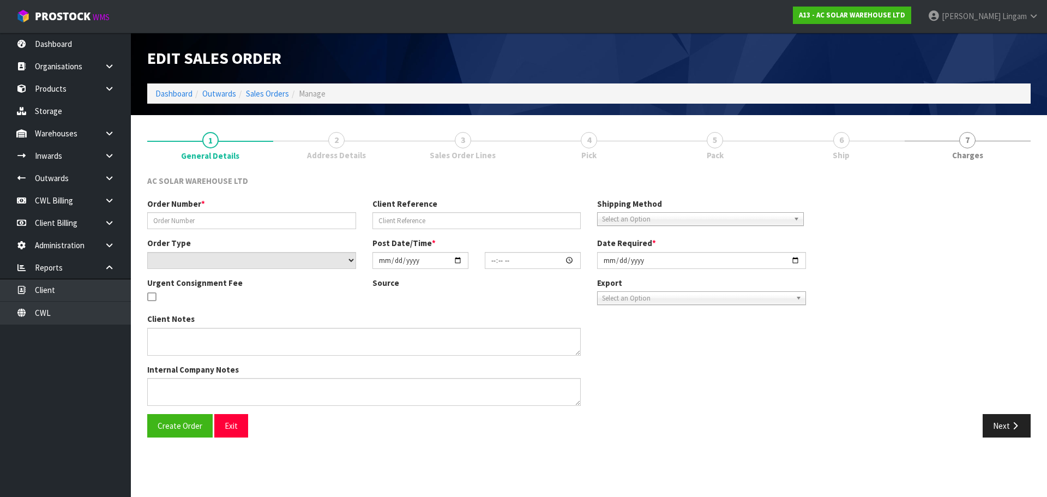
type input "[DATE]"
type textarea "SEND WITH MAINSTREAM"
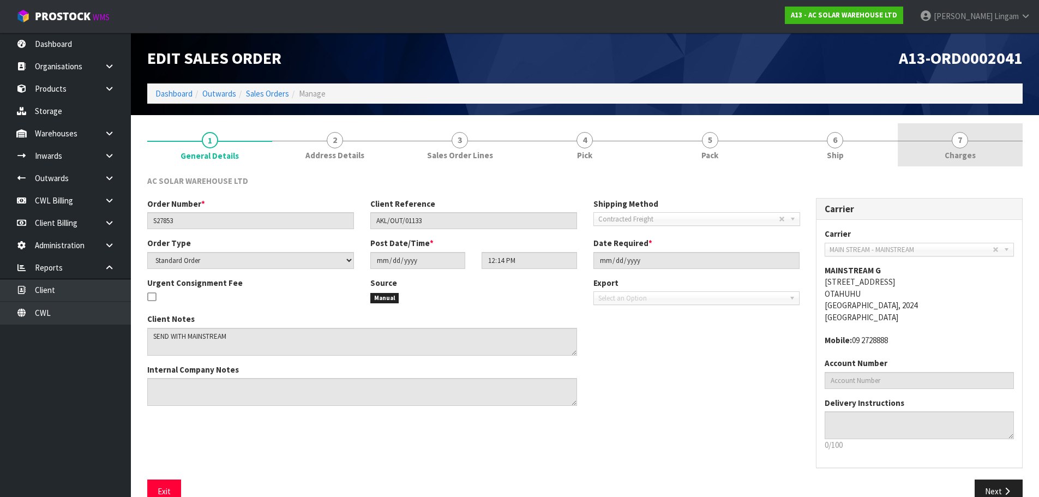
click at [1005, 142] on link "7 [GEOGRAPHIC_DATA]" at bounding box center [959, 144] width 125 height 43
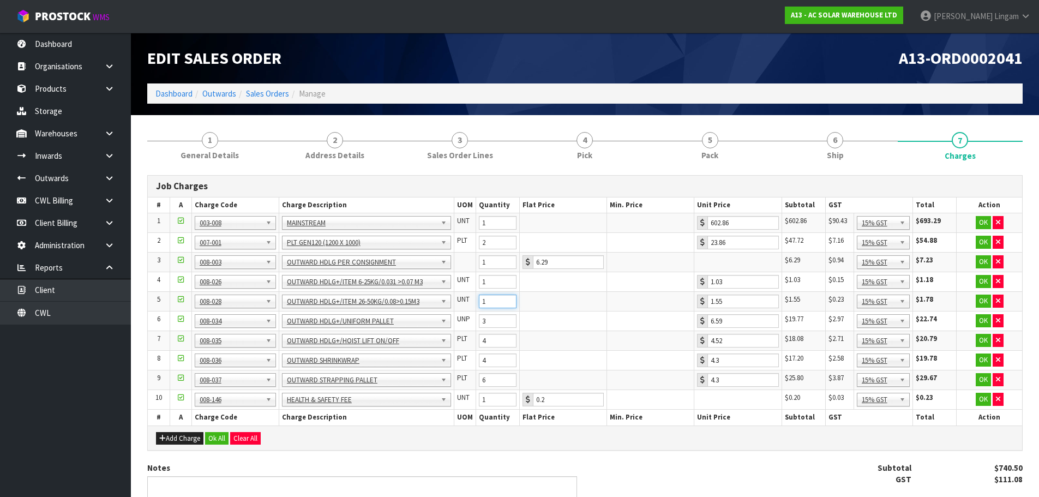
drag, startPoint x: 498, startPoint y: 299, endPoint x: 490, endPoint y: 298, distance: 8.2
click at [490, 298] on input "1" at bounding box center [498, 301] width 38 height 14
drag, startPoint x: 496, startPoint y: 282, endPoint x: 468, endPoint y: 287, distance: 28.3
click at [468, 287] on tr "4 001-001 001-002 001-003 001-004 001-005 001-006 001-007 001-008 001-009 001-0…" at bounding box center [585, 282] width 874 height 20
type input "27"
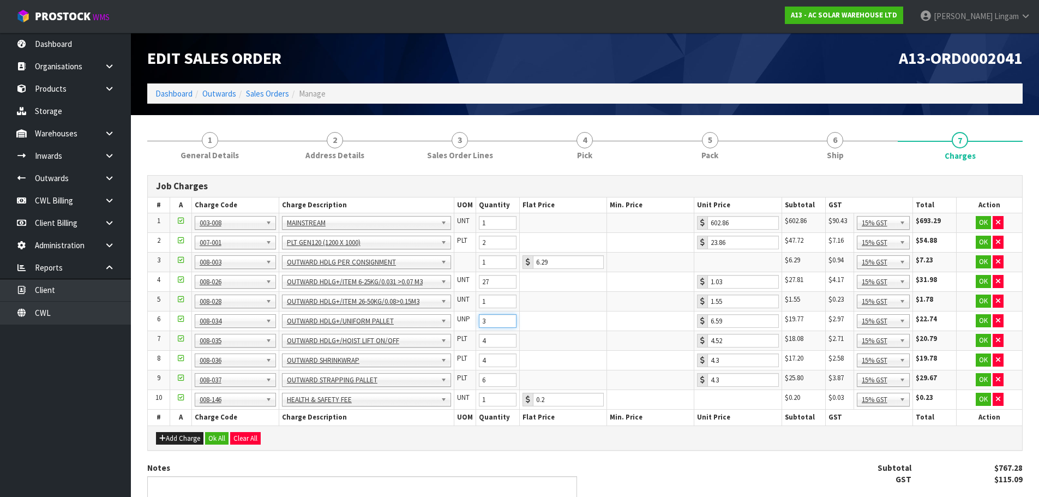
drag, startPoint x: 495, startPoint y: 318, endPoint x: 468, endPoint y: 322, distance: 27.0
click at [468, 322] on tr "6 001-001 001-002 001-003 001-004 001-005 001-006 001-007 001-008 001-009 001-0…" at bounding box center [585, 321] width 874 height 20
type input "2"
click at [712, 144] on span "5" at bounding box center [710, 140] width 16 height 16
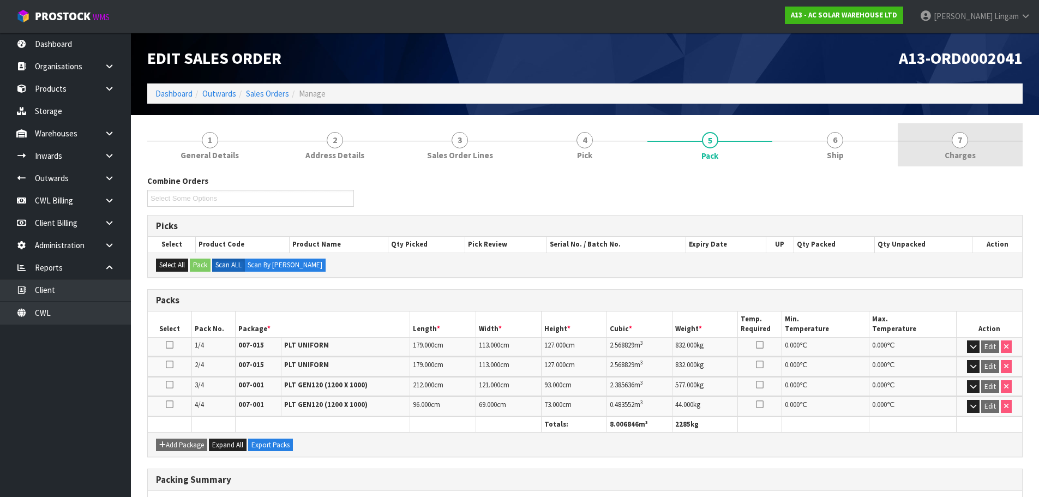
click at [969, 151] on span "Charges" at bounding box center [959, 154] width 31 height 11
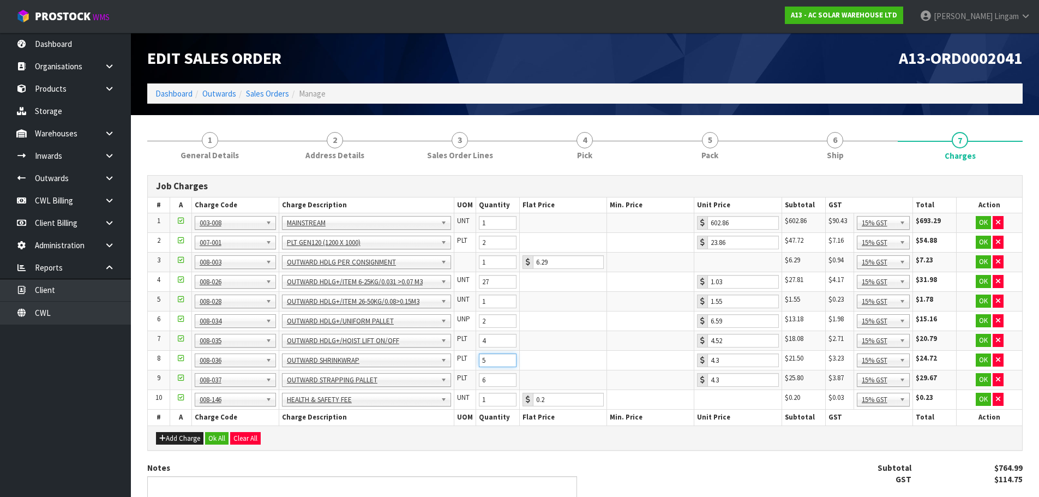
click at [511, 360] on input "5" at bounding box center [498, 360] width 38 height 14
click at [511, 362] on input "4" at bounding box center [498, 360] width 38 height 14
click at [511, 362] on input "3" at bounding box center [498, 360] width 38 height 14
type input "2"
click at [511, 362] on input "2" at bounding box center [498, 360] width 38 height 14
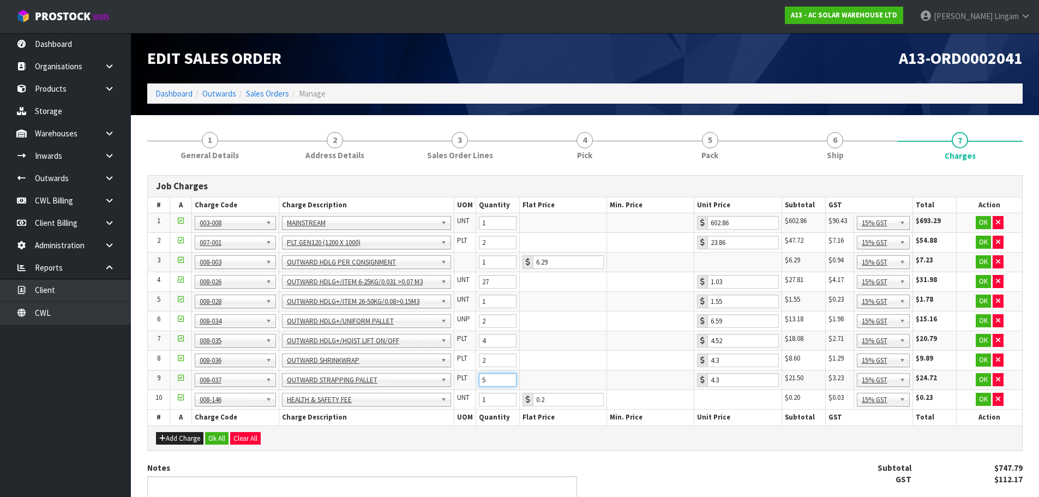
click at [507, 381] on input "5" at bounding box center [498, 380] width 38 height 14
type input "4"
click at [507, 381] on input "4" at bounding box center [498, 380] width 38 height 14
click at [220, 437] on button "Ok All" at bounding box center [216, 438] width 23 height 13
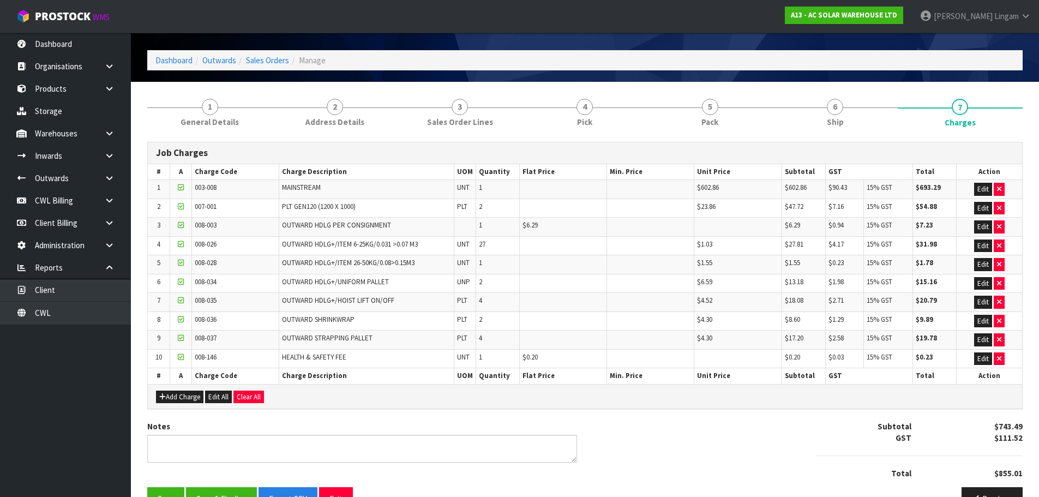
scroll to position [64, 0]
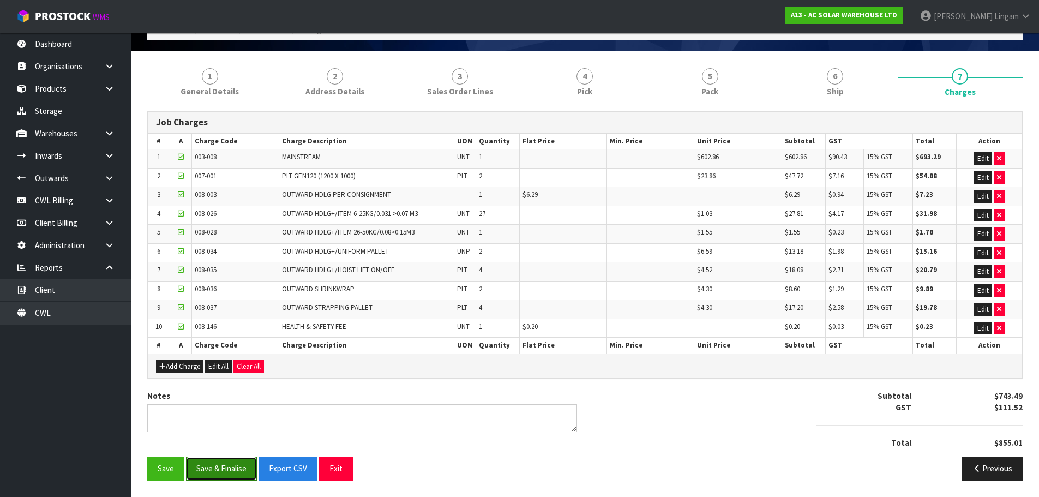
click at [225, 475] on button "Save & Finalise" at bounding box center [221, 467] width 71 height 23
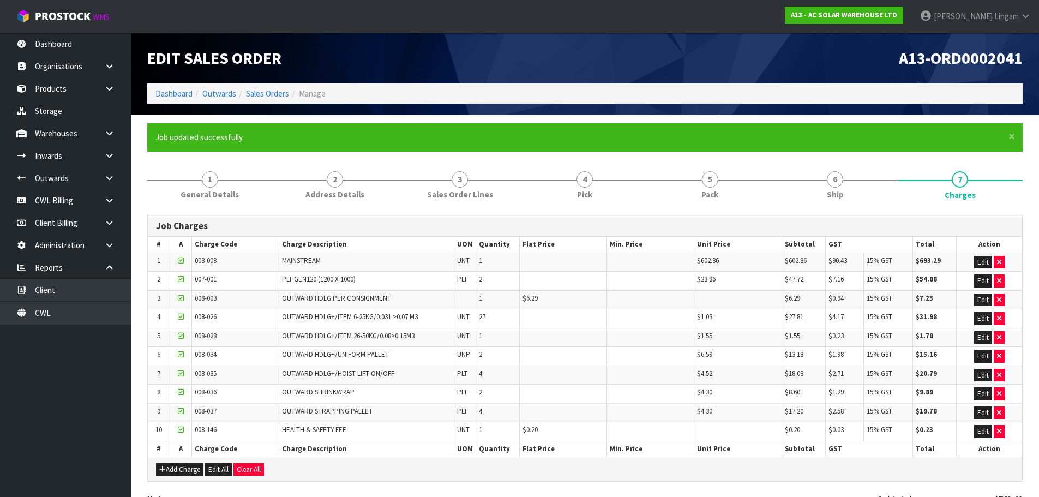
click at [172, 86] on ol "Dashboard Outwards Sales Orders Manage" at bounding box center [584, 93] width 875 height 20
click at [172, 96] on link "Dashboard" at bounding box center [173, 93] width 37 height 10
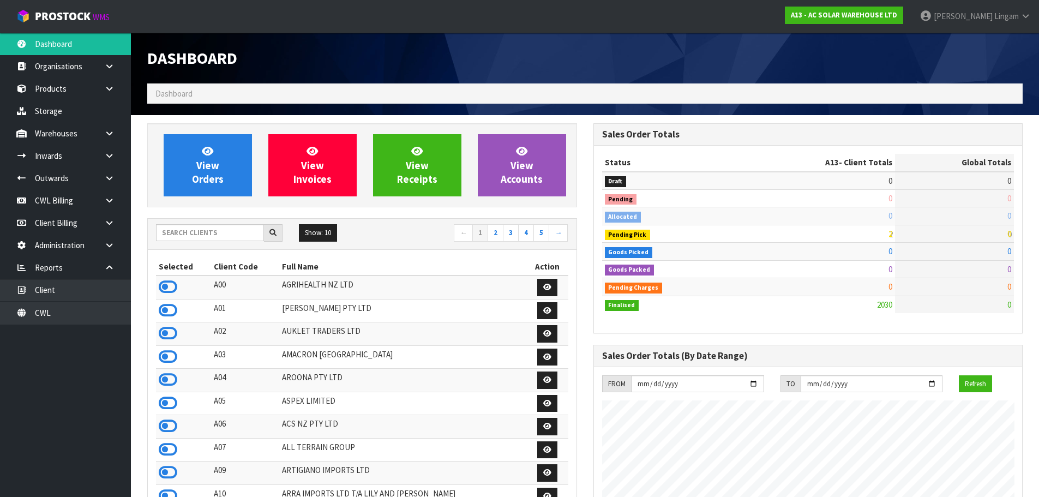
scroll to position [896, 445]
click at [224, 236] on input "text" at bounding box center [210, 232] width 108 height 17
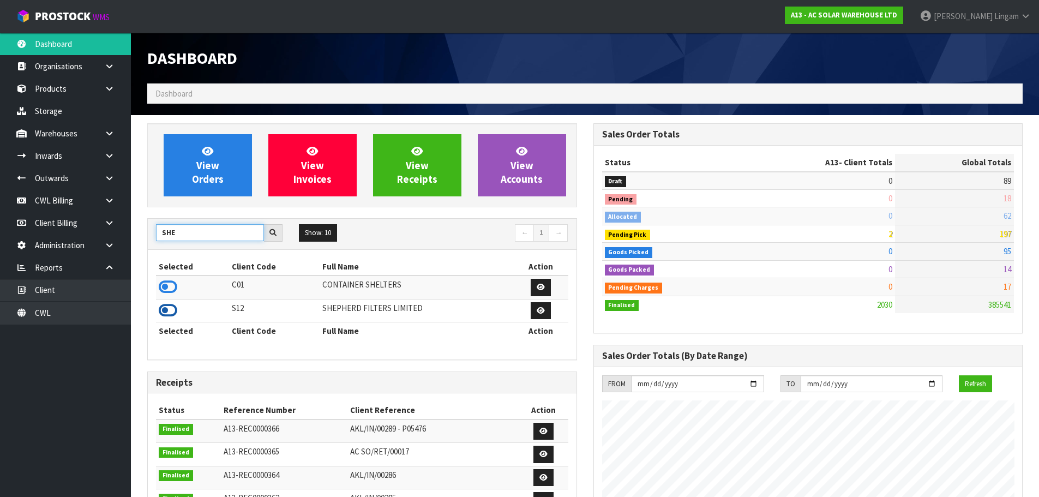
type input "SHE"
click at [161, 304] on icon at bounding box center [168, 310] width 19 height 16
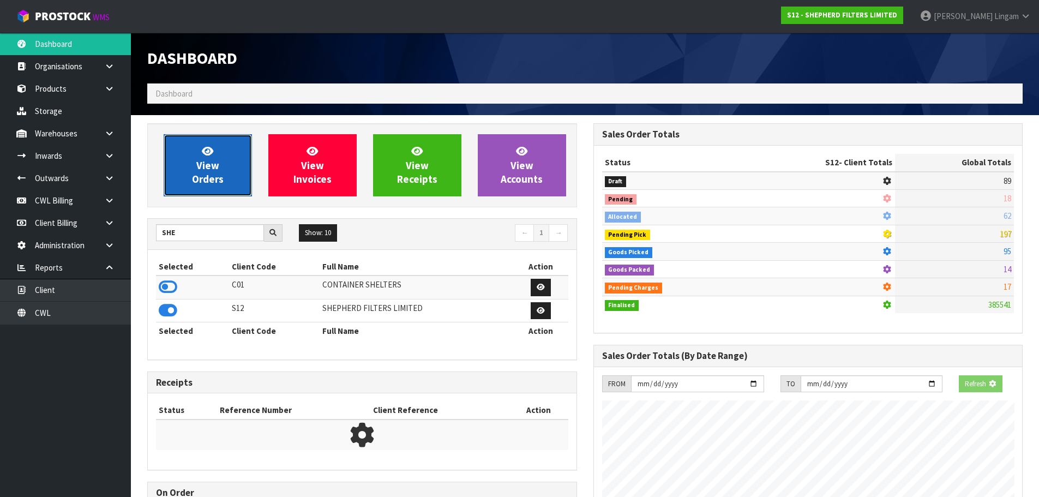
click at [233, 184] on link "View Orders" at bounding box center [208, 165] width 88 height 62
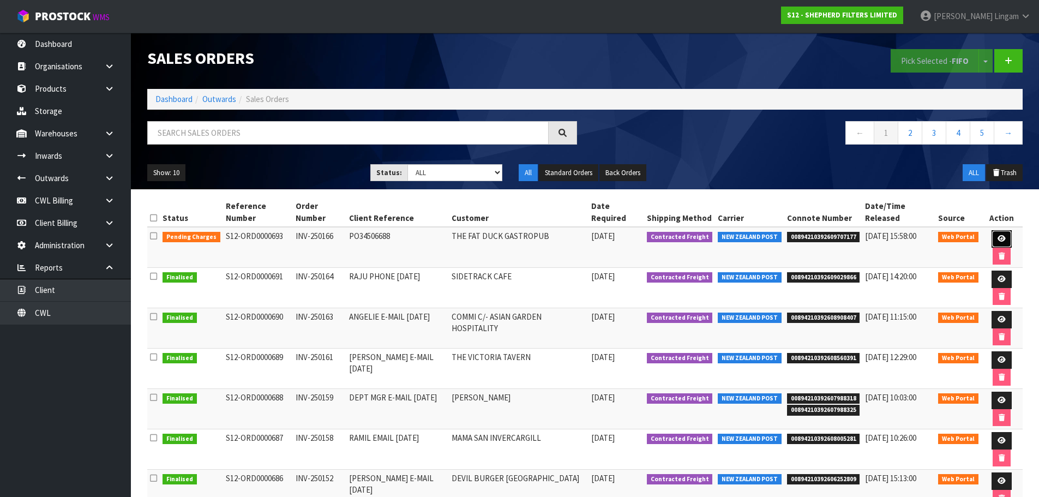
click at [998, 237] on icon at bounding box center [1001, 238] width 8 height 7
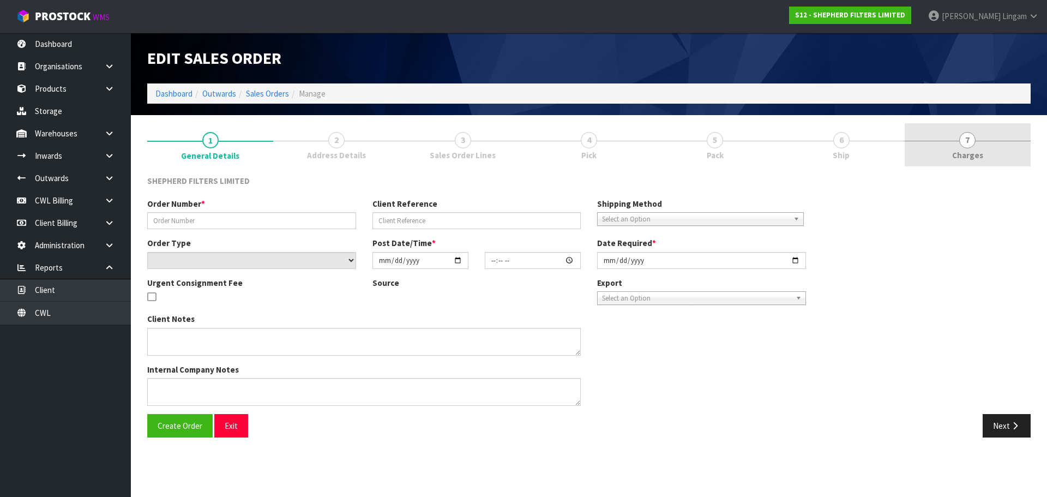
type input "INV-250166"
type input "PO34506688"
select select "number:0"
type input "[DATE]"
type input "21:21:00.000"
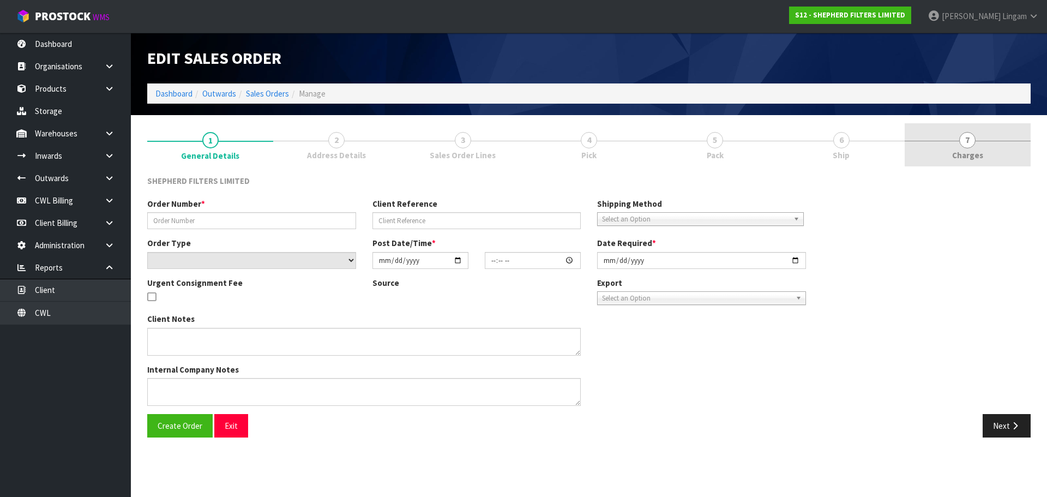
type input "[DATE]"
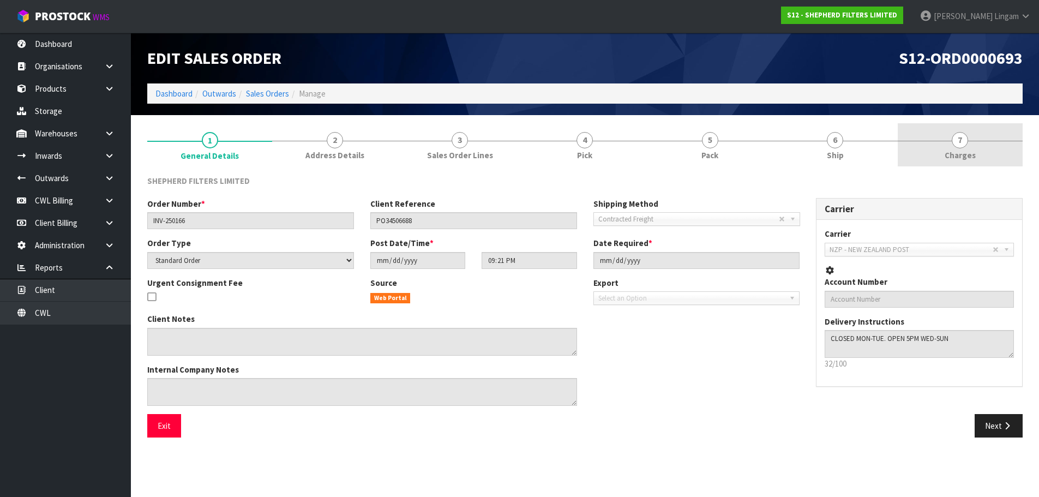
click at [981, 149] on link "7 [GEOGRAPHIC_DATA]" at bounding box center [959, 144] width 125 height 43
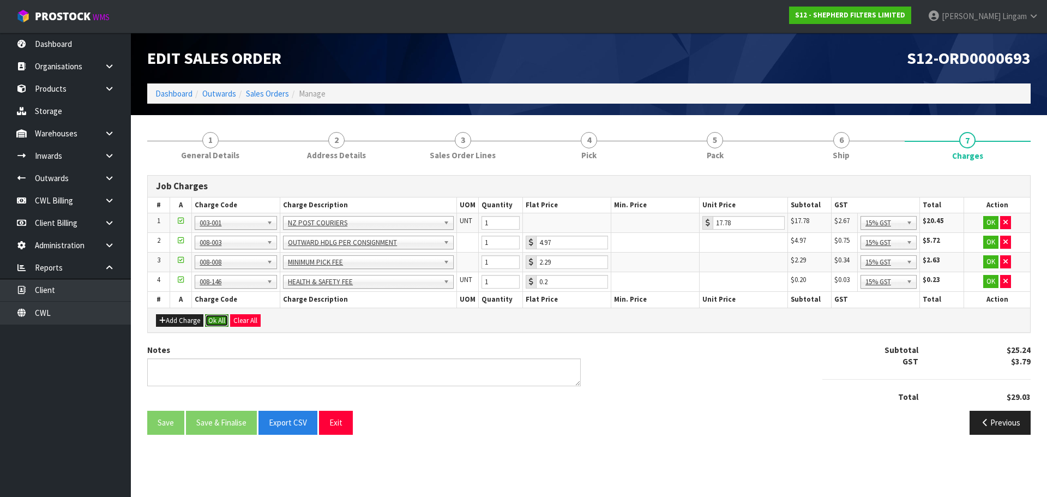
click at [209, 317] on button "Ok All" at bounding box center [216, 320] width 23 height 13
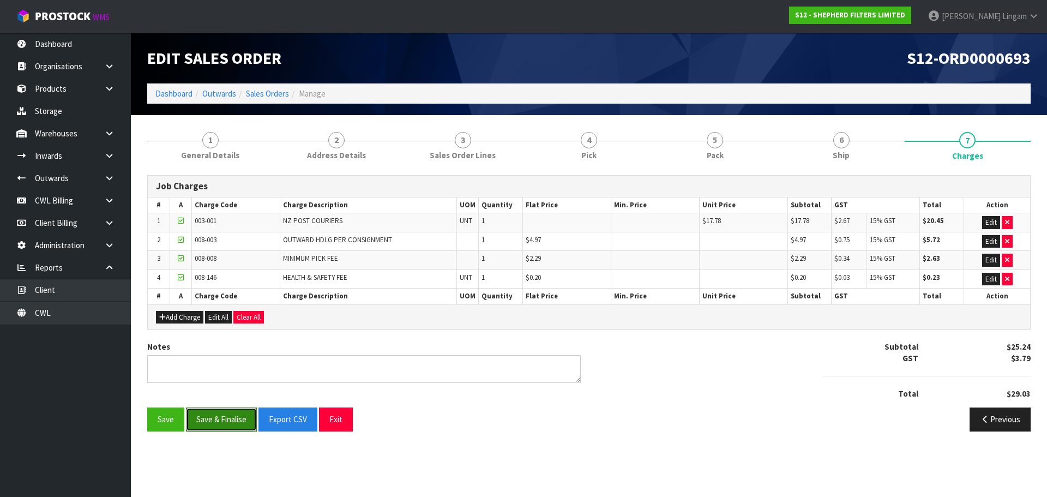
click at [233, 418] on button "Save & Finalise" at bounding box center [221, 418] width 71 height 23
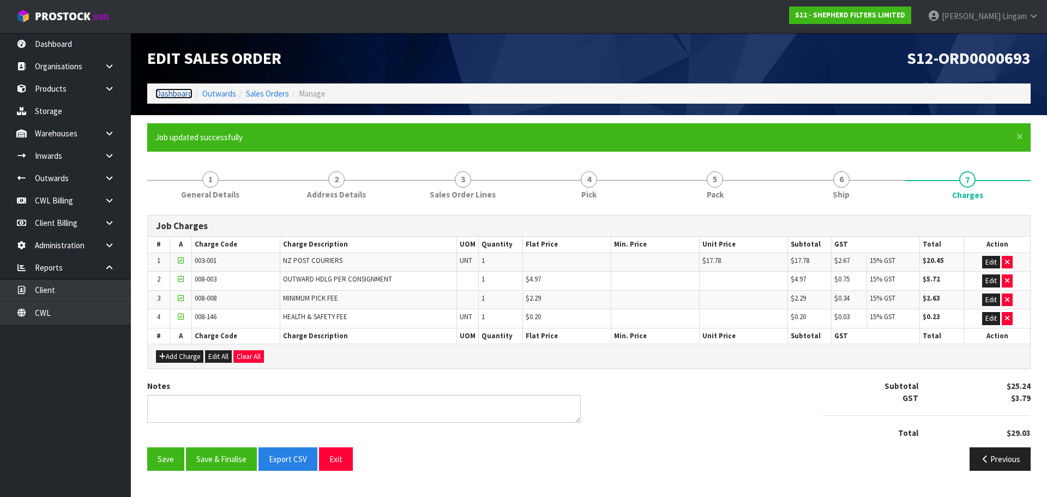
click at [180, 96] on link "Dashboard" at bounding box center [173, 93] width 37 height 10
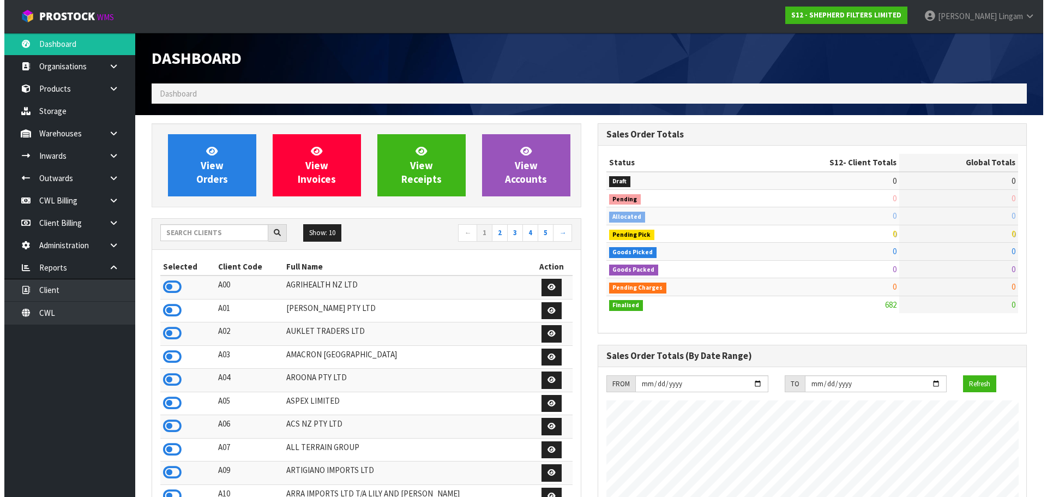
scroll to position [738, 445]
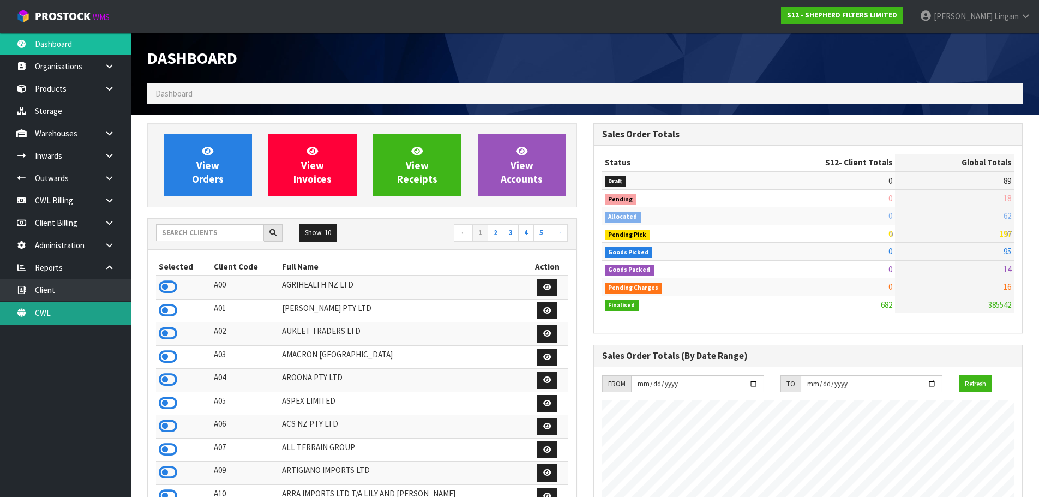
click at [74, 315] on link "CWL" at bounding box center [65, 312] width 131 height 22
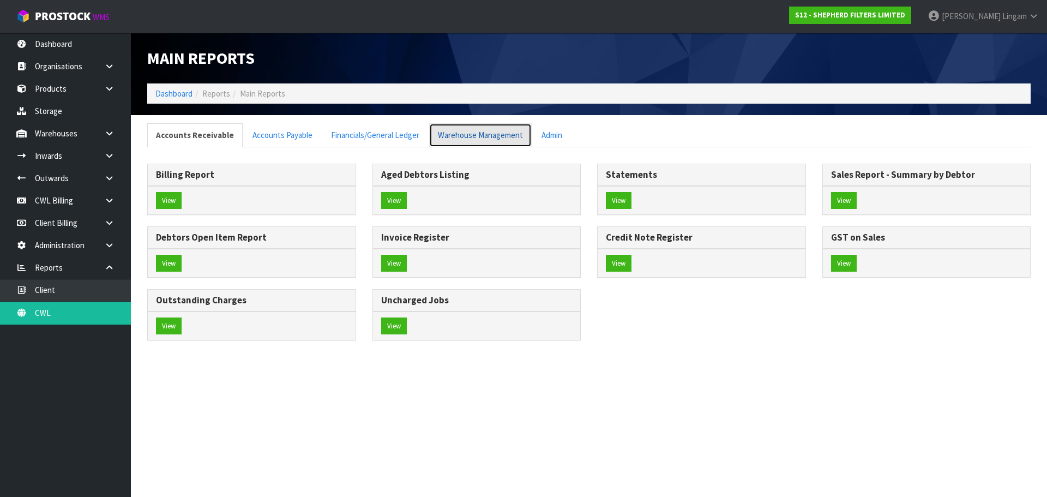
click at [472, 137] on link "Warehouse Management" at bounding box center [480, 134] width 102 height 23
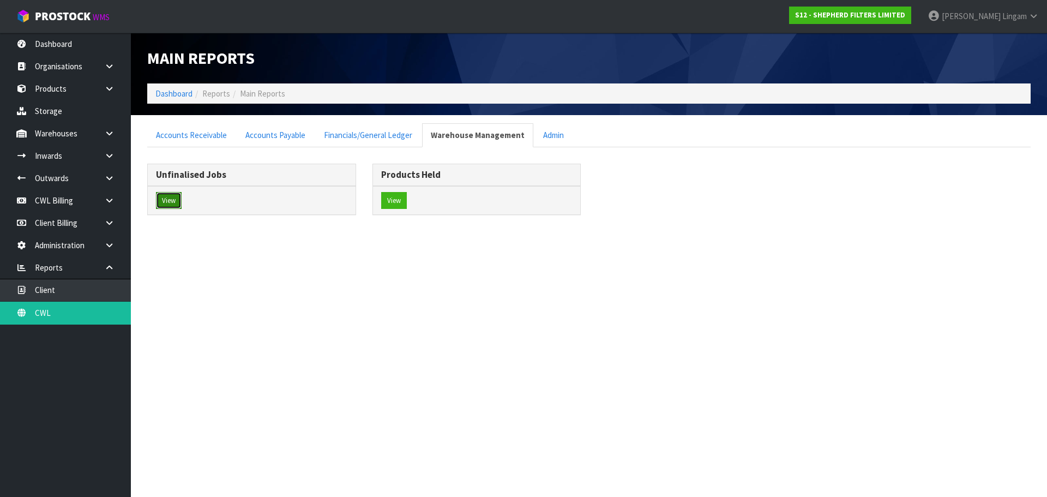
click at [167, 202] on button "View" at bounding box center [169, 200] width 26 height 17
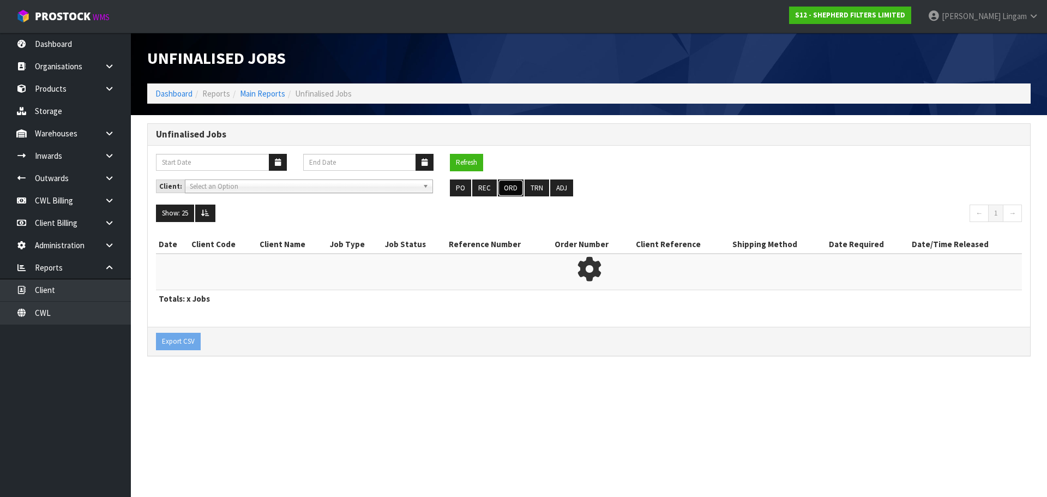
click at [509, 183] on button "ORD" at bounding box center [511, 187] width 26 height 17
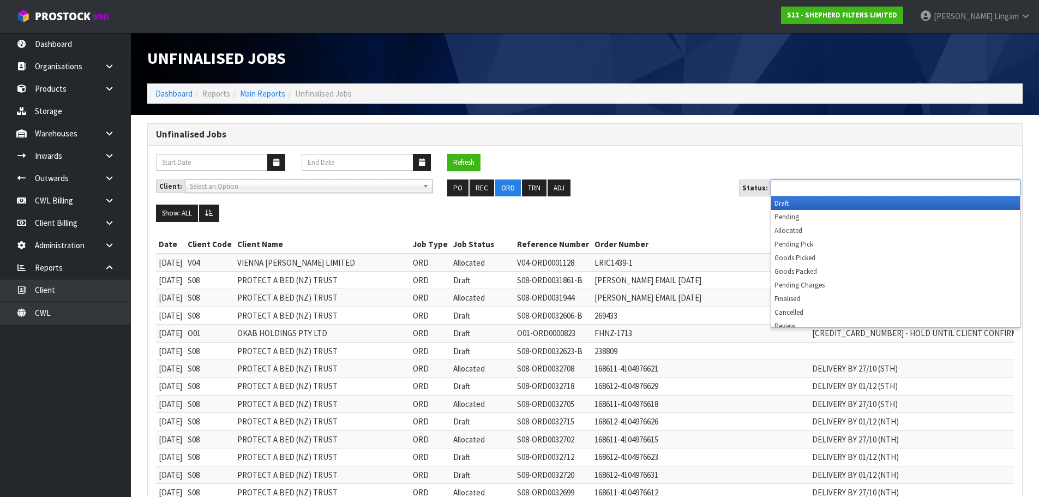
click at [814, 190] on input "text" at bounding box center [814, 188] width 80 height 14
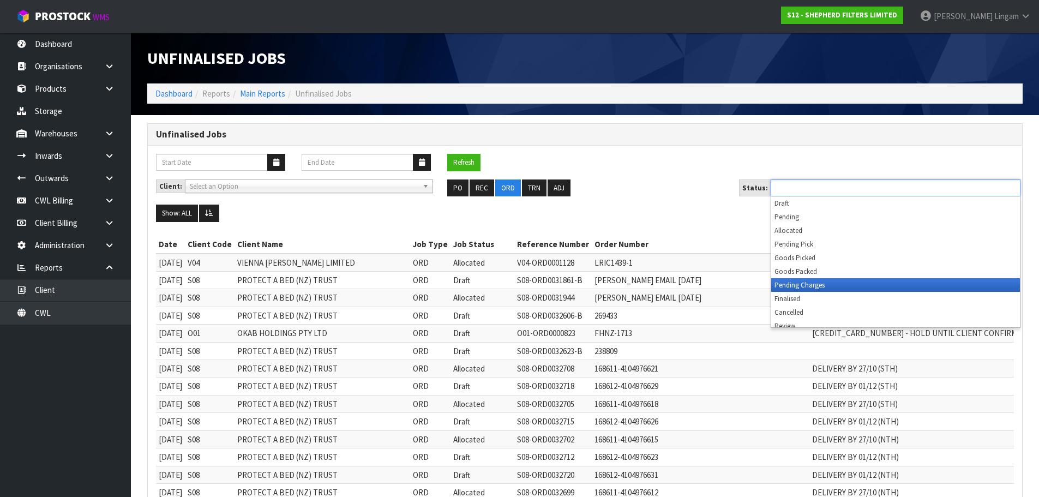
click at [829, 284] on li "Pending Charges" at bounding box center [895, 285] width 249 height 14
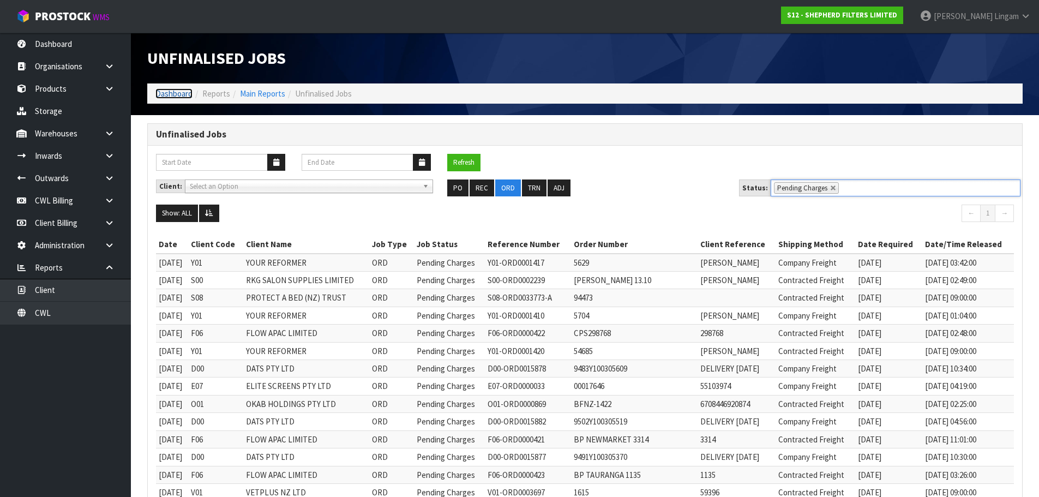
click at [172, 93] on link "Dashboard" at bounding box center [173, 93] width 37 height 10
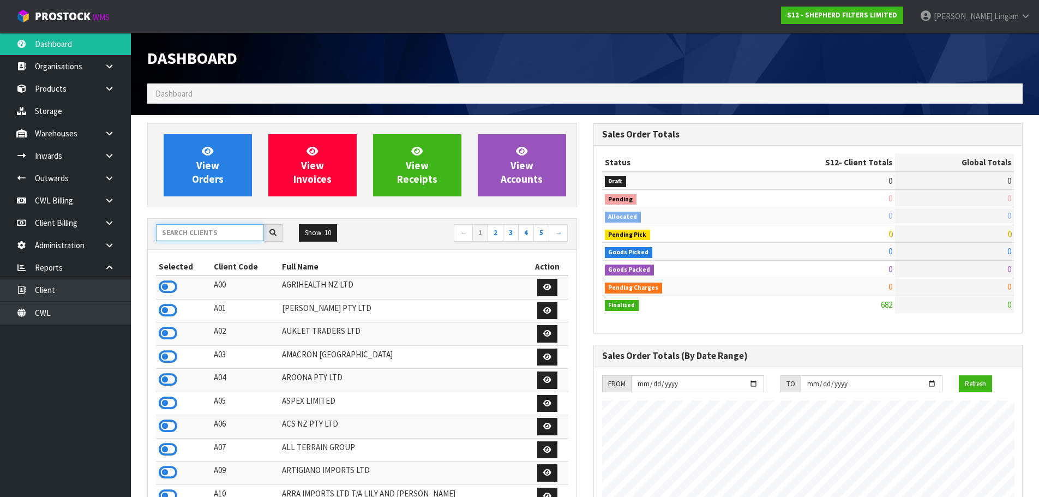
click at [220, 235] on input "text" at bounding box center [210, 232] width 108 height 17
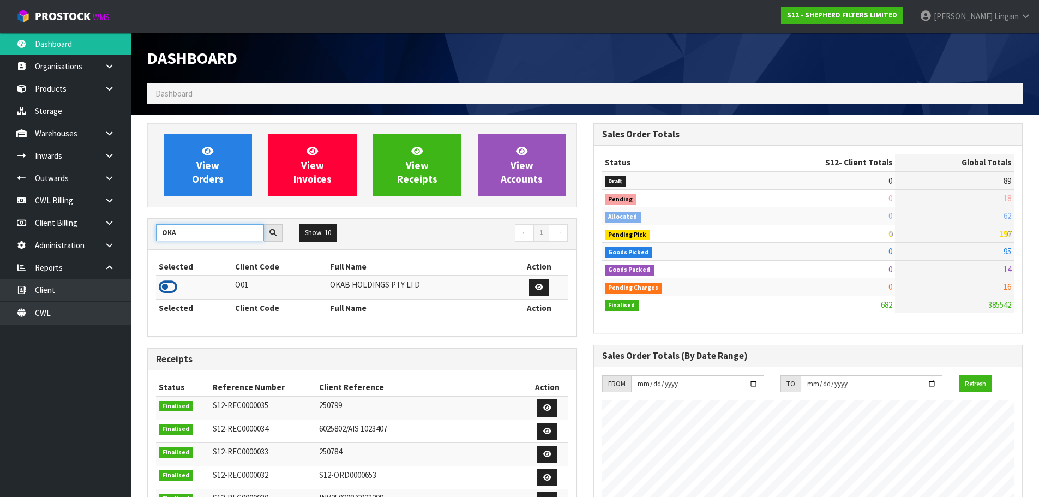
type input "OKA"
click at [165, 292] on icon at bounding box center [168, 287] width 19 height 16
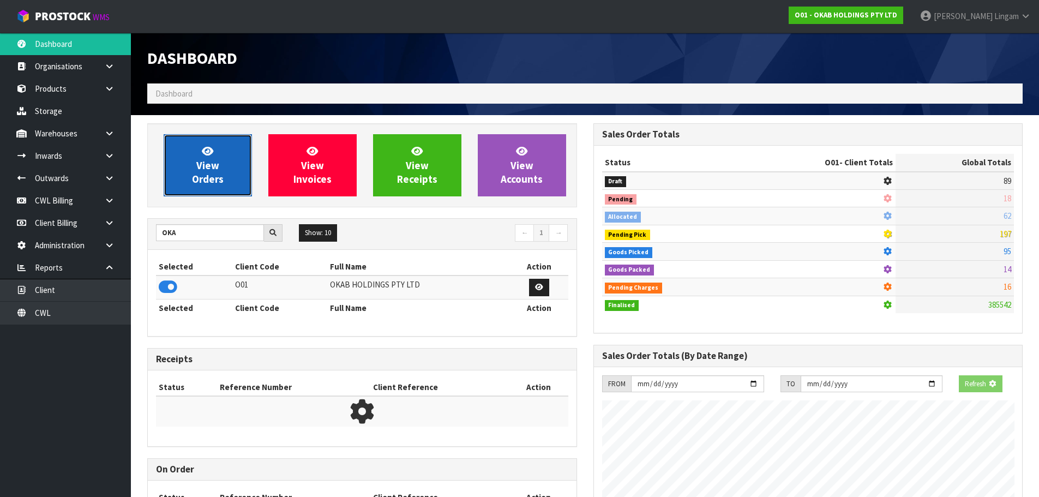
scroll to position [820, 445]
click at [210, 164] on span "View Orders" at bounding box center [208, 164] width 32 height 41
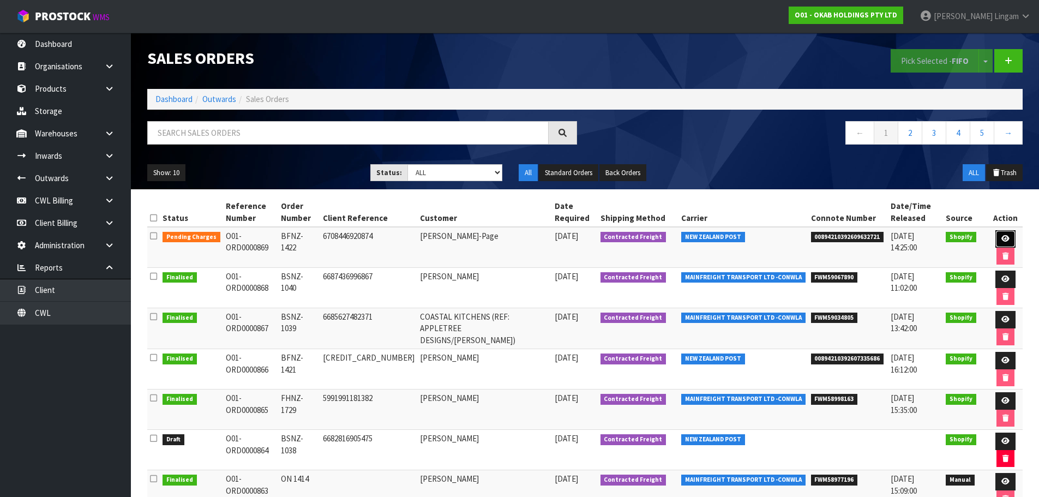
click at [997, 235] on link at bounding box center [1005, 238] width 20 height 17
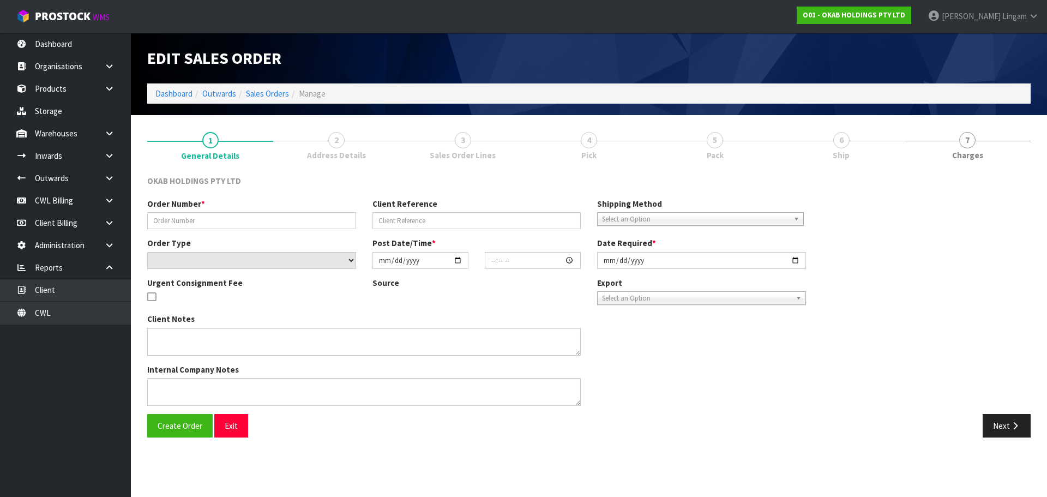
type input "BFNZ-1422"
type input "6708446920874"
select select "number:0"
type input "[DATE]"
type input "22:46:43.000"
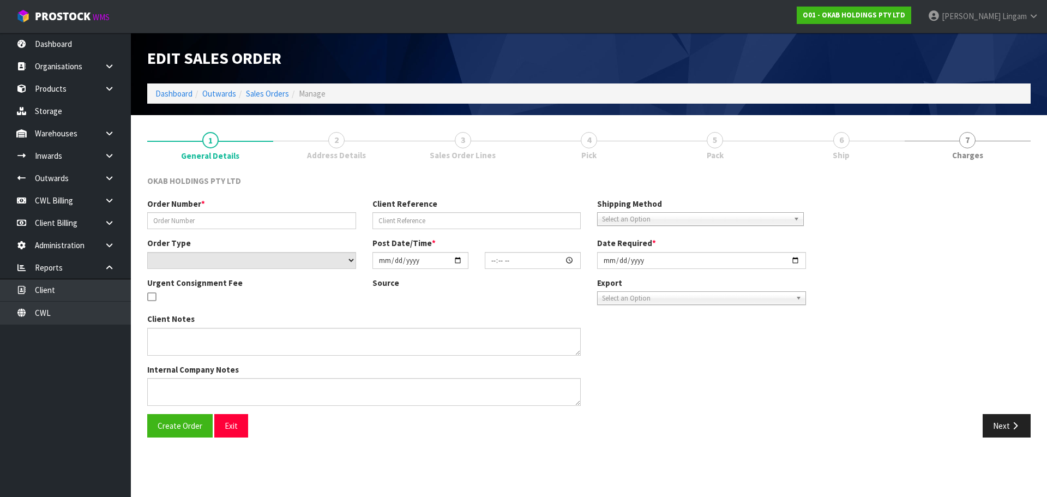
type input "[DATE]"
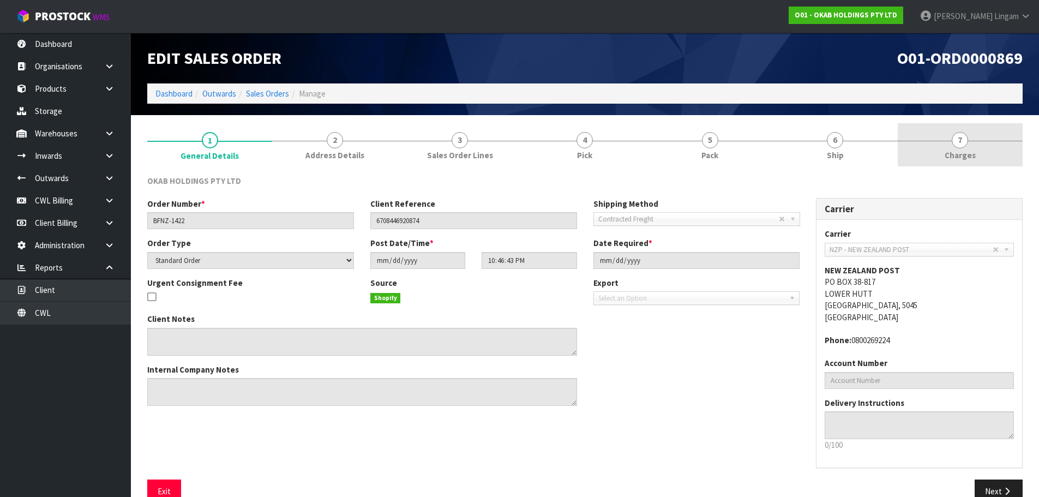
click at [1004, 153] on link "7 [GEOGRAPHIC_DATA]" at bounding box center [959, 144] width 125 height 43
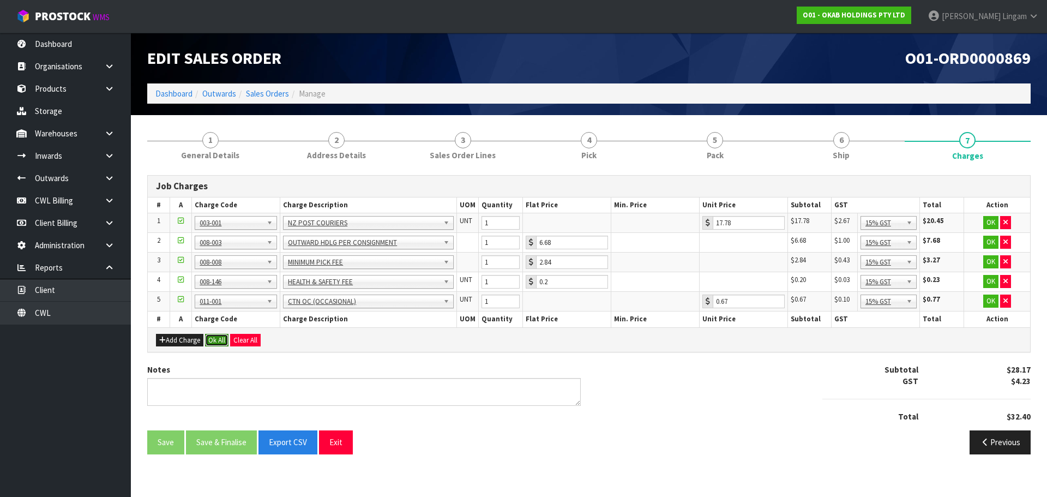
click at [218, 341] on button "Ok All" at bounding box center [216, 340] width 23 height 13
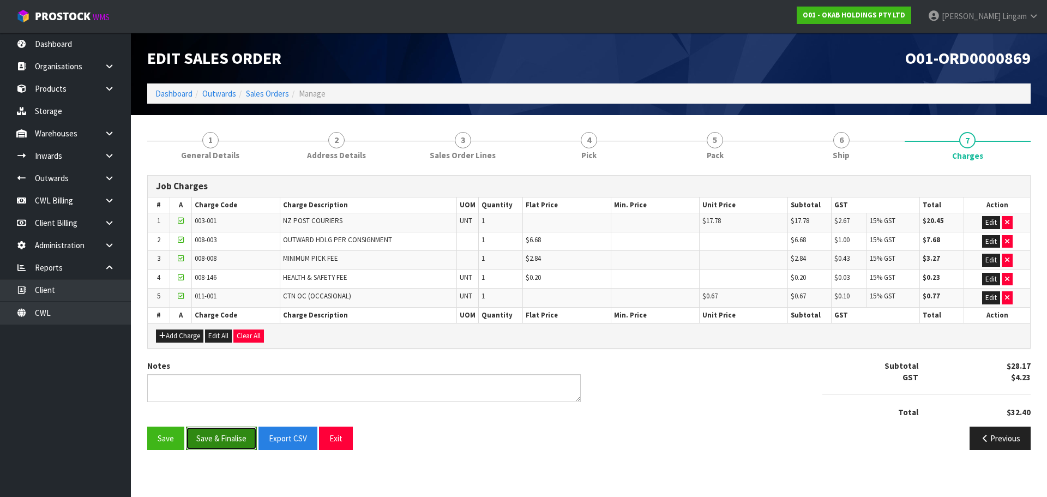
click at [221, 434] on button "Save & Finalise" at bounding box center [221, 437] width 71 height 23
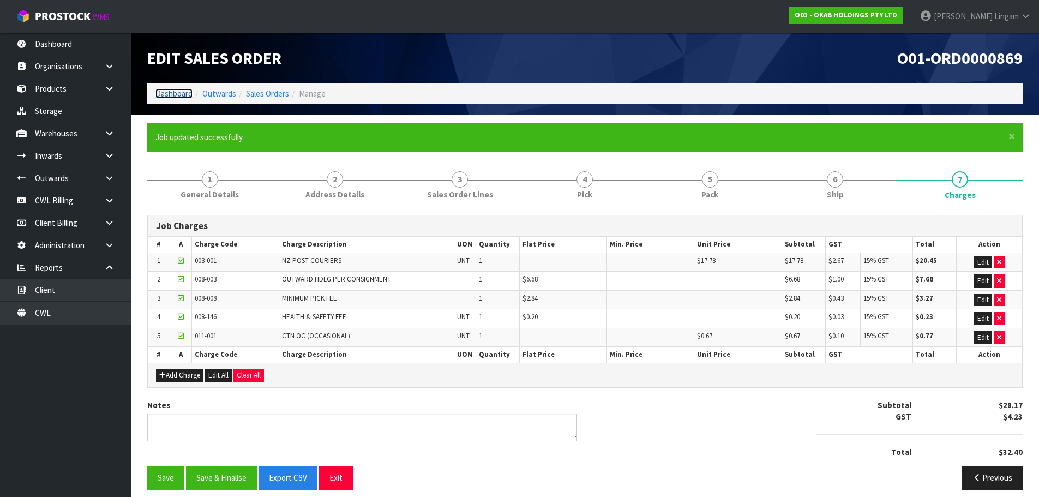
click at [157, 89] on link "Dashboard" at bounding box center [173, 93] width 37 height 10
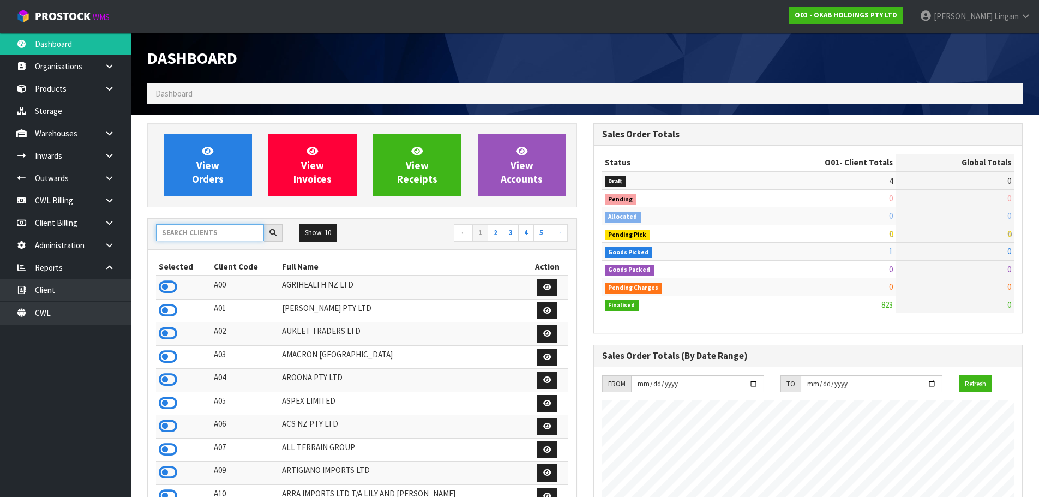
click at [220, 236] on input "text" at bounding box center [210, 232] width 108 height 17
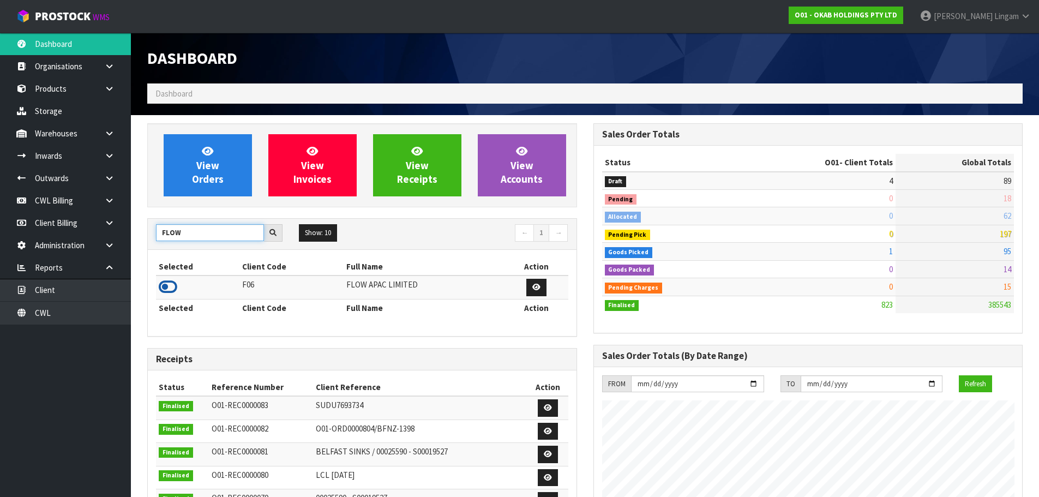
type input "FLOW"
click at [174, 289] on icon at bounding box center [168, 287] width 19 height 16
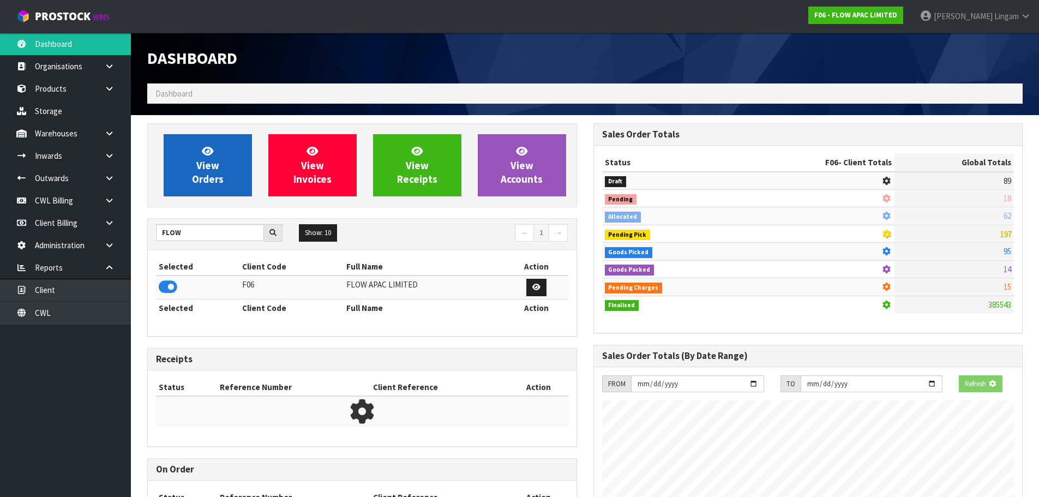
scroll to position [680, 445]
click at [221, 185] on span "View Orders" at bounding box center [208, 164] width 32 height 41
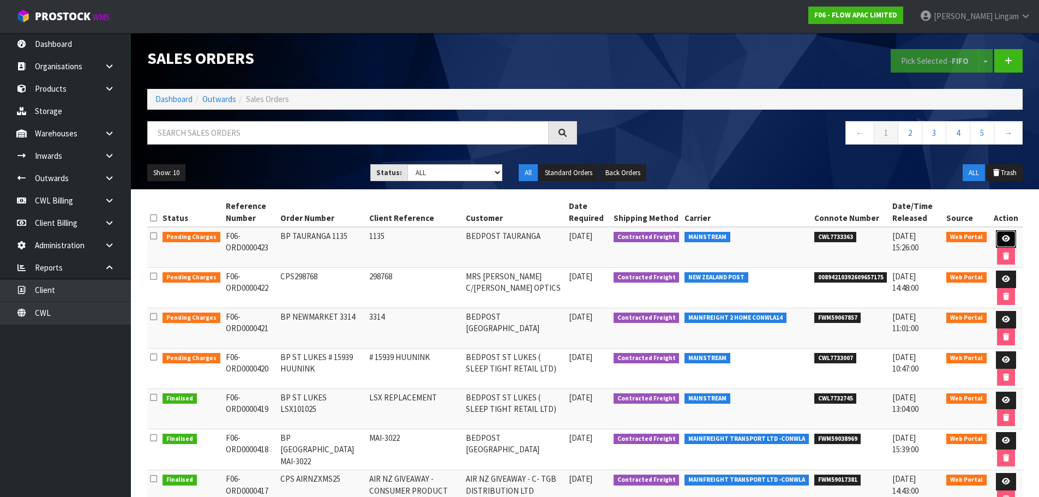
click at [1005, 239] on icon at bounding box center [1005, 238] width 8 height 7
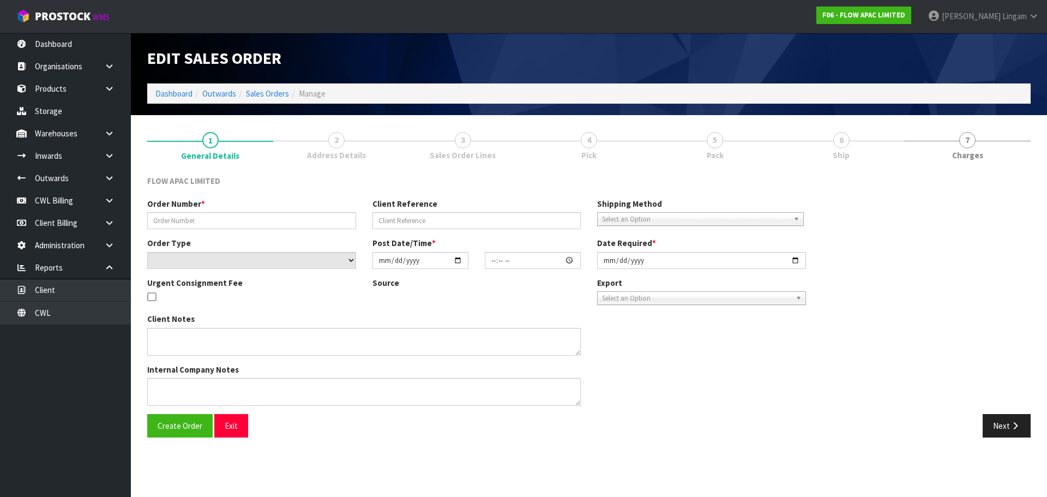
type input "BP TAURANGA 1135"
type input "1135"
select select "number:0"
type input "[DATE]"
type input "15:51:00.000"
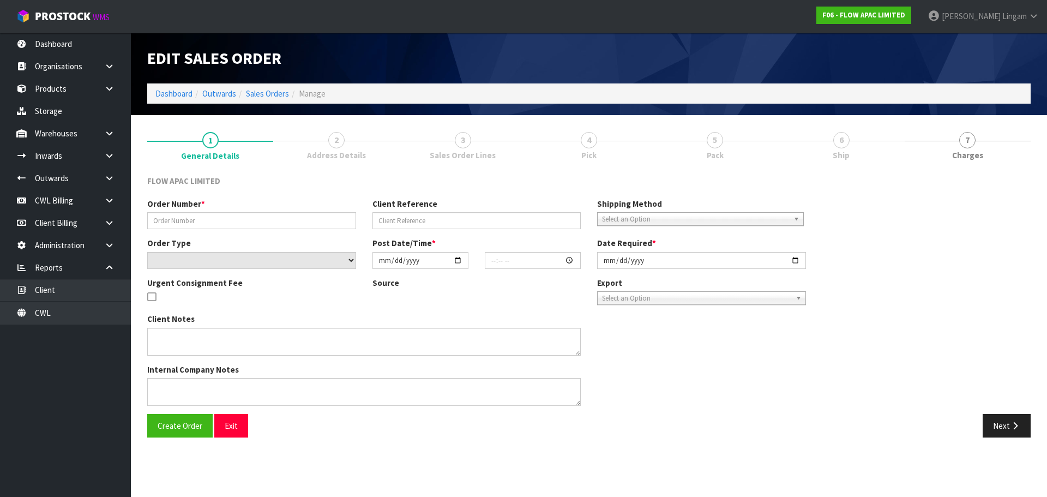
type input "[DATE]"
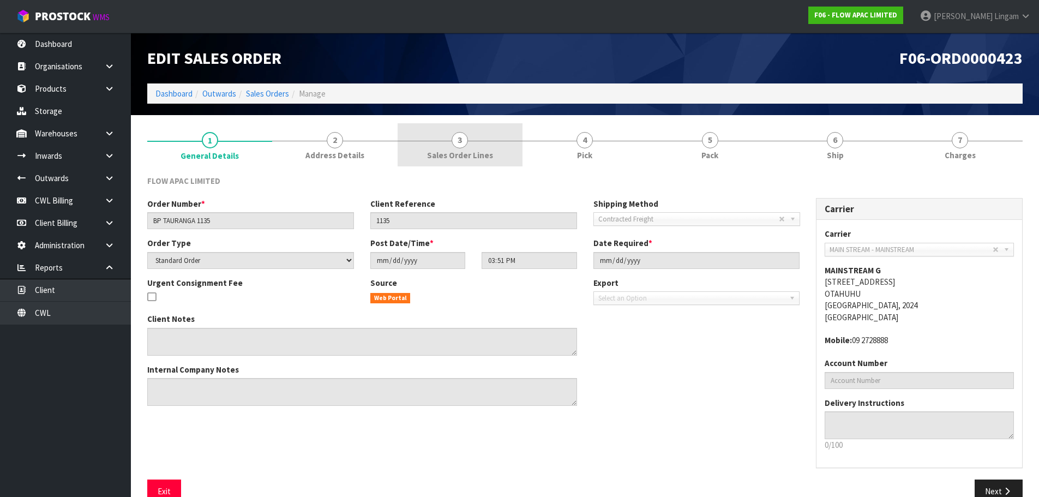
click at [499, 151] on link "3 Sales Order Lines" at bounding box center [459, 144] width 125 height 43
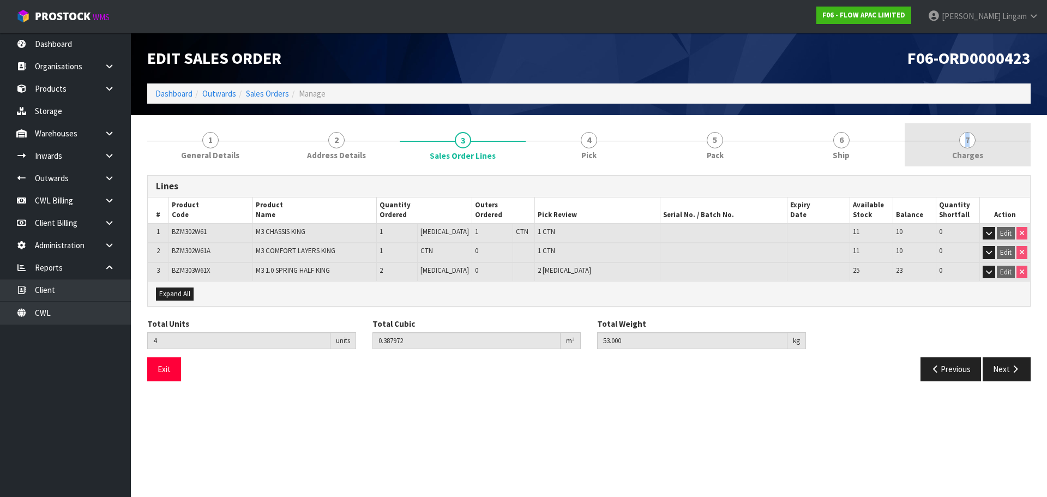
click at [962, 147] on link "7 [GEOGRAPHIC_DATA]" at bounding box center [967, 144] width 126 height 43
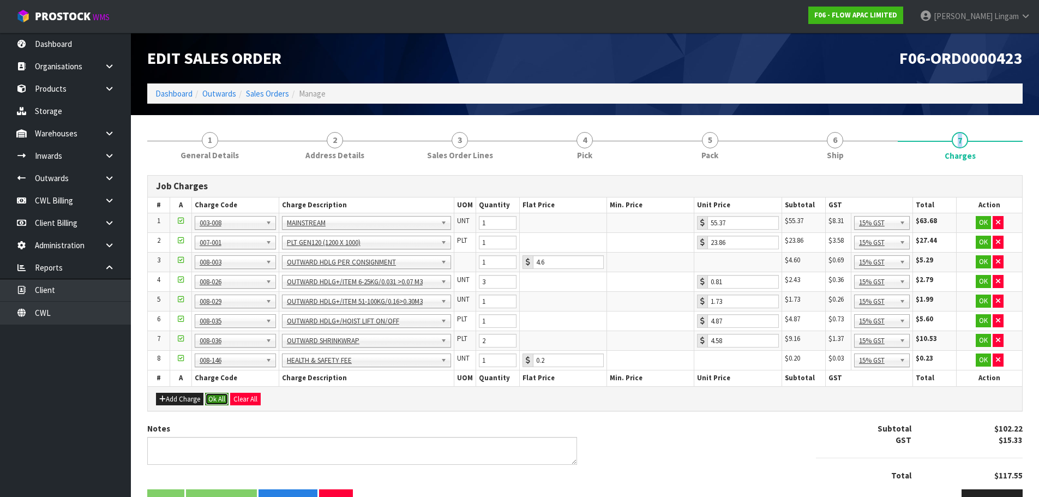
click at [216, 401] on button "Ok All" at bounding box center [216, 399] width 23 height 13
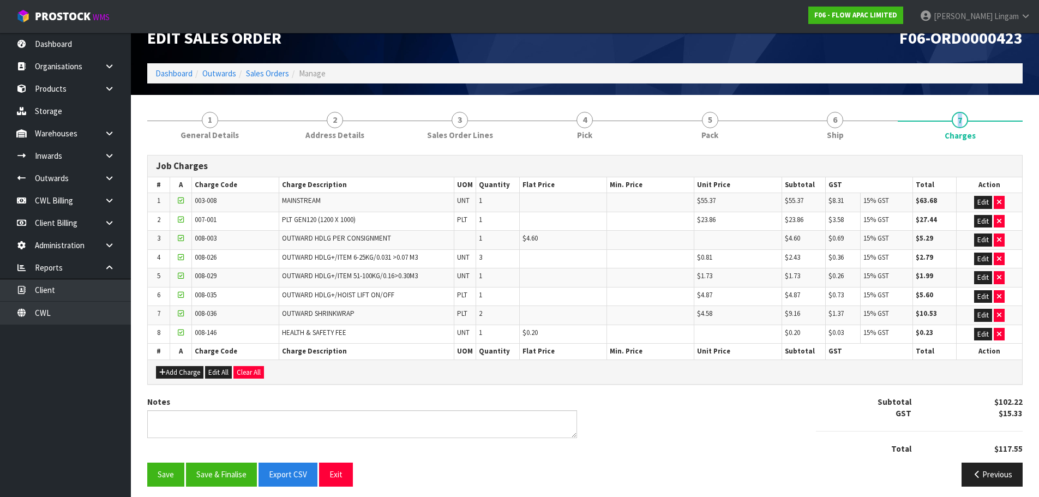
scroll to position [26, 0]
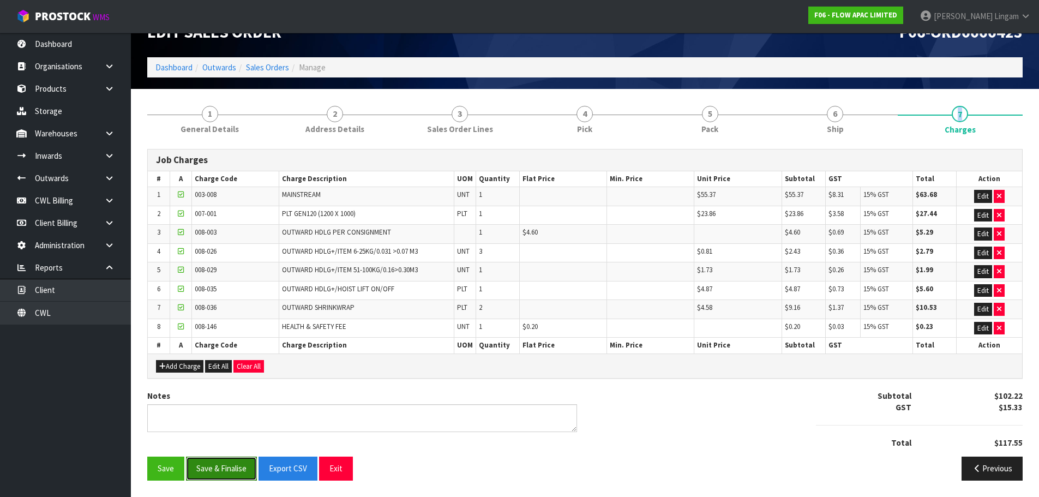
click at [221, 469] on button "Save & Finalise" at bounding box center [221, 467] width 71 height 23
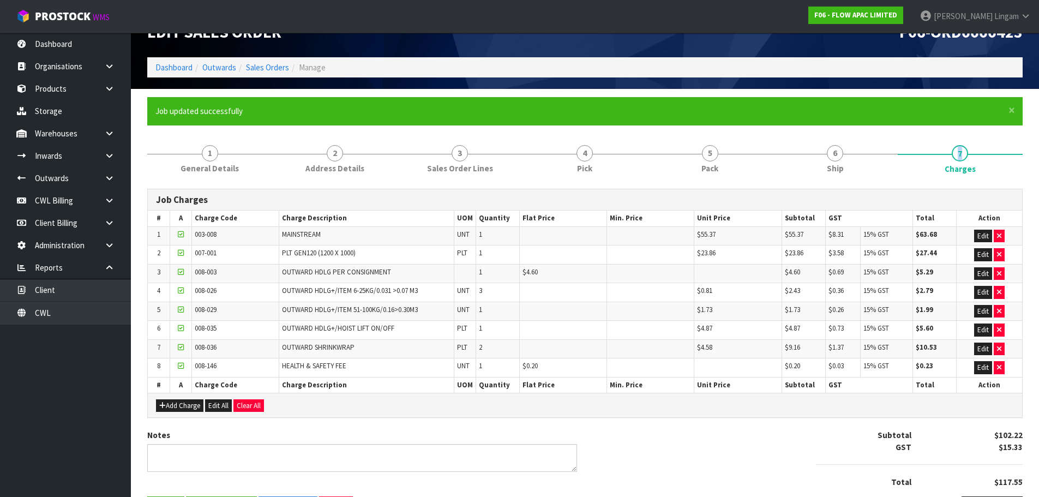
scroll to position [0, 0]
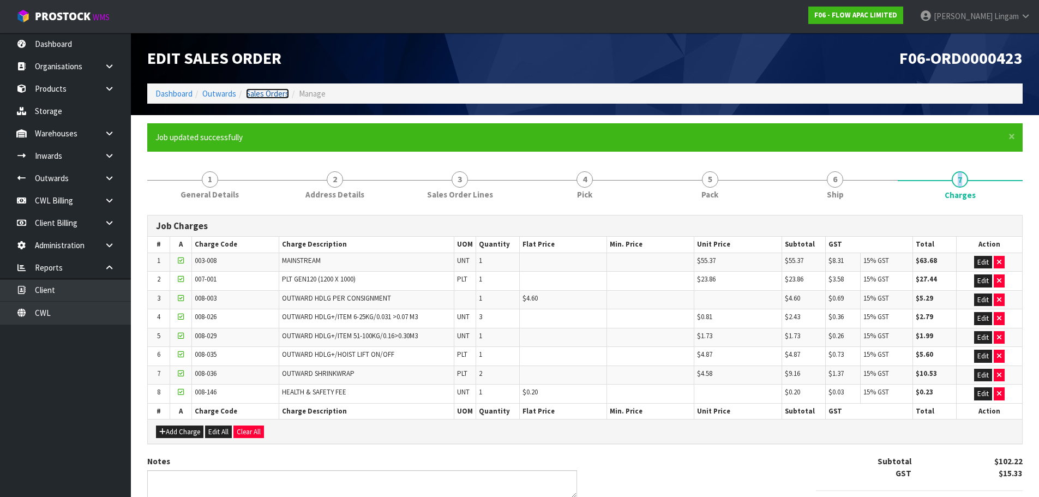
click at [276, 92] on link "Sales Orders" at bounding box center [267, 93] width 43 height 10
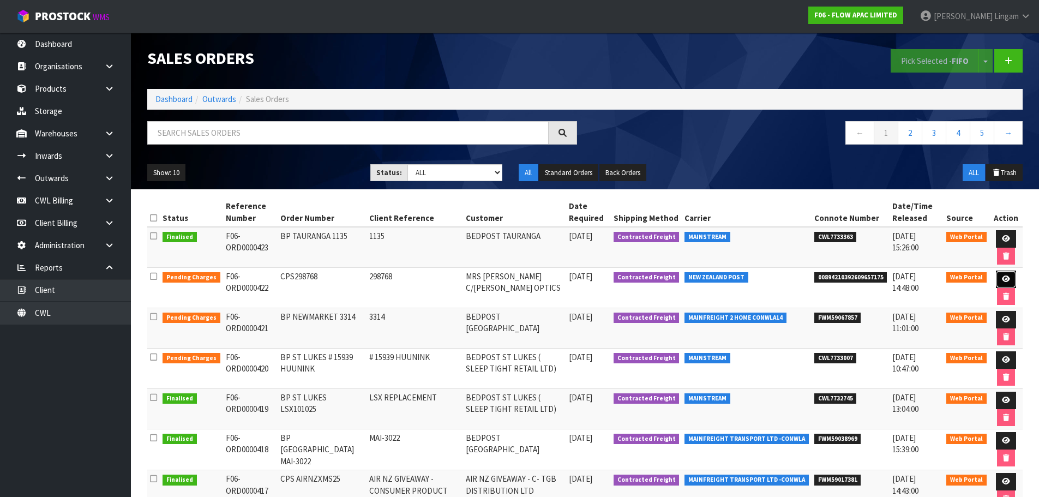
click at [1006, 280] on icon at bounding box center [1005, 278] width 8 height 7
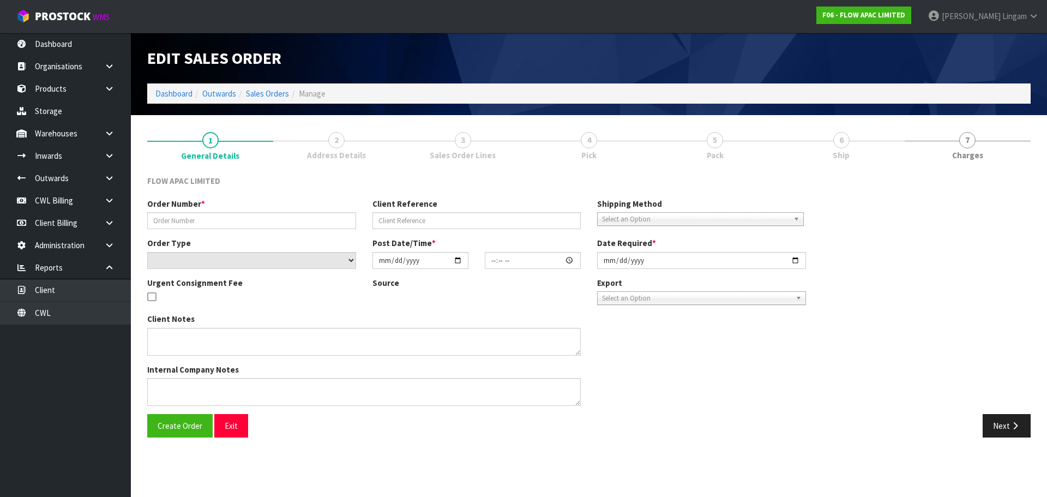
type input "CPS298768"
type input "298768"
select select "number:0"
type input "[DATE]"
type input "13:16:00.000"
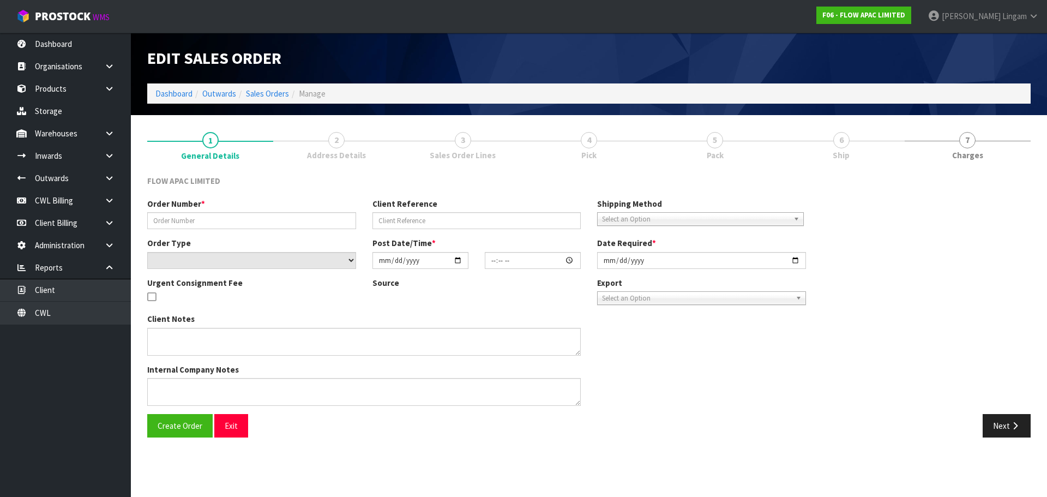
type input "[DATE]"
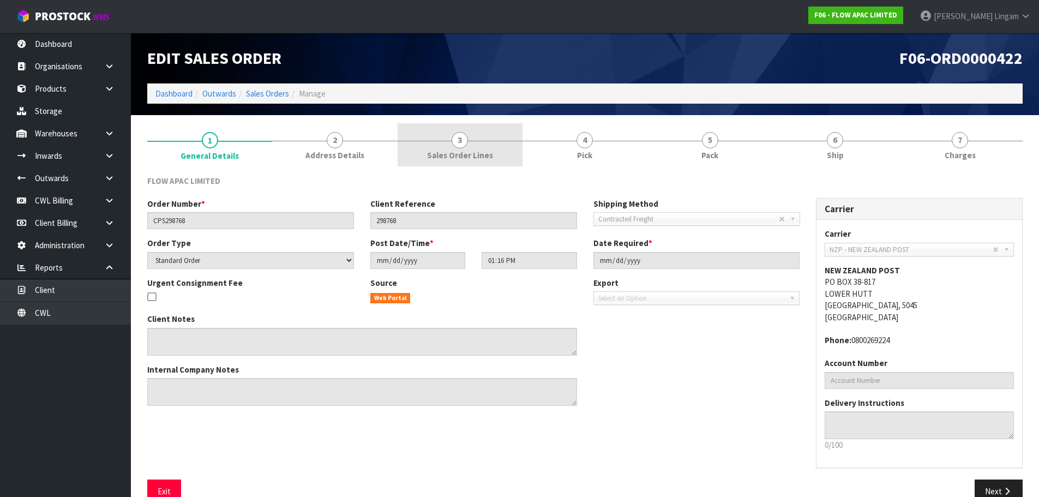
click at [474, 139] on link "3 Sales Order Lines" at bounding box center [459, 144] width 125 height 43
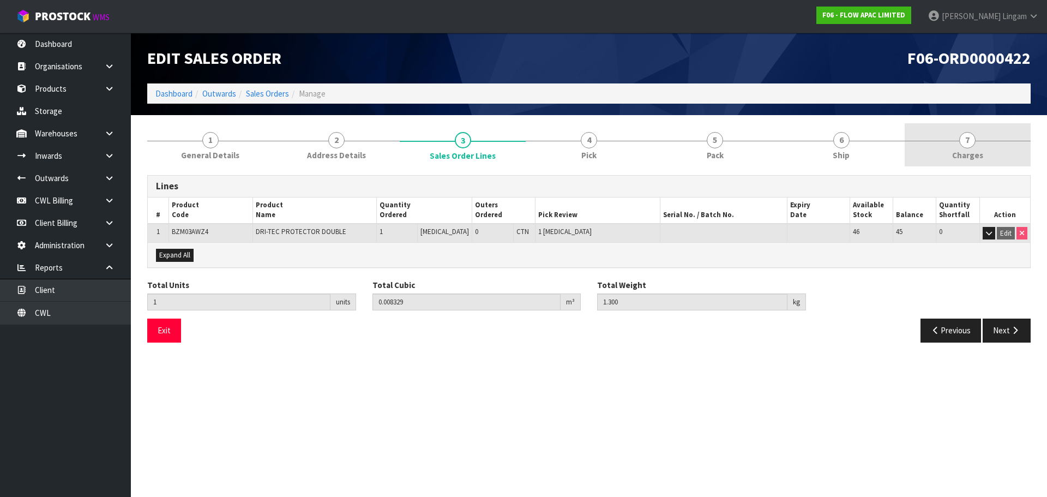
click at [991, 149] on link "7 [GEOGRAPHIC_DATA]" at bounding box center [967, 144] width 126 height 43
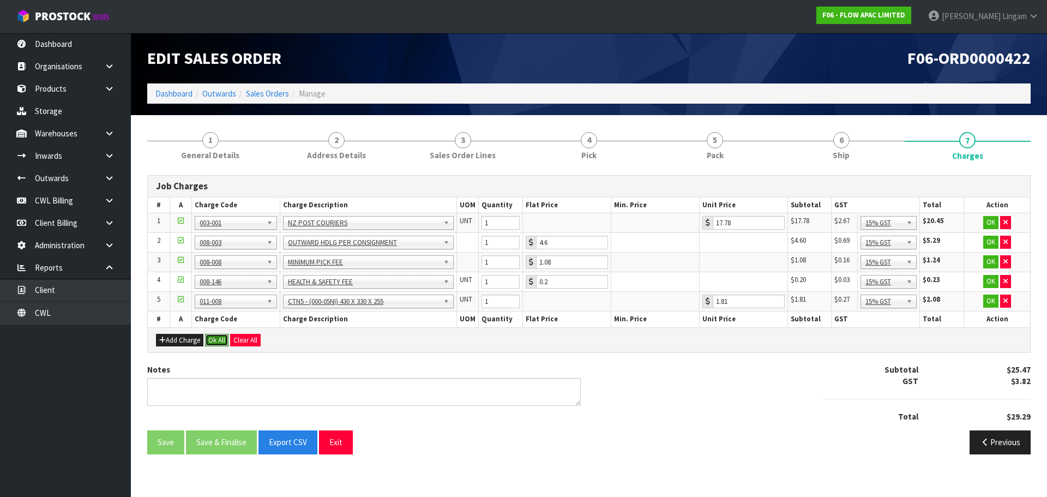
click at [225, 337] on button "Ok All" at bounding box center [216, 340] width 23 height 13
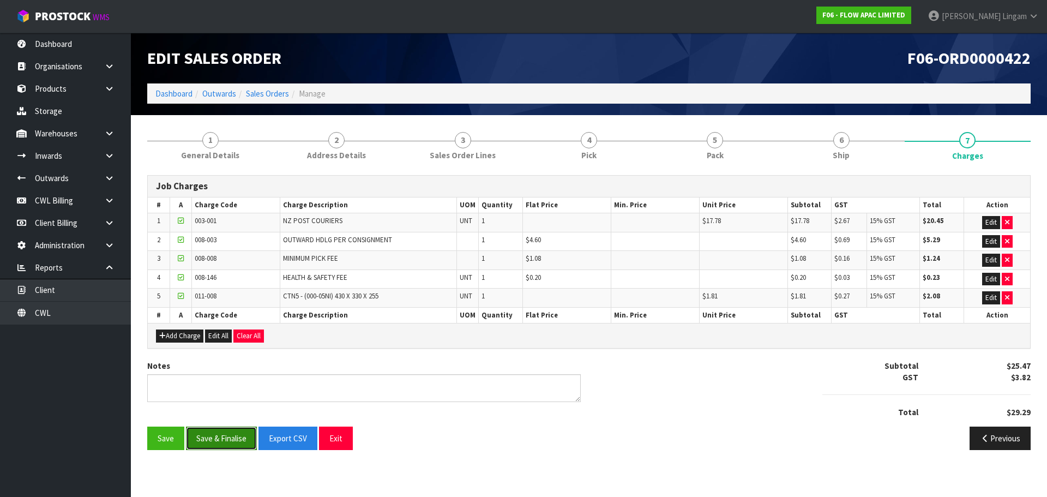
click at [236, 431] on button "Save & Finalise" at bounding box center [221, 437] width 71 height 23
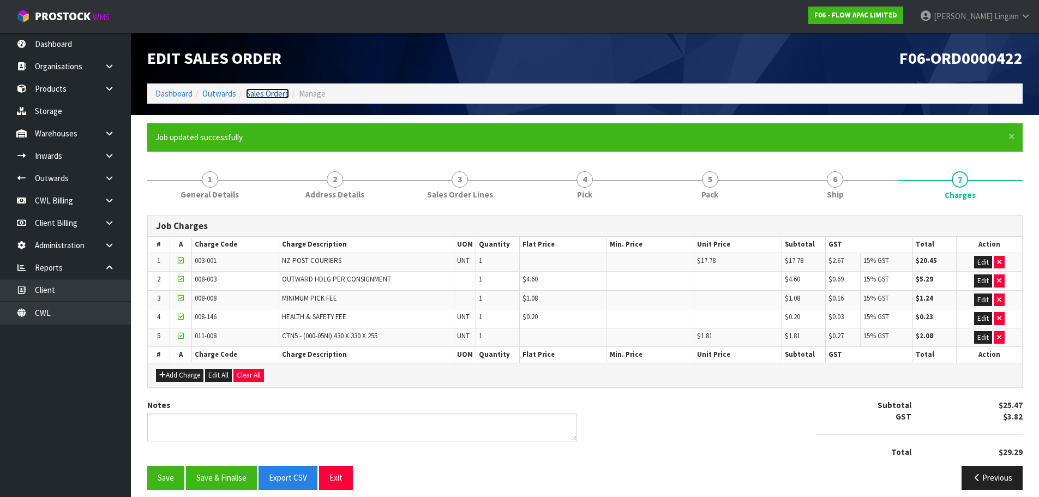
click at [272, 95] on link "Sales Orders" at bounding box center [267, 93] width 43 height 10
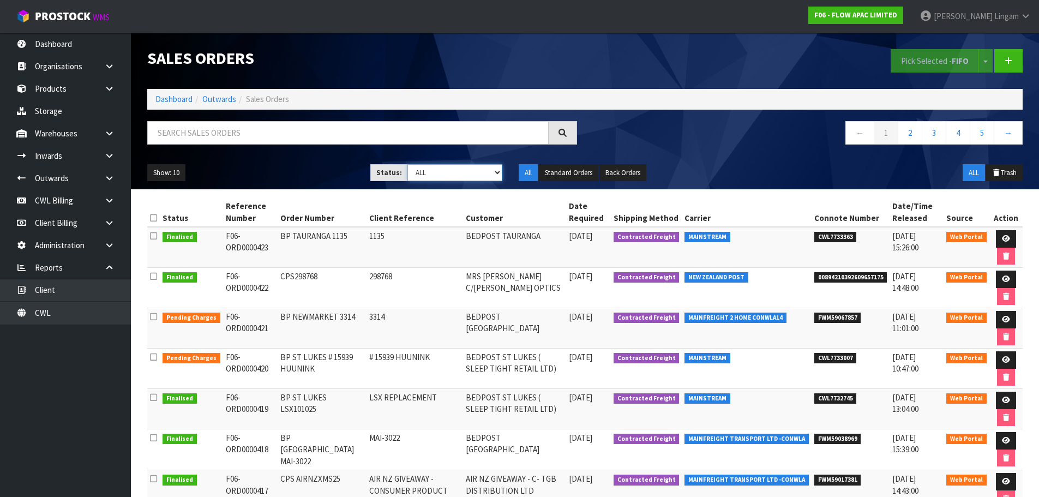
click at [488, 176] on select "Draft Pending Allocated Pending Pick Goods Picked Goods Packed Pending Charges …" at bounding box center [454, 172] width 95 height 17
select select "string:6"
click at [407, 164] on select "Draft Pending Allocated Pending Pick Goods Picked Goods Packed Pending Charges …" at bounding box center [454, 172] width 95 height 17
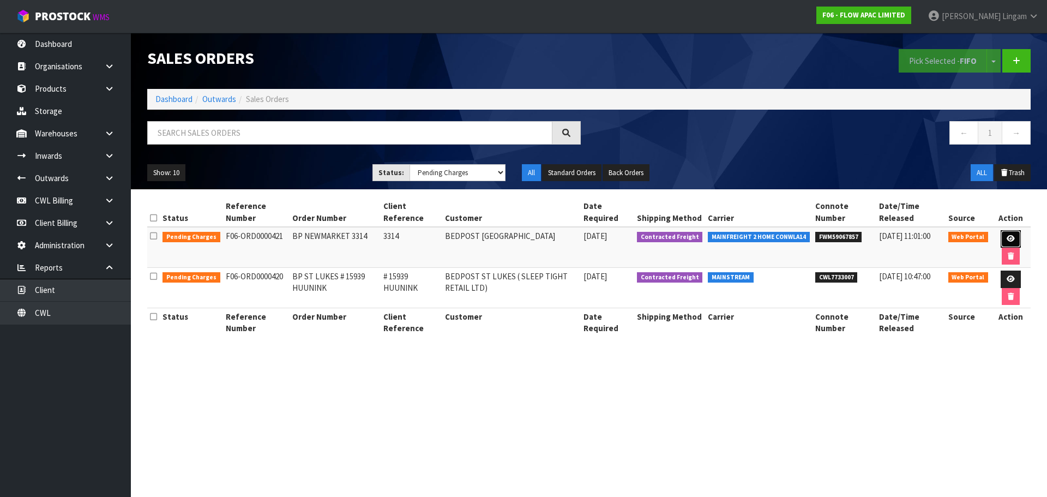
click at [1010, 238] on icon at bounding box center [1010, 238] width 8 height 7
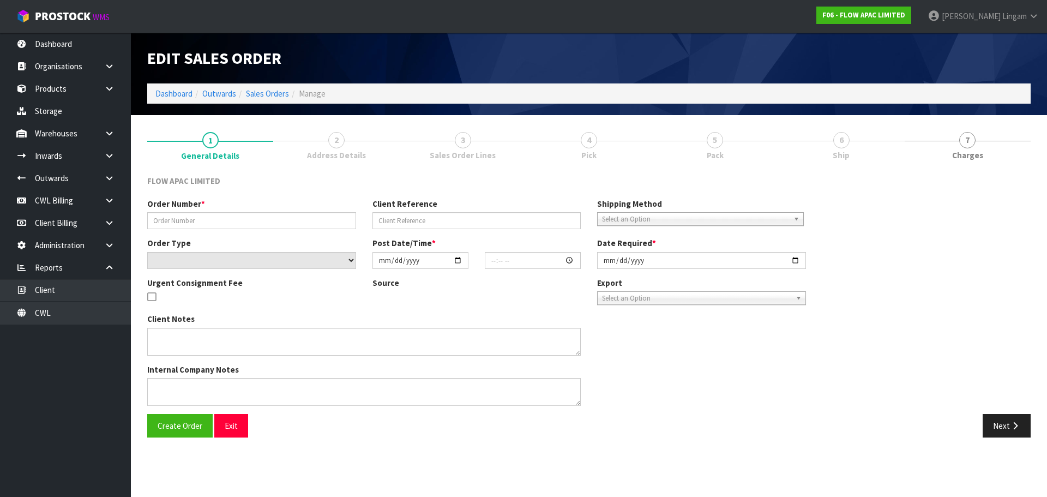
type input "BP NEWMARKET 3314"
type input "3314"
select select "number:0"
type input "[DATE]"
type input "16:09:00.000"
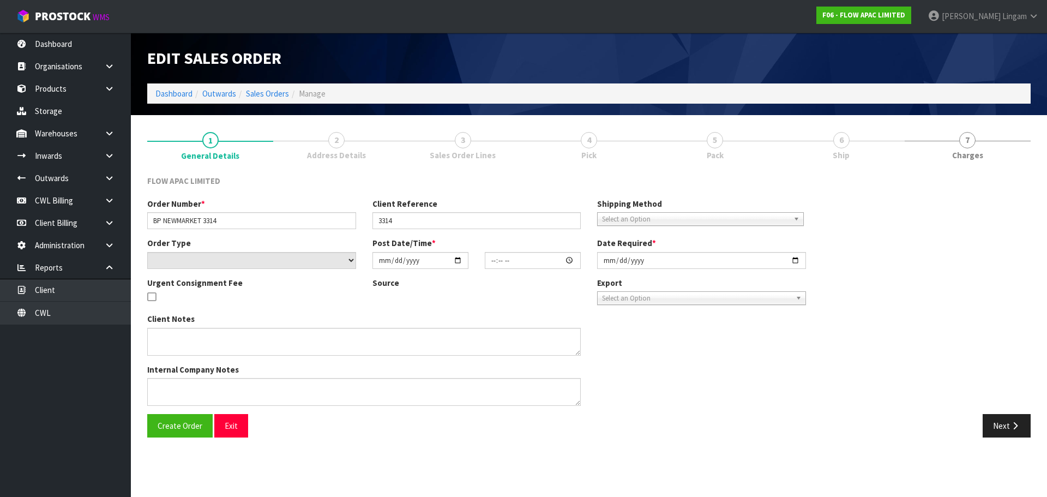
type input "[DATE]"
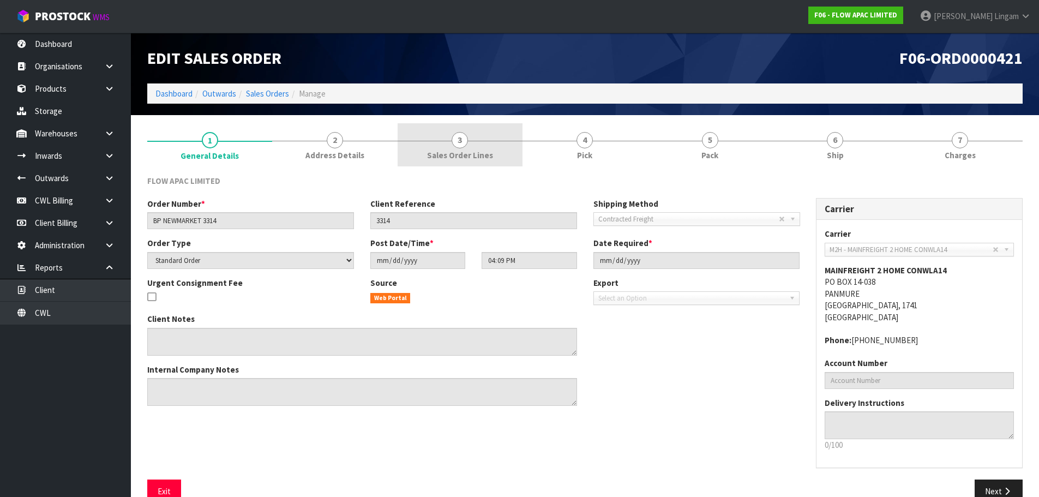
click at [486, 149] on span "Sales Order Lines" at bounding box center [460, 154] width 66 height 11
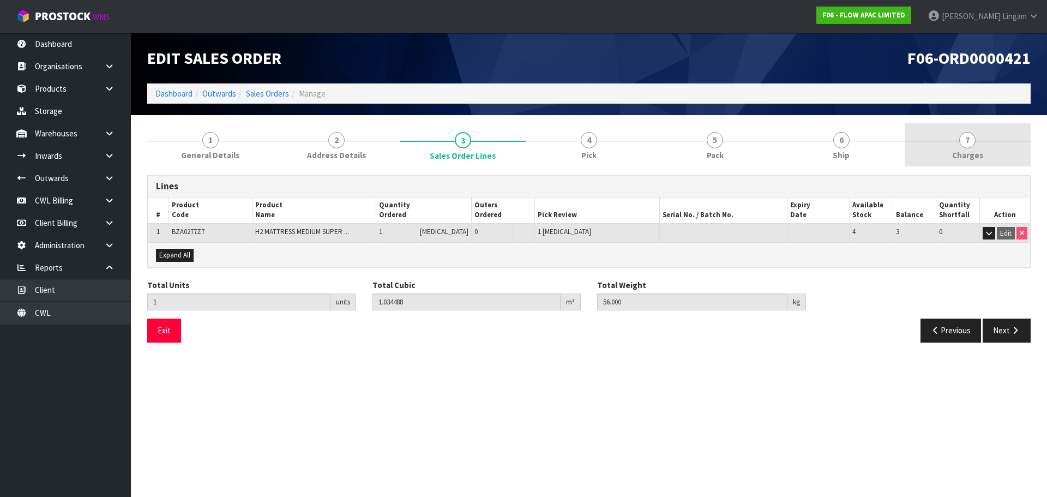
click at [983, 158] on link "7 [GEOGRAPHIC_DATA]" at bounding box center [967, 144] width 126 height 43
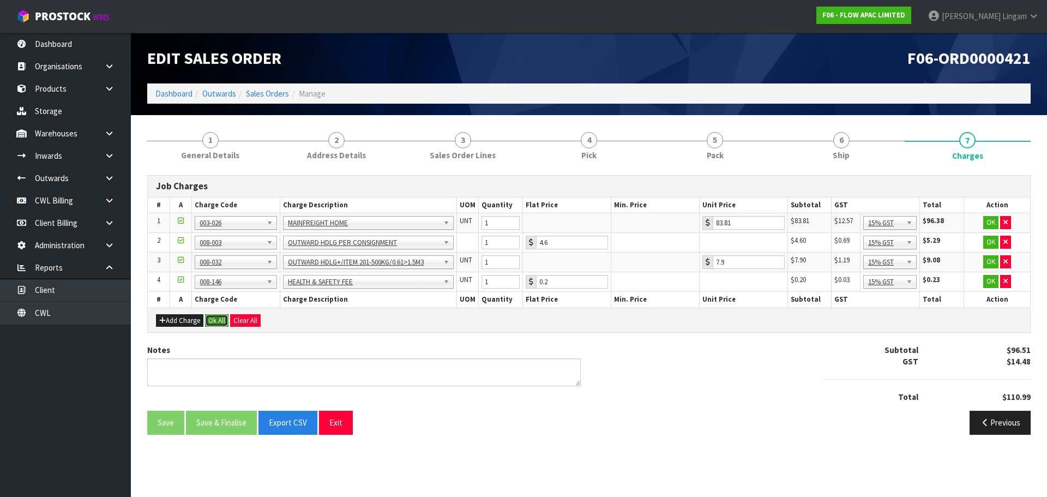
click at [212, 317] on button "Ok All" at bounding box center [216, 320] width 23 height 13
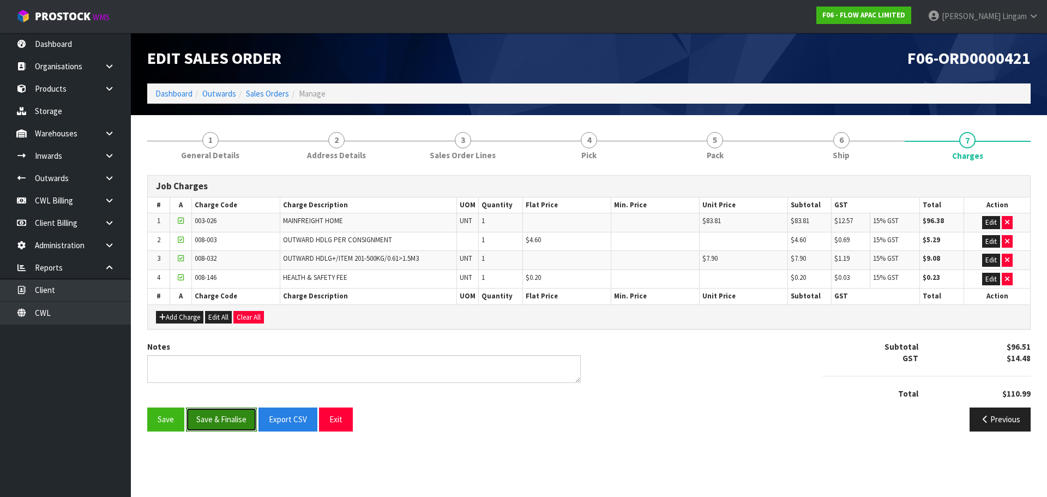
click at [215, 413] on button "Save & Finalise" at bounding box center [221, 418] width 71 height 23
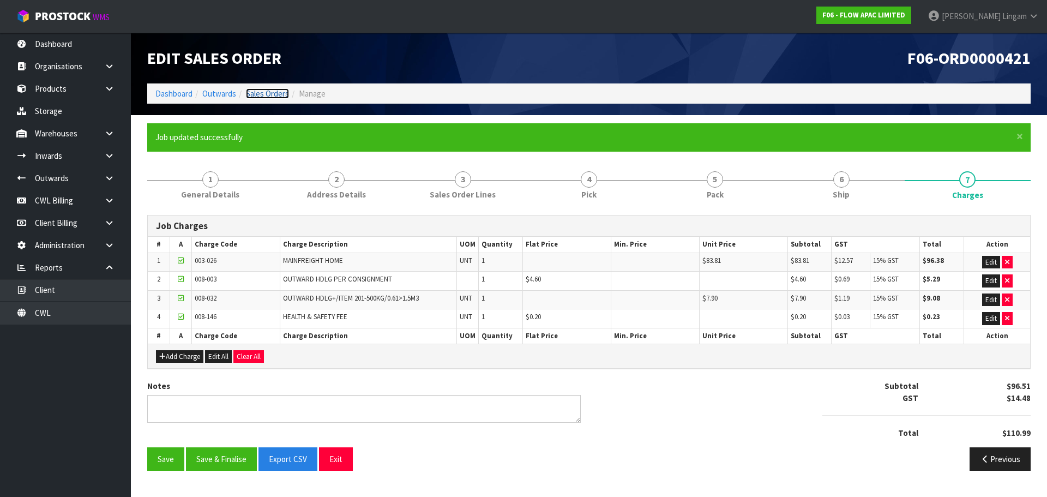
click at [274, 96] on link "Sales Orders" at bounding box center [267, 93] width 43 height 10
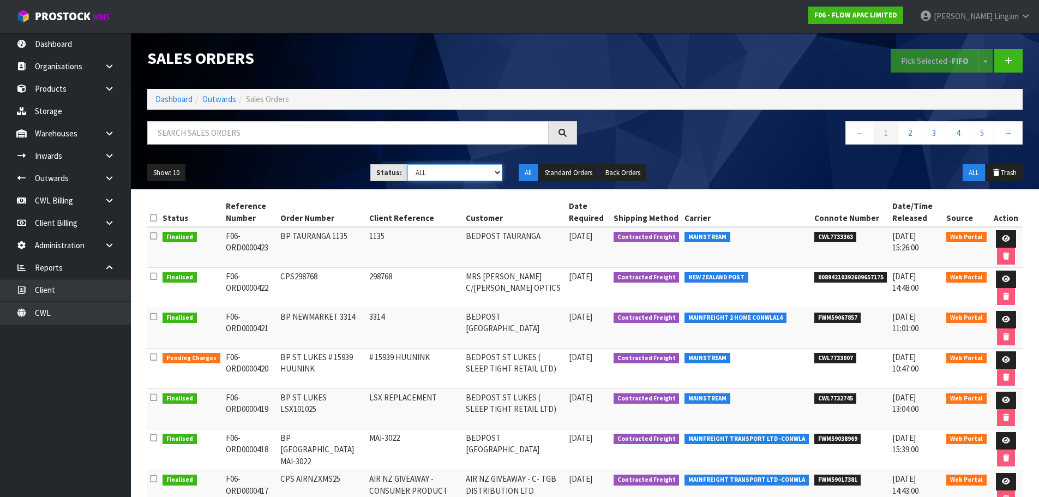
click at [476, 174] on select "Draft Pending Allocated Pending Pick Goods Picked Goods Packed Pending Charges …" at bounding box center [454, 172] width 95 height 17
select select "string:6"
click at [407, 164] on select "Draft Pending Allocated Pending Pick Goods Picked Goods Packed Pending Charges …" at bounding box center [454, 172] width 95 height 17
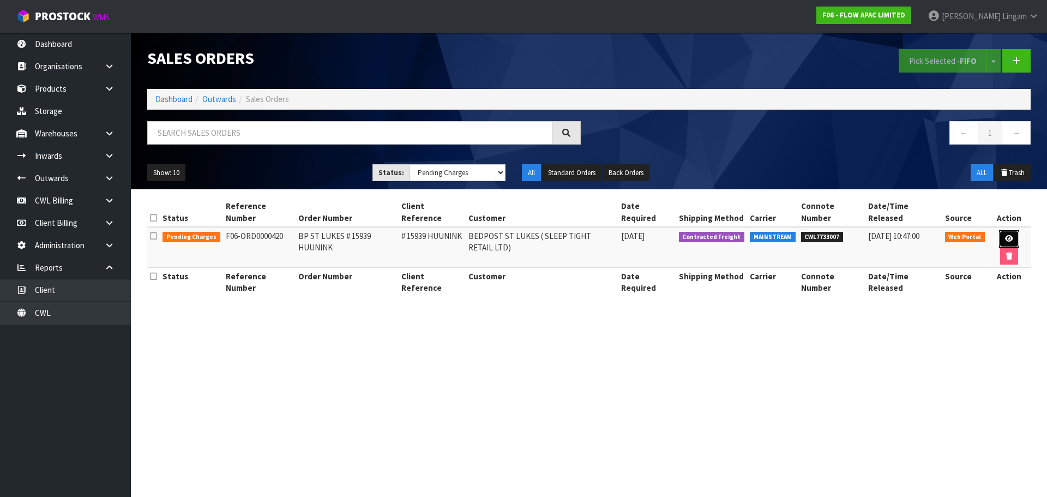
click at [1001, 236] on link at bounding box center [1009, 238] width 20 height 17
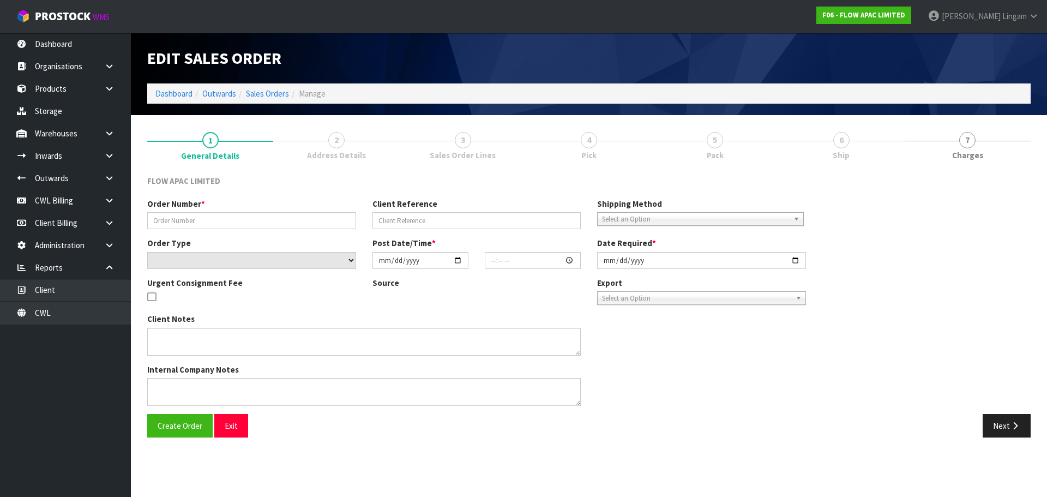
type input "BP ST LUKES # 15939 HUUNINK"
type input "# 15939 HUUNINK"
select select "number:0"
type input "[DATE]"
type input "17:25:00.000"
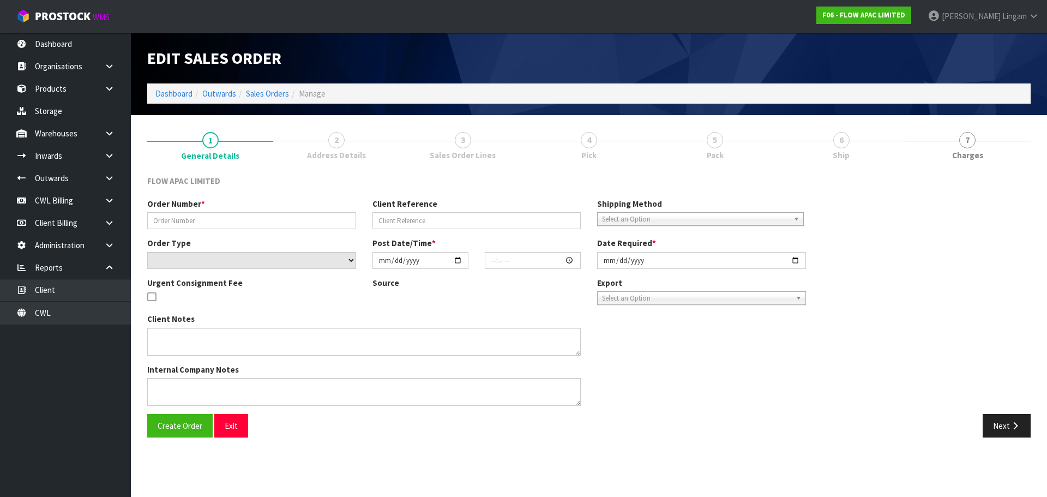
type input "[DATE]"
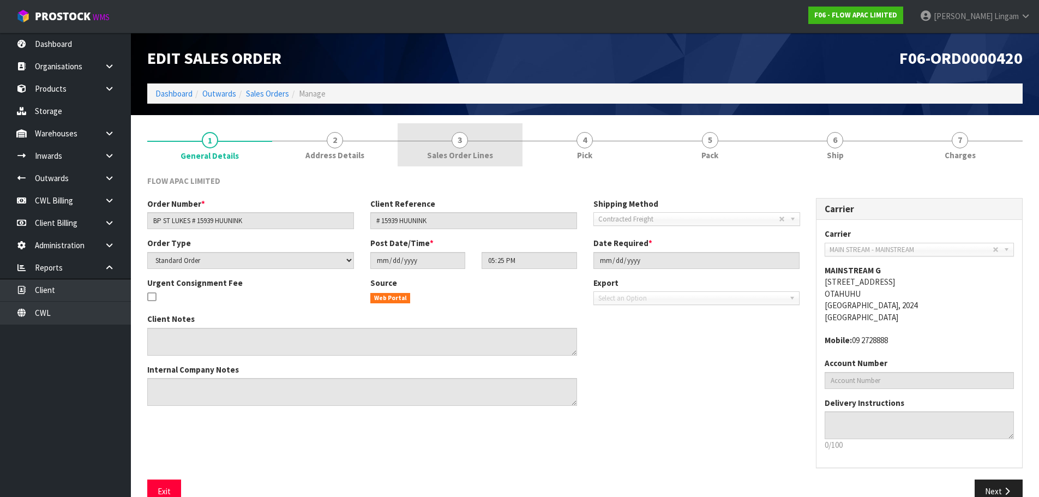
click at [474, 158] on span "Sales Order Lines" at bounding box center [460, 154] width 66 height 11
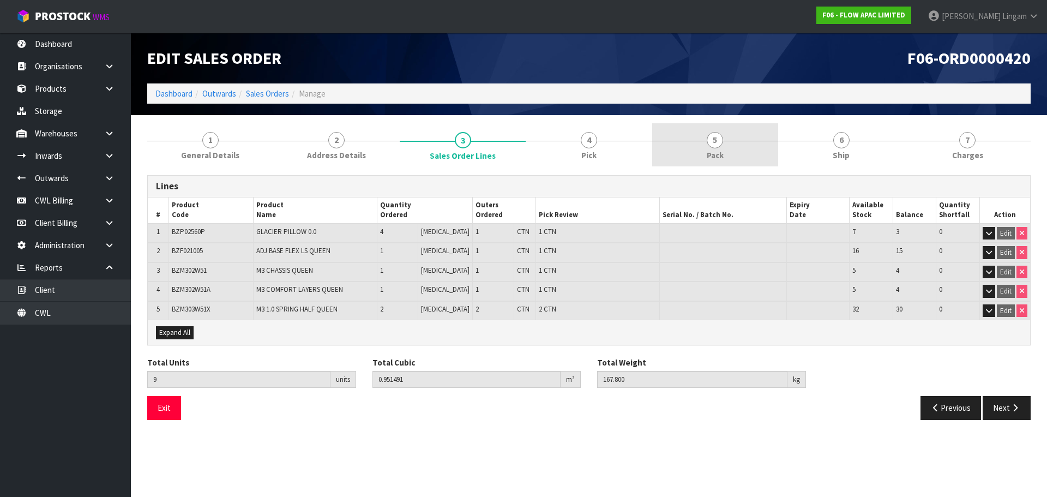
click at [713, 144] on span "5" at bounding box center [715, 140] width 16 height 16
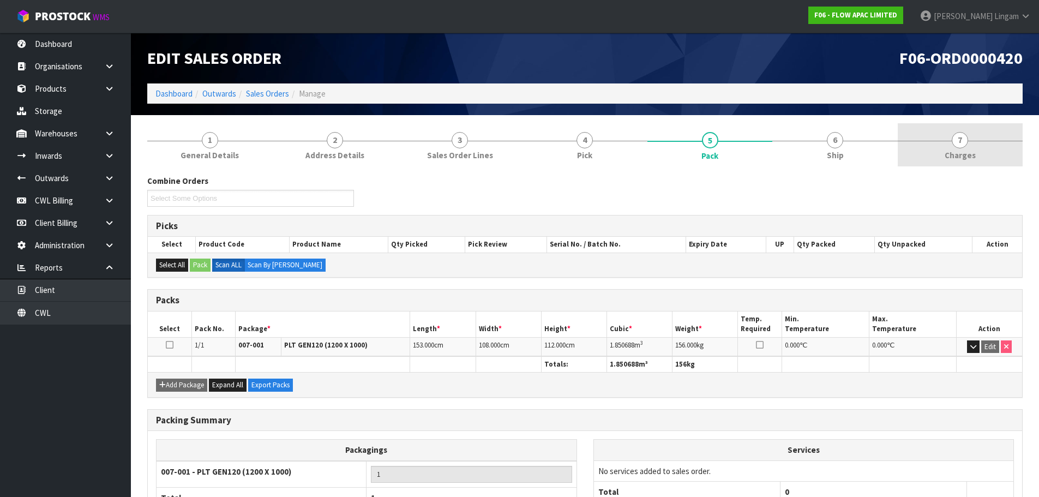
click at [957, 144] on span "7" at bounding box center [959, 140] width 16 height 16
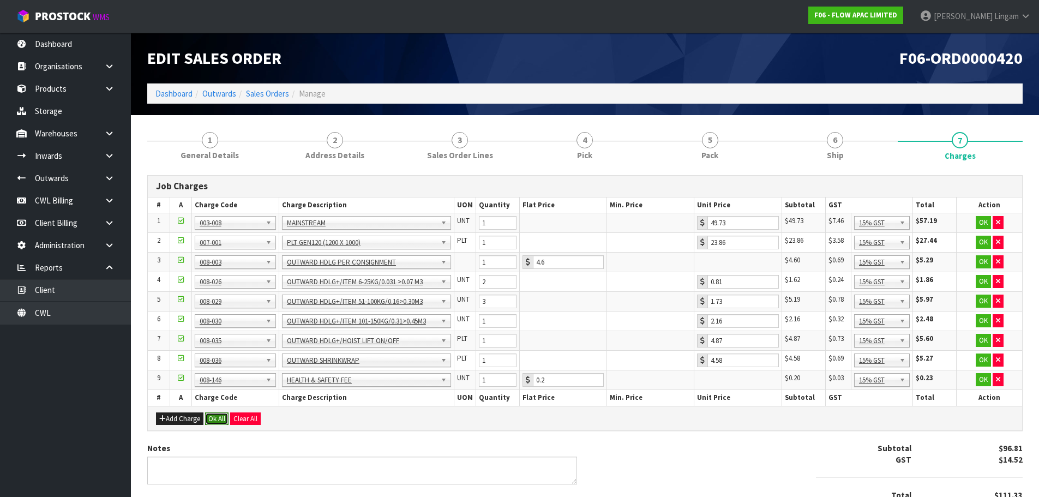
click at [219, 417] on button "Ok All" at bounding box center [216, 418] width 23 height 13
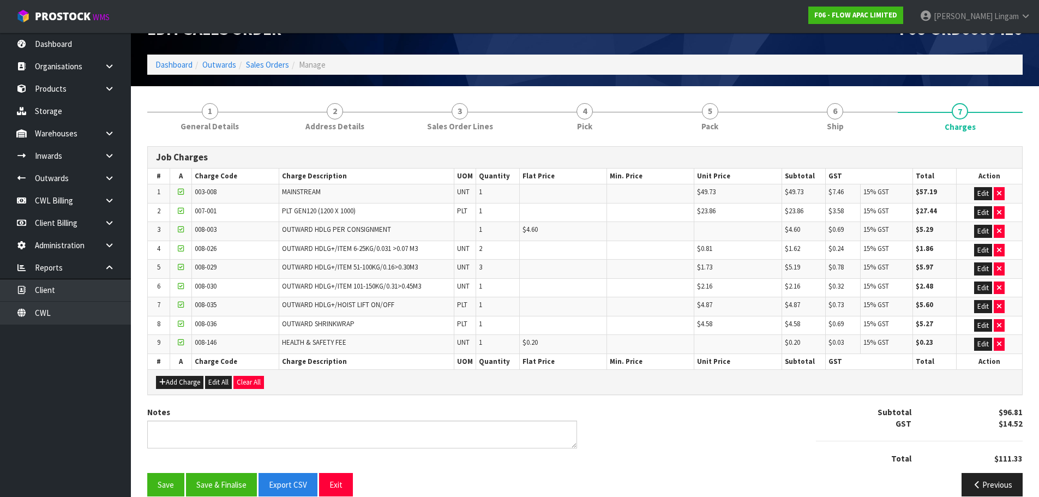
scroll to position [45, 0]
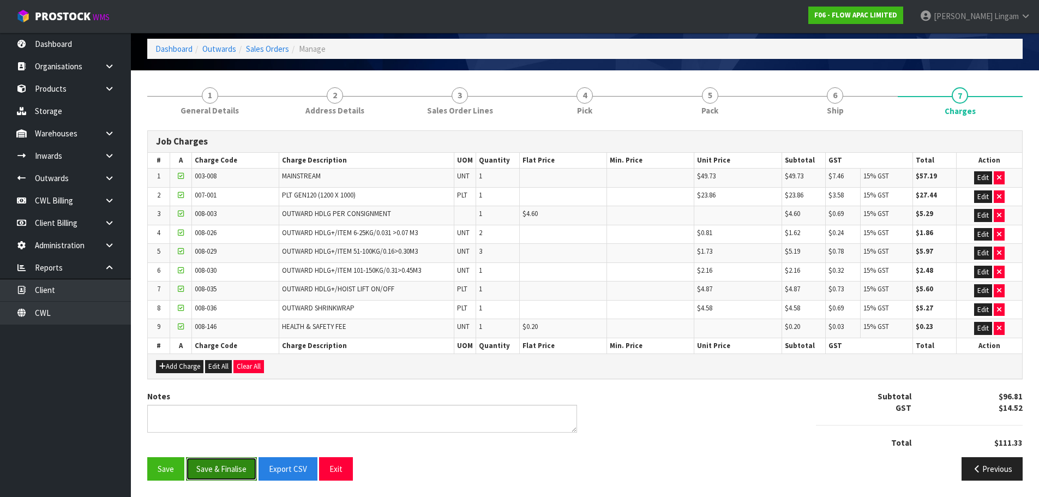
click at [225, 461] on button "Save & Finalise" at bounding box center [221, 468] width 71 height 23
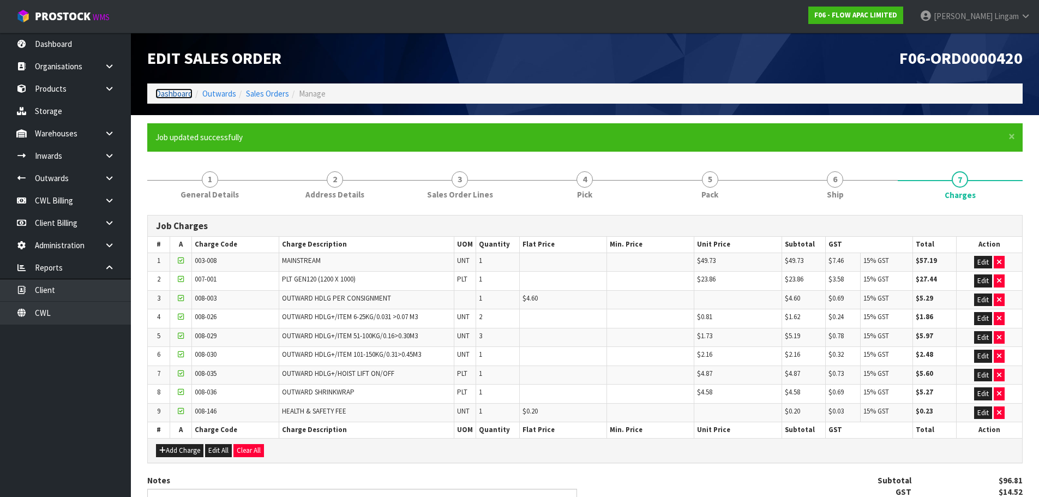
click at [173, 93] on link "Dashboard" at bounding box center [173, 93] width 37 height 10
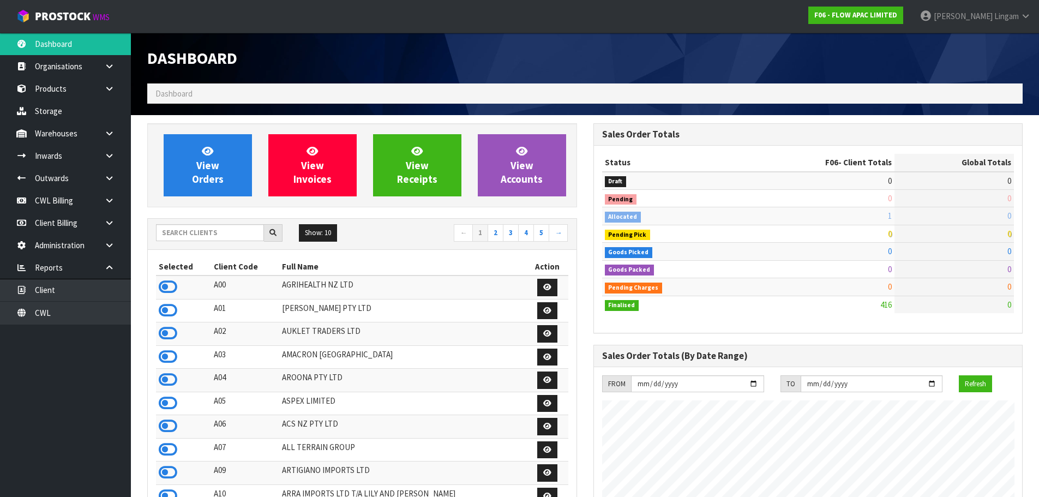
scroll to position [826, 445]
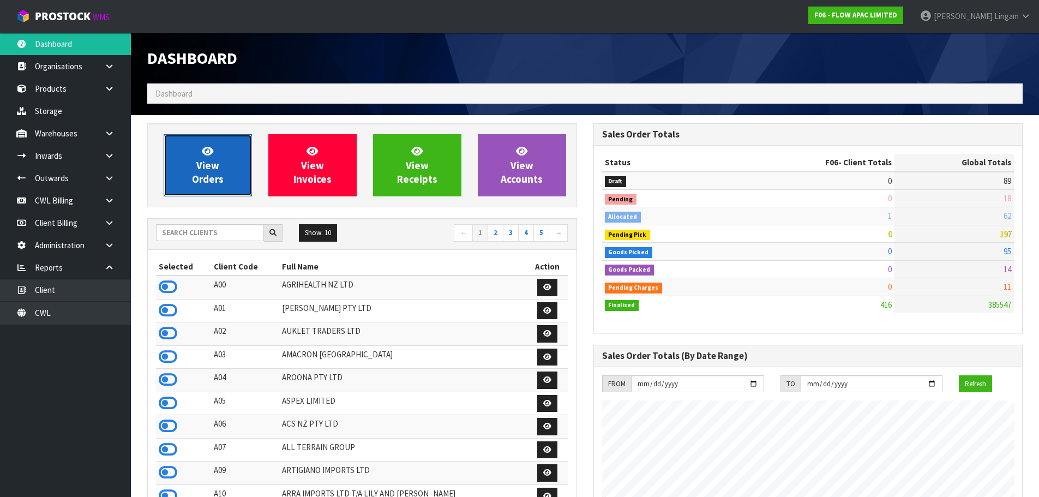
click at [215, 170] on span "View Orders" at bounding box center [208, 164] width 32 height 41
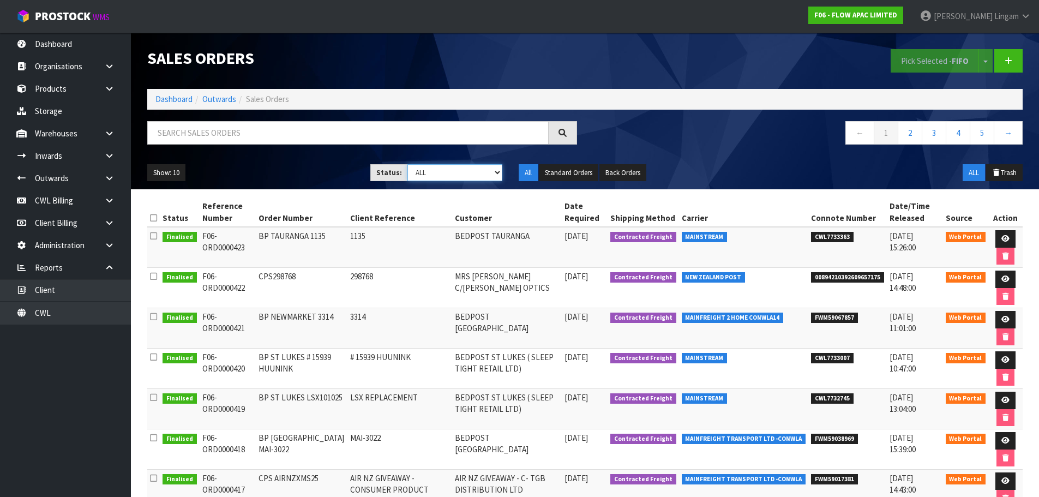
drag, startPoint x: 484, startPoint y: 175, endPoint x: 480, endPoint y: 180, distance: 6.2
click at [484, 175] on select "Draft Pending Allocated Pending Pick Goods Picked Goods Packed Pending Charges …" at bounding box center [454, 172] width 95 height 17
select select "string:2"
click at [407, 164] on select "Draft Pending Allocated Pending Pick Goods Picked Goods Packed Pending Charges …" at bounding box center [454, 172] width 95 height 17
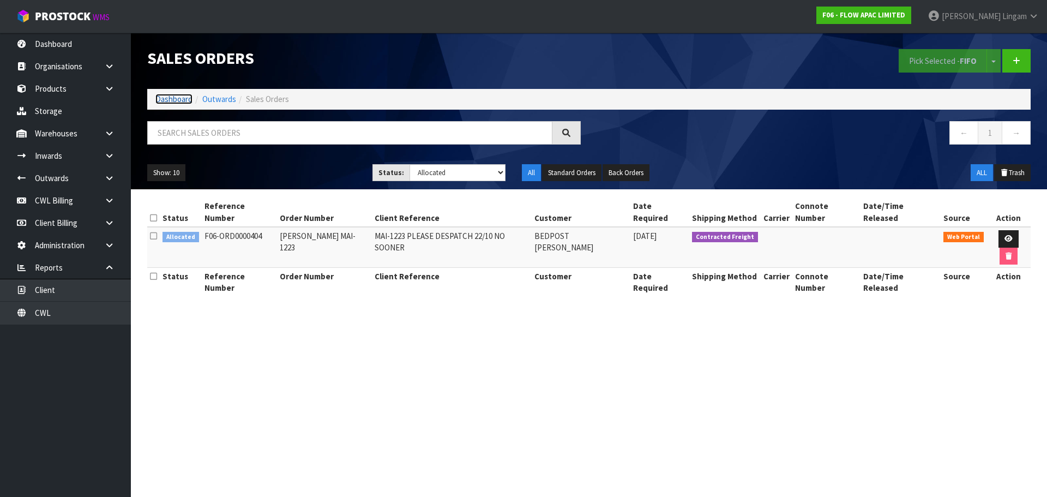
click at [173, 98] on link "Dashboard" at bounding box center [173, 99] width 37 height 10
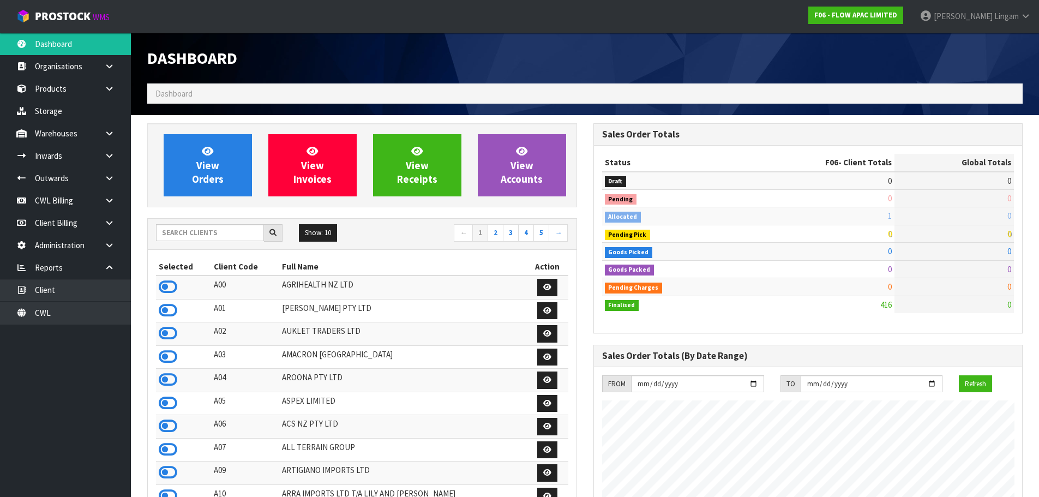
scroll to position [826, 445]
click at [71, 318] on link "CWL" at bounding box center [65, 312] width 131 height 22
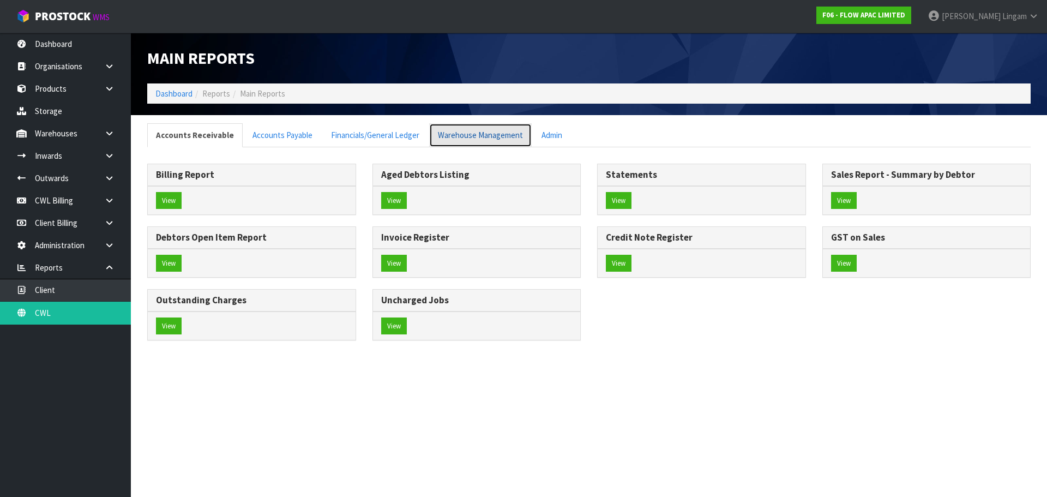
click at [460, 131] on link "Warehouse Management" at bounding box center [480, 134] width 102 height 23
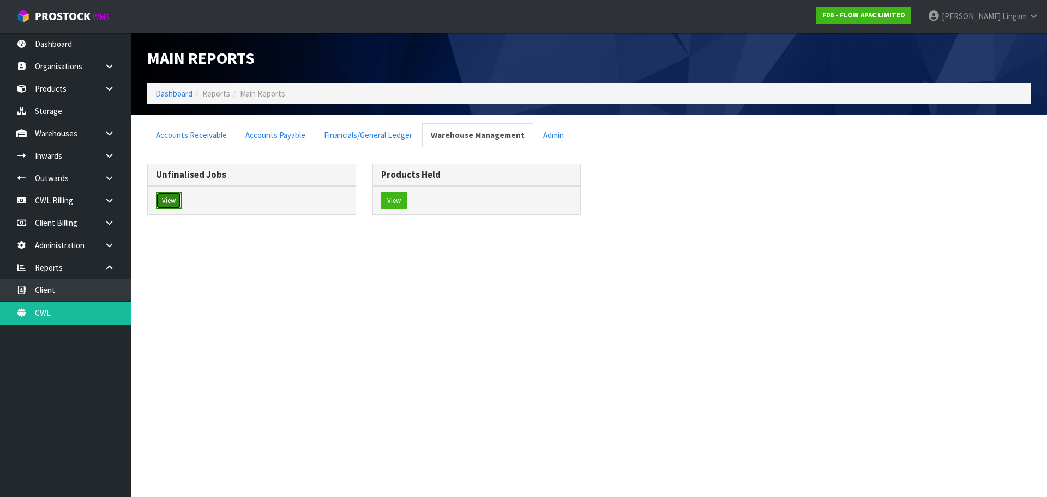
click at [162, 203] on button "View" at bounding box center [169, 200] width 26 height 17
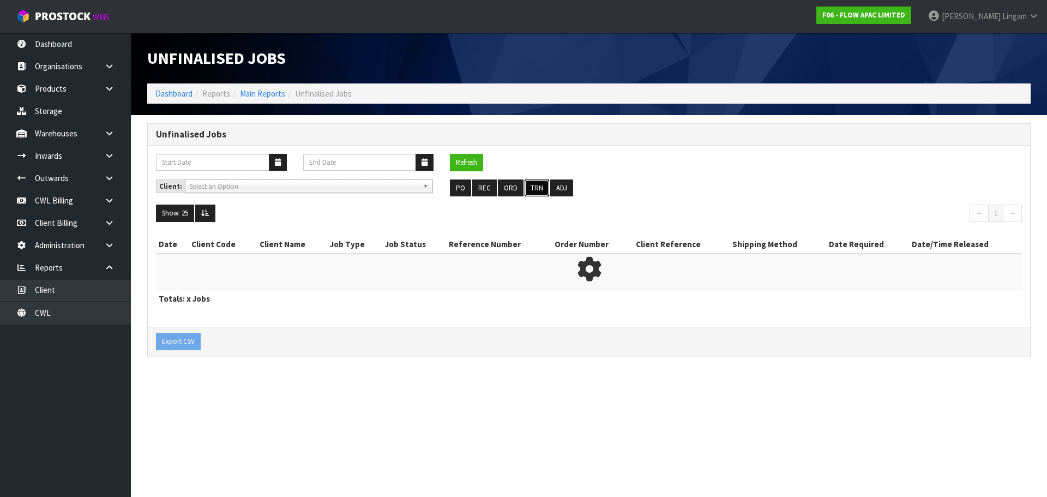
click at [533, 184] on button "TRN" at bounding box center [536, 187] width 25 height 17
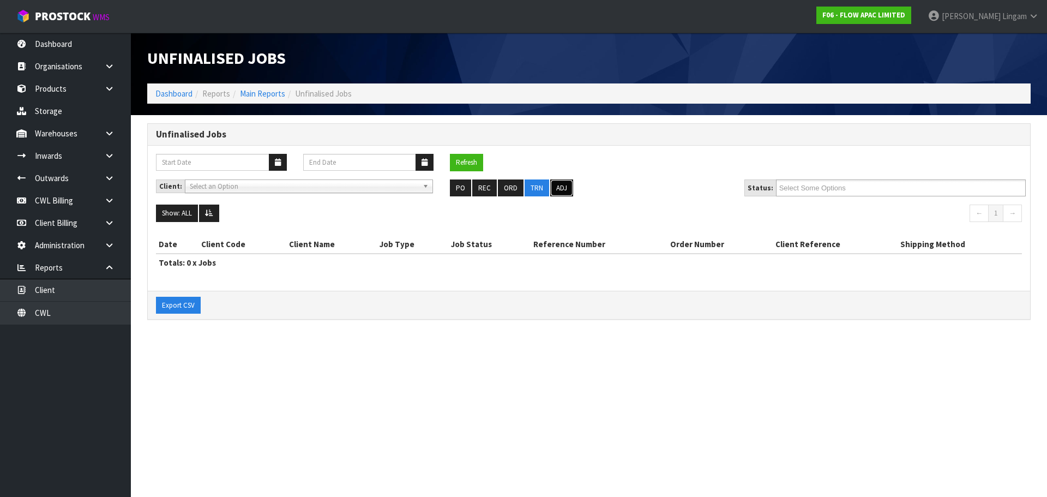
click at [564, 192] on button "ADJ" at bounding box center [561, 187] width 23 height 17
click at [506, 189] on button "ORD" at bounding box center [511, 187] width 26 height 17
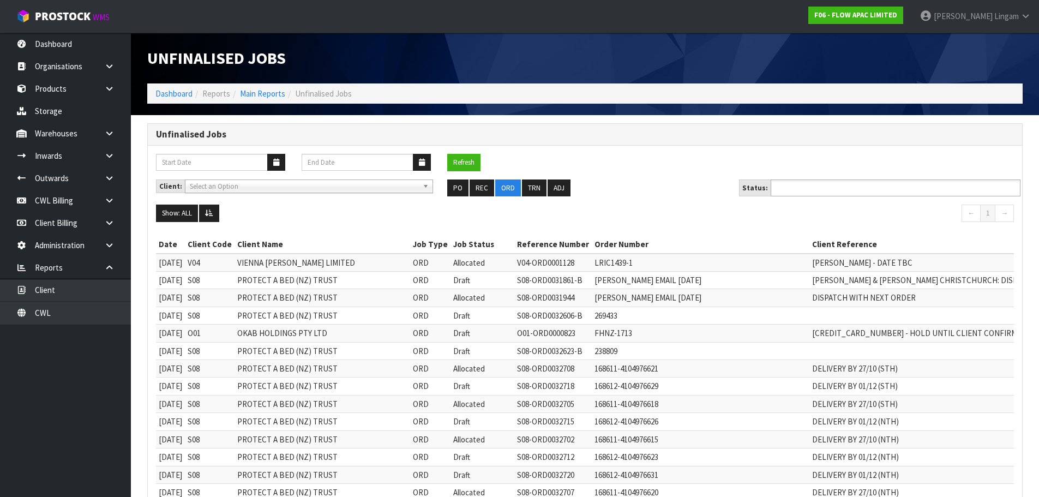
click at [813, 192] on input "text" at bounding box center [814, 188] width 80 height 14
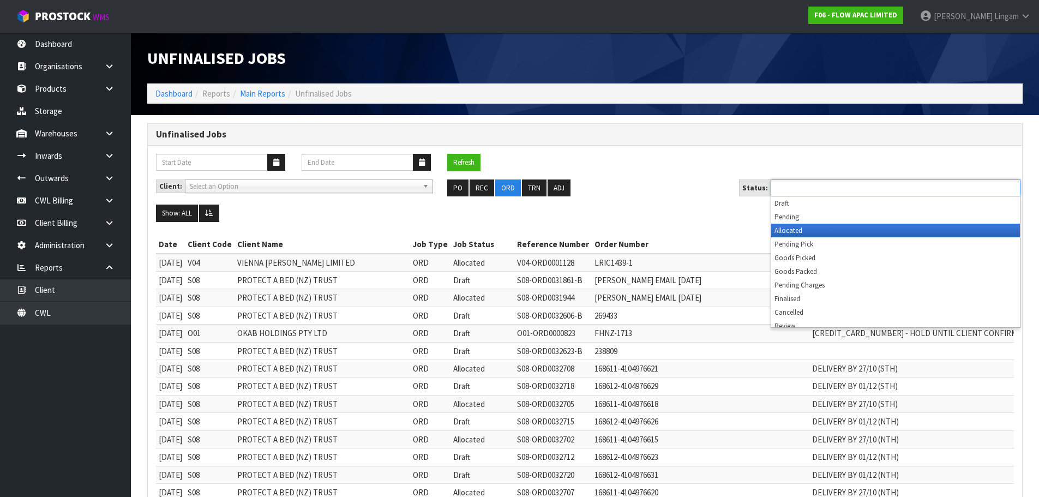
click at [810, 226] on li "Allocated" at bounding box center [895, 231] width 249 height 14
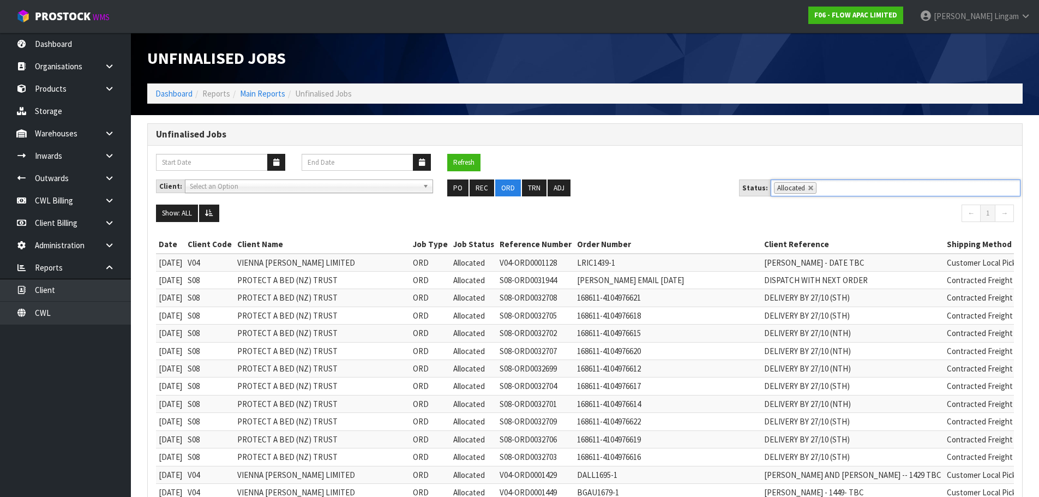
click at [176, 87] on ol "Dashboard Reports Main Reports Unfinalised Jobs" at bounding box center [584, 93] width 875 height 20
click at [172, 90] on link "Dashboard" at bounding box center [173, 93] width 37 height 10
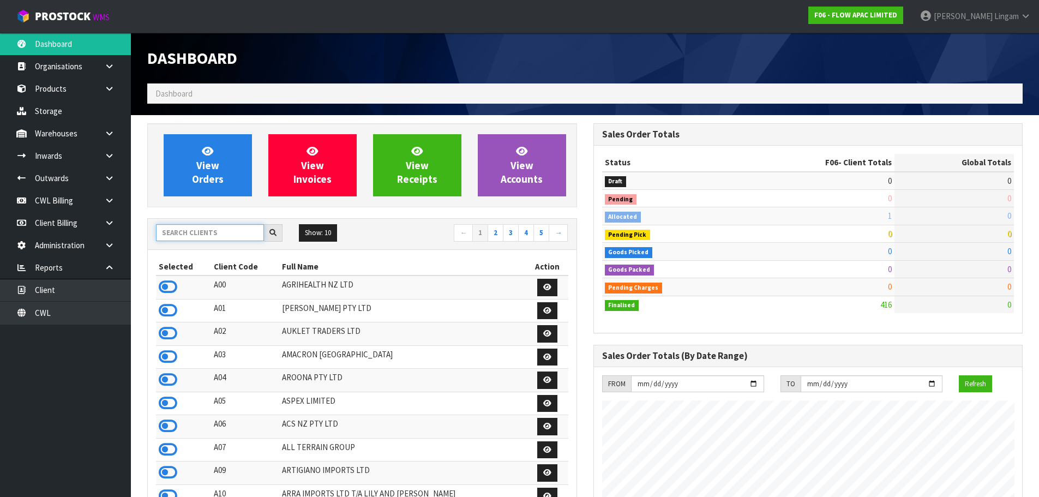
scroll to position [826, 445]
click at [208, 236] on input "text" at bounding box center [210, 232] width 108 height 17
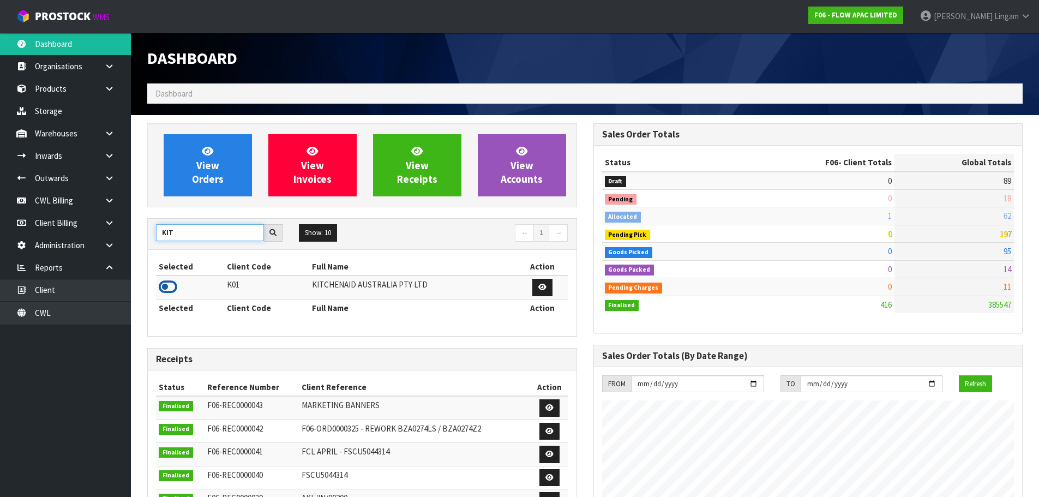
type input "KIT"
click at [168, 282] on icon at bounding box center [168, 287] width 19 height 16
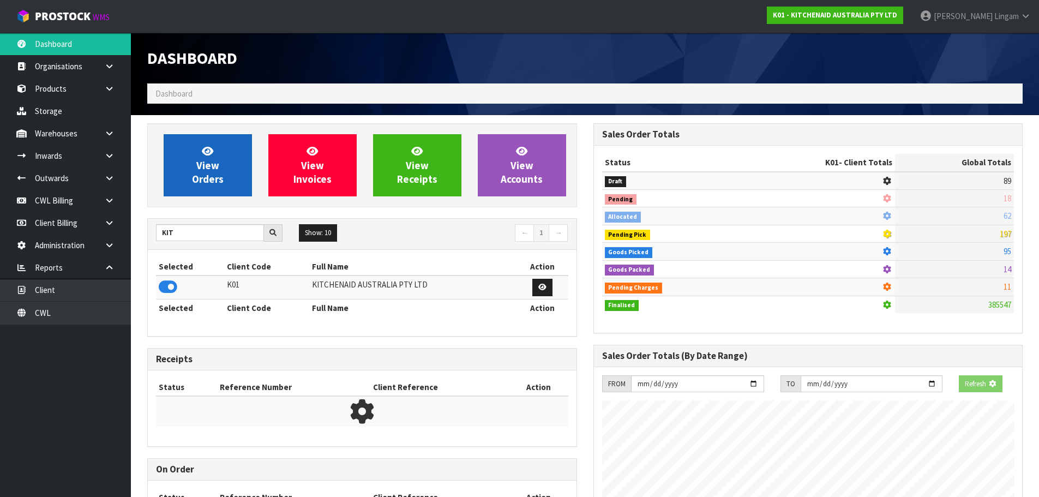
scroll to position [544484, 544718]
click at [222, 181] on span "View Orders" at bounding box center [208, 164] width 32 height 41
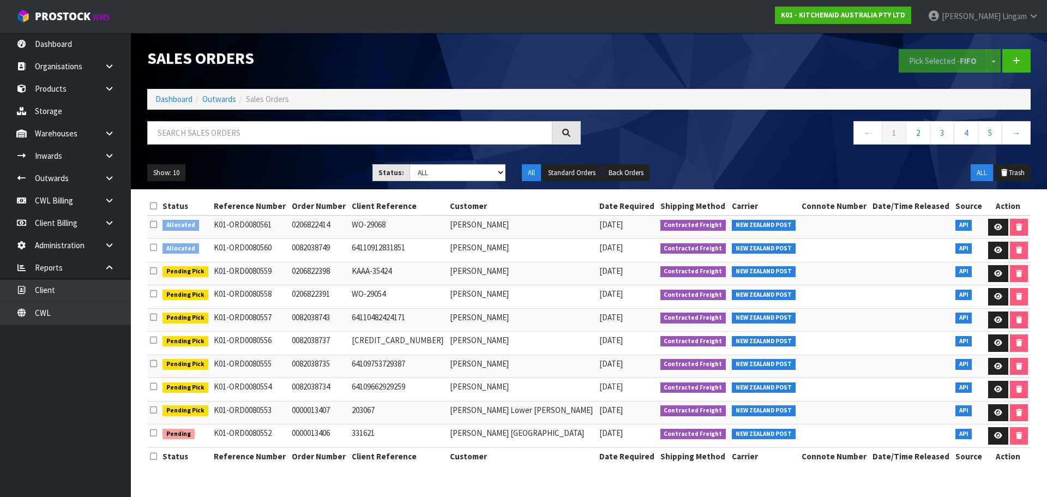
click at [152, 206] on icon at bounding box center [153, 206] width 7 height 8
click at [933, 55] on button "Pick Selected - FIFO" at bounding box center [942, 60] width 88 height 23
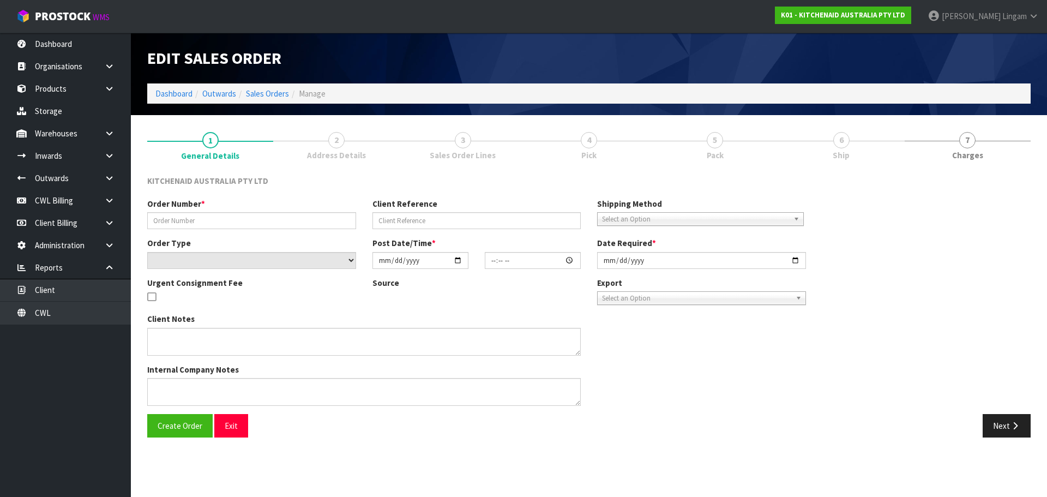
type input "0000013406"
type input "331621"
select select "number:0"
type input "[DATE]"
type input "16:32:03.000"
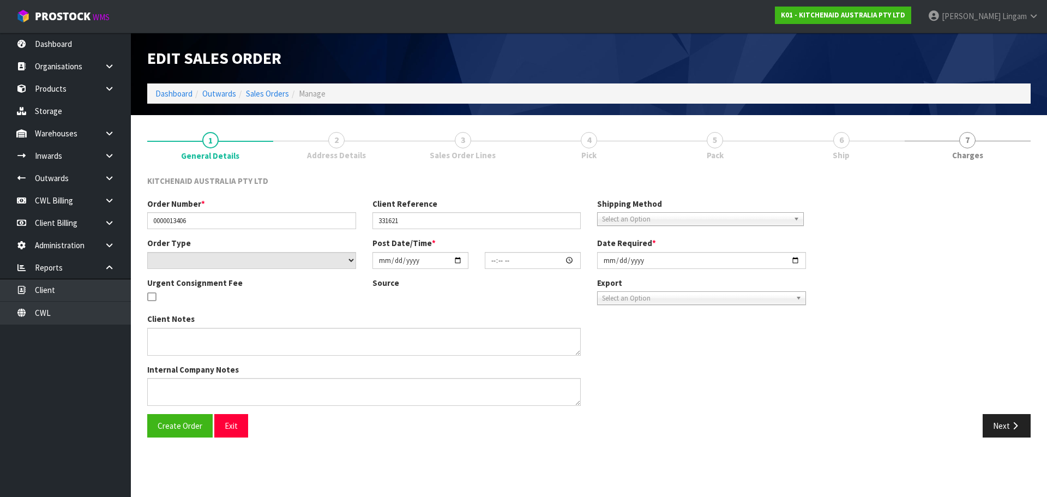
type input "[DATE]"
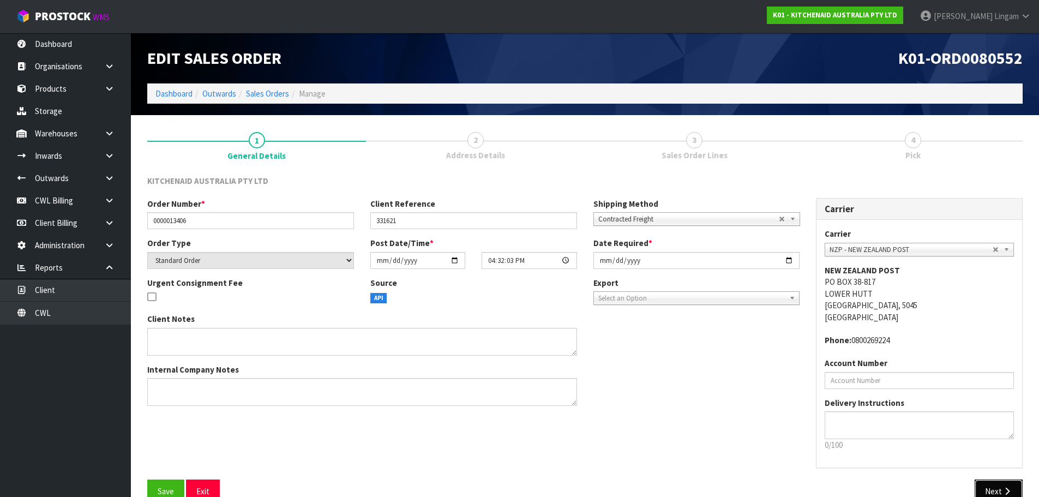
click at [998, 482] on button "Next" at bounding box center [998, 490] width 48 height 23
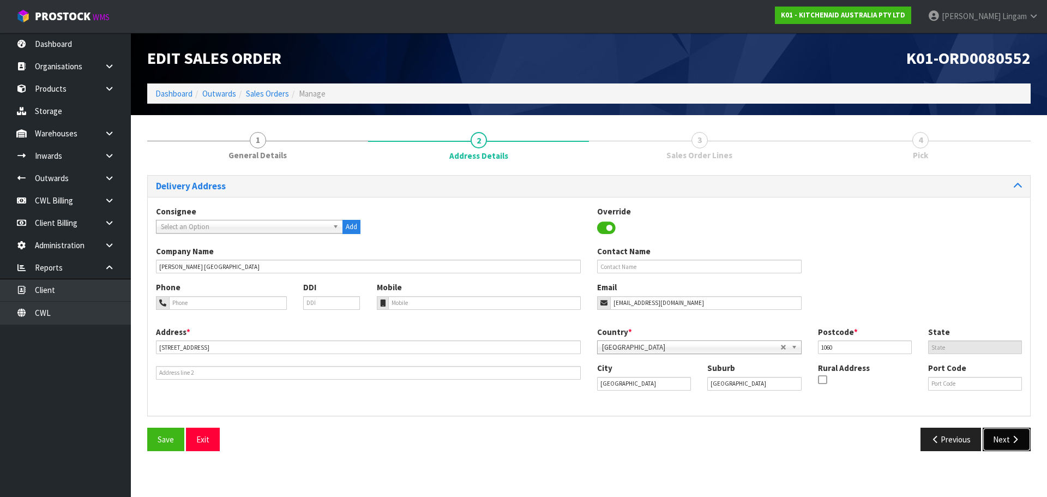
click at [1005, 433] on button "Next" at bounding box center [1006, 438] width 48 height 23
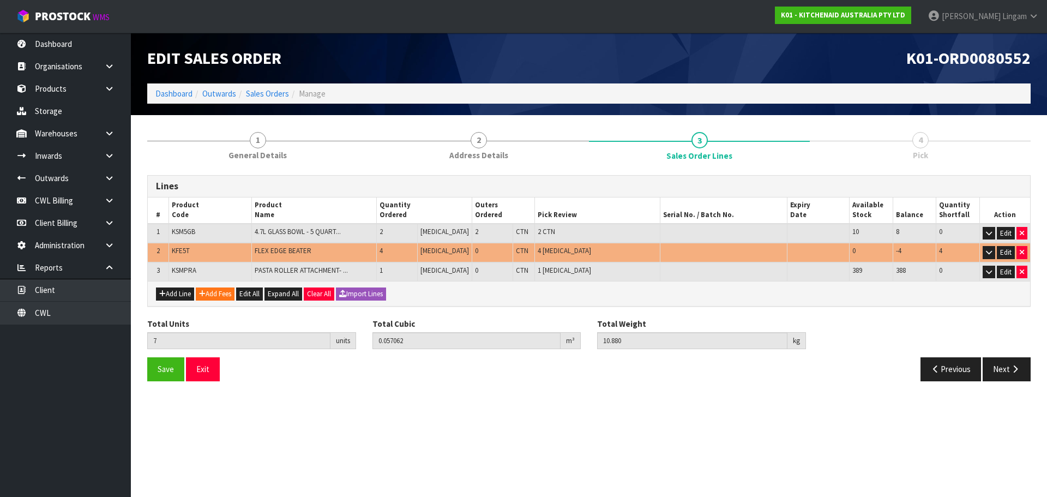
click at [185, 250] on span "KFE5T" at bounding box center [181, 250] width 18 height 9
copy span "KFE5T"
click at [110, 141] on link at bounding box center [113, 133] width 35 height 22
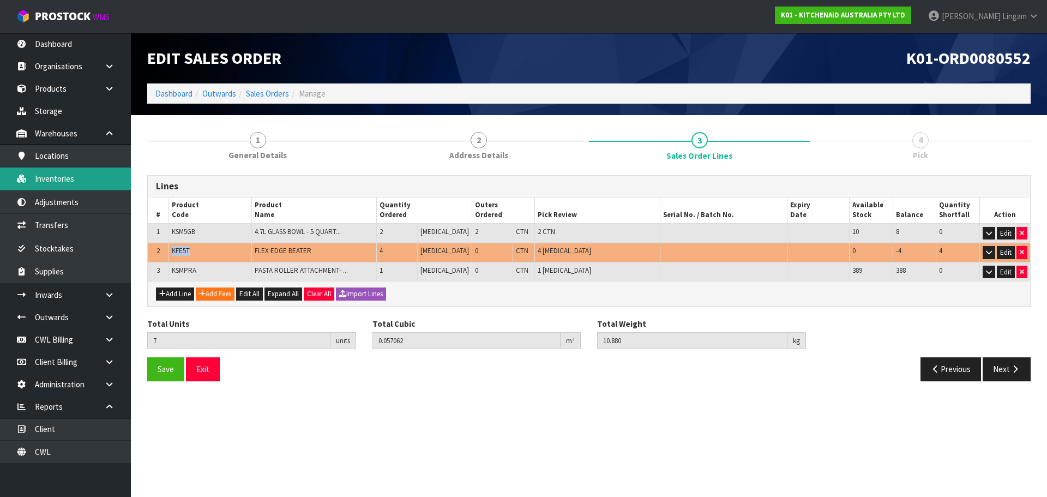
click at [52, 170] on link "Inventories" at bounding box center [65, 178] width 131 height 22
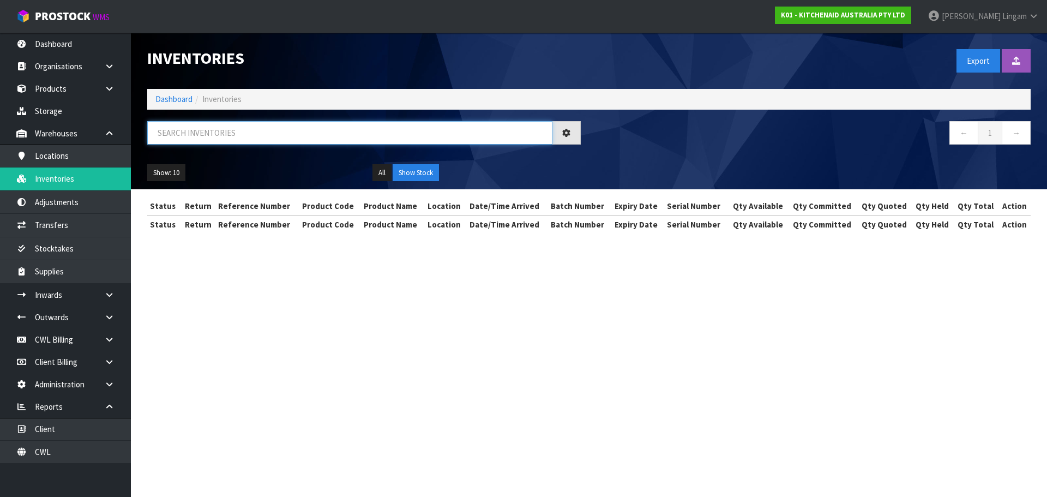
click at [345, 136] on input "text" at bounding box center [349, 132] width 405 height 23
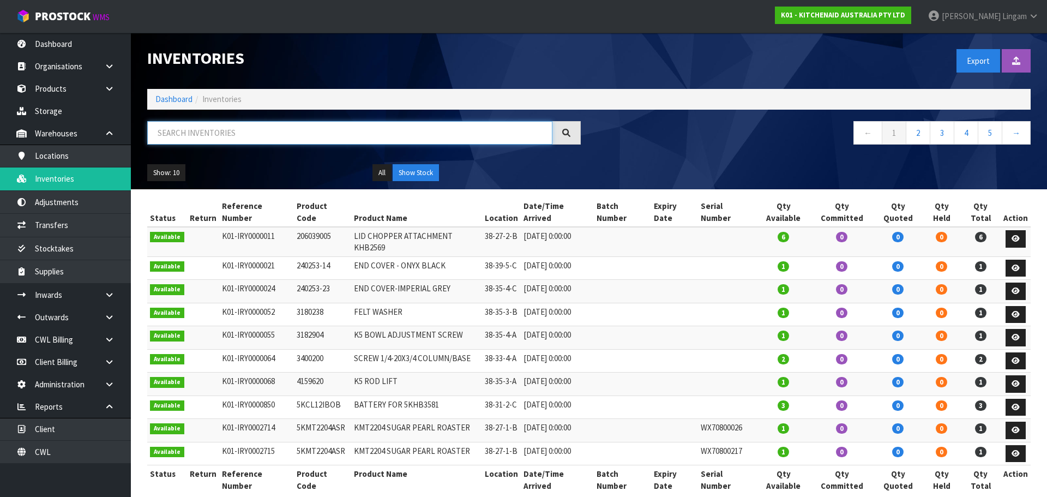
paste input "KFE5T"
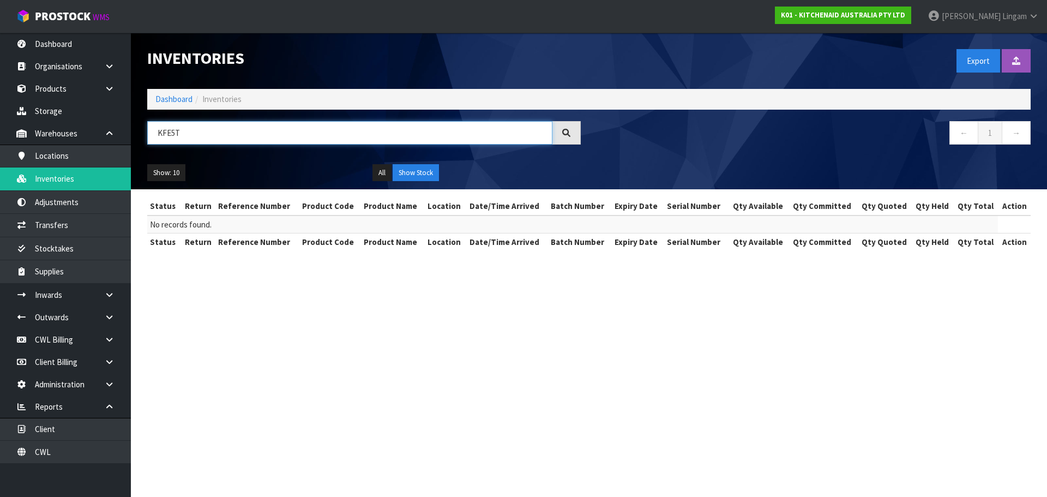
type input "KFE5T"
click at [182, 98] on link "Dashboard" at bounding box center [173, 99] width 37 height 10
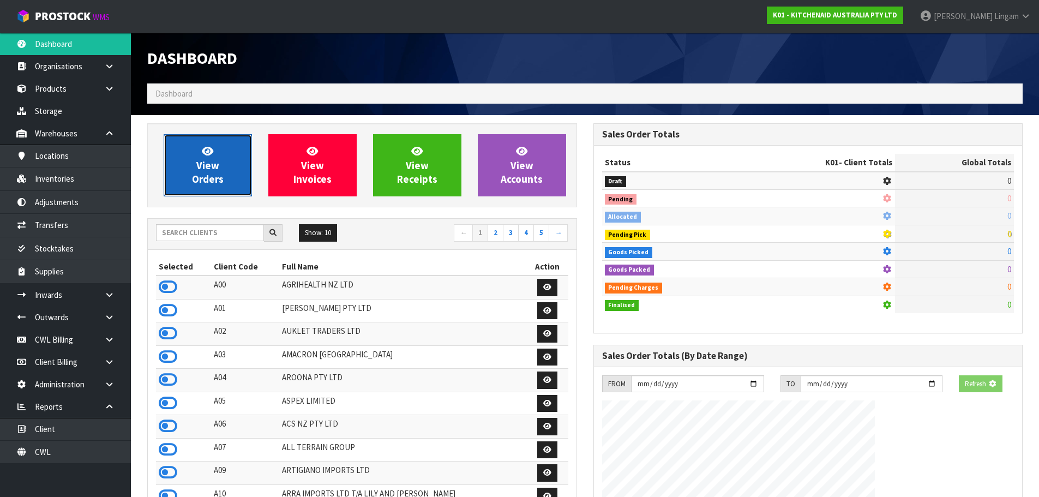
click at [202, 146] on icon at bounding box center [207, 151] width 11 height 10
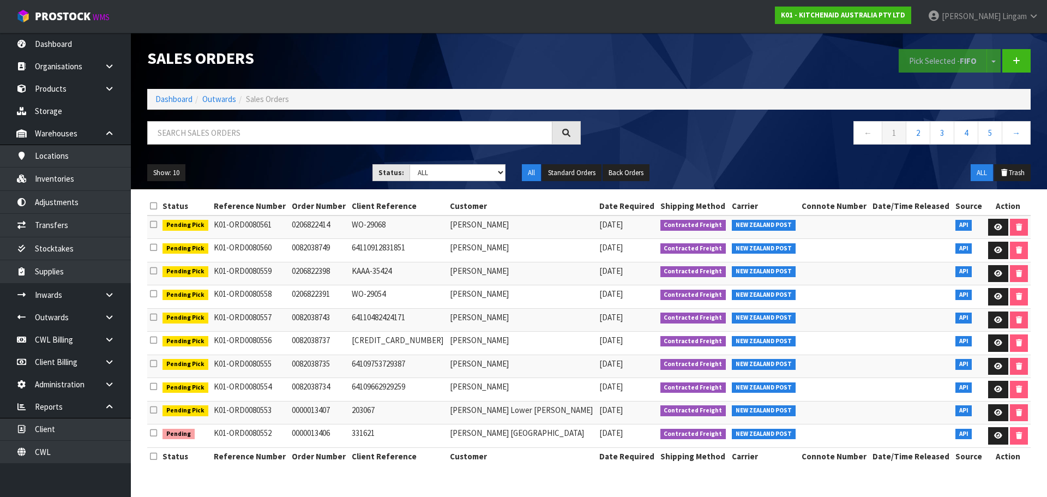
click at [333, 436] on td "0000013406" at bounding box center [319, 435] width 60 height 23
copy td "0000013406"
click at [994, 438] on icon at bounding box center [998, 435] width 8 height 7
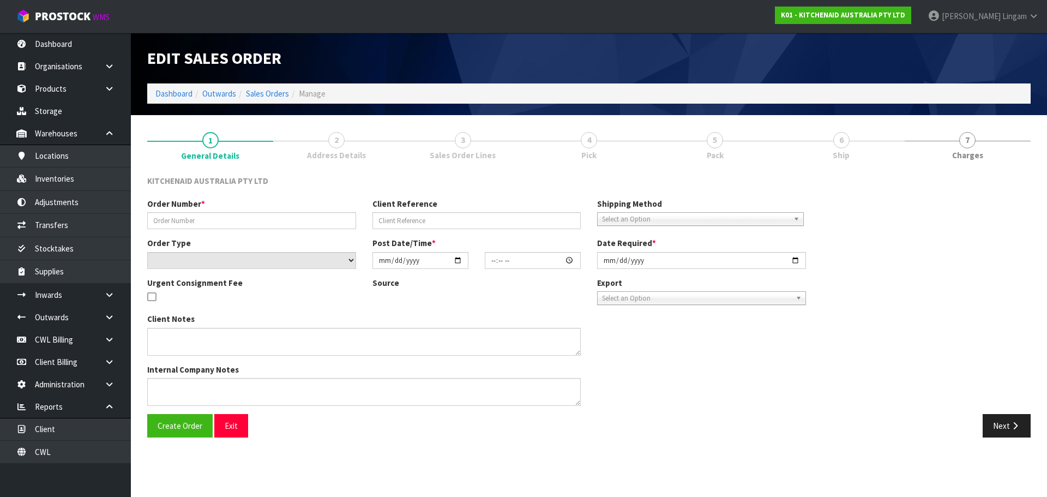
type input "0000013406"
type input "331621"
select select "number:0"
type input "[DATE]"
type input "16:32:03.000"
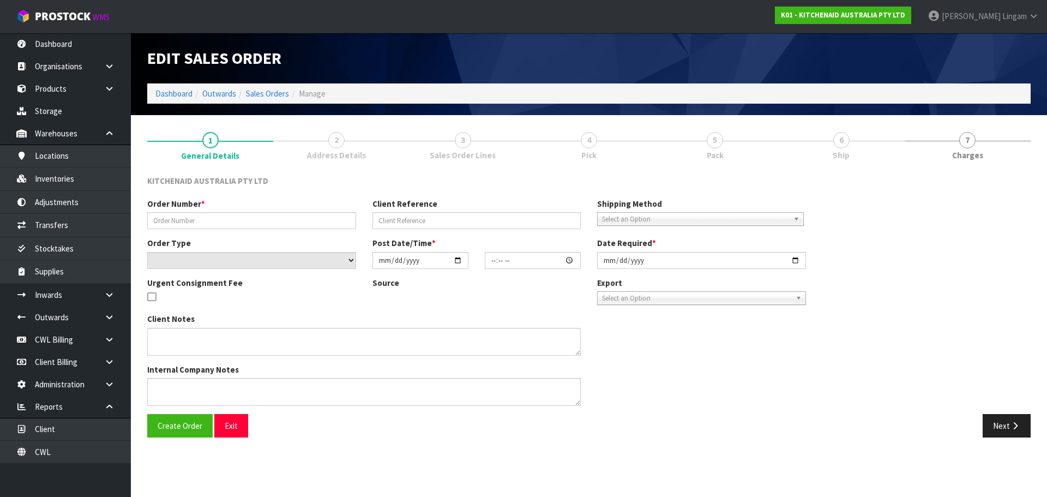
type input "[DATE]"
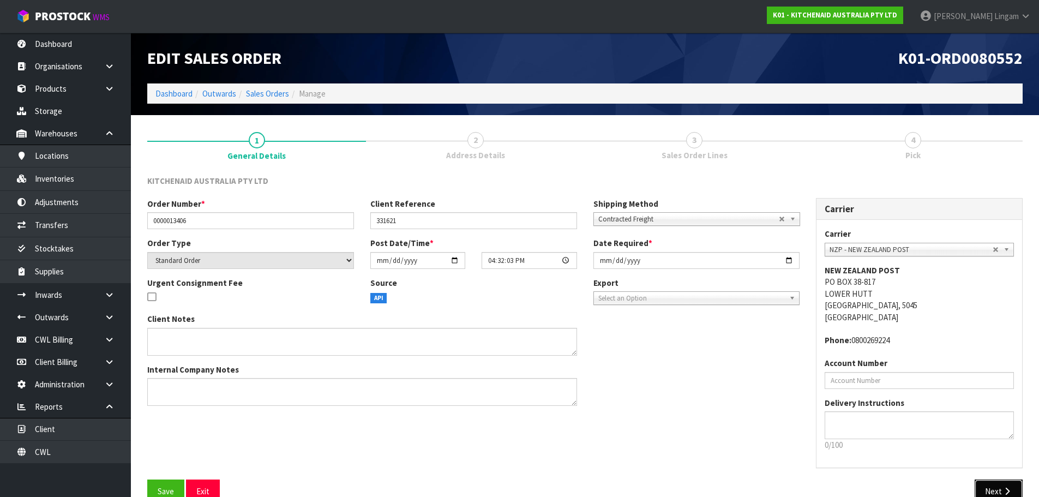
click at [1013, 486] on button "Next" at bounding box center [998, 490] width 48 height 23
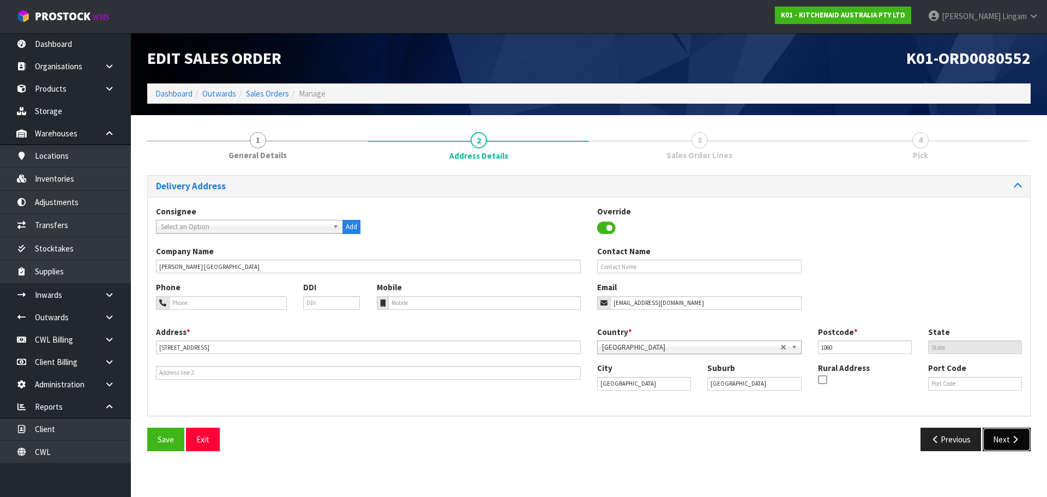
click at [1003, 436] on button "Next" at bounding box center [1006, 438] width 48 height 23
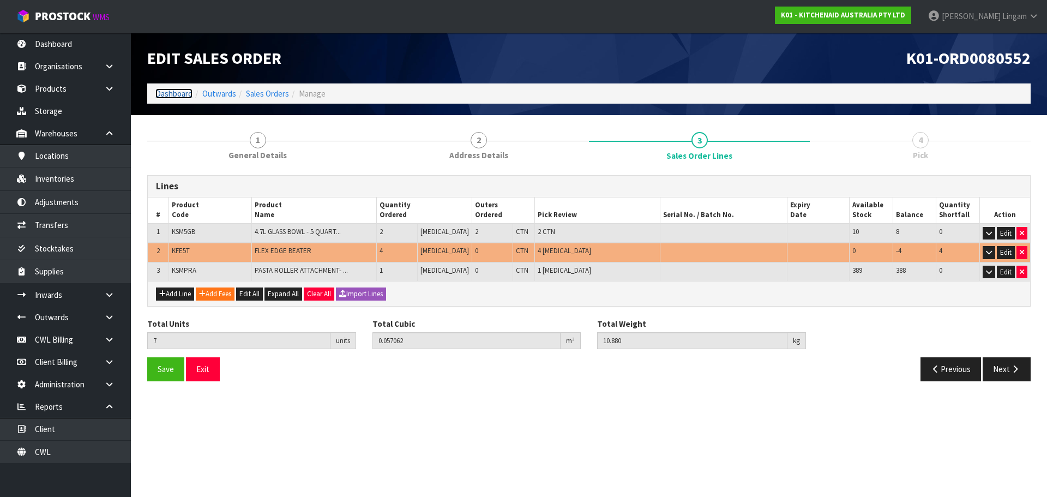
click at [183, 96] on link "Dashboard" at bounding box center [173, 93] width 37 height 10
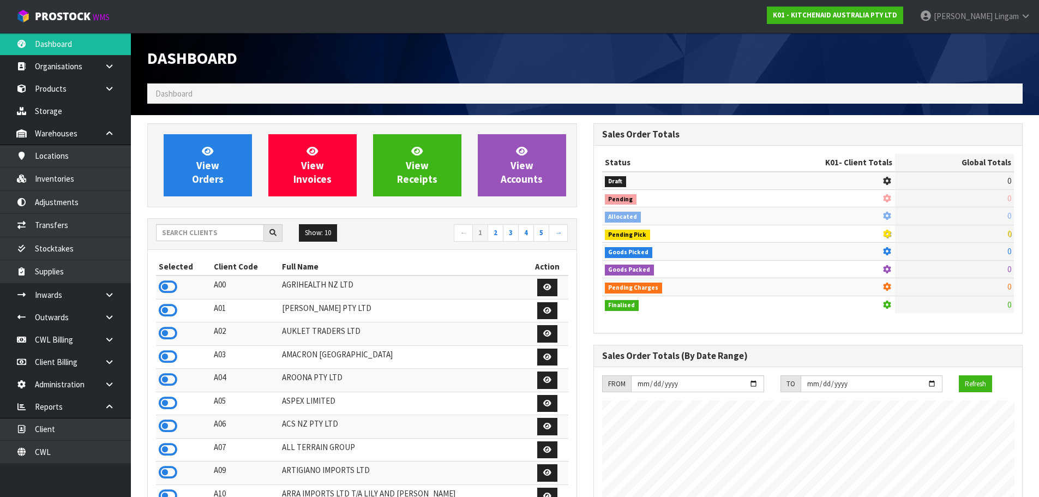
scroll to position [680, 445]
click at [210, 238] on input "text" at bounding box center [210, 232] width 108 height 17
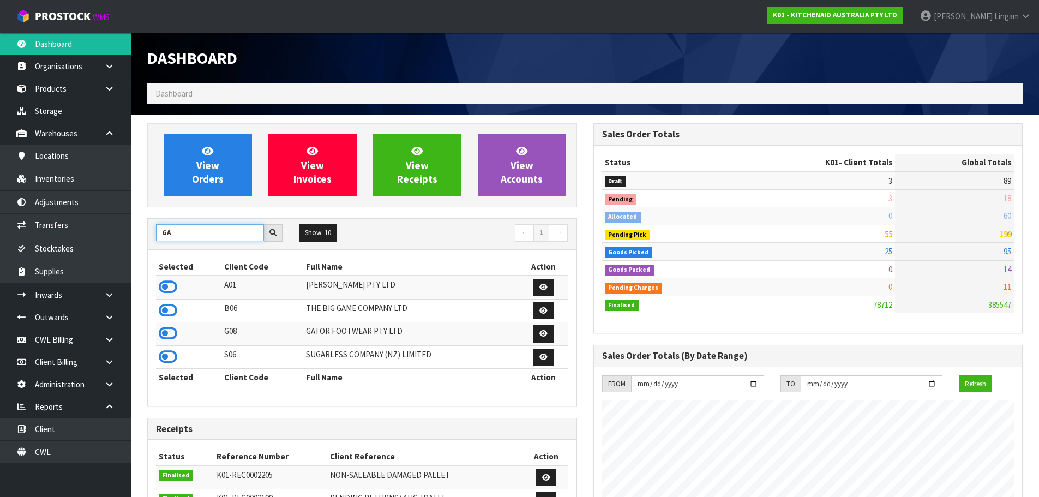
type input "GA"
click at [162, 324] on td at bounding box center [188, 333] width 65 height 23
click at [166, 329] on icon at bounding box center [168, 333] width 19 height 16
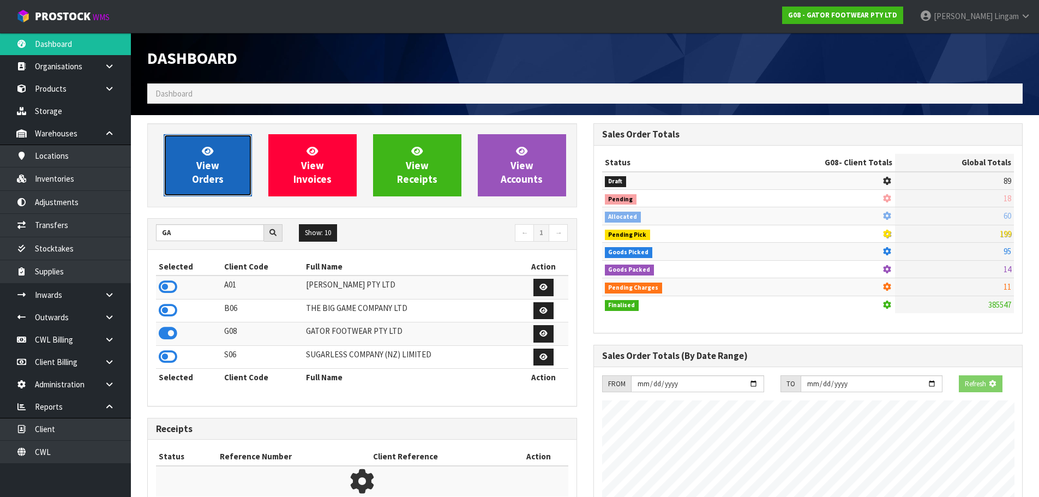
scroll to position [837, 445]
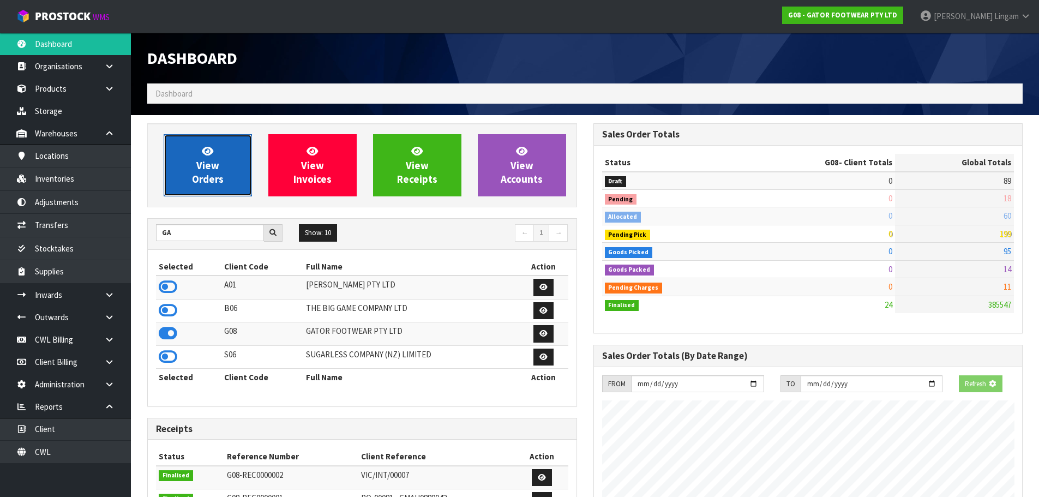
click at [222, 172] on span "View Orders" at bounding box center [208, 164] width 32 height 41
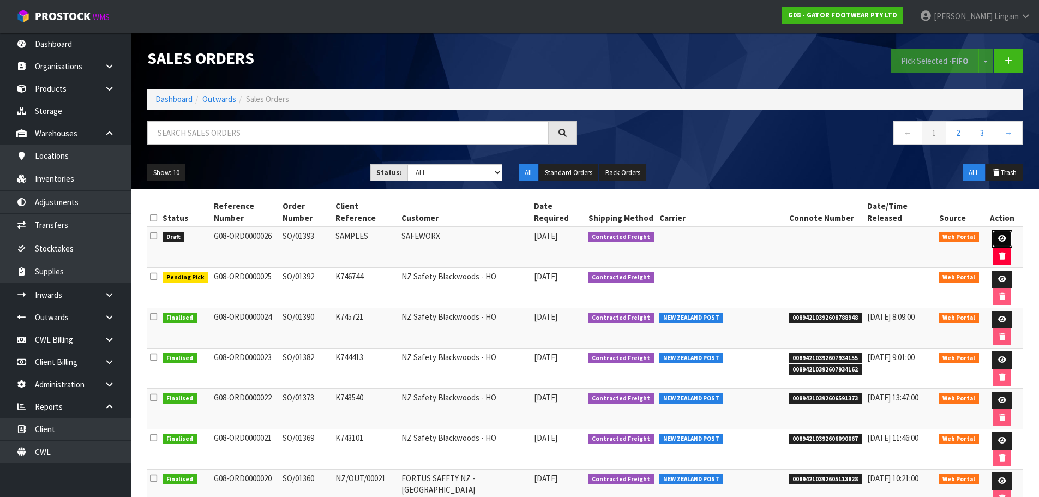
click at [992, 230] on link at bounding box center [1002, 238] width 20 height 17
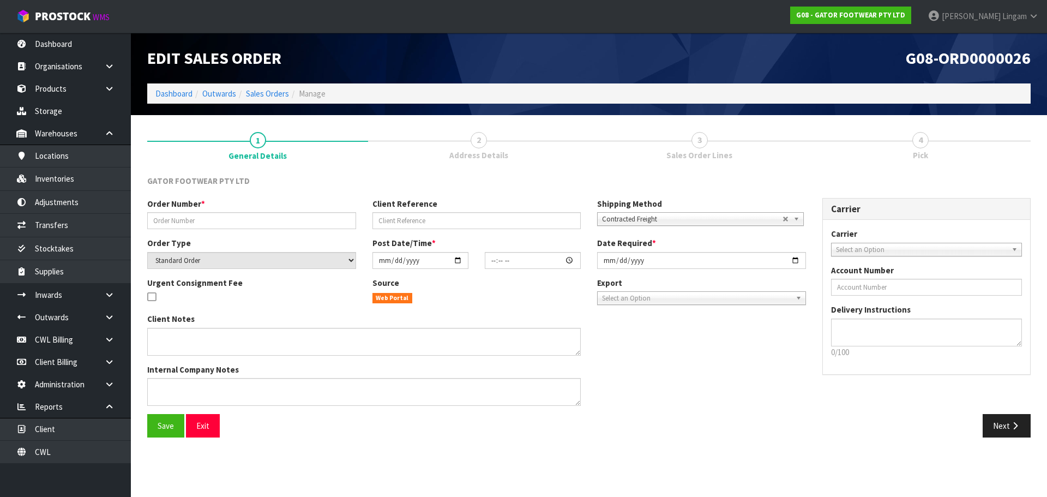
type input "SO/01393"
type input "SAMPLES"
select select "number:0"
type input "[DATE]"
type input "05:43:00.000"
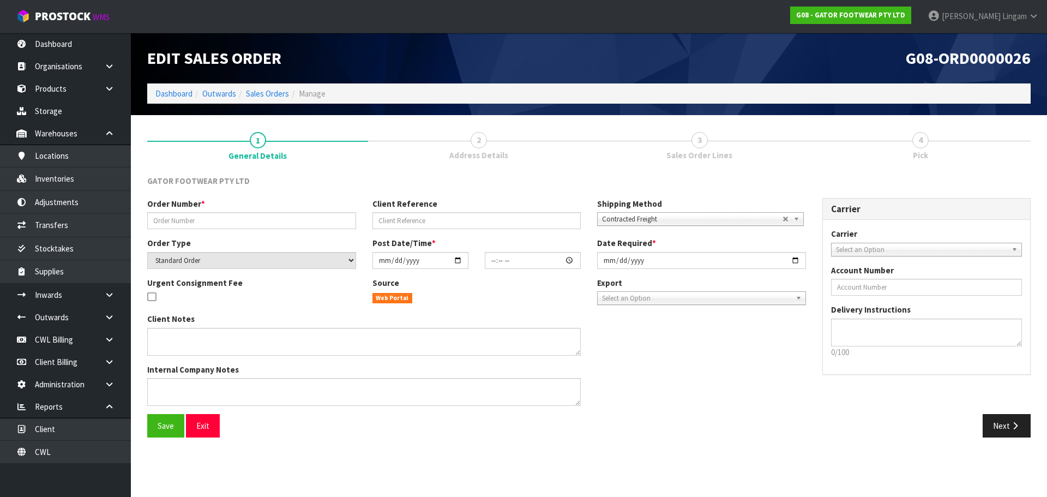
type input "[DATE]"
click at [995, 424] on button "Next" at bounding box center [1006, 425] width 48 height 23
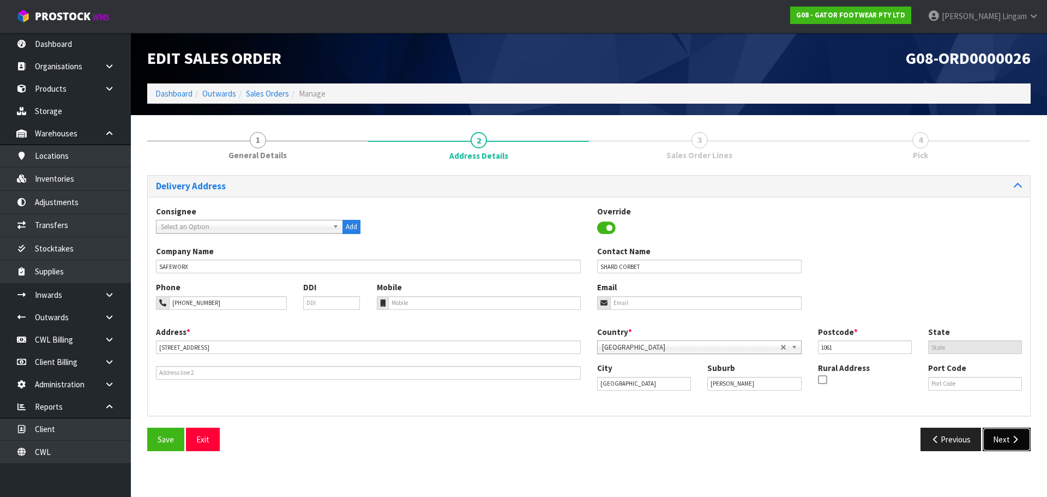
click at [998, 437] on button "Next" at bounding box center [1006, 438] width 48 height 23
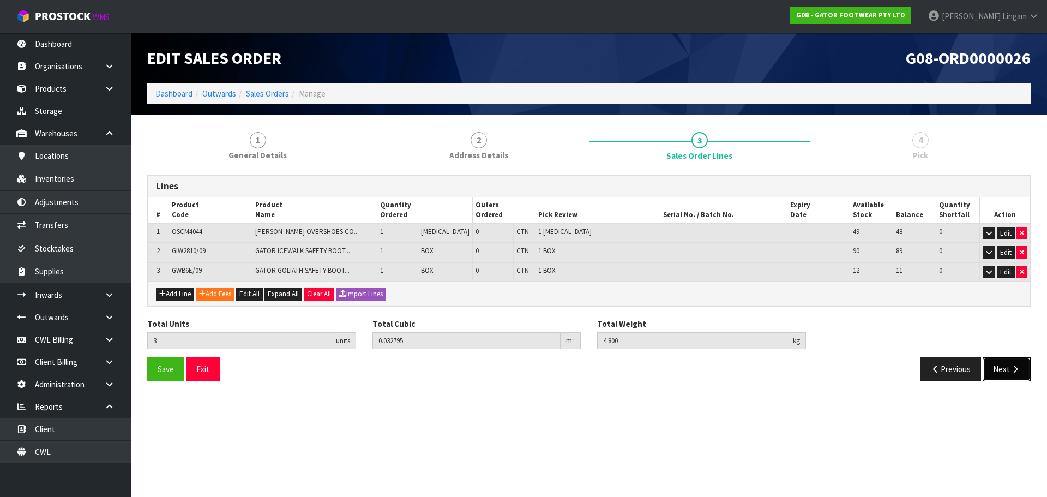
click at [997, 369] on button "Next" at bounding box center [1006, 368] width 48 height 23
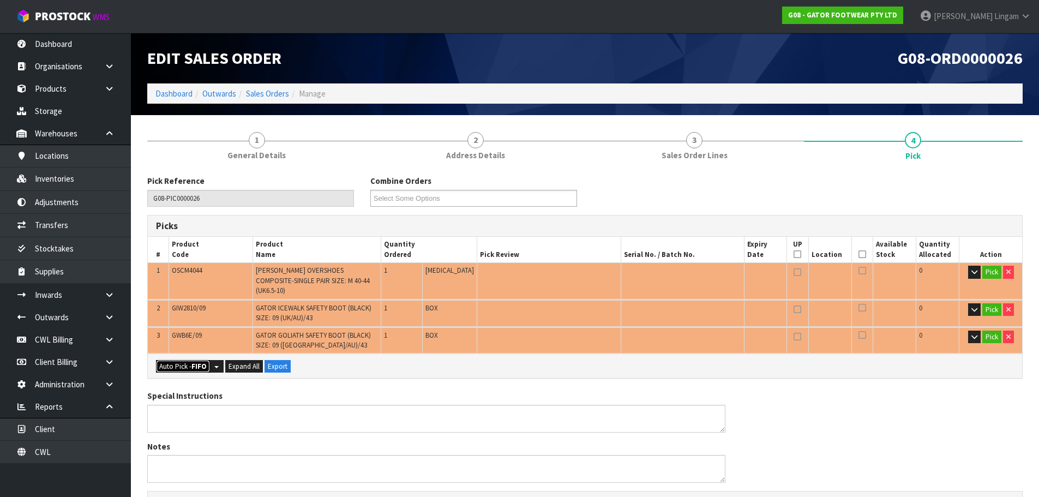
click at [180, 360] on button "Auto Pick - FIFO" at bounding box center [183, 366] width 54 height 13
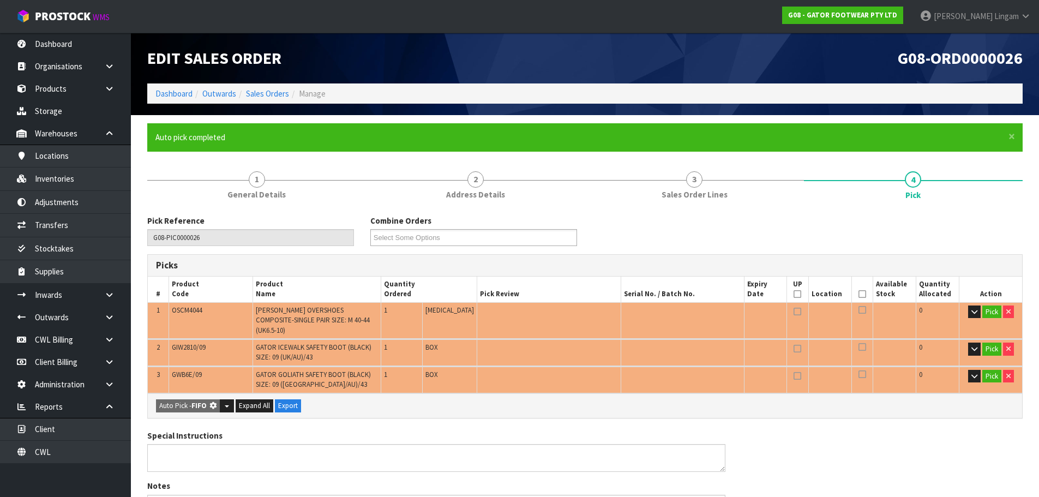
type input "Box x 2"
type input "Piece x 1"
type input "3"
type input "0.032795"
type input "4.800"
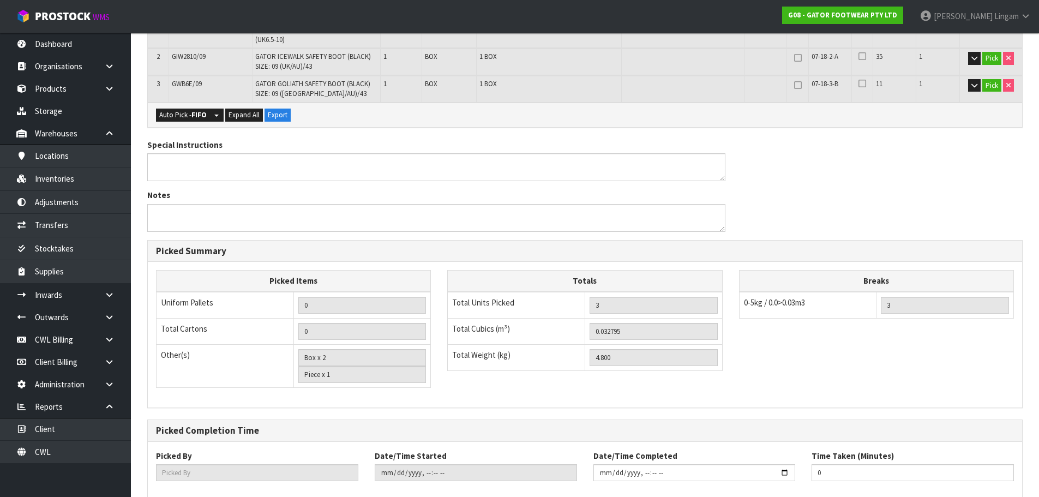
scroll to position [341, 0]
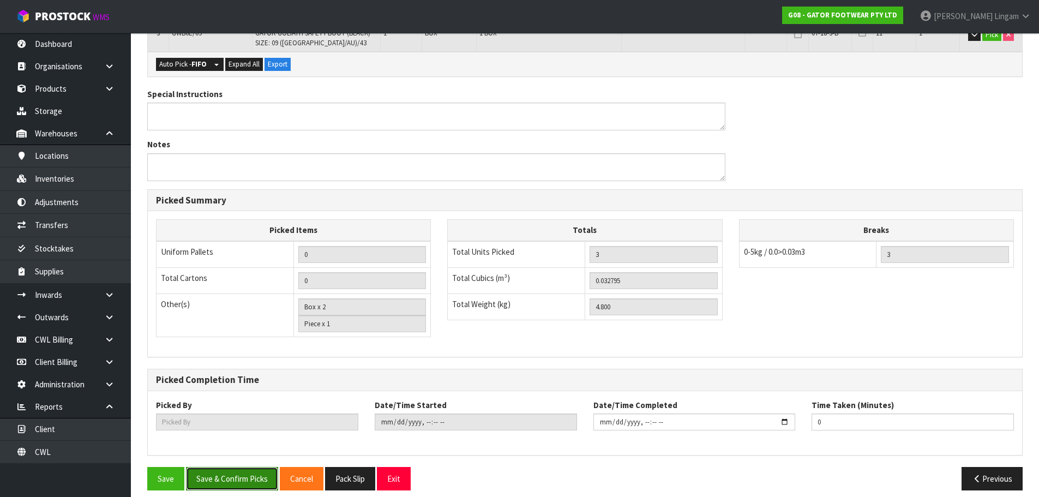
click at [246, 467] on button "Save & Confirm Picks" at bounding box center [232, 478] width 92 height 23
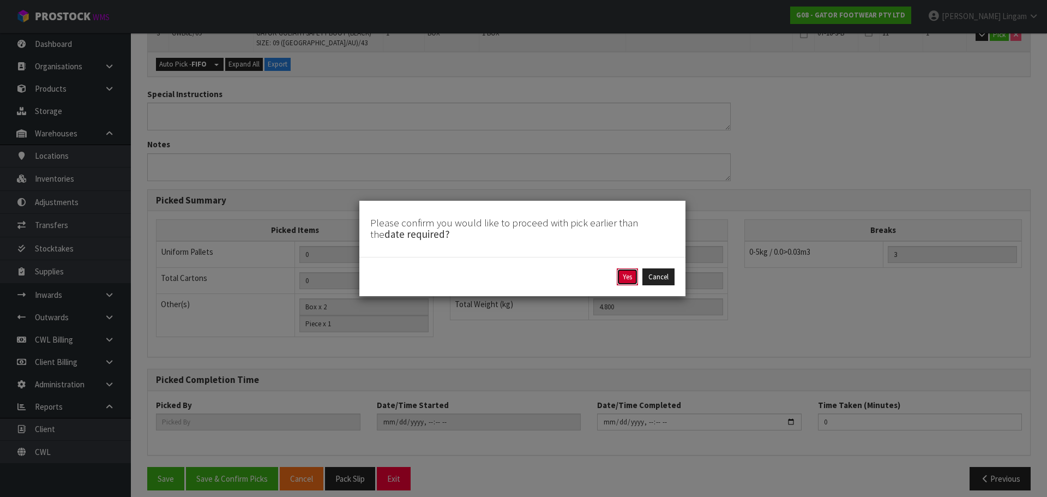
click at [625, 282] on button "Yes" at bounding box center [627, 276] width 21 height 17
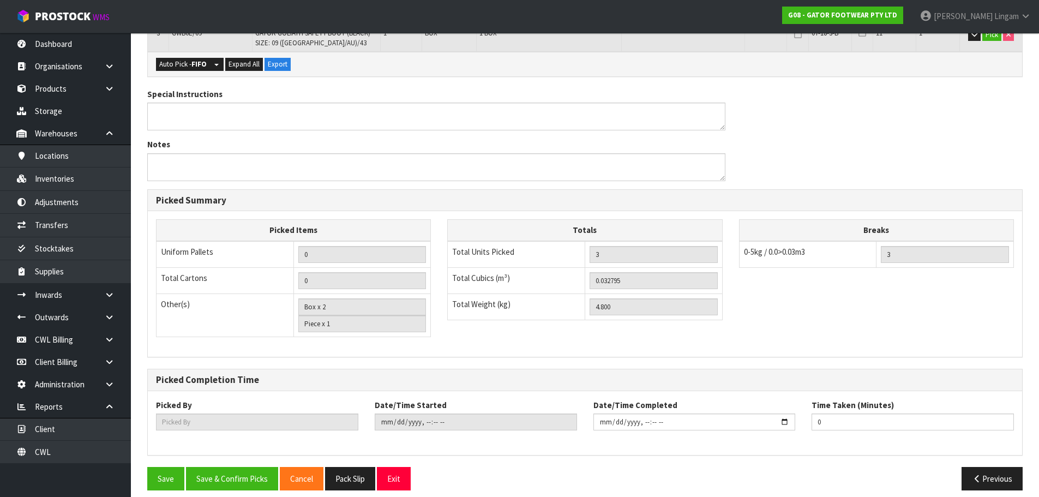
type input "[PERSON_NAME]"
type input "[DATE]T19:26:56"
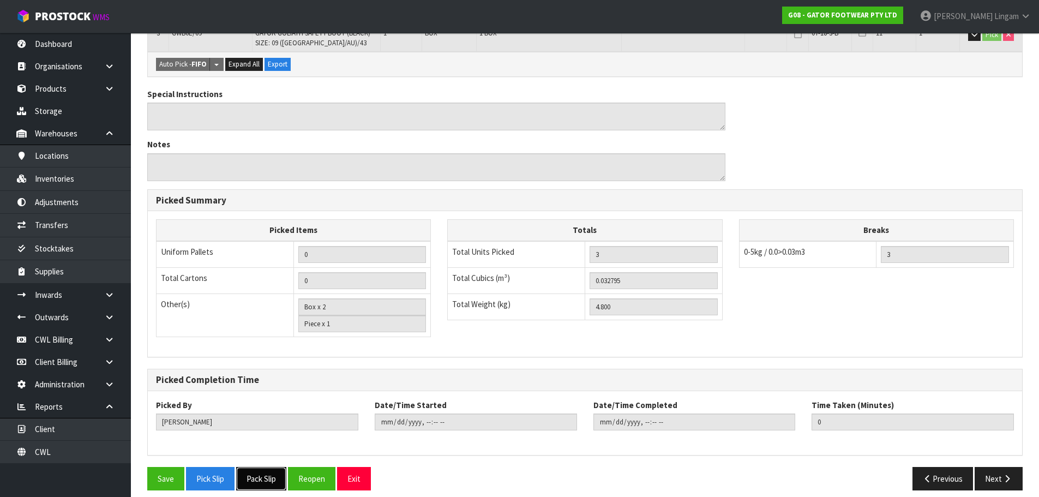
click at [268, 469] on button "Pack Slip" at bounding box center [261, 478] width 50 height 23
